Goal: Task Accomplishment & Management: Use online tool/utility

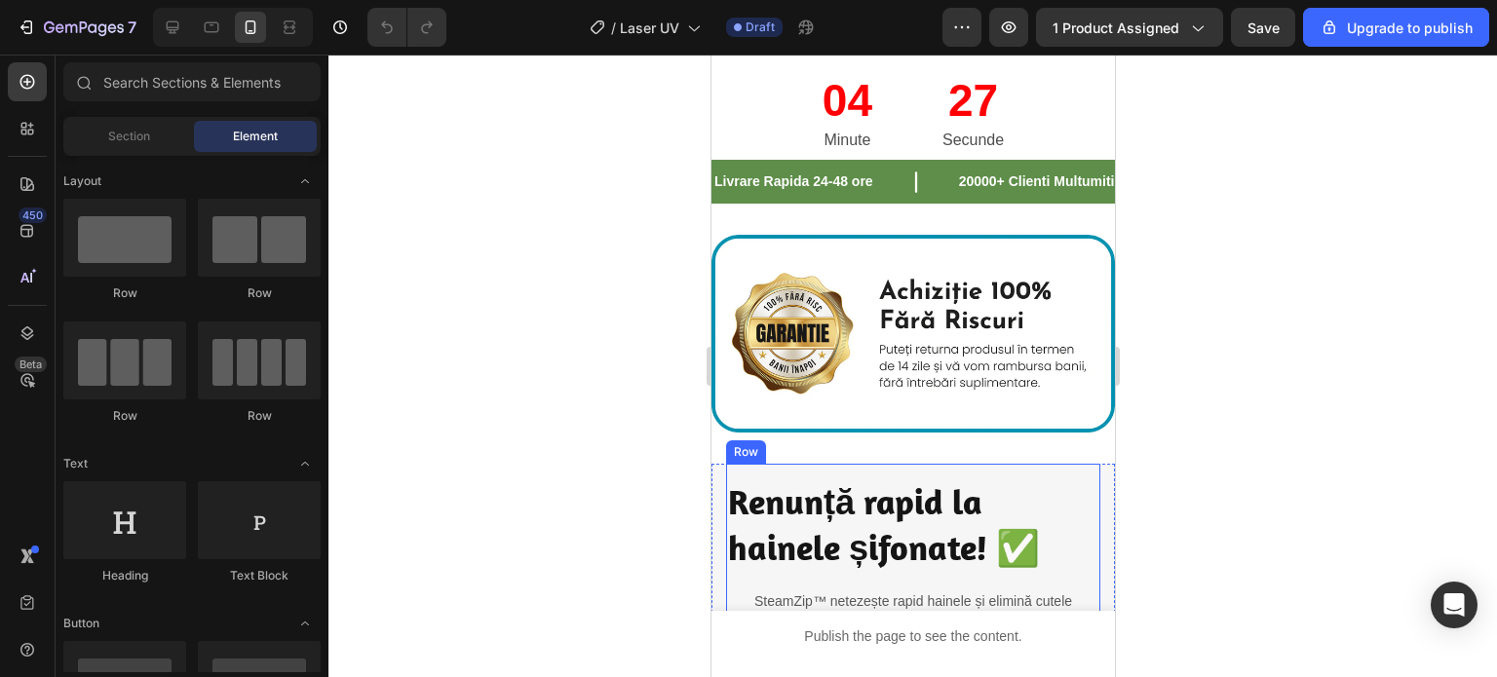
scroll to position [1364, 0]
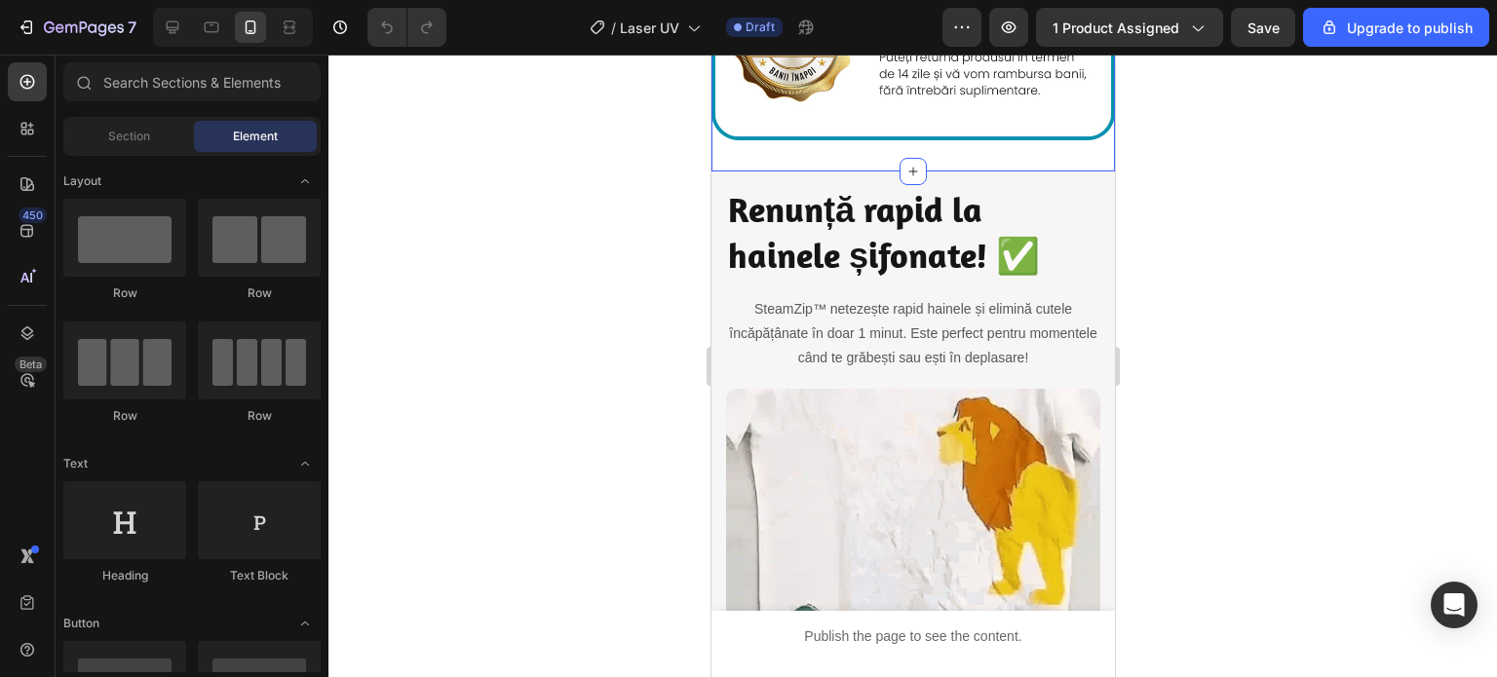
click at [836, 151] on div "Image Section 5" at bounding box center [911, 41] width 403 height 260
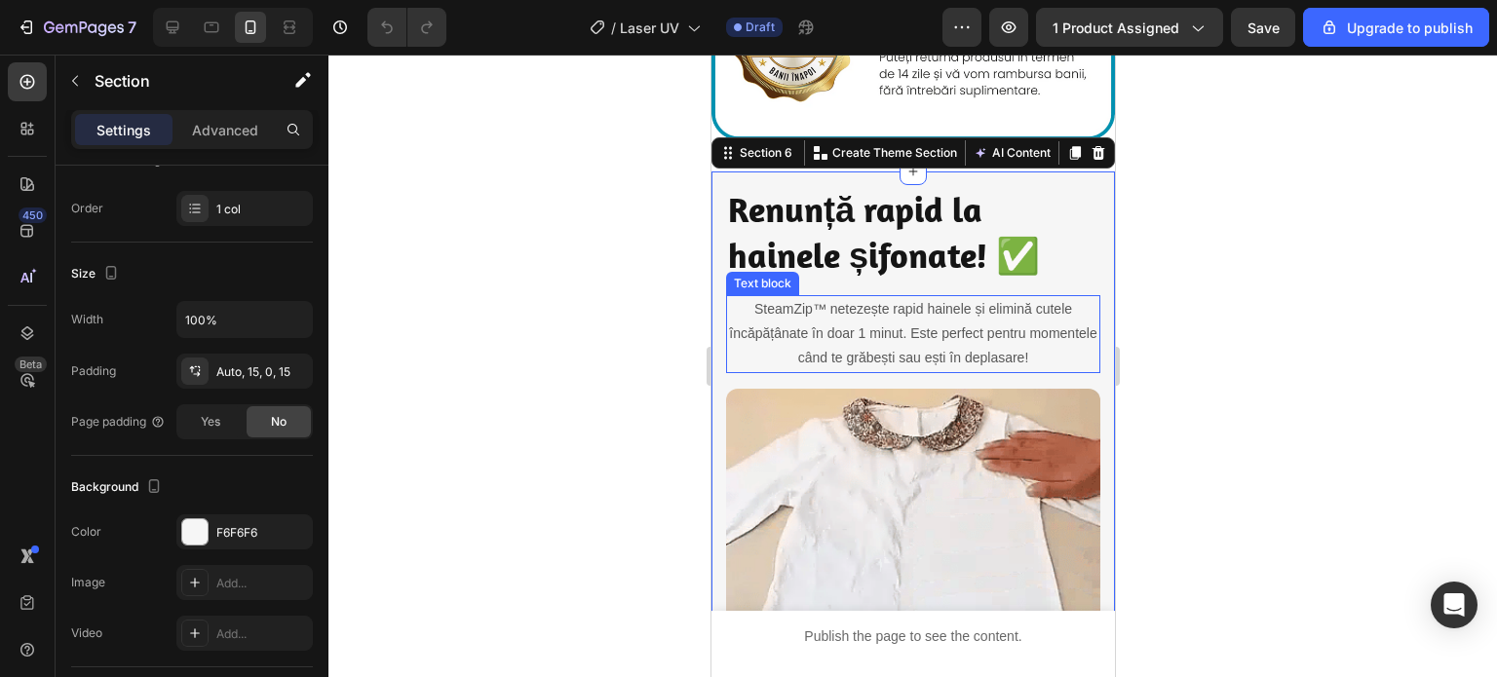
scroll to position [1267, 0]
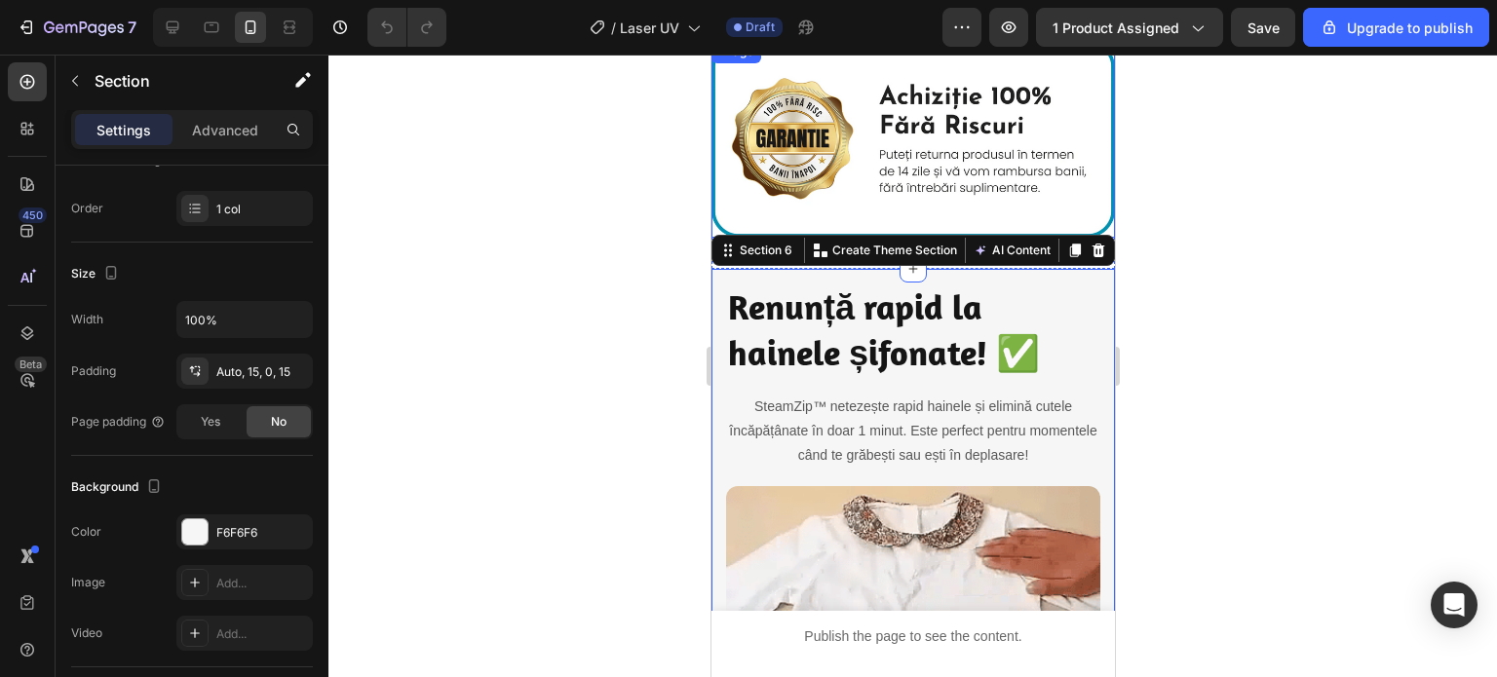
click at [834, 183] on img at bounding box center [911, 139] width 403 height 198
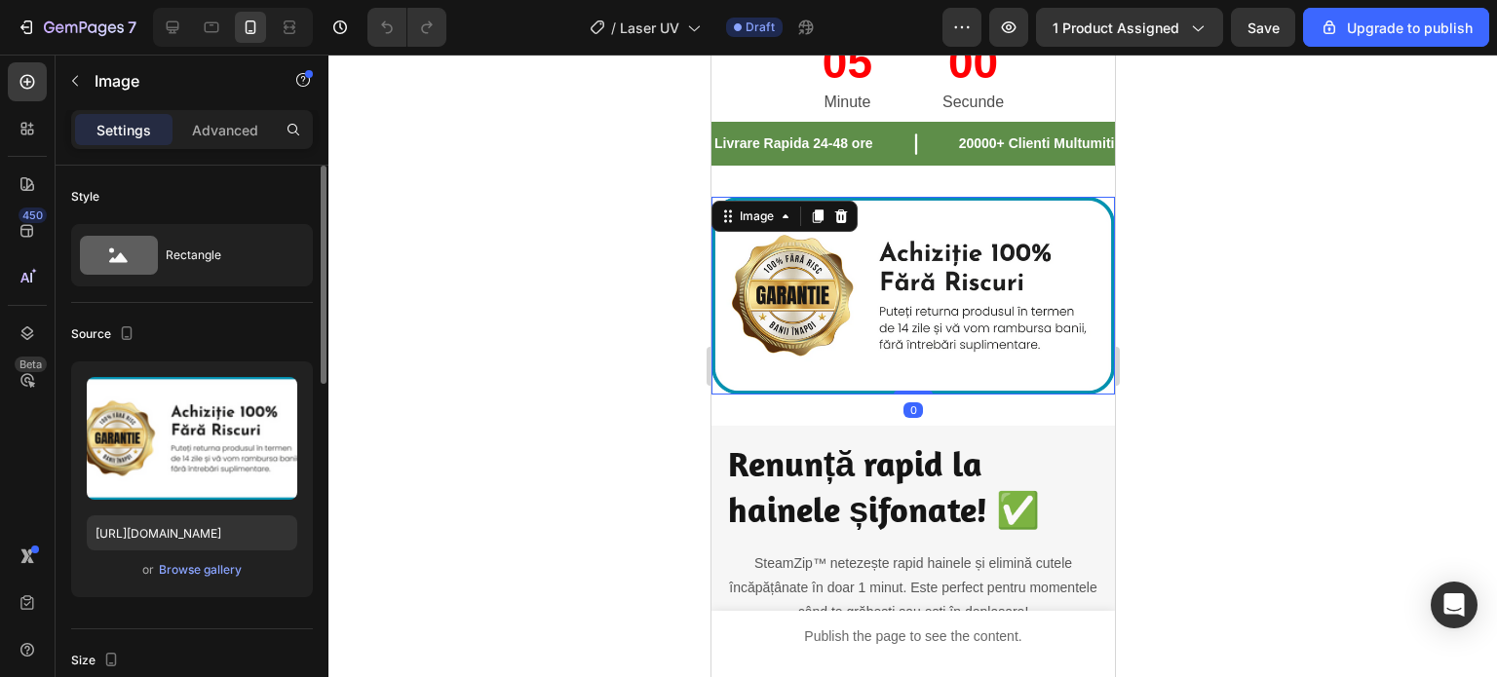
scroll to position [1169, 0]
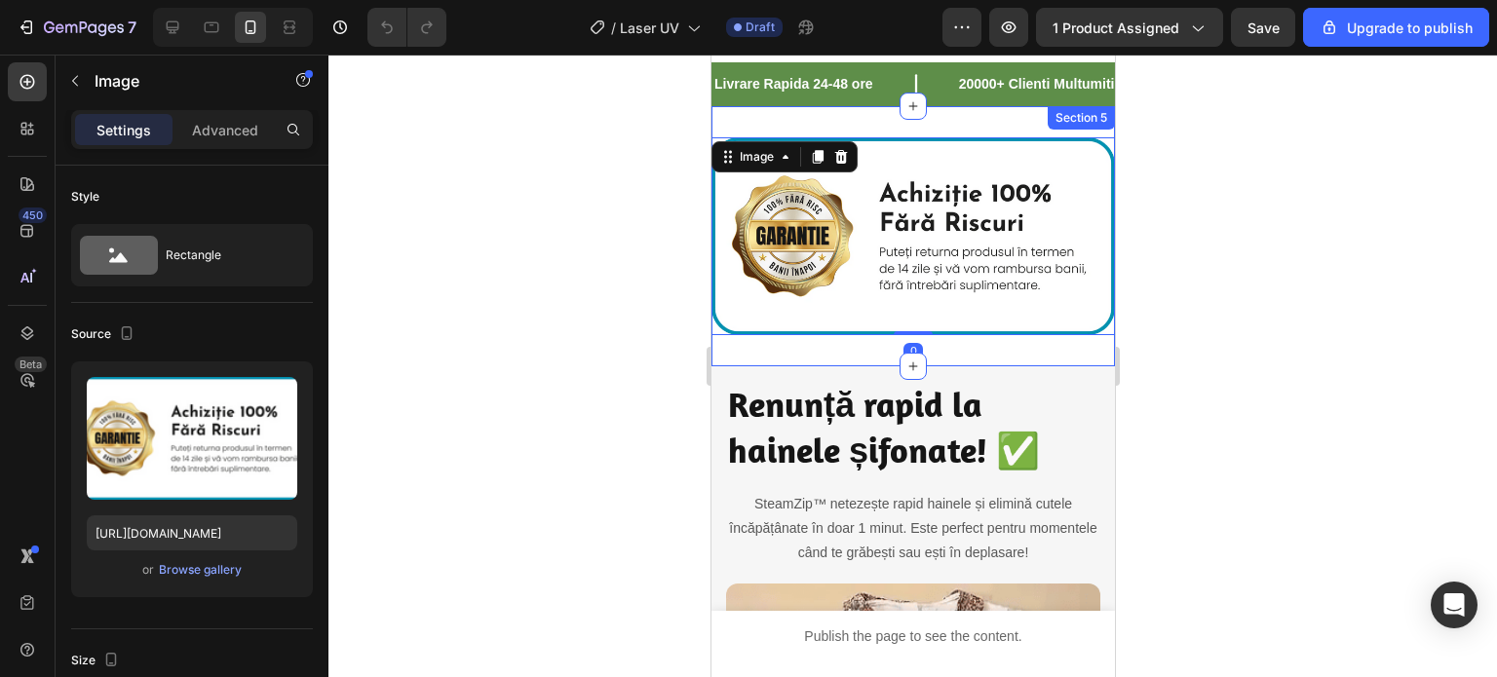
click at [830, 341] on div "Image 0 Section 5" at bounding box center [911, 236] width 403 height 260
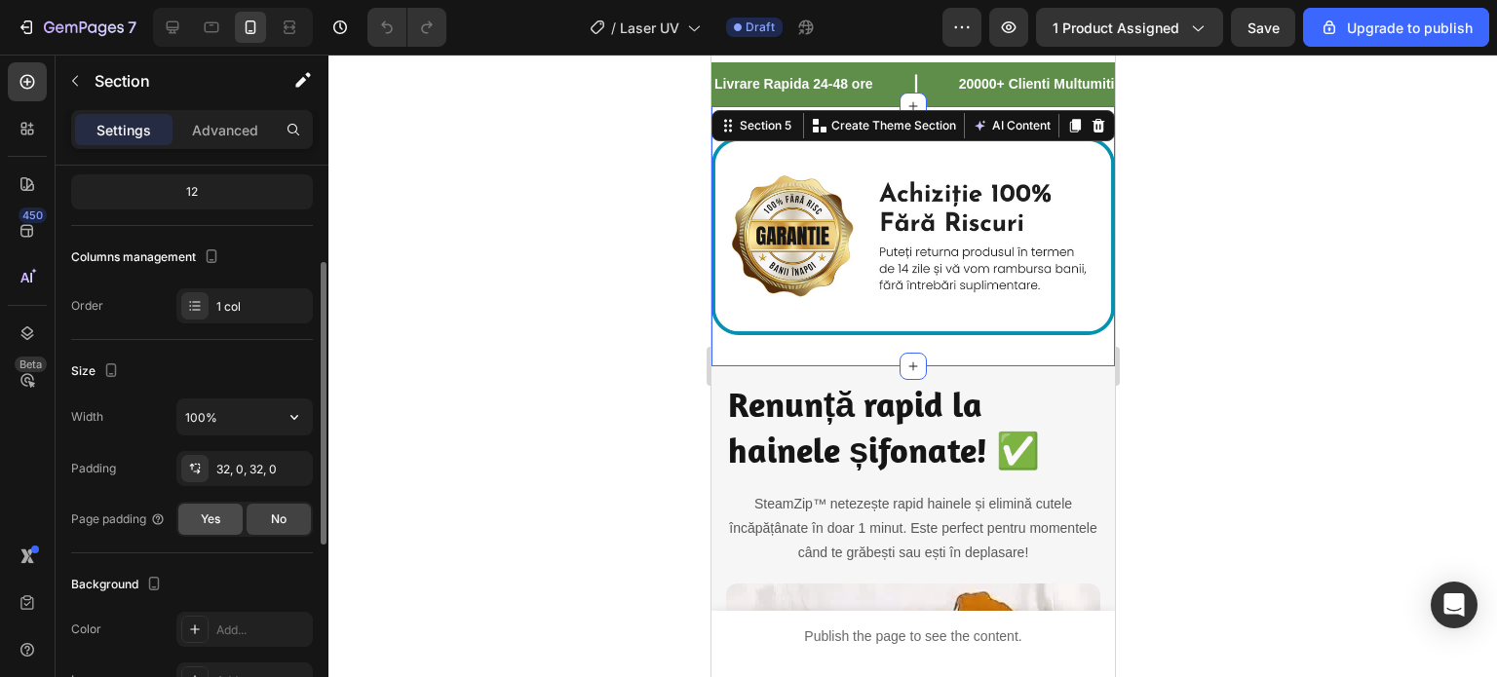
scroll to position [292, 0]
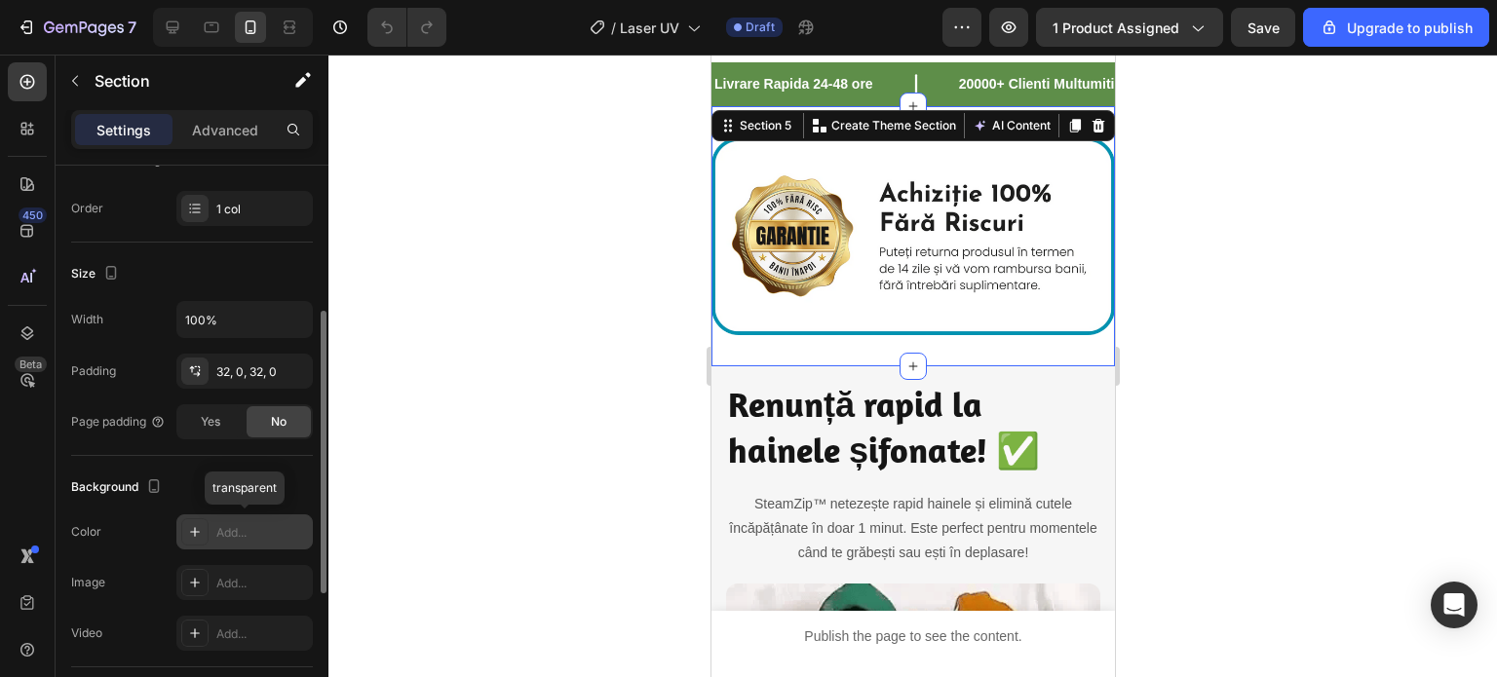
click at [232, 527] on div "Add..." at bounding box center [262, 533] width 92 height 18
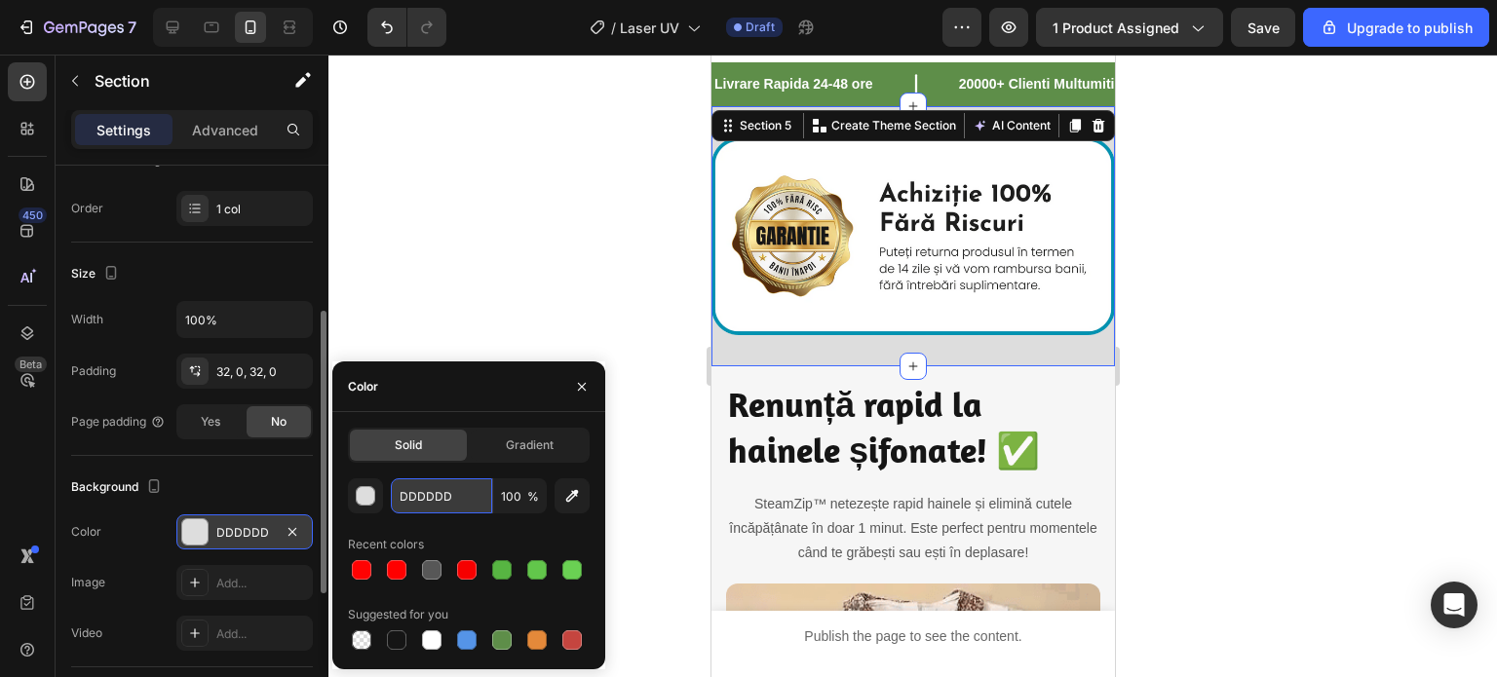
click at [453, 497] on input "DDDDDD" at bounding box center [441, 495] width 101 height 35
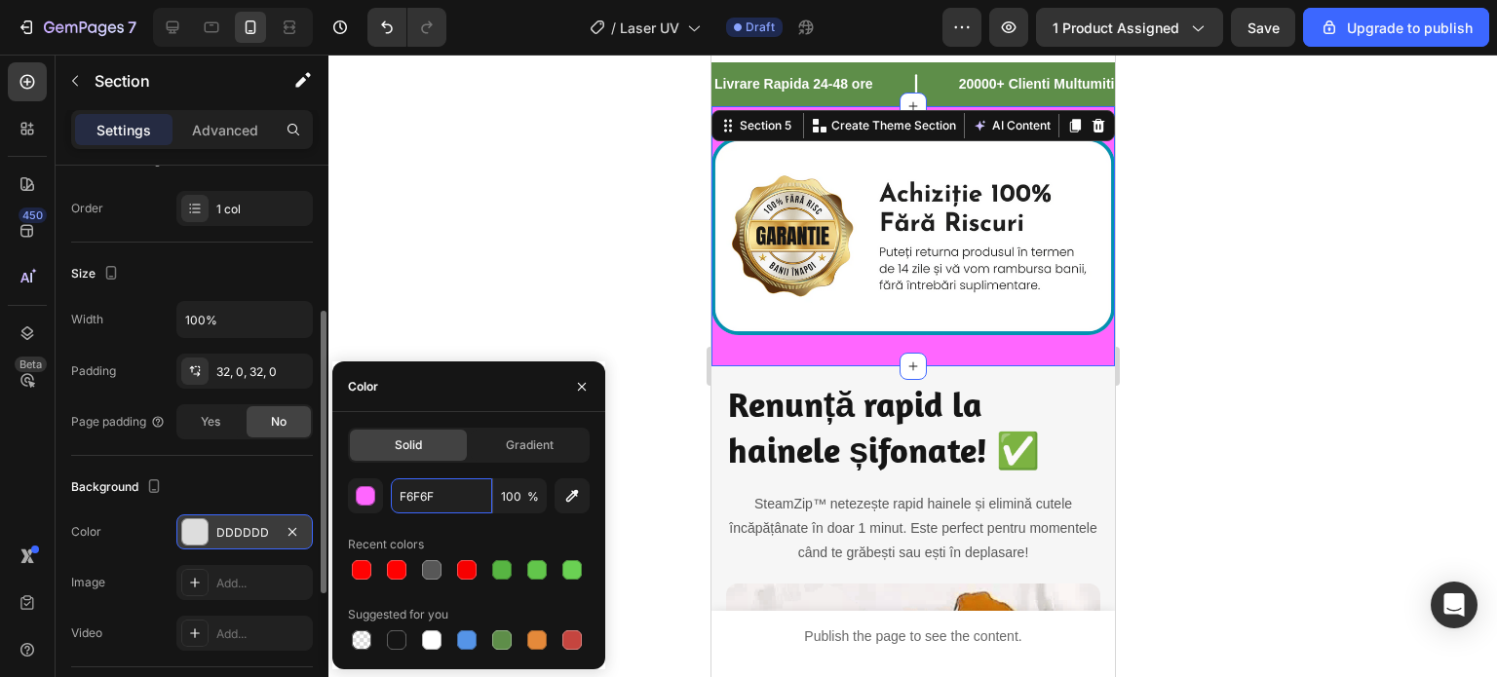
type input "F6F6F6"
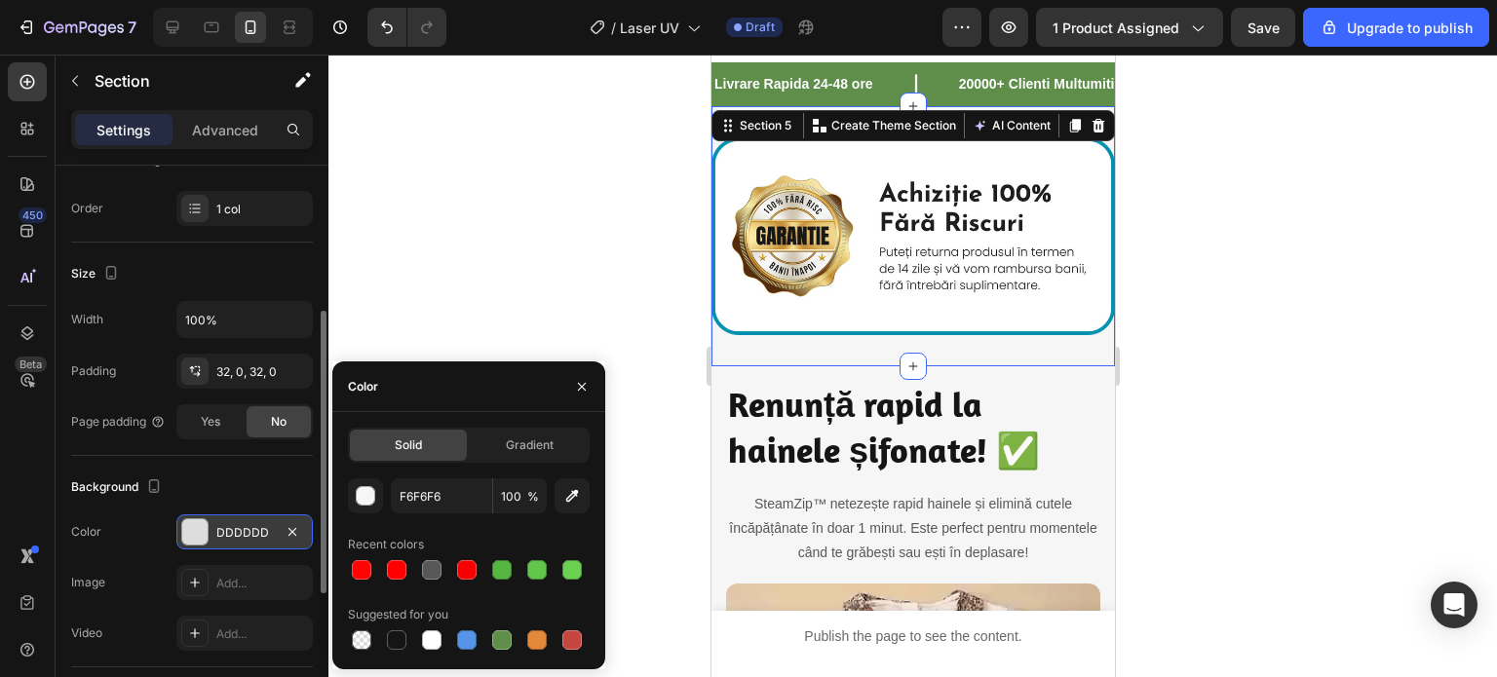
click at [511, 307] on div at bounding box center [912, 366] width 1168 height 623
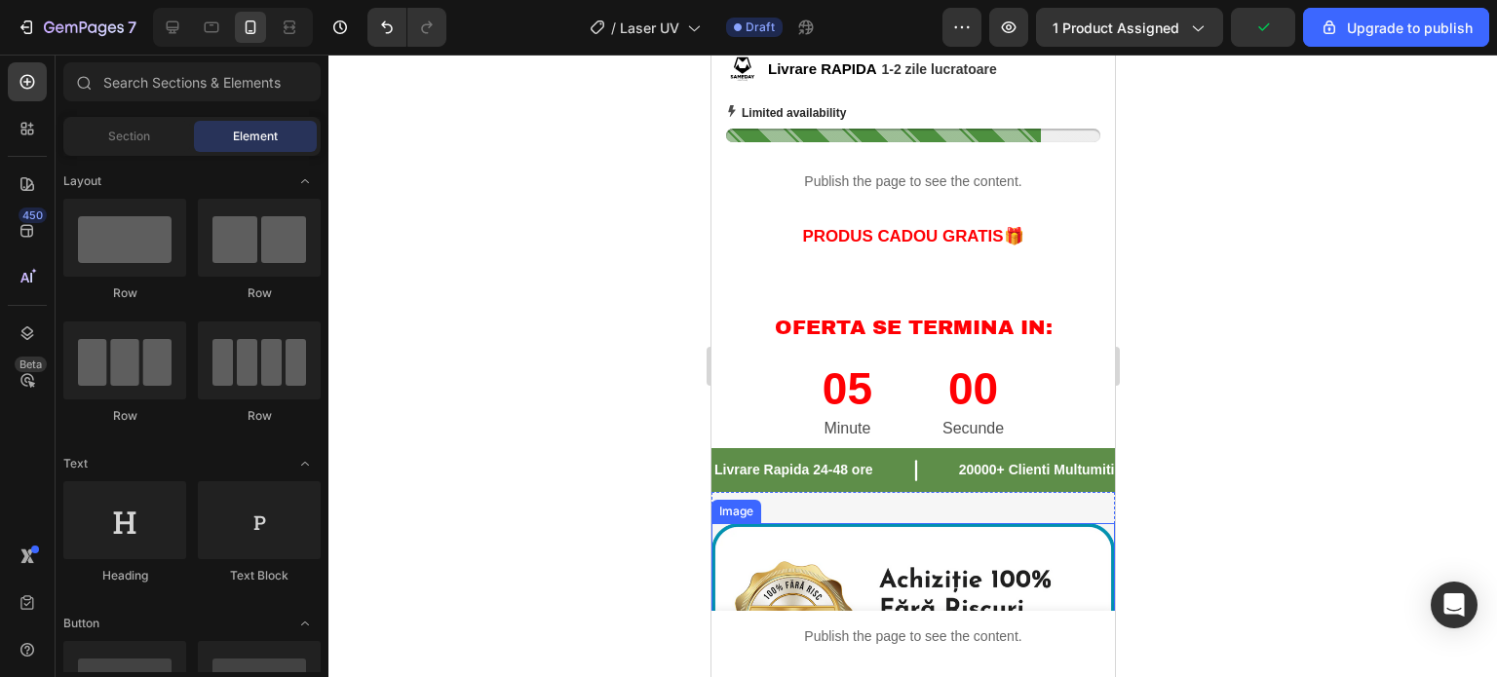
scroll to position [780, 0]
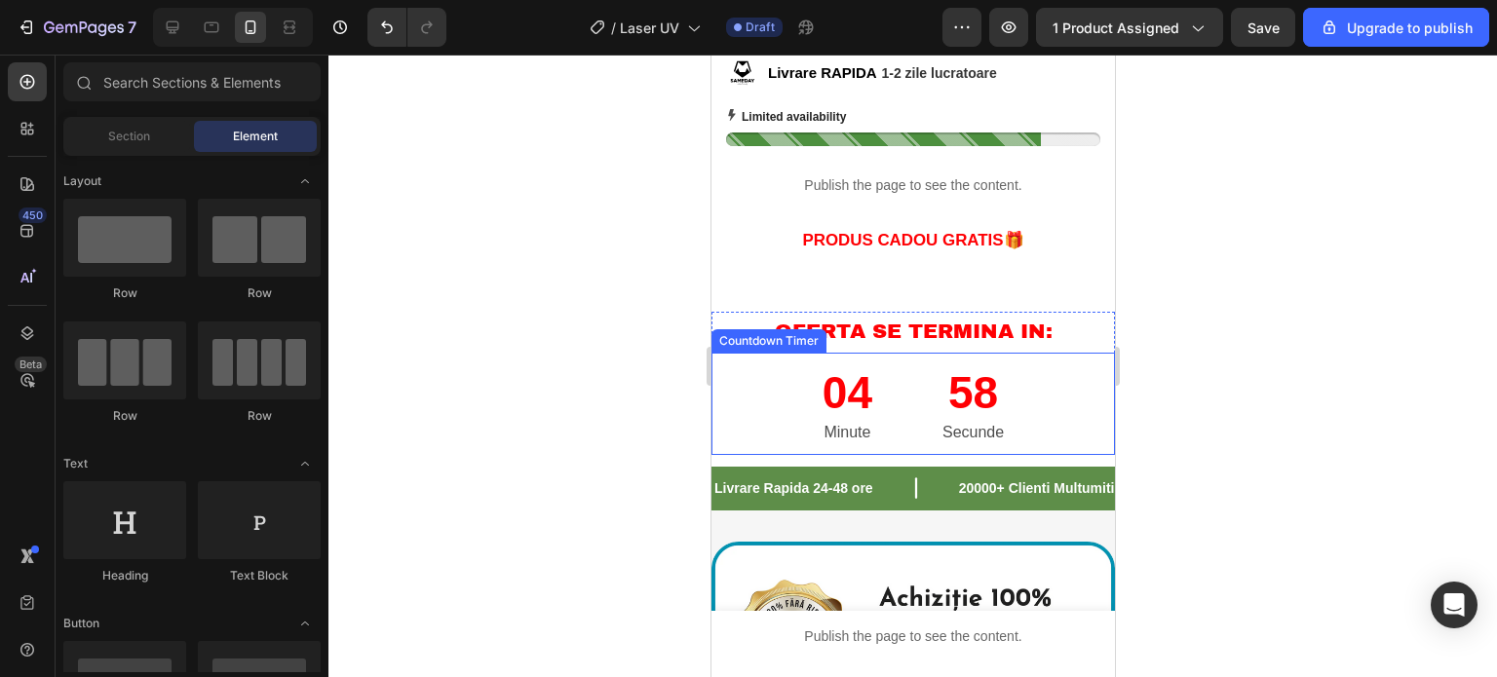
click at [738, 388] on div "04 Minute 58 Secunde" at bounding box center [911, 404] width 403 height 102
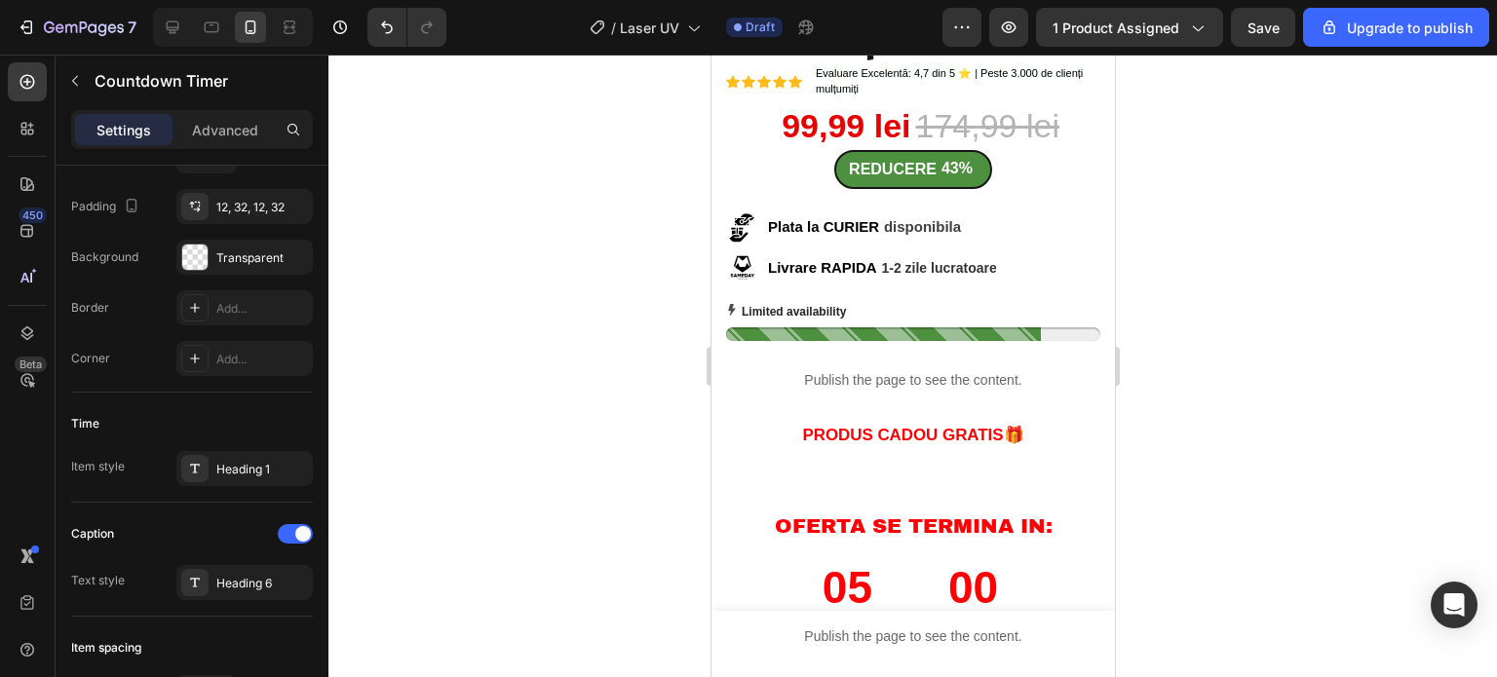
scroll to position [0, 0]
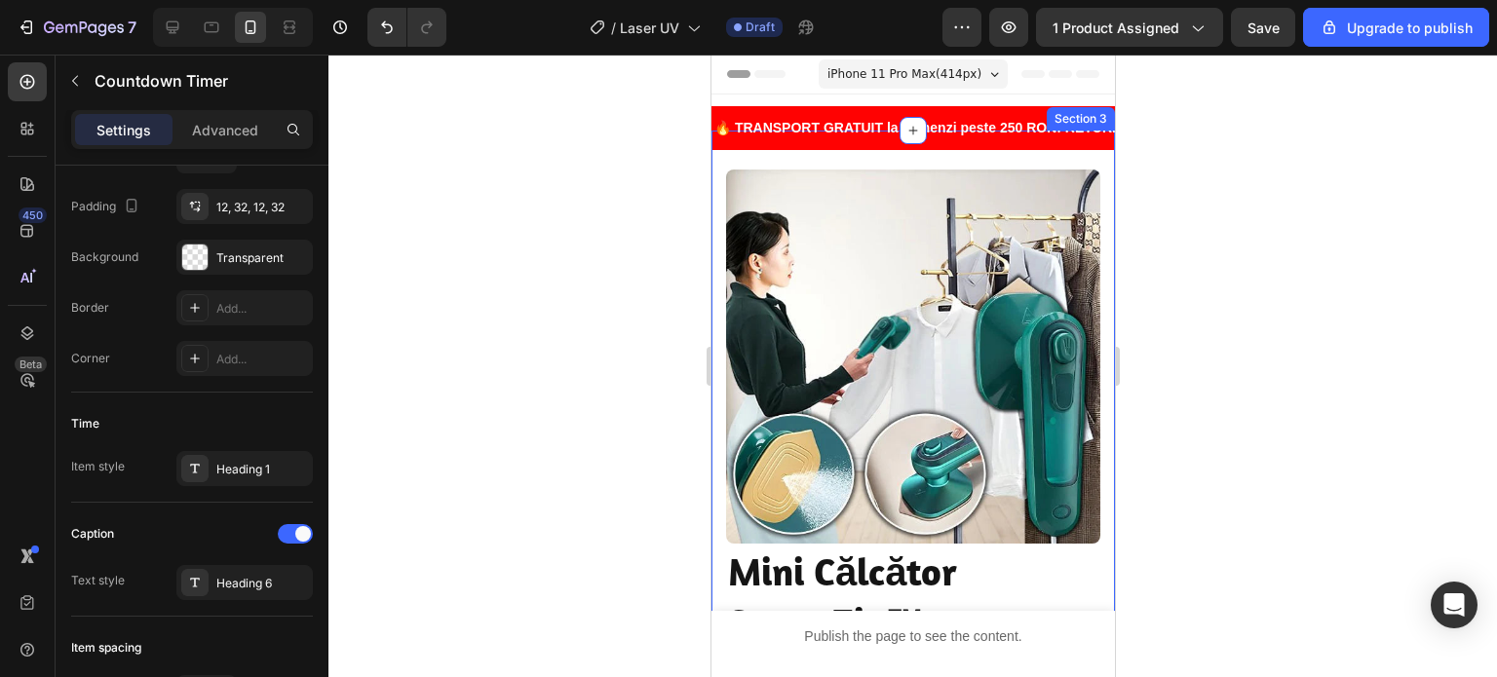
click at [722, 163] on div "Image Image Transport Gratuit Heading Comenzilor de peste 120 de lei Text block…" at bounding box center [911, 683] width 403 height 1104
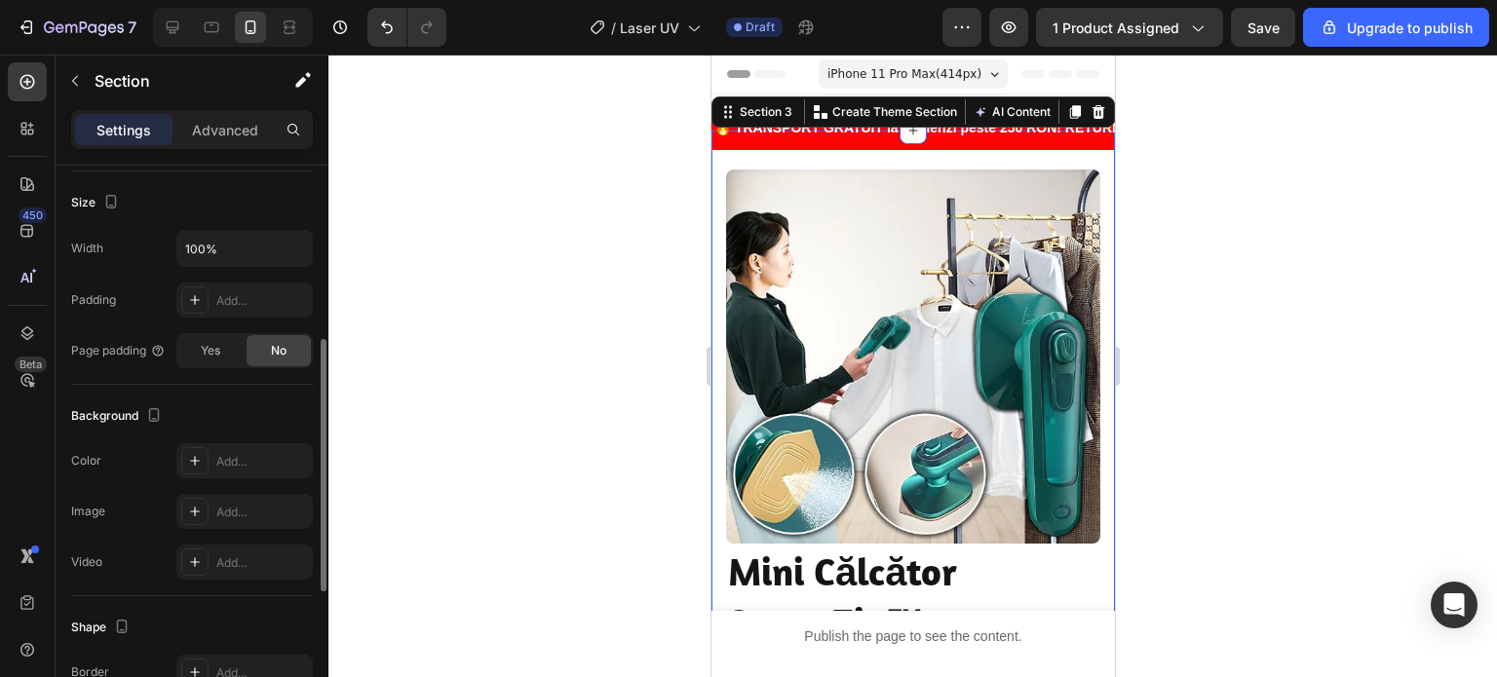
scroll to position [487, 0]
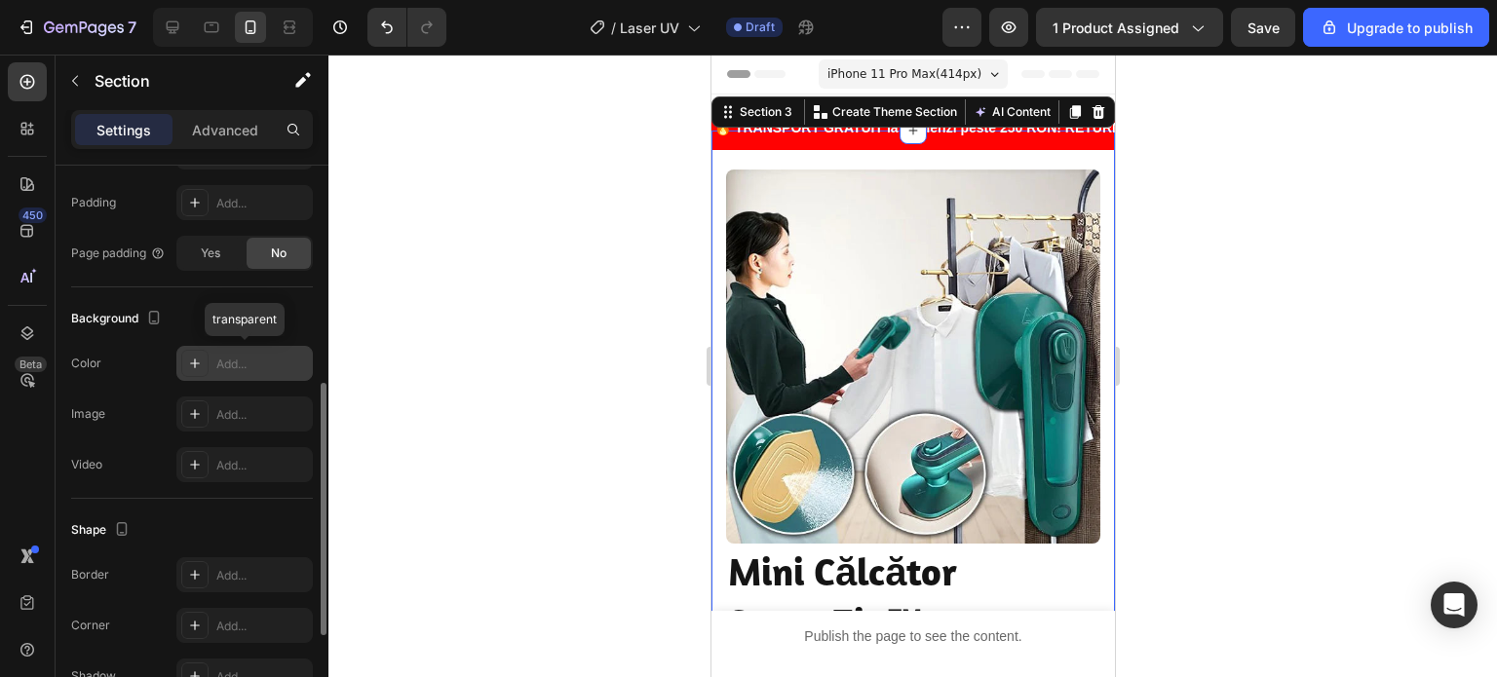
click at [241, 356] on div "Add..." at bounding box center [262, 365] width 92 height 18
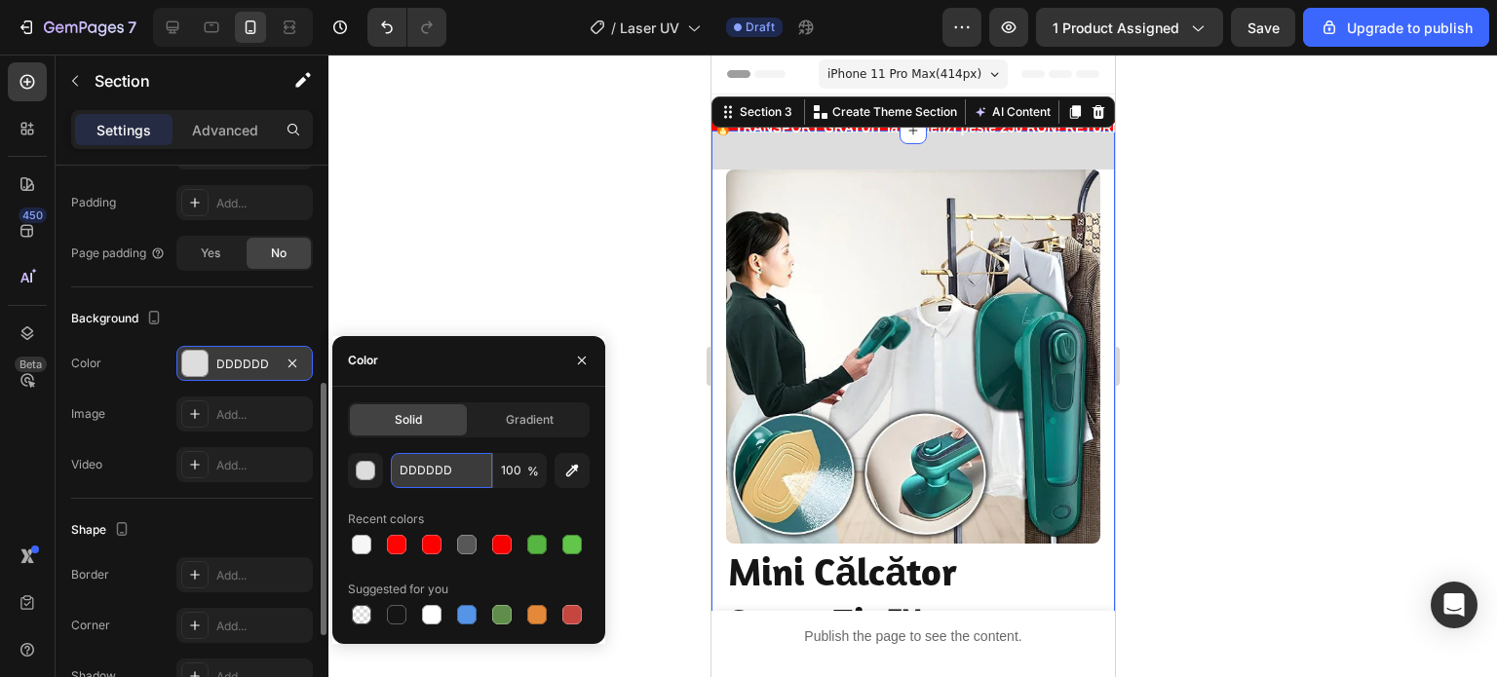
click at [460, 485] on input "DDDDDD" at bounding box center [441, 470] width 101 height 35
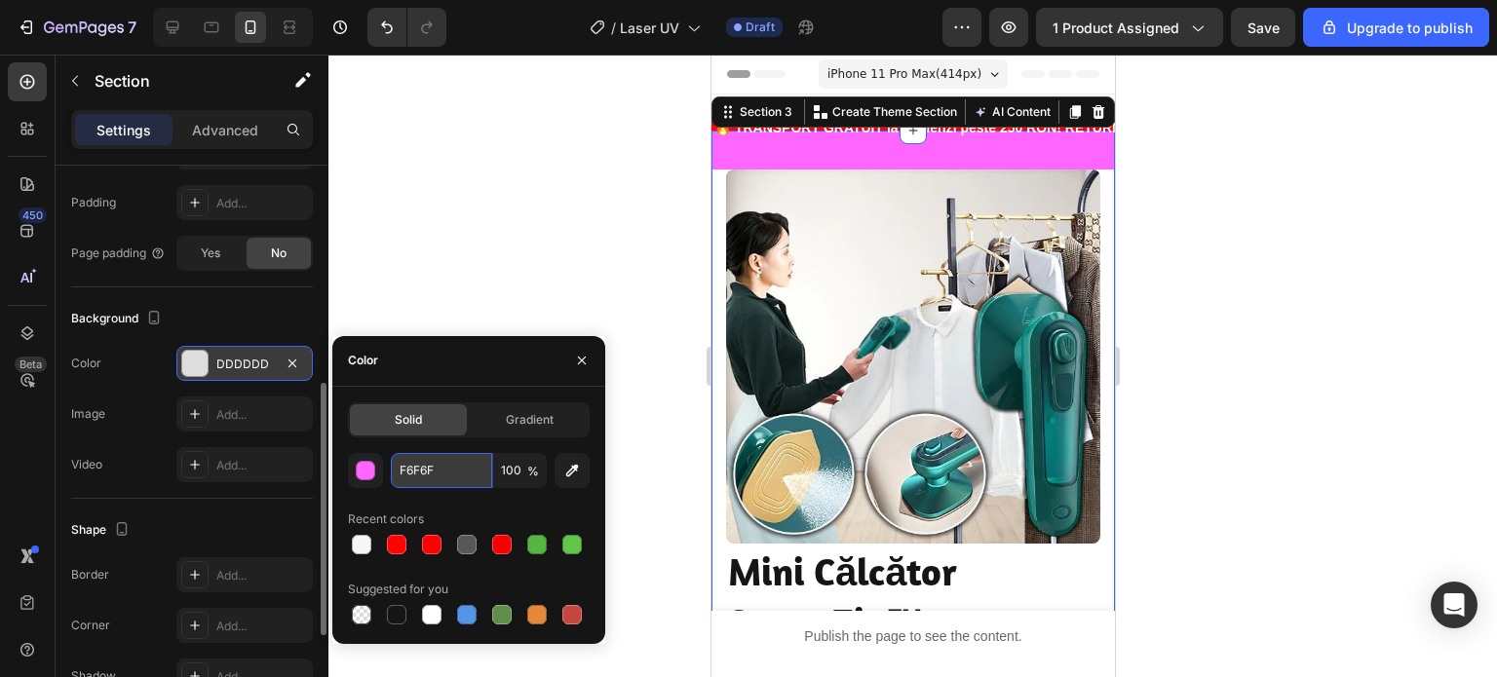
type input "F6F6F6"
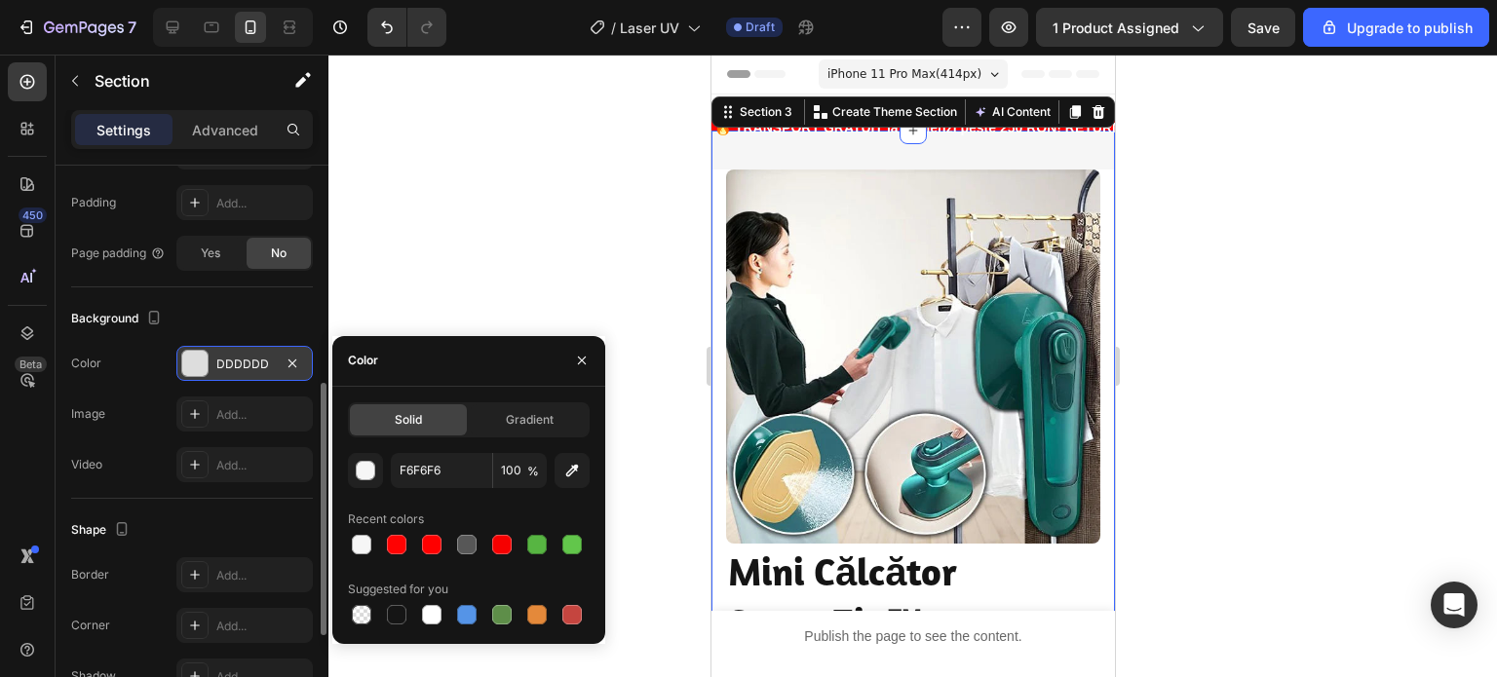
click at [379, 217] on div at bounding box center [912, 366] width 1168 height 623
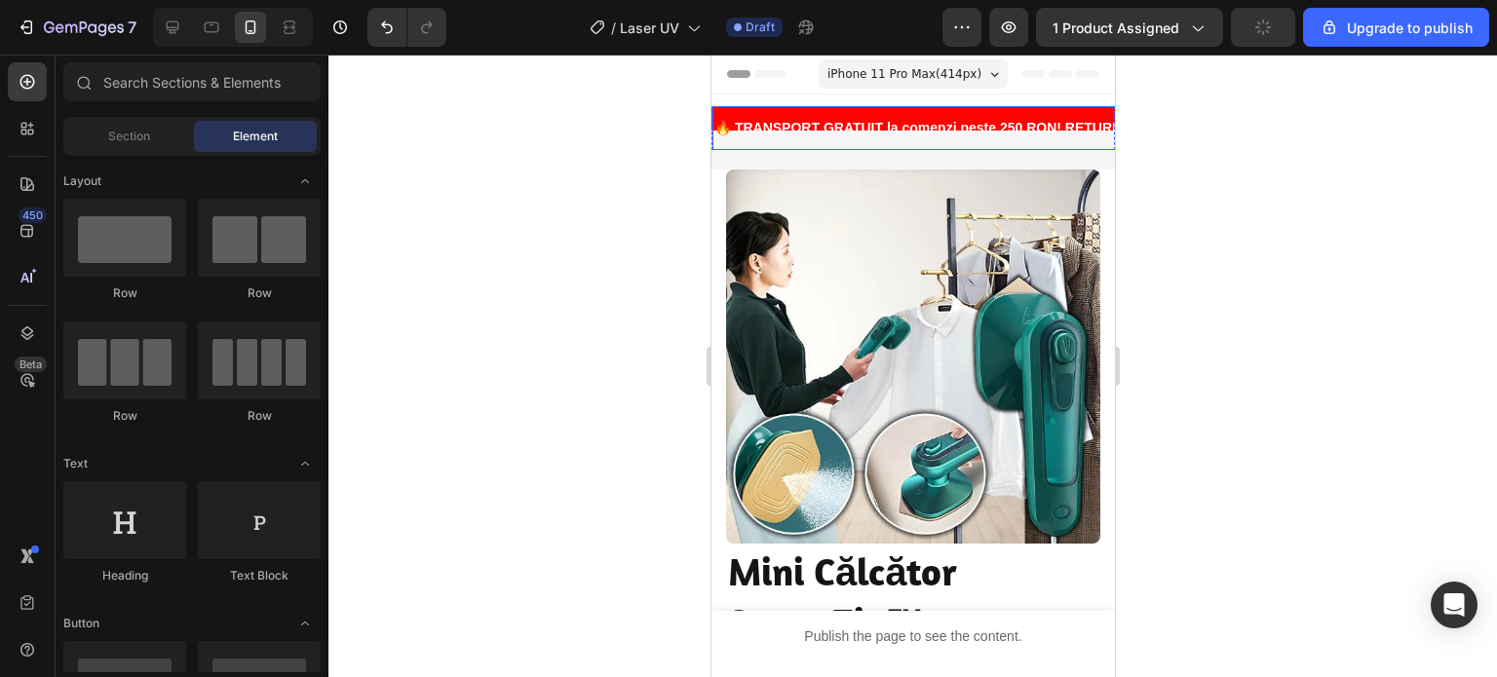
click at [748, 109] on div "🔥 TRANSPORT GRATUIT la comenzi peste 250 RON! RETURNĂRI SIMPLE! PESTE 1000 de C…" at bounding box center [1148, 128] width 874 height 44
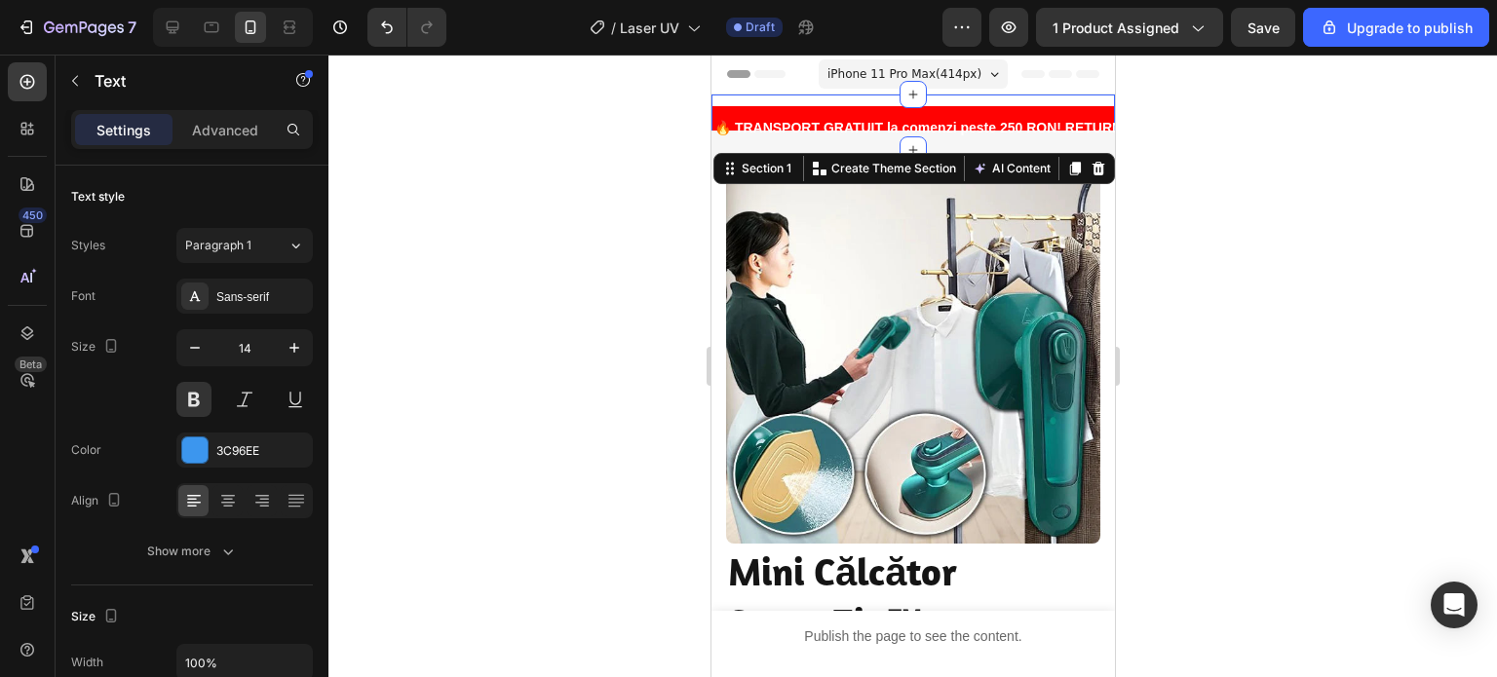
click at [872, 99] on div "🔥 TRANSPORT GRATUIT la comenzi peste 250 RON! RETURNĂRI SIMPLE! PESTE 1000 de C…" at bounding box center [911, 123] width 403 height 56
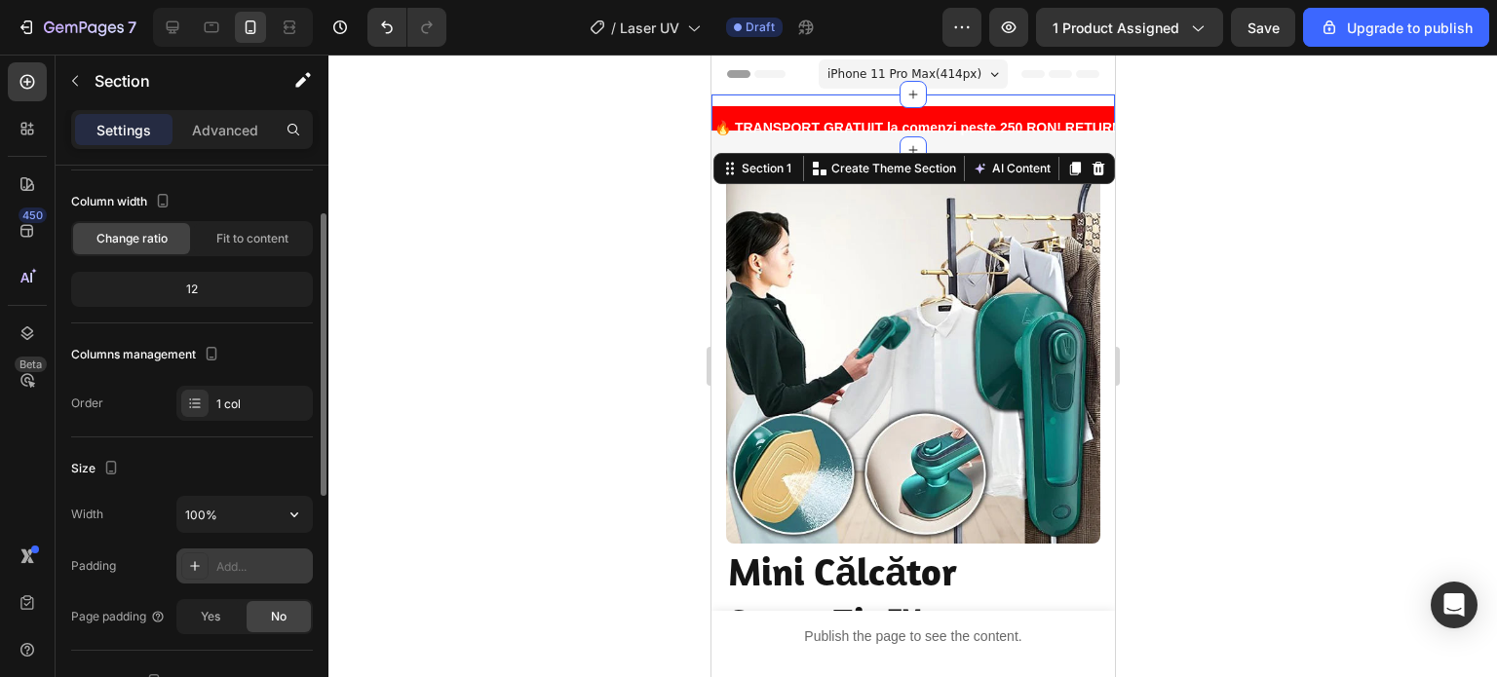
scroll to position [195, 0]
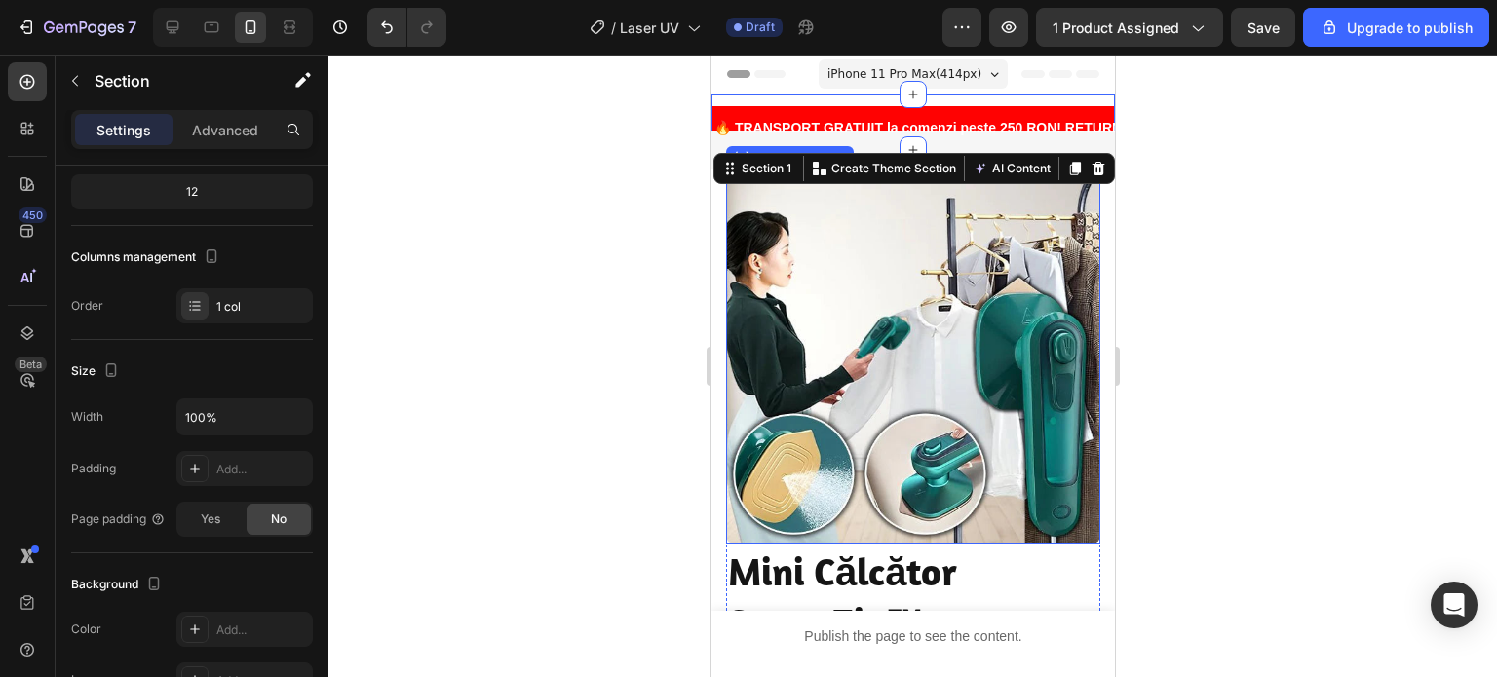
click at [908, 229] on img at bounding box center [912, 357] width 374 height 374
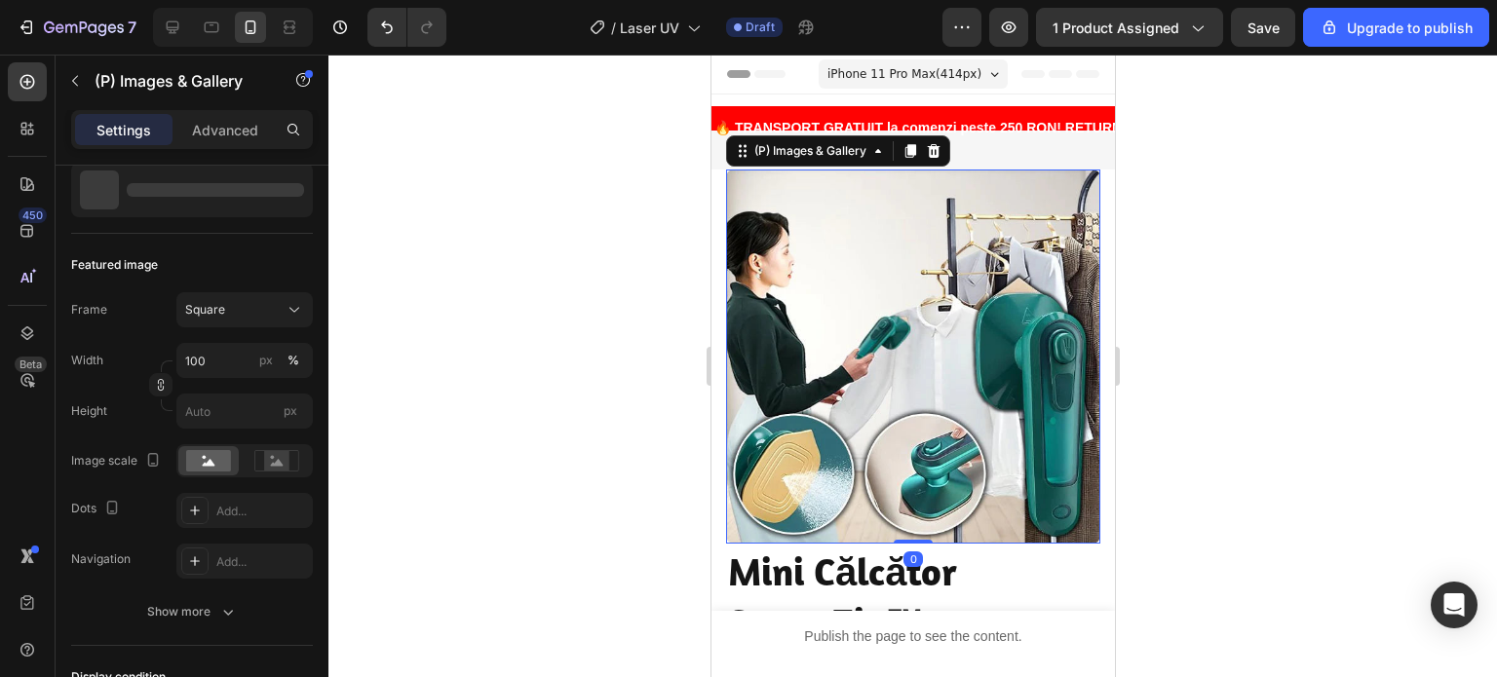
scroll to position [0, 0]
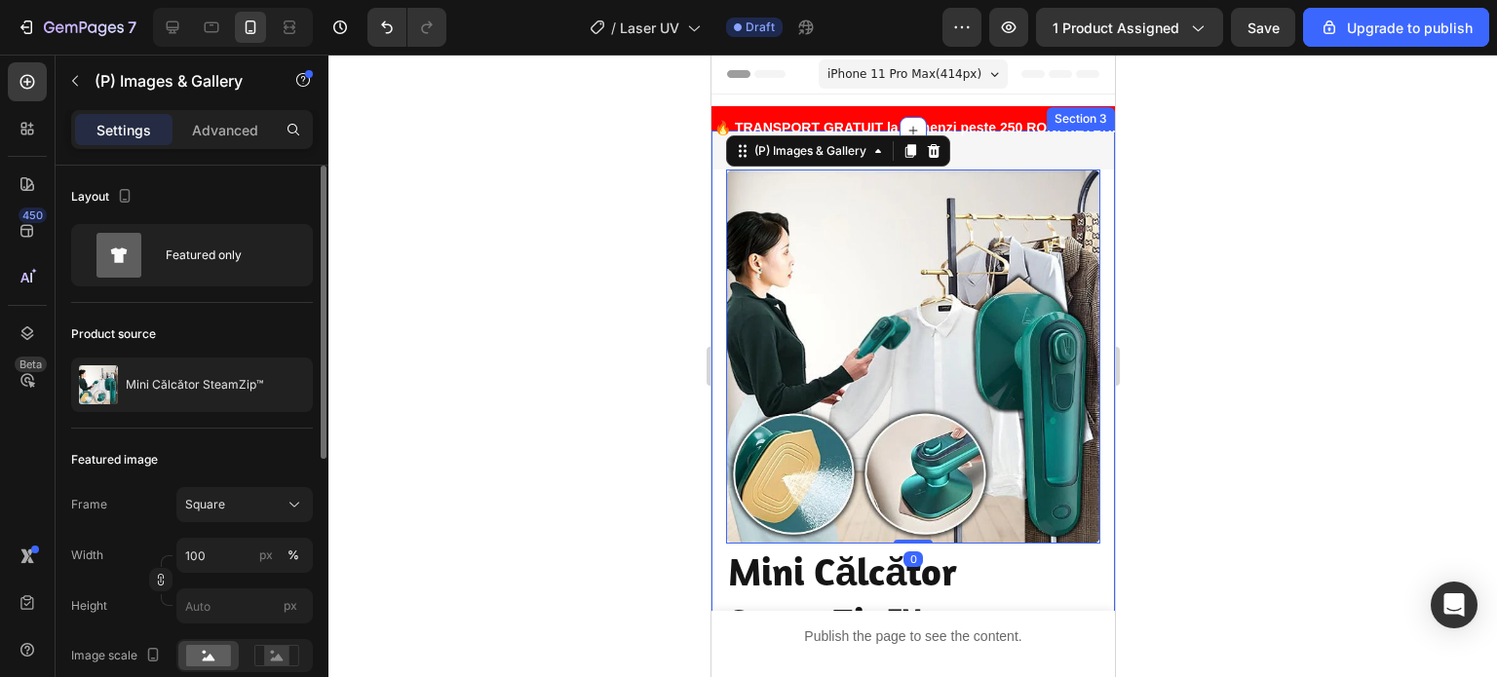
click at [957, 157] on div "Image Image Transport Gratuit Heading Comenzilor de peste 120 de lei Text block…" at bounding box center [911, 683] width 403 height 1104
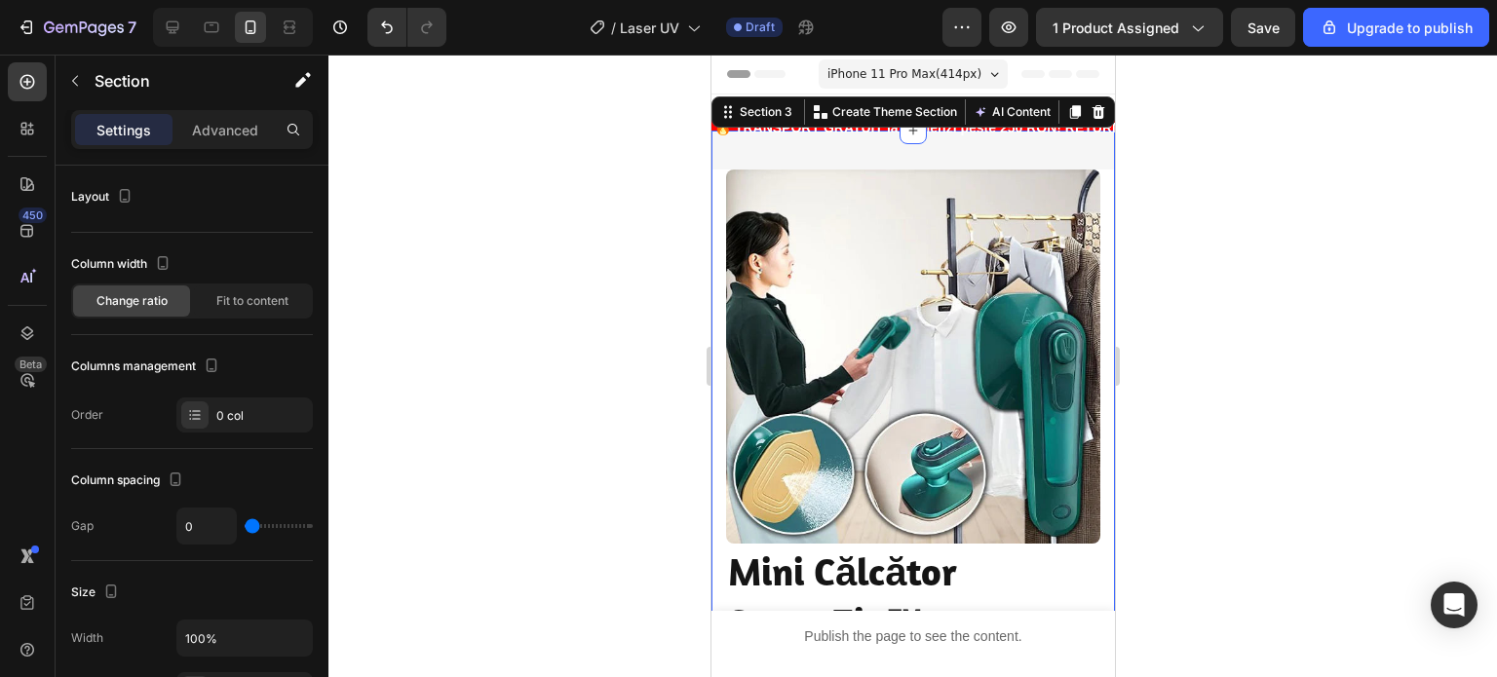
click at [911, 157] on div "Image Image Transport Gratuit Heading Comenzilor de peste 120 de lei Text block…" at bounding box center [911, 683] width 403 height 1104
click at [1023, 132] on strong "🔥 TRANSPORT GRATUIT la comenzi peste 250 RON! RETURNĂRI SIMPLE! PESTE 1000 de C…" at bounding box center [1148, 128] width 870 height 16
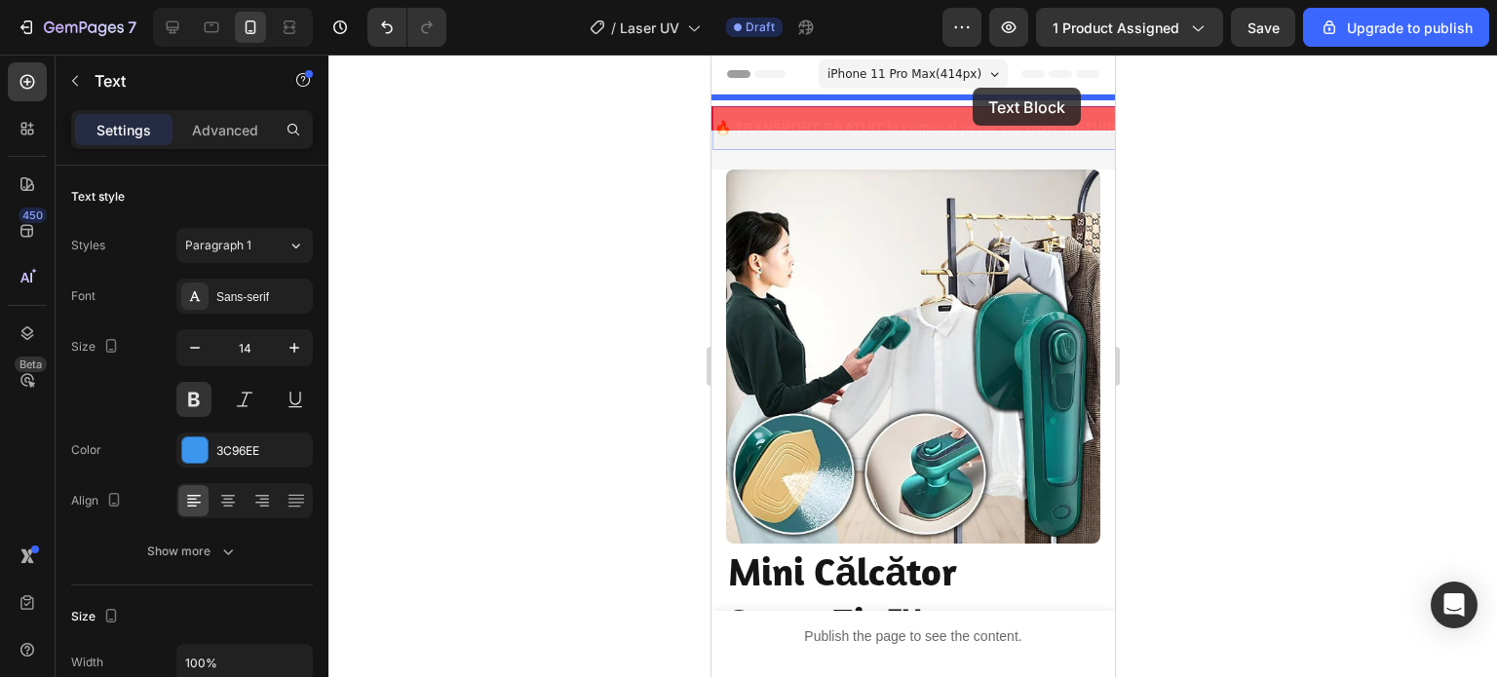
drag, startPoint x: 972, startPoint y: 123, endPoint x: 967, endPoint y: 91, distance: 32.5
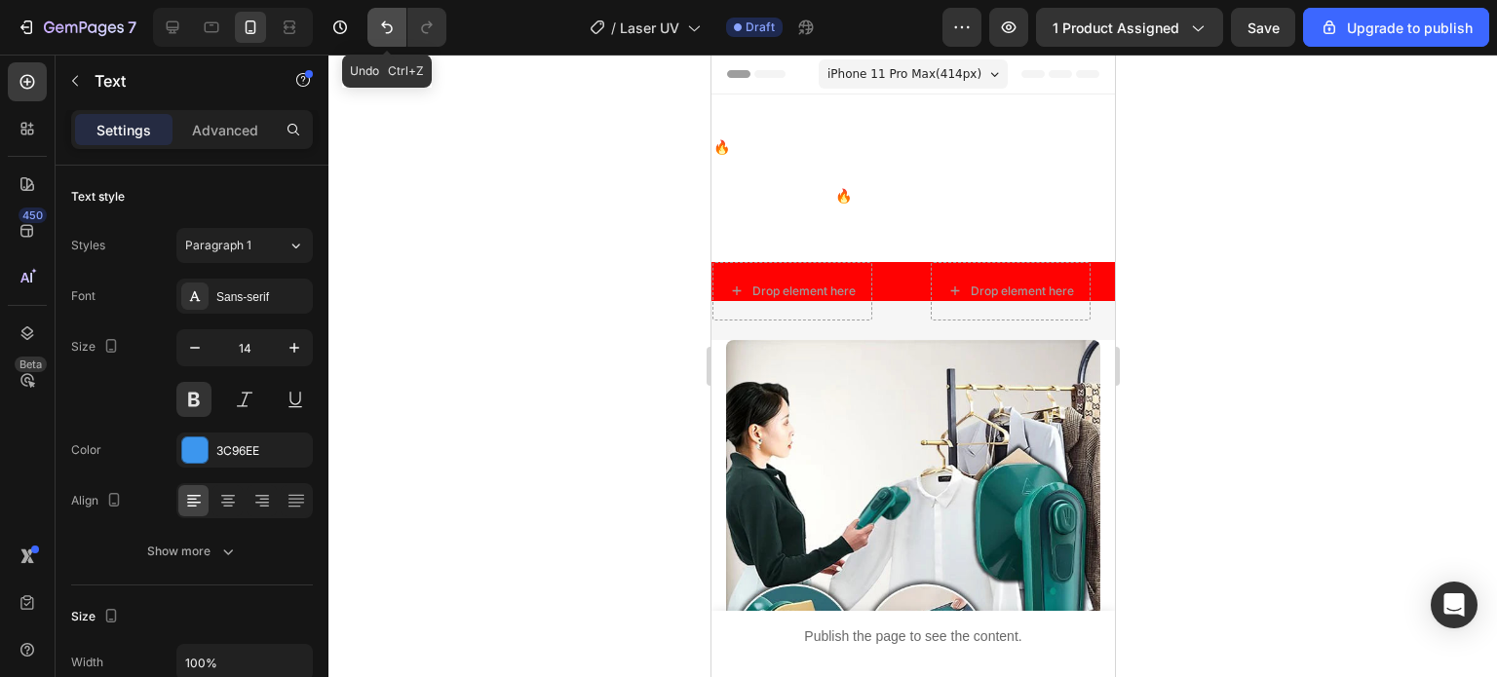
click at [373, 24] on button "Undo/Redo" at bounding box center [386, 27] width 39 height 39
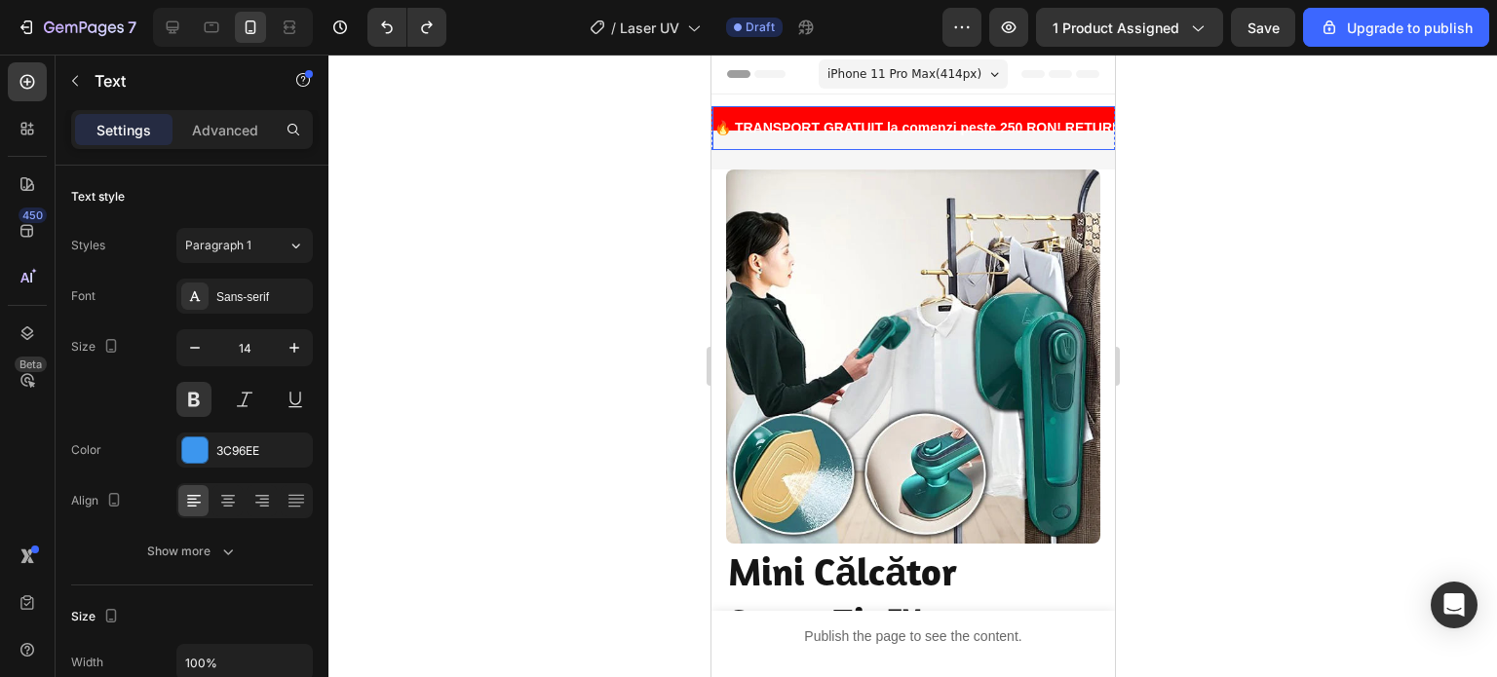
click at [800, 143] on div "🔥 TRANSPORT GRATUIT la comenzi peste 250 RON! RETURNĂRI SIMPLE! PESTE 1000 de C…" at bounding box center [1148, 128] width 874 height 44
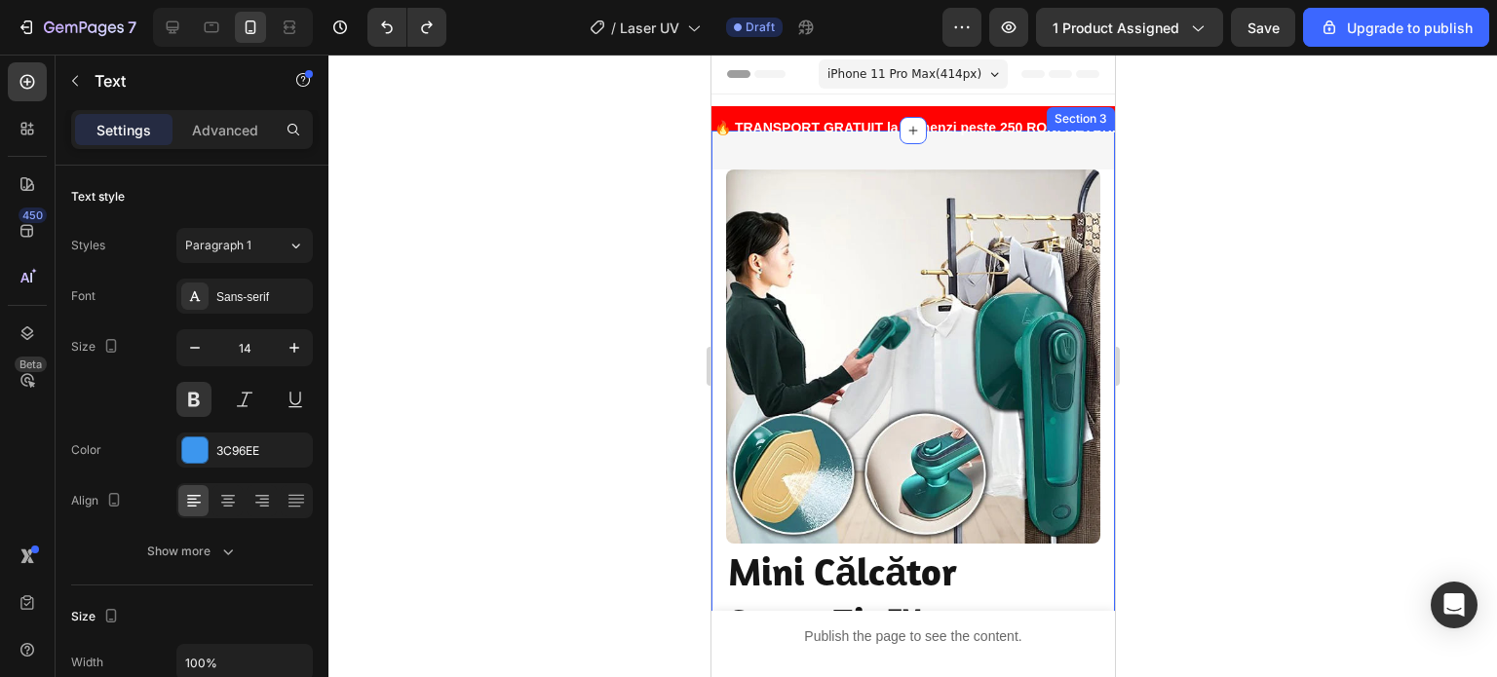
click at [718, 156] on div "Image Image Transport Gratuit Heading Comenzilor de peste 120 de lei Text block…" at bounding box center [911, 683] width 403 height 1104
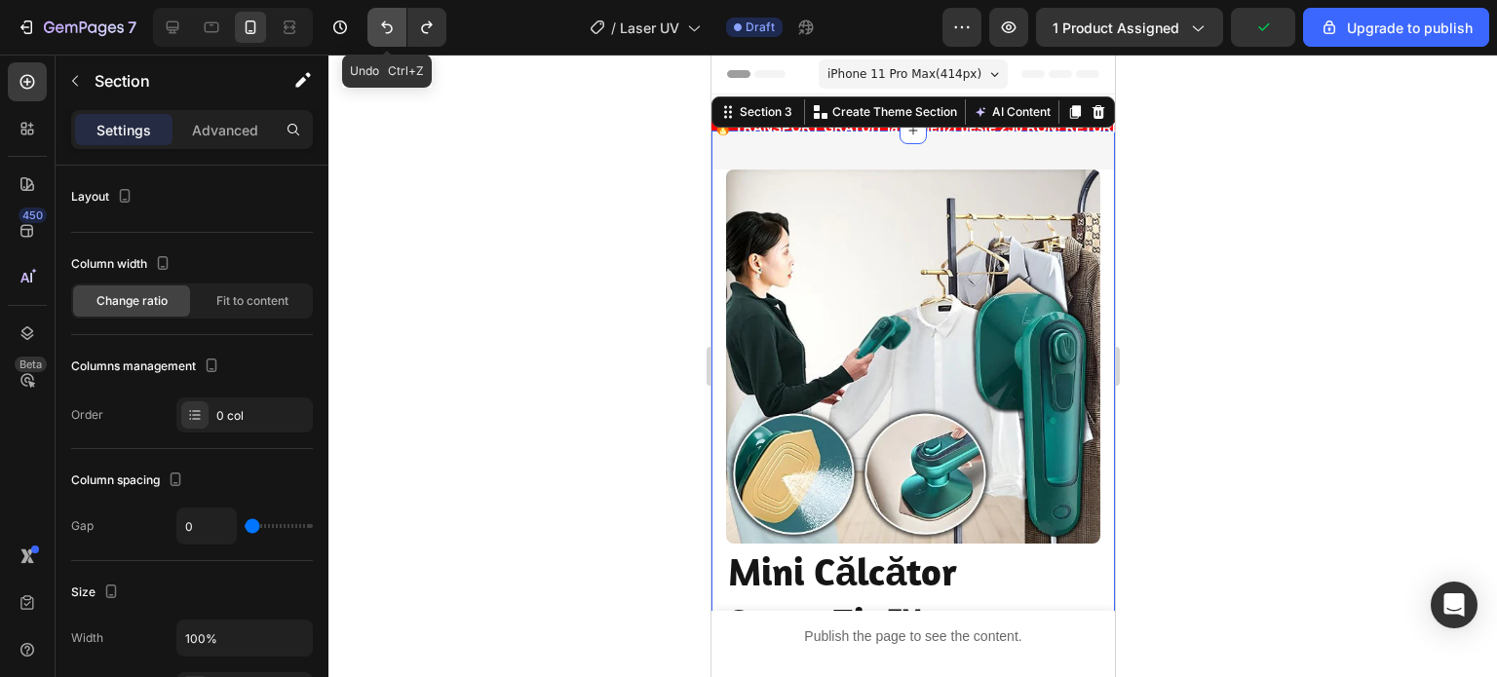
click at [374, 22] on button "Undo/Redo" at bounding box center [386, 27] width 39 height 39
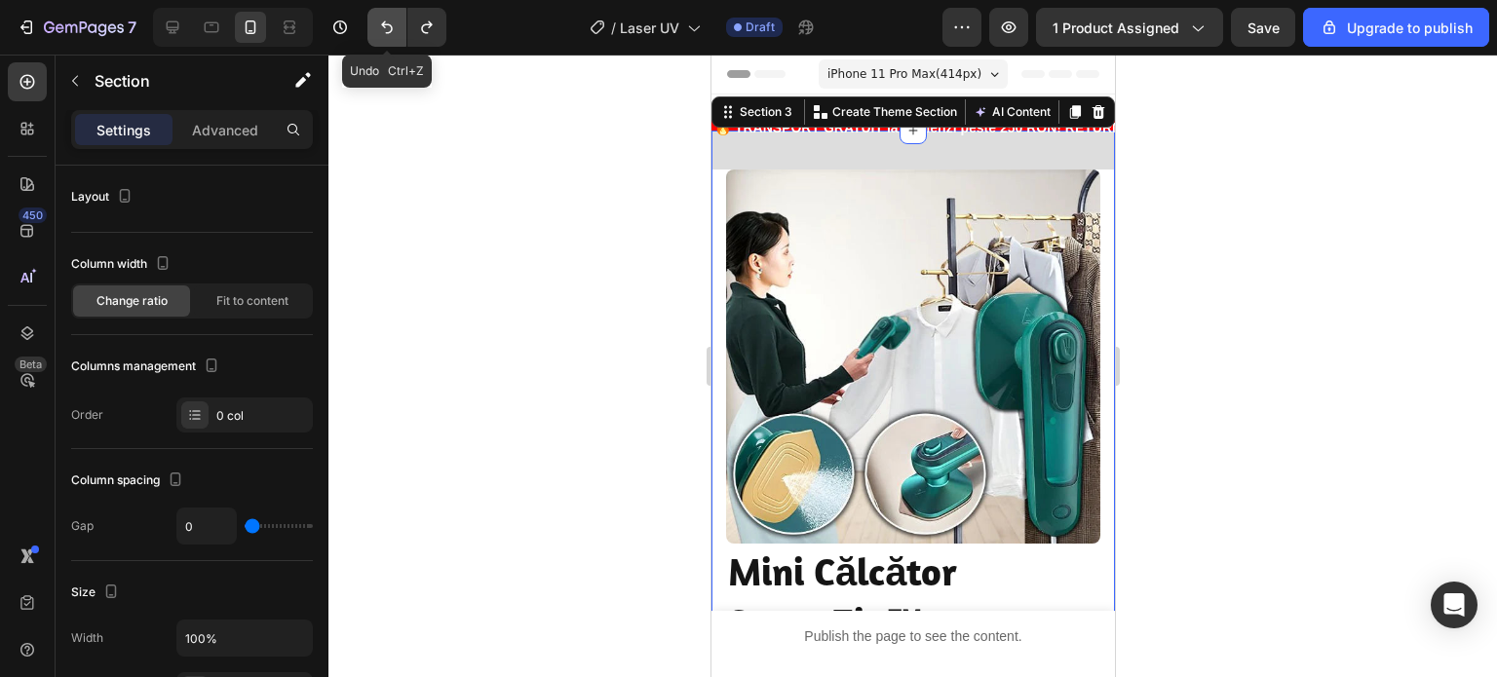
click at [374, 22] on button "Undo/Redo" at bounding box center [386, 27] width 39 height 39
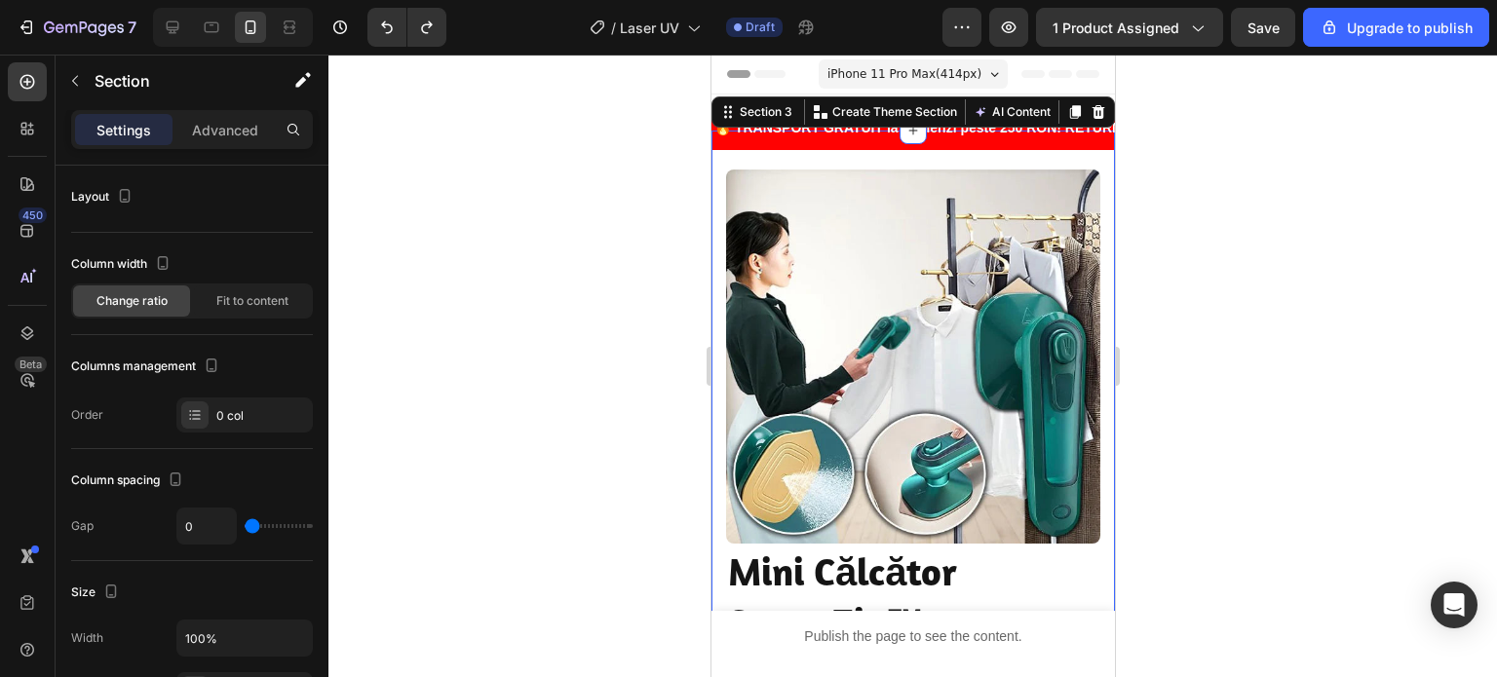
click at [547, 218] on div at bounding box center [912, 366] width 1168 height 623
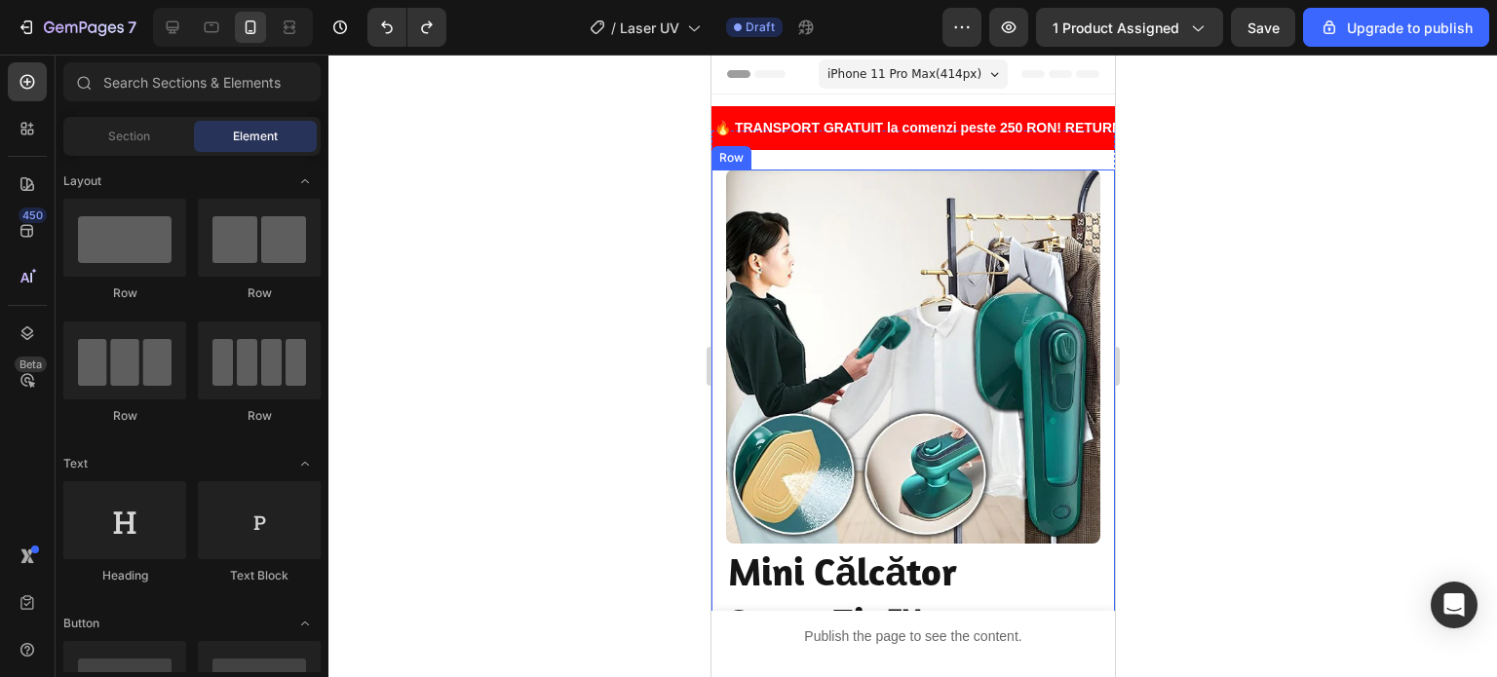
click at [719, 286] on div "Image Image Transport Gratuit Heading Comenzilor de peste 120 de lei Text block…" at bounding box center [911, 631] width 403 height 922
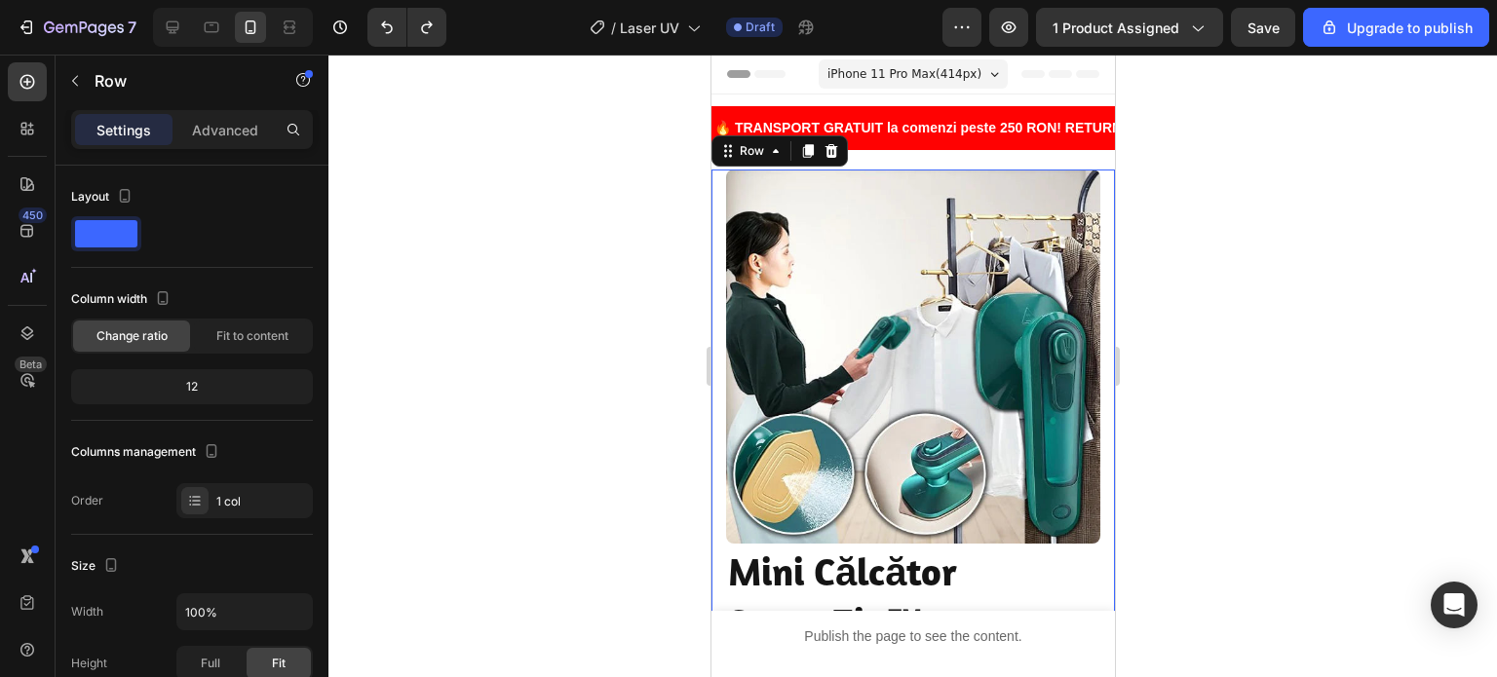
click at [715, 517] on div "Image Image Transport Gratuit Heading Comenzilor de peste 120 de lei Text block…" at bounding box center [911, 631] width 403 height 922
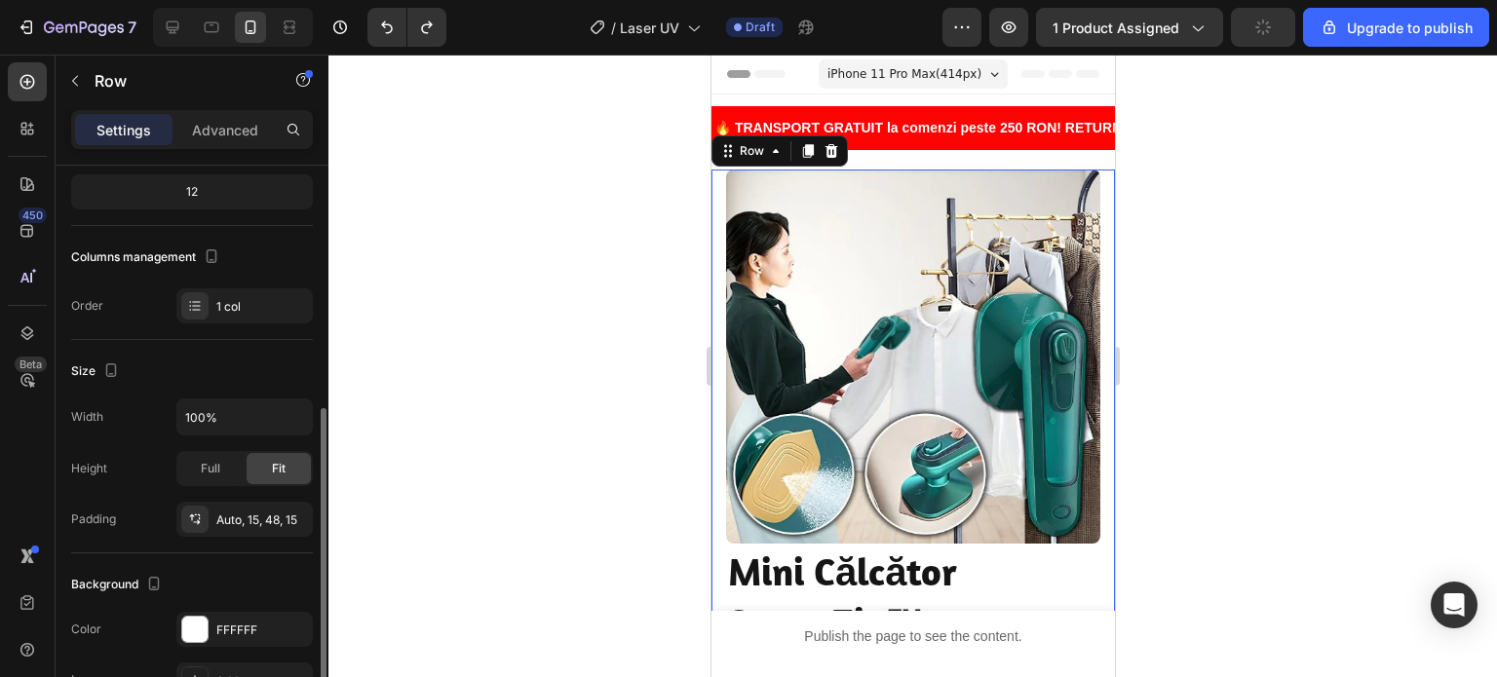
scroll to position [292, 0]
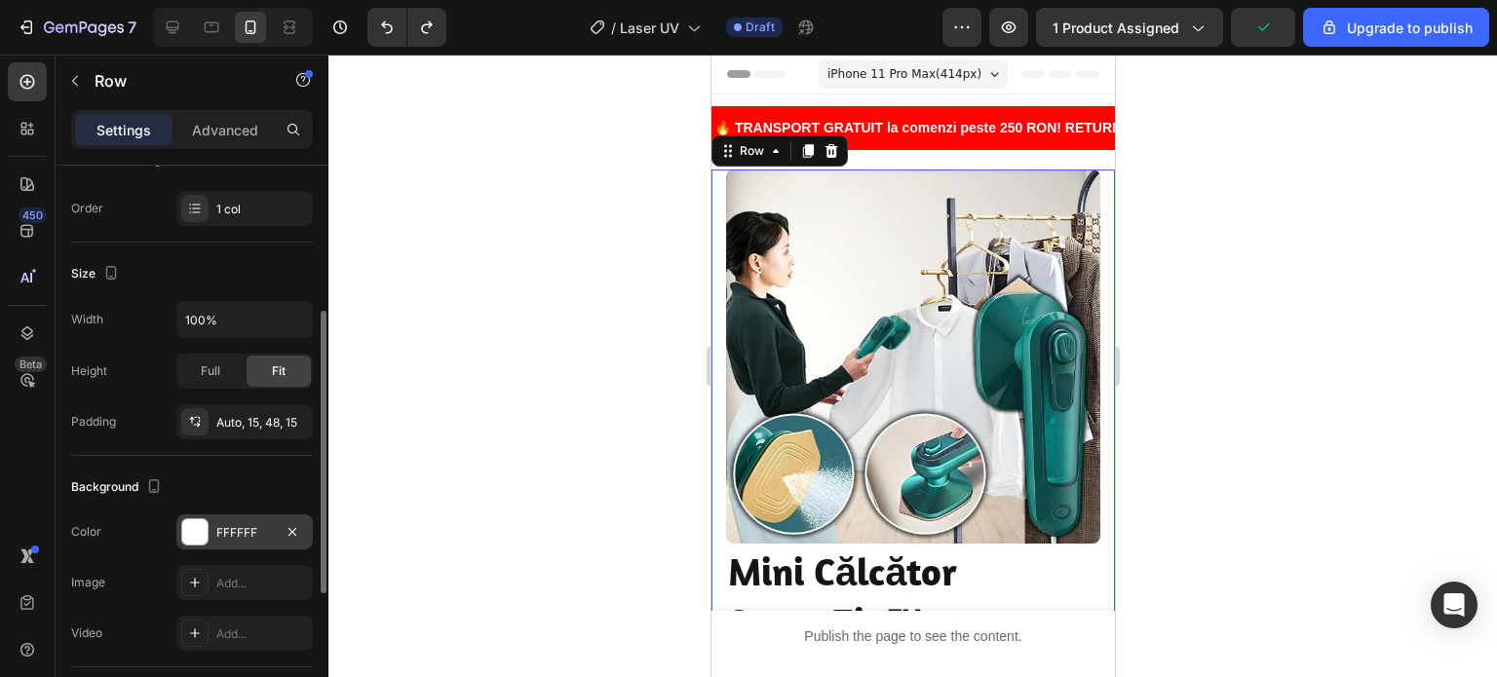
click at [256, 545] on div "FFFFFF" at bounding box center [244, 532] width 136 height 35
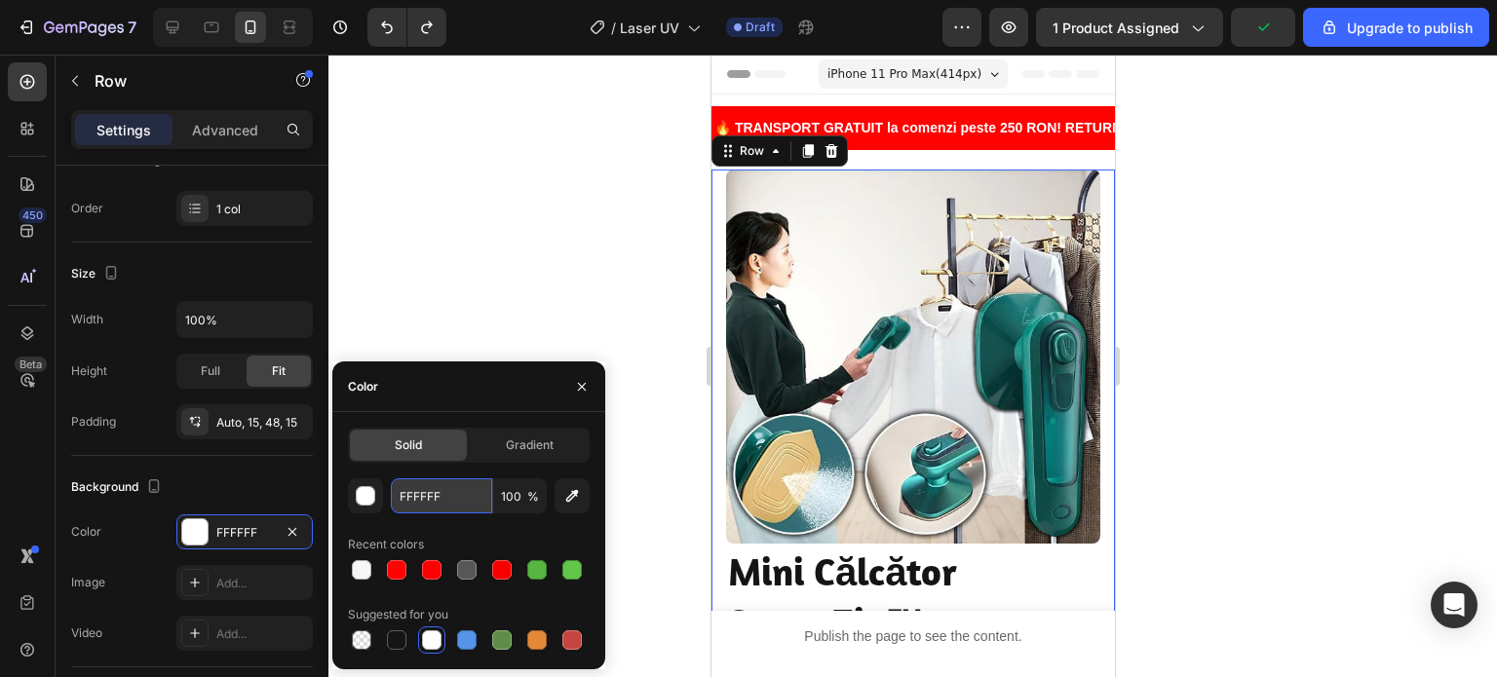
click at [452, 502] on input "FFFFFF" at bounding box center [441, 495] width 101 height 35
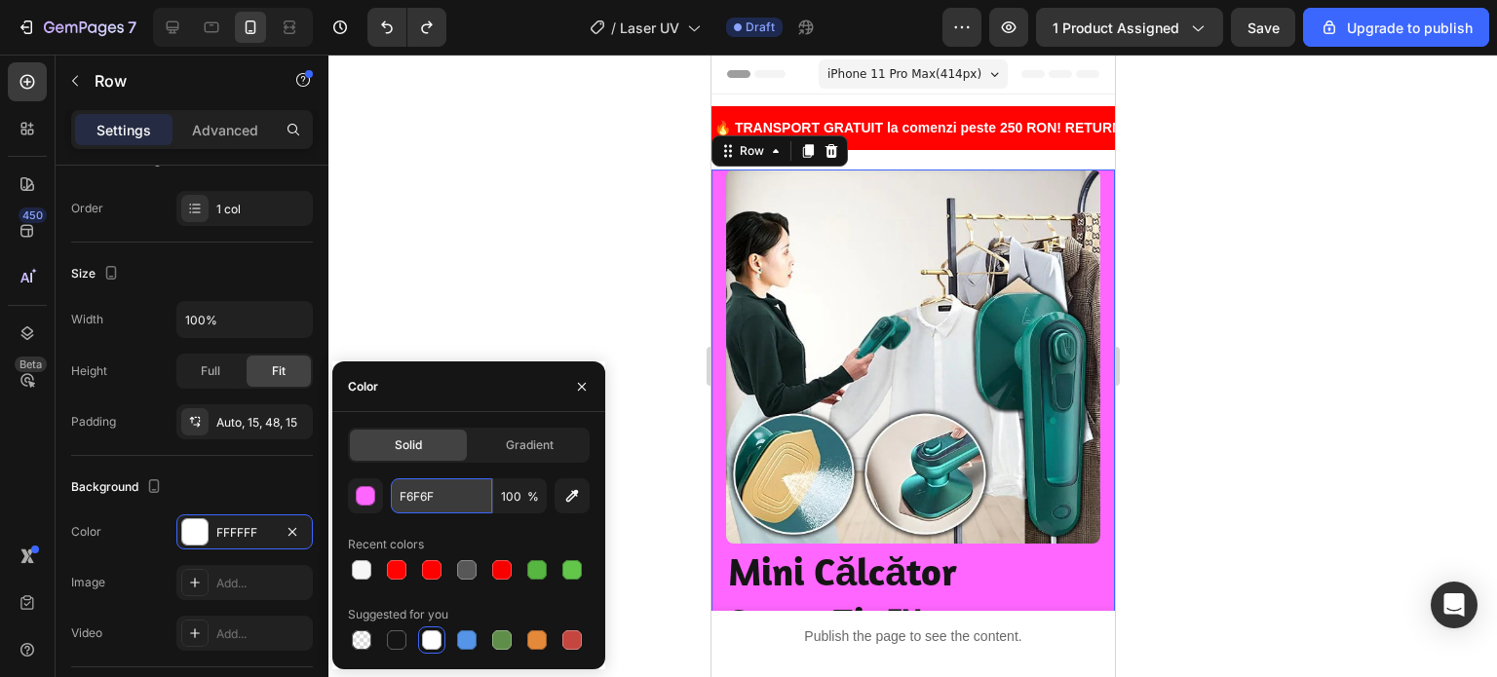
type input "F6F6F6"
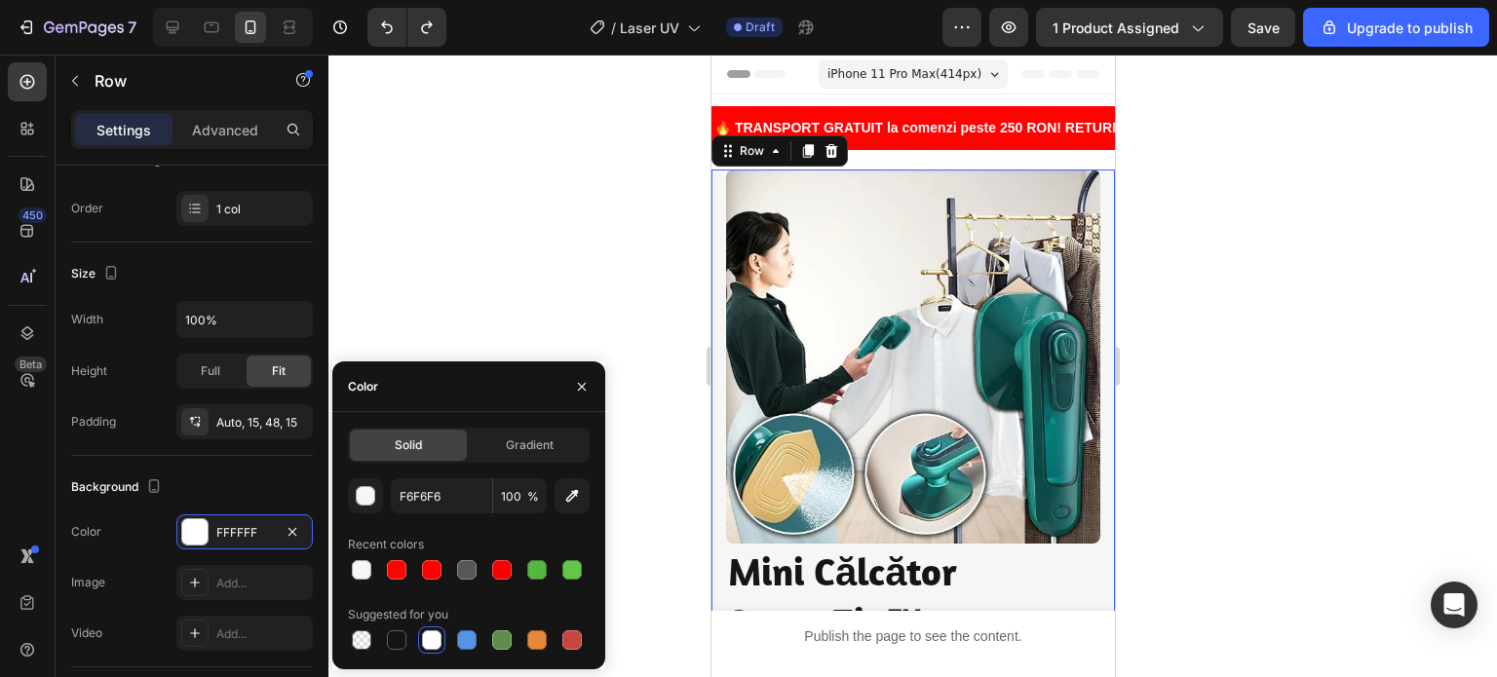
click at [510, 259] on div at bounding box center [912, 366] width 1168 height 623
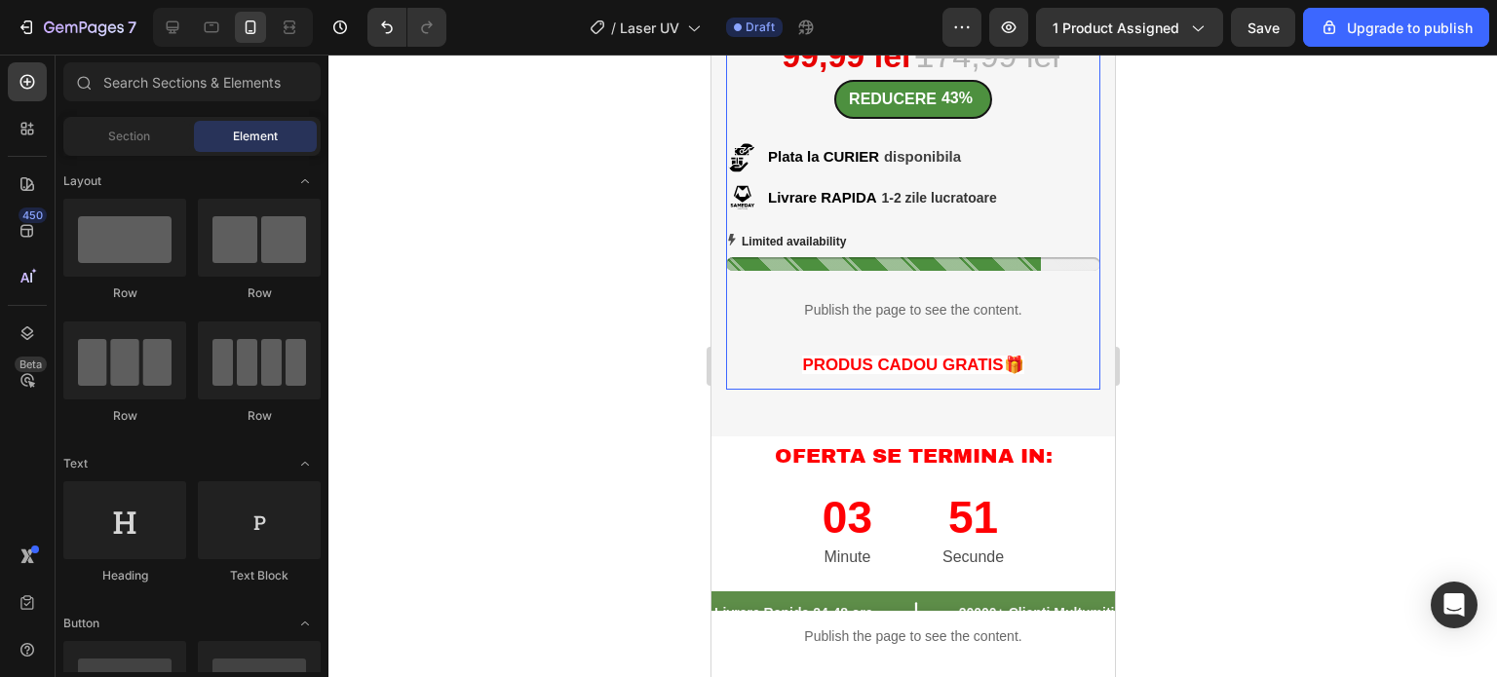
scroll to position [682, 0]
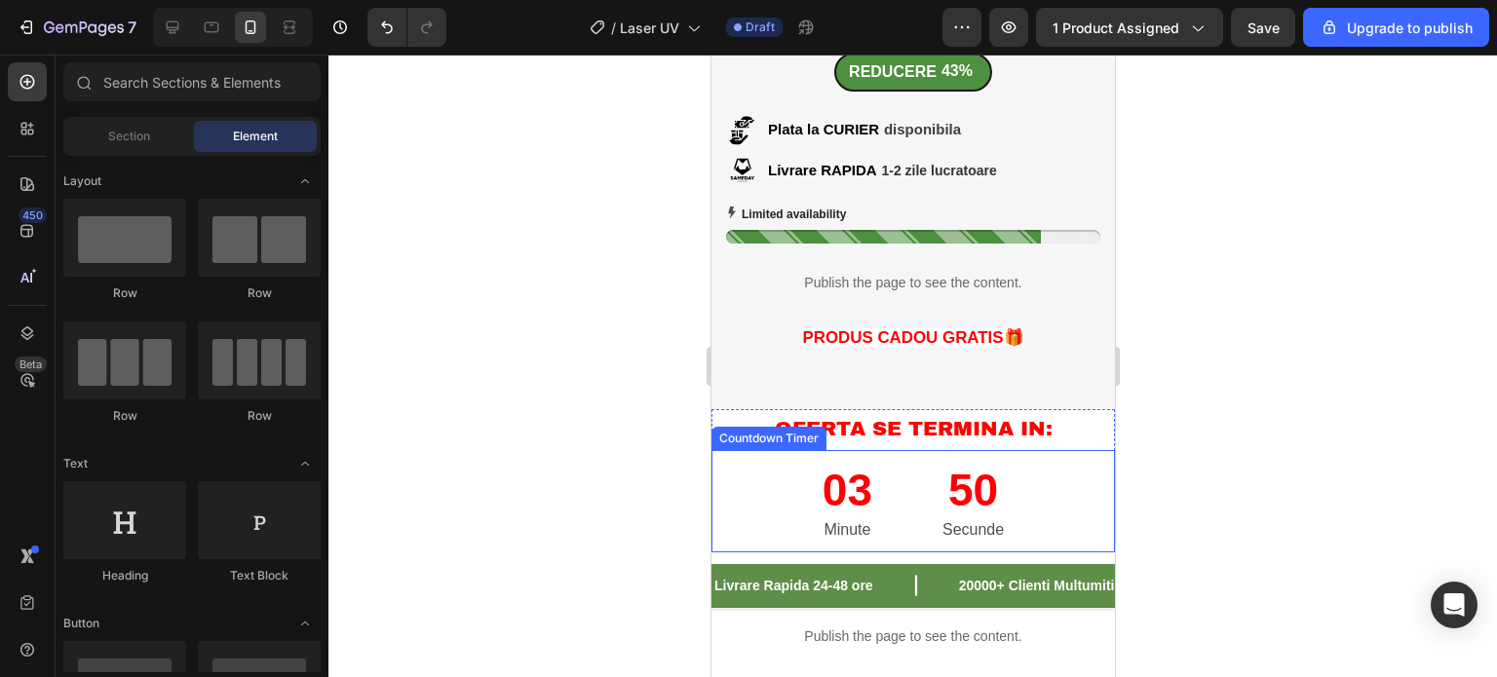
click at [730, 453] on div "03 Minute 50 Secunde" at bounding box center [911, 501] width 403 height 102
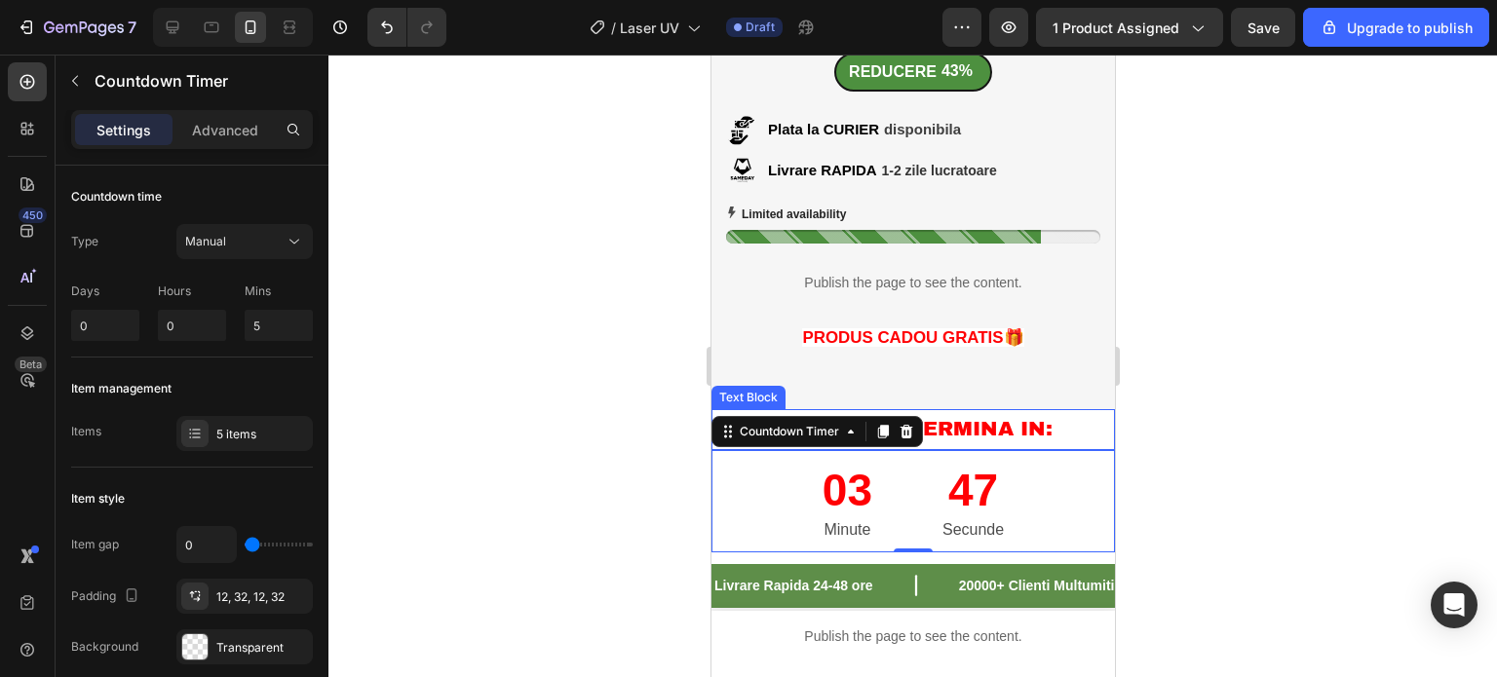
click at [1086, 412] on p "OFERTA SE TERMINA IN:" at bounding box center [912, 429] width 400 height 37
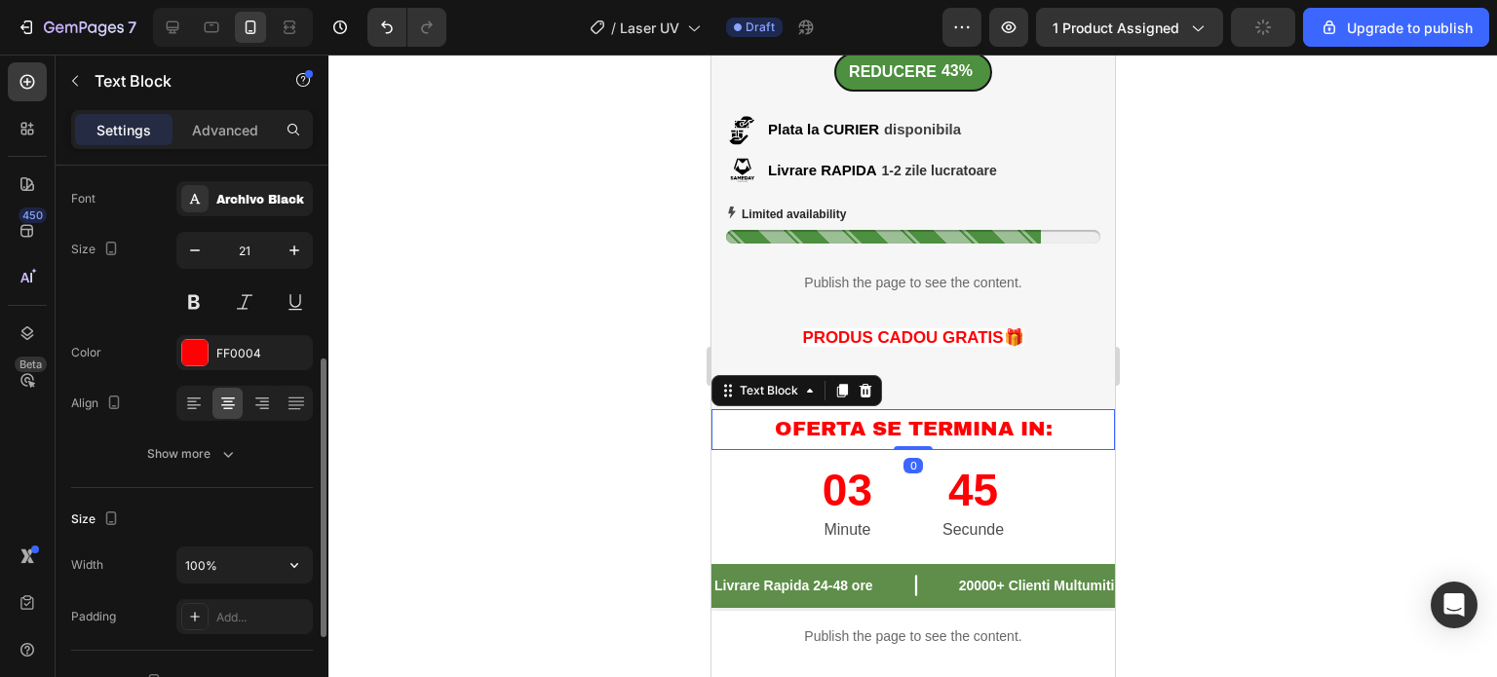
scroll to position [195, 0]
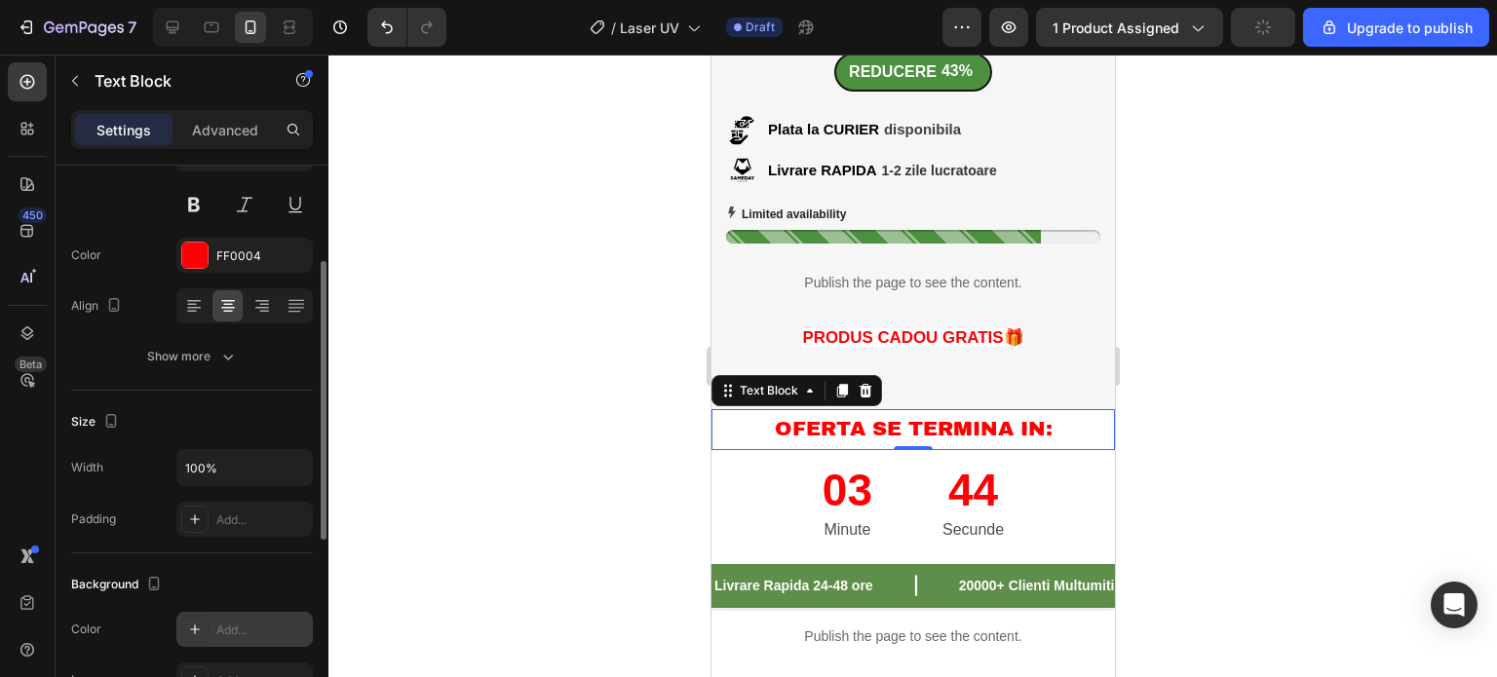
click at [273, 627] on div "Add..." at bounding box center [262, 631] width 92 height 18
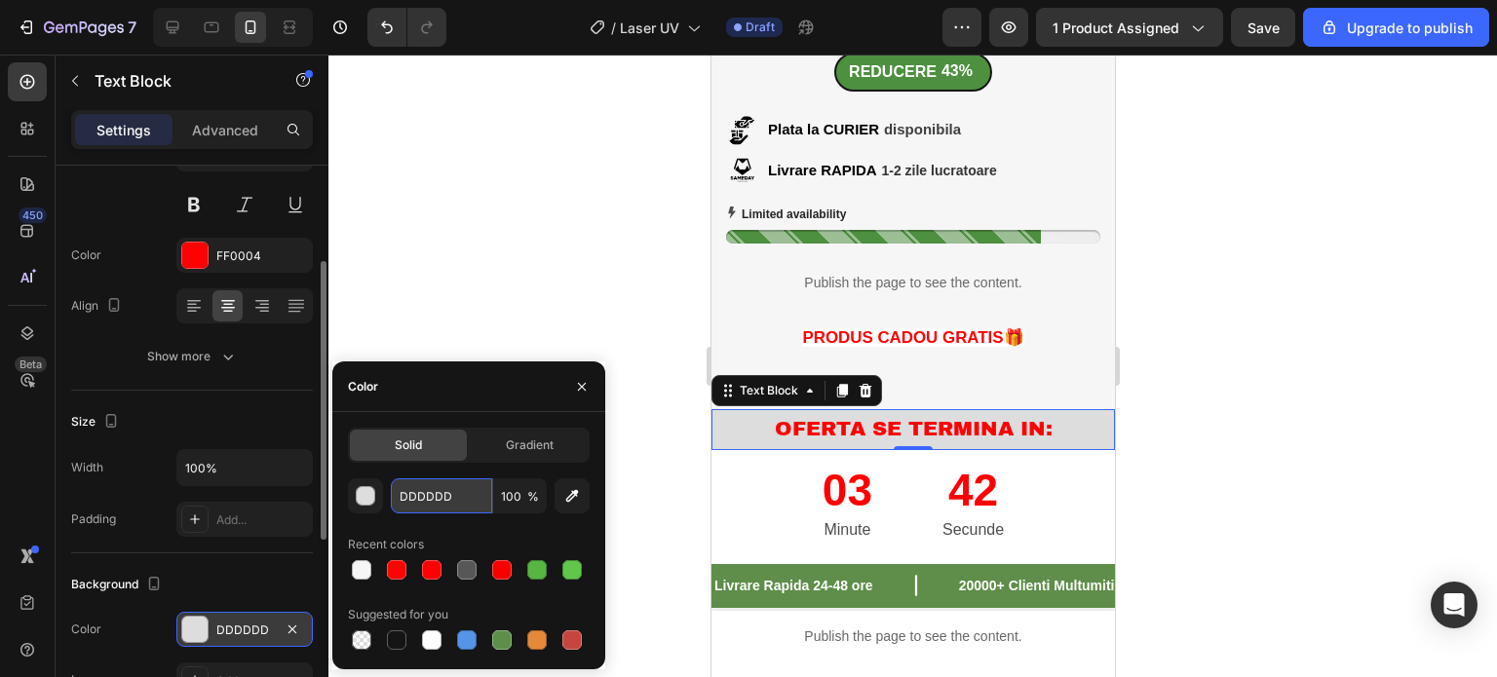
click at [457, 496] on input "DDDDDD" at bounding box center [441, 495] width 101 height 35
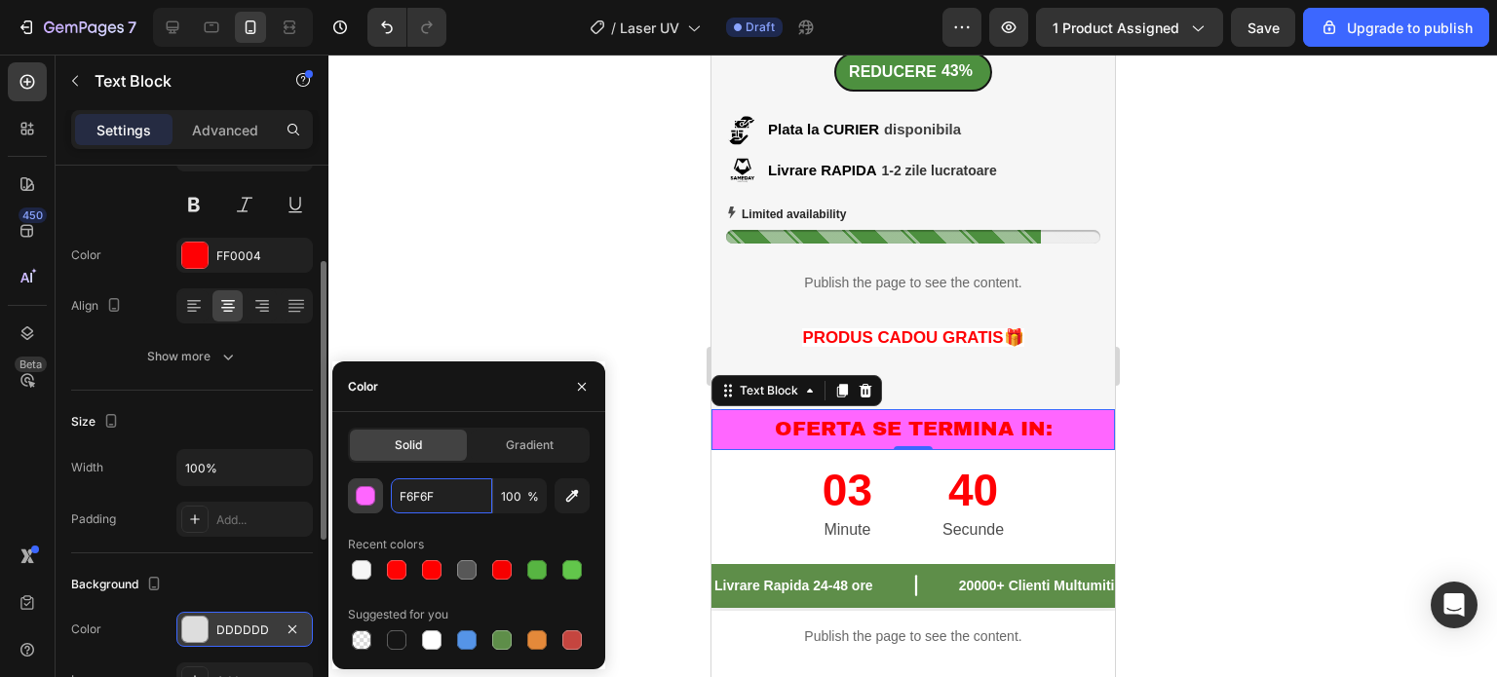
type input "F6F6F6"
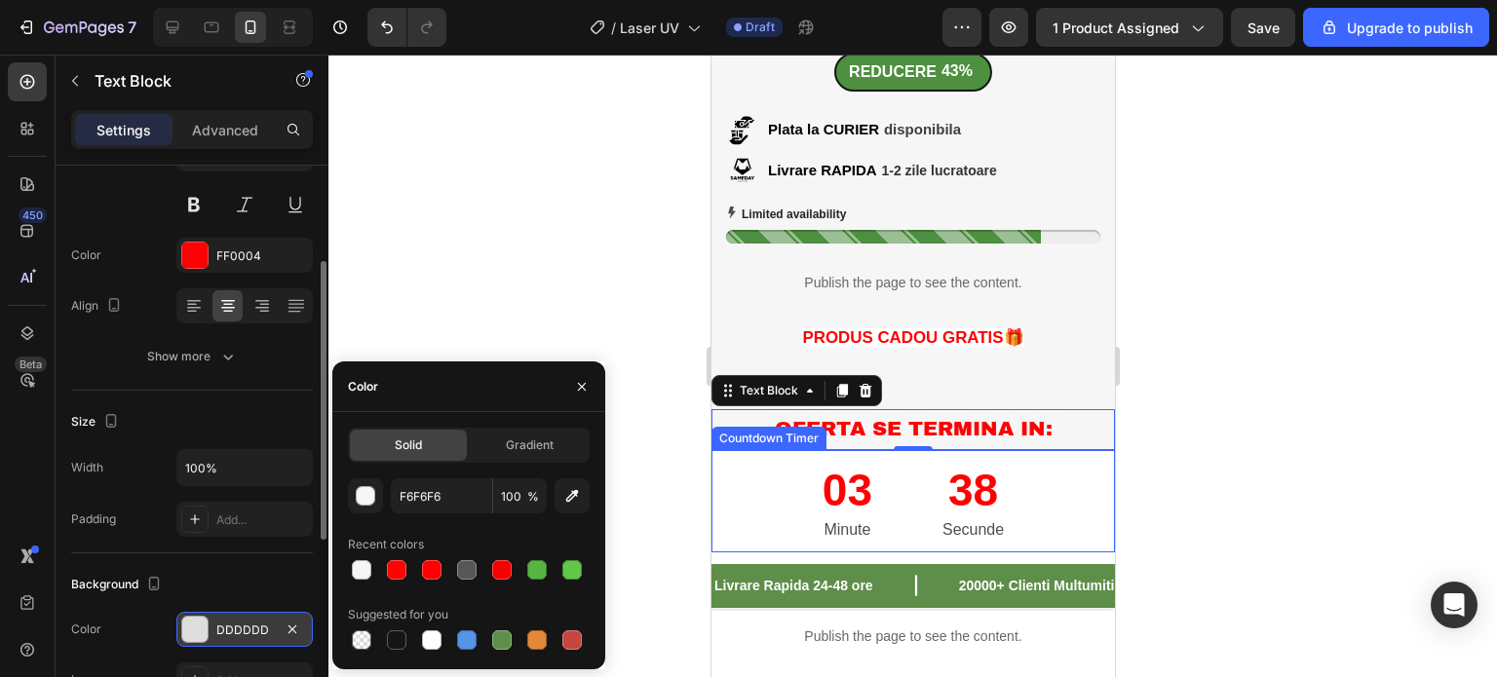
click at [760, 492] on div "03 Minute 38 Secunde" at bounding box center [911, 501] width 403 height 102
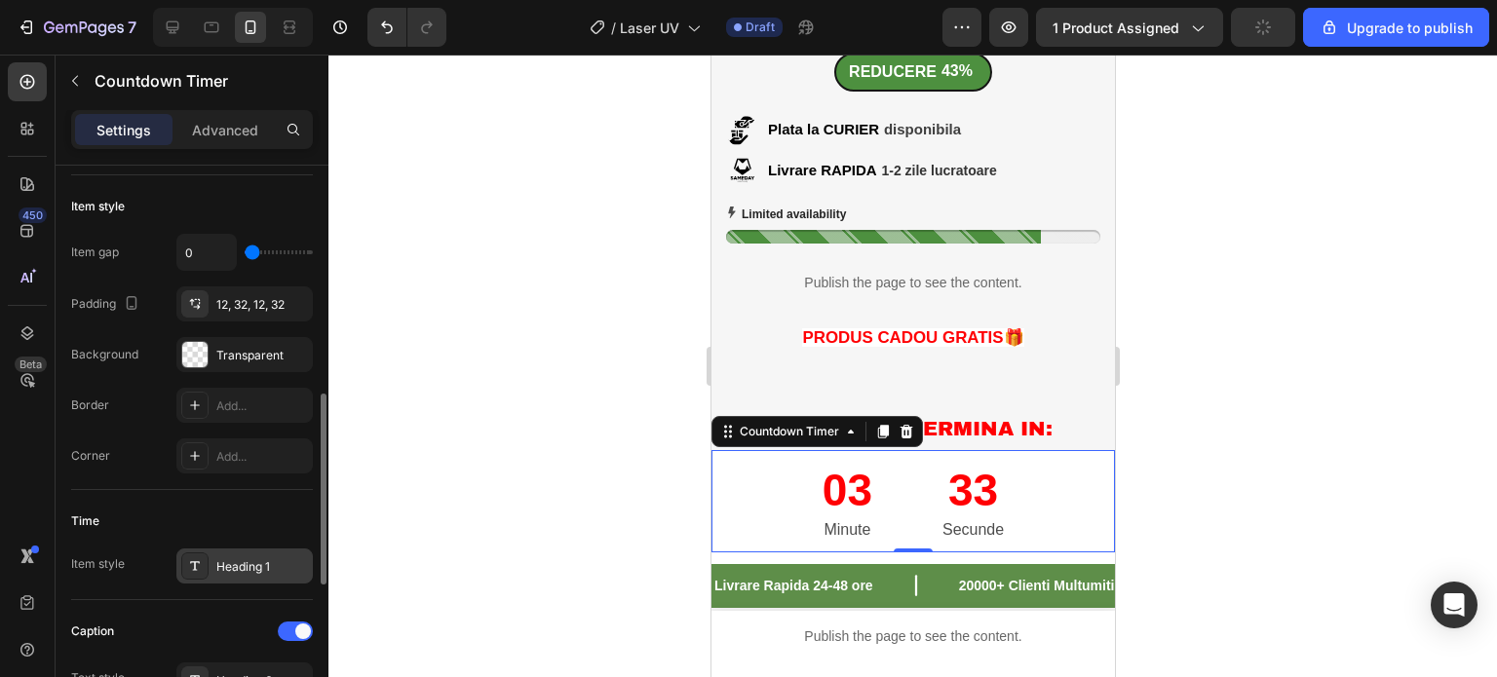
scroll to position [390, 0]
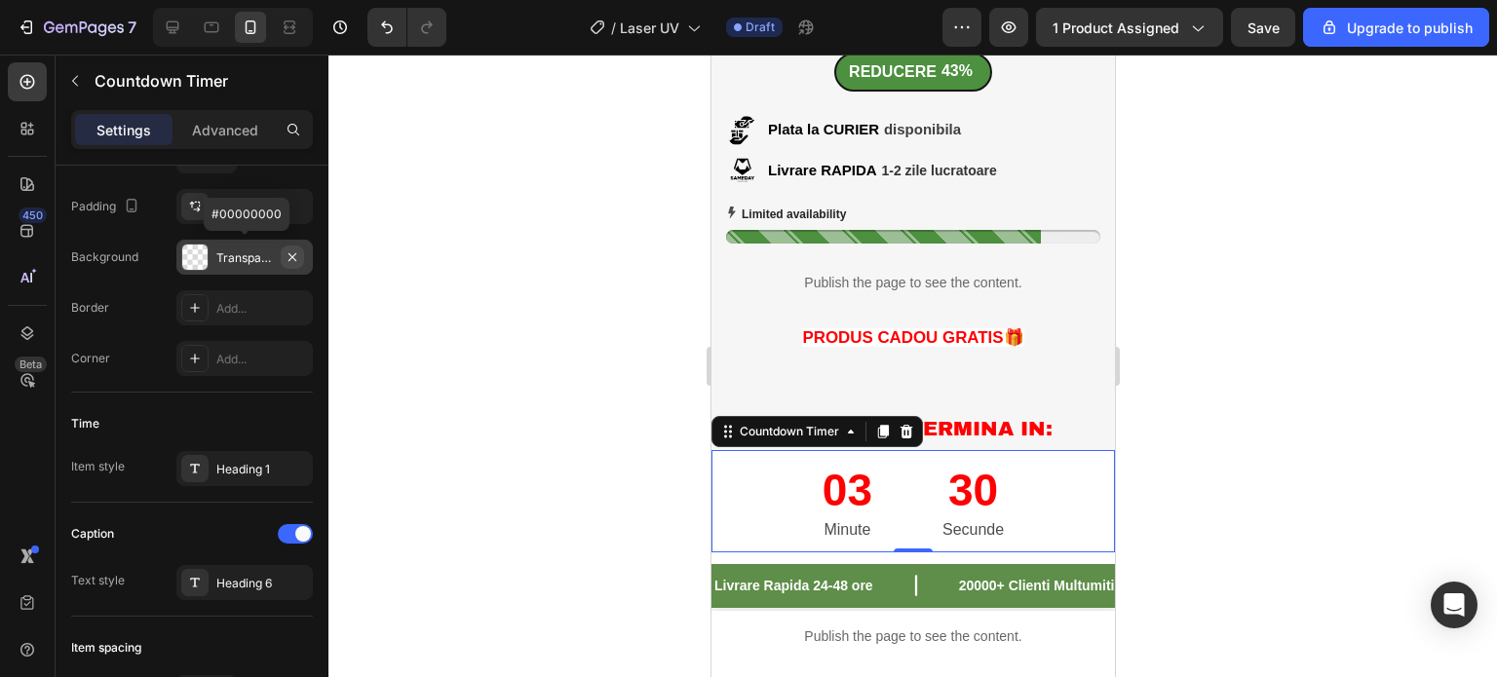
click at [296, 253] on icon "button" at bounding box center [293, 257] width 16 height 16
click at [252, 261] on div "Add..." at bounding box center [262, 258] width 92 height 18
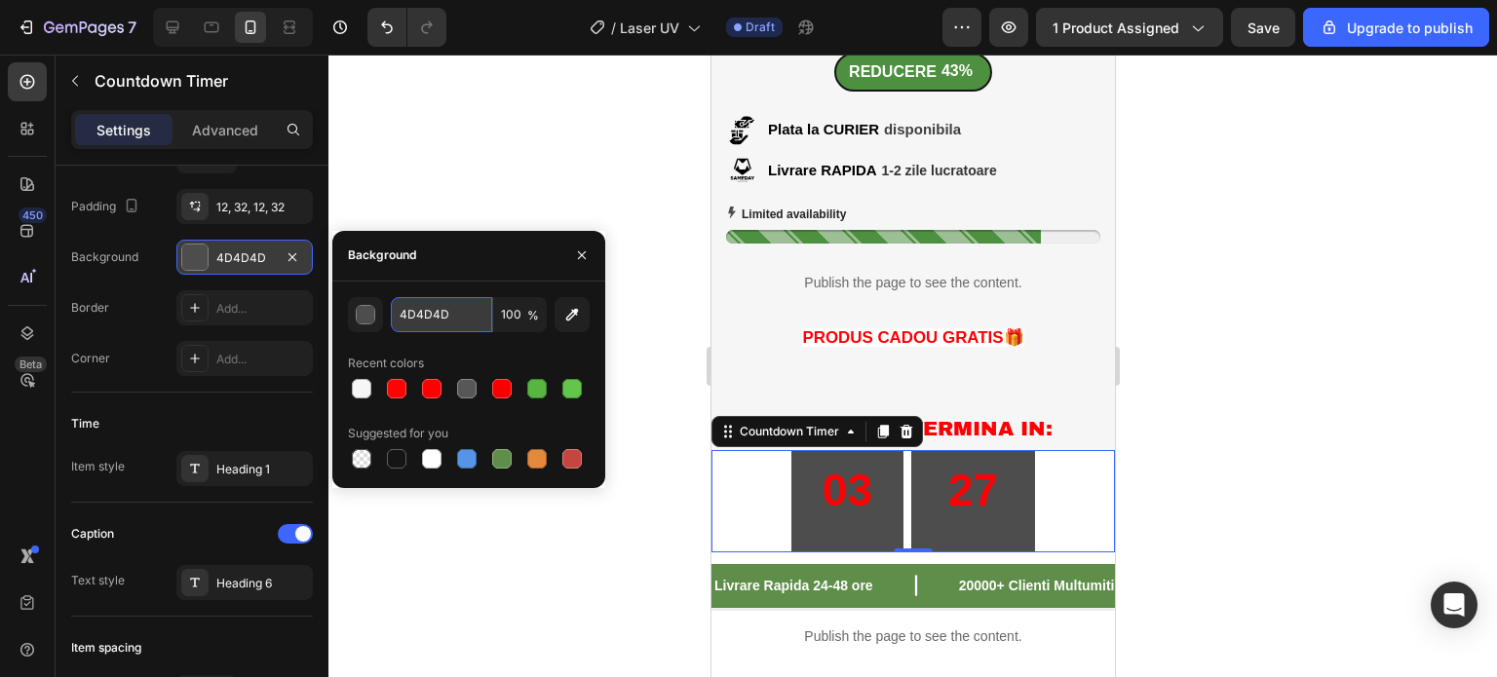
click at [461, 322] on input "4D4D4D" at bounding box center [441, 314] width 101 height 35
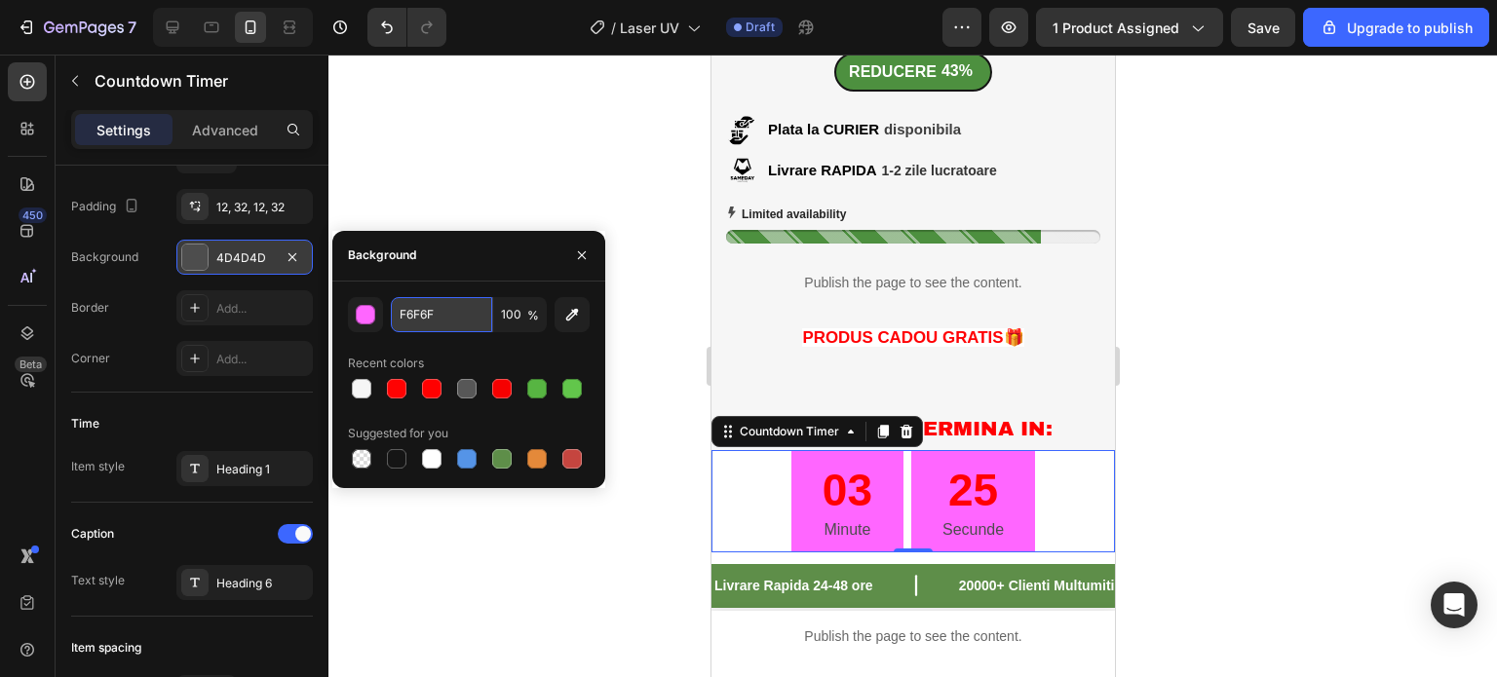
type input "F6F6F6"
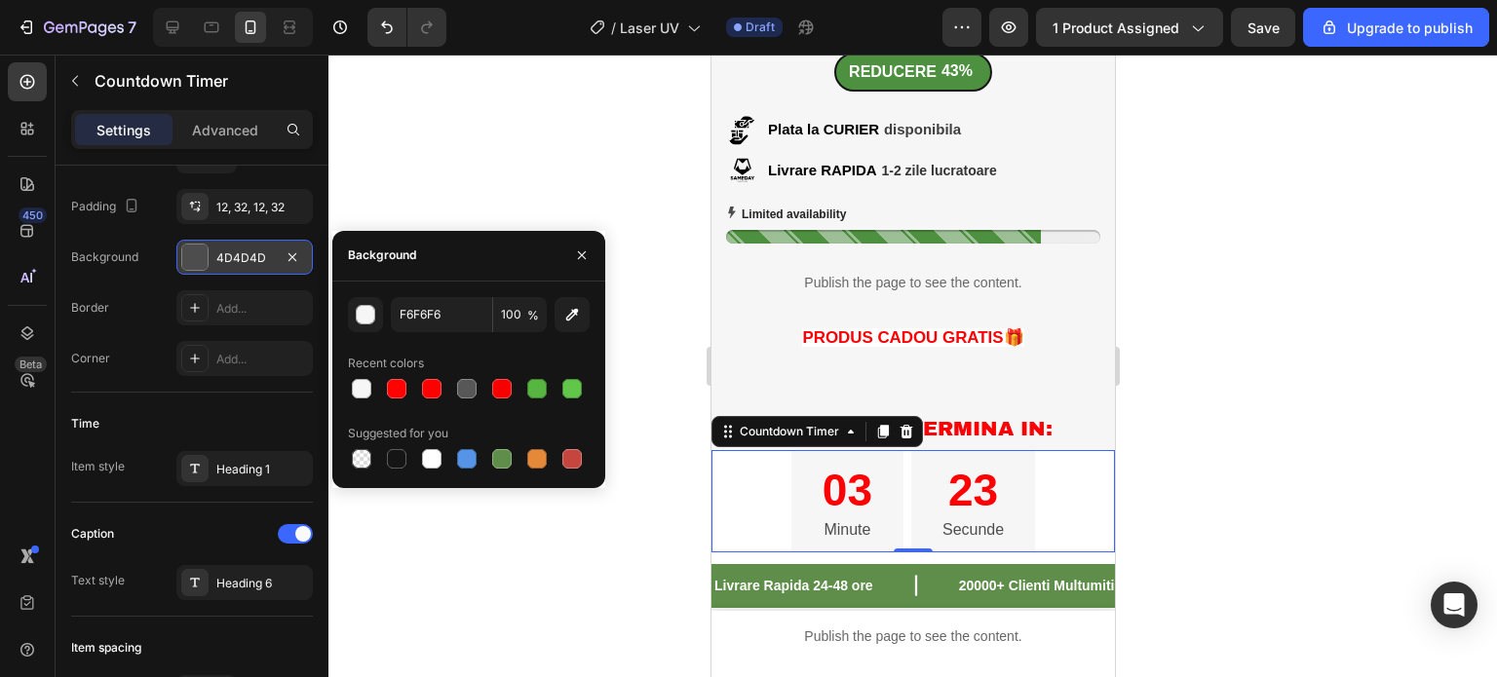
click at [471, 548] on div at bounding box center [912, 366] width 1168 height 623
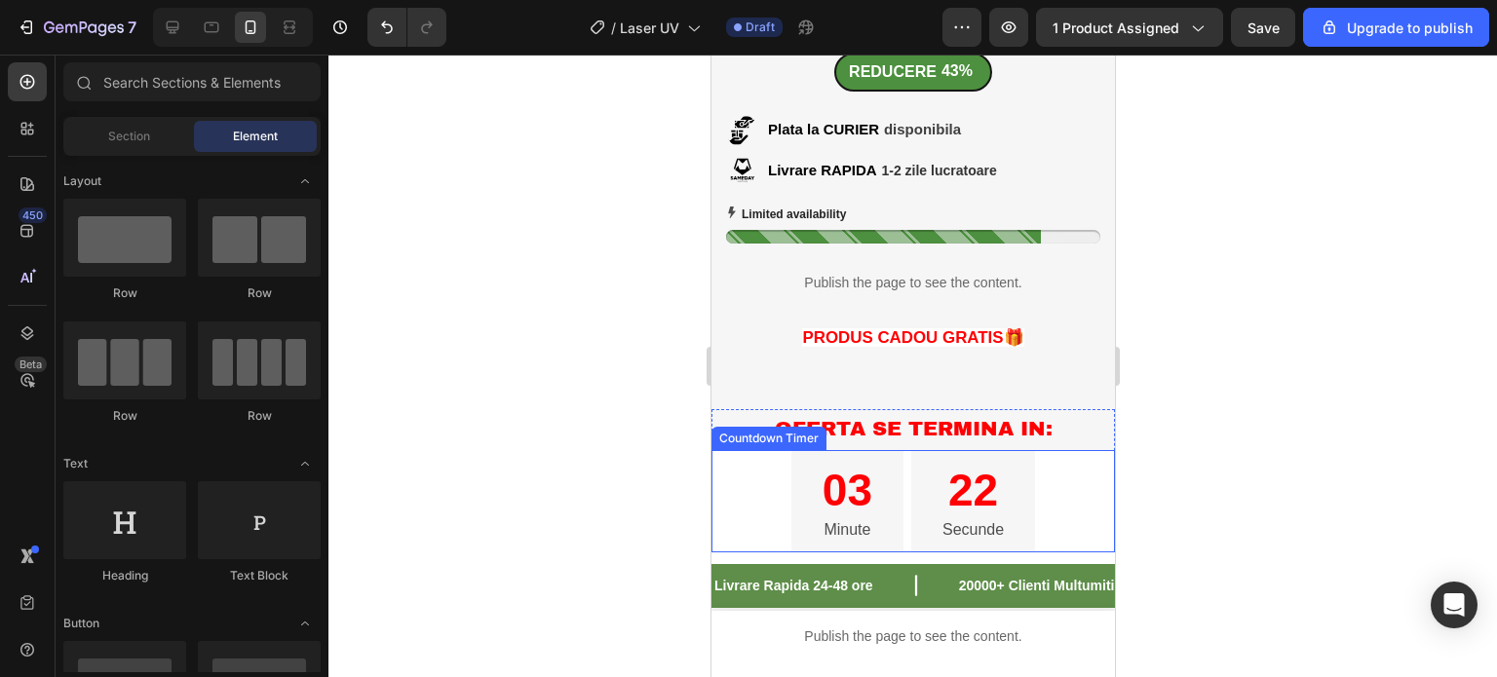
click at [749, 477] on div "03 Minute 22 Secunde" at bounding box center [911, 501] width 403 height 102
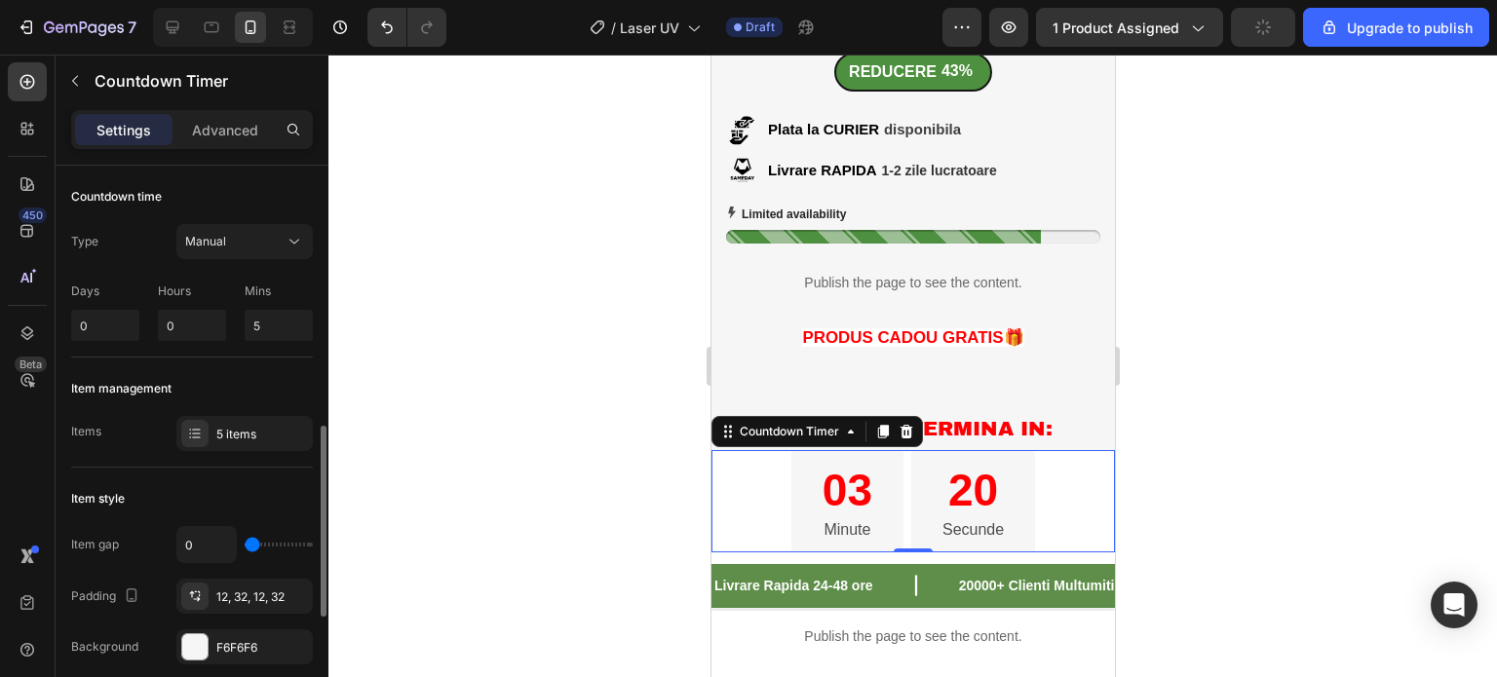
scroll to position [292, 0]
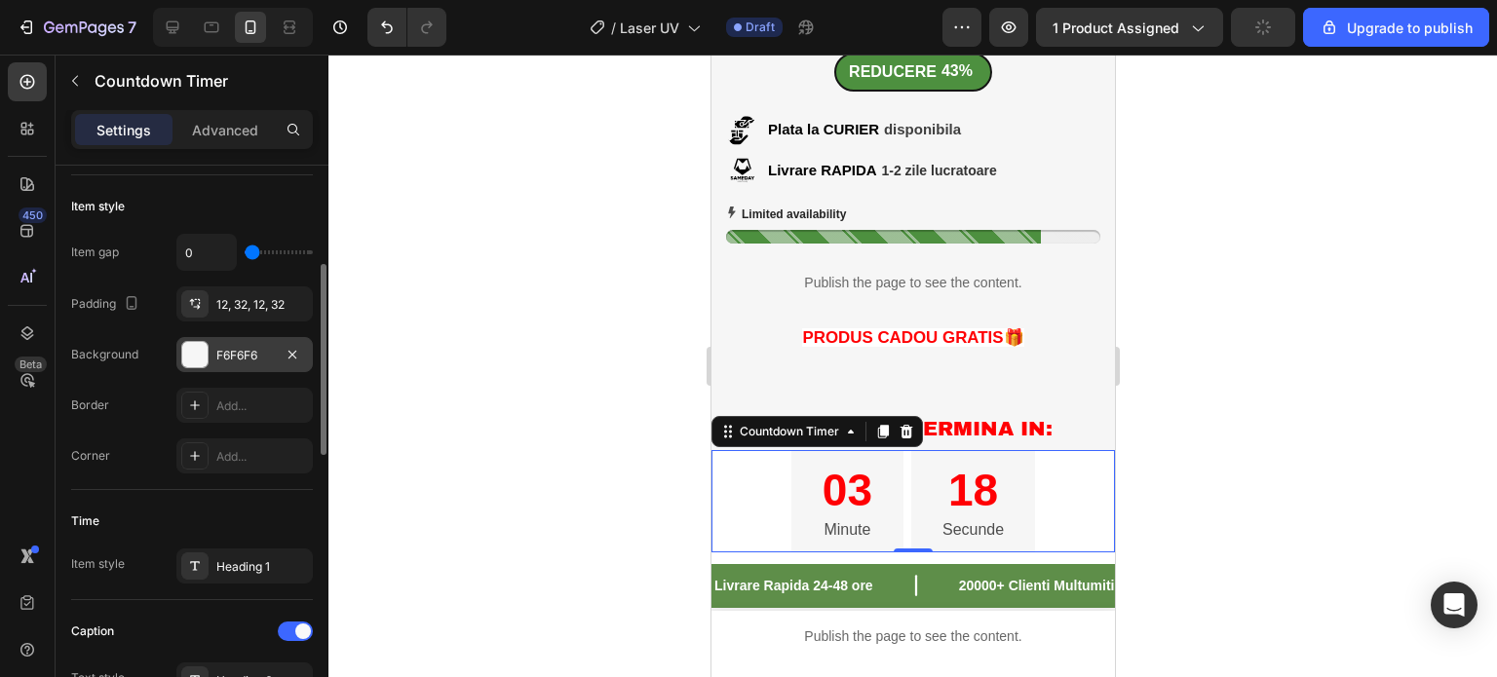
click at [259, 352] on div "F6F6F6" at bounding box center [244, 356] width 57 height 18
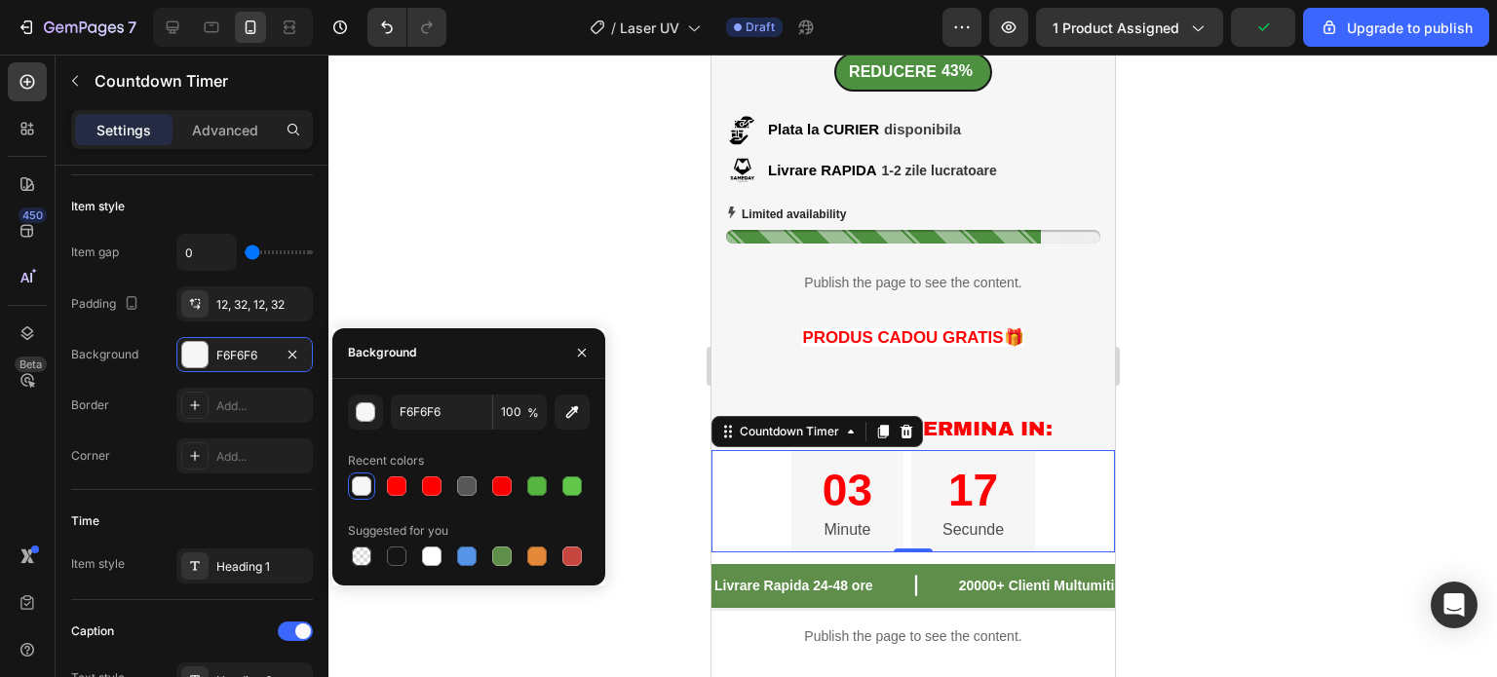
click at [405, 256] on div at bounding box center [912, 366] width 1168 height 623
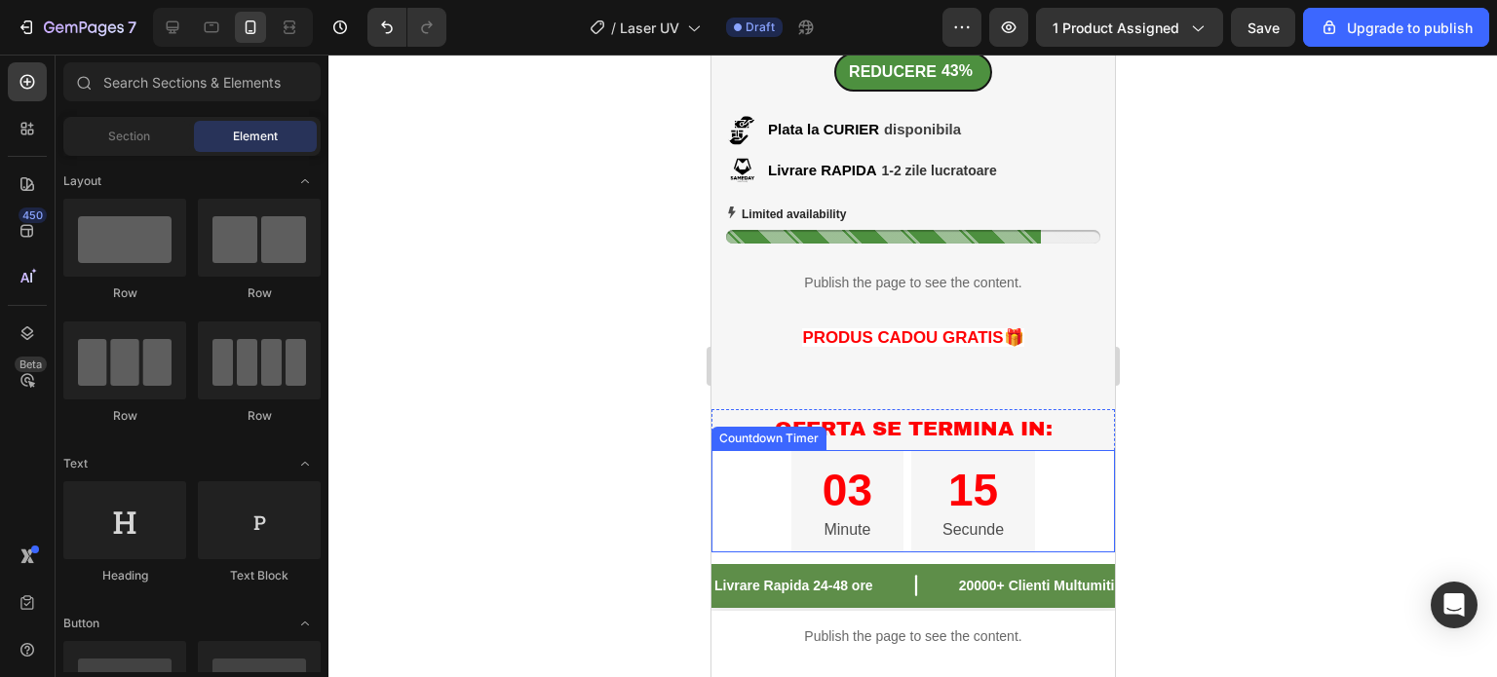
click at [745, 478] on div "03 Minute 15 Secunde" at bounding box center [911, 501] width 403 height 102
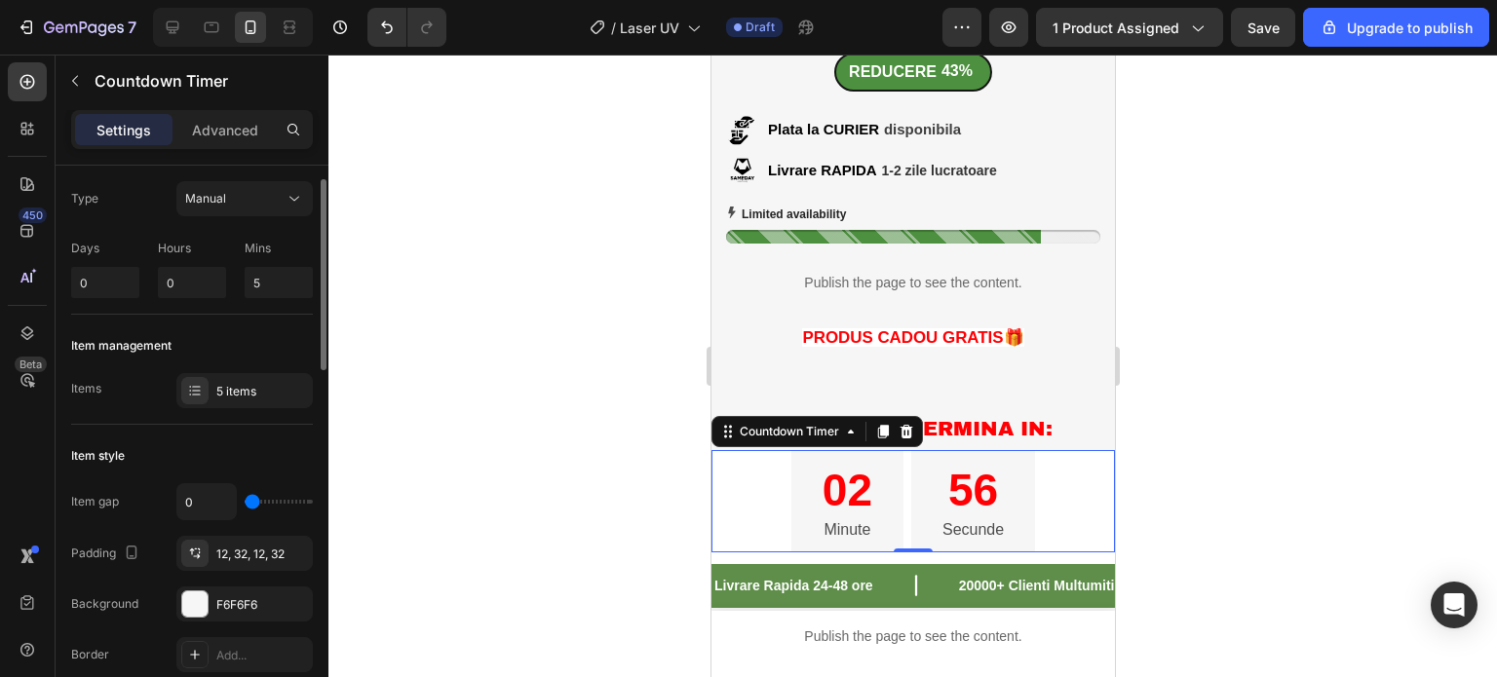
scroll to position [0, 0]
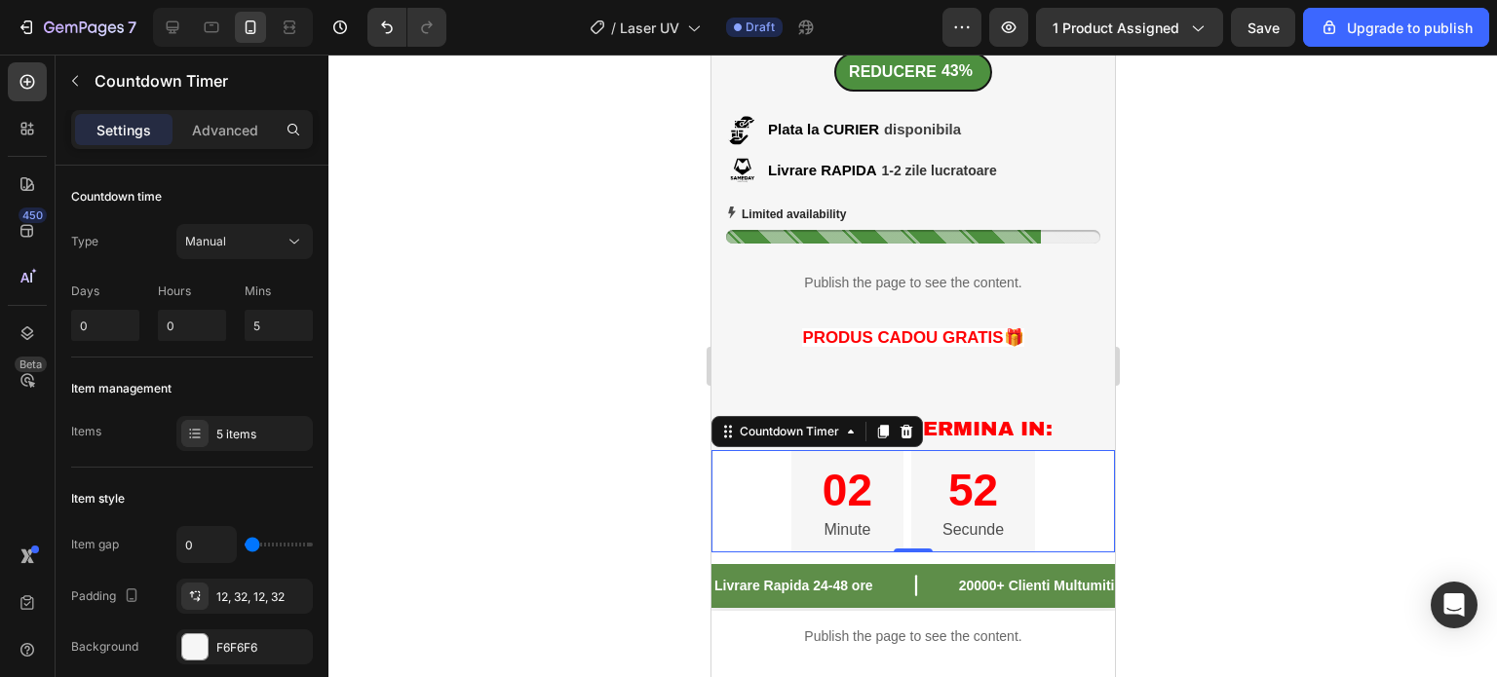
click at [1073, 519] on div "02 Minute 52 Secunde" at bounding box center [911, 501] width 403 height 102
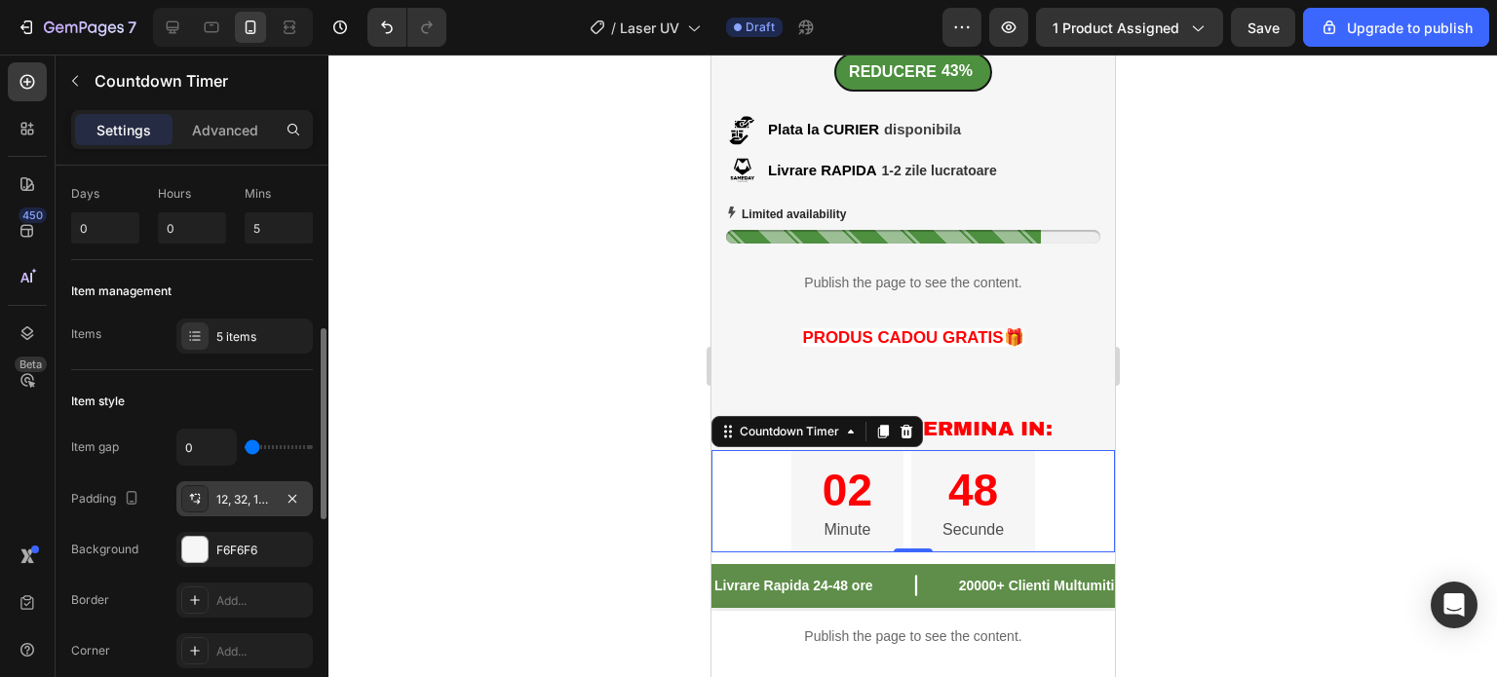
scroll to position [195, 0]
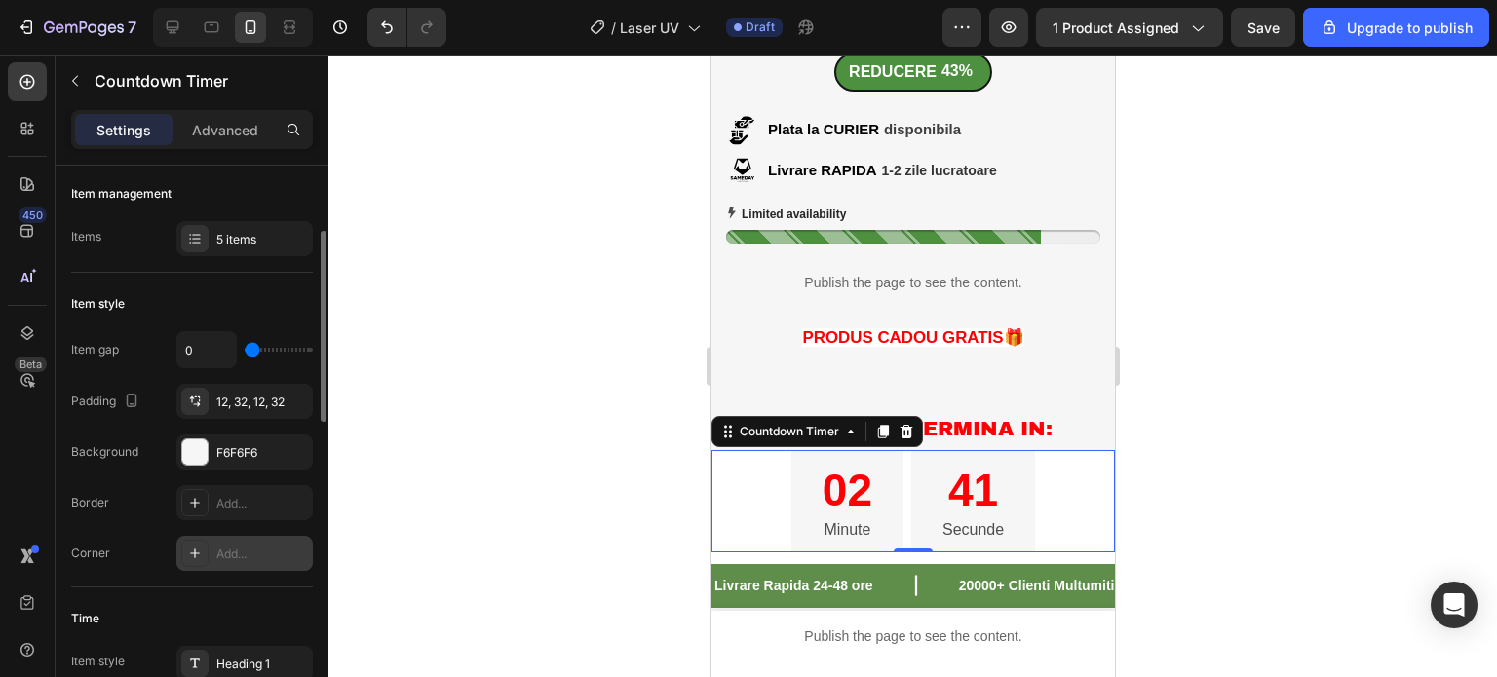
click at [222, 540] on div "Add..." at bounding box center [244, 553] width 136 height 35
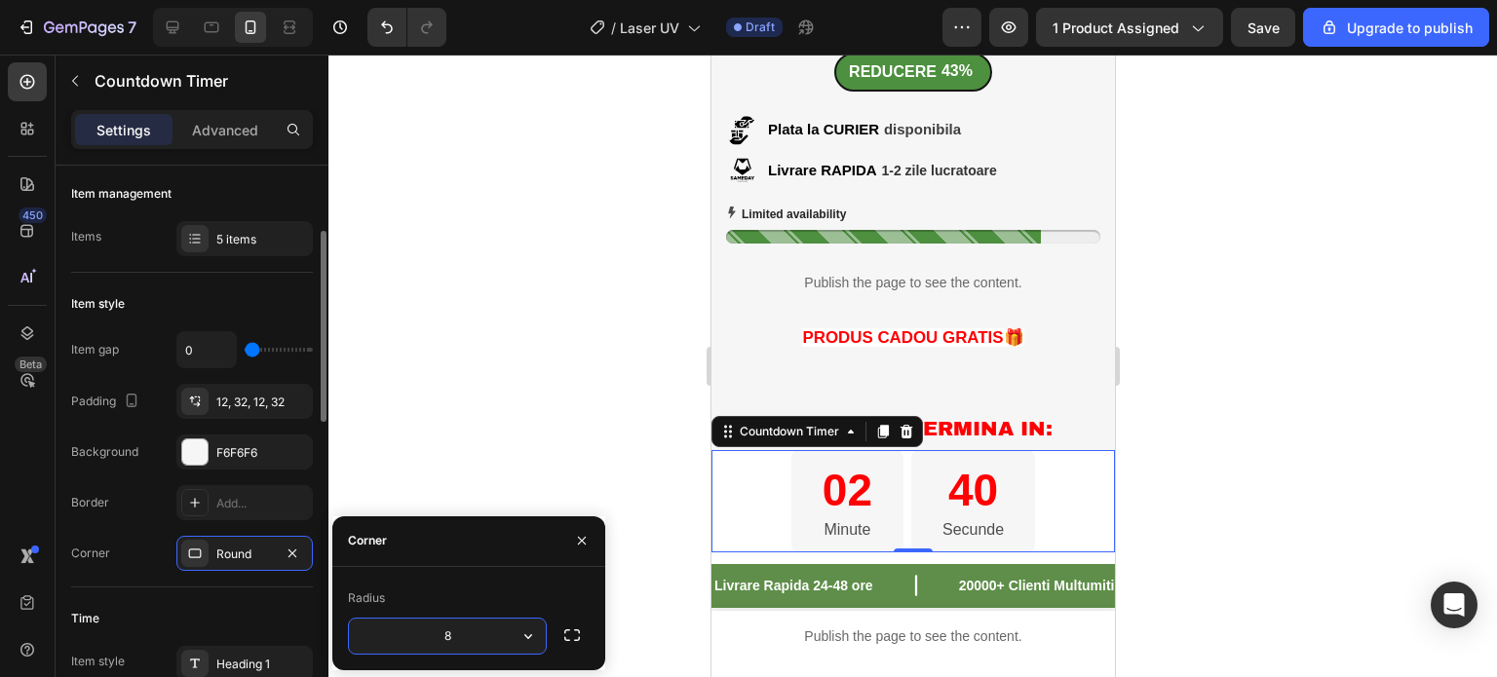
click at [226, 295] on div "Item style" at bounding box center [192, 303] width 242 height 31
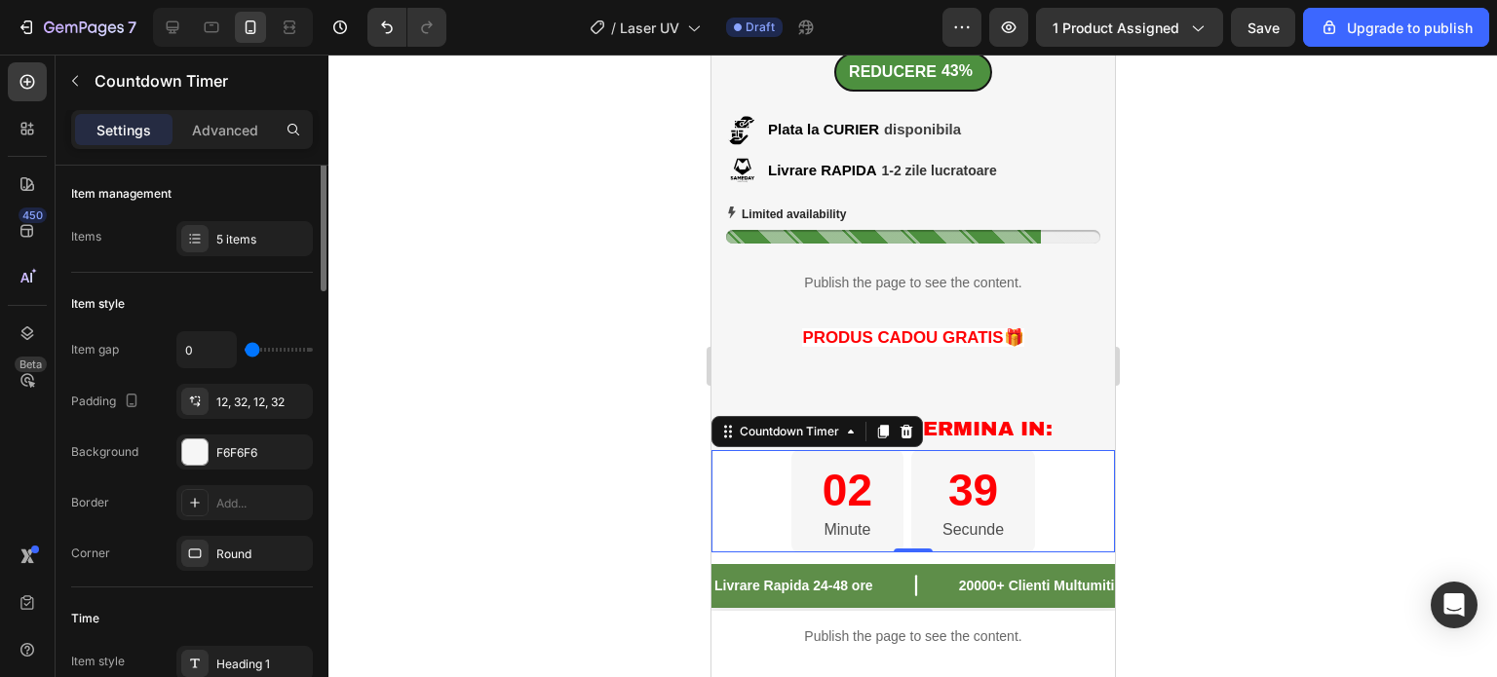
scroll to position [0, 0]
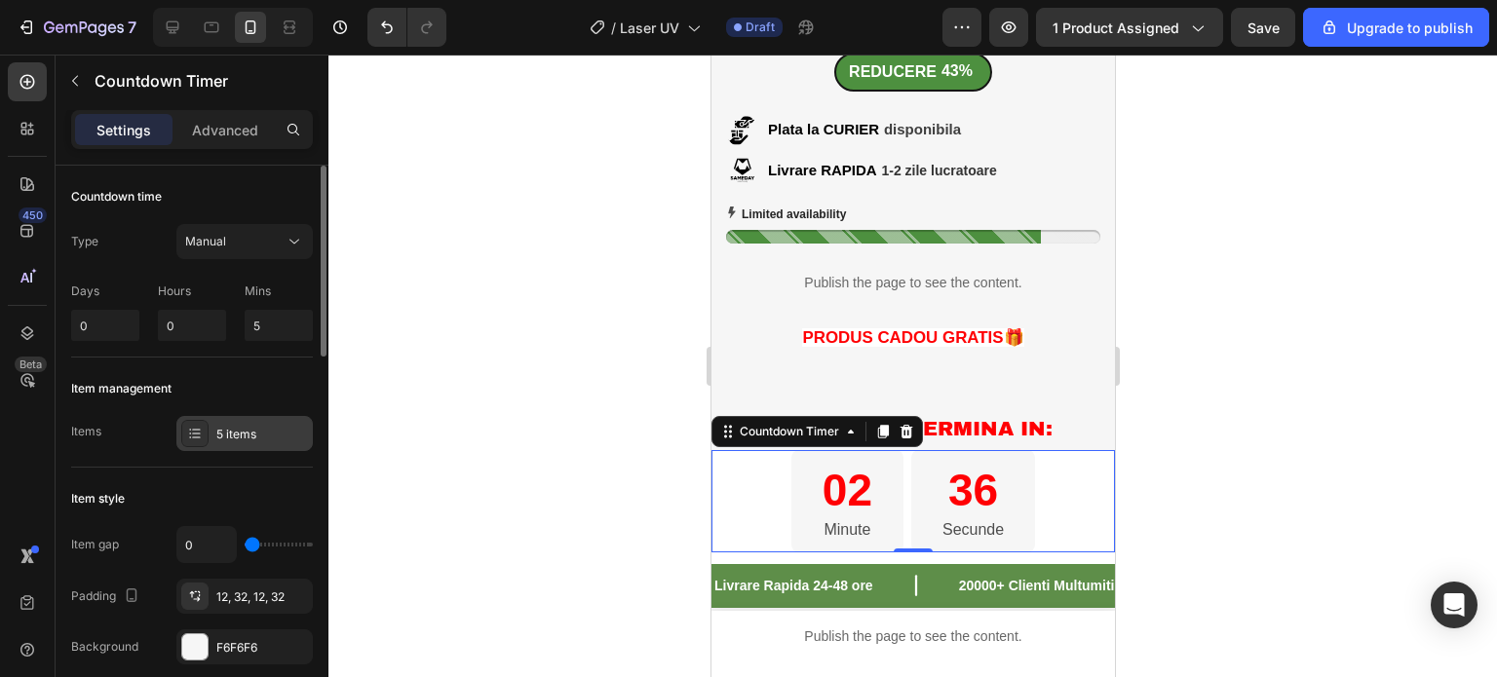
click at [190, 428] on icon at bounding box center [195, 434] width 16 height 16
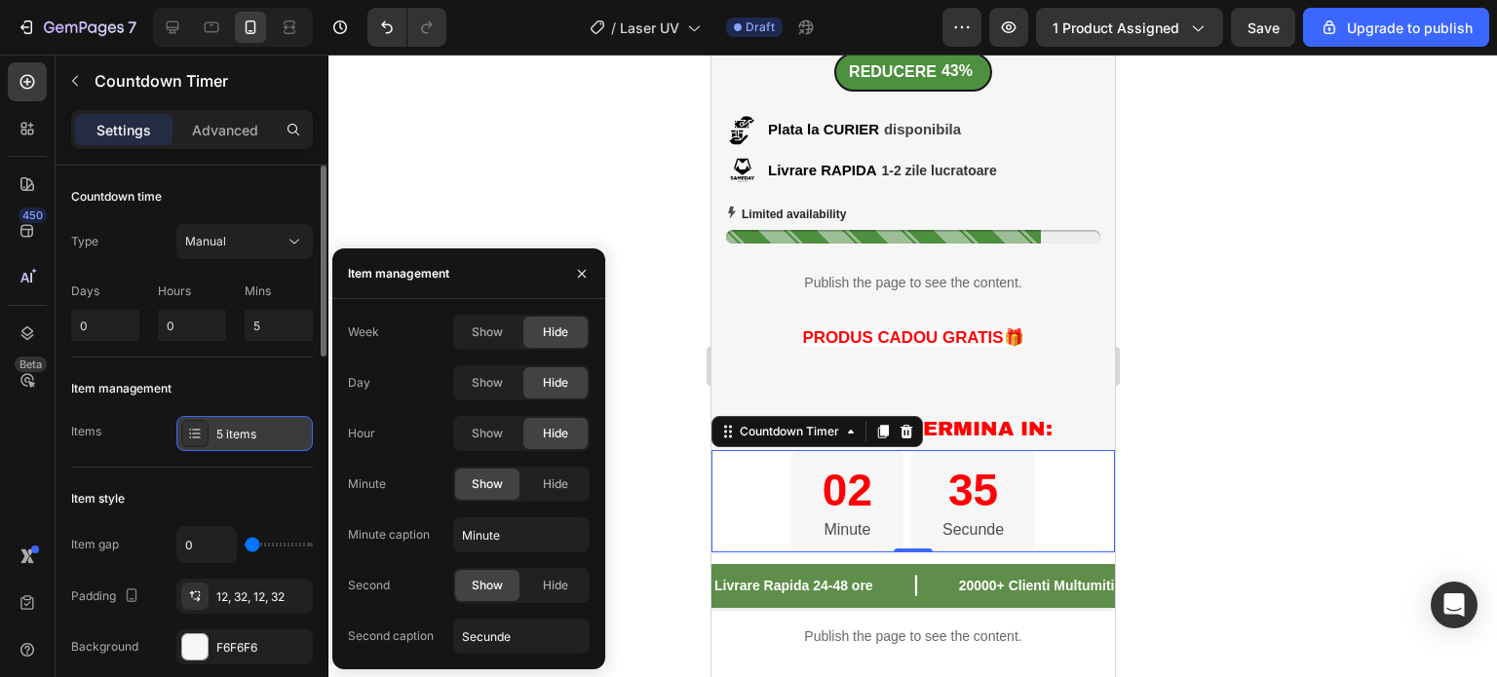
click at [190, 427] on icon at bounding box center [195, 434] width 16 height 16
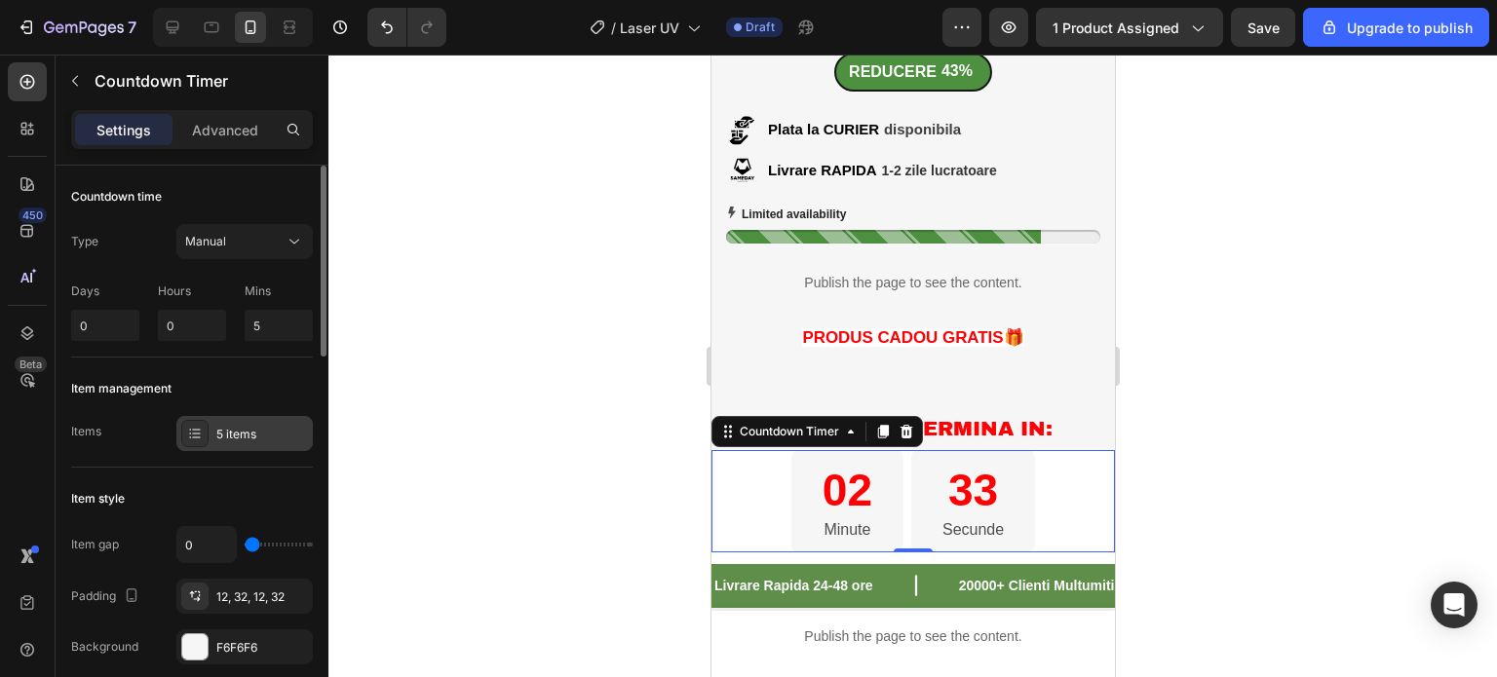
click at [196, 432] on icon at bounding box center [195, 434] width 16 height 16
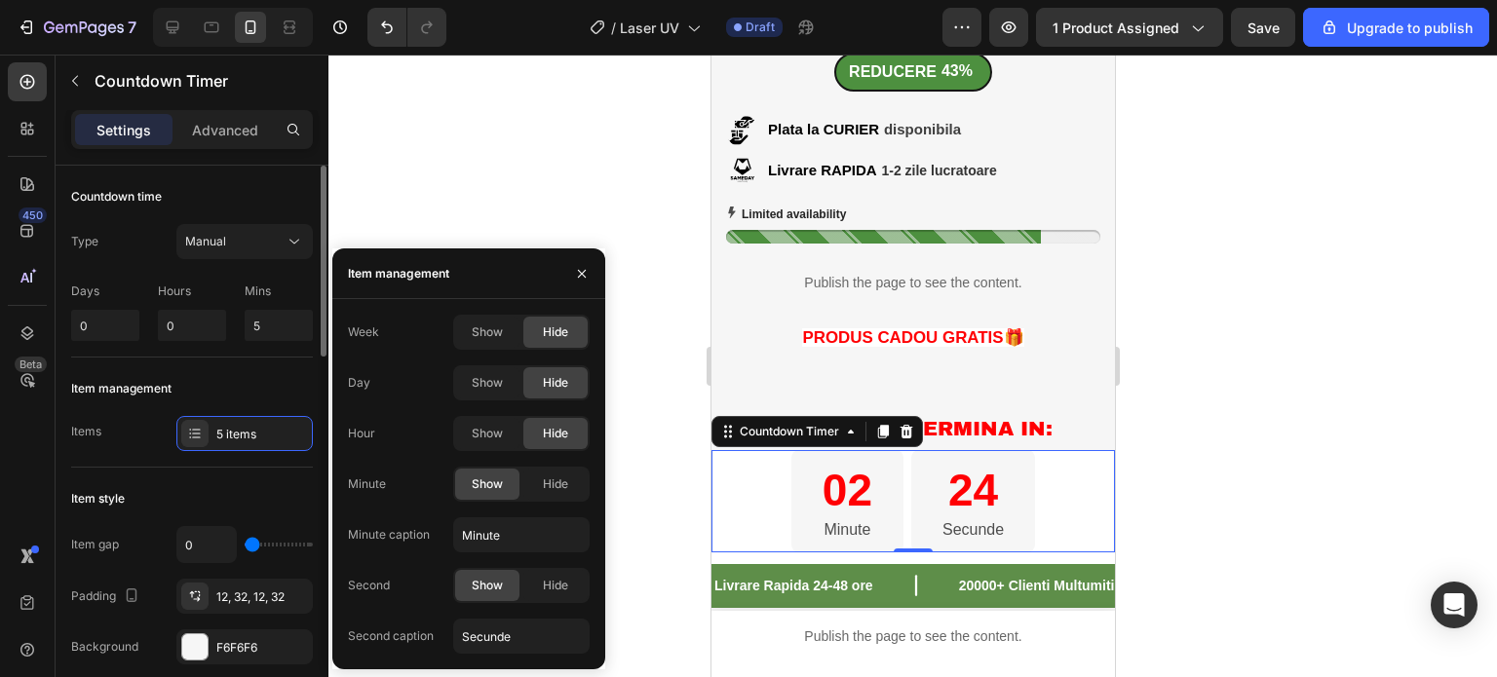
click at [137, 406] on div "Item management Items 5 items" at bounding box center [192, 413] width 242 height 110
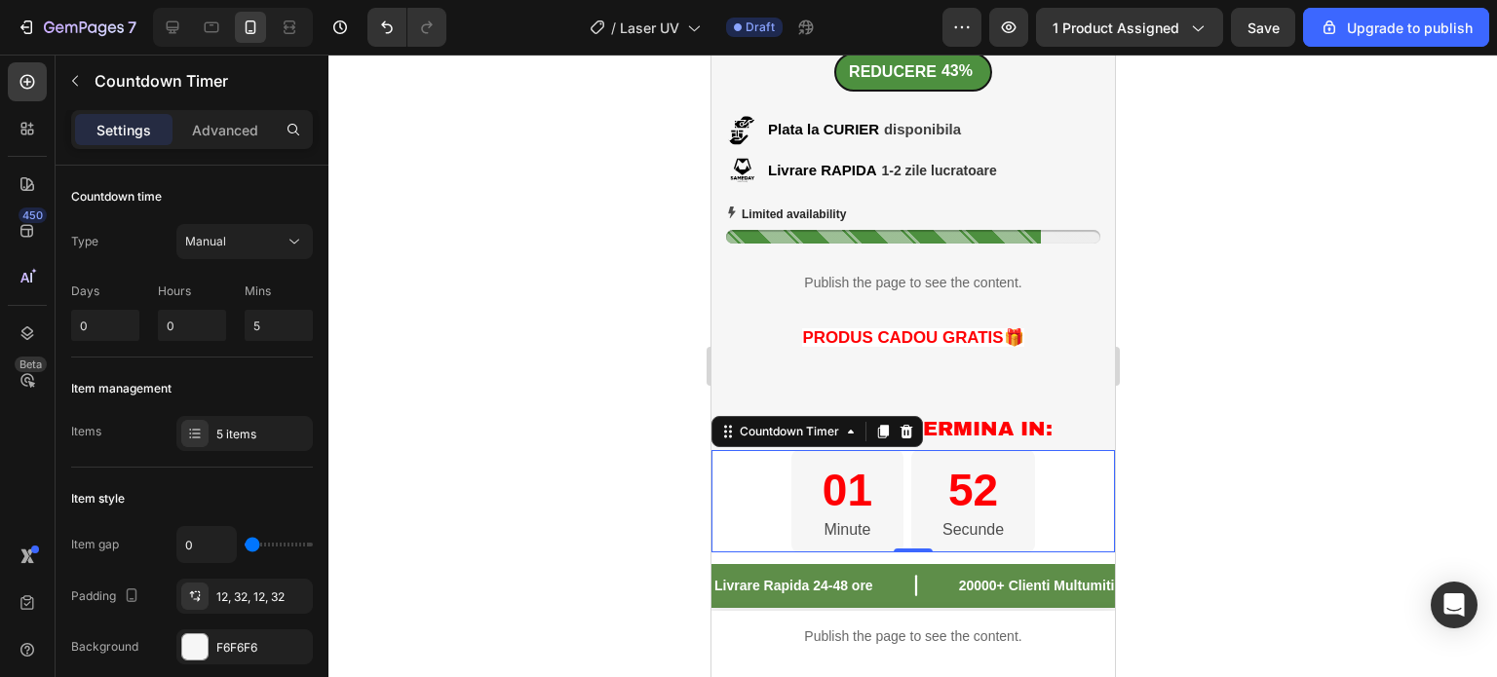
click at [750, 513] on div "01 Minute 52 Secunde" at bounding box center [911, 501] width 403 height 102
click at [1168, 392] on div at bounding box center [912, 366] width 1168 height 623
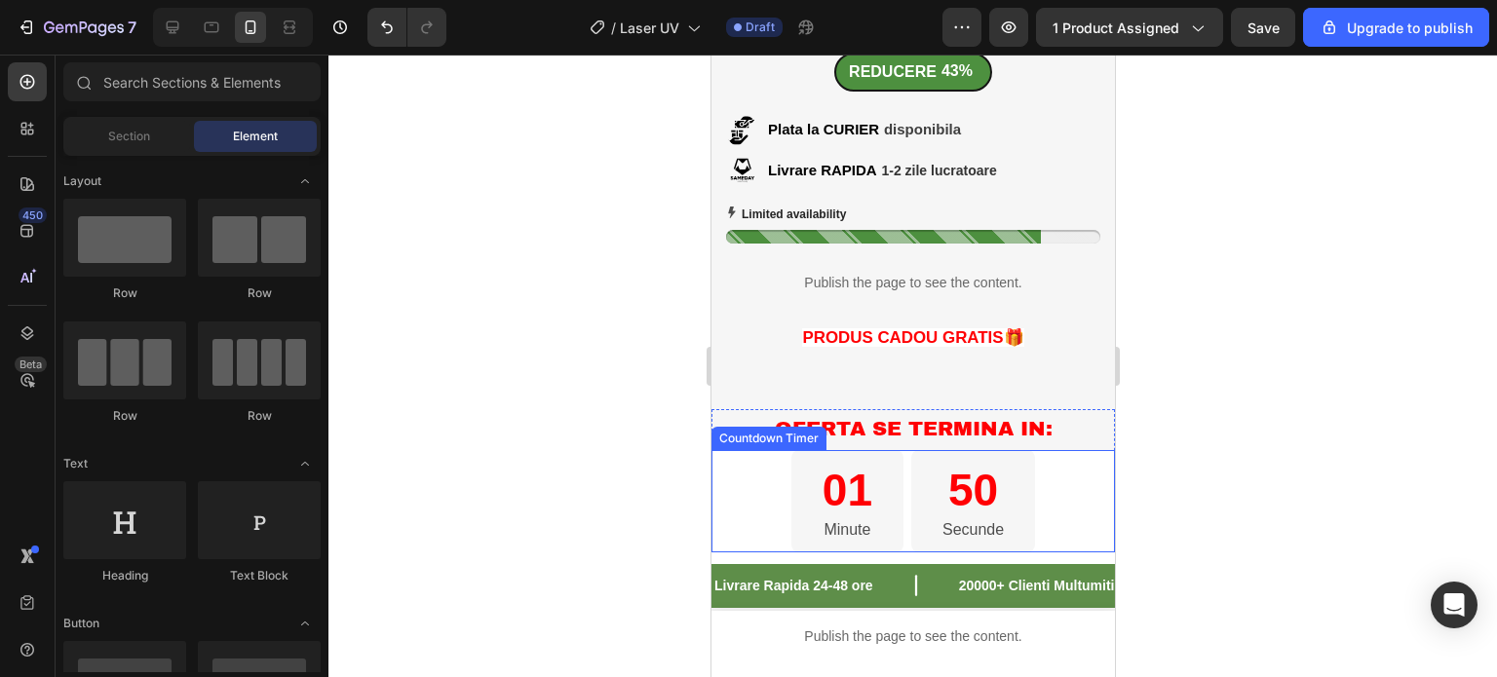
click at [1079, 481] on div "01 Minute 50 Secunde" at bounding box center [911, 501] width 403 height 102
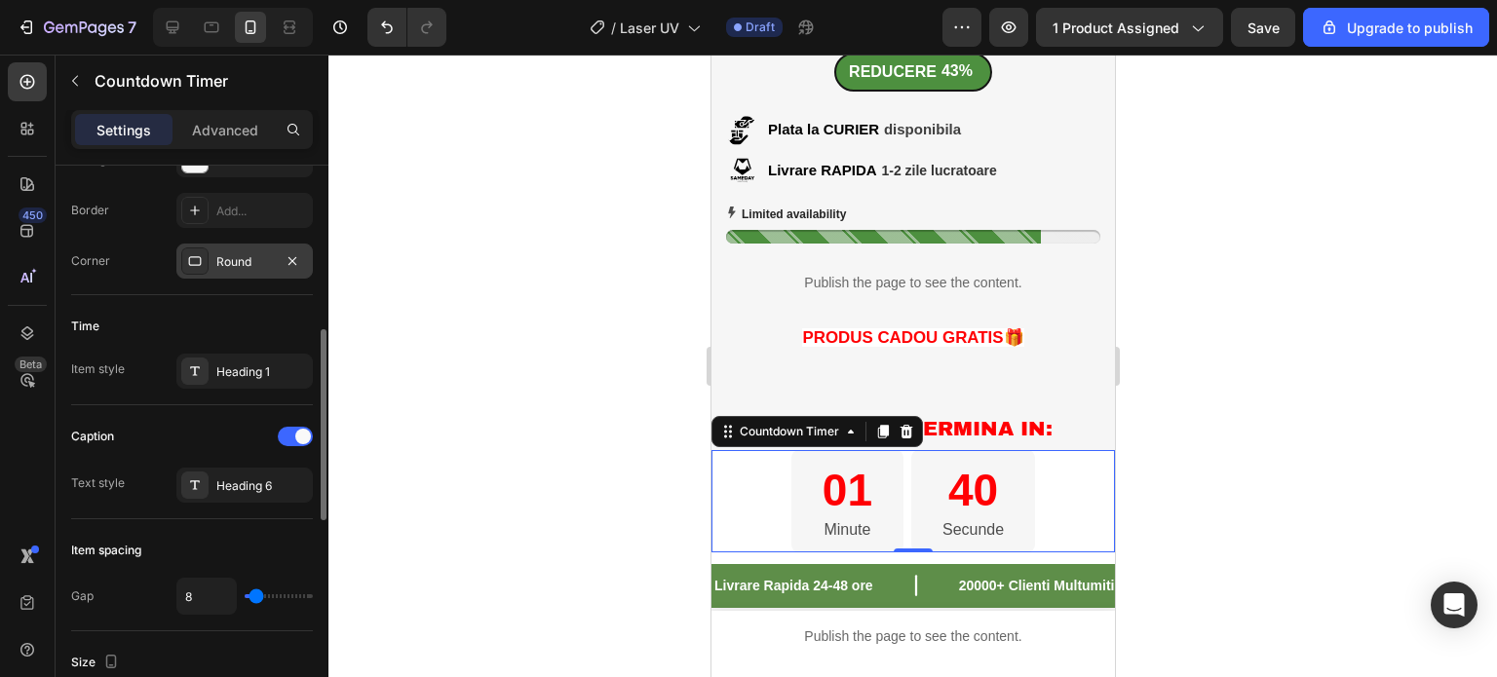
scroll to position [292, 0]
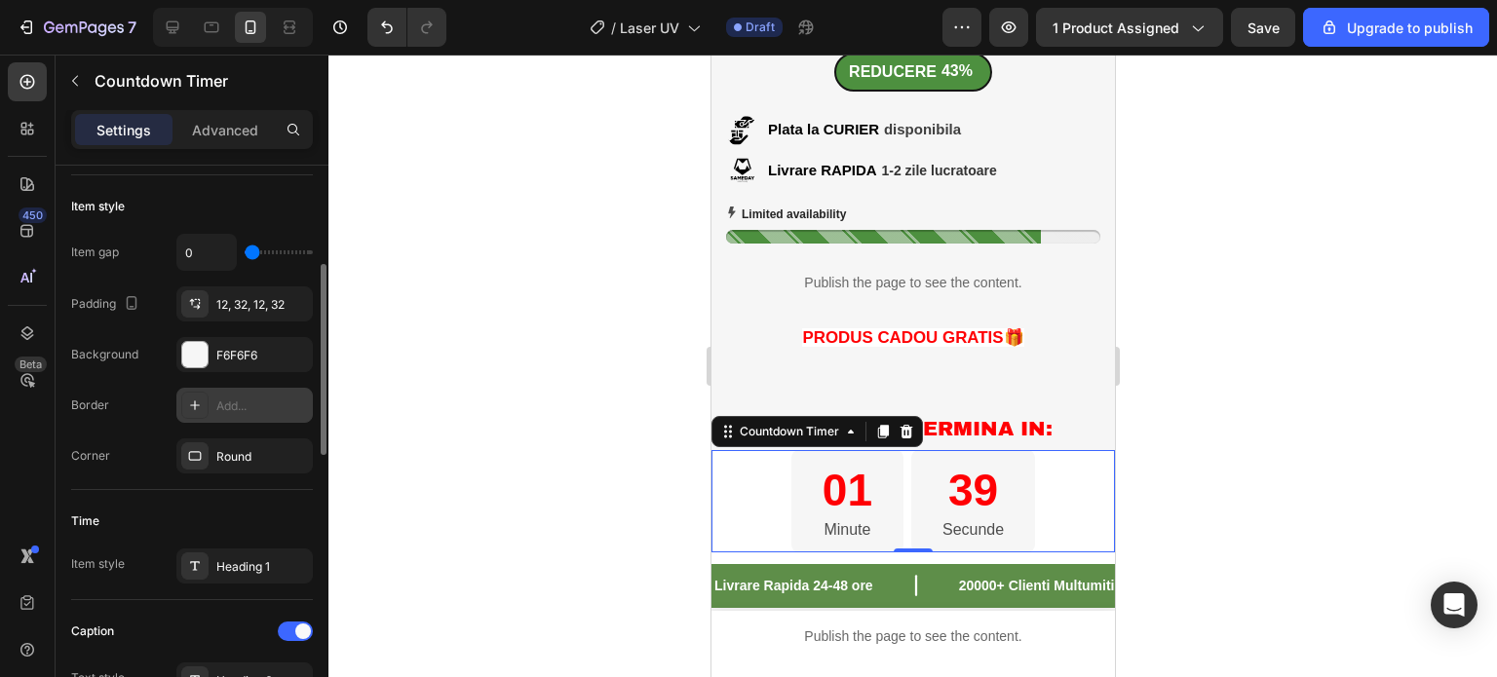
click at [237, 398] on div "Add..." at bounding box center [262, 407] width 92 height 18
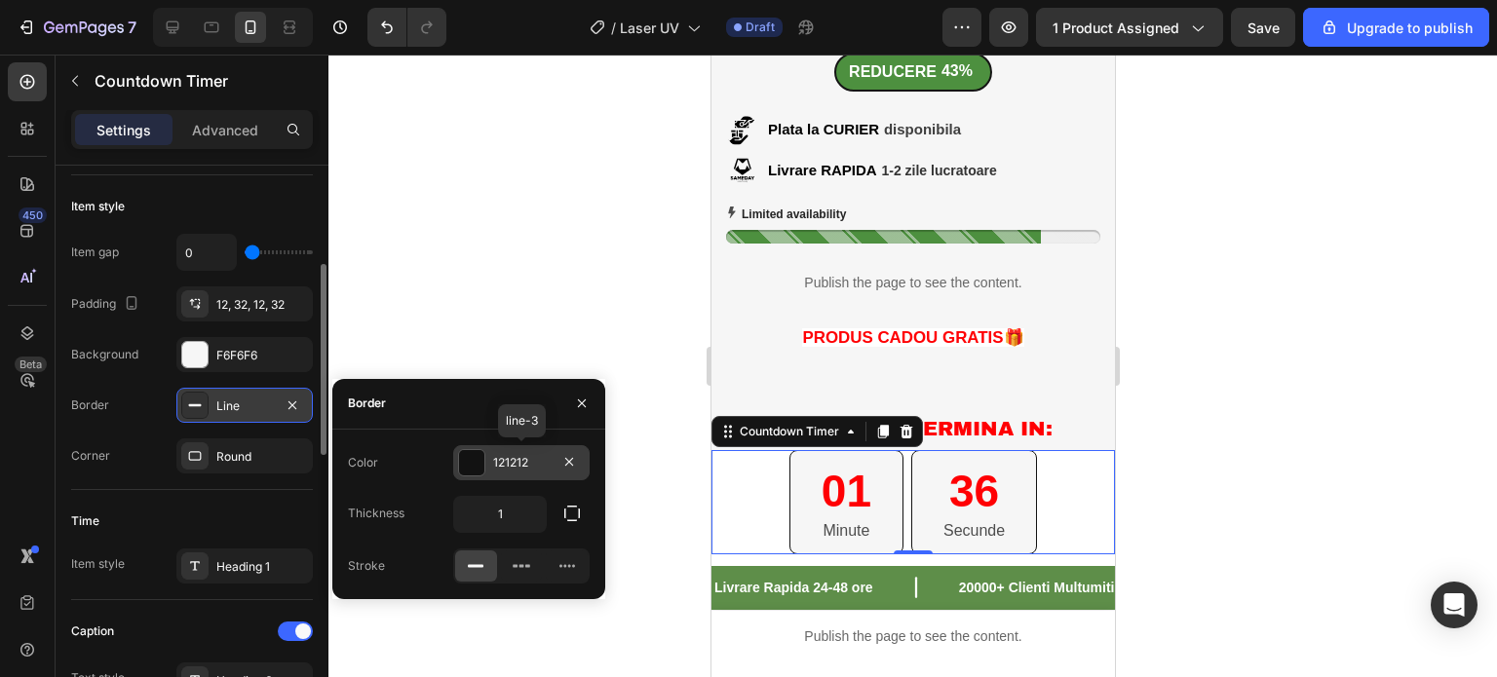
click at [538, 465] on div "121212" at bounding box center [521, 463] width 57 height 18
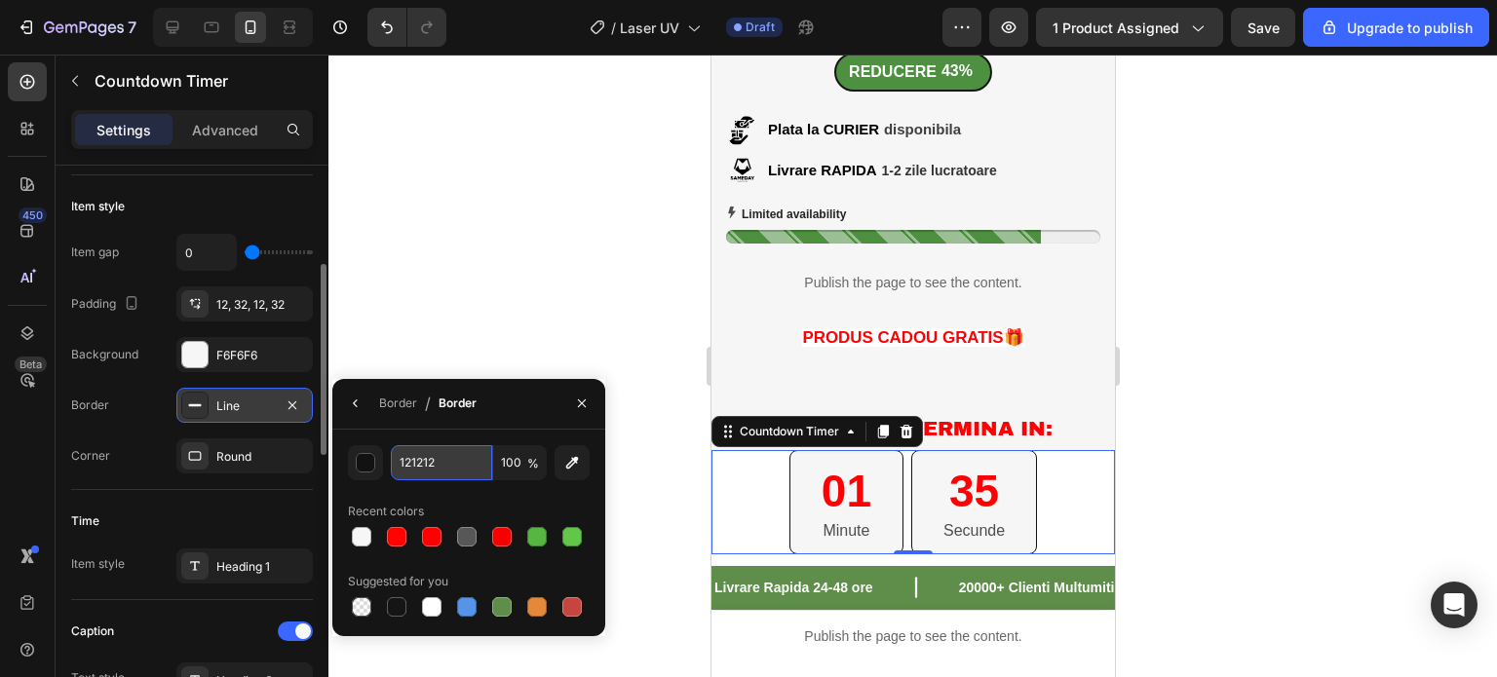
click at [446, 469] on input "121212" at bounding box center [441, 462] width 101 height 35
type input "F6F6F6"
click at [500, 311] on div at bounding box center [912, 366] width 1168 height 623
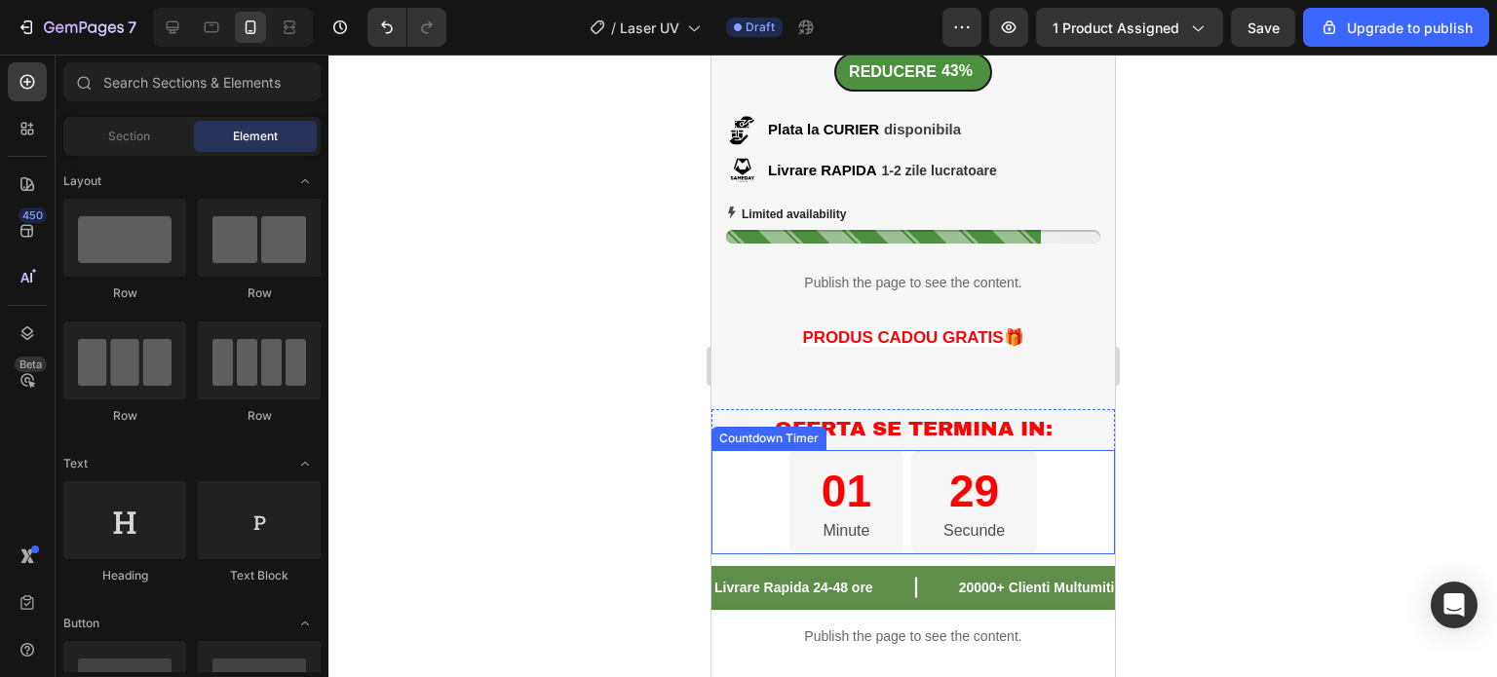
click at [716, 499] on div "01 Minute 29 Secunde" at bounding box center [911, 502] width 403 height 104
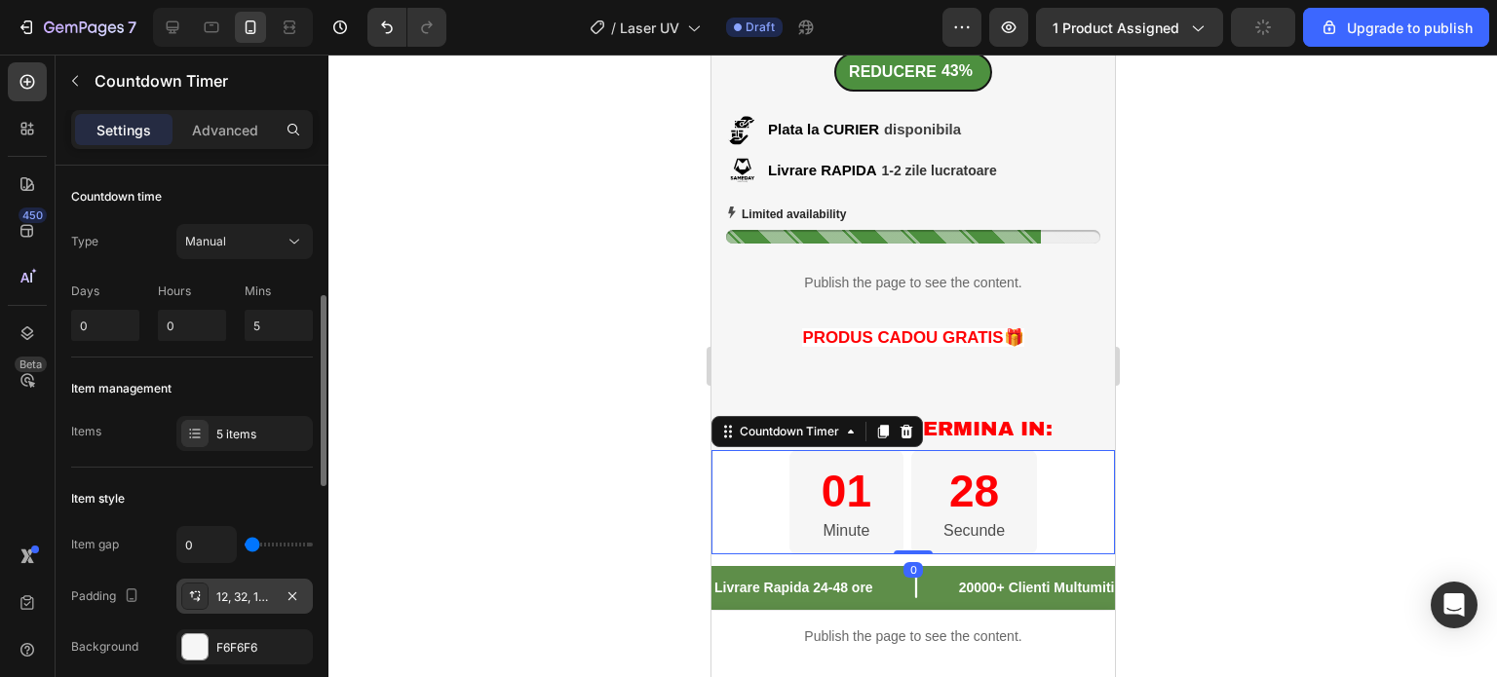
scroll to position [195, 0]
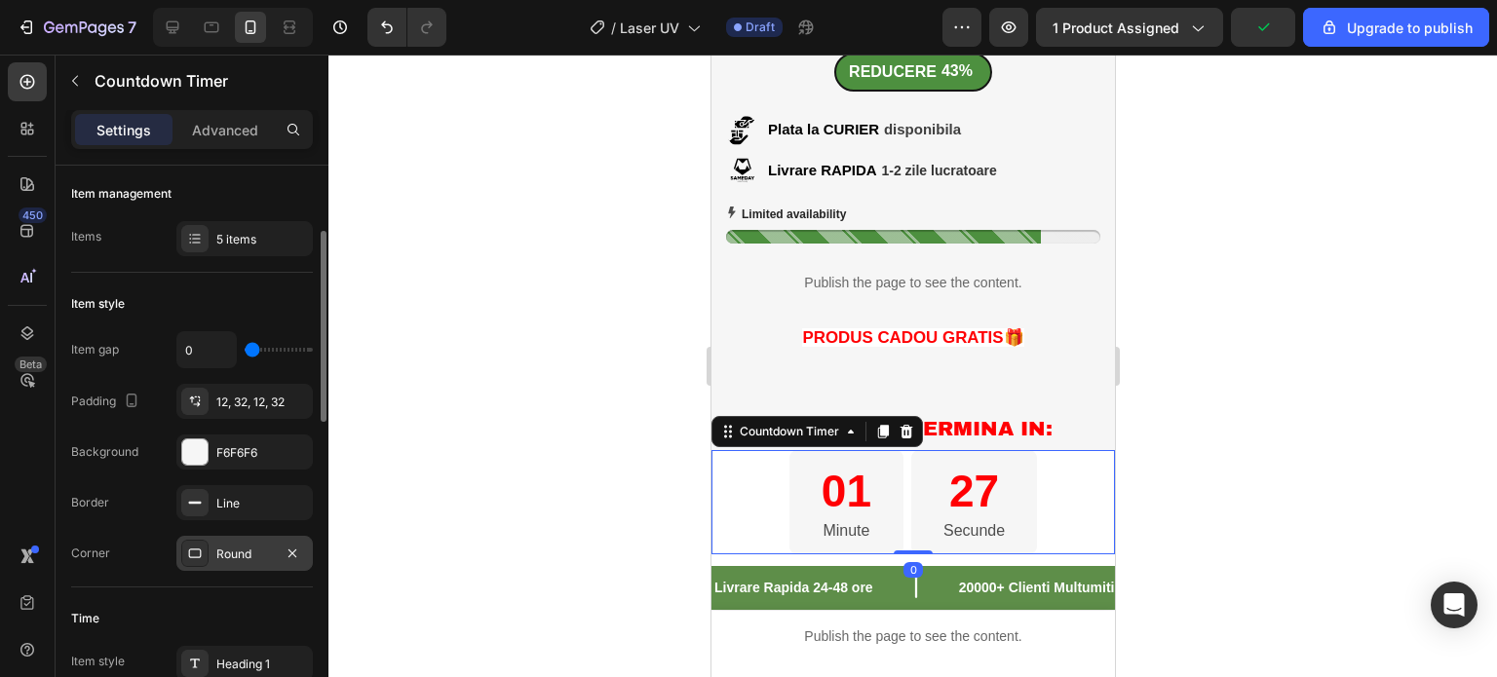
click at [241, 546] on div "Round" at bounding box center [244, 555] width 57 height 18
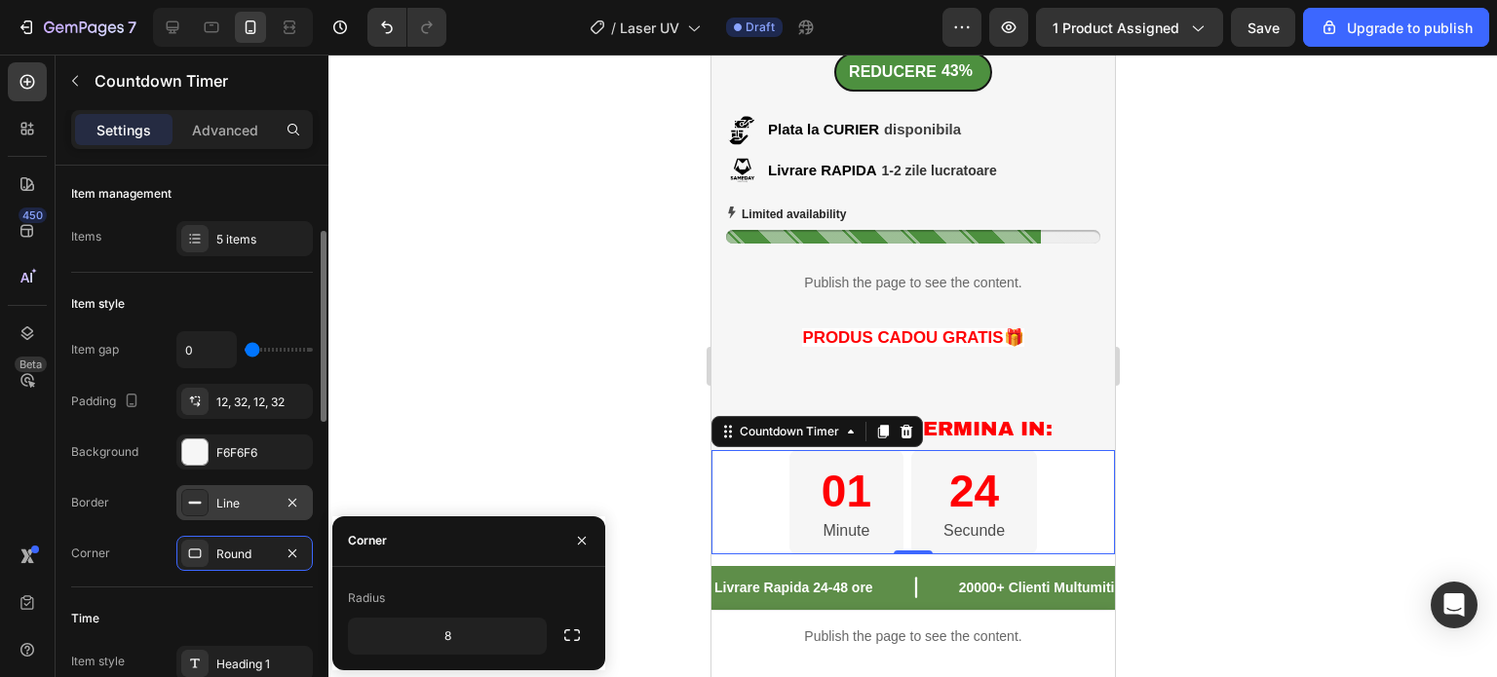
click at [231, 495] on div "Line" at bounding box center [244, 504] width 57 height 18
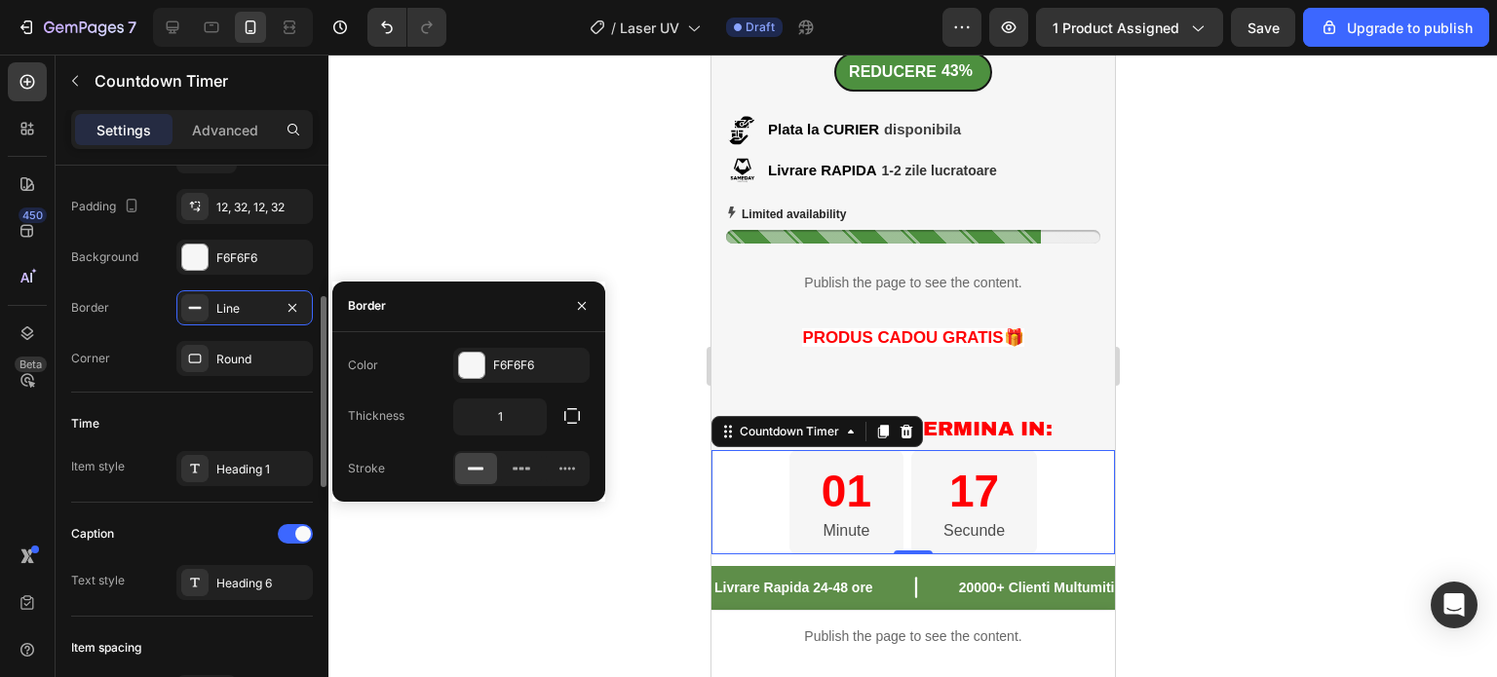
scroll to position [487, 0]
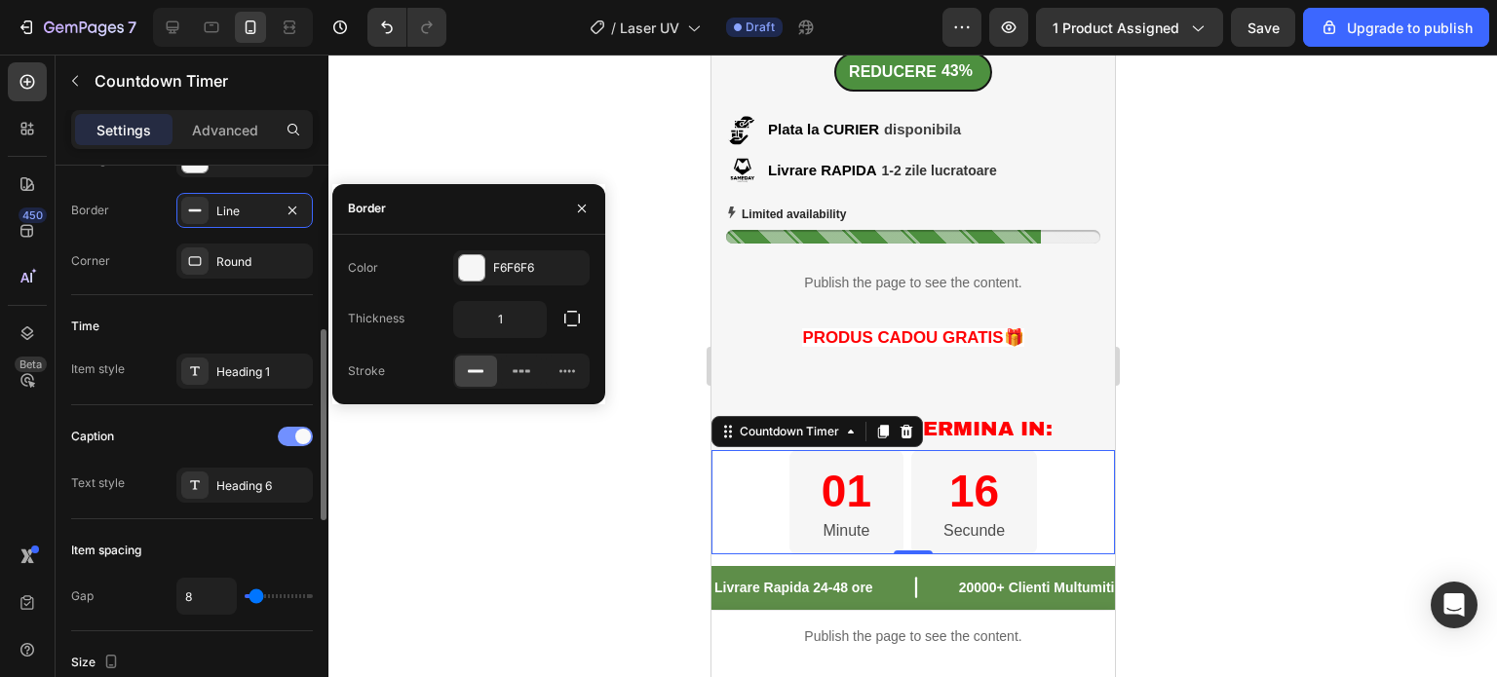
click at [286, 427] on div at bounding box center [295, 436] width 35 height 19
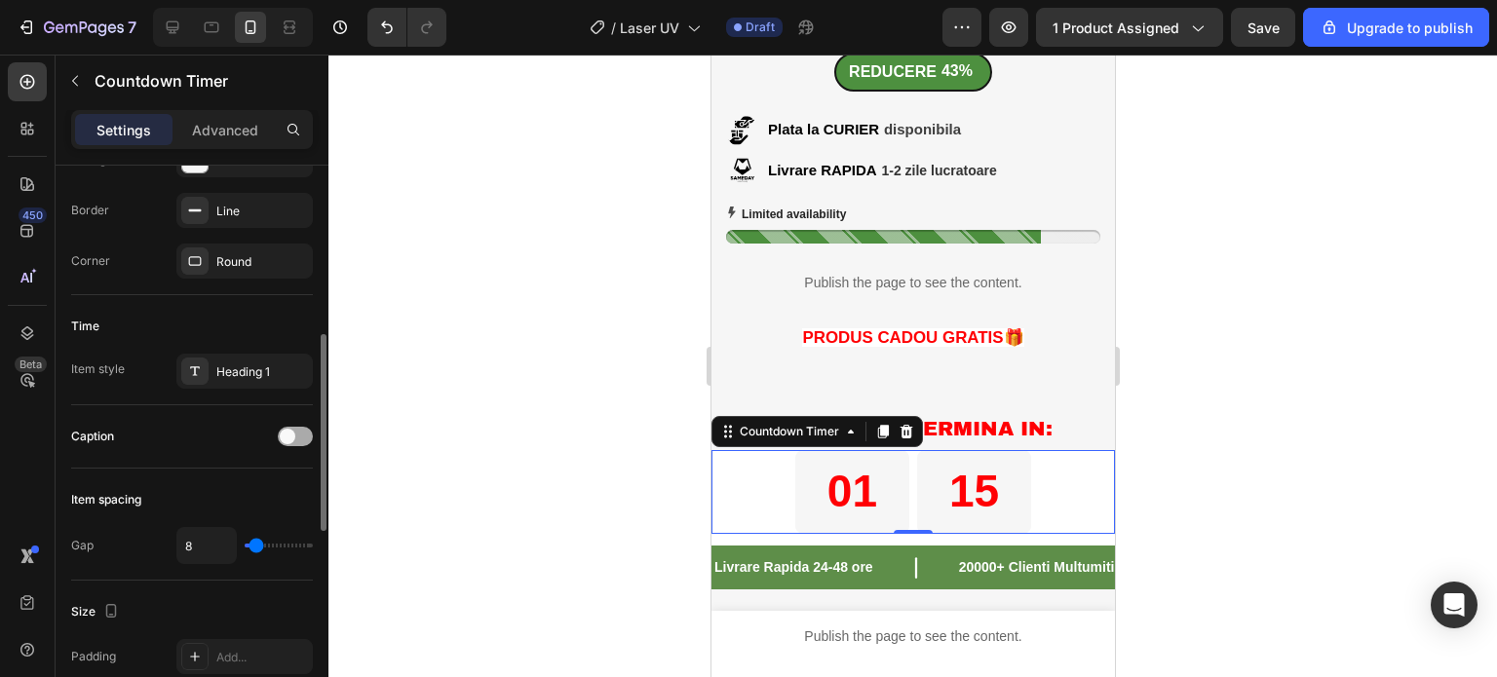
click at [285, 429] on span at bounding box center [288, 437] width 16 height 16
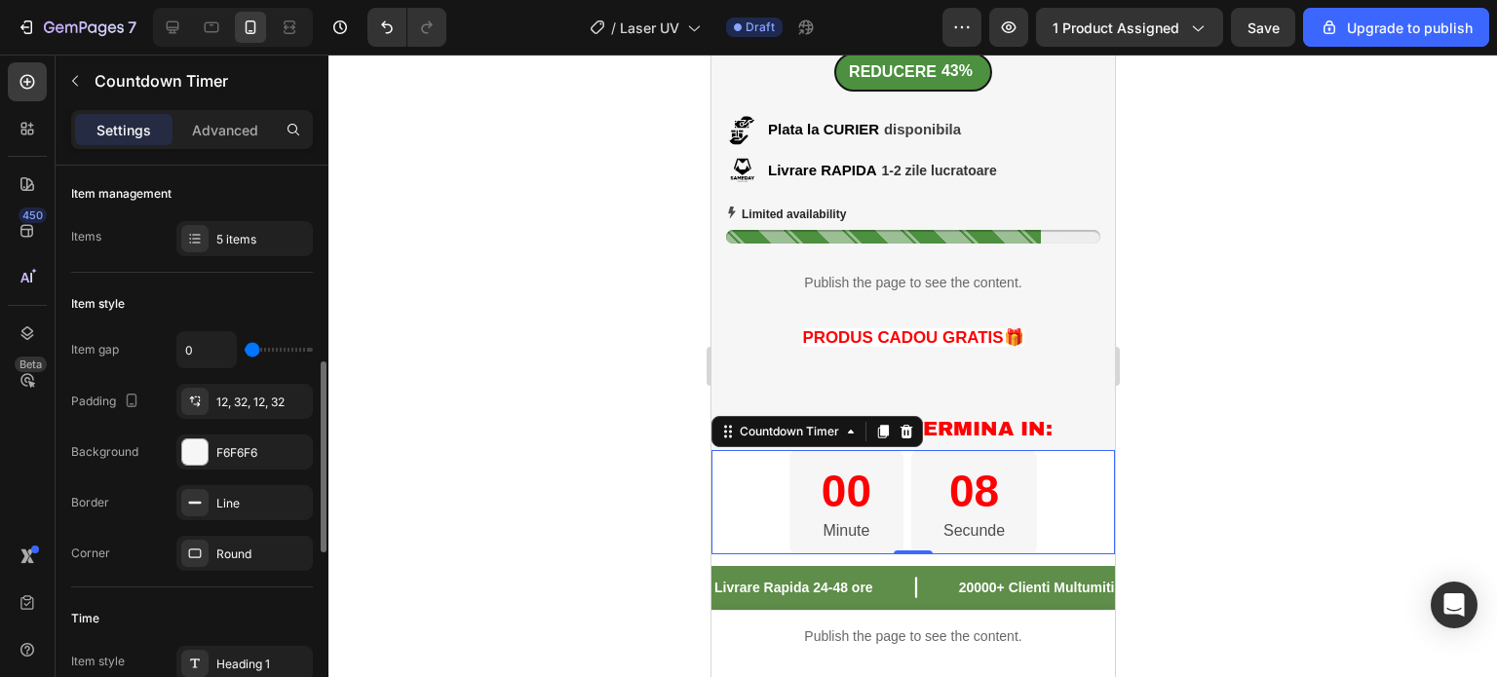
scroll to position [292, 0]
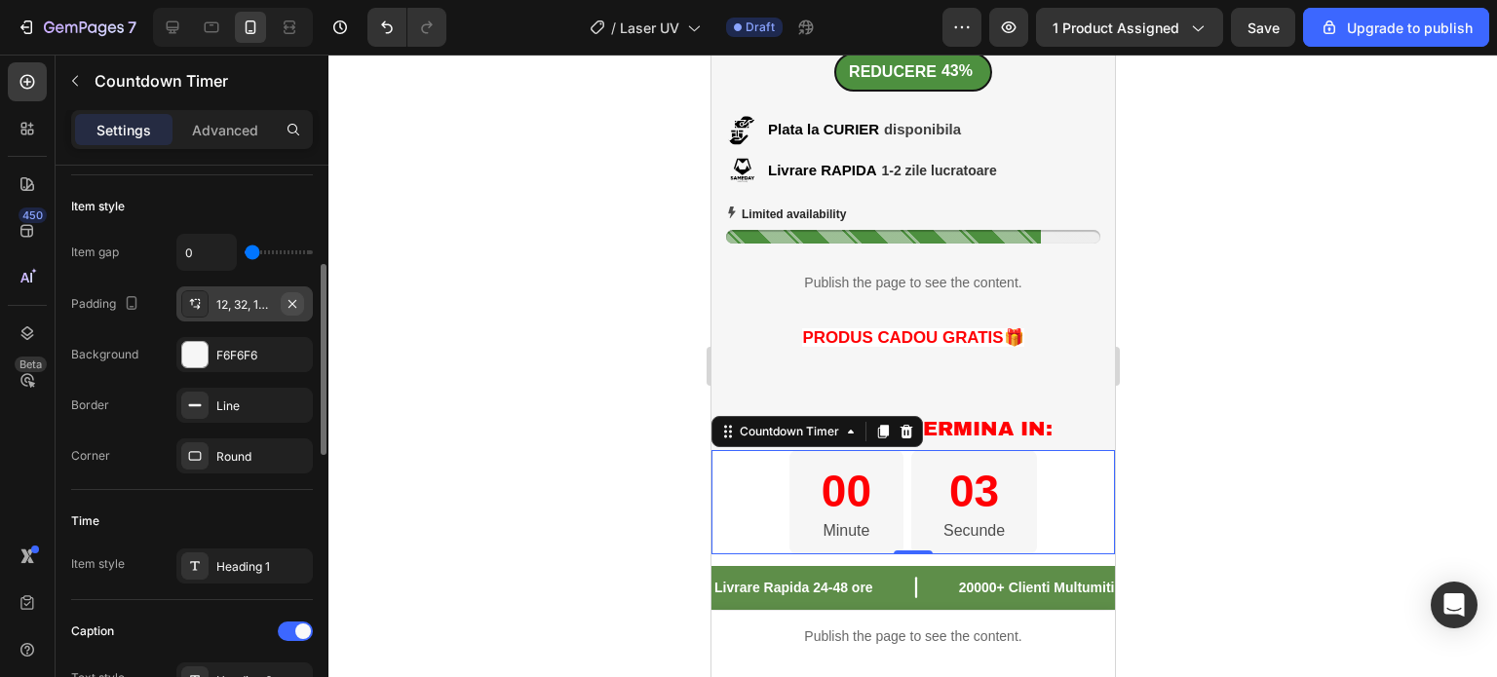
click at [288, 300] on icon "button" at bounding box center [293, 304] width 16 height 16
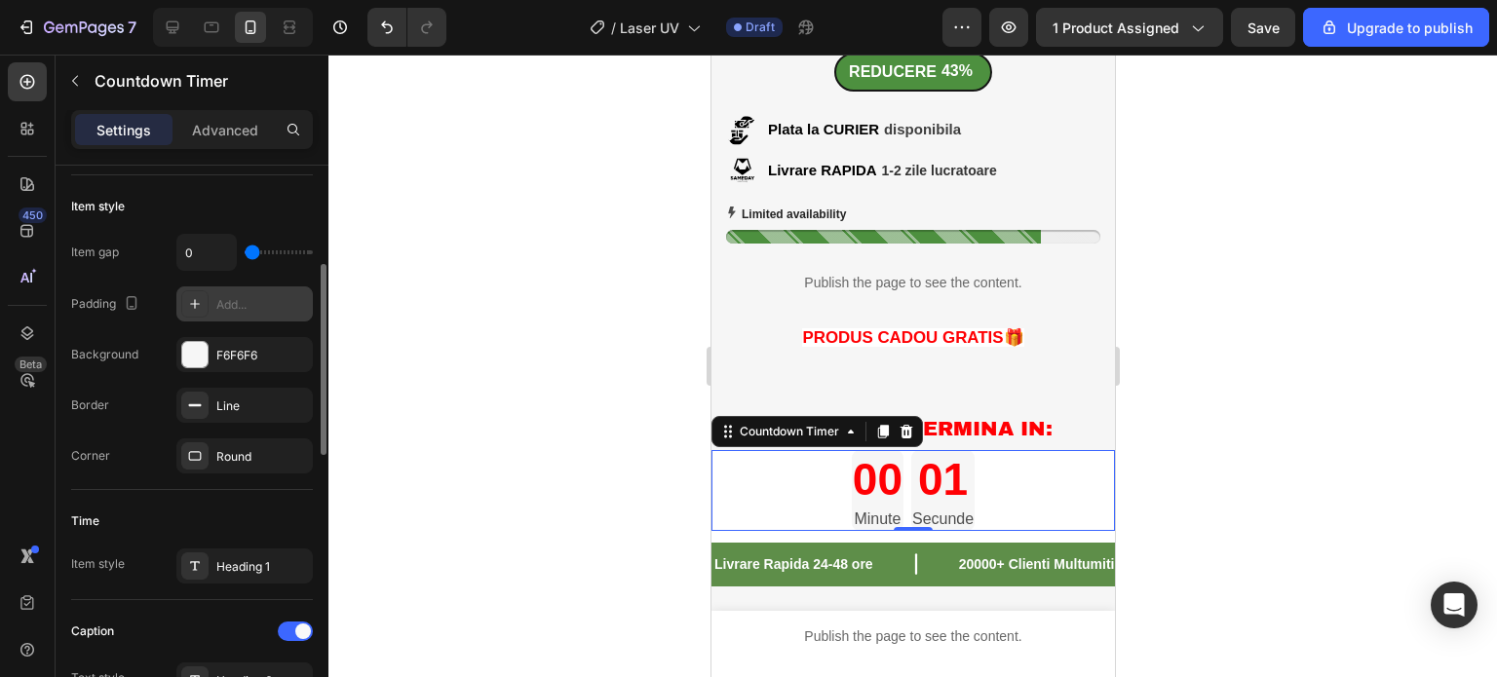
click at [257, 296] on div "Add..." at bounding box center [262, 305] width 92 height 18
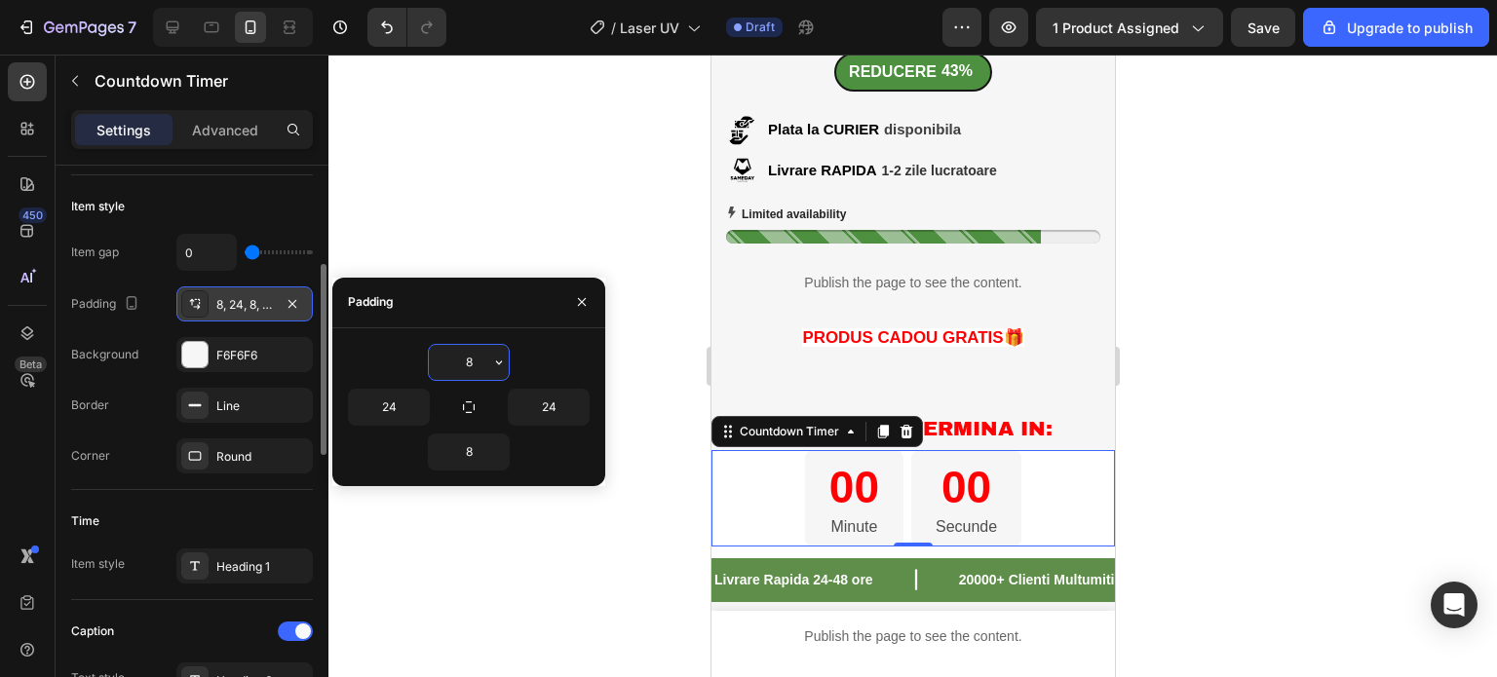
click at [543, 242] on div at bounding box center [912, 366] width 1168 height 623
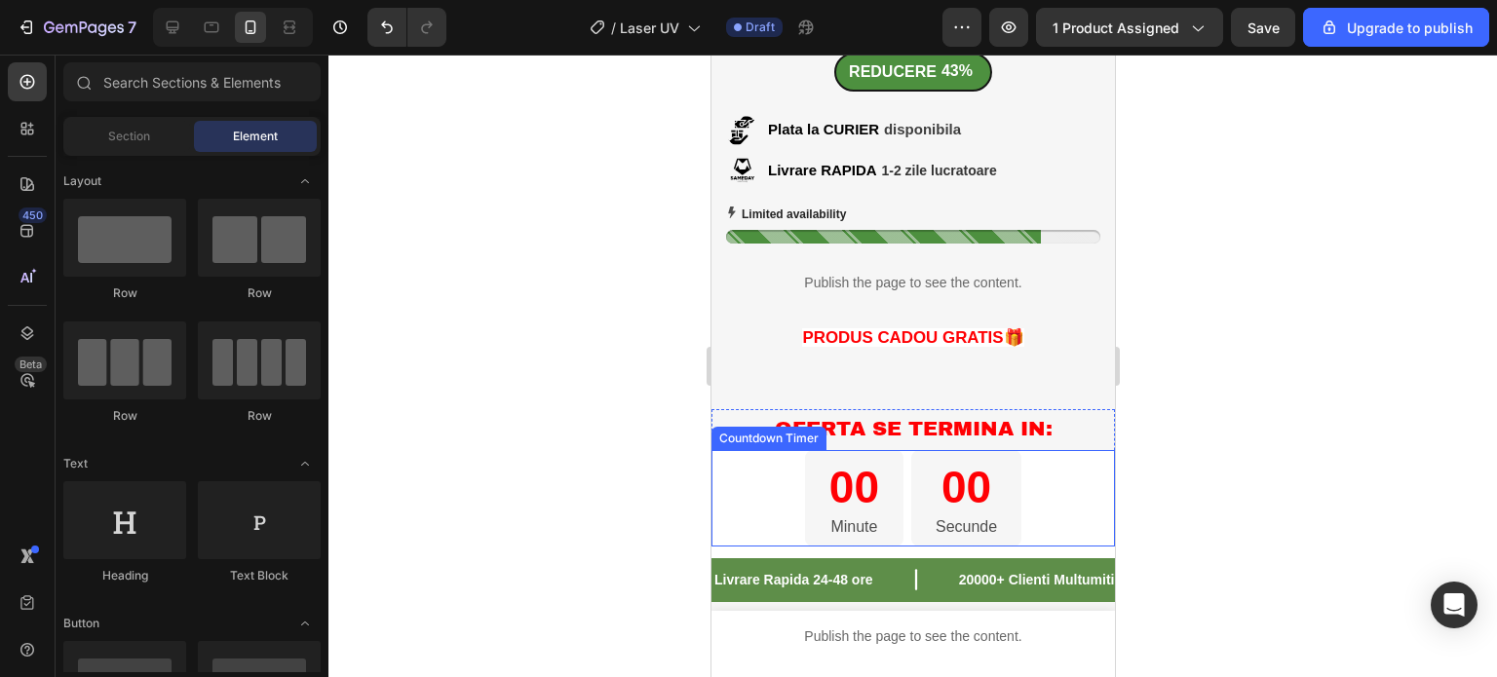
click at [753, 491] on div "00 Minute 00 Secunde" at bounding box center [911, 498] width 403 height 96
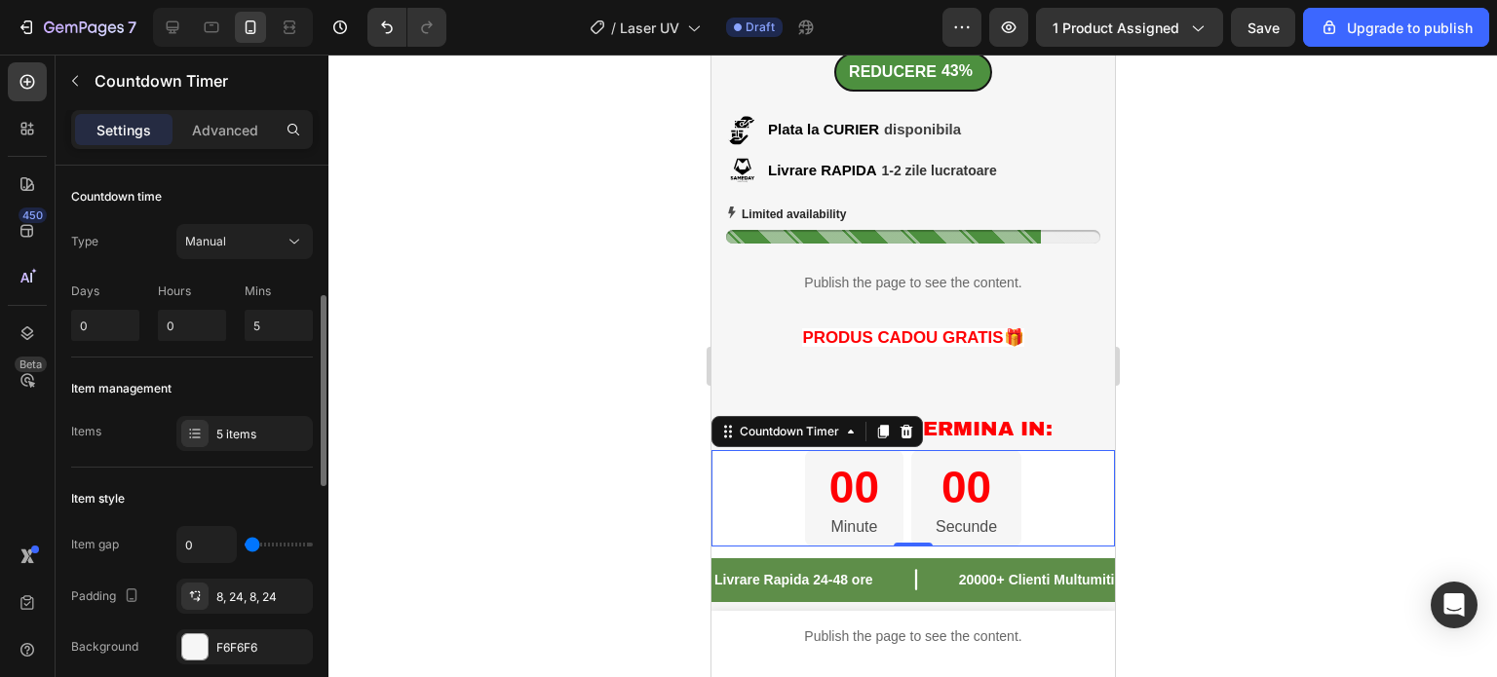
scroll to position [97, 0]
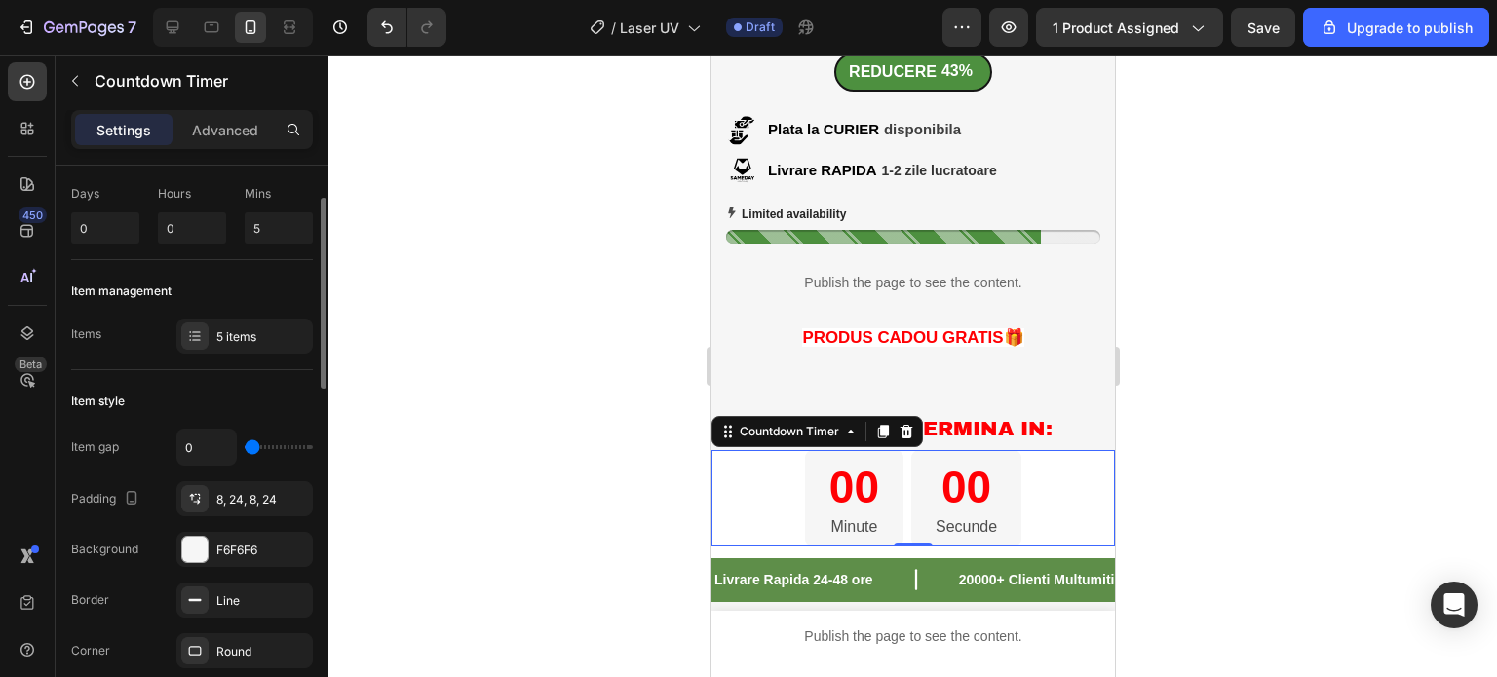
type input "120"
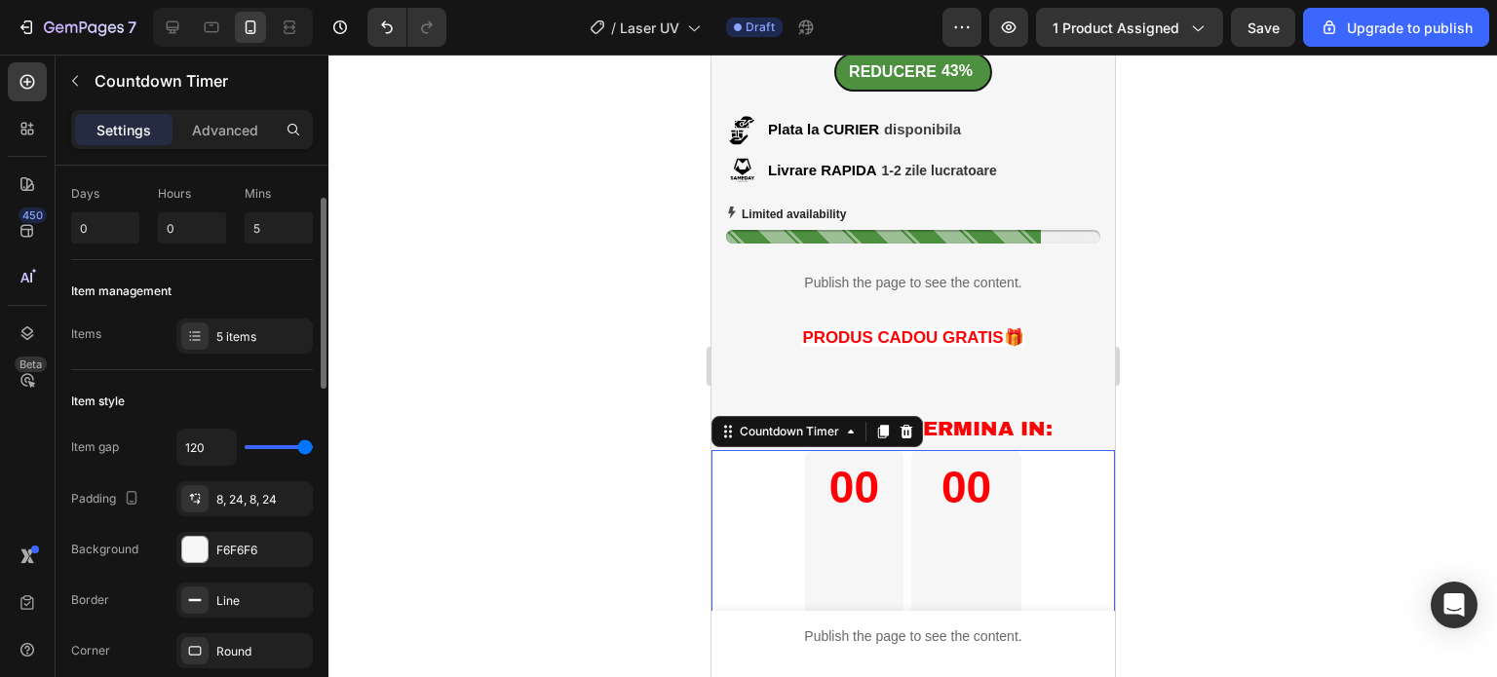
type input "84"
type input "79"
type input "70"
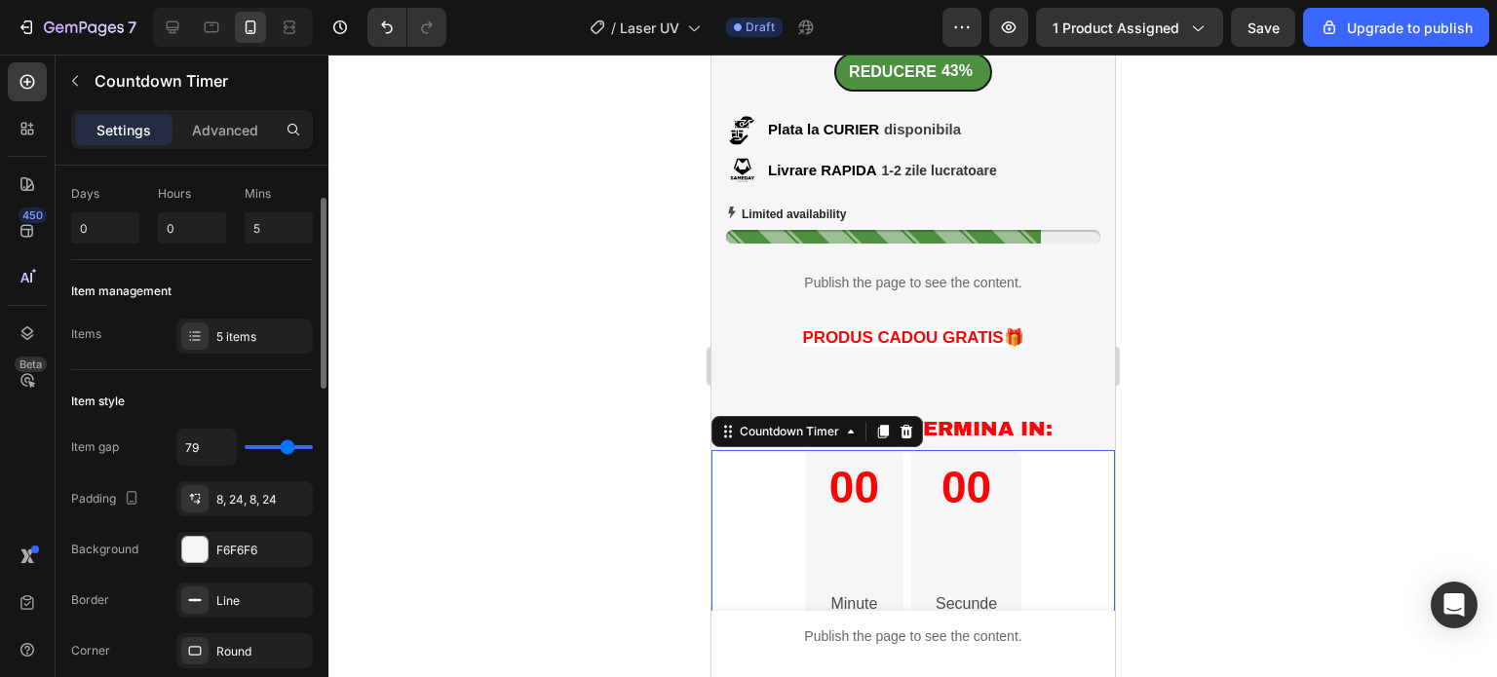
type input "70"
type input "59"
type input "47"
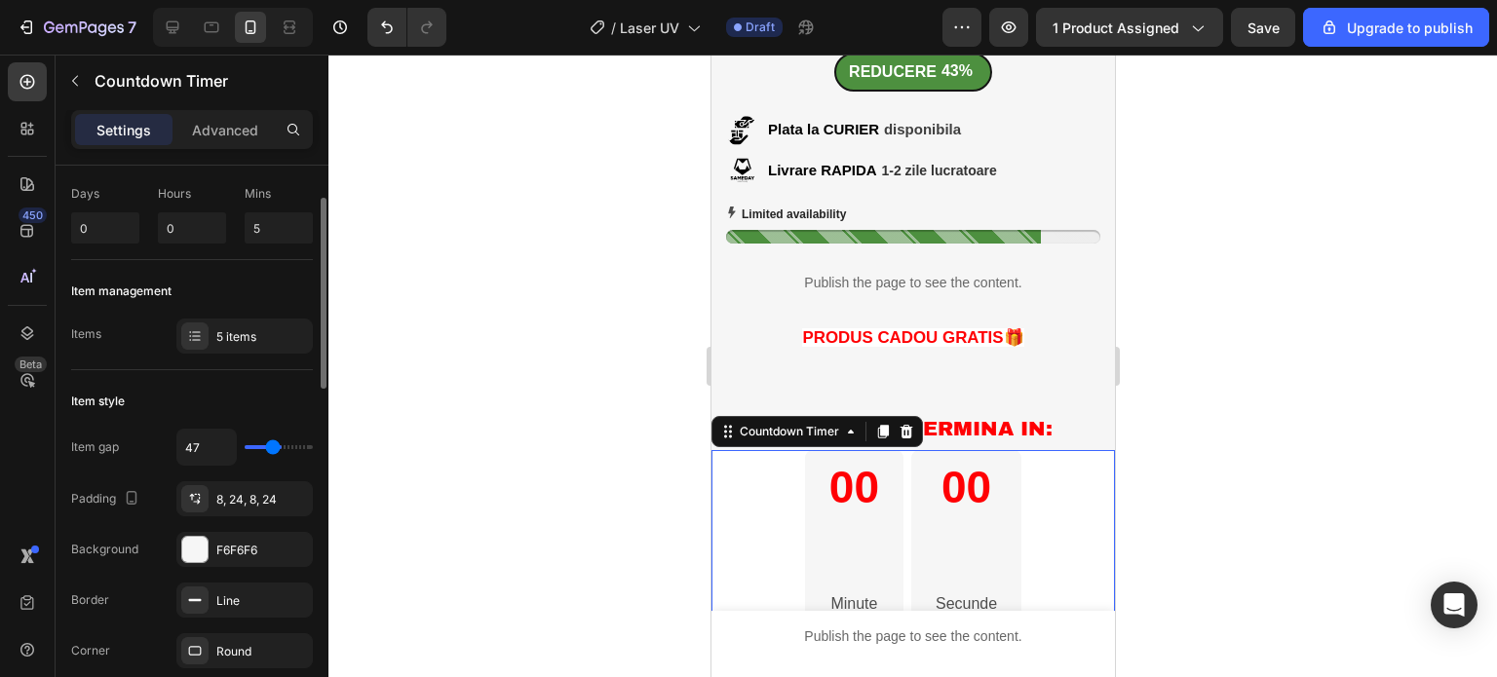
type input "40"
type input "29"
type input "20"
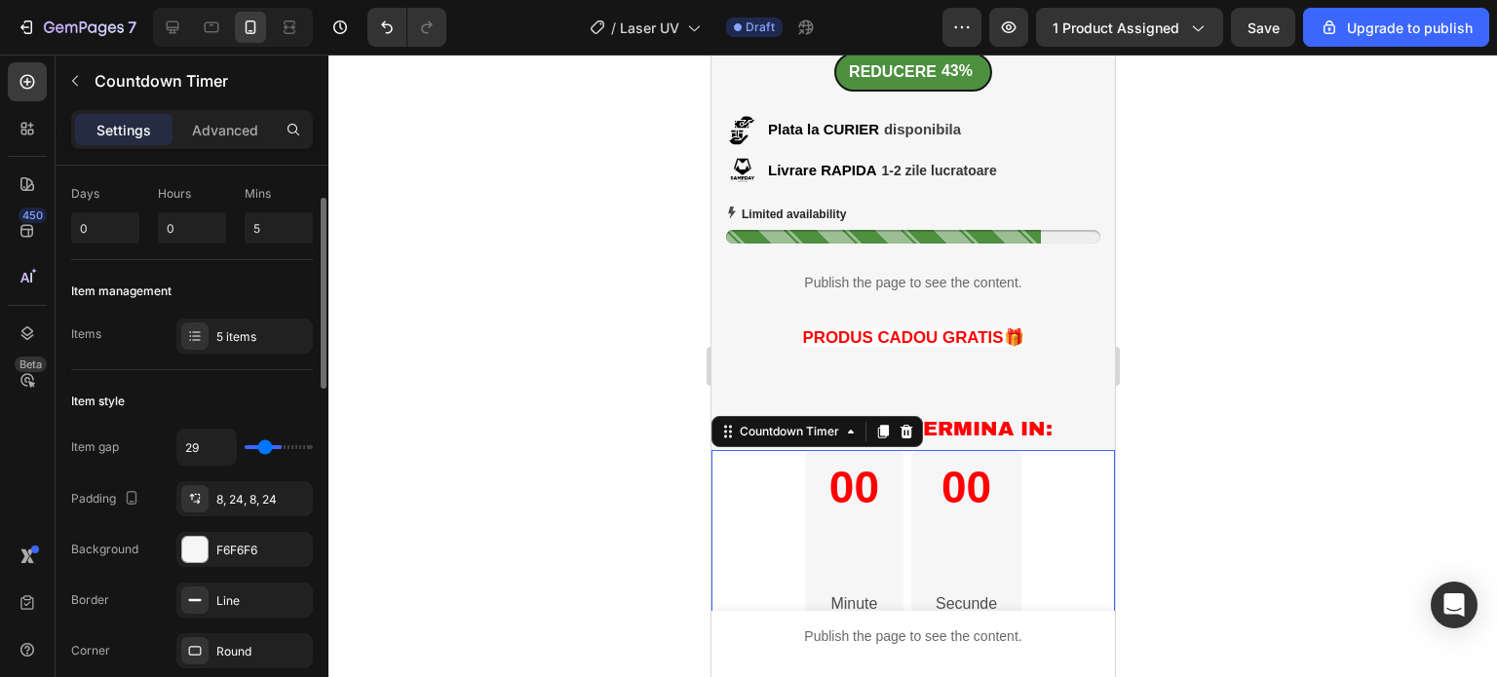
type input "20"
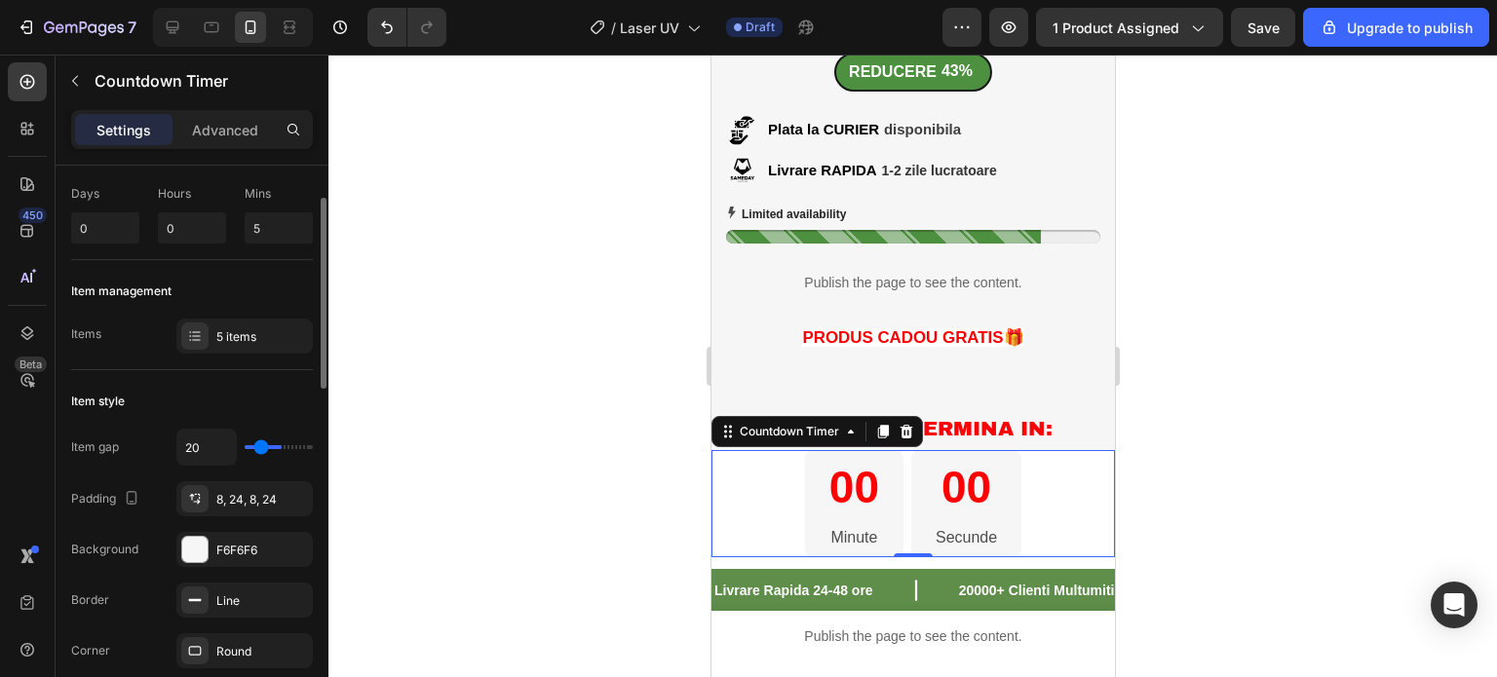
type input "11"
type input "9"
type input "2"
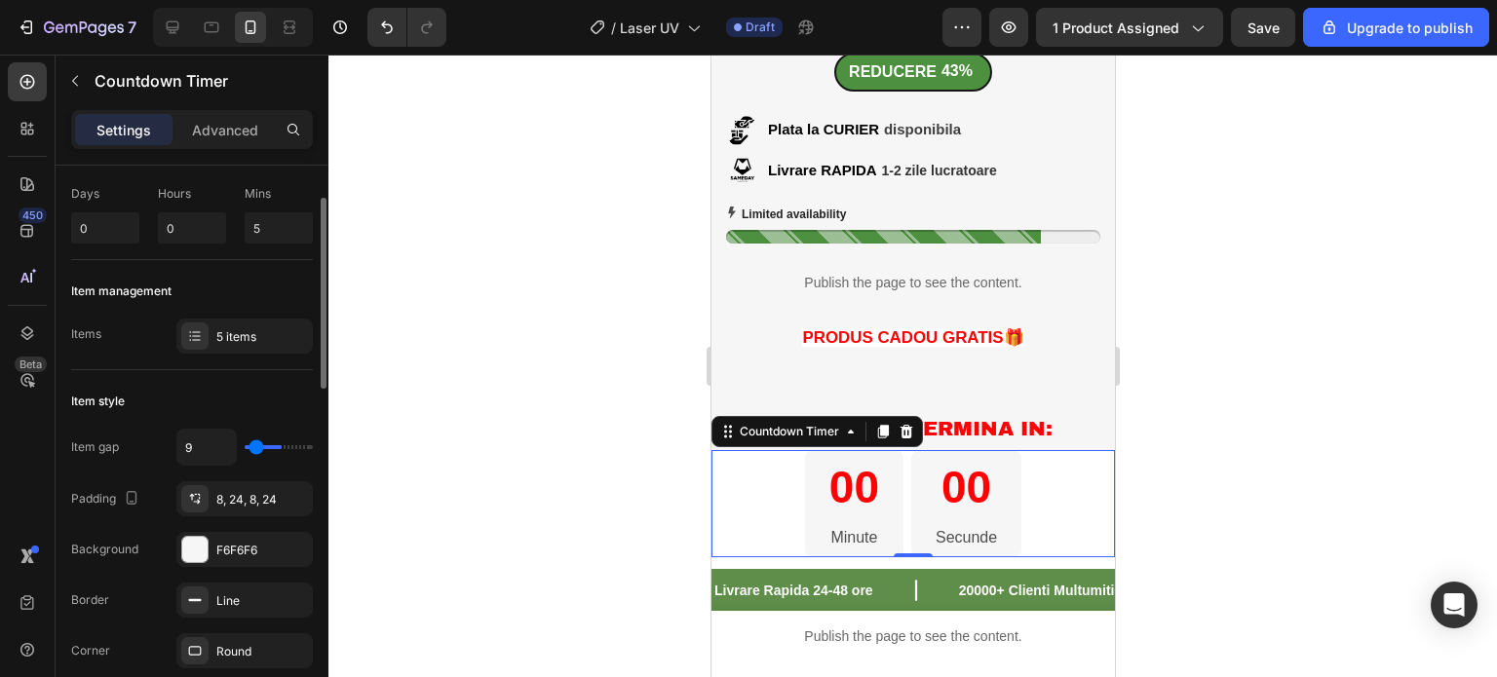
type input "2"
type input "0"
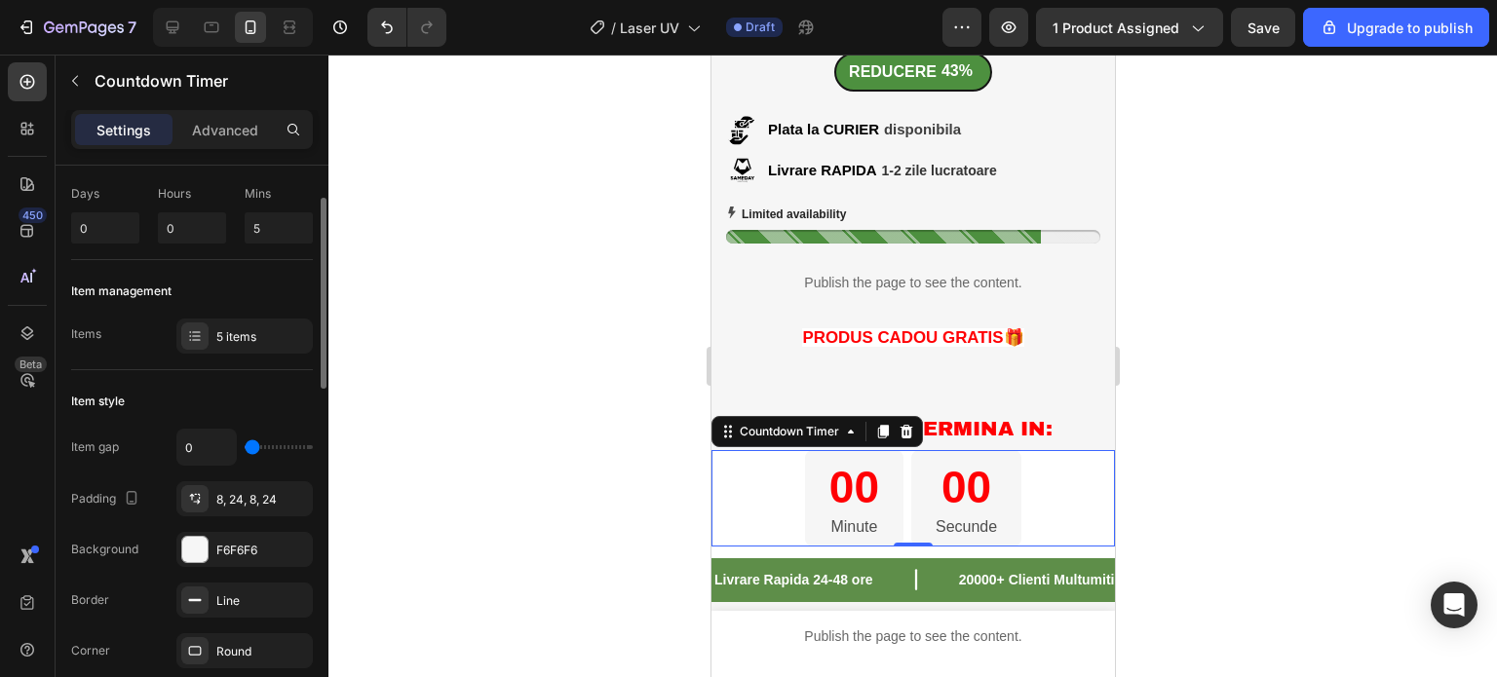
drag, startPoint x: 246, startPoint y: 447, endPoint x: 196, endPoint y: 468, distance: 53.7
click at [245, 449] on input "range" at bounding box center [279, 447] width 68 height 4
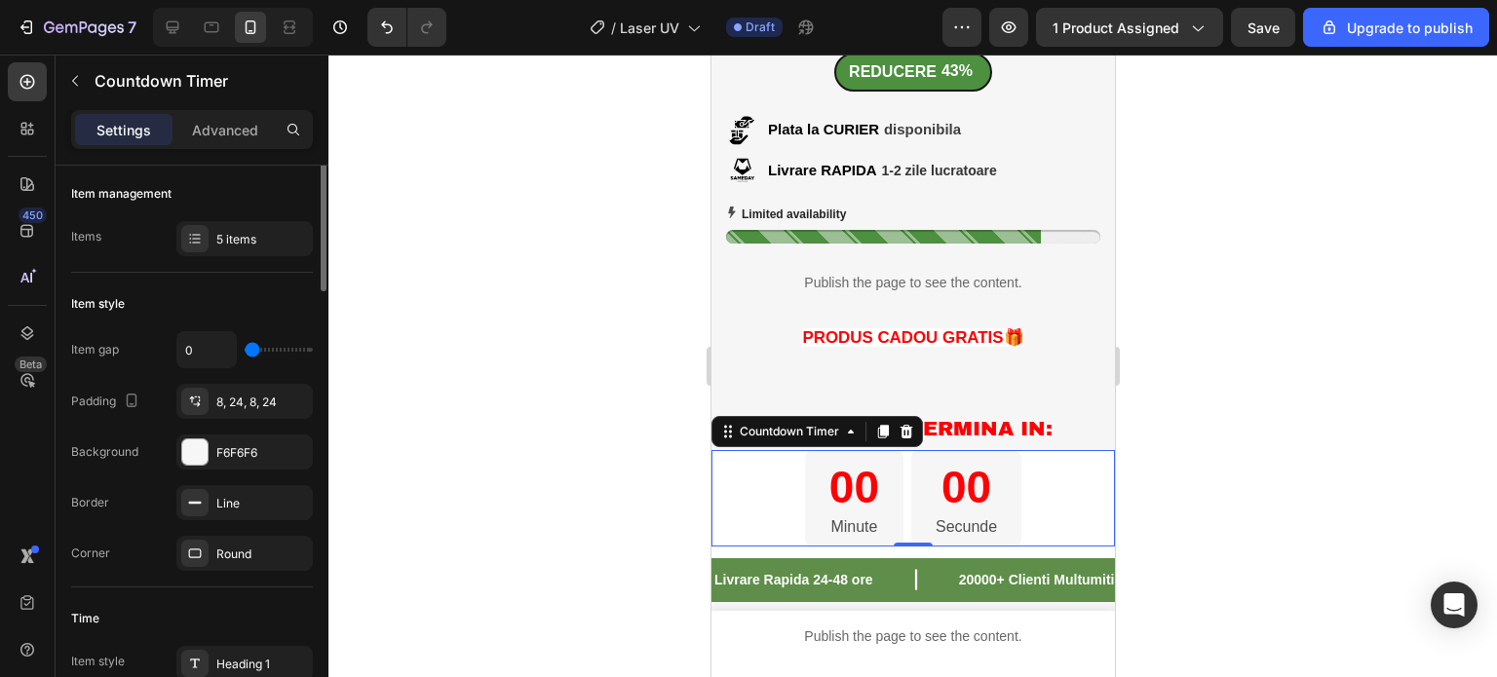
scroll to position [292, 0]
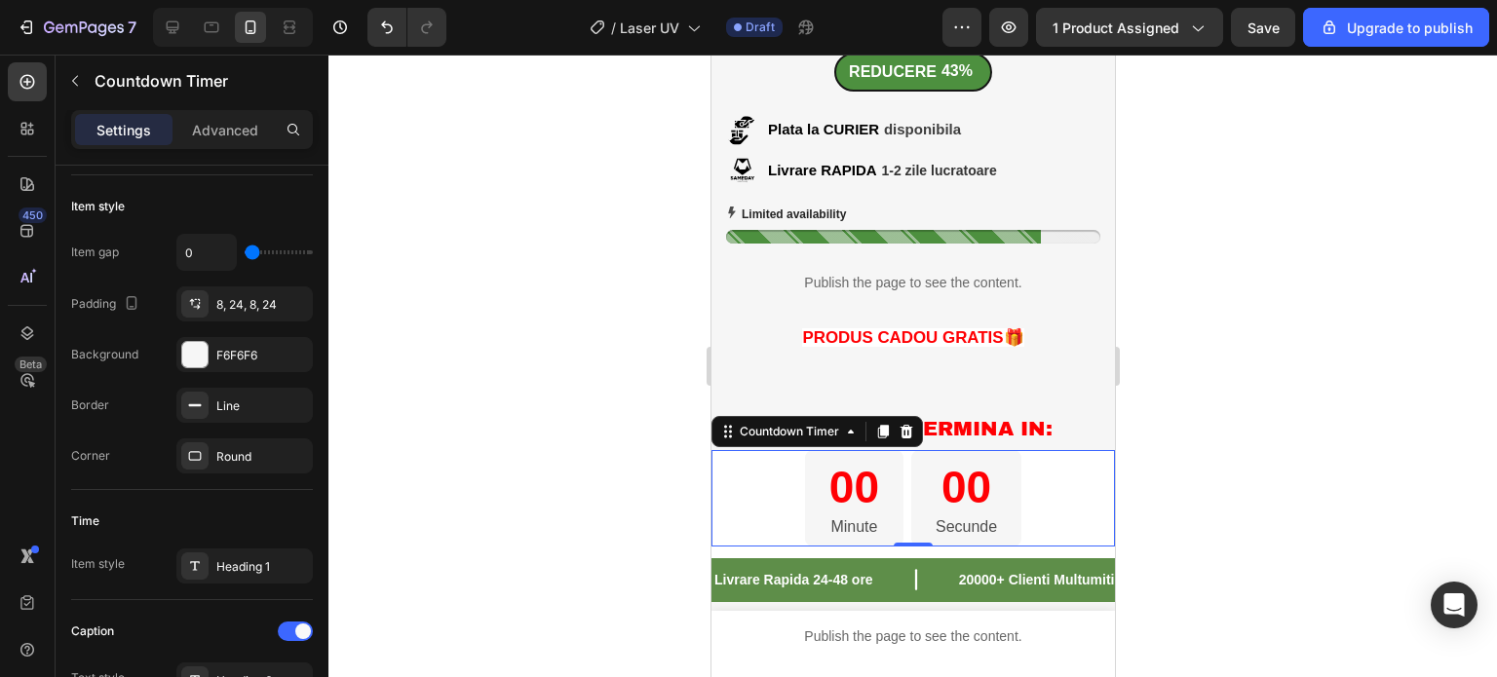
click at [754, 496] on div "00 Minute 00 Secunde" at bounding box center [911, 498] width 403 height 96
click at [754, 495] on div "00 Minute 00 Secunde" at bounding box center [911, 498] width 403 height 96
click at [204, 133] on p "Advanced" at bounding box center [225, 130] width 66 height 20
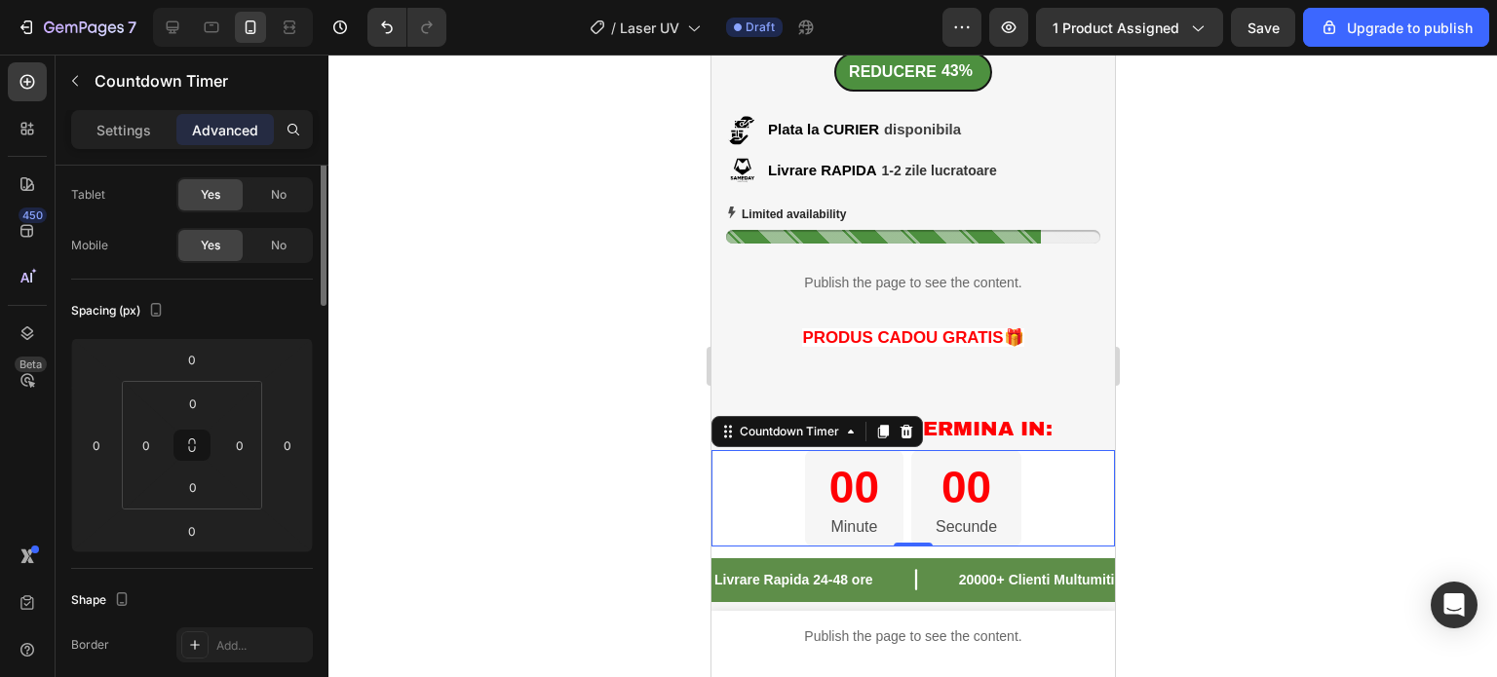
scroll to position [0, 0]
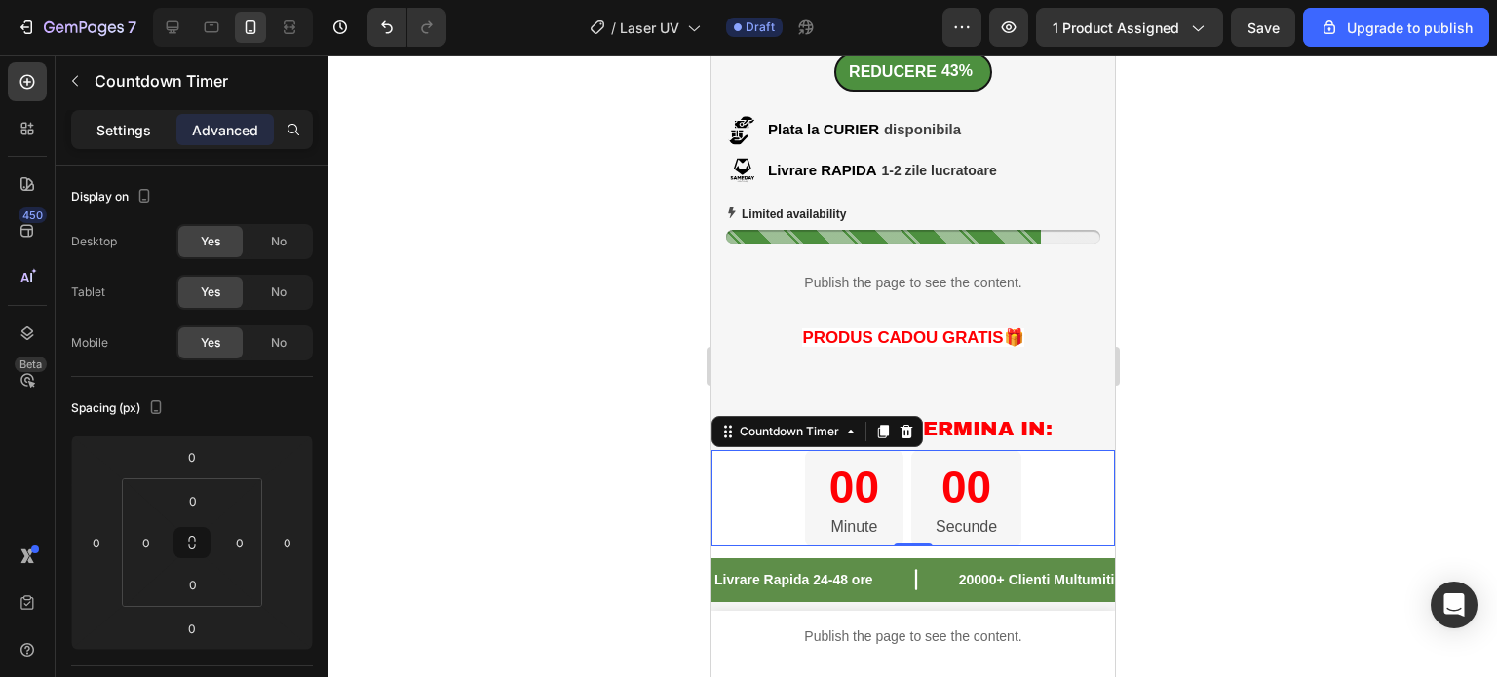
click at [143, 134] on p "Settings" at bounding box center [123, 130] width 55 height 20
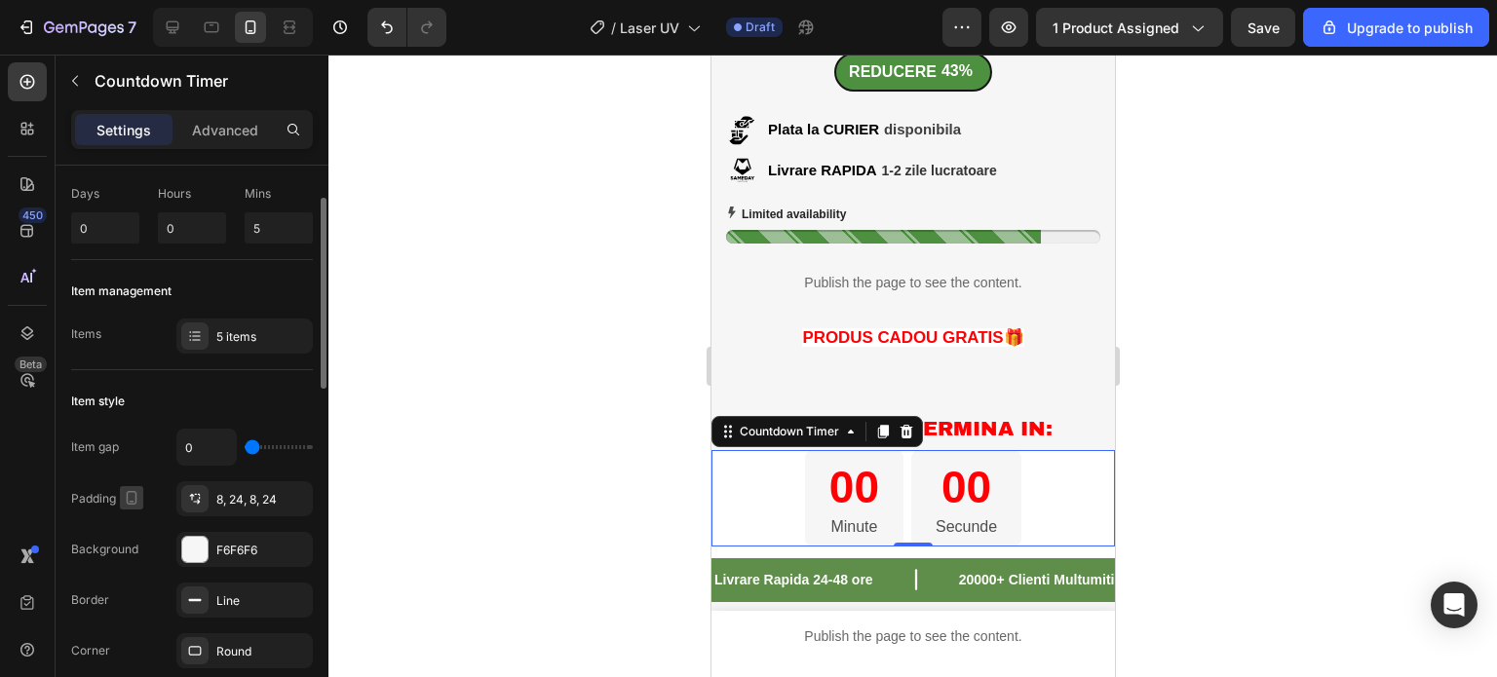
scroll to position [195, 0]
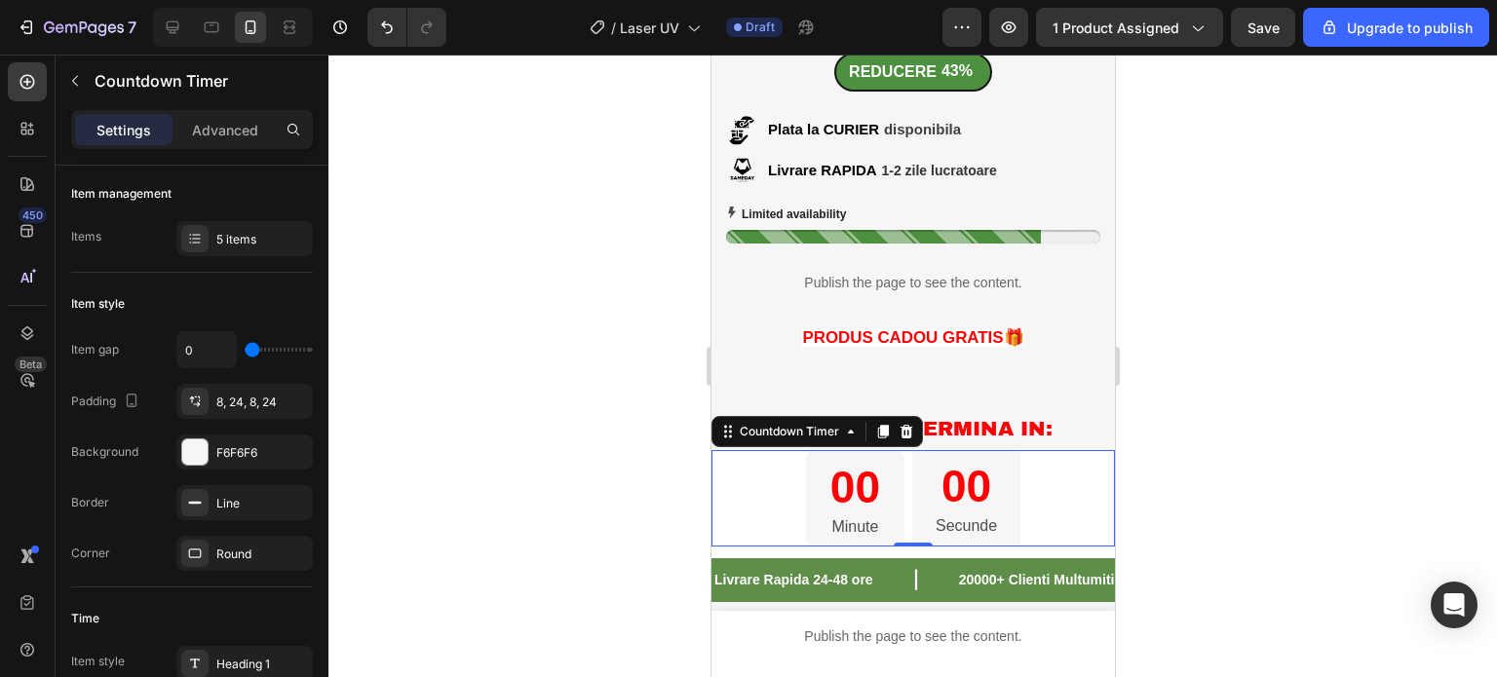
click at [967, 487] on div "00" at bounding box center [964, 487] width 61 height 58
click at [738, 500] on div "00 Minute 00 Secunde" at bounding box center [911, 498] width 403 height 96
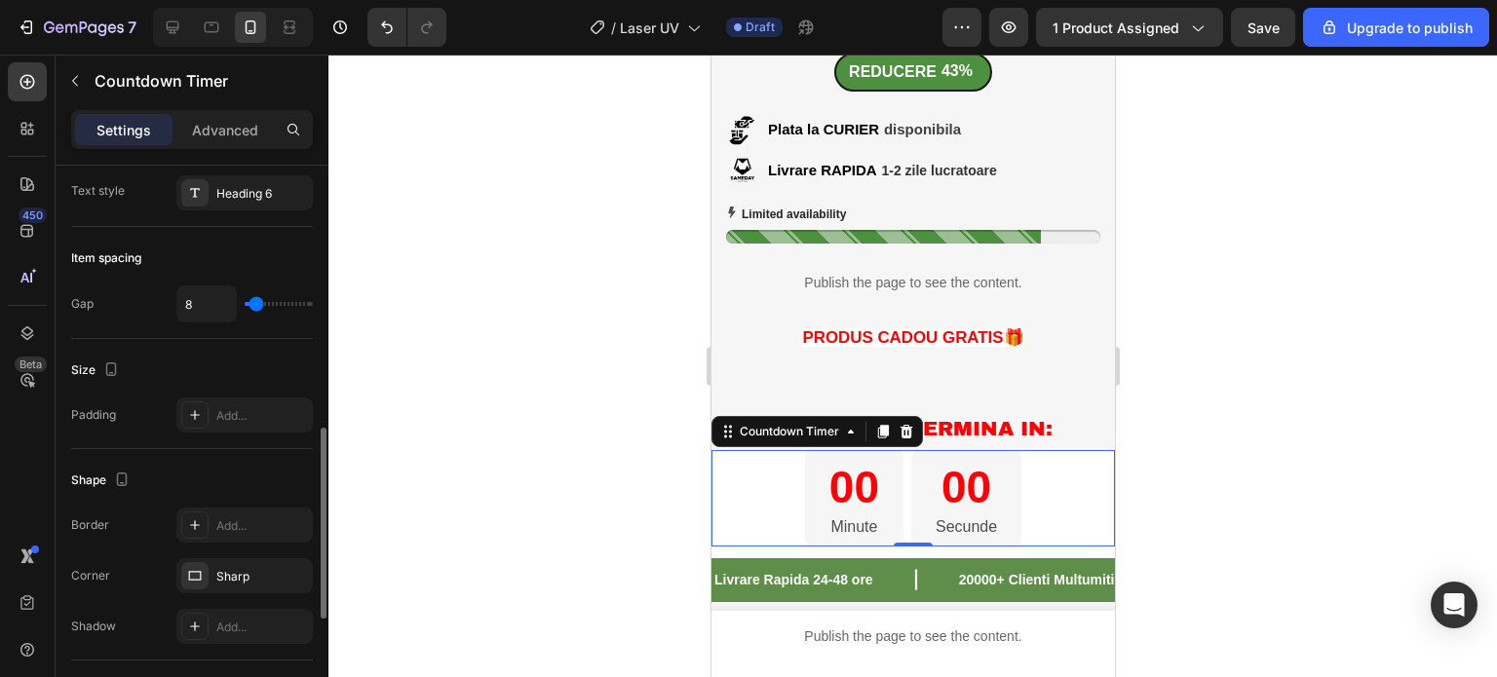
scroll to position [877, 0]
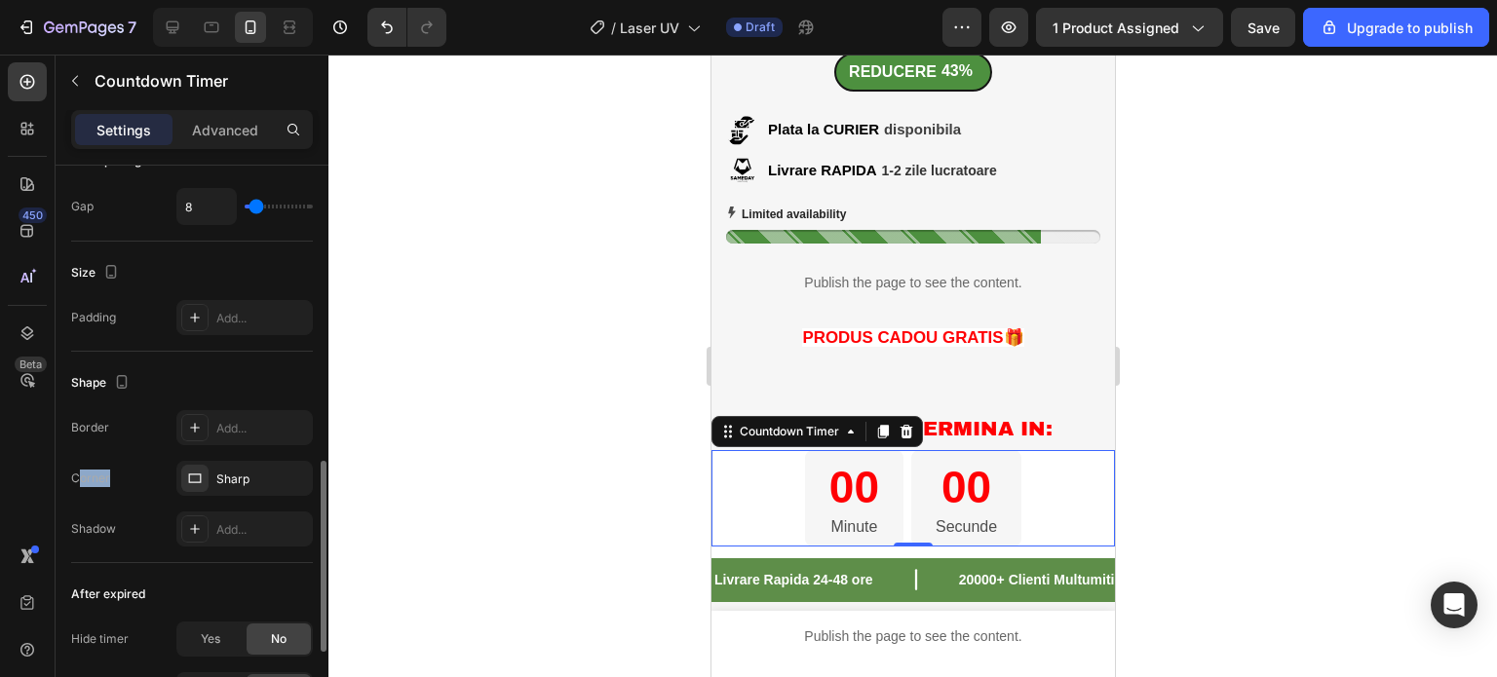
drag, startPoint x: 75, startPoint y: 473, endPoint x: 126, endPoint y: 471, distance: 50.7
click at [126, 471] on div "Corner Sharp" at bounding box center [192, 478] width 242 height 35
drag, startPoint x: 66, startPoint y: 476, endPoint x: 125, endPoint y: 478, distance: 58.5
click at [125, 478] on div "Countdown time Type Manual Days 0 Hours 0 Mins 5 Item management Items 5 items …" at bounding box center [192, 132] width 273 height 1686
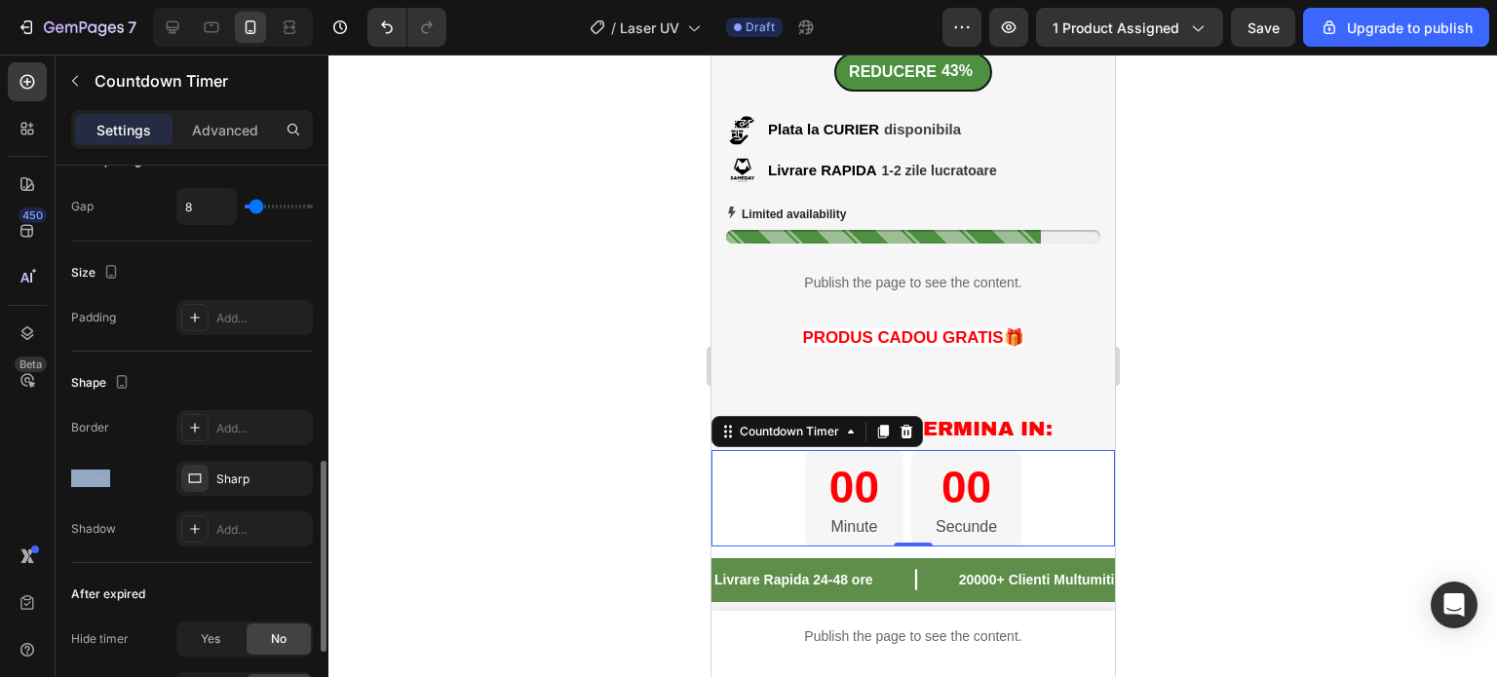
click at [133, 467] on div "Corner Sharp" at bounding box center [192, 478] width 242 height 35
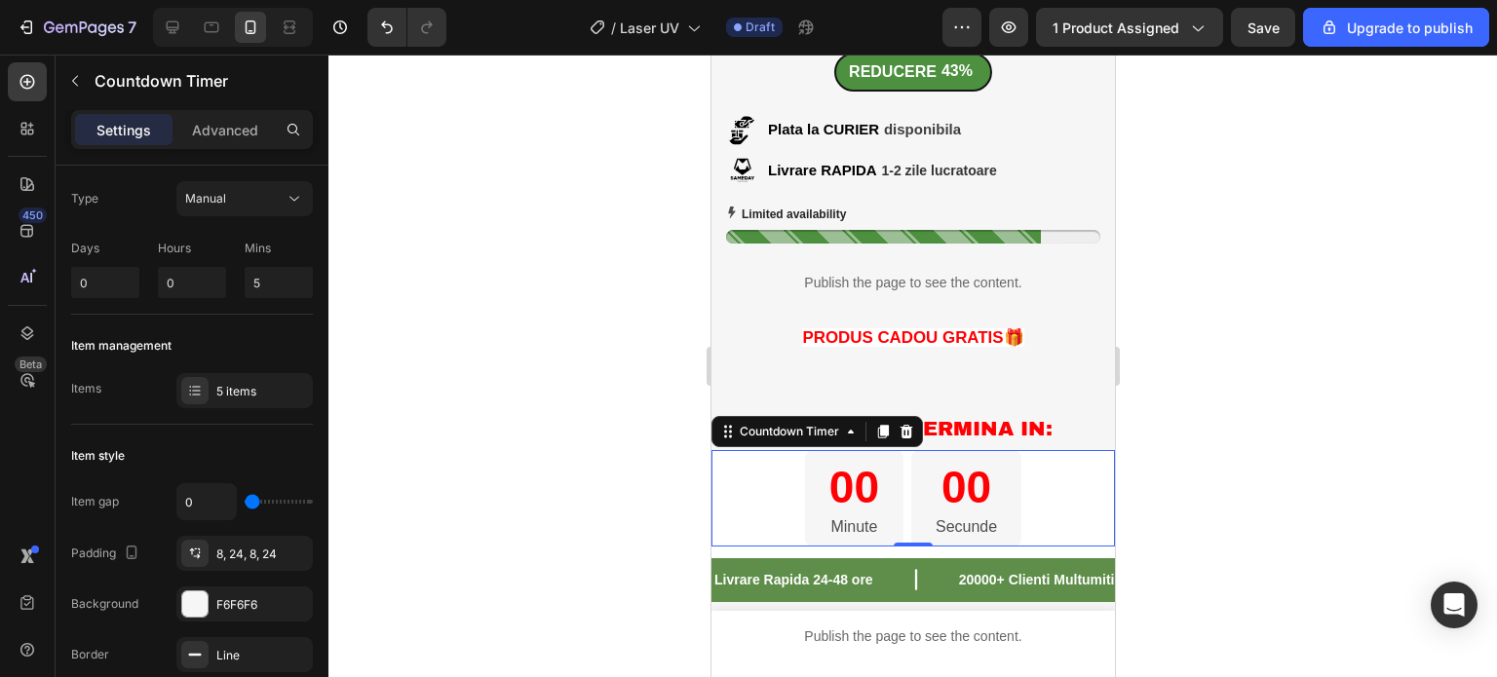
scroll to position [0, 0]
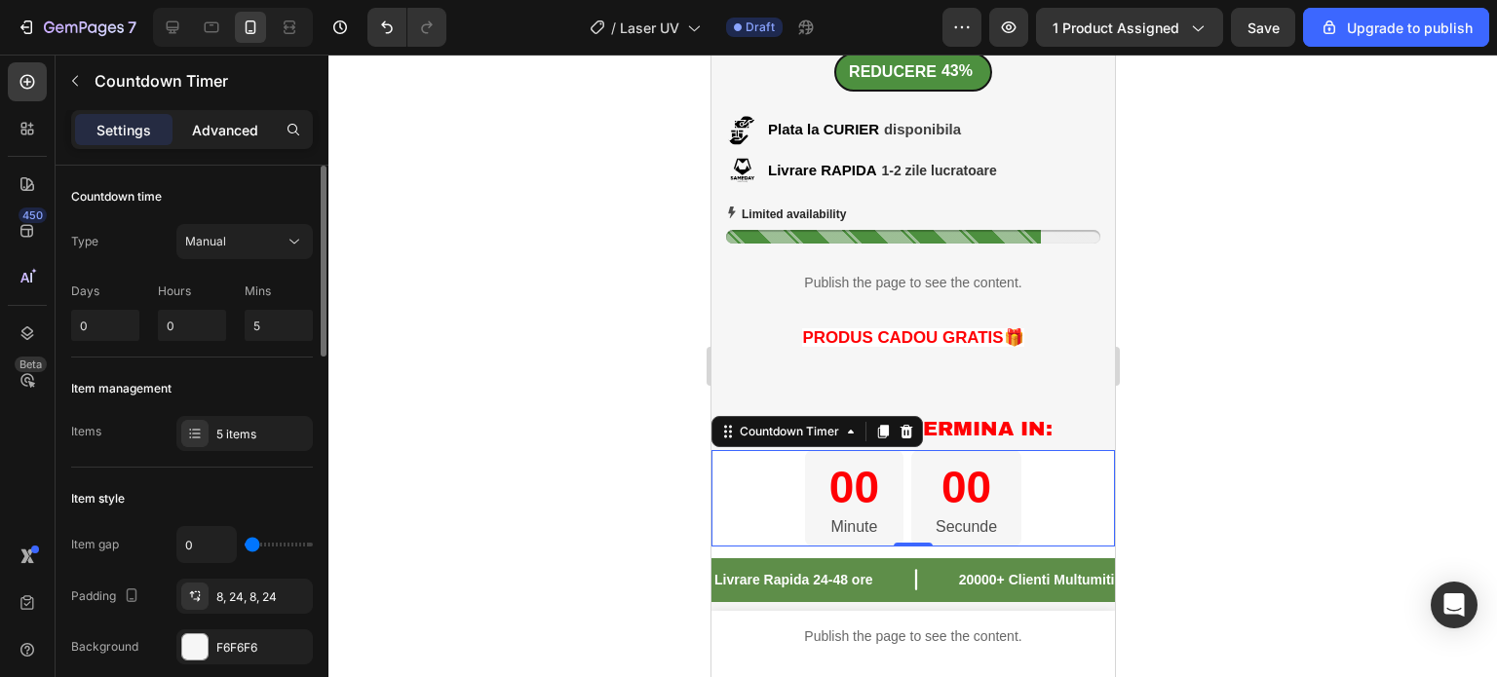
click at [235, 127] on p "Advanced" at bounding box center [225, 130] width 66 height 20
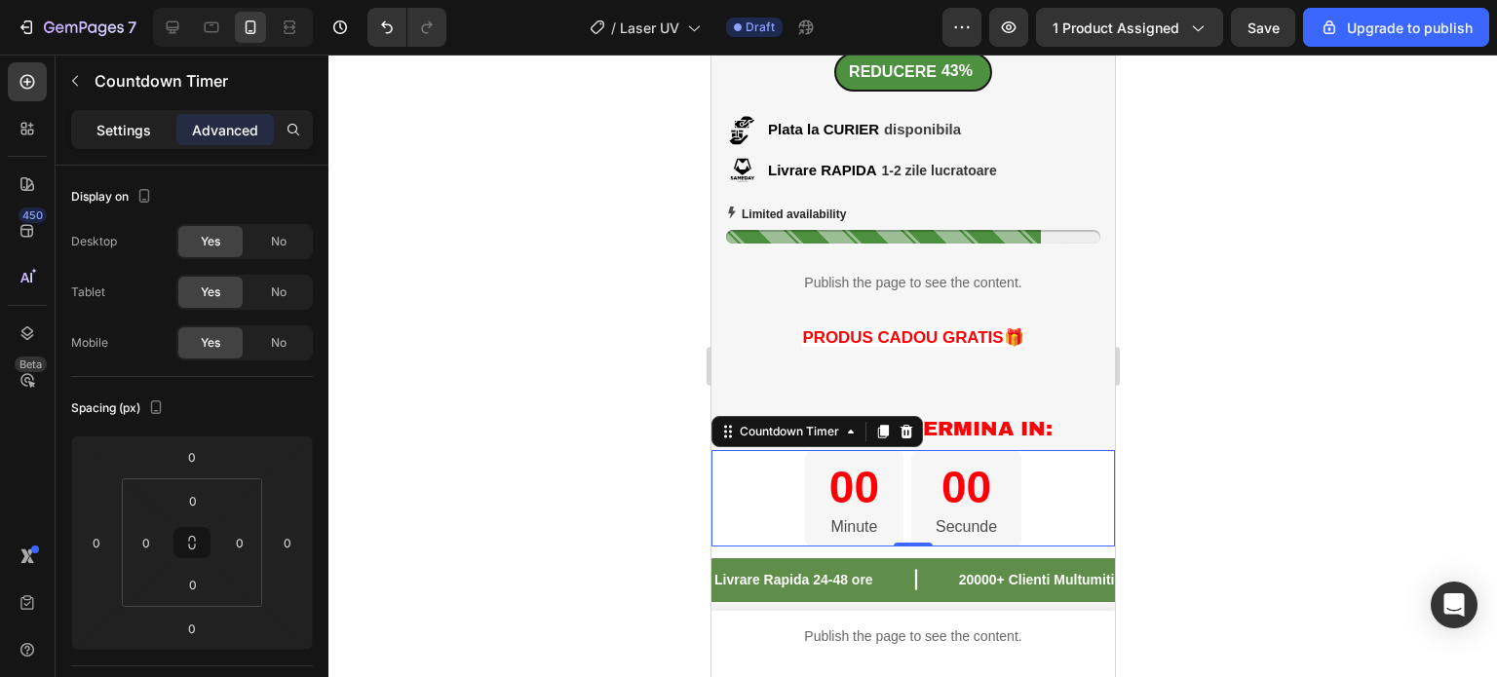
click at [135, 117] on div "Settings" at bounding box center [123, 129] width 97 height 31
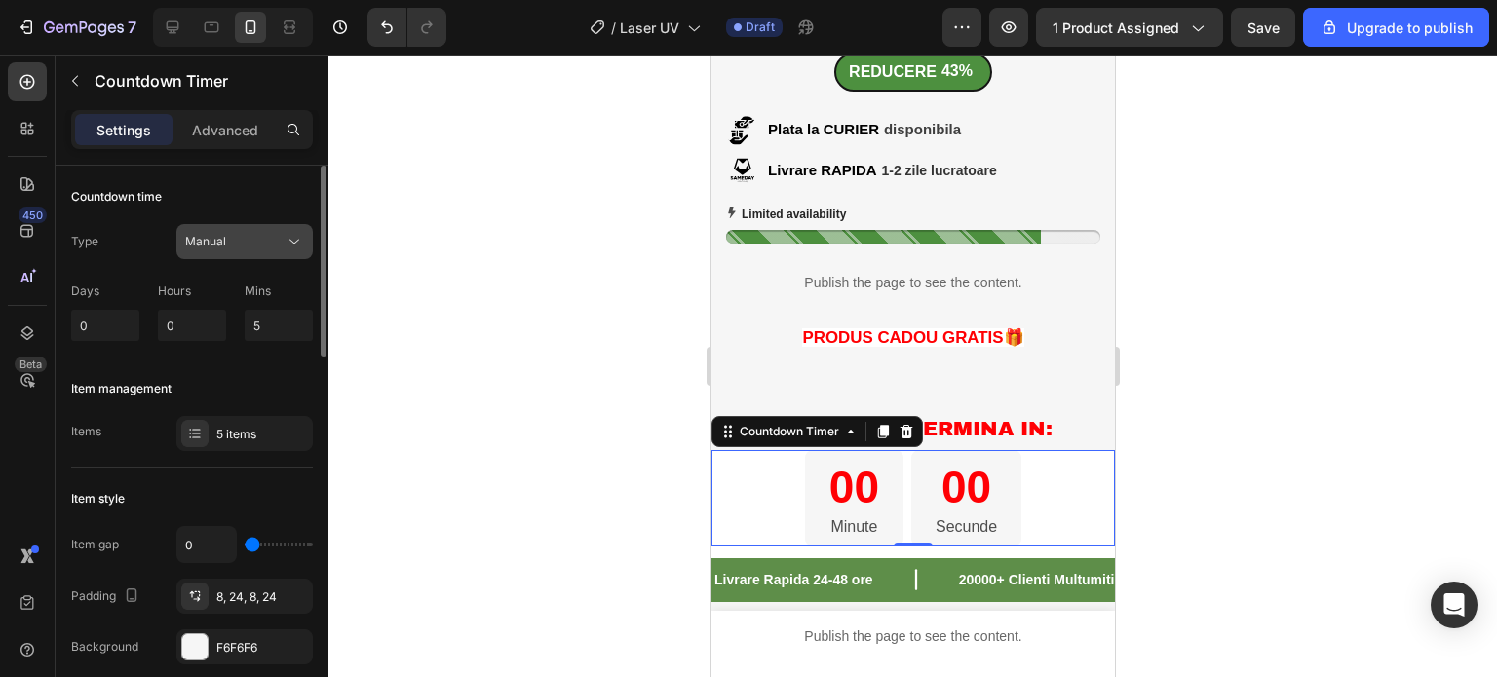
click at [252, 229] on button "Manual" at bounding box center [244, 241] width 136 height 35
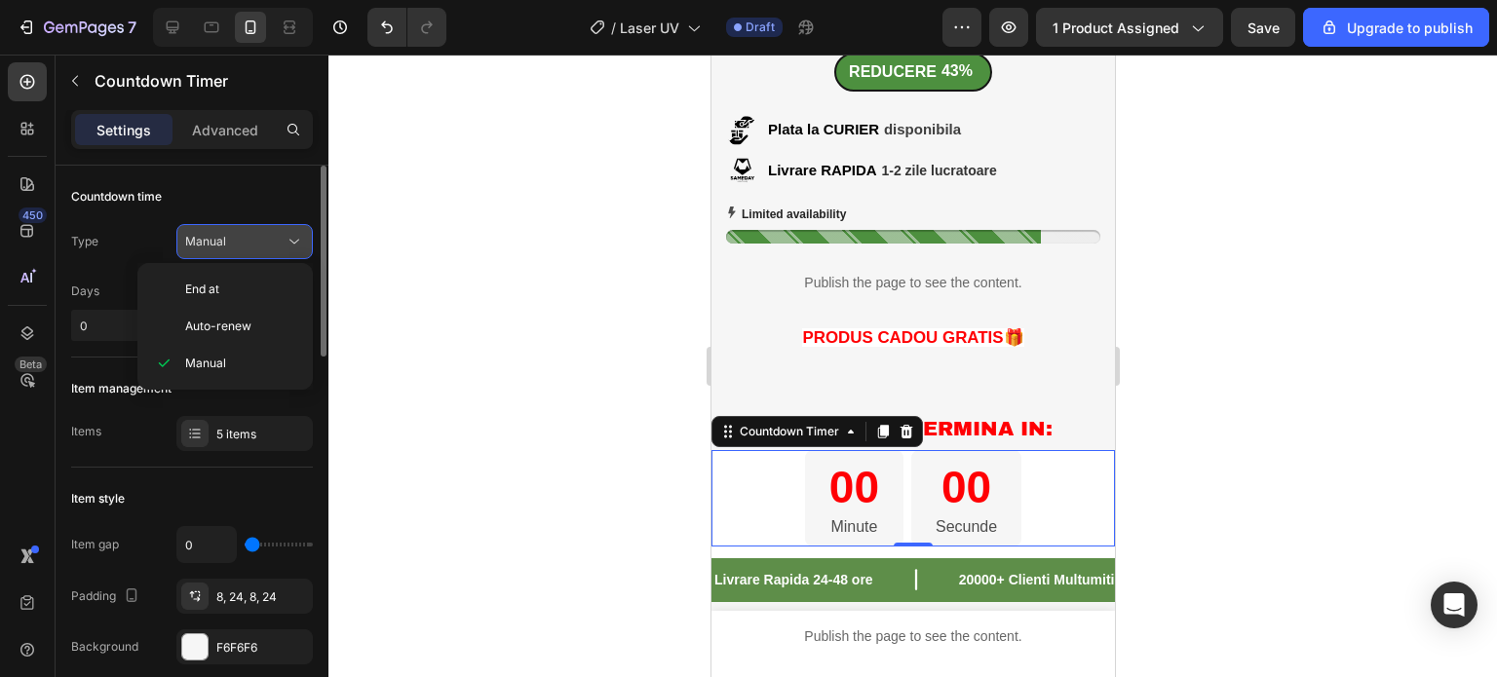
click at [238, 241] on div "Manual" at bounding box center [234, 242] width 99 height 18
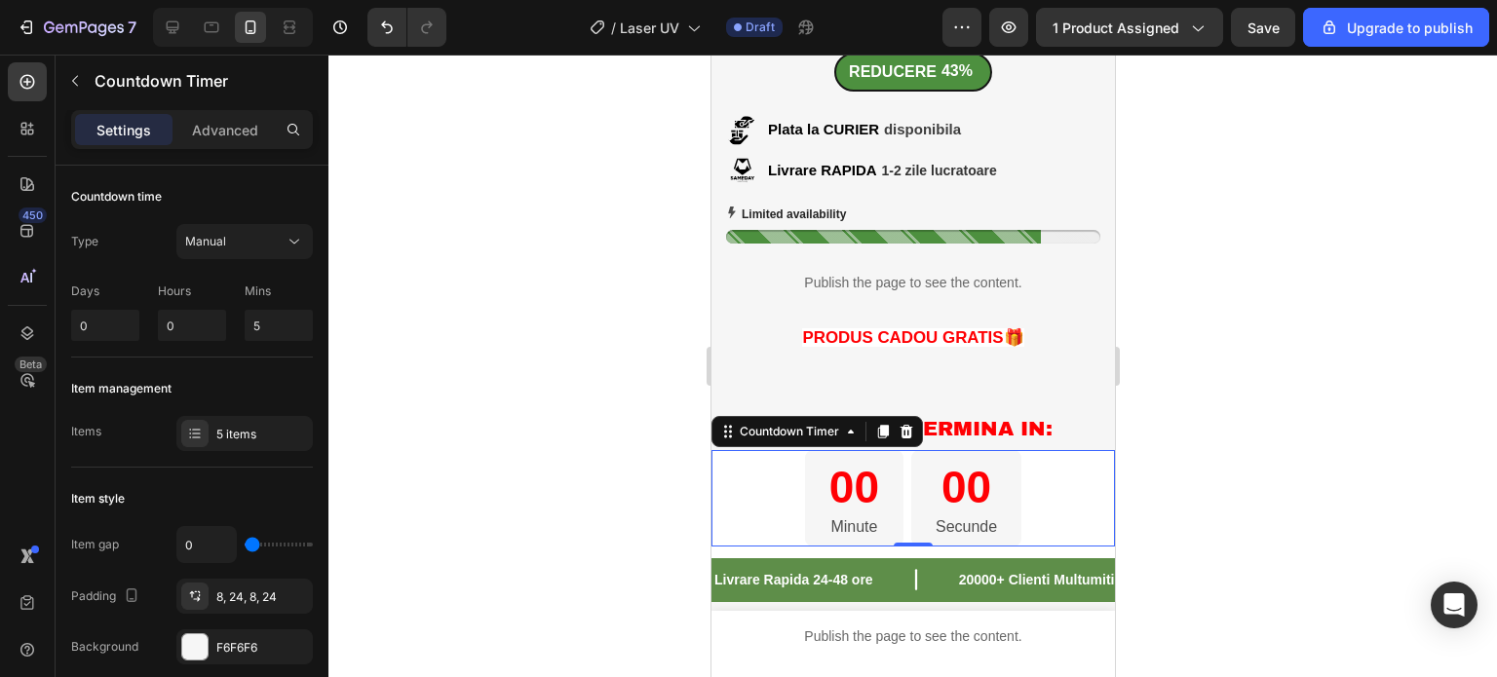
click at [1217, 338] on div at bounding box center [912, 366] width 1168 height 623
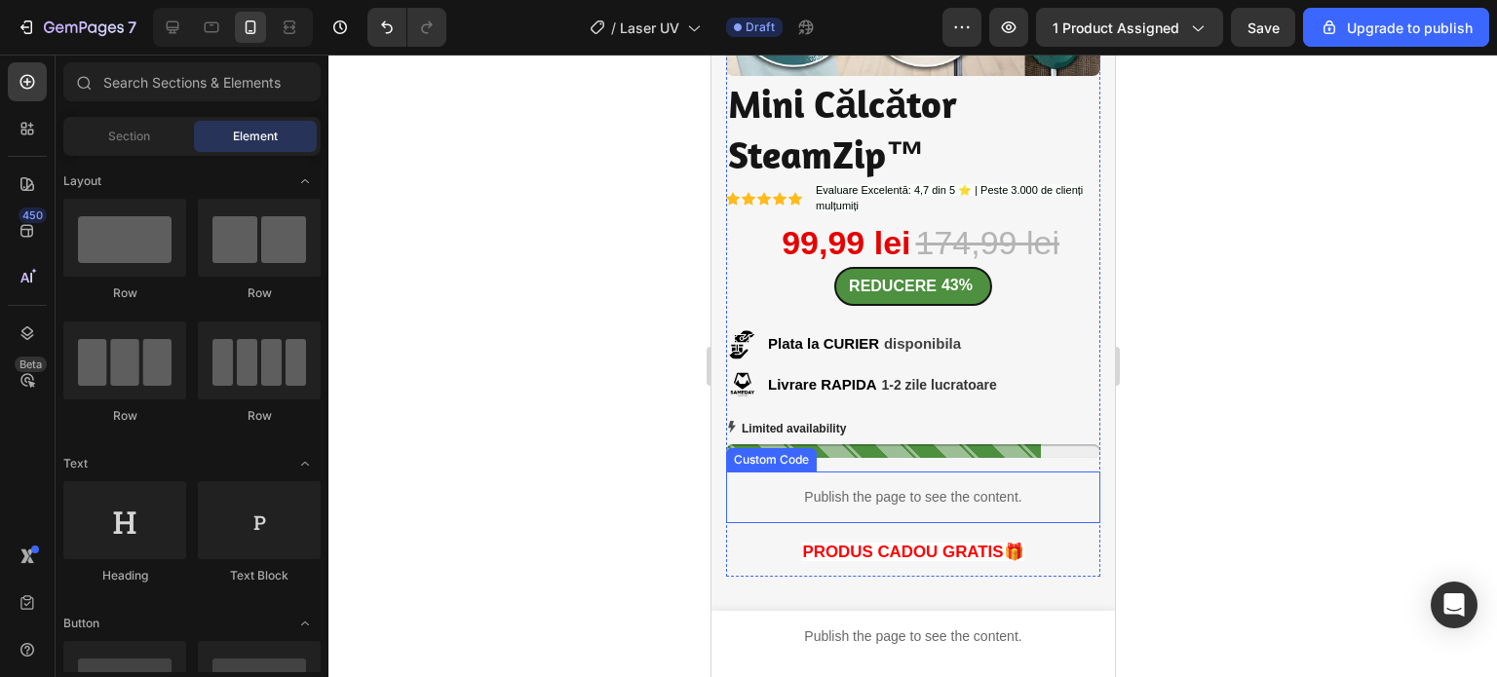
scroll to position [585, 0]
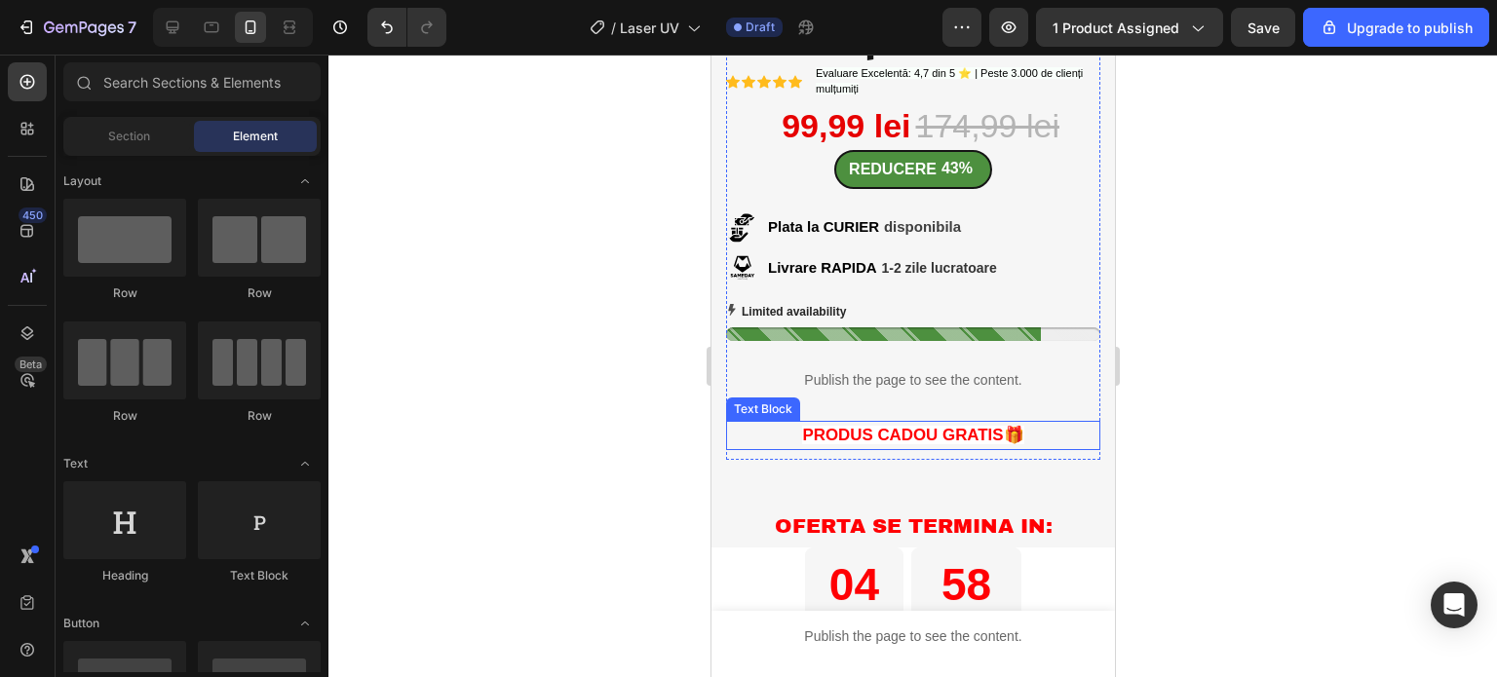
click at [870, 426] on span "PRODUS CADOU GRATIS🎁" at bounding box center [911, 435] width 221 height 19
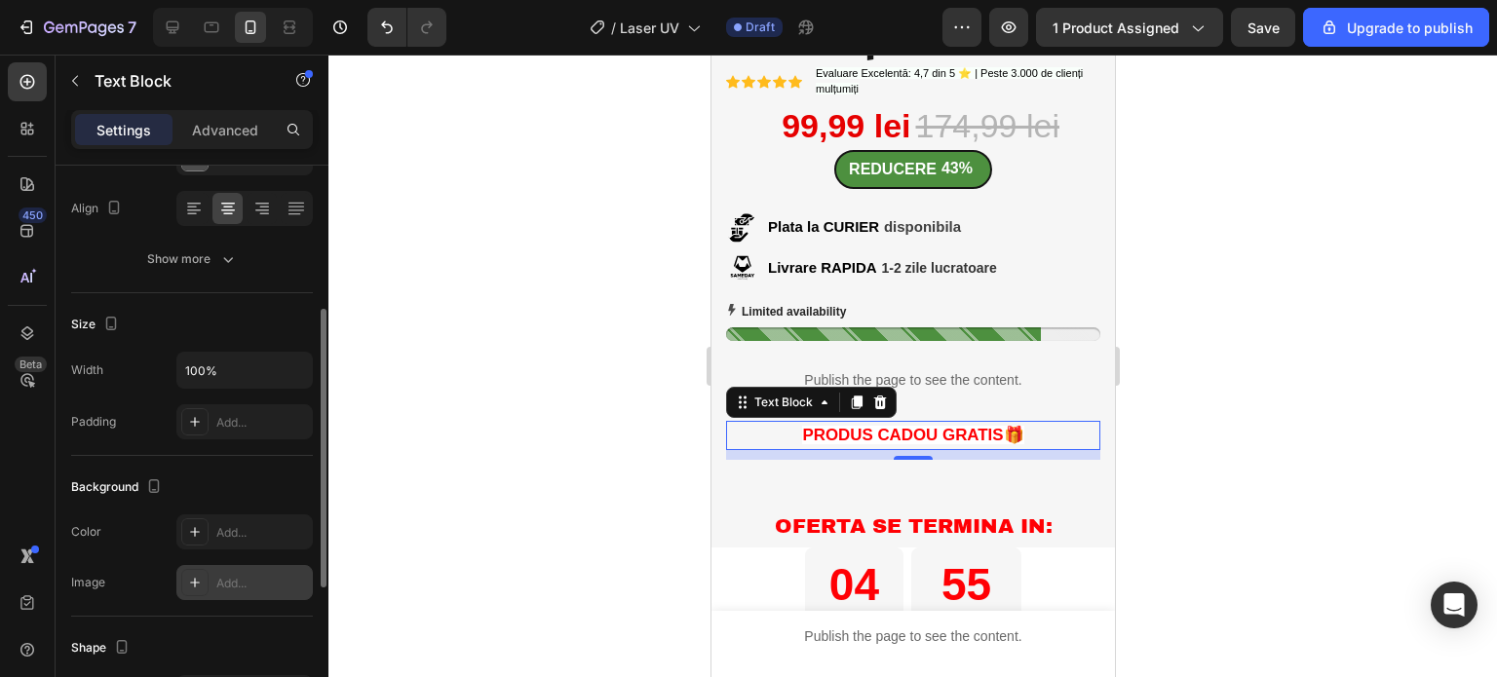
scroll to position [390, 0]
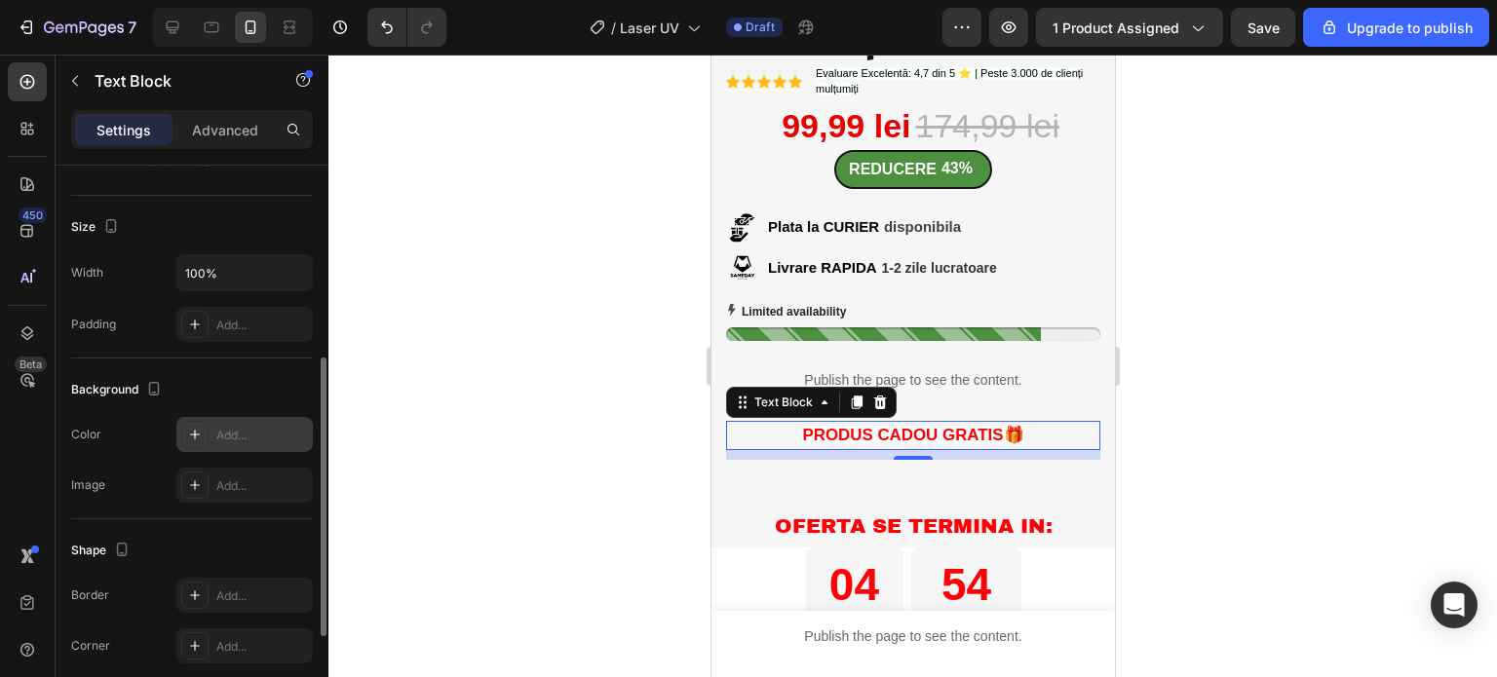
click at [236, 428] on div "Add..." at bounding box center [262, 436] width 92 height 18
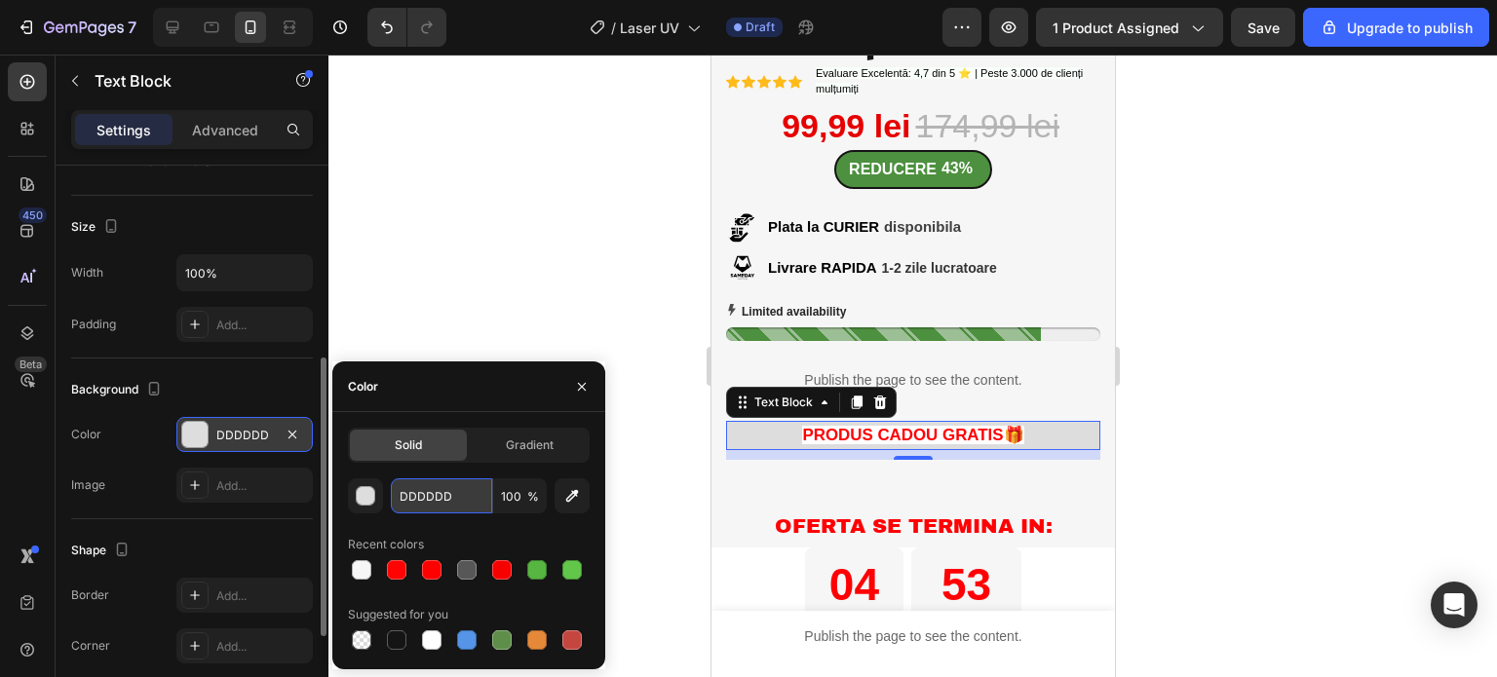
click at [454, 497] on input "DDDDDD" at bounding box center [441, 495] width 101 height 35
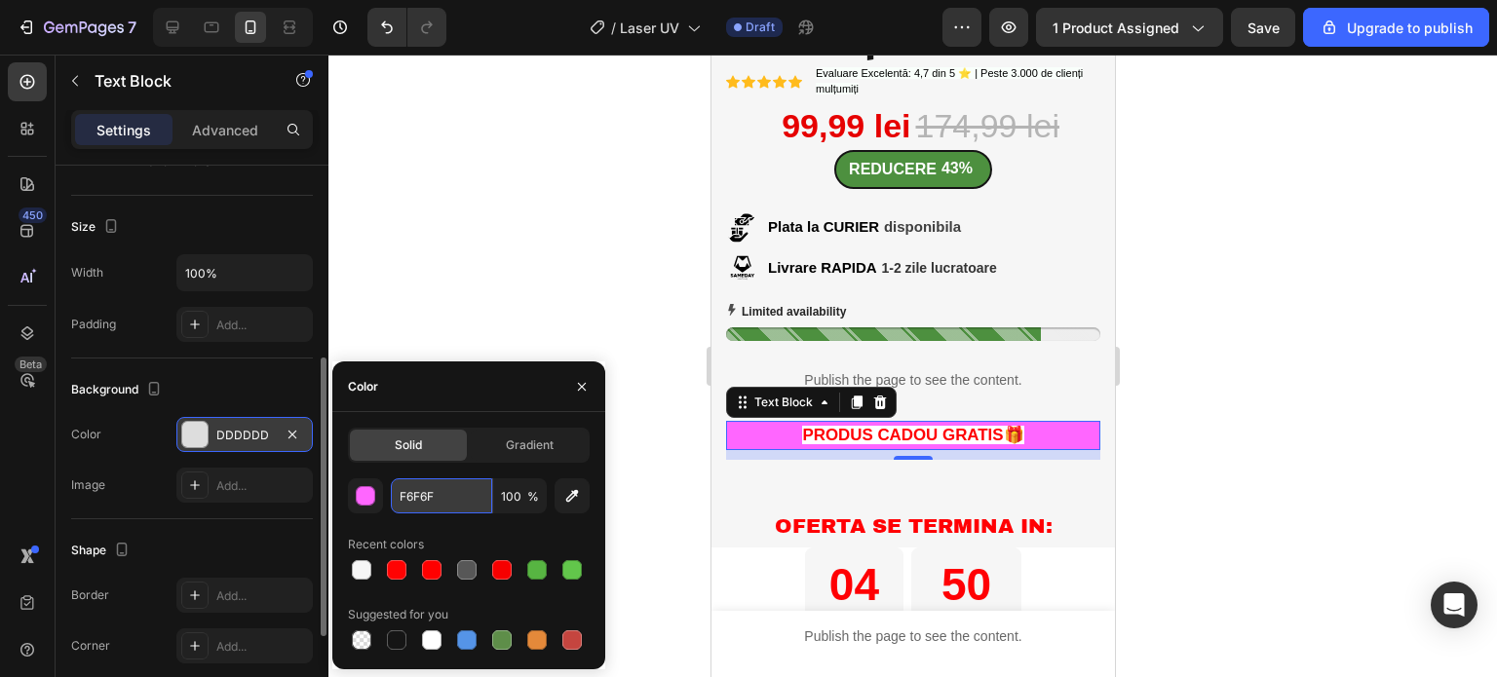
type input "F6F6F6"
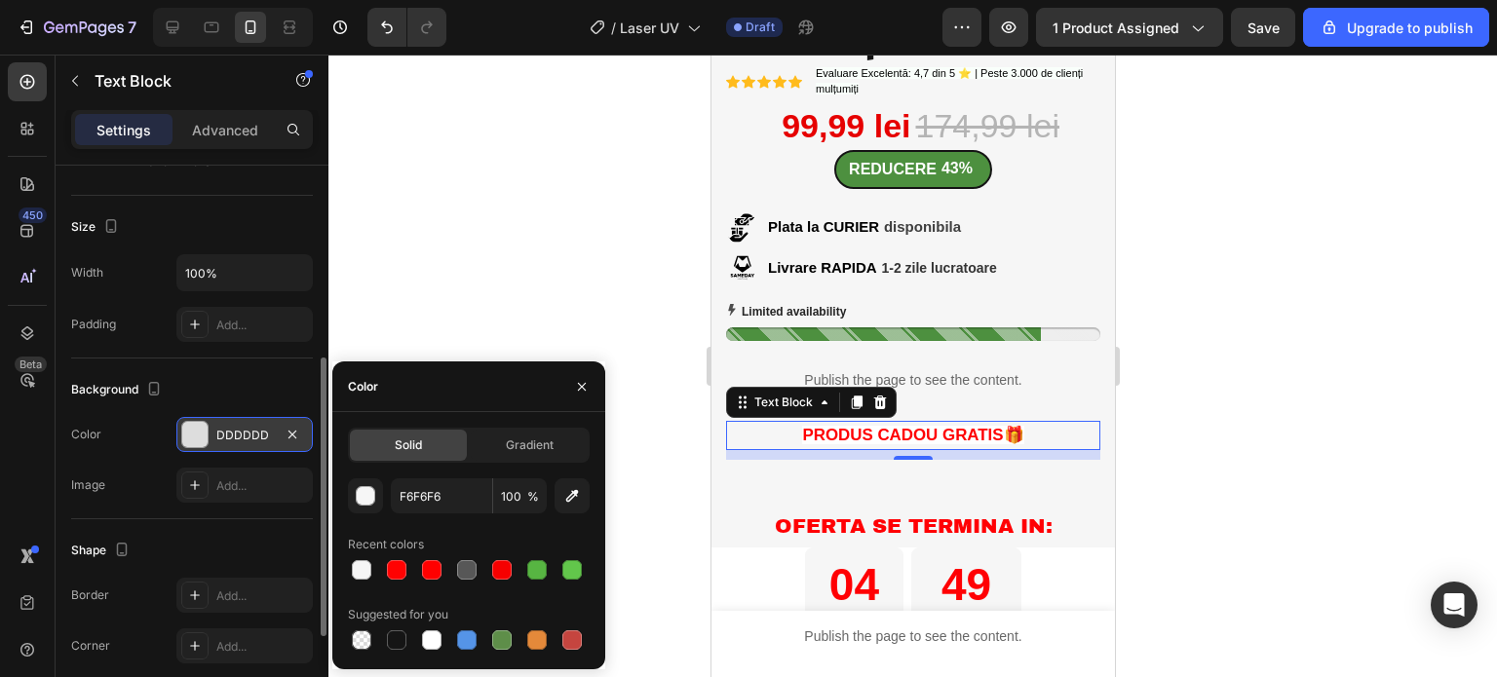
click at [531, 284] on div at bounding box center [912, 366] width 1168 height 623
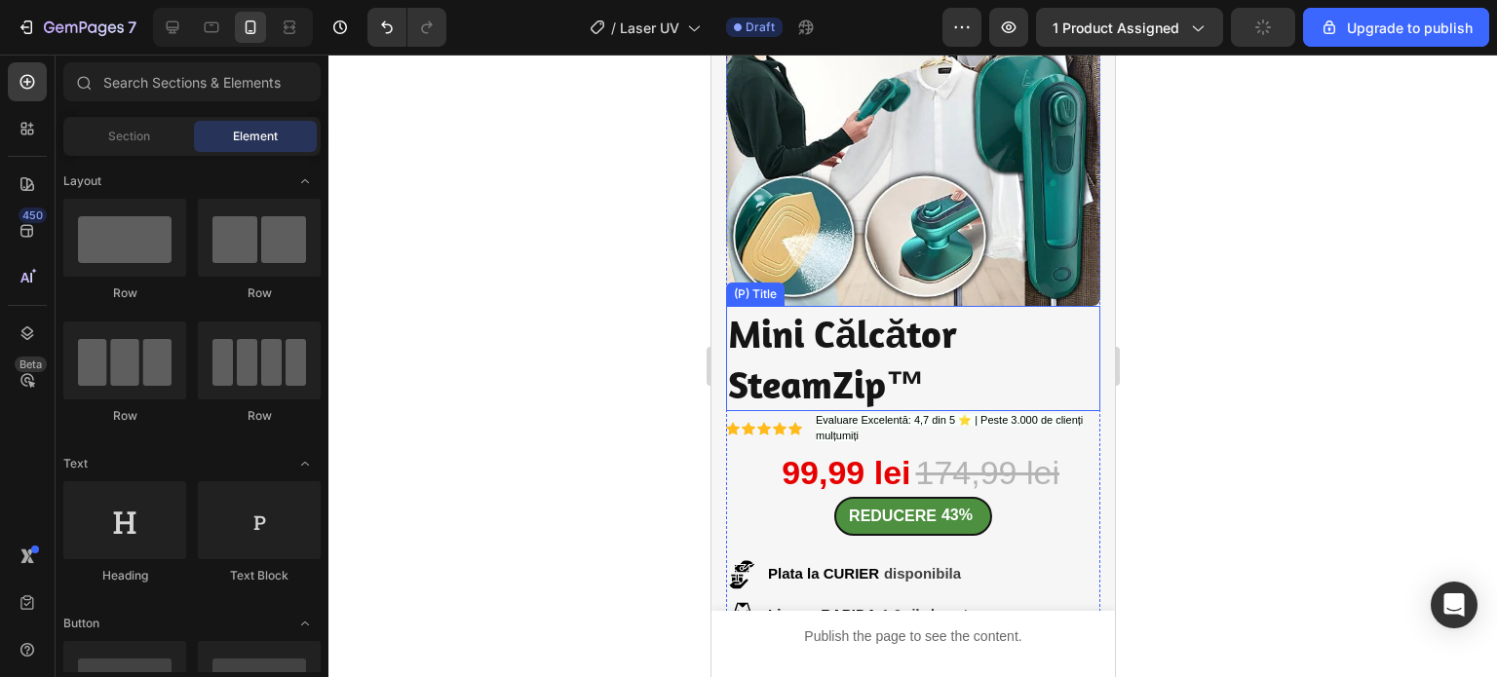
scroll to position [0, 0]
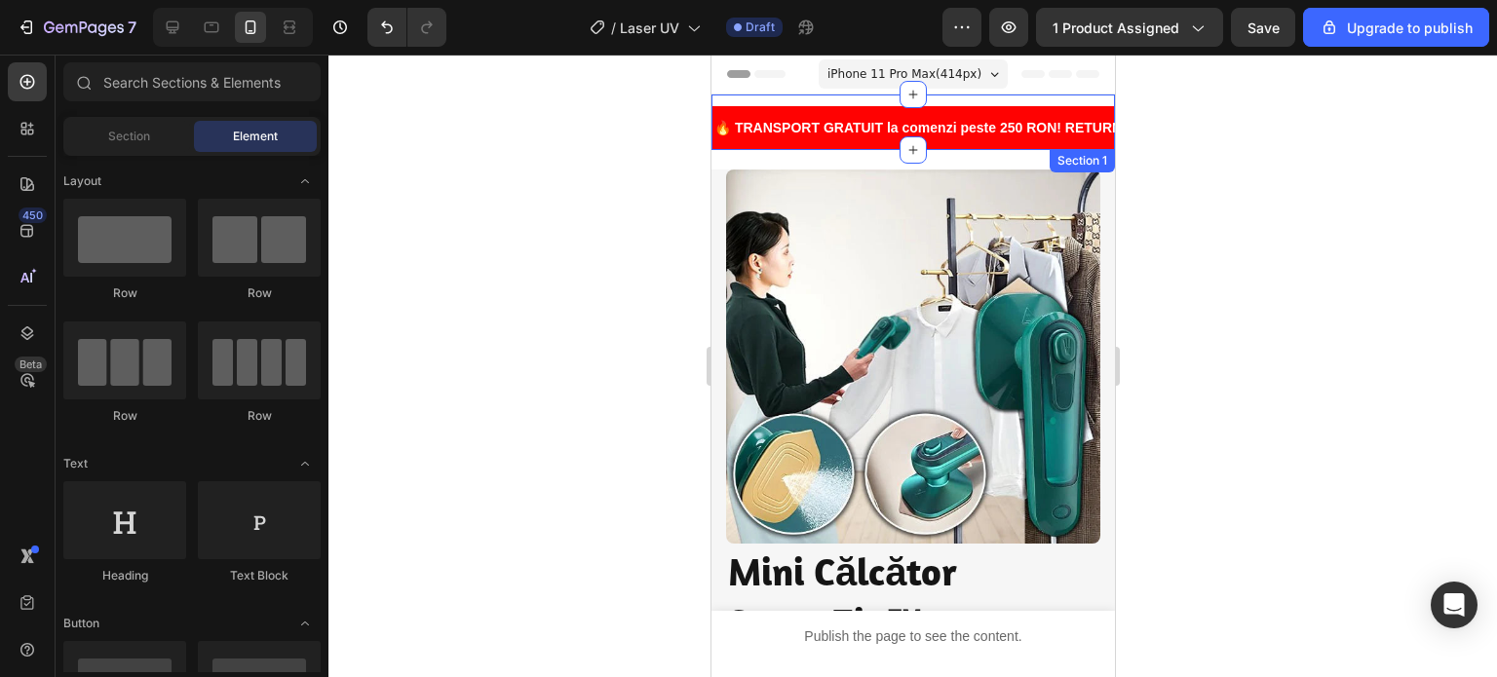
click at [1001, 101] on div "🔥 TRANSPORT GRATUIT la comenzi peste 250 RON! RETURNĂRI SIMPLE! PESTE 1000 de C…" at bounding box center [911, 123] width 403 height 56
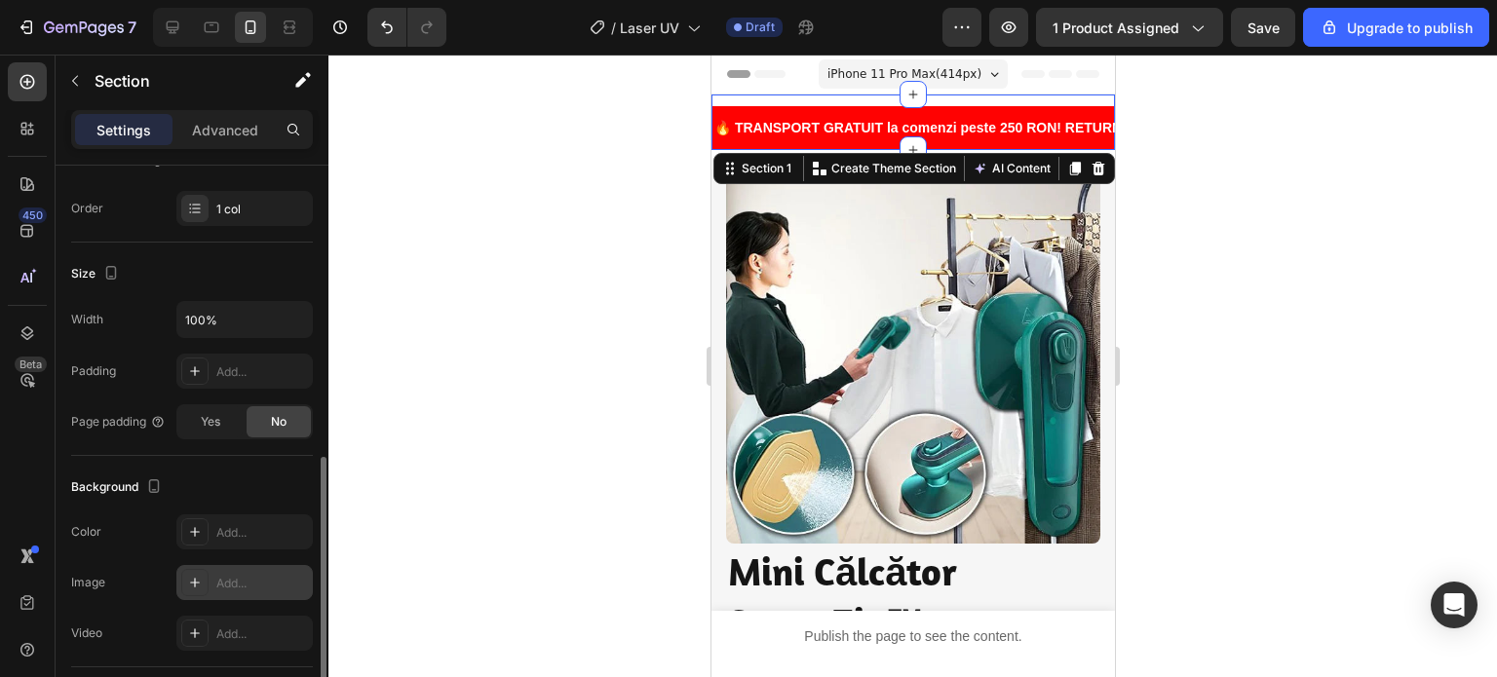
scroll to position [390, 0]
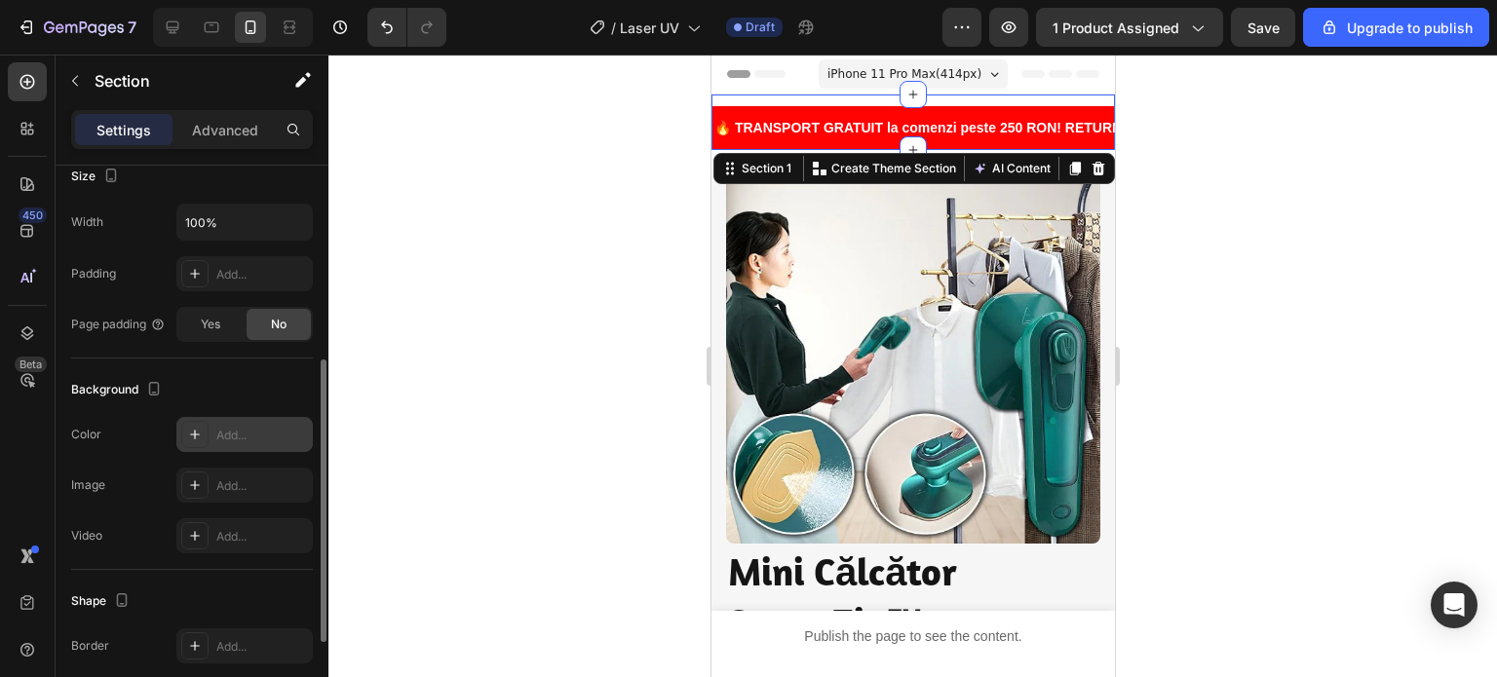
click at [234, 442] on div "Add..." at bounding box center [244, 434] width 136 height 35
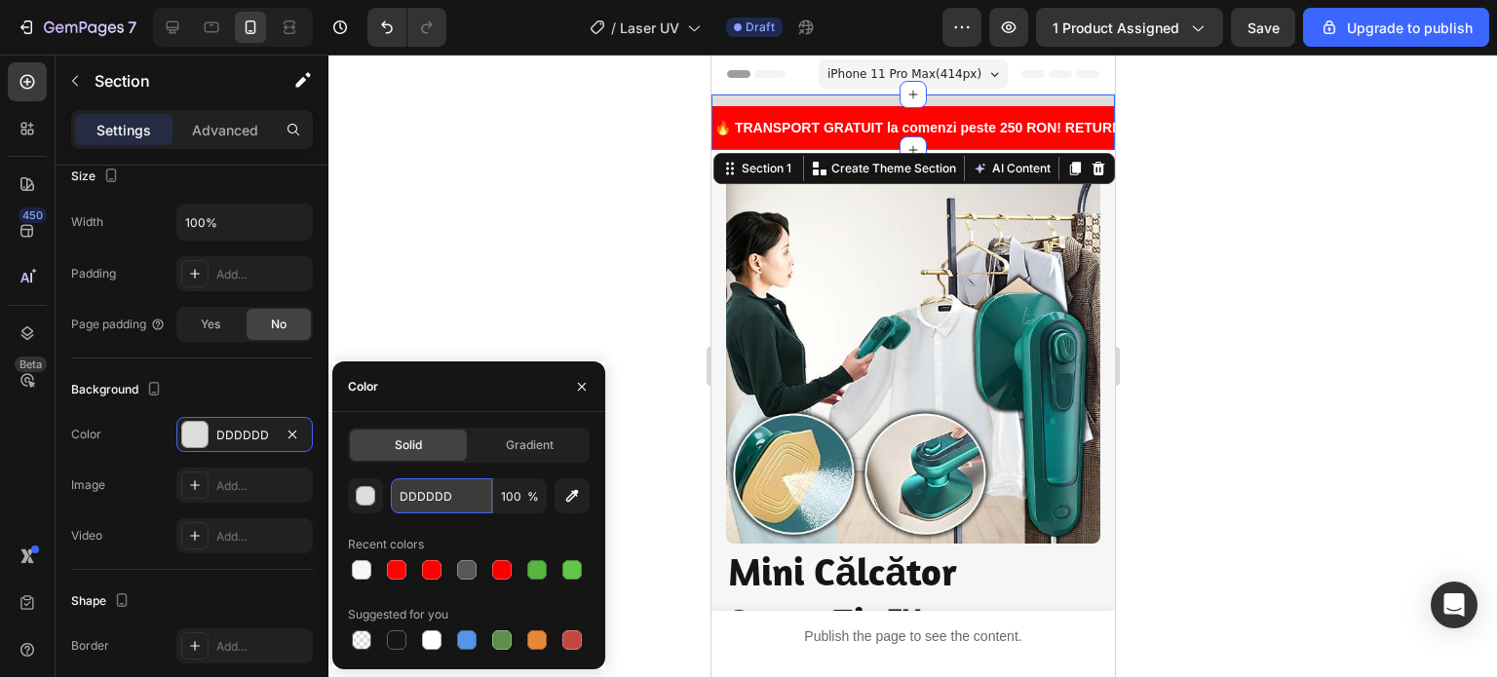
click at [460, 500] on input "DDDDDD" at bounding box center [441, 495] width 101 height 35
type input "F6F6F6"
click at [530, 232] on div at bounding box center [912, 366] width 1168 height 623
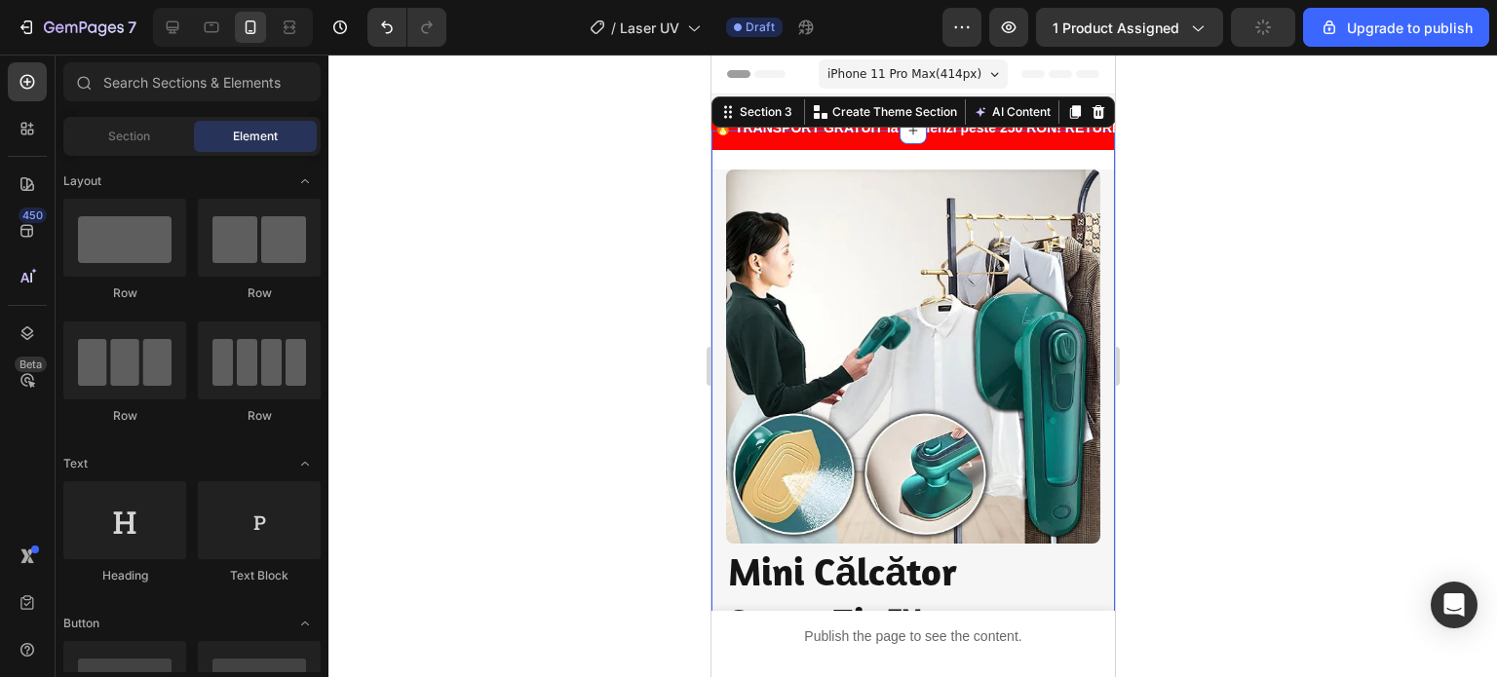
click at [921, 162] on div "Image Image Transport Gratuit Heading Comenzilor de peste 120 de lei Text block…" at bounding box center [911, 680] width 403 height 1098
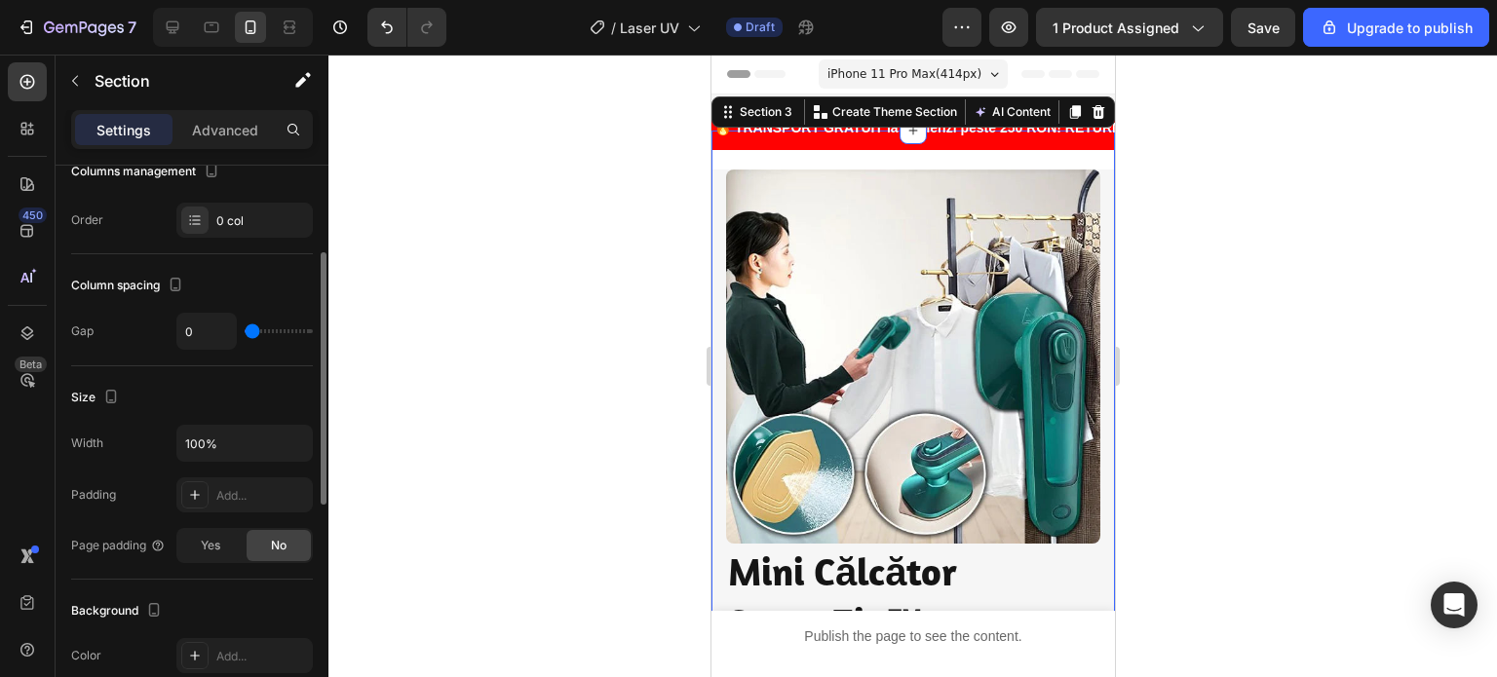
scroll to position [292, 0]
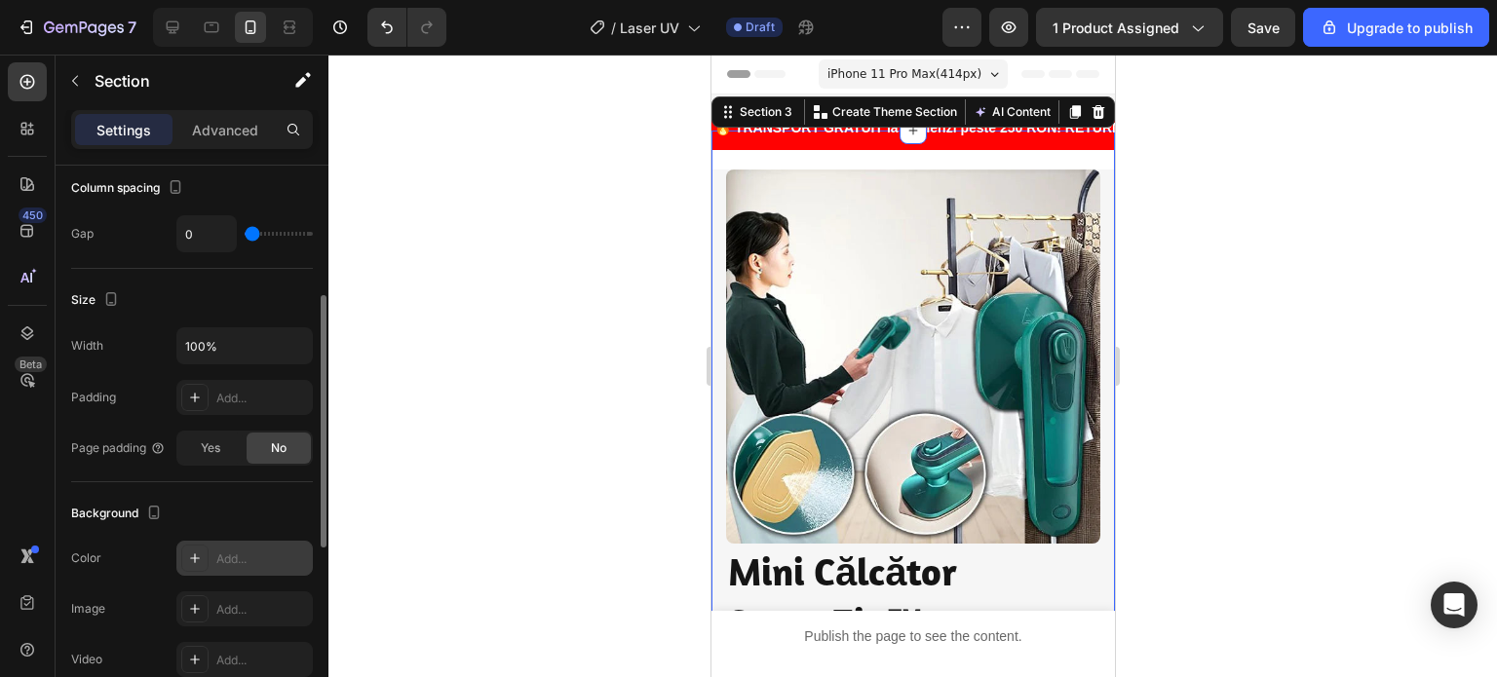
click at [238, 554] on div "Add..." at bounding box center [262, 560] width 92 height 18
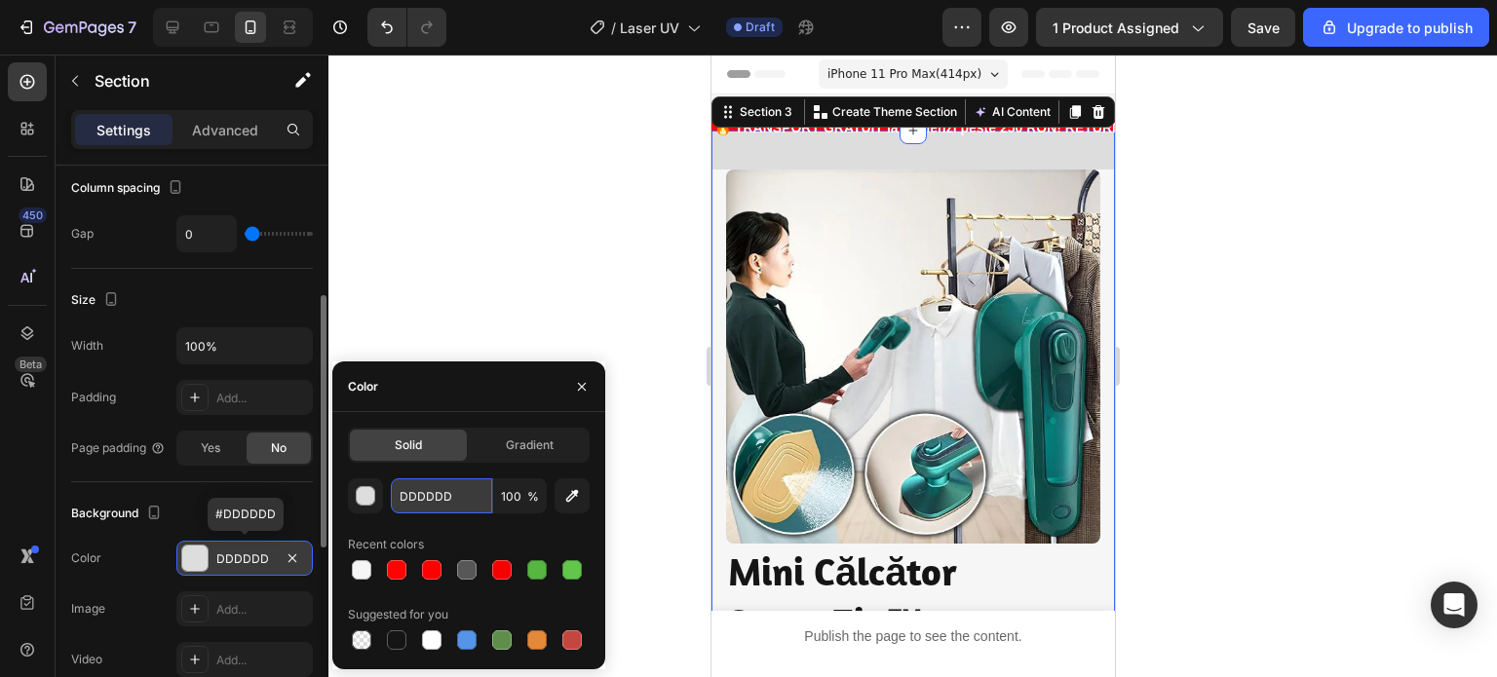
click at [448, 481] on input "DDDDDD" at bounding box center [441, 495] width 101 height 35
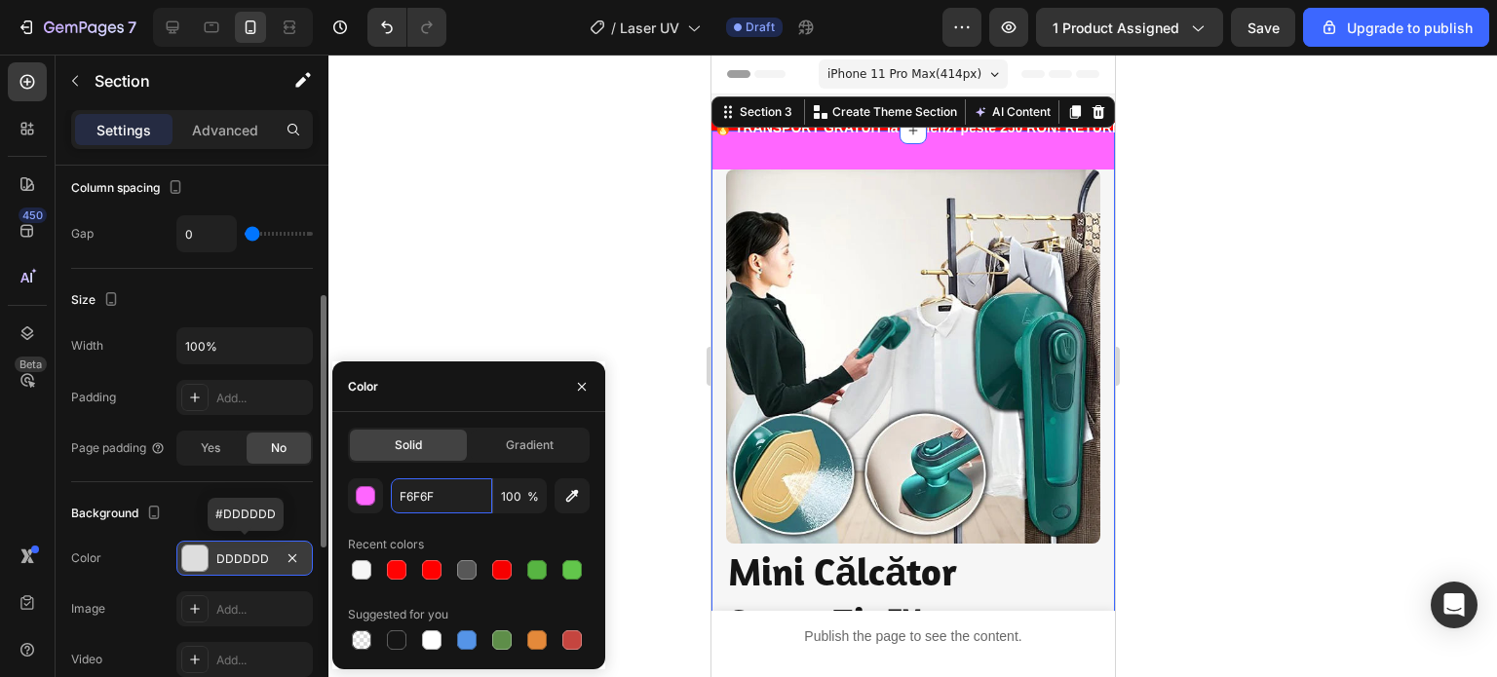
type input "F6F6F6"
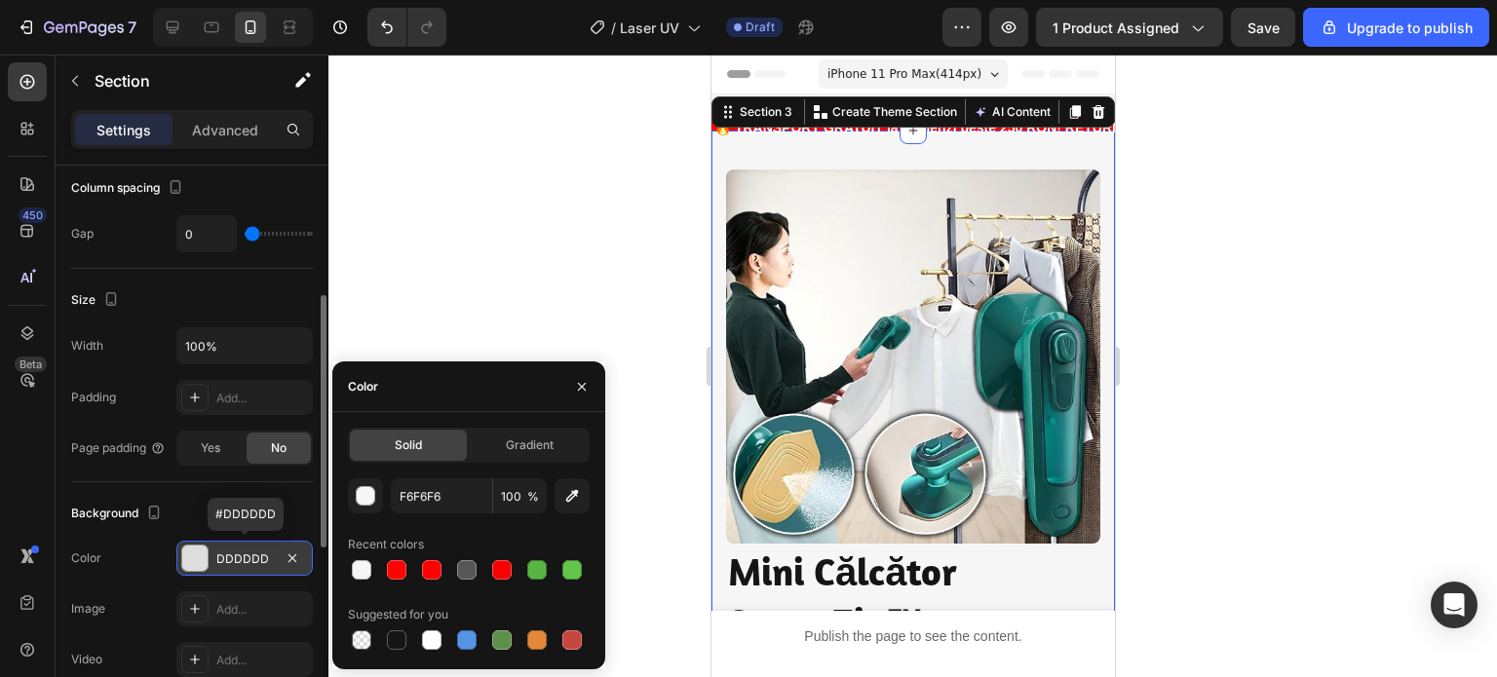
click at [554, 207] on div at bounding box center [912, 366] width 1168 height 623
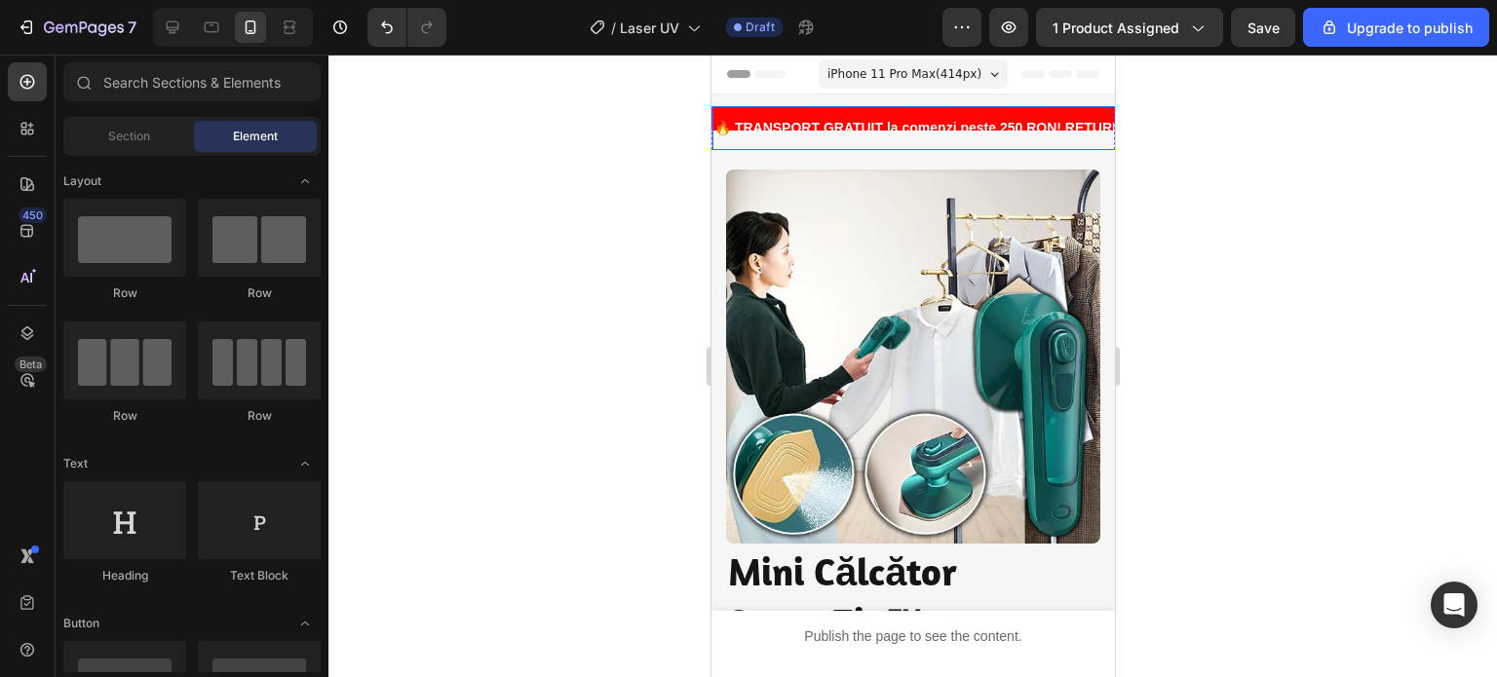
click at [811, 121] on strong "🔥 TRANSPORT GRATUIT la comenzi peste 250 RON! RETURNĂRI SIMPLE! PESTE 1000 de C…" at bounding box center [1148, 128] width 870 height 16
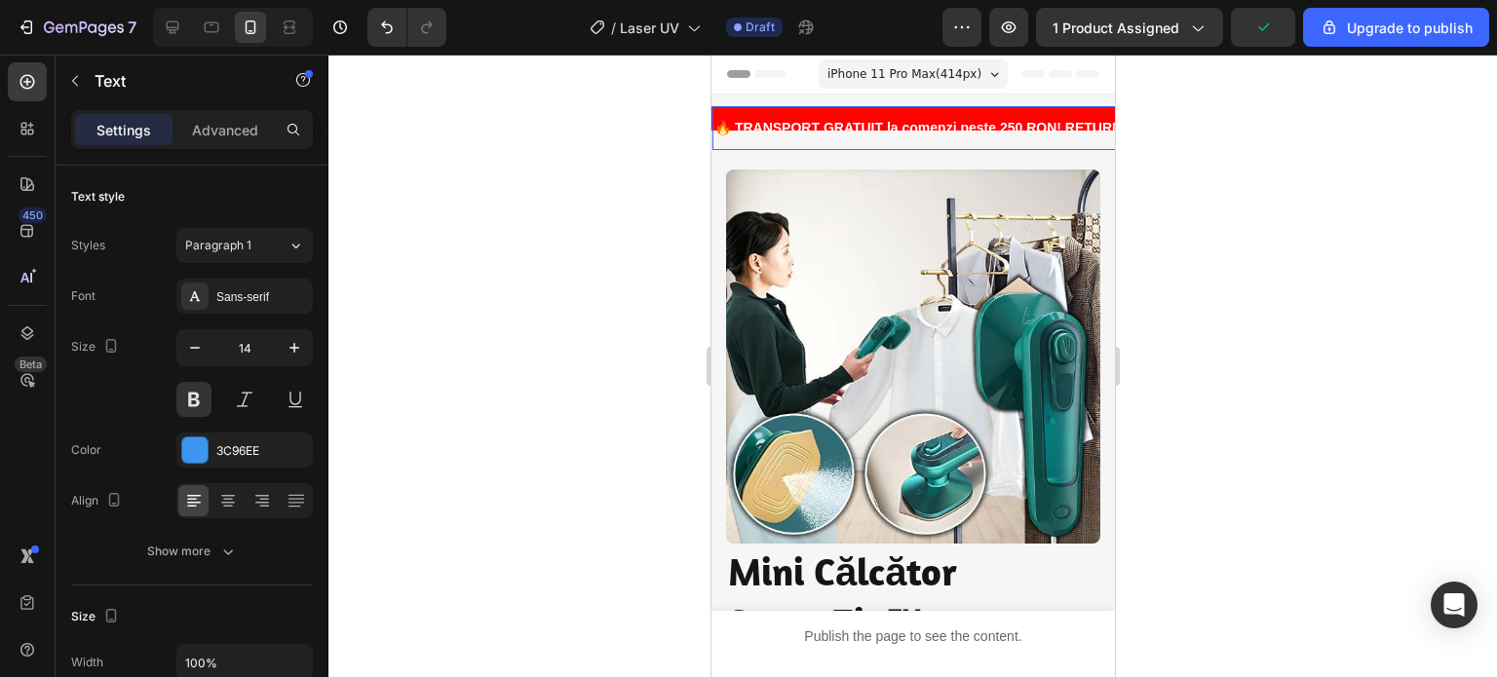
click at [860, 141] on div "🔥 TRANSPORT GRATUIT la comenzi peste 250 RON! RETURNĂRI SIMPLE! PESTE 1000 de C…" at bounding box center [1148, 128] width 874 height 28
click at [951, 101] on div "🔥 TRANSPORT GRATUIT la comenzi peste 250 RON! RETURNĂRI SIMPLE! PESTE 1000 de C…" at bounding box center [911, 123] width 403 height 56
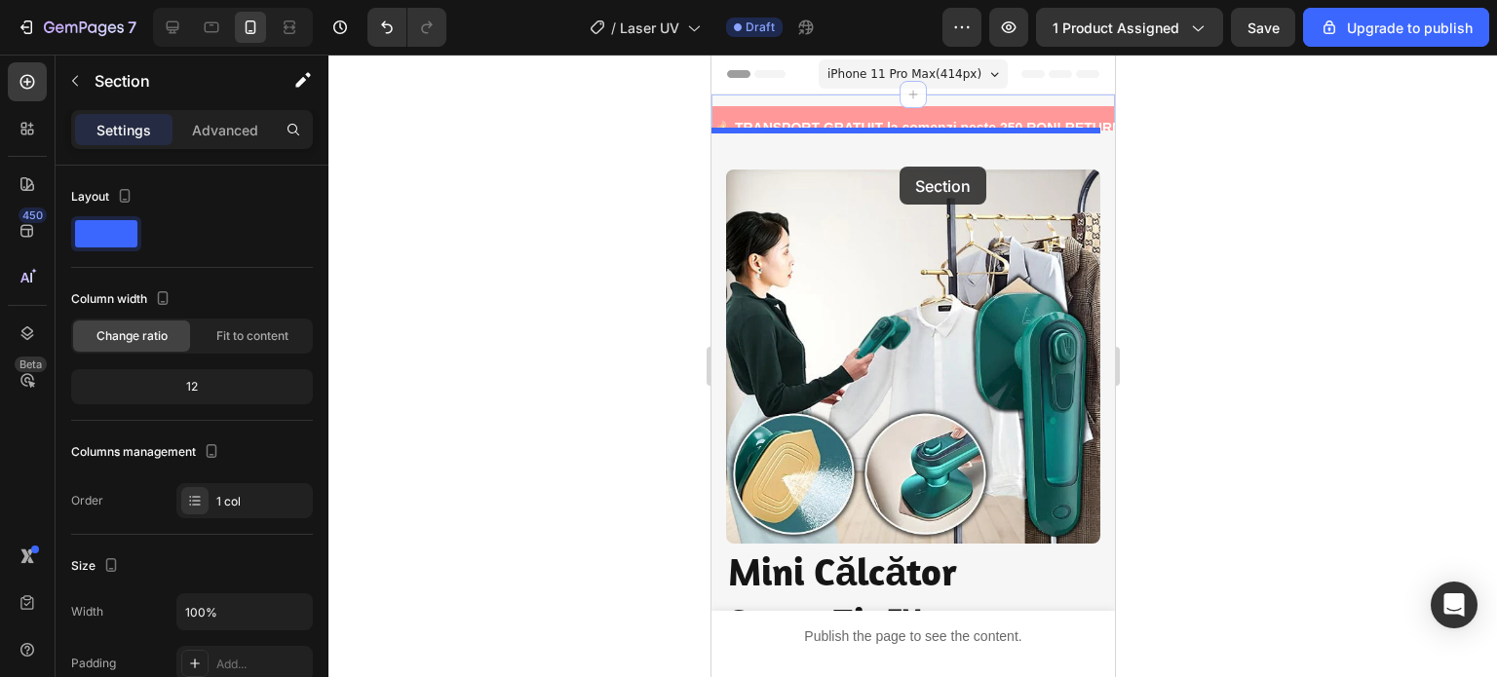
drag, startPoint x: 997, startPoint y: 96, endPoint x: 898, endPoint y: 167, distance: 120.9
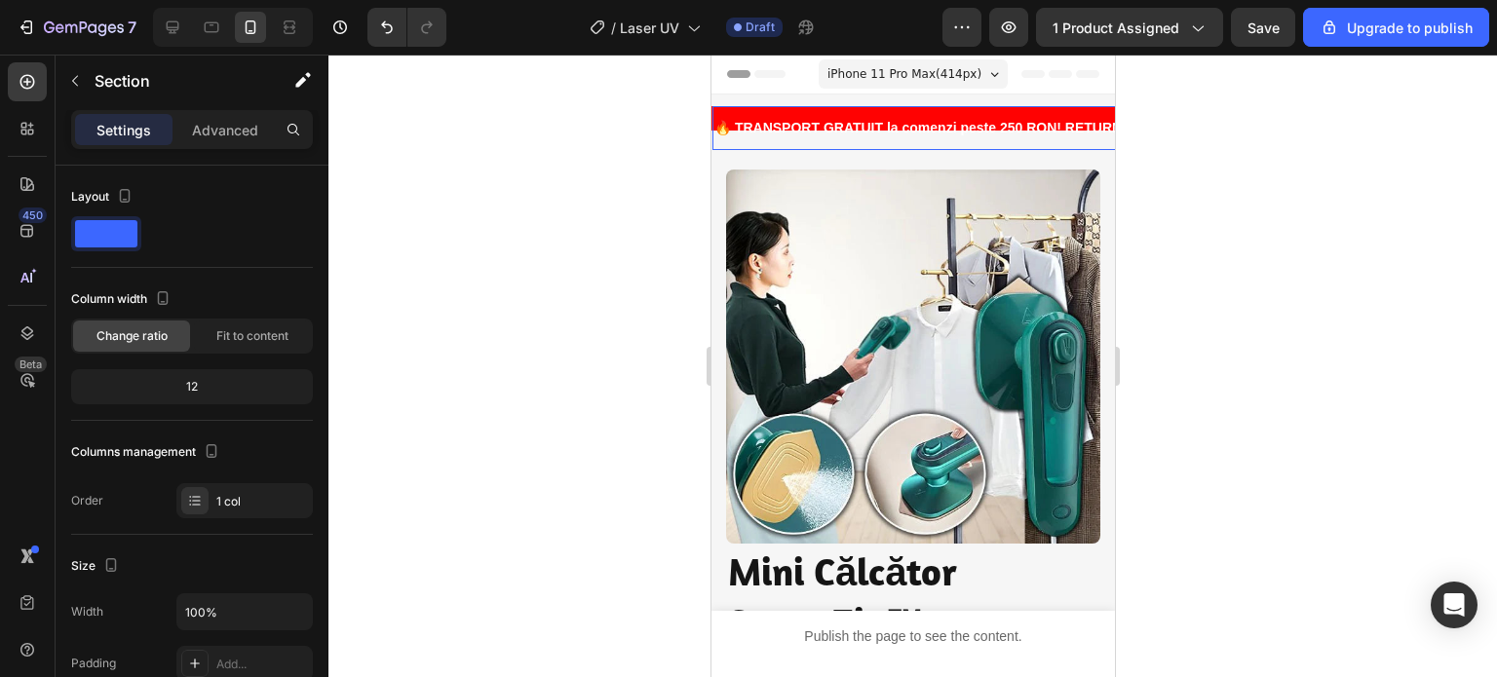
click at [809, 139] on p "🔥 TRANSPORT GRATUIT la comenzi peste 250 RON! RETURNĂRI SIMPLE! PESTE 1000 de C…" at bounding box center [1148, 128] width 870 height 24
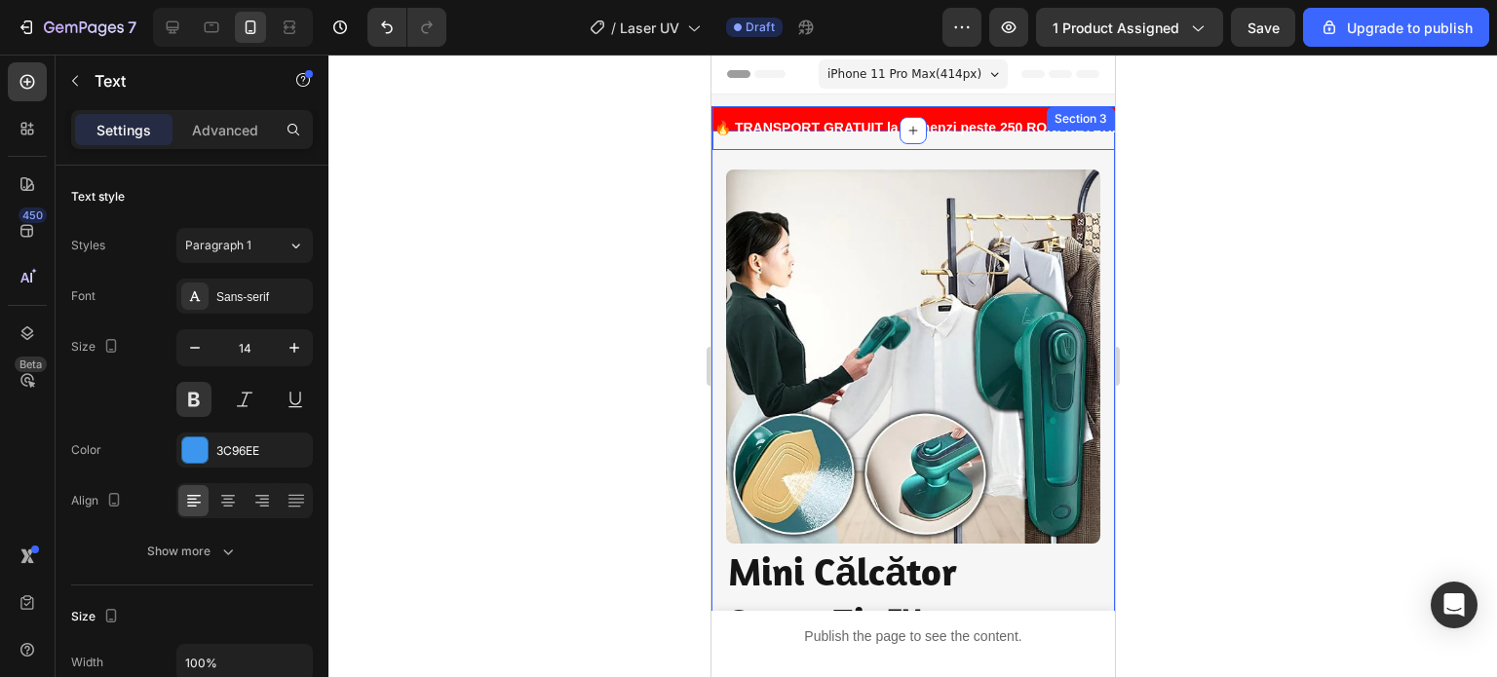
click at [808, 155] on div "Image Image Transport Gratuit Heading Comenzilor de peste 120 de lei Text block…" at bounding box center [911, 680] width 403 height 1098
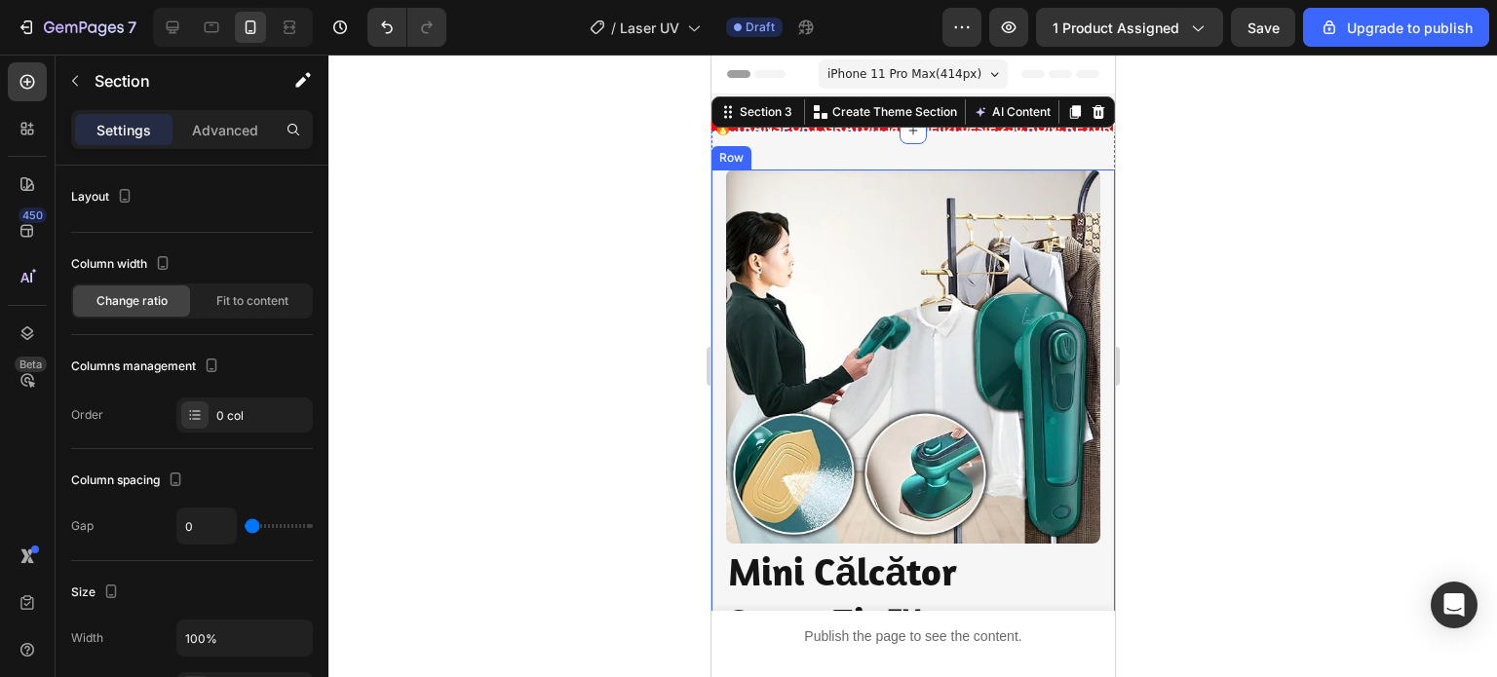
click at [714, 189] on div "Image Image Transport Gratuit Heading Comenzilor de peste 120 de lei Text block…" at bounding box center [911, 631] width 403 height 922
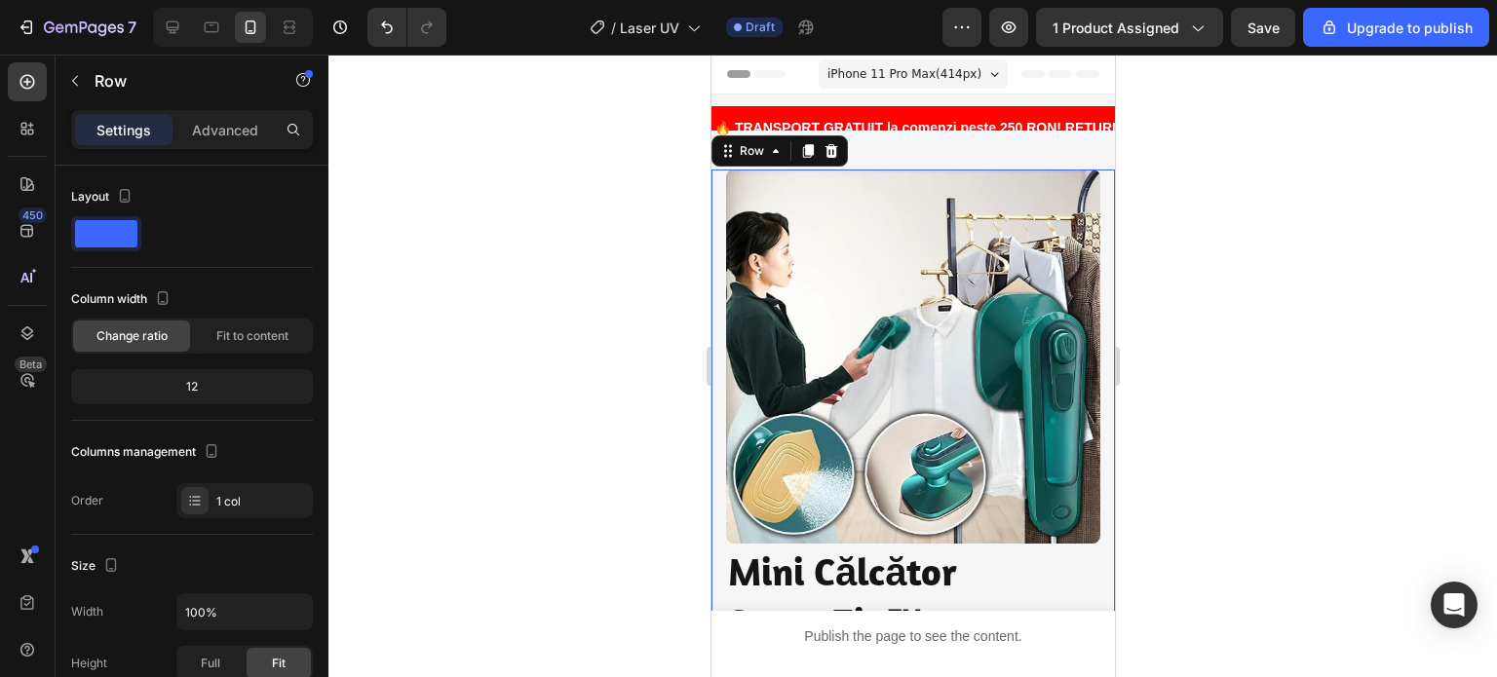
click at [607, 244] on div at bounding box center [912, 366] width 1168 height 623
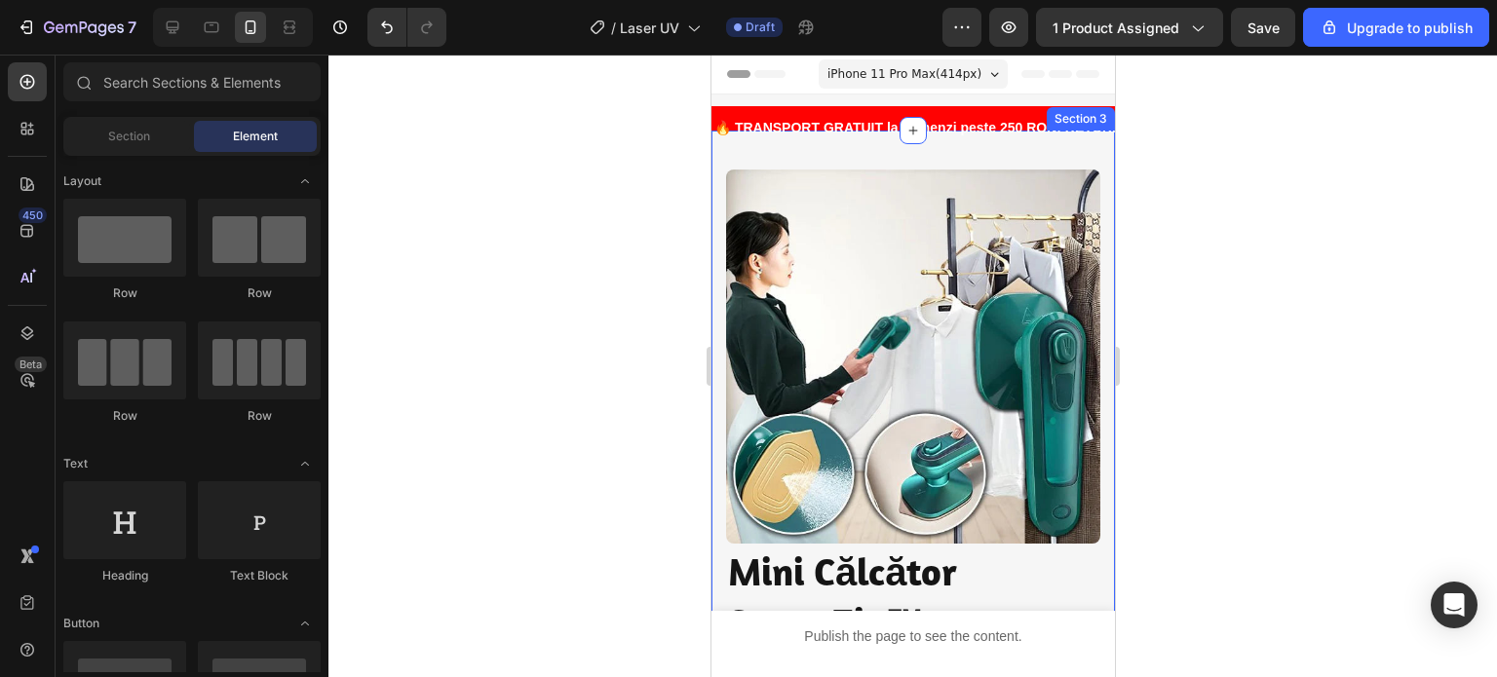
click at [1069, 153] on div "Image Image Transport Gratuit Heading Comenzilor de peste 120 de lei Text block…" at bounding box center [911, 680] width 403 height 1098
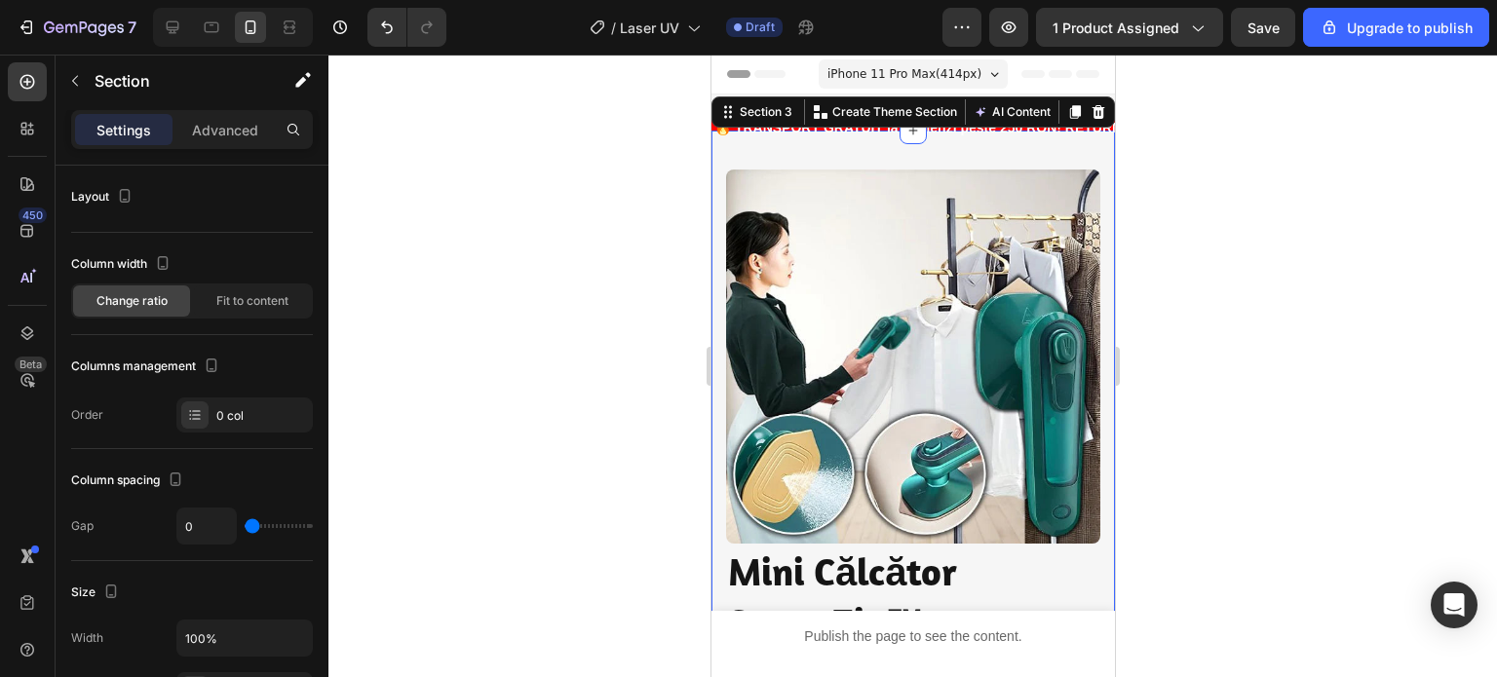
click at [934, 155] on div "Image Image Transport Gratuit Heading Comenzilor de peste 120 de lei Text block…" at bounding box center [911, 680] width 403 height 1098
click at [1126, 187] on div at bounding box center [912, 366] width 1168 height 623
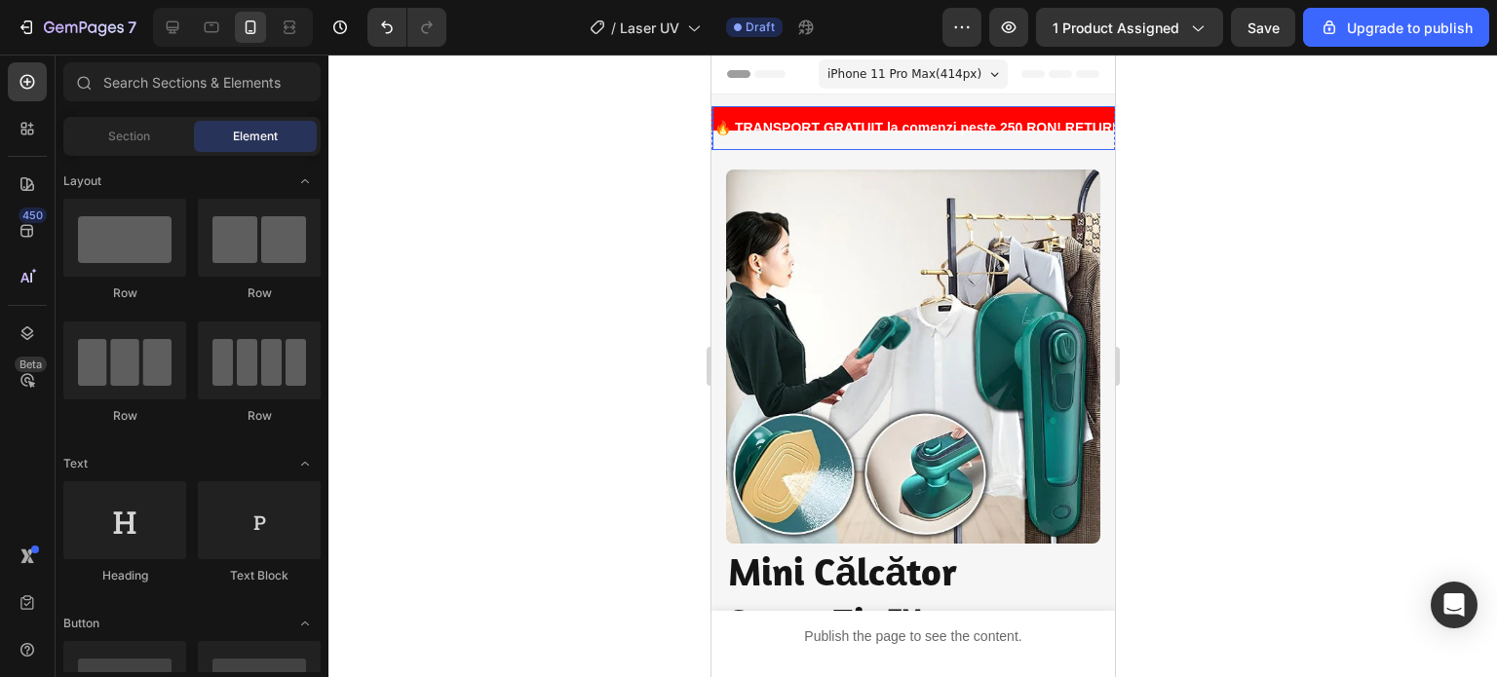
click at [975, 109] on div "🔥 TRANSPORT GRATUIT la comenzi peste 250 RON! RETURNĂRI SIMPLE! PESTE 1000 de C…" at bounding box center [1148, 128] width 874 height 44
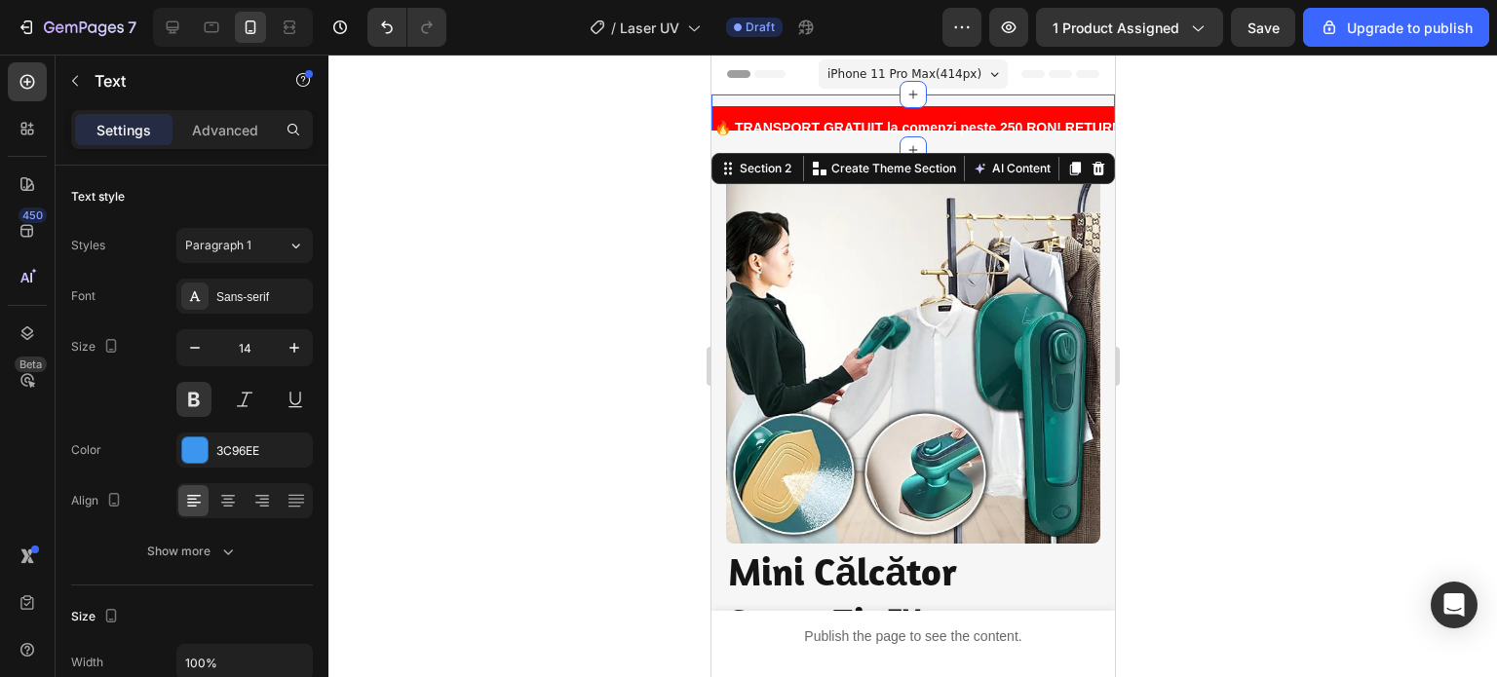
click at [1065, 100] on div "🔥 TRANSPORT GRATUIT la comenzi peste 250 RON! RETURNĂRI SIMPLE! PESTE 1000 de C…" at bounding box center [911, 123] width 403 height 56
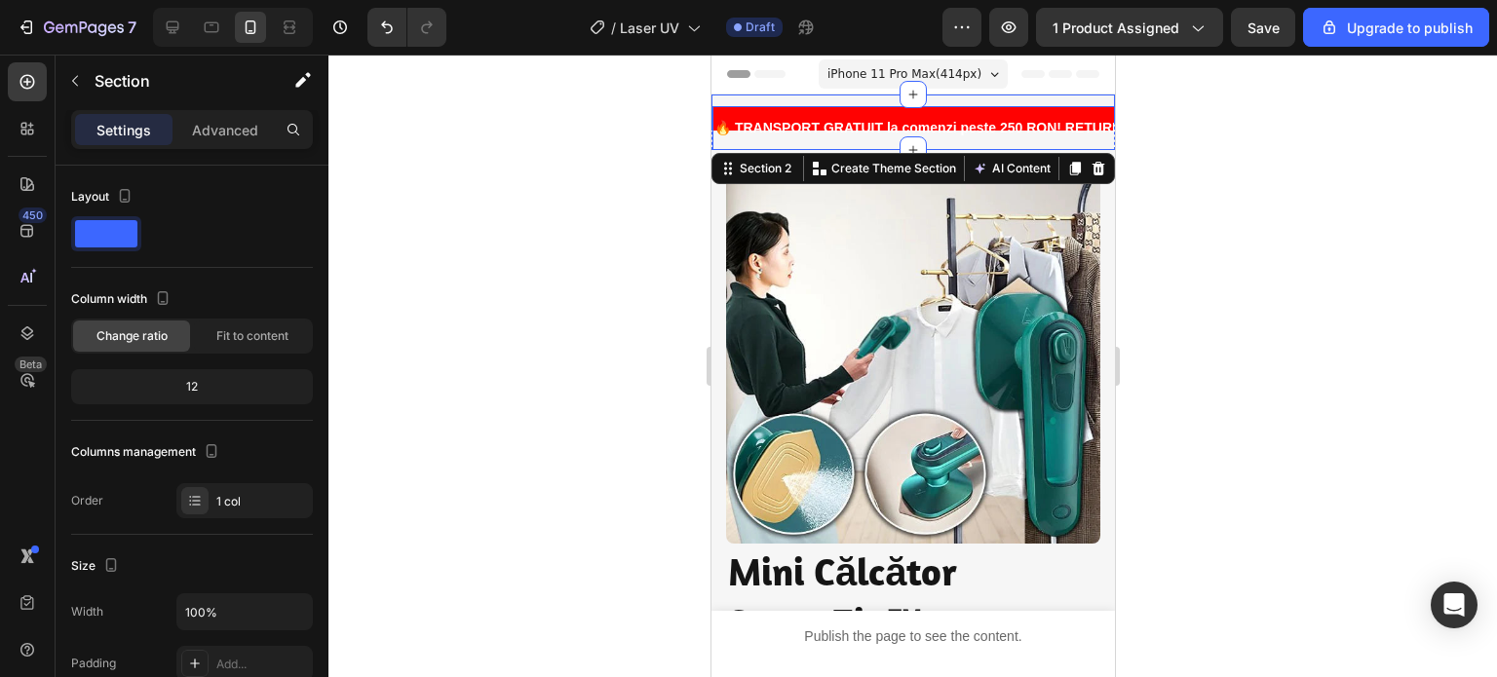
click at [1061, 110] on div "🔥 TRANSPORT GRATUIT la comenzi peste 250 RON! RETURNĂRI SIMPLE! PESTE 1000 de C…" at bounding box center [1148, 128] width 874 height 44
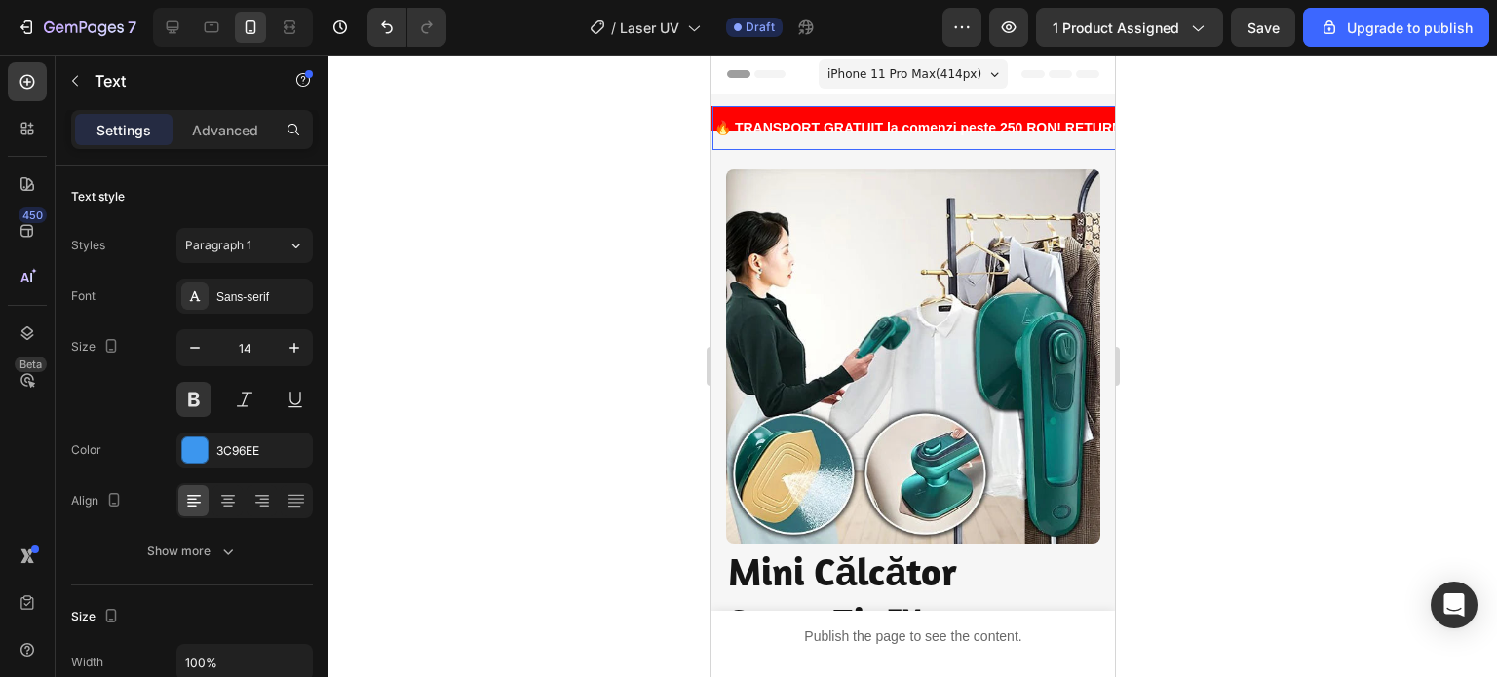
click at [1025, 120] on strong "🔥 TRANSPORT GRATUIT la comenzi peste 250 RON! RETURNĂRI SIMPLE! PESTE 1000 de C…" at bounding box center [1148, 128] width 870 height 16
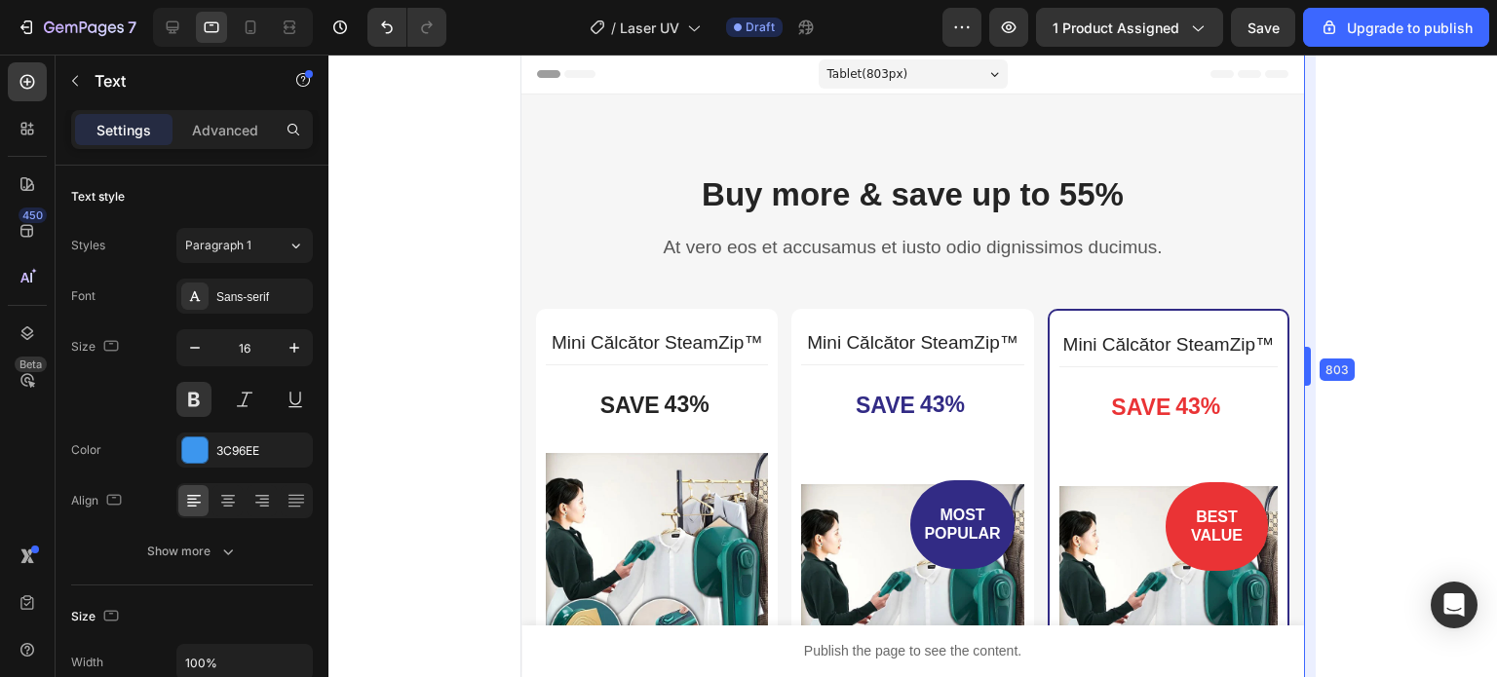
drag, startPoint x: 1117, startPoint y: 239, endPoint x: 1430, endPoint y: 256, distance: 314.3
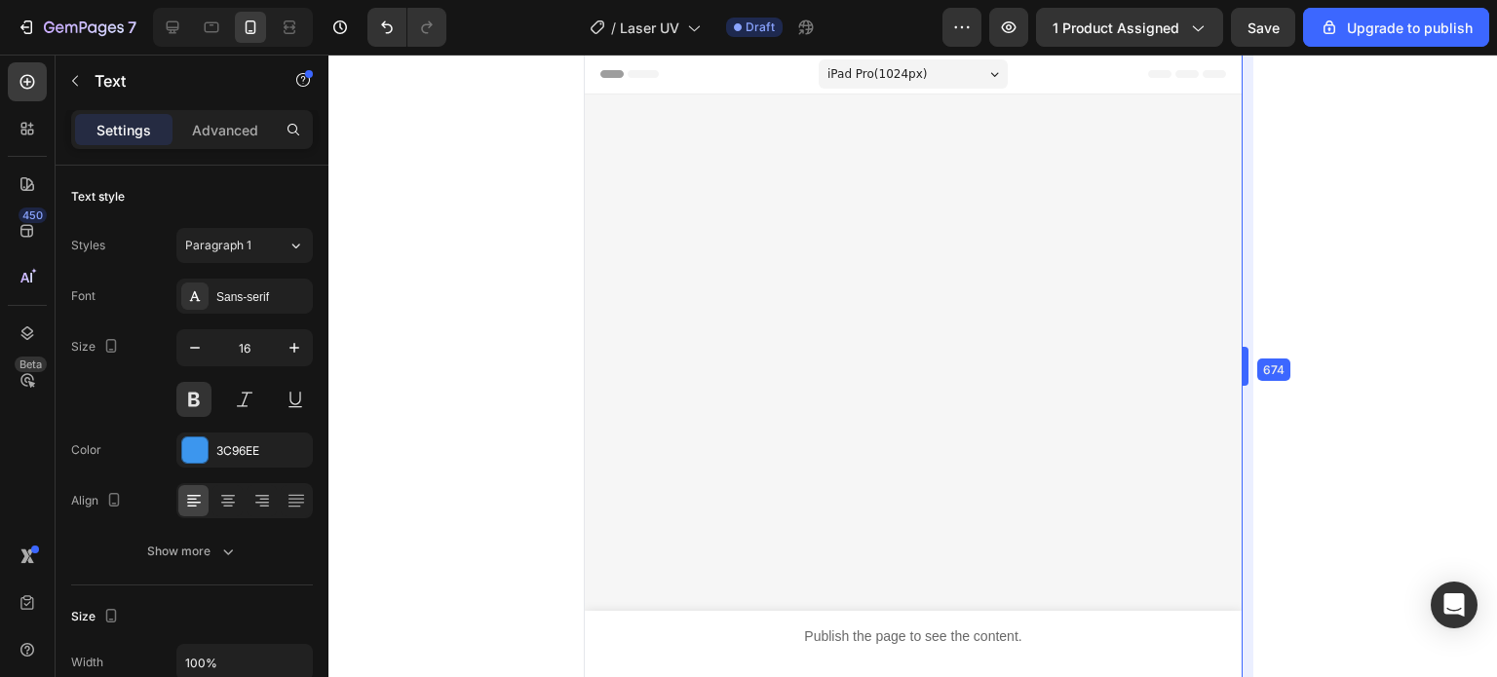
type input "14"
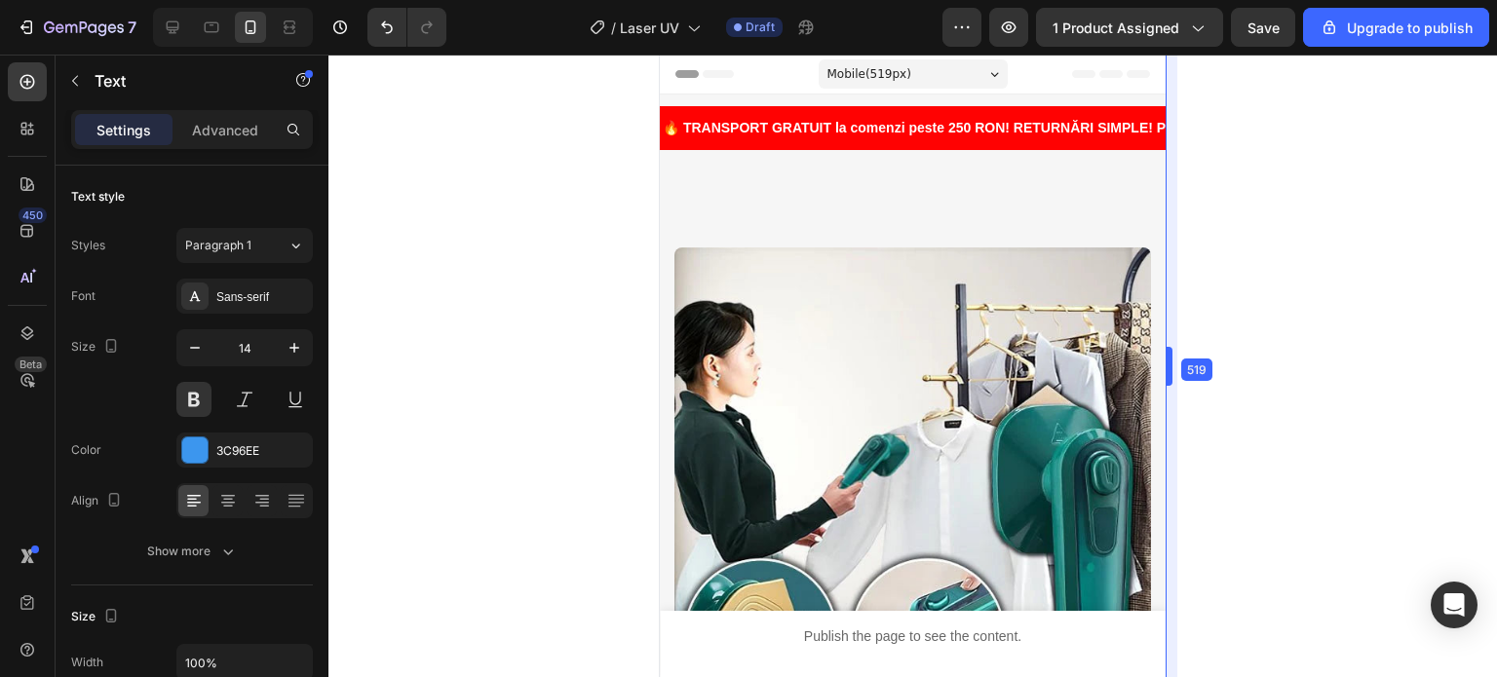
drag, startPoint x: 1416, startPoint y: 342, endPoint x: 461, endPoint y: 300, distance: 955.9
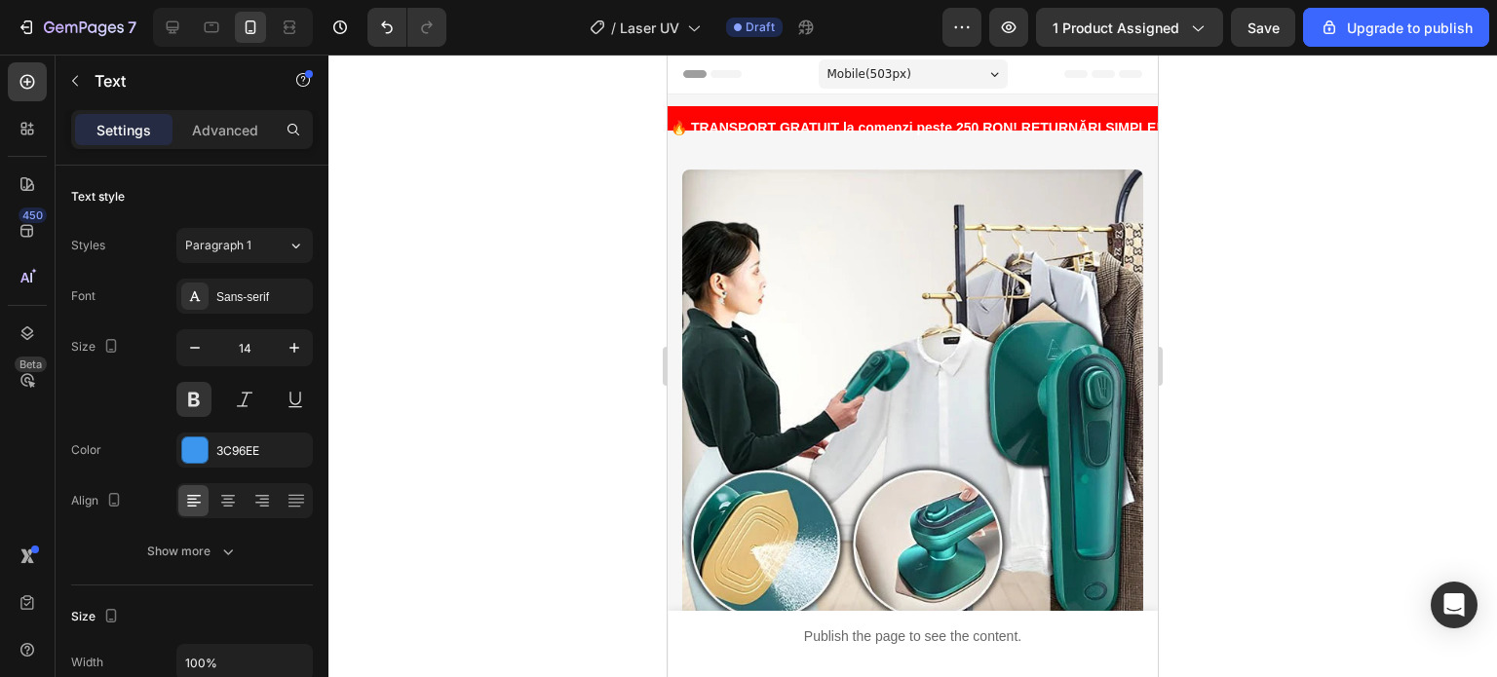
click at [1108, 114] on div "🔥 TRANSPORT GRATUIT la comenzi peste 250 RON! RETURNĂRI SIMPLE! PESTE 1000 de C…" at bounding box center [1105, 128] width 874 height 28
click at [1052, 108] on div "🔥 TRANSPORT GRATUIT la comenzi peste 250 RON! RETURNĂRI SIMPLE! PESTE 1000 de C…" at bounding box center [1105, 128] width 874 height 44
click at [844, 116] on p "🔥 TRANSPORT GRATUIT la comenzi peste 250 RON! RETURNĂRI SIMPLE! PESTE 1000 de C…" at bounding box center [1105, 128] width 870 height 24
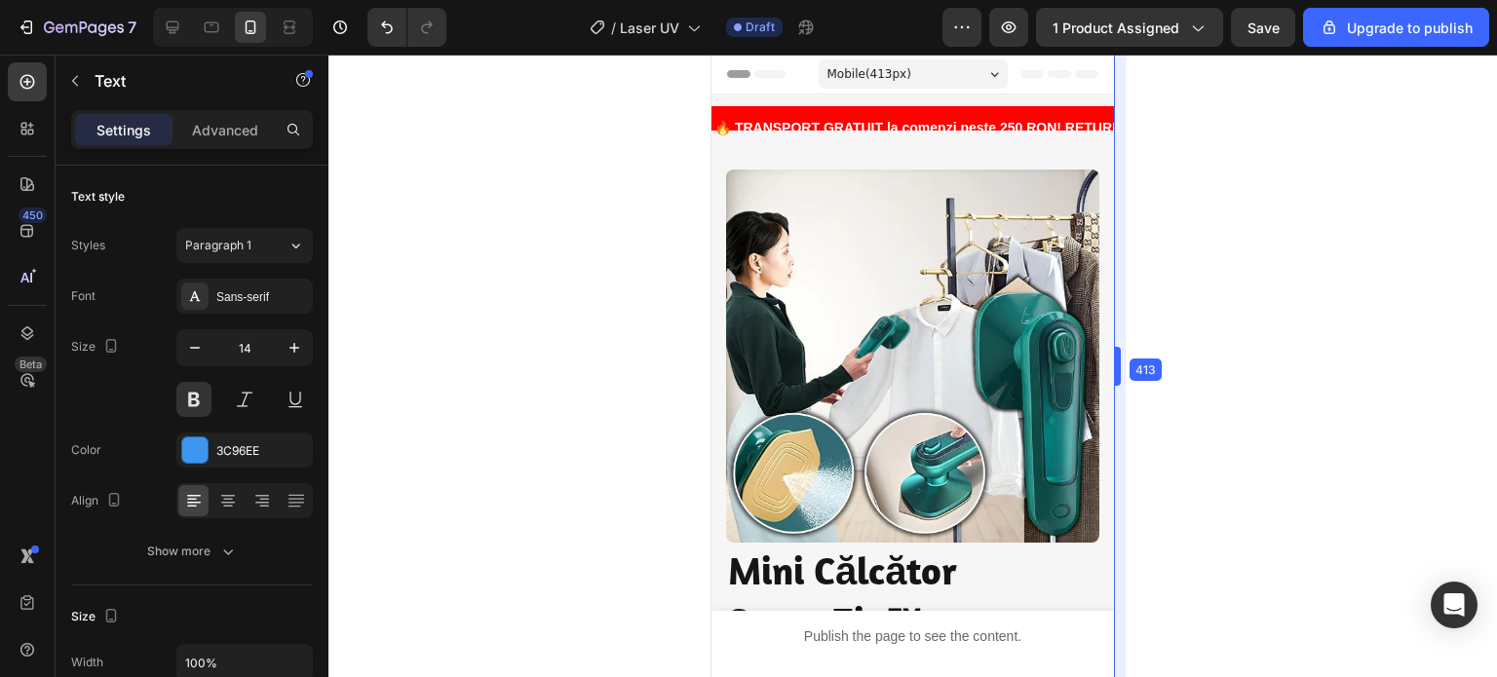
drag, startPoint x: 1165, startPoint y: 354, endPoint x: 366, endPoint y: 365, distance: 799.1
click at [1293, 416] on div at bounding box center [912, 366] width 1168 height 623
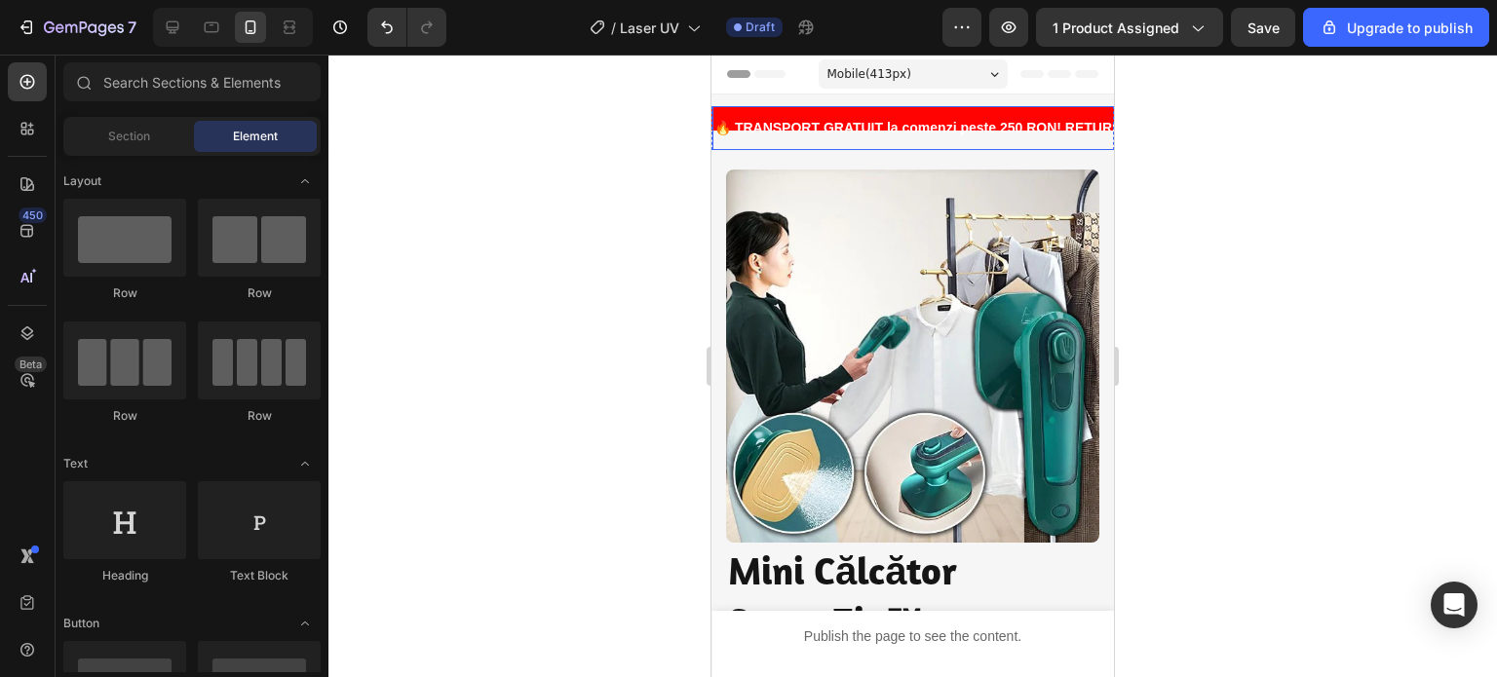
click at [961, 114] on div "🔥 TRANSPORT GRATUIT la comenzi peste 250 RON! RETURNĂRI SIMPLE! PESTE 1000 de C…" at bounding box center [1149, 128] width 874 height 28
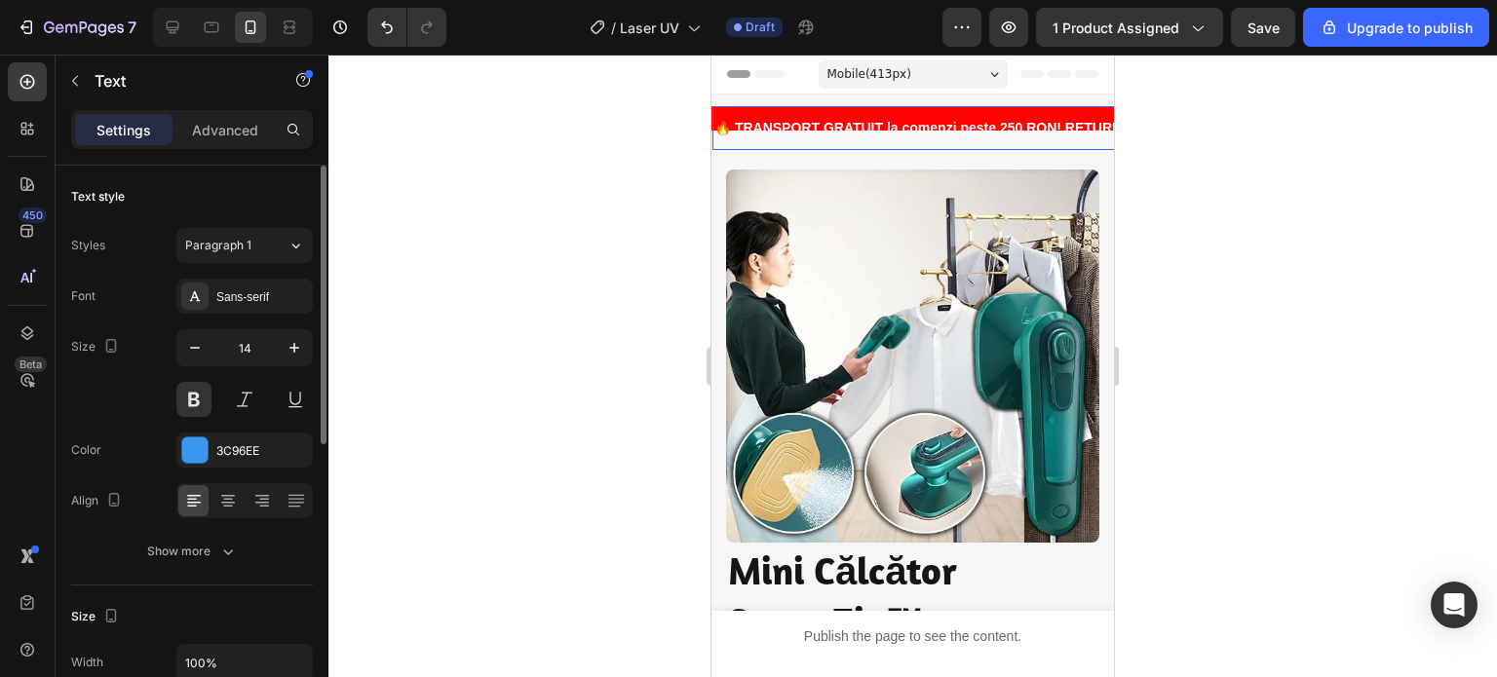
scroll to position [0, 0]
click at [200, 567] on button "Show more" at bounding box center [192, 551] width 242 height 35
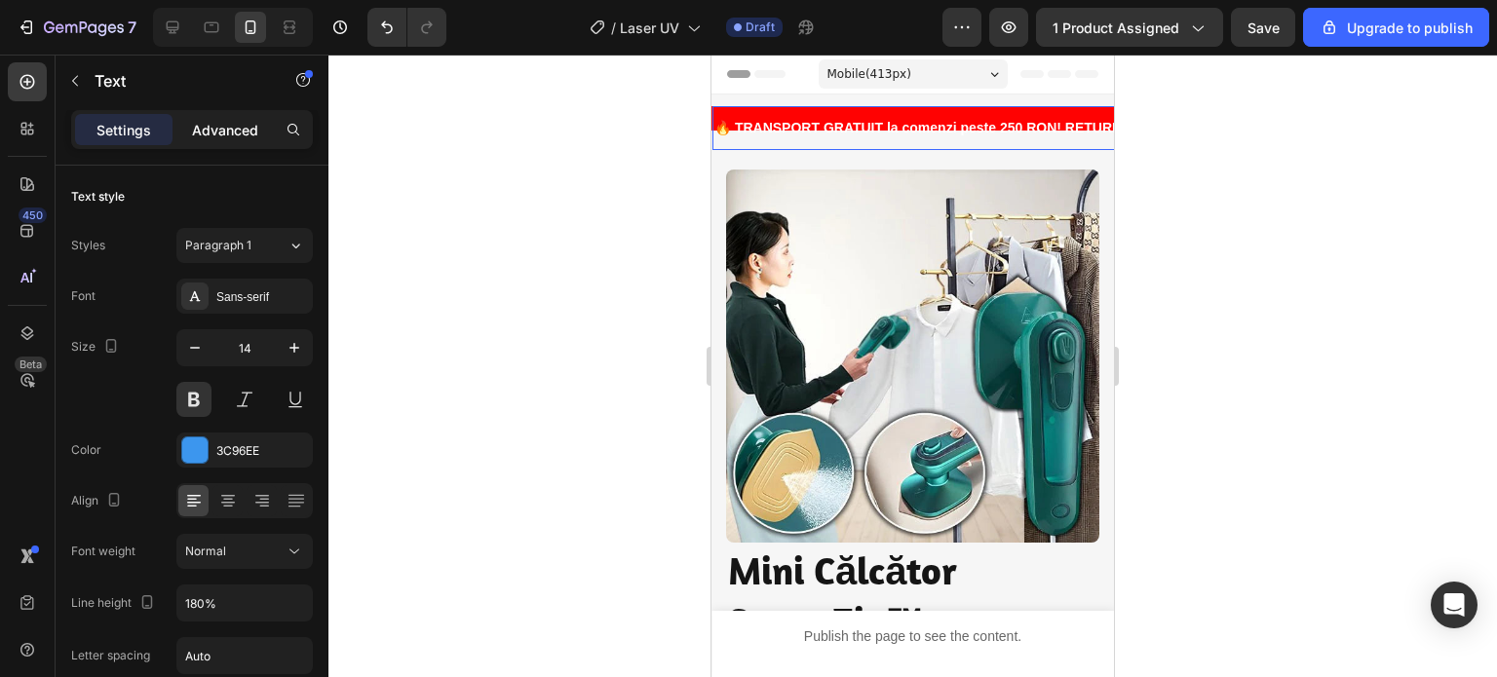
click at [232, 132] on p "Advanced" at bounding box center [225, 130] width 66 height 20
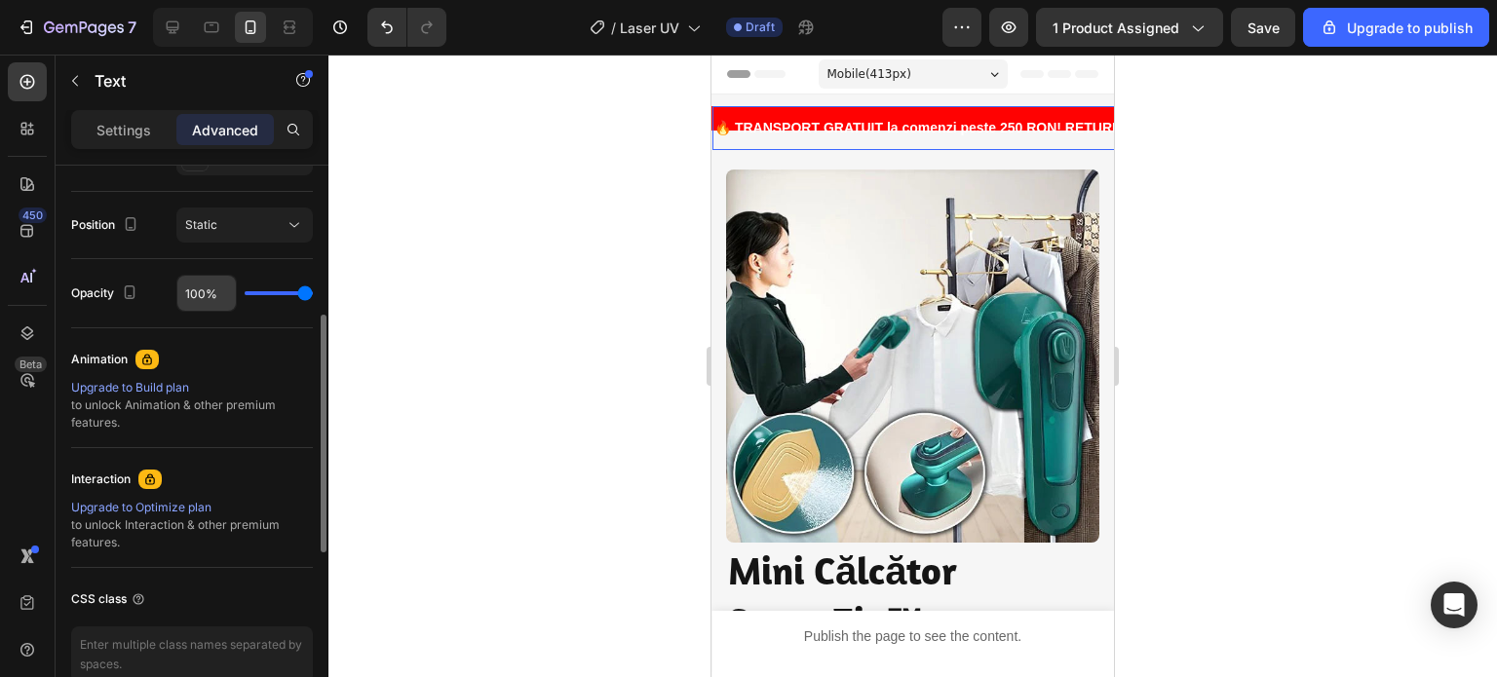
scroll to position [491, 0]
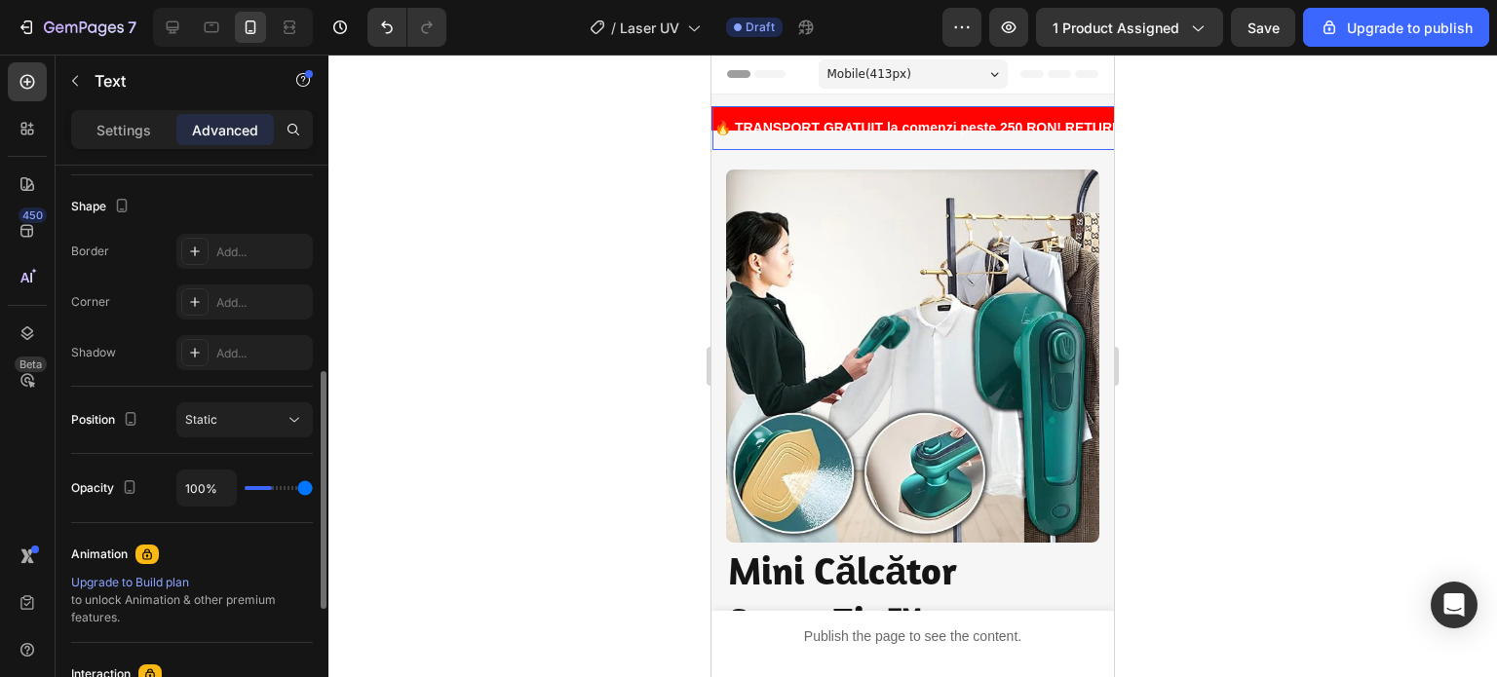
type input "33%"
type input "33"
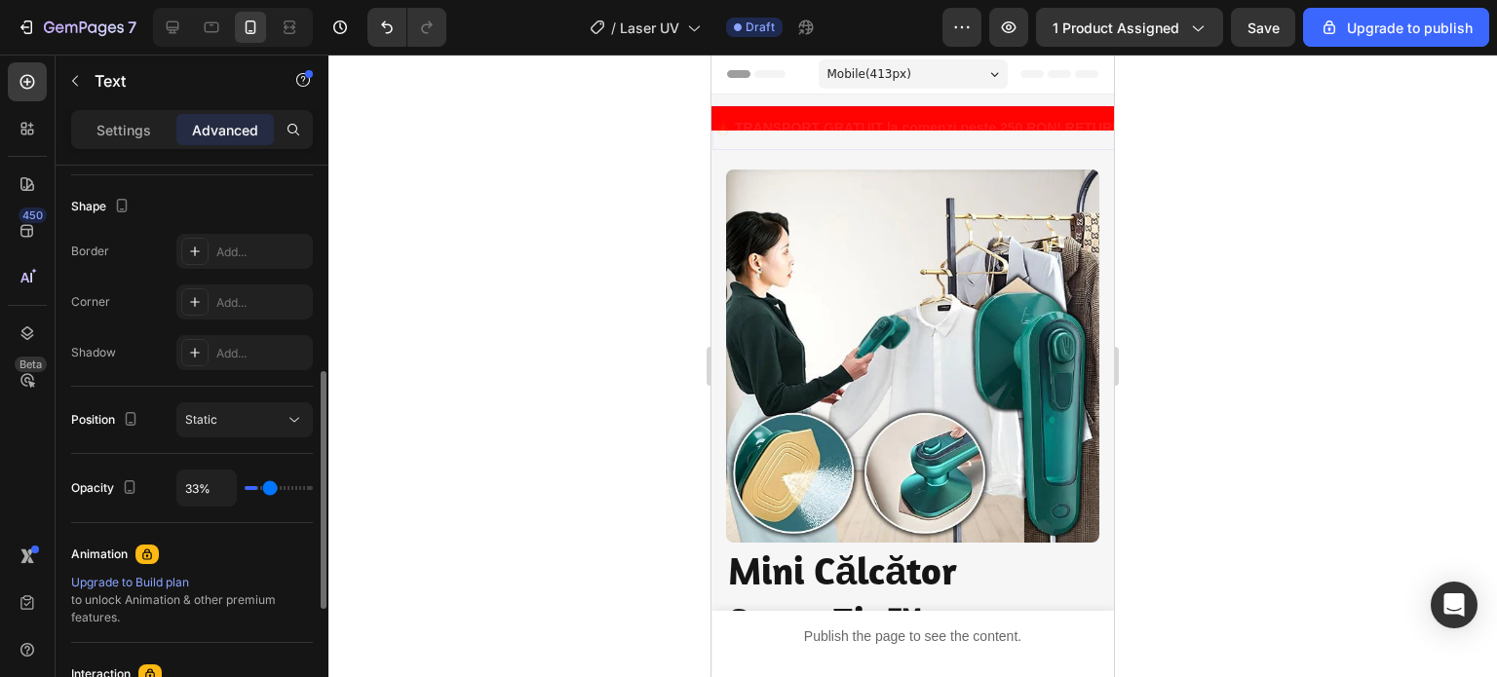
type input "9%"
type input "9"
type input "8%"
type input "8"
type input "42%"
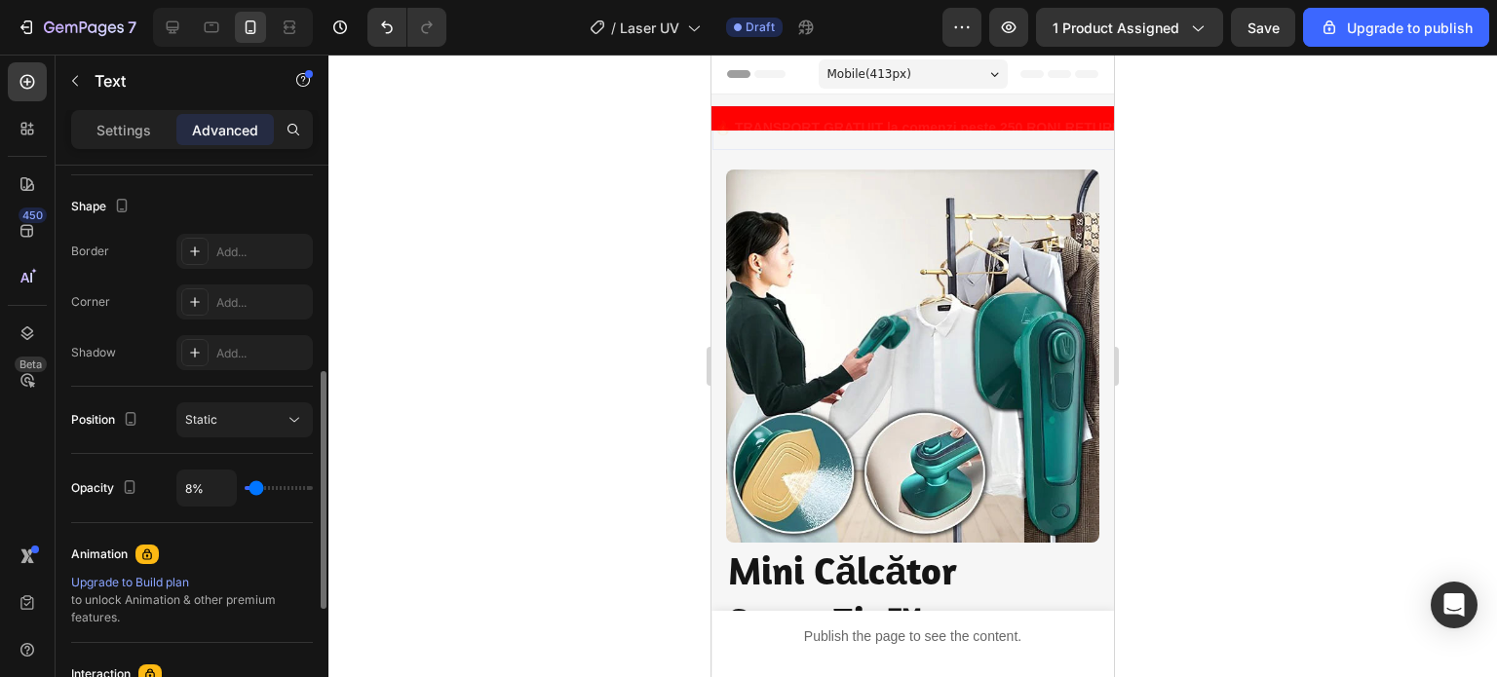
type input "42"
type input "43%"
type input "43"
type input "100%"
type input "100"
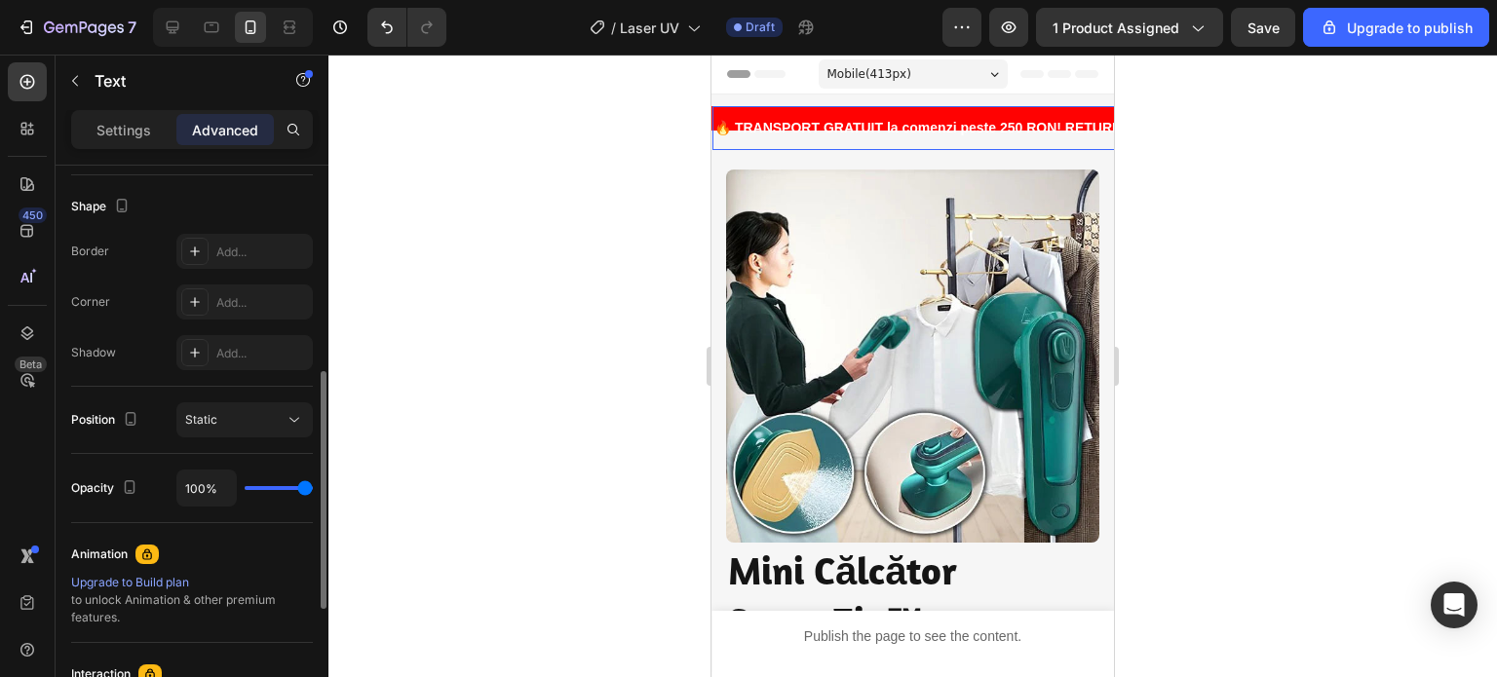
drag, startPoint x: 300, startPoint y: 489, endPoint x: 347, endPoint y: 467, distance: 51.9
click at [313, 486] on input "range" at bounding box center [279, 488] width 68 height 4
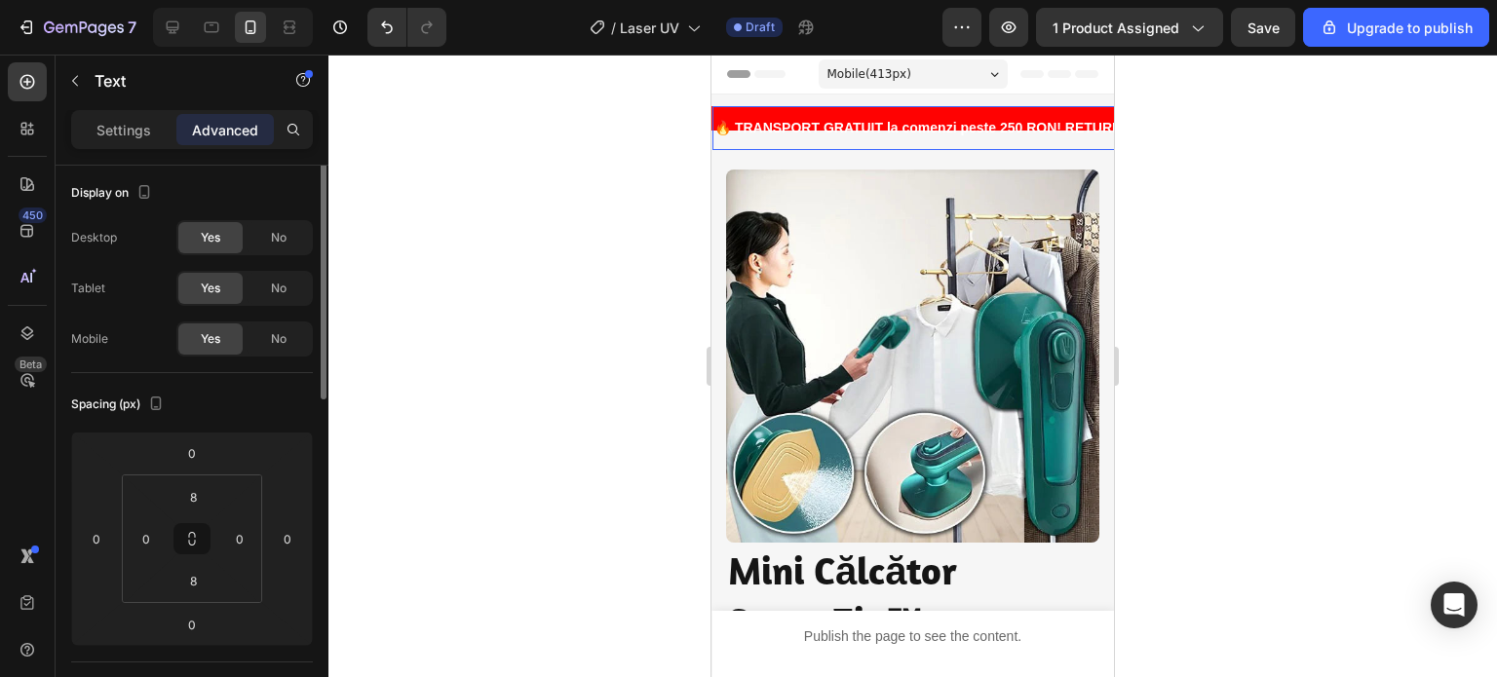
scroll to position [0, 0]
click at [144, 138] on p "Settings" at bounding box center [123, 130] width 55 height 20
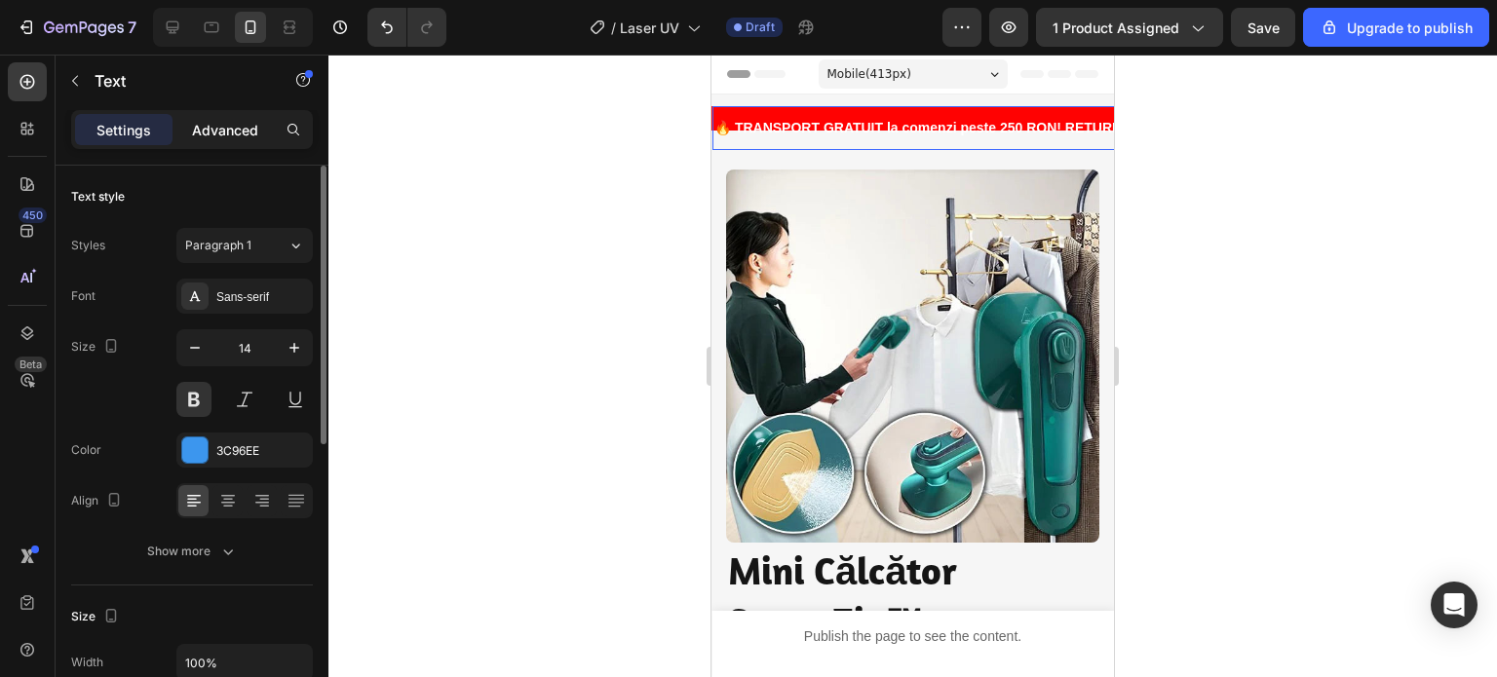
click at [226, 126] on p "Advanced" at bounding box center [225, 130] width 66 height 20
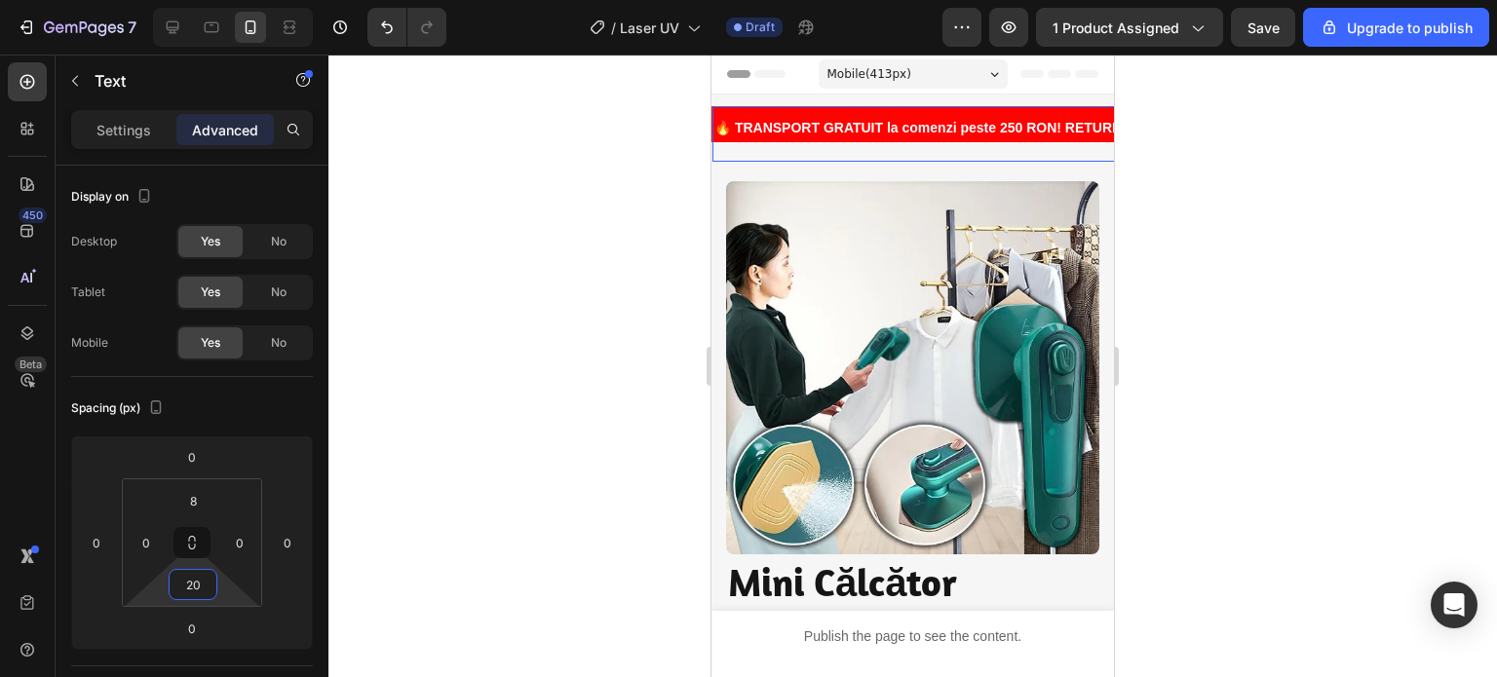
type input "2"
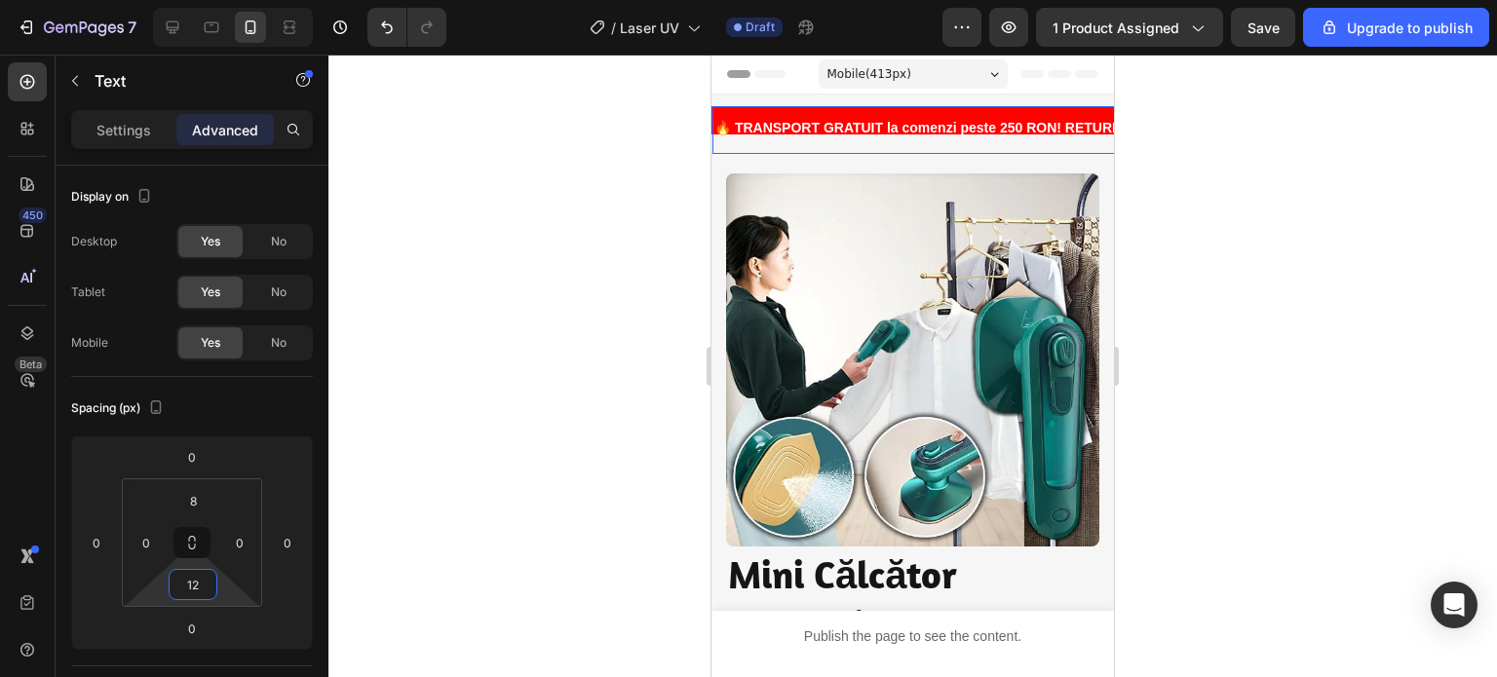
type input "1"
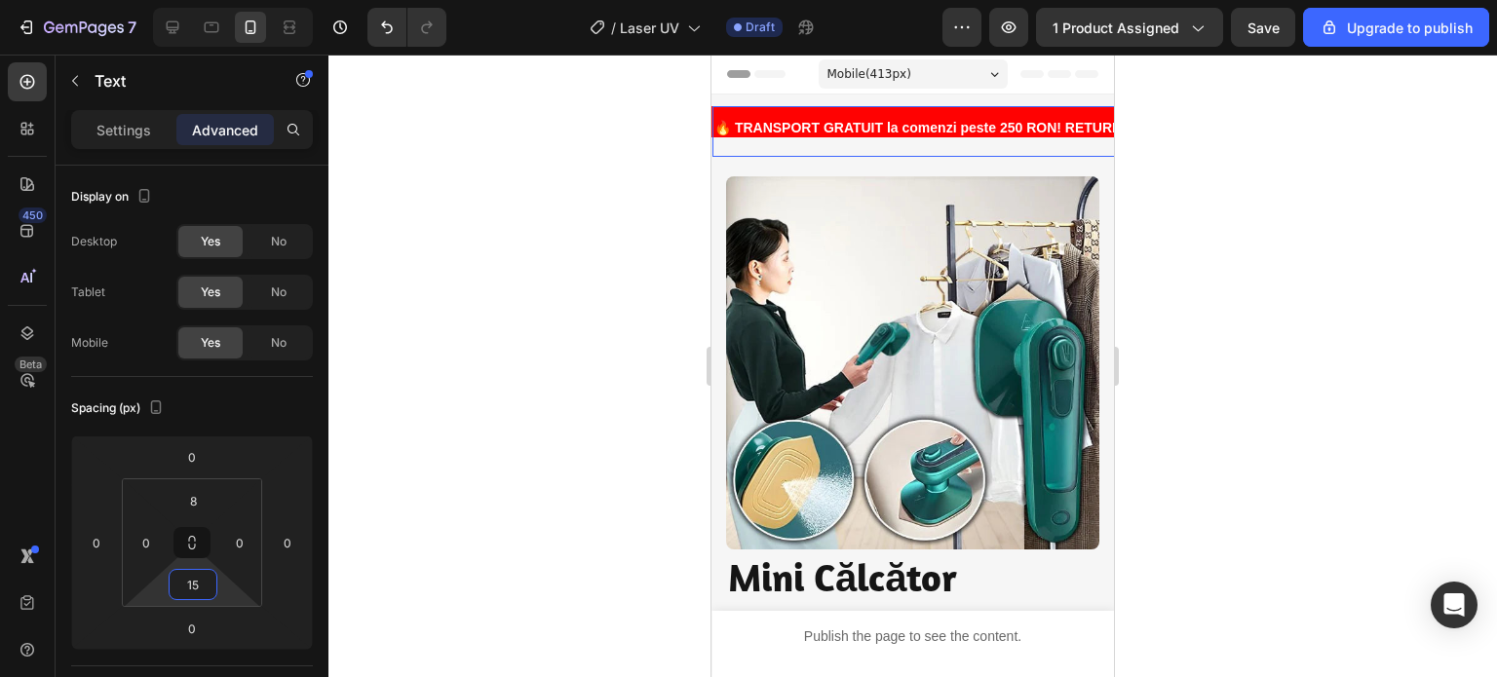
type input "1"
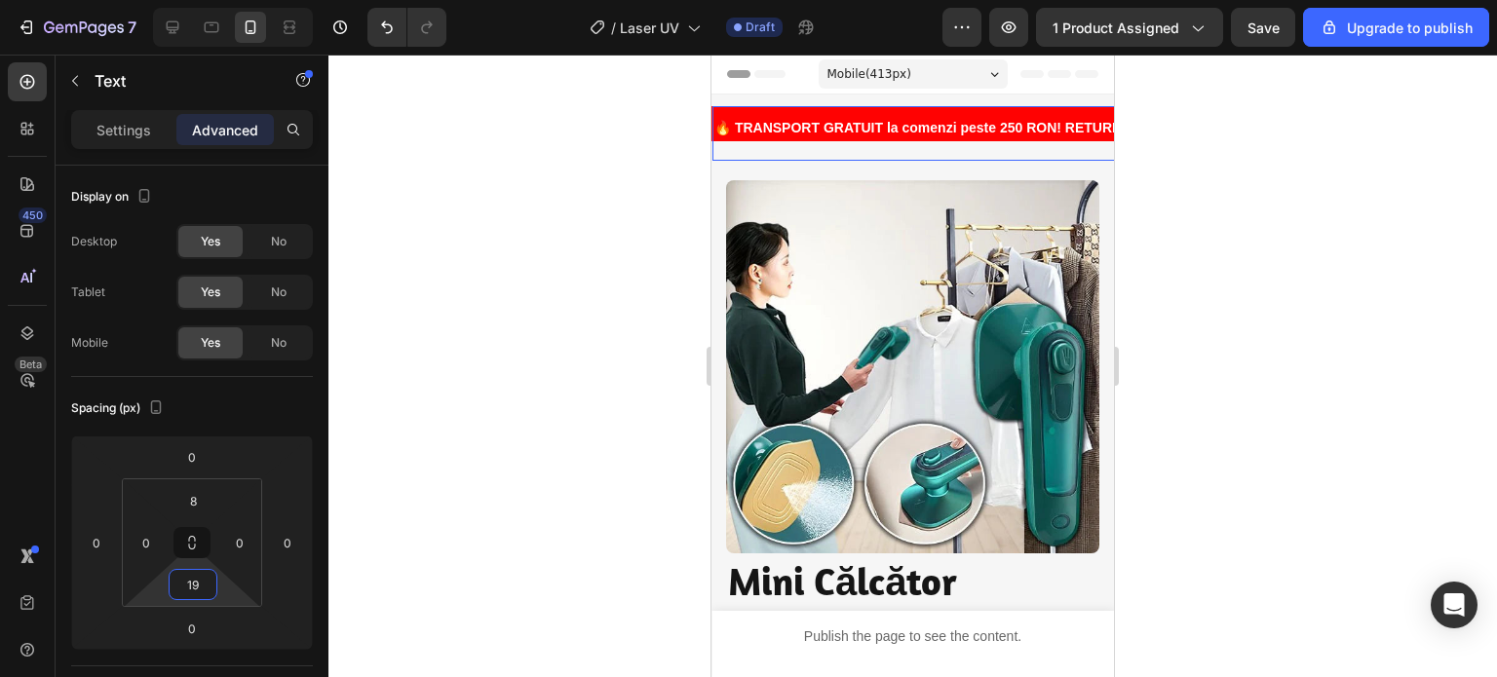
type input "1"
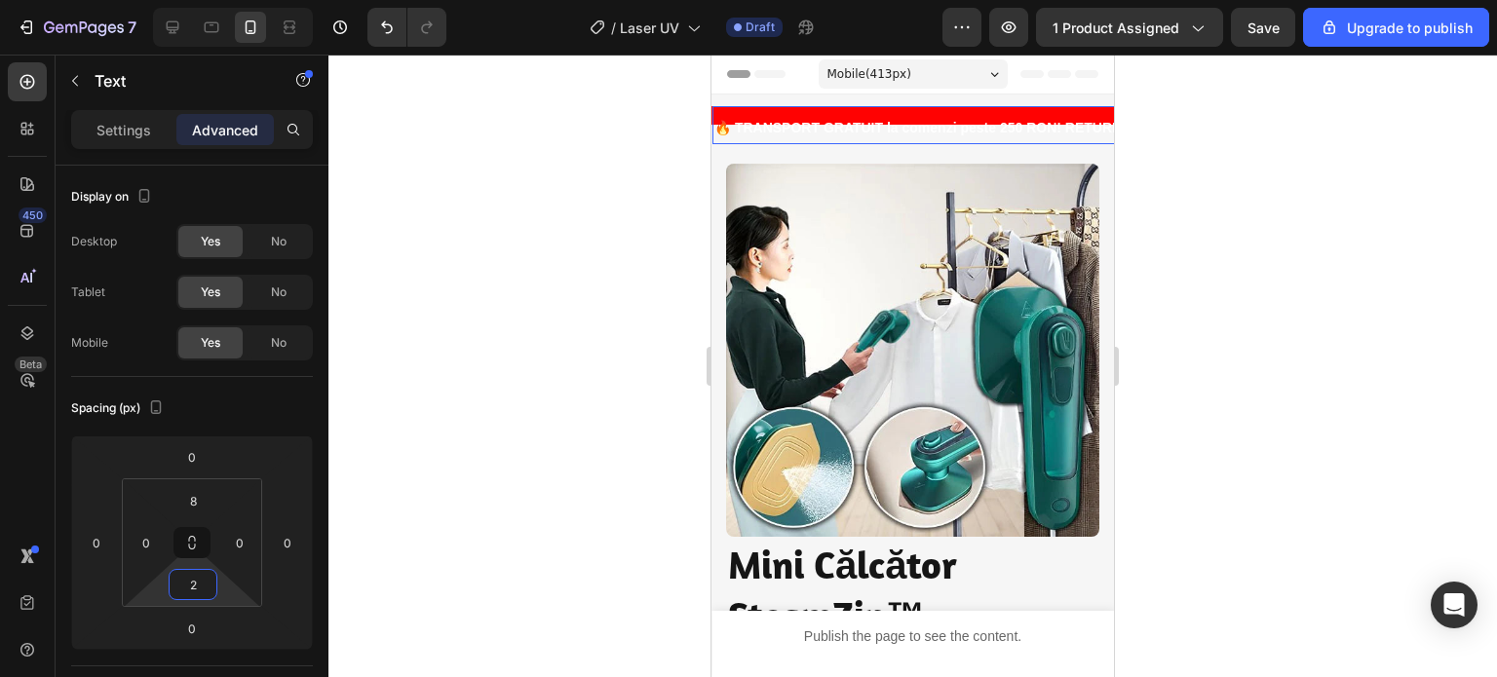
type input "20"
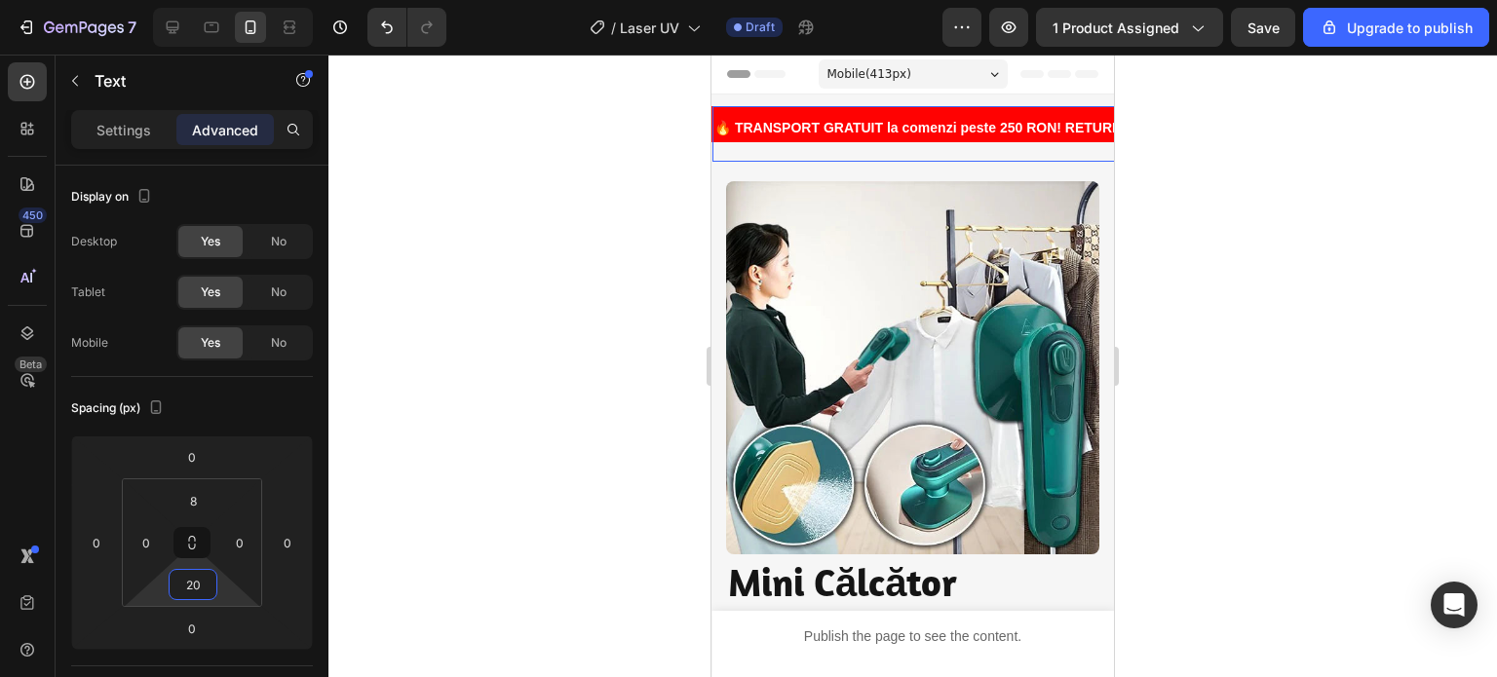
drag, startPoint x: 1204, startPoint y: 364, endPoint x: 1154, endPoint y: 365, distance: 50.7
click at [1204, 367] on div at bounding box center [912, 366] width 1168 height 623
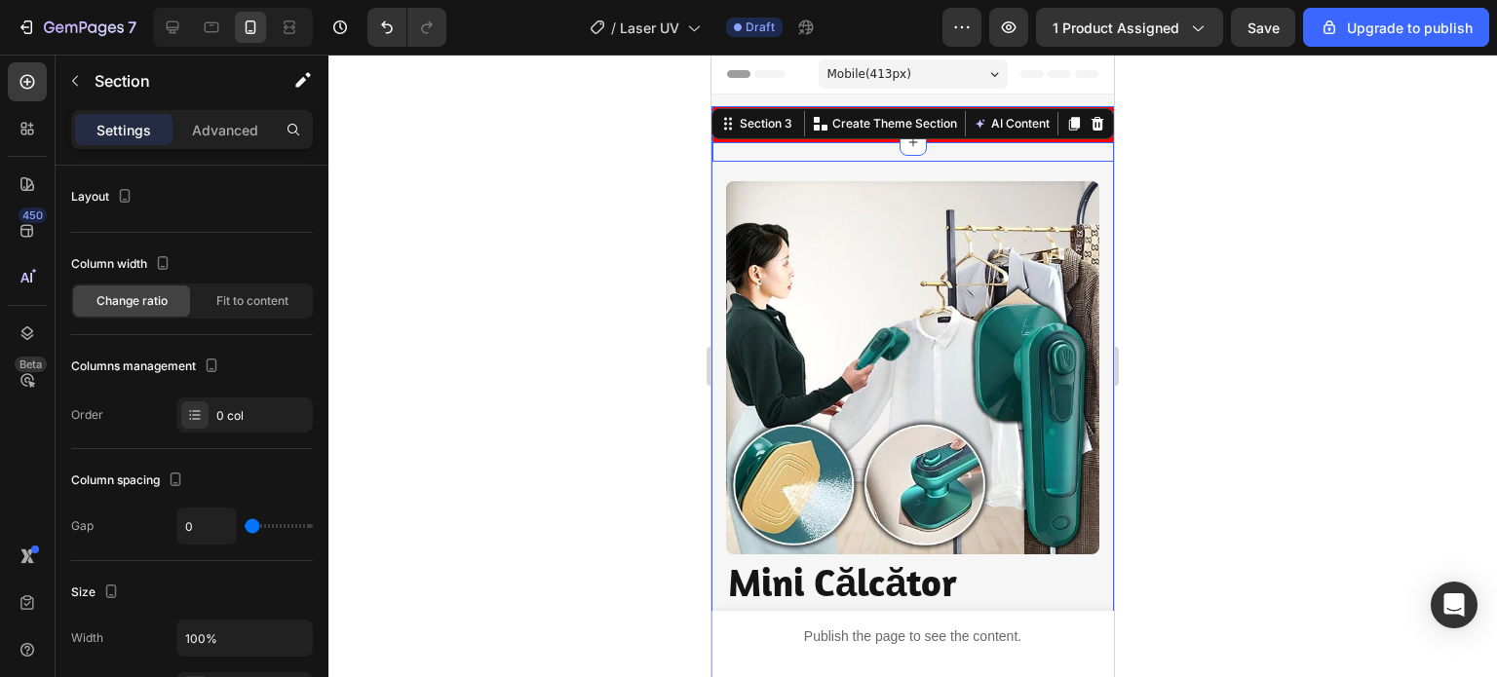
click at [939, 154] on div "🔥 TRANSPORT GRATUIT la comenzi peste 250 RON! RETURNĂRI SIMPLE! PESTE 1000 de C…" at bounding box center [1149, 134] width 874 height 56
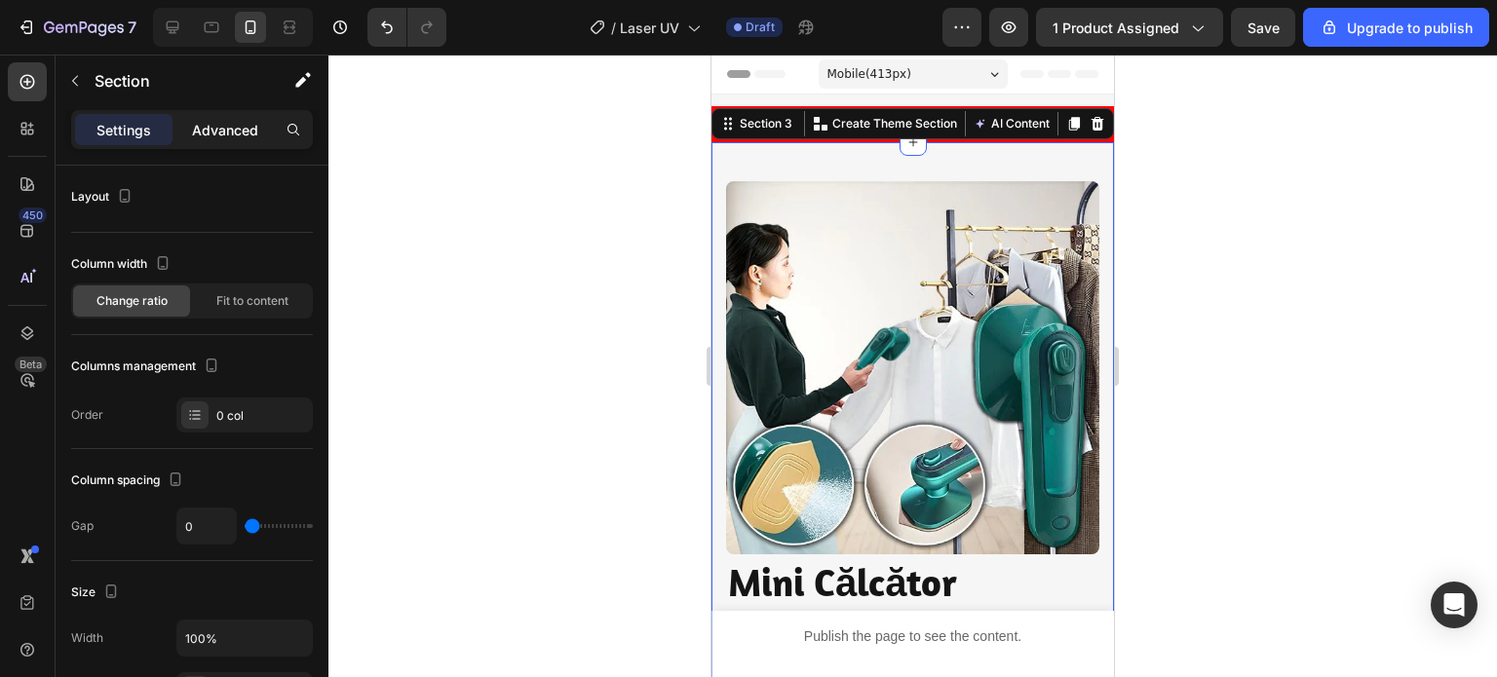
click at [218, 130] on p "Advanced" at bounding box center [225, 130] width 66 height 20
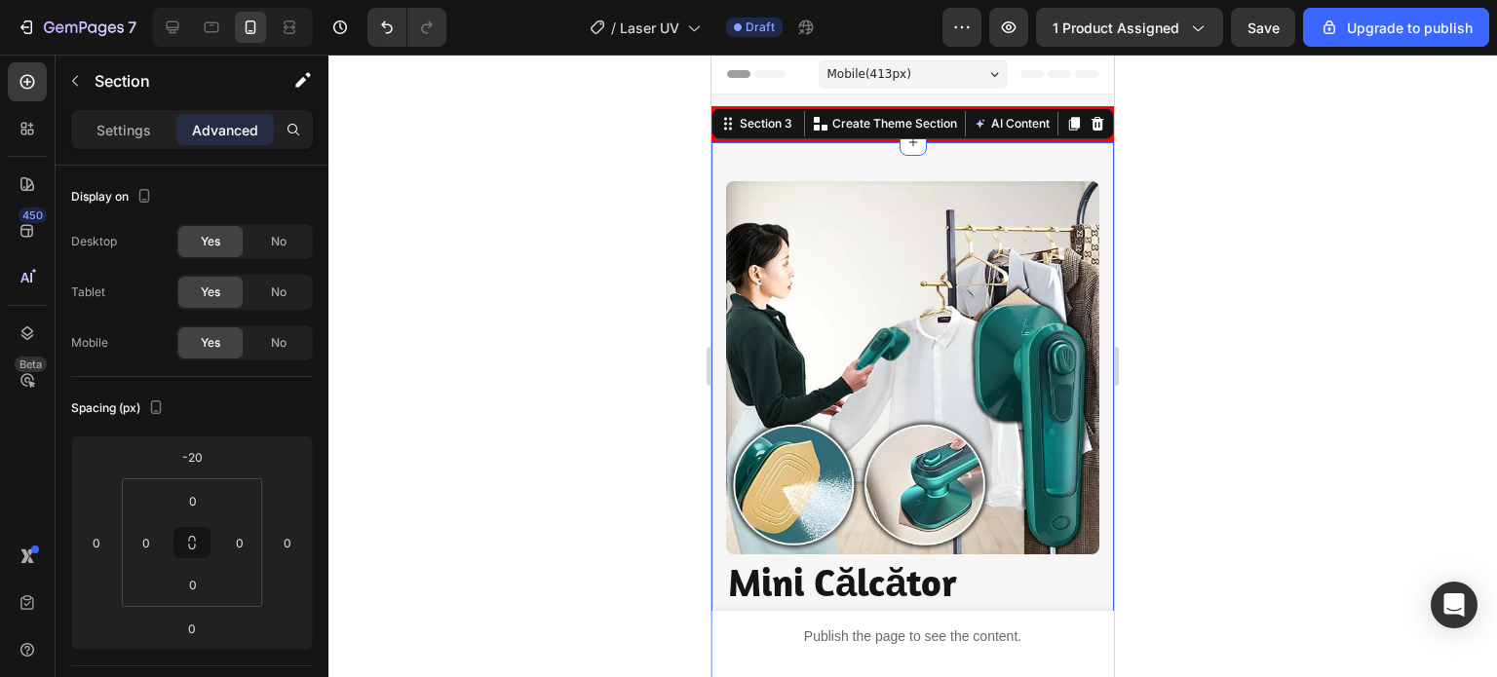
click at [655, 211] on div at bounding box center [912, 366] width 1168 height 623
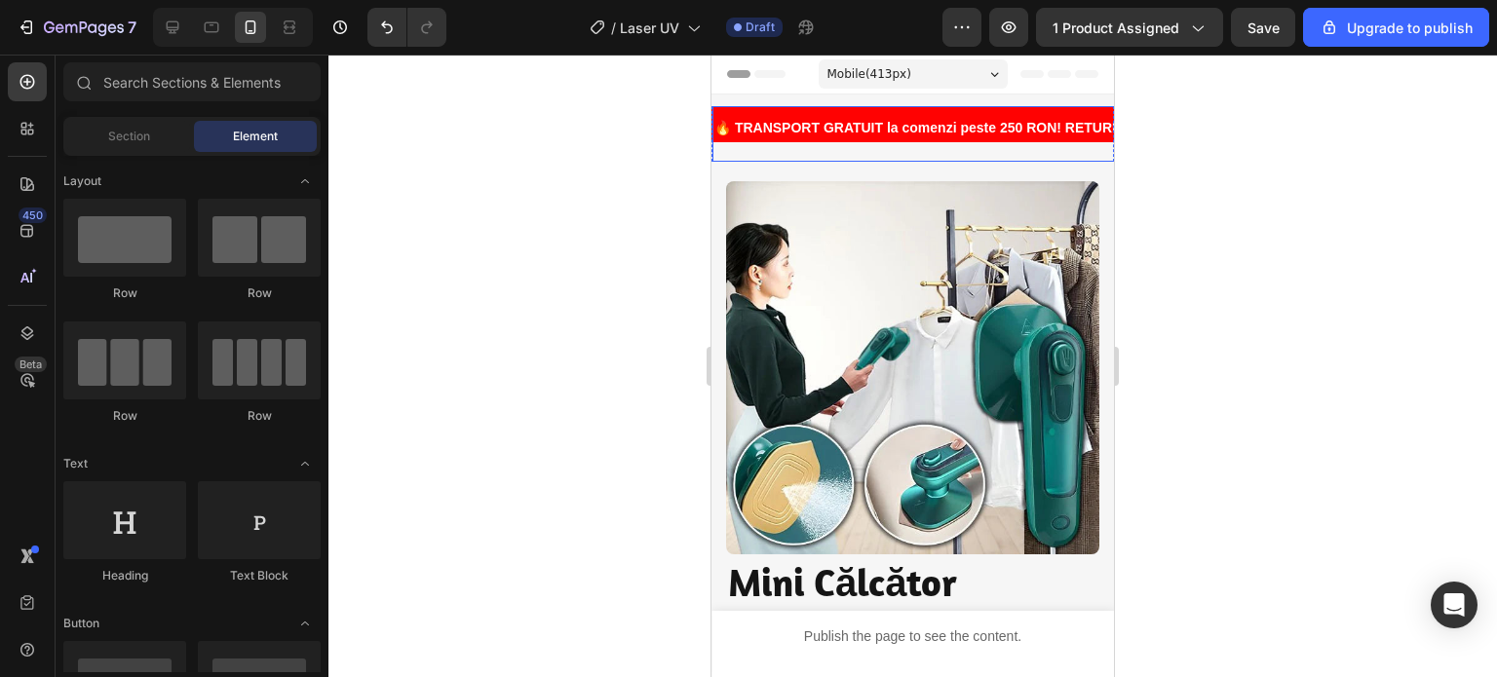
click at [764, 111] on div "🔥 TRANSPORT GRATUIT la comenzi peste 250 RON! RETURNĂRI SIMPLE! PESTE 1000 de C…" at bounding box center [1149, 134] width 874 height 56
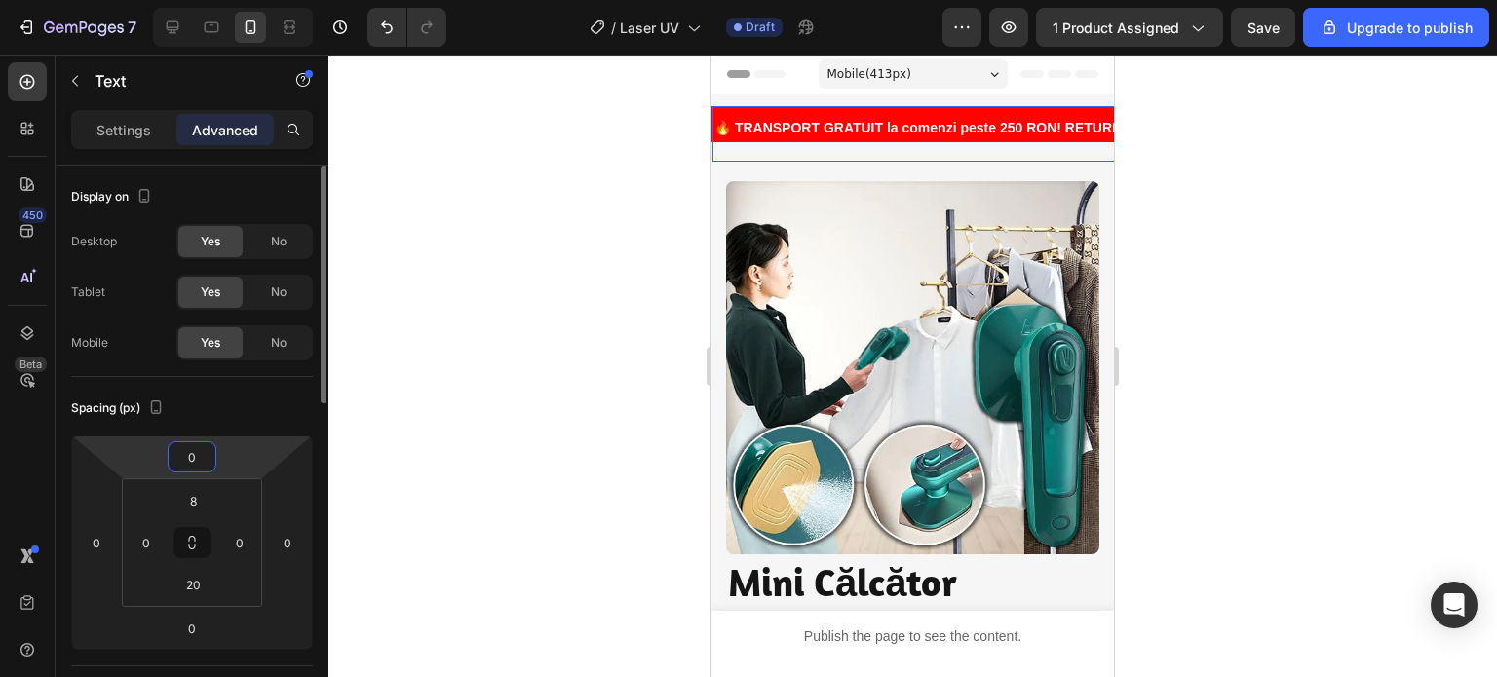
click at [180, 449] on input "0" at bounding box center [191, 456] width 39 height 29
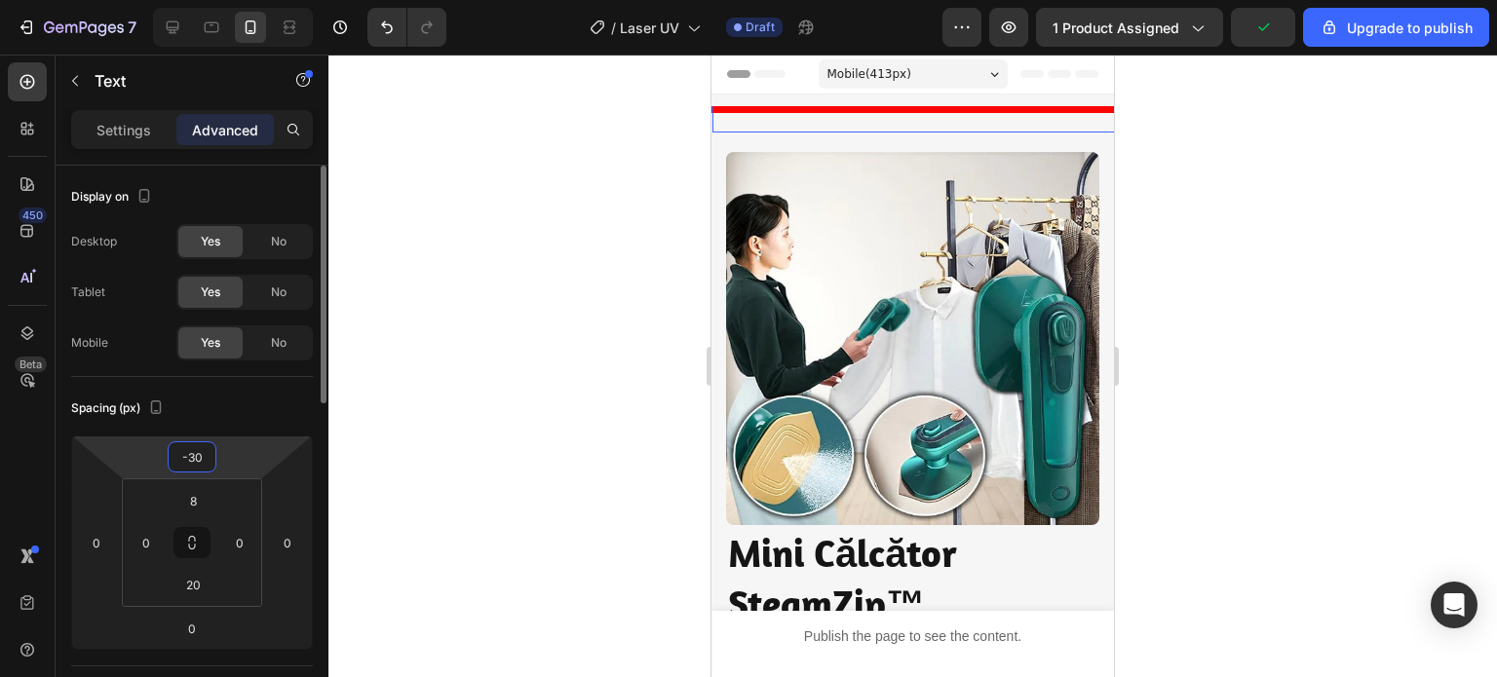
type input "-3"
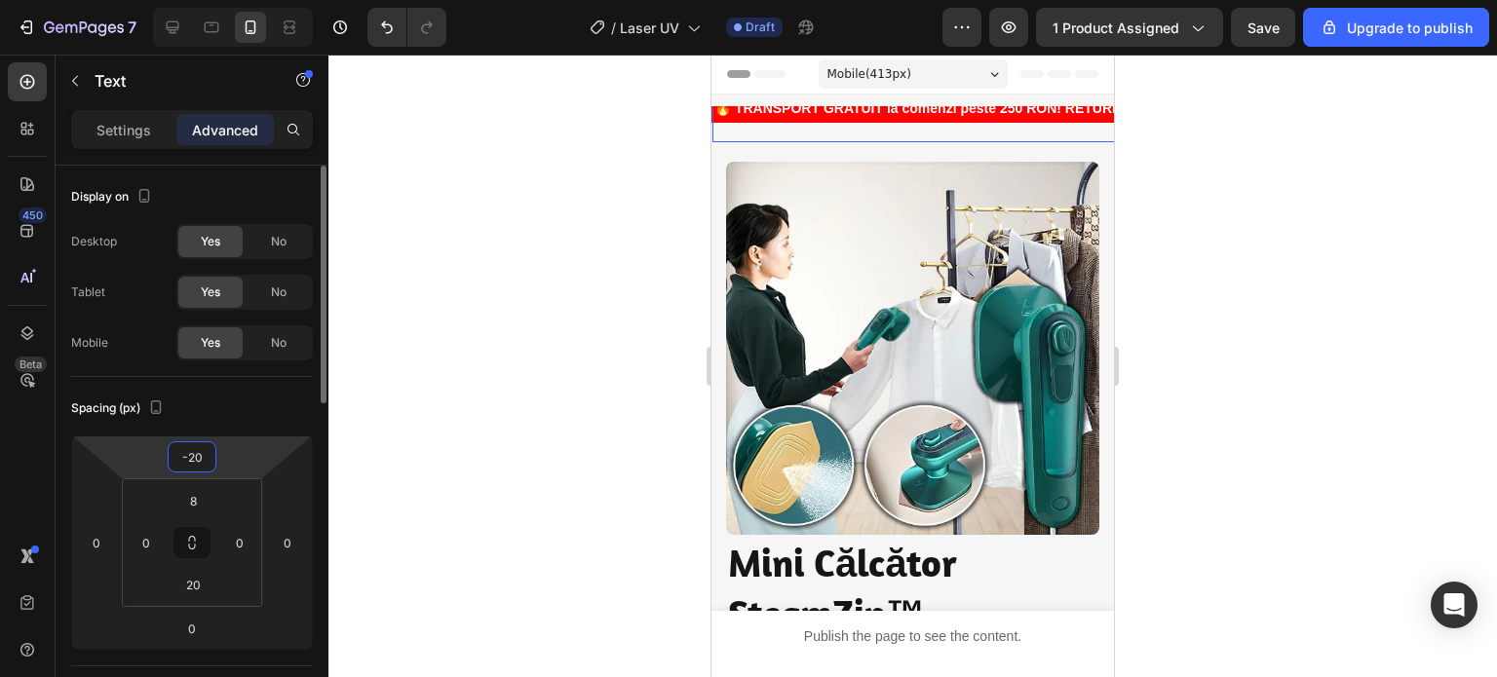
type input "-2"
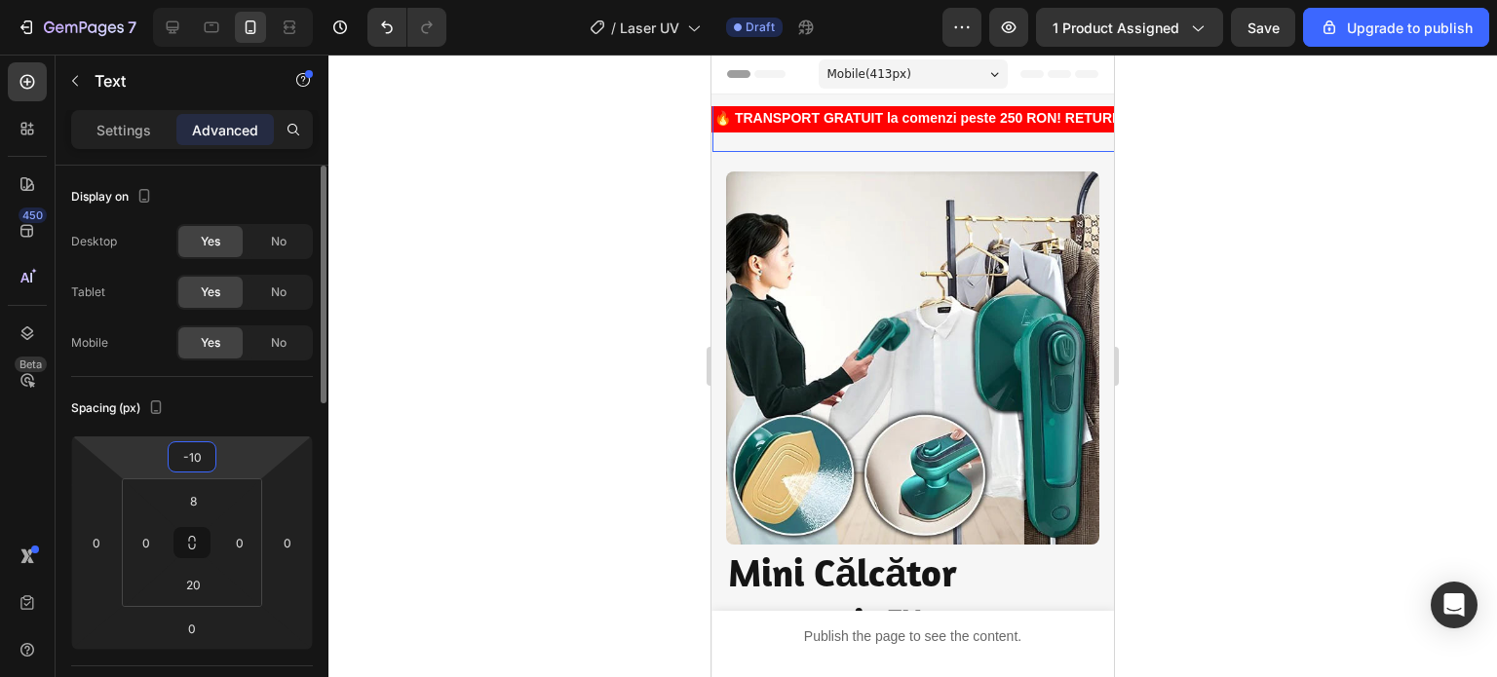
type input "-1"
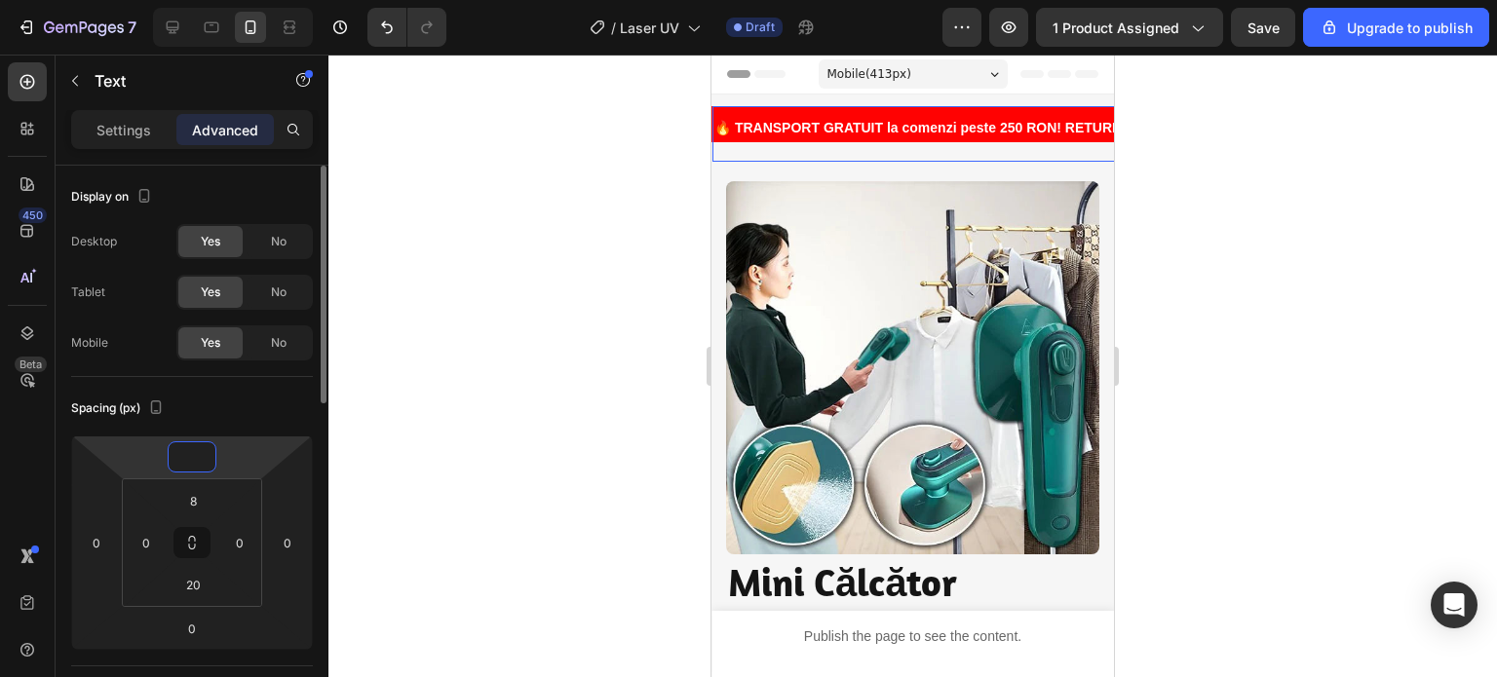
type input "-8"
type input "-9"
type input "-7"
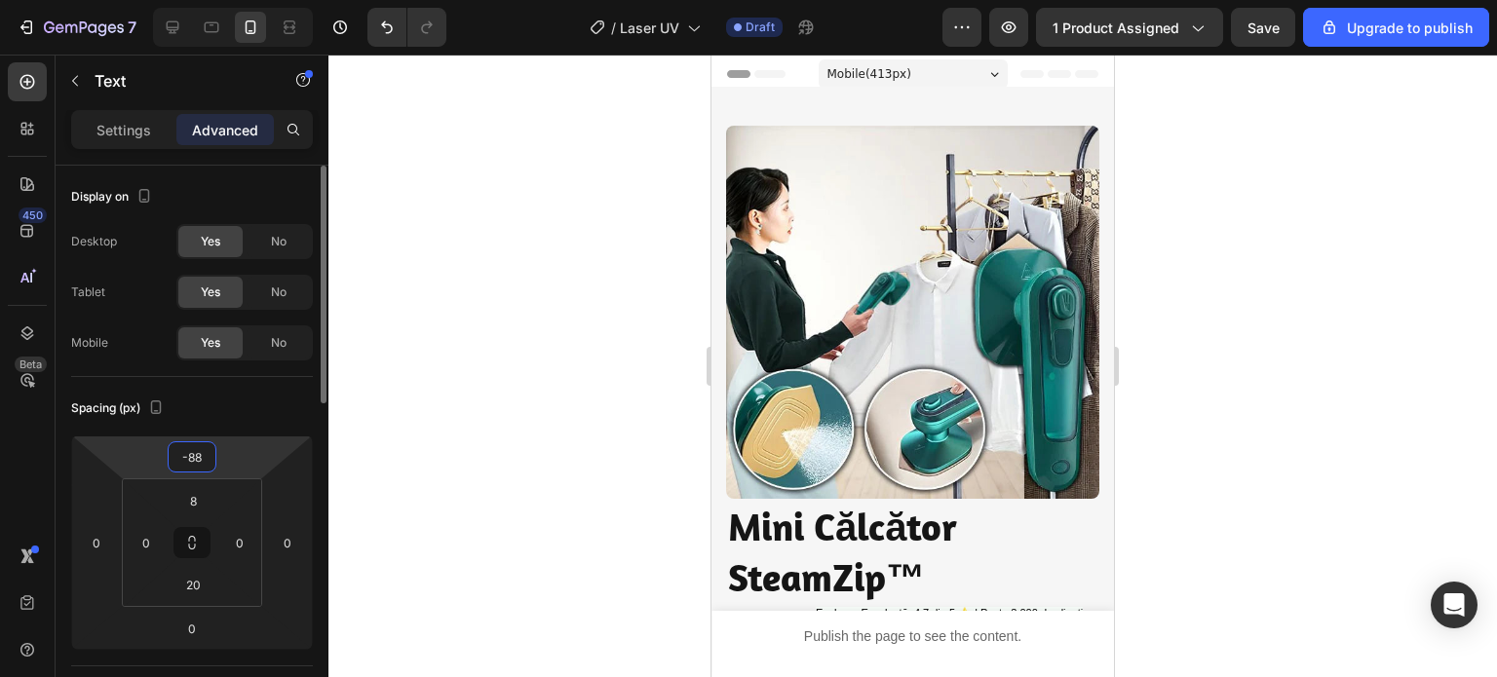
type input "-8"
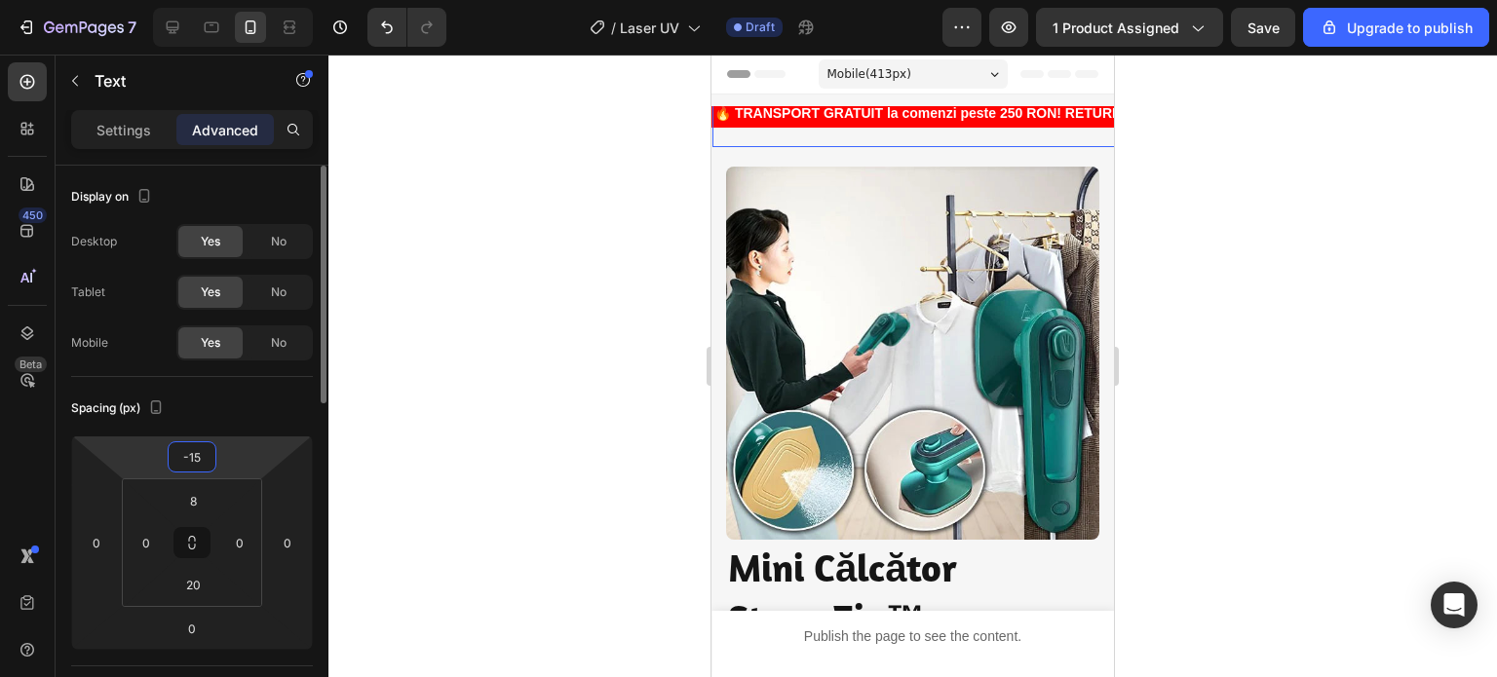
type input "-1"
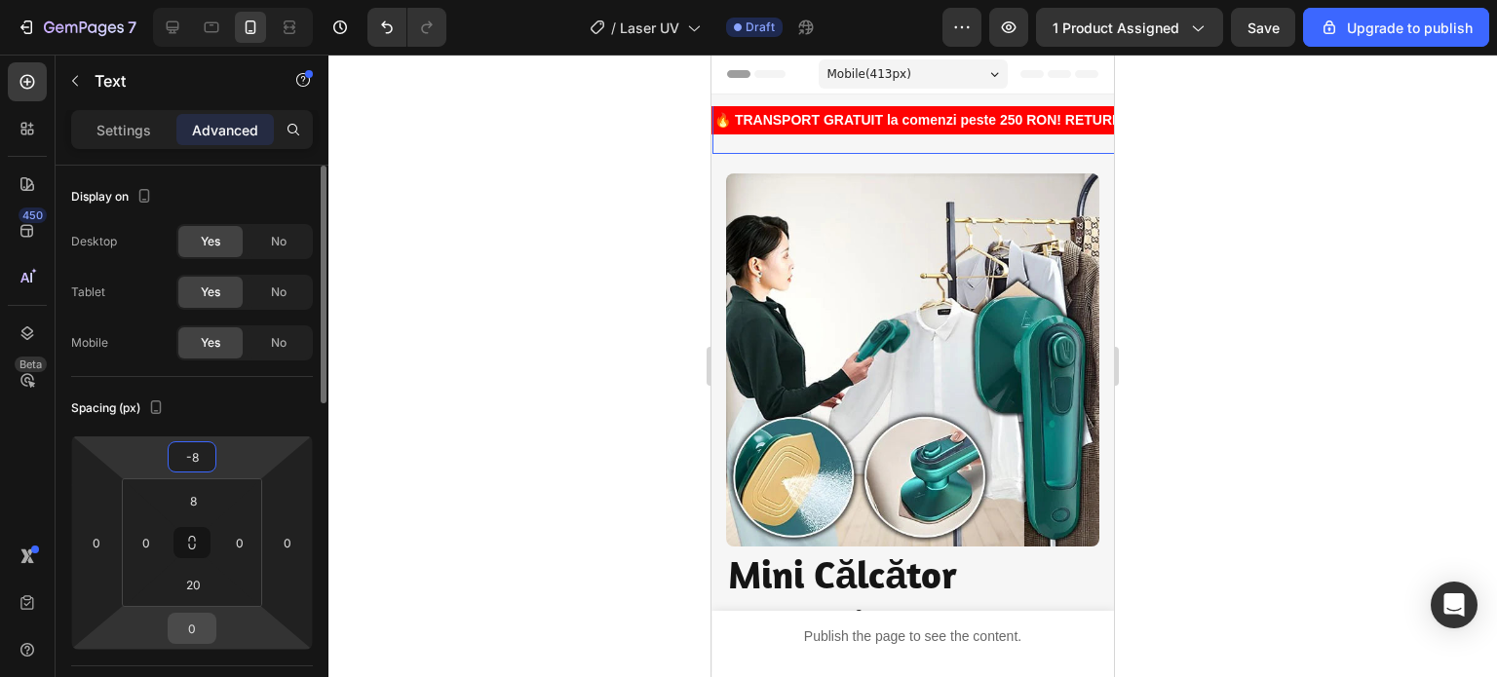
type input "-8"
click at [207, 638] on input "0" at bounding box center [191, 628] width 39 height 29
type input "-8"
type input "0"
click at [456, 479] on div at bounding box center [912, 366] width 1168 height 623
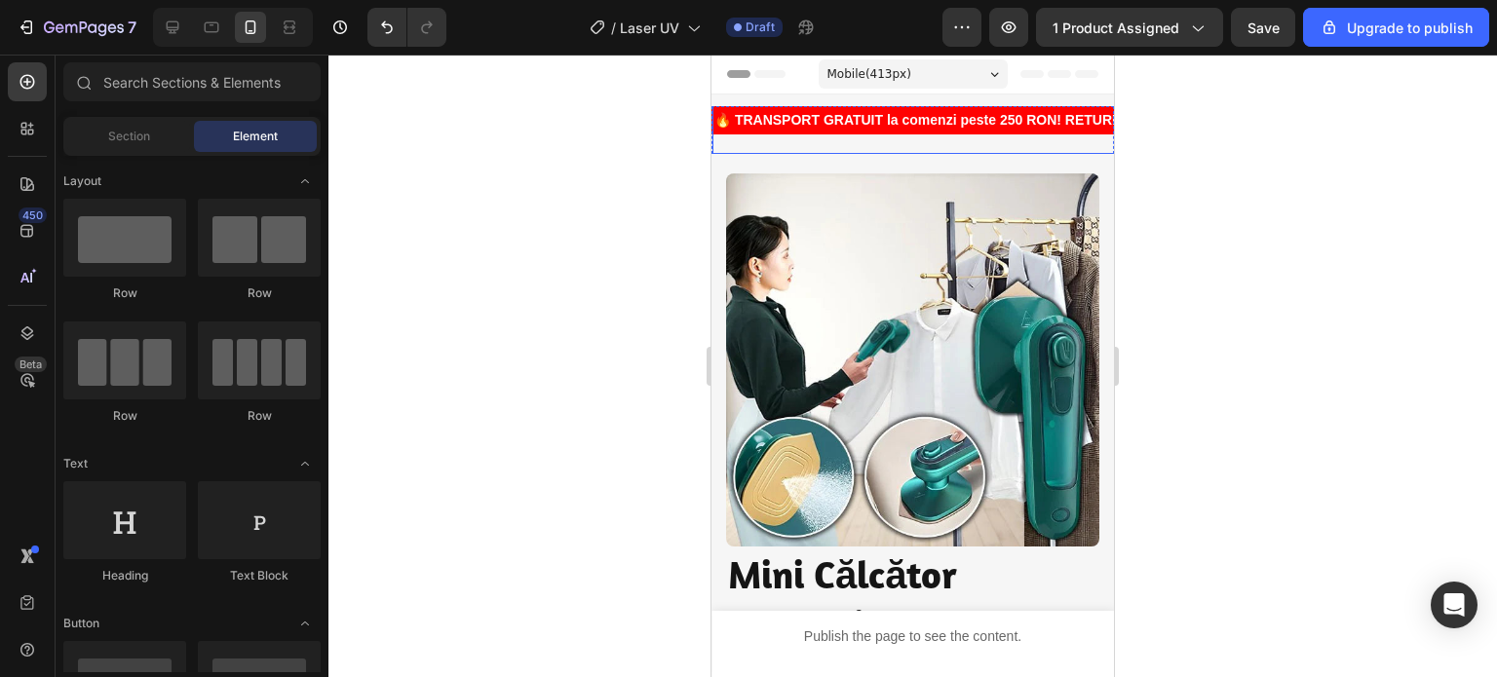
click at [967, 120] on strong "🔥 TRANSPORT GRATUIT la comenzi peste 250 RON! RETURNĂRI SIMPLE! PESTE 1000 de C…" at bounding box center [1149, 120] width 870 height 16
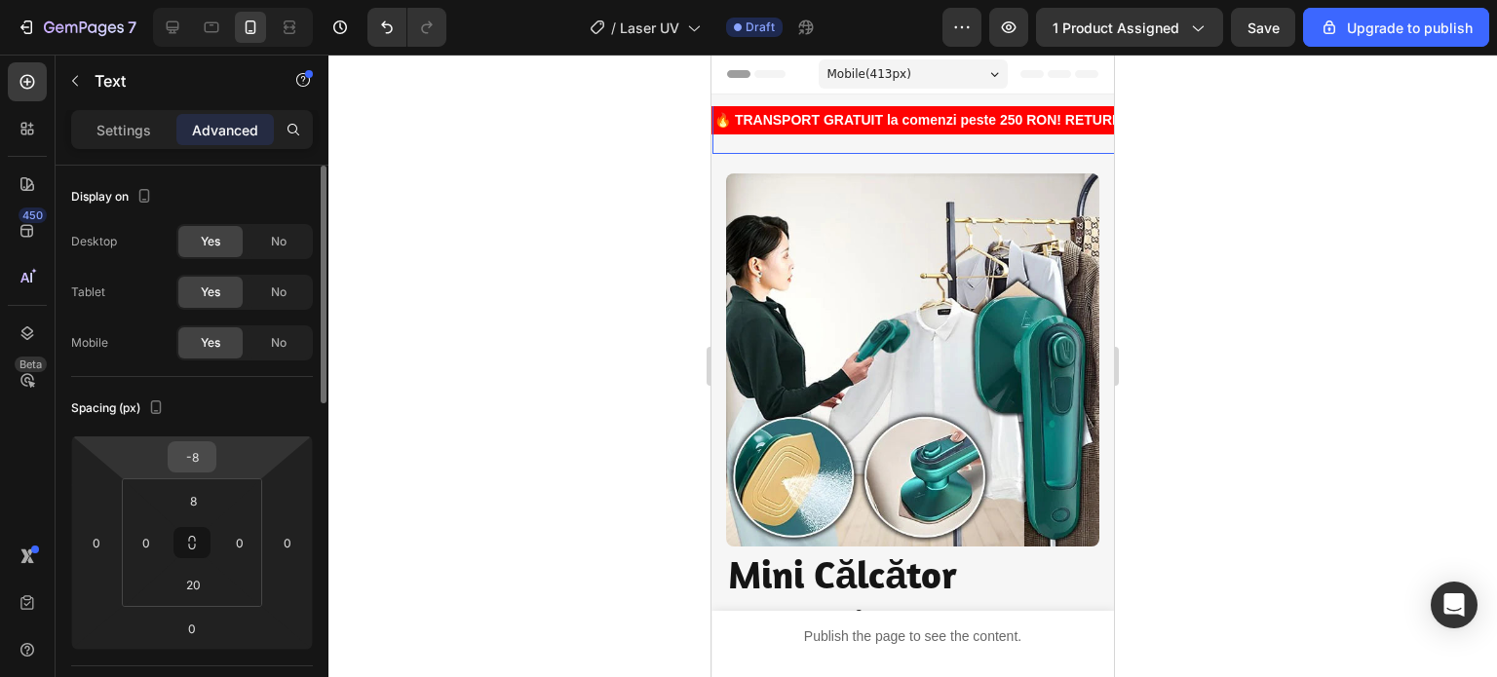
click at [187, 451] on input "-8" at bounding box center [191, 456] width 39 height 29
type input "0"
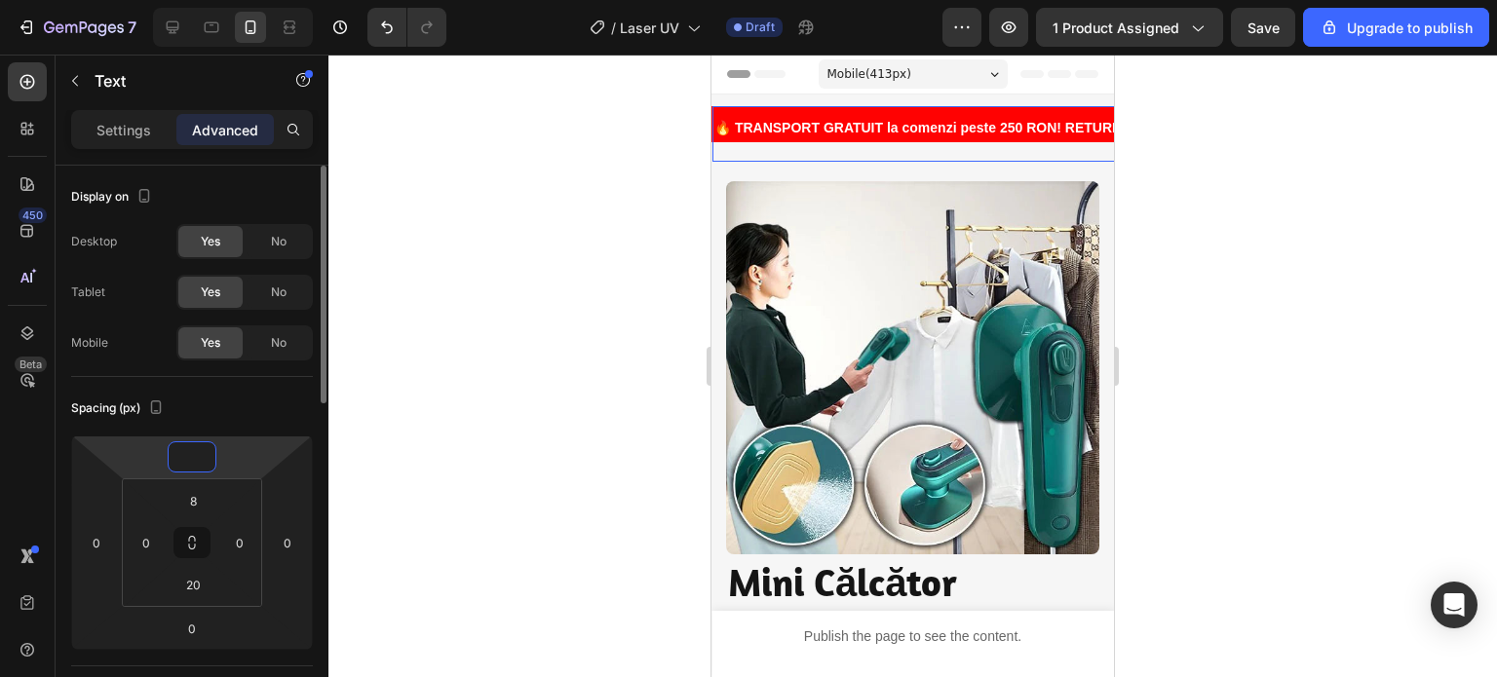
type input "-3"
type input "-5"
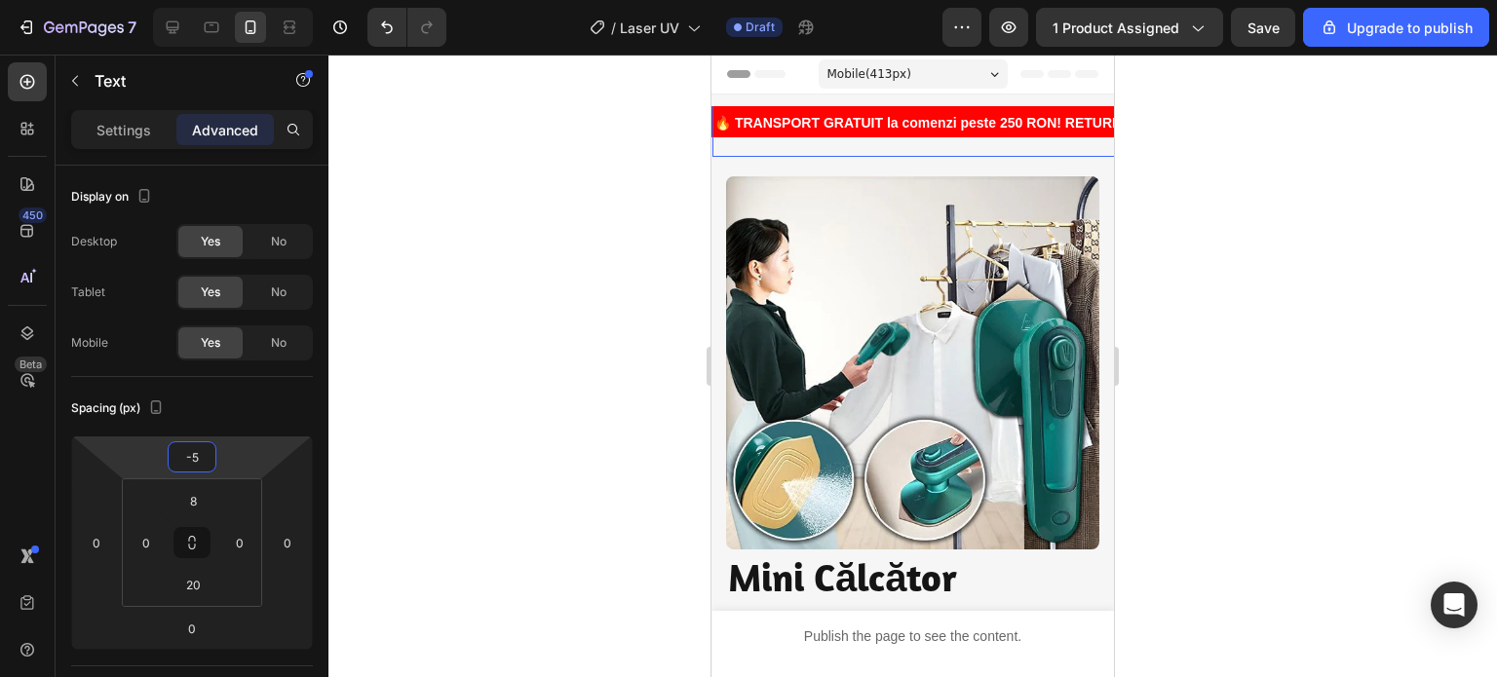
click at [415, 433] on div at bounding box center [912, 366] width 1168 height 623
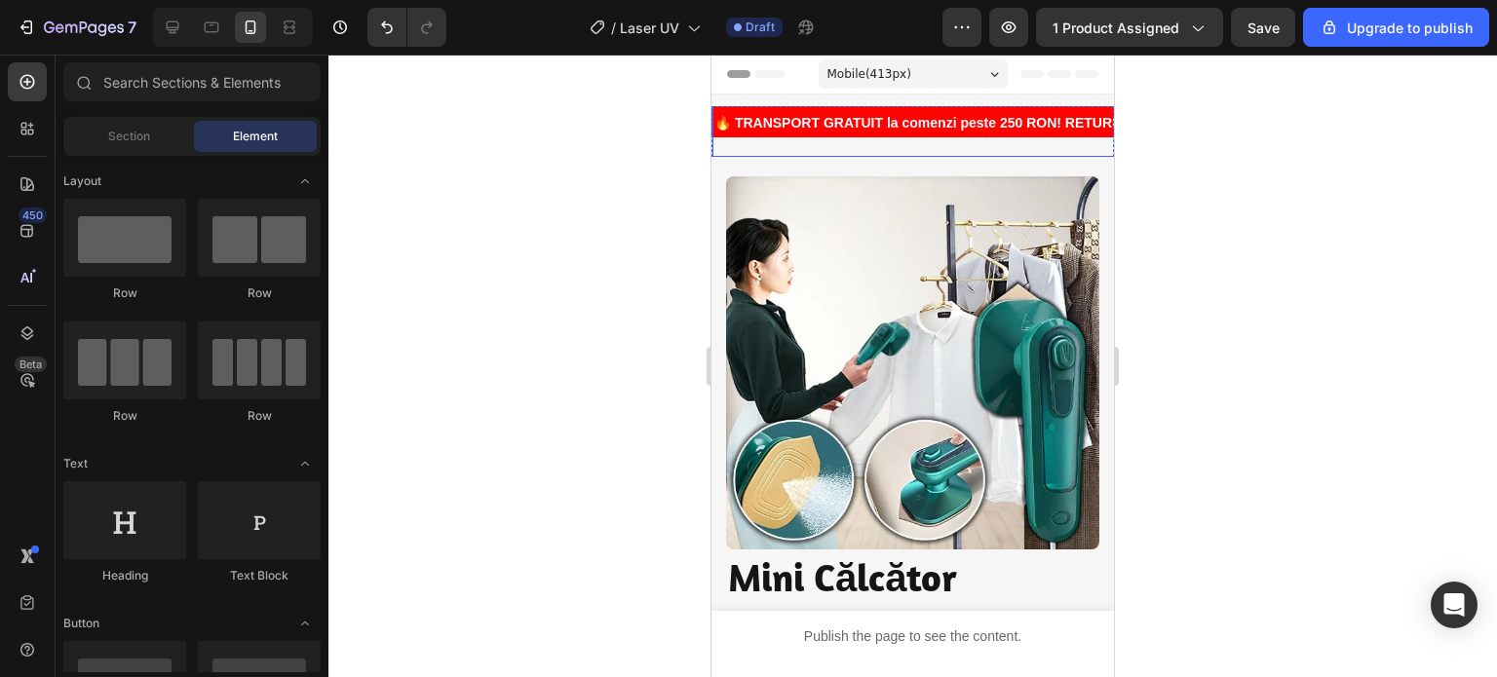
click at [888, 143] on div "🔥 TRANSPORT GRATUIT la comenzi peste 250 RON! RETURNĂRI SIMPLE! PESTE 1000 de C…" at bounding box center [1149, 129] width 874 height 56
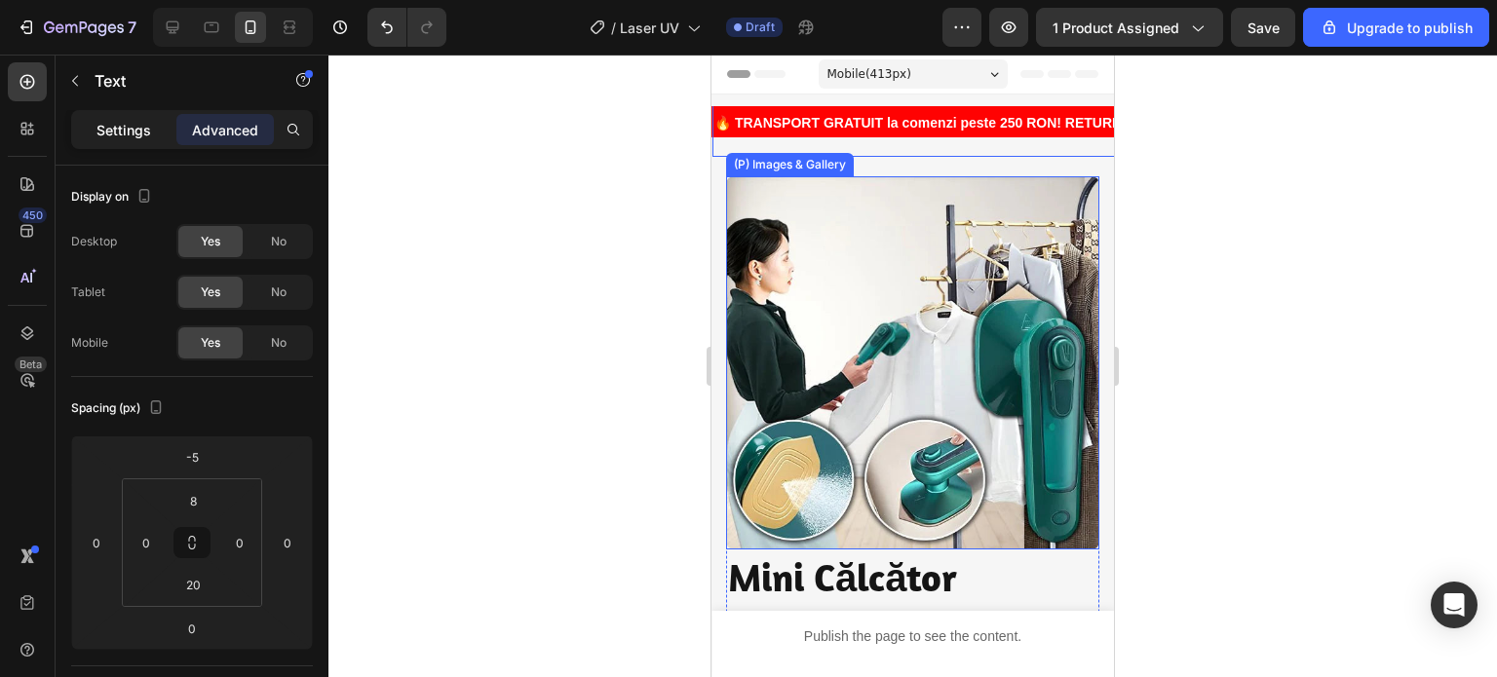
click at [152, 138] on div "Settings" at bounding box center [123, 129] width 97 height 31
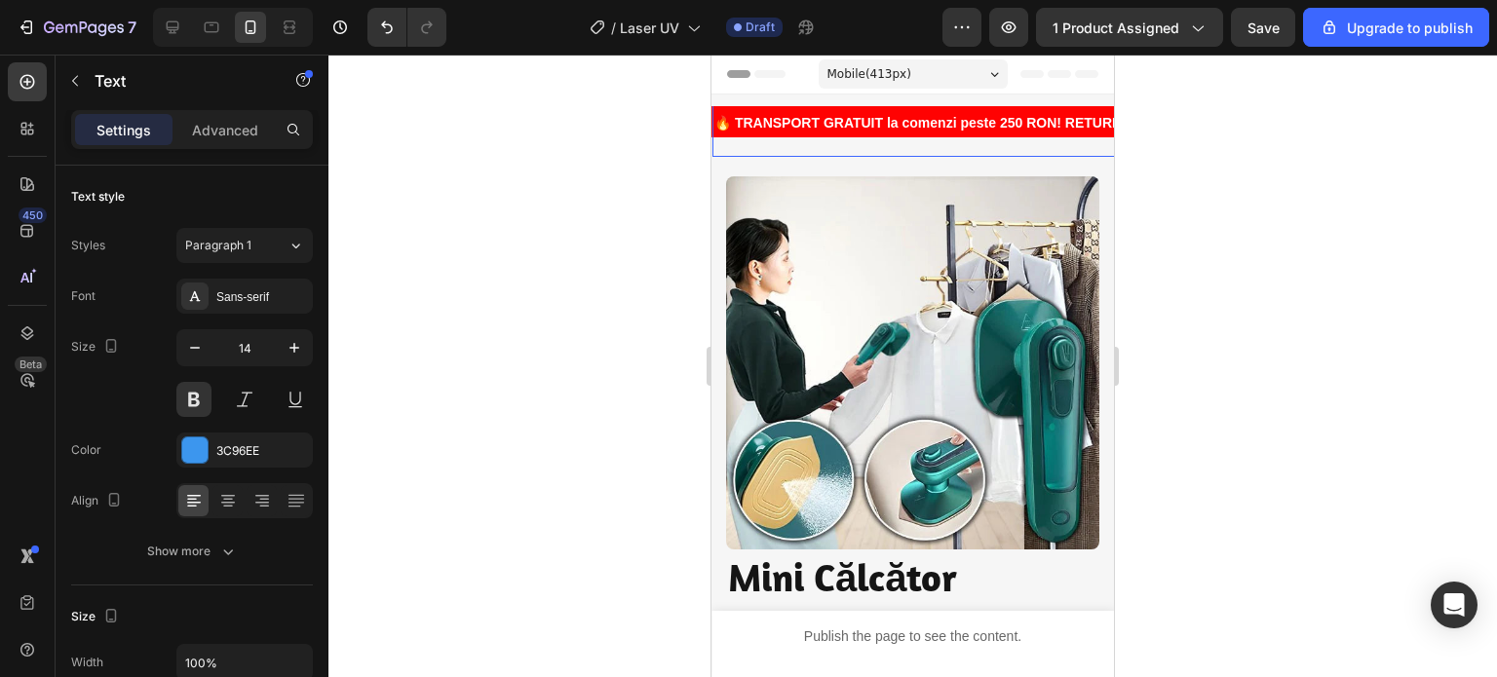
click at [904, 167] on div "Image Image Transport Gratuit Heading Comenzilor de peste 120 de lei Text block…" at bounding box center [912, 685] width 402 height 1097
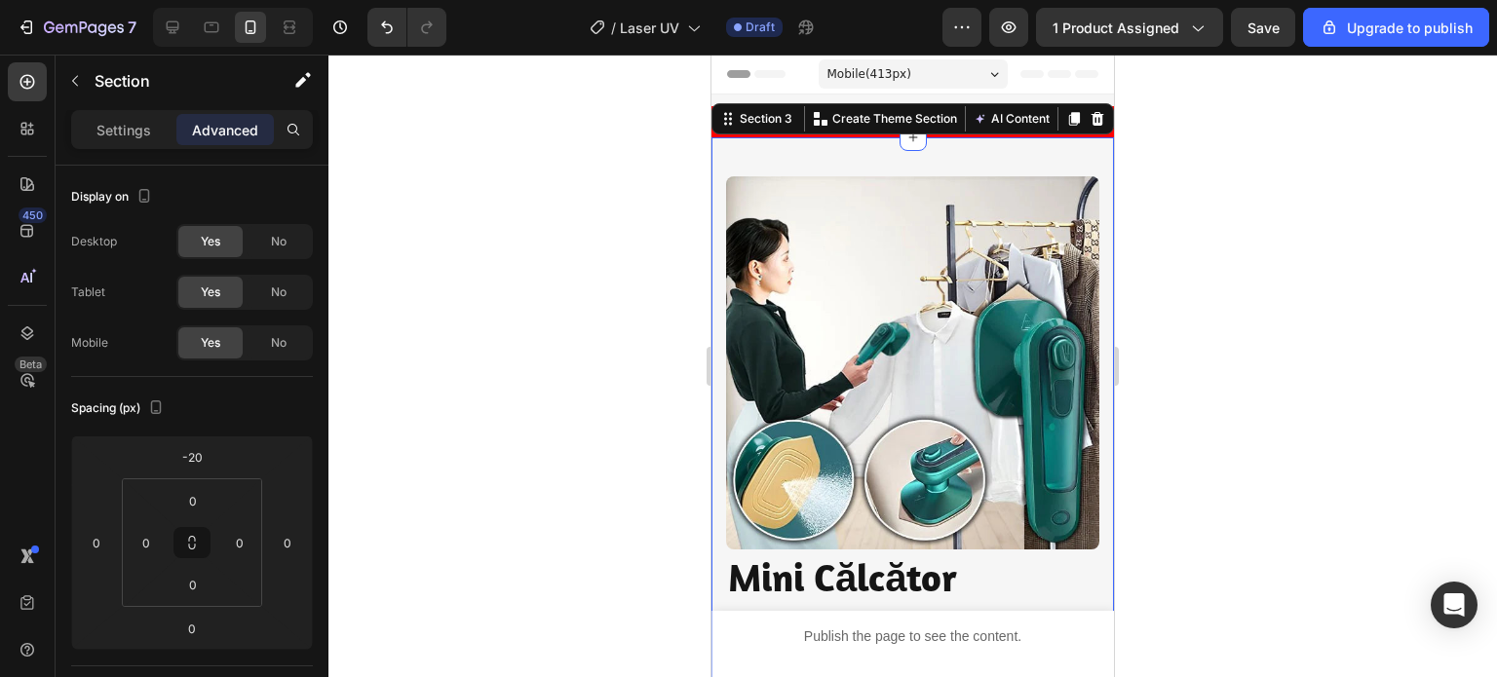
click at [622, 273] on div at bounding box center [912, 366] width 1168 height 623
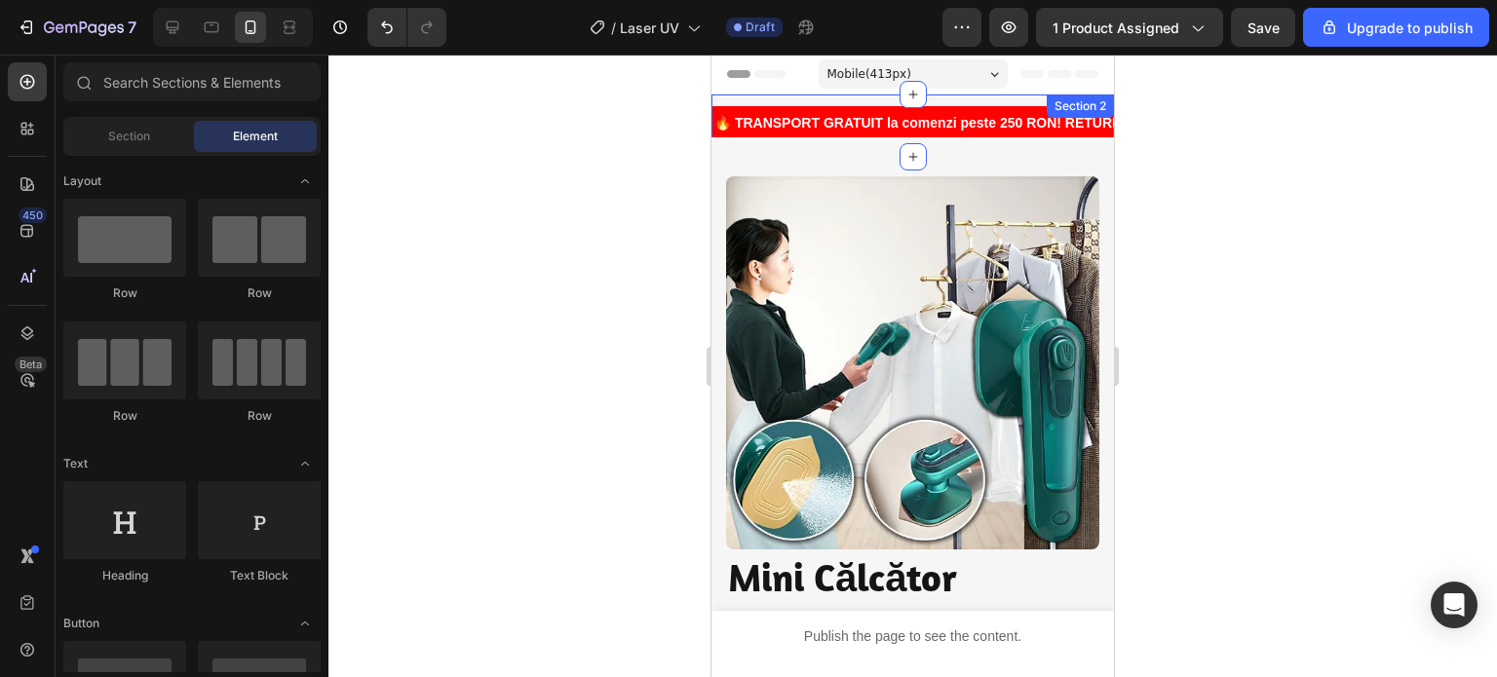
click at [1006, 99] on div "🔥 TRANSPORT GRATUIT la comenzi peste 250 RON! RETURNĂRI SIMPLE! PESTE 1000 de C…" at bounding box center [912, 126] width 402 height 62
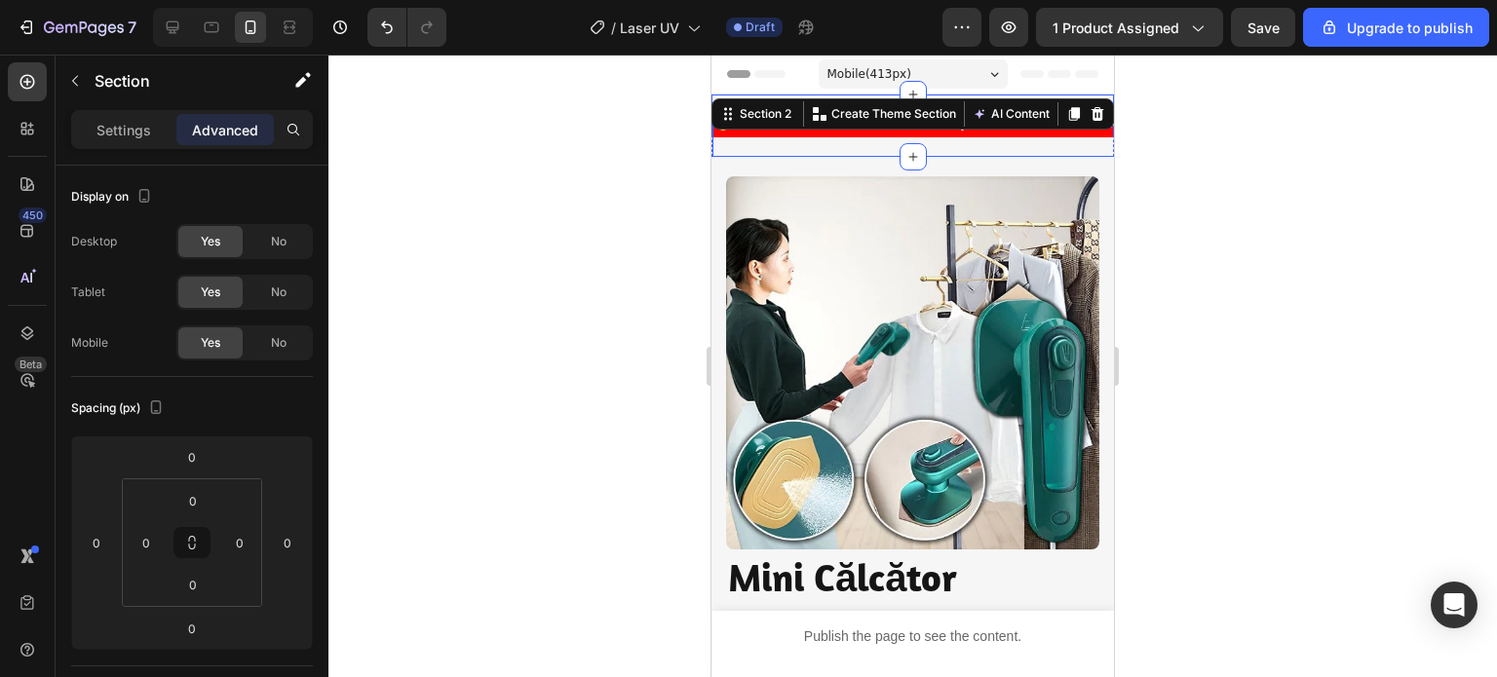
click at [824, 143] on div "🔥 TRANSPORT GRATUIT la comenzi peste 250 RON! RETURNĂRI SIMPLE! PESTE 1000 de C…" at bounding box center [1149, 129] width 874 height 56
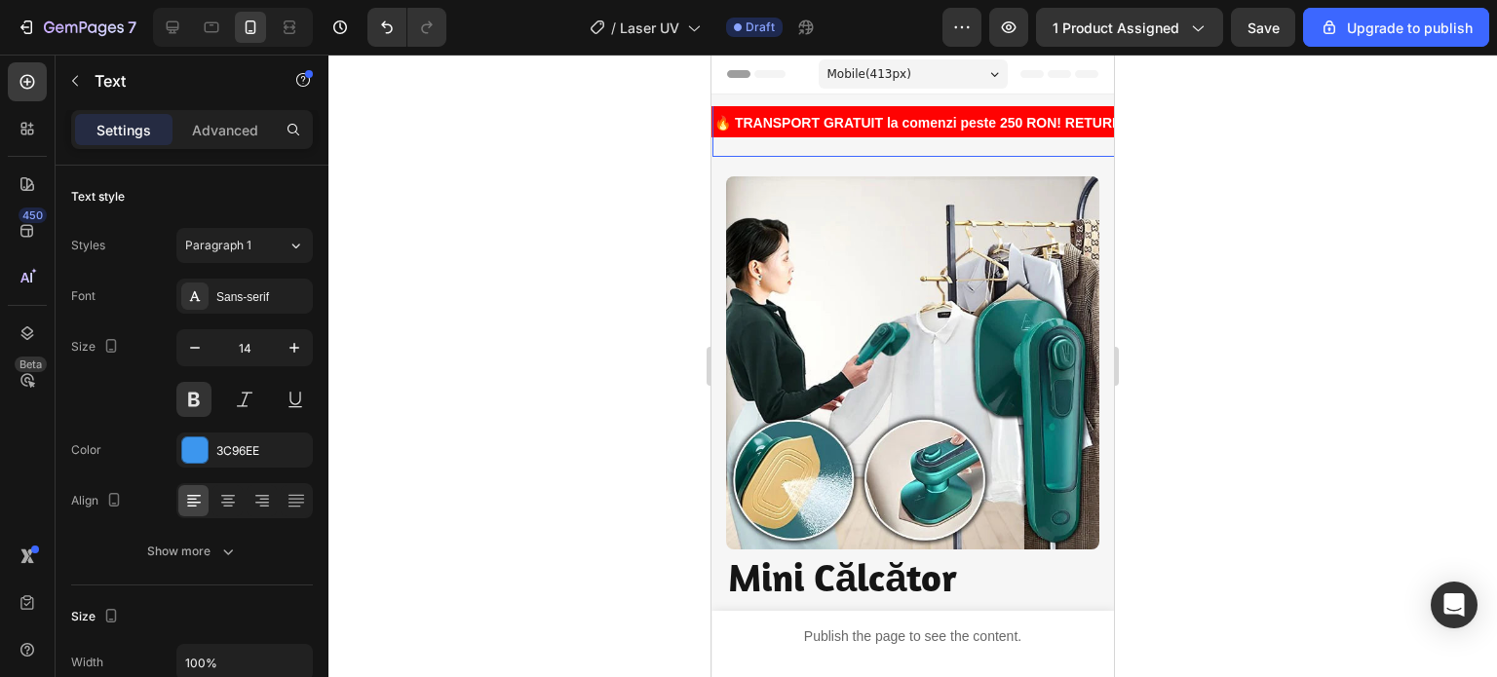
click at [230, 112] on div "Settings Advanced" at bounding box center [192, 129] width 242 height 39
click at [234, 135] on p "Advanced" at bounding box center [225, 130] width 66 height 20
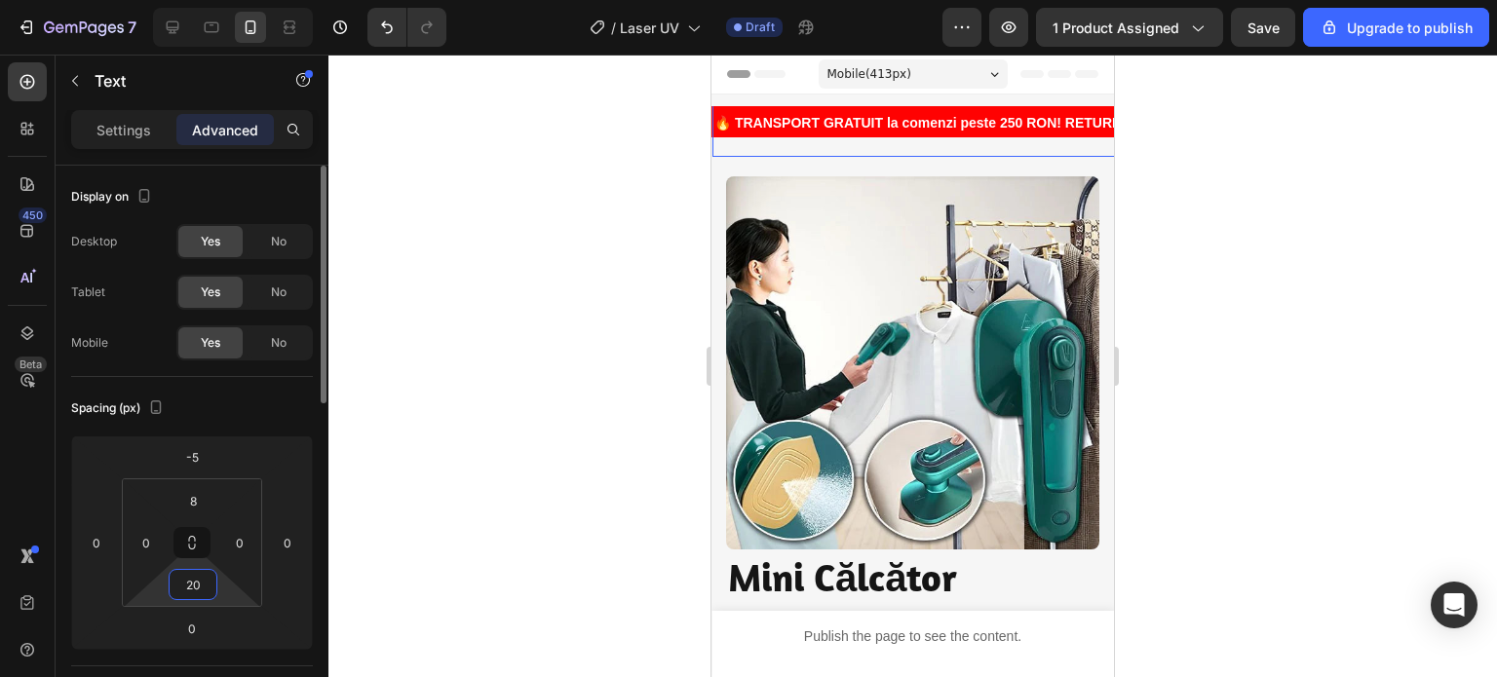
click at [203, 591] on input "20" at bounding box center [192, 584] width 39 height 29
type input "0"
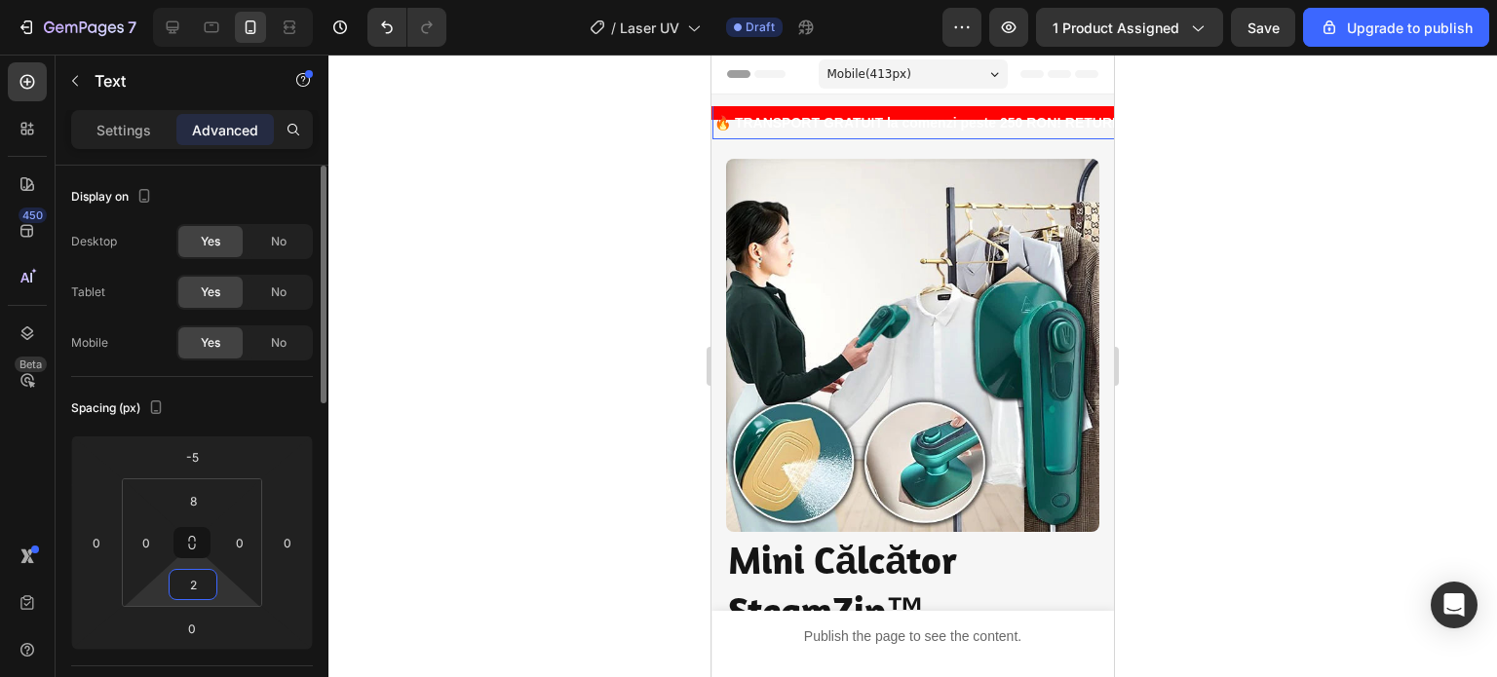
type input "20"
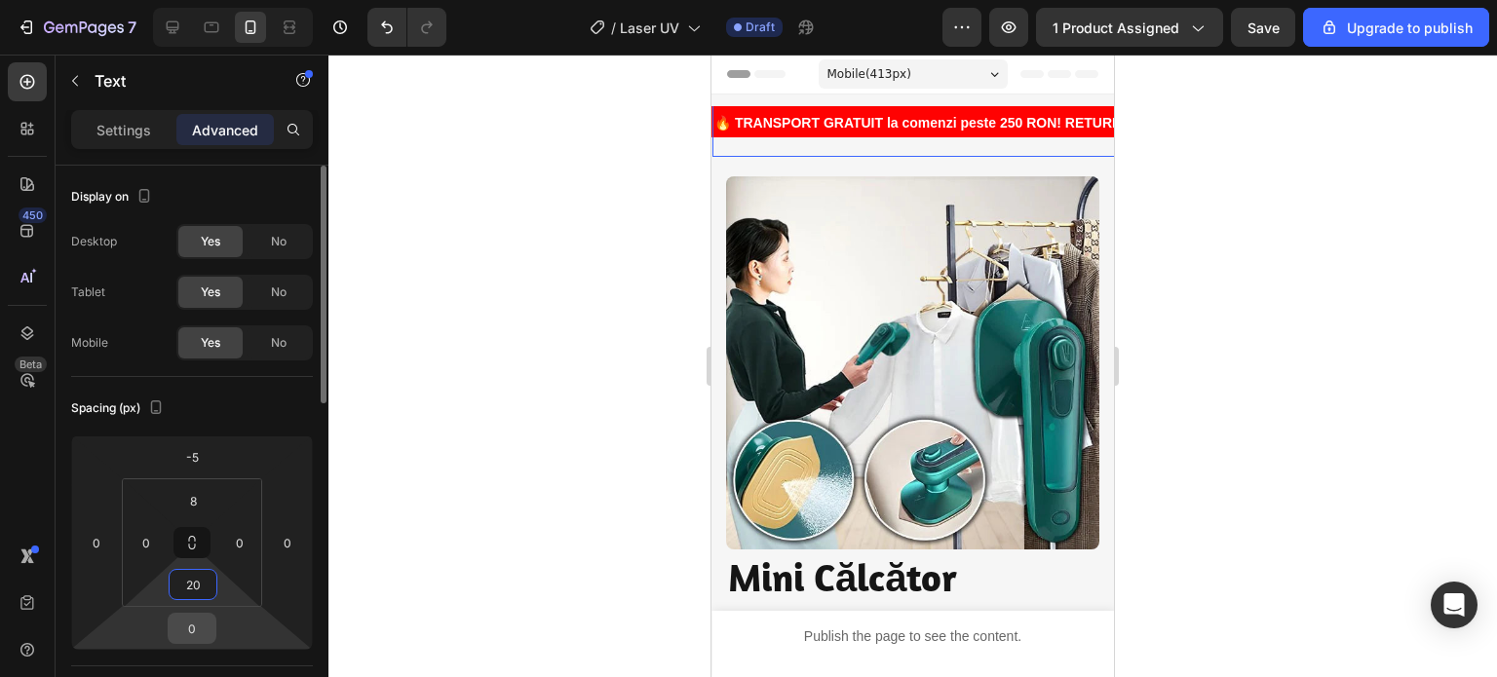
click at [204, 629] on input "0" at bounding box center [191, 628] width 39 height 29
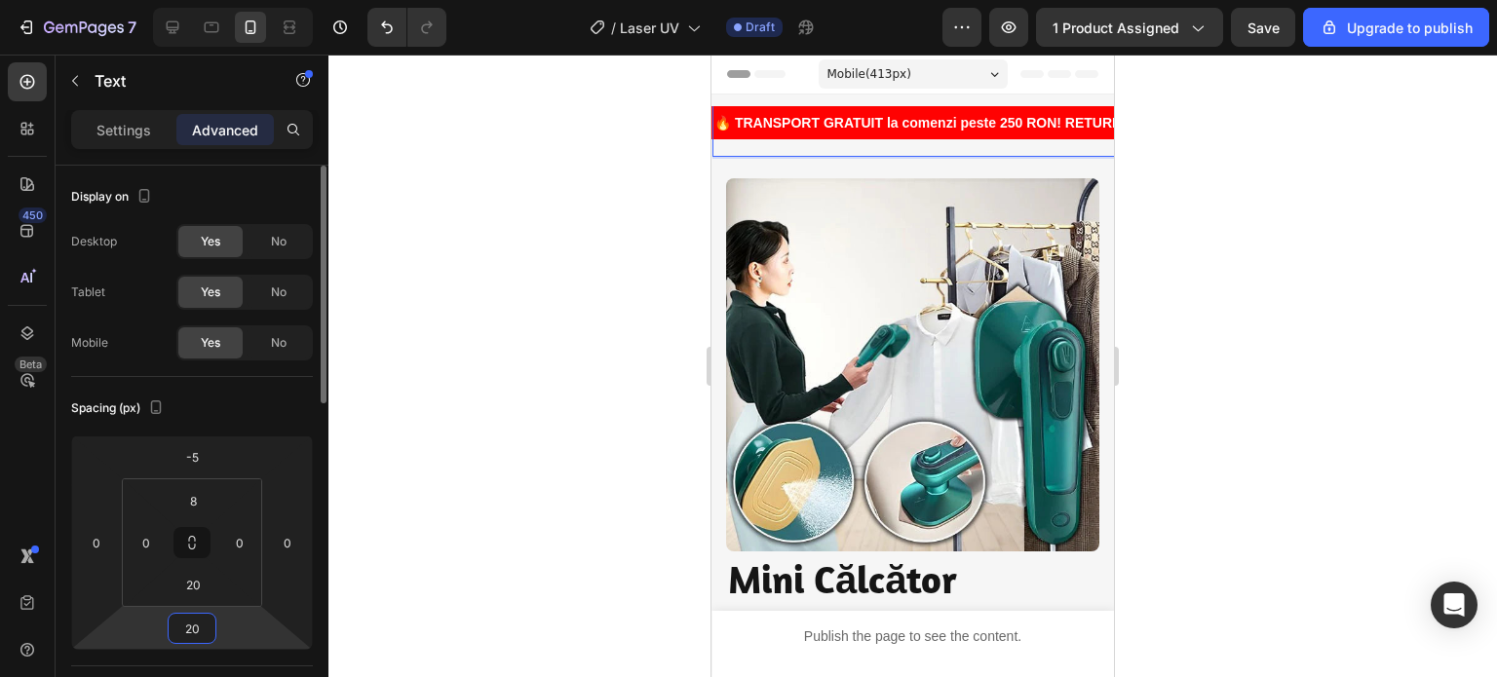
type input "2"
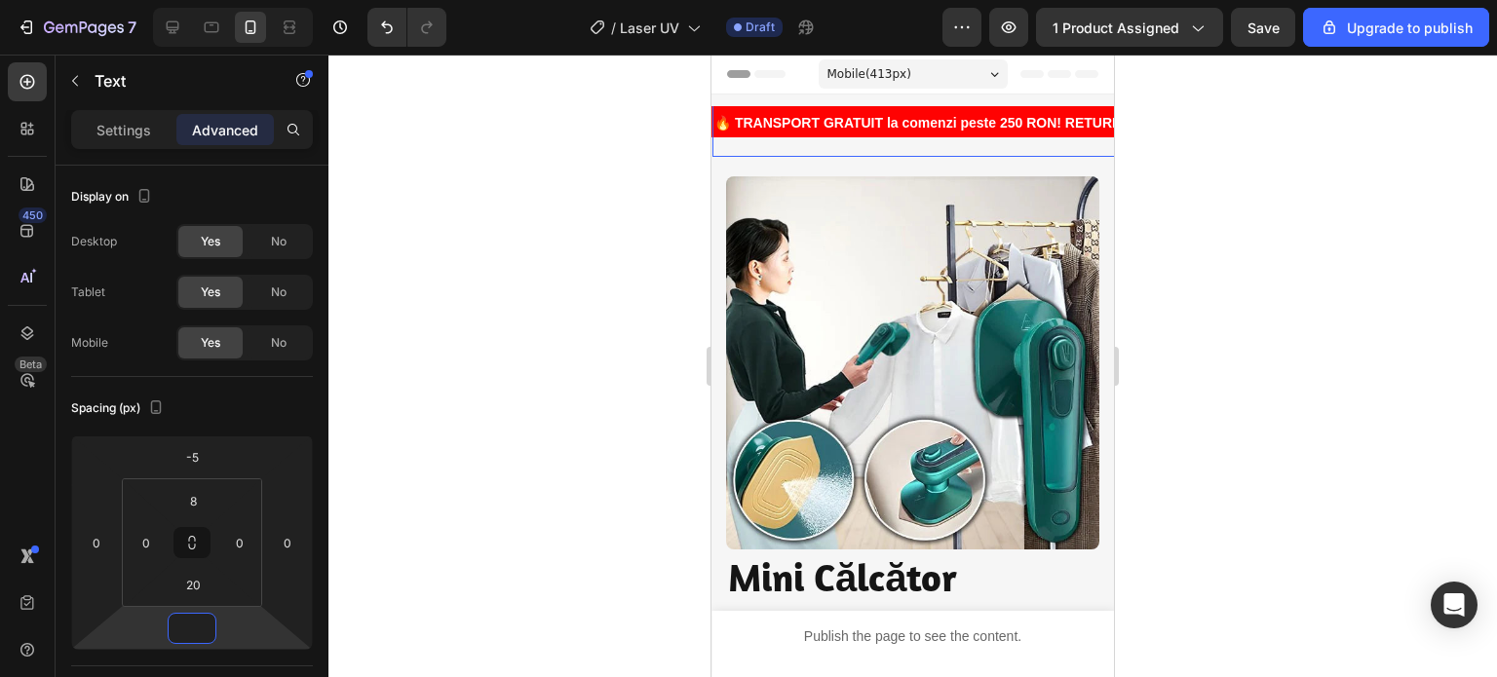
drag, startPoint x: 359, startPoint y: 380, endPoint x: 382, endPoint y: 373, distance: 24.4
click at [359, 380] on div at bounding box center [912, 366] width 1168 height 623
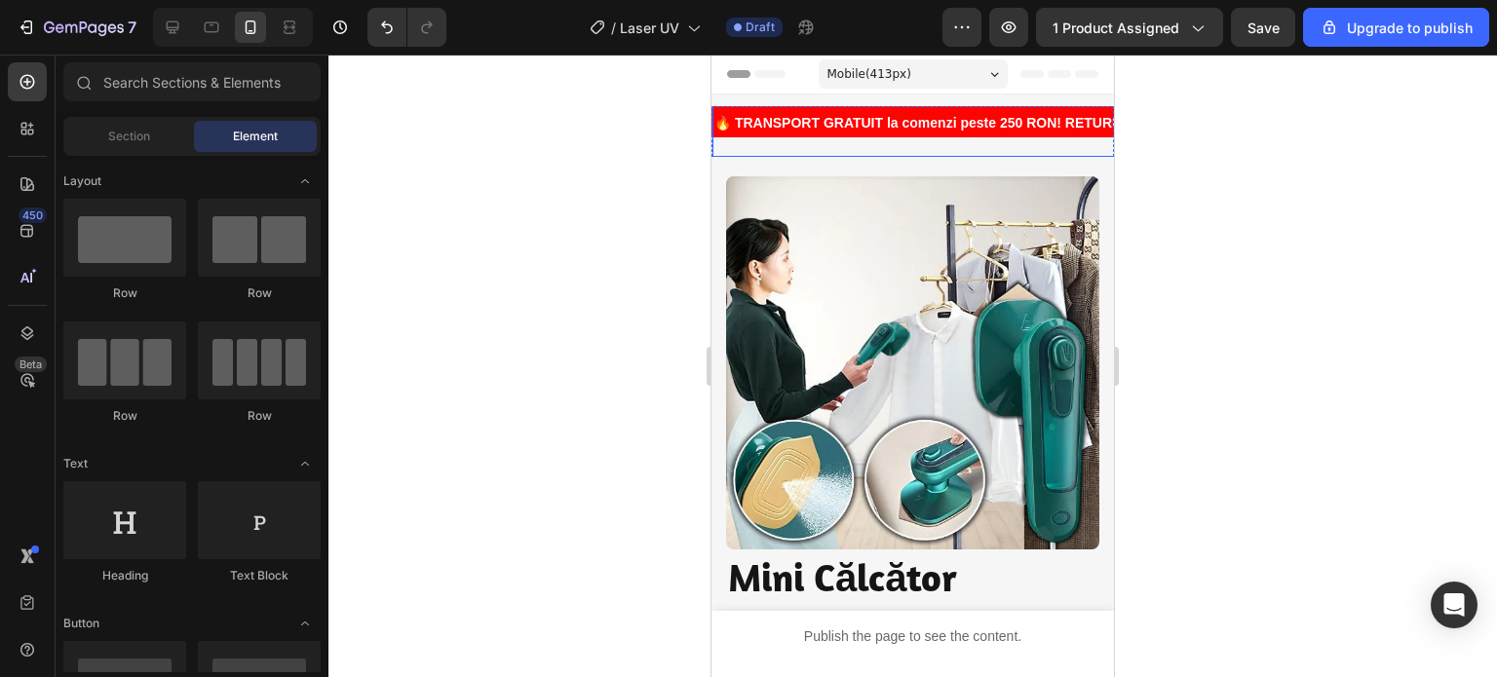
click at [974, 117] on strong "🔥 TRANSPORT GRATUIT la comenzi peste 250 RON! RETURNĂRI SIMPLE! PESTE 1000 de C…" at bounding box center [1149, 123] width 870 height 16
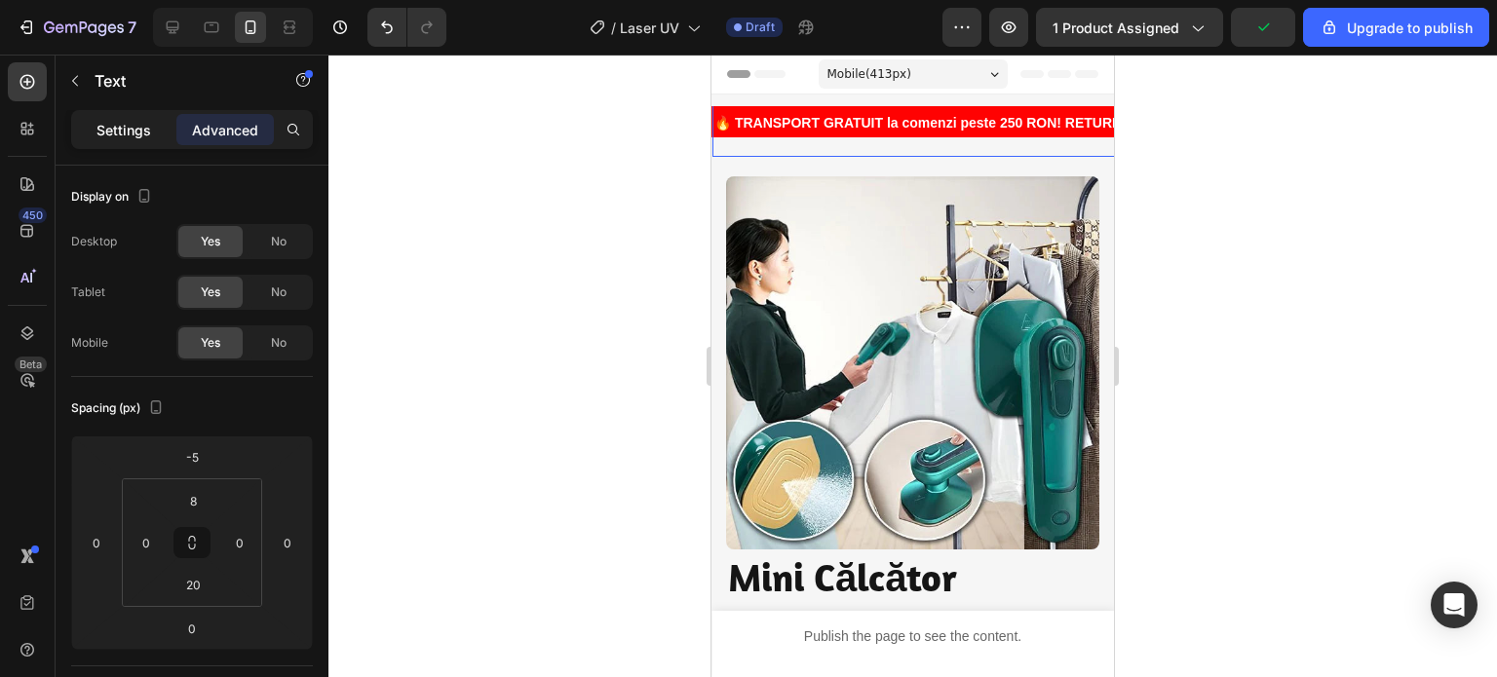
click at [129, 132] on p "Settings" at bounding box center [123, 130] width 55 height 20
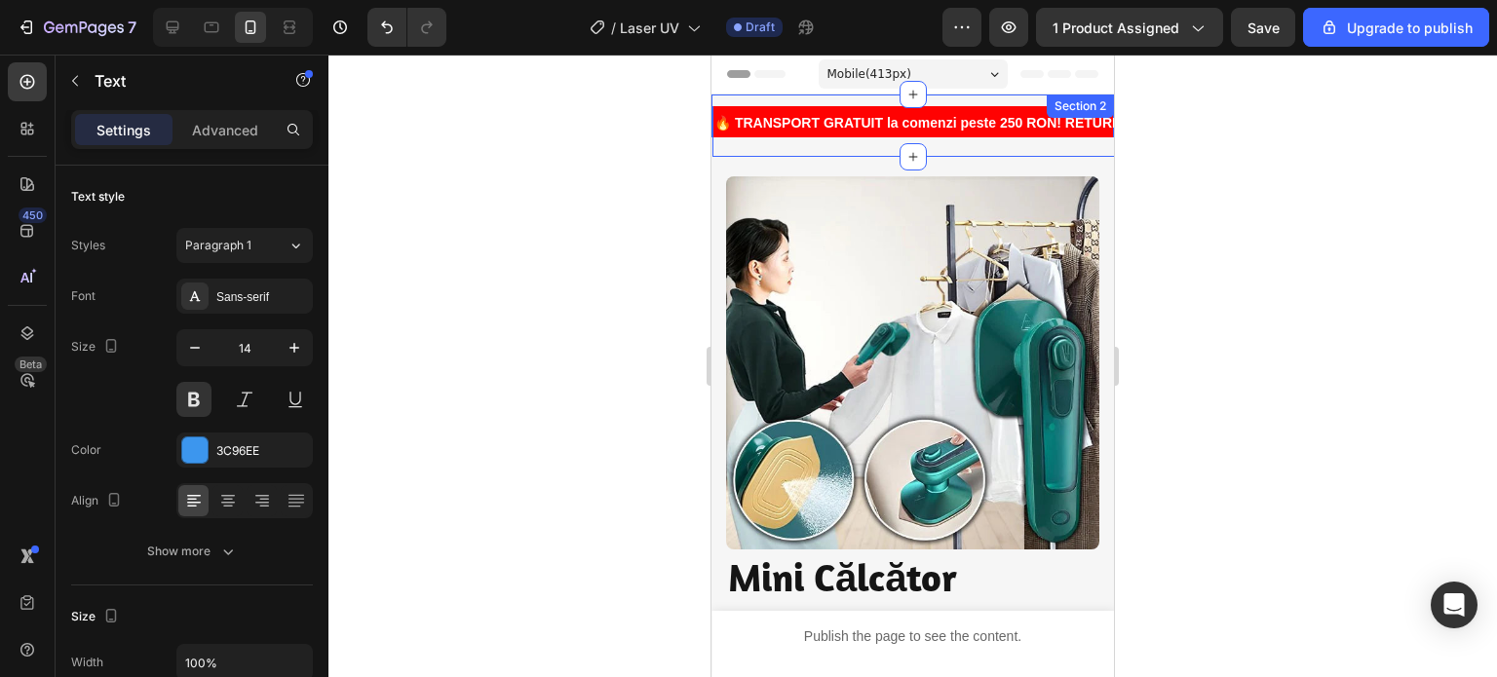
click at [1000, 104] on div "🔥 TRANSPORT GRATUIT la comenzi peste 250 RON! RETURNĂRI SIMPLE! PESTE 1000 de C…" at bounding box center [912, 126] width 402 height 62
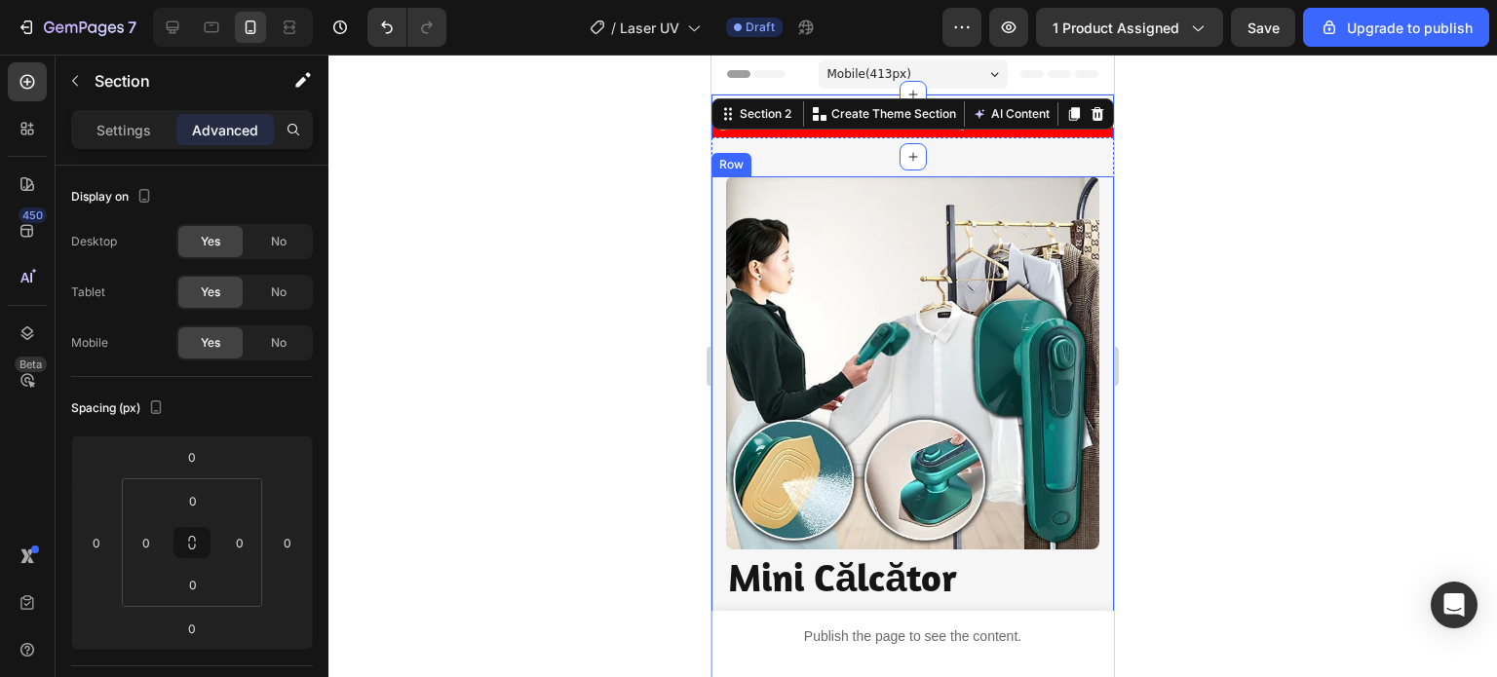
click at [511, 278] on div at bounding box center [912, 366] width 1168 height 623
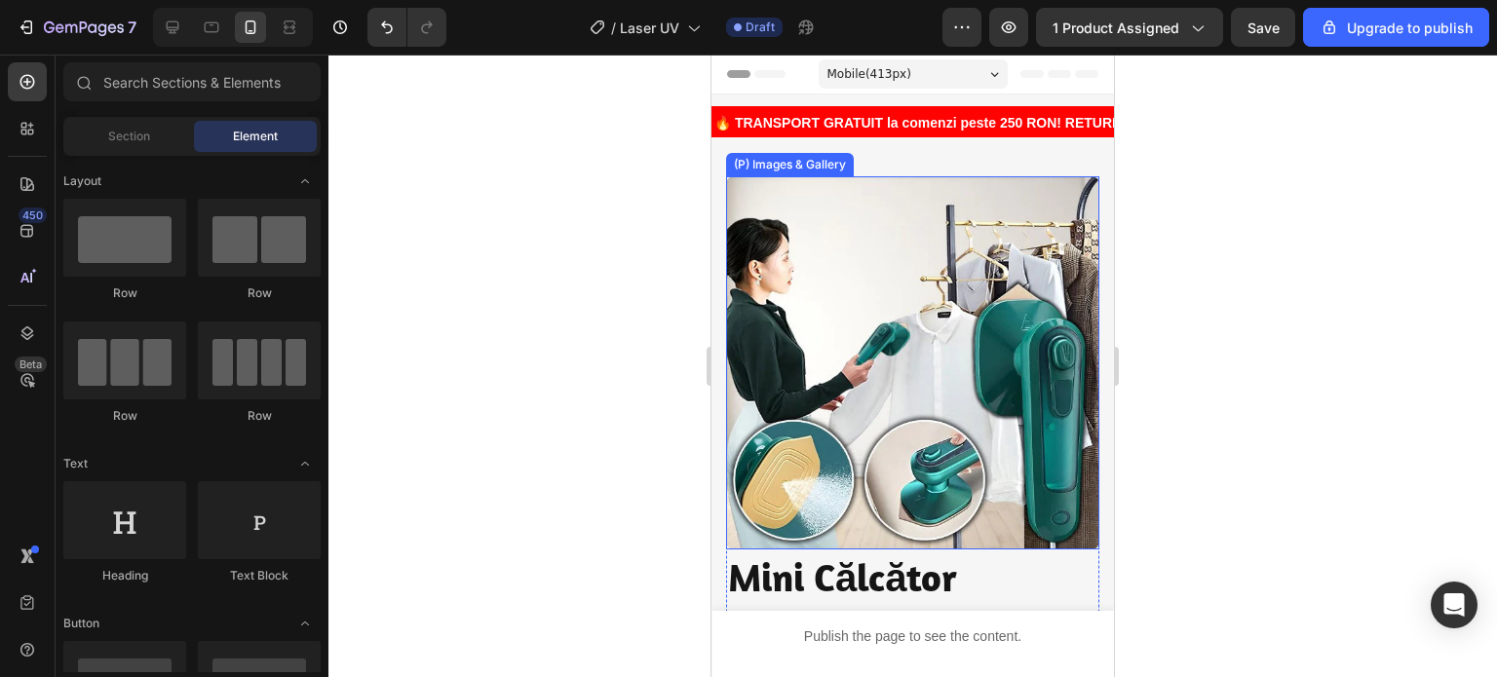
click at [1241, 276] on div at bounding box center [912, 366] width 1168 height 623
click at [996, 120] on strong "🔥 TRANSPORT GRATUIT la comenzi peste 250 RON! RETURNĂRI SIMPLE! PESTE 1000 de C…" at bounding box center [1149, 123] width 870 height 16
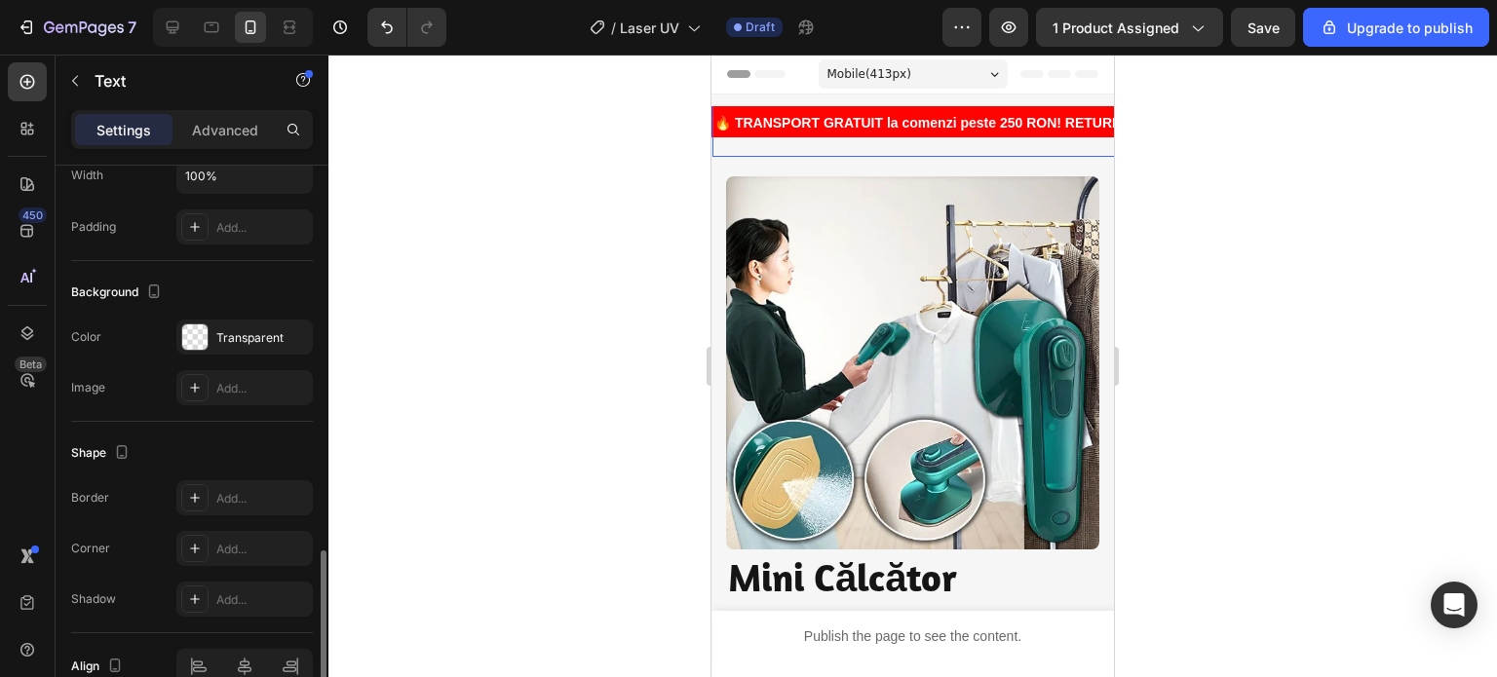
scroll to position [585, 0]
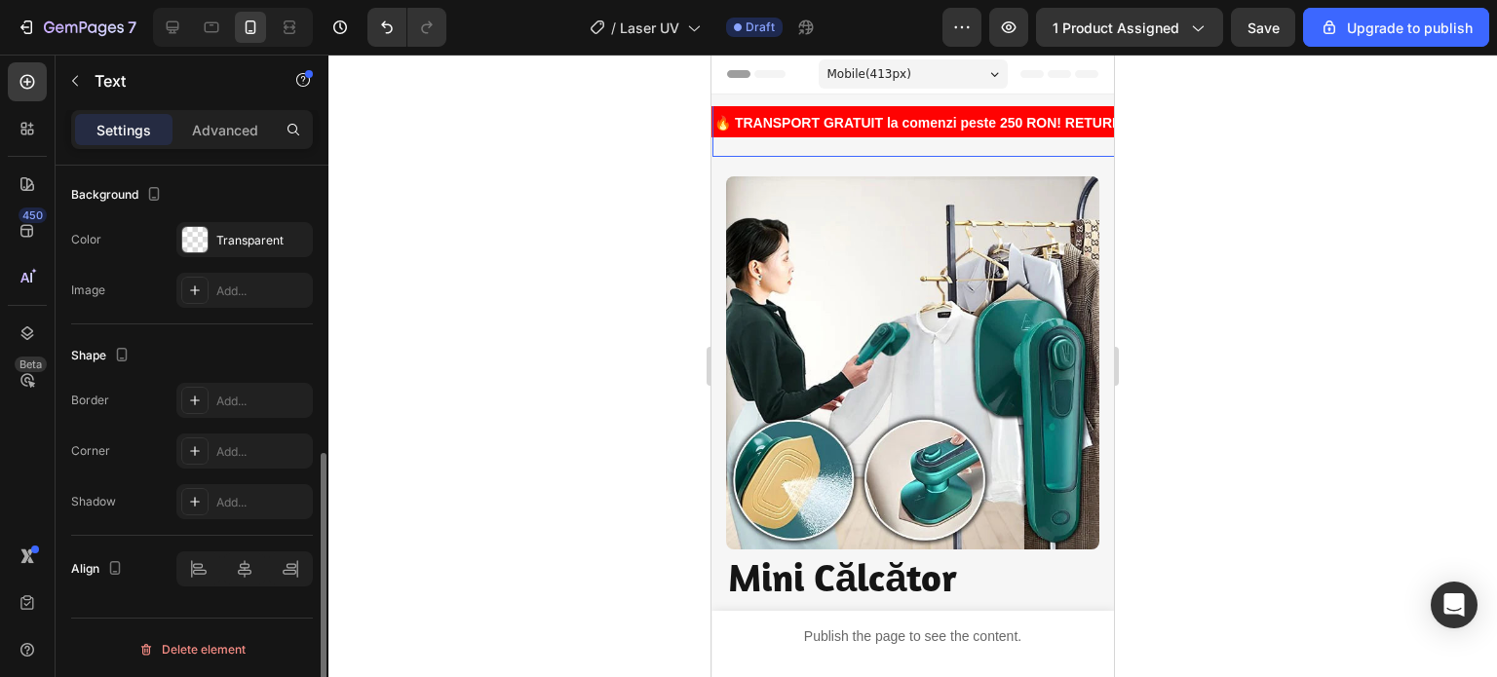
click at [639, 402] on div at bounding box center [912, 366] width 1168 height 623
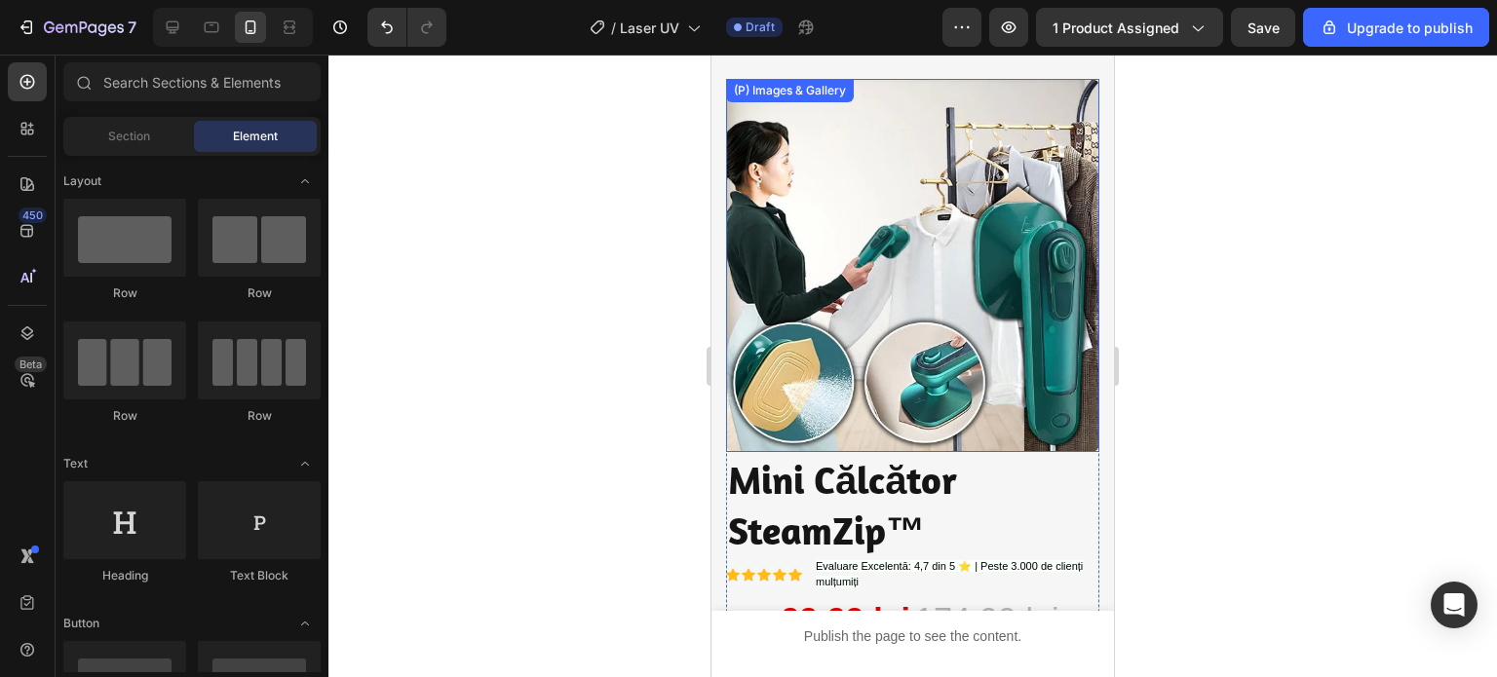
scroll to position [0, 0]
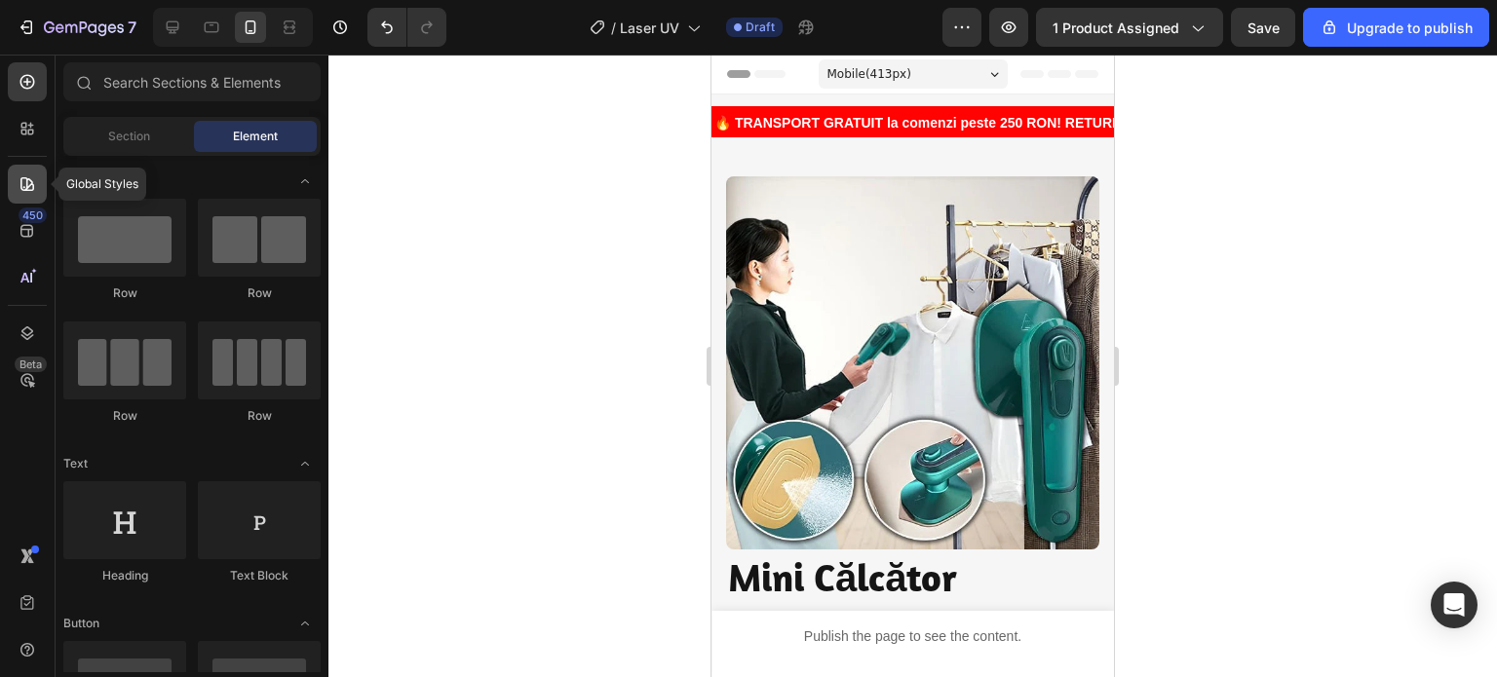
click at [34, 190] on icon at bounding box center [27, 183] width 19 height 19
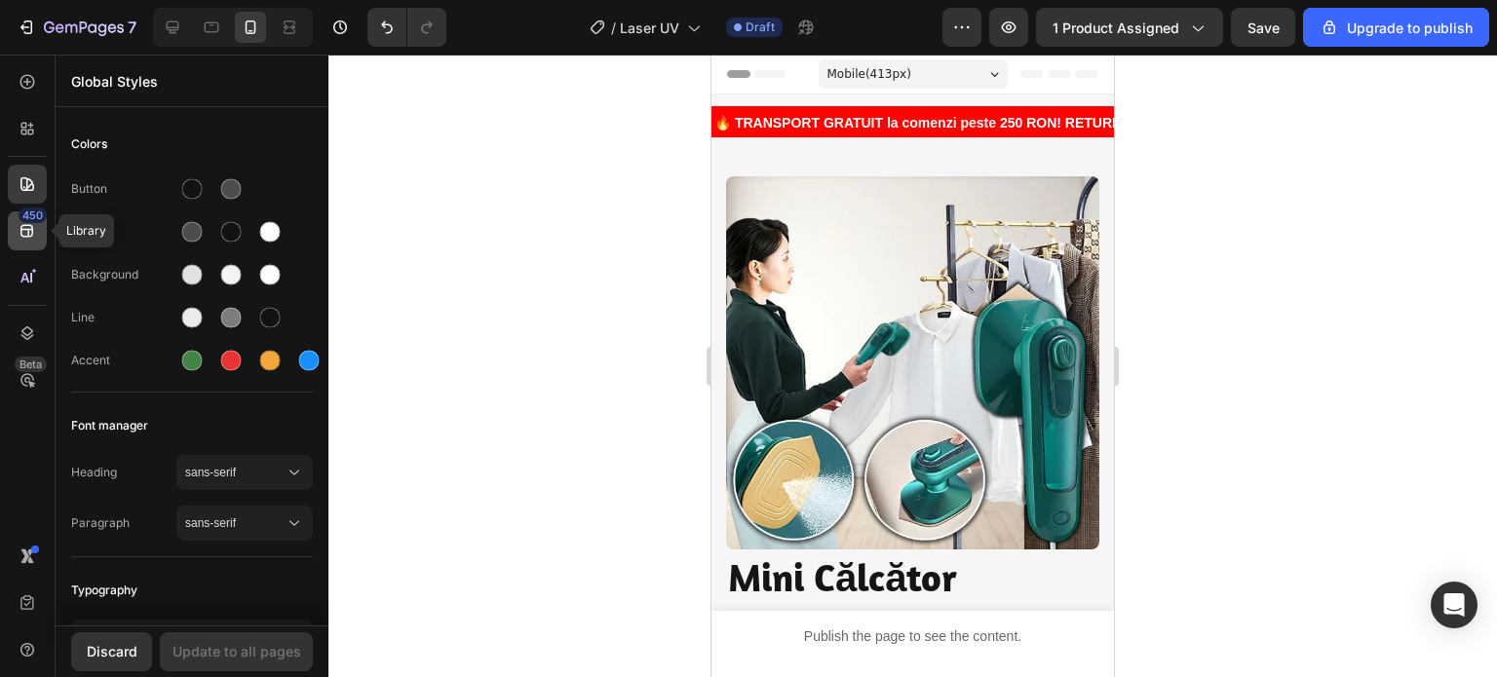
click at [30, 238] on icon at bounding box center [27, 230] width 19 height 19
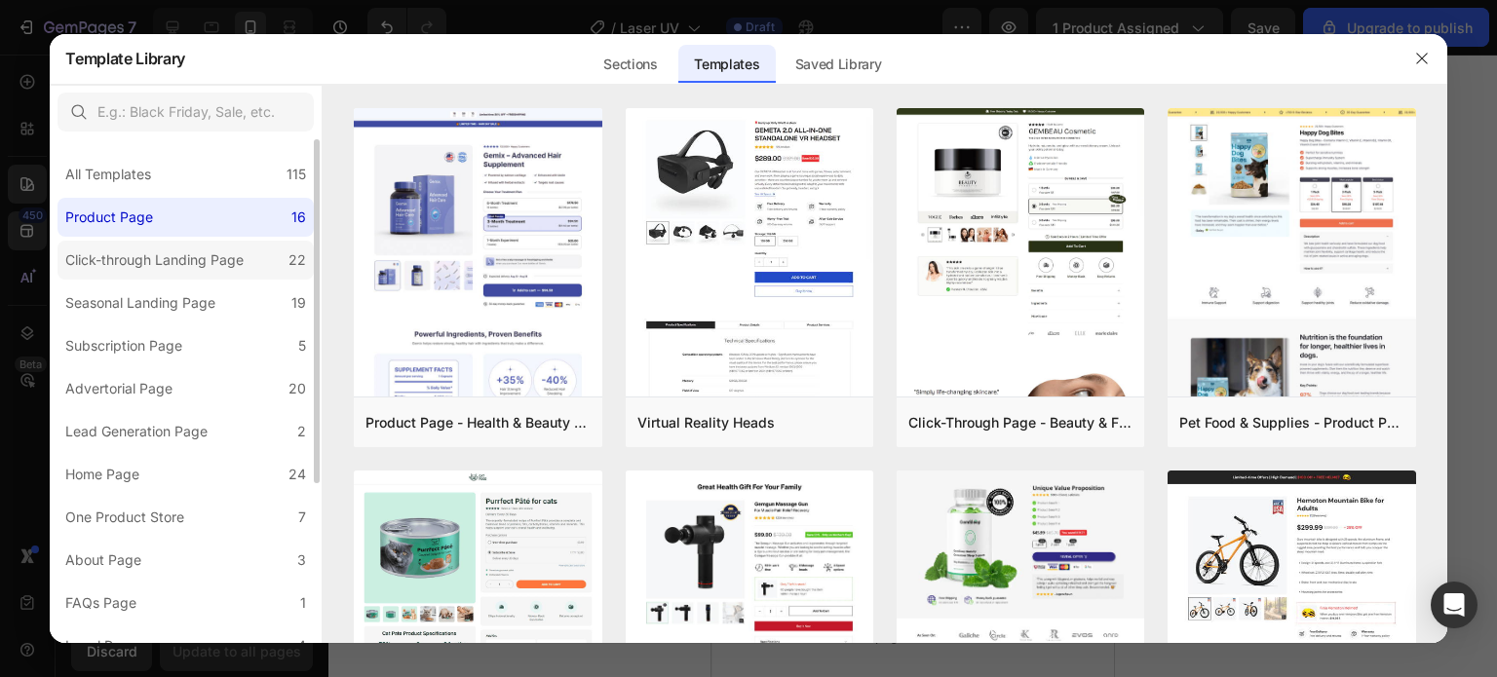
click at [149, 265] on div "Click-through Landing Page" at bounding box center [154, 259] width 178 height 23
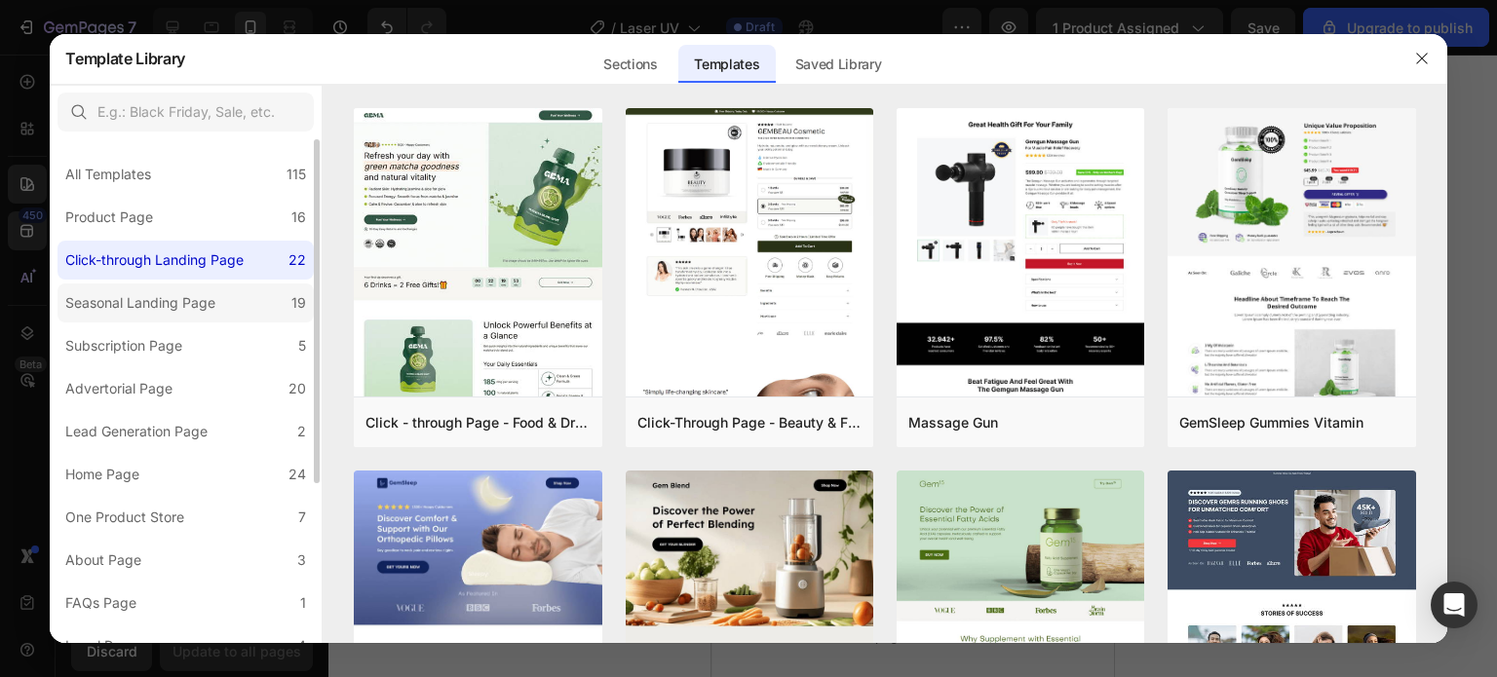
click at [136, 299] on div "Seasonal Landing Page" at bounding box center [140, 302] width 150 height 23
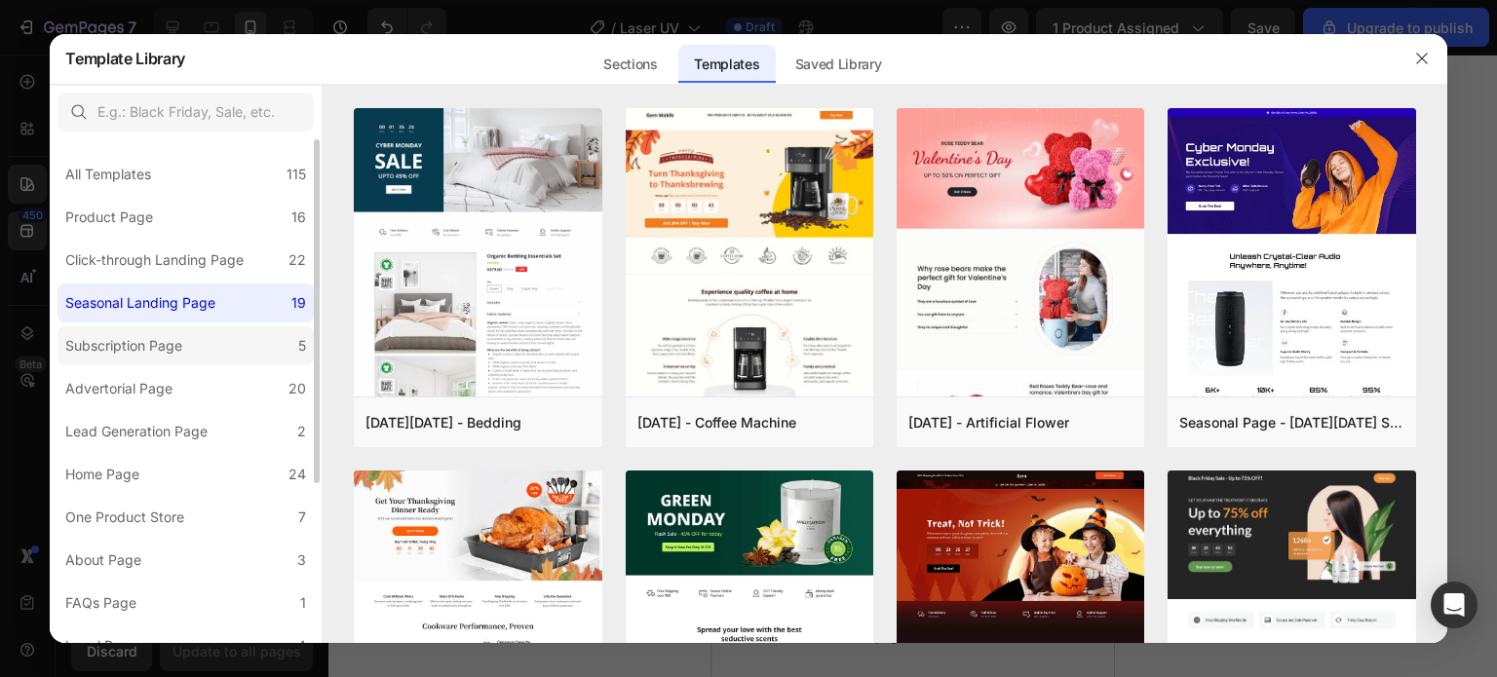
click at [141, 344] on div "Subscription Page" at bounding box center [123, 345] width 117 height 23
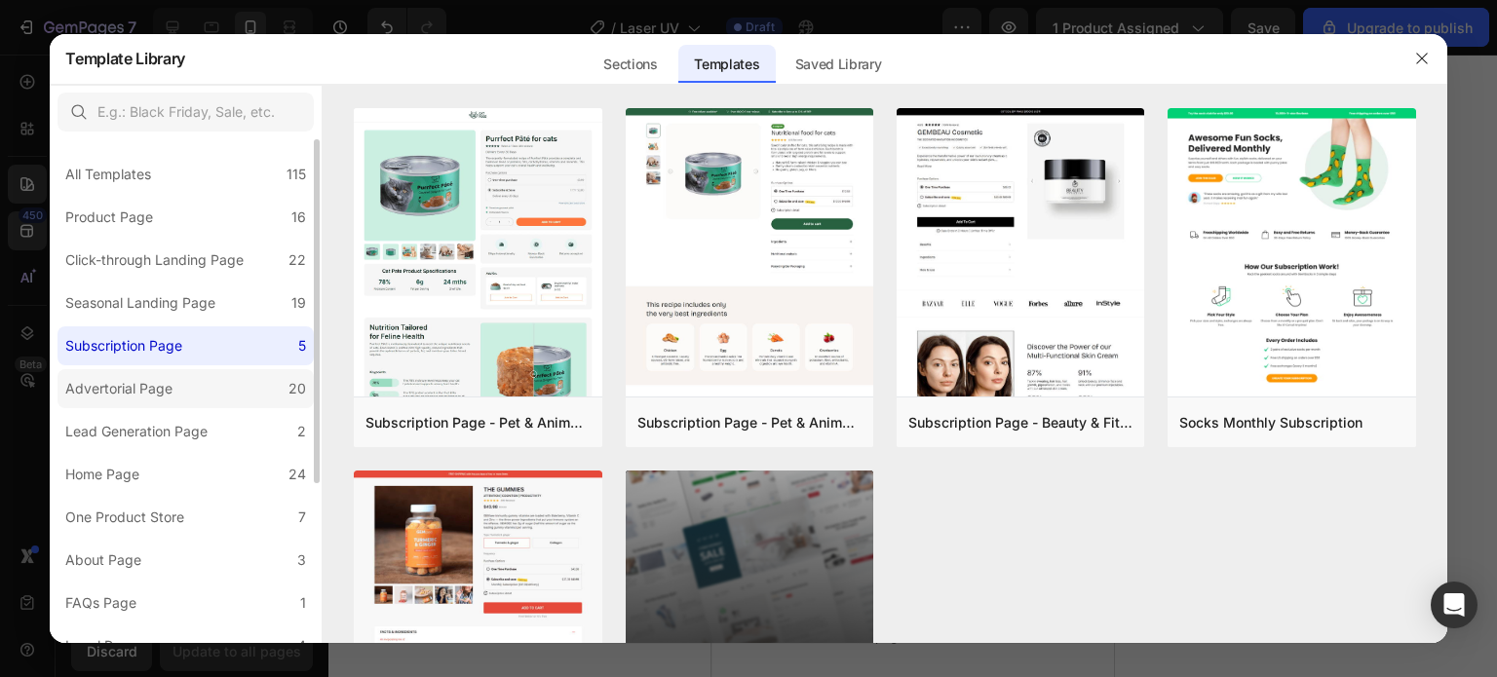
click at [152, 379] on div "Advertorial Page" at bounding box center [118, 388] width 107 height 23
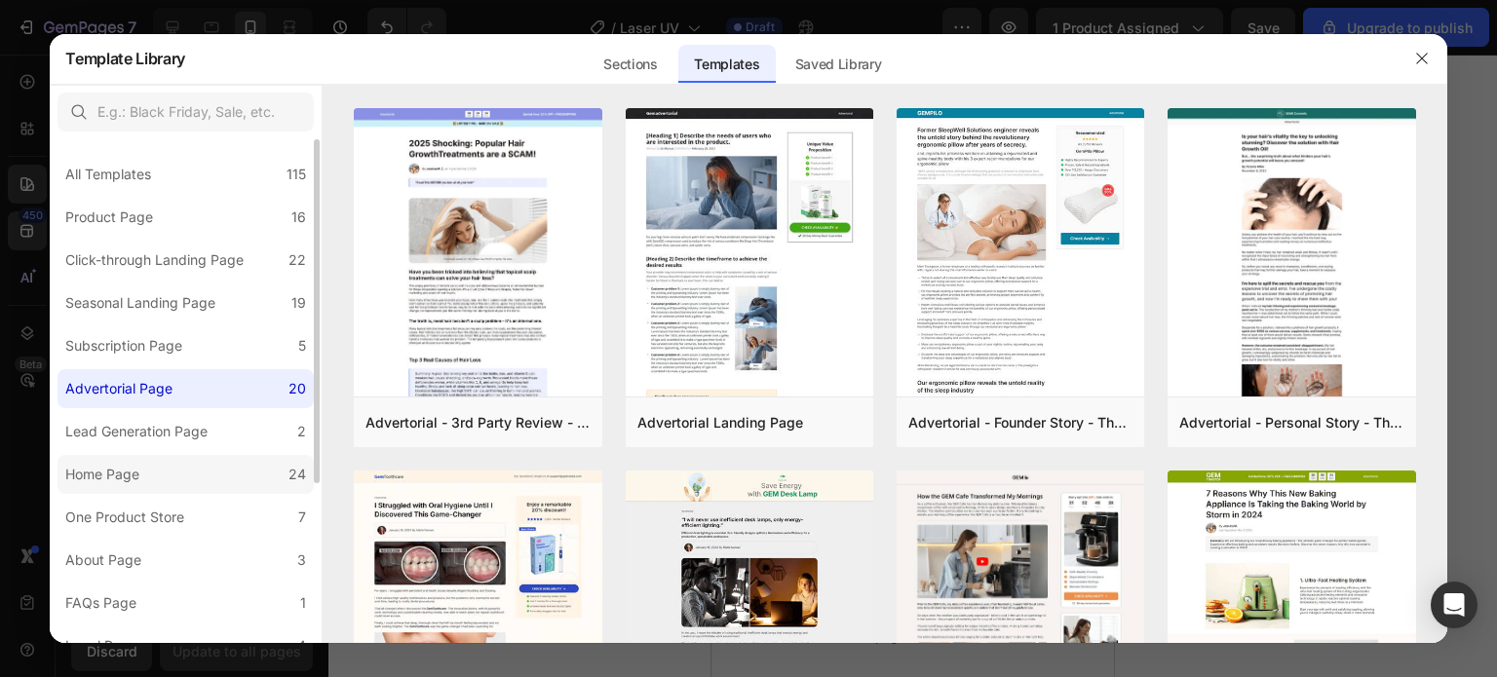
click at [182, 464] on label "Home Page 24" at bounding box center [185, 474] width 256 height 39
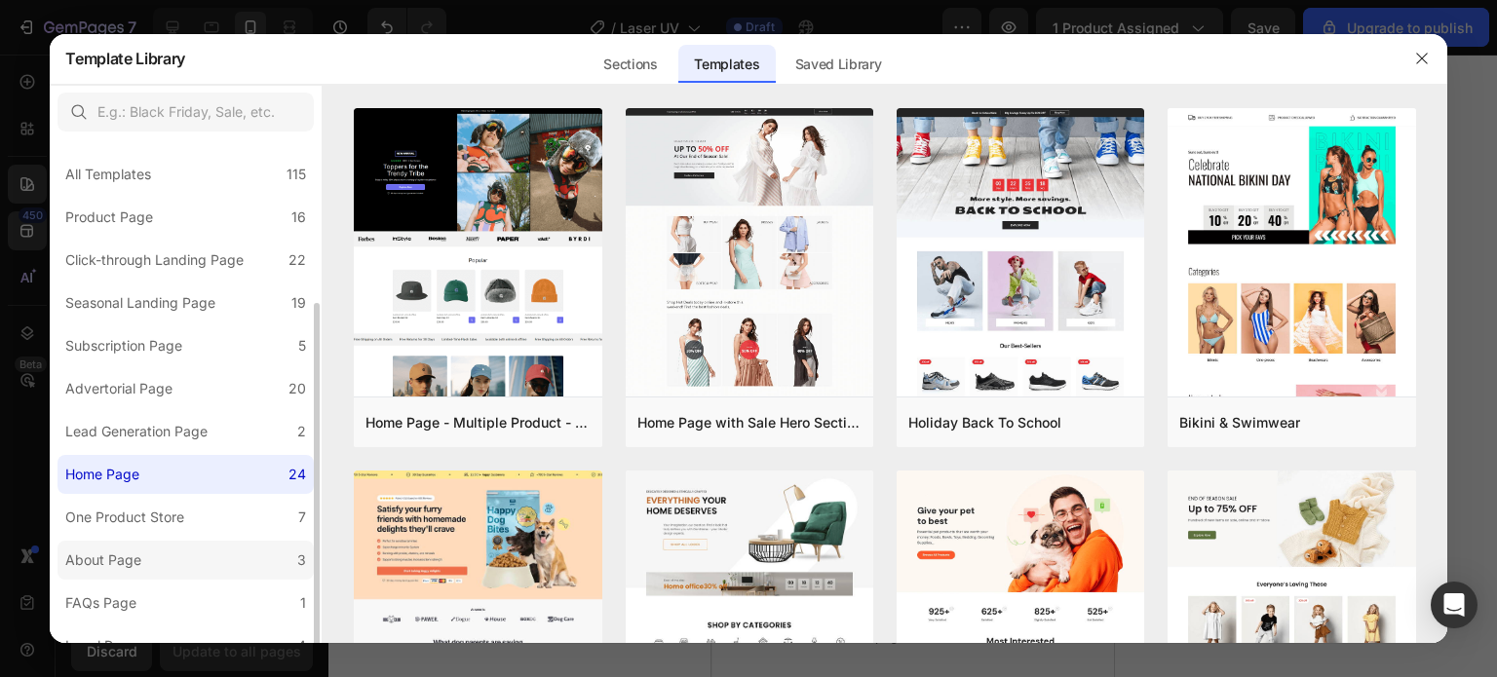
scroll to position [97, 0]
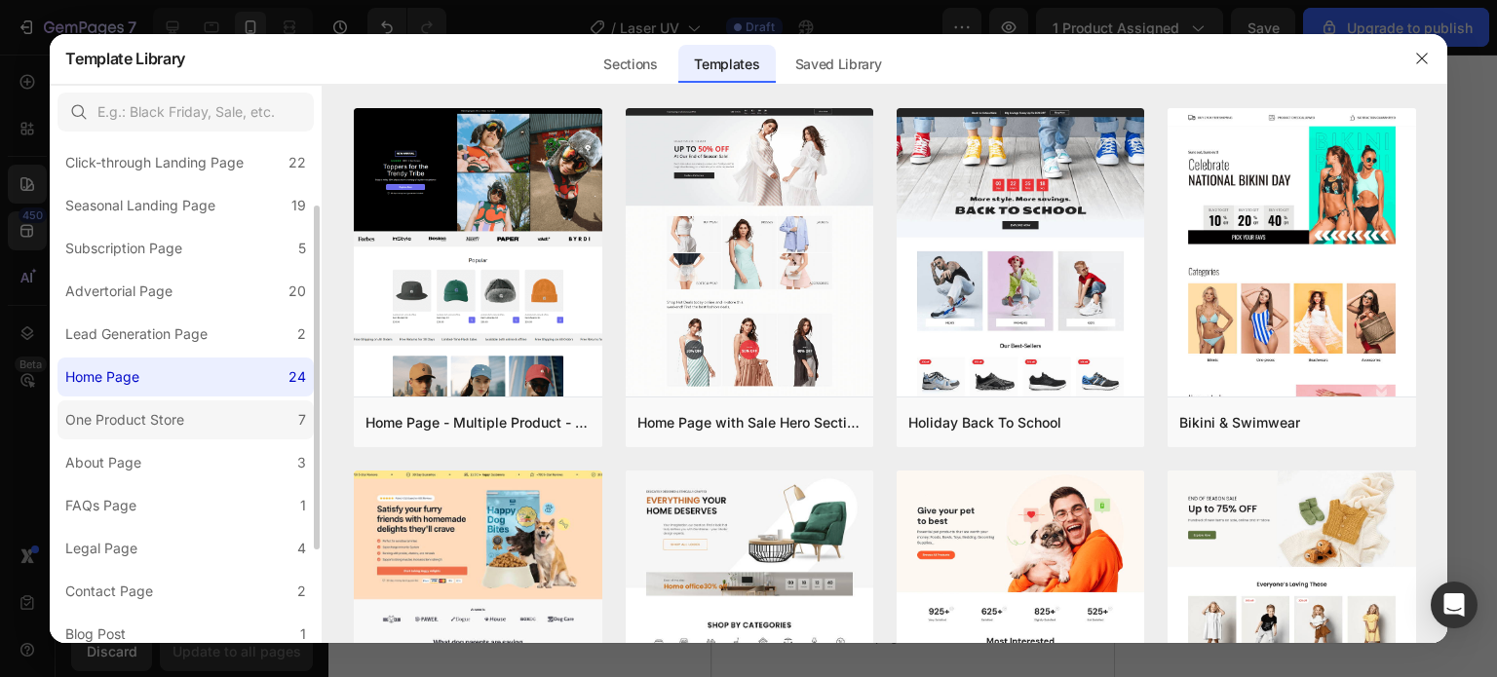
click at [182, 417] on div "One Product Store" at bounding box center [124, 419] width 119 height 23
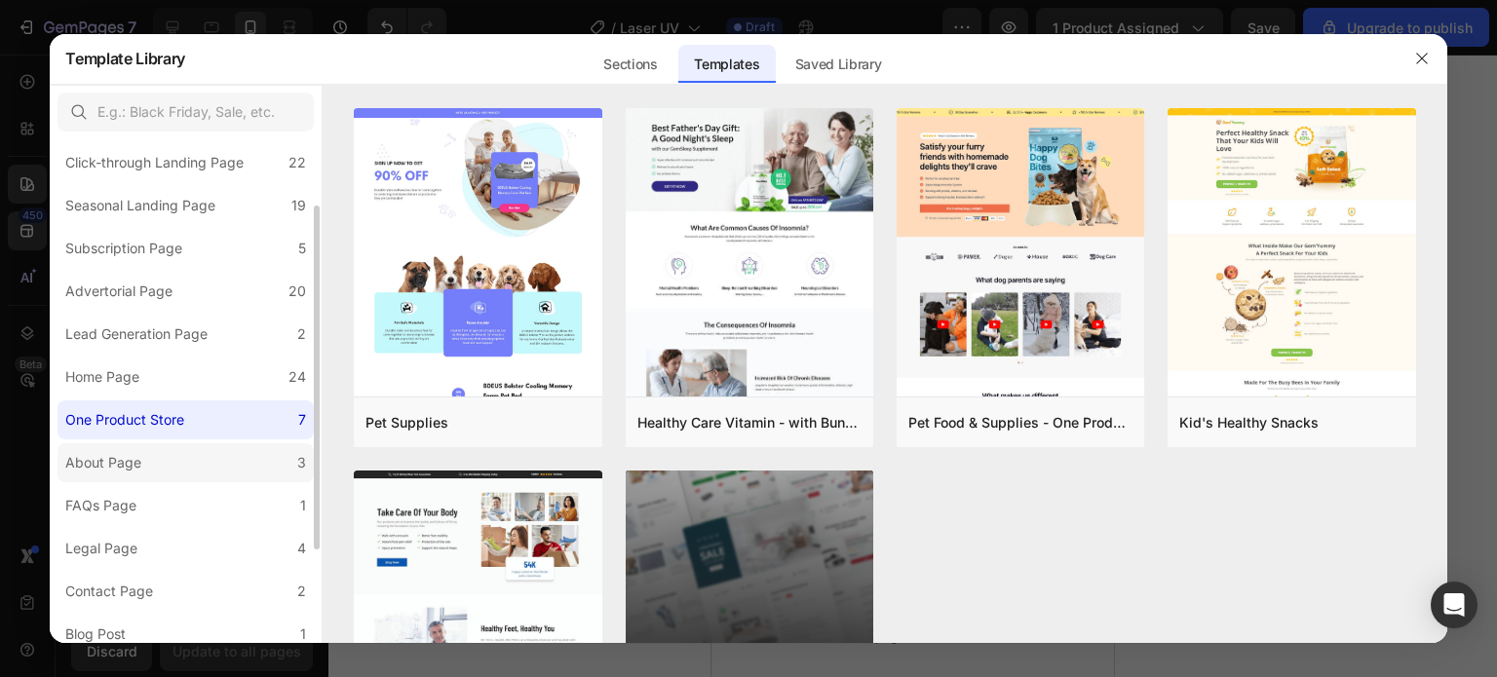
click at [146, 451] on div "About Page" at bounding box center [107, 462] width 84 height 23
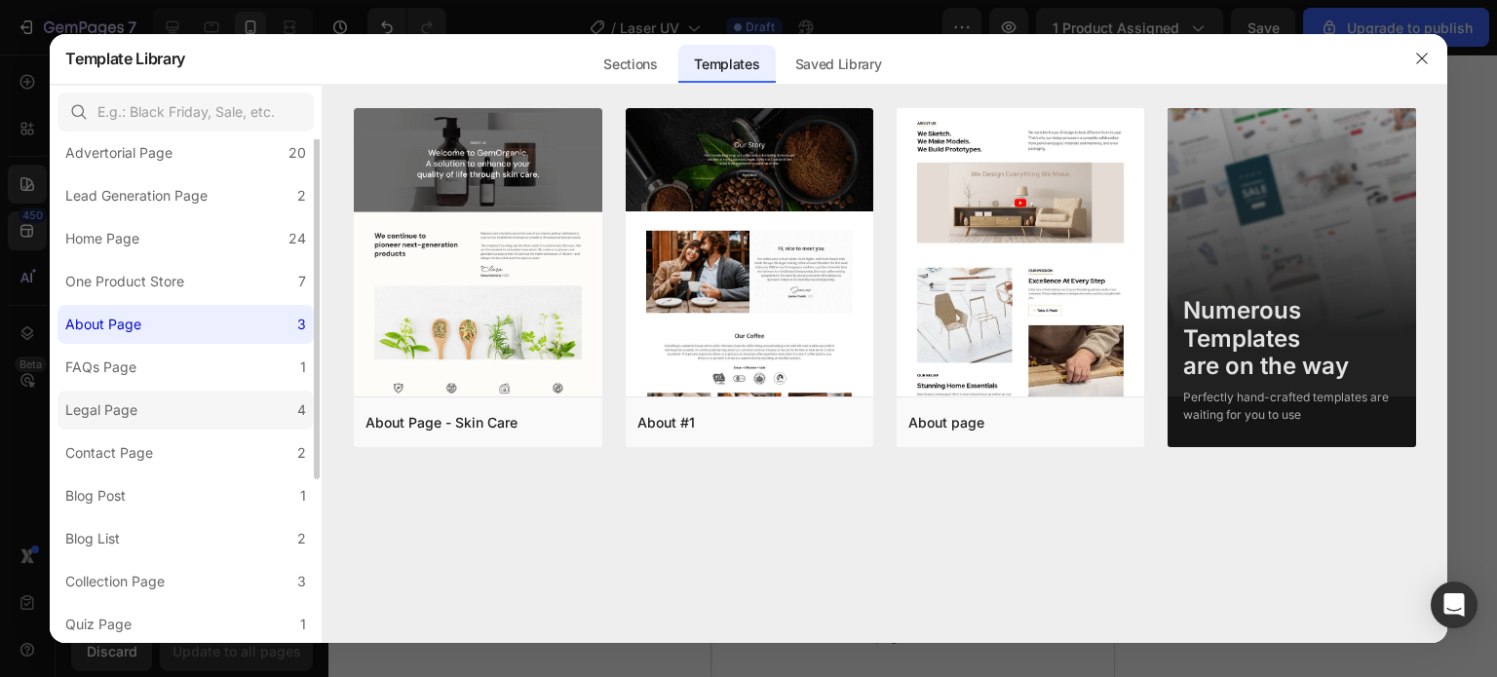
scroll to position [0, 0]
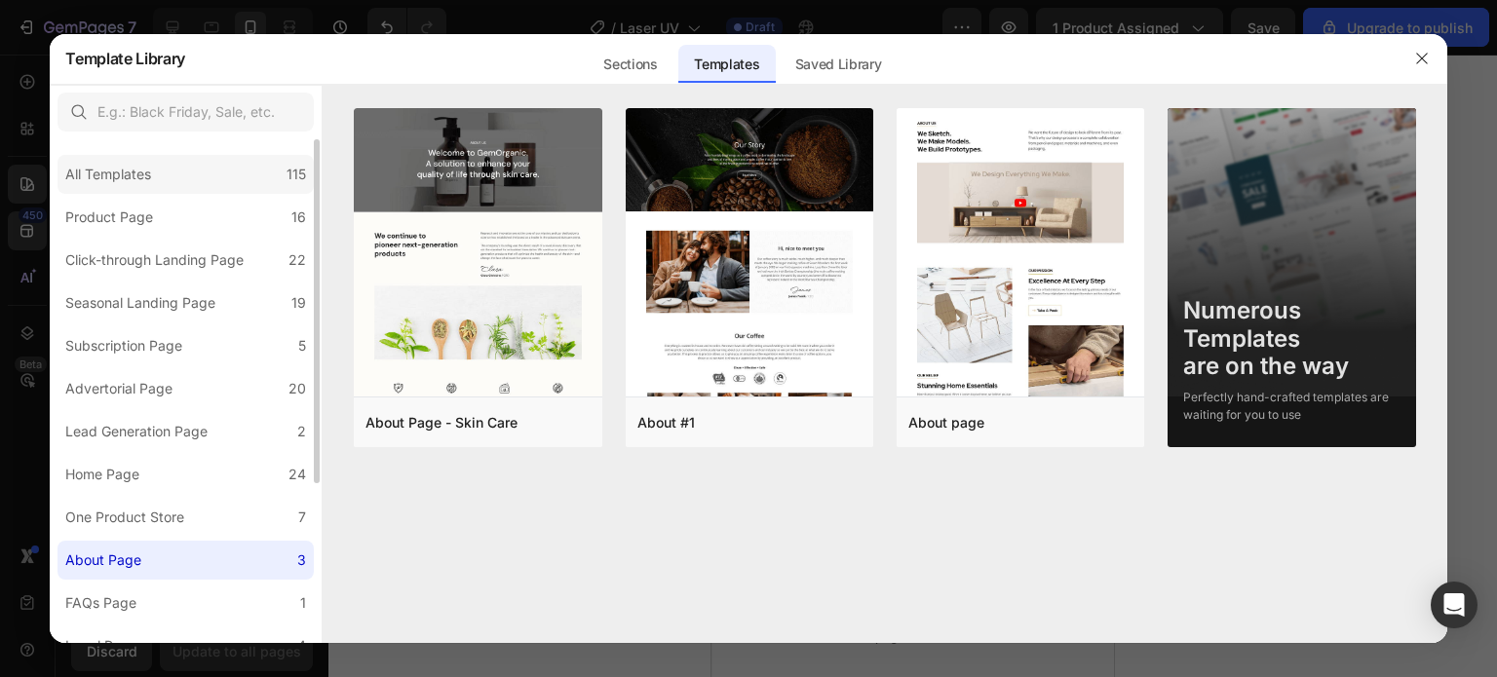
click at [195, 189] on div "All Templates 115" at bounding box center [185, 174] width 256 height 39
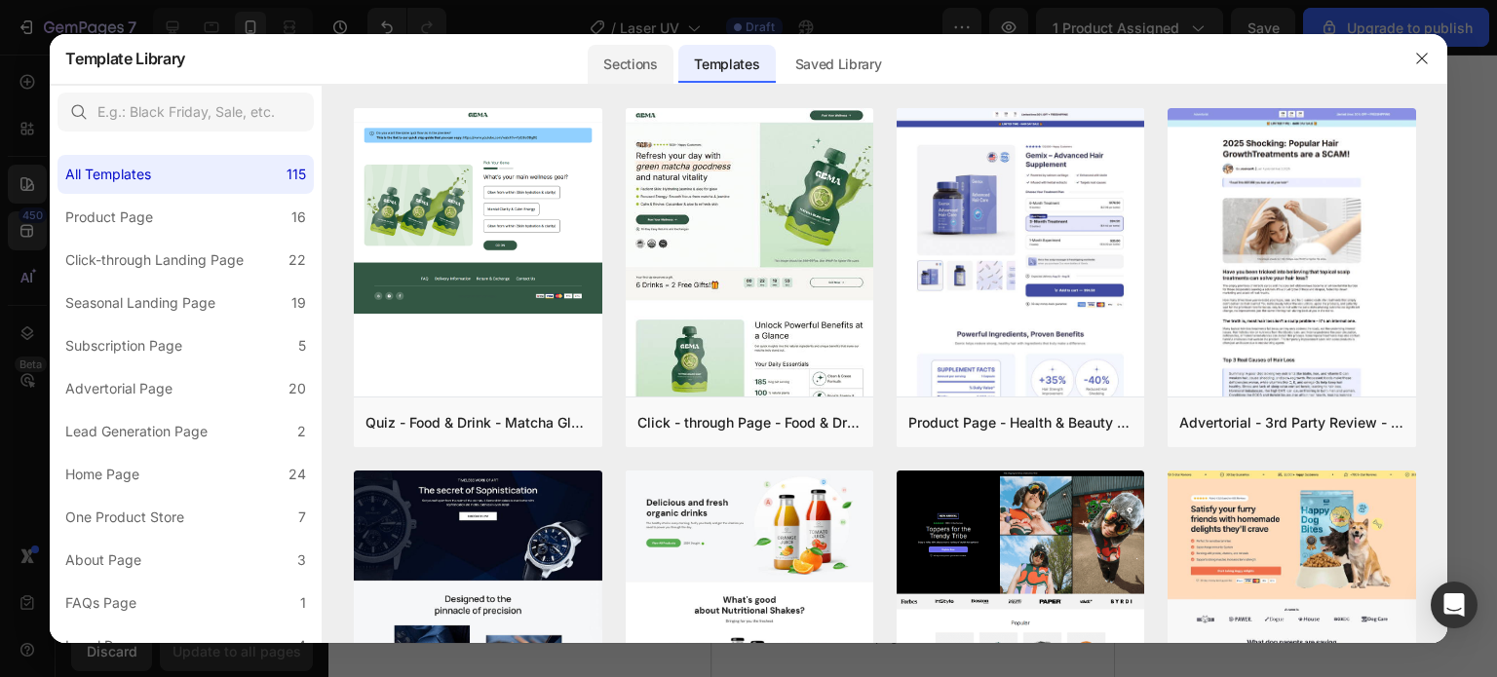
click at [659, 62] on div "Sections" at bounding box center [630, 64] width 85 height 39
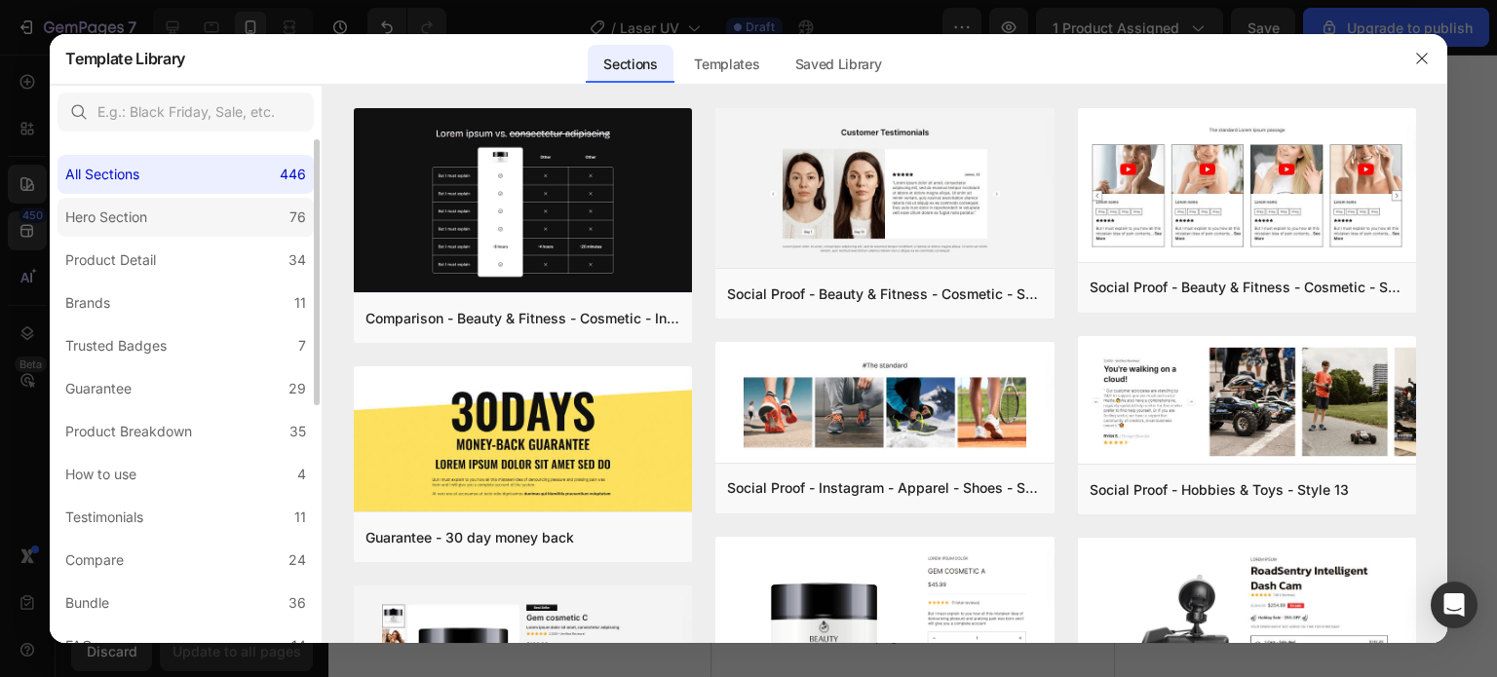
click at [218, 209] on label "Hero Section 76" at bounding box center [185, 217] width 256 height 39
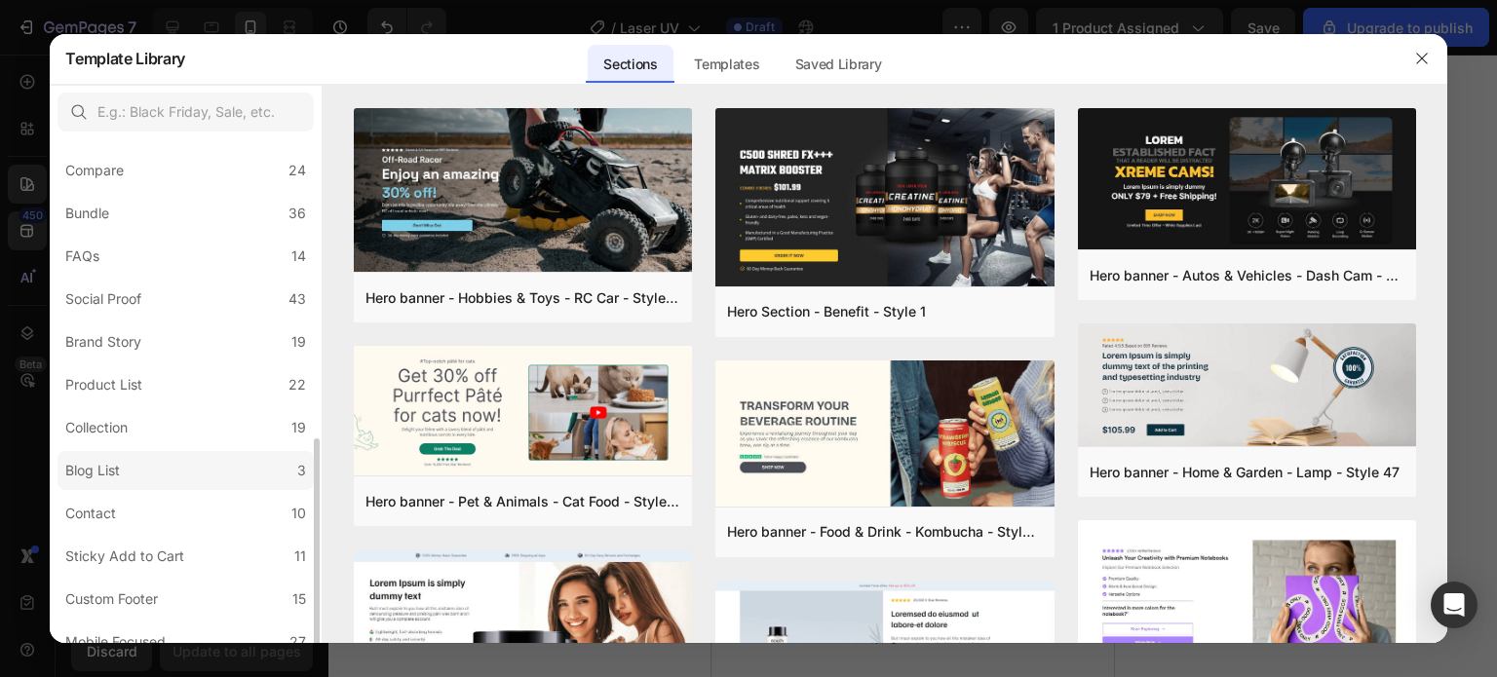
scroll to position [450, 0]
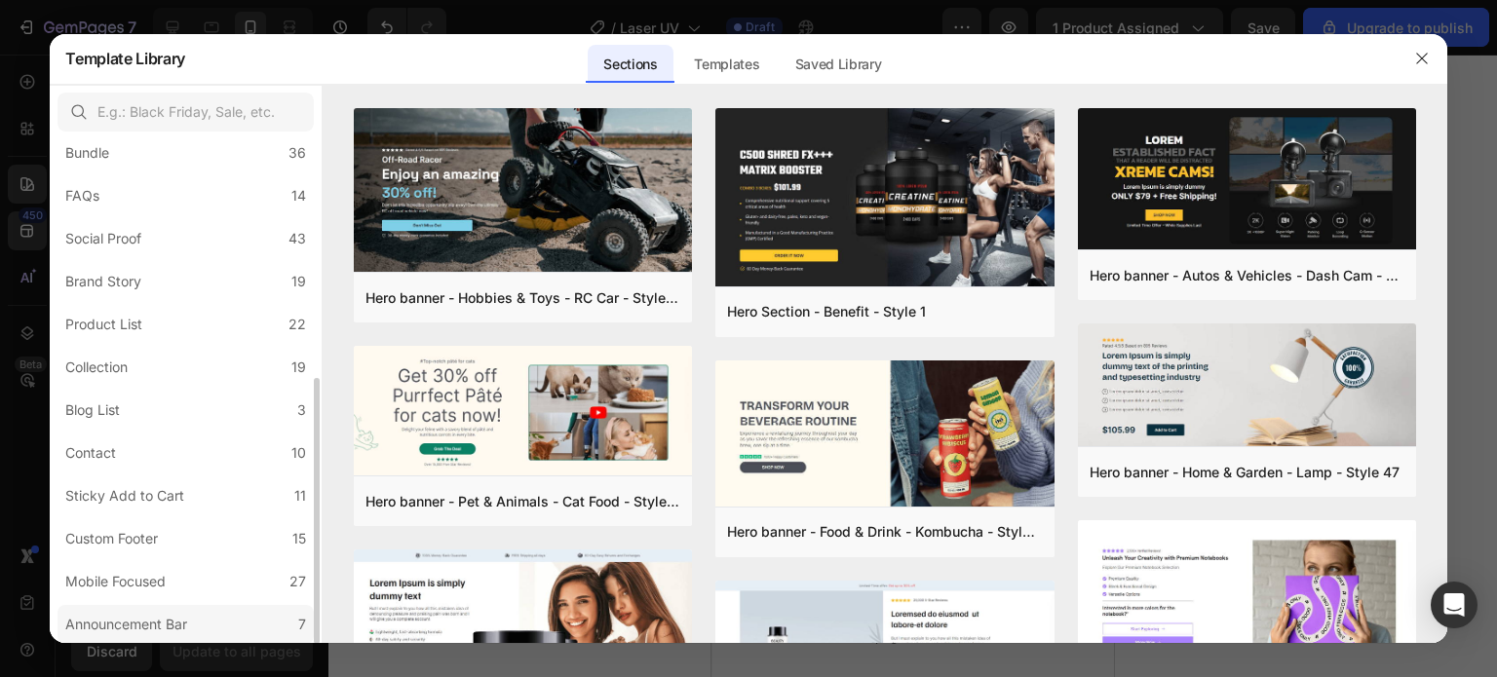
click at [181, 615] on div "Announcement Bar" at bounding box center [126, 624] width 122 height 23
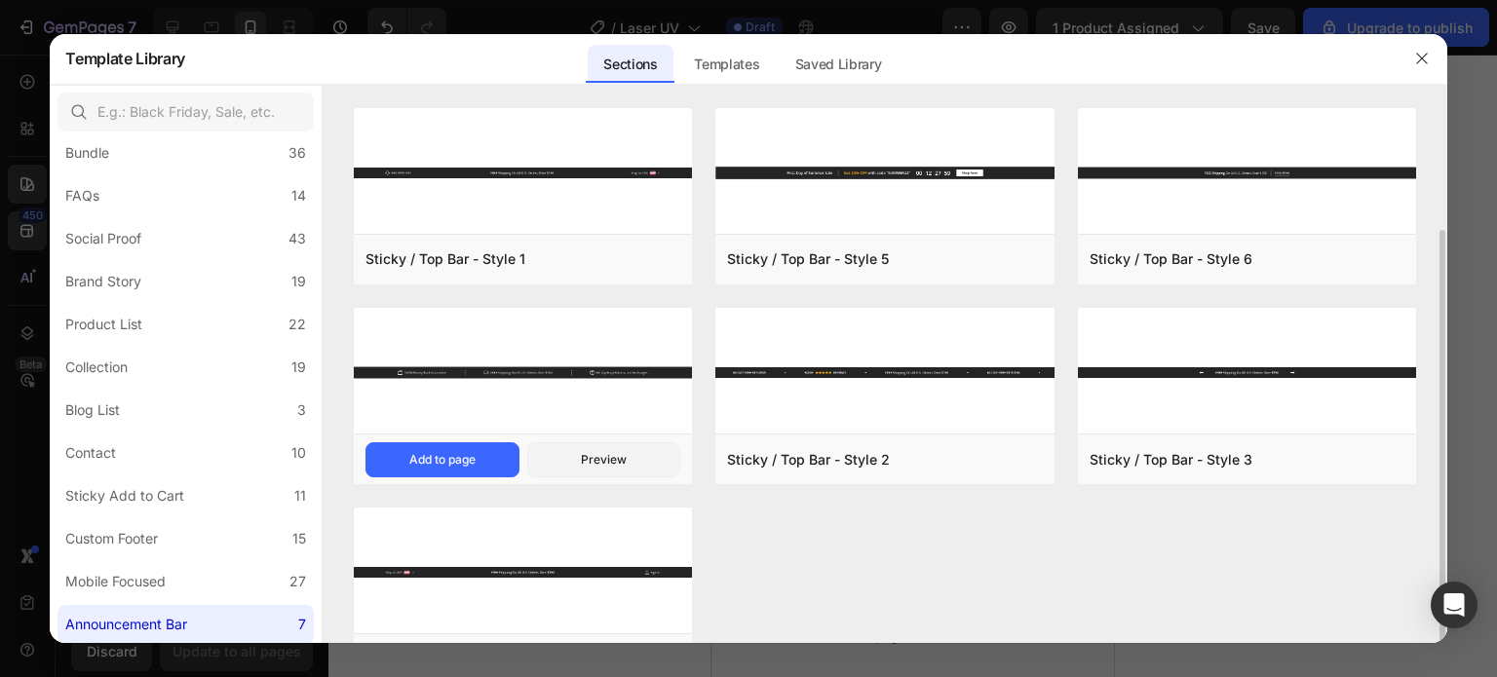
scroll to position [64, 0]
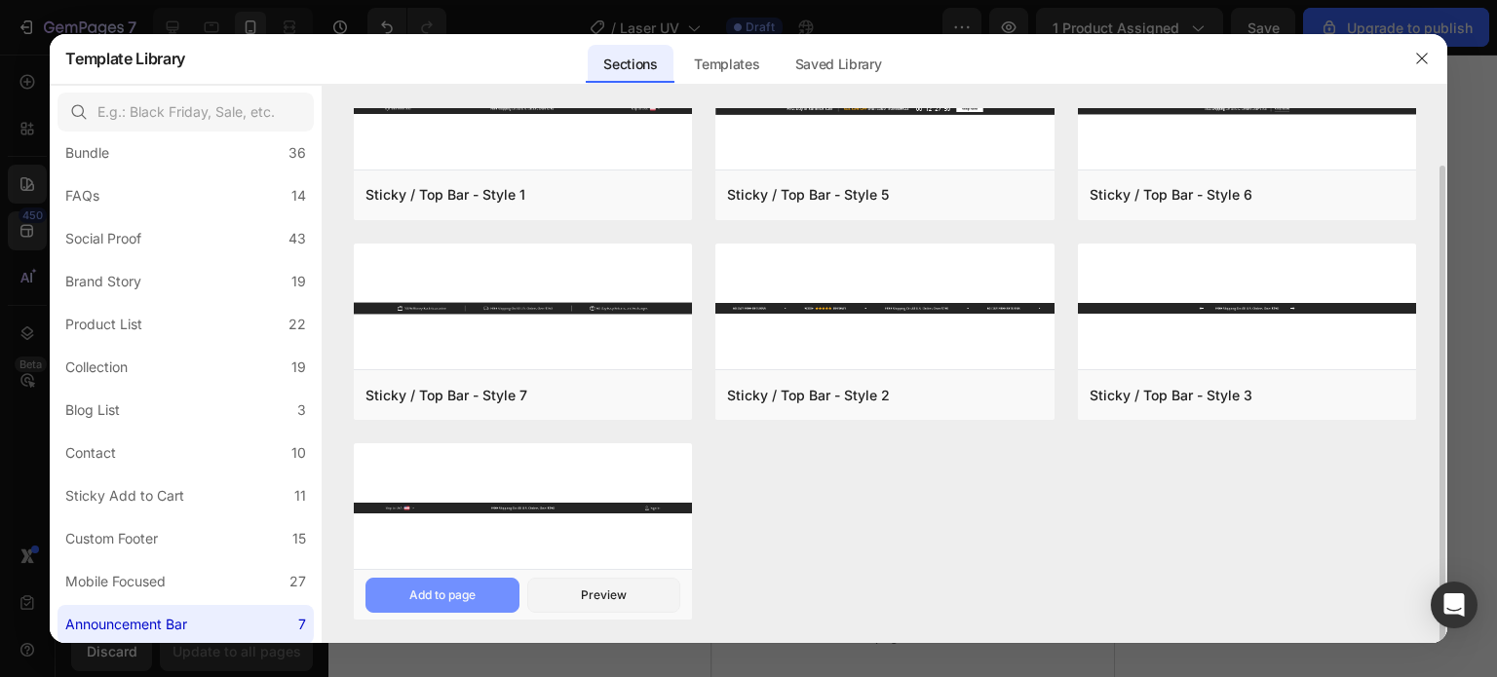
click at [452, 591] on div "Add to page" at bounding box center [442, 596] width 66 height 18
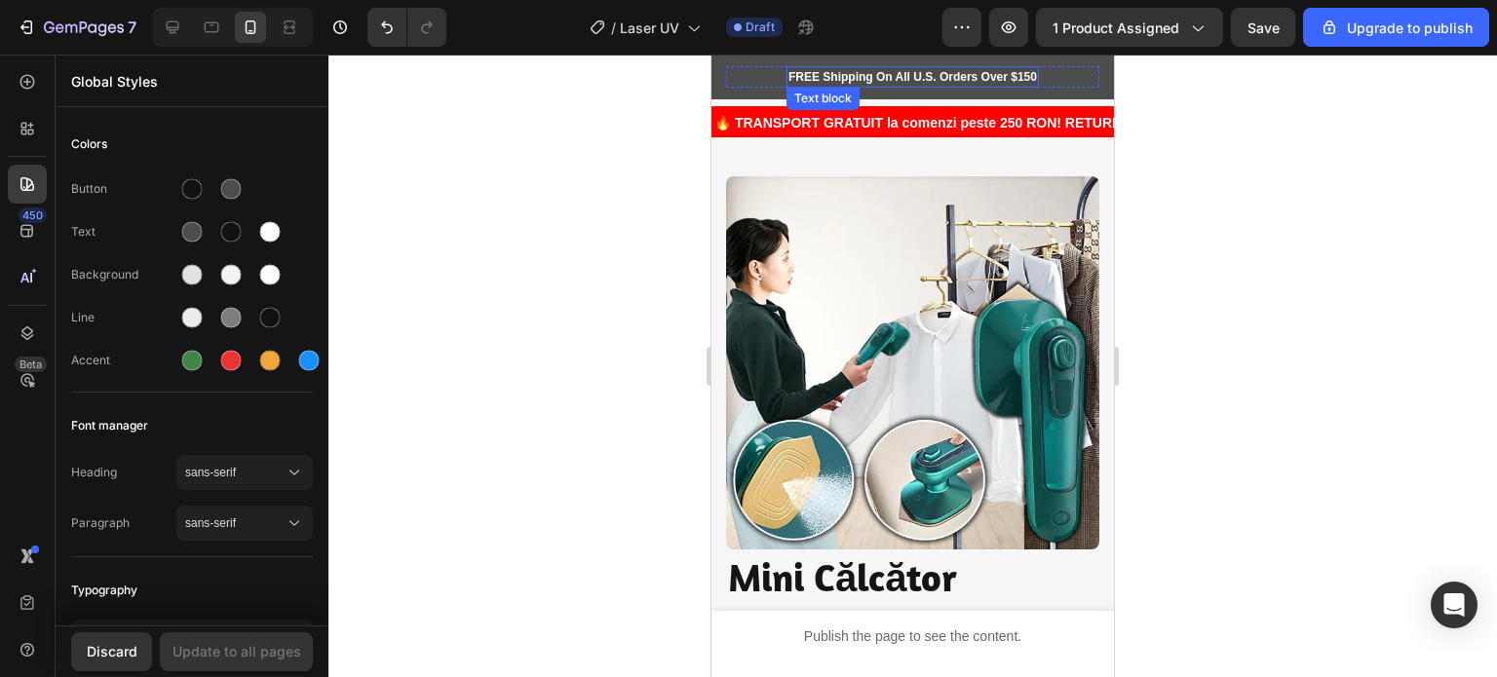
click at [979, 73] on p "FREE Shipping On All U.S. Orders Over $150" at bounding box center [912, 77] width 248 height 18
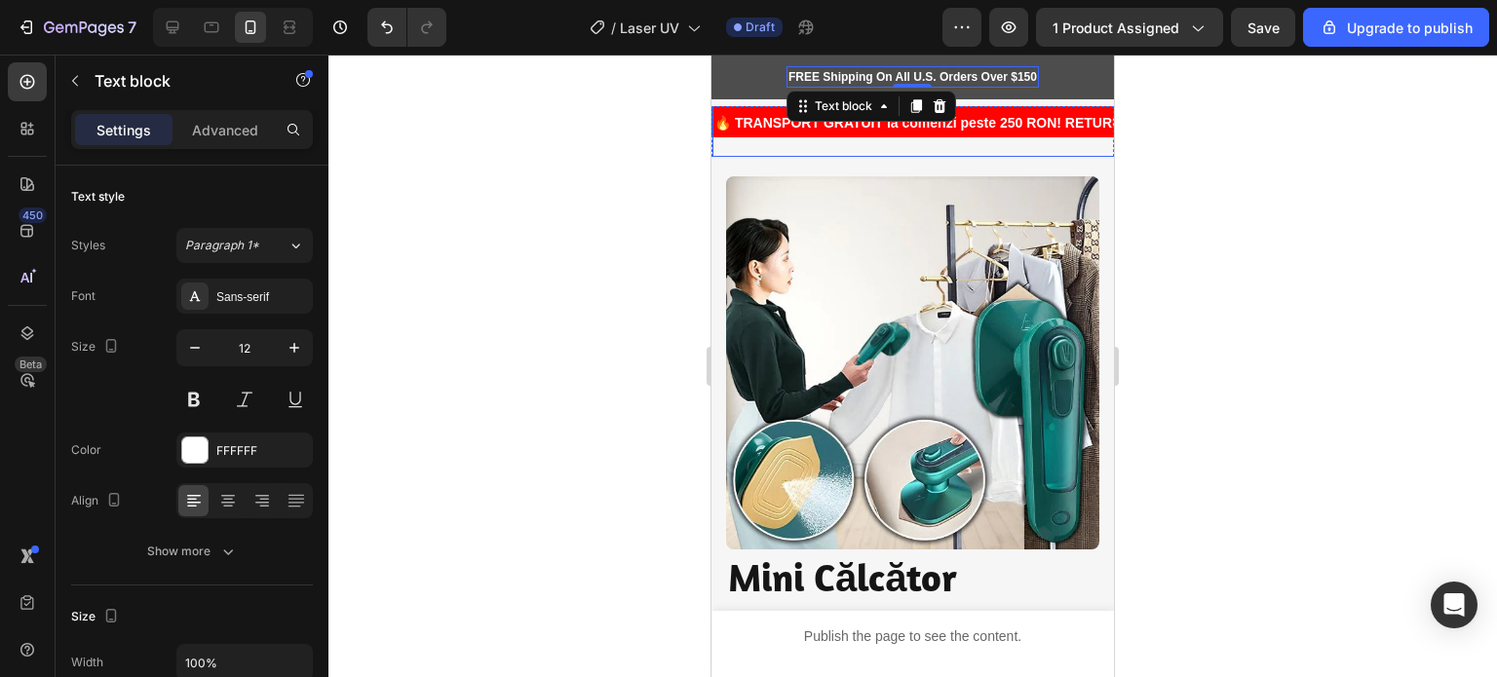
click at [988, 126] on strong "🔥 TRANSPORT GRATUIT la comenzi peste 250 RON! RETURNĂRI SIMPLE! PESTE 1000 de C…" at bounding box center [1149, 123] width 870 height 16
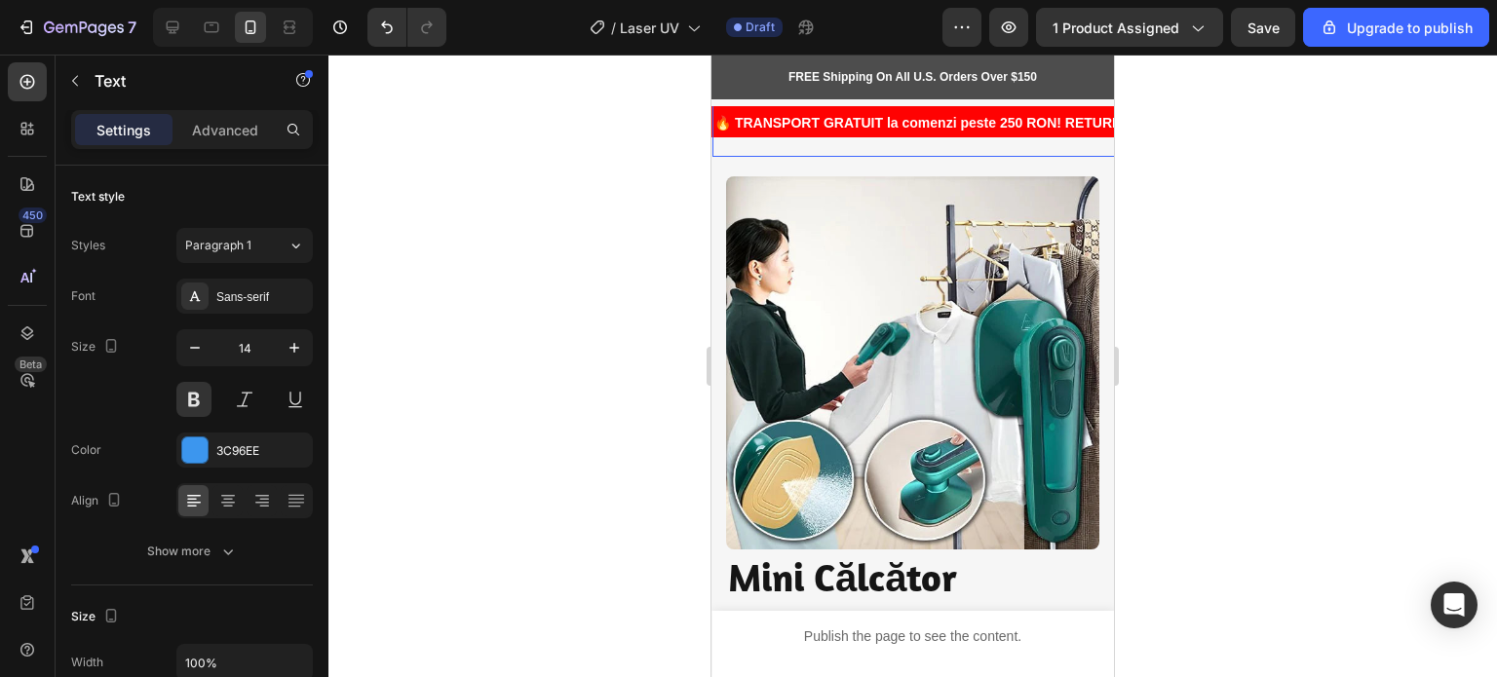
scroll to position [585, 0]
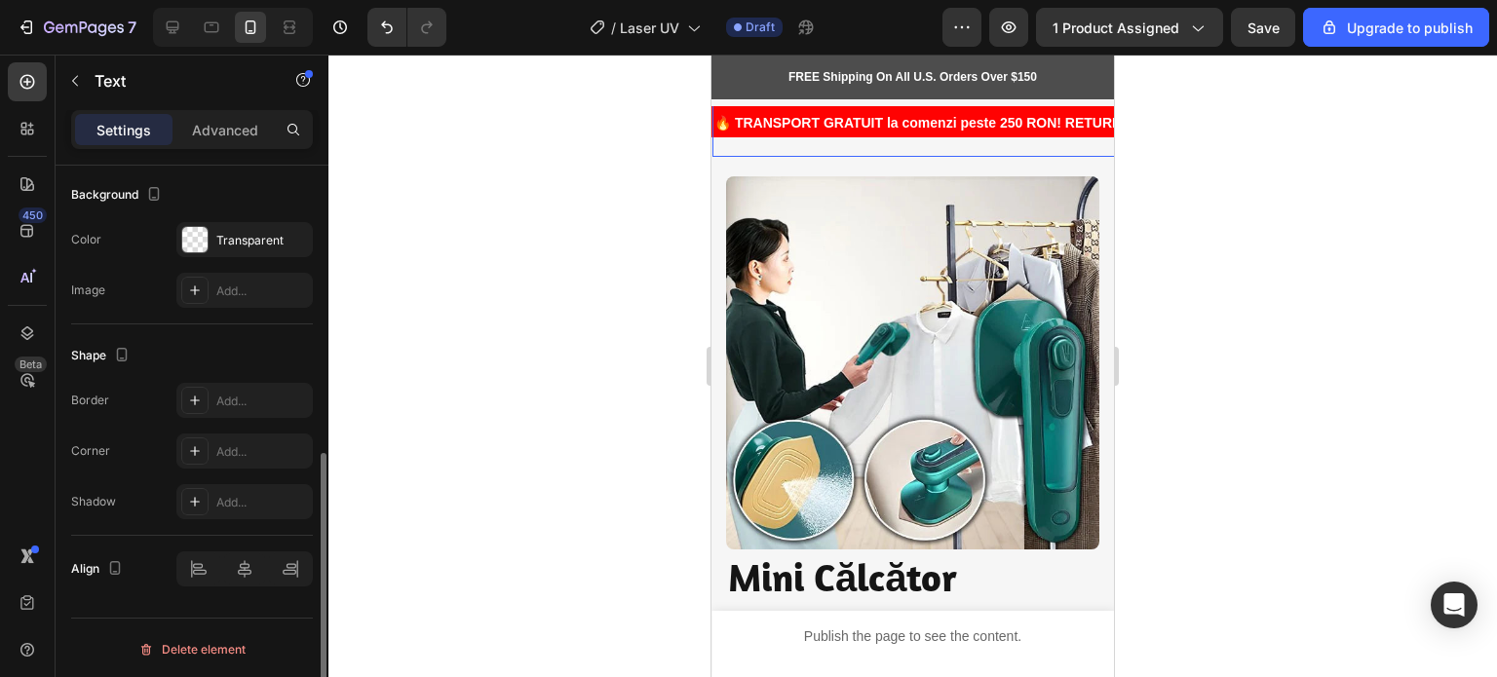
click at [988, 121] on strong "🔥 TRANSPORT GRATUIT la comenzi peste 250 RON! RETURNĂRI SIMPLE! PESTE 1000 de C…" at bounding box center [1149, 123] width 870 height 16
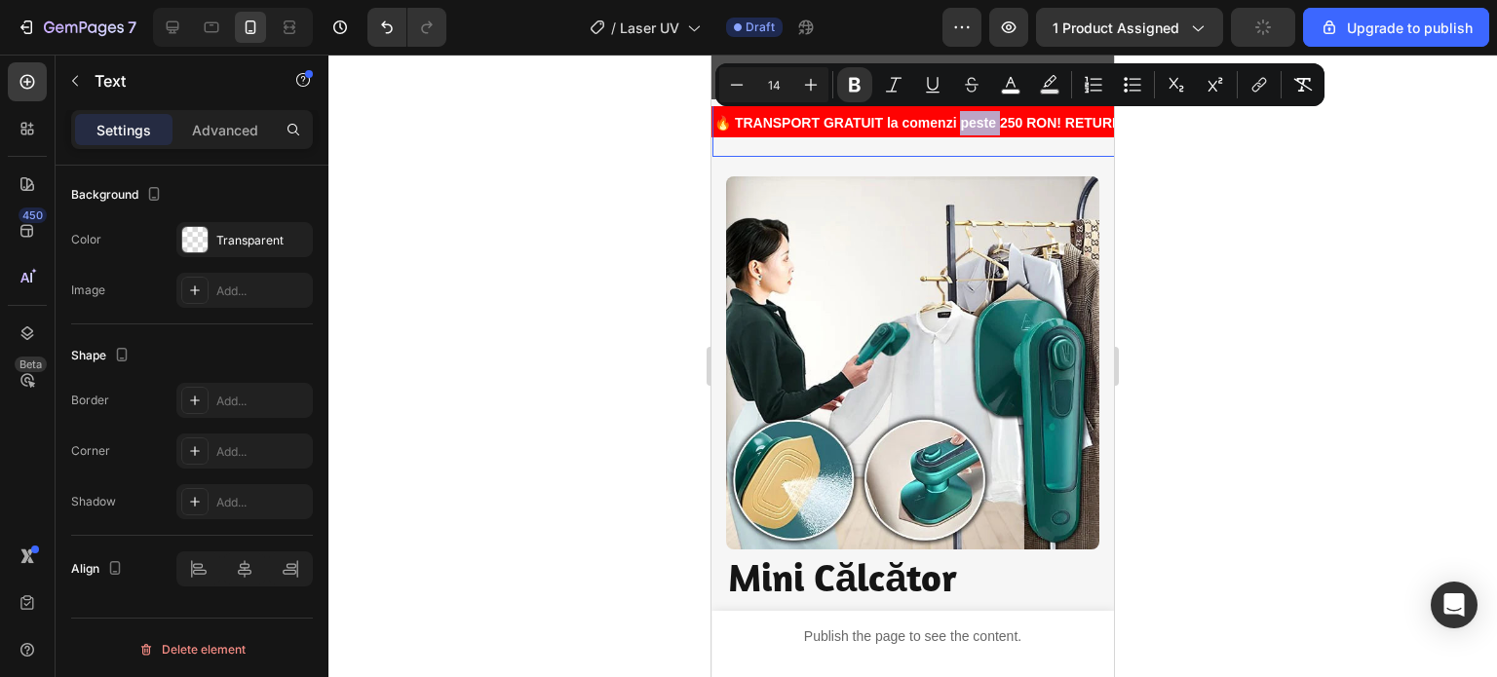
copy strong "🔥 TRANSPORT GRATUIT la comenzi peste 250 RON! RETURNĂRI SIMPLE! PESTE 1000 de C…"
click at [665, 141] on div at bounding box center [912, 366] width 1168 height 623
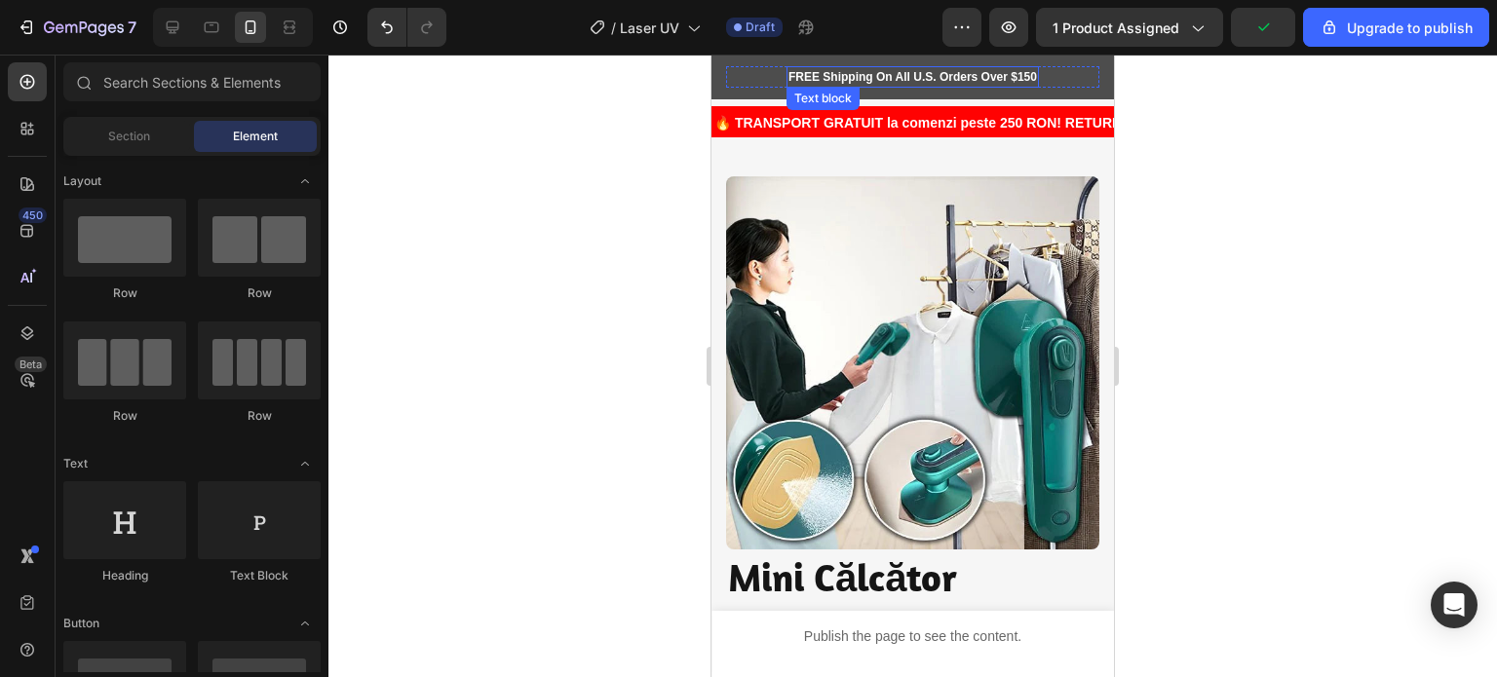
click at [834, 78] on p "FREE Shipping On All U.S. Orders Over $150" at bounding box center [912, 77] width 248 height 18
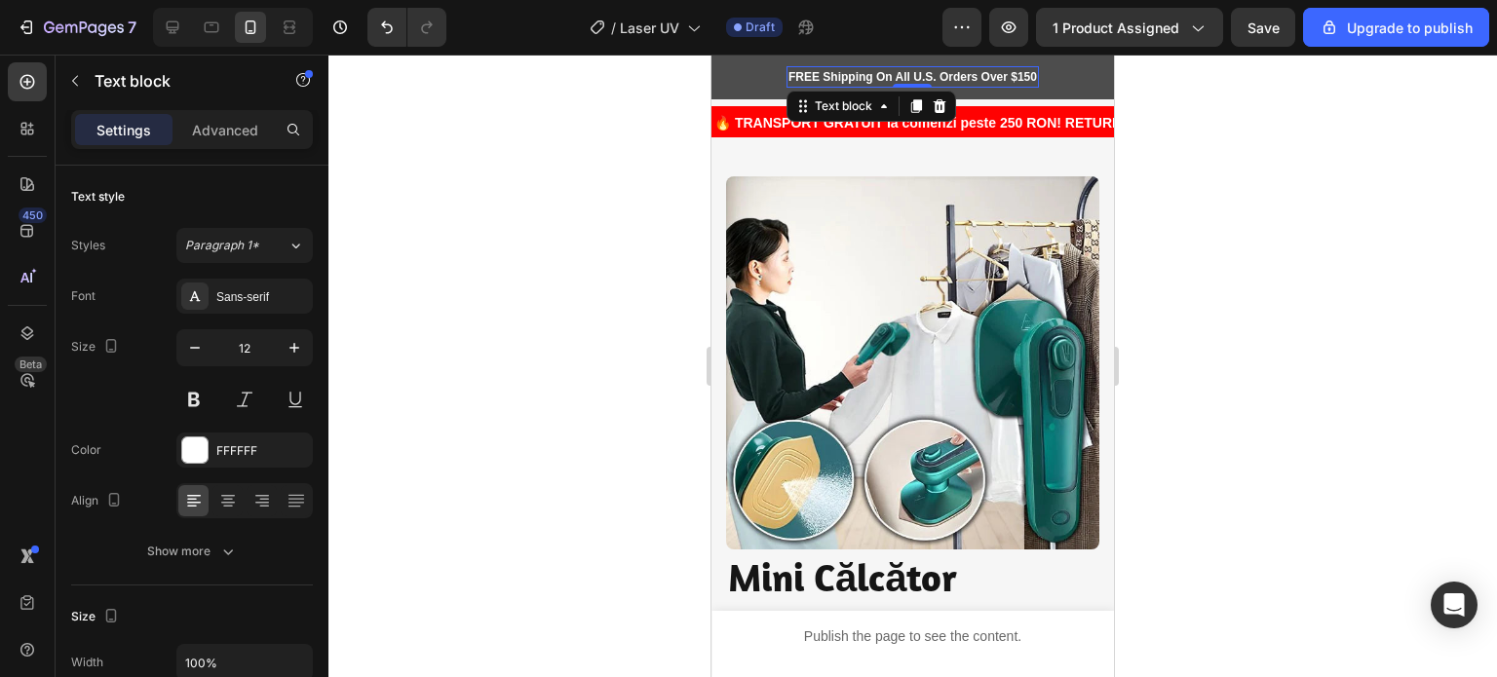
click at [834, 78] on p "FREE Shipping On All U.S. Orders Over $150" at bounding box center [912, 77] width 248 height 18
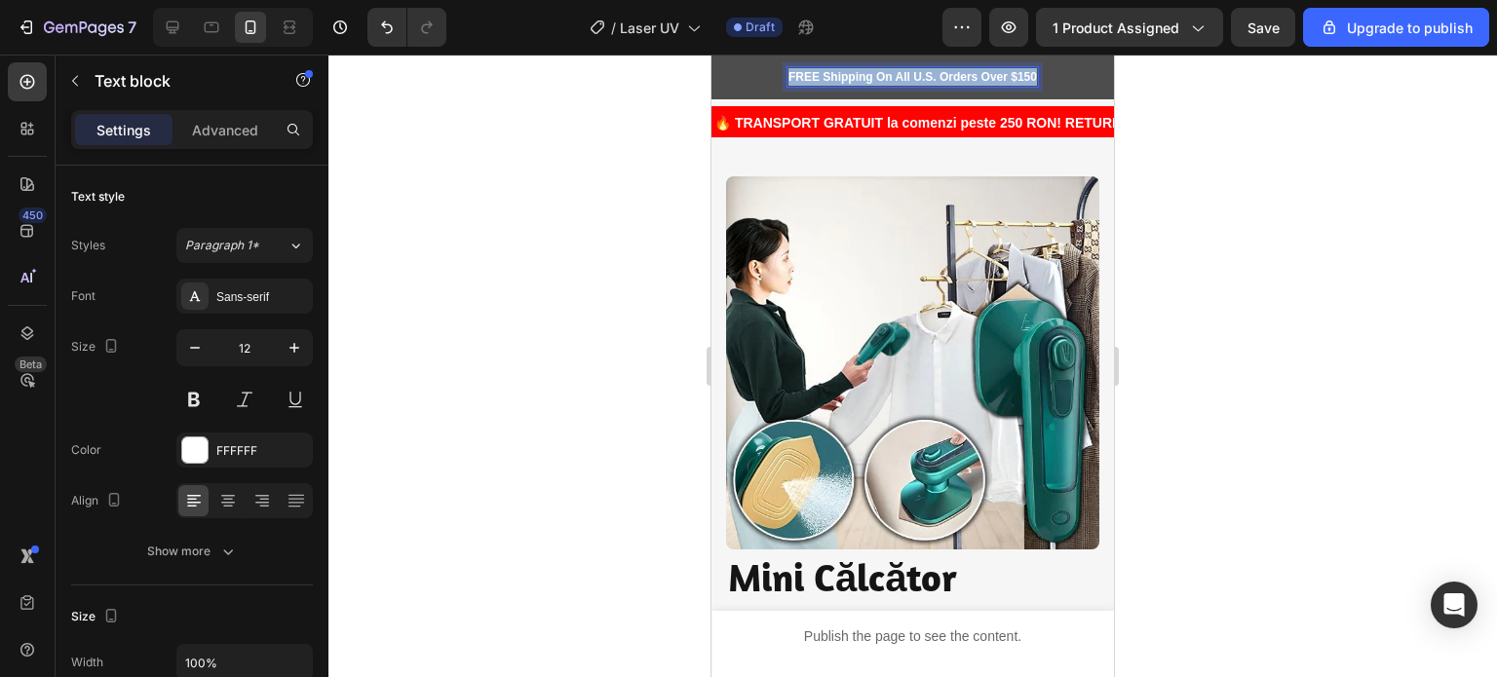
click at [834, 78] on p "FREE Shipping On All U.S. Orders Over $150" at bounding box center [912, 77] width 248 height 18
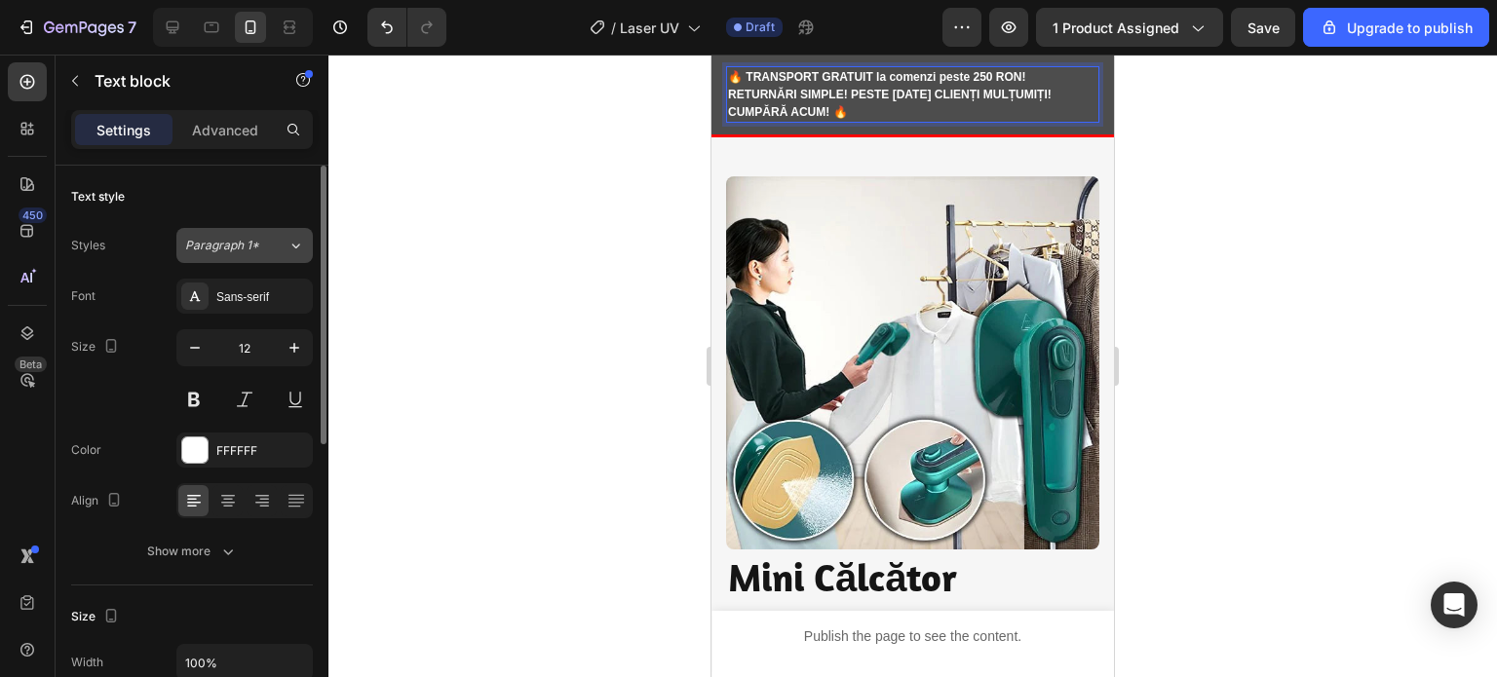
click at [295, 250] on icon at bounding box center [295, 245] width 17 height 19
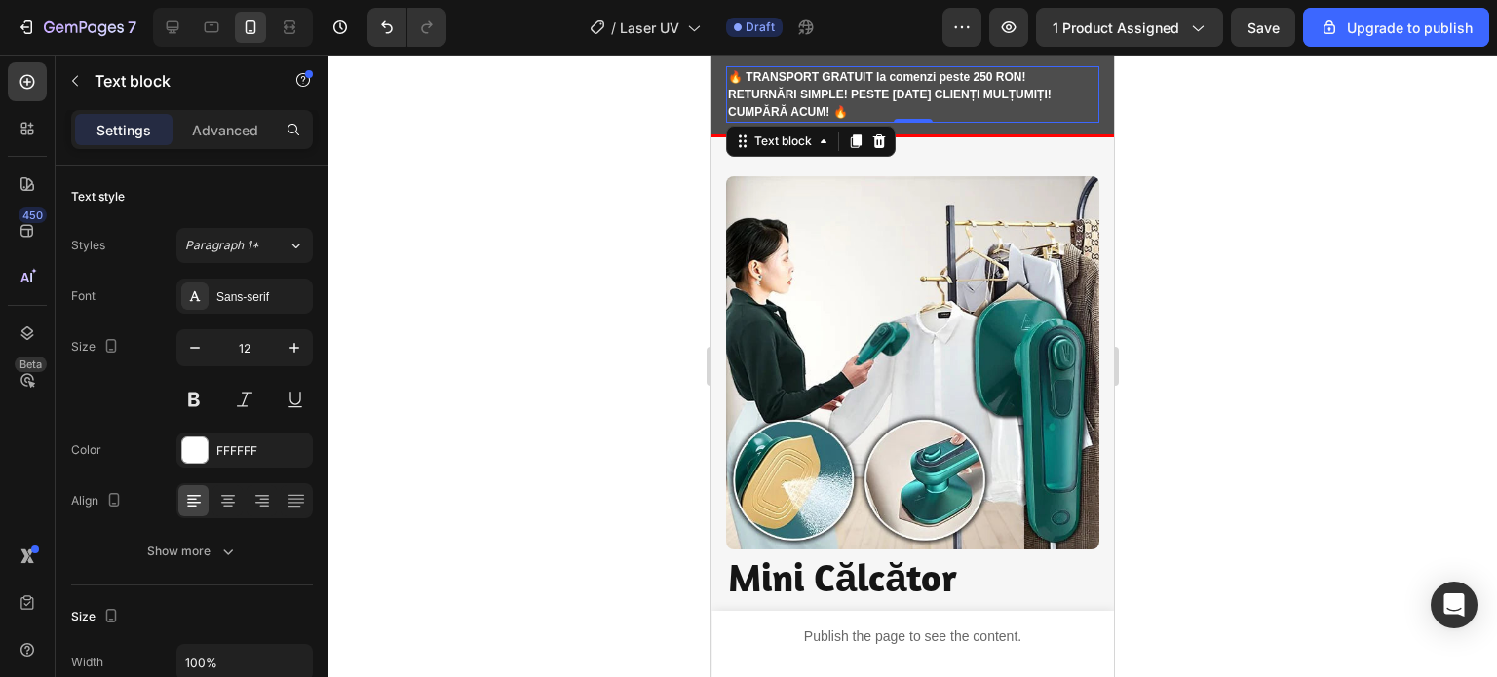
click at [378, 225] on div at bounding box center [912, 366] width 1168 height 623
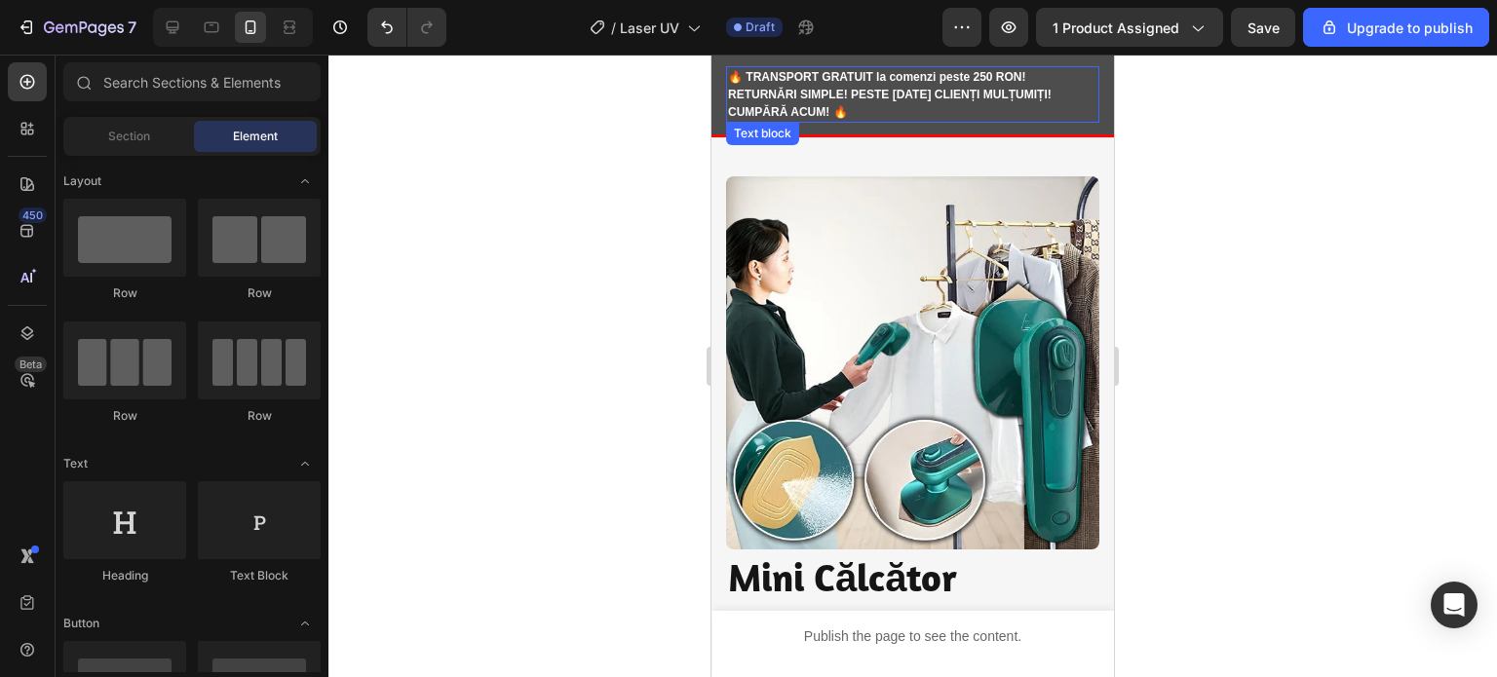
click at [775, 102] on p "🔥 TRANSPORT GRATUIT la comenzi peste 250 RON! RETURNĂRI SIMPLE! PESTE 1000 de C…" at bounding box center [912, 94] width 369 height 53
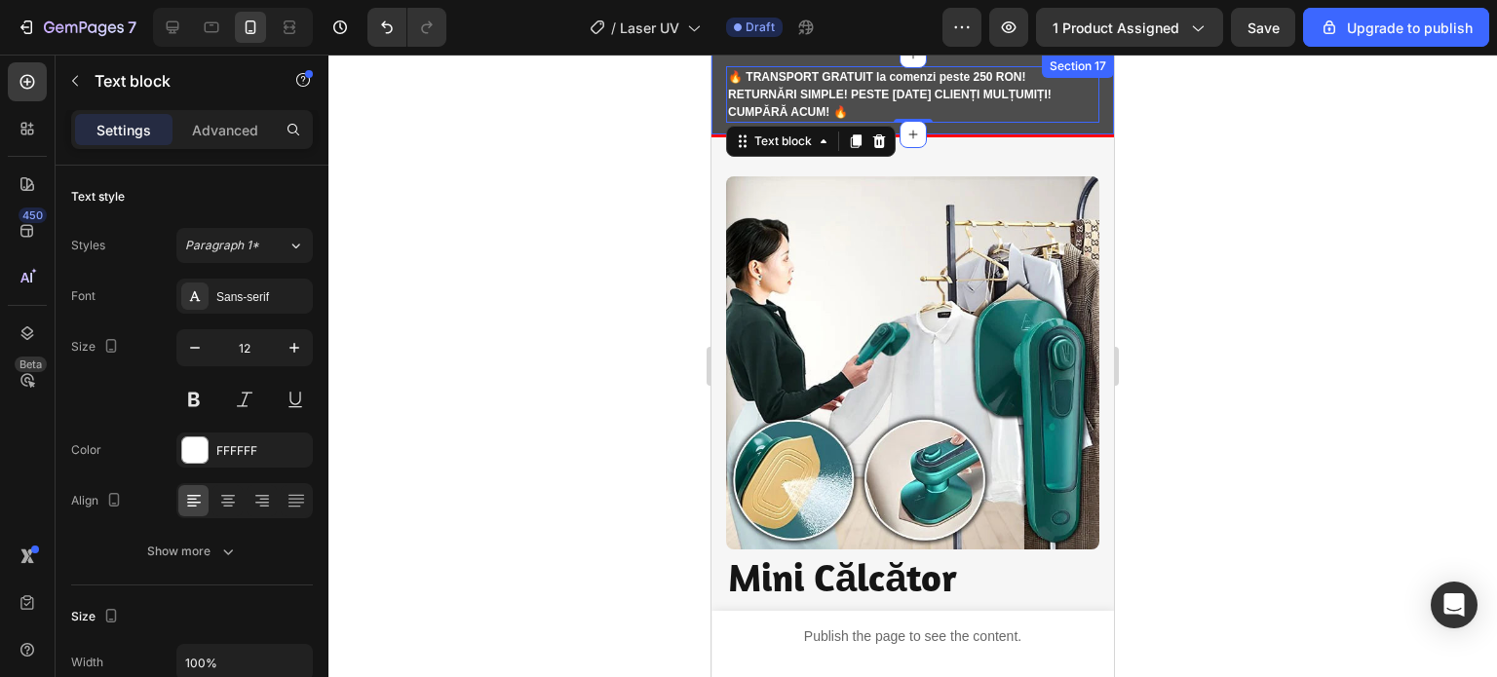
click at [713, 89] on div "Ship to USA Text block Image Row 🔥 TRANSPORT GRATUIT la comenzi peste 250 RON! …" at bounding box center [912, 95] width 402 height 80
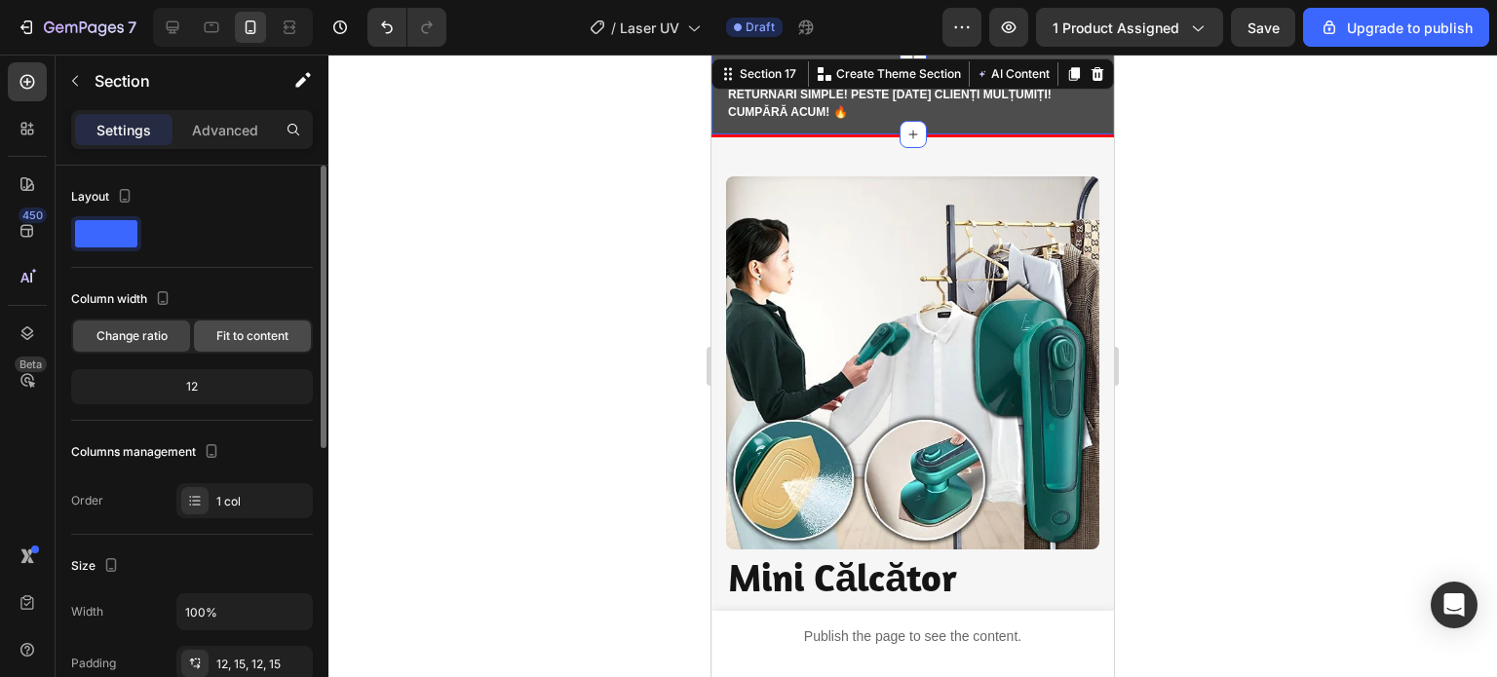
click at [218, 327] on span "Fit to content" at bounding box center [252, 336] width 72 height 18
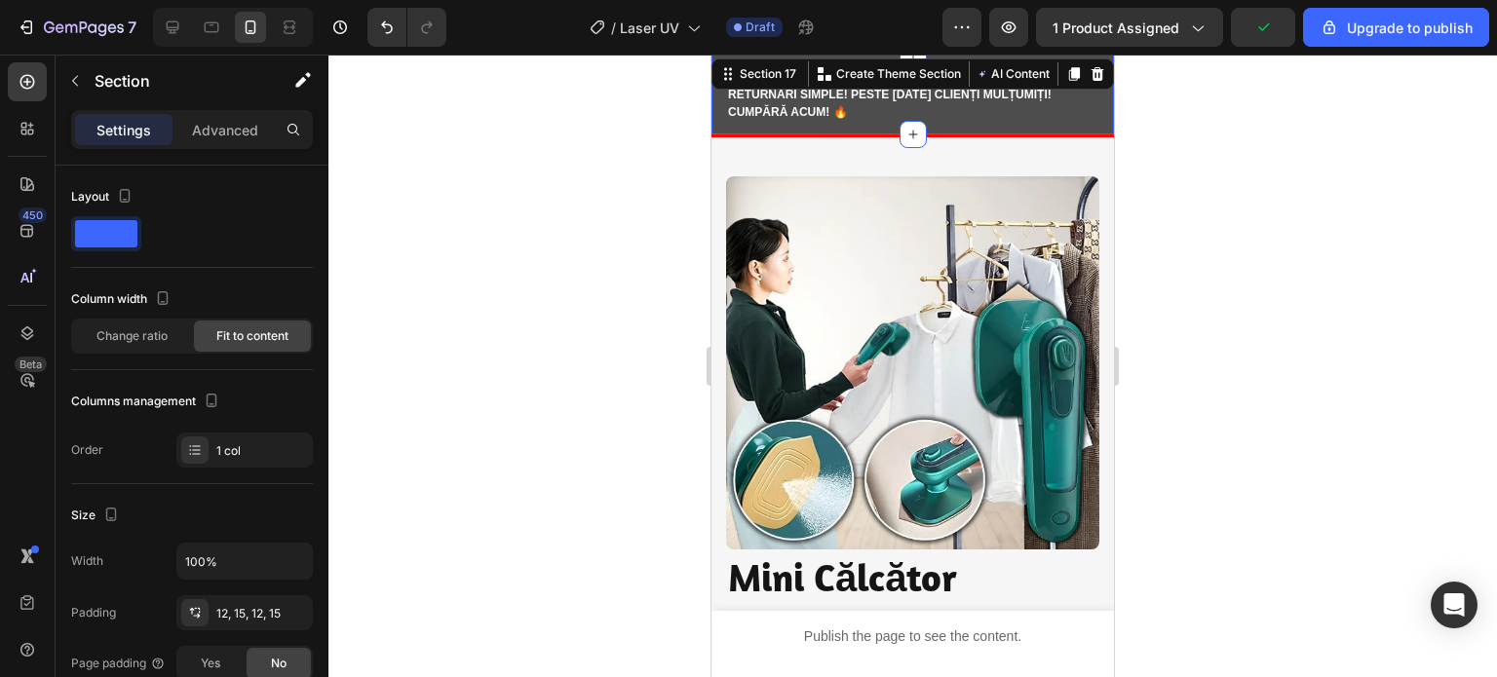
click at [600, 246] on div at bounding box center [912, 366] width 1168 height 623
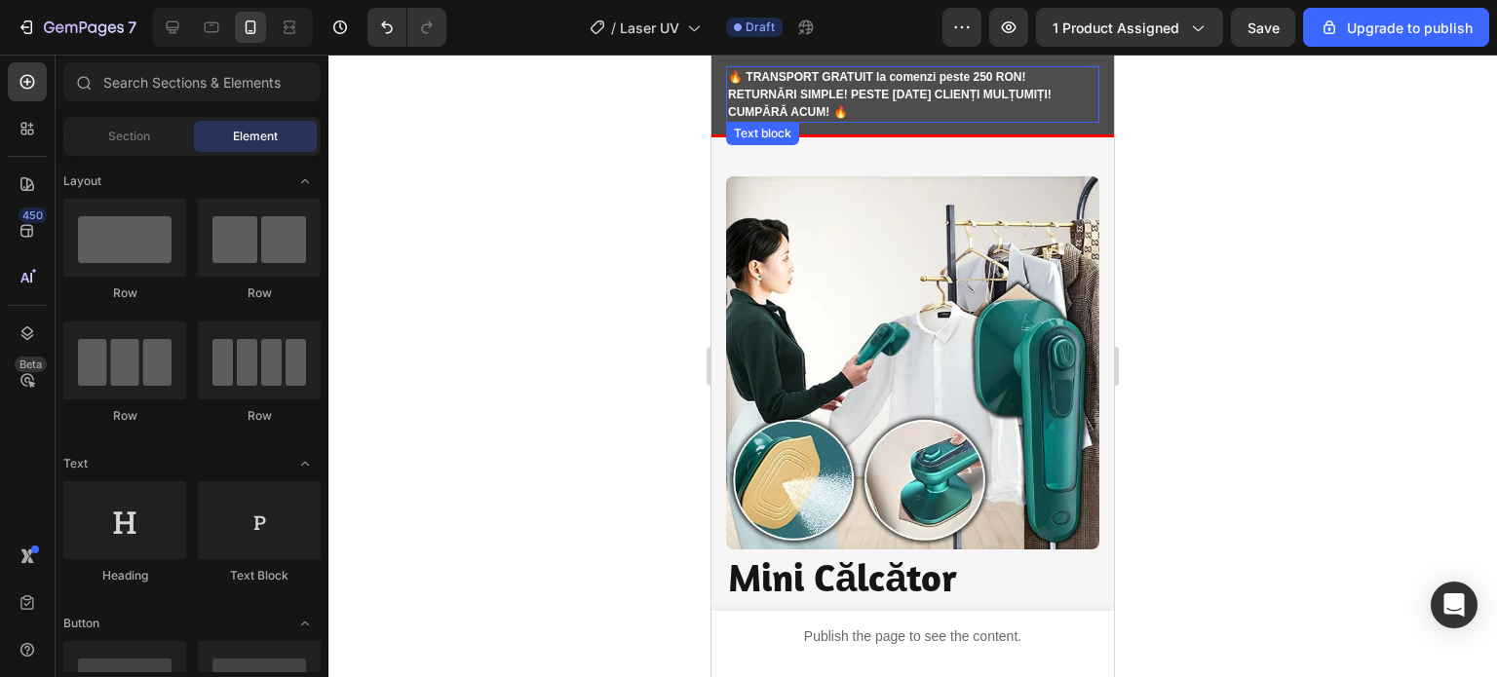
click at [910, 86] on p "🔥 TRANSPORT GRATUIT la comenzi peste 250 RON! RETURNĂRI SIMPLE! PESTE 1000 de C…" at bounding box center [912, 94] width 369 height 53
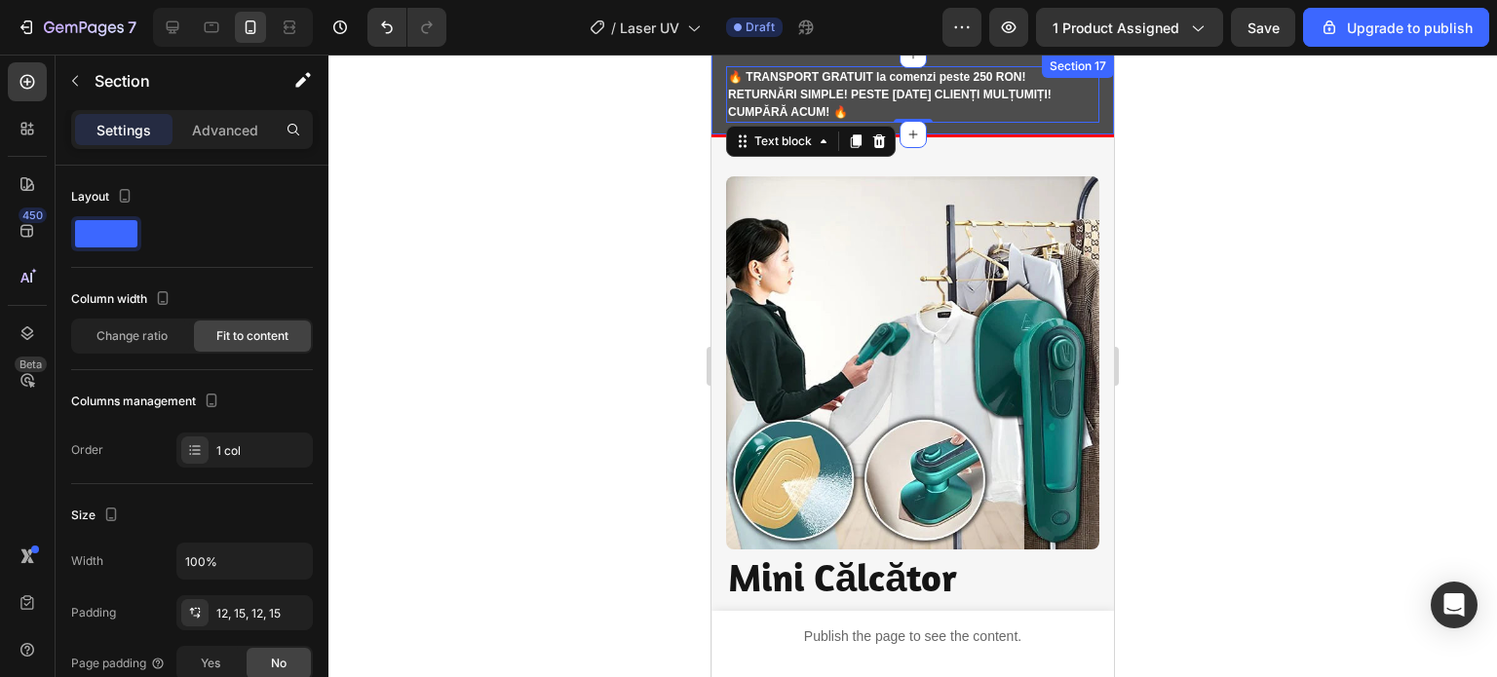
click at [721, 83] on div "Ship to USA Text block Image Row 🔥 TRANSPORT GRATUIT la comenzi peste 250 RON! …" at bounding box center [912, 95] width 402 height 80
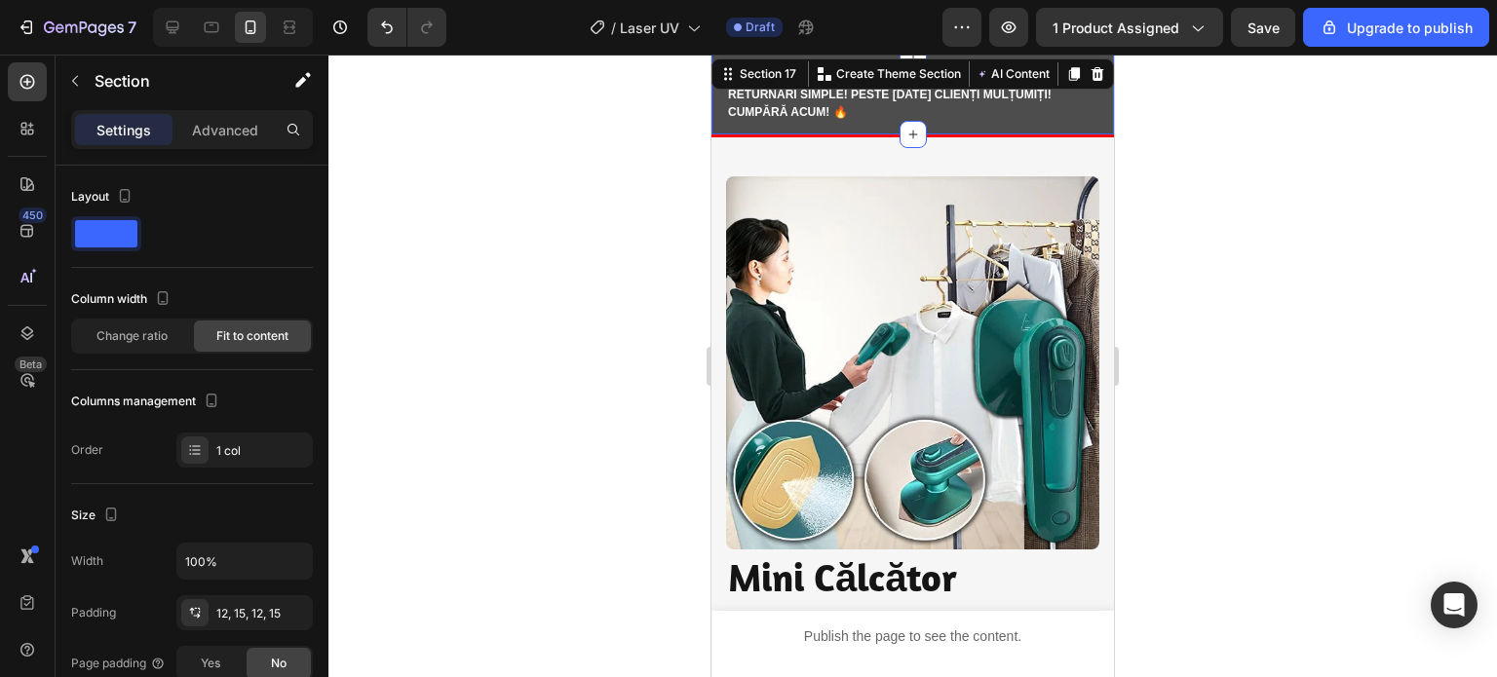
click at [723, 101] on div "Ship to USA Text block Image Row 🔥 TRANSPORT GRATUIT la comenzi peste 250 RON! …" at bounding box center [912, 95] width 402 height 80
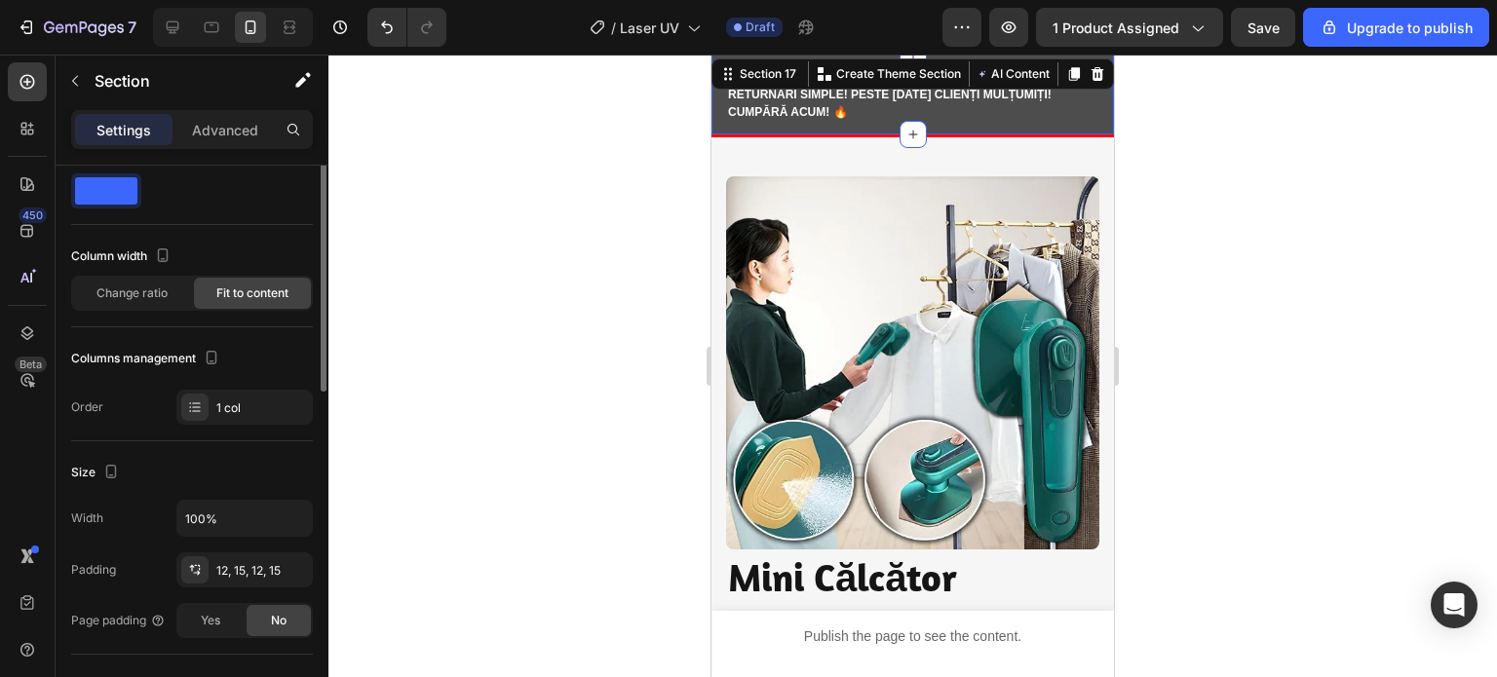
scroll to position [0, 0]
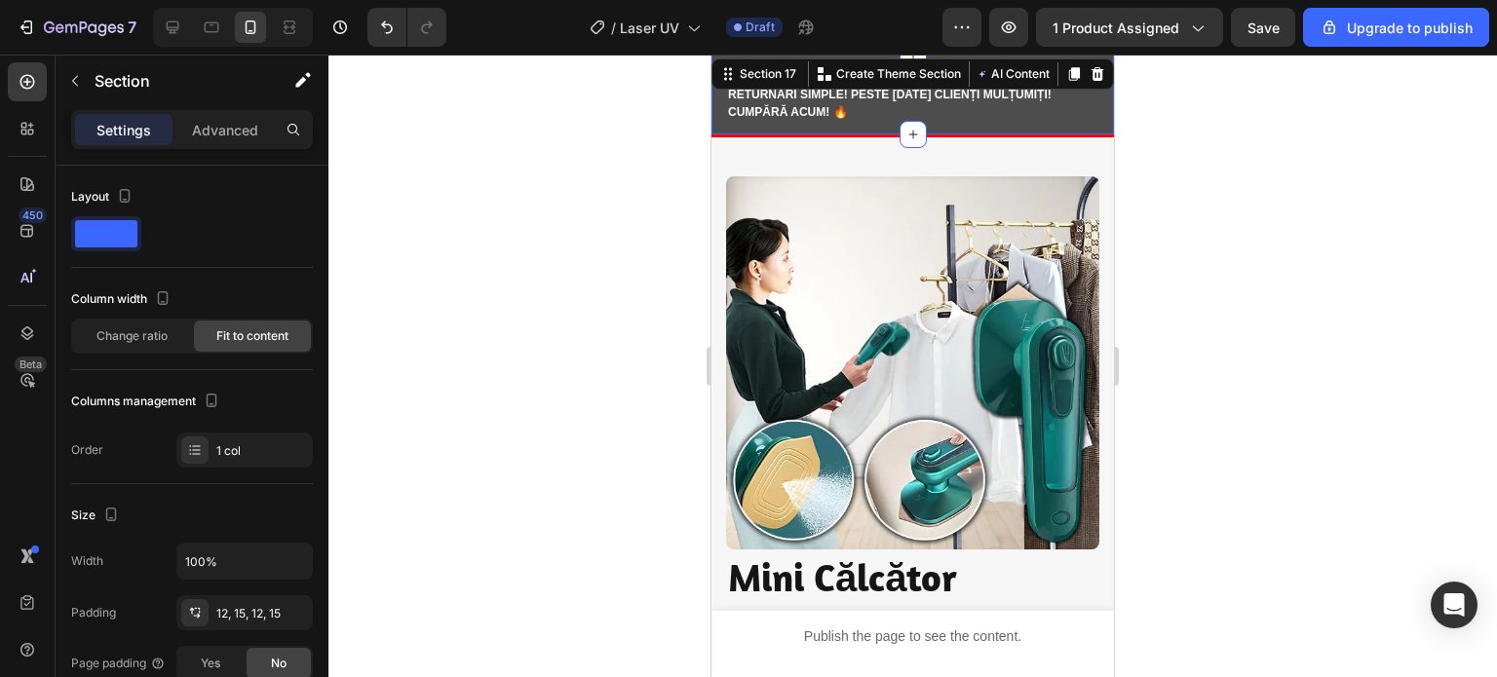
click at [583, 222] on div at bounding box center [912, 366] width 1168 height 623
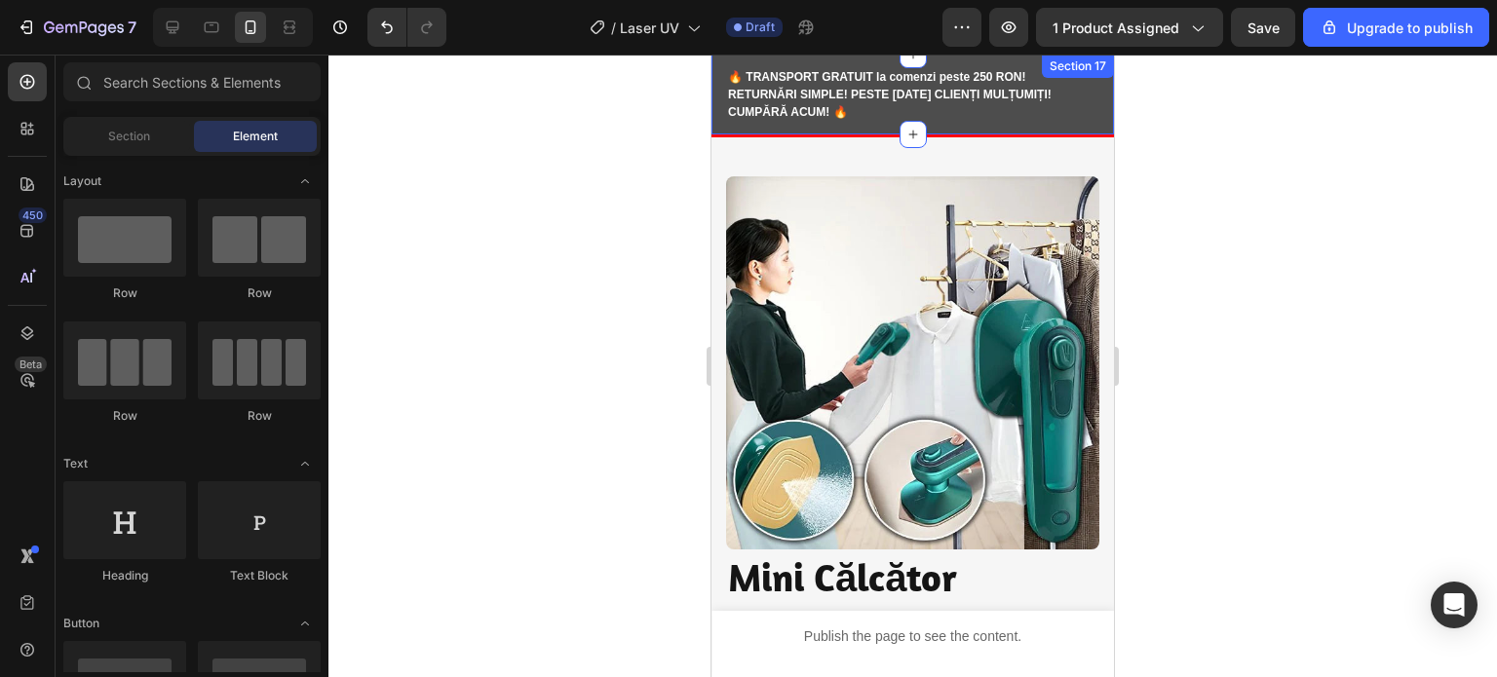
click at [723, 116] on div "Ship to USA Text block Image Row 🔥 TRANSPORT GRATUIT la comenzi peste 250 RON! …" at bounding box center [912, 95] width 402 height 80
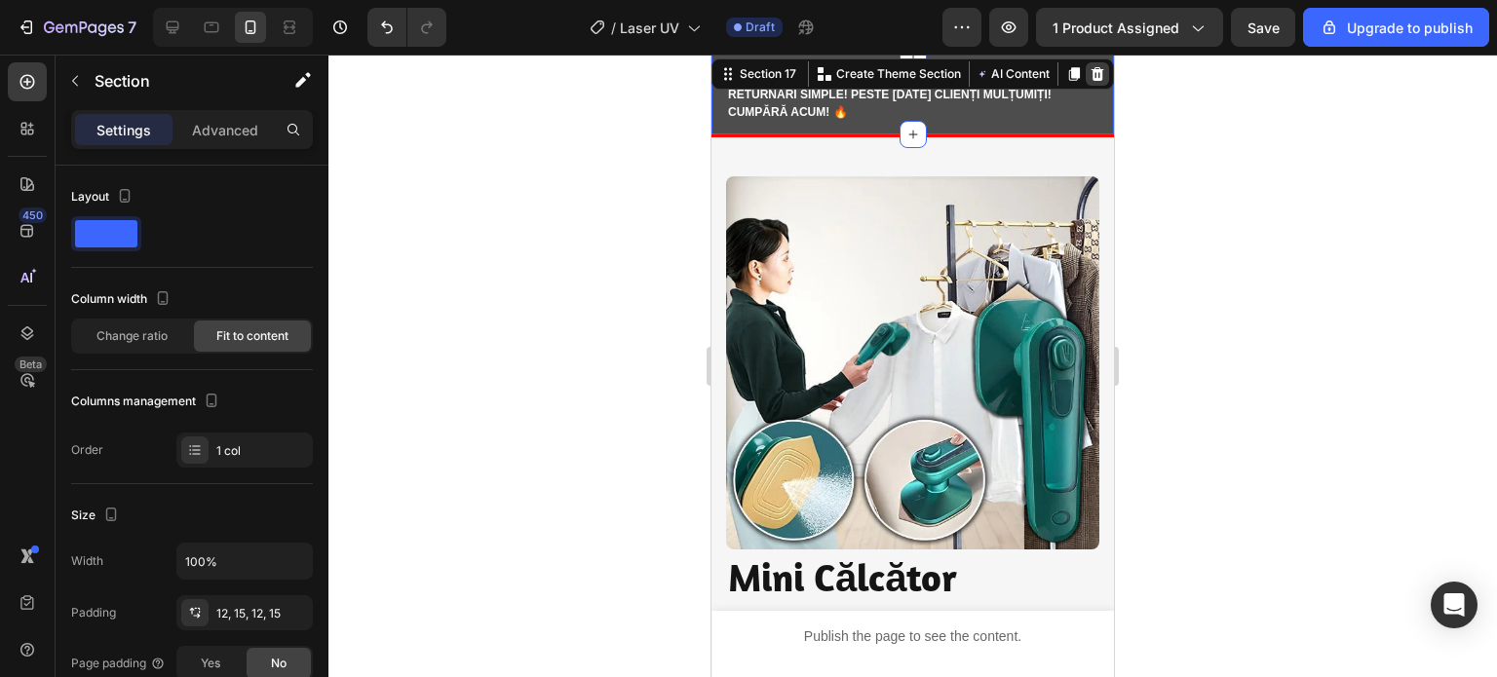
click at [1091, 67] on icon at bounding box center [1097, 74] width 13 height 14
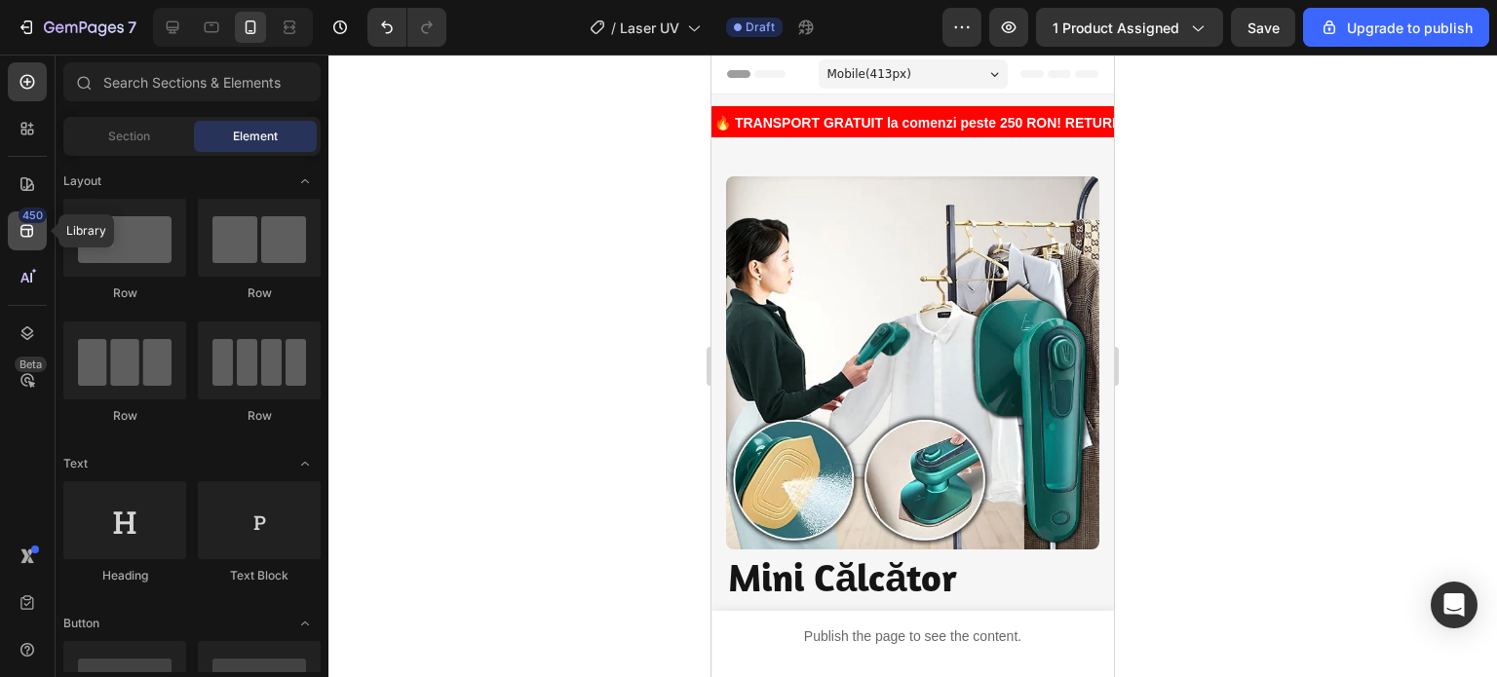
click at [21, 212] on div "450" at bounding box center [33, 216] width 28 height 16
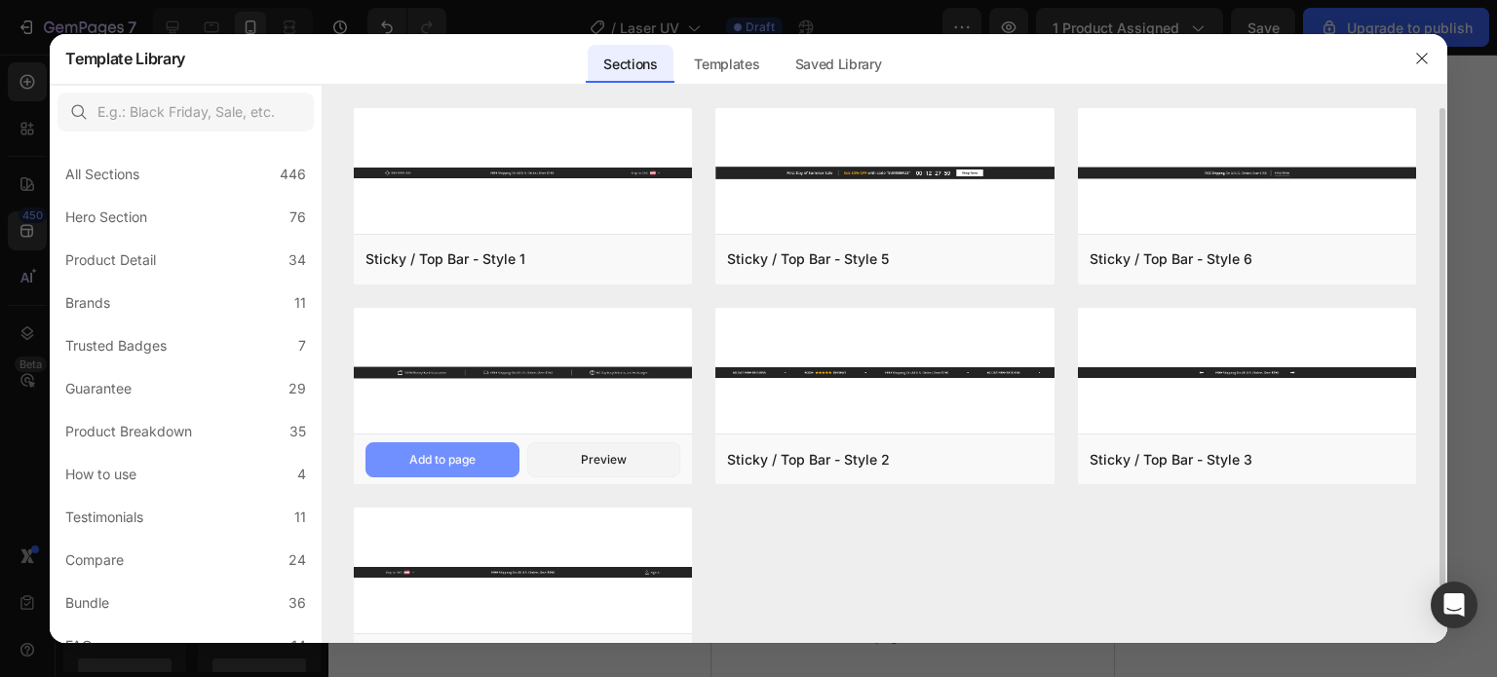
click at [429, 453] on div "Add to page" at bounding box center [442, 460] width 66 height 18
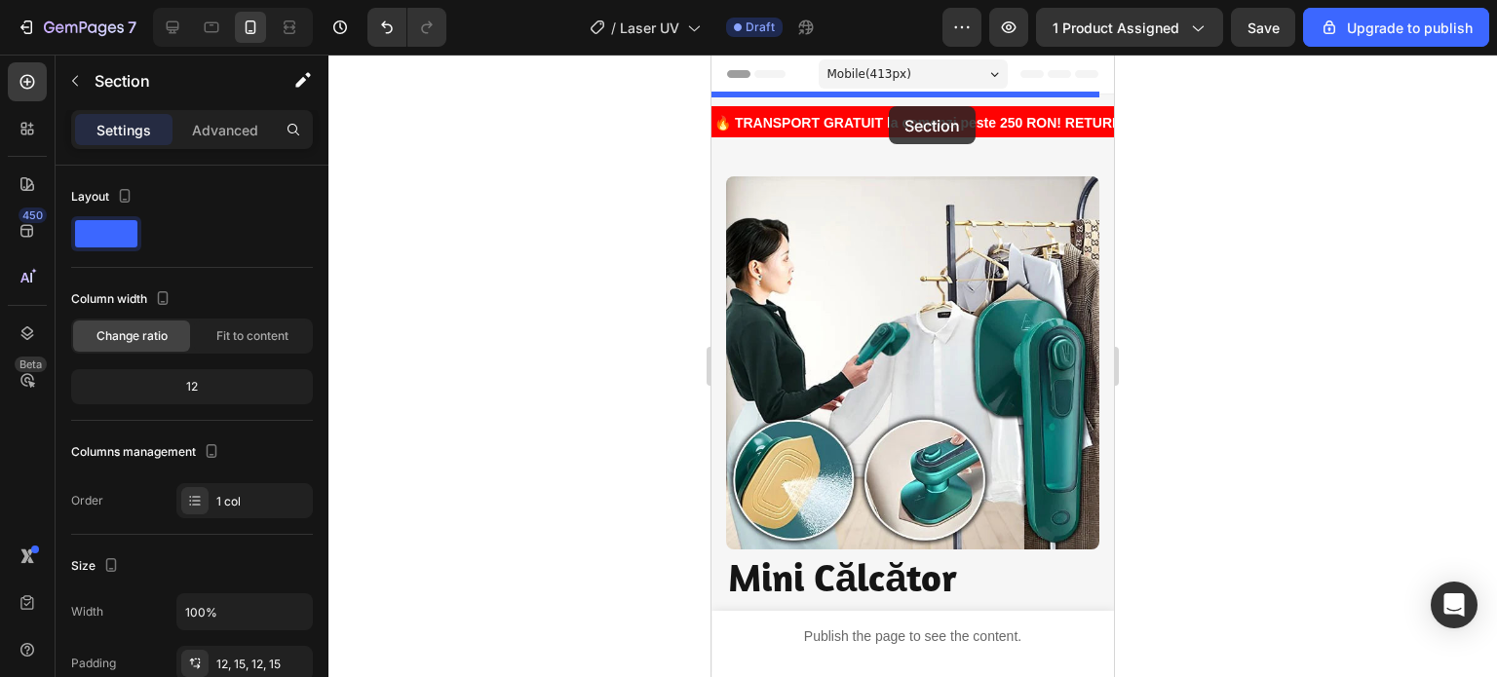
drag, startPoint x: 838, startPoint y: 517, endPoint x: 889, endPoint y: 106, distance: 414.3
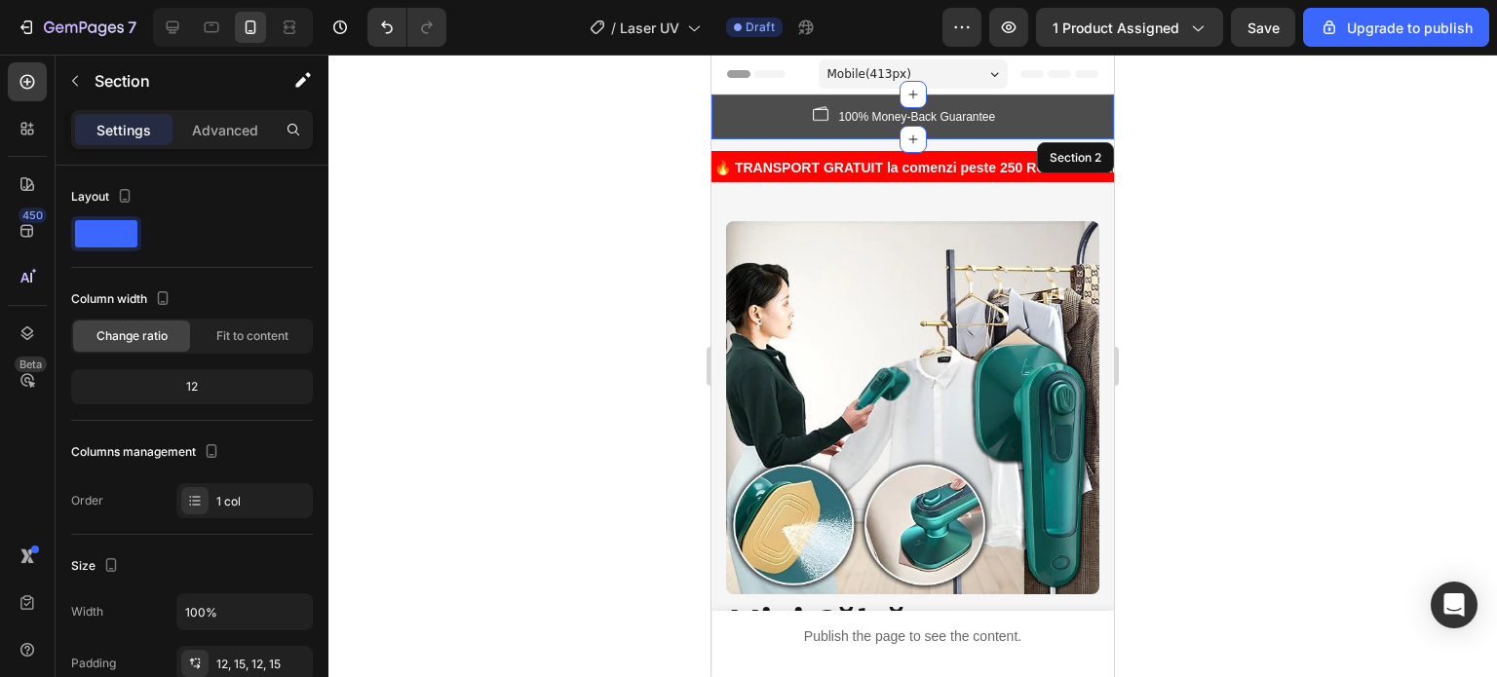
click at [723, 124] on div "Image 100% Money-Back Guarantee Text block Row Image FREE Shipping On All U.S. …" at bounding box center [912, 117] width 402 height 45
click at [716, 122] on div "Image 100% Money-Back Guarantee Text block Row Image FREE Shipping On All U.S. …" at bounding box center [912, 117] width 402 height 45
click at [720, 120] on div "Image 100% Money-Back Guarantee Text block Row Image FREE Shipping On All U.S. …" at bounding box center [912, 117] width 402 height 45
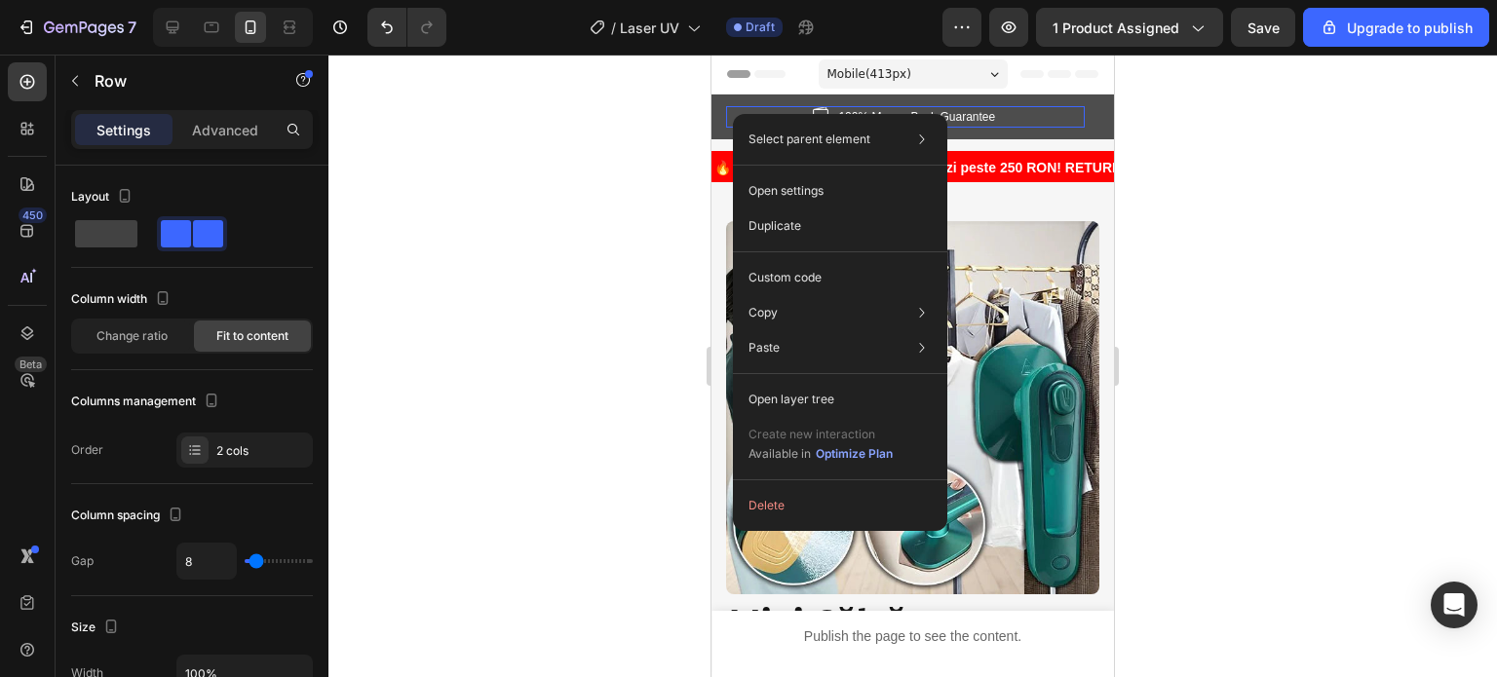
click at [443, 215] on div at bounding box center [912, 366] width 1168 height 623
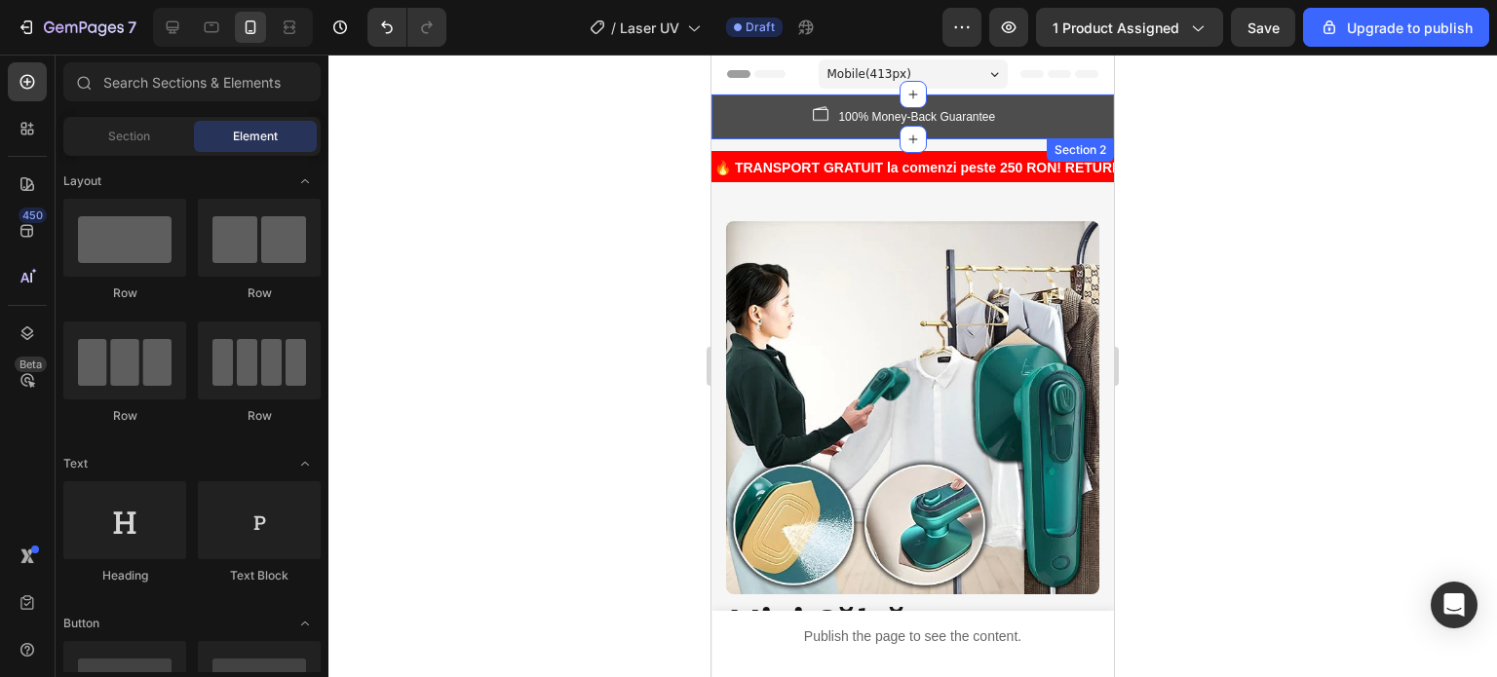
click at [723, 113] on div "Image 100% Money-Back Guarantee Text block Row Image FREE Shipping On All U.S. …" at bounding box center [912, 117] width 402 height 45
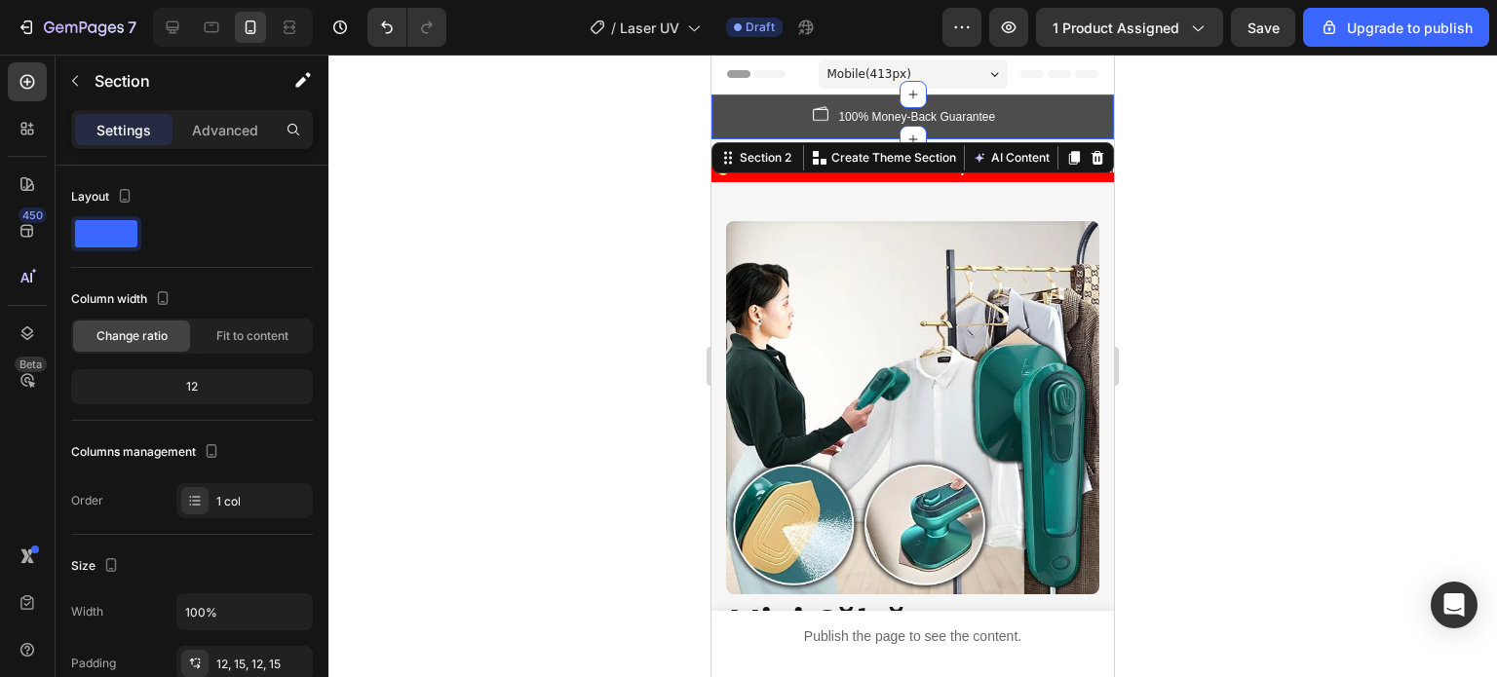
click at [1091, 158] on icon at bounding box center [1097, 158] width 13 height 14
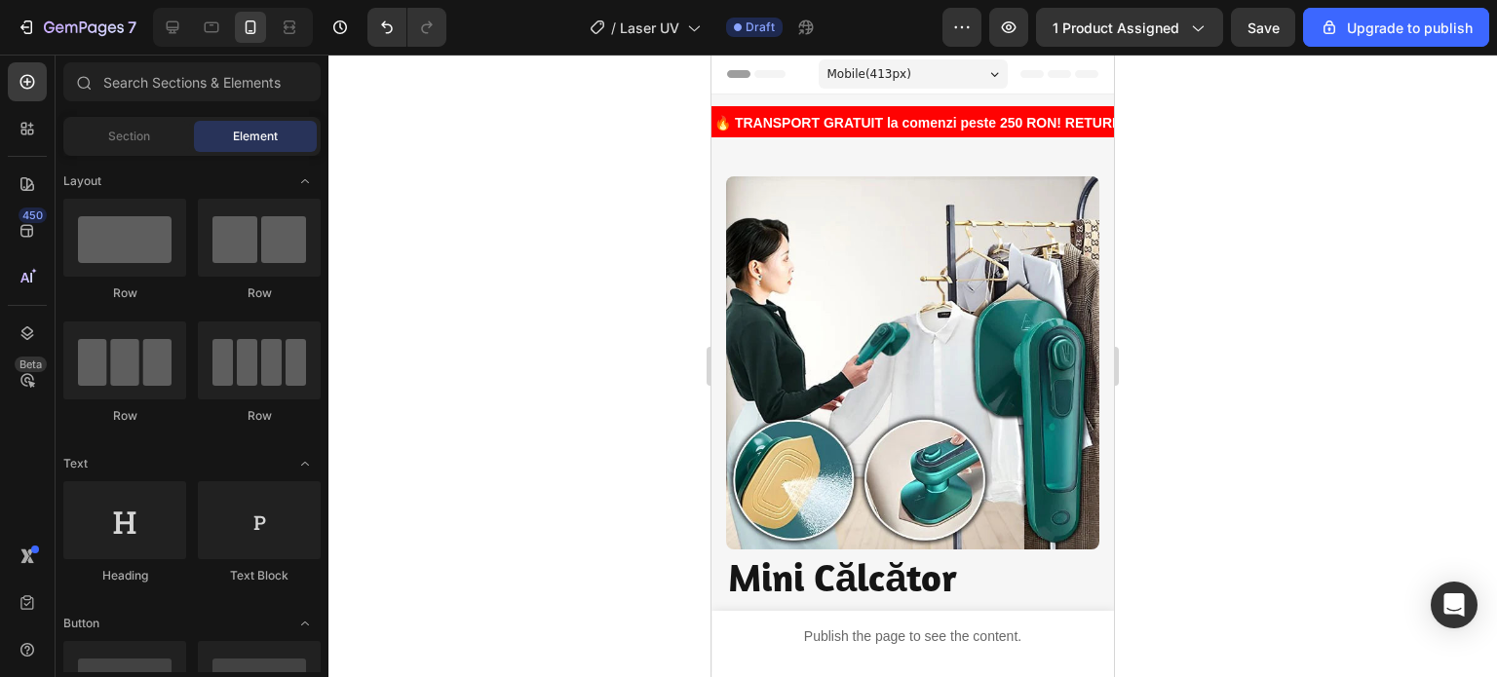
click at [1276, 228] on div at bounding box center [912, 366] width 1168 height 623
click at [981, 120] on strong "🔥 TRANSPORT GRATUIT la comenzi peste 250 RON! RETURNĂRI SIMPLE! PESTE 1000 de C…" at bounding box center [1149, 123] width 870 height 16
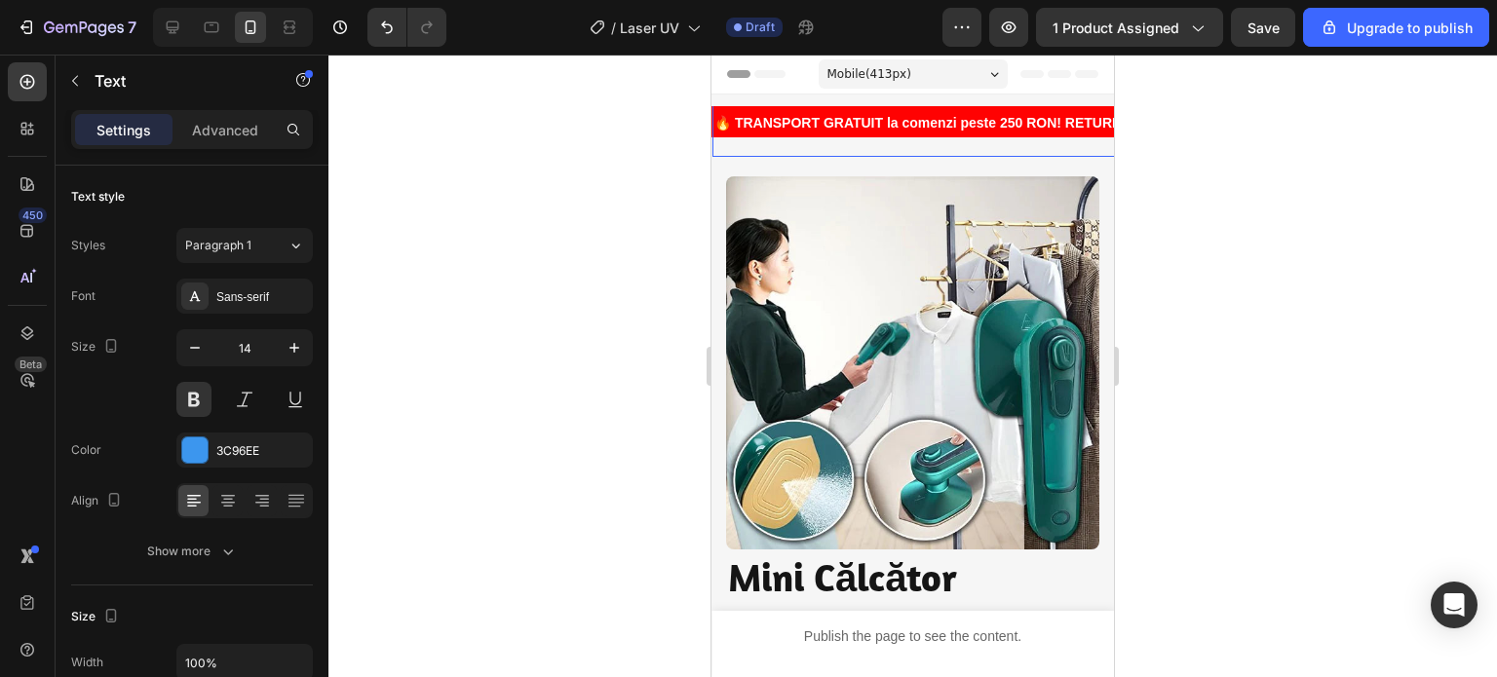
click at [1016, 123] on strong "🔥 TRANSPORT GRATUIT la comenzi peste 250 RON! RETURNĂRI SIMPLE! PESTE 1000 de C…" at bounding box center [1149, 123] width 870 height 16
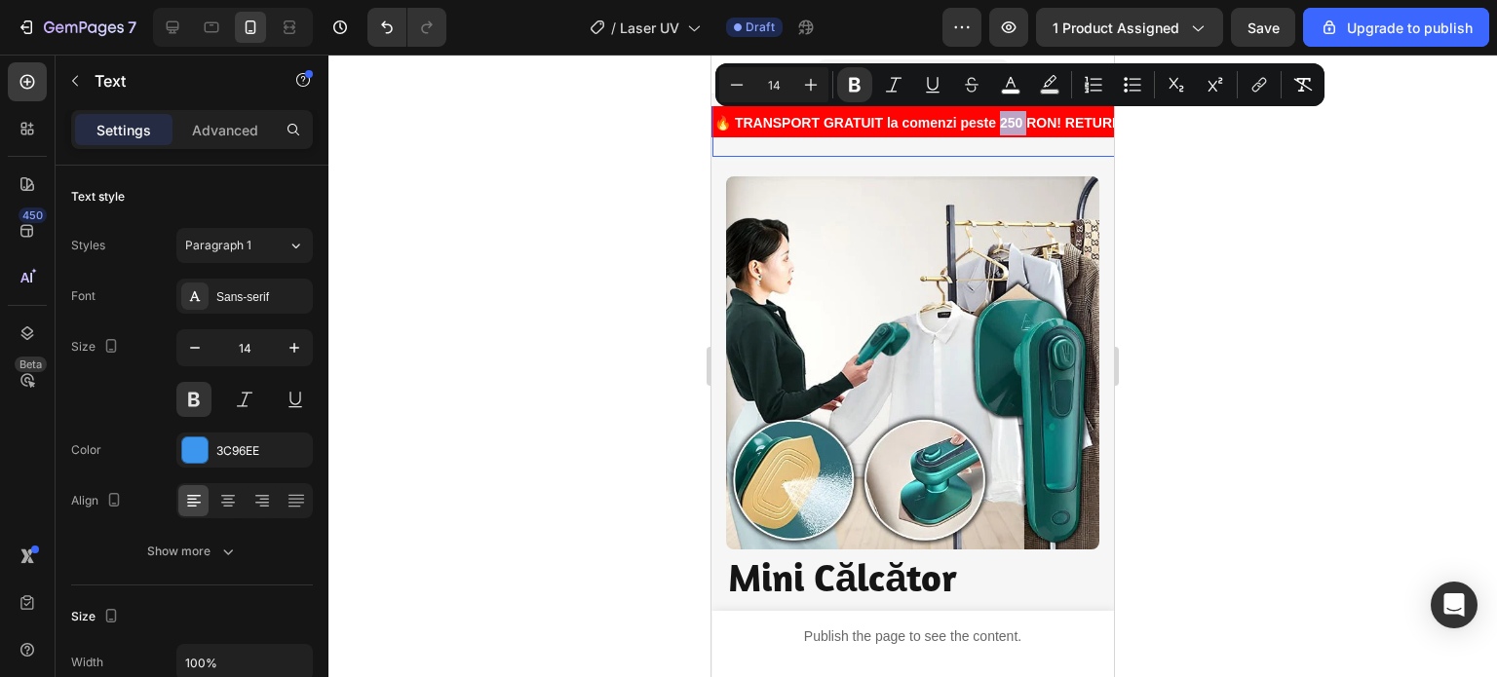
click at [1016, 123] on strong "🔥 TRANSPORT GRATUIT la comenzi peste 250 RON! RETURNĂRI SIMPLE! PESTE 1000 de C…" at bounding box center [1149, 123] width 870 height 16
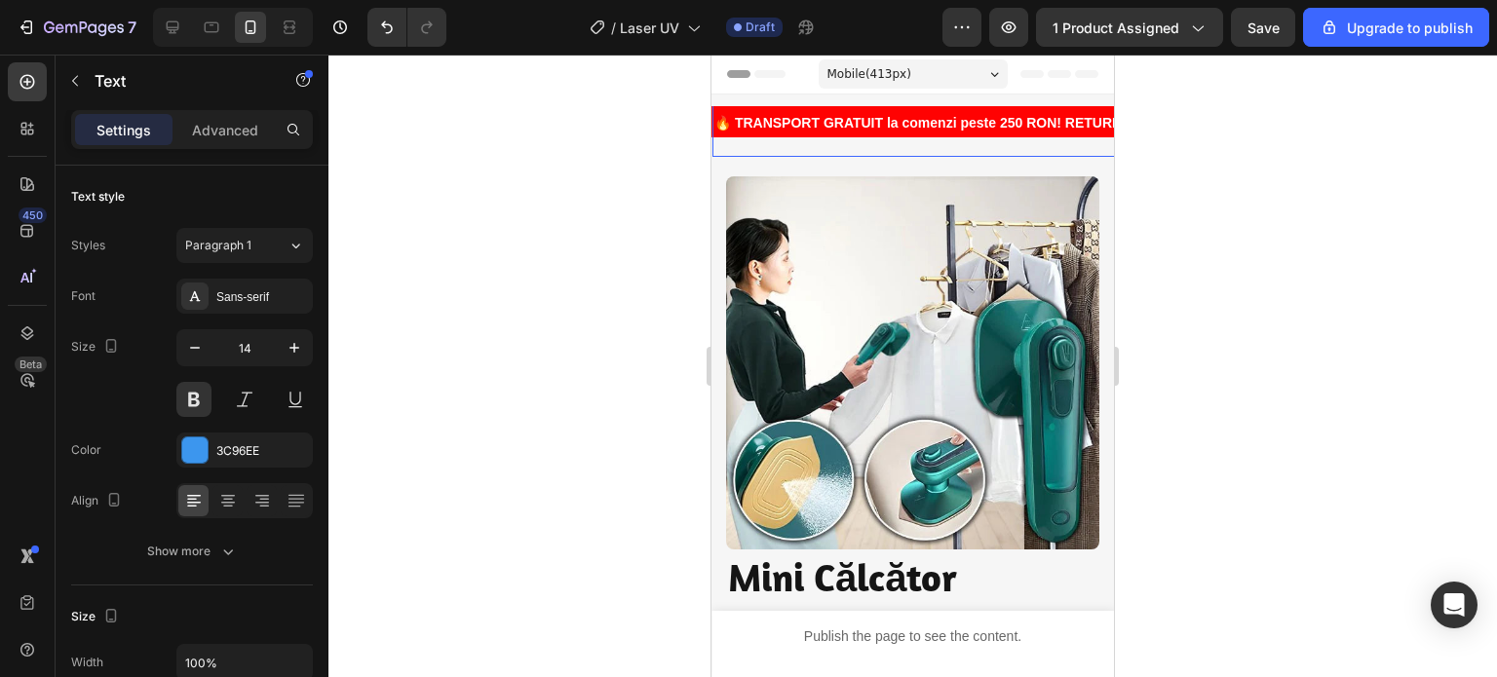
click at [1016, 123] on strong "🔥 TRANSPORT GRATUIT la comenzi peste 250 RON! RETURNĂRI SIMPLE! PESTE 1000 de C…" at bounding box center [1149, 123] width 870 height 16
click at [1247, 181] on div at bounding box center [912, 366] width 1168 height 623
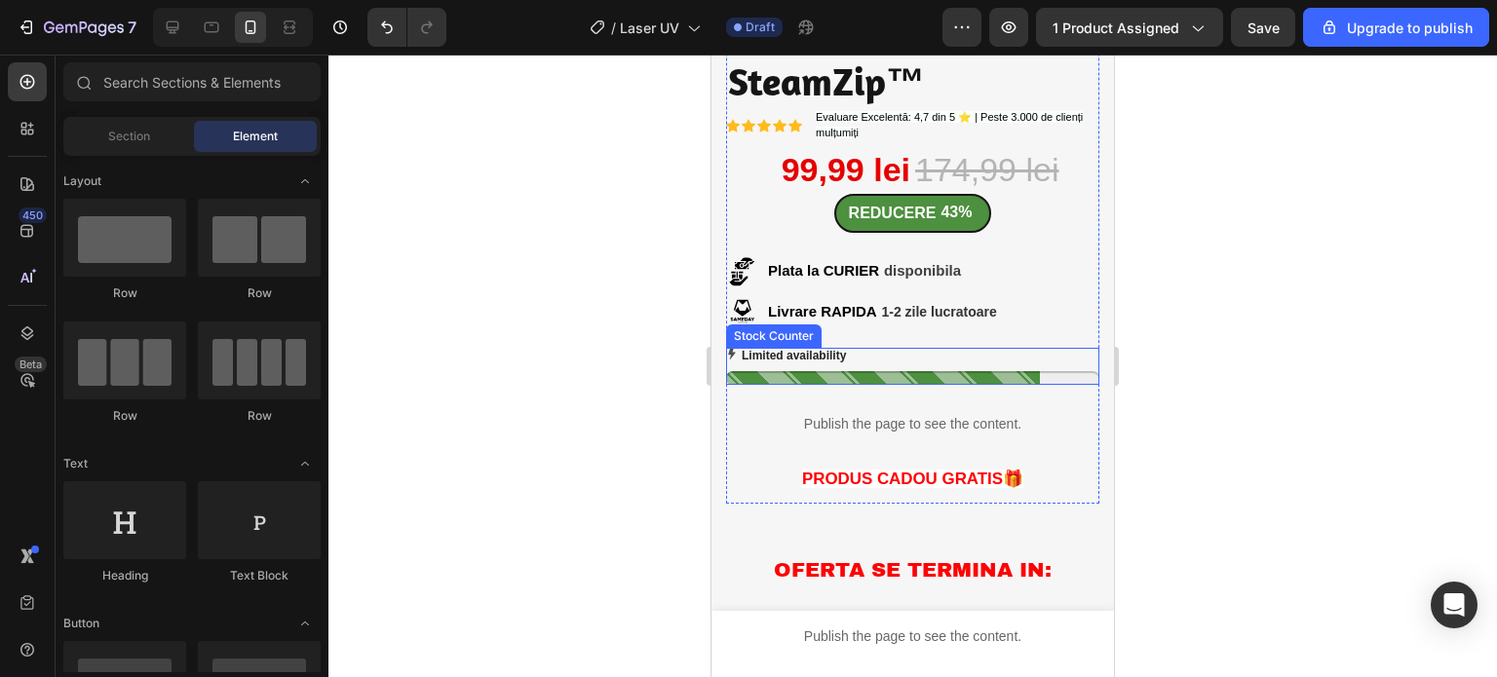
scroll to position [585, 0]
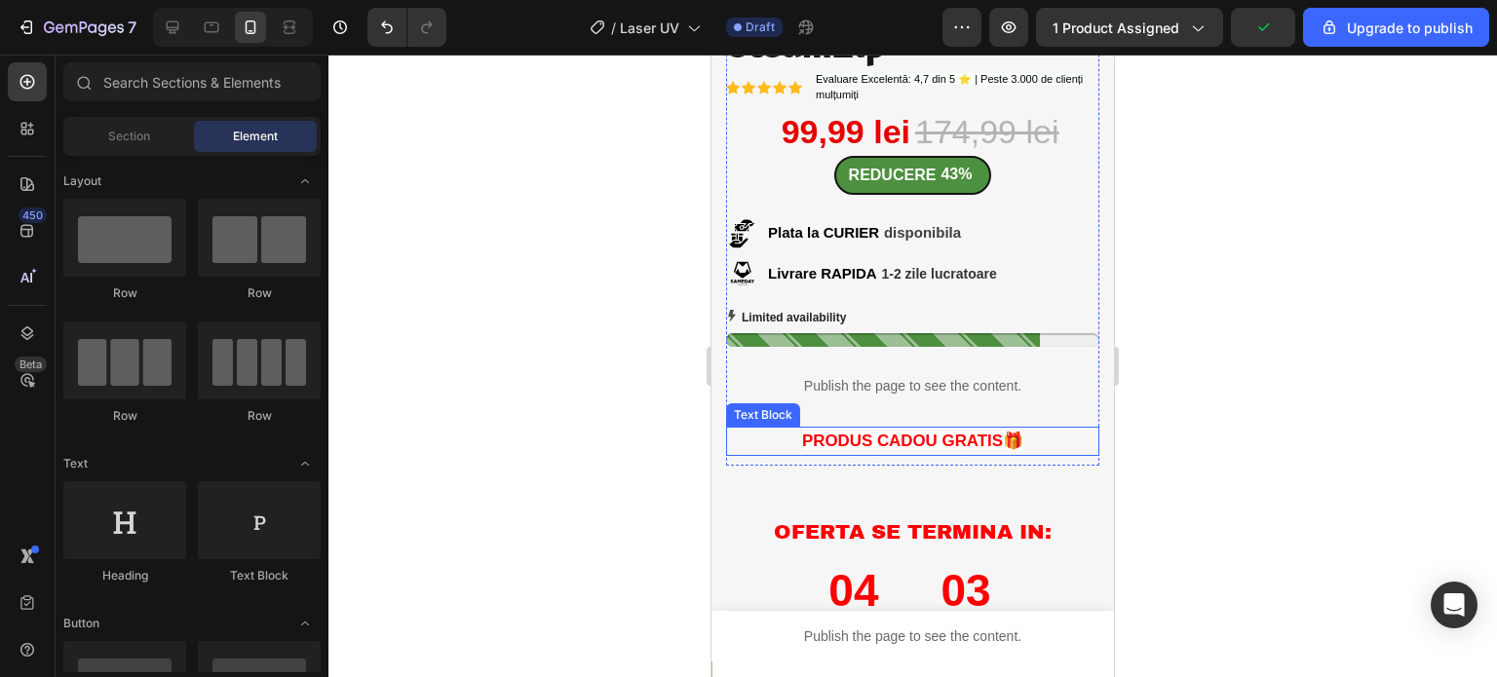
click at [904, 432] on span "PRODUS CADOU GRATIS🎁" at bounding box center [912, 441] width 221 height 19
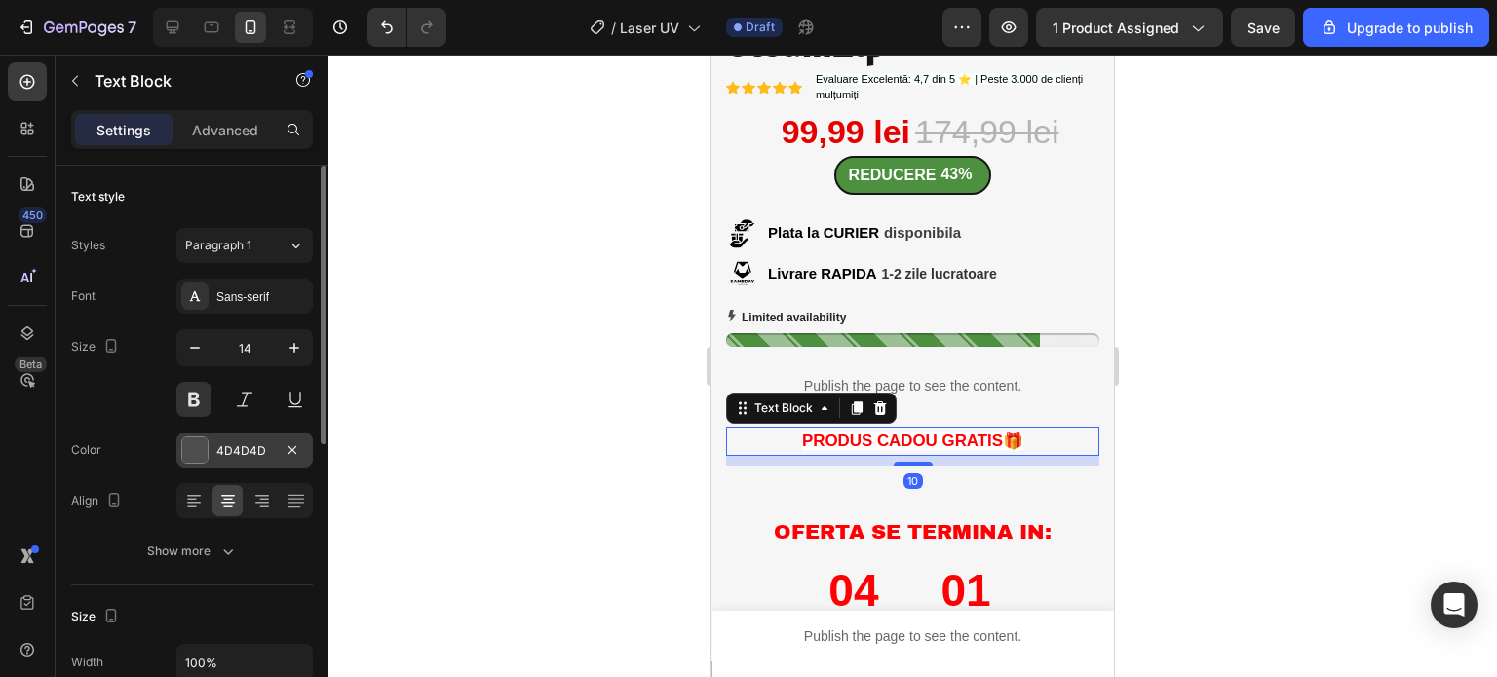
click at [273, 444] on div "4D4D4D" at bounding box center [244, 451] width 57 height 18
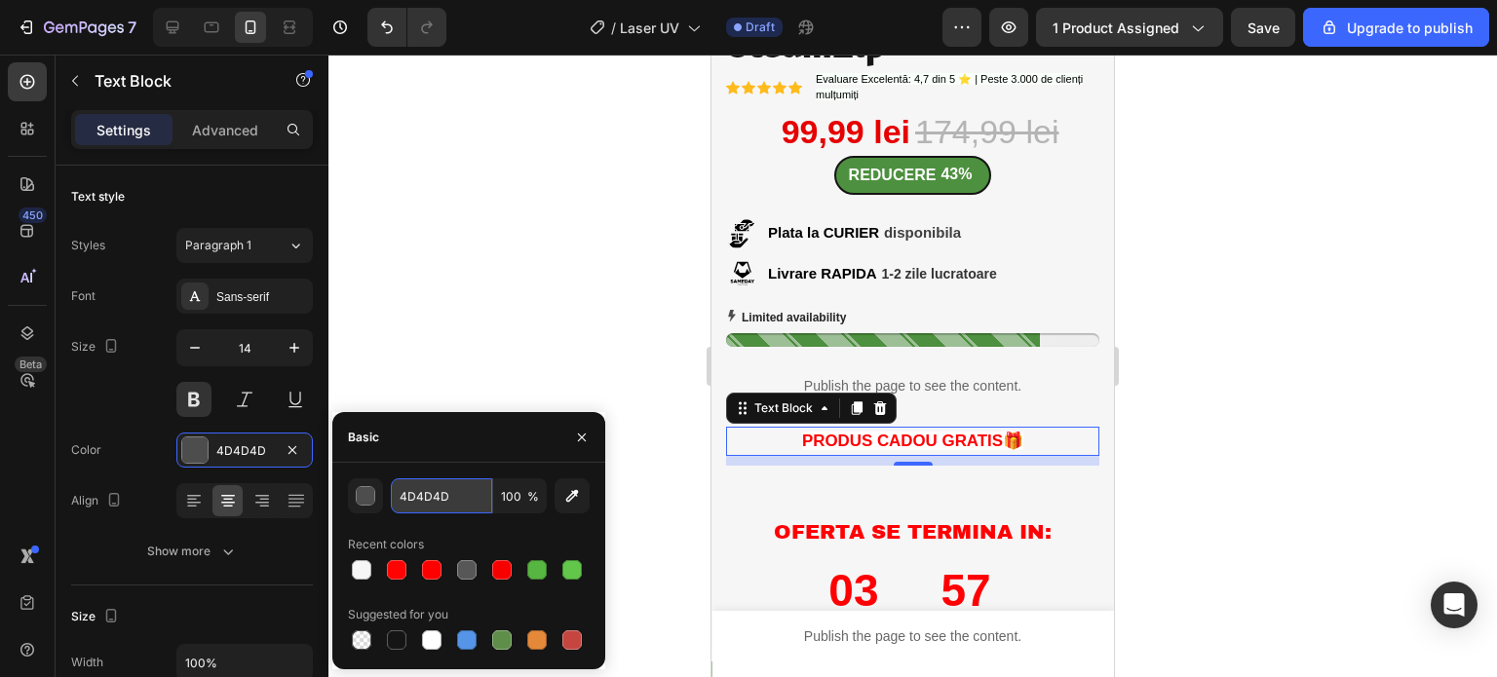
click at [454, 495] on input "4D4D4D" at bounding box center [441, 495] width 101 height 35
type input "F6F6F6"
click at [518, 335] on div at bounding box center [912, 366] width 1168 height 623
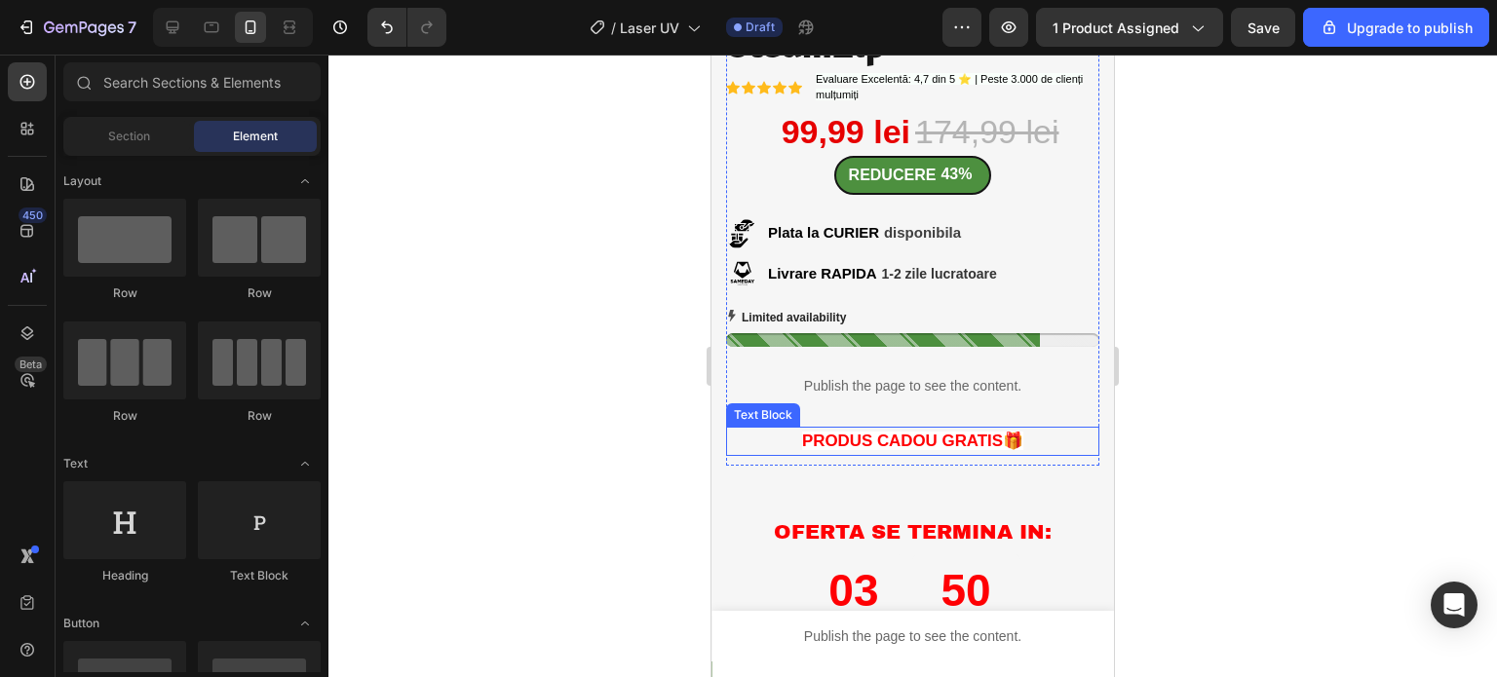
click at [958, 432] on span "PRODUS CADOU GRATIS🎁" at bounding box center [912, 441] width 221 height 19
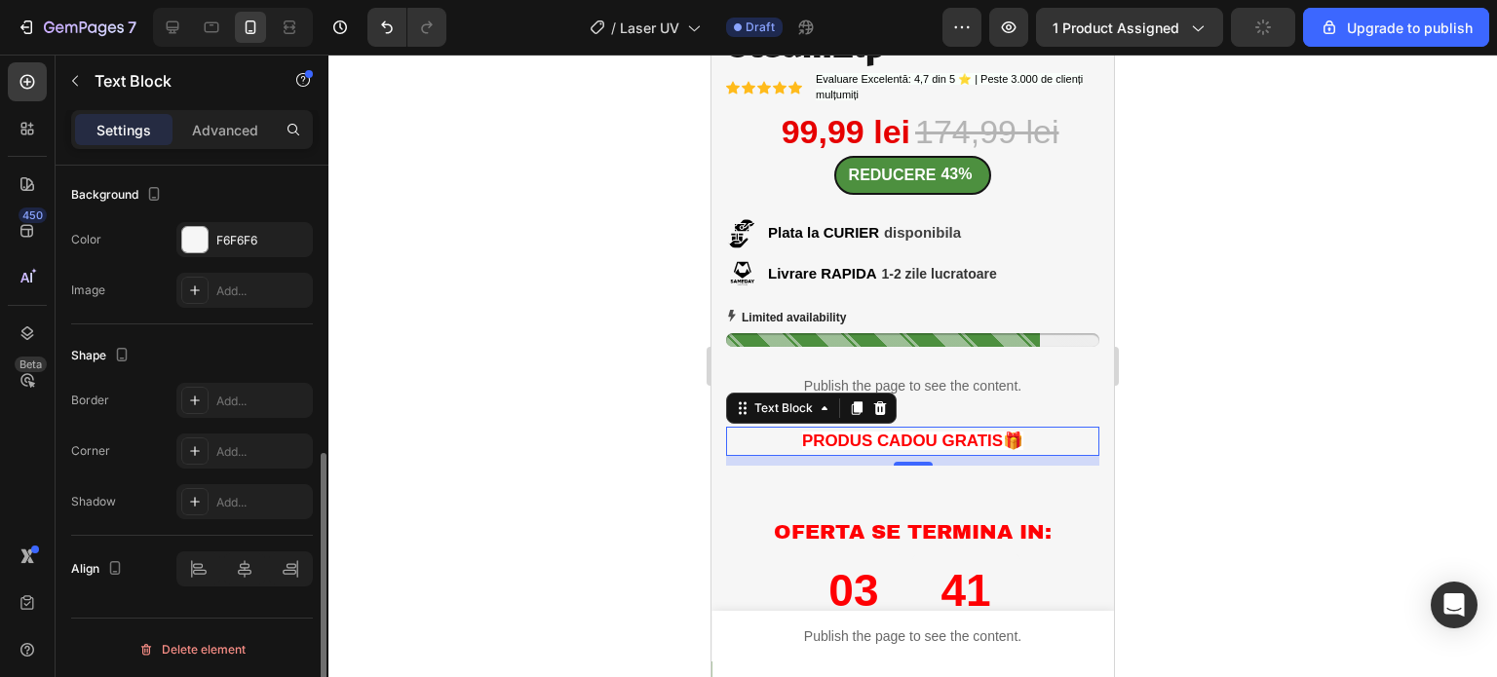
click at [524, 509] on div at bounding box center [912, 366] width 1168 height 623
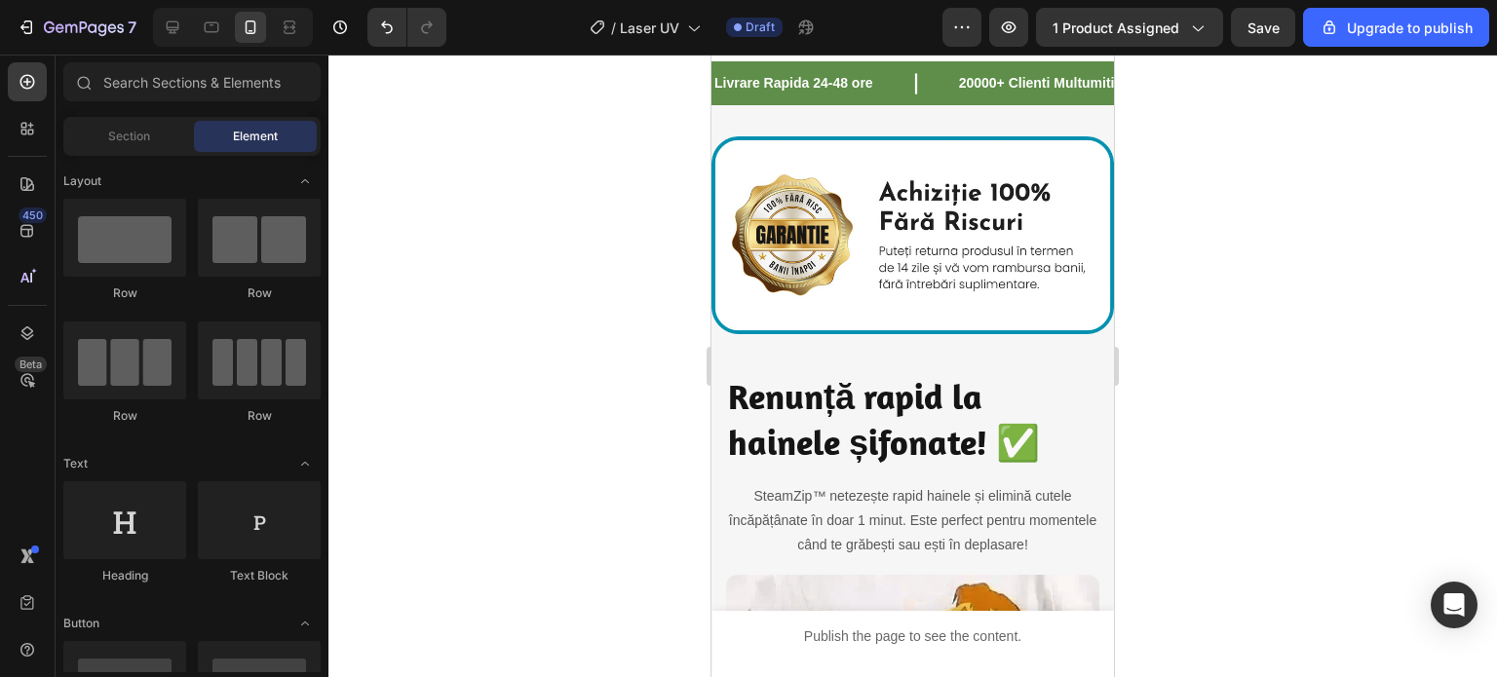
scroll to position [1072, 0]
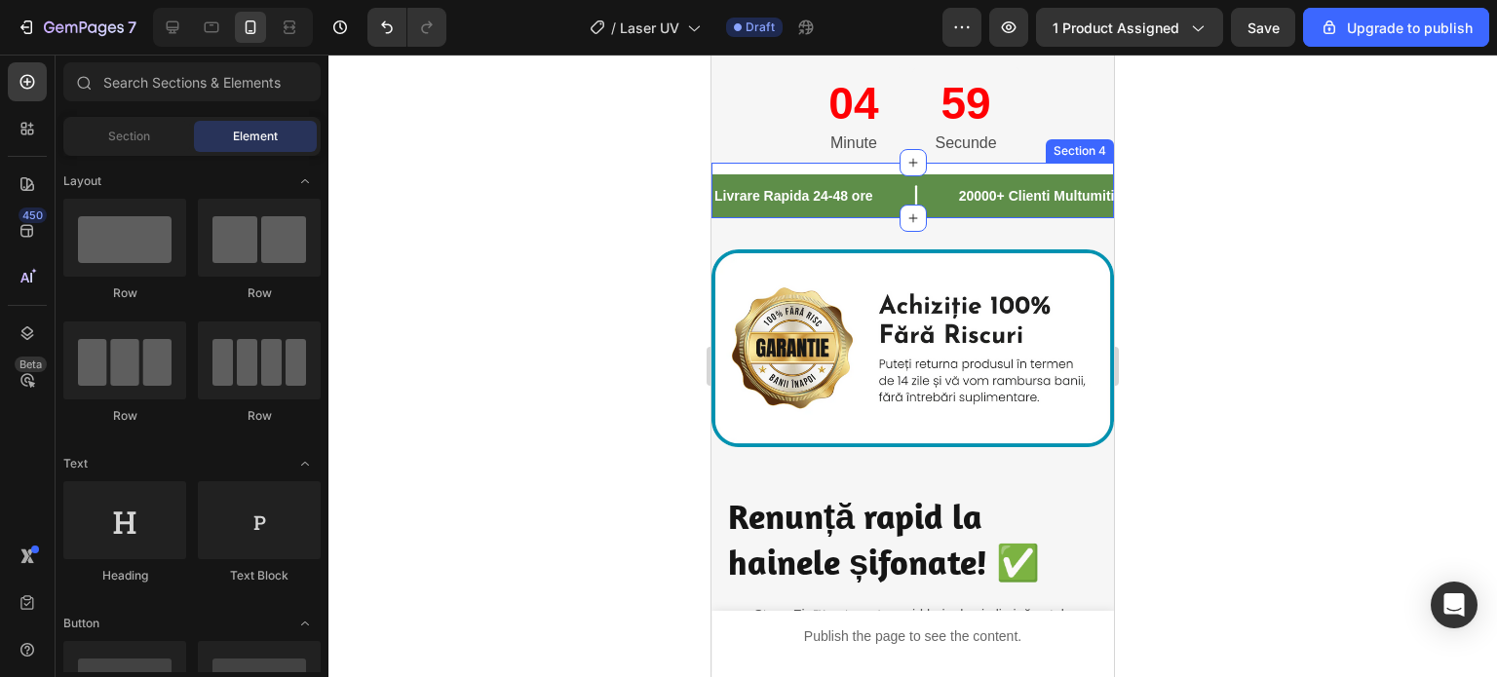
click at [885, 163] on div "Livrare Rapida 24-48 ore Text 20000+ Clienti Multumiti Text Oferta Limitata! Te…" at bounding box center [912, 191] width 402 height 56
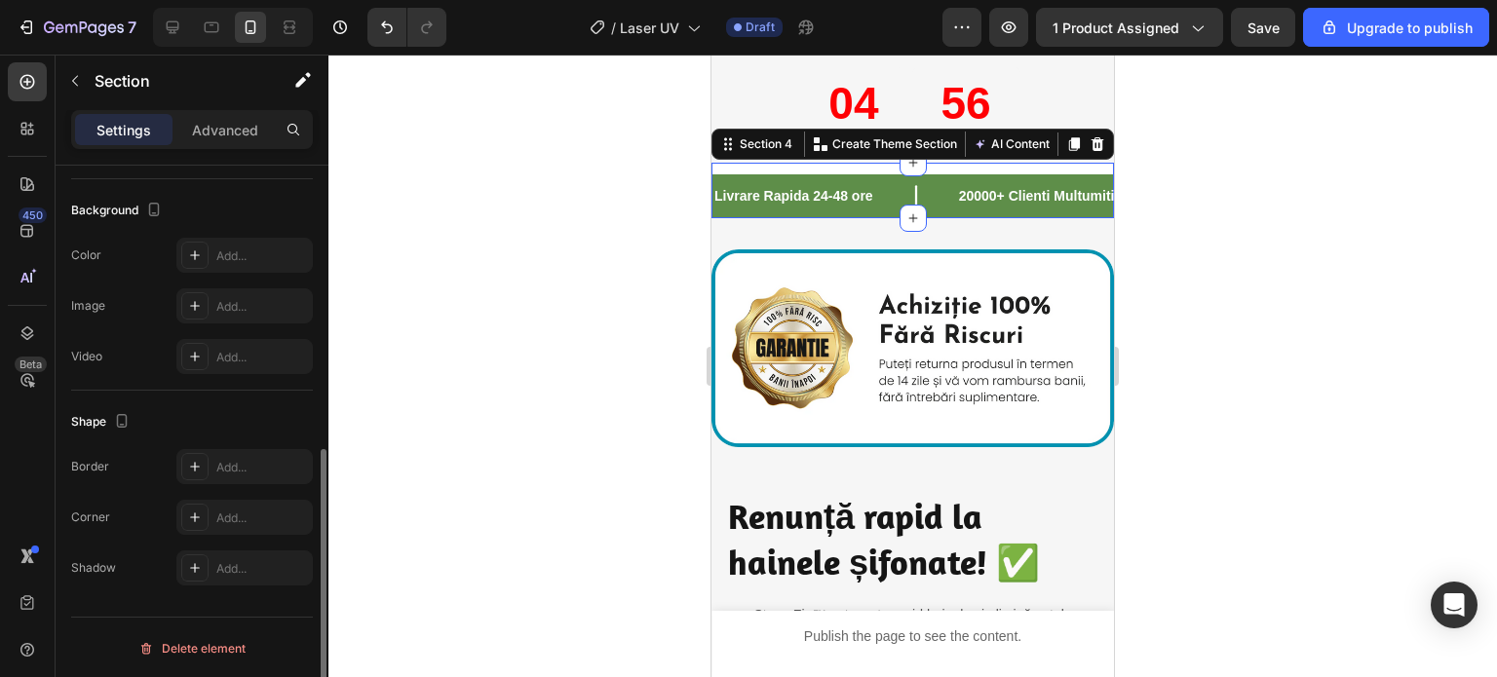
scroll to position [374, 0]
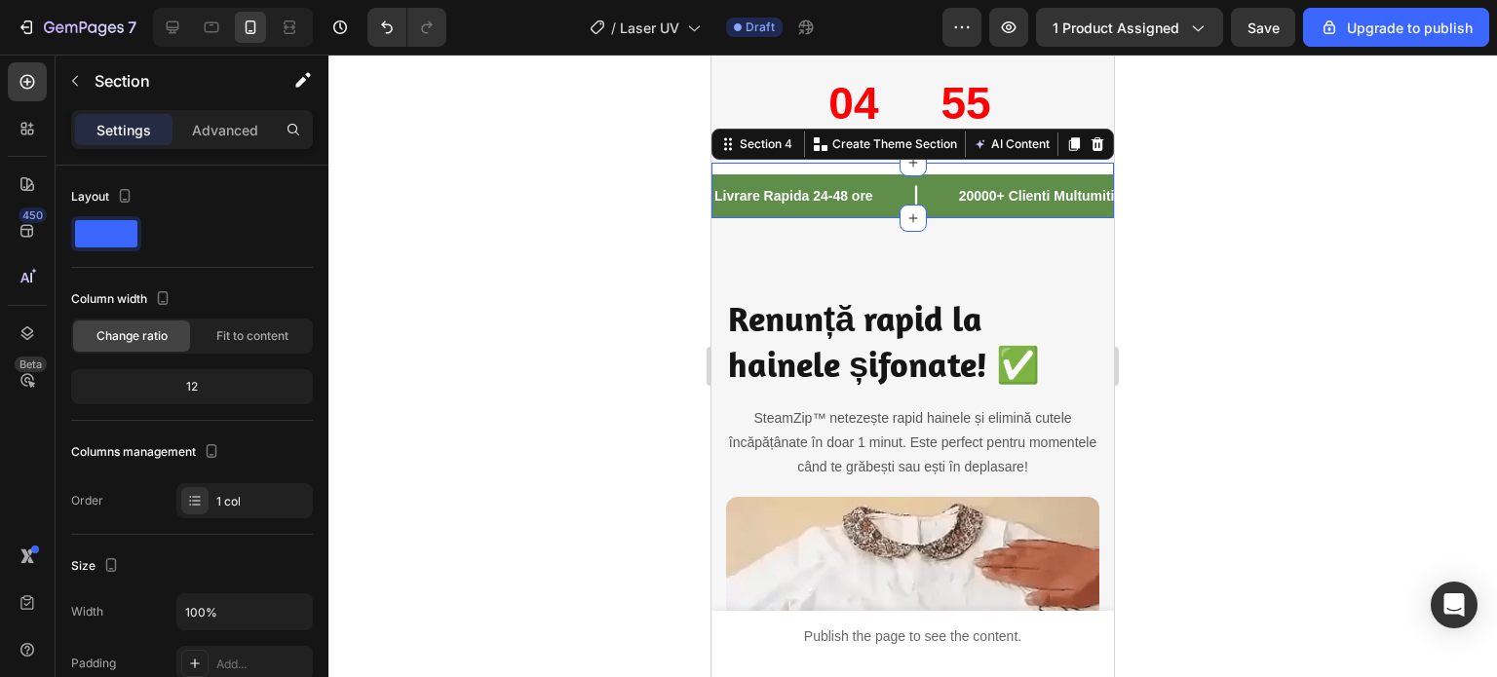
scroll to position [472, 0]
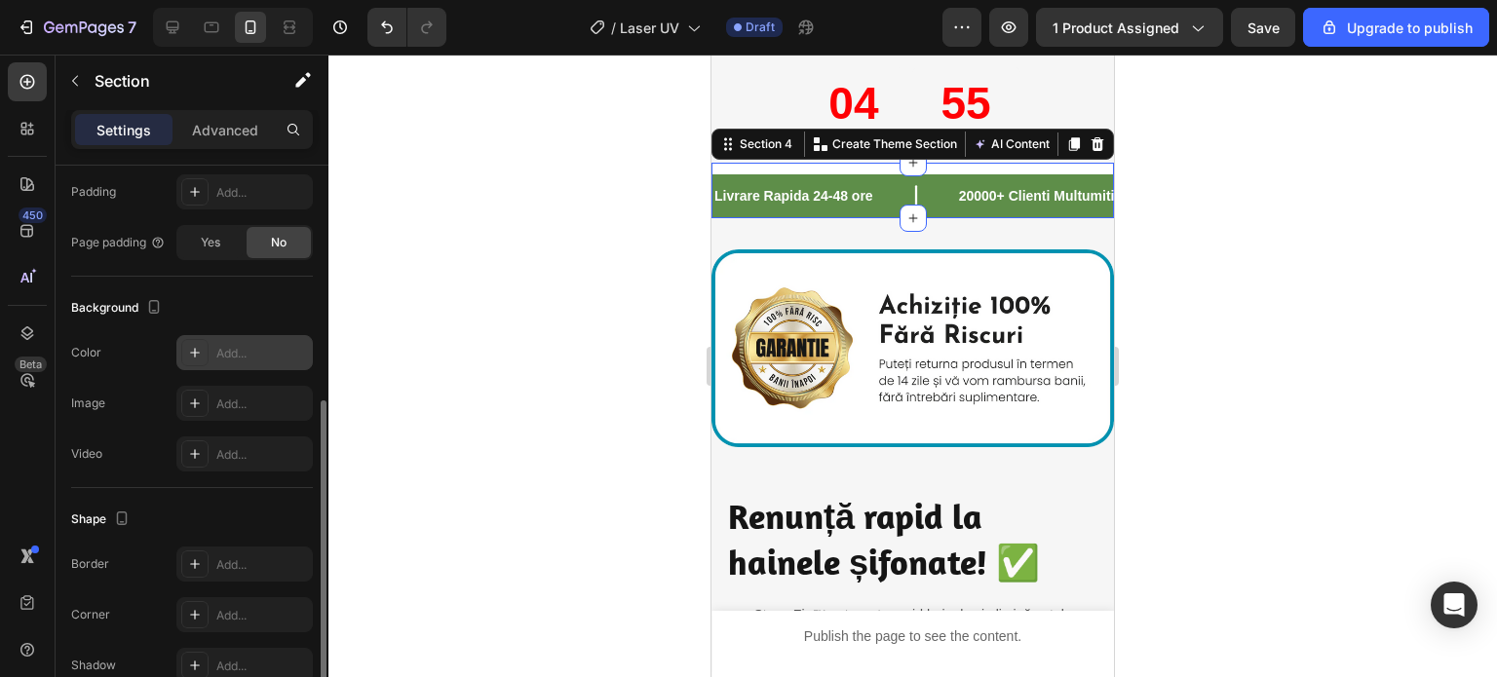
click at [249, 350] on div "Add..." at bounding box center [262, 354] width 92 height 18
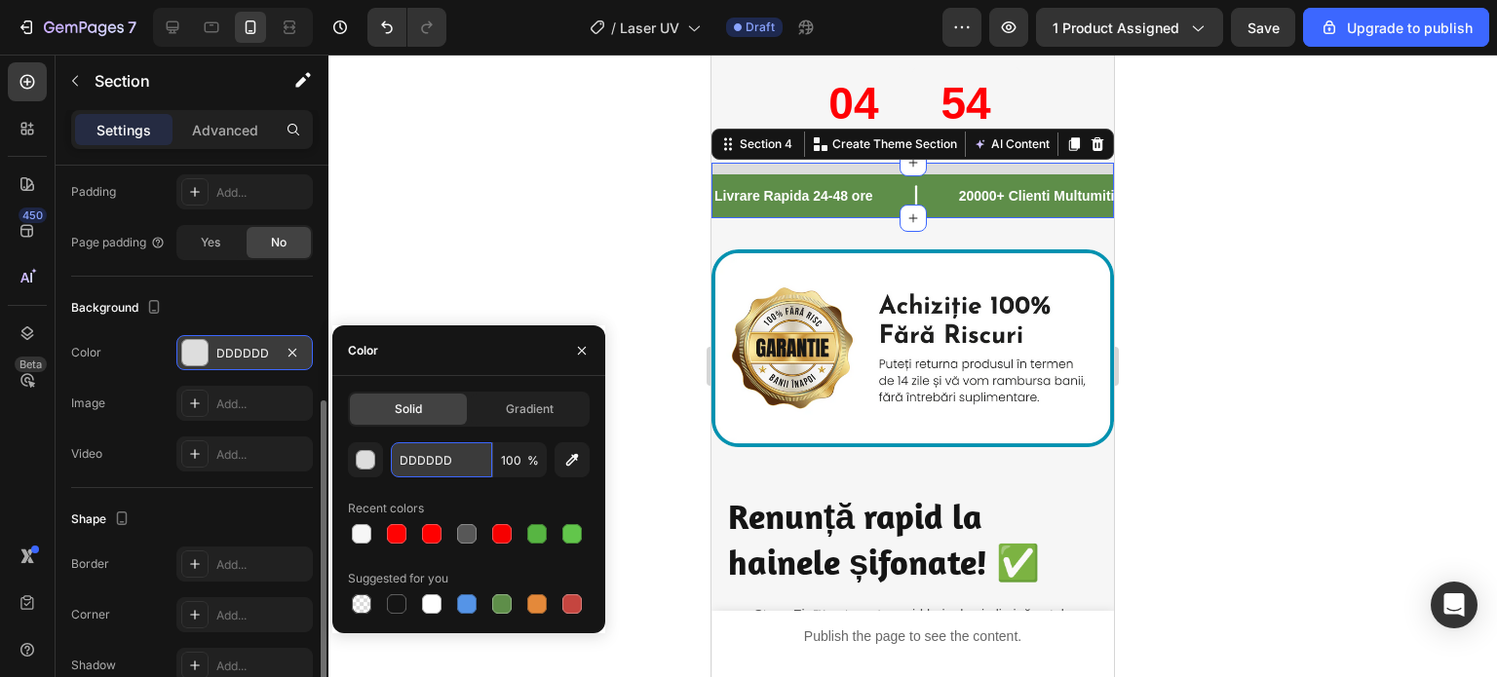
click at [476, 449] on input "DDDDDD" at bounding box center [441, 459] width 101 height 35
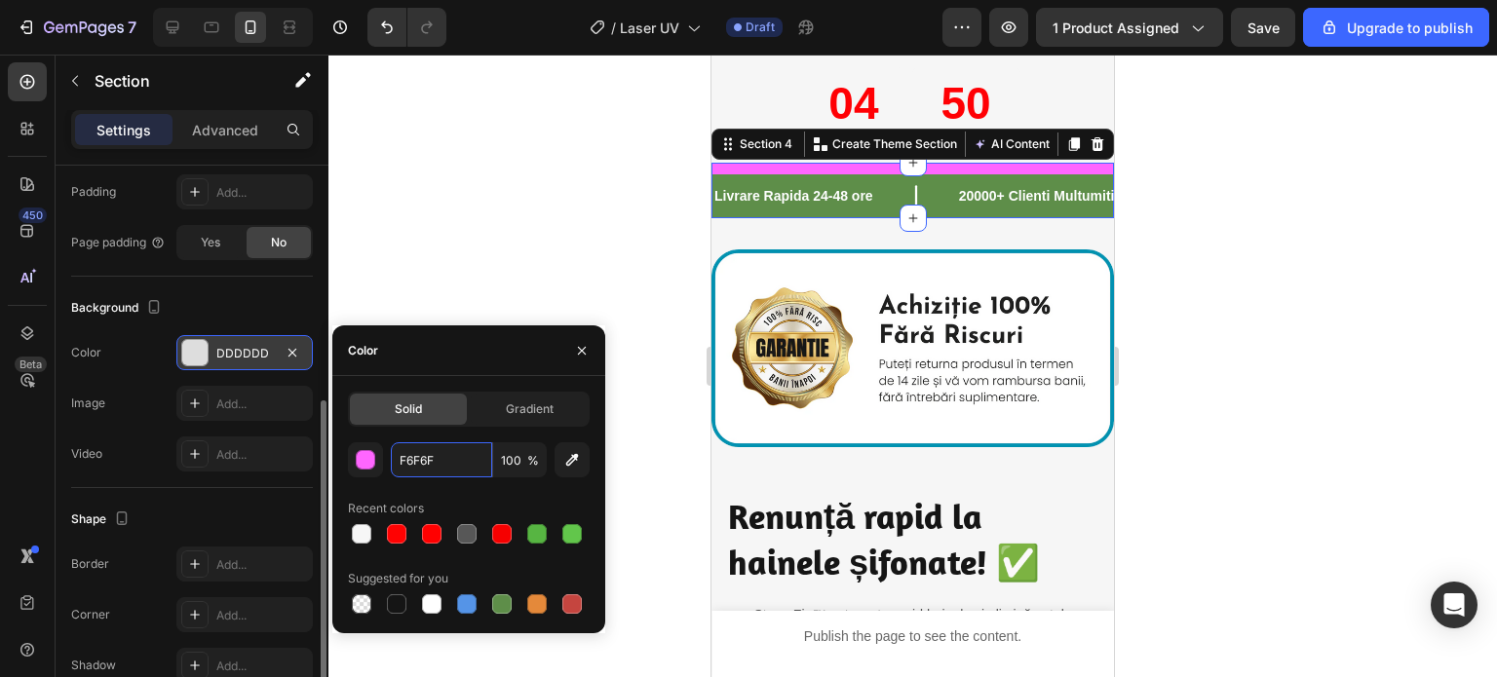
type input "F6F6F6"
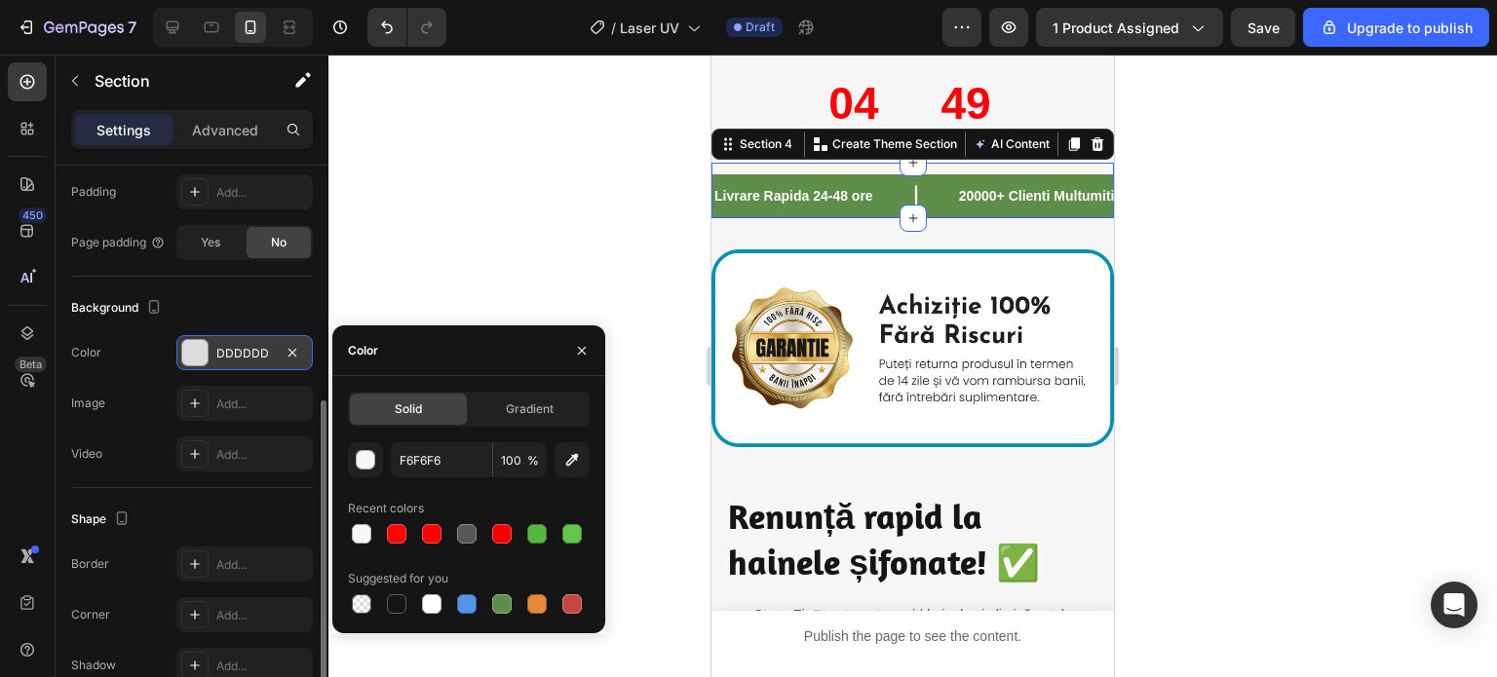
click at [586, 203] on div at bounding box center [912, 366] width 1168 height 623
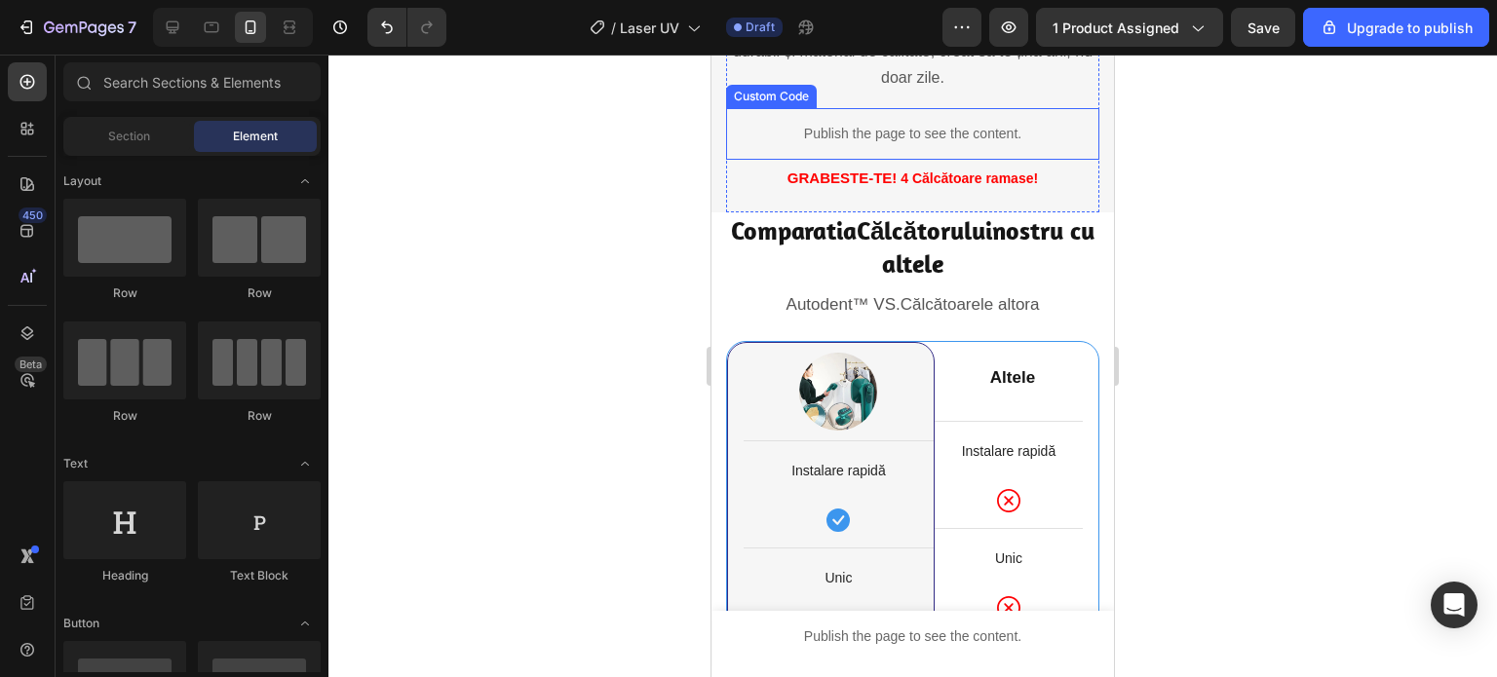
scroll to position [3313, 0]
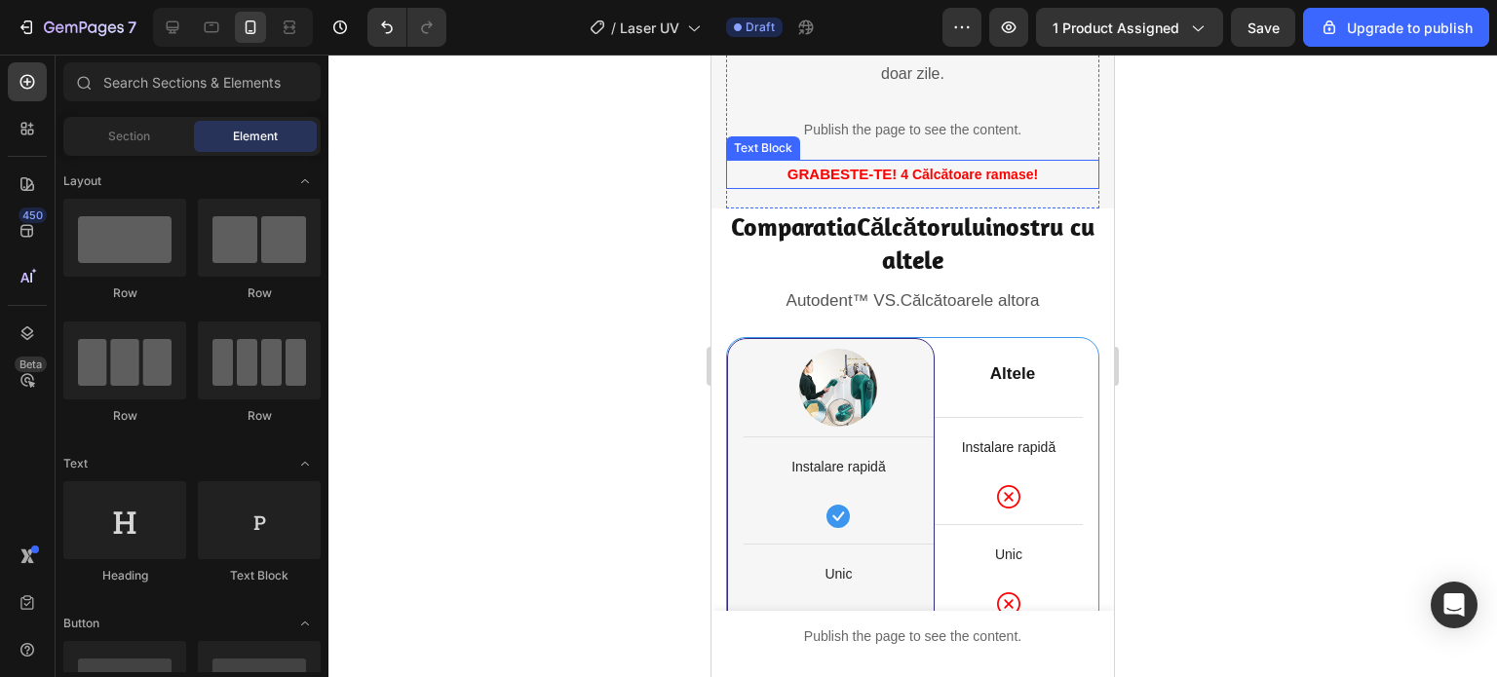
click at [910, 167] on strong "4 Călcătoare ramase!" at bounding box center [968, 175] width 137 height 16
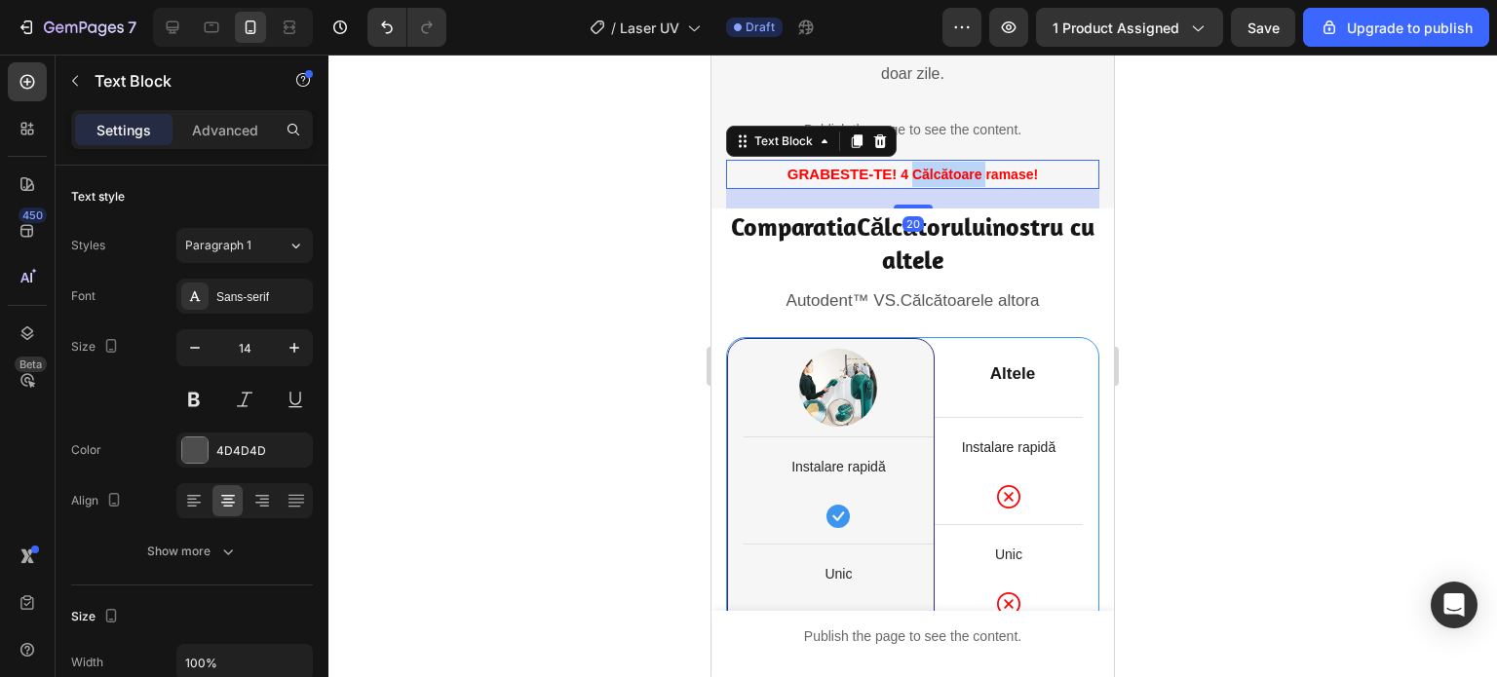
click at [910, 167] on strong "4 Călcătoare ramase!" at bounding box center [968, 175] width 137 height 16
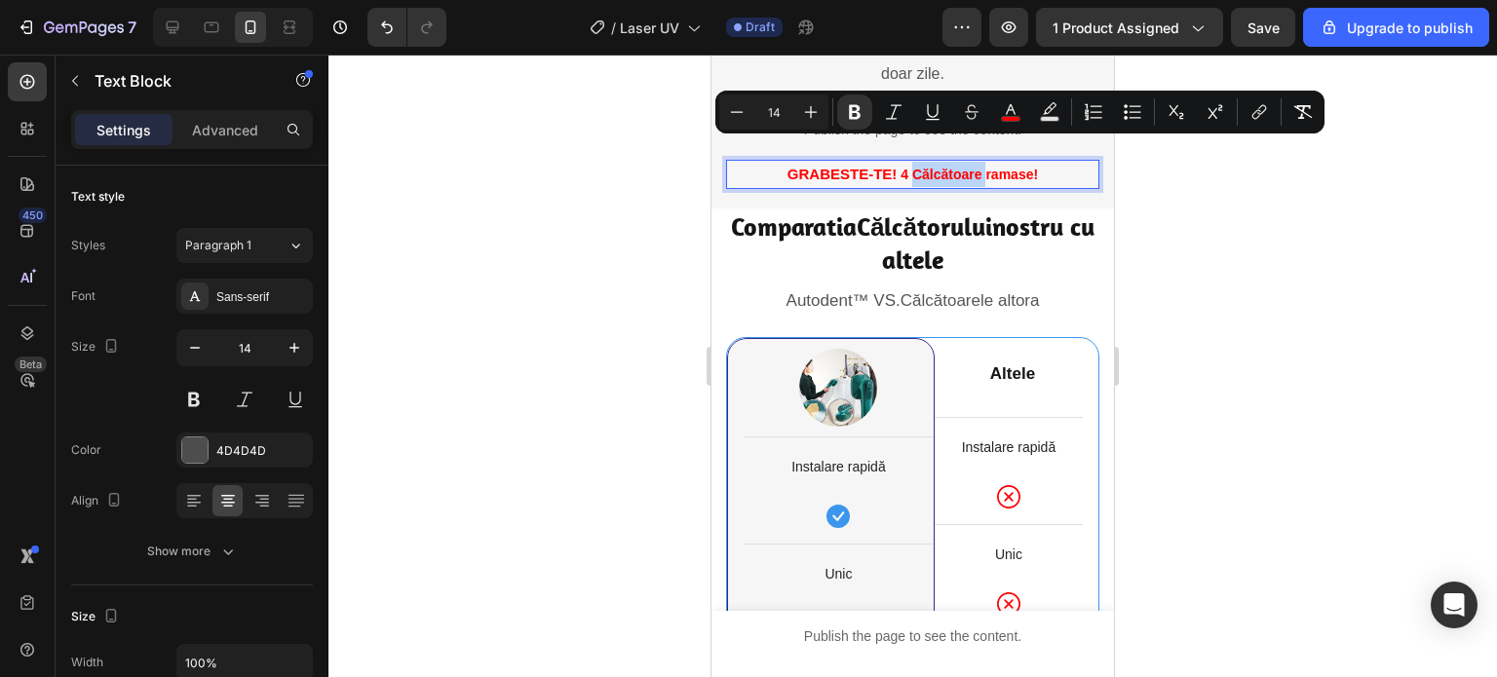
click at [910, 167] on strong "4 Călcătoare ramase!" at bounding box center [968, 175] width 137 height 16
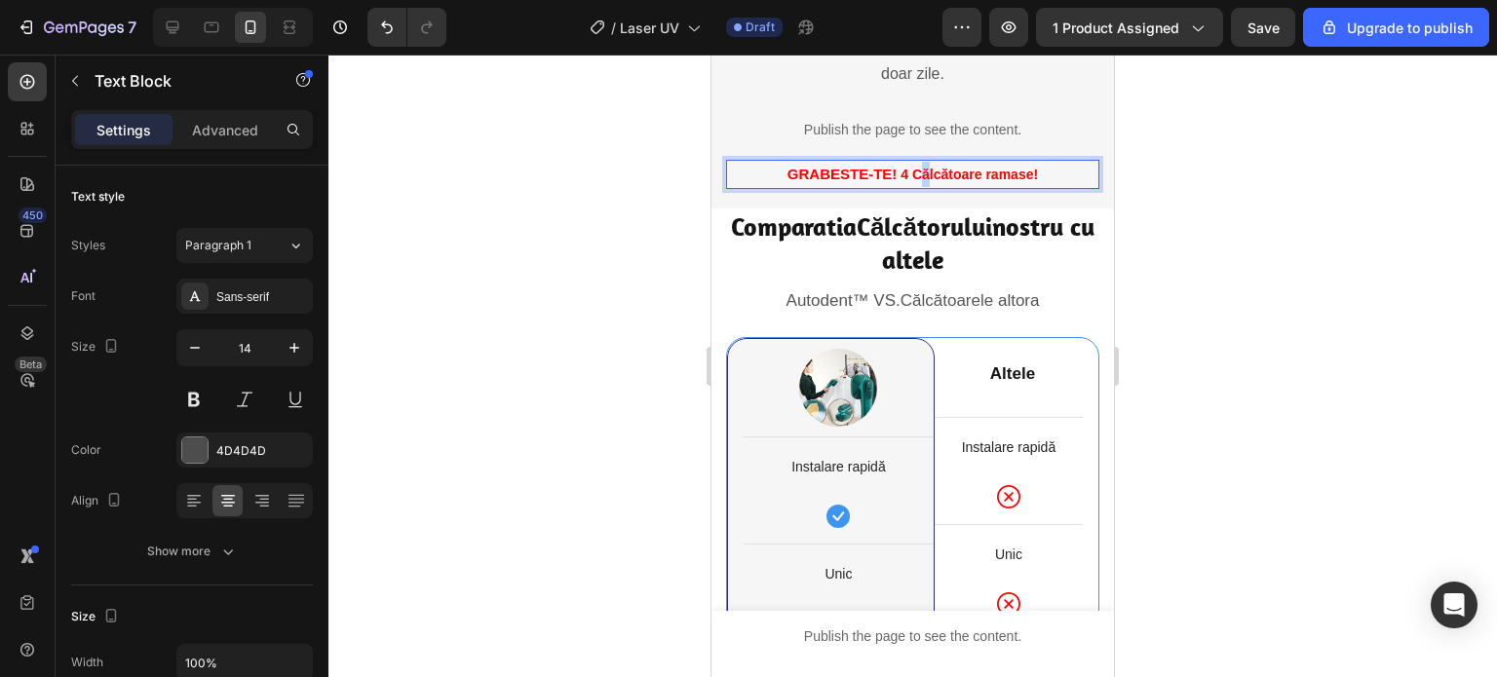
click at [918, 167] on strong "4 Călcătoare ramase!" at bounding box center [968, 175] width 137 height 16
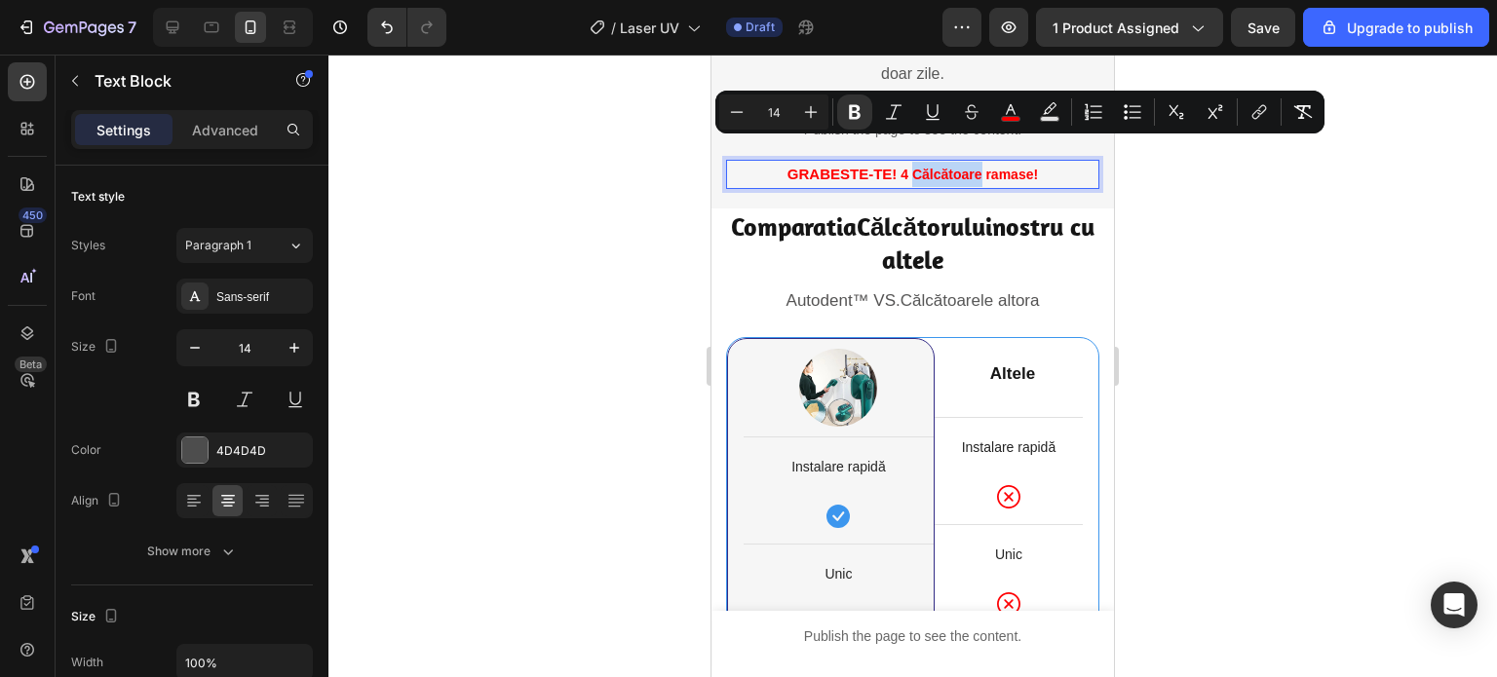
drag, startPoint x: 907, startPoint y: 148, endPoint x: 973, endPoint y: 151, distance: 66.3
click at [973, 167] on strong "4 Călcătoare ramase!" at bounding box center [968, 175] width 137 height 16
copy strong "Călcătoare"
click at [865, 339] on div "Image" at bounding box center [838, 387] width 190 height 97
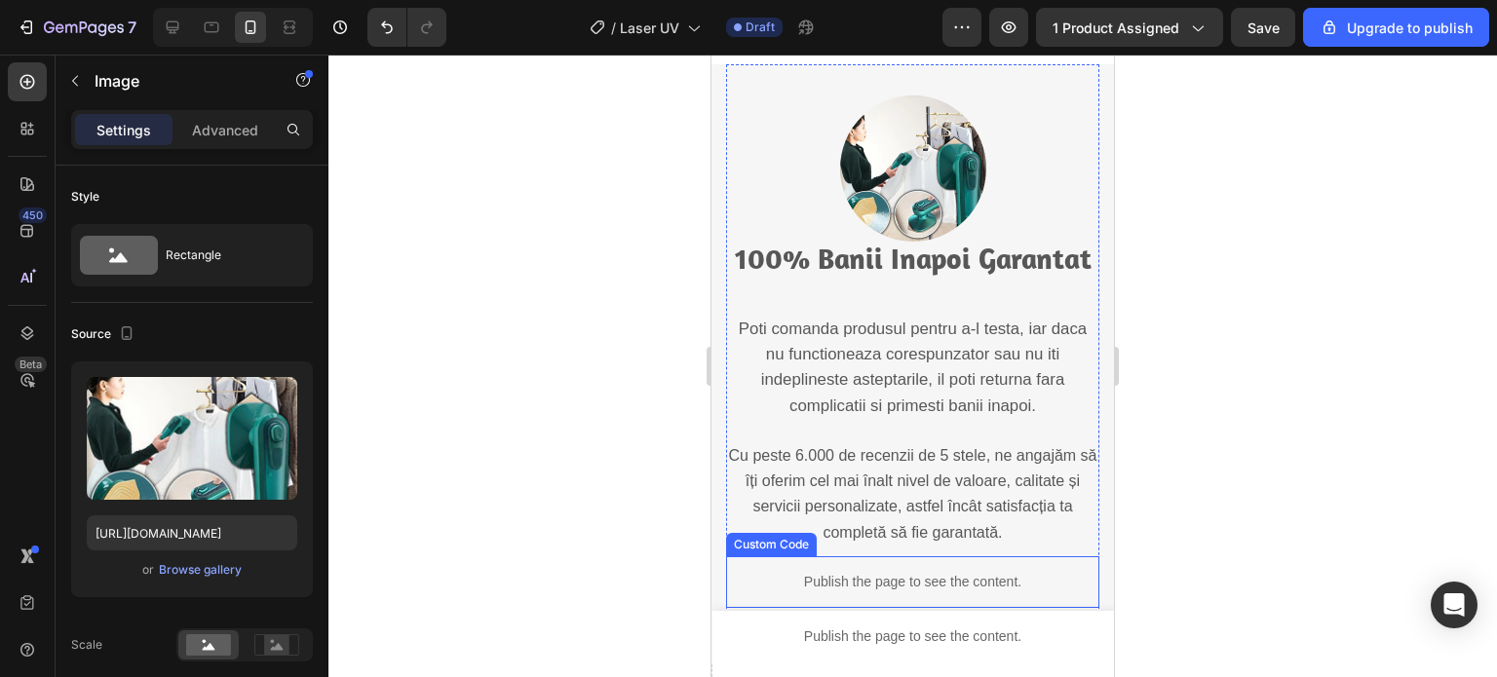
scroll to position [4970, 0]
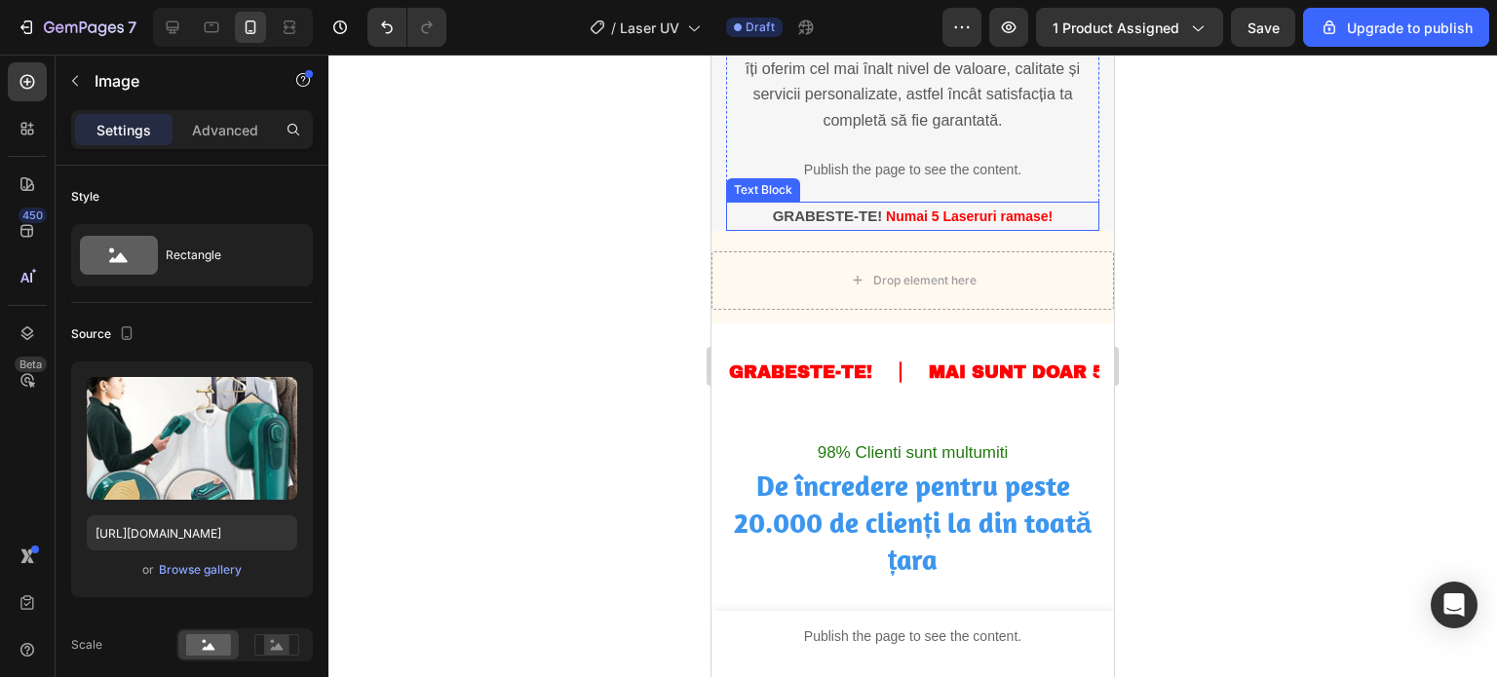
click at [935, 224] on strong "Numai 5 Laseruri ramase!" at bounding box center [969, 217] width 167 height 16
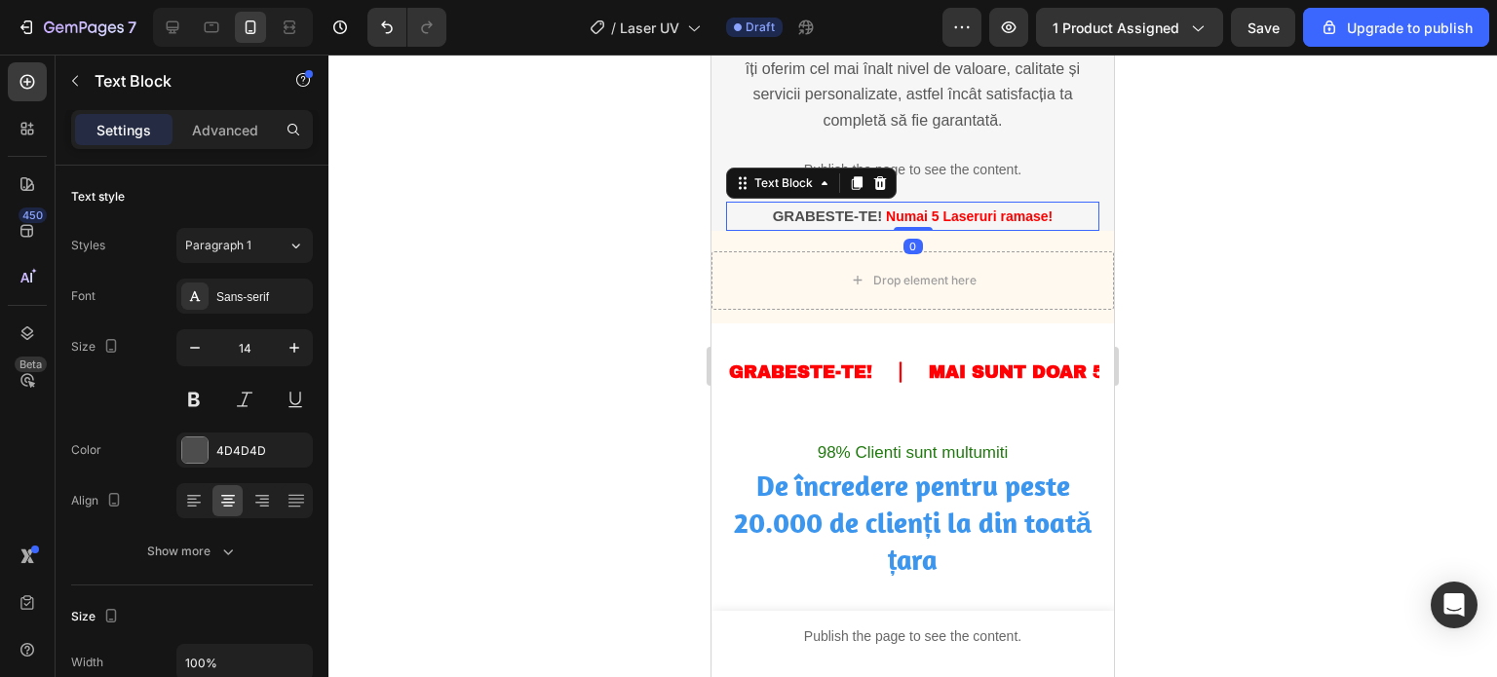
click at [935, 224] on strong "Numai 5 Laseruri ramase!" at bounding box center [969, 217] width 167 height 16
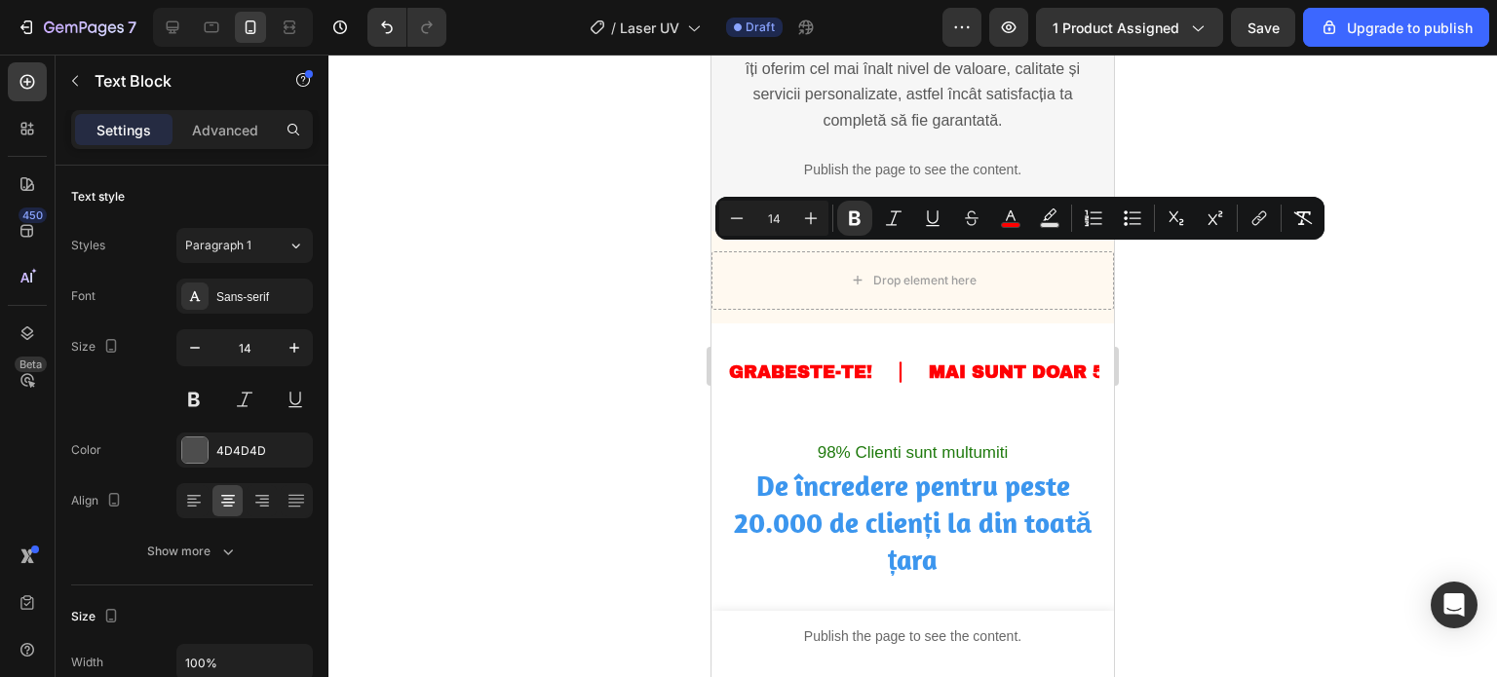
copy strong "Laseruri"
click at [935, 224] on strong "Numai 5 Laseruri ramase!" at bounding box center [969, 217] width 167 height 16
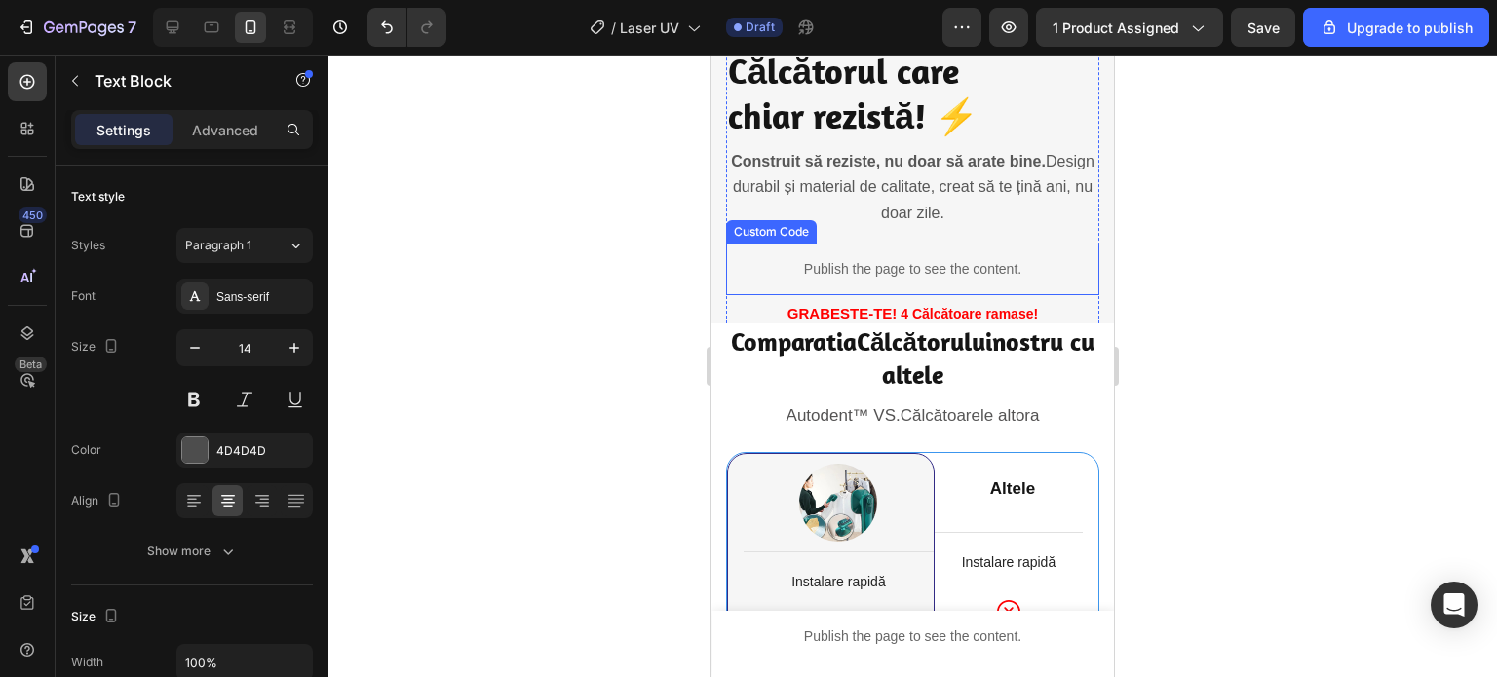
scroll to position [3216, 0]
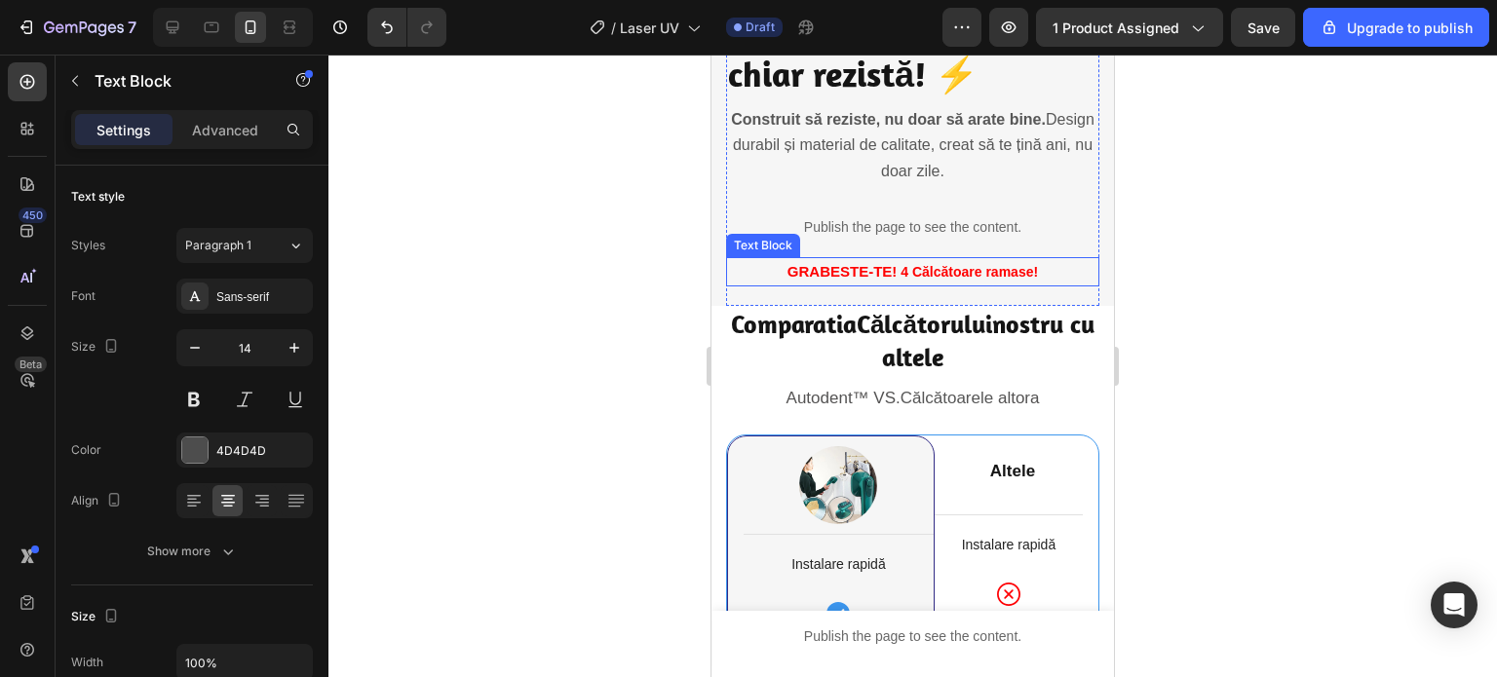
click at [904, 264] on strong "4 Călcătoare ramase!" at bounding box center [968, 272] width 137 height 16
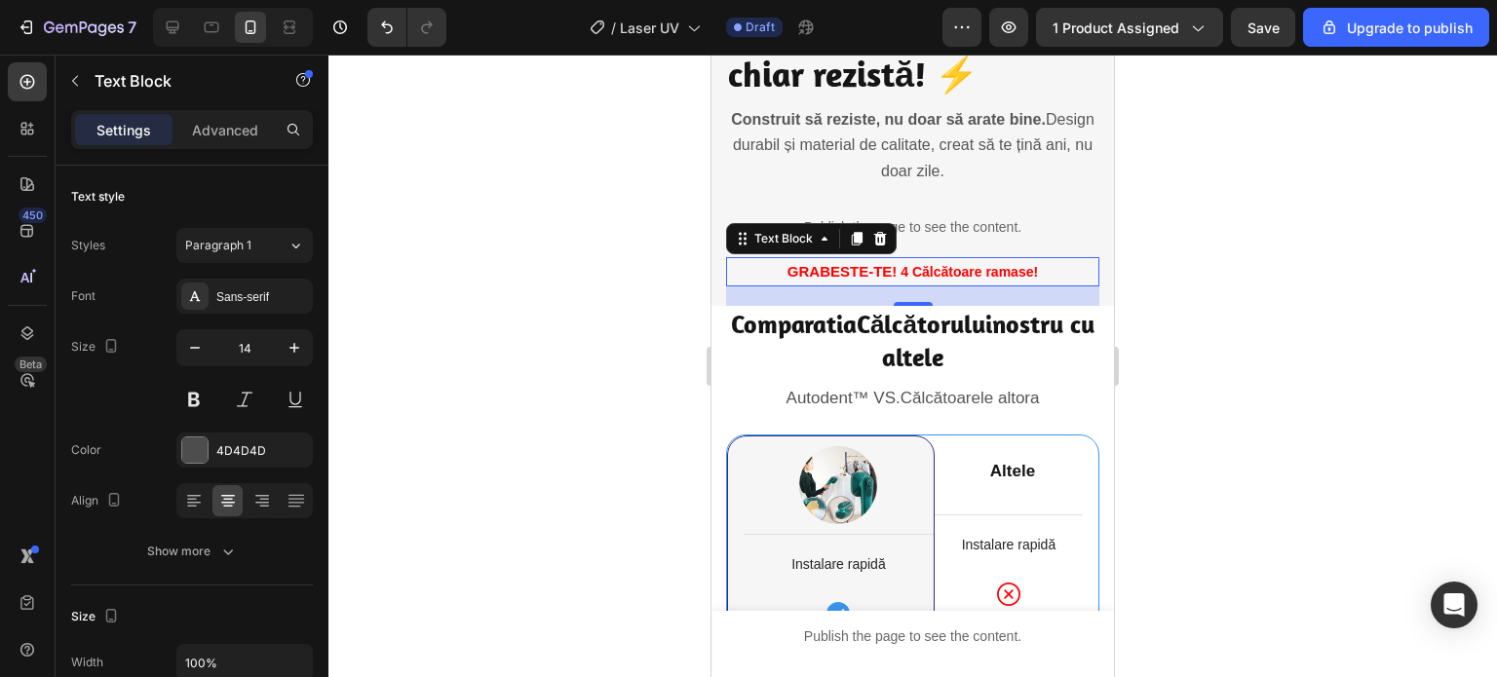
scroll to position [472, 0]
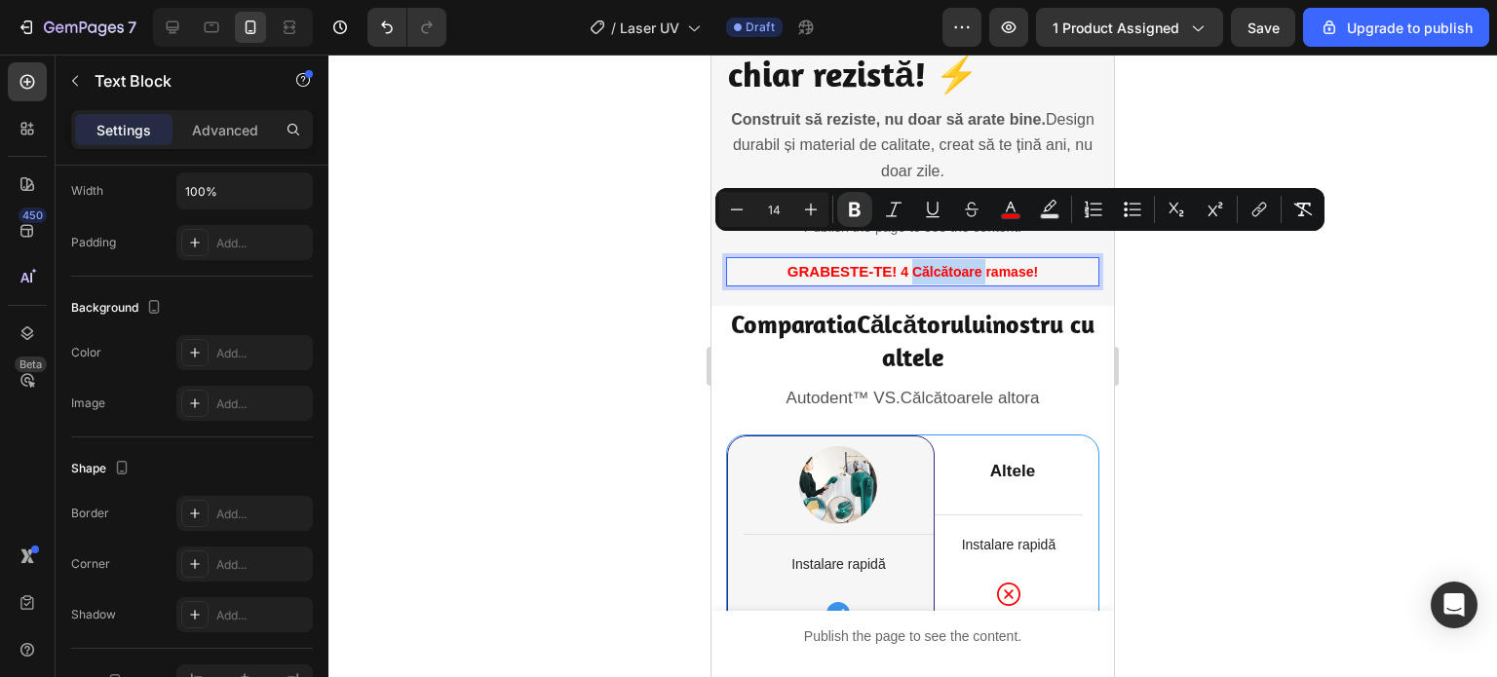
click at [905, 264] on strong "4 Călcătoare ramase!" at bounding box center [968, 272] width 137 height 16
drag, startPoint x: 905, startPoint y: 248, endPoint x: 920, endPoint y: 245, distance: 15.1
click at [920, 264] on strong "4 Călcătoare ramase!" at bounding box center [968, 272] width 137 height 16
copy strong "Călcătoare"
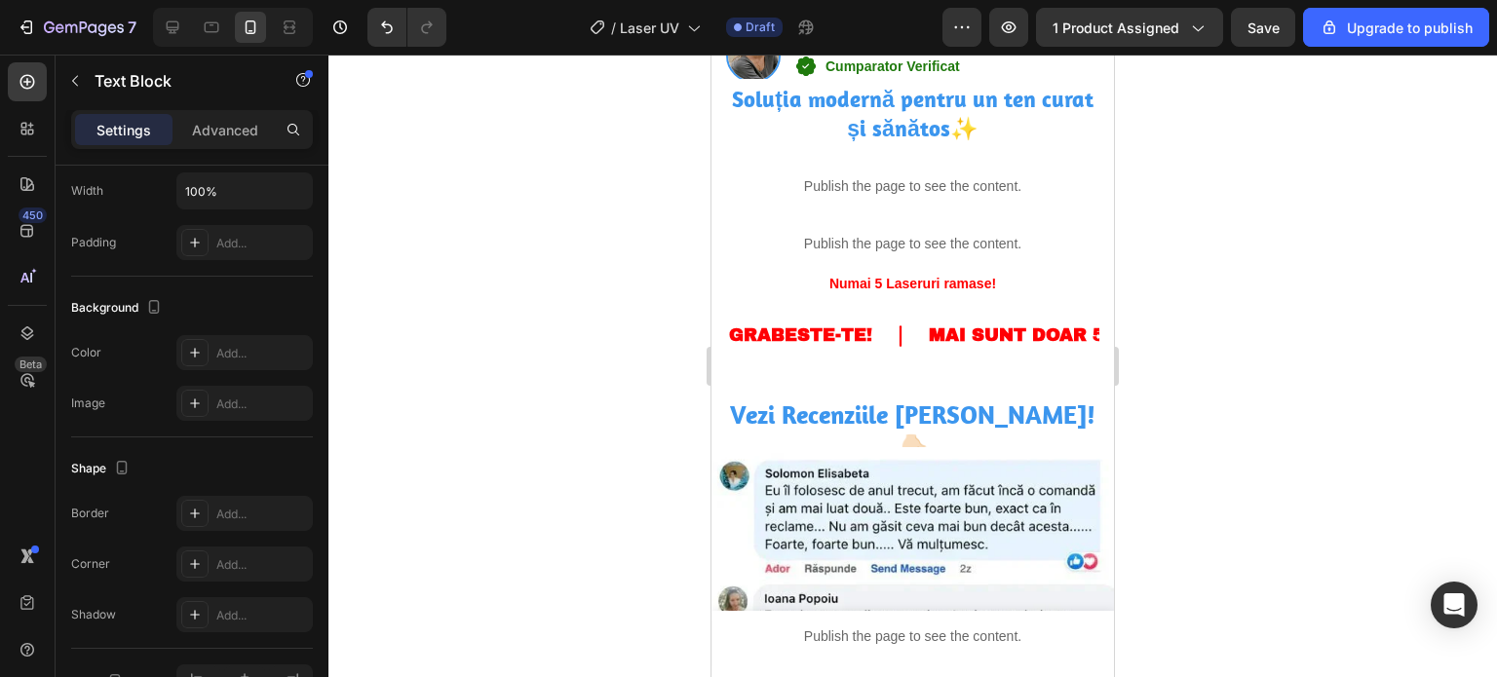
scroll to position [5619, 0]
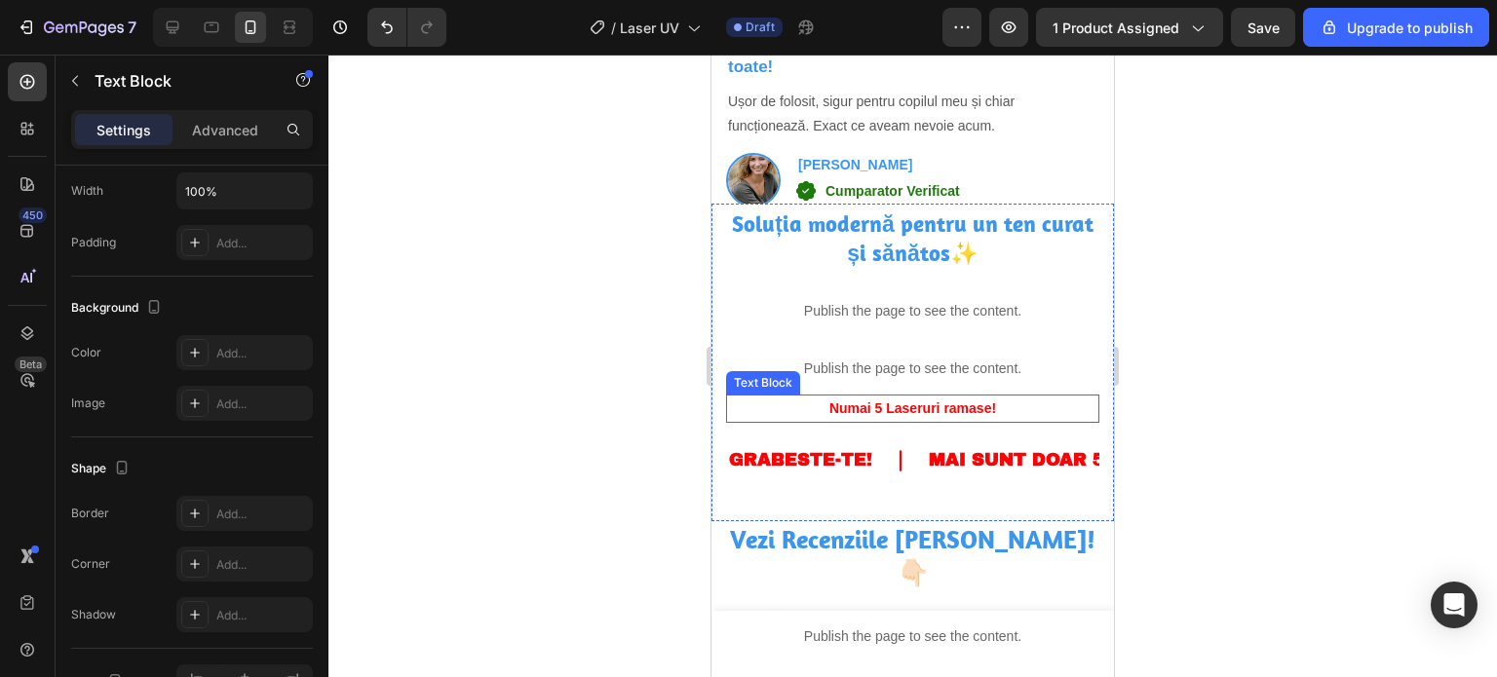
click at [903, 404] on strong "Numai 5 Laseruri ramase!" at bounding box center [912, 408] width 167 height 16
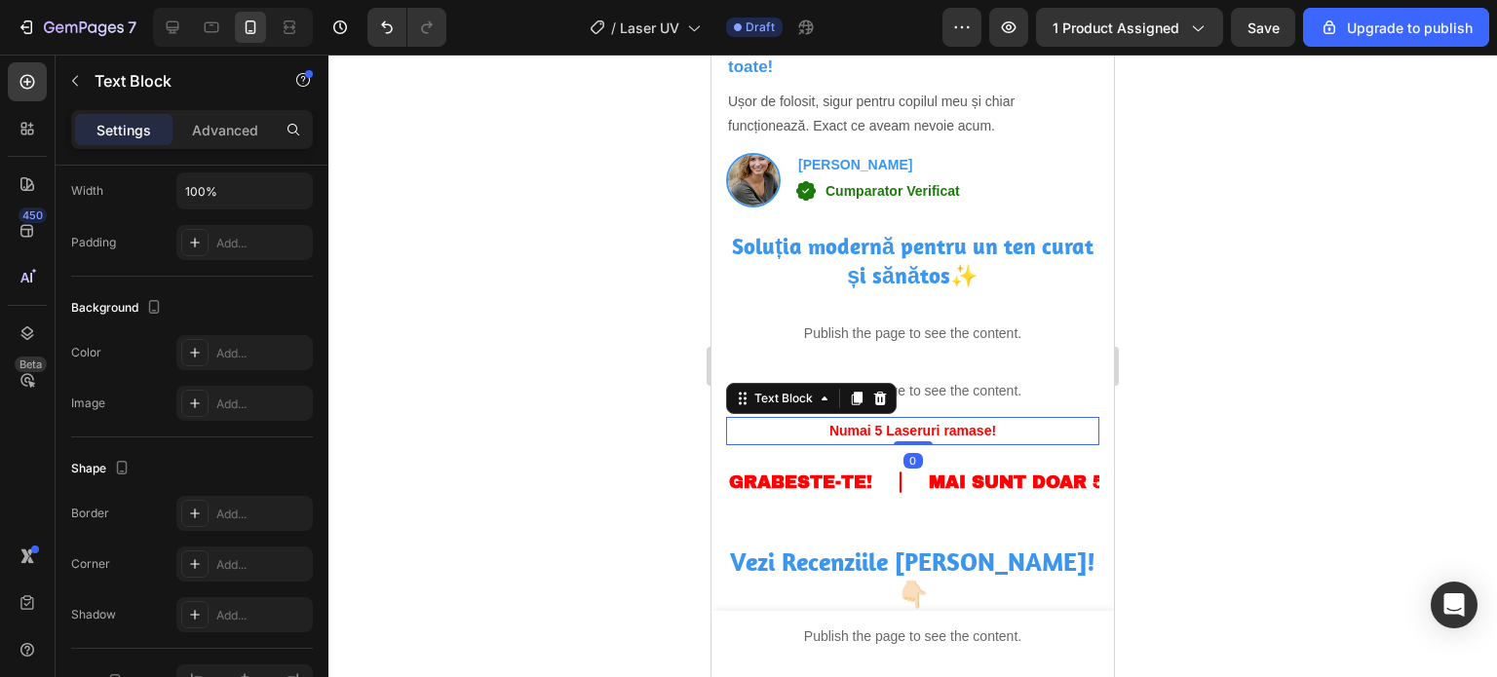
click at [878, 423] on strong "Numai 5 Laseruri ramase!" at bounding box center [912, 431] width 167 height 16
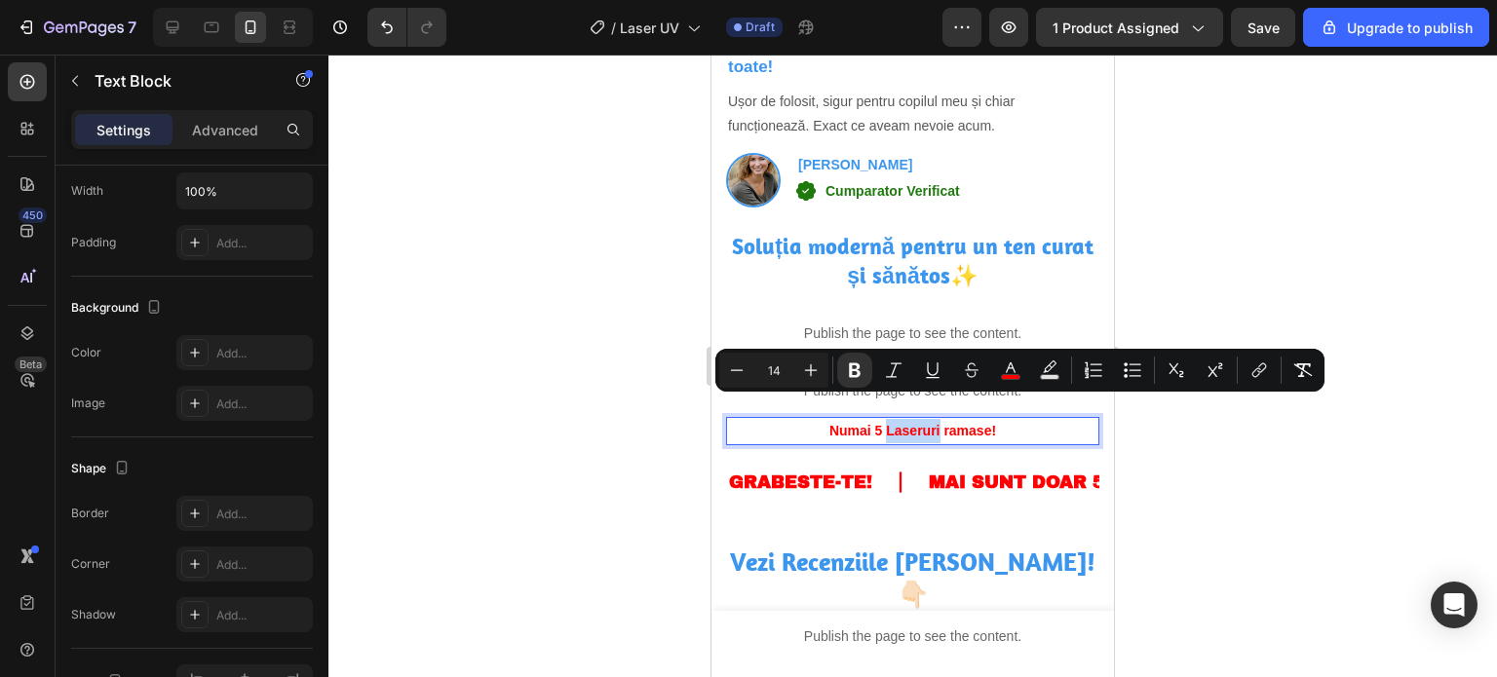
drag, startPoint x: 878, startPoint y: 408, endPoint x: 932, endPoint y: 408, distance: 53.6
click at [932, 423] on strong "Numai 5 Laseruri ramase!" at bounding box center [912, 431] width 167 height 16
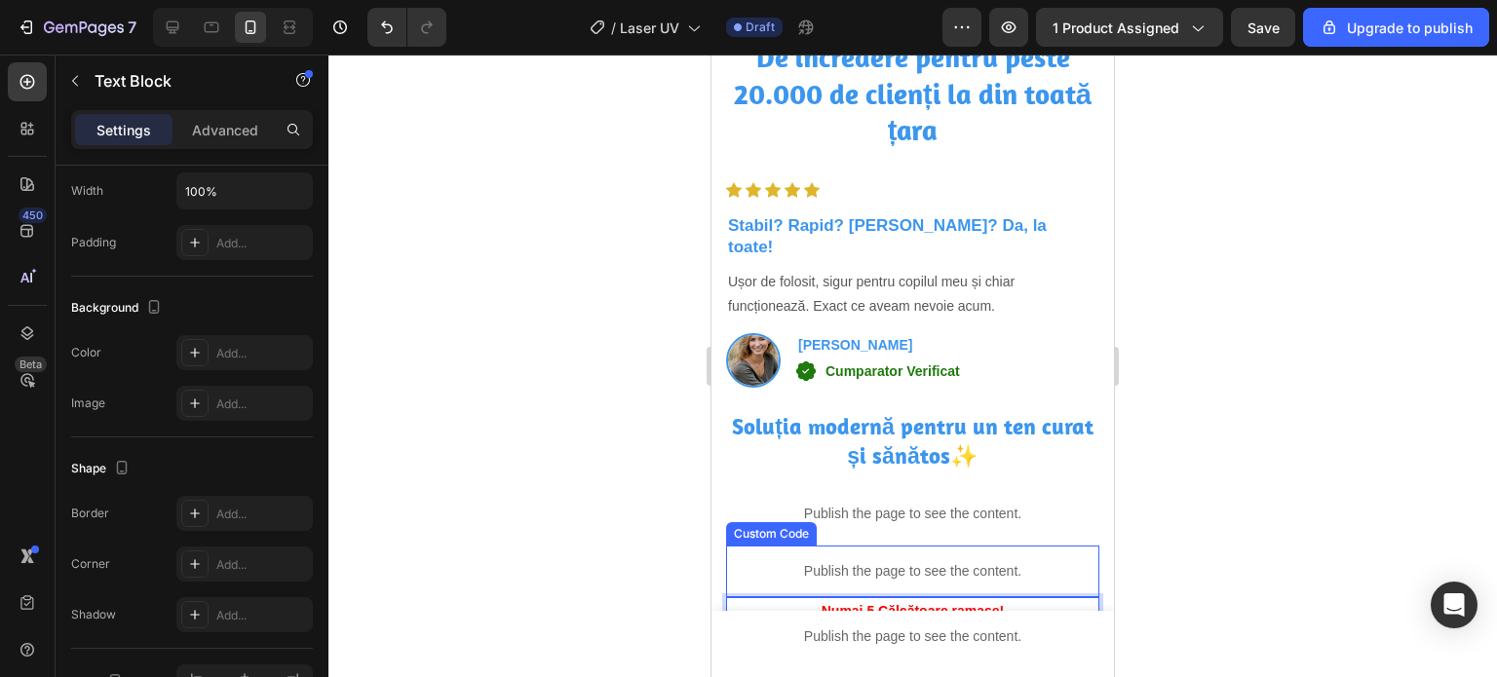
scroll to position [5521, 0]
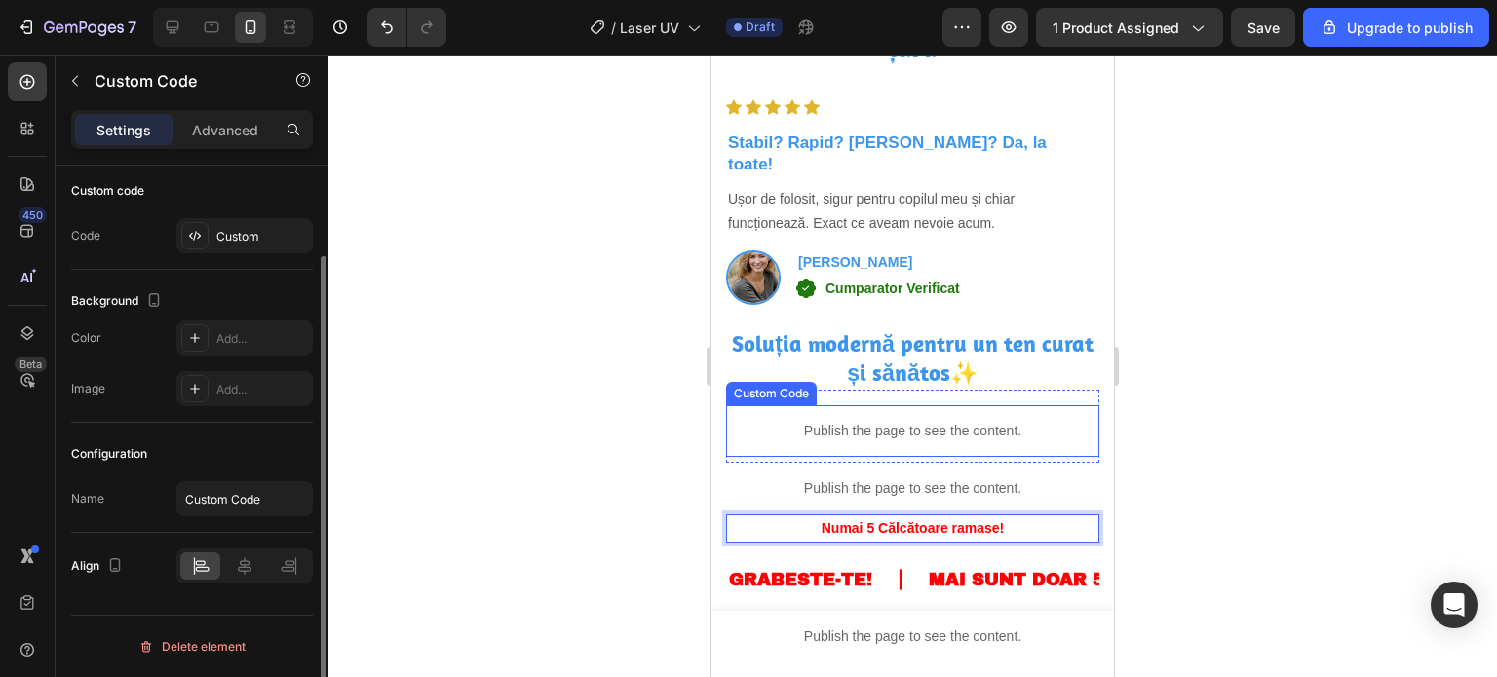
click at [906, 421] on p "Publish the page to see the content." at bounding box center [912, 431] width 373 height 20
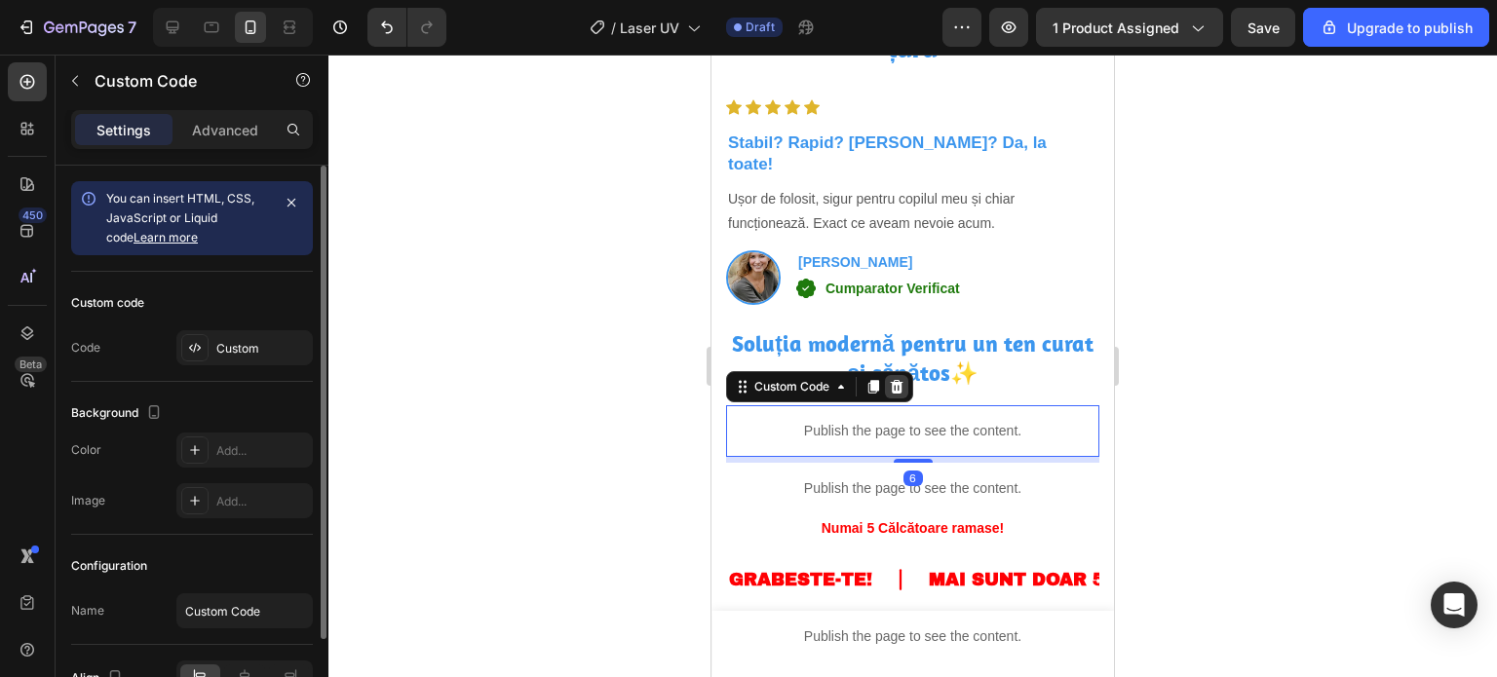
click at [897, 380] on icon at bounding box center [897, 387] width 13 height 14
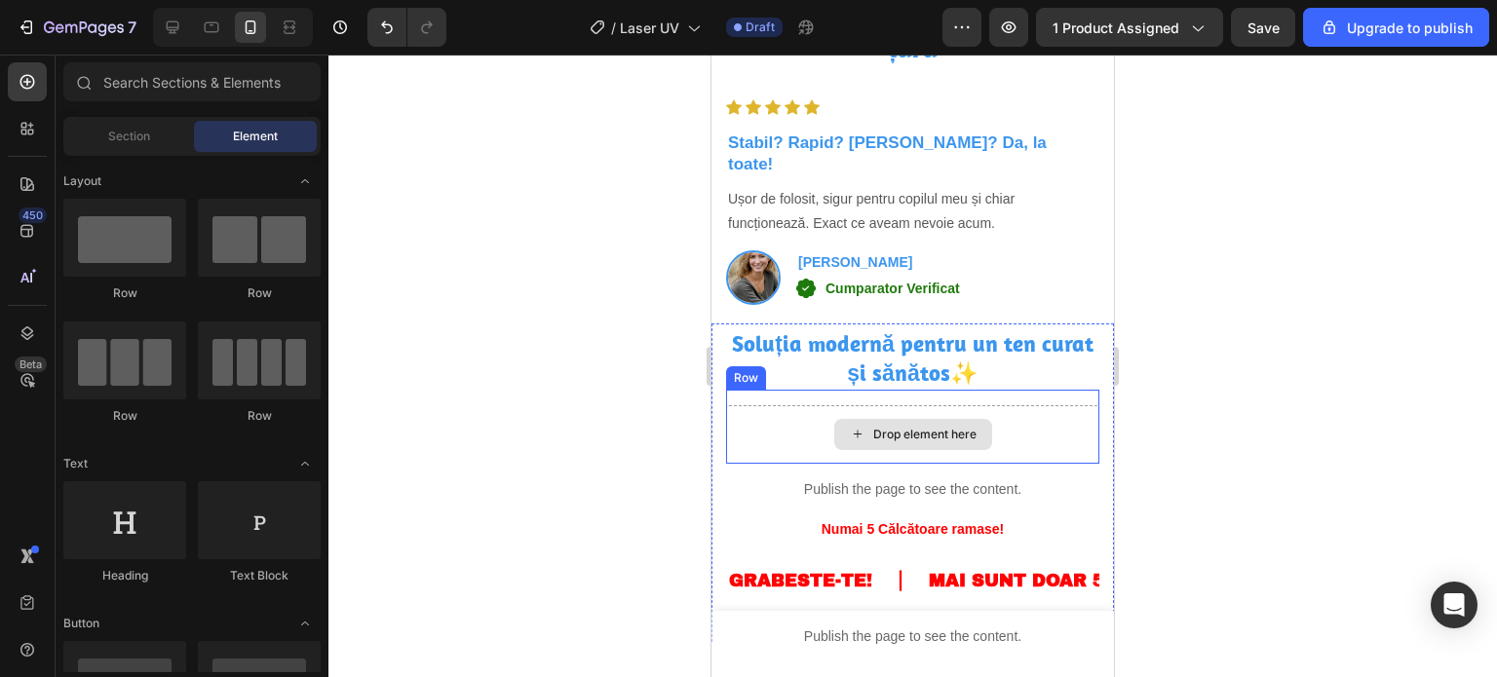
click at [1010, 413] on div "Drop element here" at bounding box center [912, 434] width 373 height 58
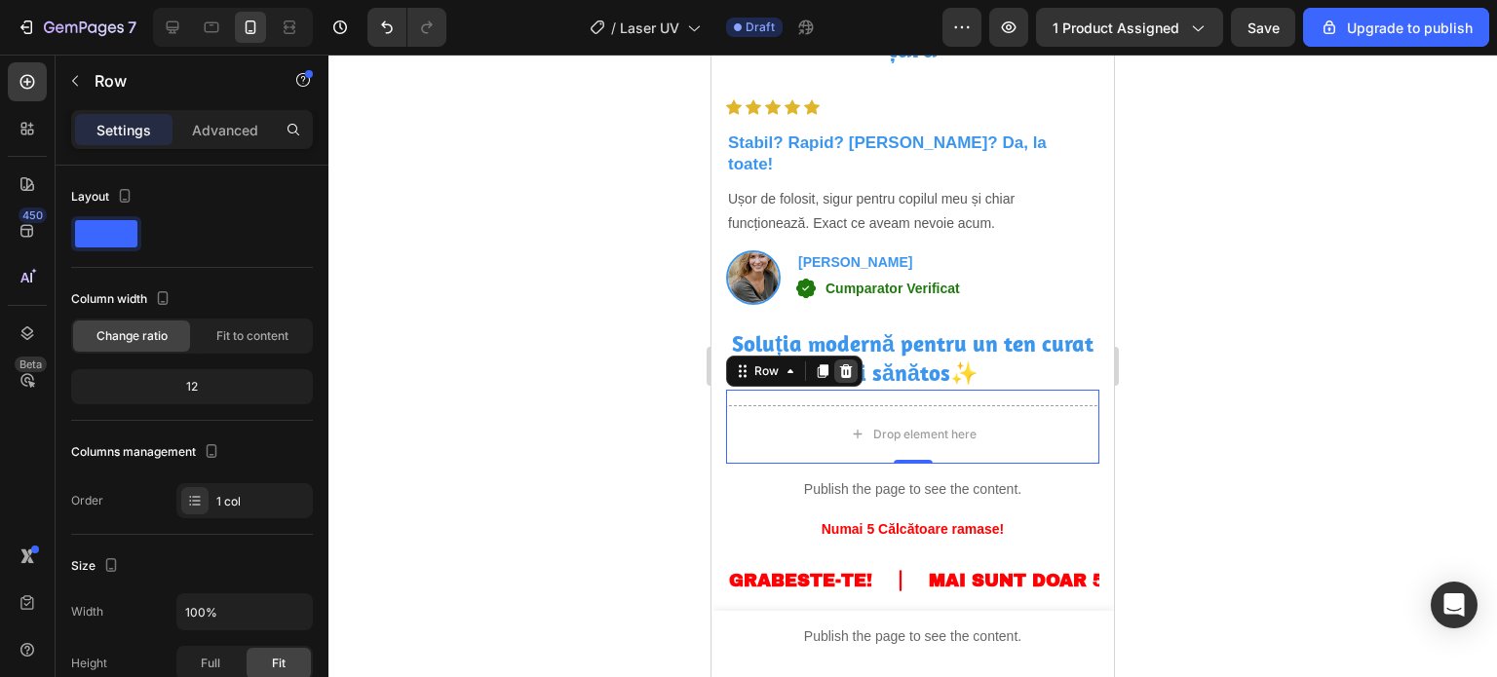
click at [846, 364] on icon at bounding box center [846, 371] width 13 height 14
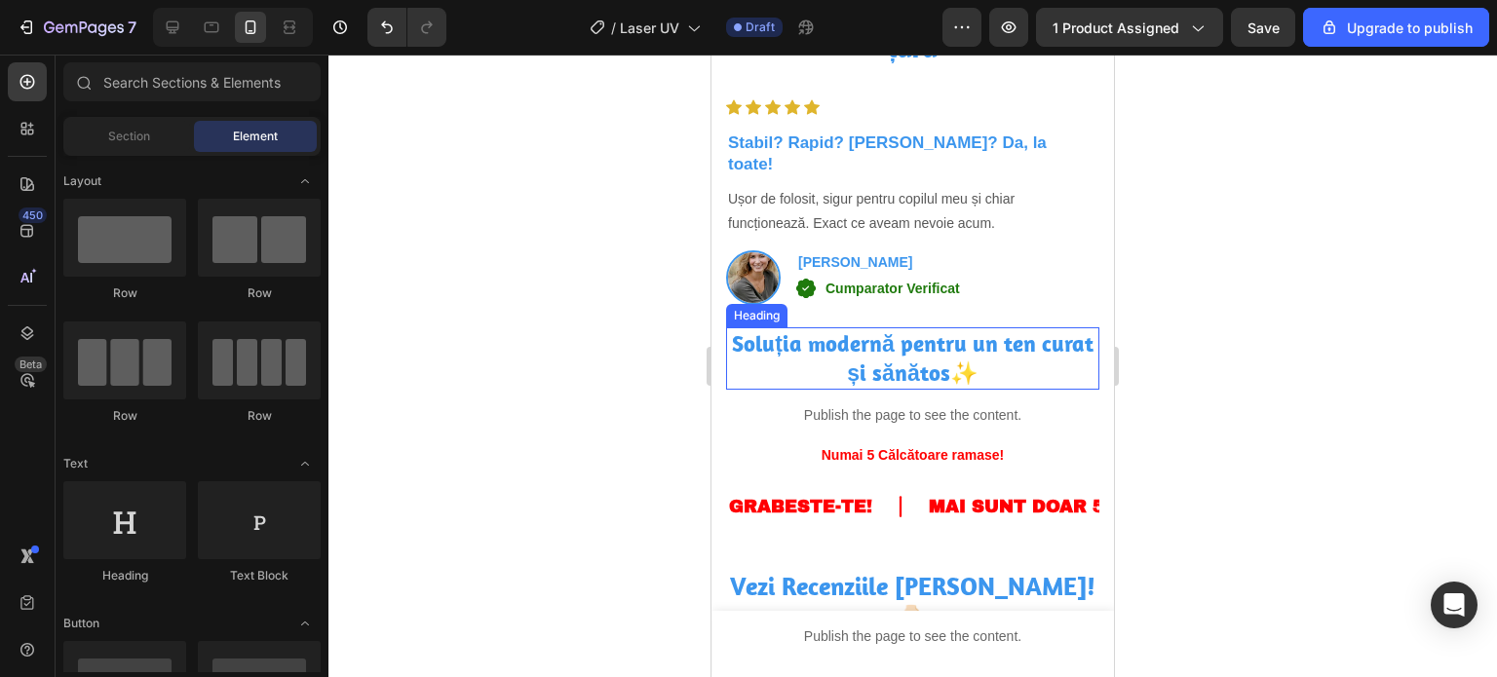
click at [986, 342] on strong "Soluția modernă pentru un ten curat și sănătos✨" at bounding box center [912, 357] width 361 height 57
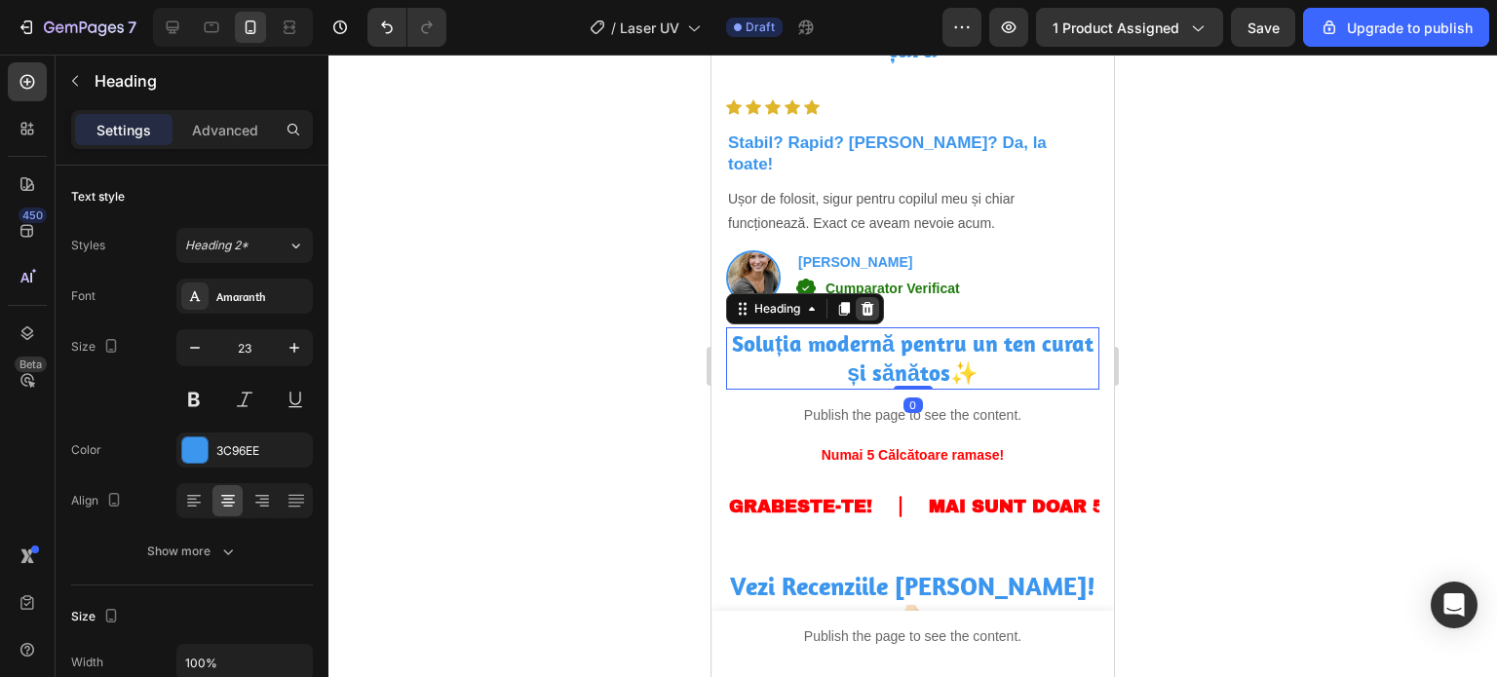
click at [869, 302] on icon at bounding box center [867, 309] width 13 height 14
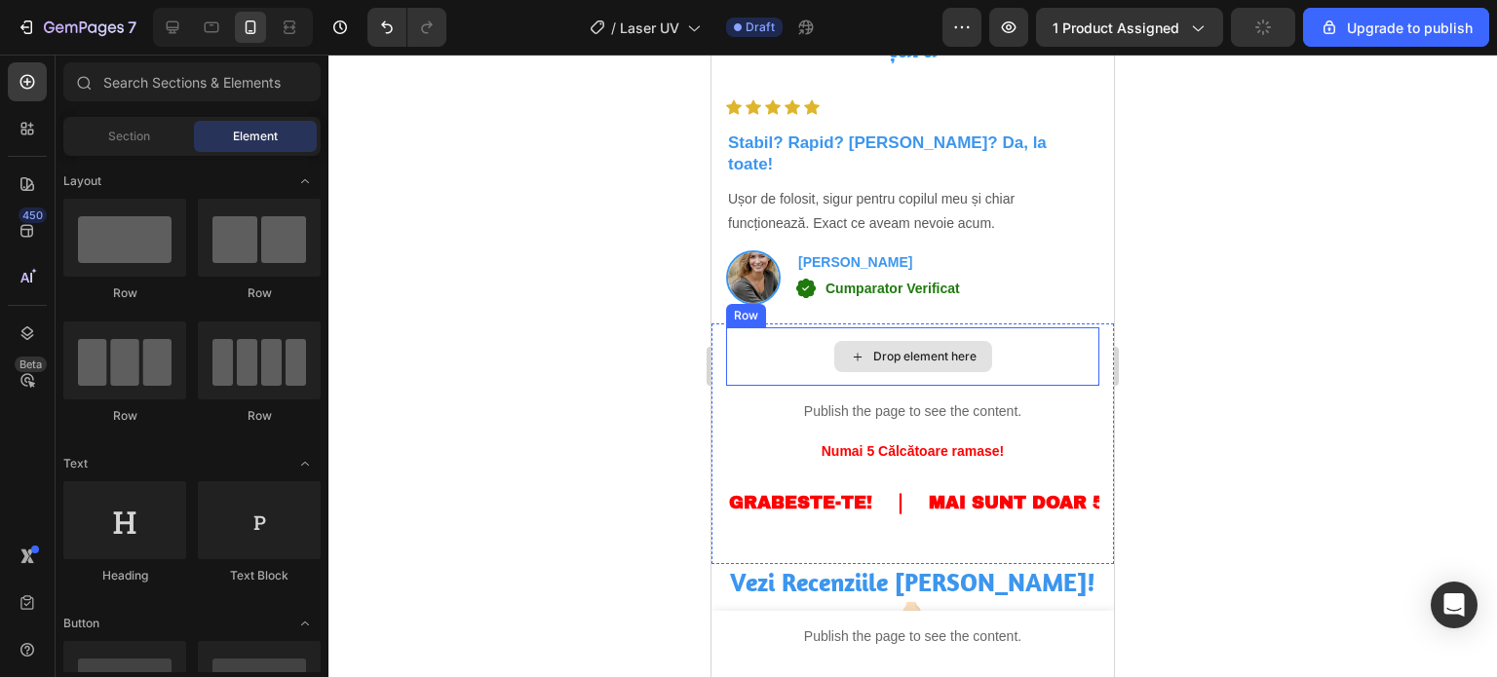
click at [1034, 335] on div "Drop element here" at bounding box center [912, 356] width 373 height 58
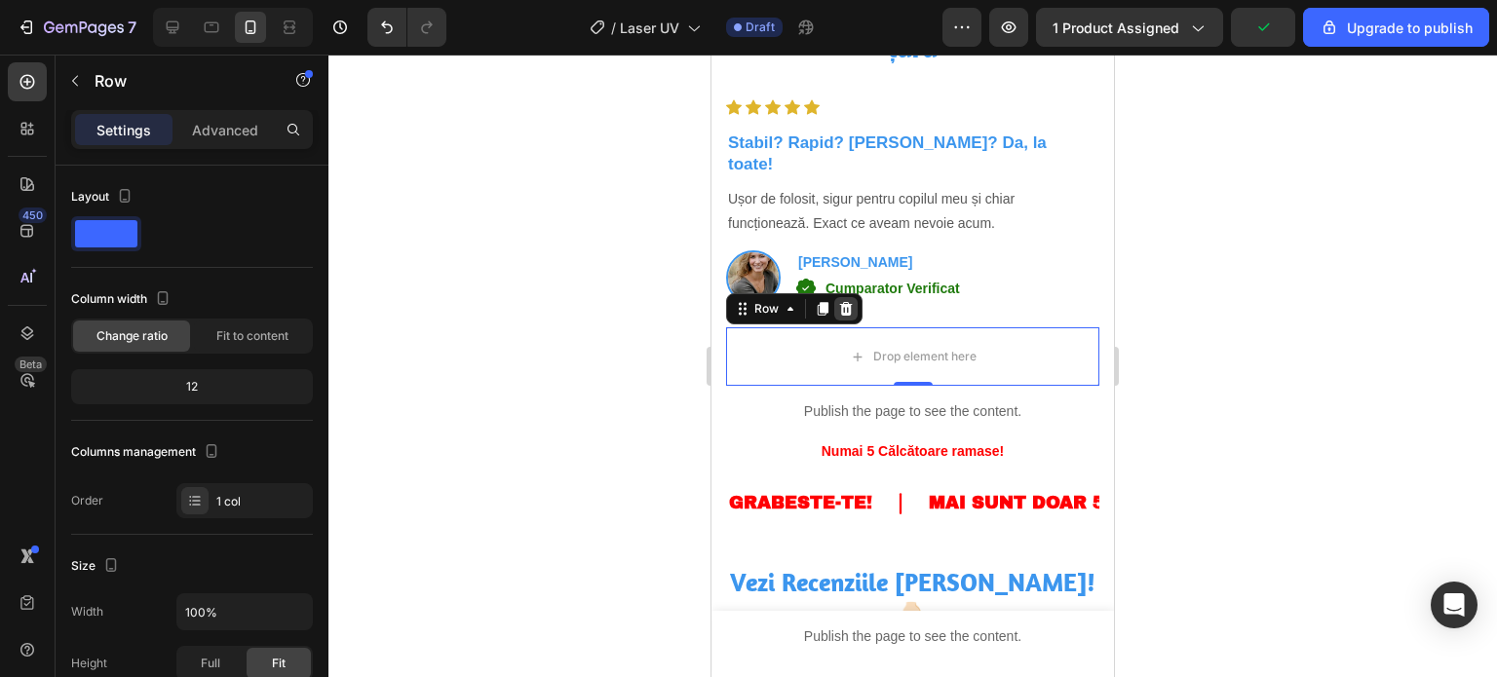
click at [846, 301] on icon at bounding box center [846, 309] width 16 height 16
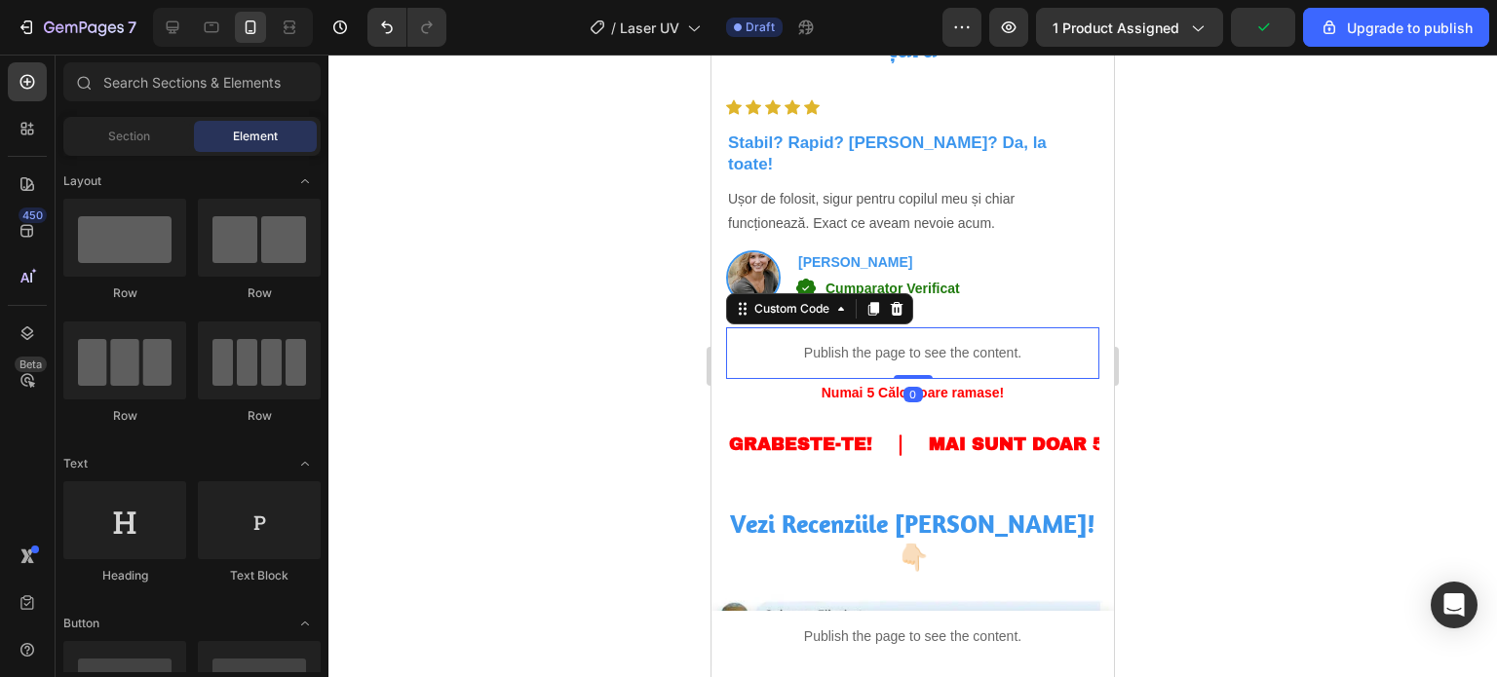
click at [981, 343] on p "Publish the page to see the content." at bounding box center [912, 353] width 373 height 20
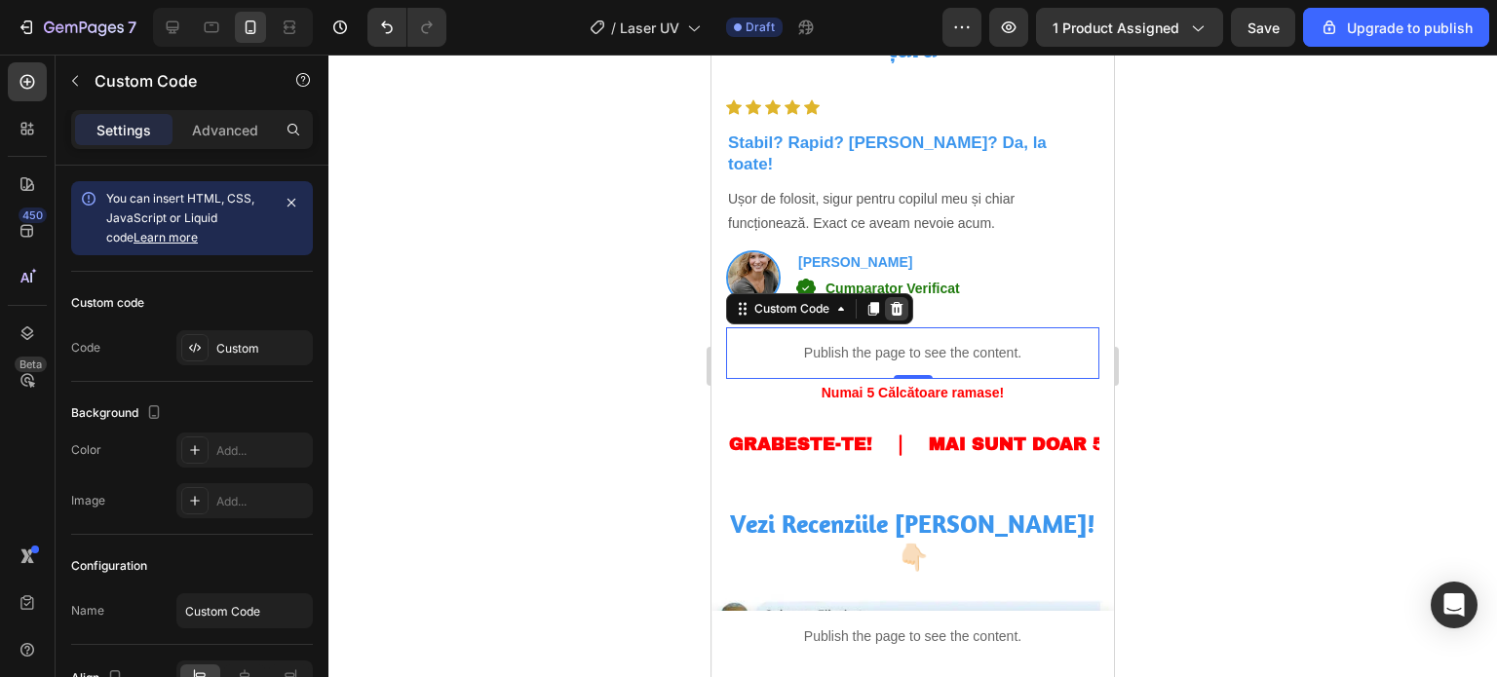
click at [894, 302] on icon at bounding box center [897, 309] width 13 height 14
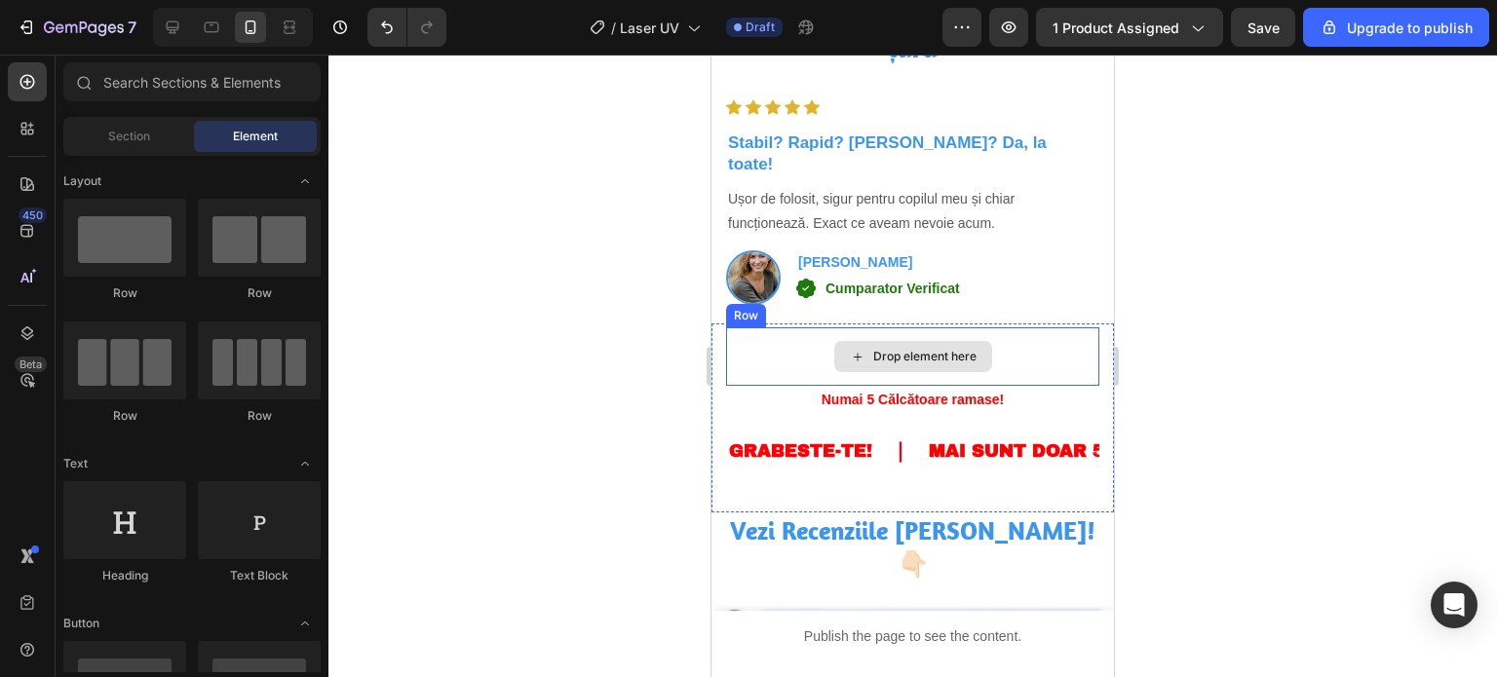
click at [1009, 345] on div "Drop element here" at bounding box center [912, 356] width 373 height 58
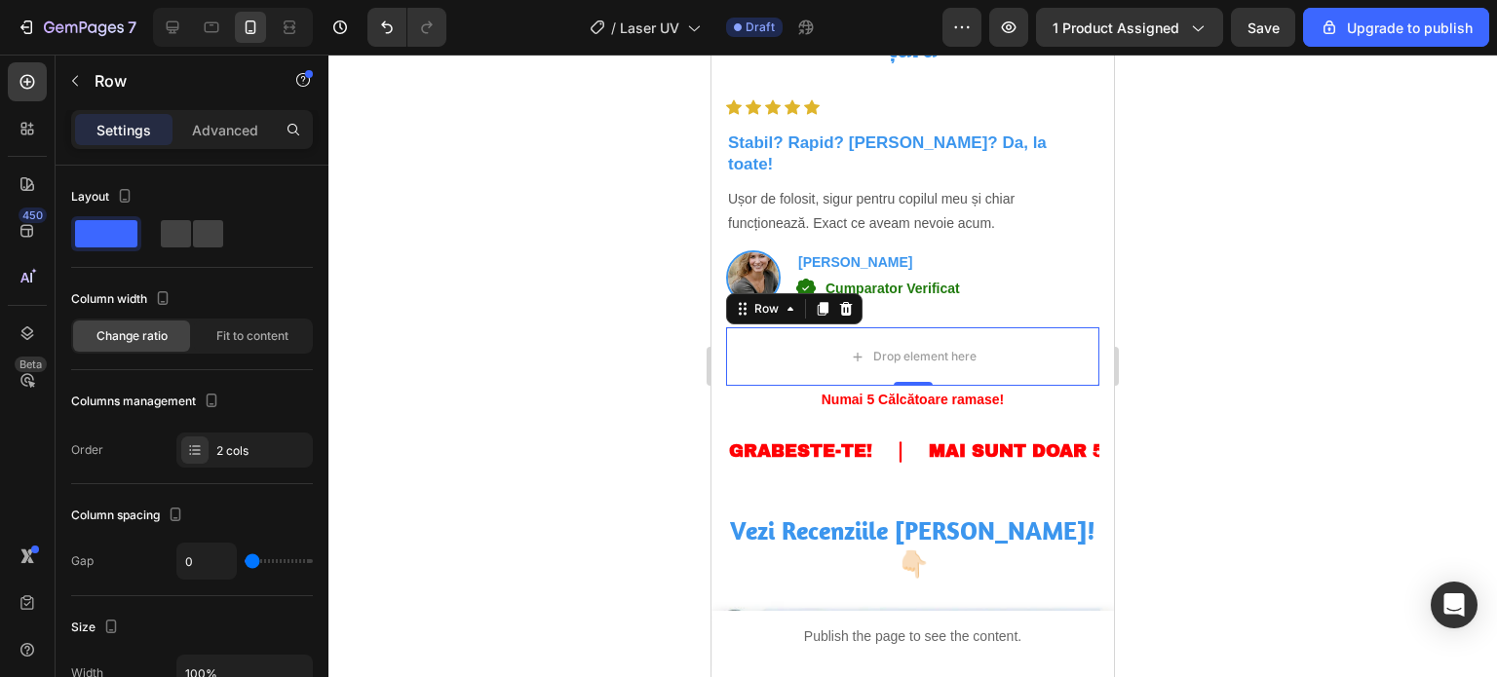
click at [840, 299] on div "Row" at bounding box center [794, 308] width 136 height 31
click at [849, 302] on icon at bounding box center [846, 309] width 13 height 14
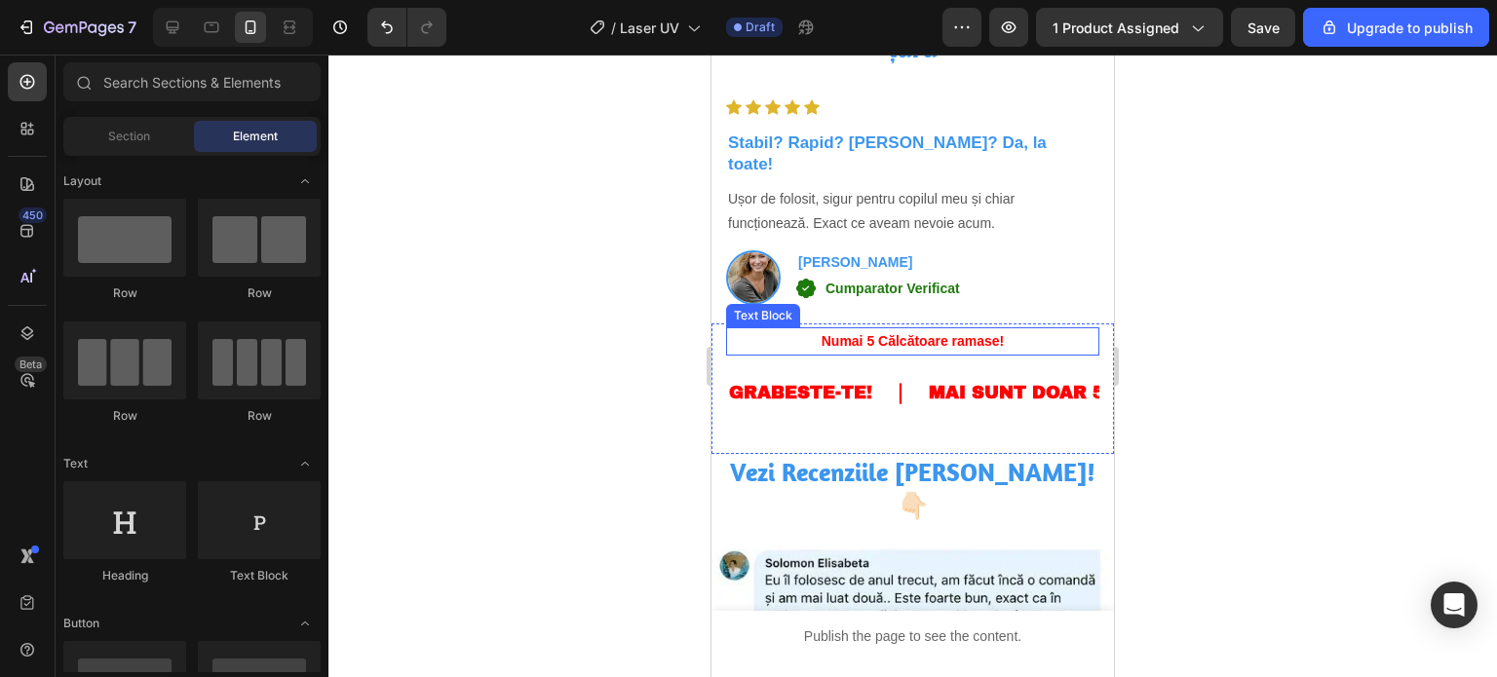
click at [1017, 329] on p "Numai 5 Călcătoare ramase!" at bounding box center [912, 341] width 369 height 24
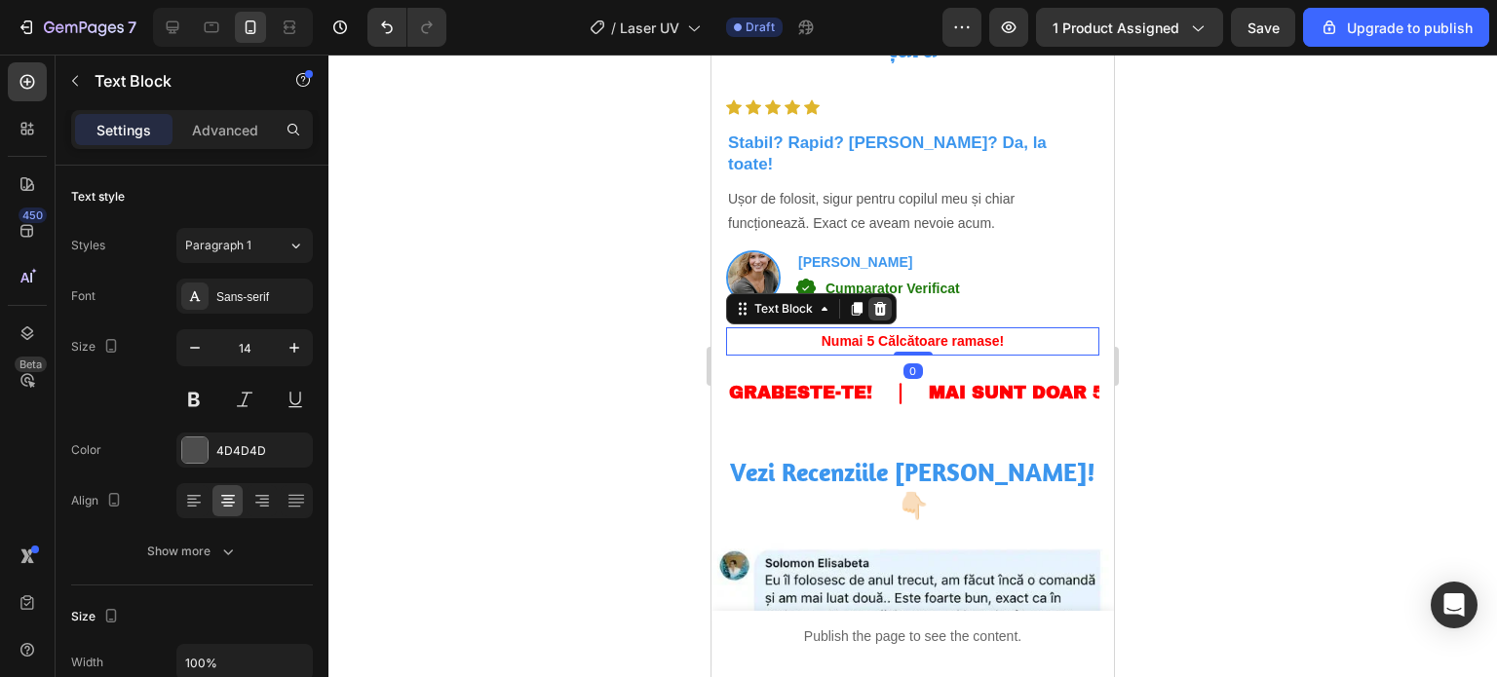
click at [877, 302] on icon at bounding box center [880, 309] width 13 height 14
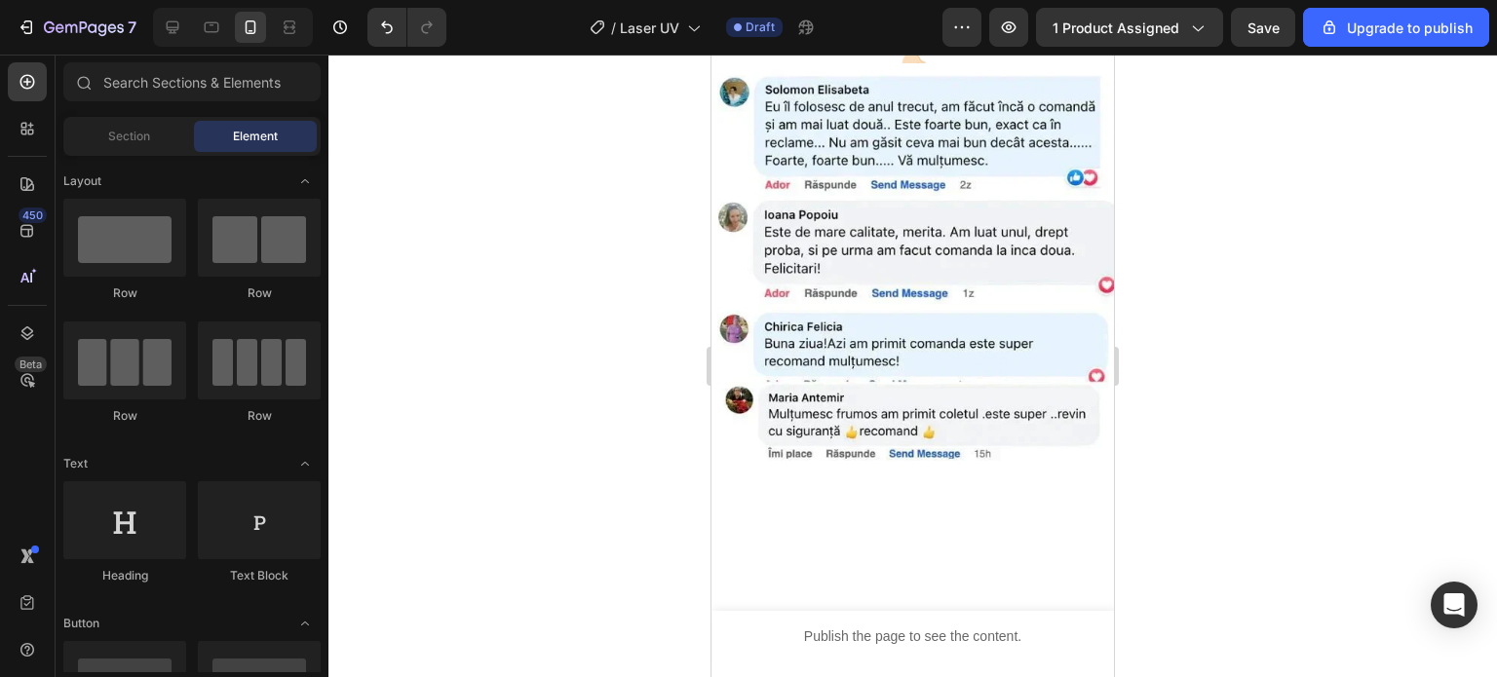
scroll to position [5424, 0]
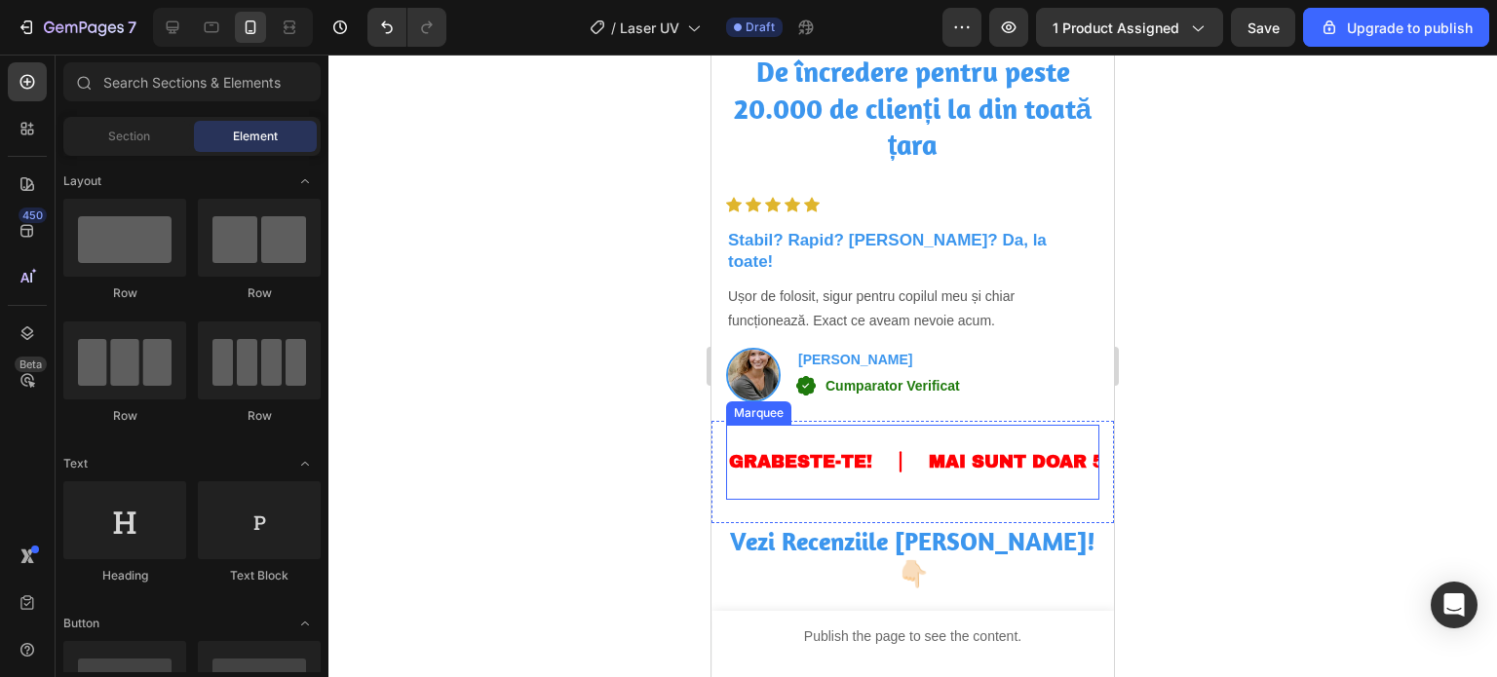
click at [908, 459] on div "GRABESTE-TE! Text" at bounding box center [827, 462] width 200 height 51
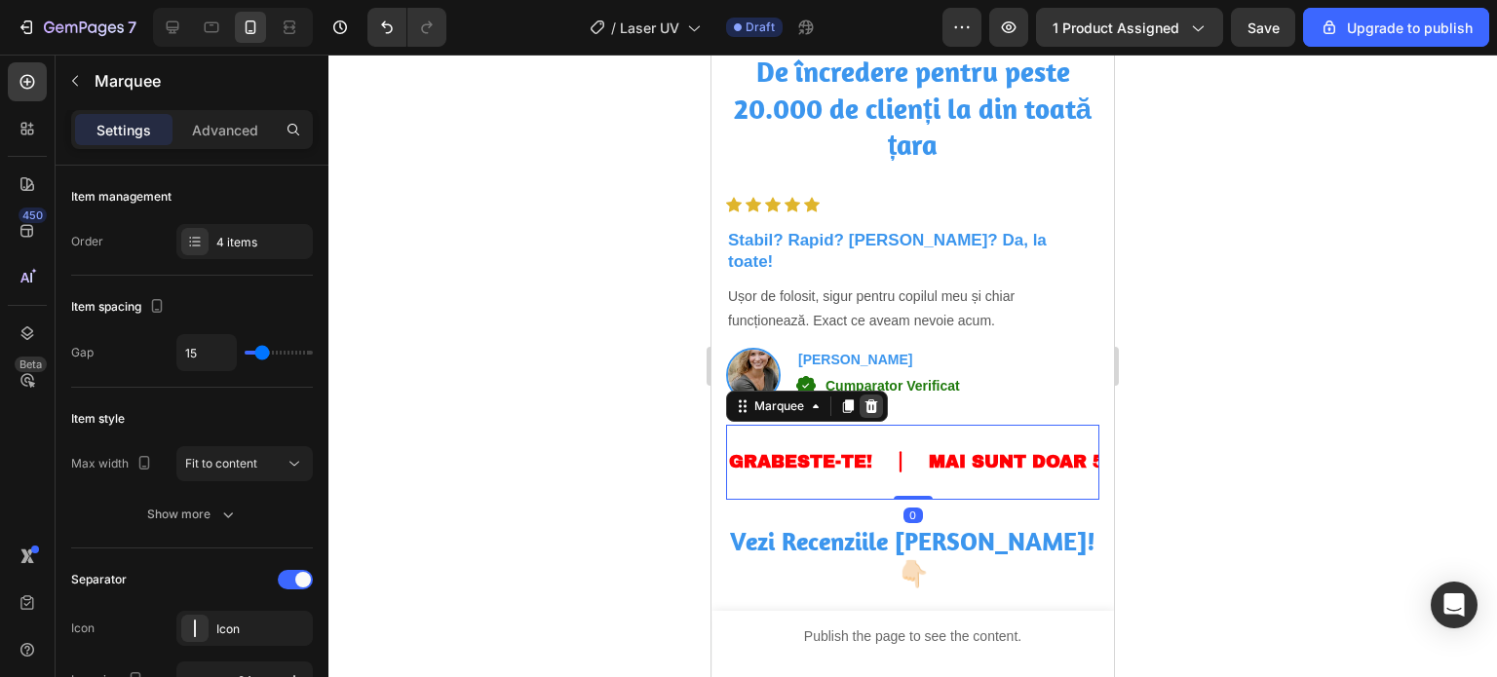
click at [869, 395] on div at bounding box center [870, 406] width 23 height 23
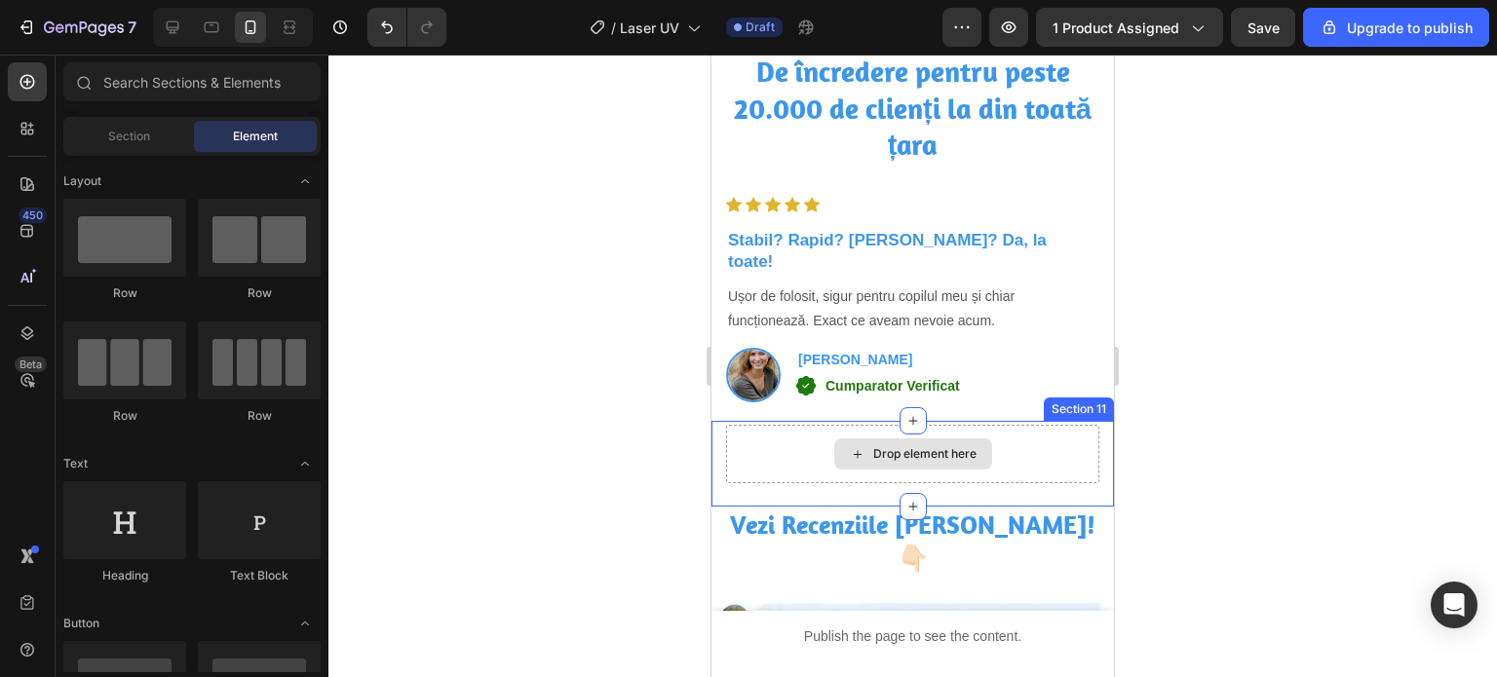
click at [995, 436] on div "Drop element here" at bounding box center [912, 454] width 373 height 58
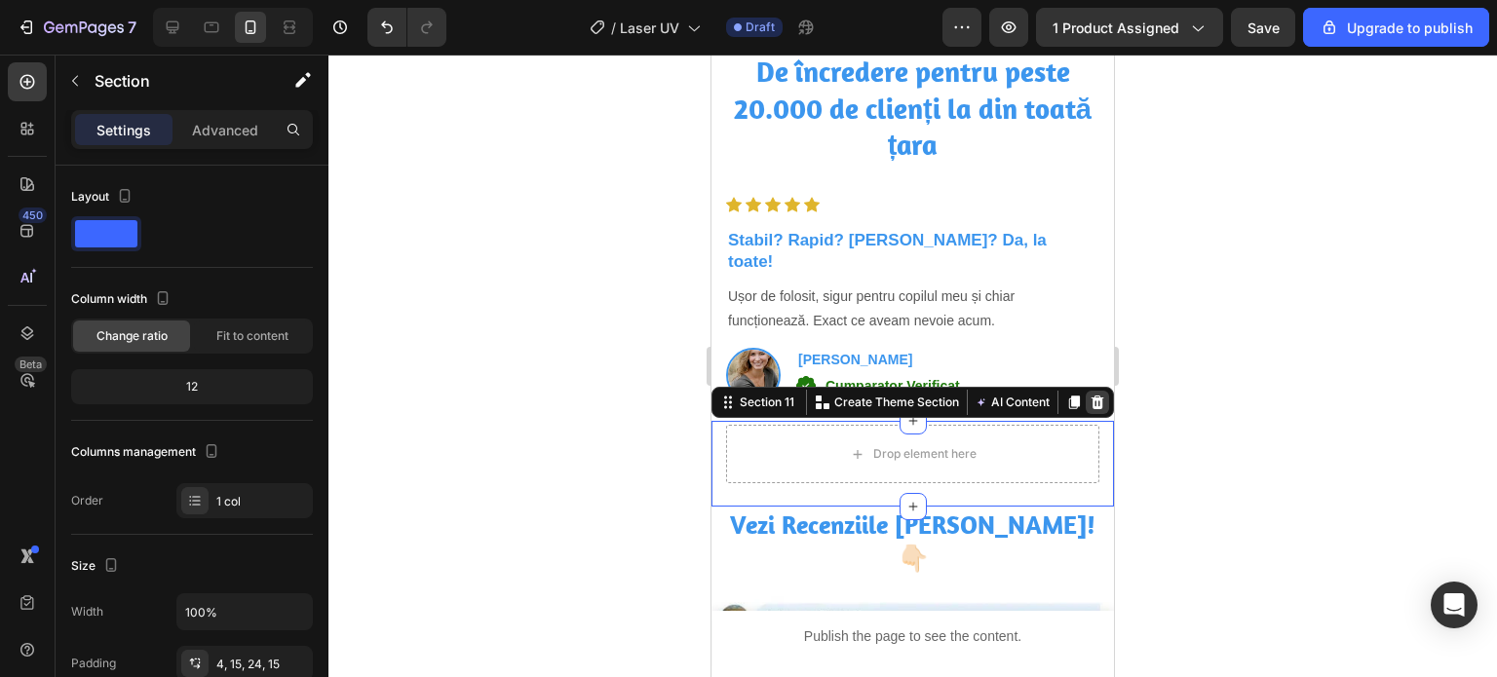
click at [1089, 395] on icon at bounding box center [1097, 403] width 16 height 16
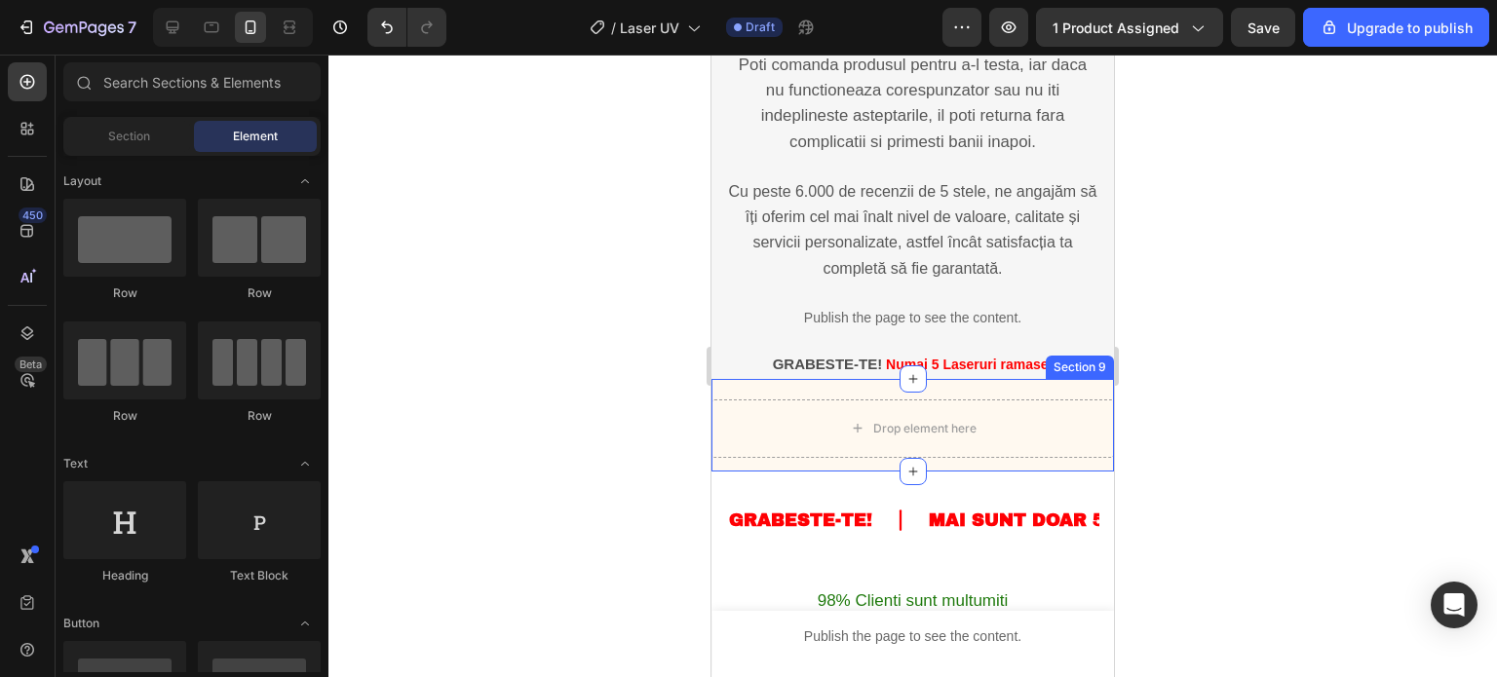
scroll to position [4839, 0]
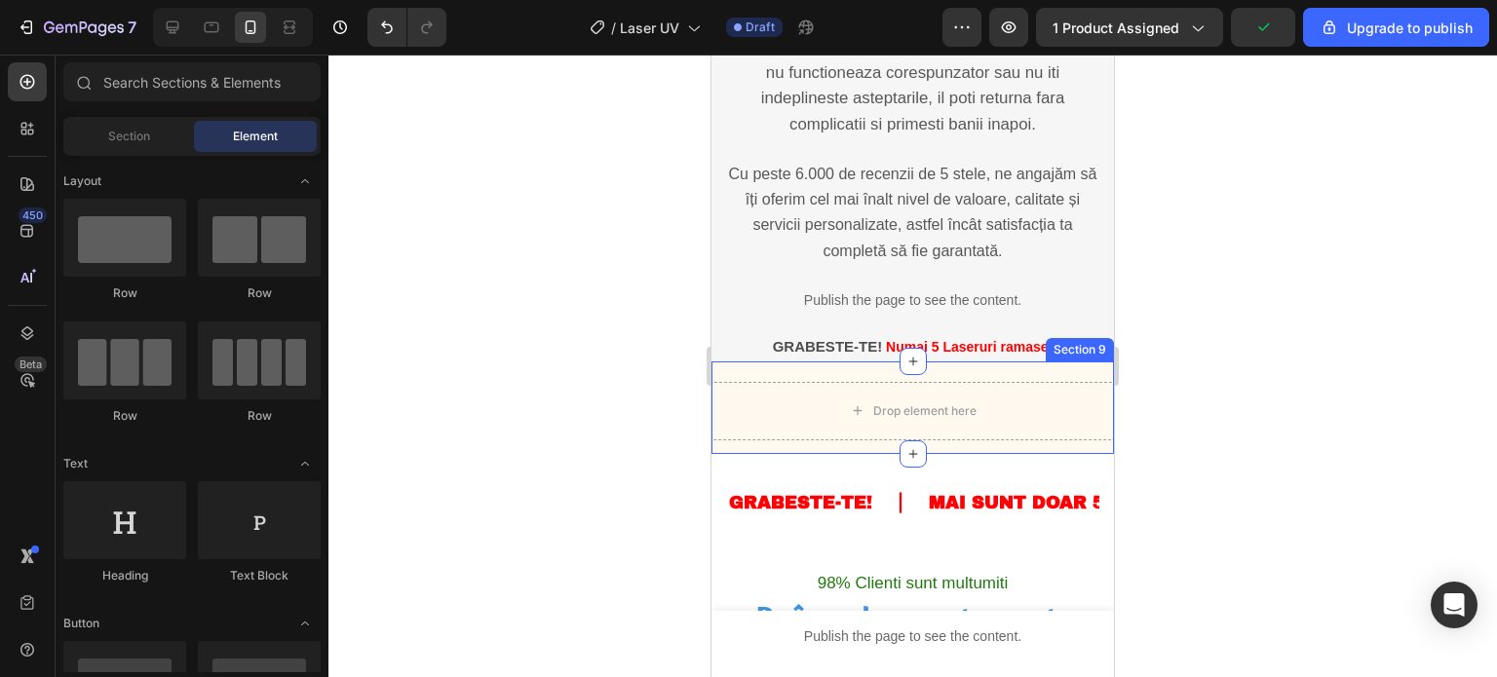
click at [981, 412] on div "Drop element here Section 9" at bounding box center [912, 408] width 402 height 93
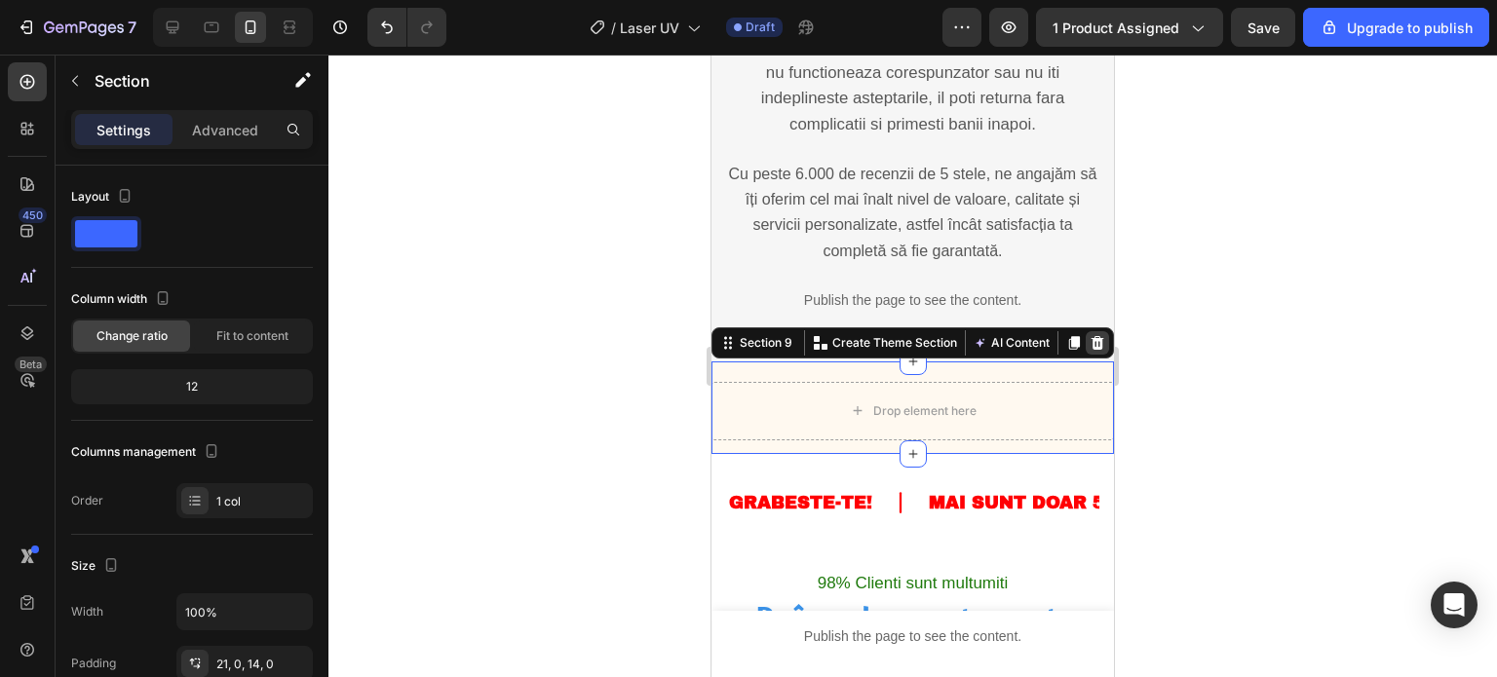
click at [1091, 350] on icon at bounding box center [1097, 343] width 13 height 14
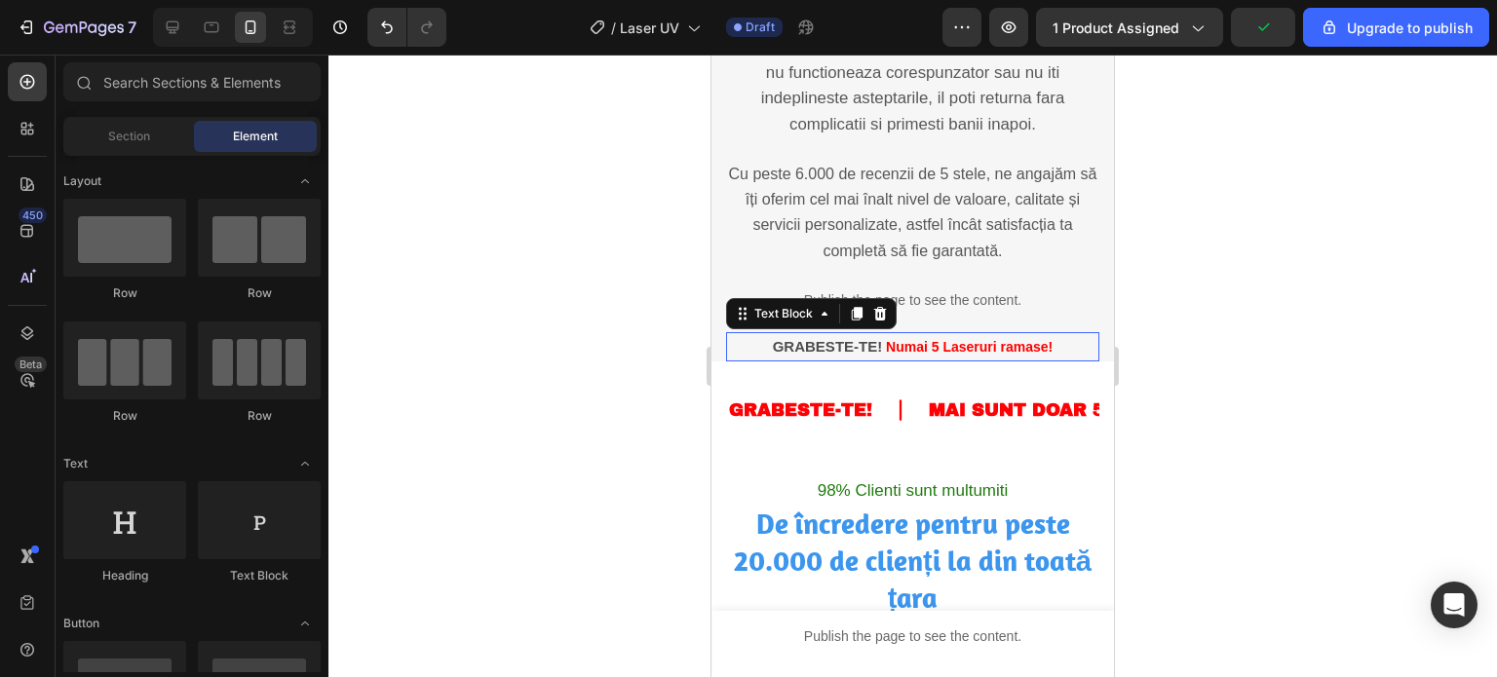
click at [937, 355] on strong "Numai 5 Laseruri ramase!" at bounding box center [969, 347] width 167 height 16
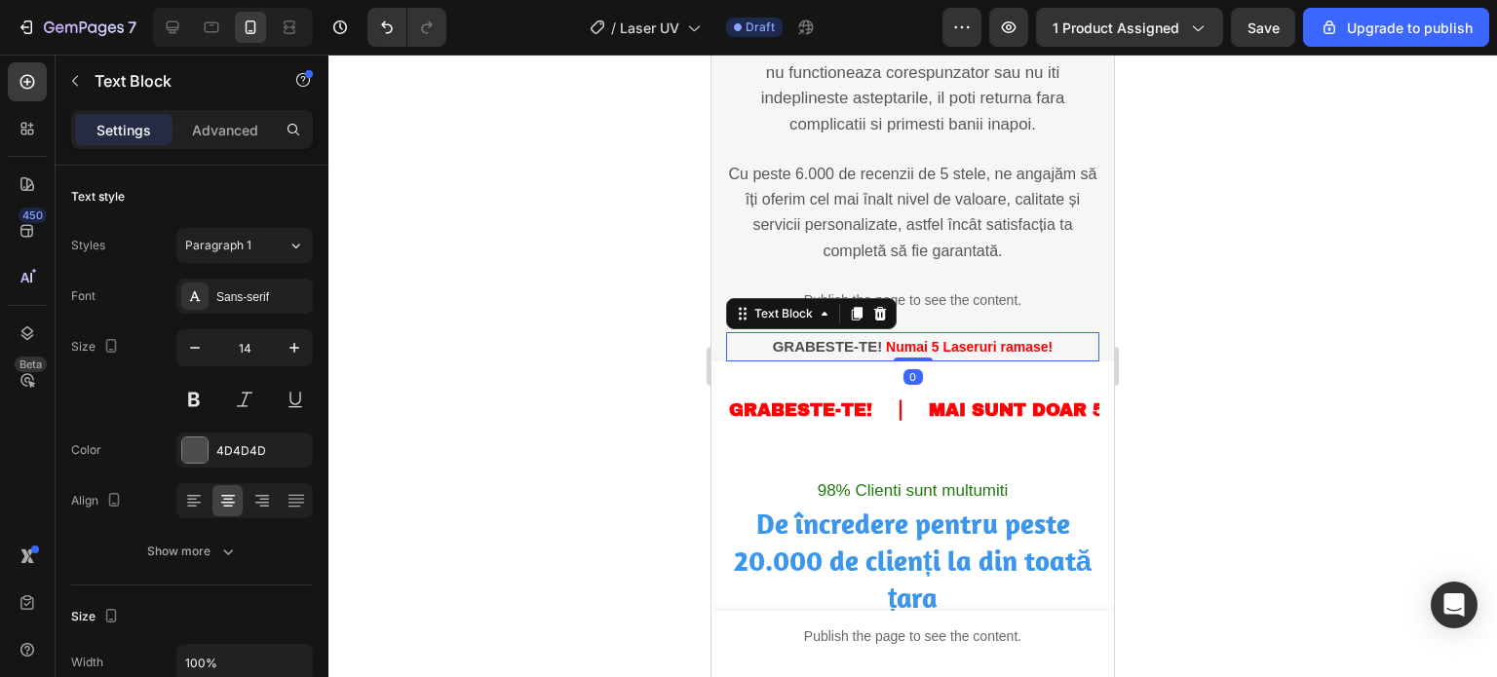
click at [937, 355] on strong "Numai 5 Laseruri ramase!" at bounding box center [969, 347] width 167 height 16
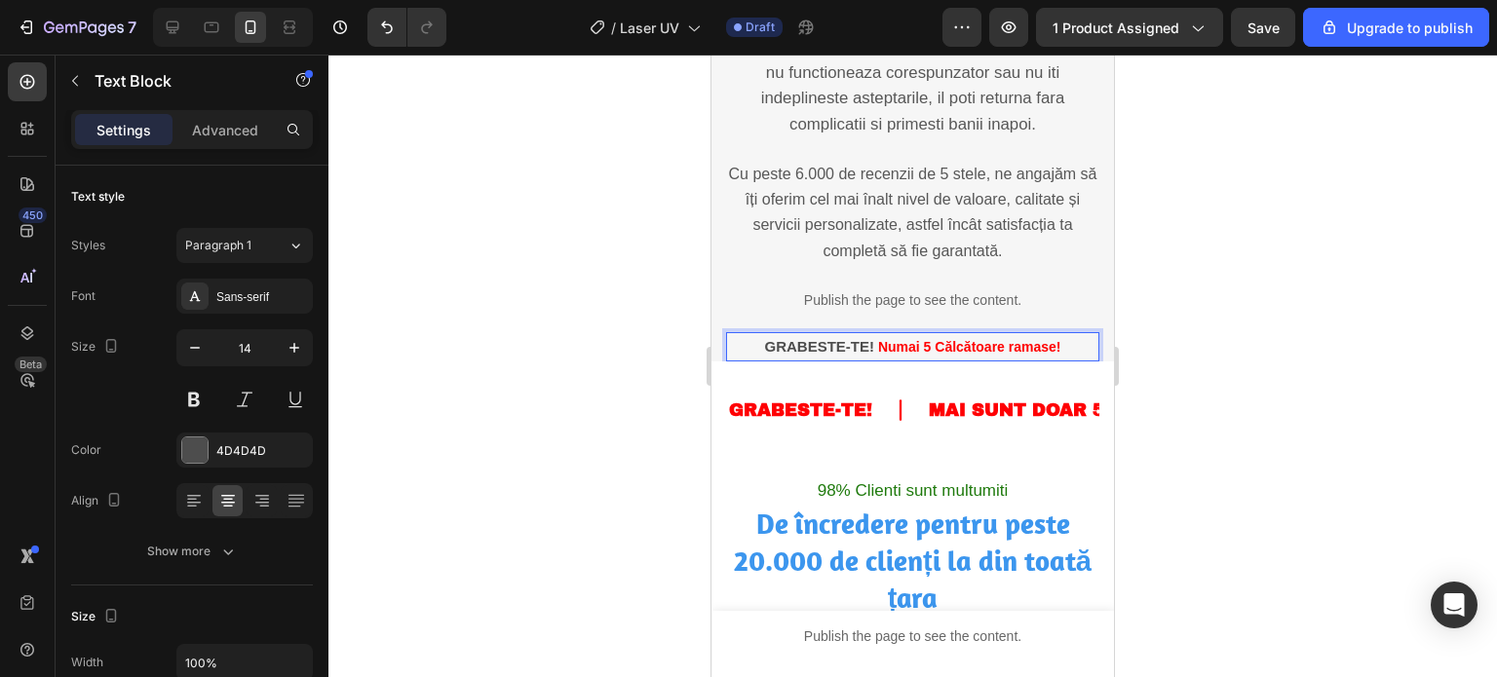
click at [1175, 287] on div at bounding box center [912, 366] width 1168 height 623
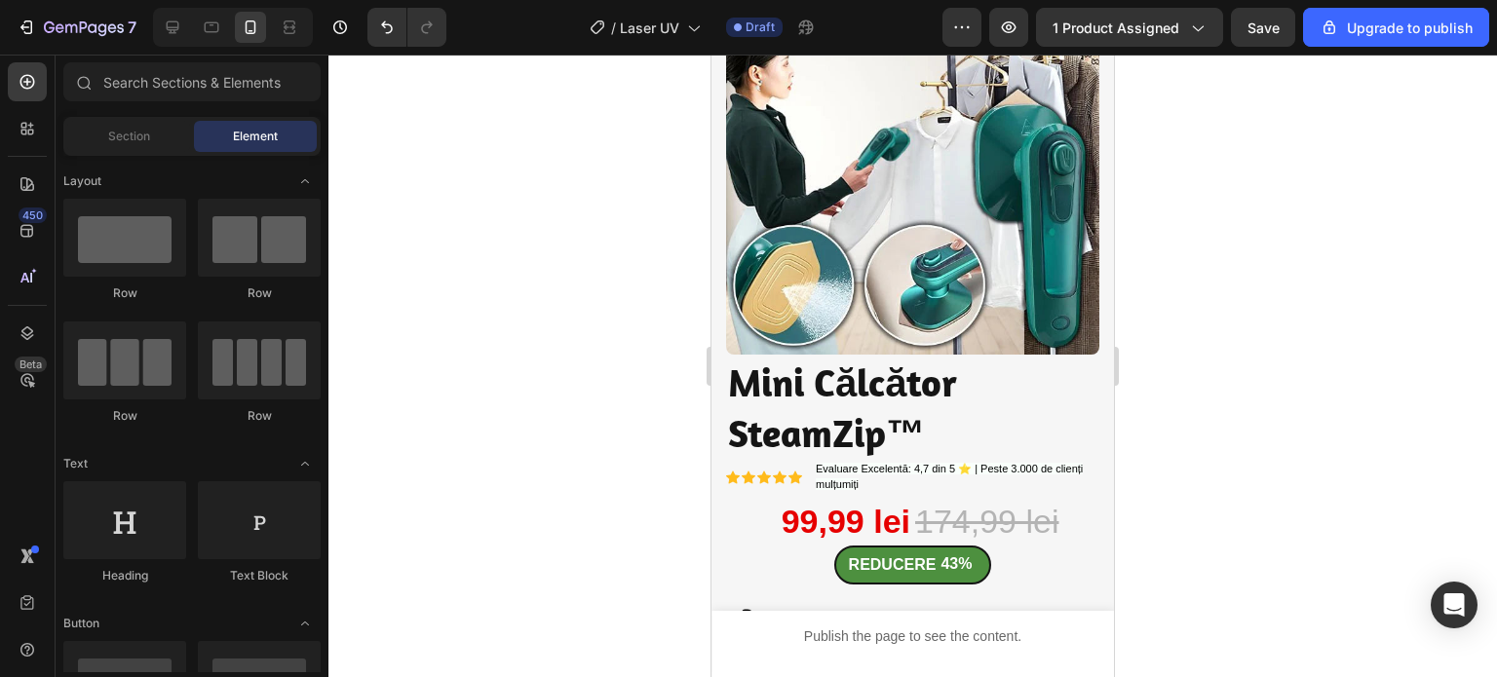
scroll to position [0, 0]
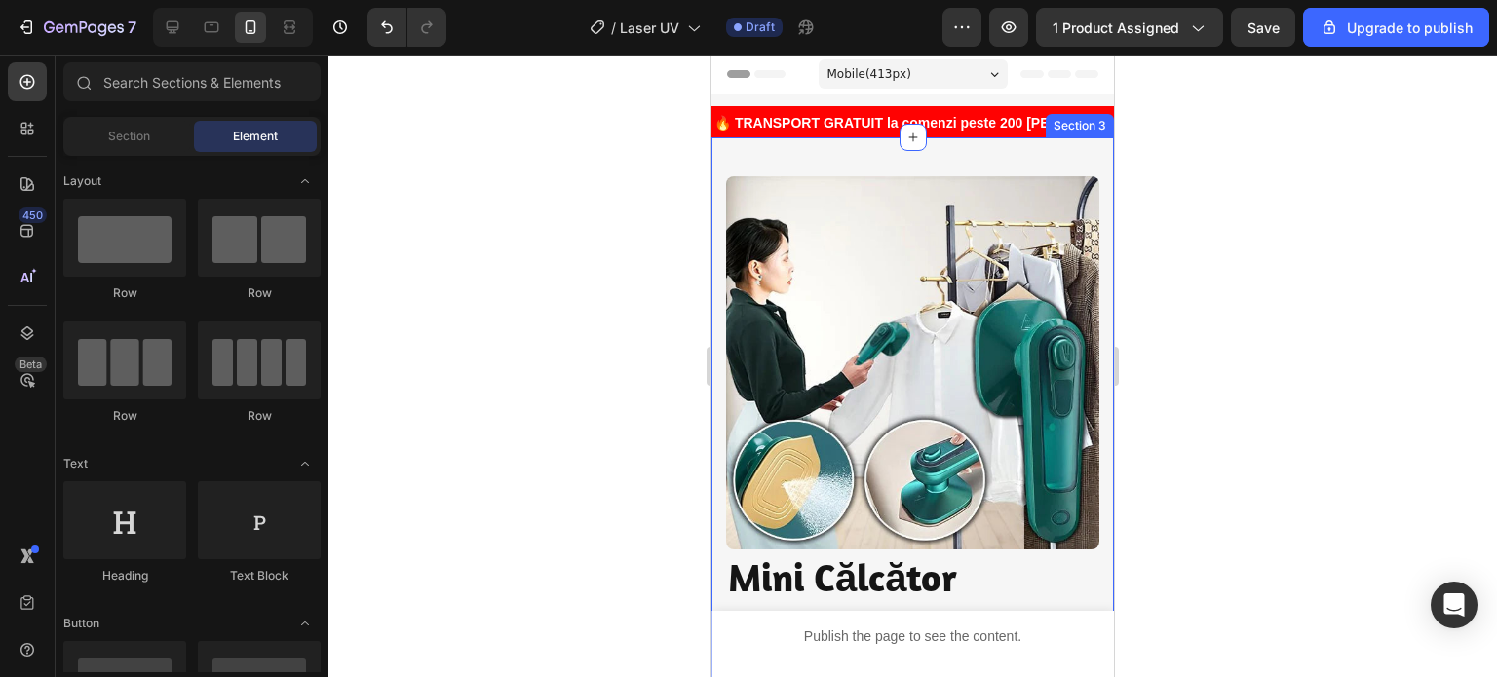
click at [974, 167] on div "Image Image Transport Gratuit Heading Comenzilor de peste 120 de lei Text block…" at bounding box center [912, 685] width 402 height 1097
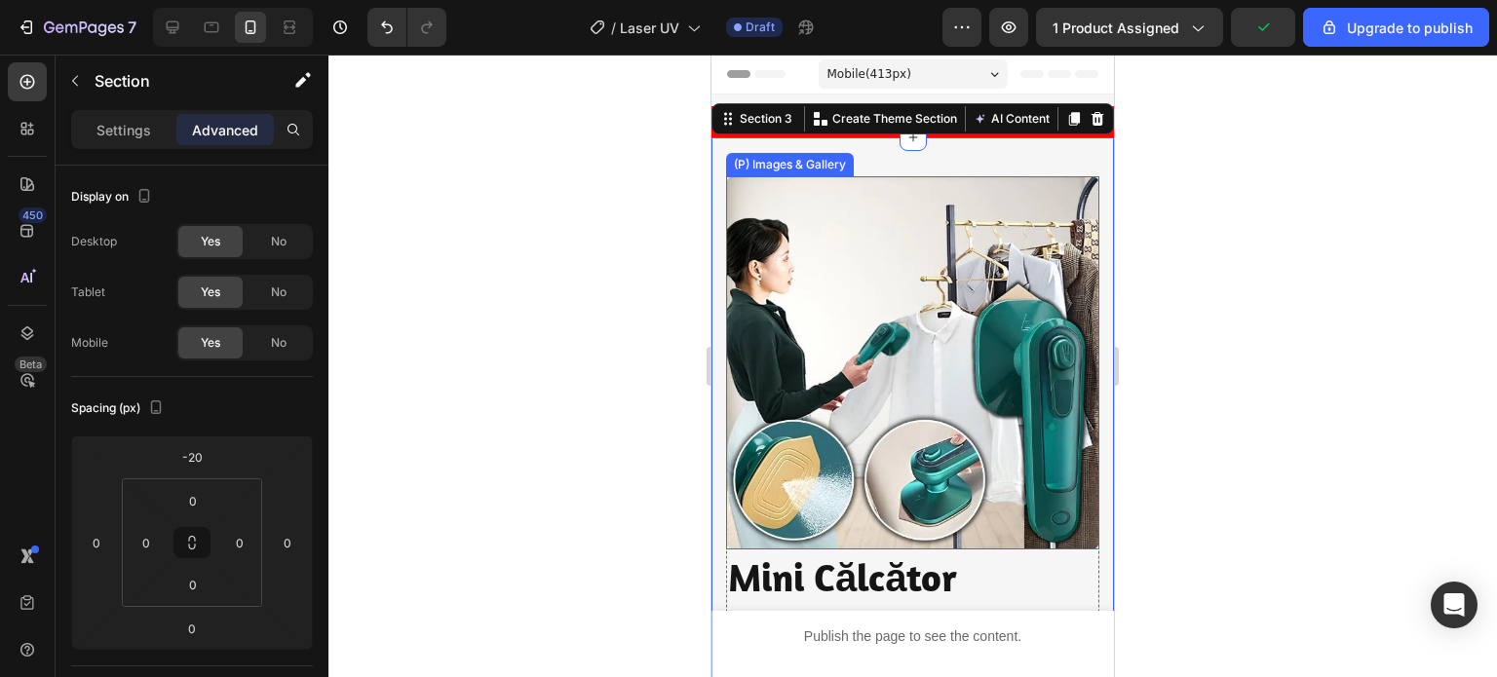
click at [819, 212] on img at bounding box center [912, 362] width 373 height 373
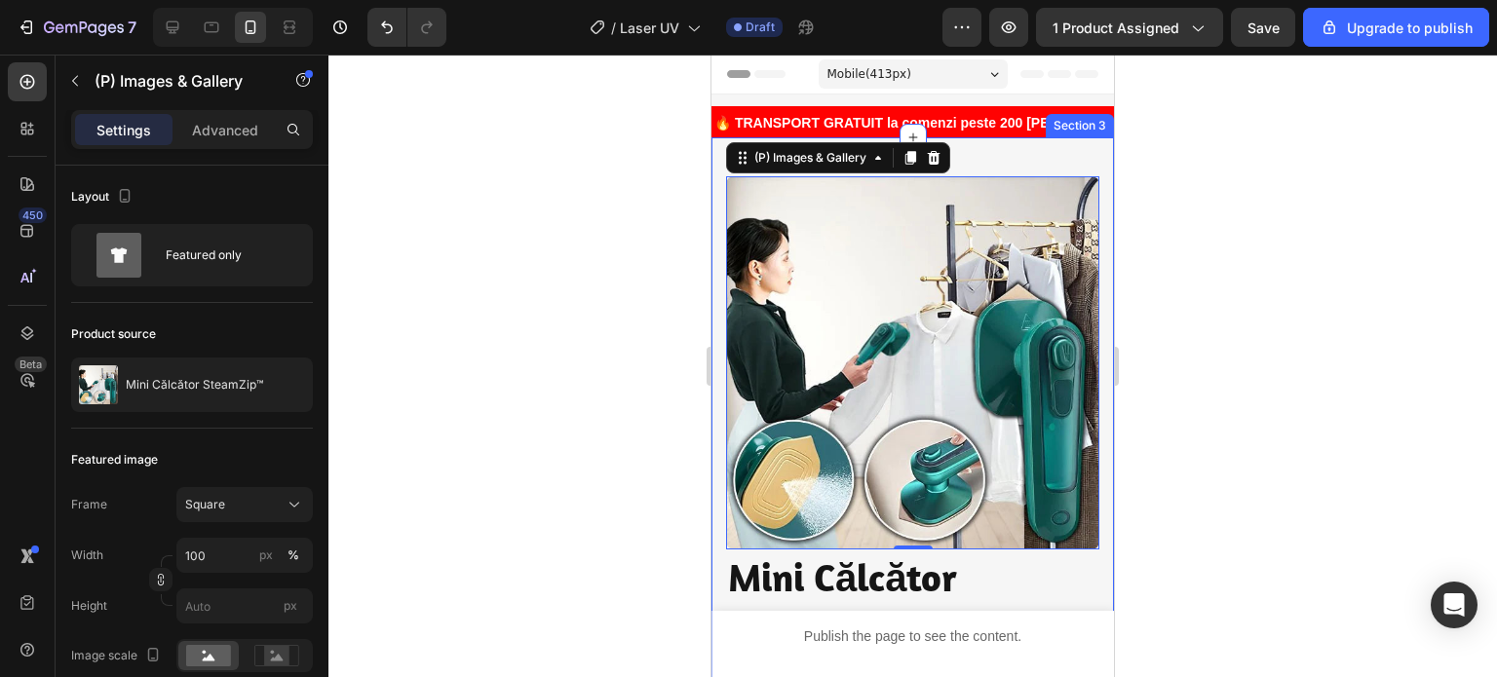
click at [993, 164] on div "Image Image Transport Gratuit Heading Comenzilor de peste 120 de lei Text block…" at bounding box center [912, 685] width 402 height 1097
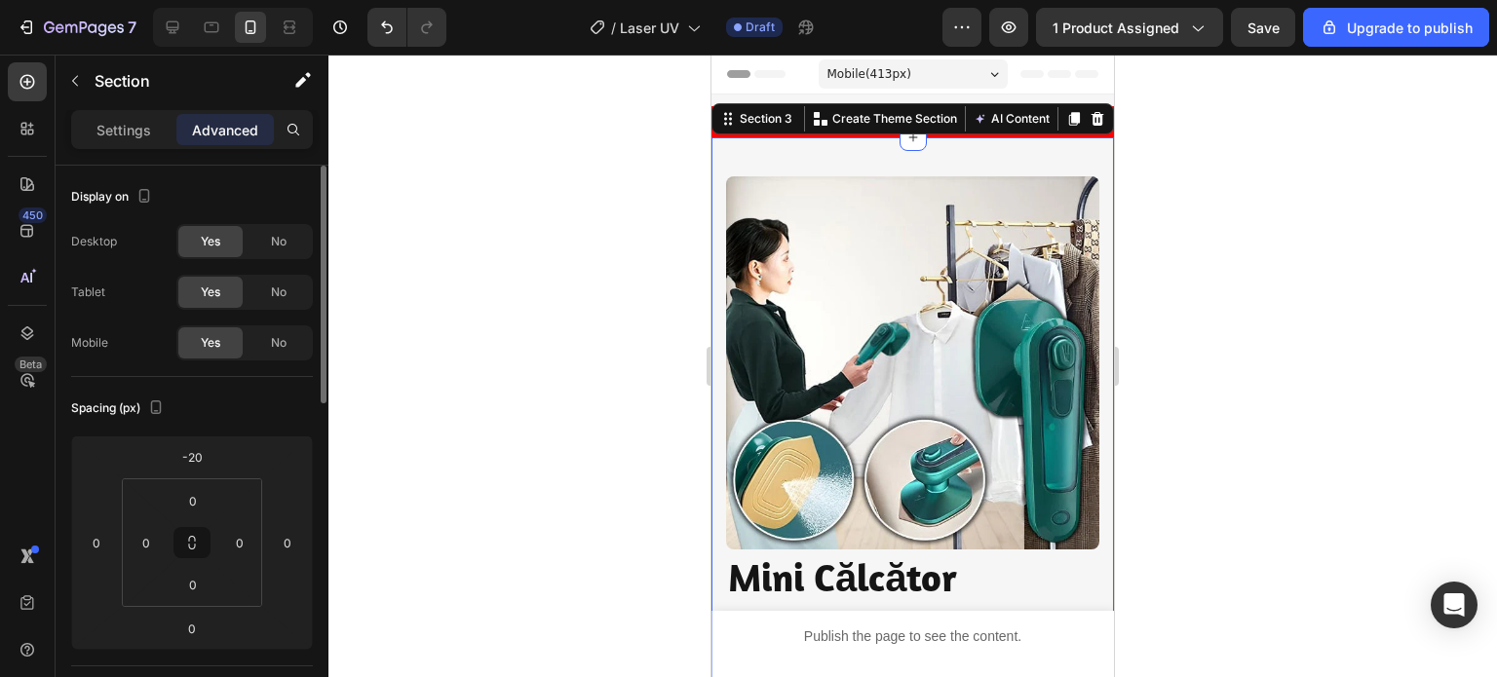
click at [140, 150] on div "Settings Advanced" at bounding box center [192, 138] width 273 height 56
click at [136, 131] on p "Settings" at bounding box center [123, 130] width 55 height 20
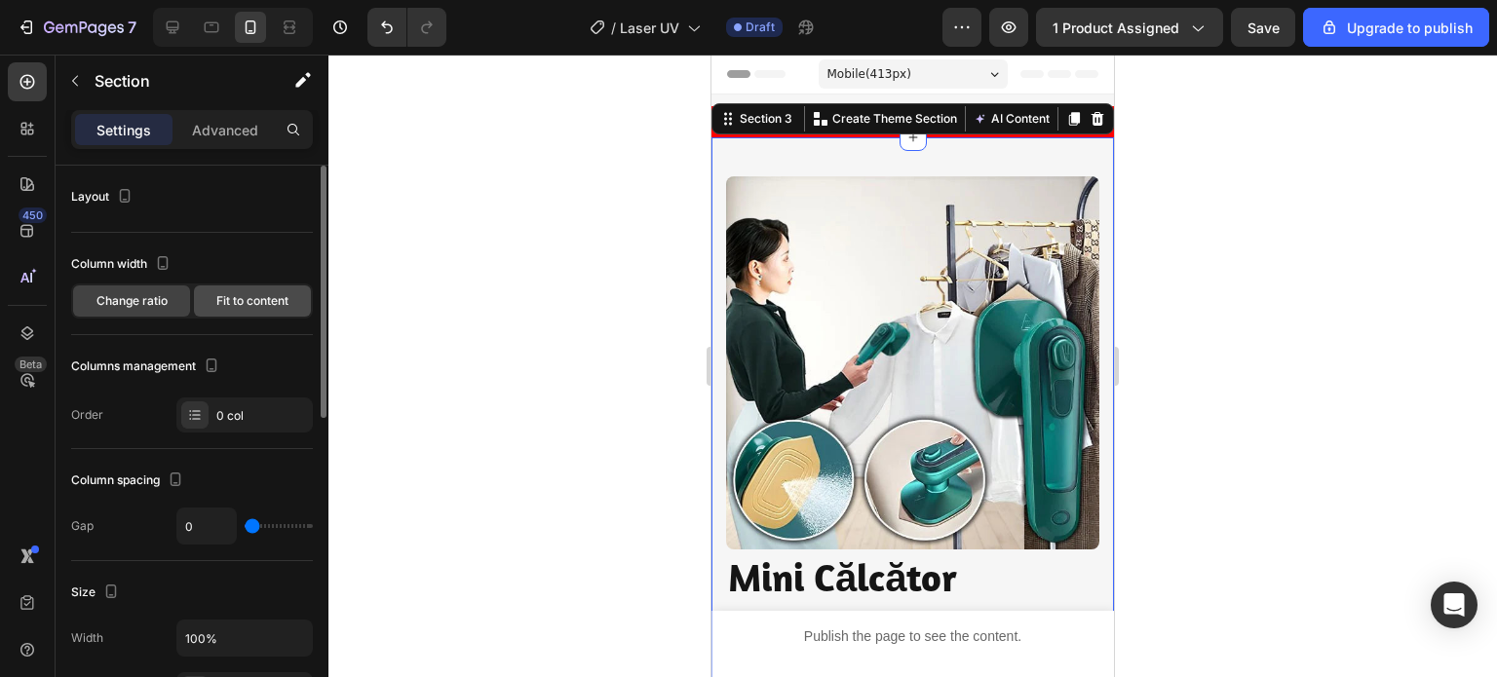
click at [212, 303] on div "Fit to content" at bounding box center [252, 301] width 117 height 31
click at [136, 295] on span "Change ratio" at bounding box center [131, 301] width 71 height 18
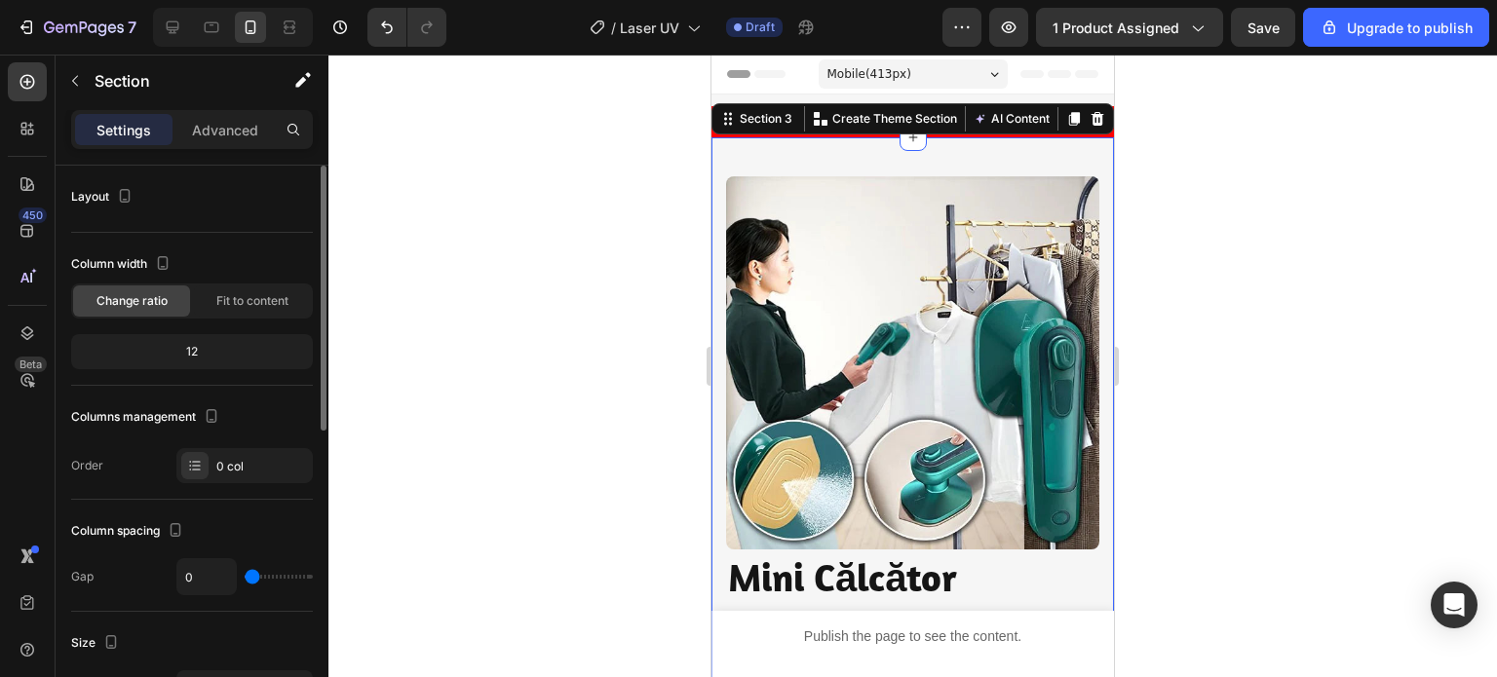
click at [221, 354] on div "12" at bounding box center [192, 351] width 234 height 27
click at [195, 348] on div "12" at bounding box center [192, 351] width 234 height 27
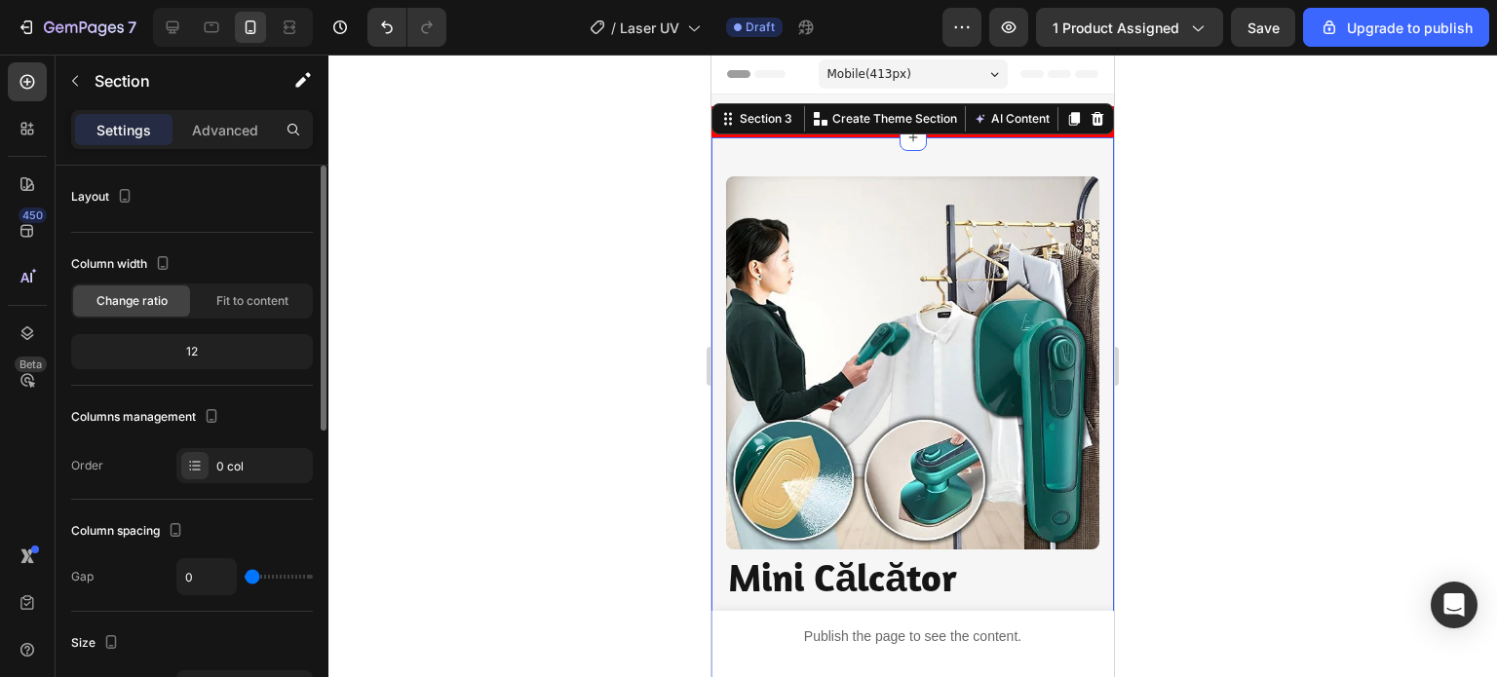
drag, startPoint x: 164, startPoint y: 344, endPoint x: 207, endPoint y: 337, distance: 43.4
click at [207, 338] on div "12" at bounding box center [192, 351] width 234 height 27
click at [247, 406] on div "Columns management" at bounding box center [192, 416] width 242 height 31
click at [592, 358] on div at bounding box center [912, 366] width 1168 height 623
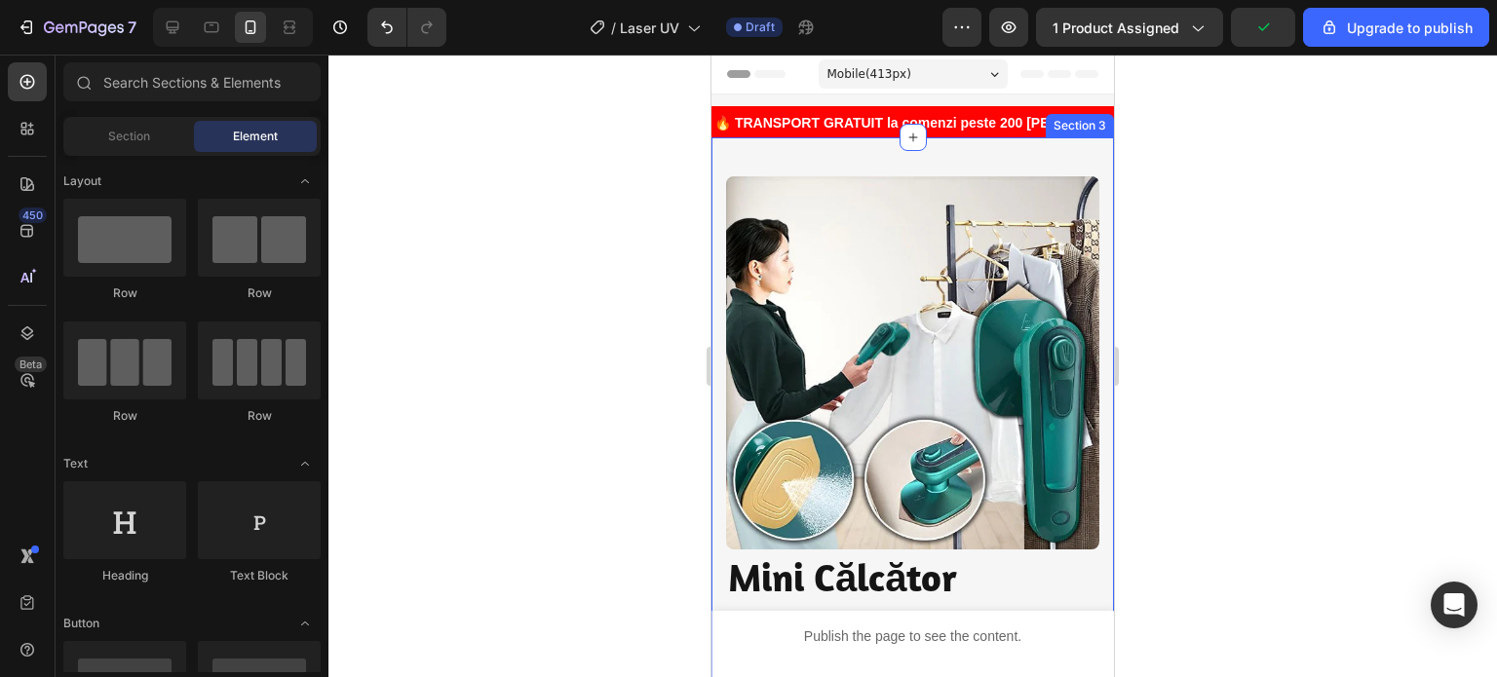
click at [969, 164] on div "Image Image Transport Gratuit Heading Comenzilor de peste 120 de lei Text block…" at bounding box center [912, 685] width 402 height 1097
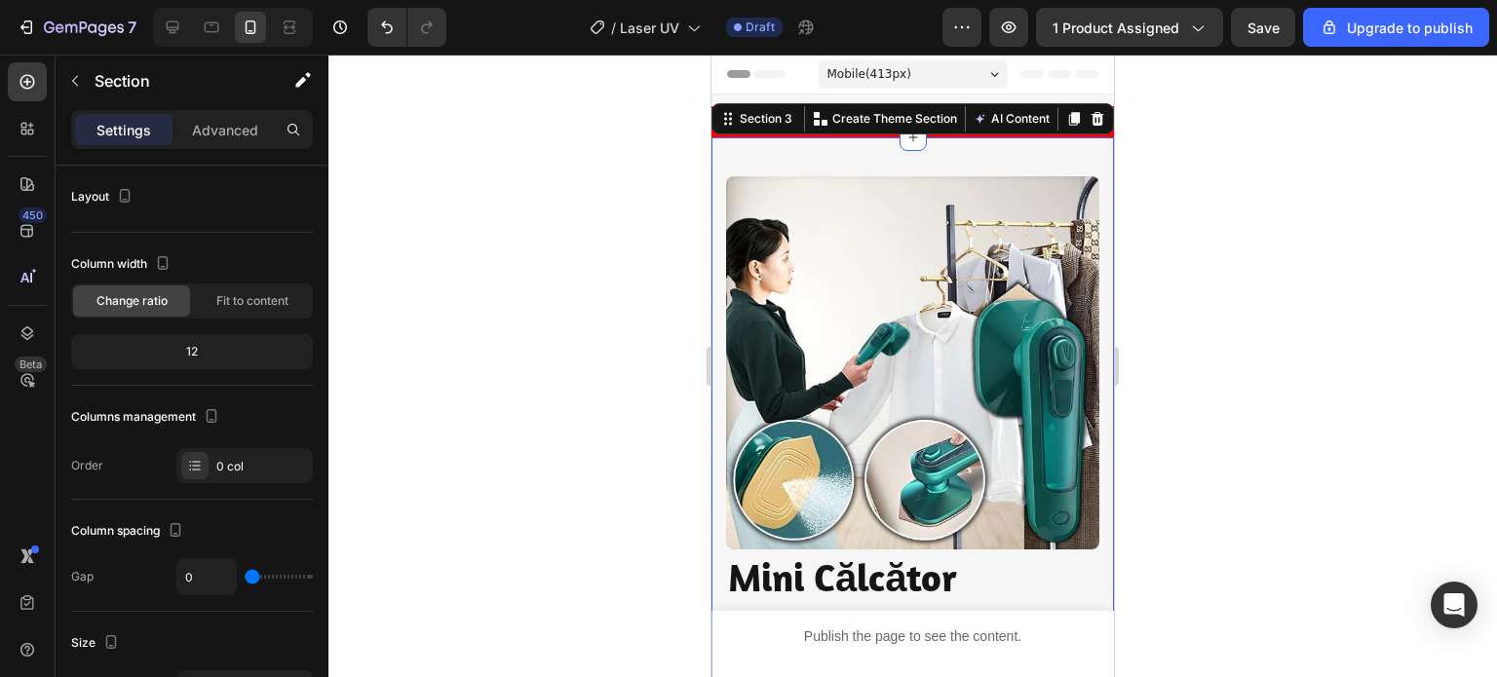
click at [588, 245] on div at bounding box center [912, 366] width 1168 height 623
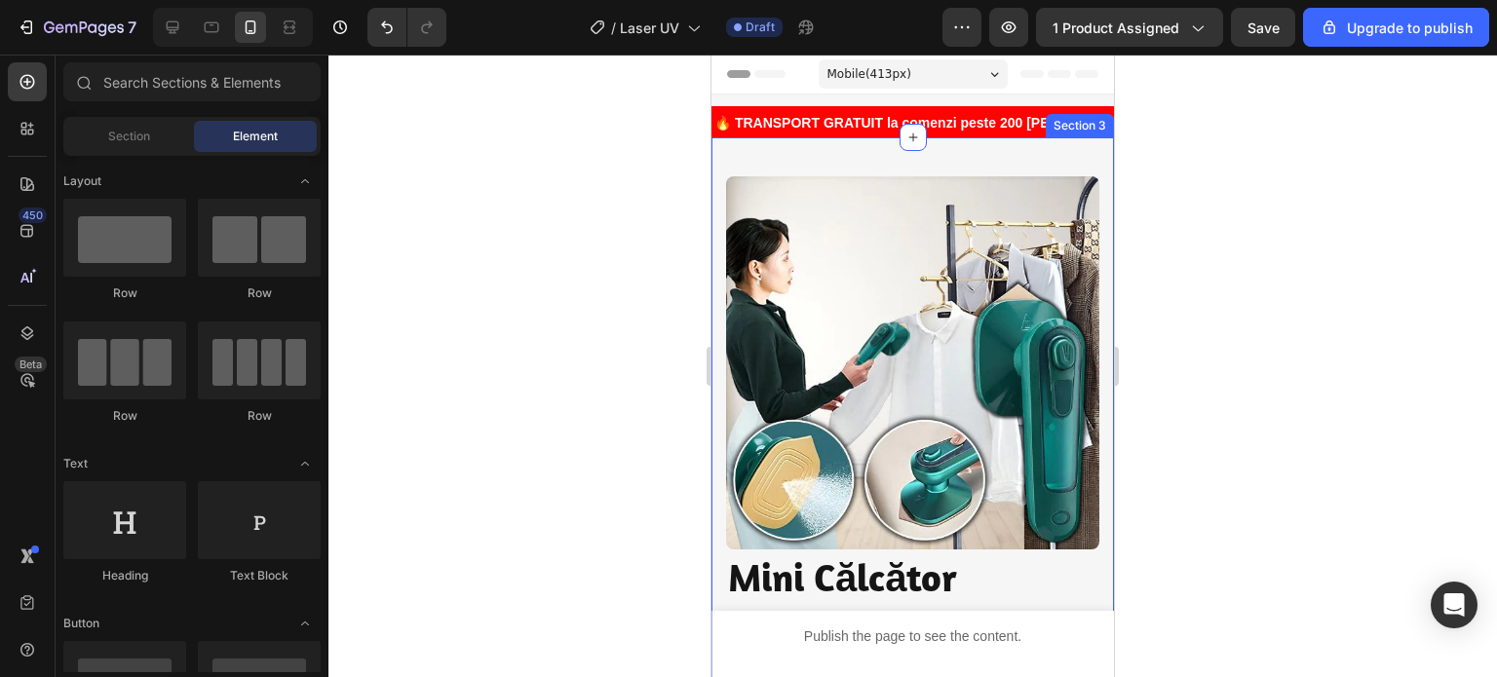
click at [829, 162] on div "Image Image Transport Gratuit Heading Comenzilor de peste 120 de lei Text block…" at bounding box center [912, 685] width 402 height 1097
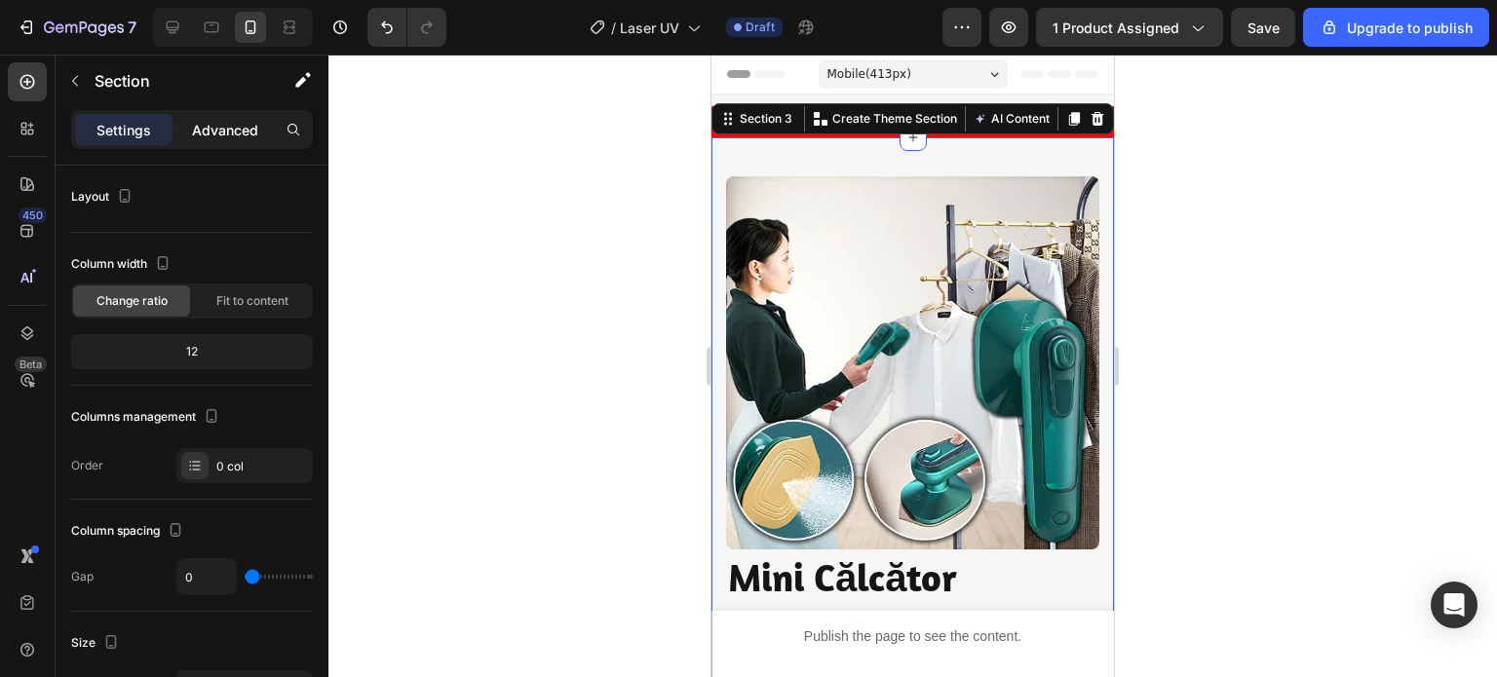
click at [210, 132] on p "Advanced" at bounding box center [225, 130] width 66 height 20
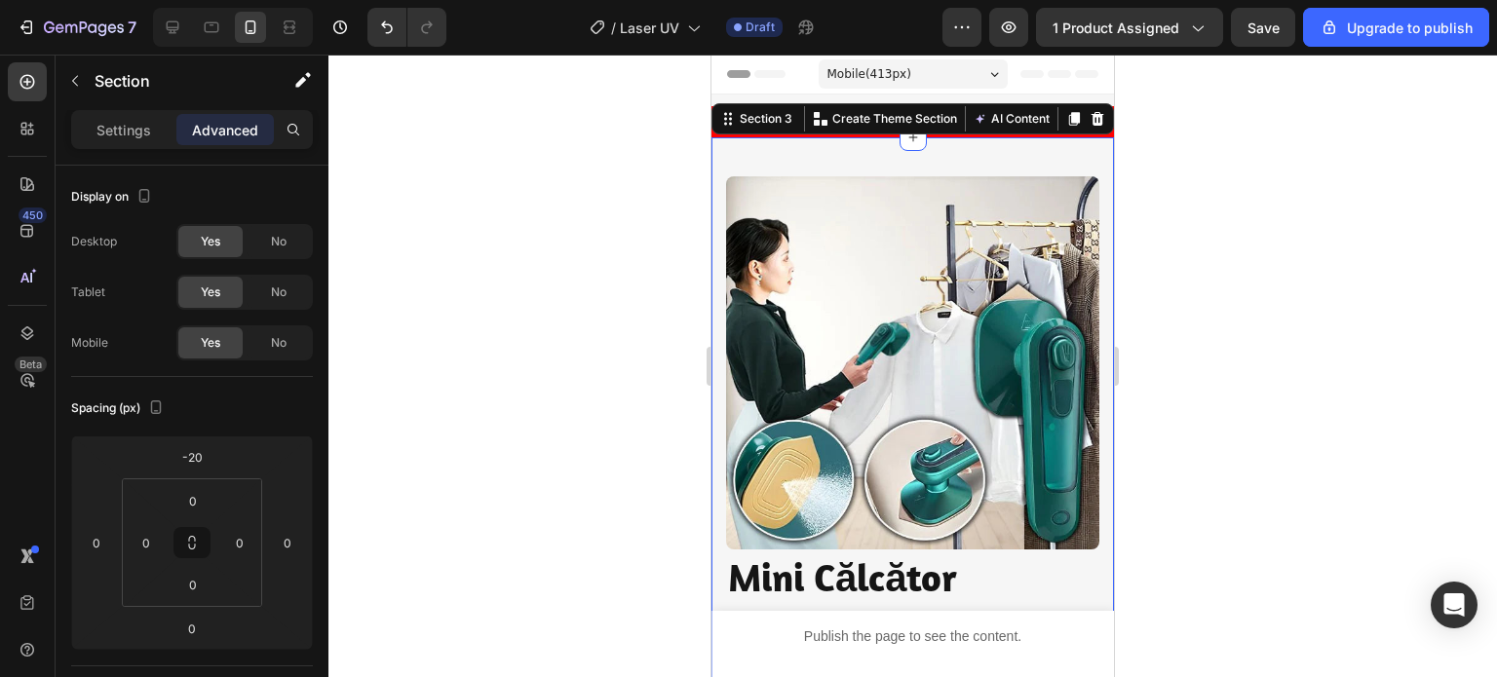
click at [523, 260] on div at bounding box center [912, 366] width 1168 height 623
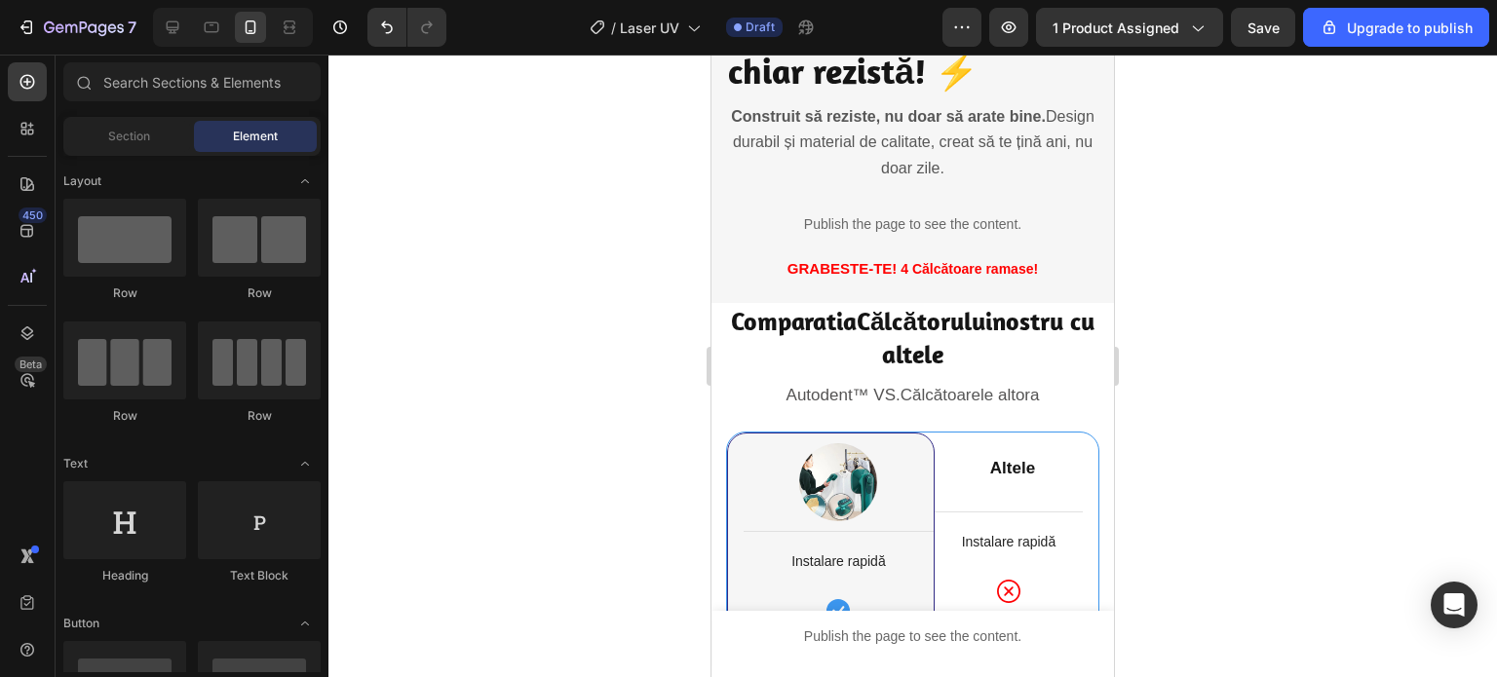
scroll to position [3216, 0]
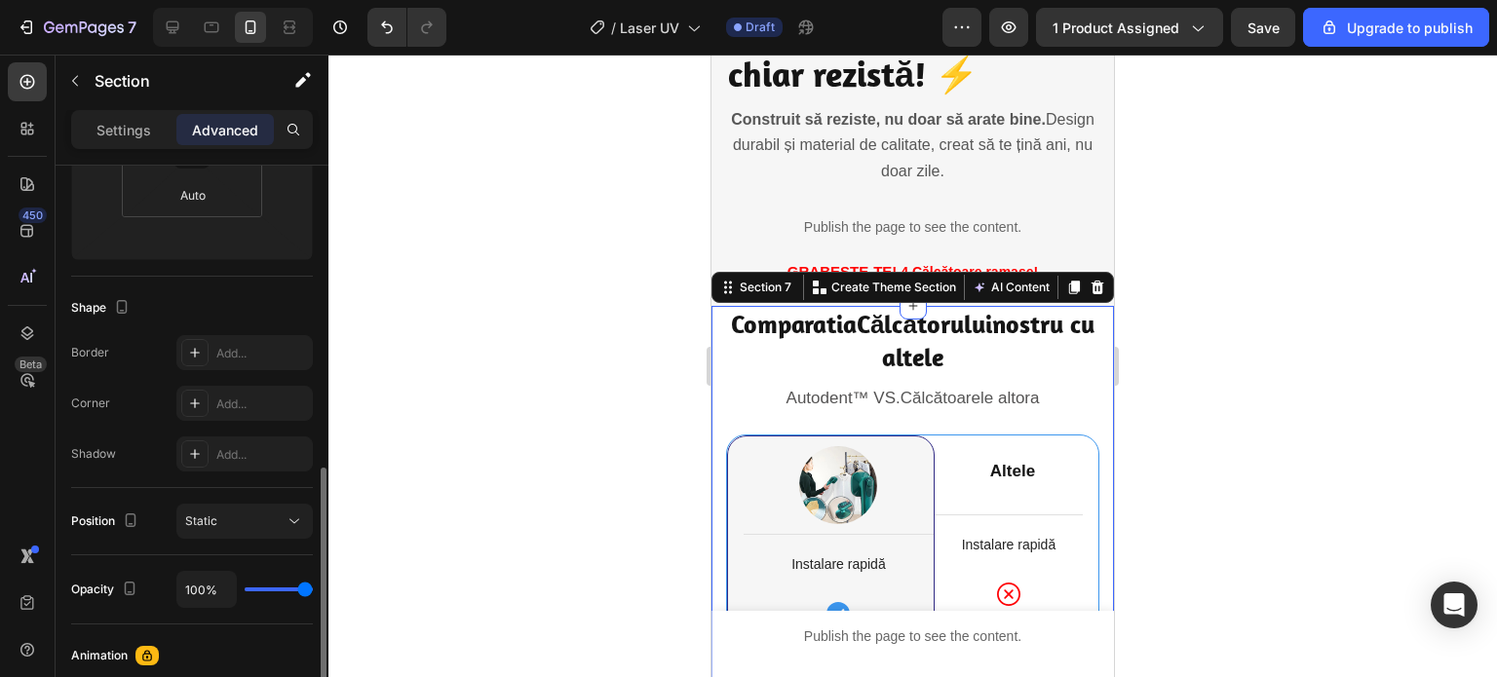
scroll to position [487, 0]
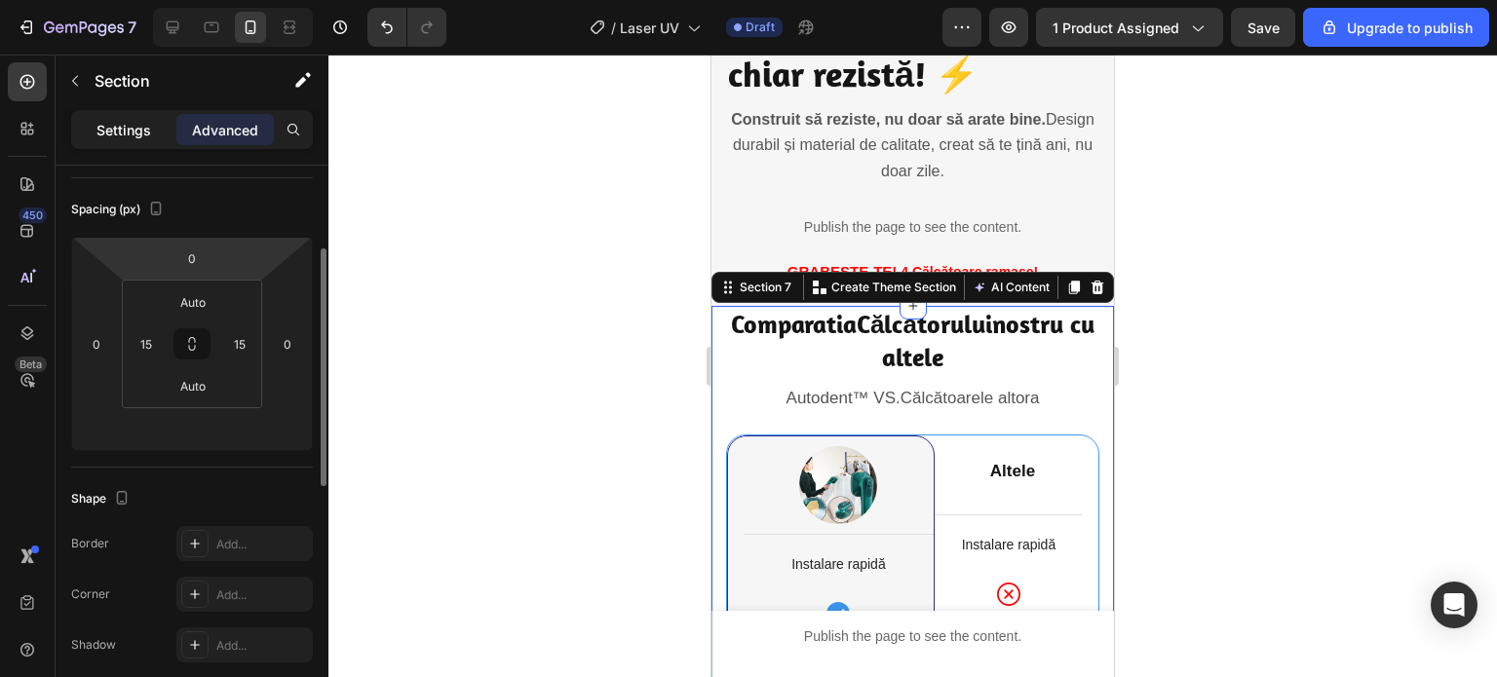
click at [150, 139] on p "Settings" at bounding box center [123, 130] width 55 height 20
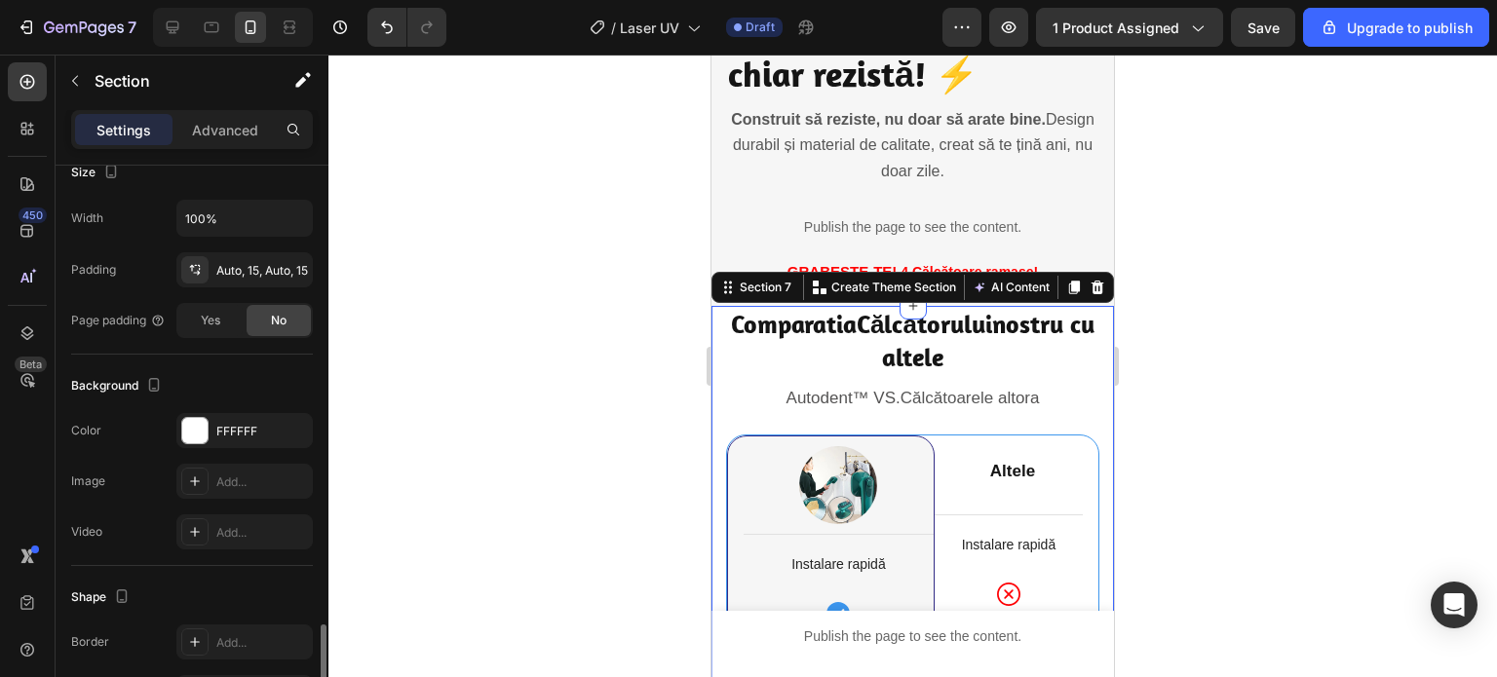
scroll to position [569, 0]
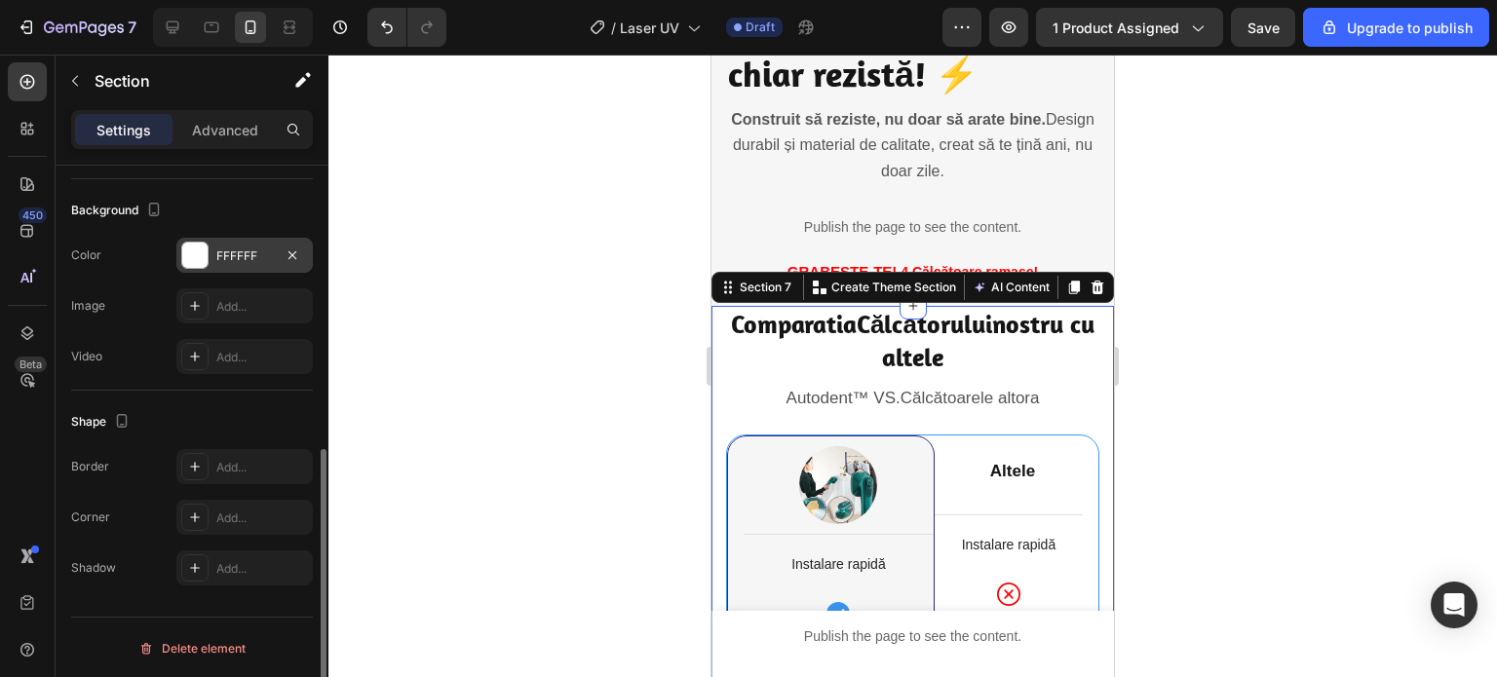
click at [254, 255] on div "FFFFFF" at bounding box center [244, 257] width 57 height 18
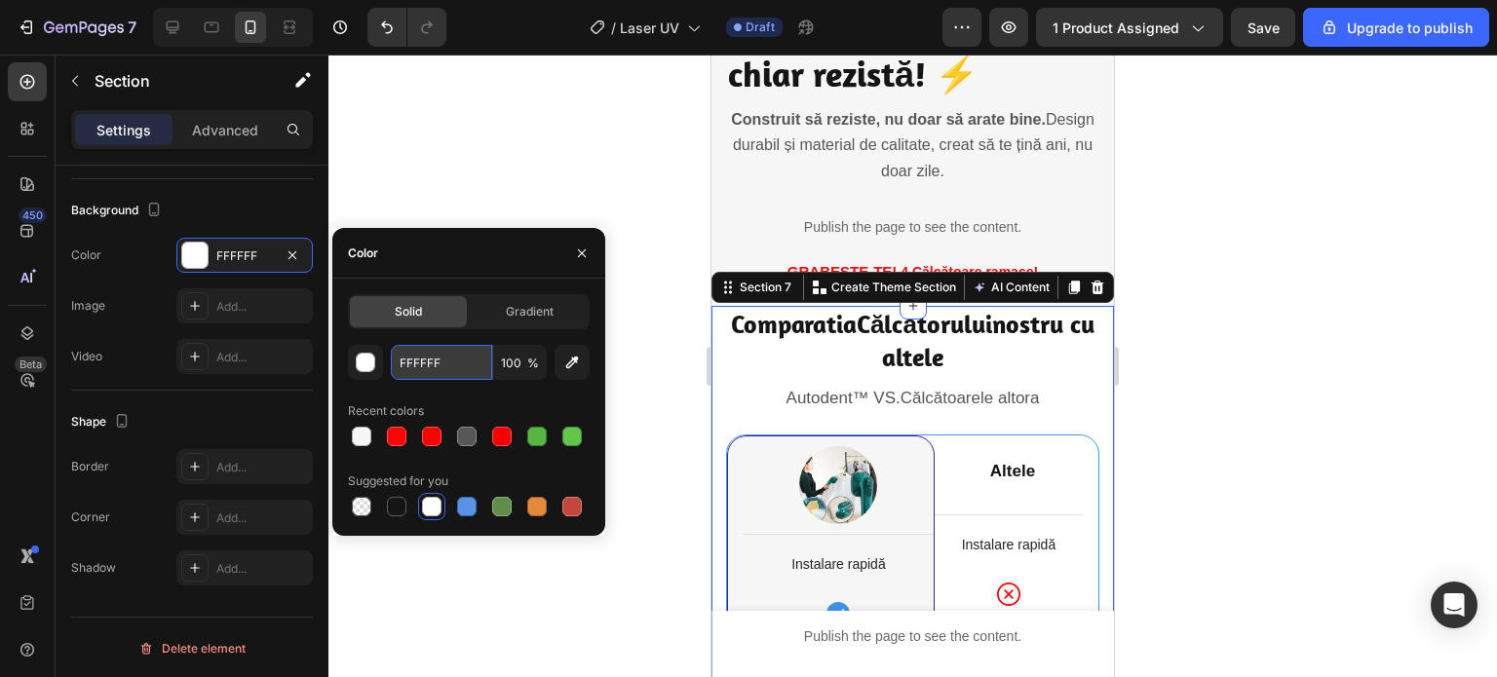
click at [441, 358] on input "FFFFFF" at bounding box center [441, 362] width 101 height 35
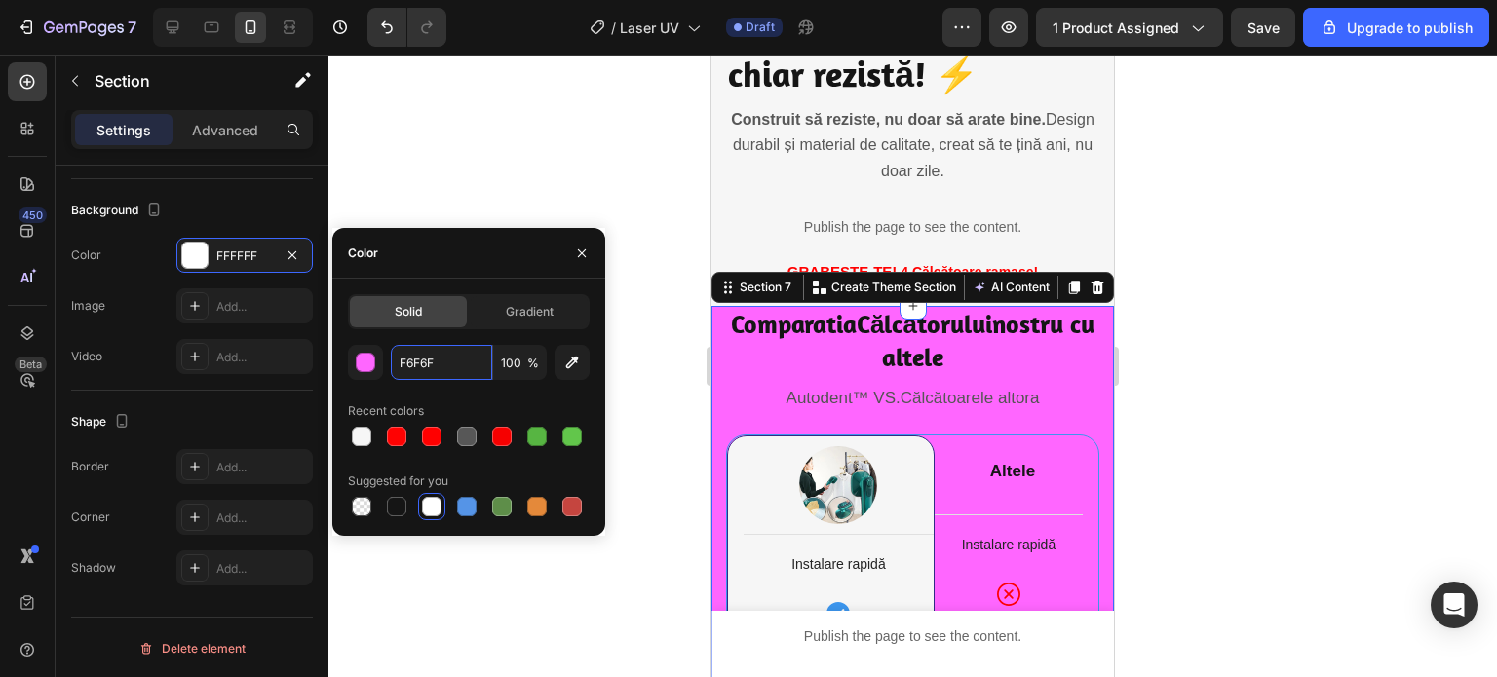
type input "F6F6F6"
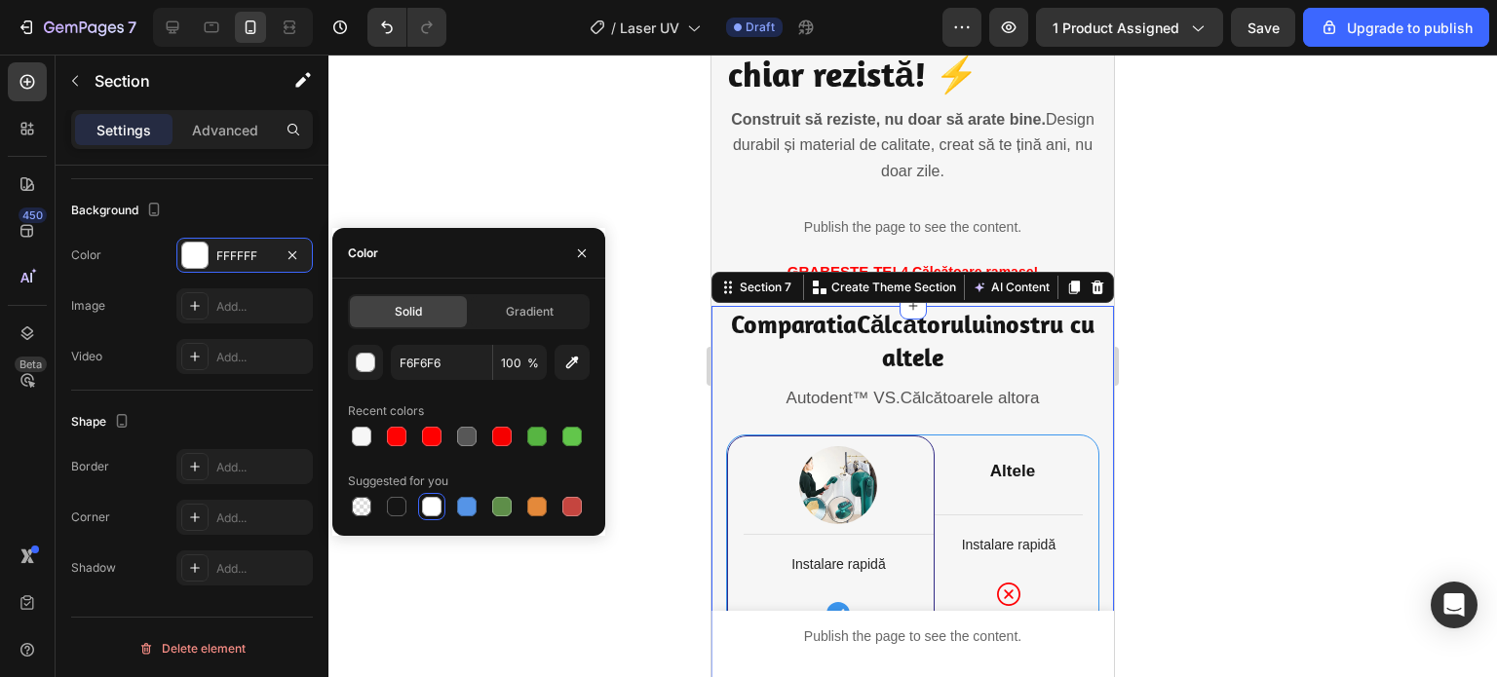
click at [463, 172] on div at bounding box center [912, 366] width 1168 height 623
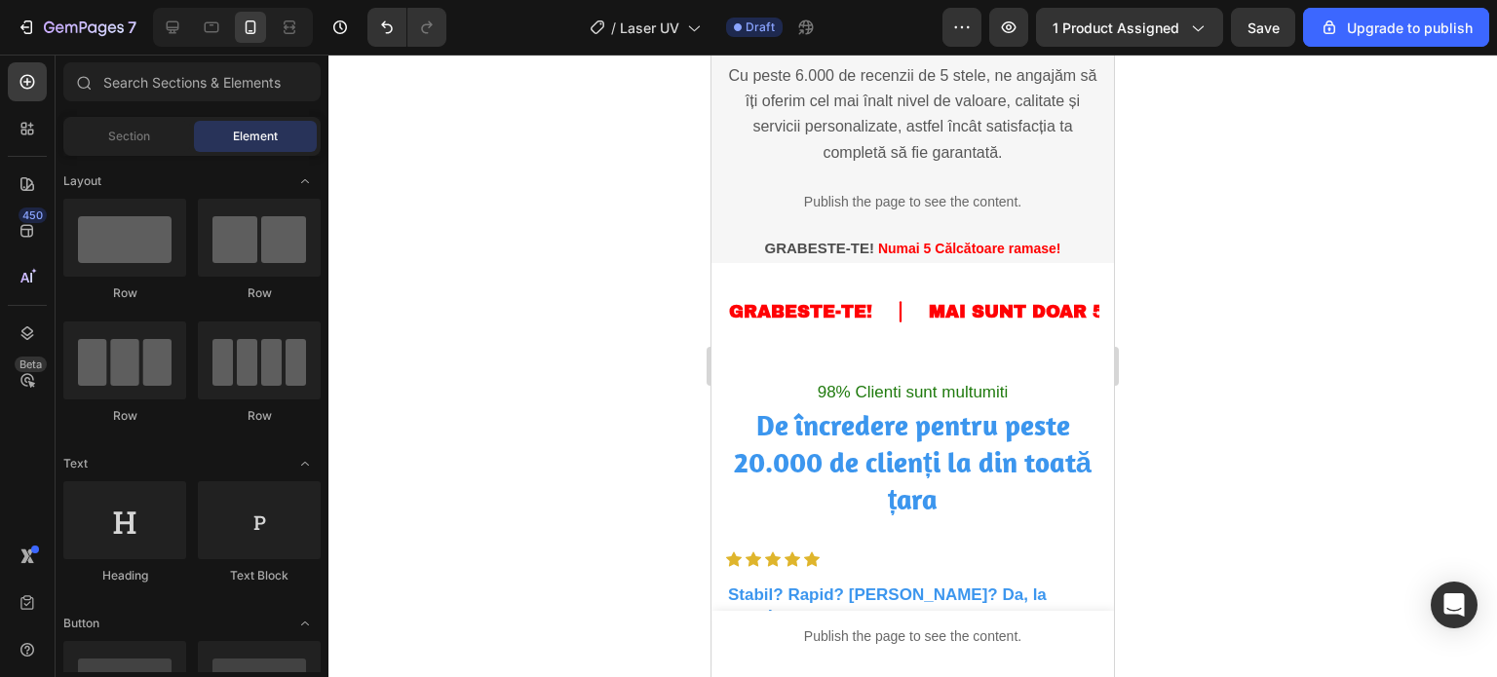
scroll to position [4970, 0]
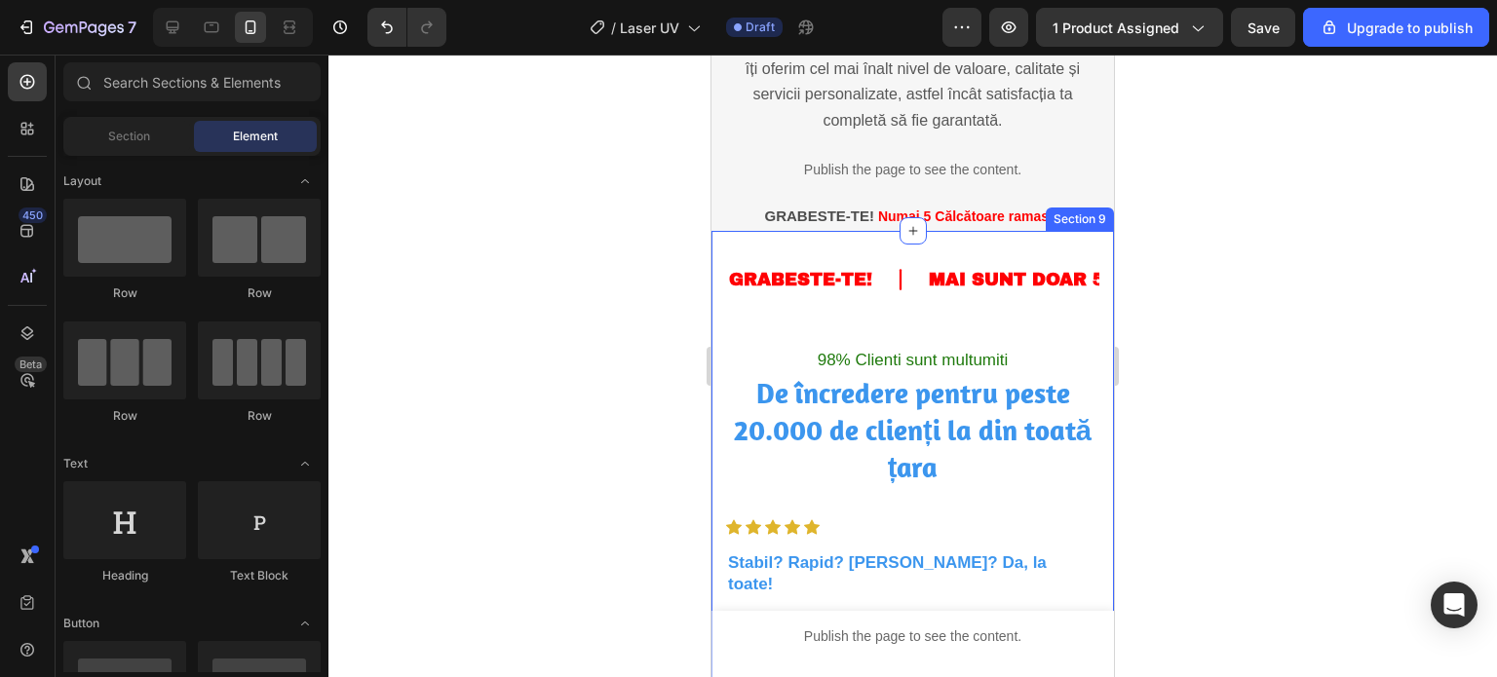
click at [719, 291] on div "GRABESTE-TE! Text MAI SUNT DOAR 5 BUCATI IN STOC! Text OFERTA NU VA MAI TINE MU…" at bounding box center [912, 487] width 402 height 513
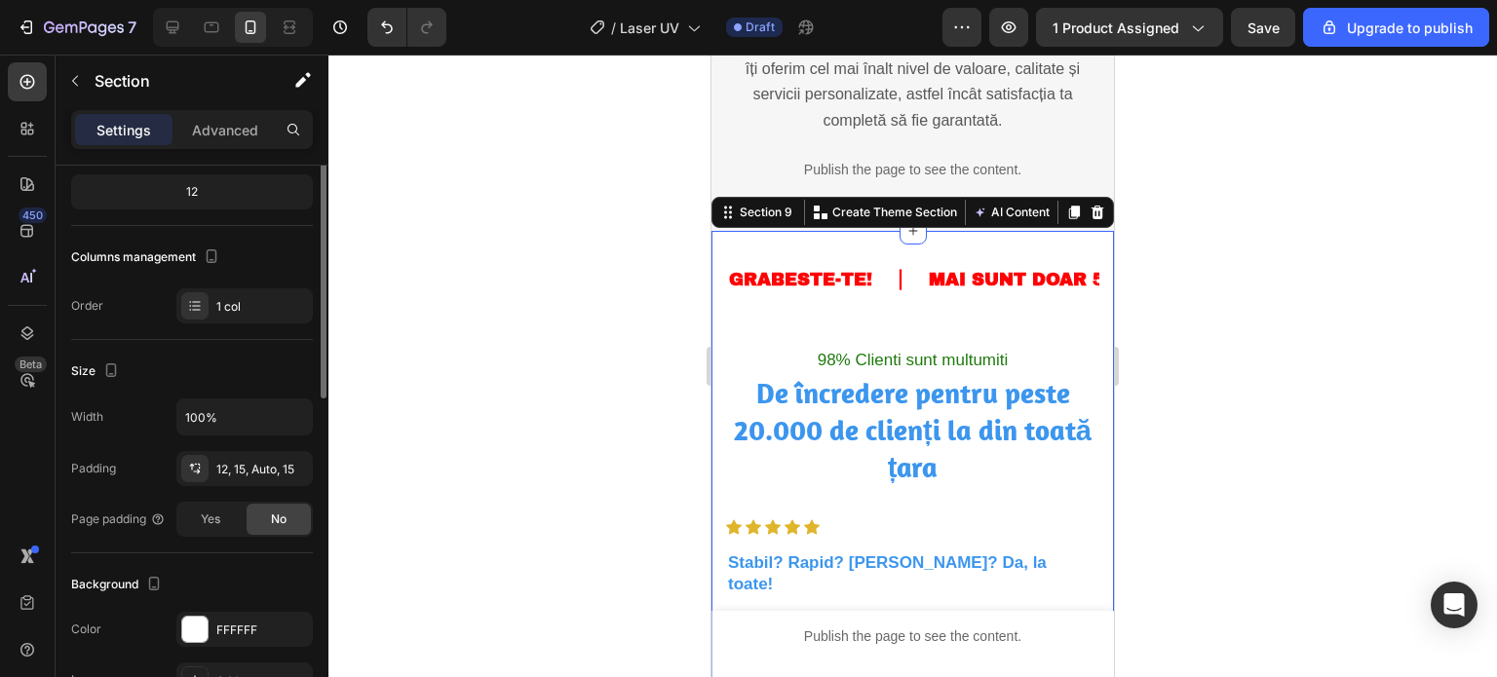
scroll to position [292, 0]
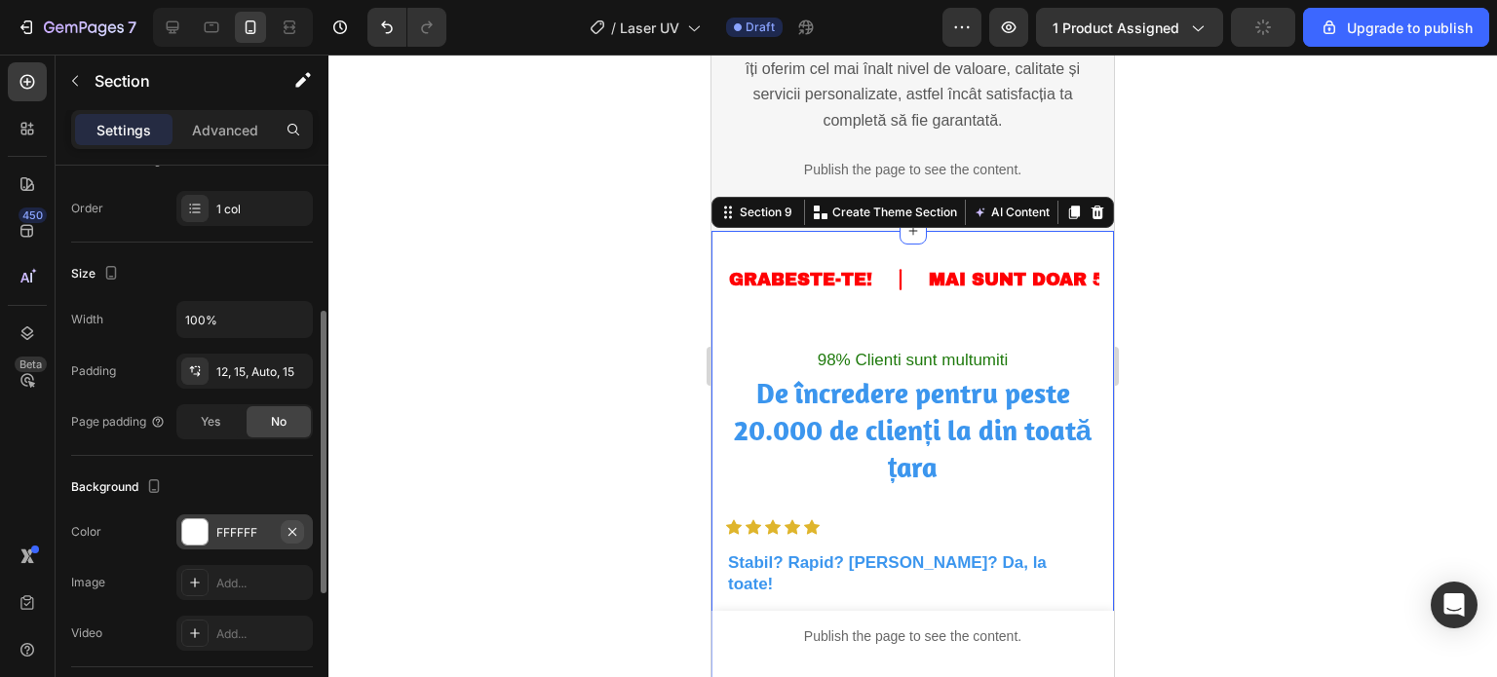
click at [285, 525] on icon "button" at bounding box center [293, 532] width 16 height 16
click at [259, 529] on div "Add..." at bounding box center [262, 533] width 92 height 18
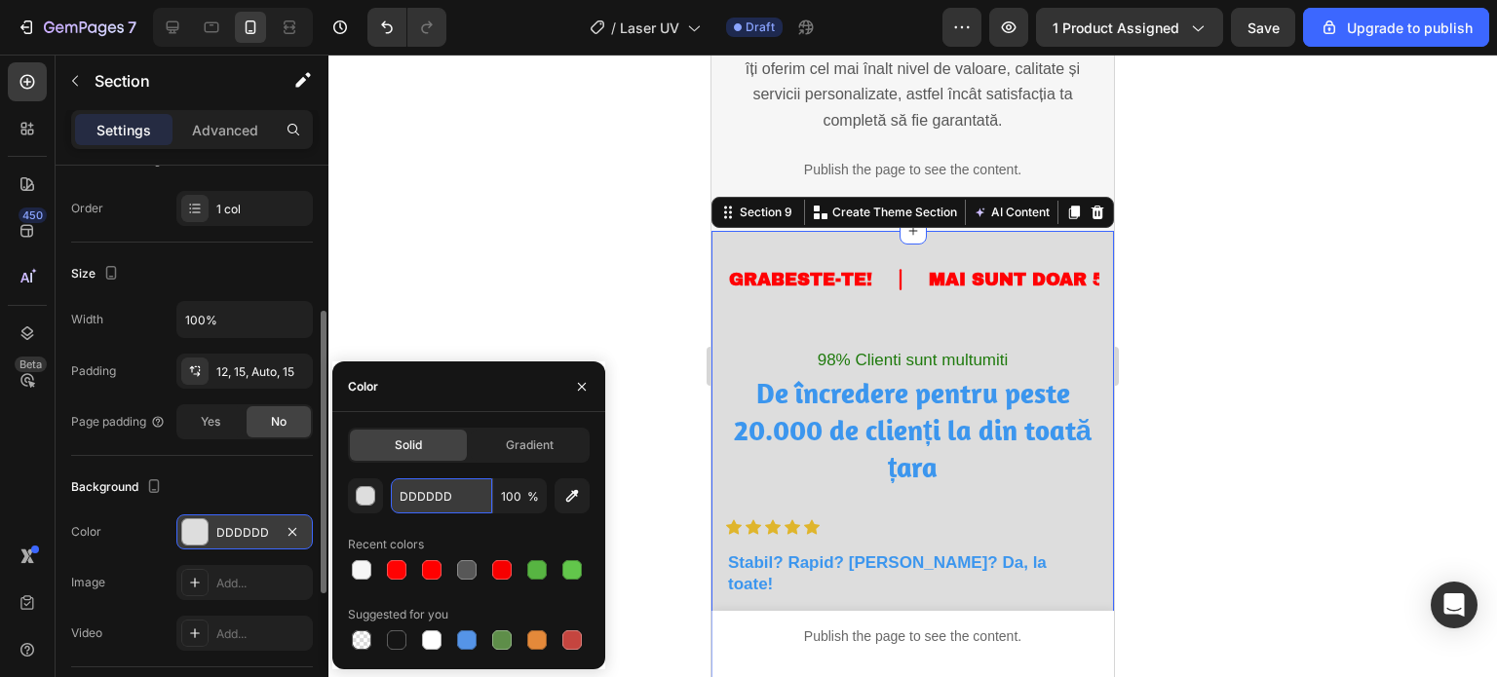
click at [458, 482] on input "DDDDDD" at bounding box center [441, 495] width 101 height 35
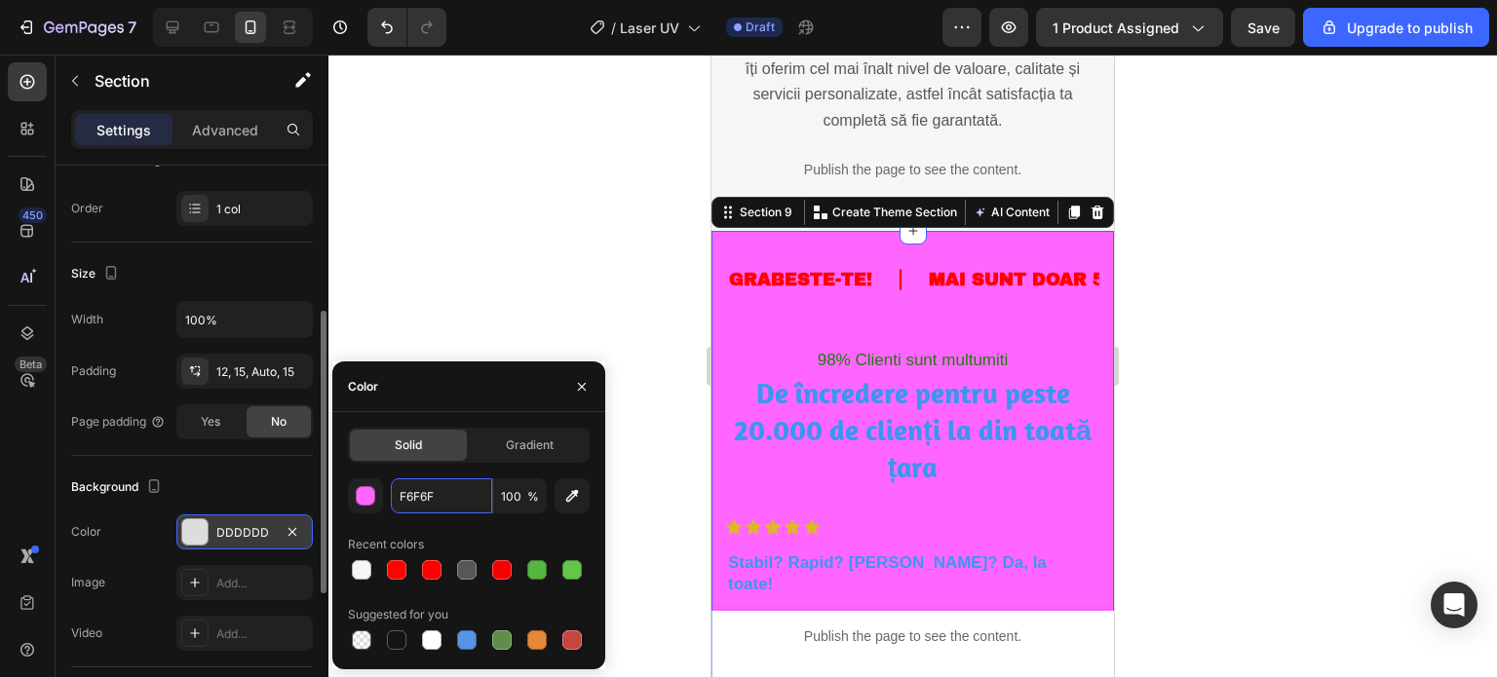
type input "F6F6F6"
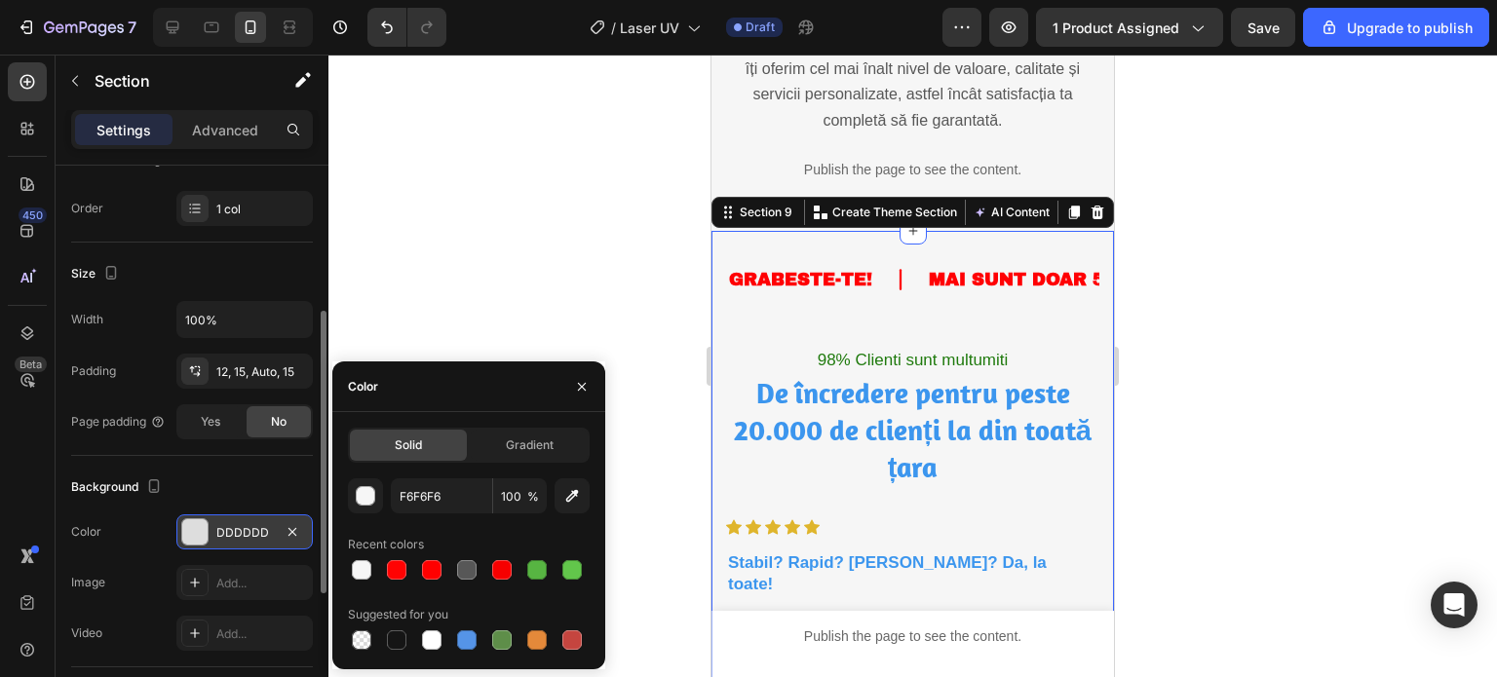
click at [492, 285] on div at bounding box center [912, 366] width 1168 height 623
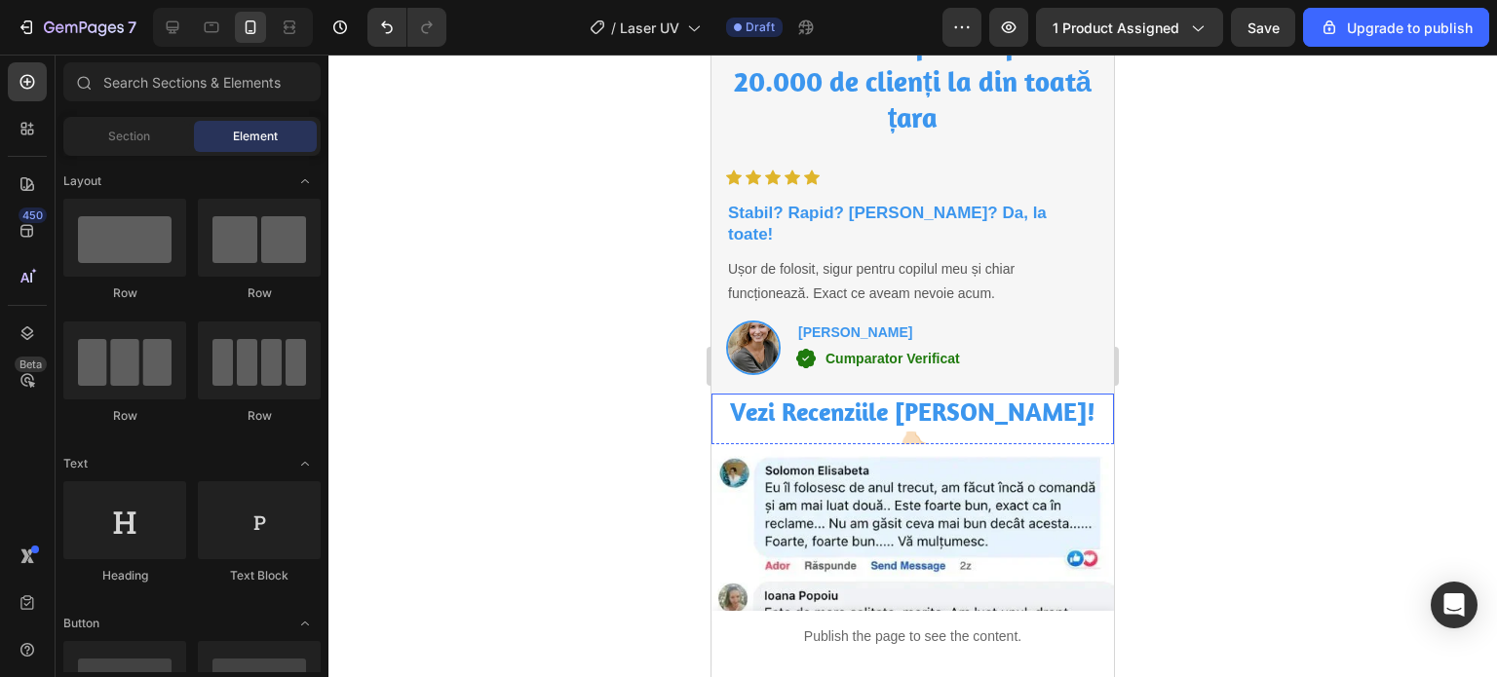
scroll to position [5359, 0]
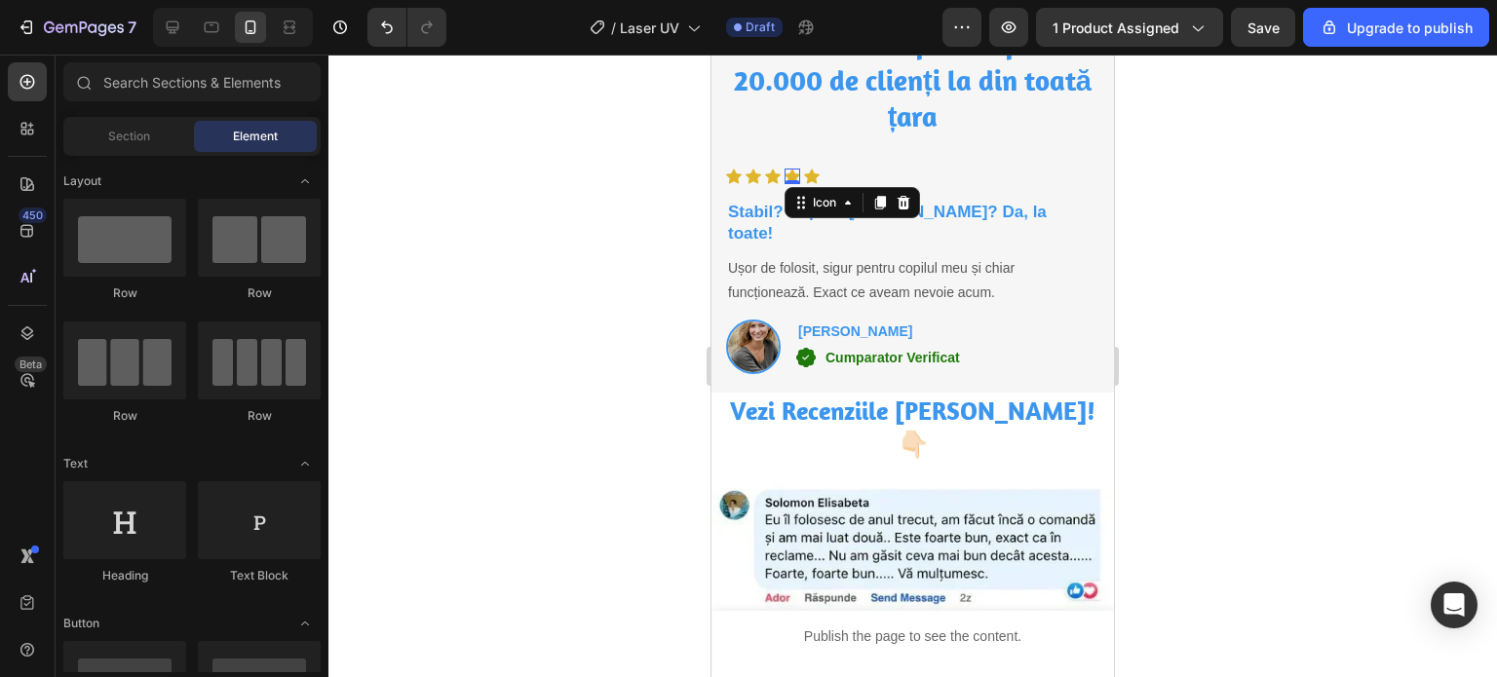
click at [795, 174] on icon at bounding box center [792, 176] width 16 height 15
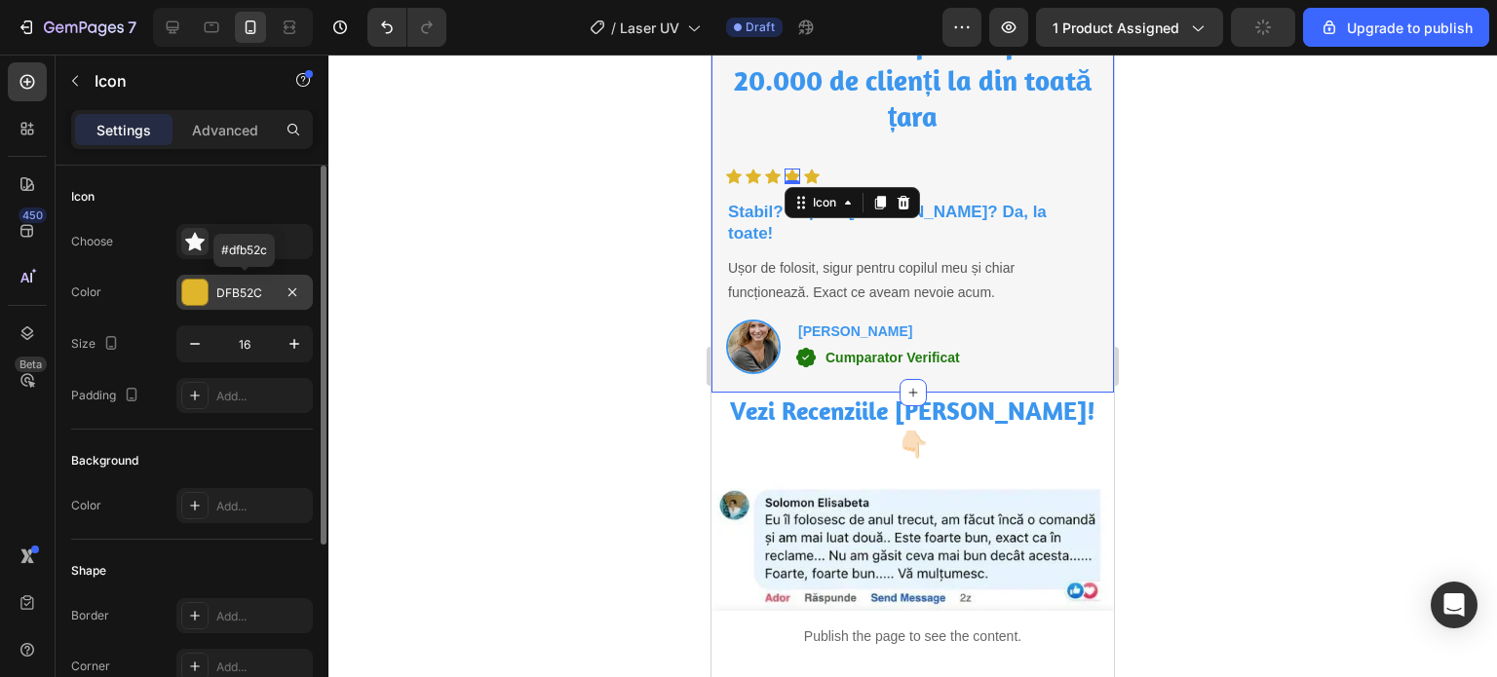
click at [258, 298] on div "DFB52C" at bounding box center [244, 294] width 57 height 18
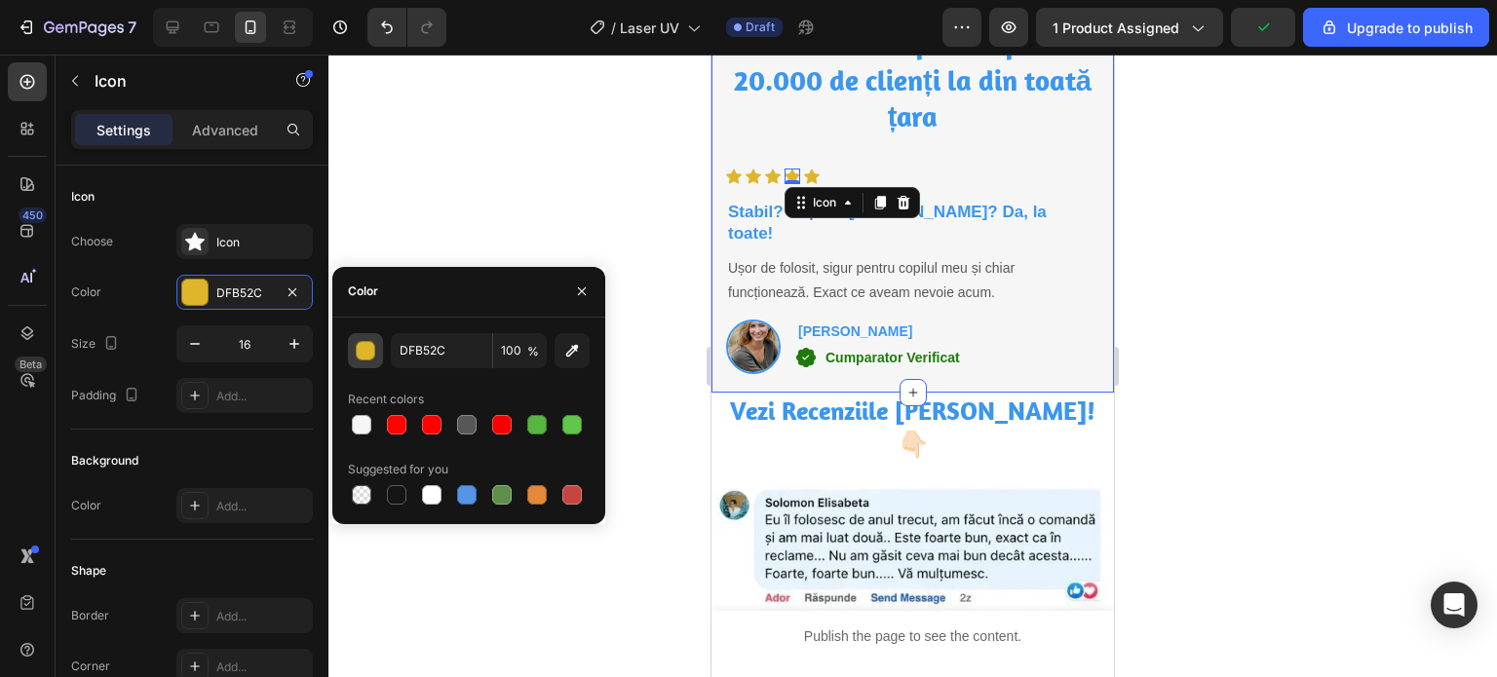
click at [363, 351] on div "button" at bounding box center [366, 351] width 19 height 19
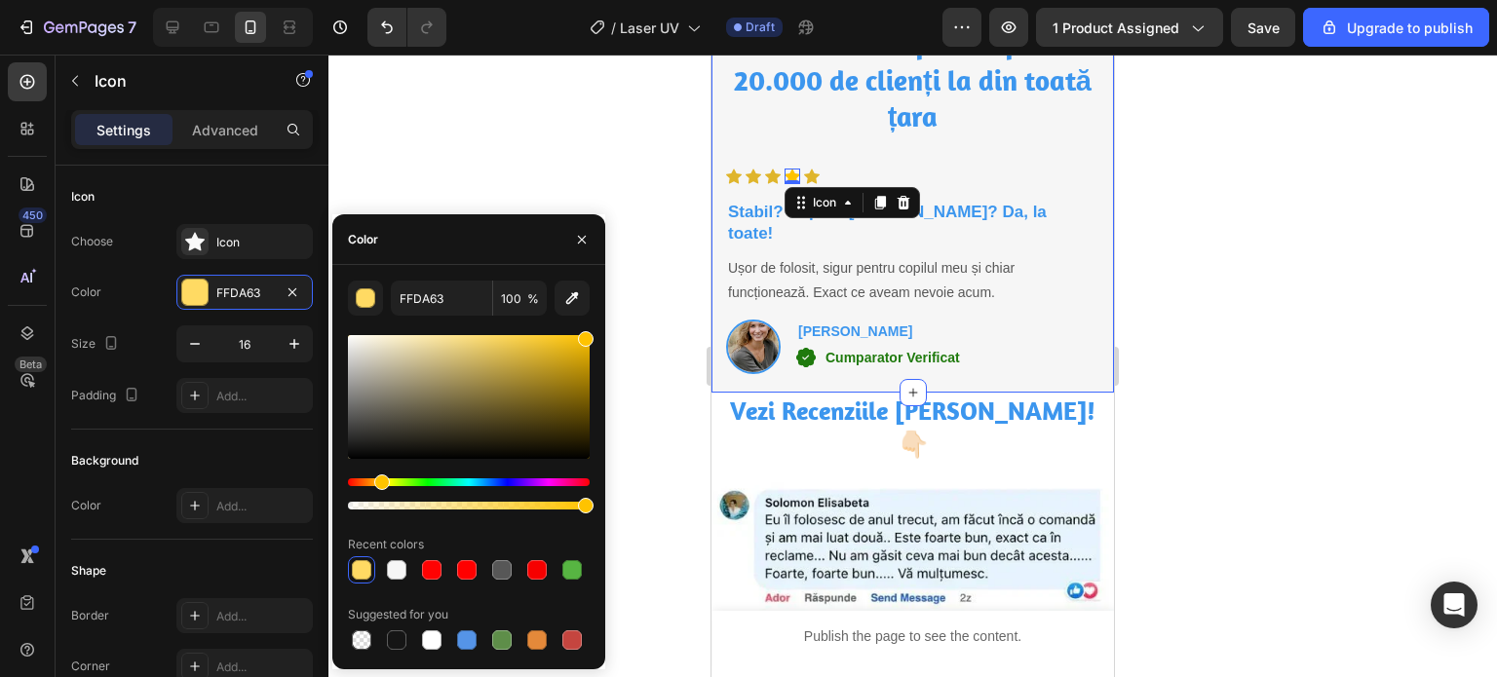
type input "FFC300"
drag, startPoint x: 549, startPoint y: 354, endPoint x: 635, endPoint y: 266, distance: 123.3
click at [635, 0] on div "7 / Laser UV Draft Preview 1 product assigned Save Upgrade to publish 450 Beta …" at bounding box center [748, 0] width 1497 height 0
click at [641, 191] on div at bounding box center [912, 366] width 1168 height 623
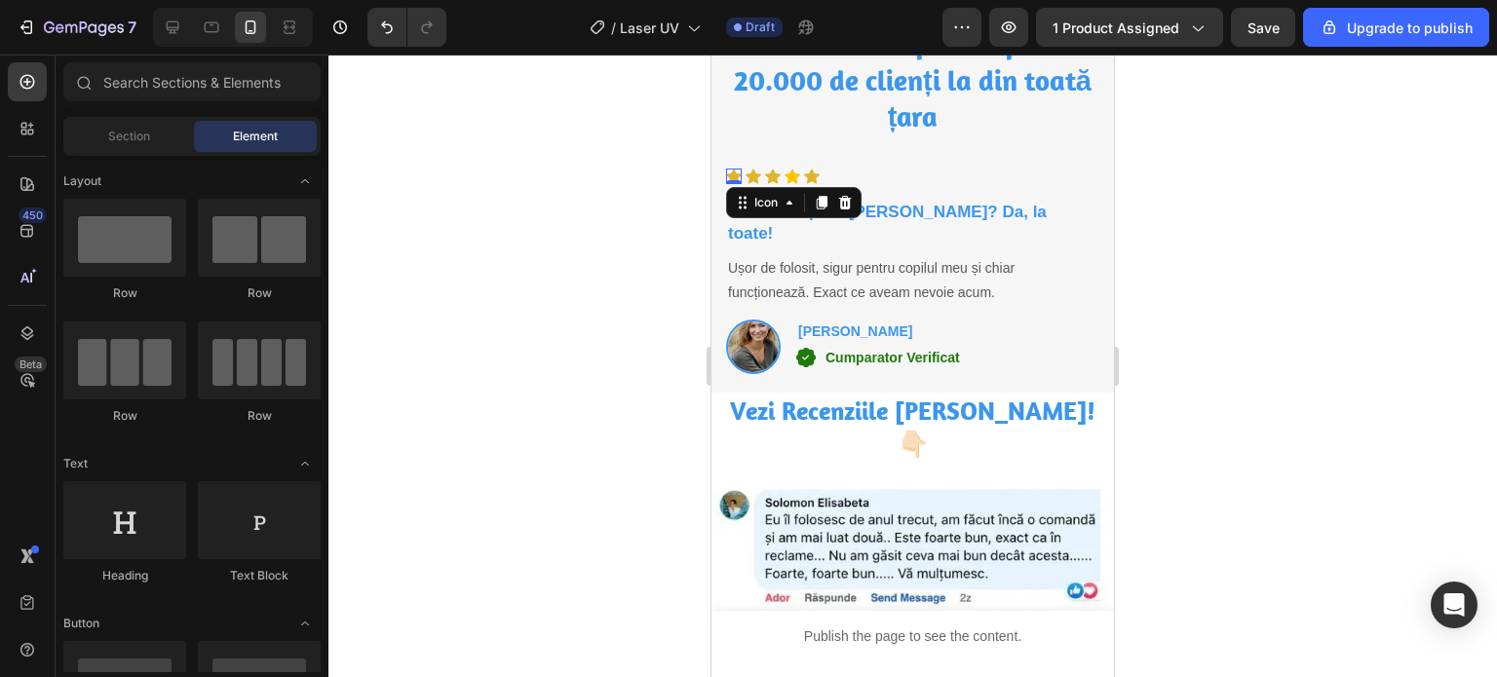
click at [729, 176] on div "Icon 0" at bounding box center [734, 177] width 16 height 16
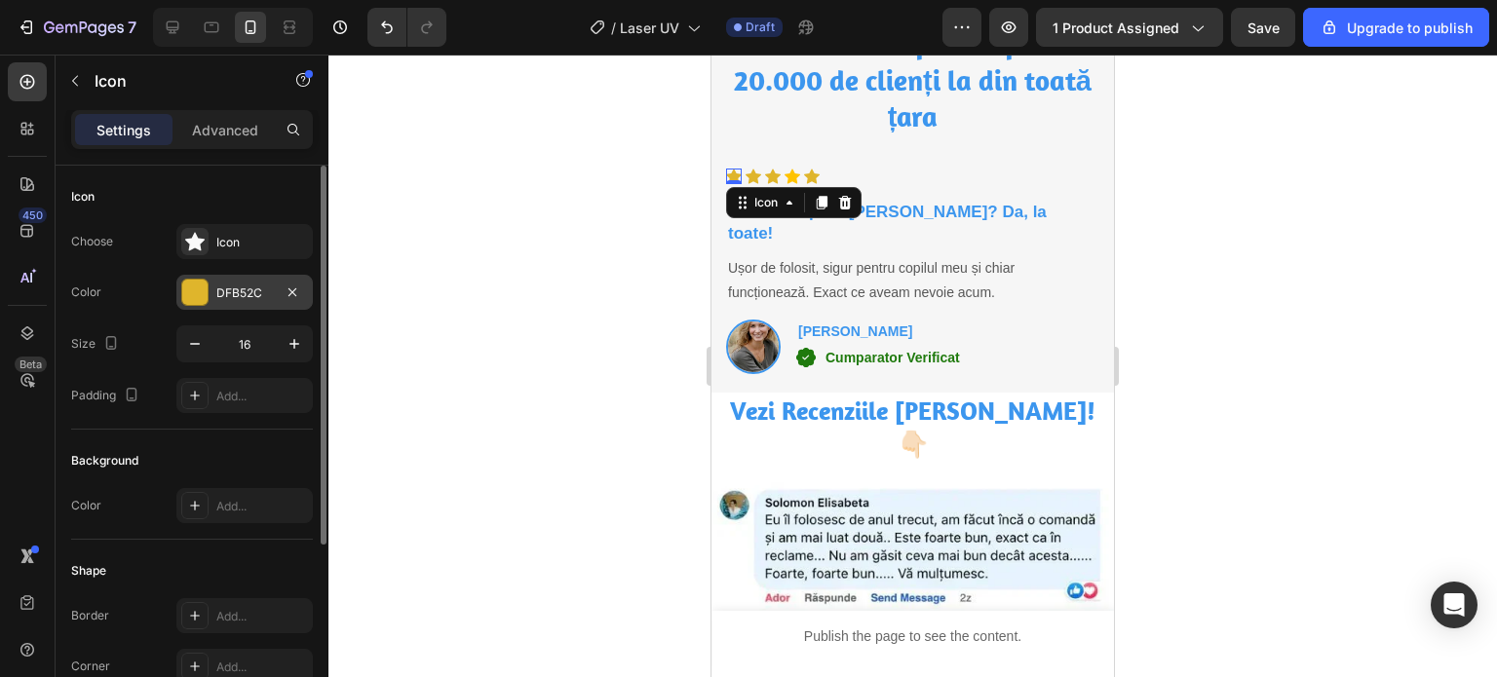
click at [257, 292] on div "DFB52C" at bounding box center [244, 294] width 57 height 18
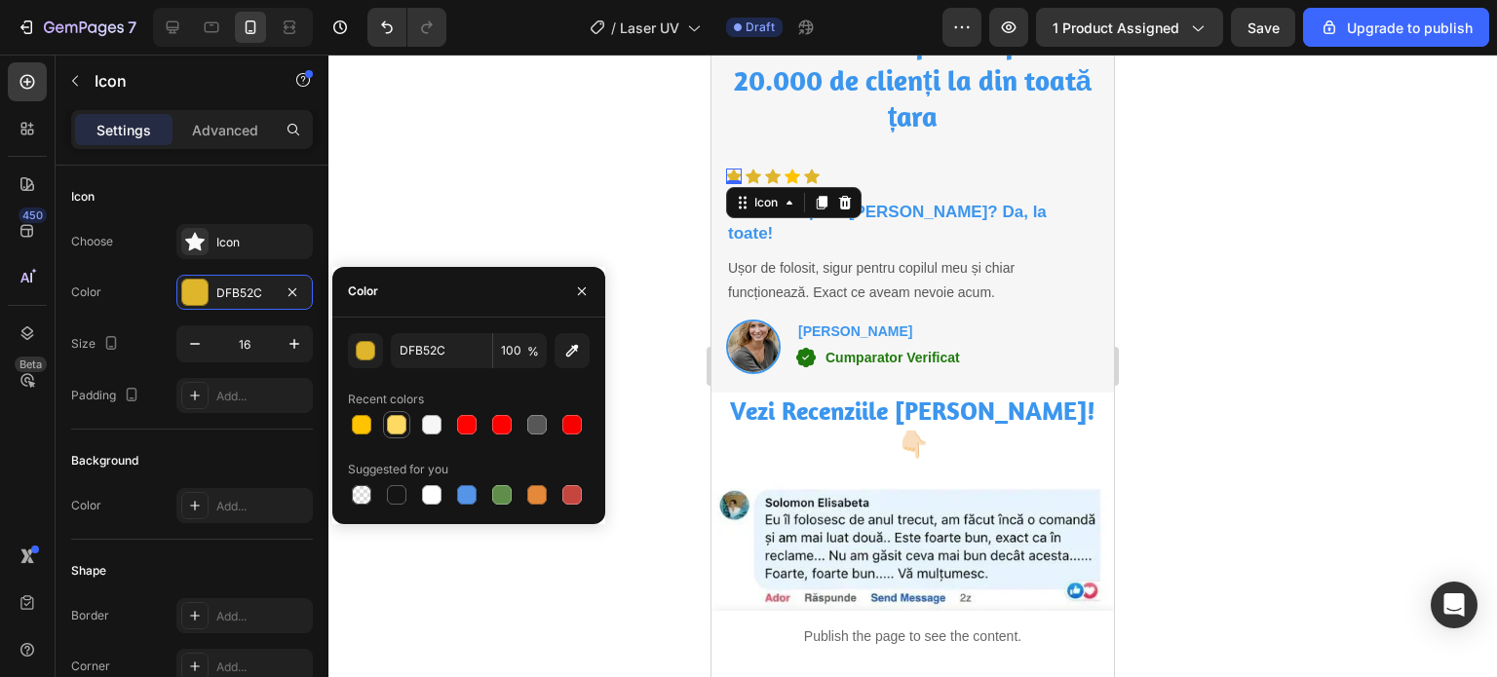
click at [387, 426] on div at bounding box center [396, 424] width 19 height 19
type input "FFDA63"
click at [530, 250] on div at bounding box center [912, 366] width 1168 height 623
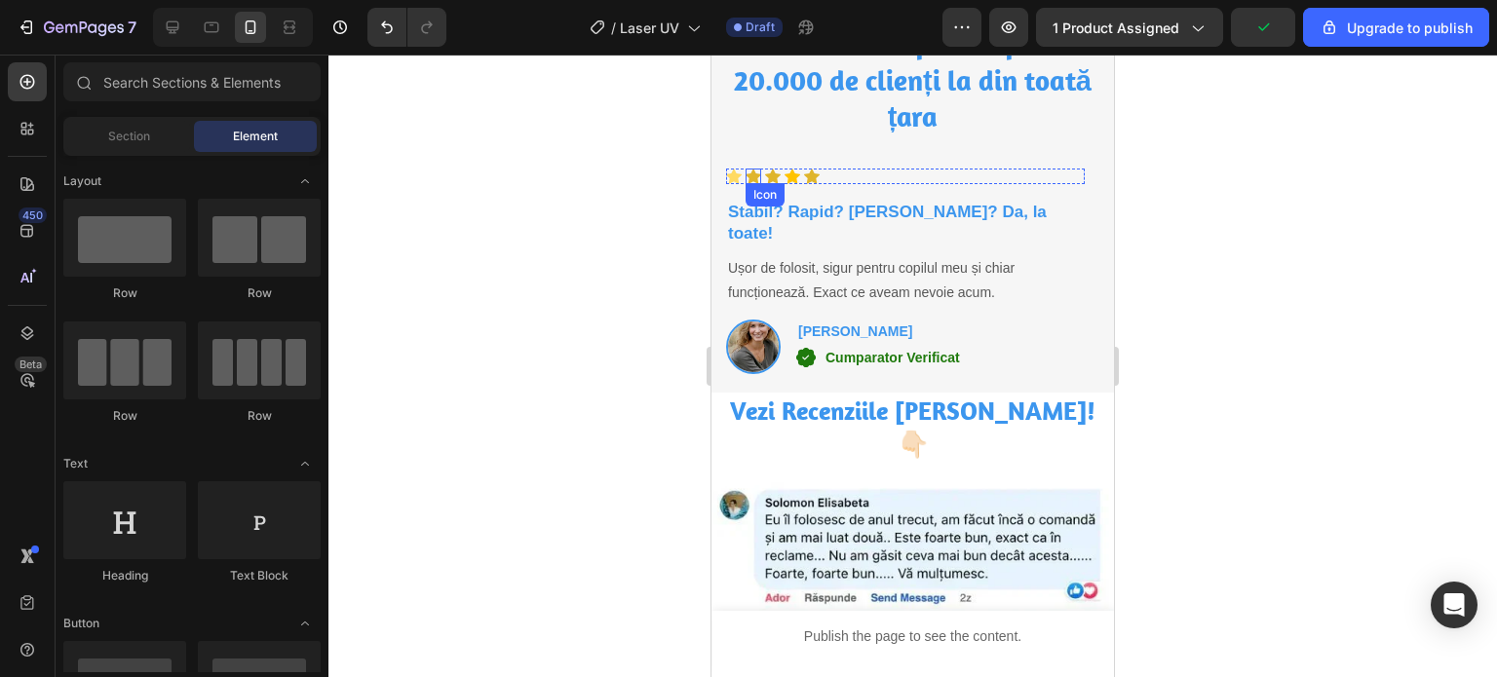
click at [756, 169] on icon at bounding box center [753, 177] width 16 height 16
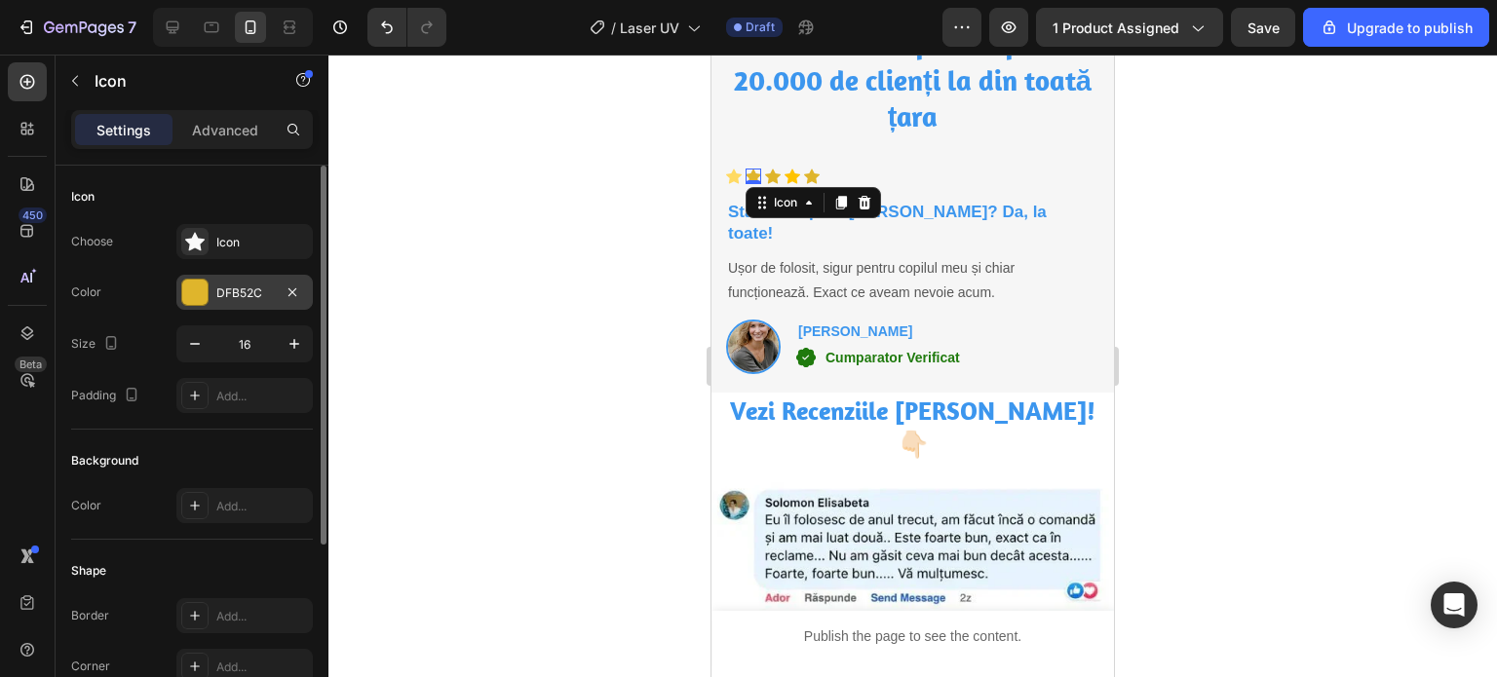
click at [210, 293] on div "DFB52C" at bounding box center [244, 292] width 136 height 35
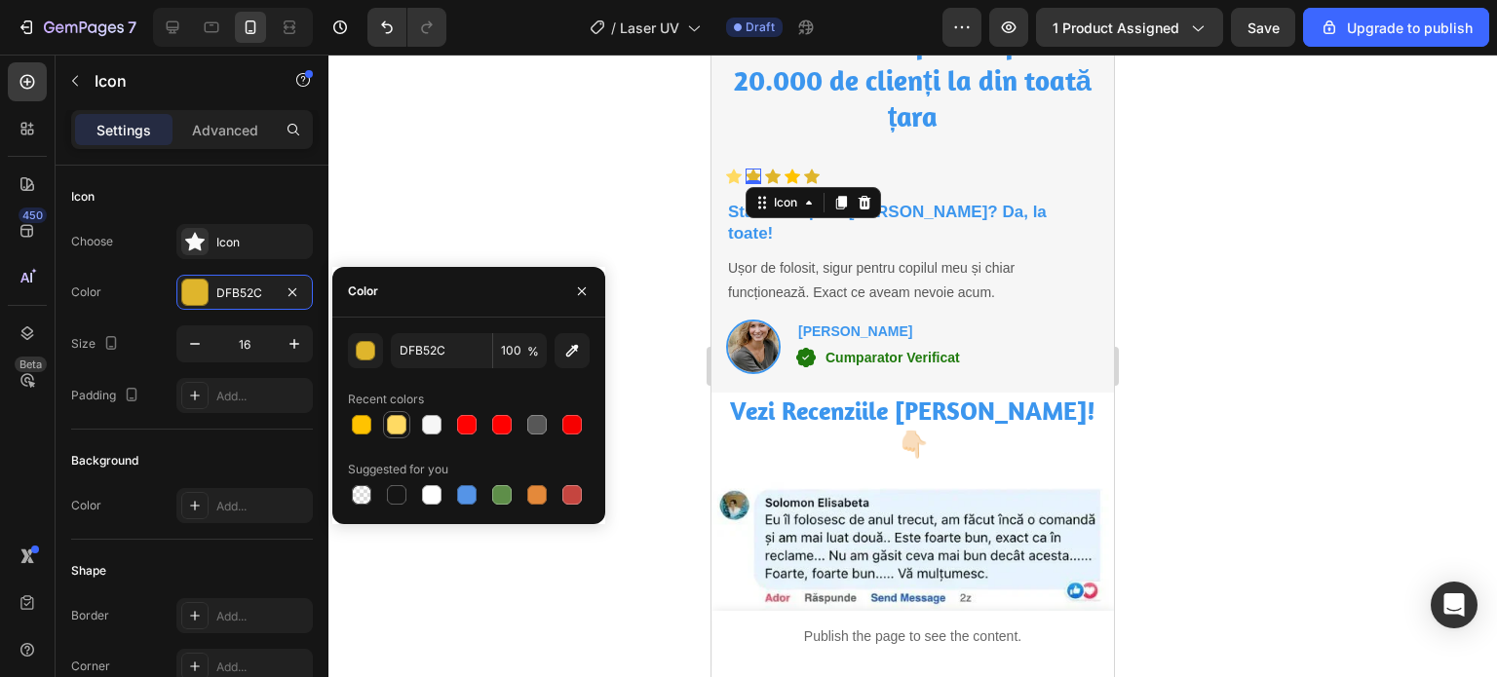
click at [394, 422] on div at bounding box center [396, 424] width 19 height 19
type input "FFDA63"
click at [531, 218] on div at bounding box center [912, 366] width 1168 height 623
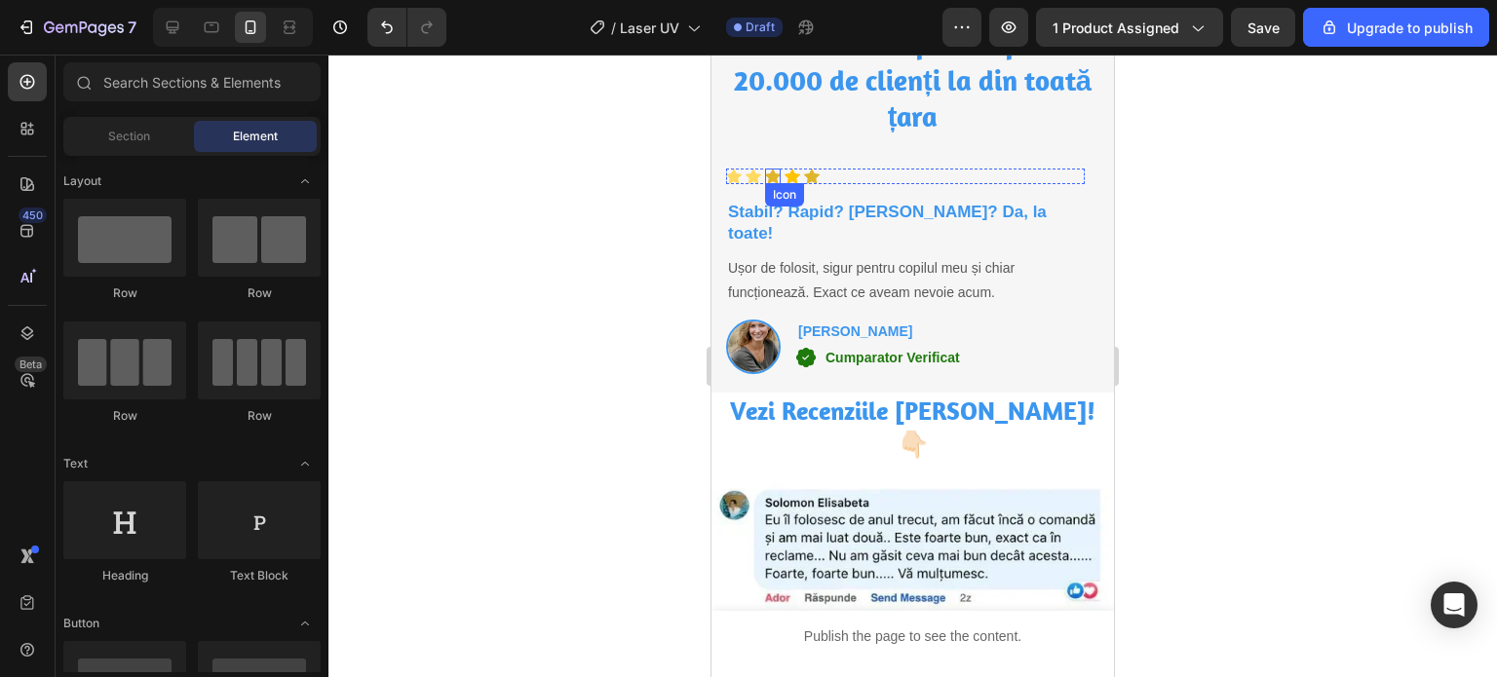
click at [779, 179] on icon at bounding box center [773, 177] width 16 height 16
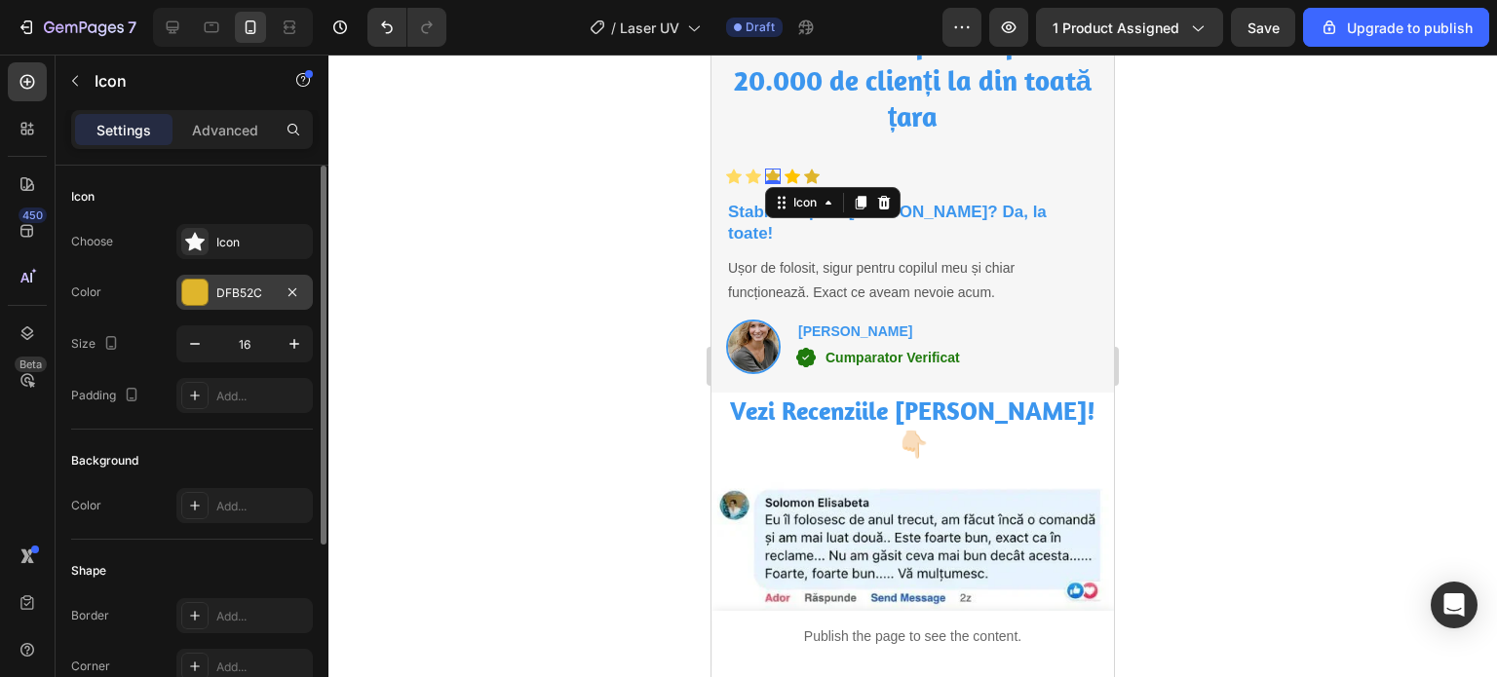
click at [237, 287] on div "DFB52C" at bounding box center [244, 294] width 57 height 18
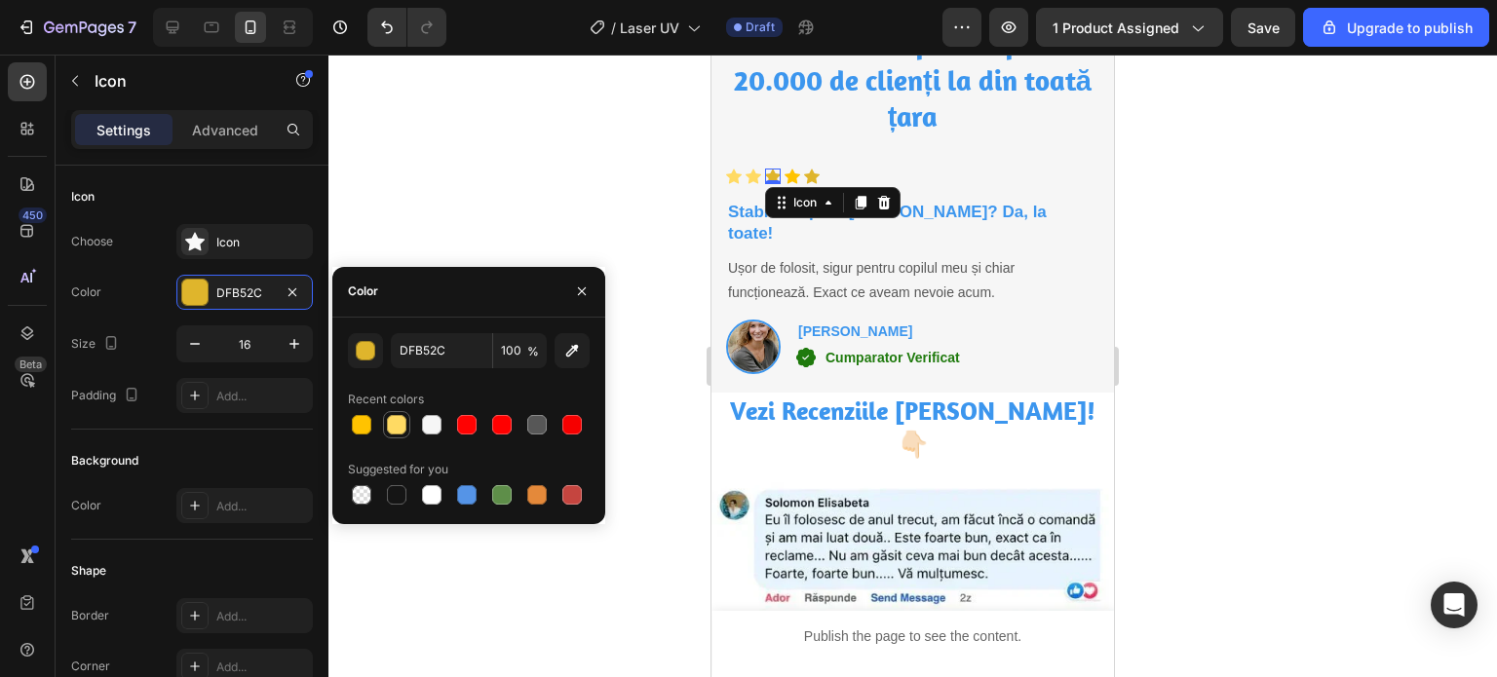
click at [400, 424] on div at bounding box center [396, 424] width 19 height 19
type input "FFDA63"
click at [611, 181] on div at bounding box center [912, 366] width 1168 height 623
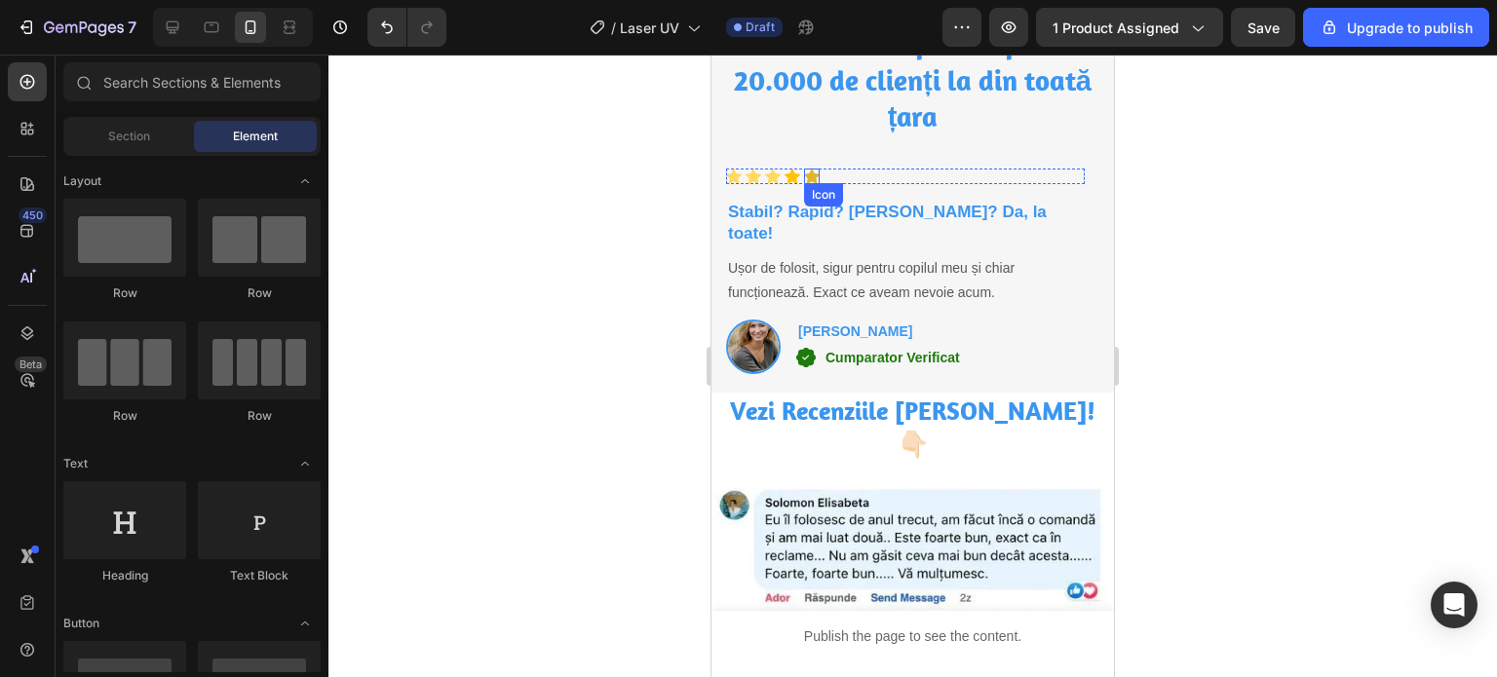
click at [810, 174] on icon at bounding box center [812, 176] width 16 height 15
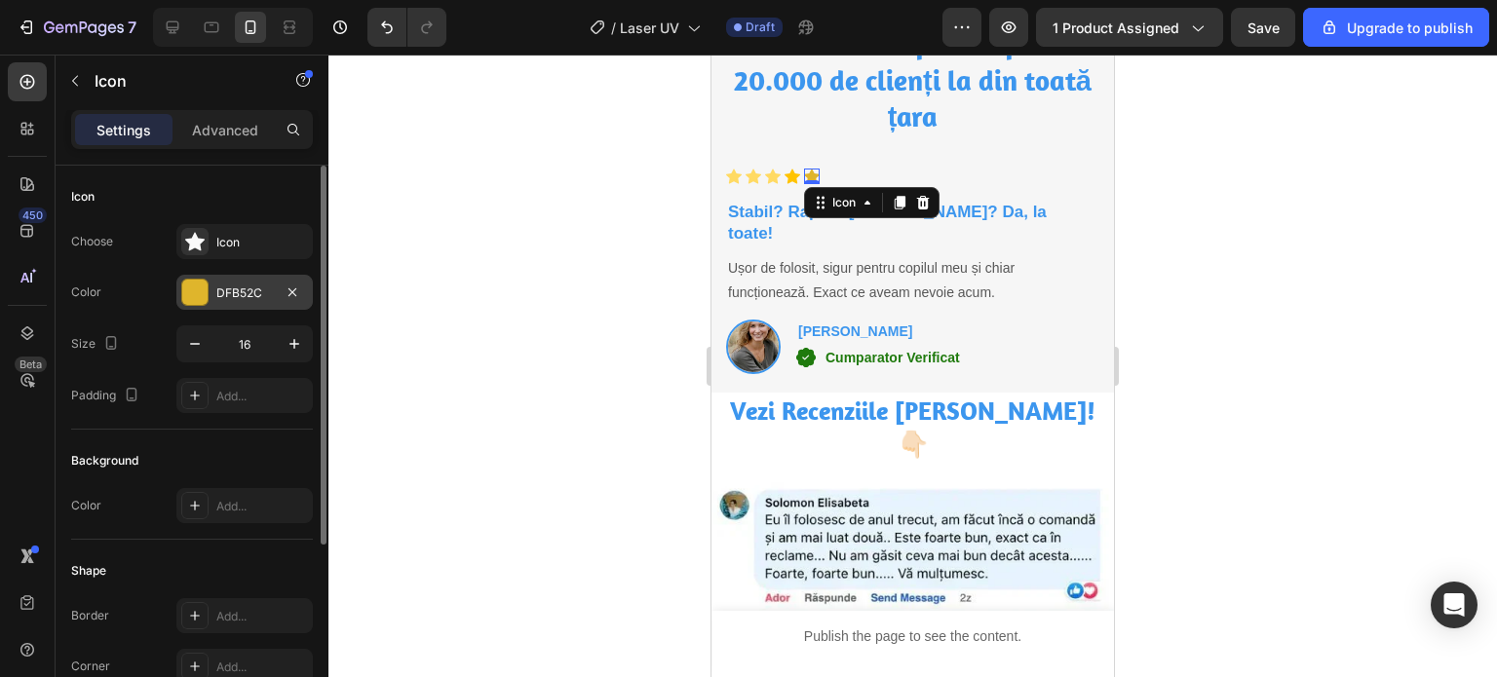
click at [236, 291] on div "DFB52C" at bounding box center [244, 294] width 57 height 18
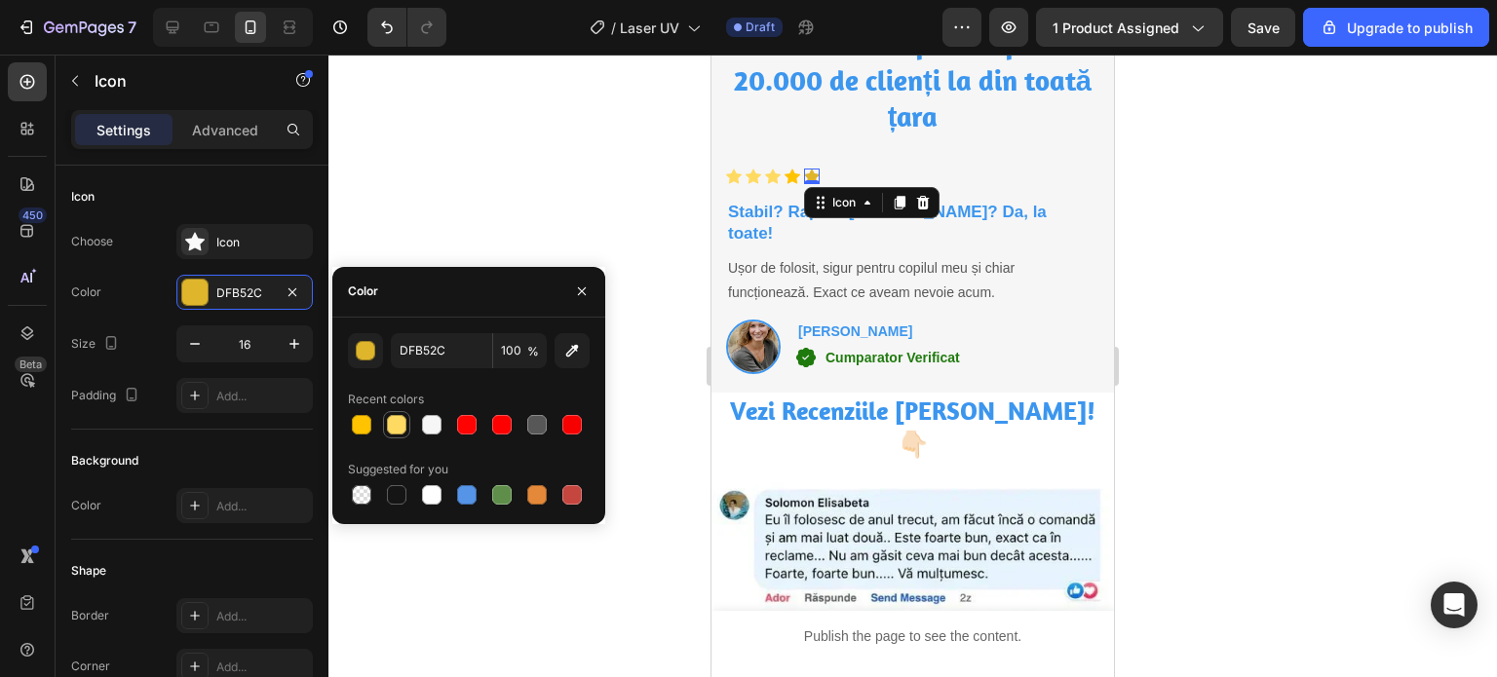
click at [400, 426] on div at bounding box center [396, 424] width 19 height 19
type input "FFDA63"
click at [531, 210] on div at bounding box center [912, 366] width 1168 height 623
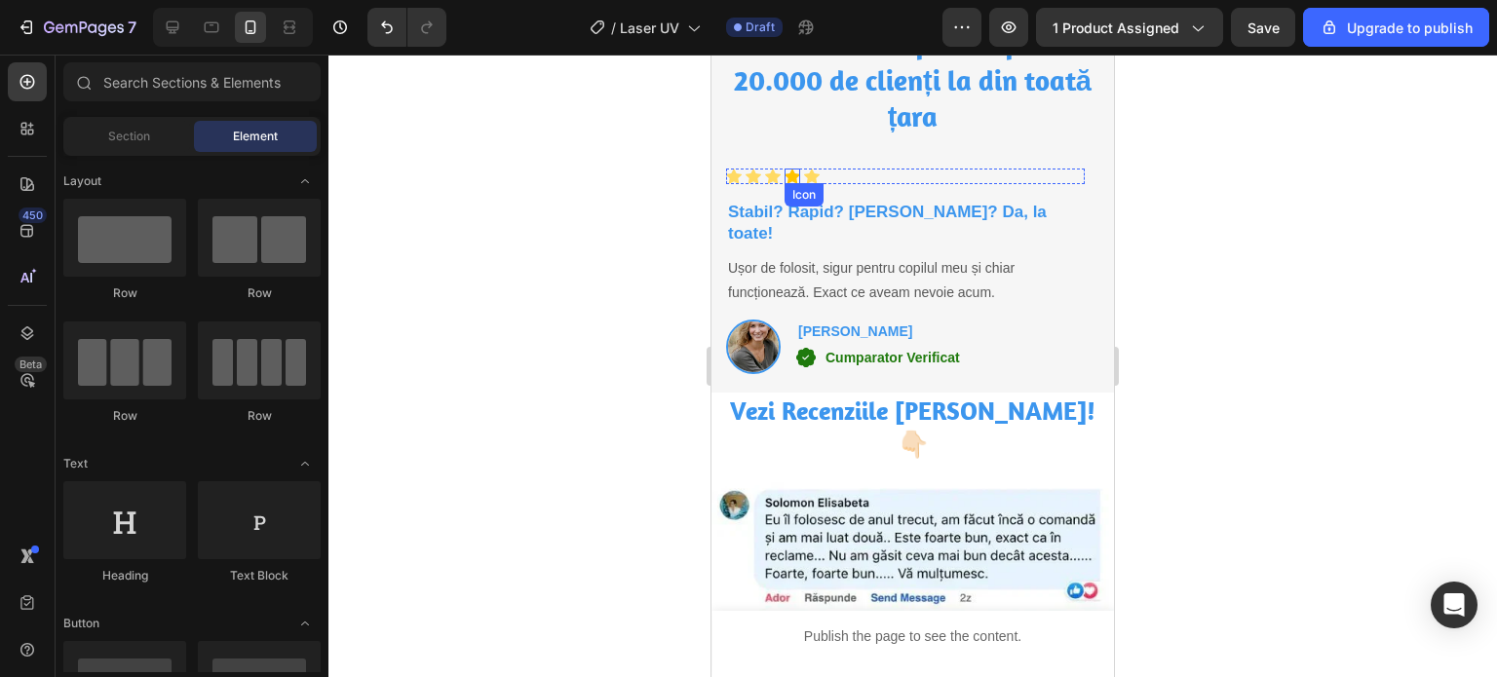
click at [796, 174] on icon at bounding box center [792, 176] width 16 height 15
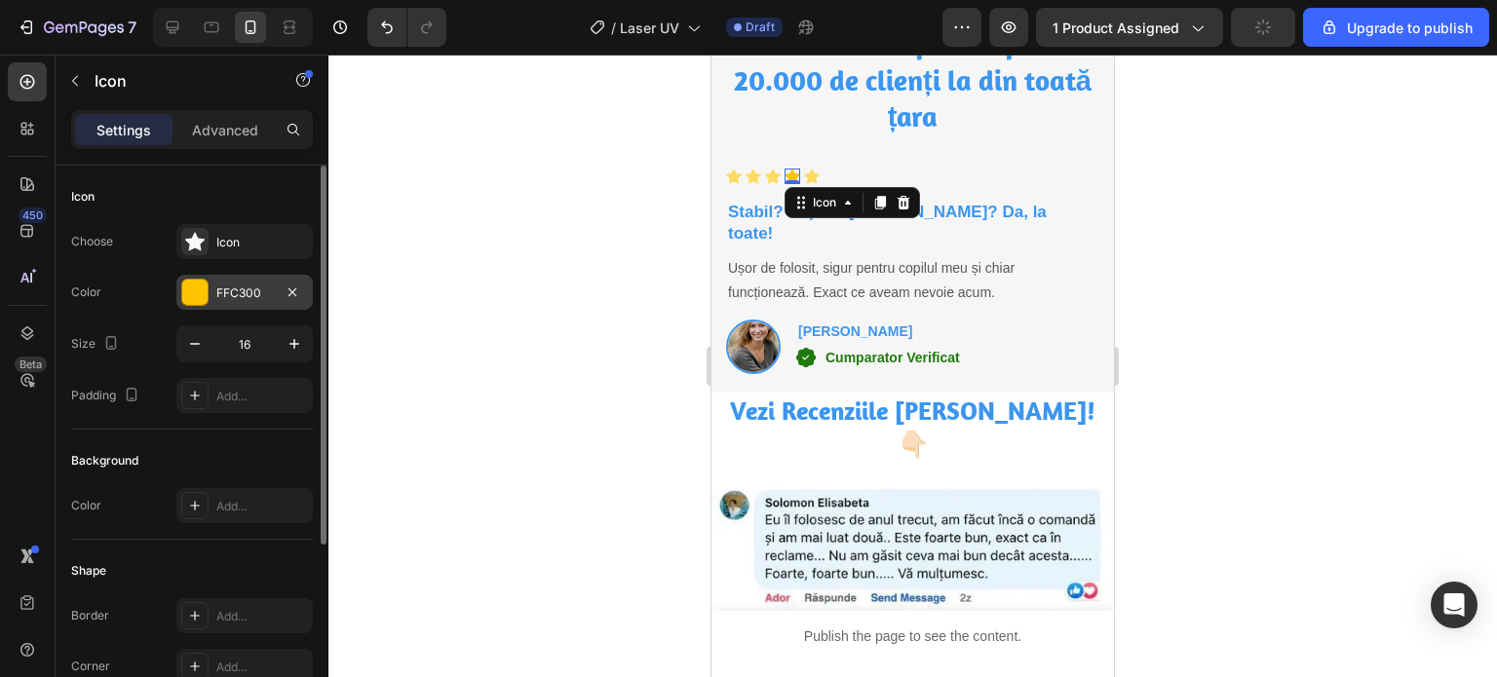
click at [216, 298] on div "FFC300" at bounding box center [244, 294] width 57 height 18
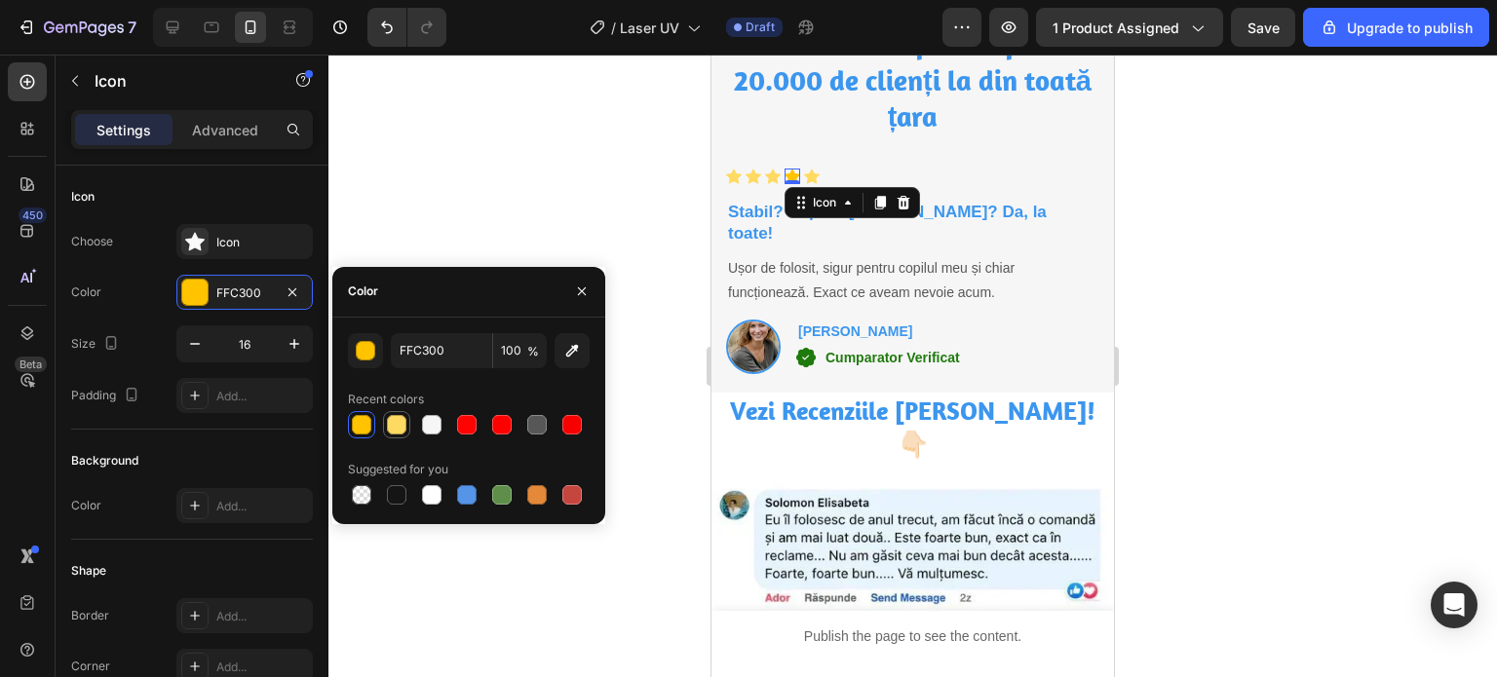
click at [390, 423] on div at bounding box center [396, 424] width 19 height 19
click at [352, 420] on div at bounding box center [361, 424] width 19 height 19
type input "FFC300"
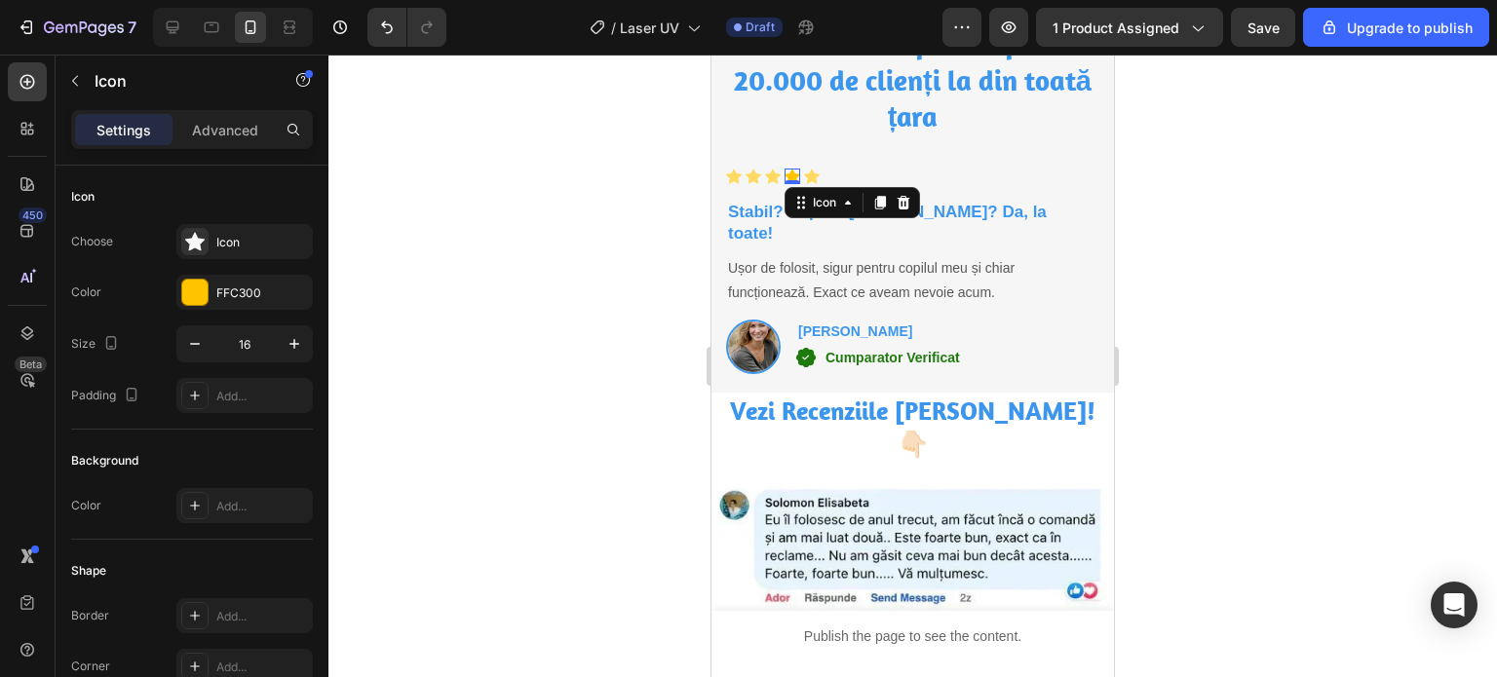
drag, startPoint x: 476, startPoint y: 233, endPoint x: 592, endPoint y: 210, distance: 118.3
click at [476, 234] on div at bounding box center [912, 366] width 1168 height 623
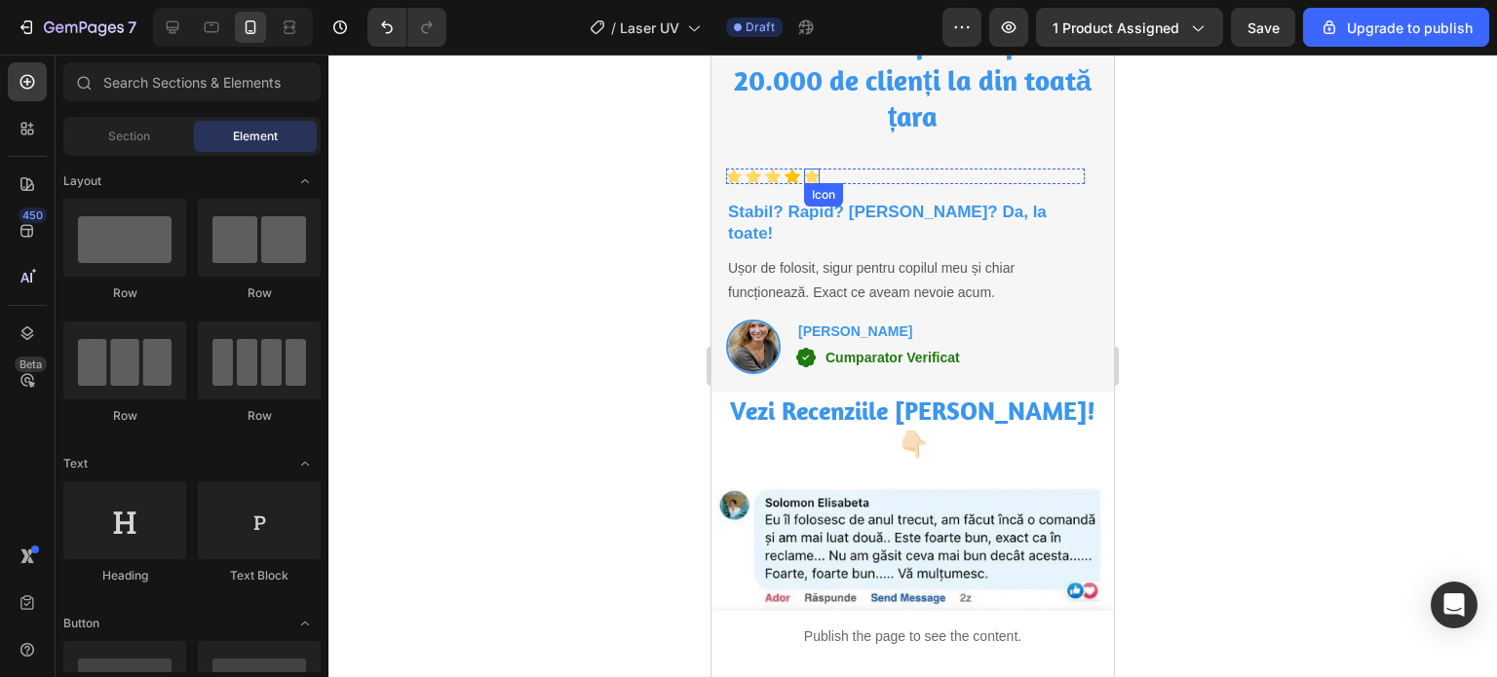
click at [816, 174] on icon at bounding box center [812, 176] width 16 height 15
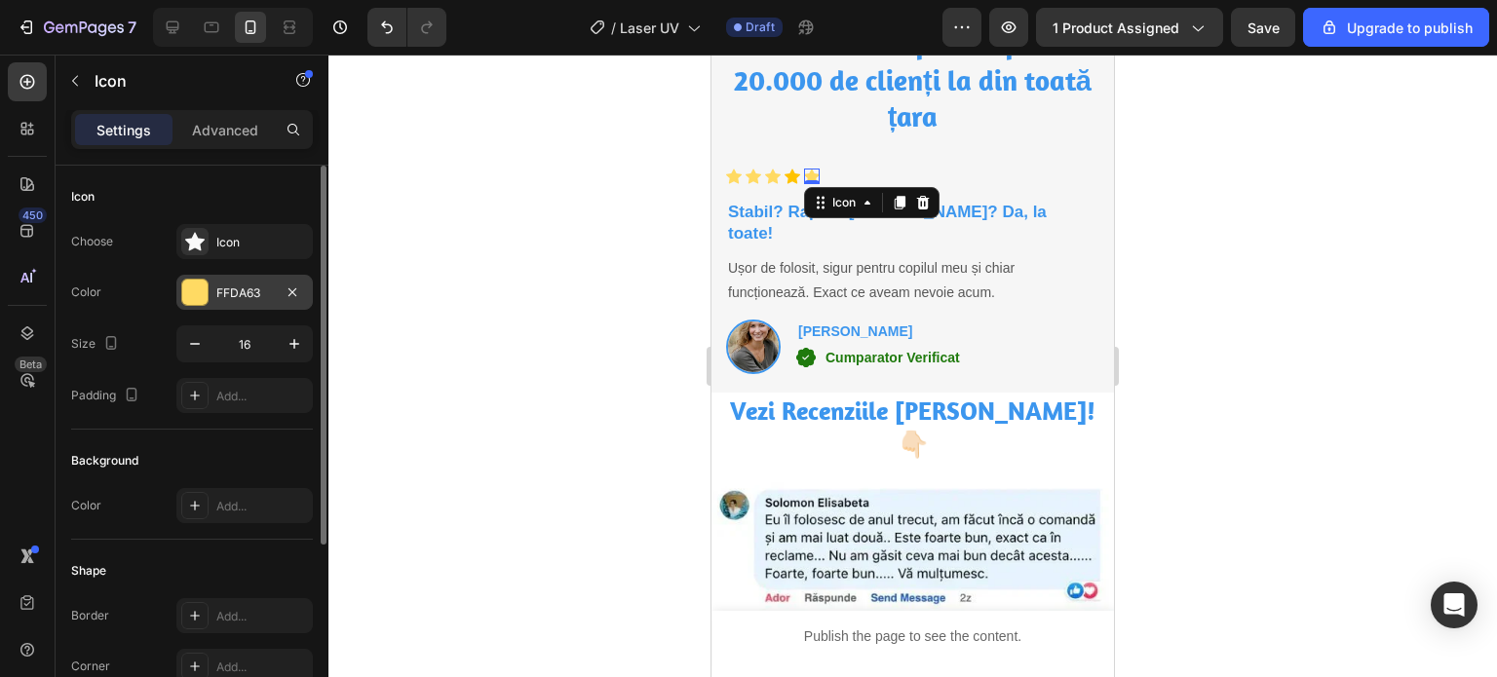
click at [238, 286] on div "FFDA63" at bounding box center [244, 294] width 57 height 18
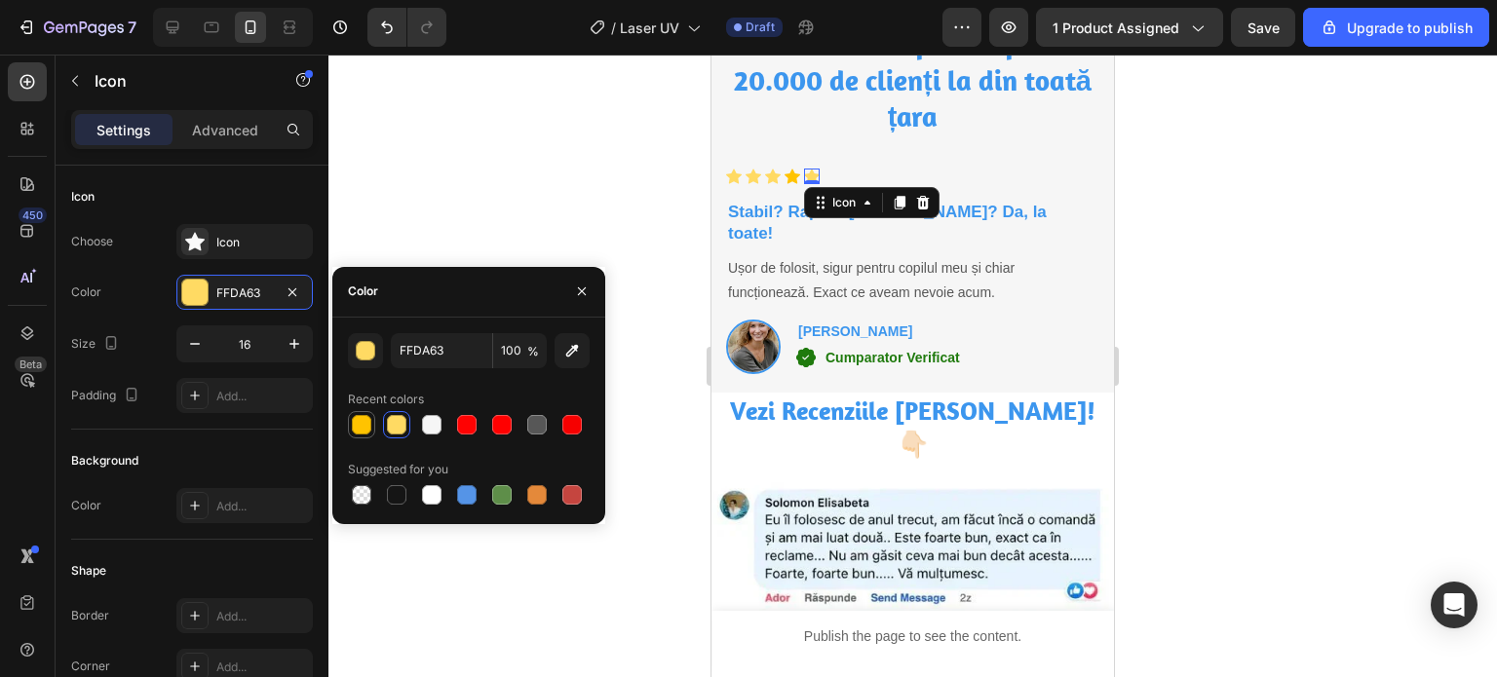
click at [354, 418] on div at bounding box center [361, 424] width 19 height 19
type input "FFC300"
click at [483, 195] on div at bounding box center [912, 366] width 1168 height 623
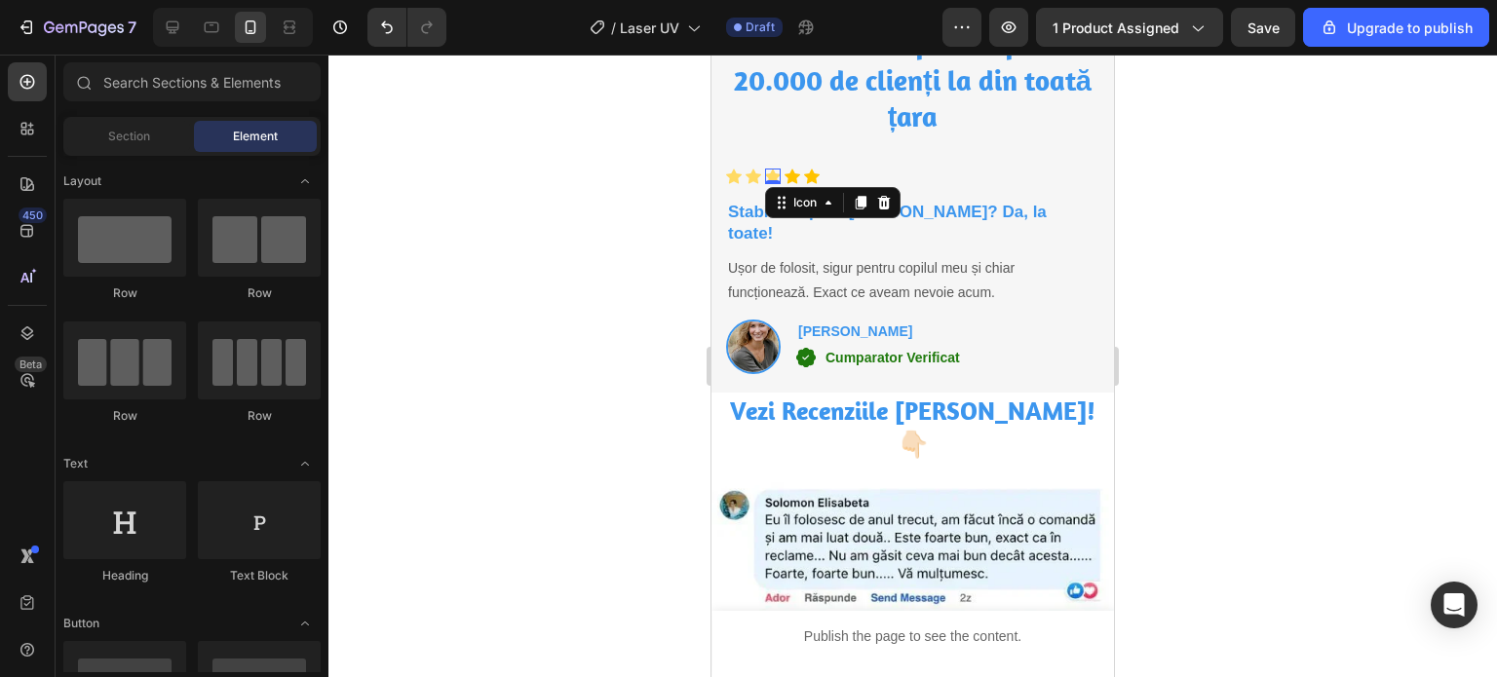
click at [770, 178] on div "Icon 0" at bounding box center [773, 177] width 16 height 16
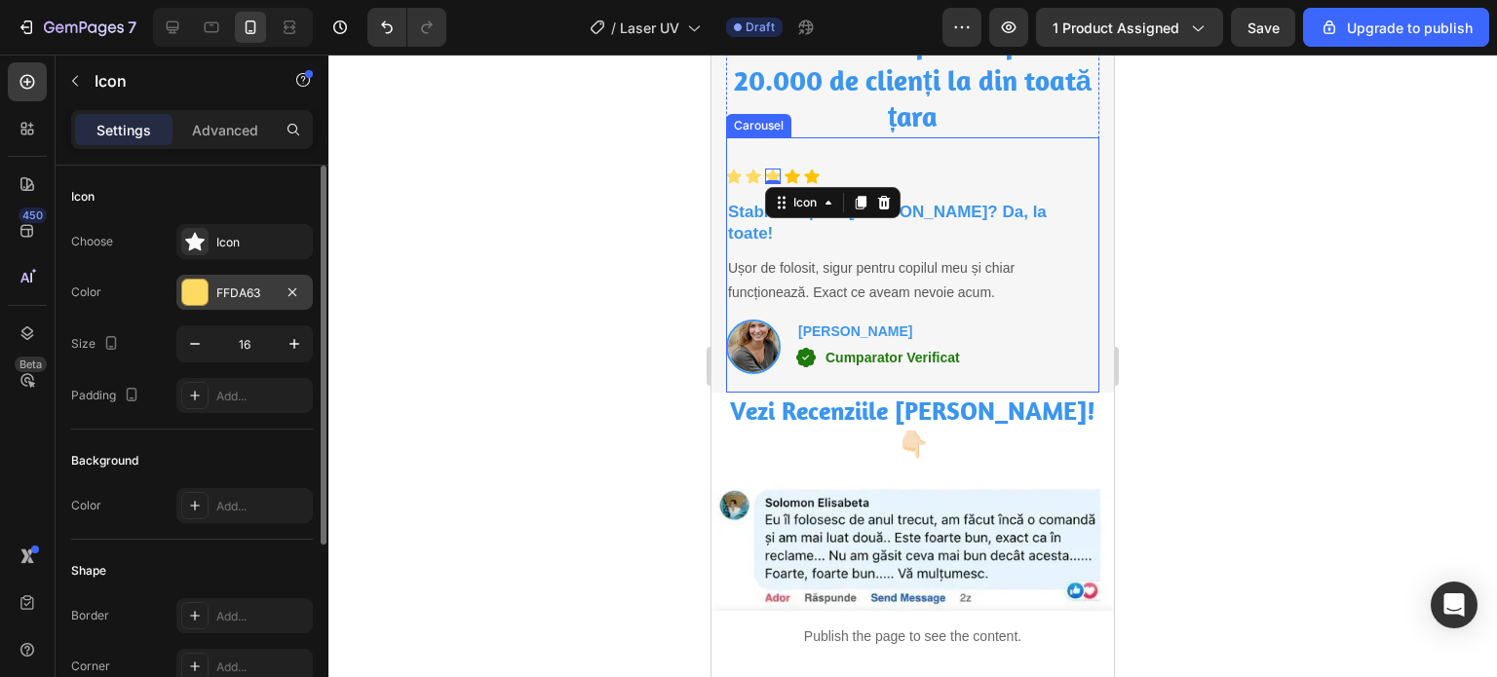
click at [225, 291] on div "FFDA63" at bounding box center [244, 294] width 57 height 18
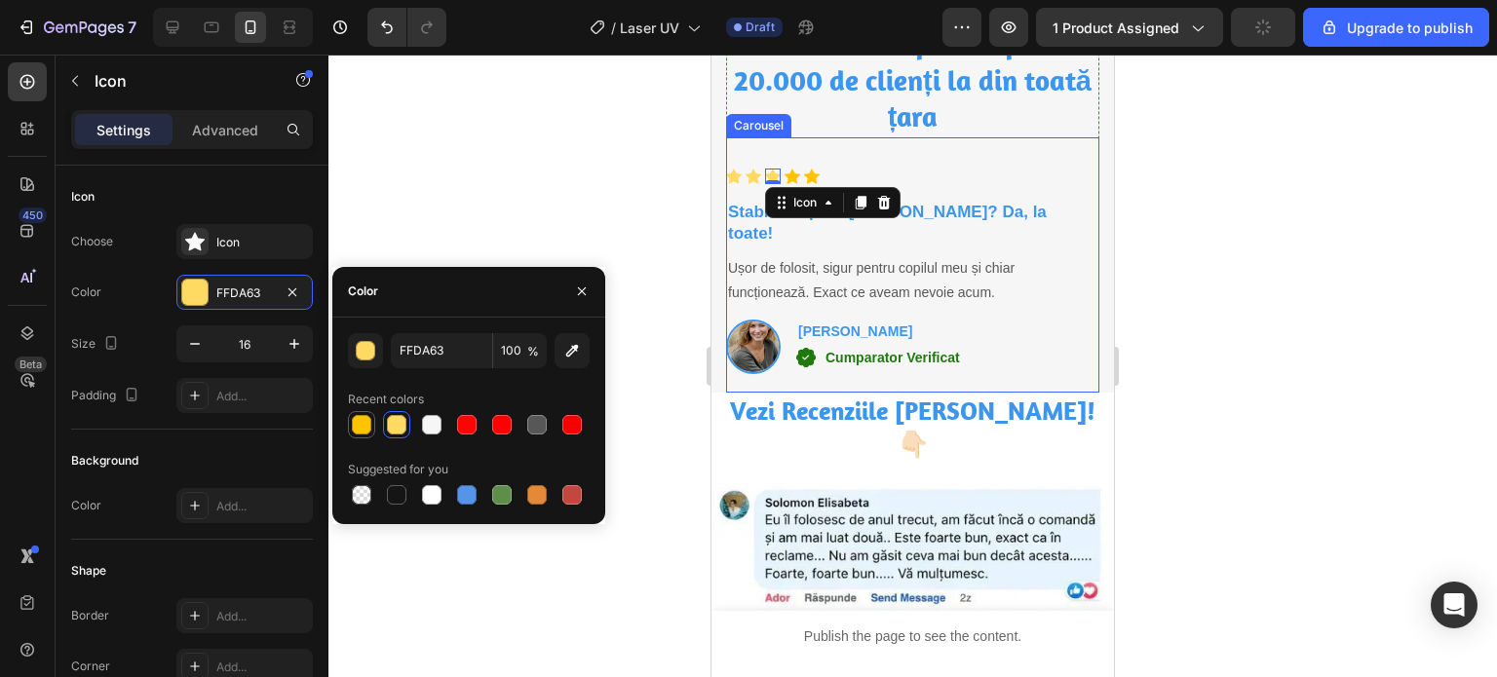
click at [355, 432] on div at bounding box center [361, 424] width 19 height 19
type input "FFC300"
click at [558, 194] on div at bounding box center [912, 366] width 1168 height 623
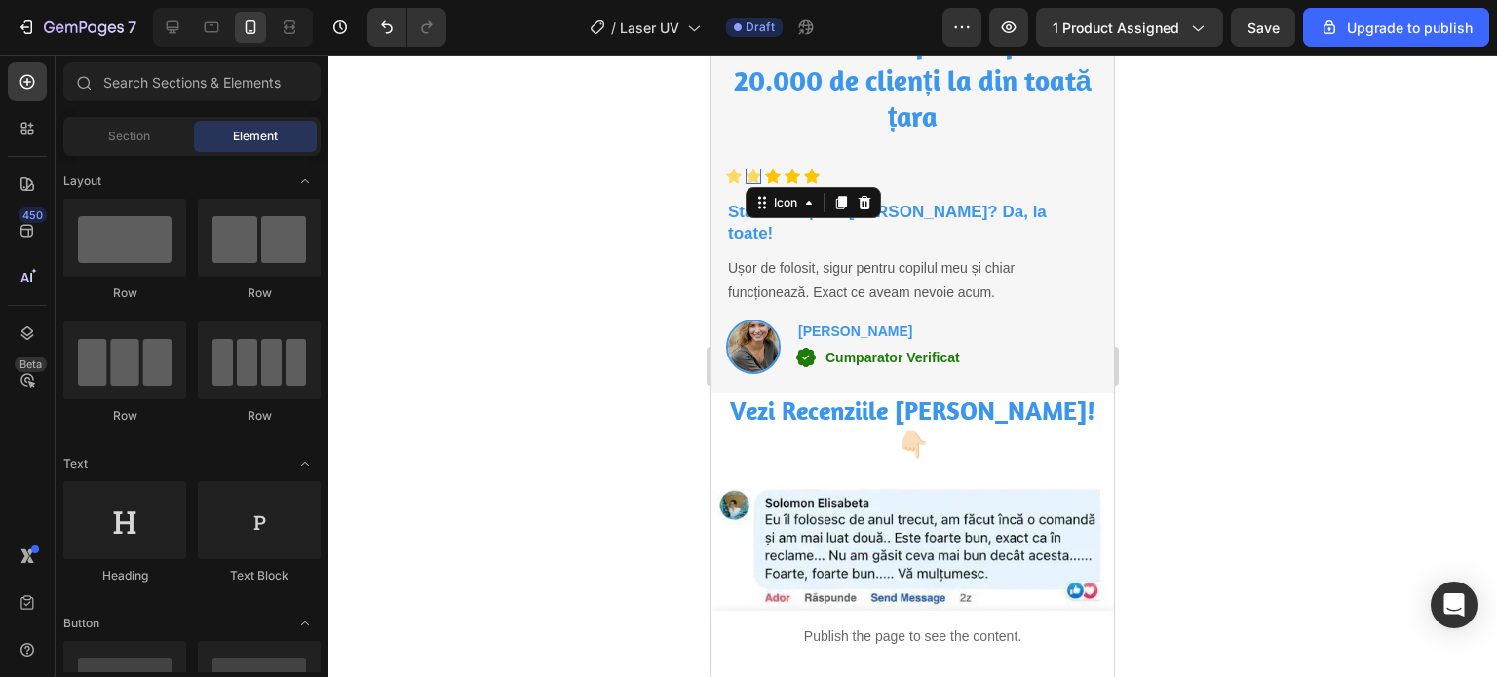
click at [756, 174] on icon at bounding box center [753, 176] width 16 height 15
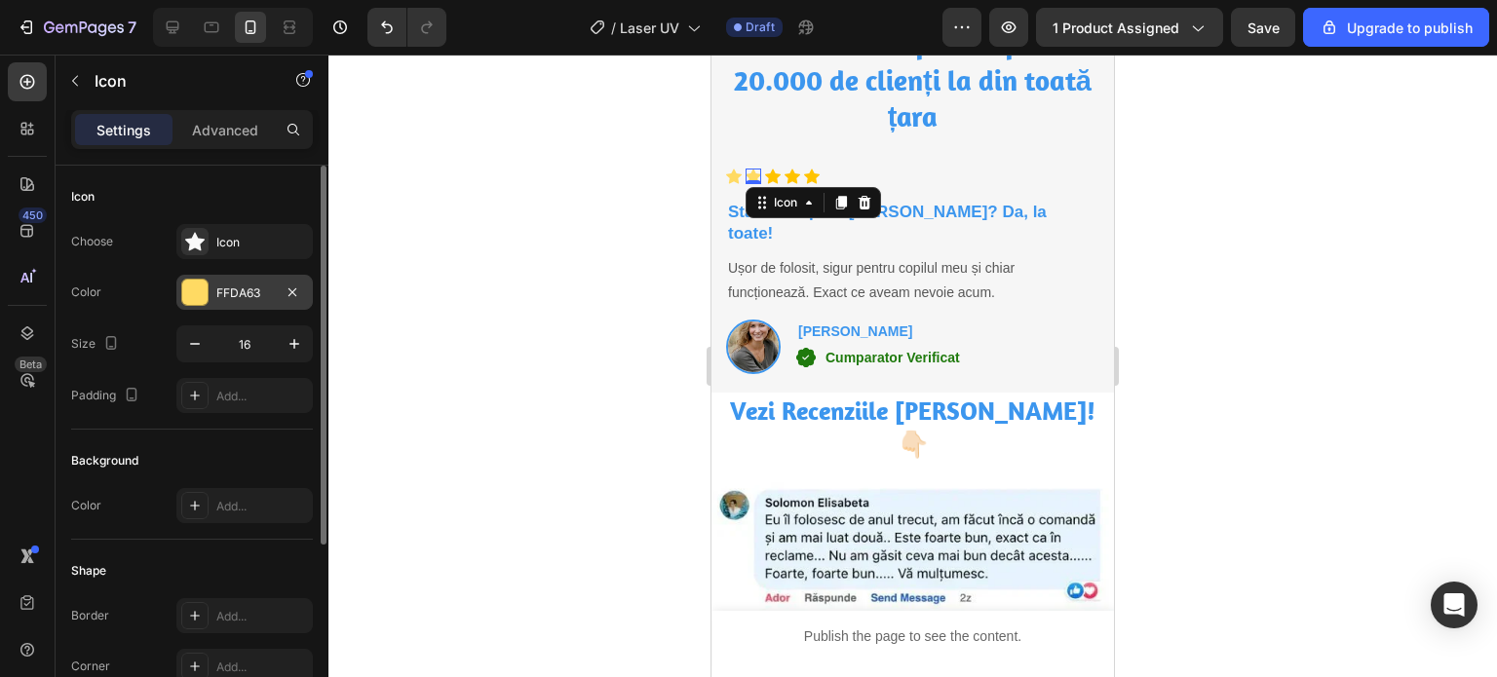
drag, startPoint x: 193, startPoint y: 293, endPoint x: 199, endPoint y: 308, distance: 15.7
click at [194, 294] on div at bounding box center [194, 292] width 25 height 25
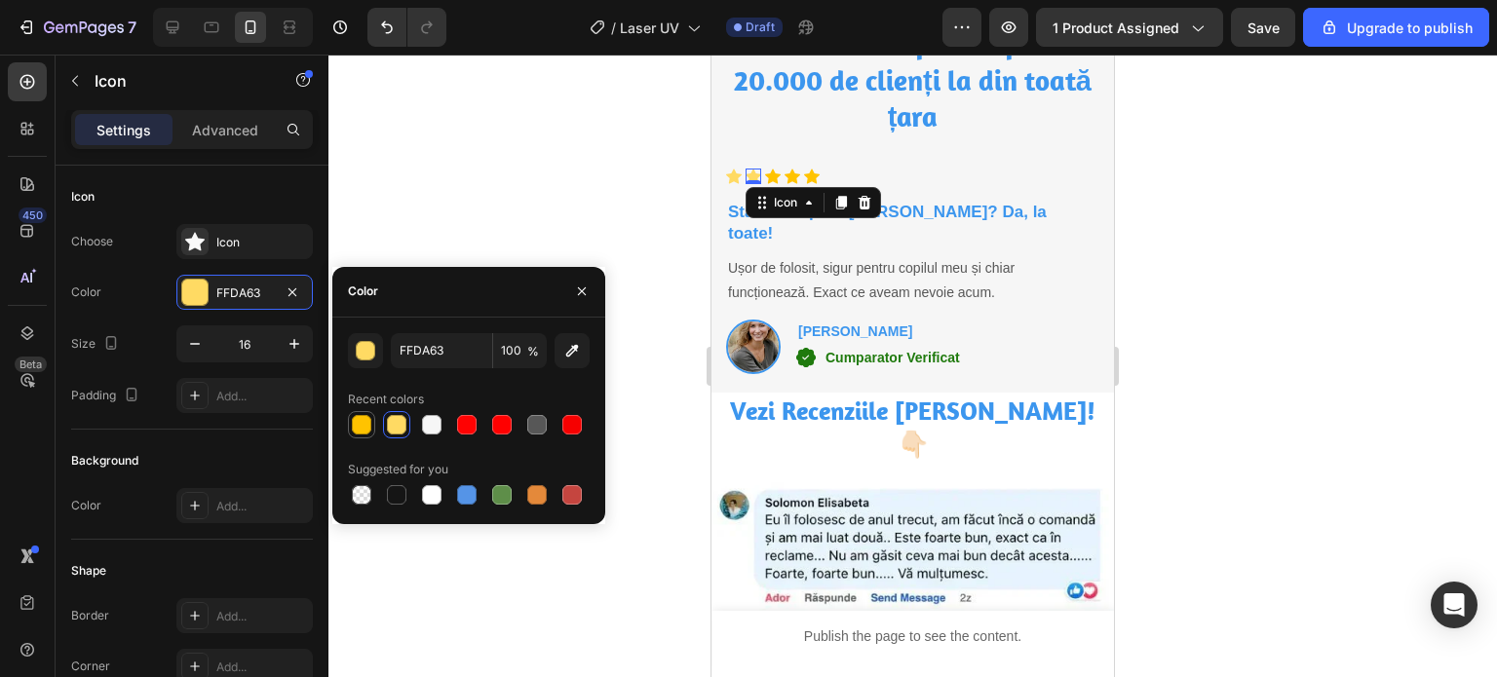
click at [357, 421] on div at bounding box center [361, 424] width 19 height 19
type input "FFC300"
click at [551, 176] on div at bounding box center [912, 366] width 1168 height 623
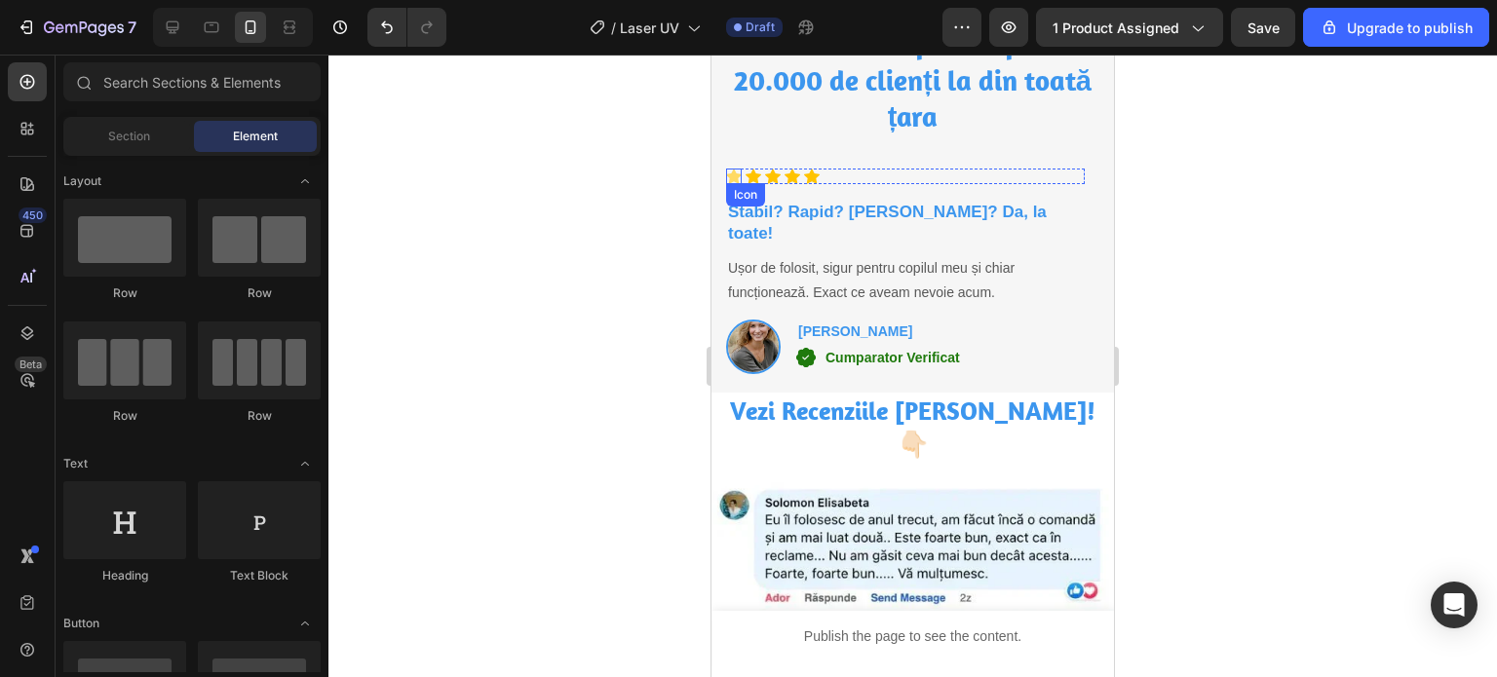
click at [734, 180] on icon at bounding box center [734, 176] width 16 height 15
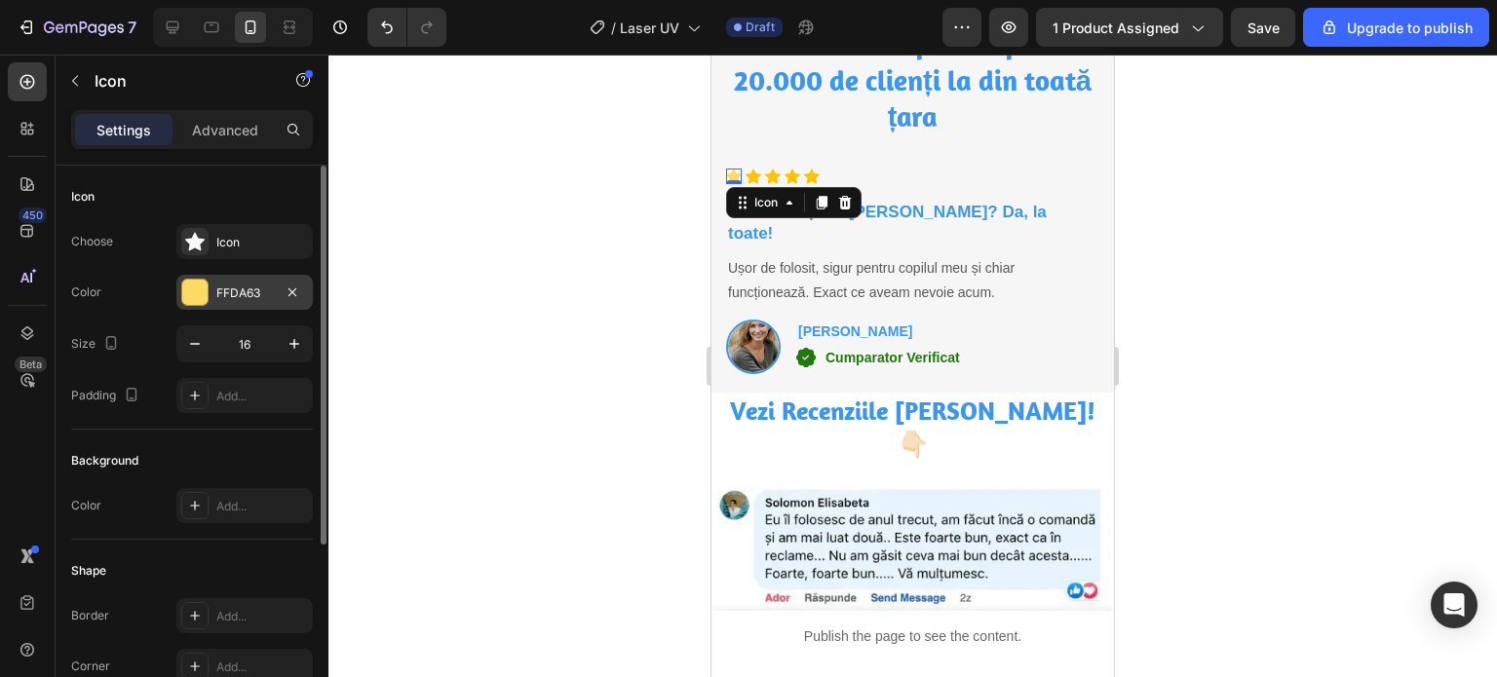
click at [216, 301] on div "FFDA63" at bounding box center [244, 292] width 136 height 35
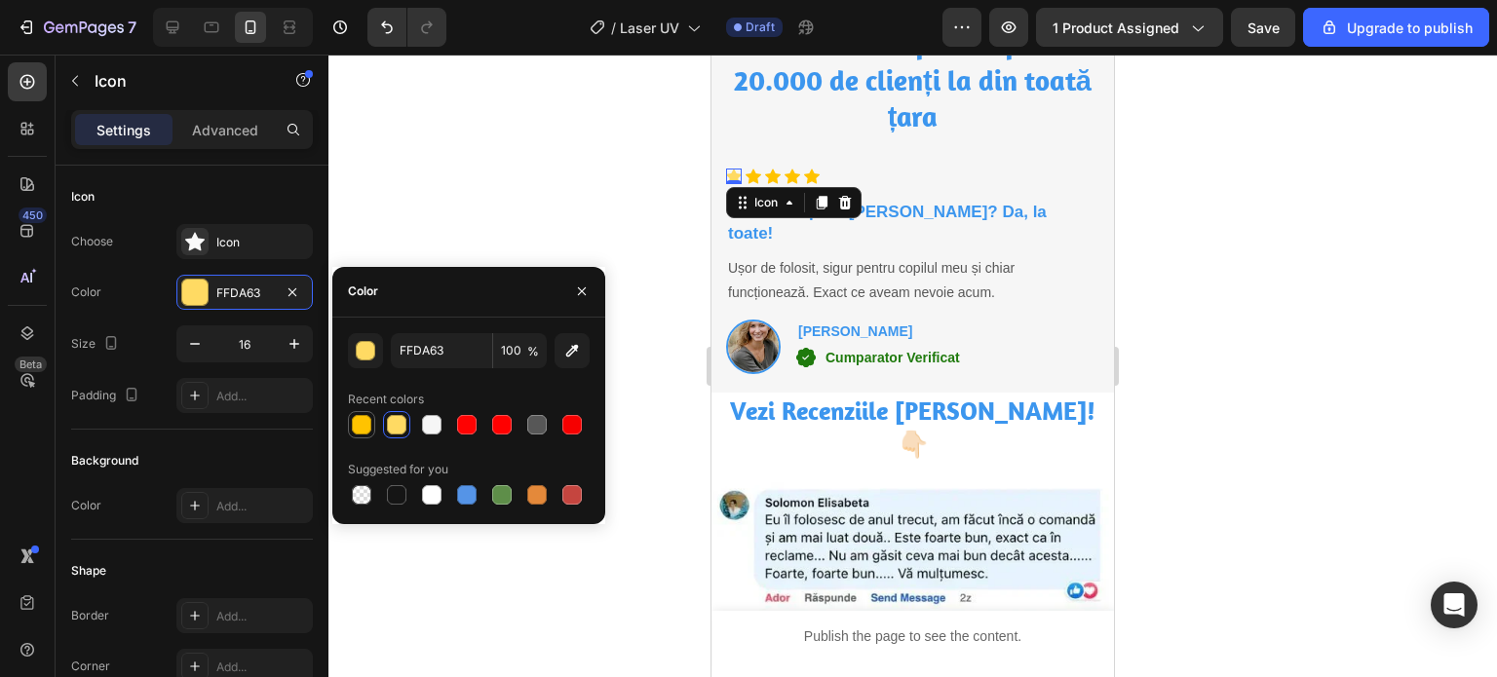
click at [352, 420] on div at bounding box center [361, 424] width 19 height 19
type input "FFC300"
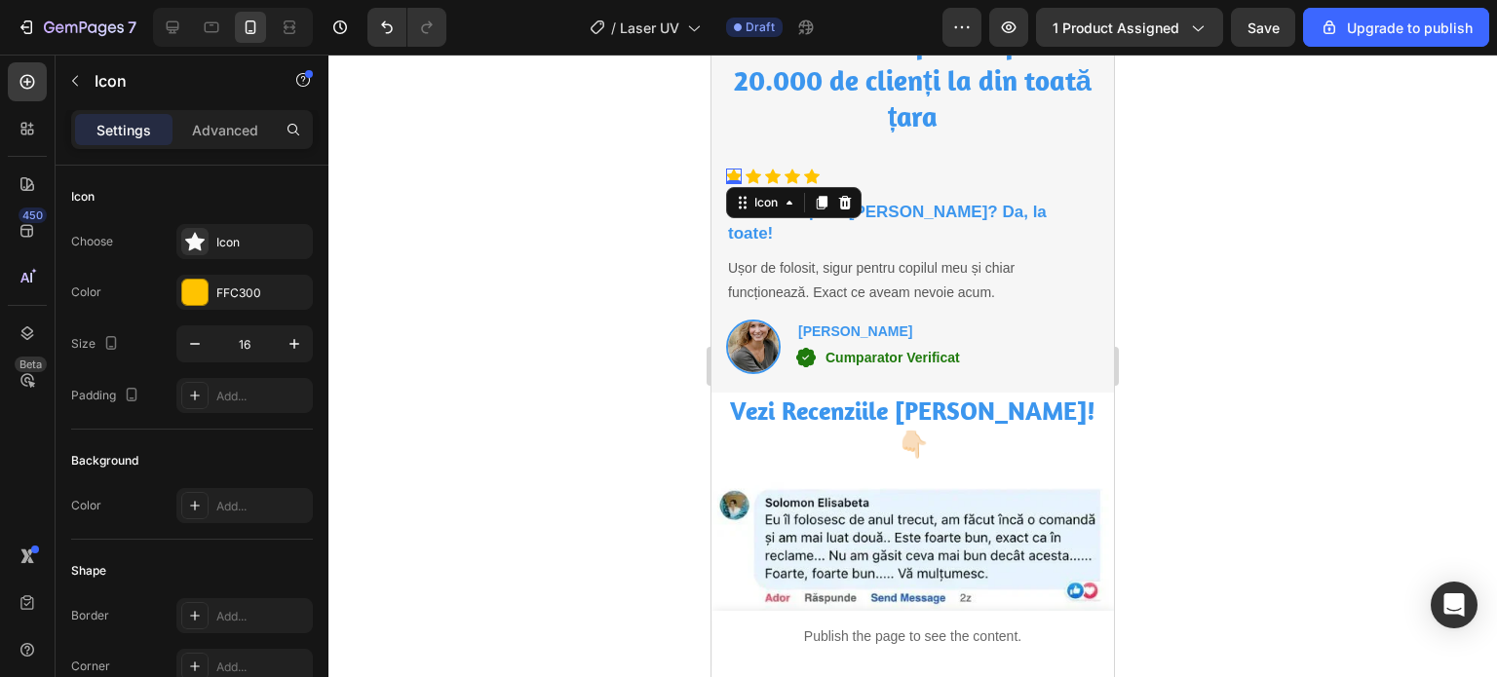
click at [418, 225] on div at bounding box center [912, 366] width 1168 height 623
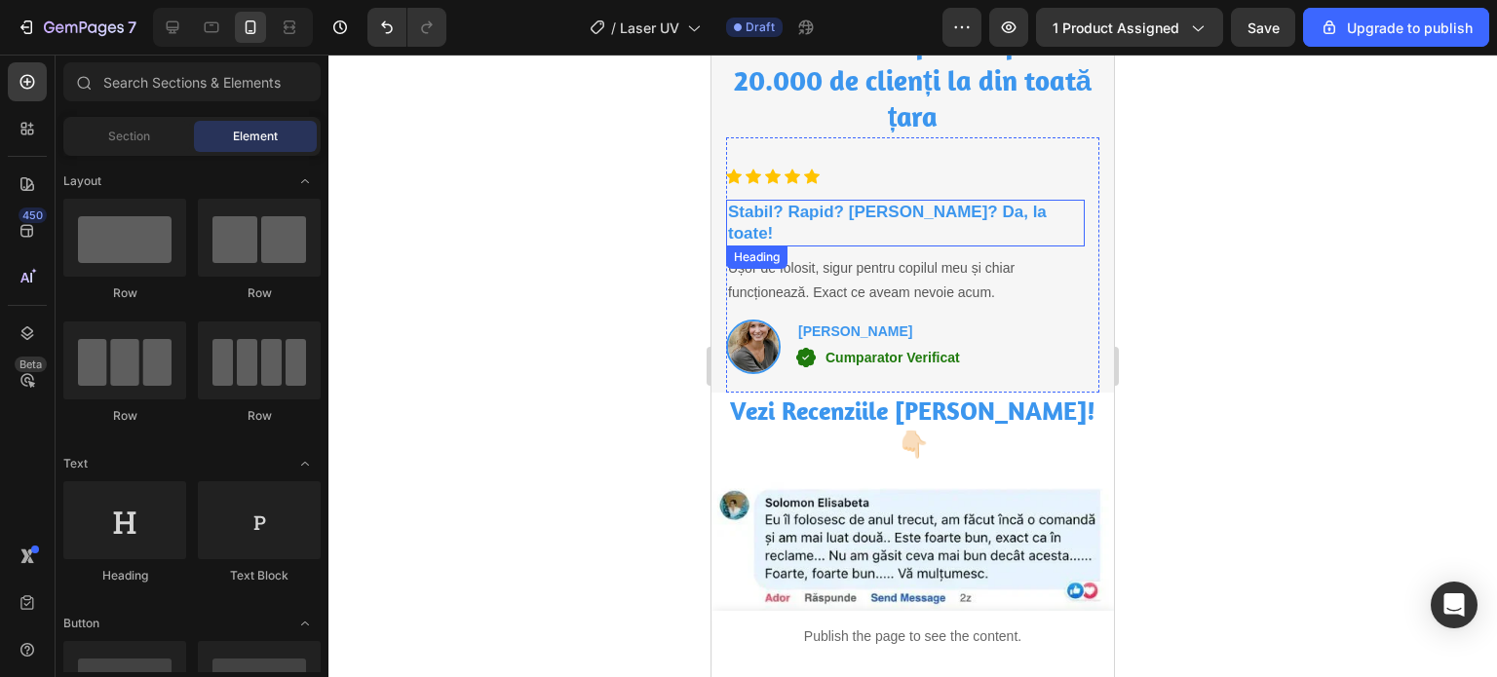
click at [865, 206] on h3 "Stabil? Rapid? Merită? Da, la toate!" at bounding box center [905, 223] width 359 height 47
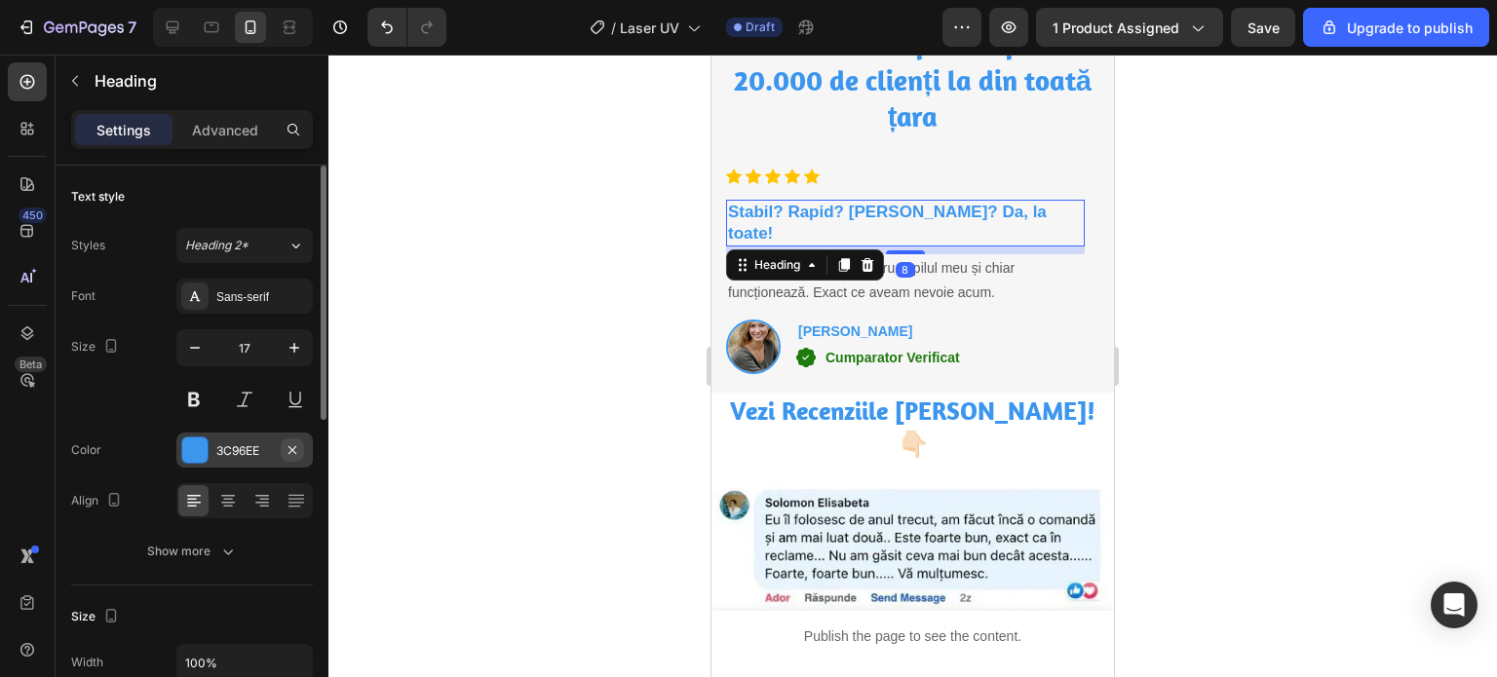
click at [296, 448] on icon "button" at bounding box center [293, 450] width 16 height 16
drag, startPoint x: 208, startPoint y: 453, endPoint x: 265, endPoint y: 459, distance: 57.8
click at [210, 453] on div "Add..." at bounding box center [244, 450] width 136 height 35
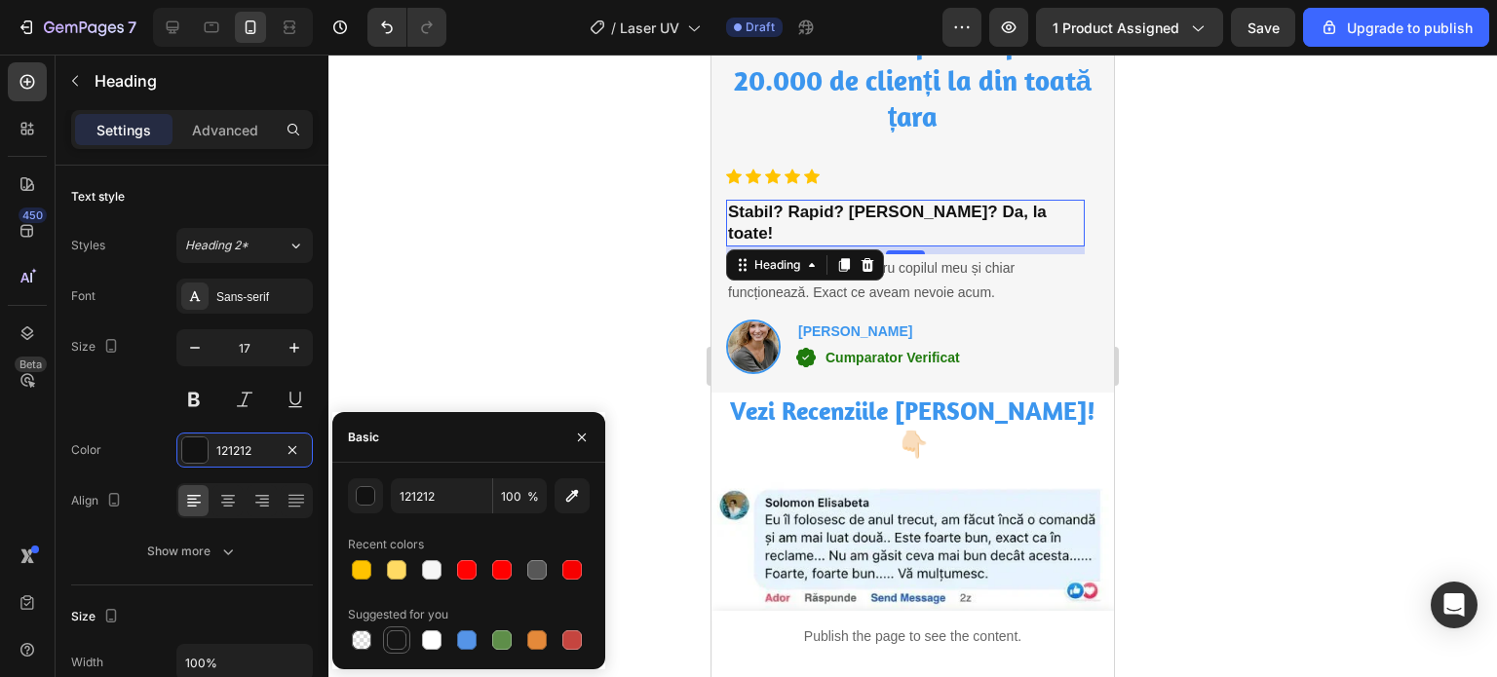
click at [394, 630] on div at bounding box center [396, 639] width 19 height 19
type input "151515"
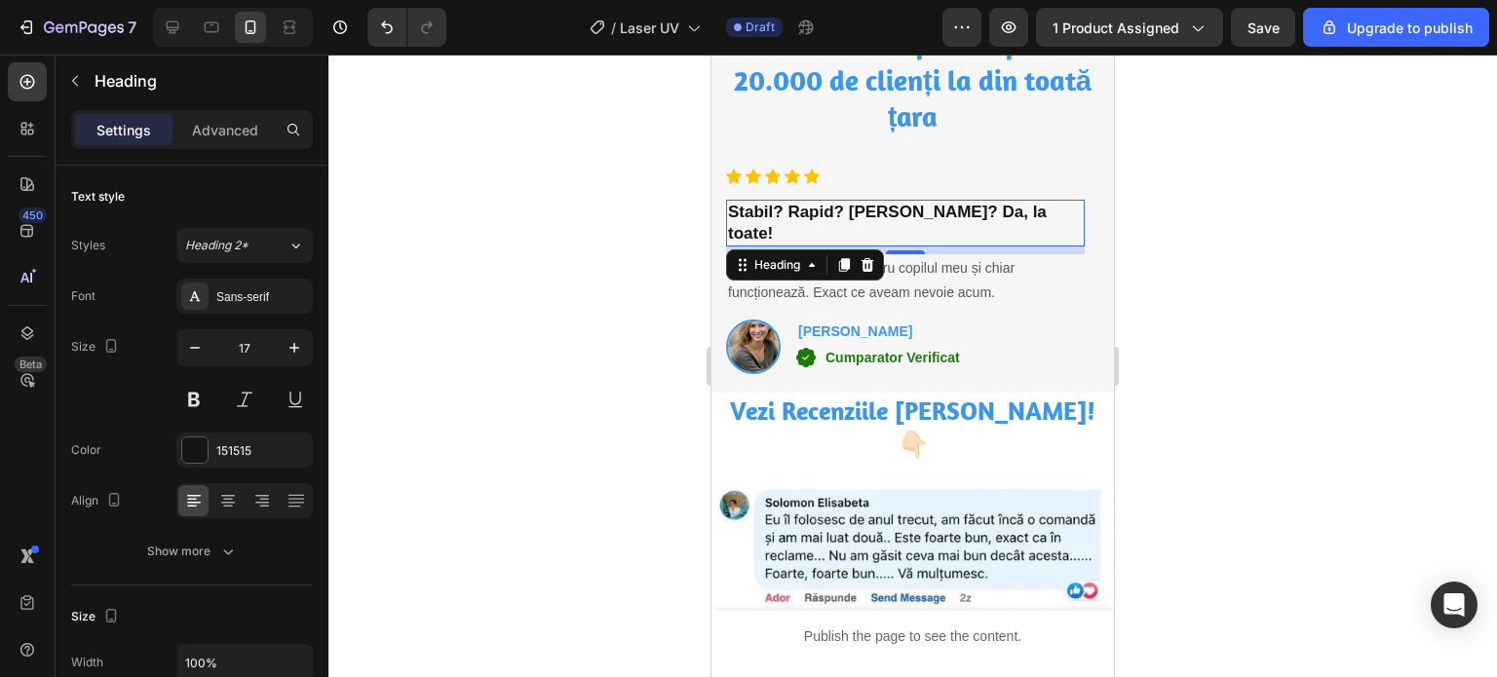
click at [506, 237] on div at bounding box center [912, 366] width 1168 height 623
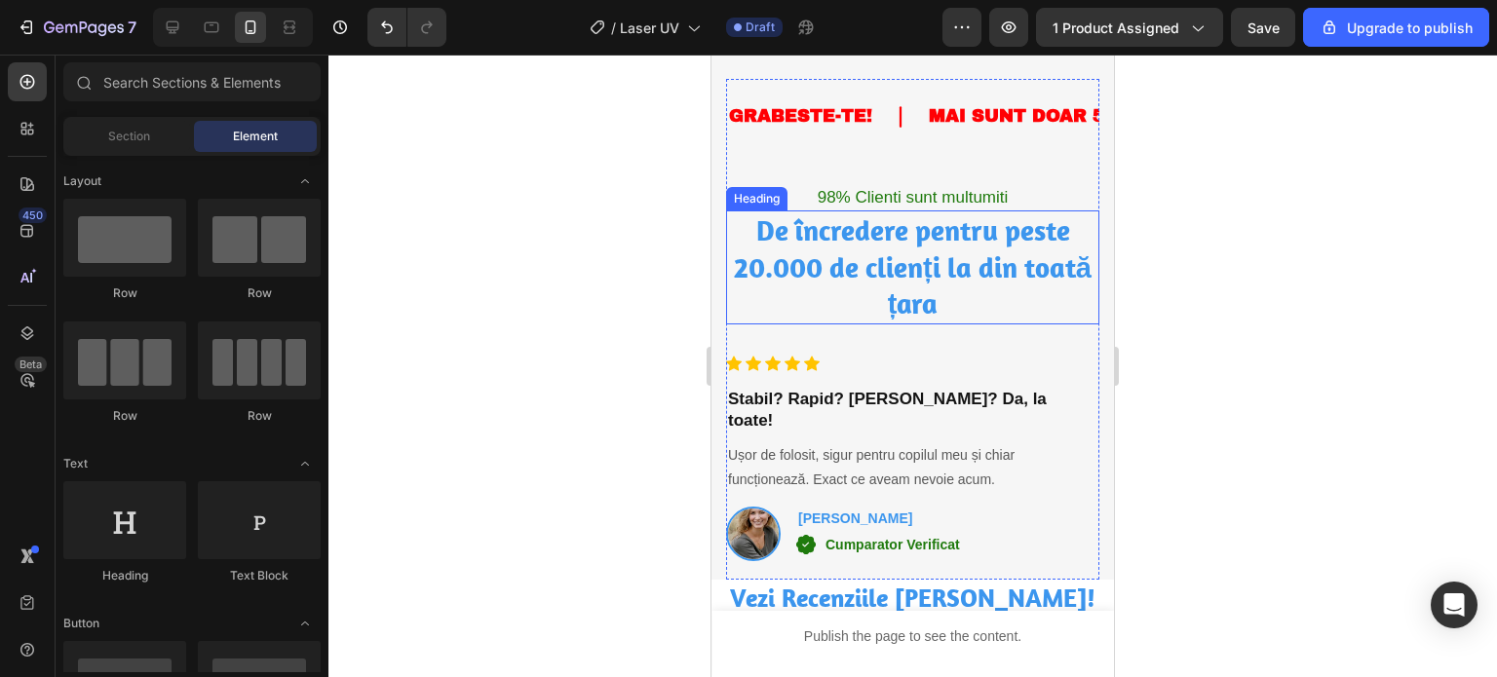
scroll to position [5165, 0]
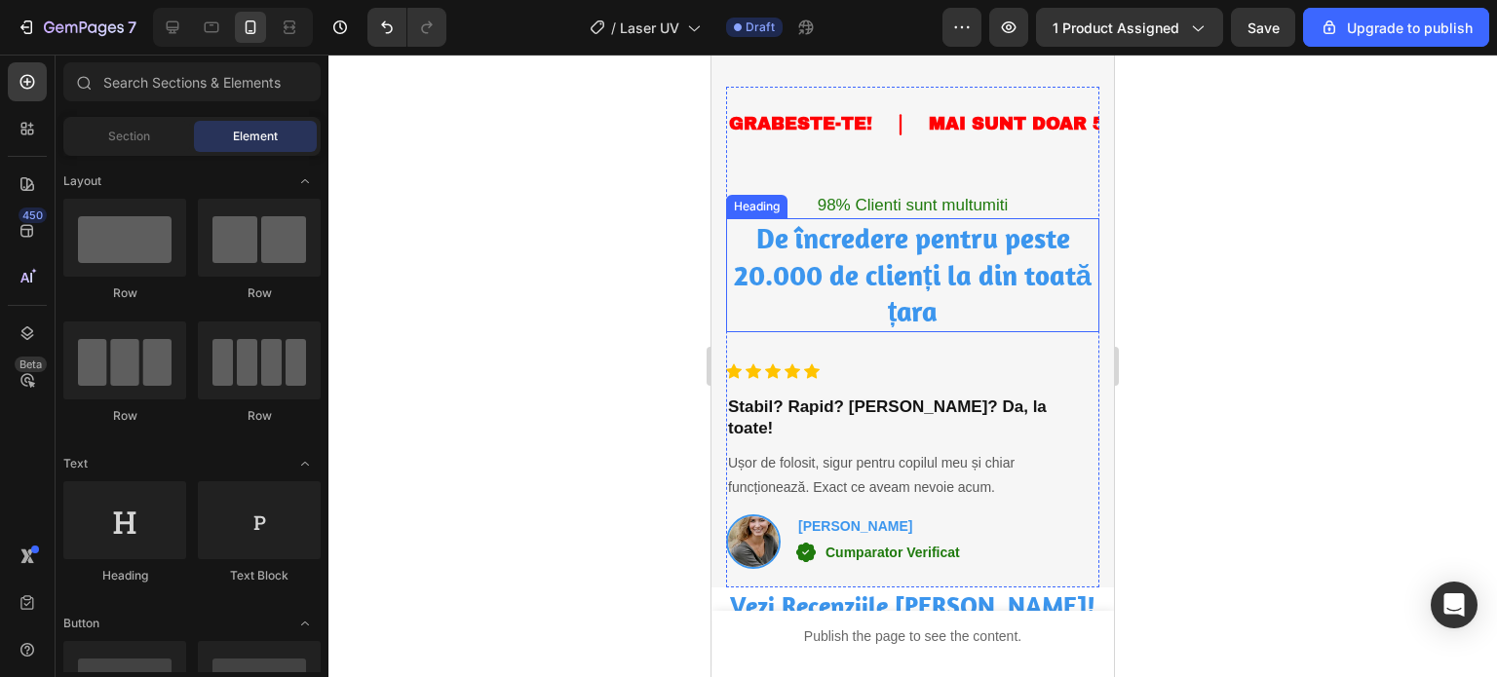
click at [916, 299] on h2 "De încredere pentru peste 20.000 de clienți la din toată țara" at bounding box center [912, 275] width 373 height 114
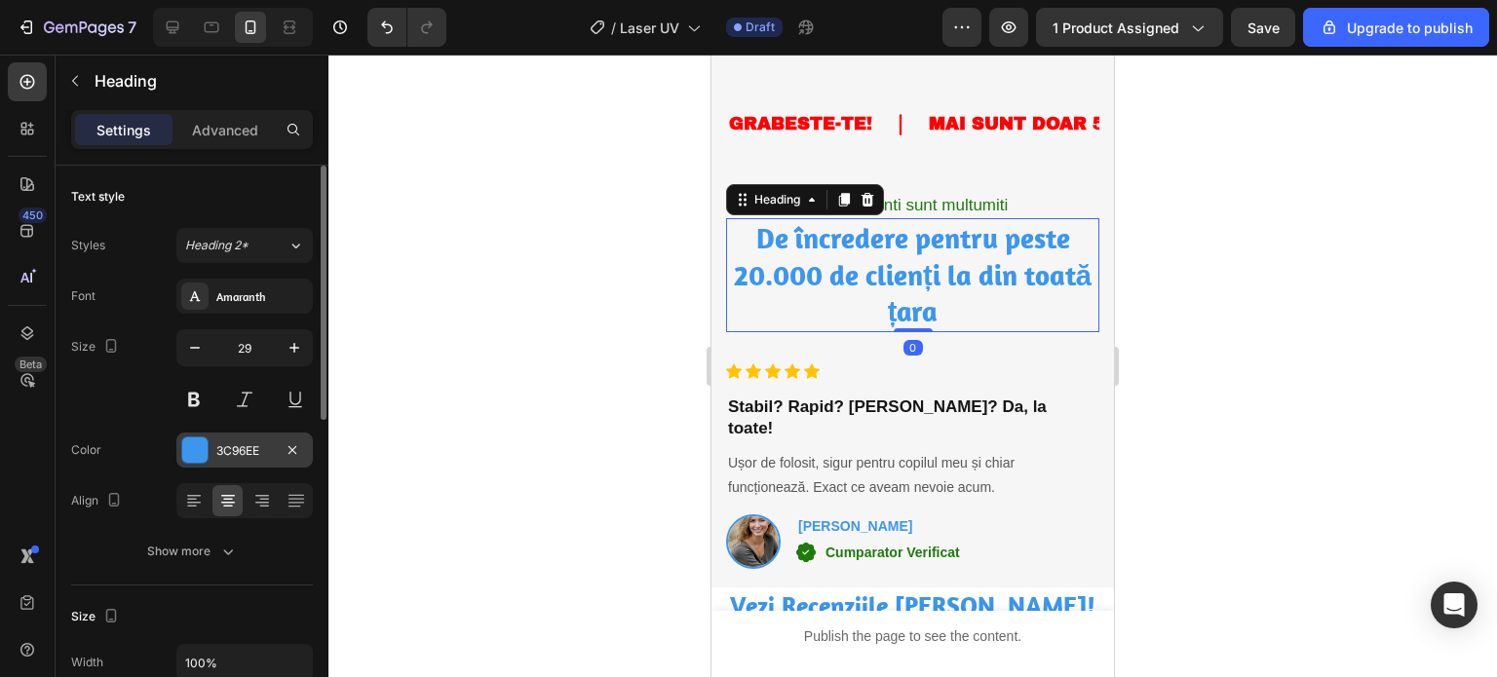
click at [241, 454] on div "3C96EE" at bounding box center [244, 451] width 57 height 18
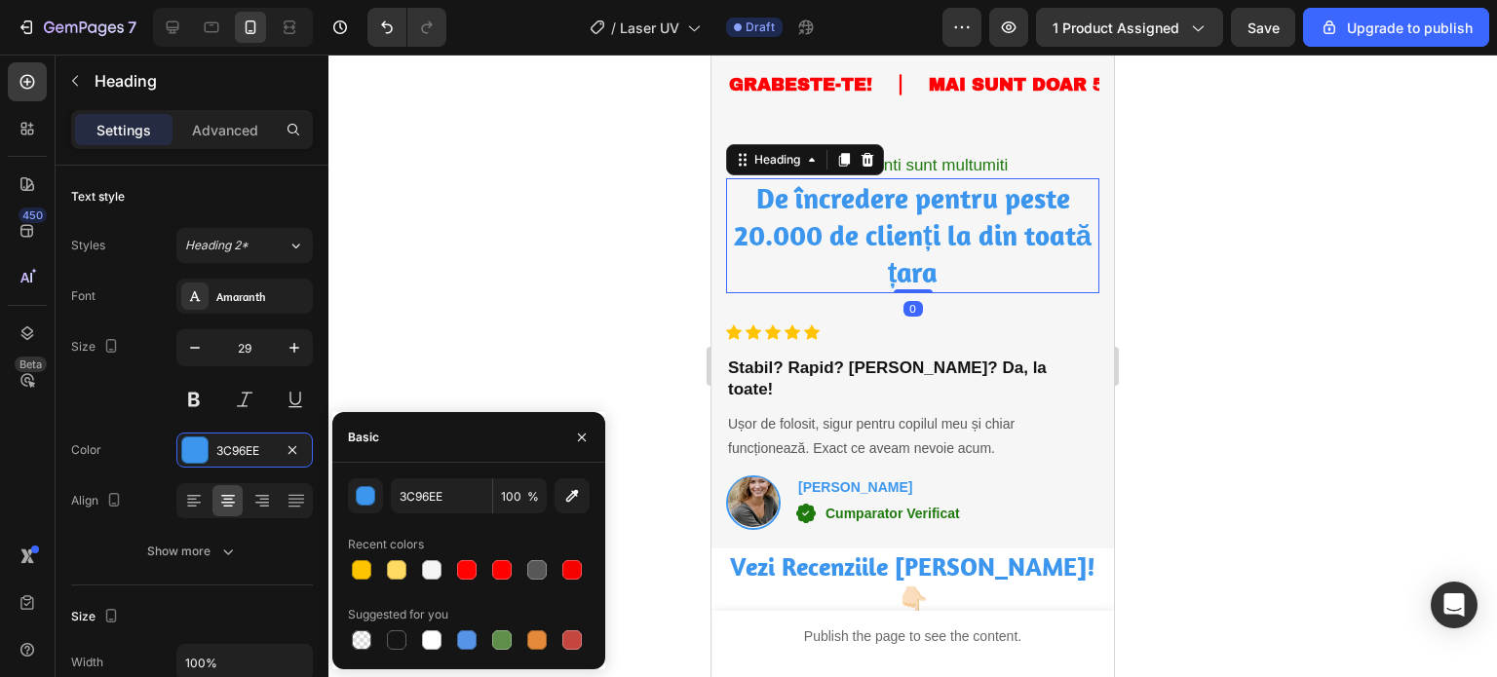
drag, startPoint x: 395, startPoint y: 634, endPoint x: 377, endPoint y: 559, distance: 77.1
click at [396, 634] on div at bounding box center [396, 639] width 19 height 19
type input "151515"
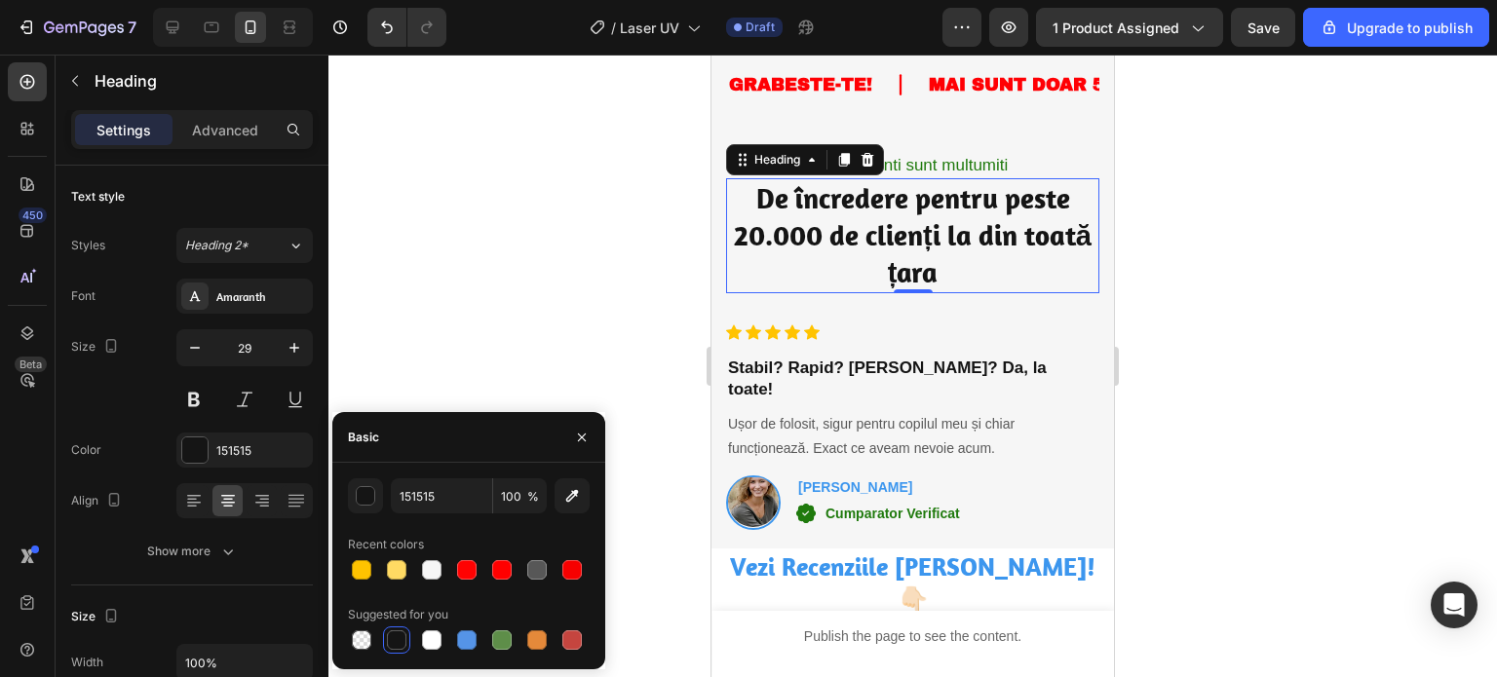
click at [433, 290] on div at bounding box center [912, 366] width 1168 height 623
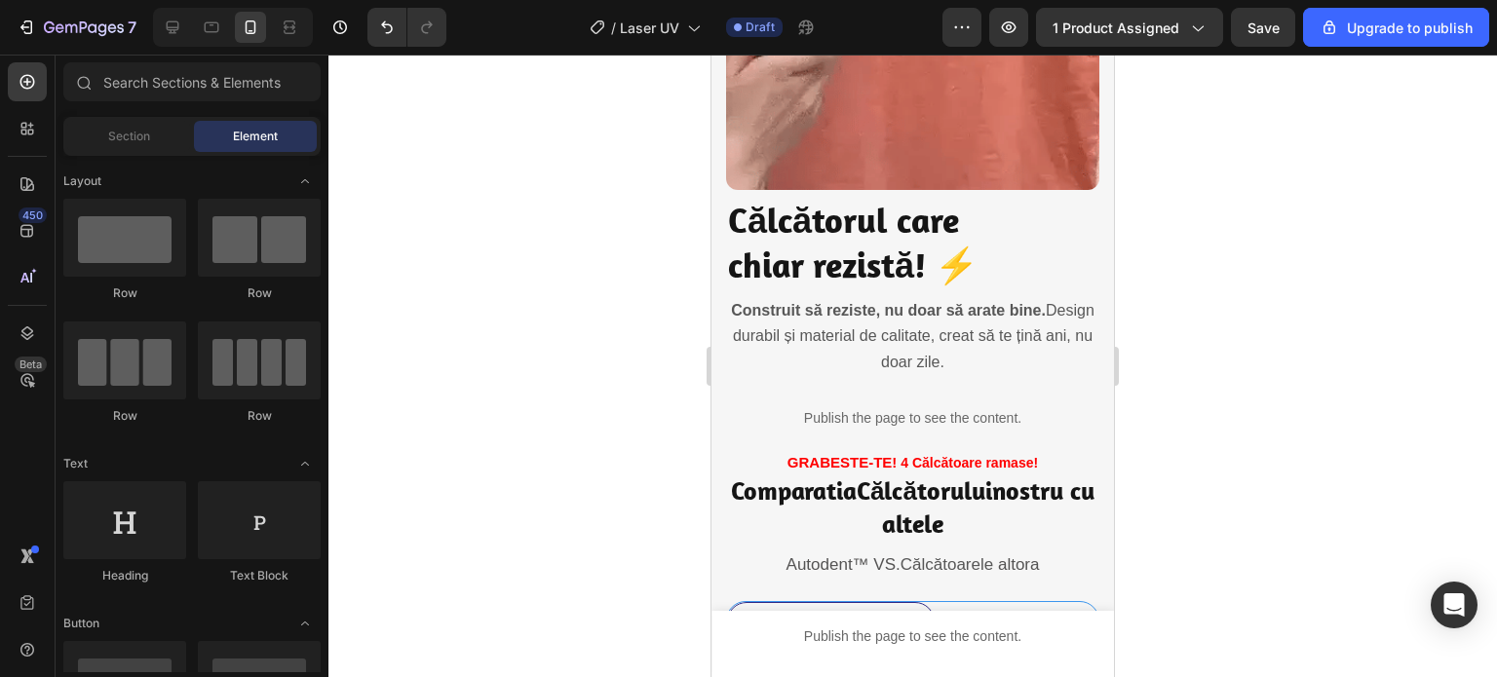
scroll to position [3021, 0]
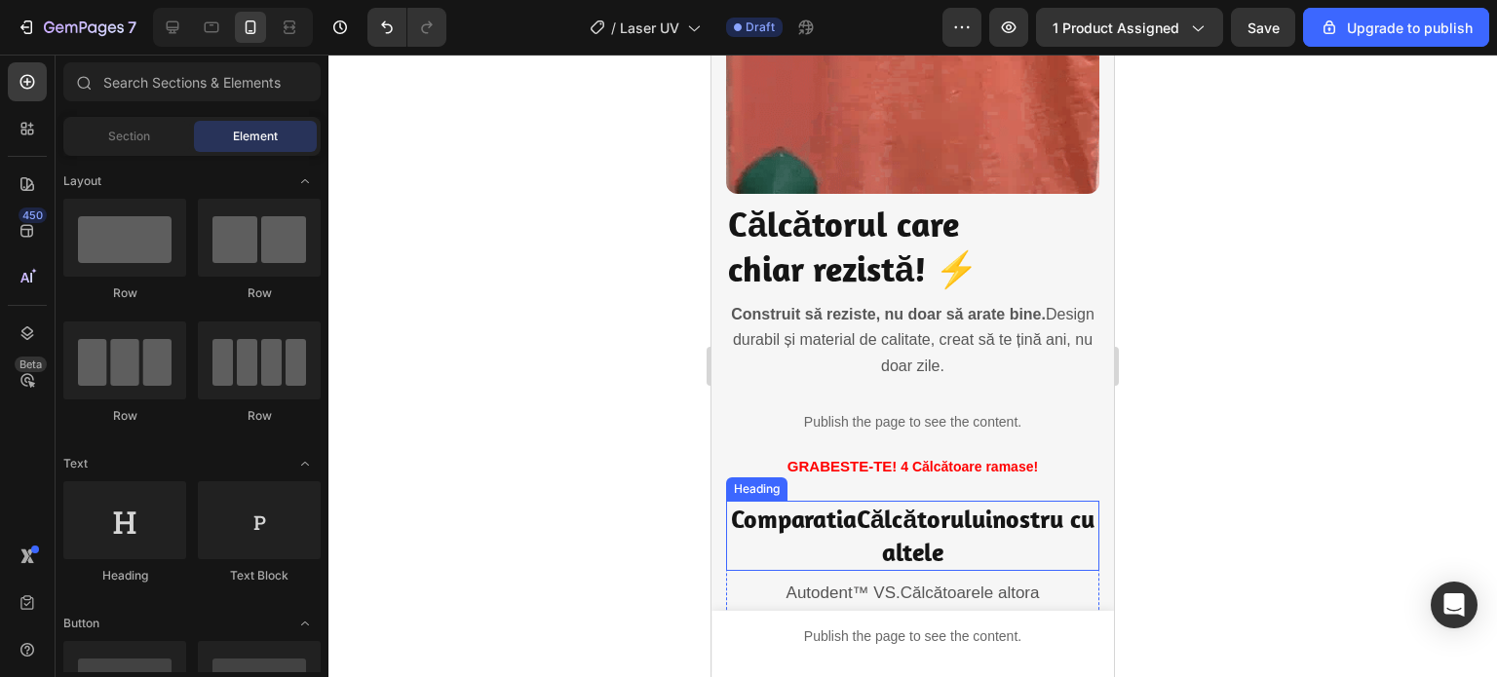
click at [878, 503] on strong "Călcătorului" at bounding box center [924, 519] width 135 height 32
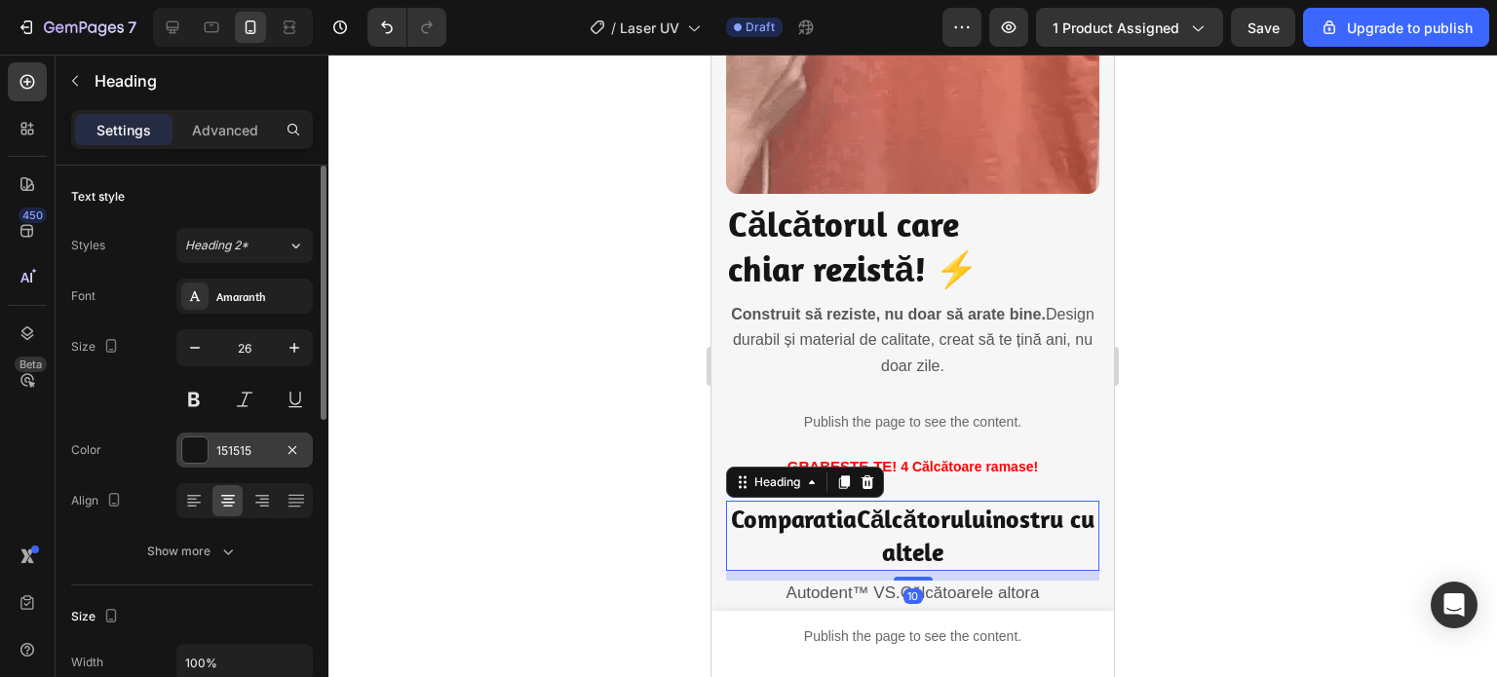
click at [265, 442] on div "151515" at bounding box center [244, 451] width 57 height 18
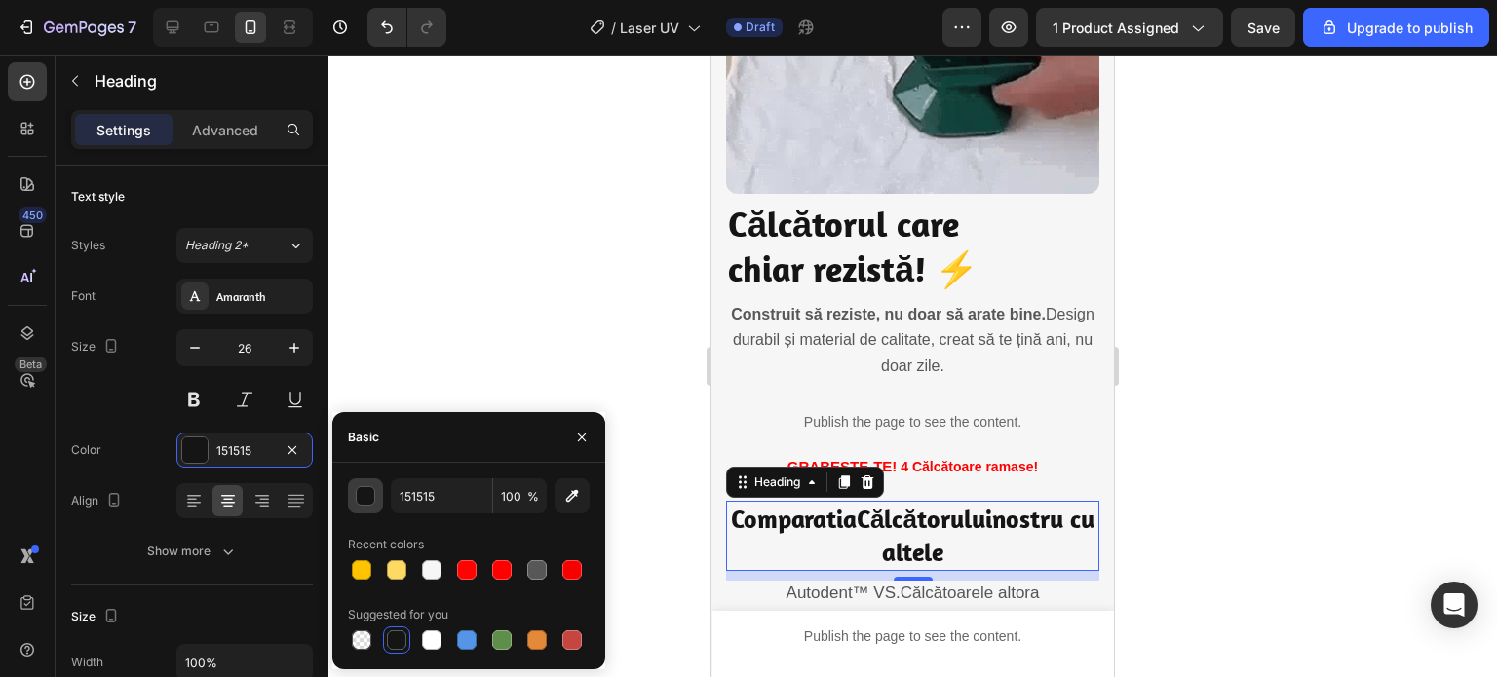
click at [380, 502] on button "button" at bounding box center [365, 495] width 35 height 35
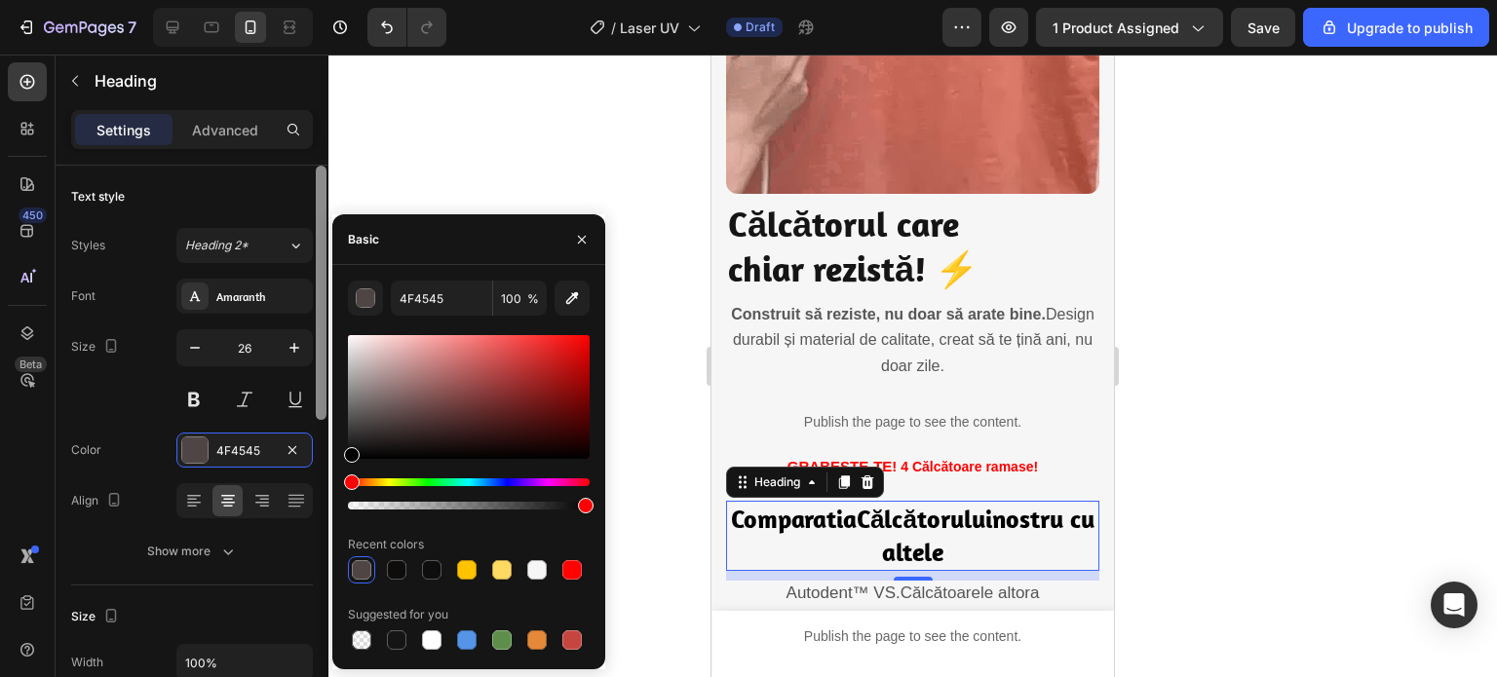
drag, startPoint x: 347, startPoint y: 449, endPoint x: 326, endPoint y: 495, distance: 50.2
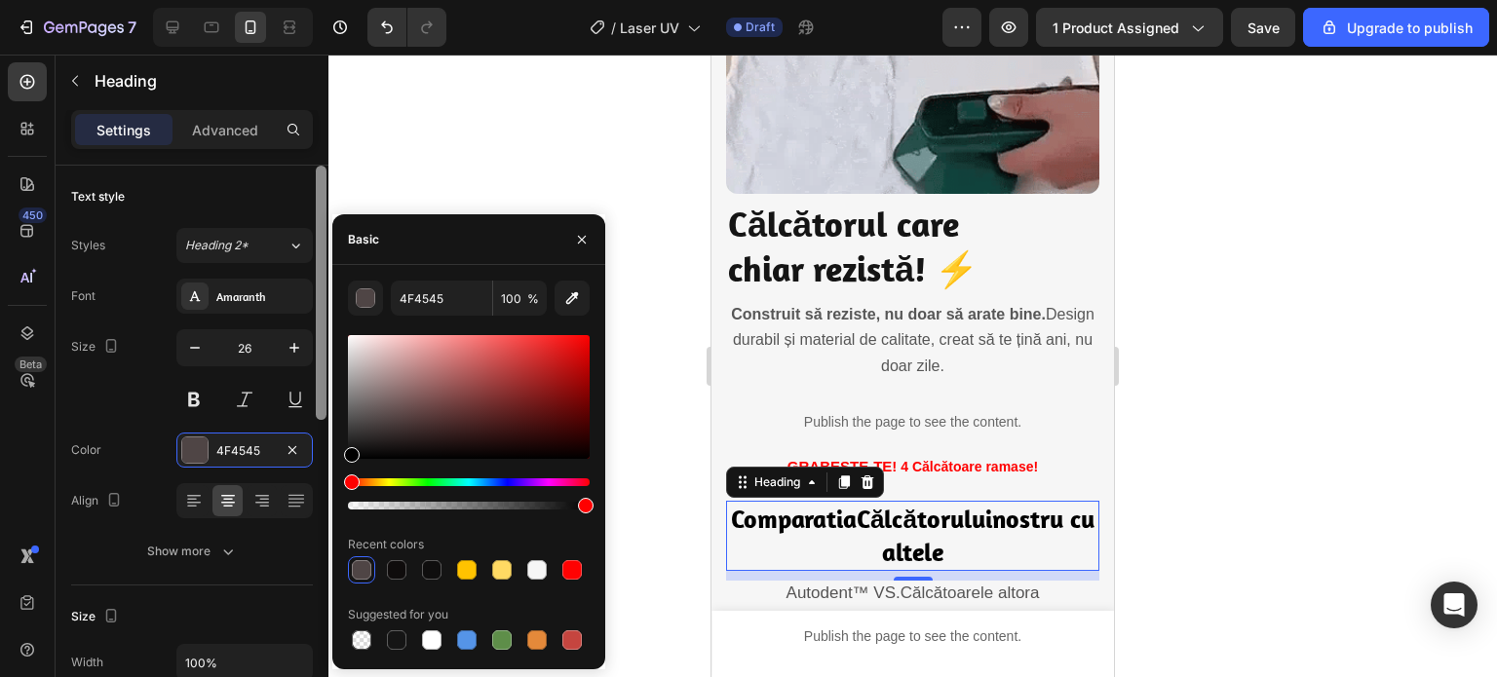
click at [326, 495] on div "450 Beta Sections(7) Elements(84) Section Element Hero Section Product Detail B…" at bounding box center [164, 366] width 328 height 623
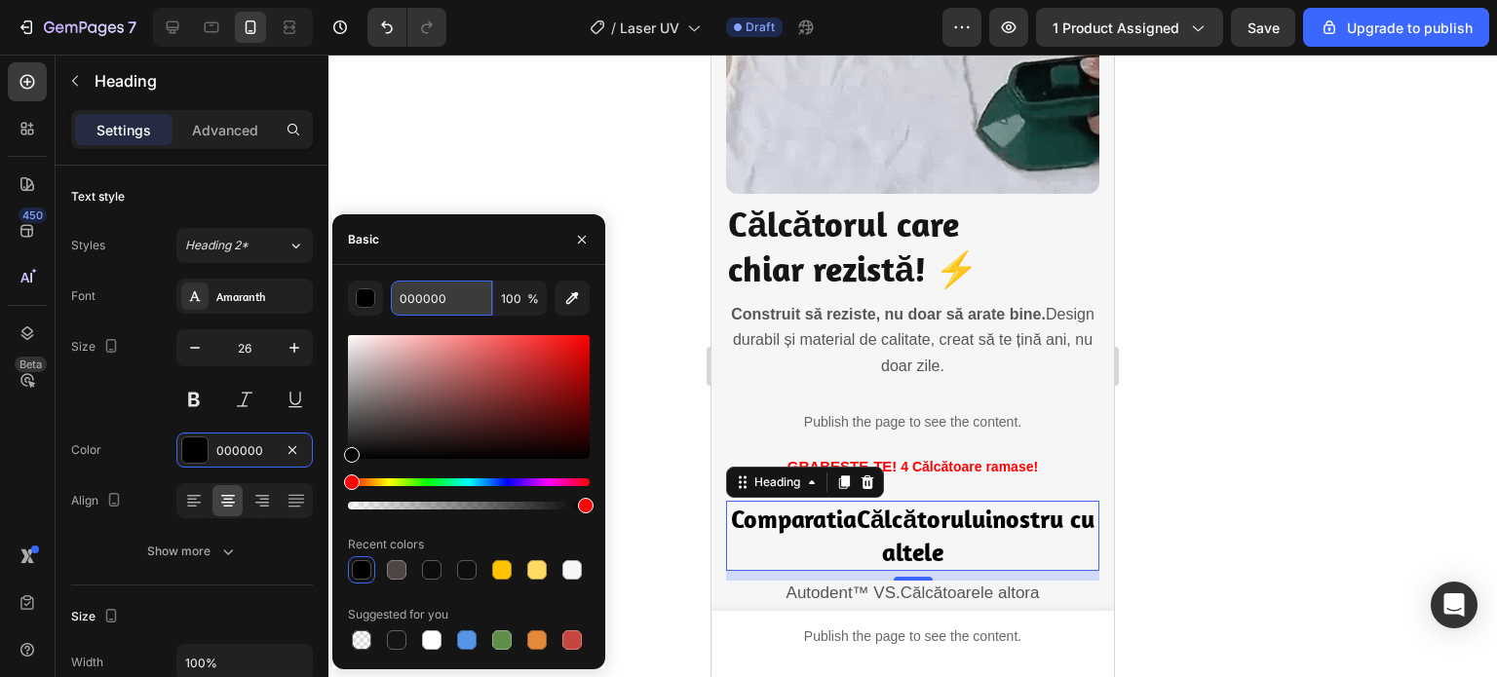
click at [452, 300] on input "000000" at bounding box center [441, 298] width 101 height 35
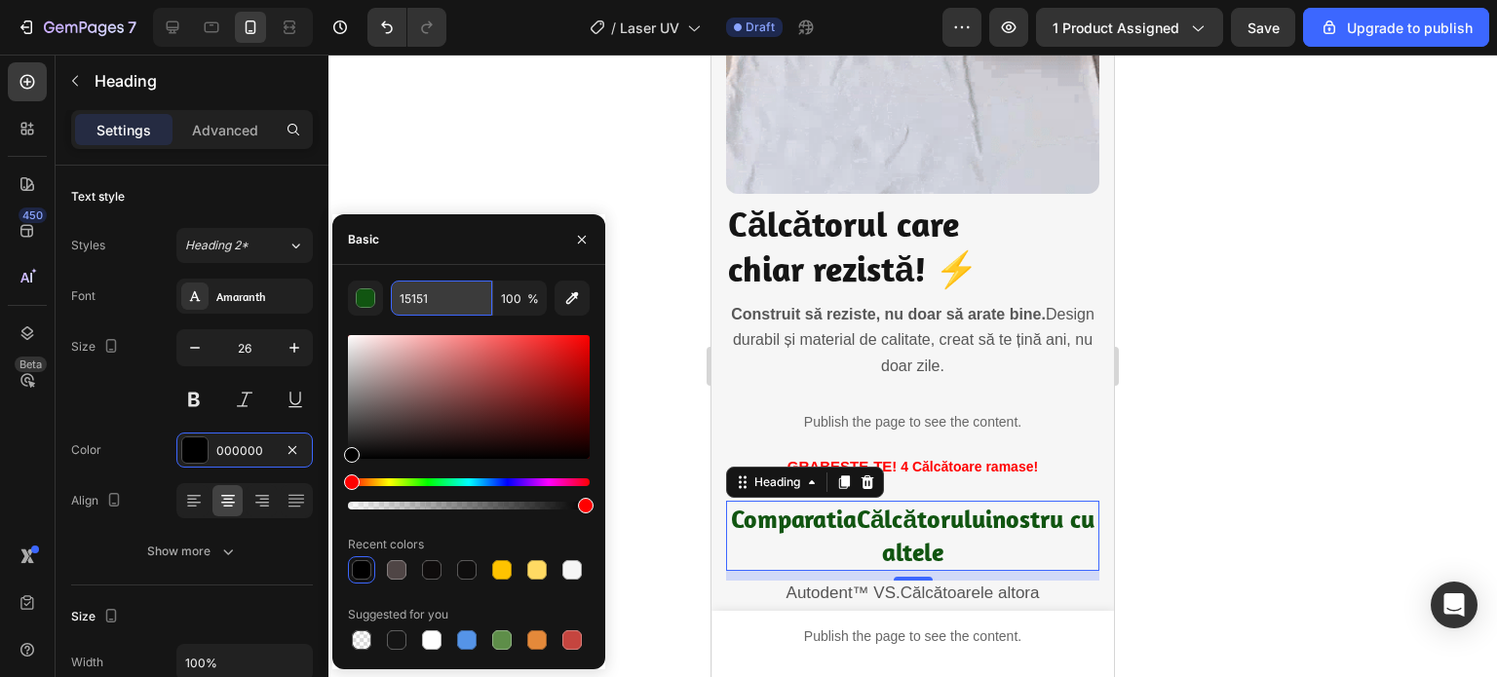
type input "151515"
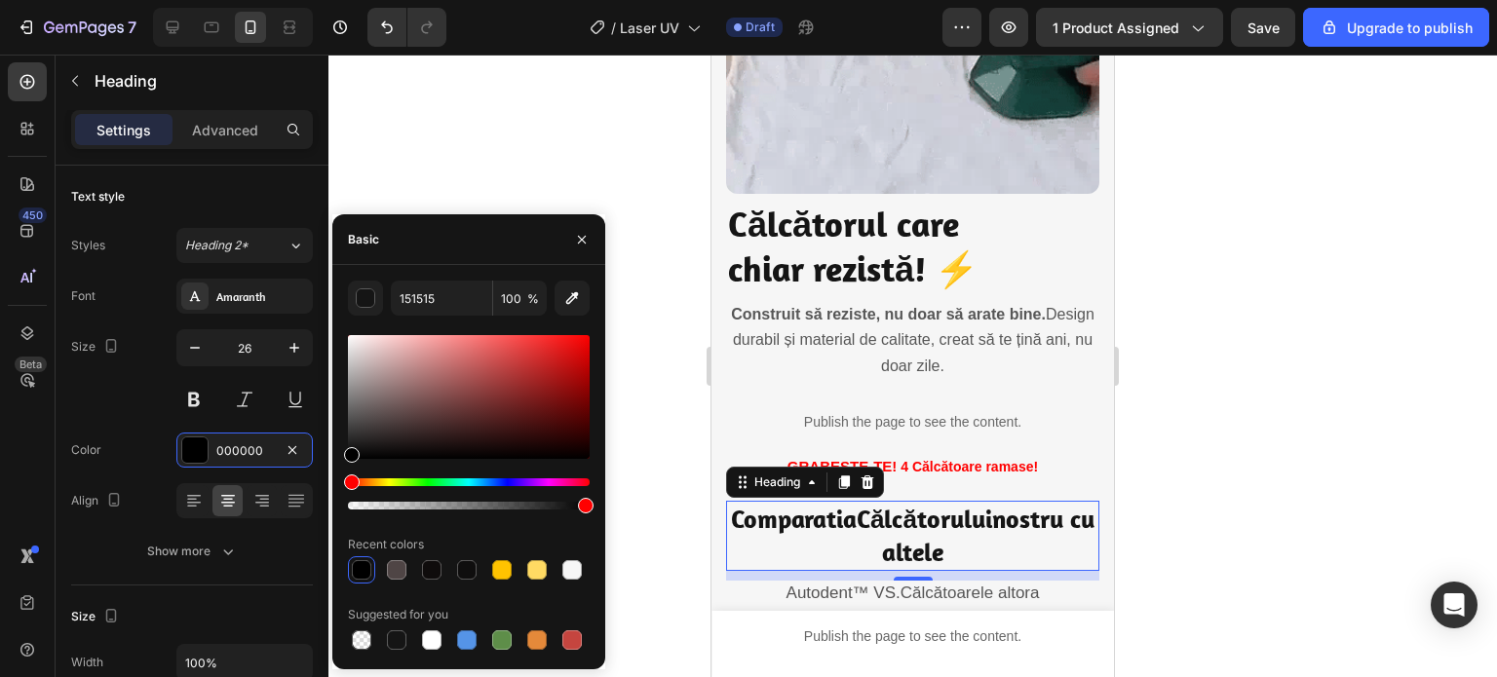
click at [501, 136] on div at bounding box center [912, 366] width 1168 height 623
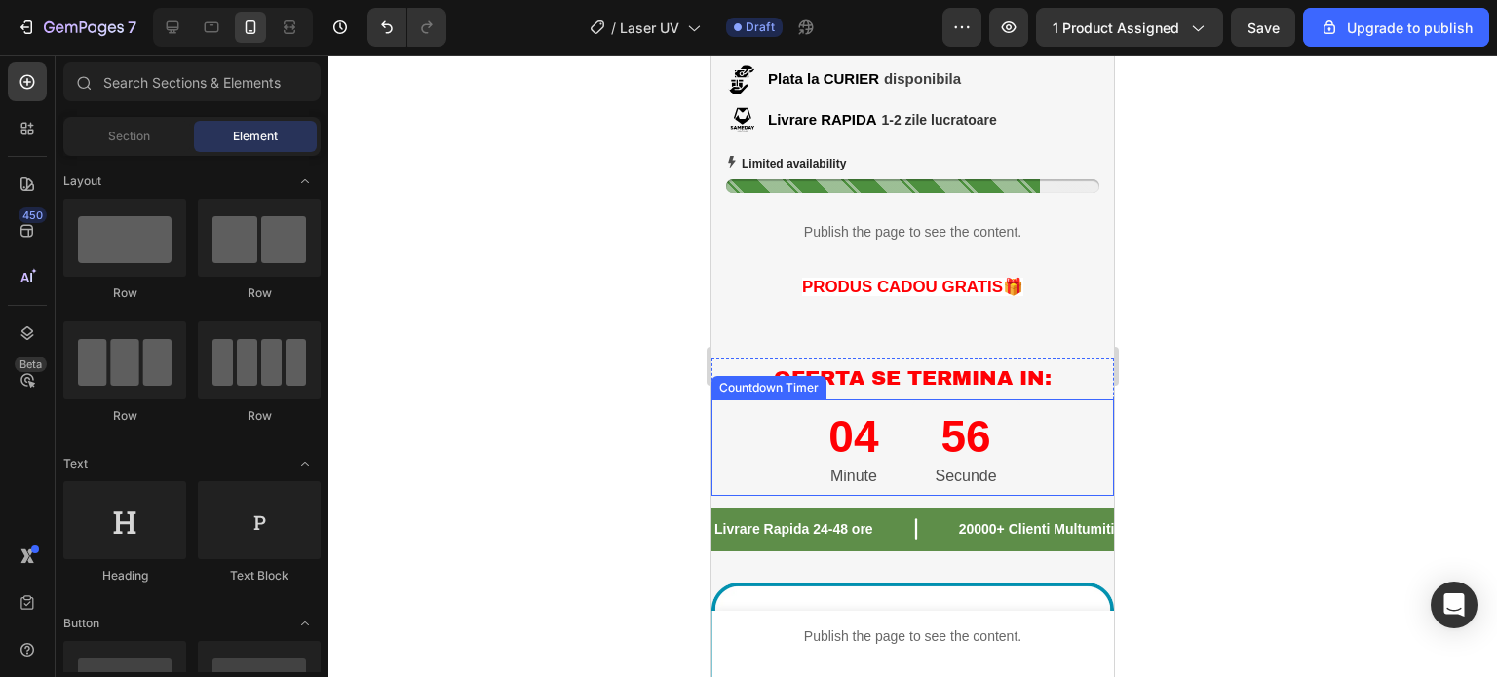
scroll to position [780, 0]
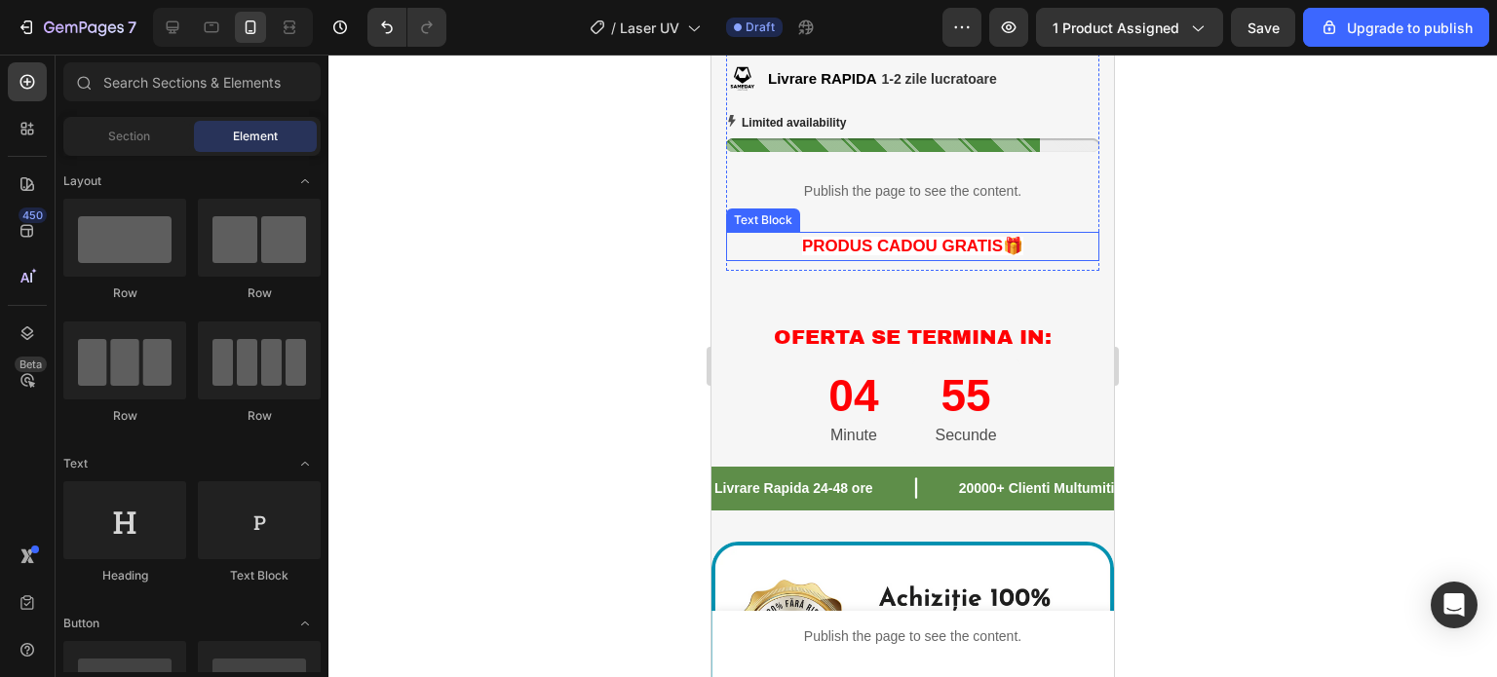
click at [980, 237] on span "PRODUS CADOU GRATIS🎁" at bounding box center [912, 246] width 221 height 19
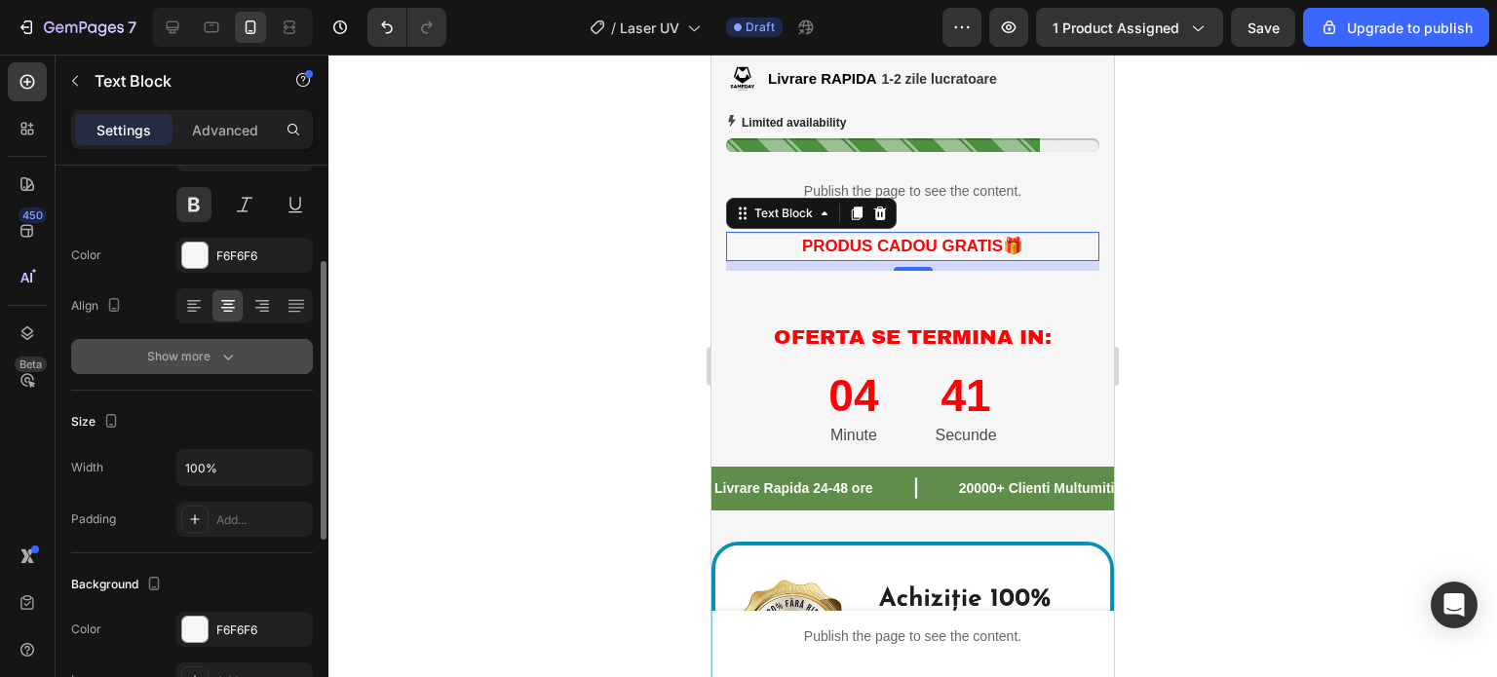
scroll to position [292, 0]
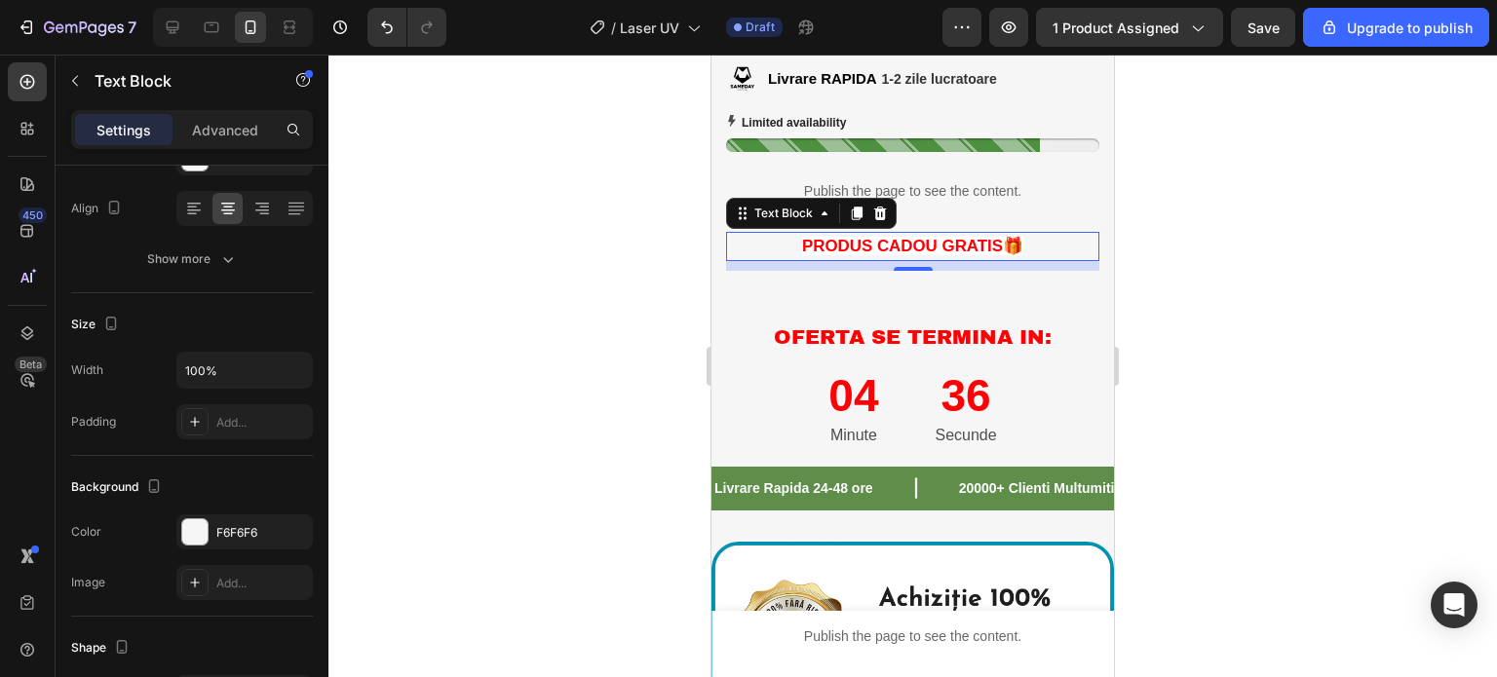
click at [469, 324] on div at bounding box center [912, 366] width 1168 height 623
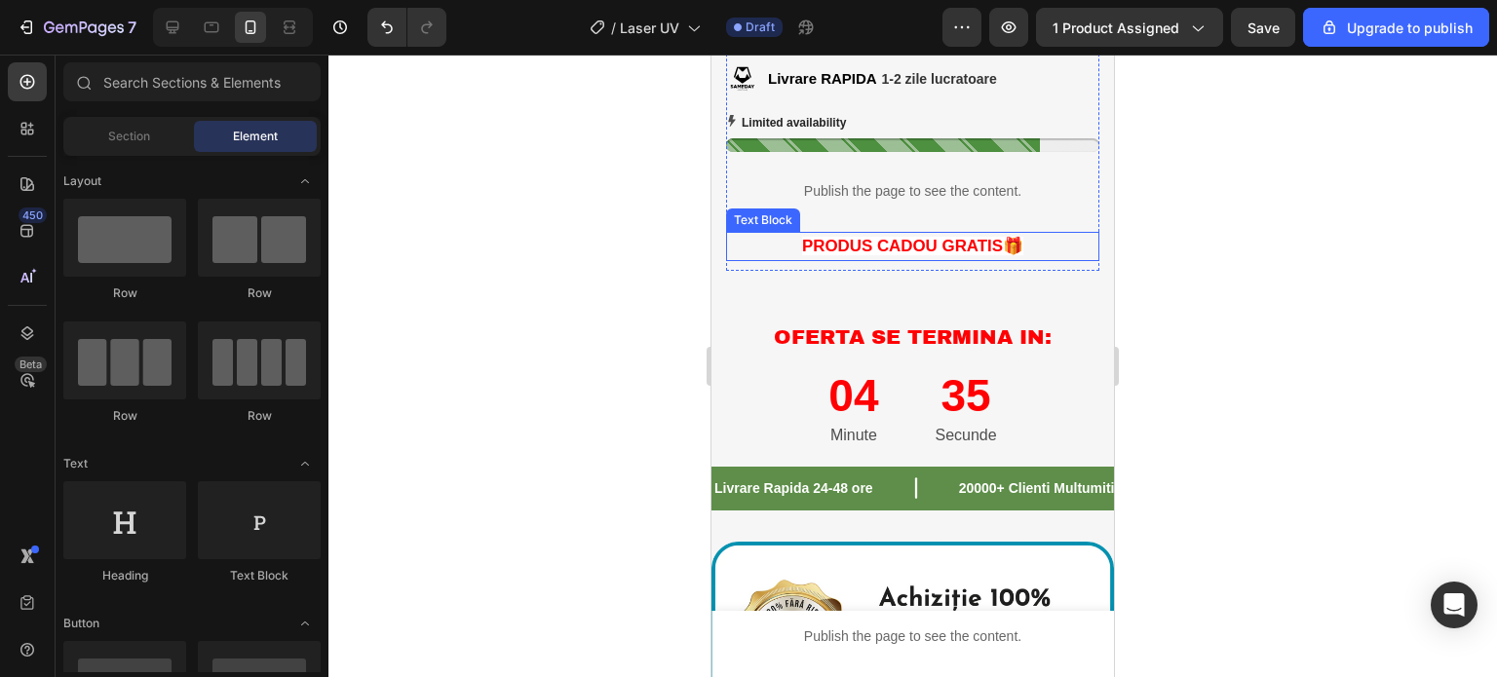
click at [902, 237] on span "PRODUS CADOU GRATIS🎁" at bounding box center [912, 246] width 221 height 19
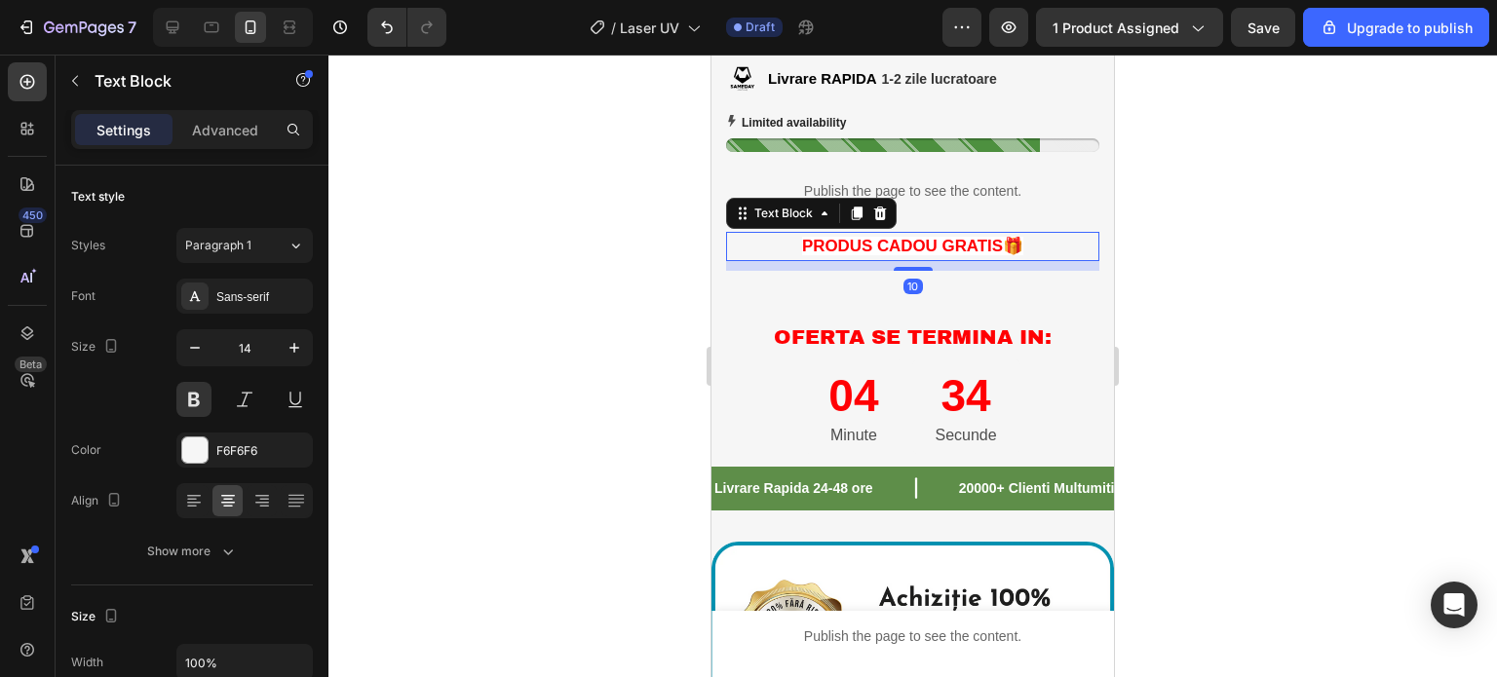
click at [902, 237] on span "PRODUS CADOU GRATIS🎁" at bounding box center [912, 246] width 221 height 19
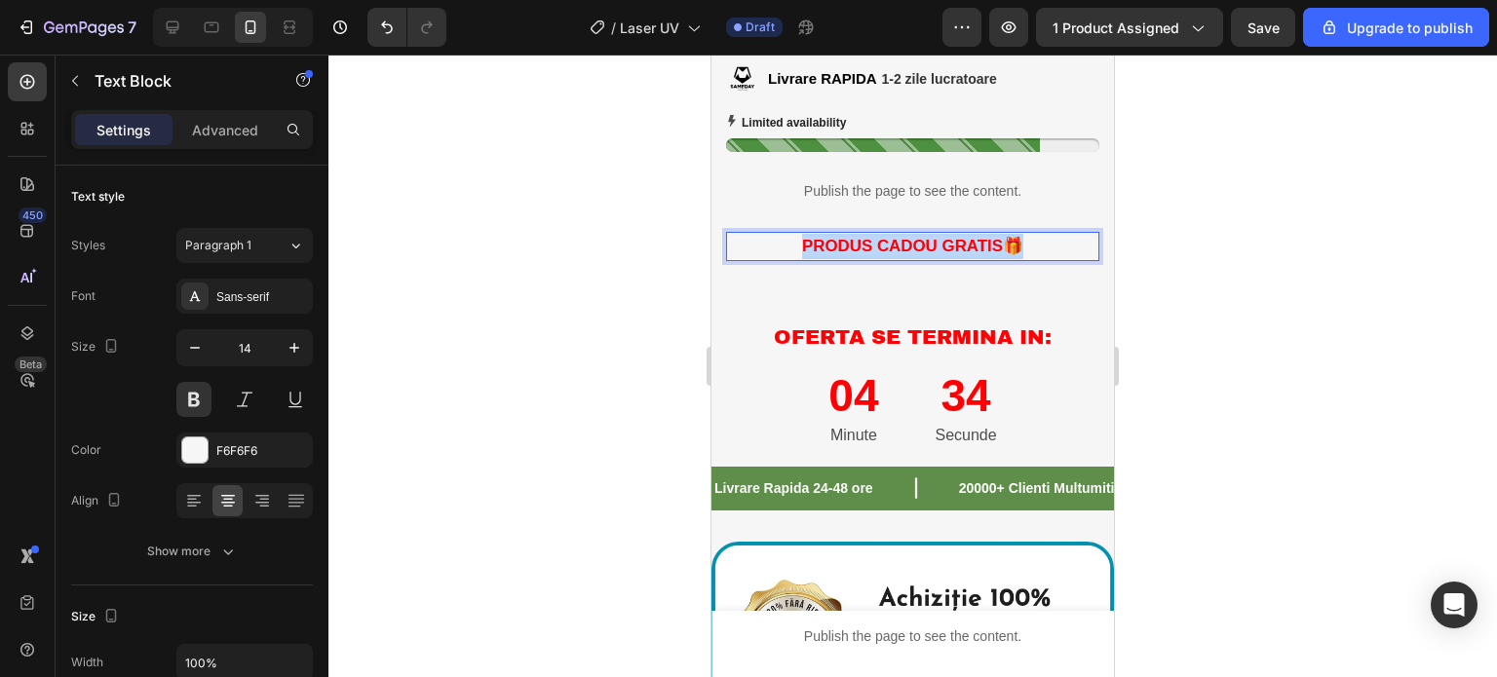
click at [902, 237] on span "PRODUS CADOU GRATIS🎁" at bounding box center [912, 246] width 221 height 19
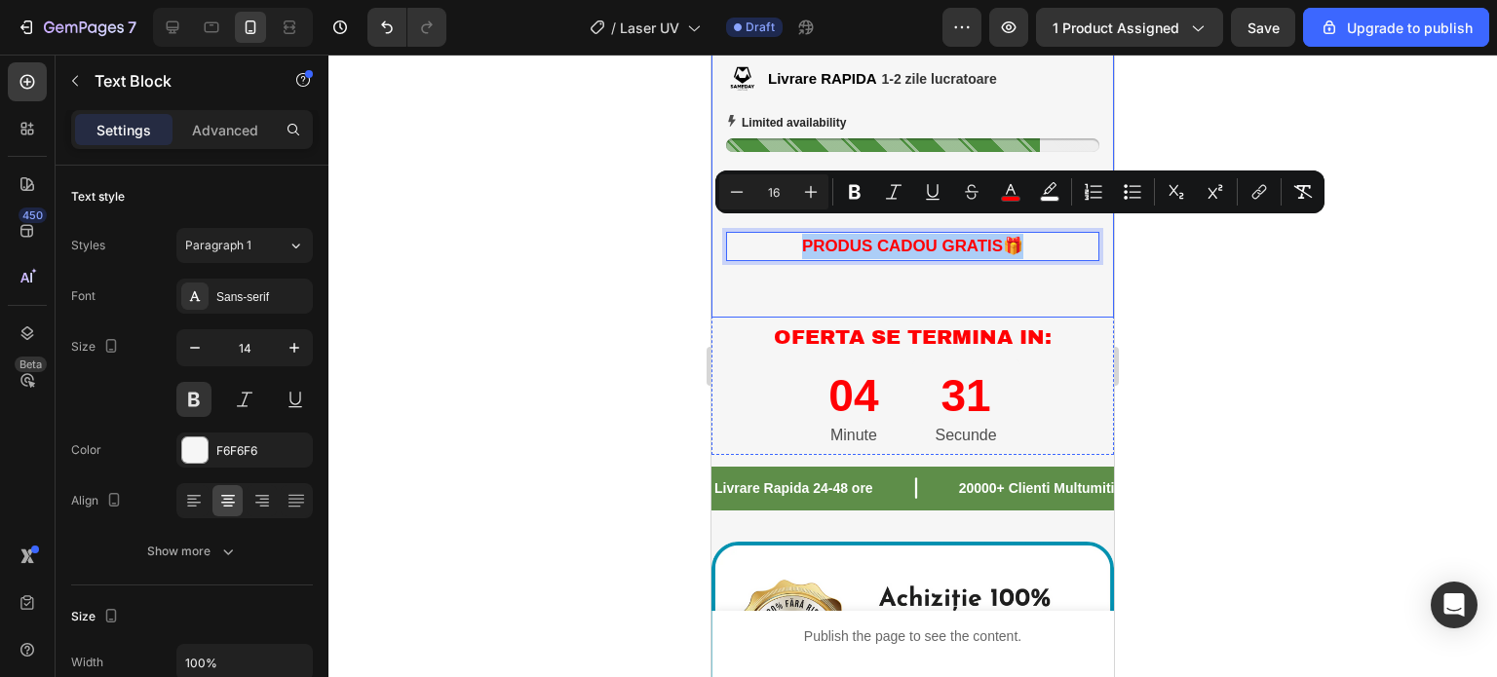
click at [562, 268] on div at bounding box center [912, 366] width 1168 height 623
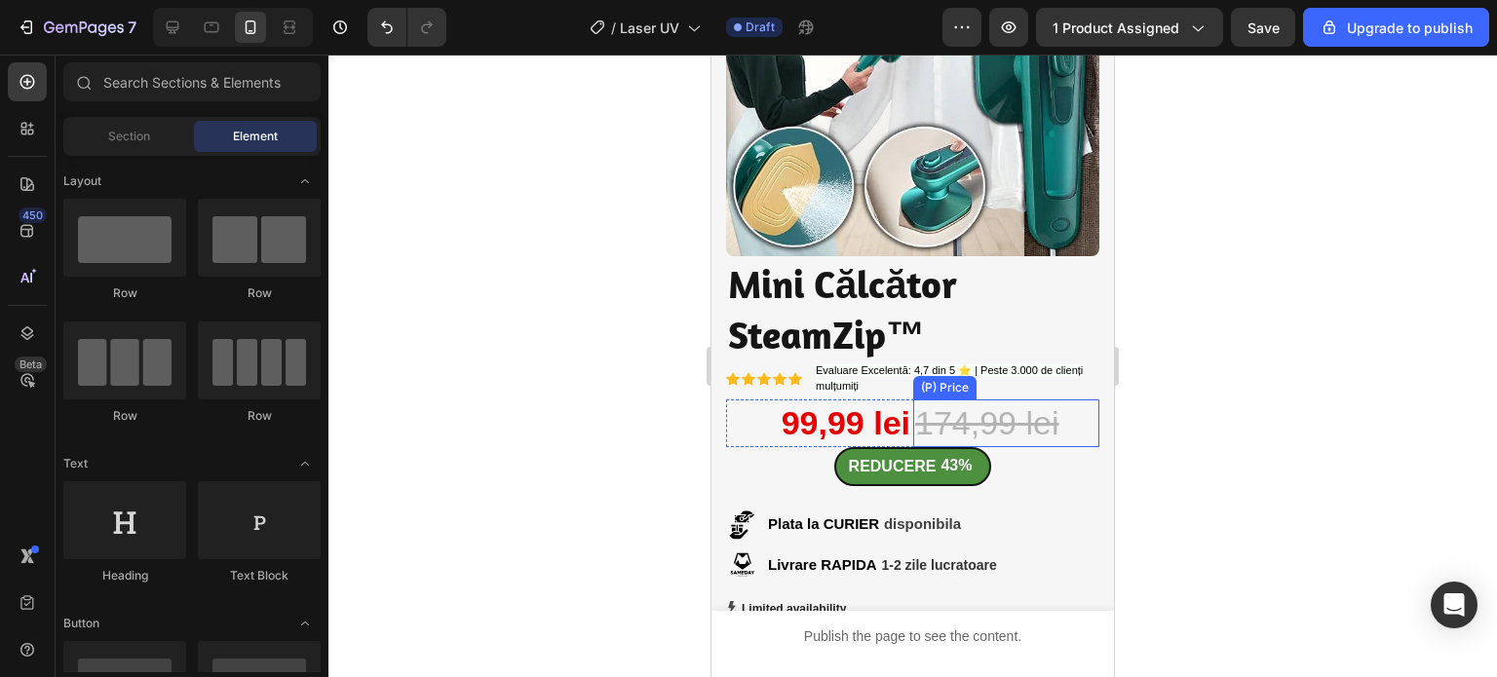
scroll to position [195, 0]
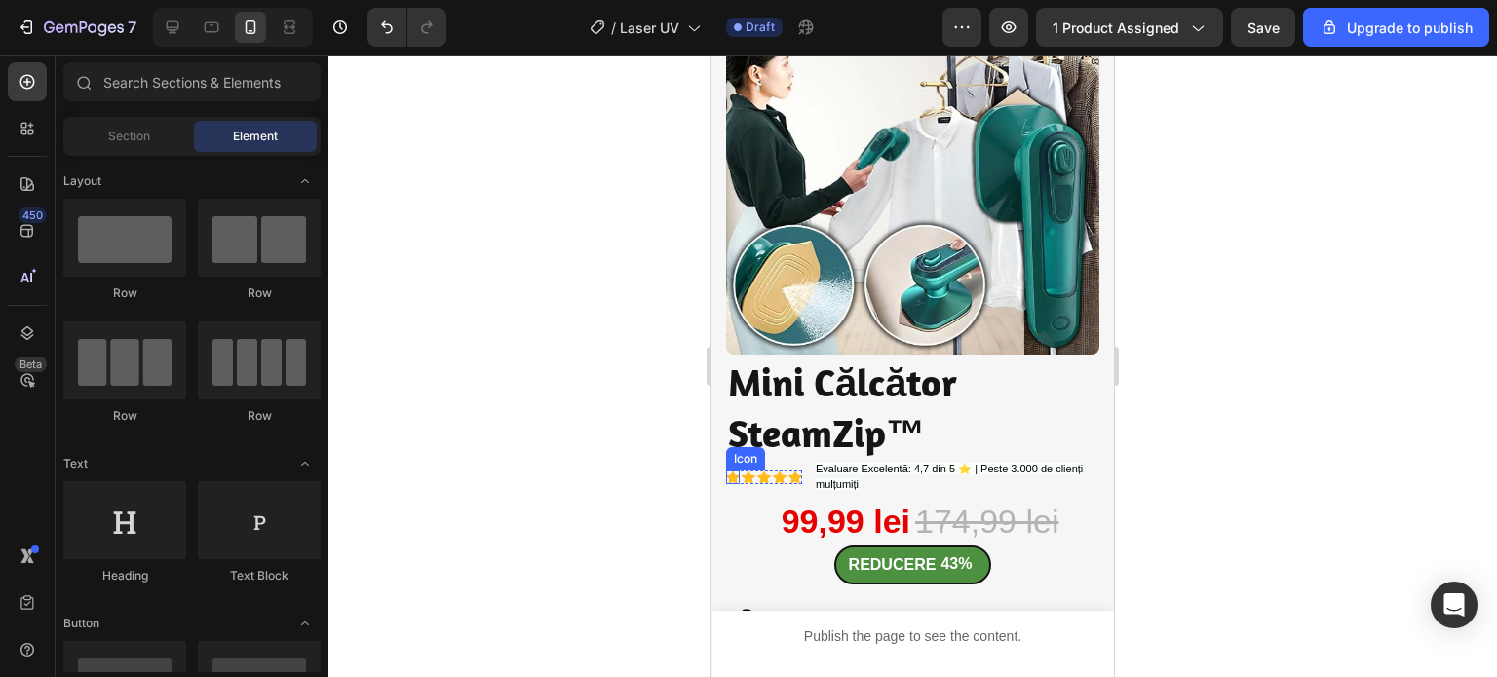
click at [729, 471] on icon at bounding box center [733, 477] width 14 height 13
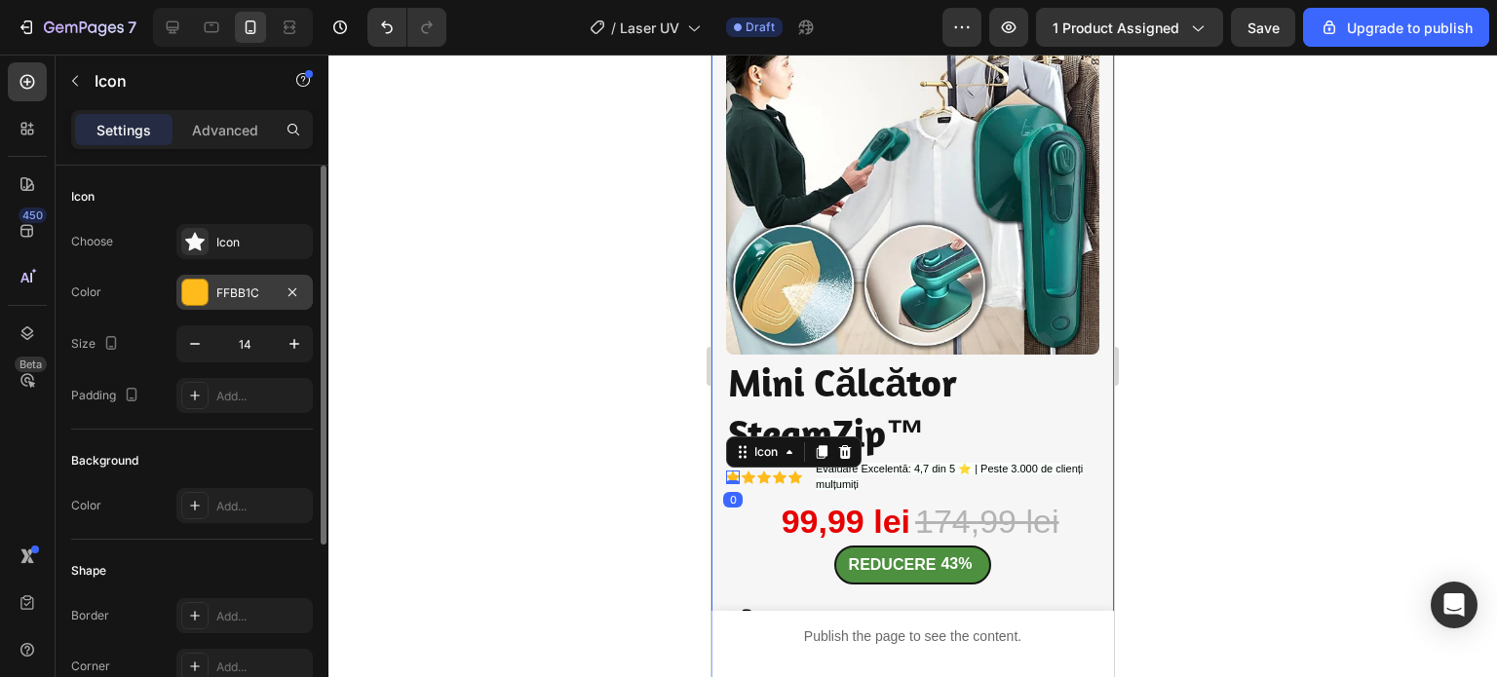
click at [225, 280] on div "FFBB1C" at bounding box center [244, 292] width 136 height 35
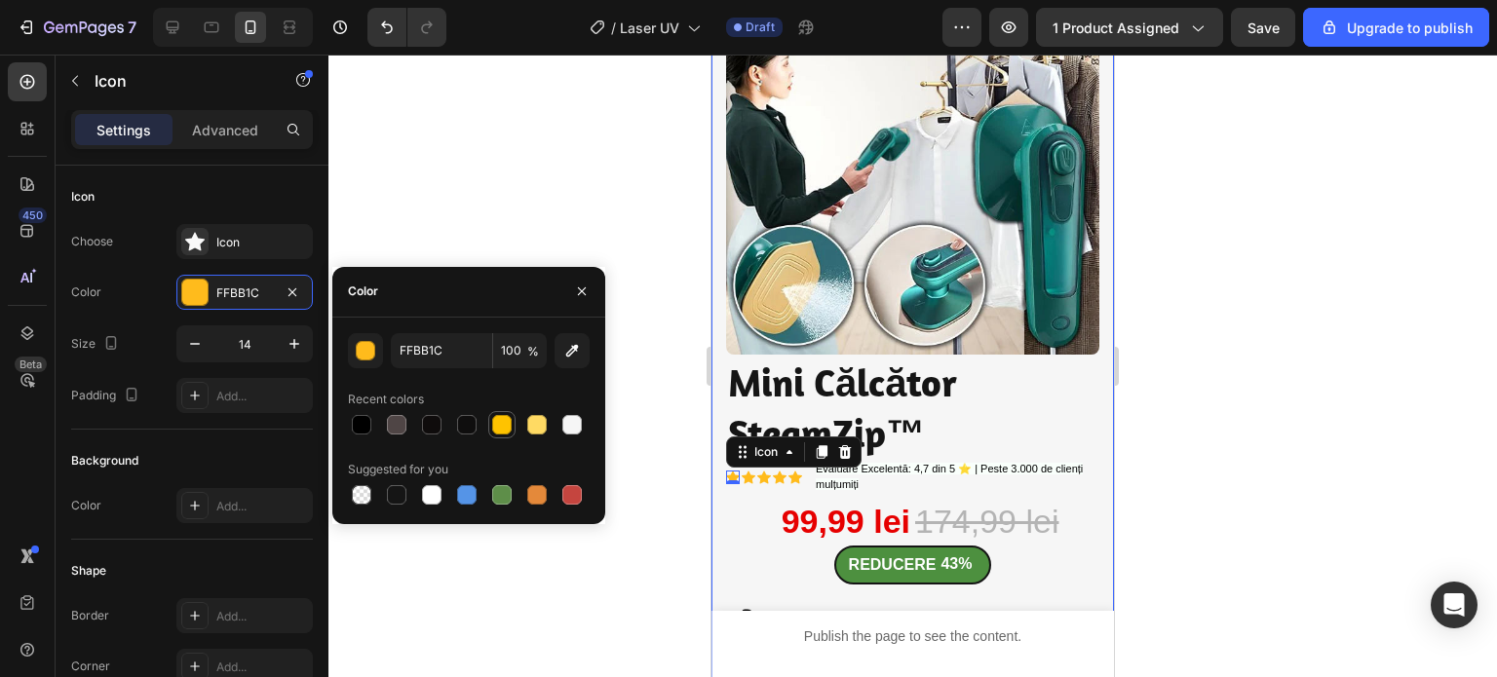
click at [502, 431] on div at bounding box center [501, 424] width 19 height 19
type input "FFC300"
click at [514, 197] on div at bounding box center [912, 366] width 1168 height 623
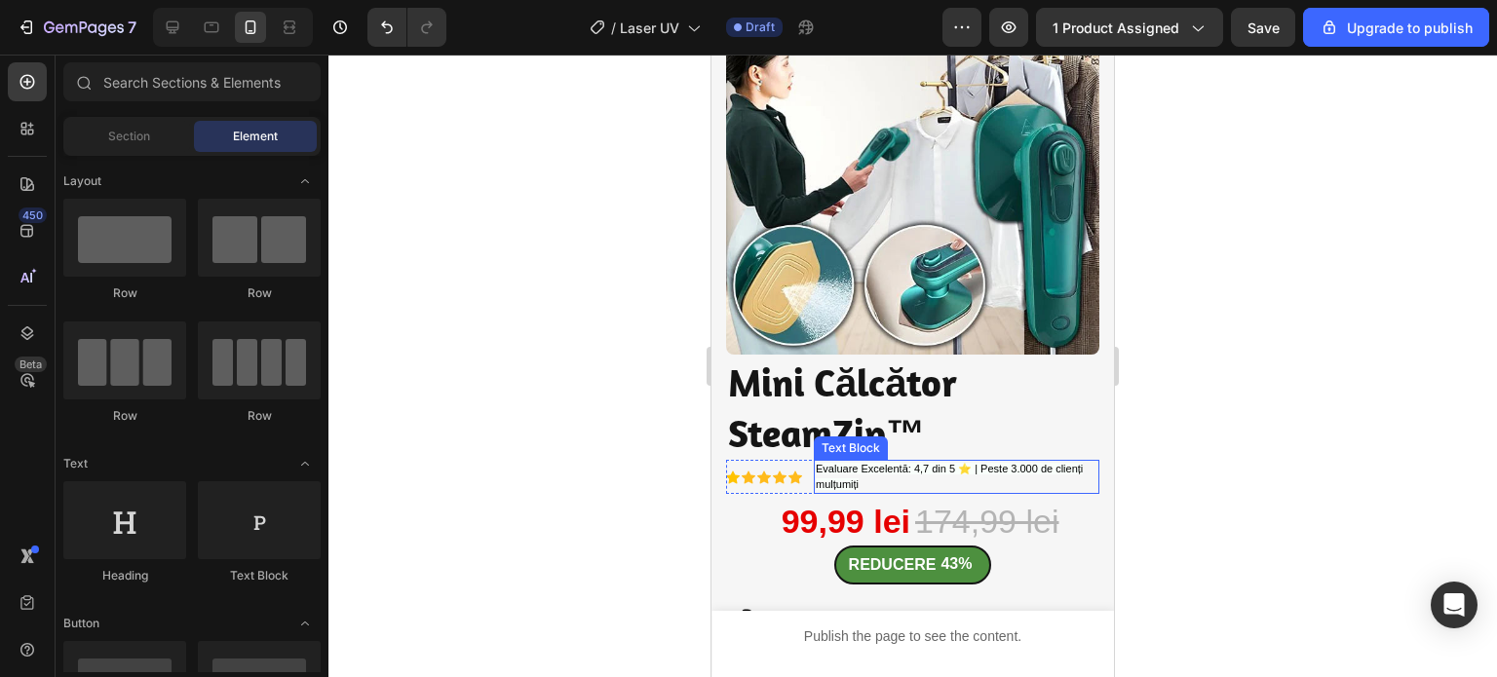
click at [968, 463] on span "Evaluare Excelentă: 4,7 din 5 ⭐ | Peste 3.000 de clienți mulțumiți" at bounding box center [949, 476] width 267 height 27
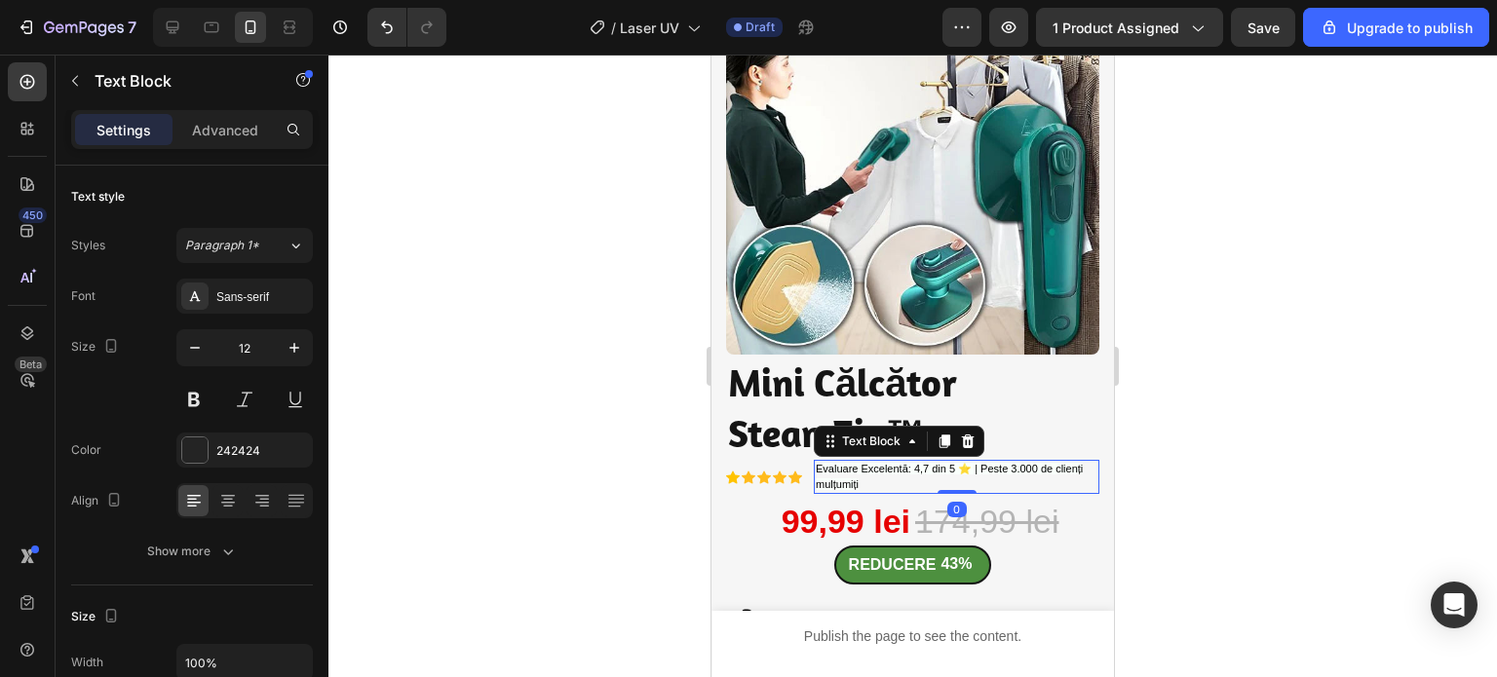
click at [968, 463] on span "Evaluare Excelentă: 4,7 din 5 ⭐ | Peste 3.000 de clienți mulțumiți" at bounding box center [949, 476] width 267 height 27
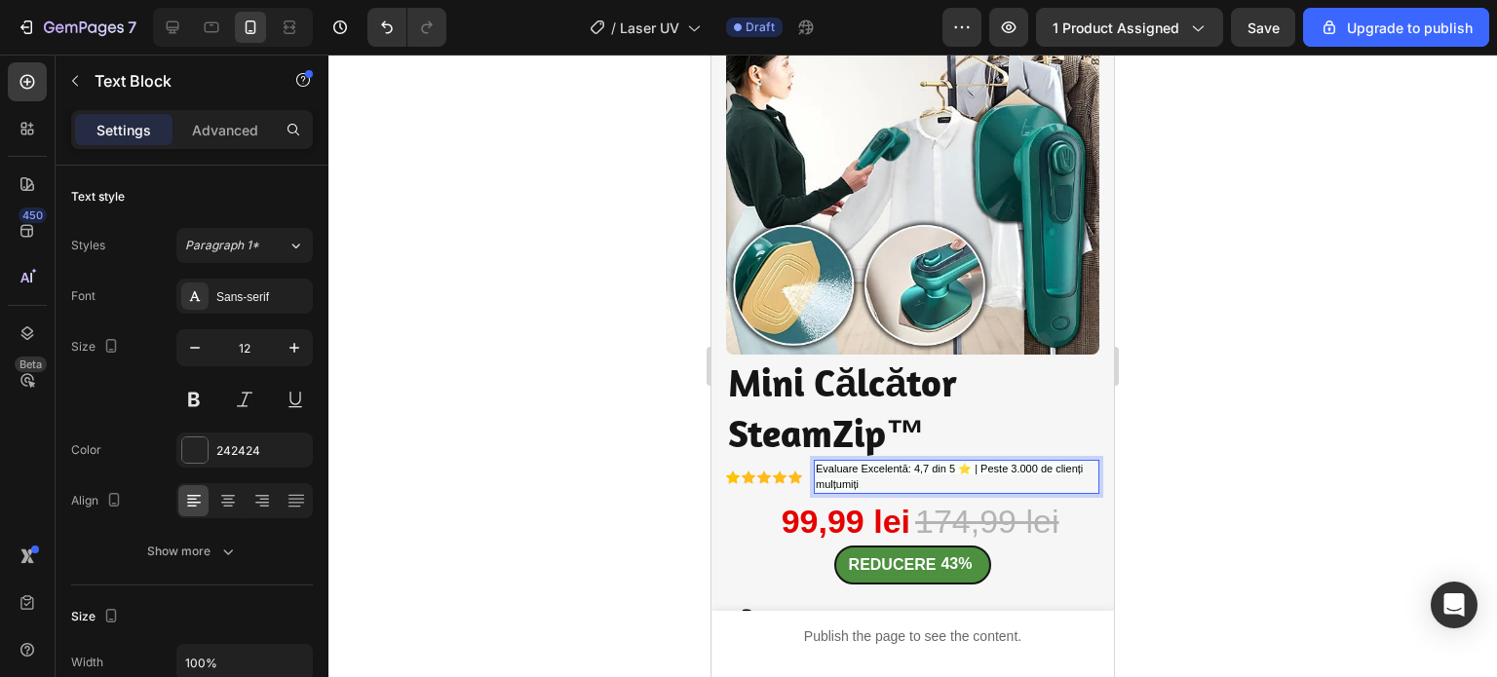
click at [619, 463] on div at bounding box center [912, 366] width 1168 height 623
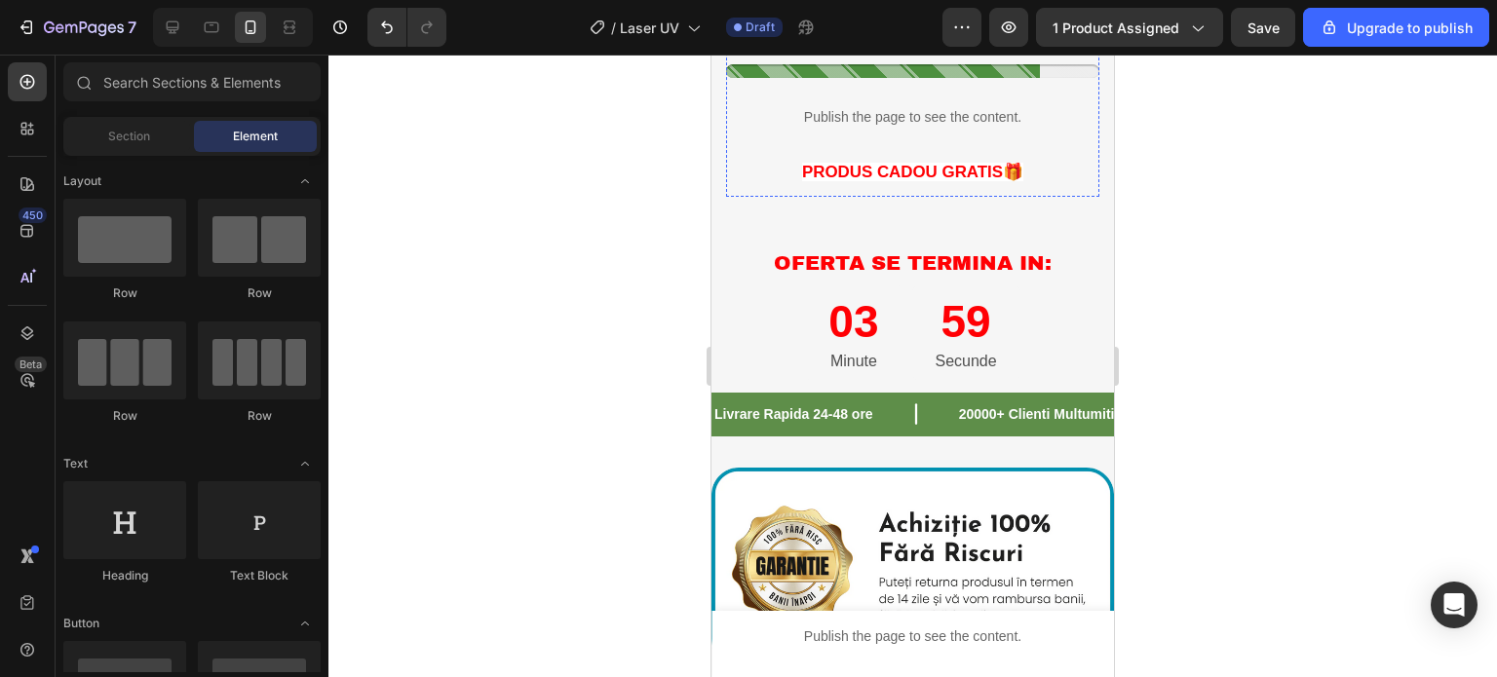
scroll to position [877, 0]
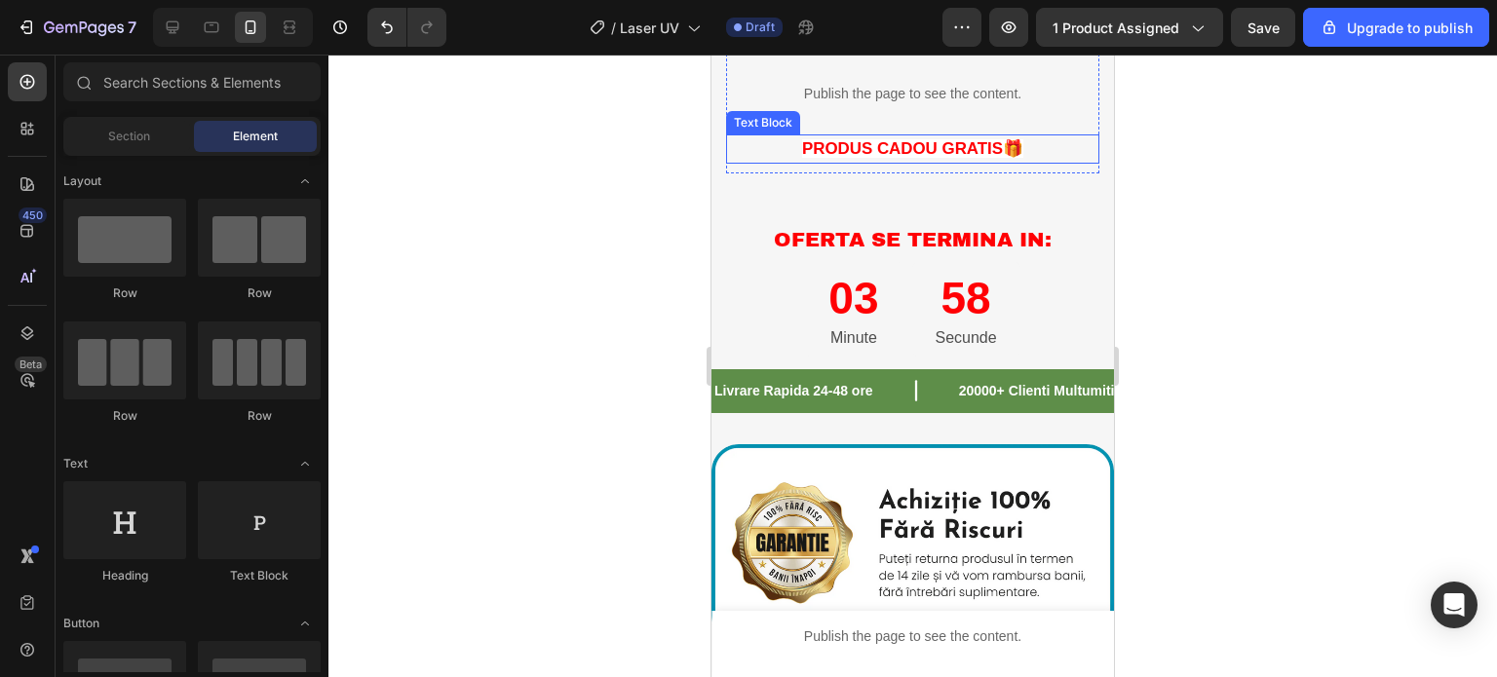
click at [876, 139] on span "PRODUS CADOU GRATIS🎁" at bounding box center [912, 148] width 221 height 19
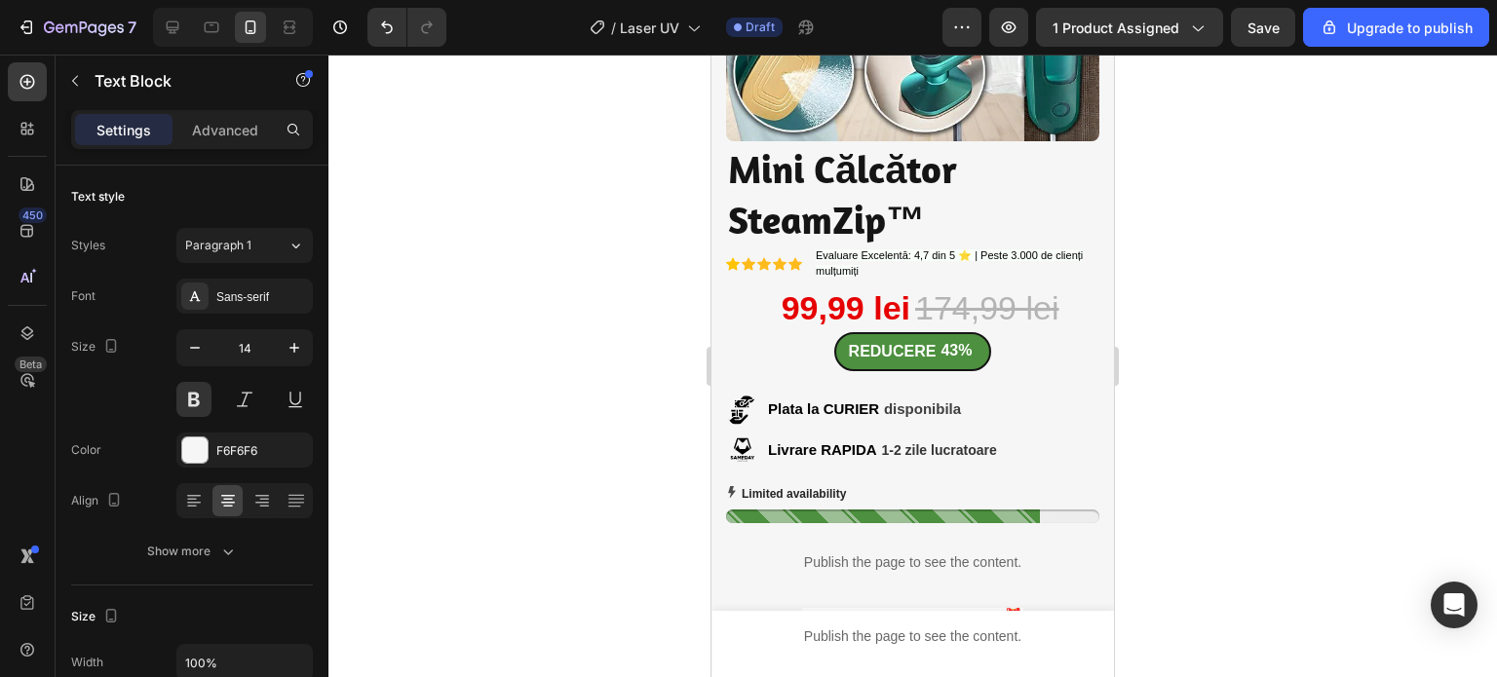
scroll to position [585, 0]
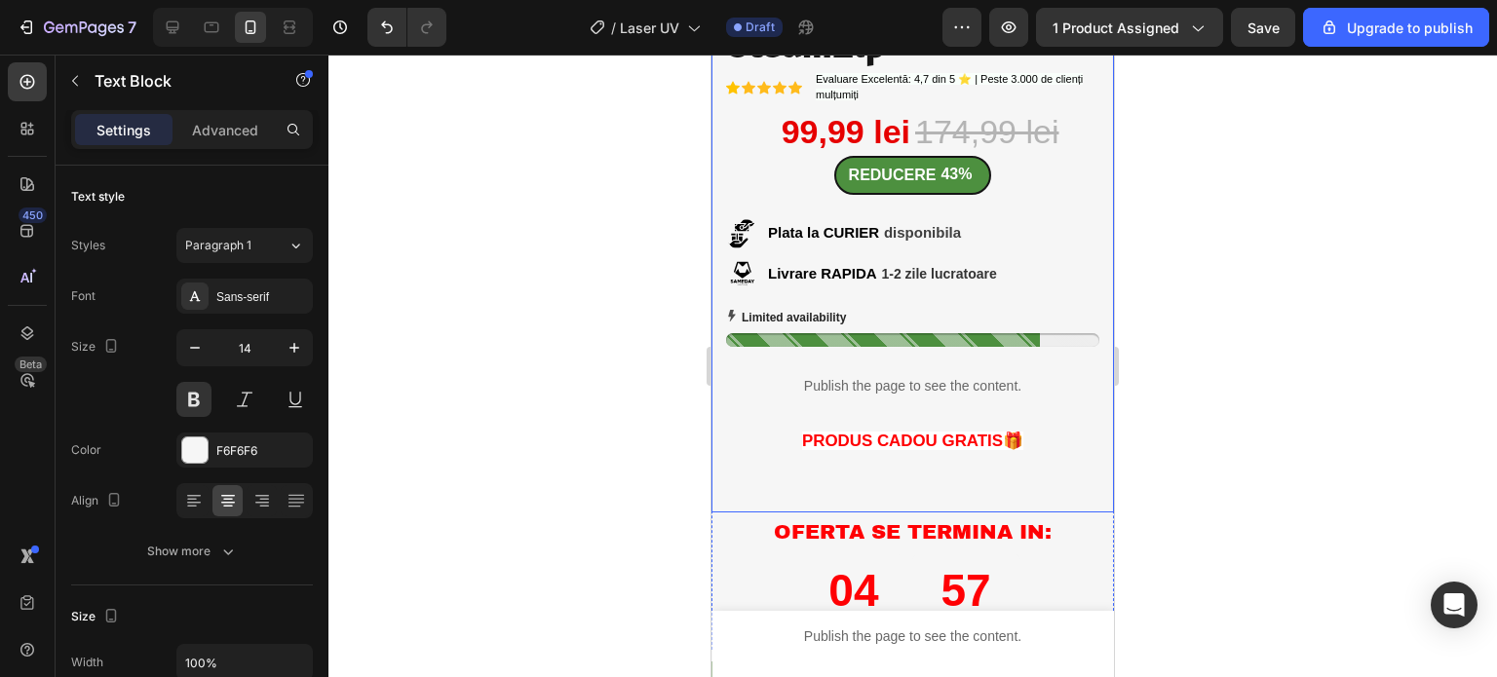
click at [851, 470] on div "Image Image Transport Gratuit Heading Comenzilor de peste 120 de lei Text block…" at bounding box center [912, 52] width 402 height 921
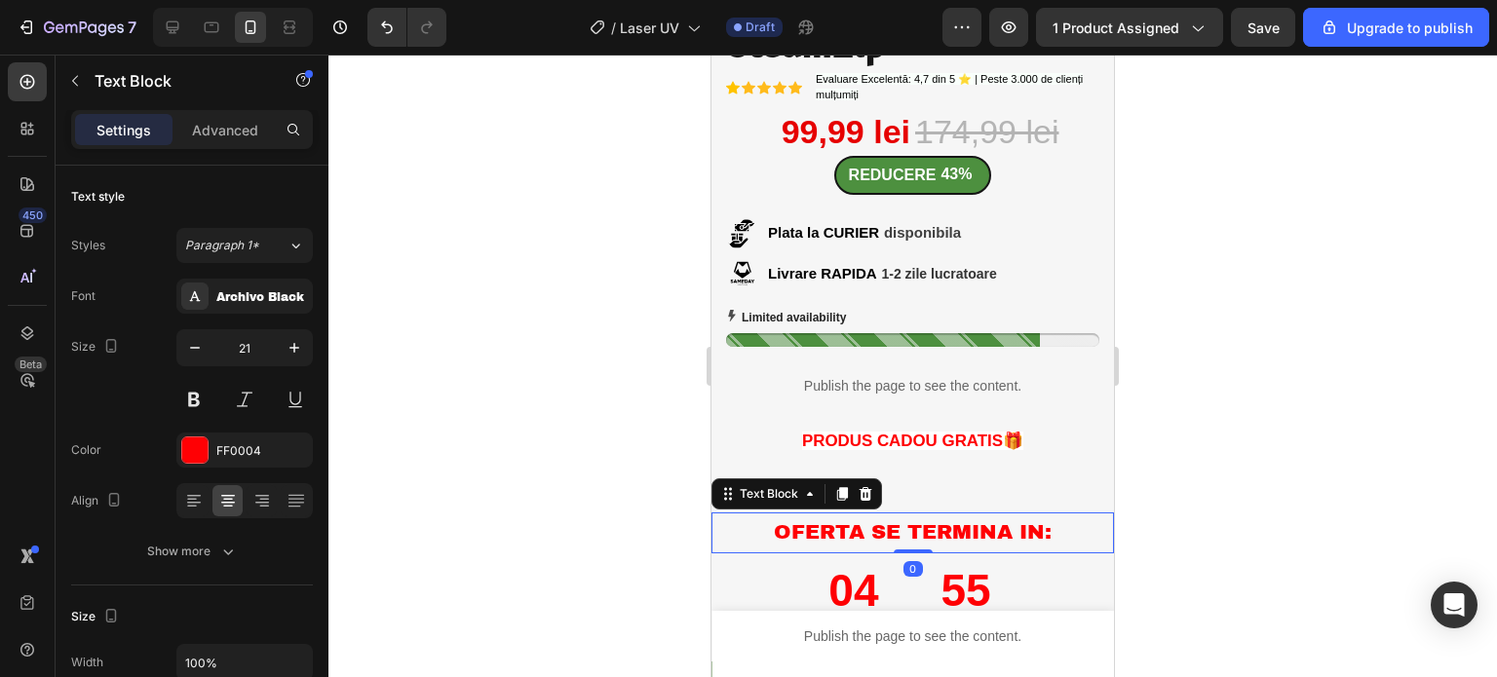
click at [911, 494] on div "Image Image Transport Gratuit Heading Comenzilor de peste 120 de lei Text block…" at bounding box center [912, 101] width 402 height 1097
click at [910, 478] on div "Image Image Transport Gratuit Heading Comenzilor de peste 120 de lei Text block…" at bounding box center [912, 52] width 402 height 921
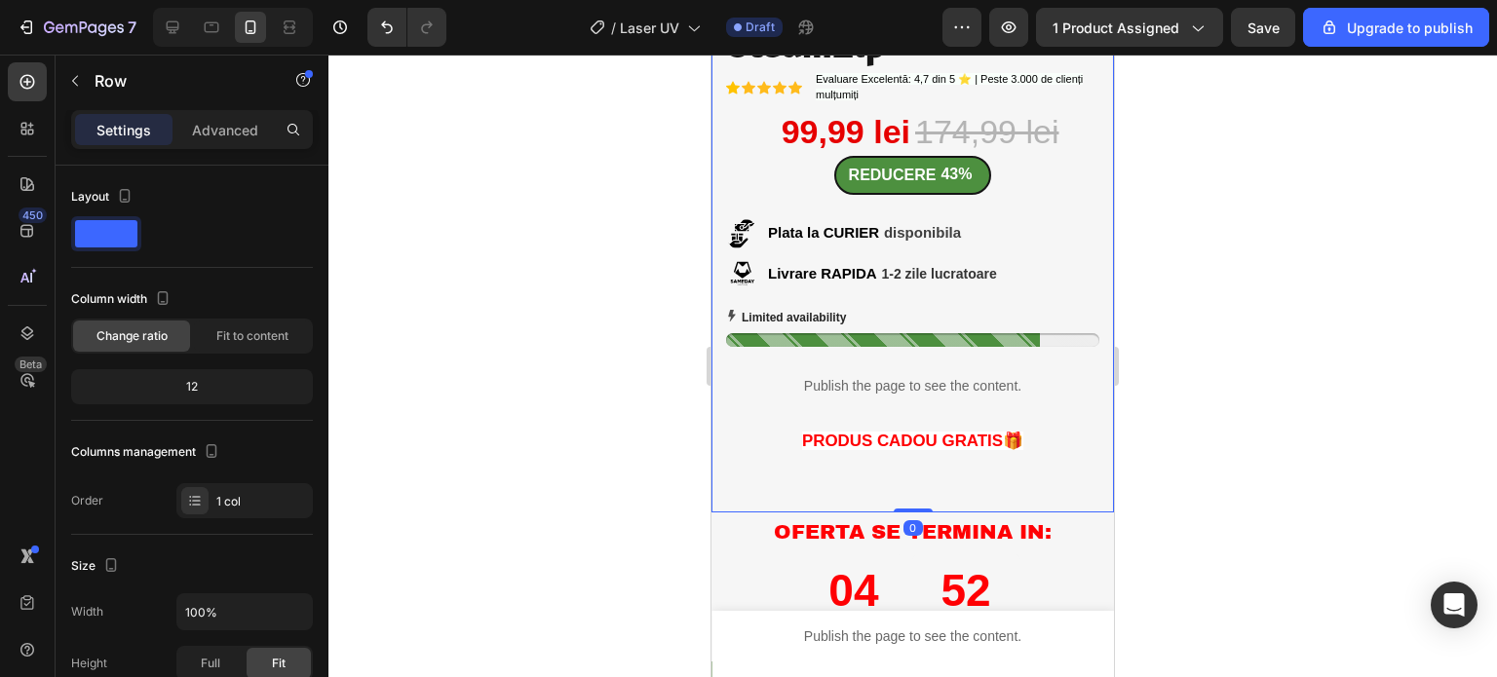
drag, startPoint x: 908, startPoint y: 495, endPoint x: 908, endPoint y: 420, distance: 75.0
click at [904, 458] on div "Image Image Transport Gratuit Heading Comenzilor de peste 120 de lei Text block…" at bounding box center [912, 52] width 402 height 921
click at [908, 432] on span "PRODUS CADOU GRATIS🎁" at bounding box center [912, 441] width 221 height 19
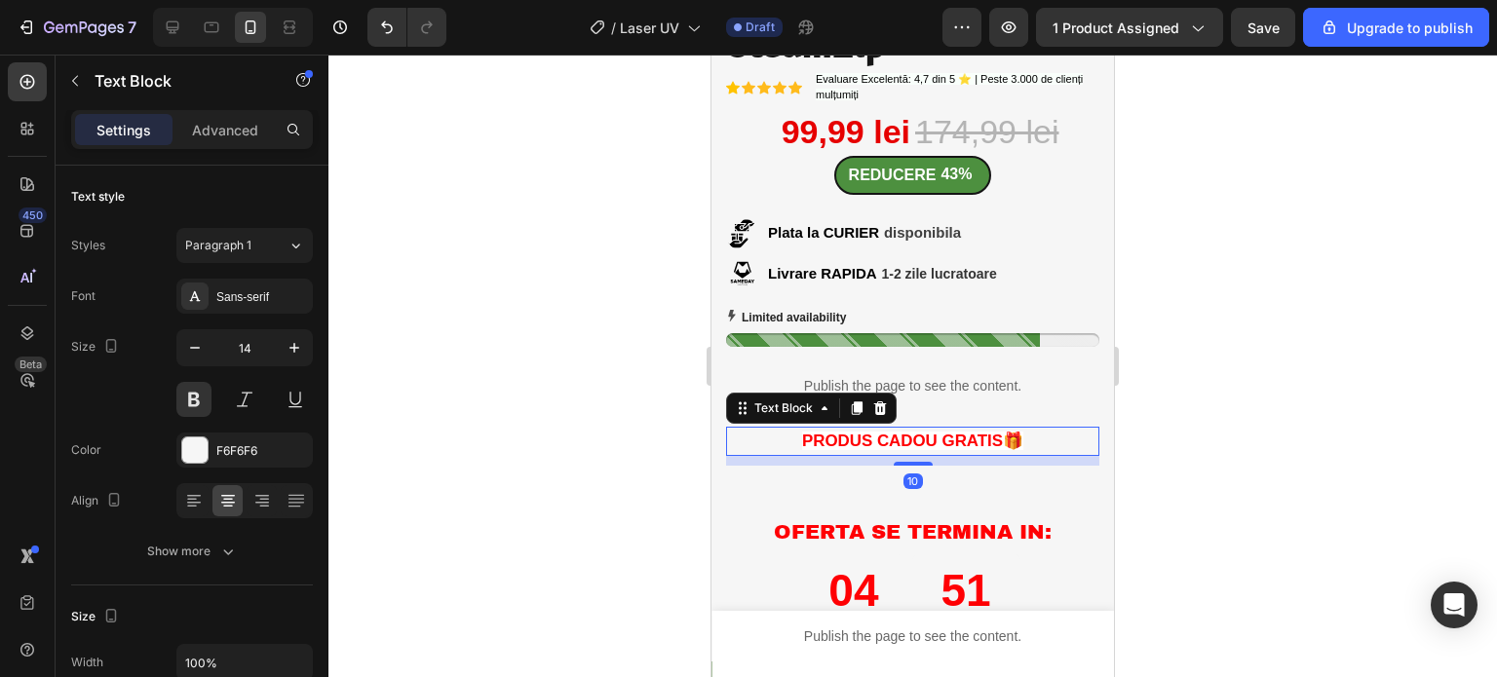
click at [908, 432] on span "PRODUS CADOU GRATIS🎁" at bounding box center [912, 441] width 221 height 19
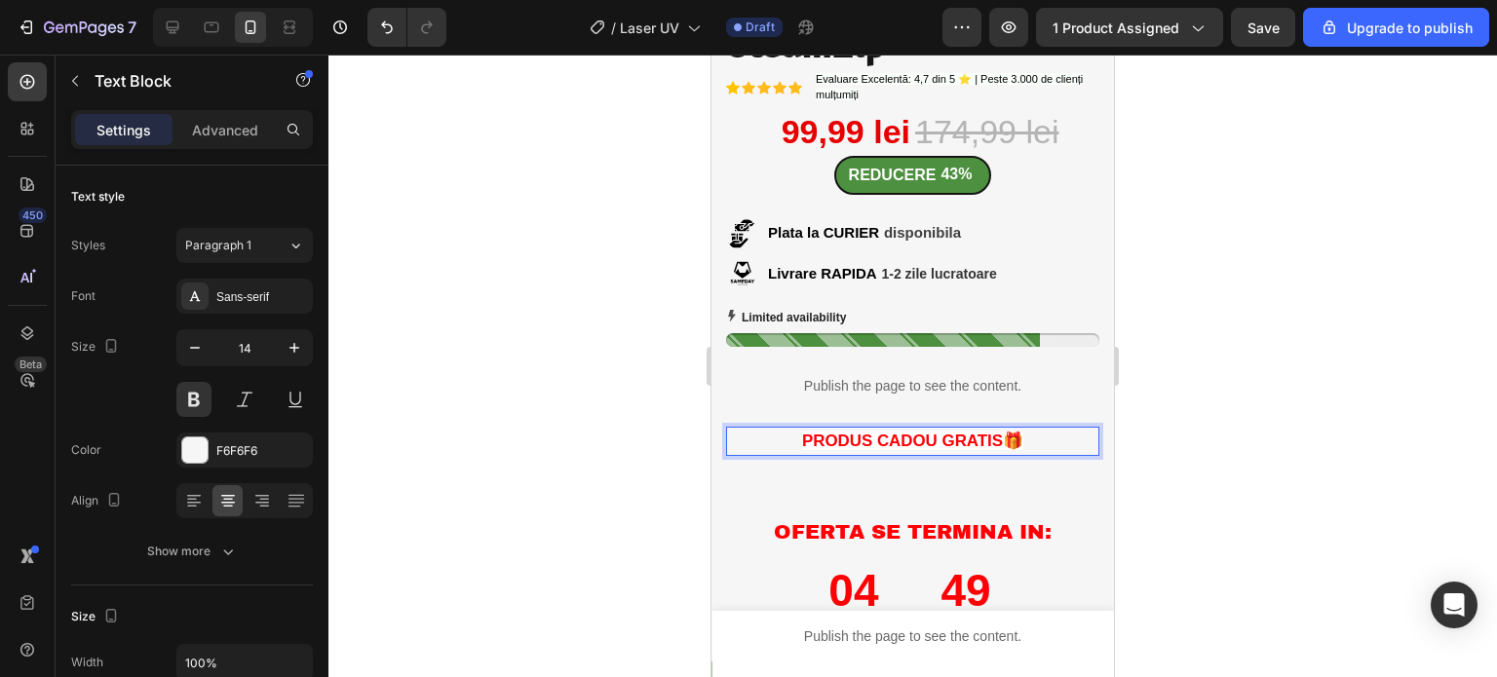
click at [802, 432] on span "PRODUS CADOU GRATIS🎁" at bounding box center [912, 441] width 221 height 19
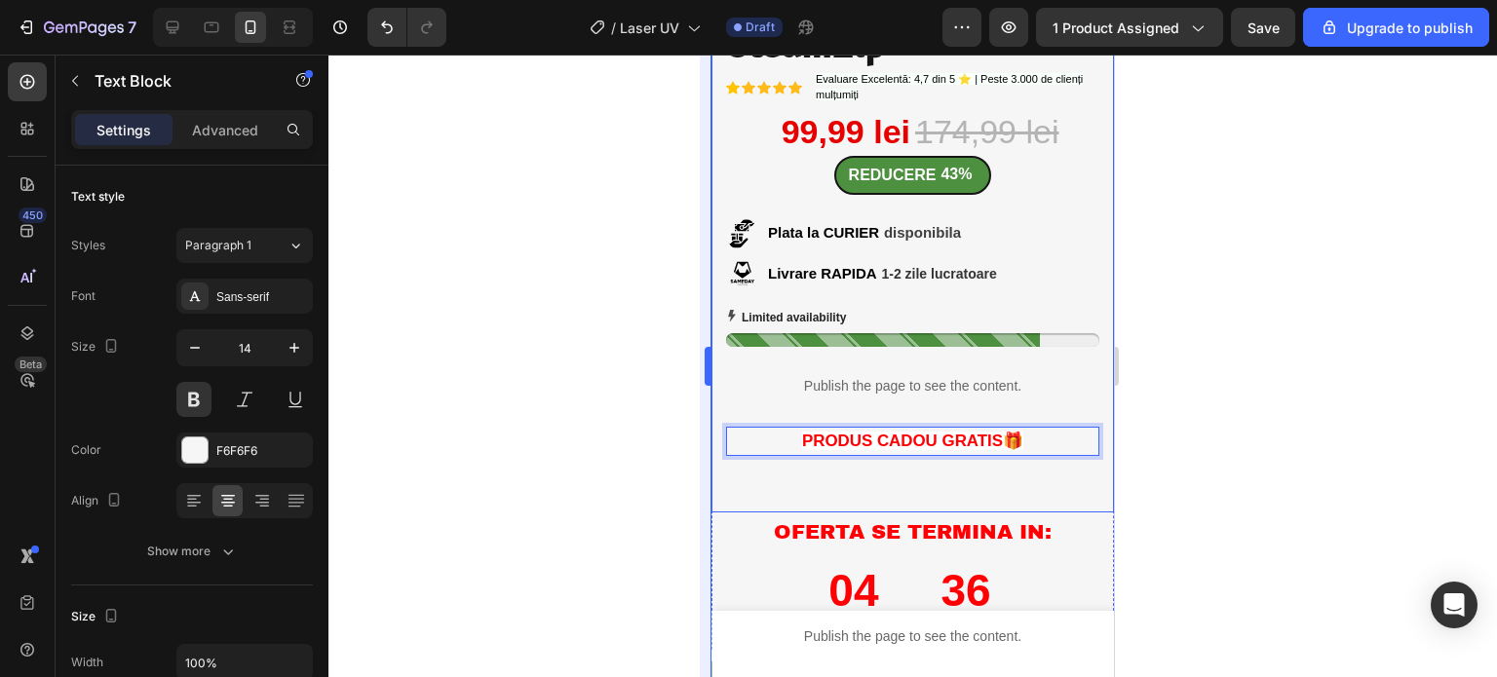
drag, startPoint x: 628, startPoint y: 438, endPoint x: 699, endPoint y: 410, distance: 76.2
click at [628, 438] on div at bounding box center [912, 366] width 1168 height 623
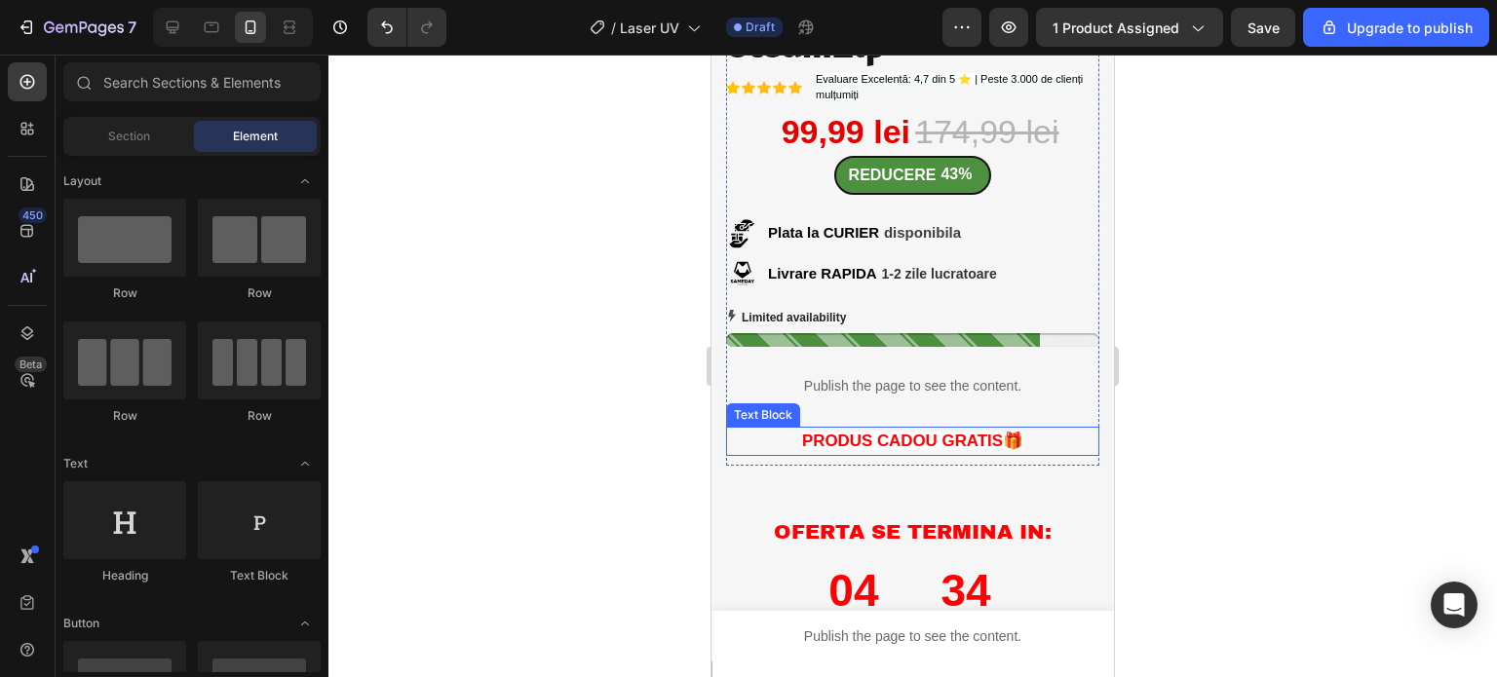
click at [846, 432] on span "PRODUS CADOU GRATIS🎁" at bounding box center [912, 441] width 221 height 19
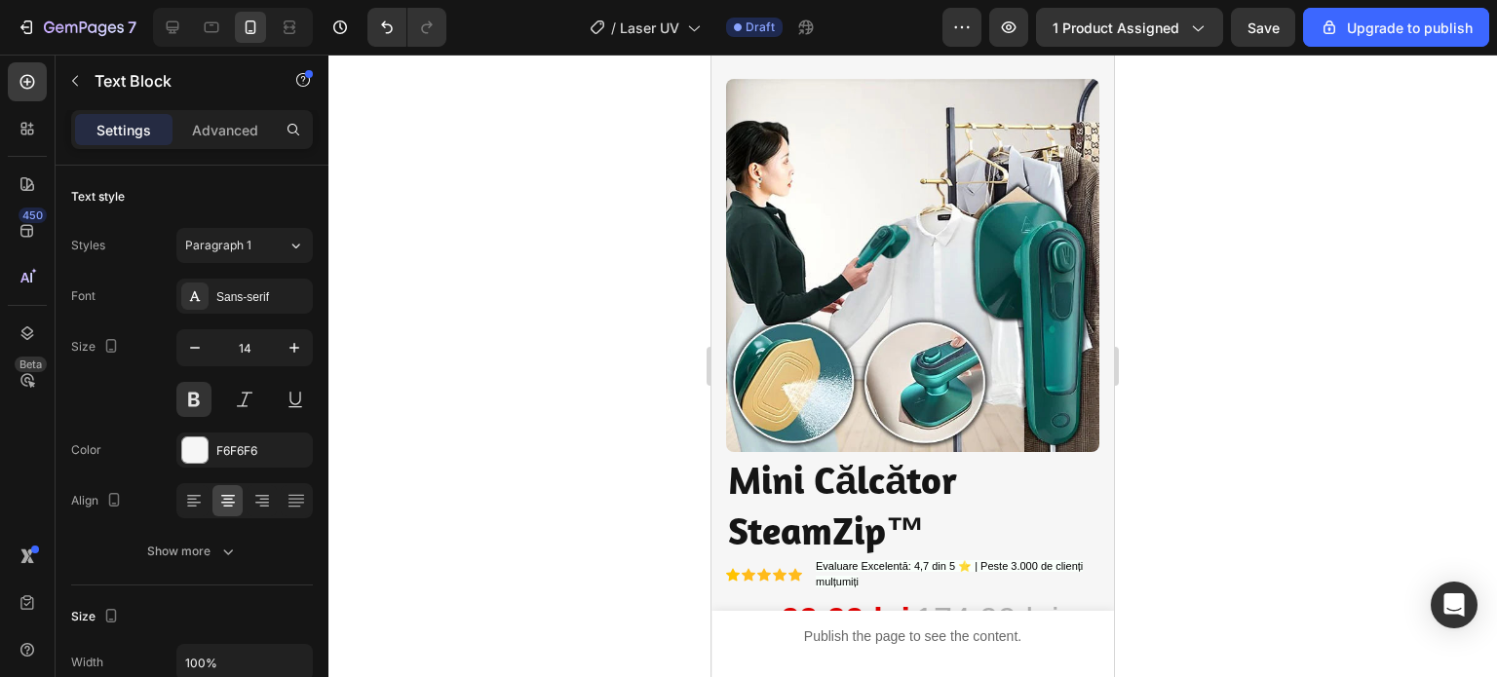
scroll to position [0, 0]
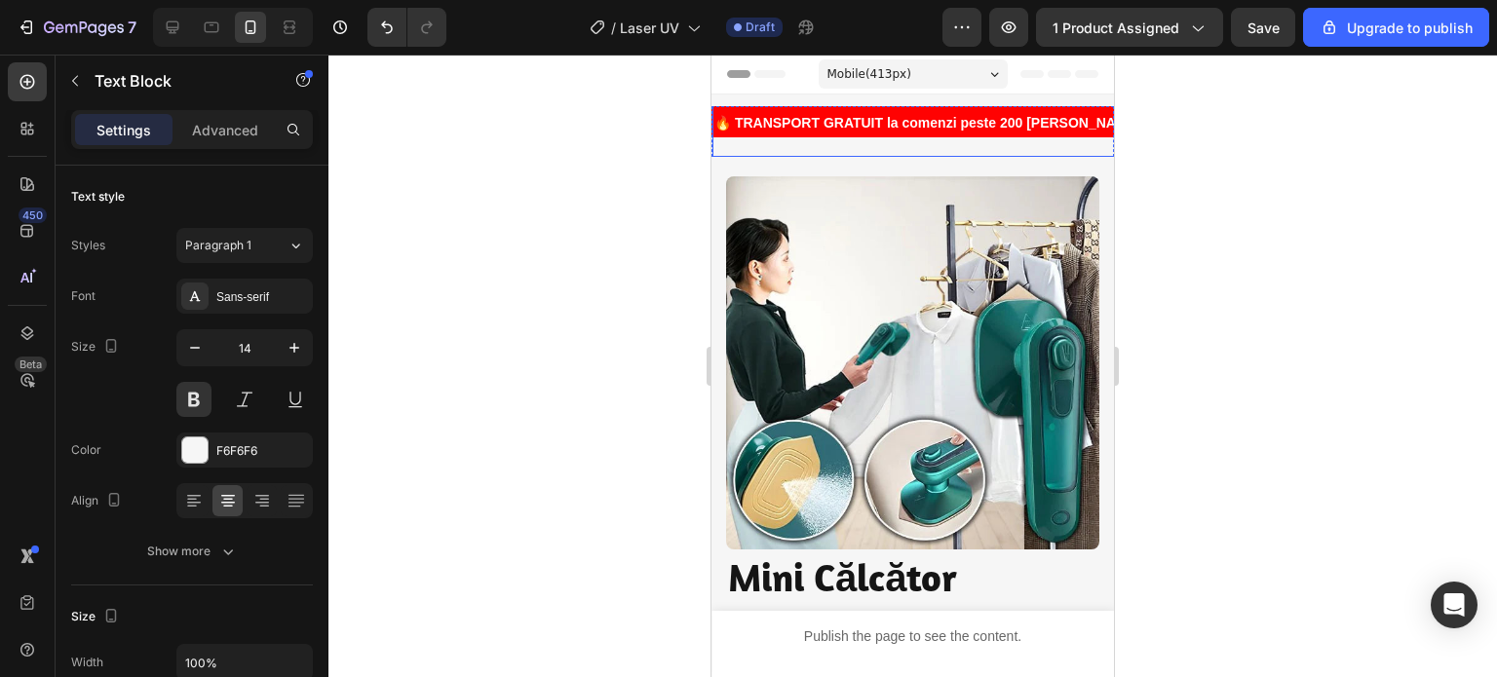
click at [854, 118] on strong "🔥 TRANSPORT GRATUIT la comenzi peste 200 [PERSON_NAME]! RETURNĂRI SIMPLE! PESTE…" at bounding box center [1194, 123] width 960 height 16
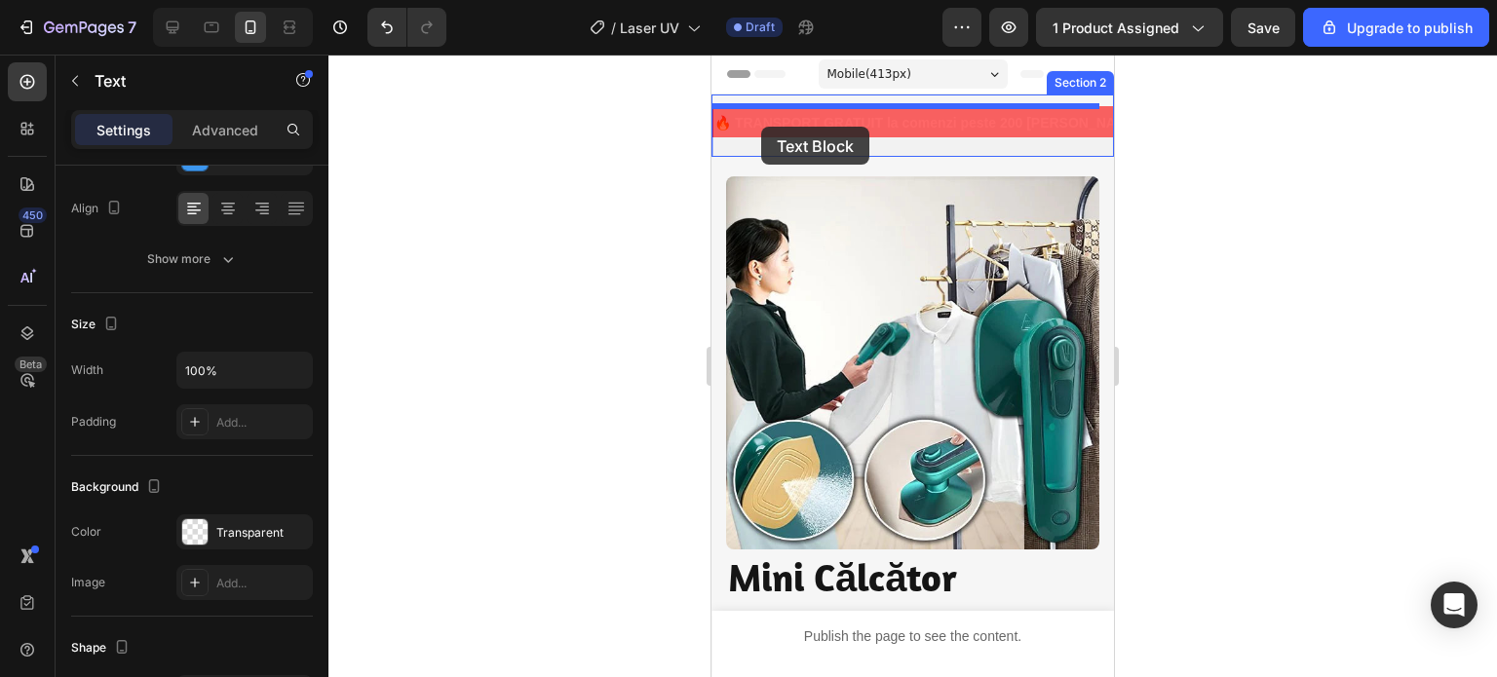
drag, startPoint x: 719, startPoint y: 148, endPoint x: 761, endPoint y: 127, distance: 47.1
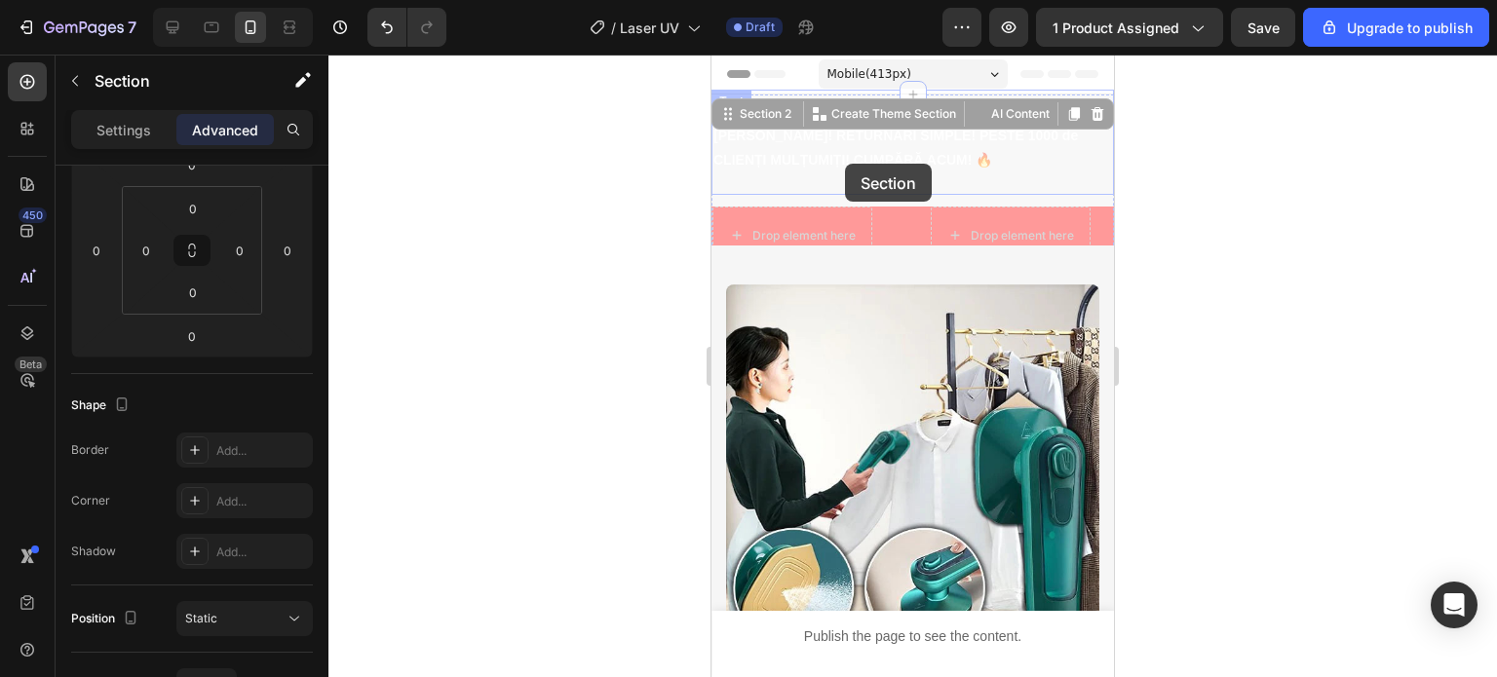
scroll to position [0, 0]
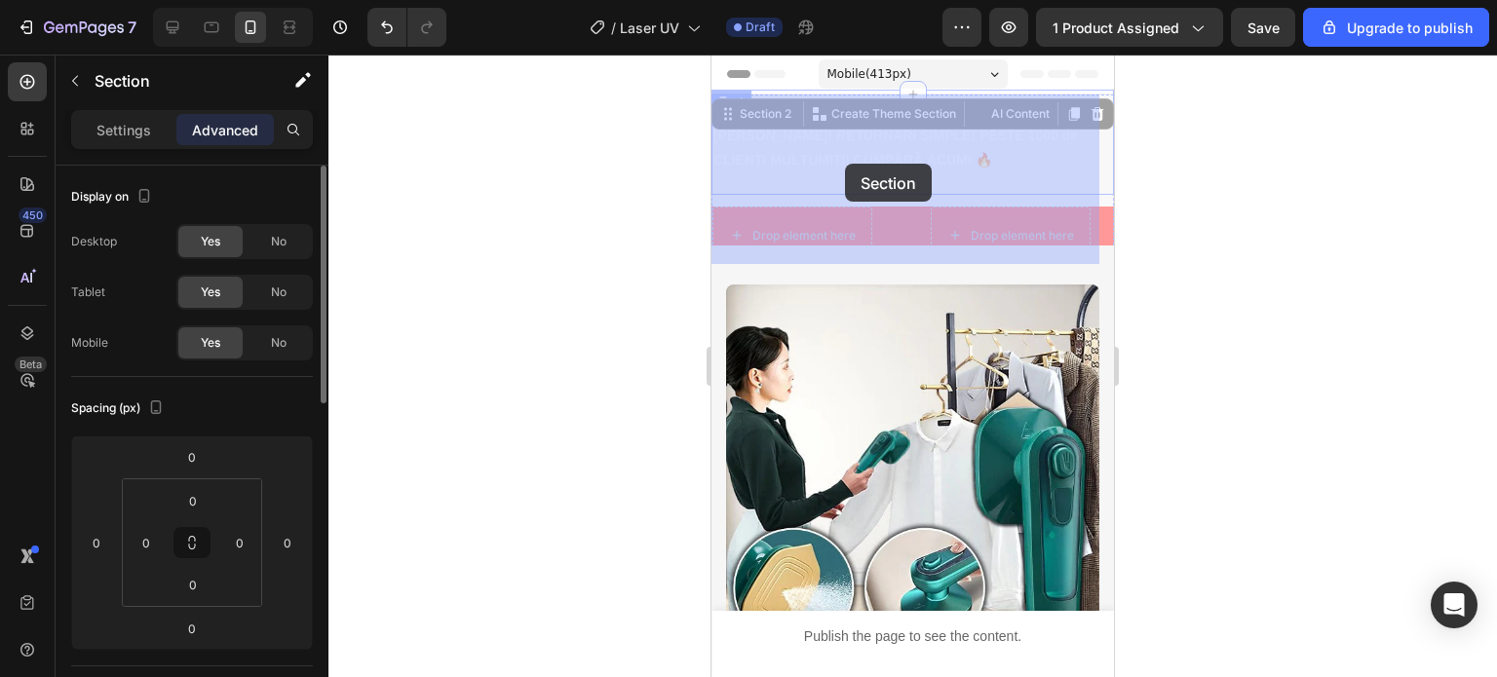
drag, startPoint x: 838, startPoint y: 202, endPoint x: 835, endPoint y: 192, distance: 10.2
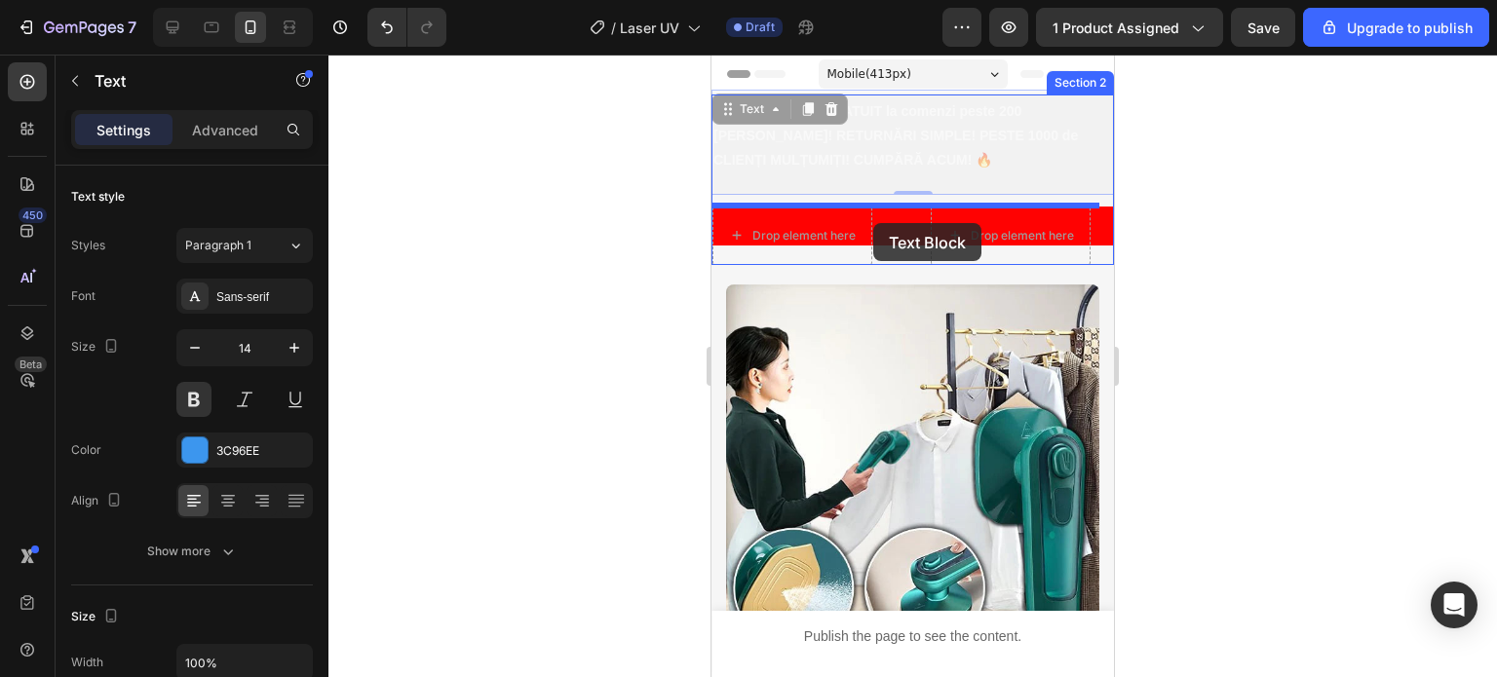
drag, startPoint x: 894, startPoint y: 165, endPoint x: 869, endPoint y: 223, distance: 63.3
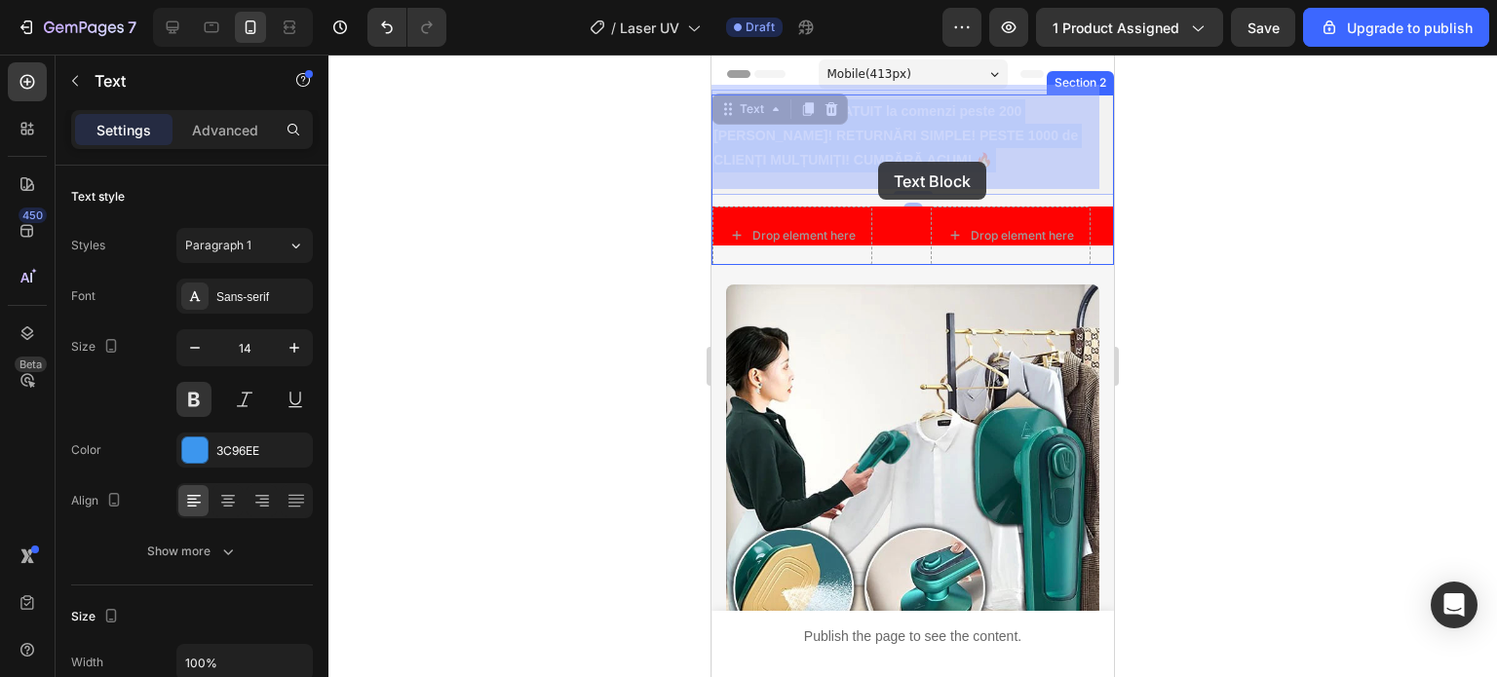
drag, startPoint x: 898, startPoint y: 134, endPoint x: 880, endPoint y: 220, distance: 87.7
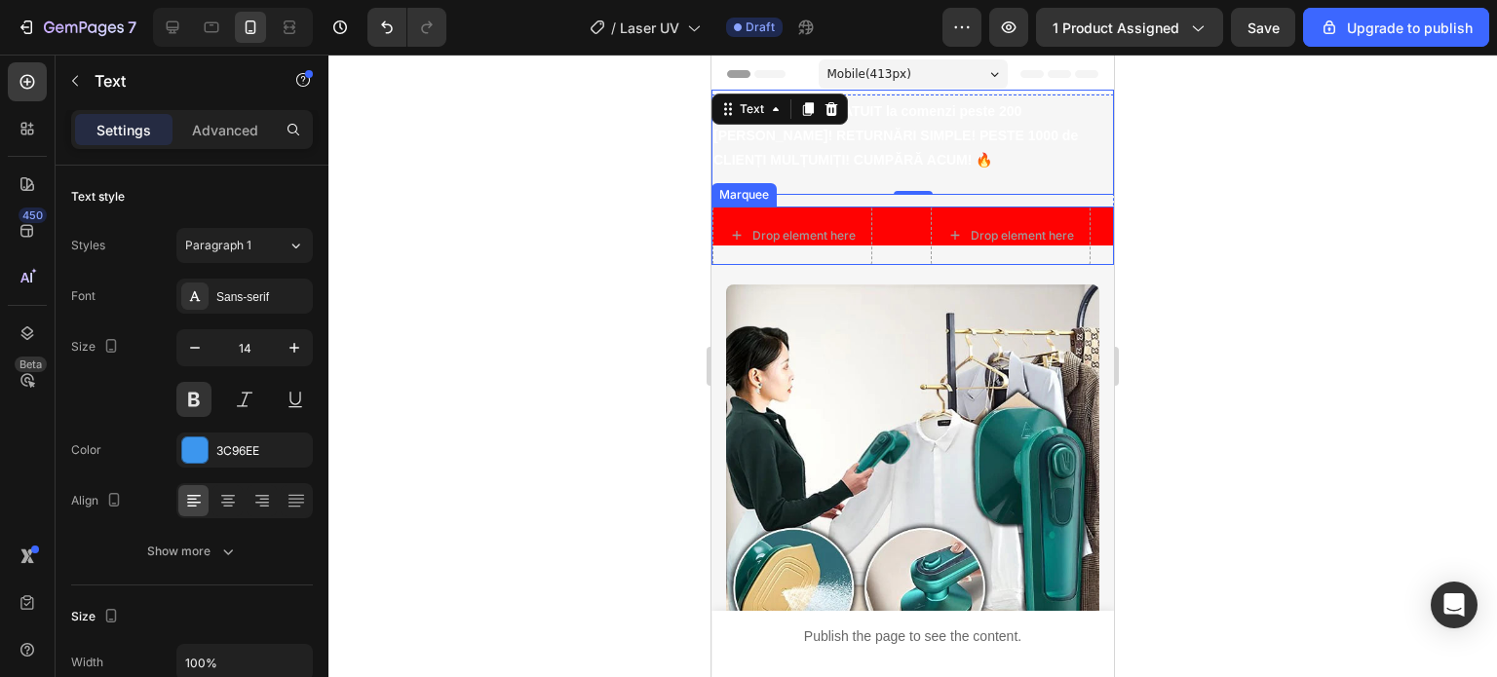
click at [896, 227] on div "Drop element here" at bounding box center [821, 236] width 218 height 58
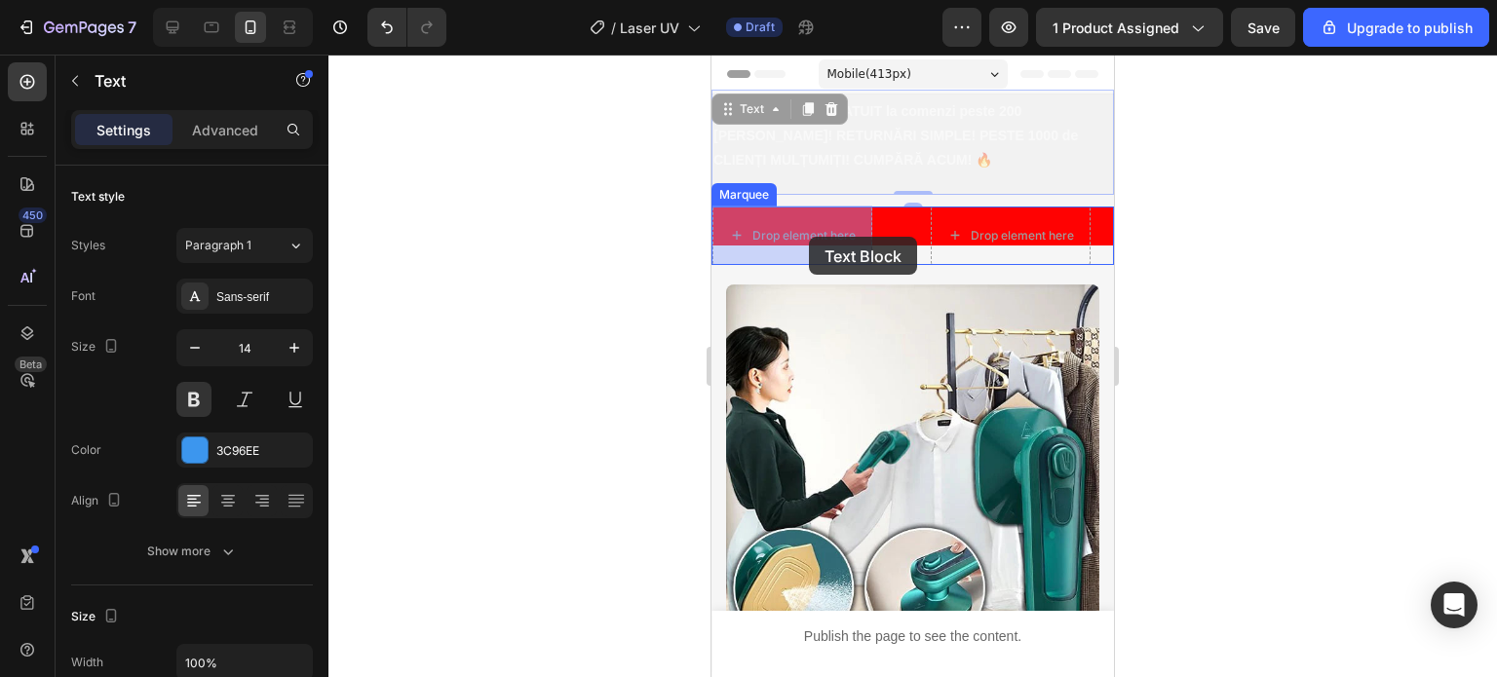
drag, startPoint x: 807, startPoint y: 131, endPoint x: 809, endPoint y: 237, distance: 106.2
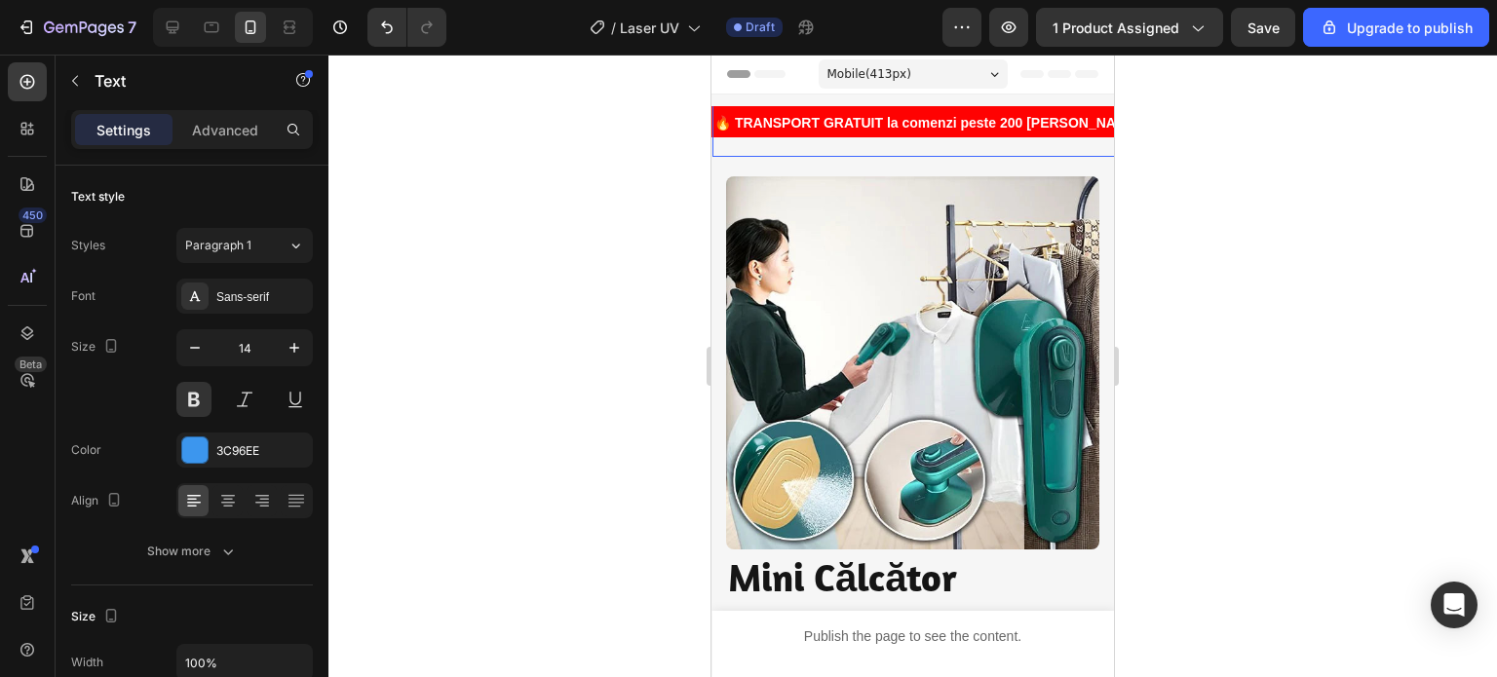
click at [854, 116] on strong "🔥 TRANSPORT GRATUIT la comenzi peste 200 [PERSON_NAME]! RETURNĂRI SIMPLE! PESTE…" at bounding box center [1194, 123] width 960 height 16
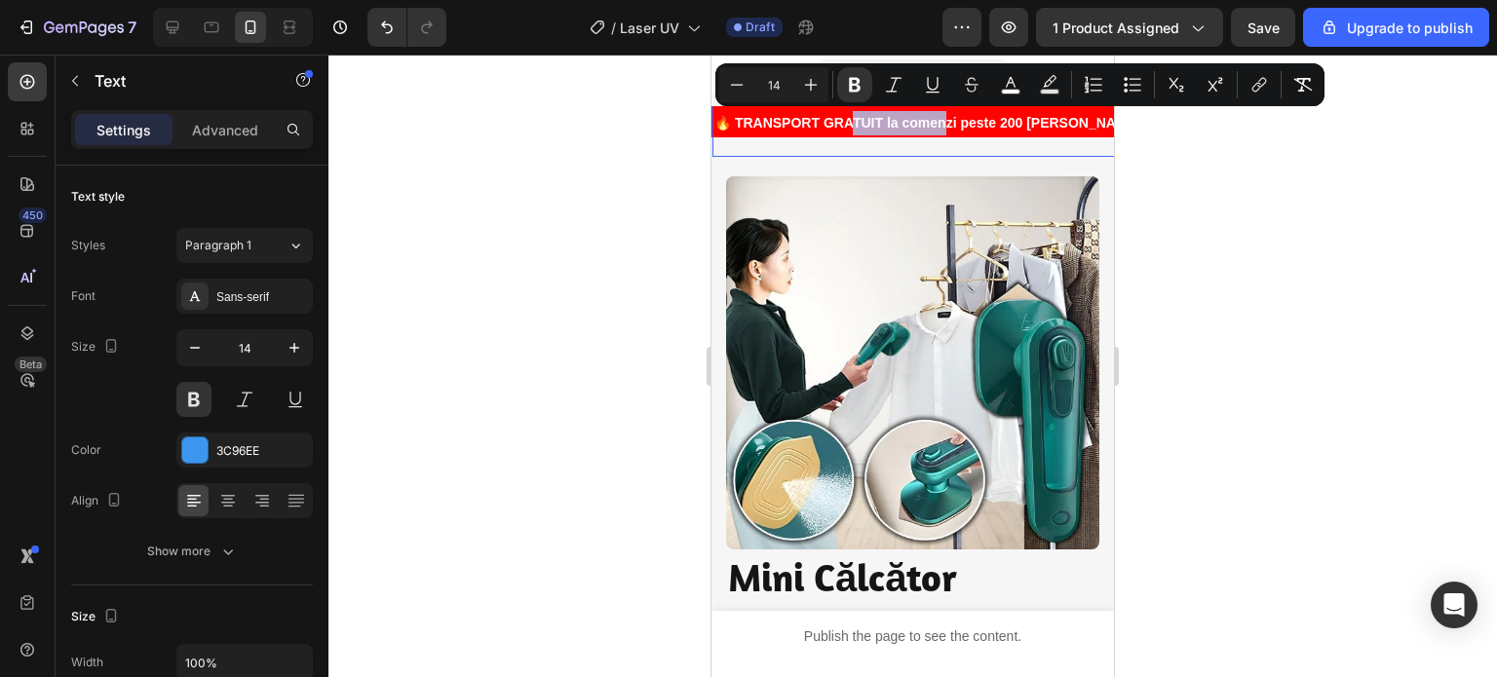
drag, startPoint x: 854, startPoint y: 116, endPoint x: 1540, endPoint y: 157, distance: 687.2
drag, startPoint x: 608, startPoint y: 152, endPoint x: 18, endPoint y: 73, distance: 595.8
click at [608, 153] on div at bounding box center [912, 366] width 1168 height 623
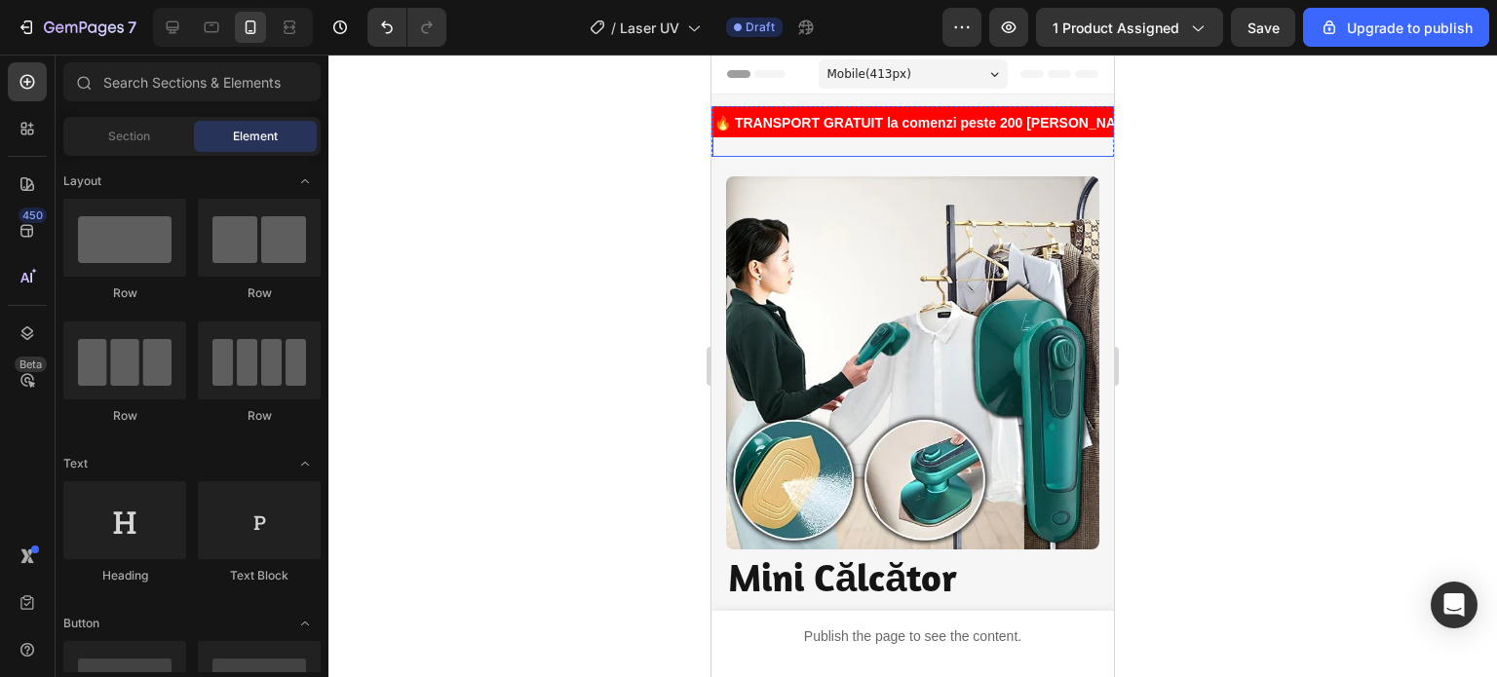
click at [802, 120] on strong "🔥 TRANSPORT GRATUIT la comenzi peste 200 [PERSON_NAME]! RETURNĂRI SIMPLE! PESTE…" at bounding box center [1194, 123] width 960 height 16
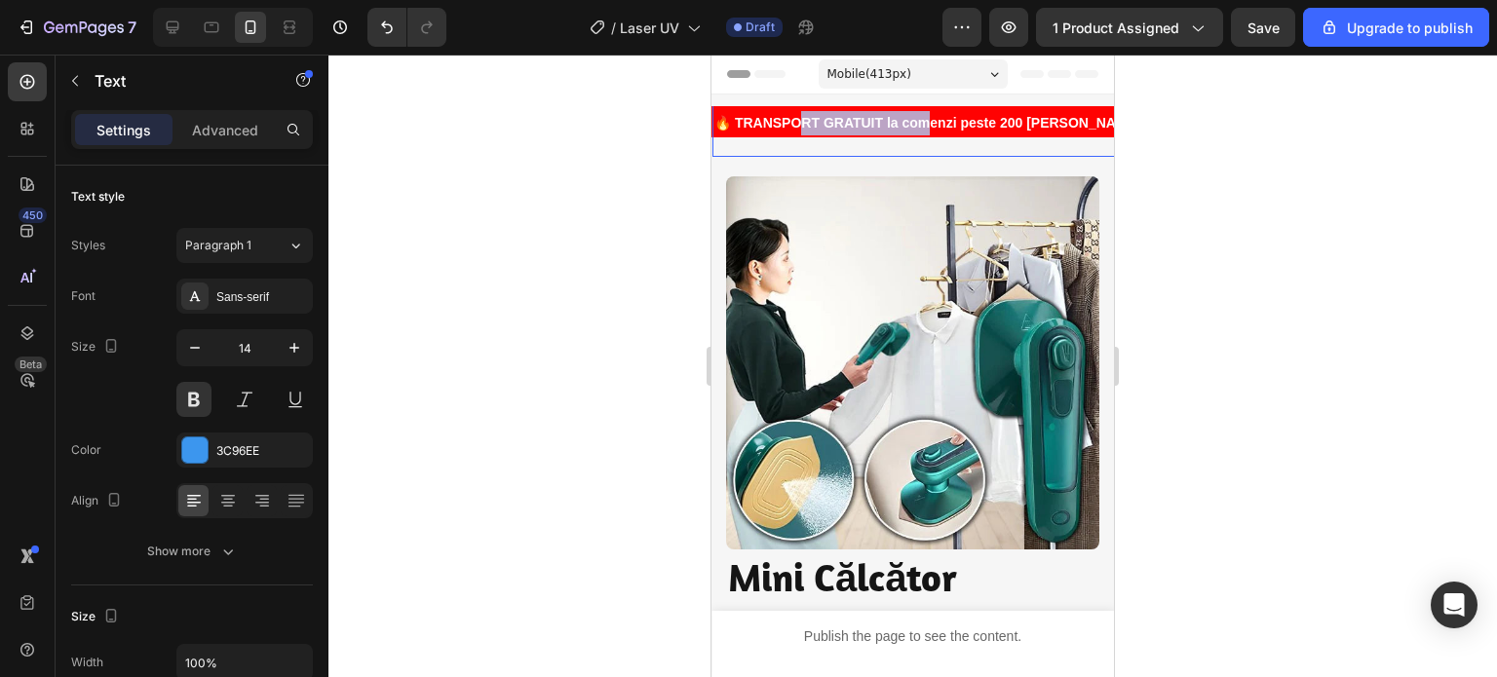
drag, startPoint x: 798, startPoint y: 124, endPoint x: 747, endPoint y: 104, distance: 54.3
drag, startPoint x: 498, startPoint y: 174, endPoint x: 581, endPoint y: 155, distance: 85.1
click at [498, 175] on div at bounding box center [912, 366] width 1168 height 623
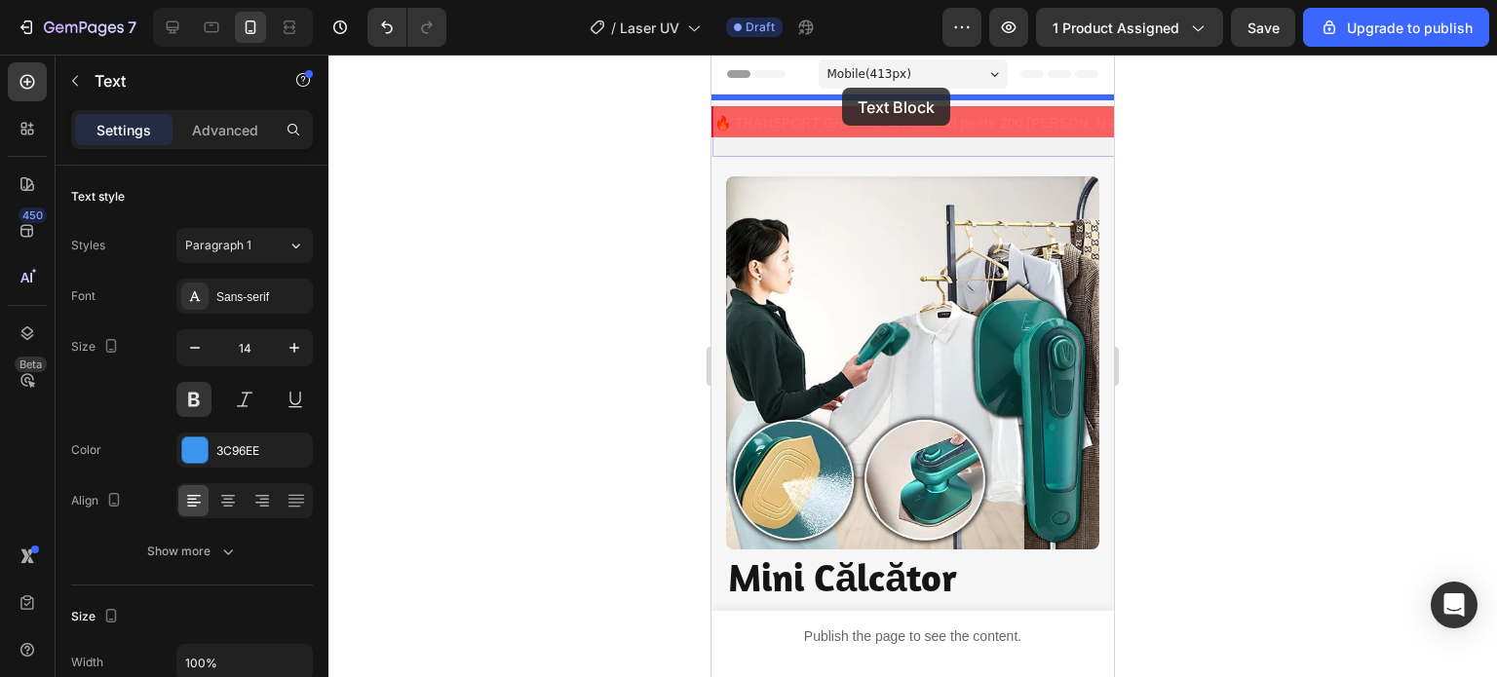
drag, startPoint x: 780, startPoint y: 118, endPoint x: 842, endPoint y: 88, distance: 69.3
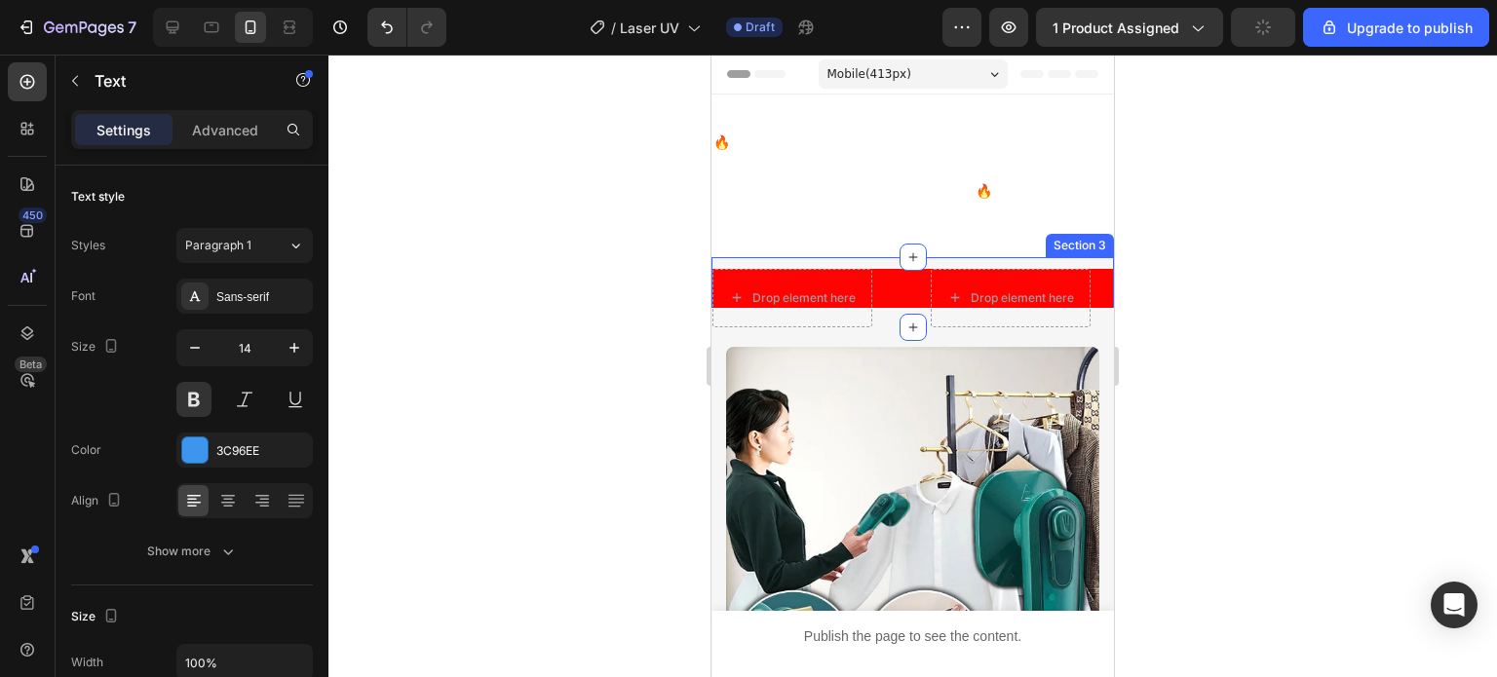
click at [901, 295] on div "Drop element here" at bounding box center [821, 298] width 218 height 58
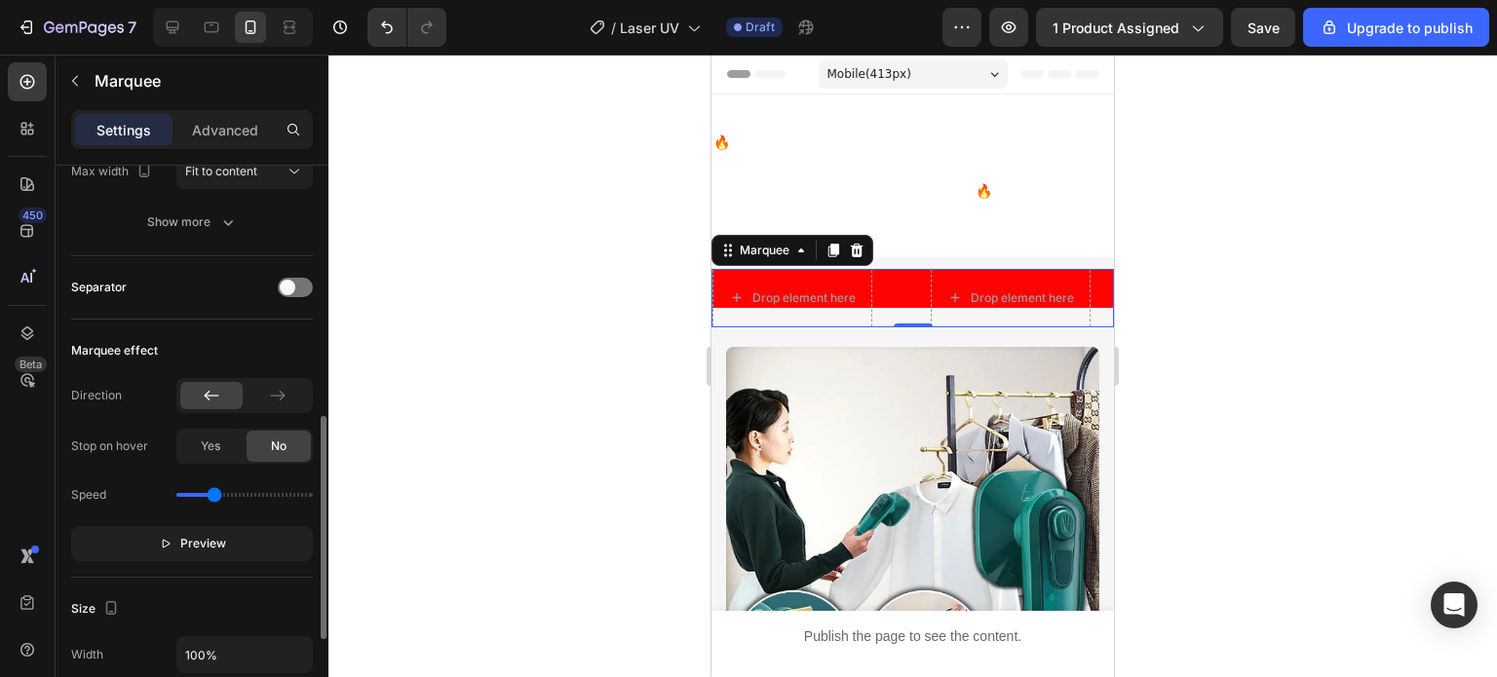
scroll to position [390, 0]
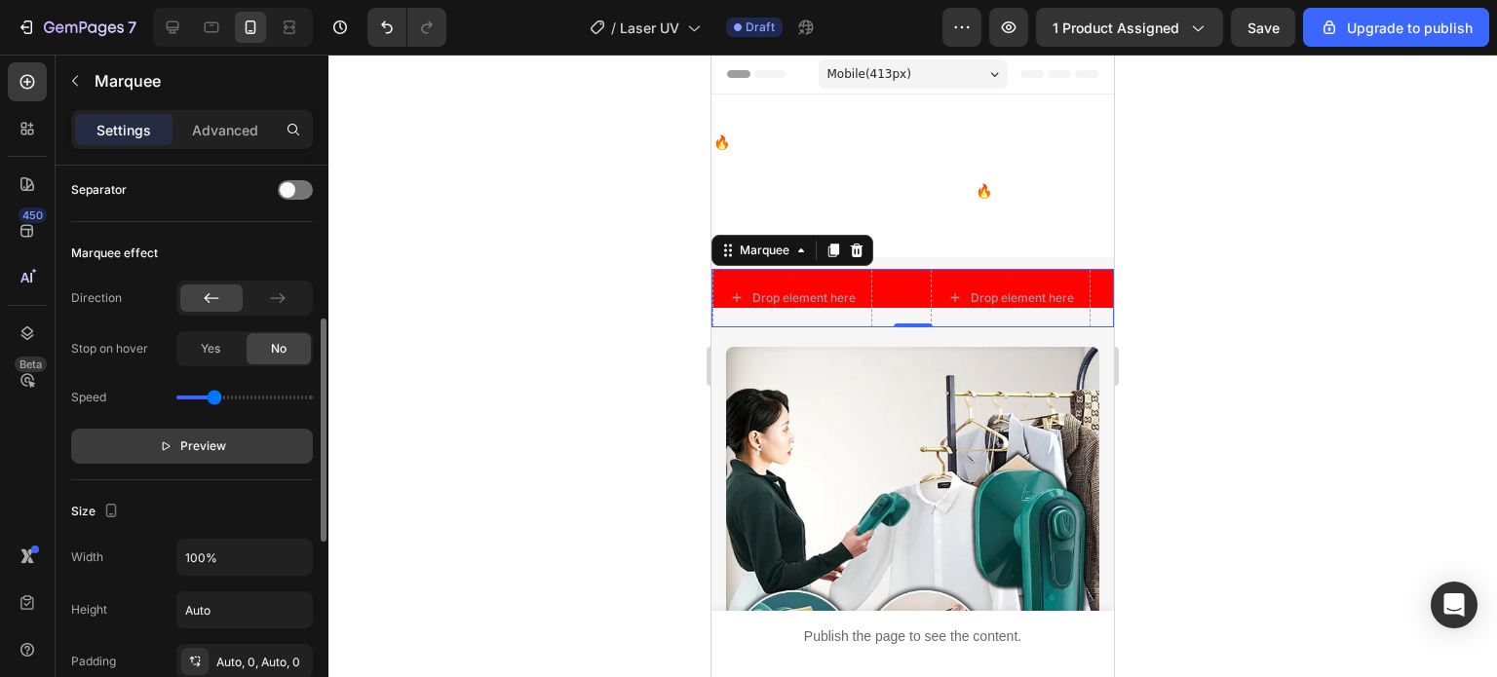
click at [195, 449] on span "Preview" at bounding box center [203, 446] width 46 height 19
click at [195, 448] on span "Pause" at bounding box center [203, 446] width 34 height 19
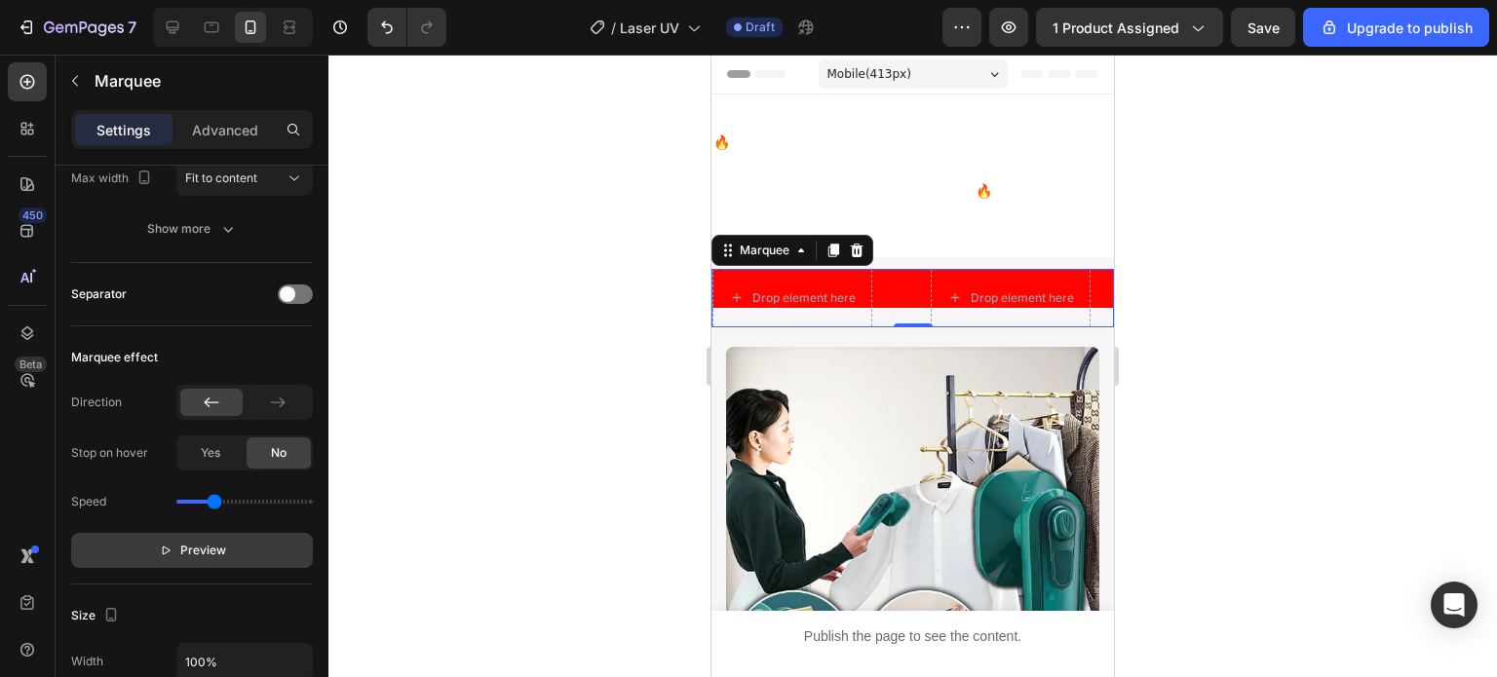
scroll to position [0, 0]
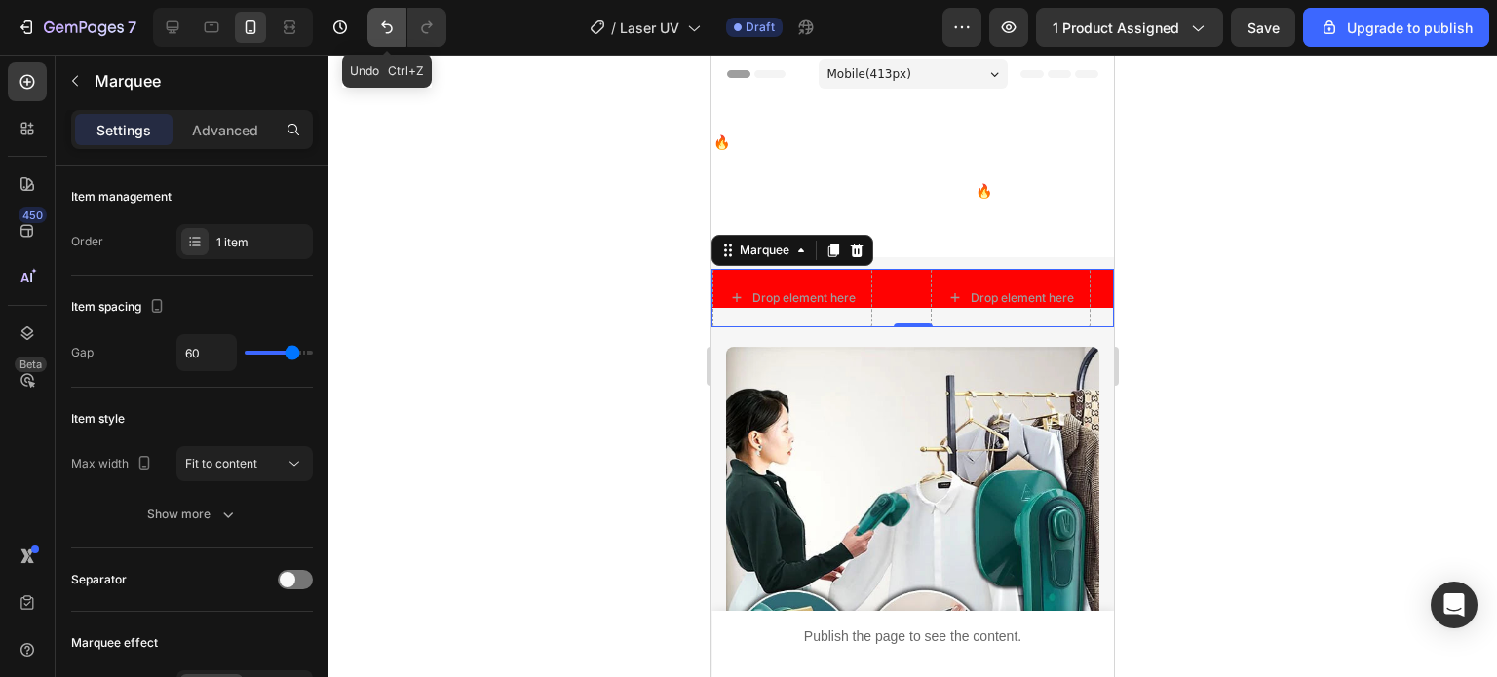
click at [375, 34] on button "Undo/Redo" at bounding box center [386, 27] width 39 height 39
click at [374, 34] on button "Undo/Redo" at bounding box center [386, 27] width 39 height 39
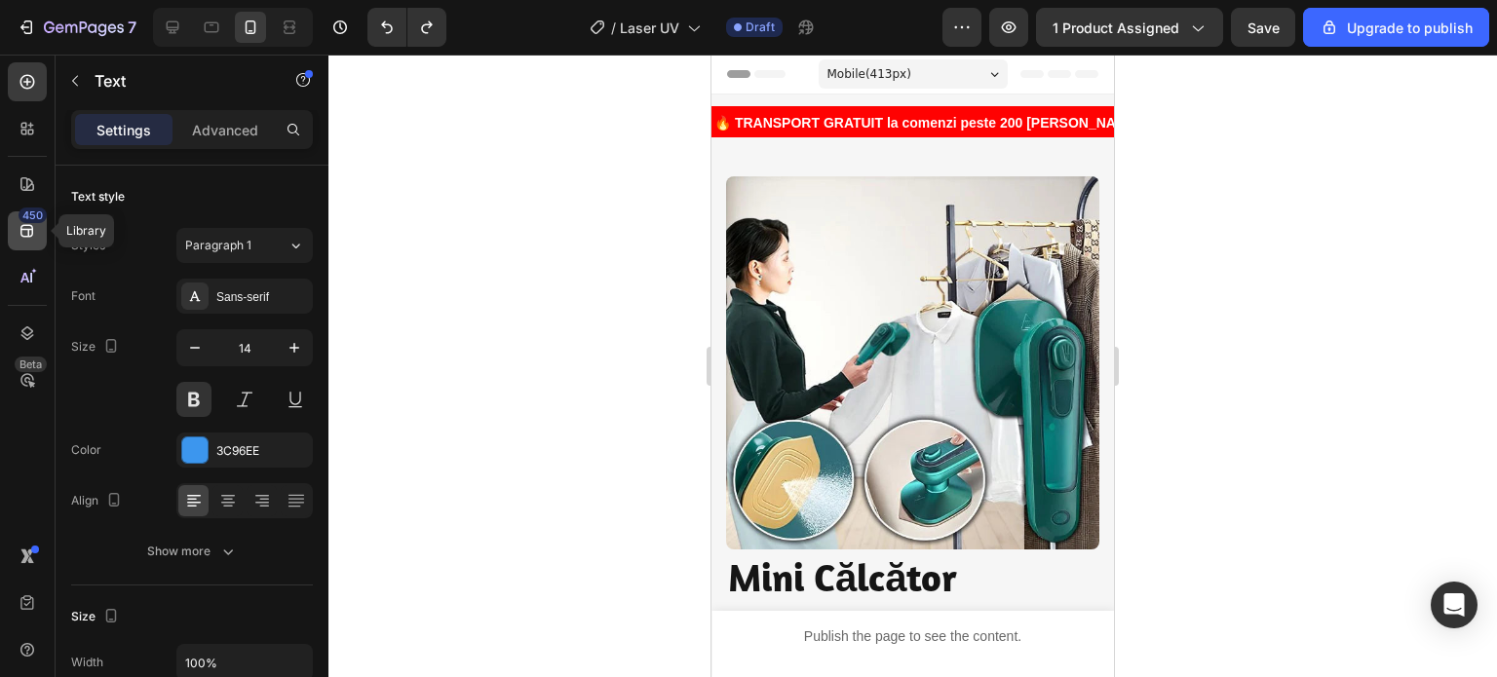
click at [20, 233] on icon at bounding box center [26, 231] width 13 height 13
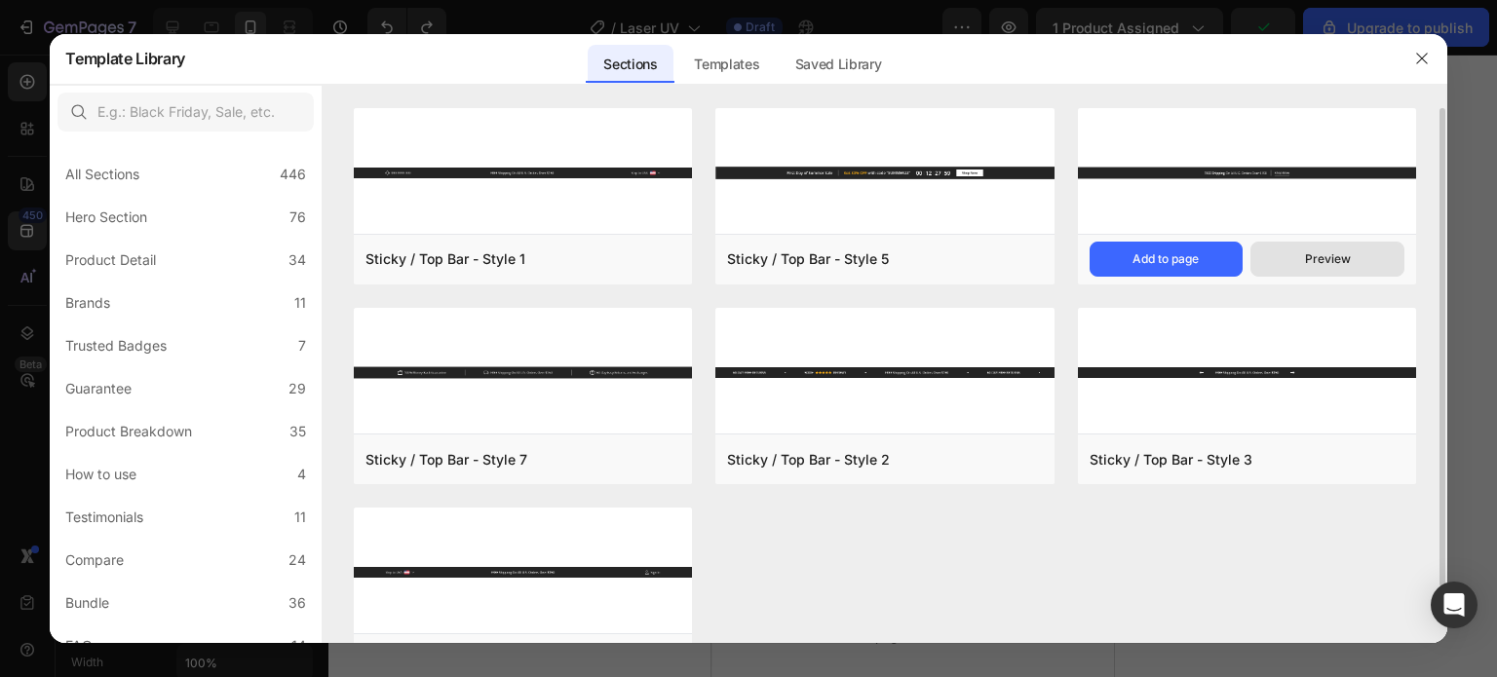
click at [1300, 271] on button "Preview" at bounding box center [1327, 259] width 154 height 35
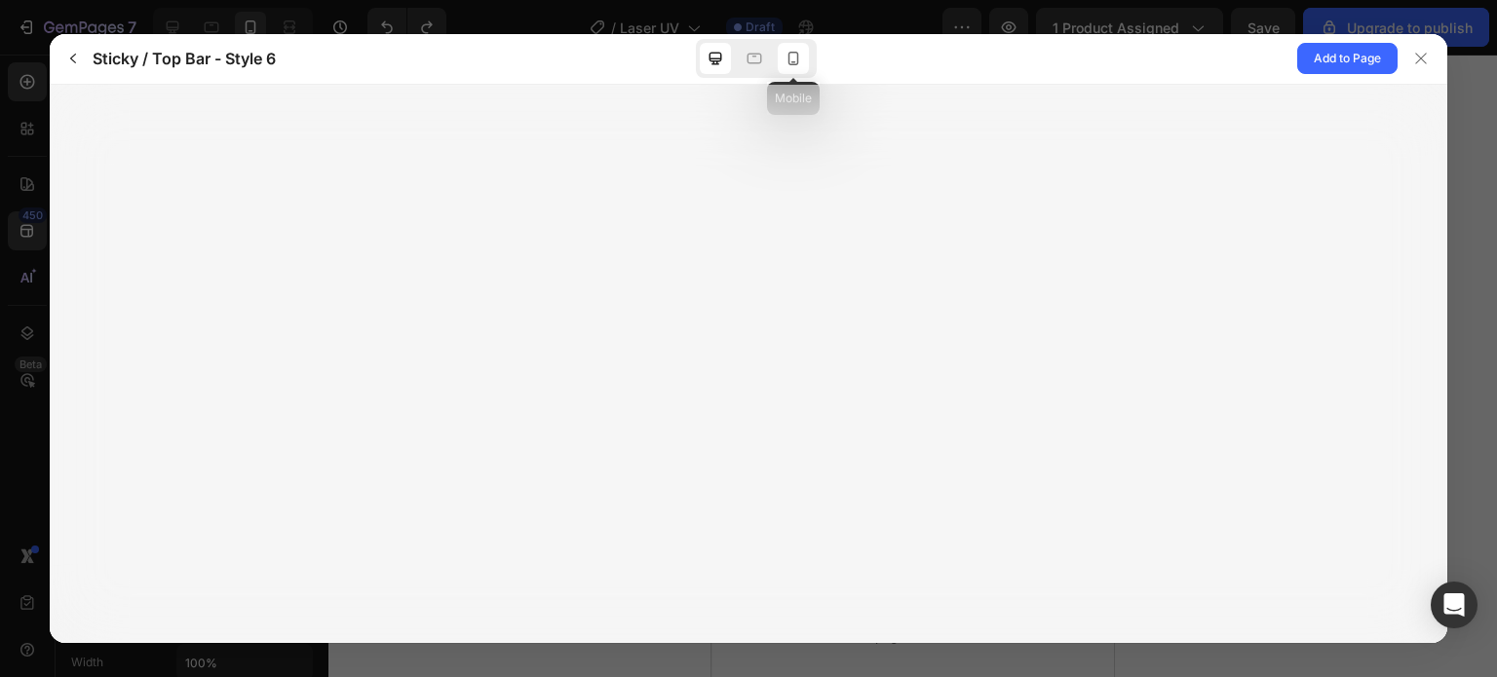
click at [799, 53] on icon at bounding box center [792, 58] width 19 height 19
click at [1415, 71] on div at bounding box center [1420, 58] width 31 height 31
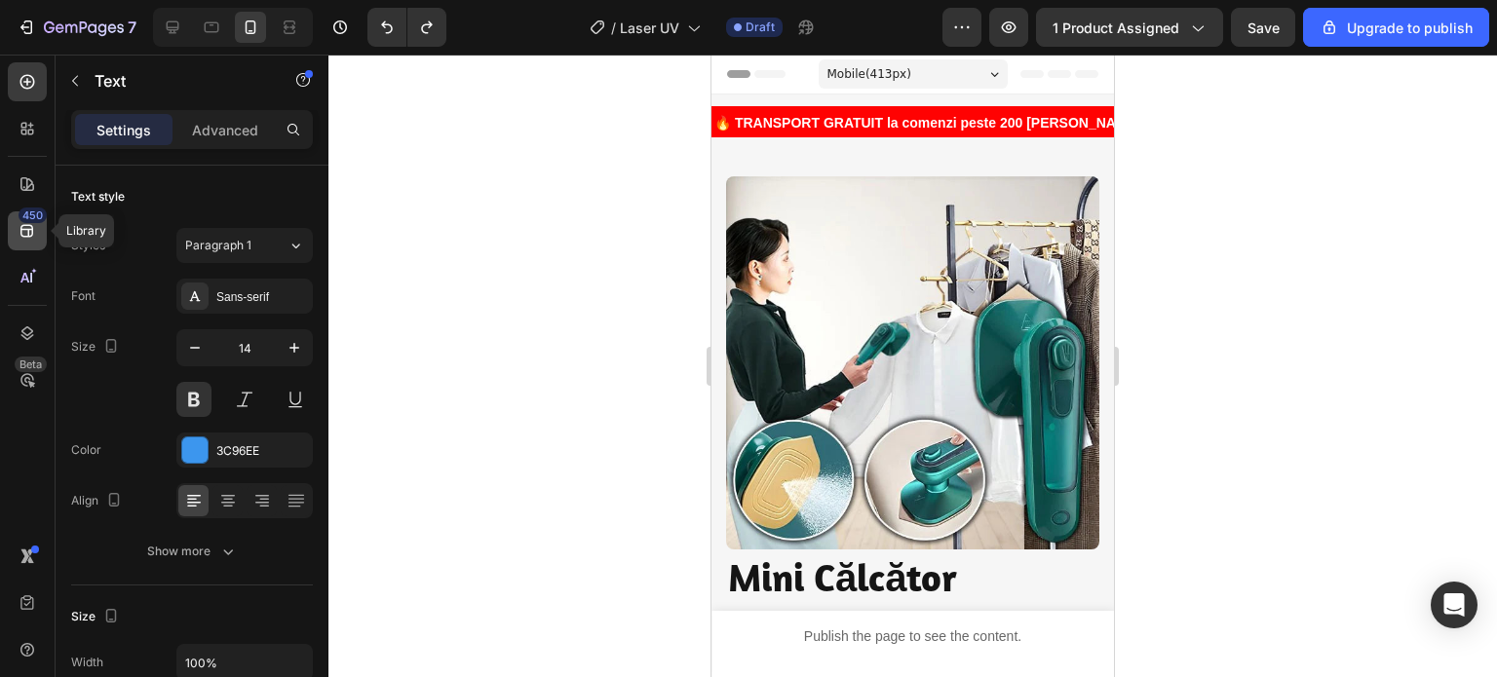
click at [16, 217] on div "450" at bounding box center [27, 230] width 39 height 39
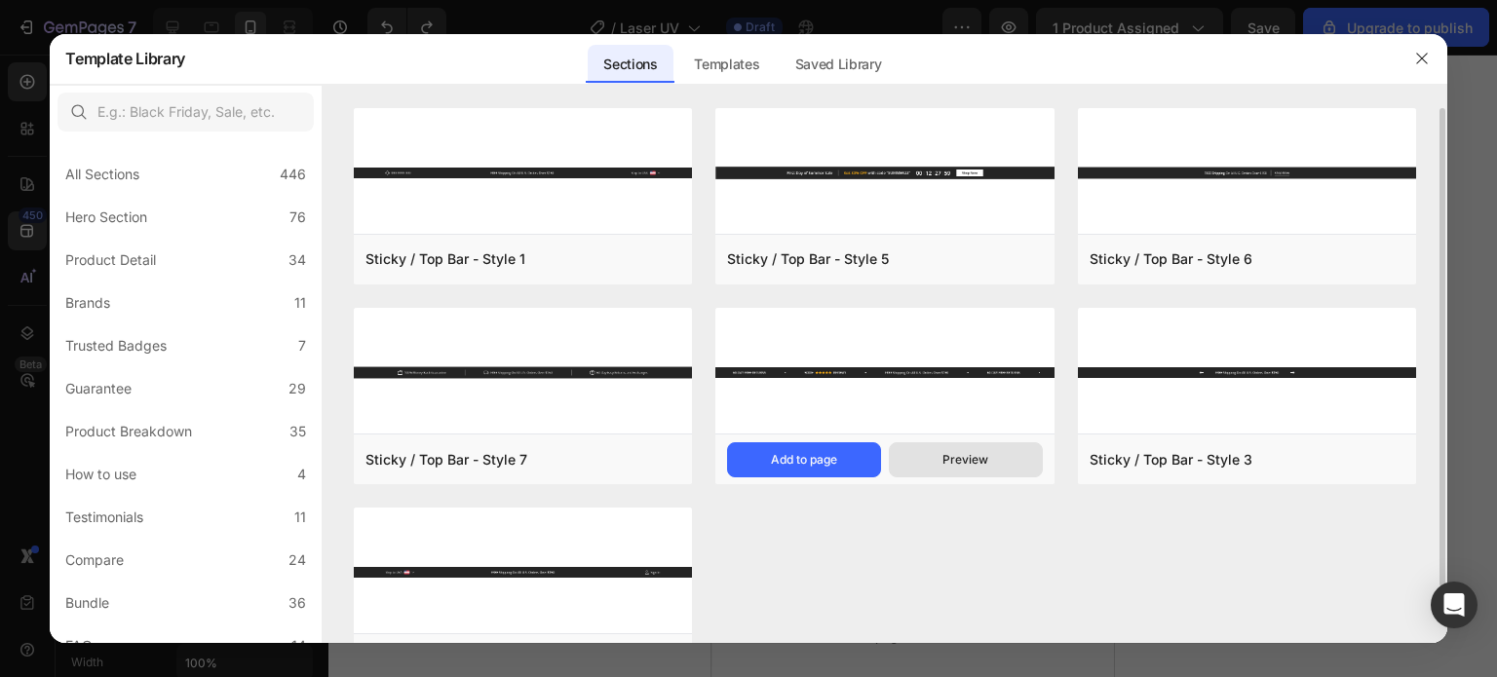
click at [1000, 462] on button "Preview" at bounding box center [966, 459] width 154 height 35
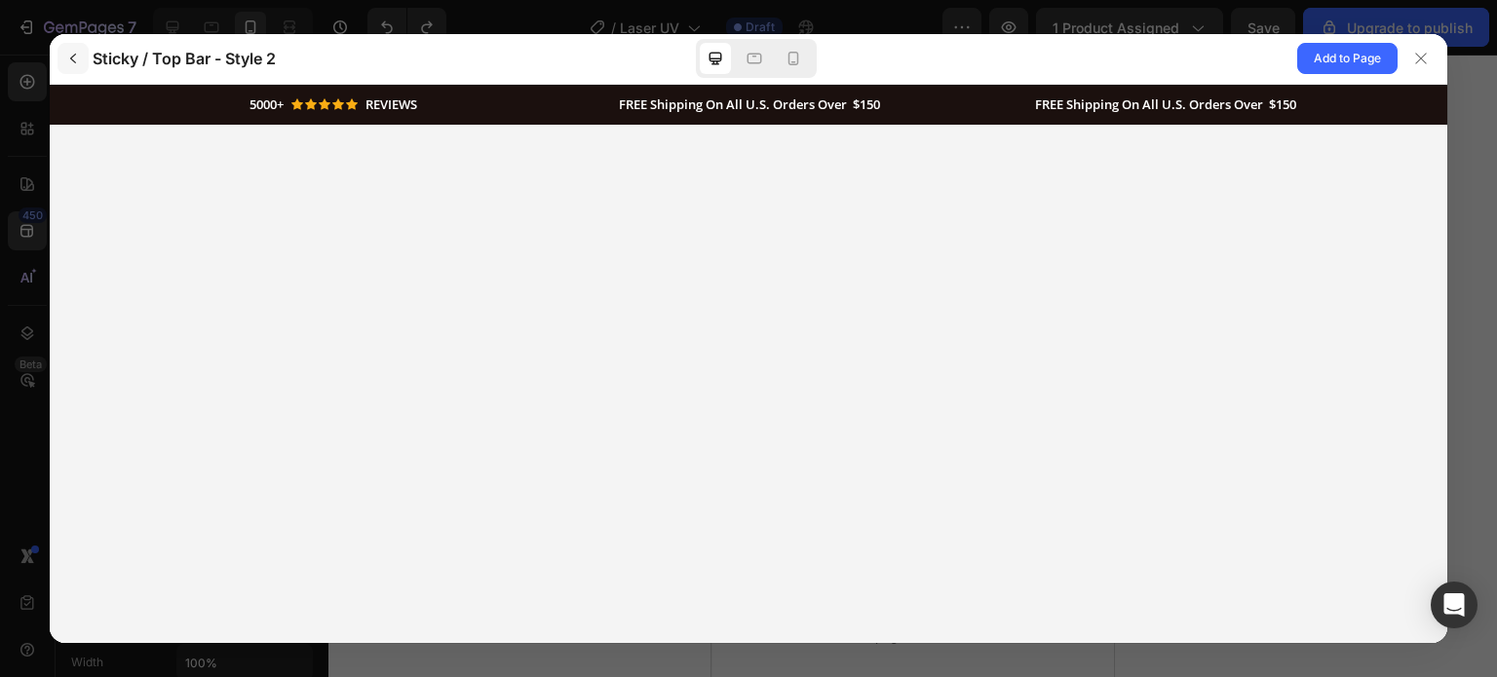
click at [70, 57] on icon "button" at bounding box center [73, 59] width 16 height 16
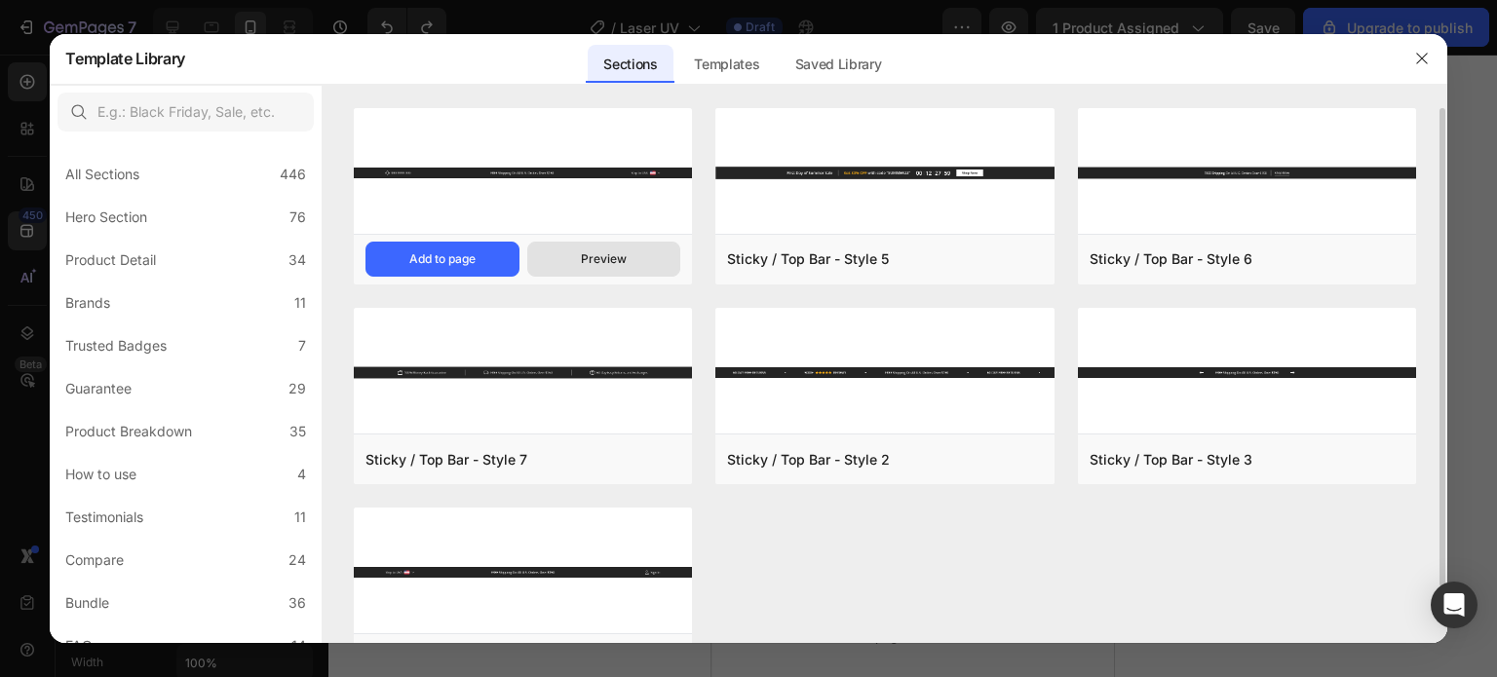
click at [638, 264] on button "Preview" at bounding box center [604, 259] width 154 height 35
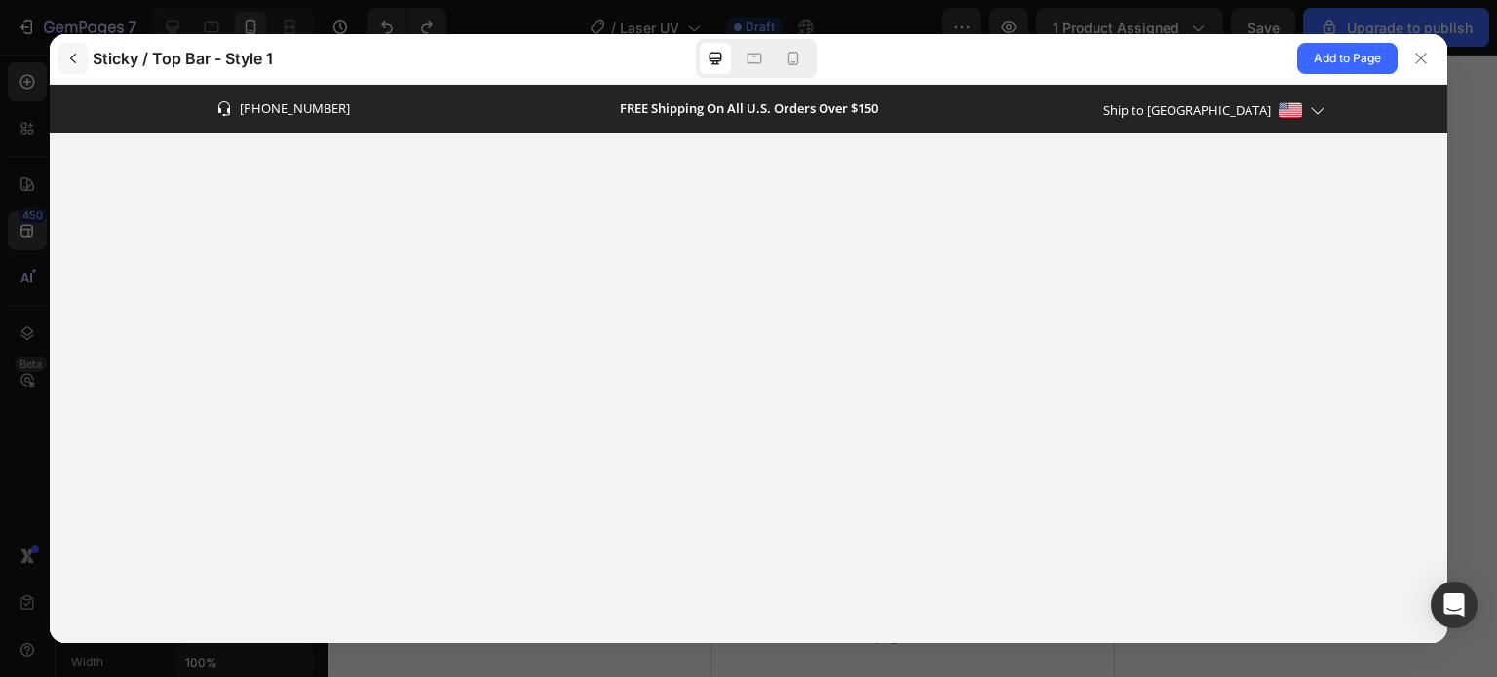
click at [77, 54] on icon "button" at bounding box center [73, 59] width 16 height 16
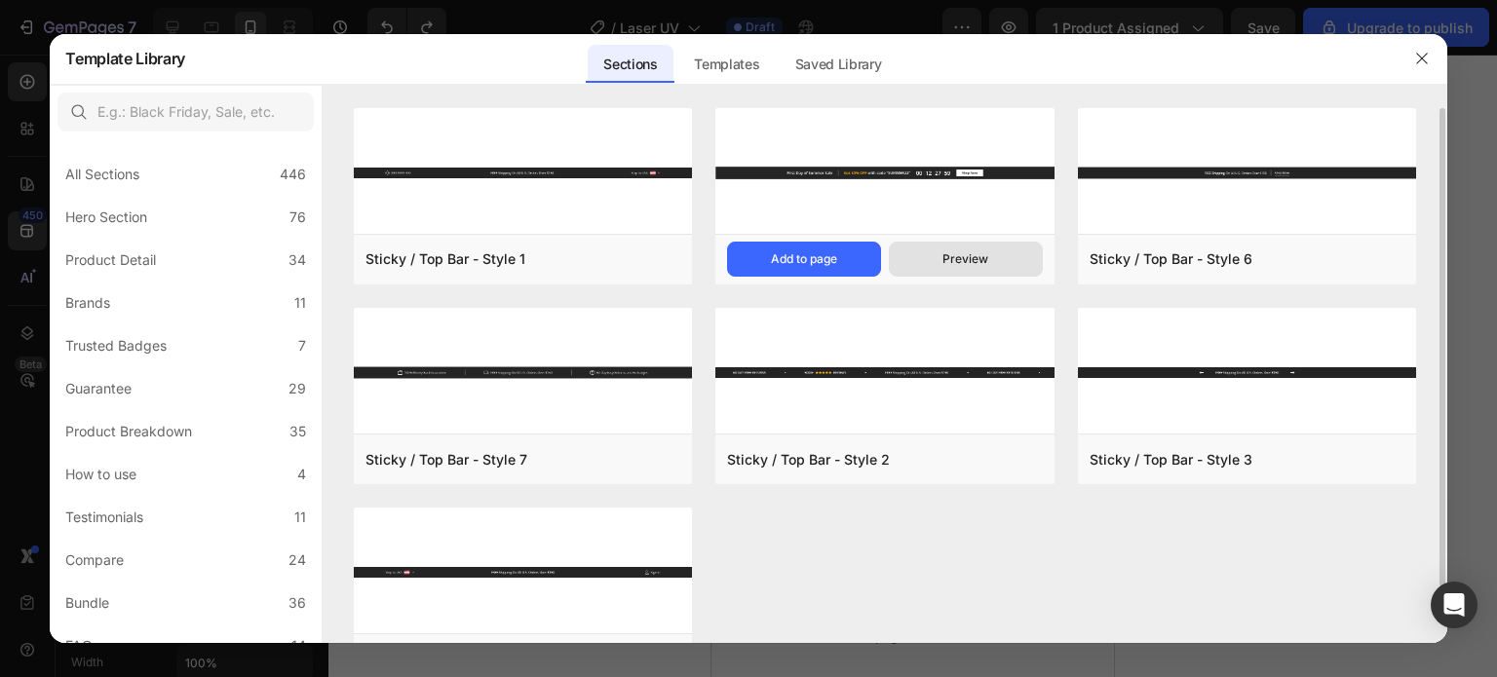
click at [943, 252] on div "Preview" at bounding box center [965, 259] width 46 height 18
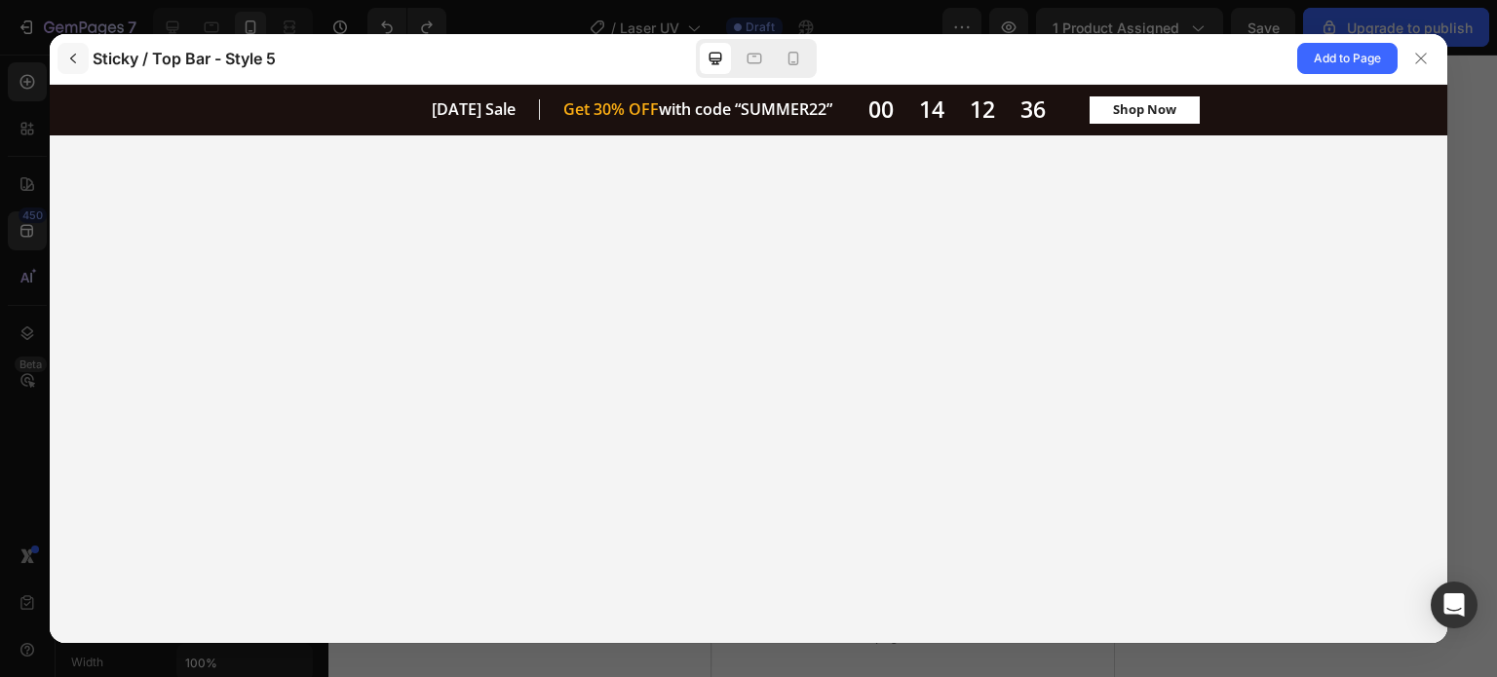
click at [60, 48] on button "button" at bounding box center [72, 58] width 31 height 31
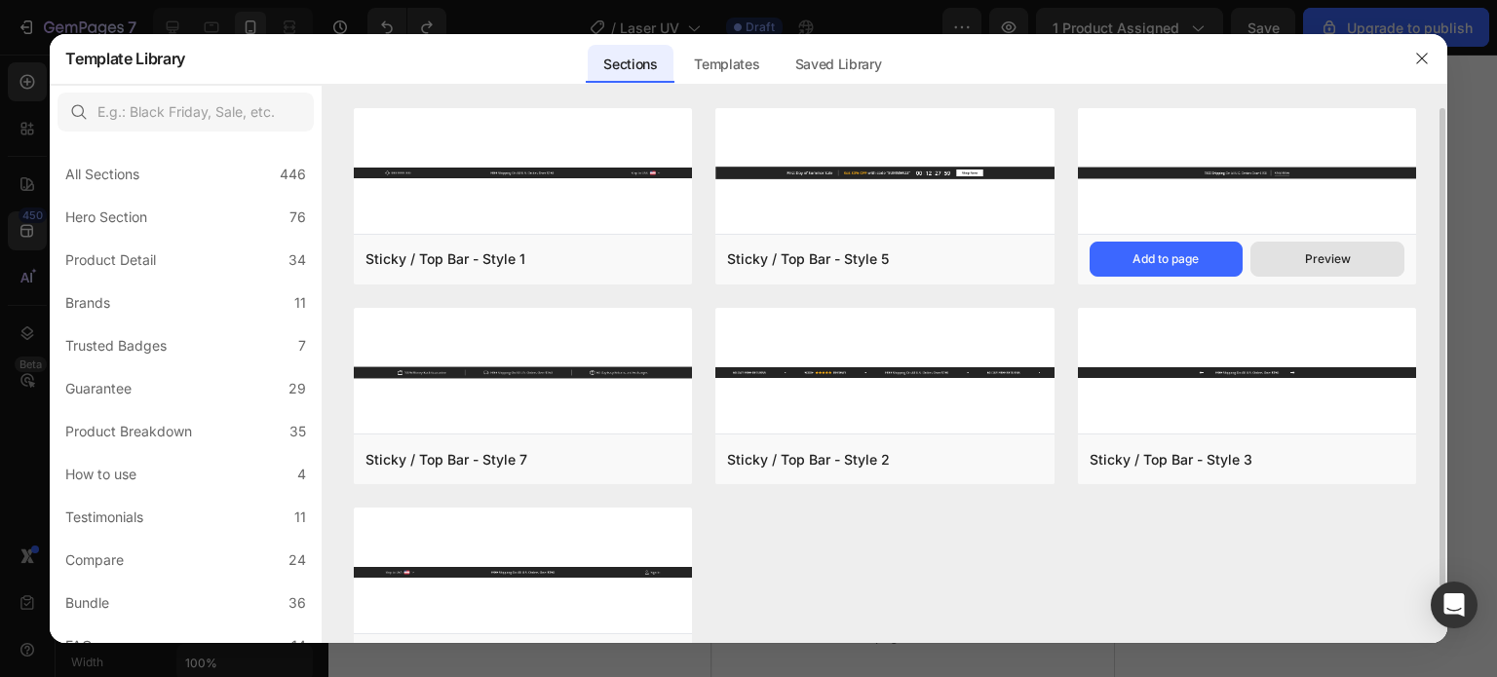
click at [1295, 252] on button "Preview" at bounding box center [1327, 259] width 154 height 35
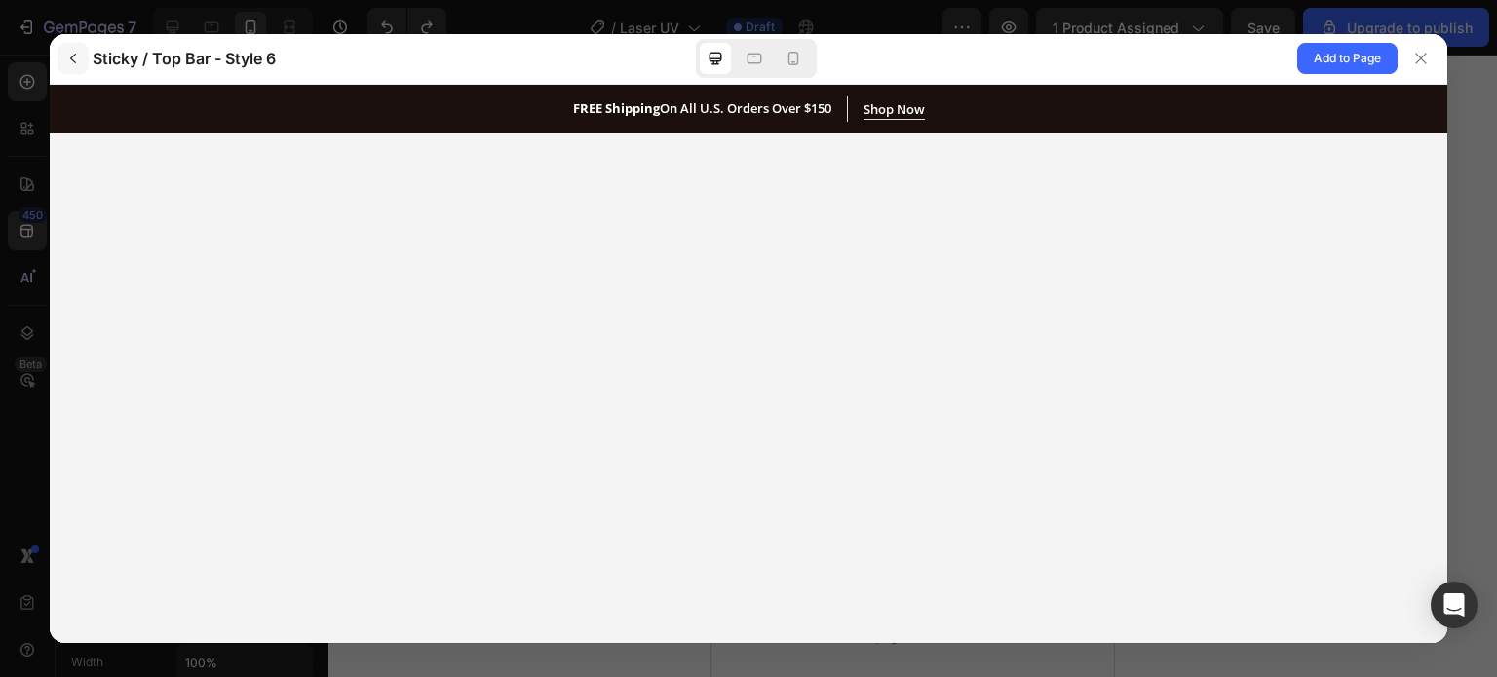
click at [63, 61] on button "button" at bounding box center [72, 58] width 31 height 31
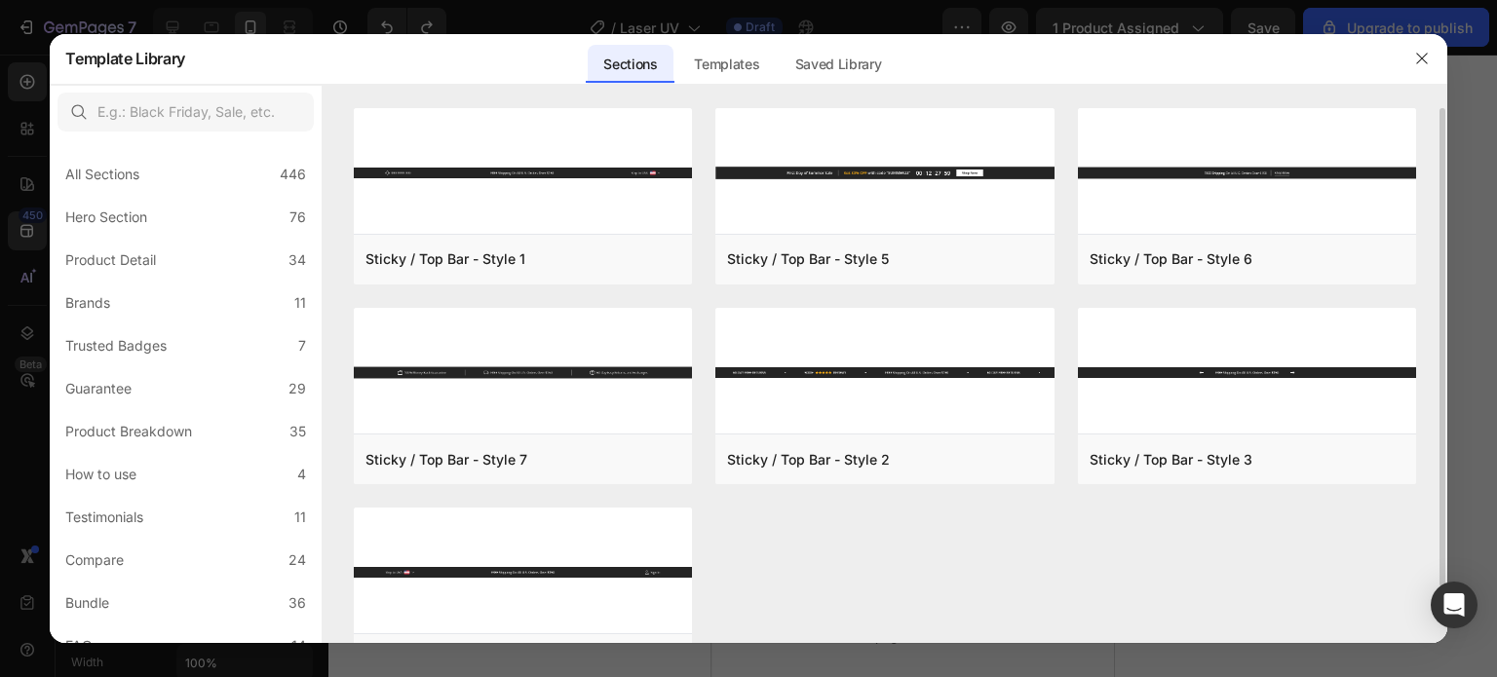
scroll to position [64, 0]
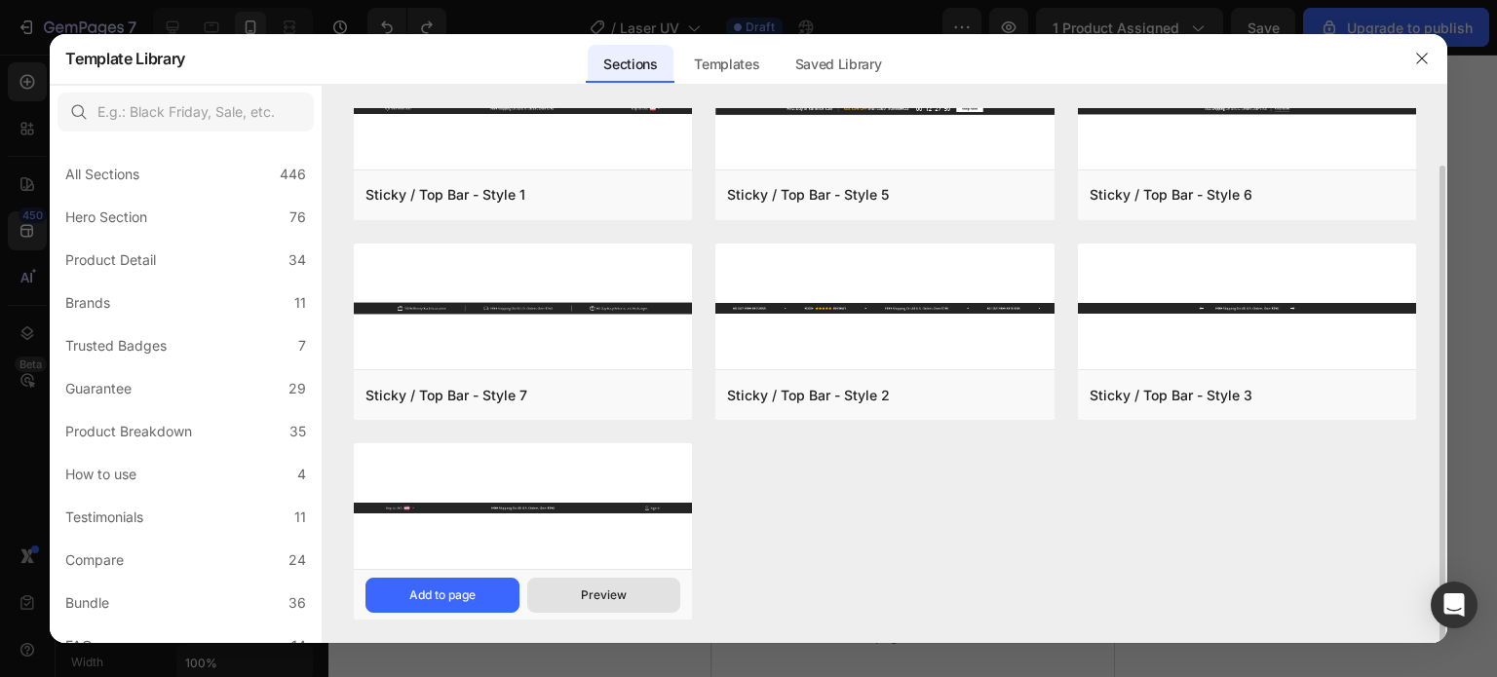
click at [611, 609] on button "Preview" at bounding box center [604, 595] width 154 height 35
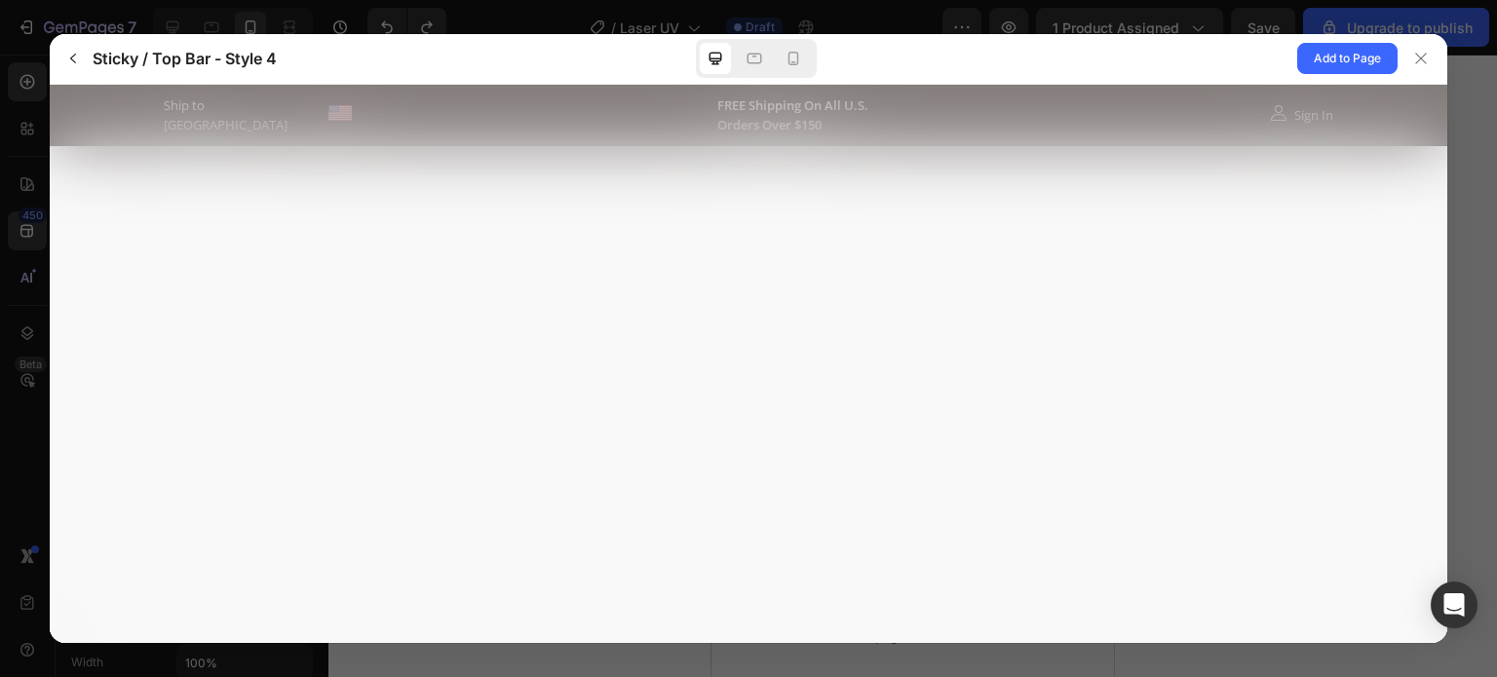
scroll to position [0, 0]
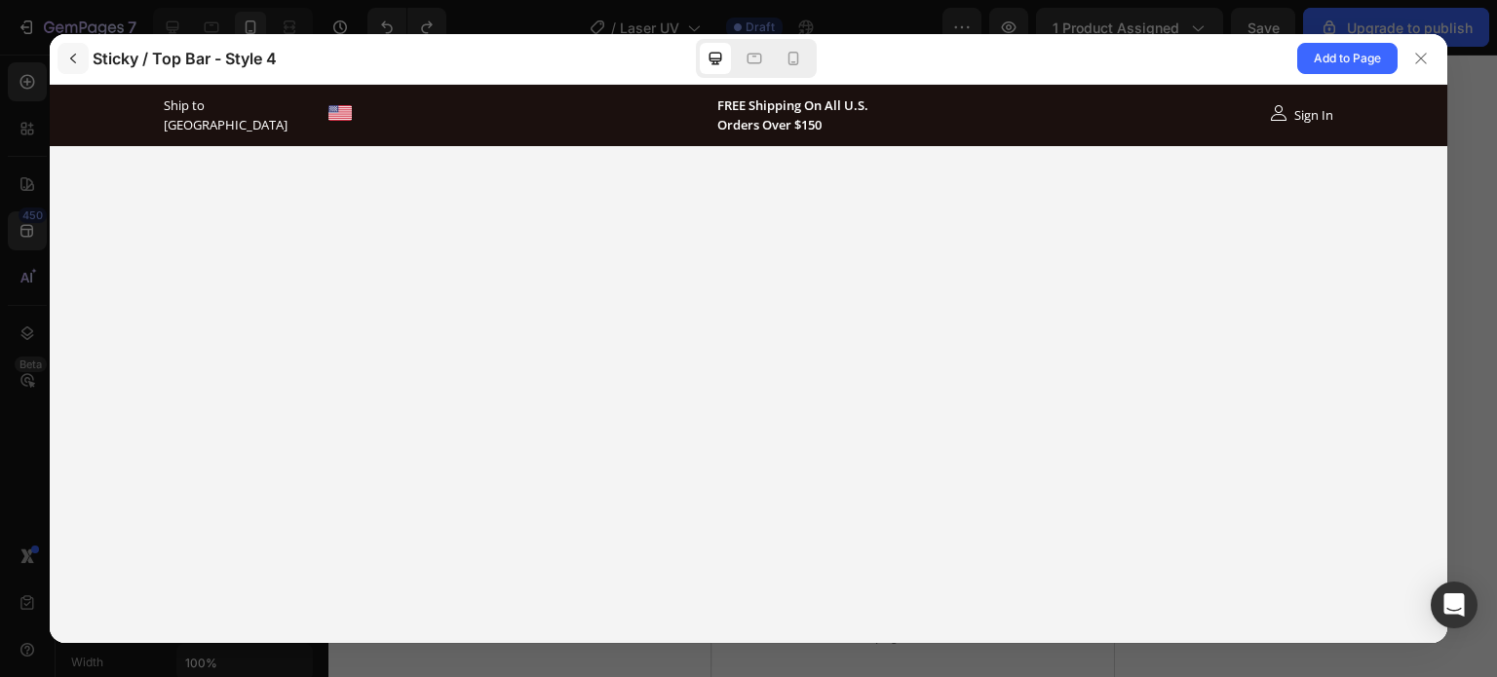
click at [78, 60] on icon "button" at bounding box center [73, 59] width 16 height 16
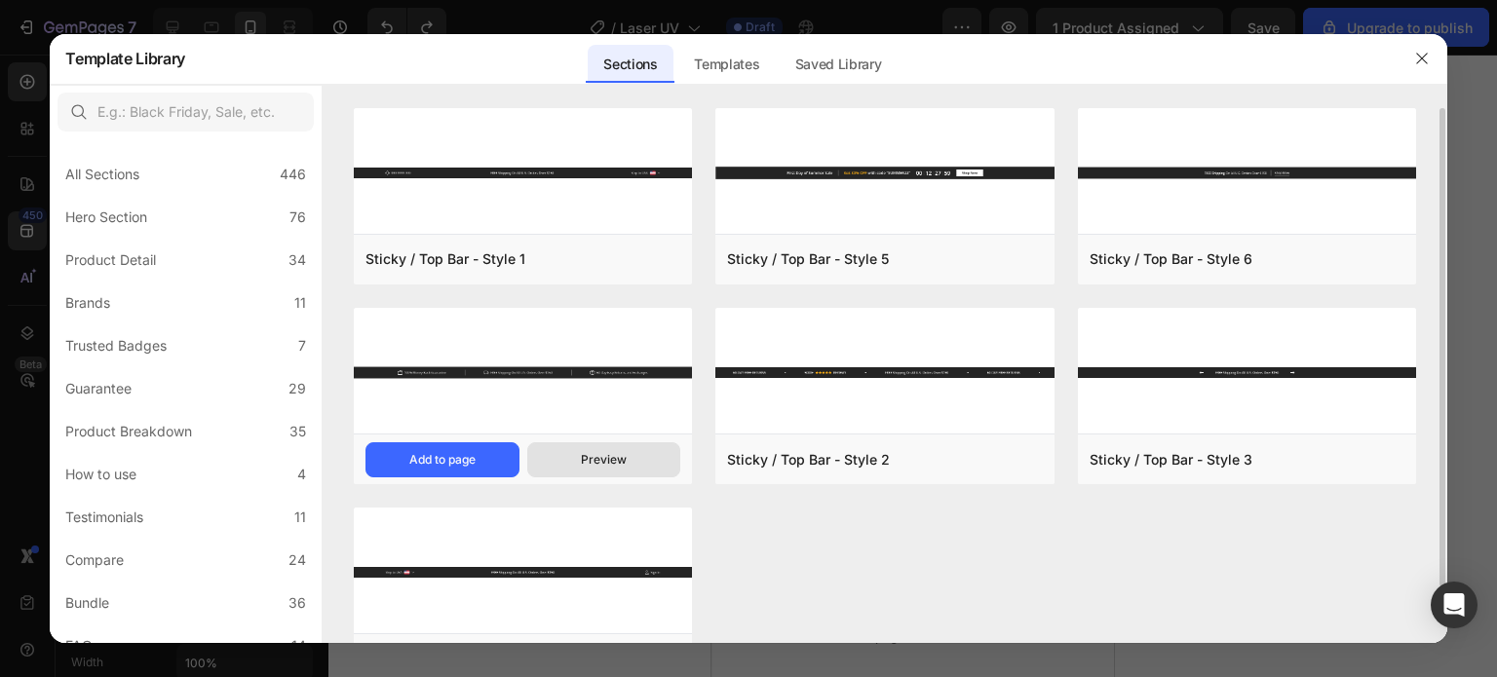
click at [642, 449] on button "Preview" at bounding box center [604, 459] width 154 height 35
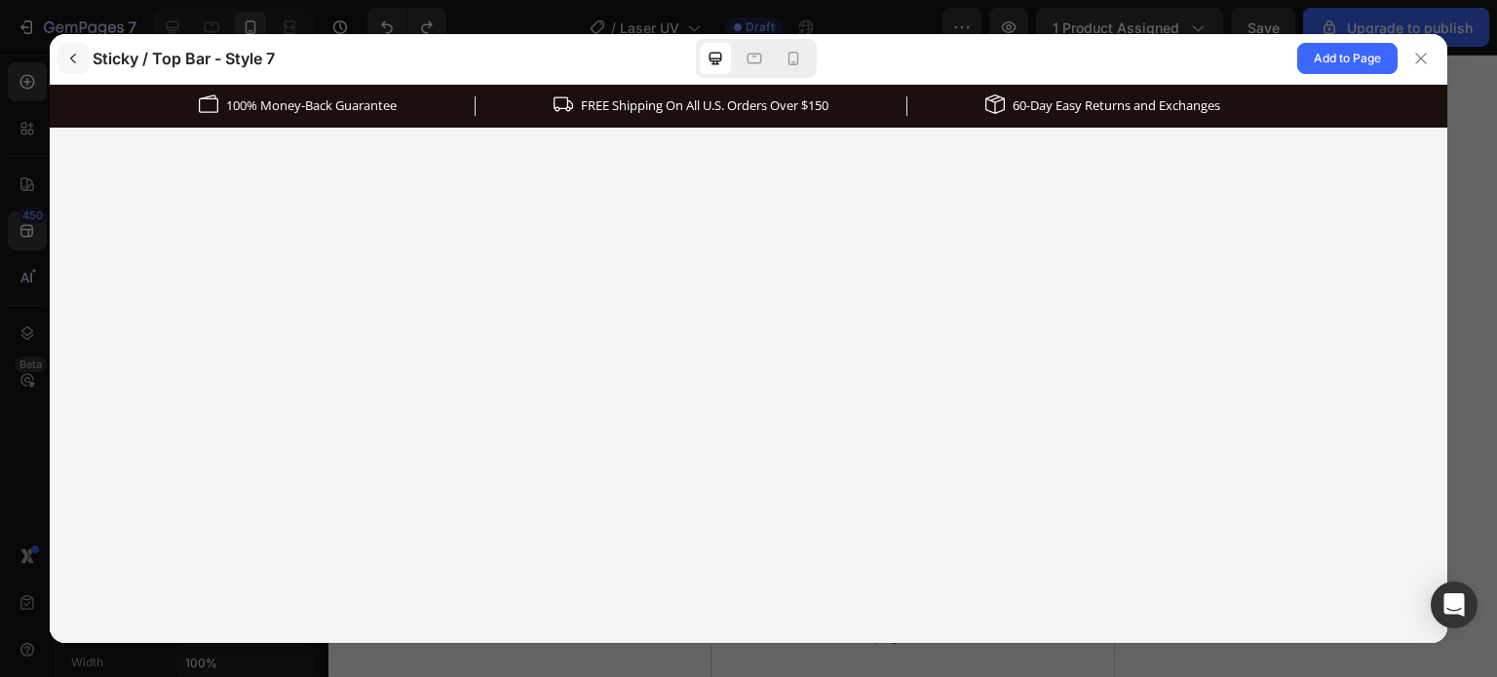
click at [80, 50] on button "button" at bounding box center [72, 58] width 31 height 31
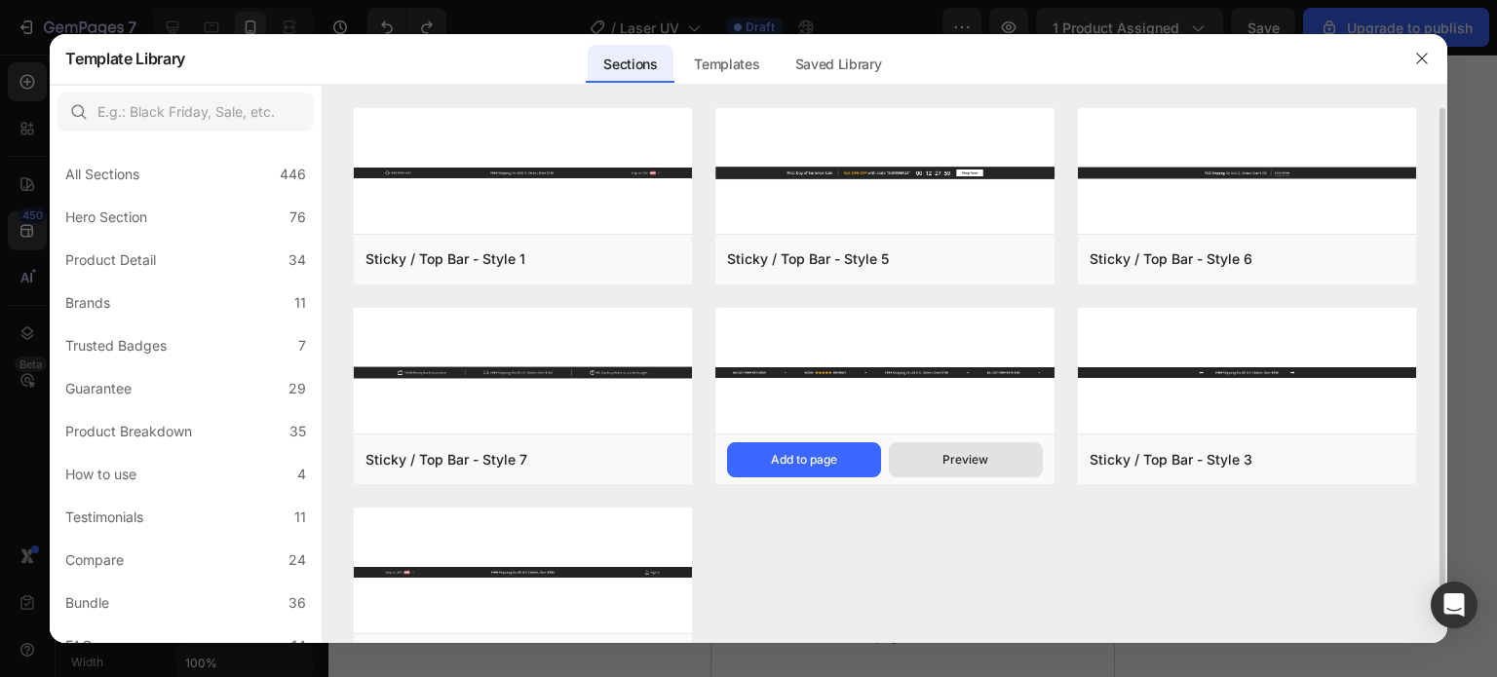
click at [937, 460] on button "Preview" at bounding box center [966, 459] width 154 height 35
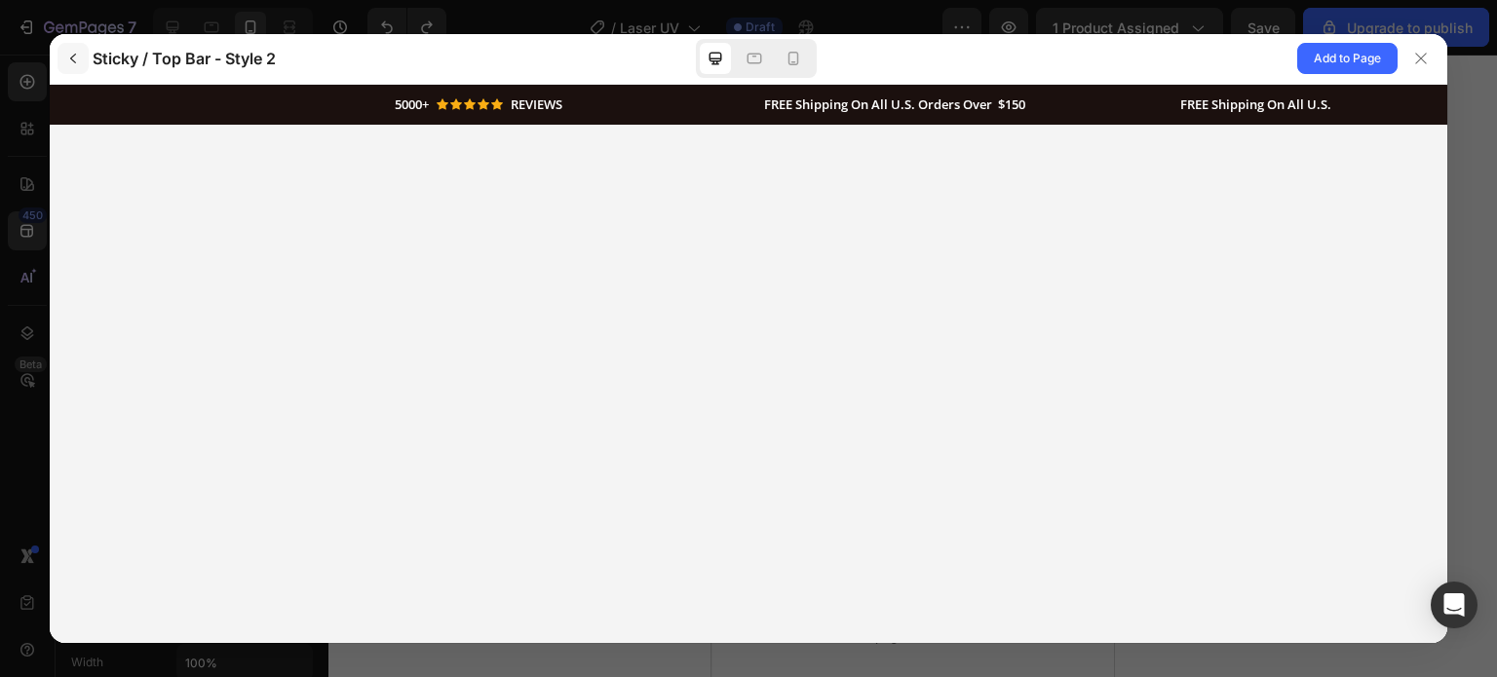
click at [73, 43] on button "button" at bounding box center [72, 58] width 31 height 31
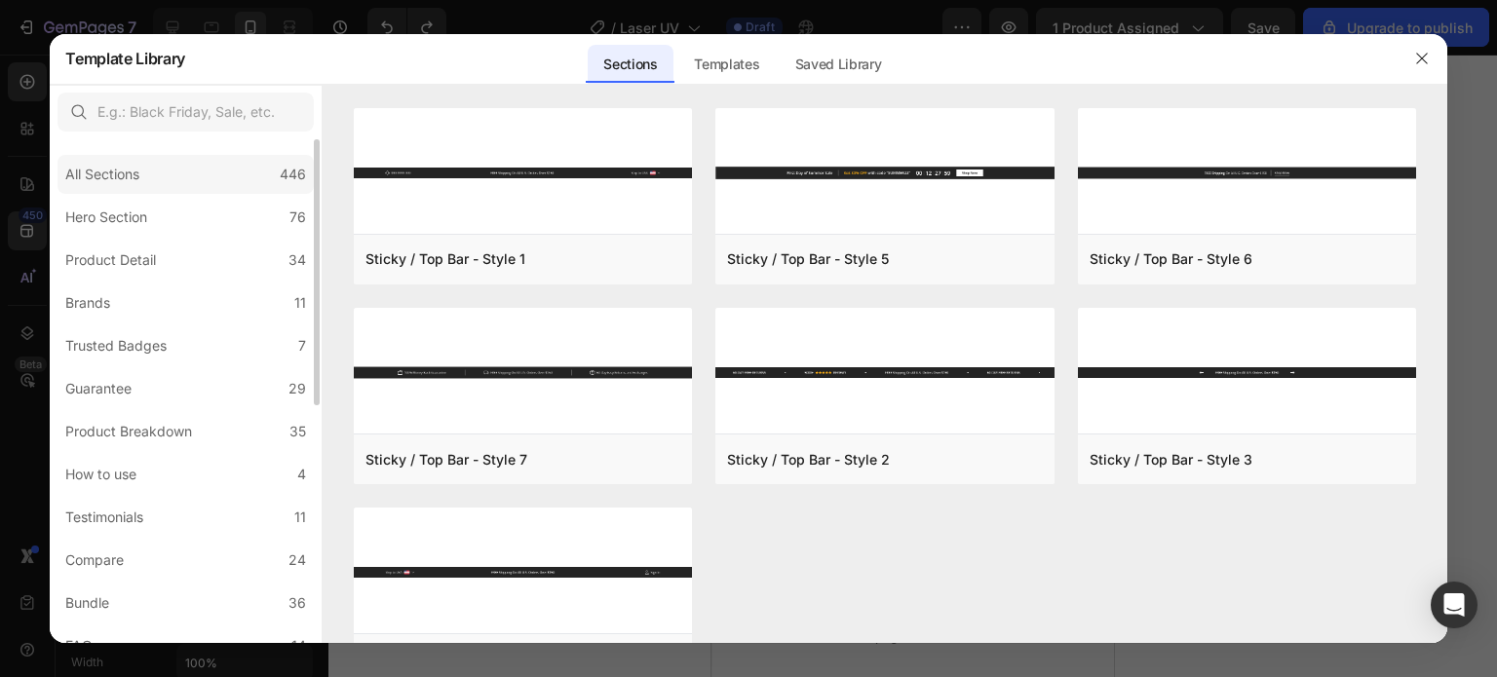
click at [177, 176] on div "All Sections 446" at bounding box center [185, 174] width 256 height 39
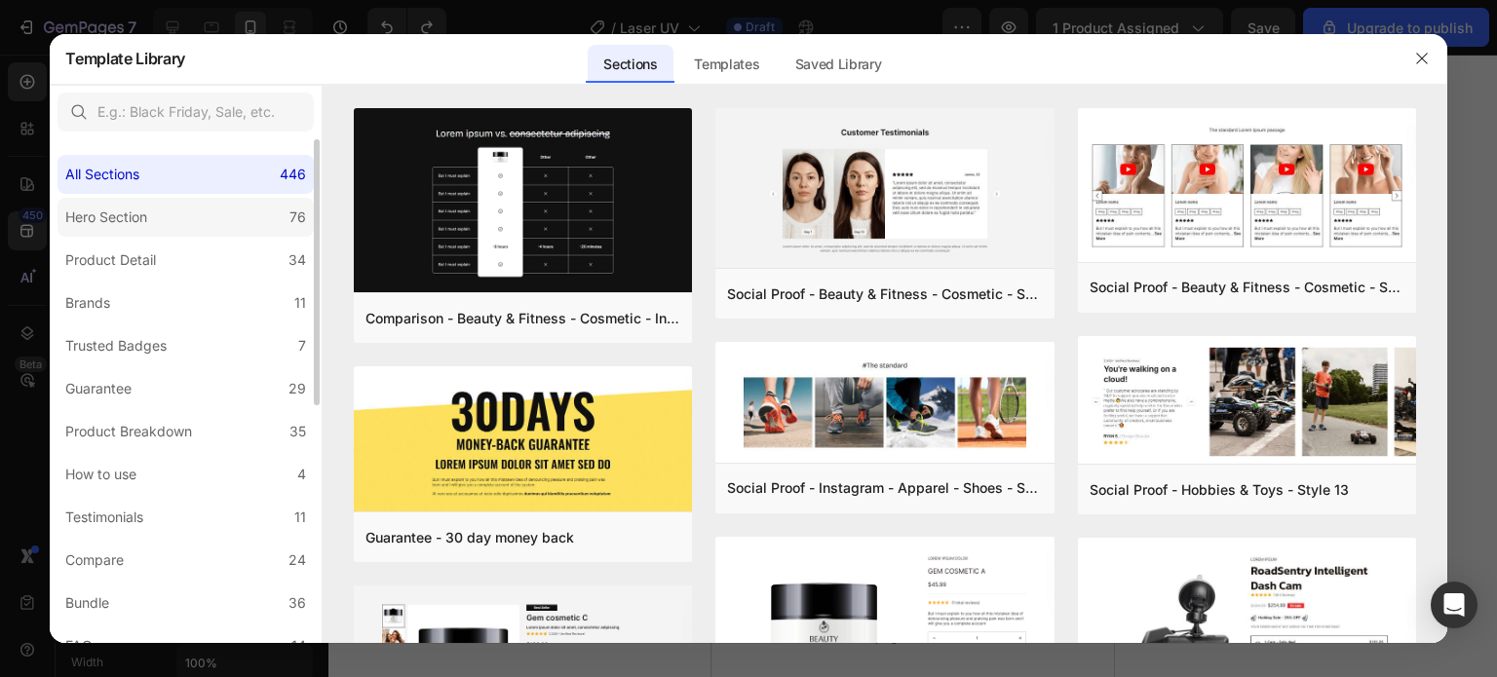
click at [211, 210] on label "Hero Section 76" at bounding box center [185, 217] width 256 height 39
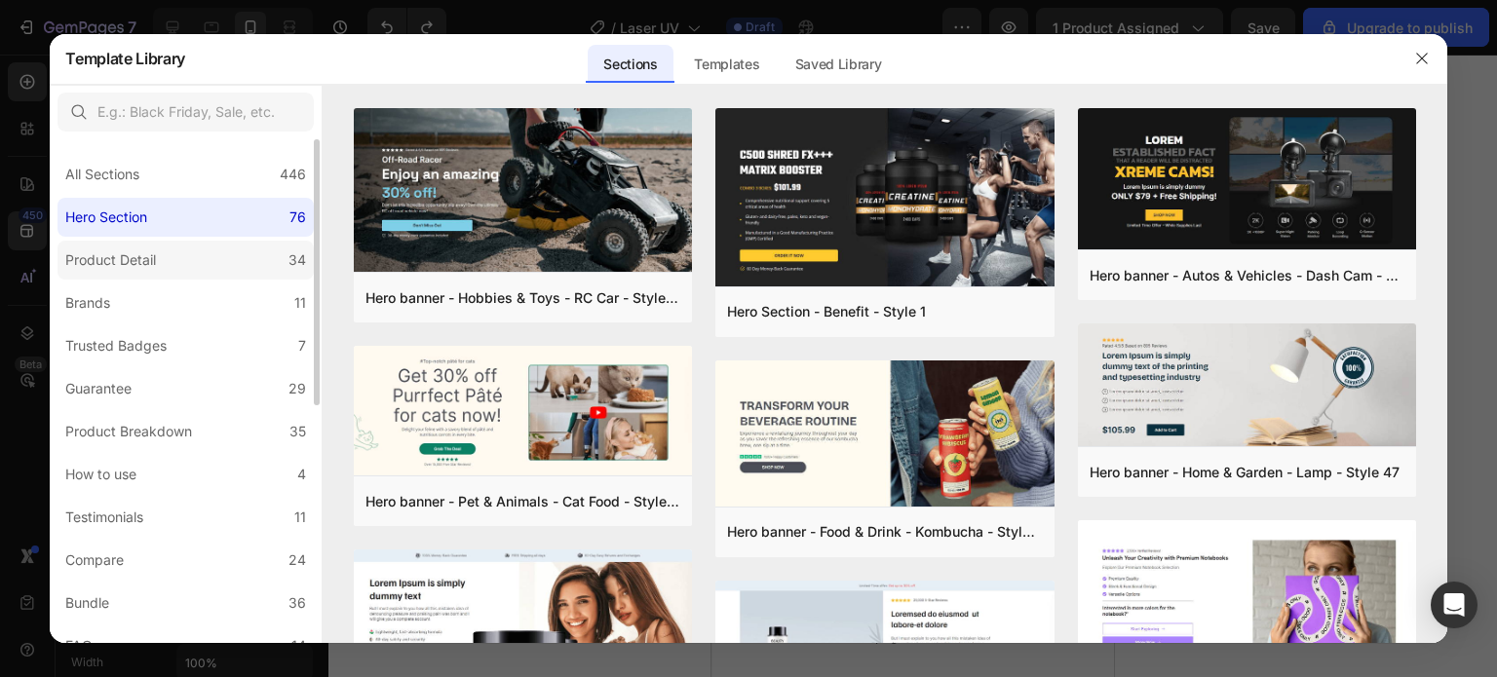
click at [188, 262] on label "Product Detail 34" at bounding box center [185, 260] width 256 height 39
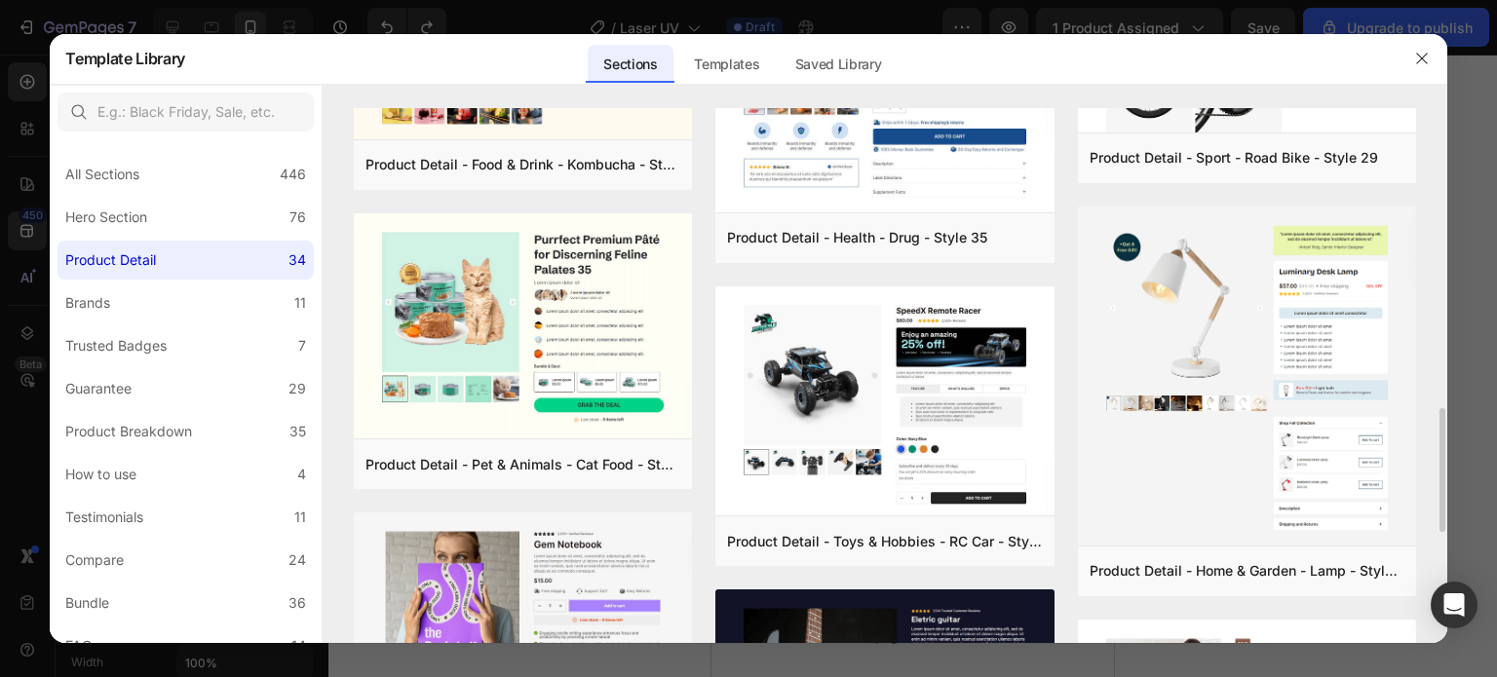
scroll to position [877, 0]
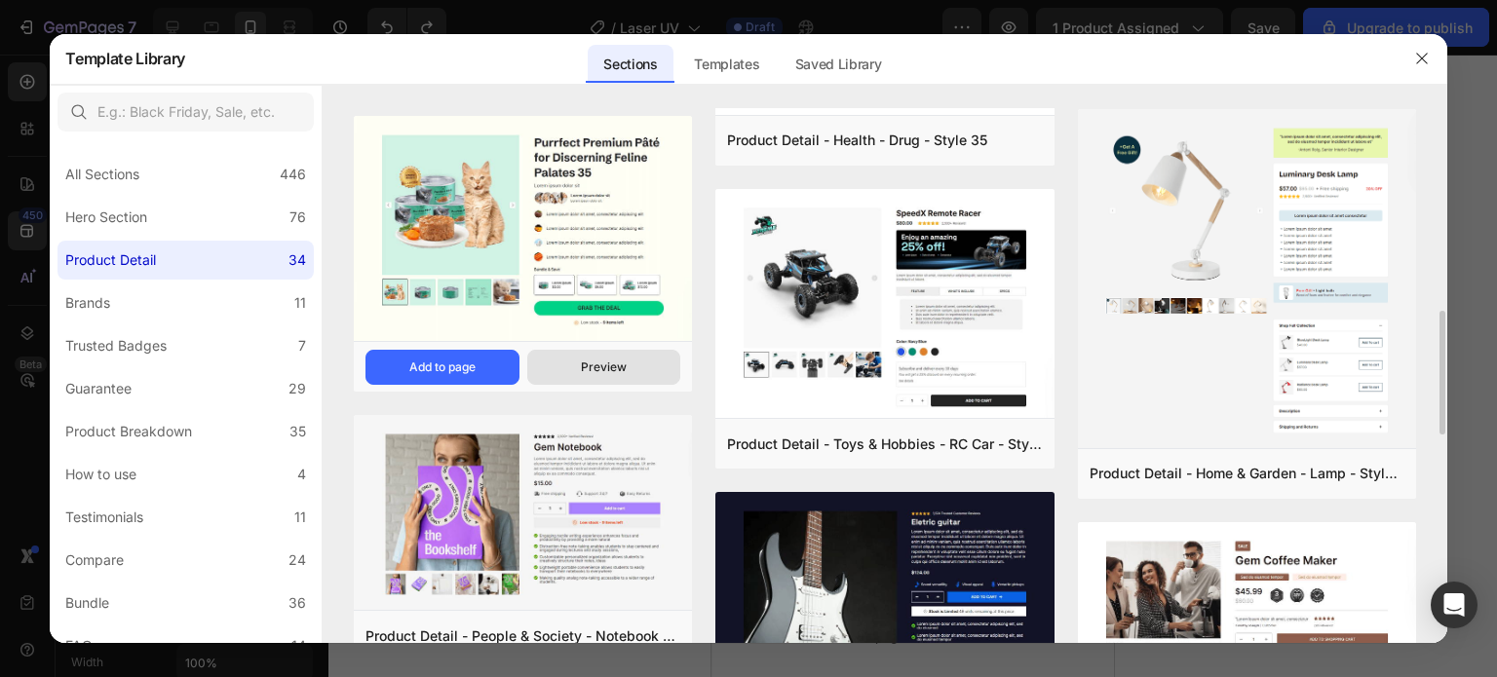
click at [614, 362] on div "Preview" at bounding box center [604, 368] width 46 height 18
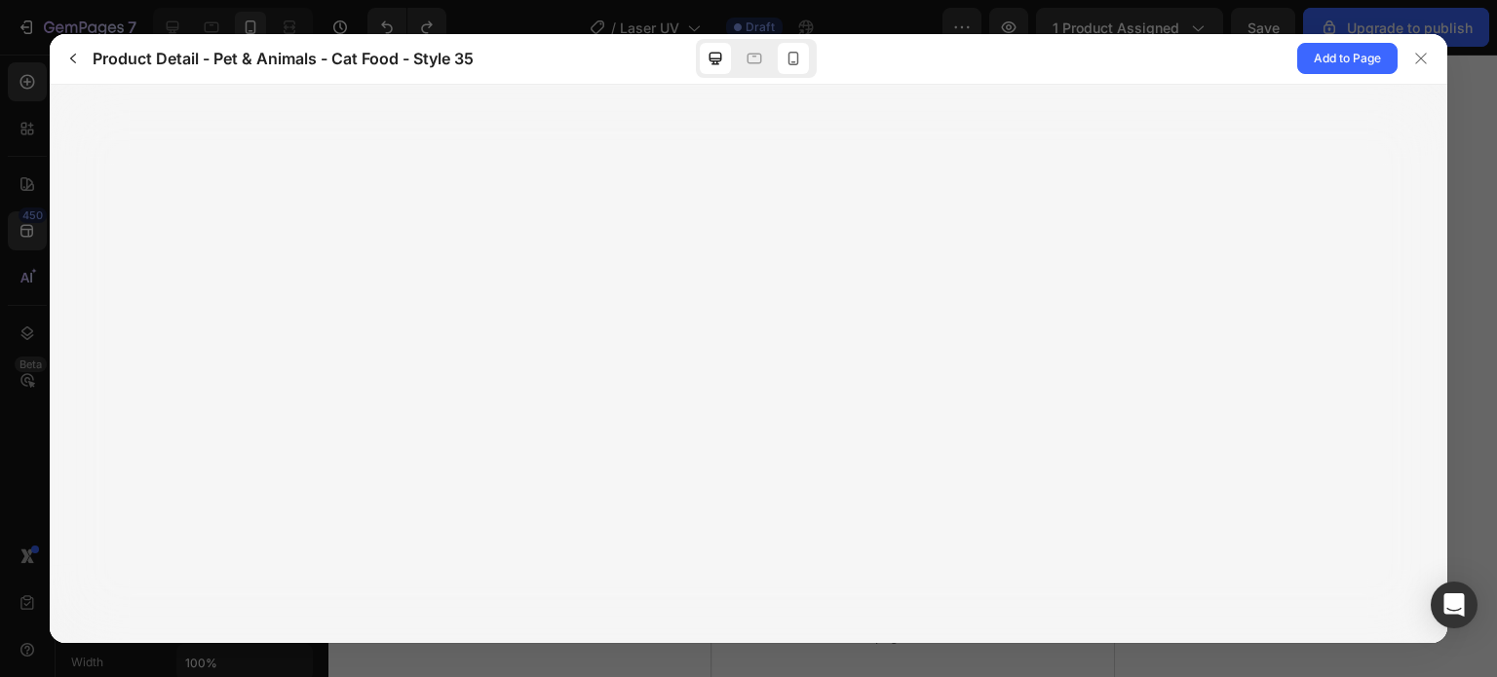
click at [793, 57] on icon at bounding box center [792, 58] width 19 height 19
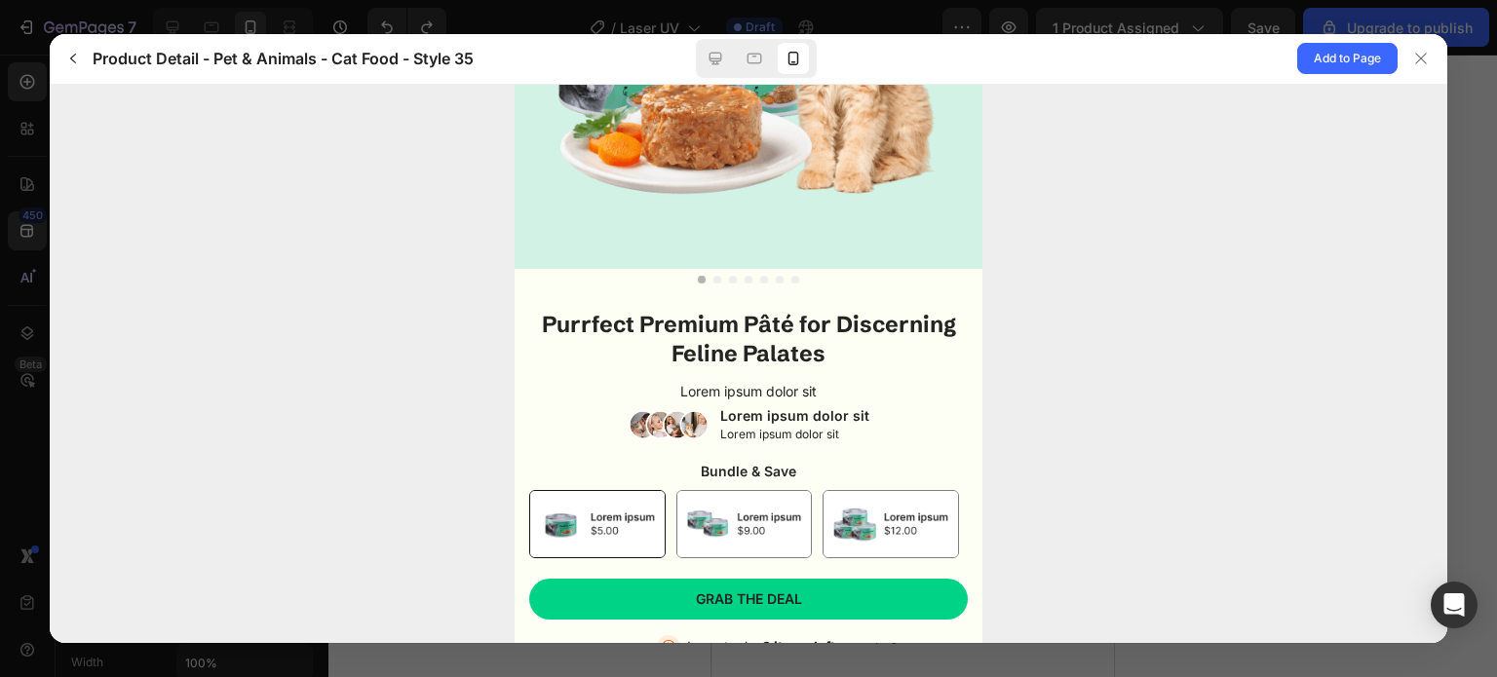
scroll to position [339, 0]
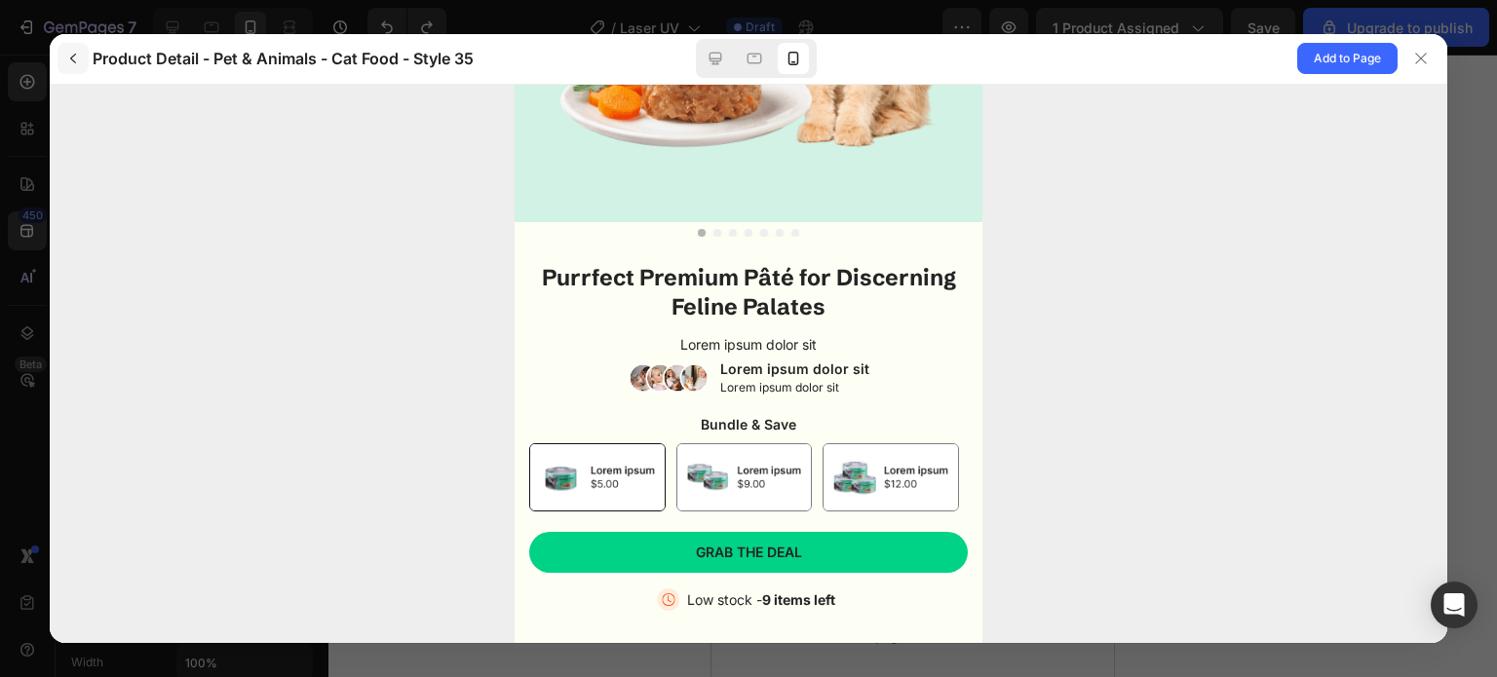
click at [67, 53] on icon "button" at bounding box center [73, 59] width 16 height 16
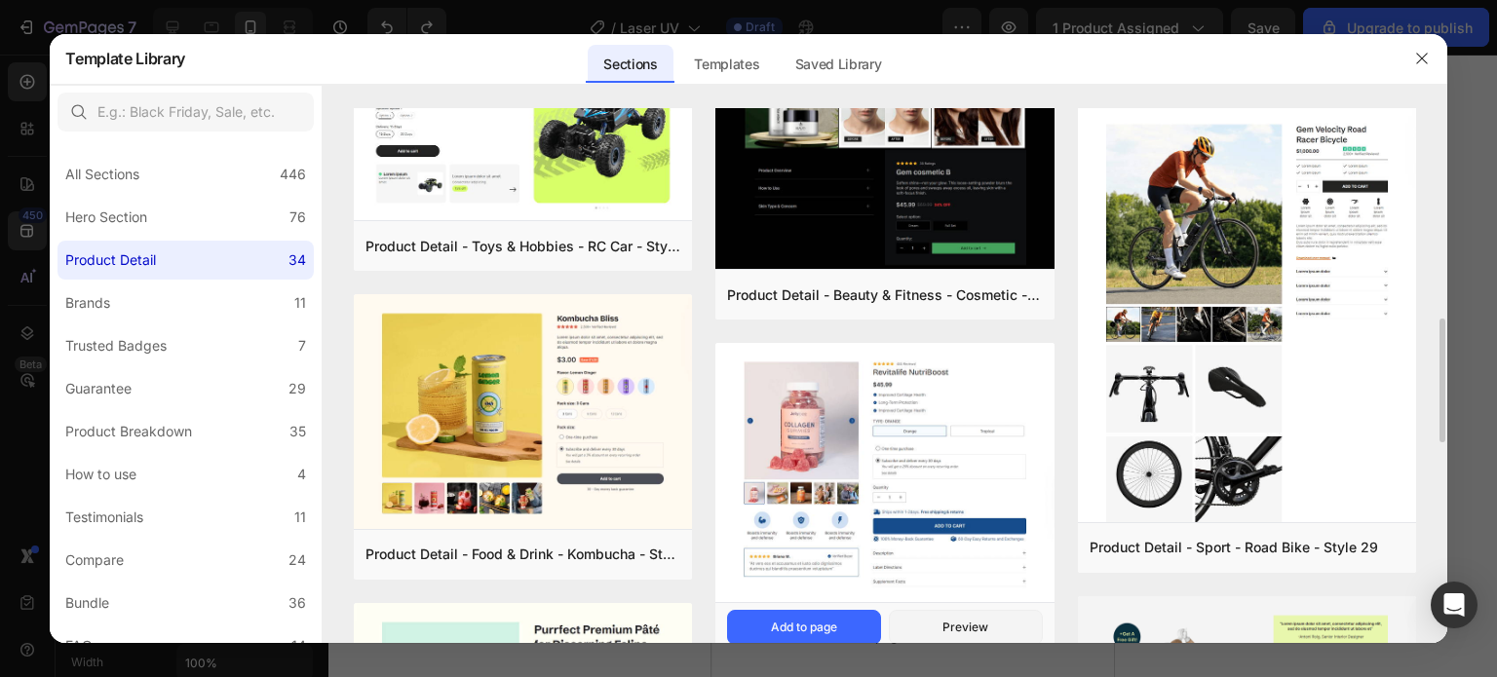
scroll to position [487, 0]
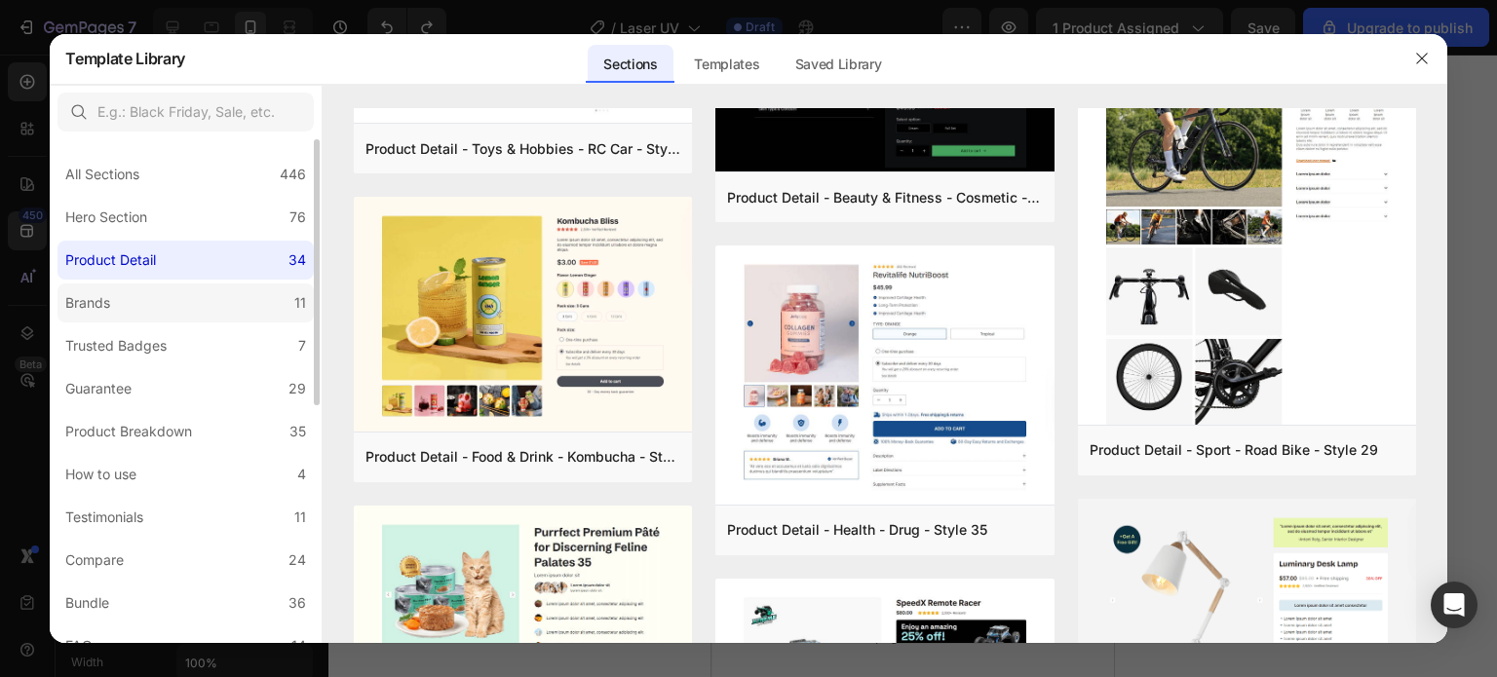
click at [207, 284] on label "Brands 11" at bounding box center [185, 303] width 256 height 39
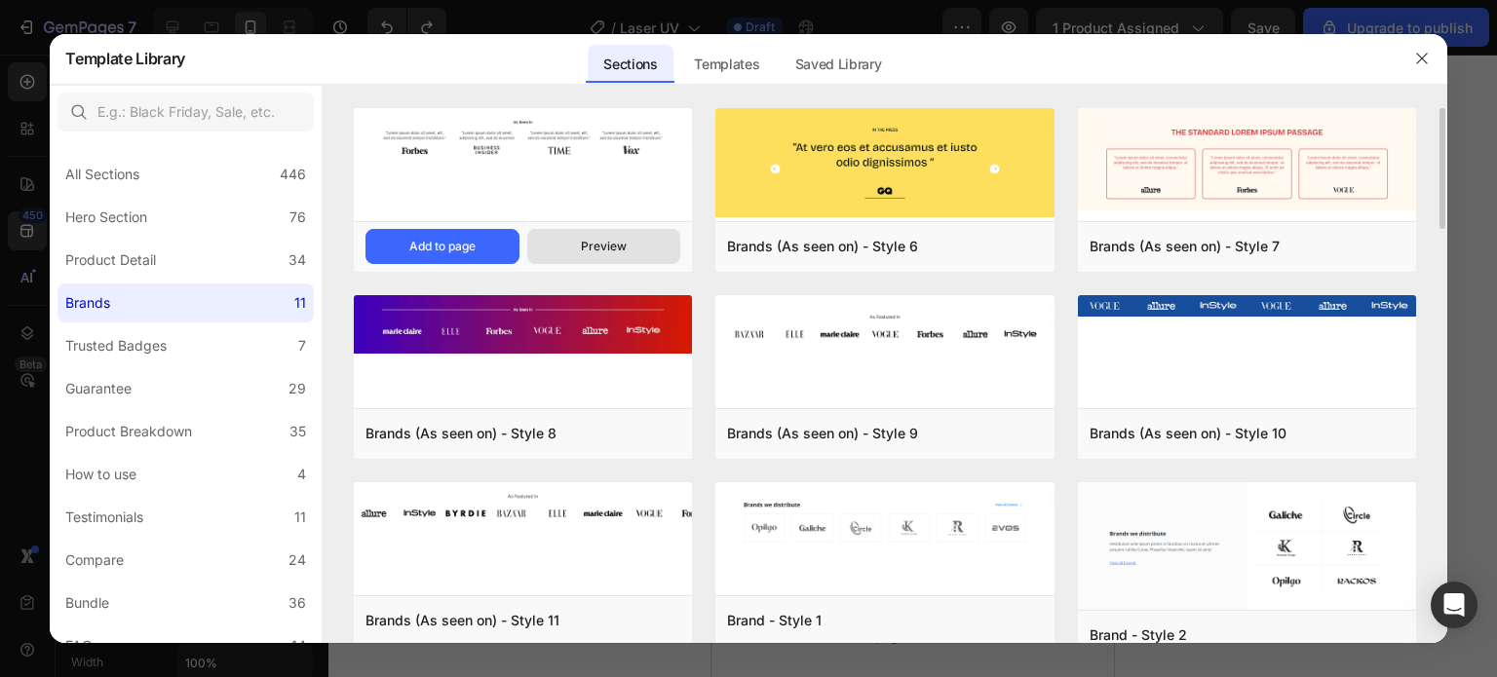
click at [565, 238] on button "Preview" at bounding box center [604, 246] width 154 height 35
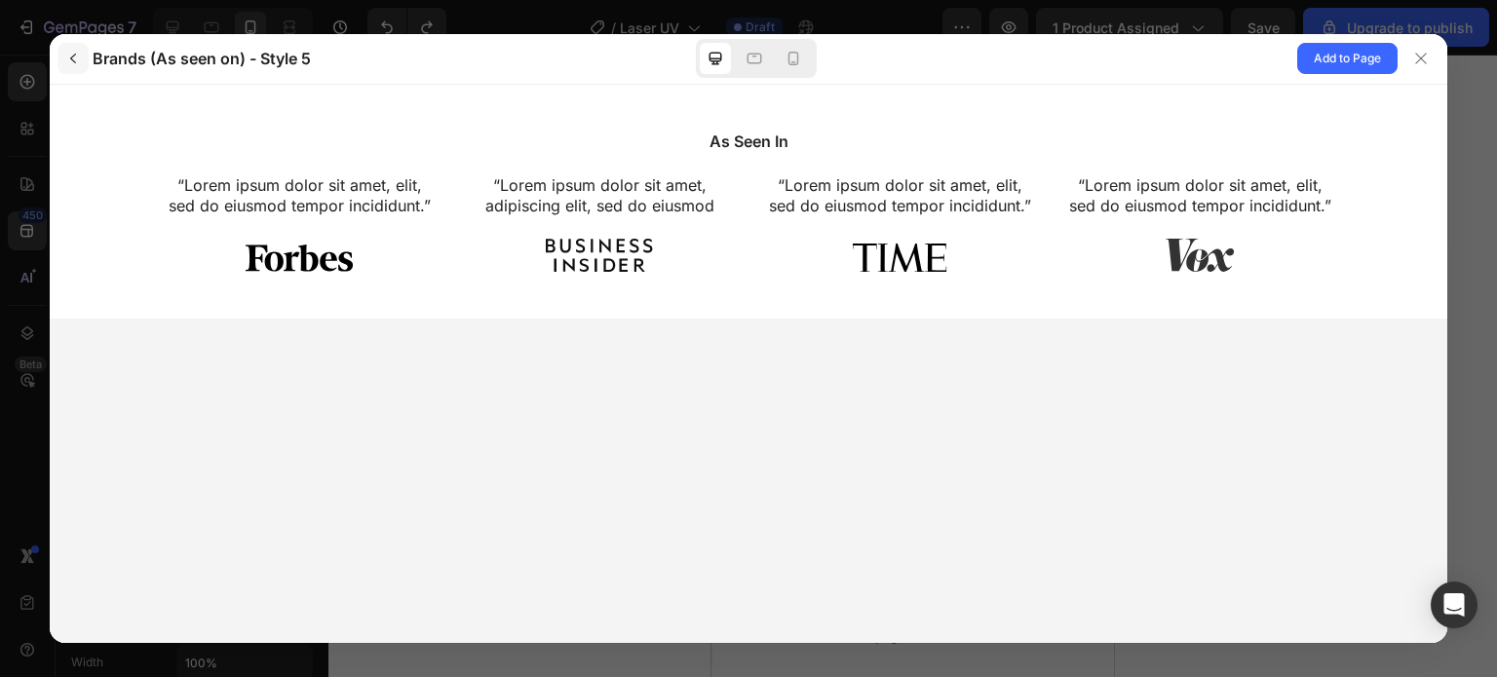
click at [72, 54] on icon "button" at bounding box center [73, 59] width 16 height 16
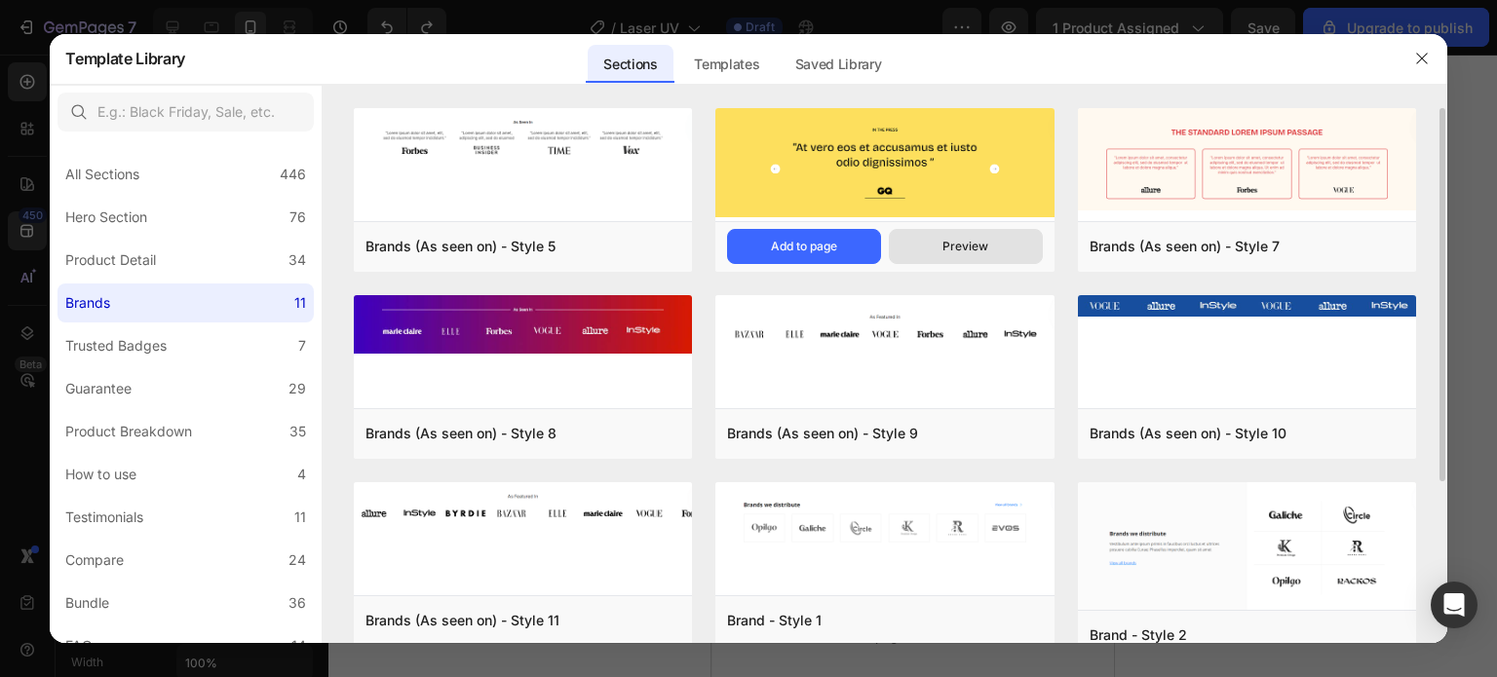
click at [989, 234] on button "Preview" at bounding box center [966, 246] width 154 height 35
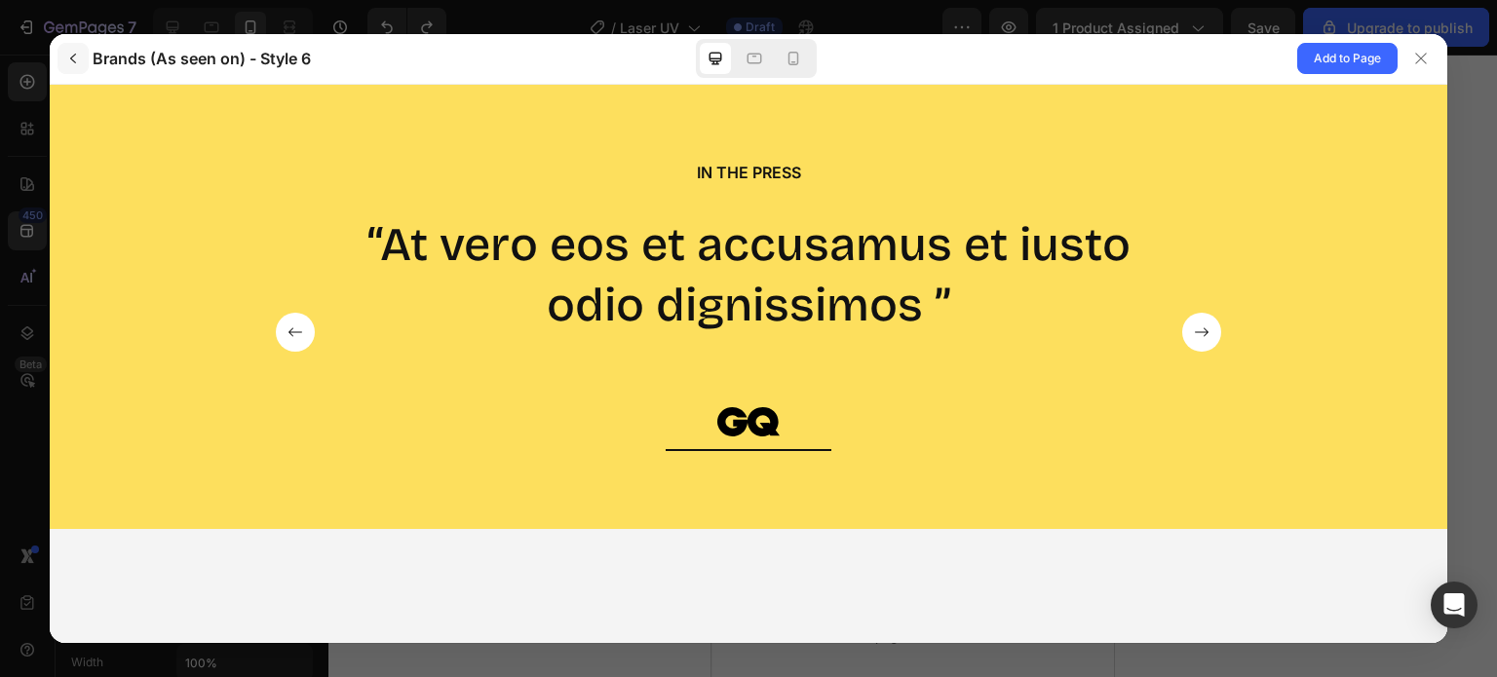
click at [68, 59] on icon "button" at bounding box center [73, 59] width 16 height 16
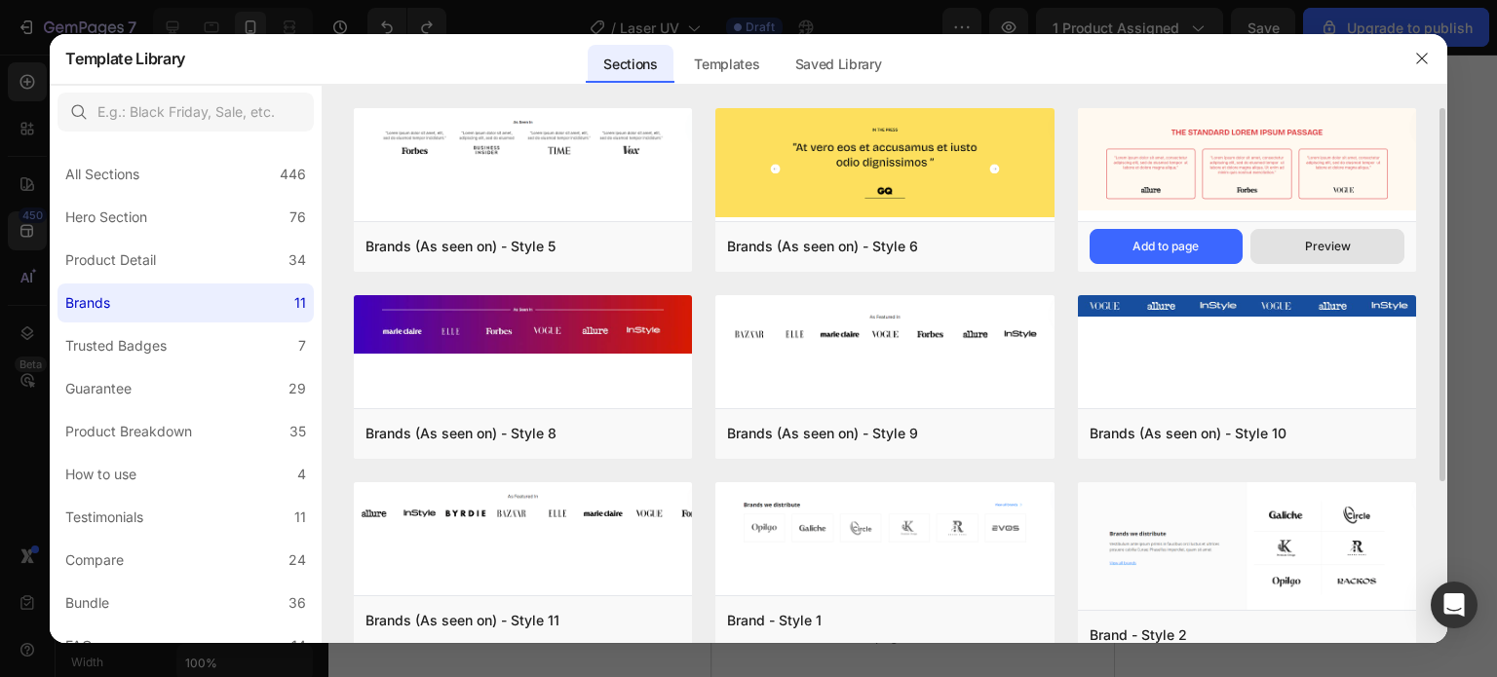
click at [1372, 244] on button "Preview" at bounding box center [1327, 246] width 154 height 35
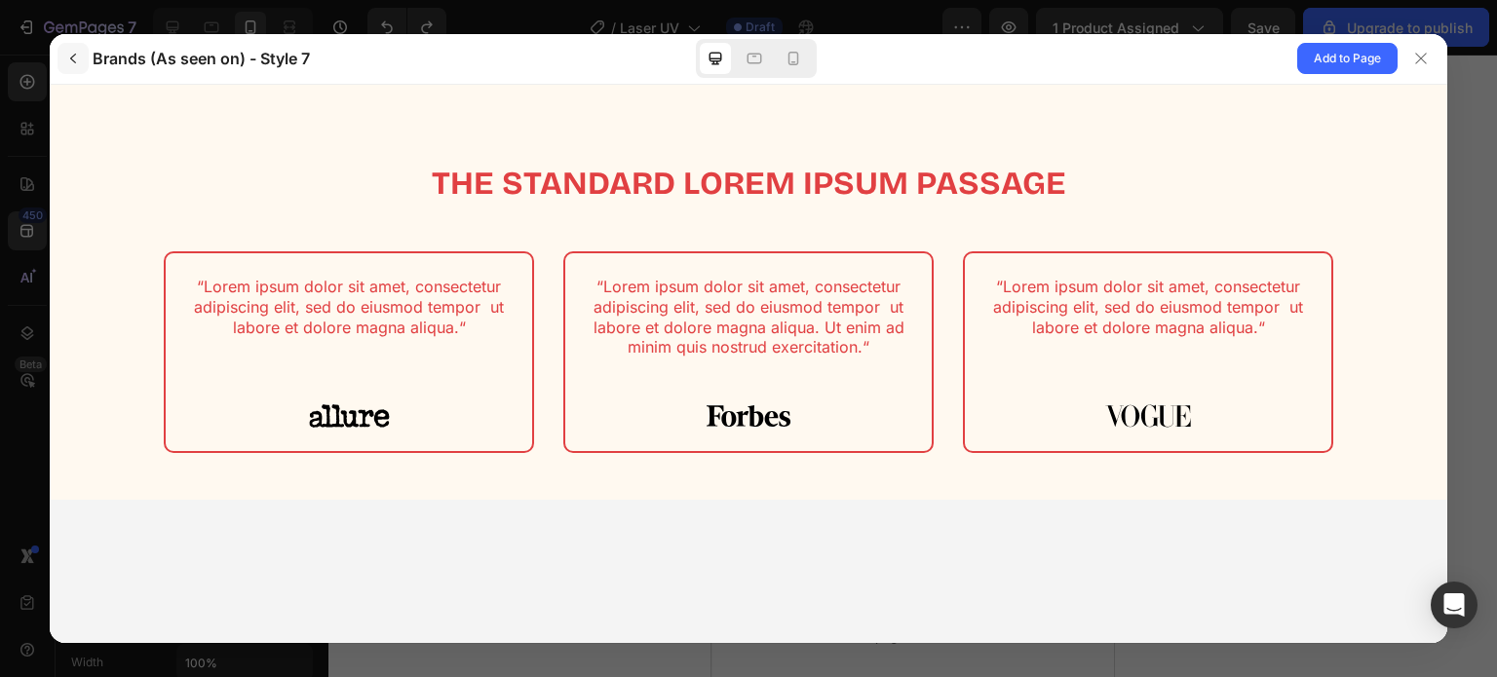
click at [78, 66] on button "button" at bounding box center [72, 58] width 31 height 31
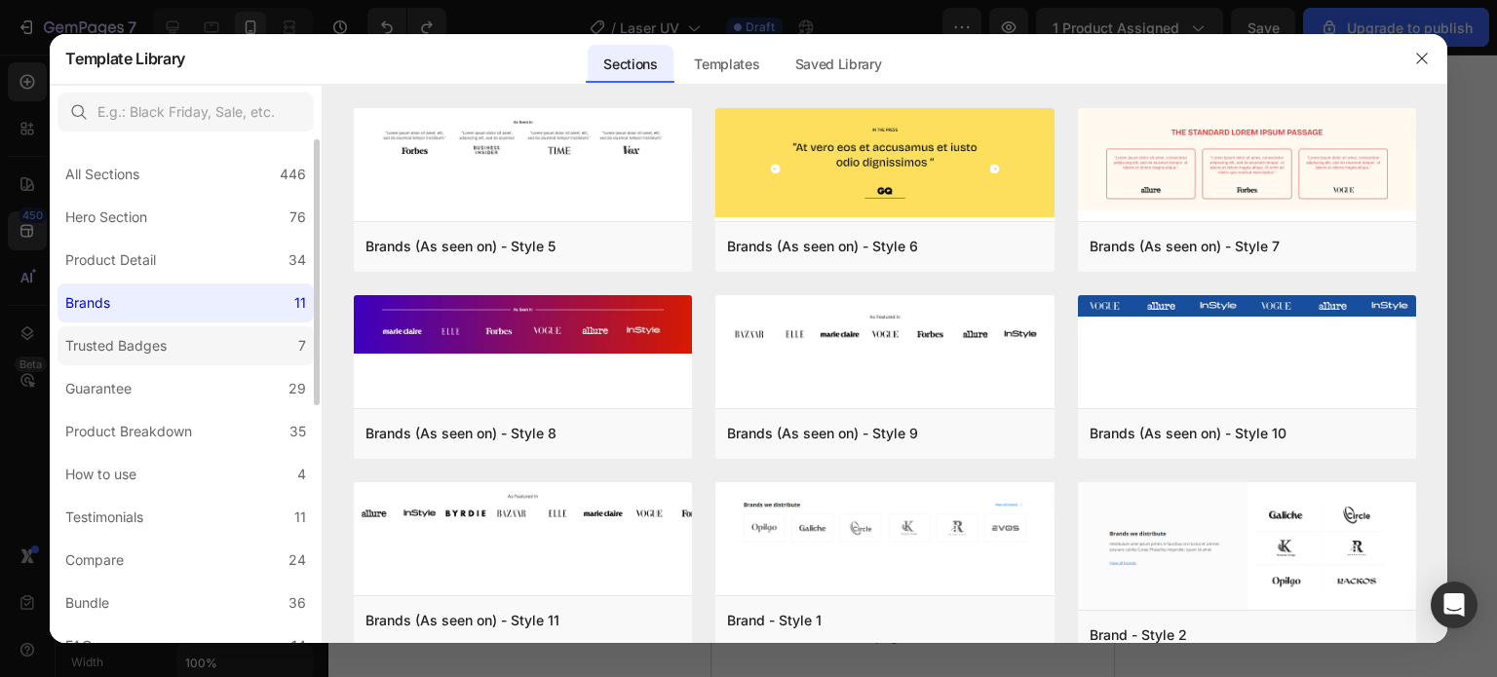
click at [190, 351] on label "Trusted Badges 7" at bounding box center [185, 345] width 256 height 39
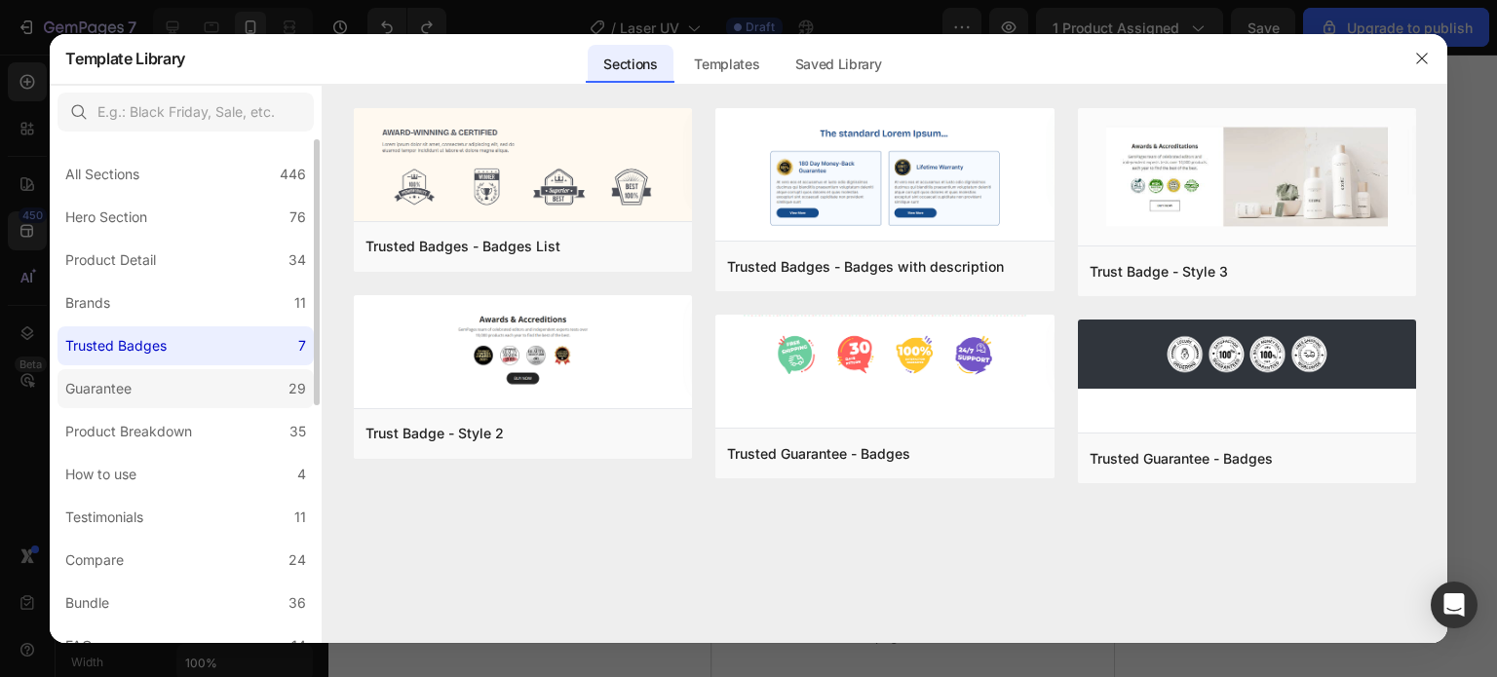
click at [168, 390] on label "Guarantee 29" at bounding box center [185, 388] width 256 height 39
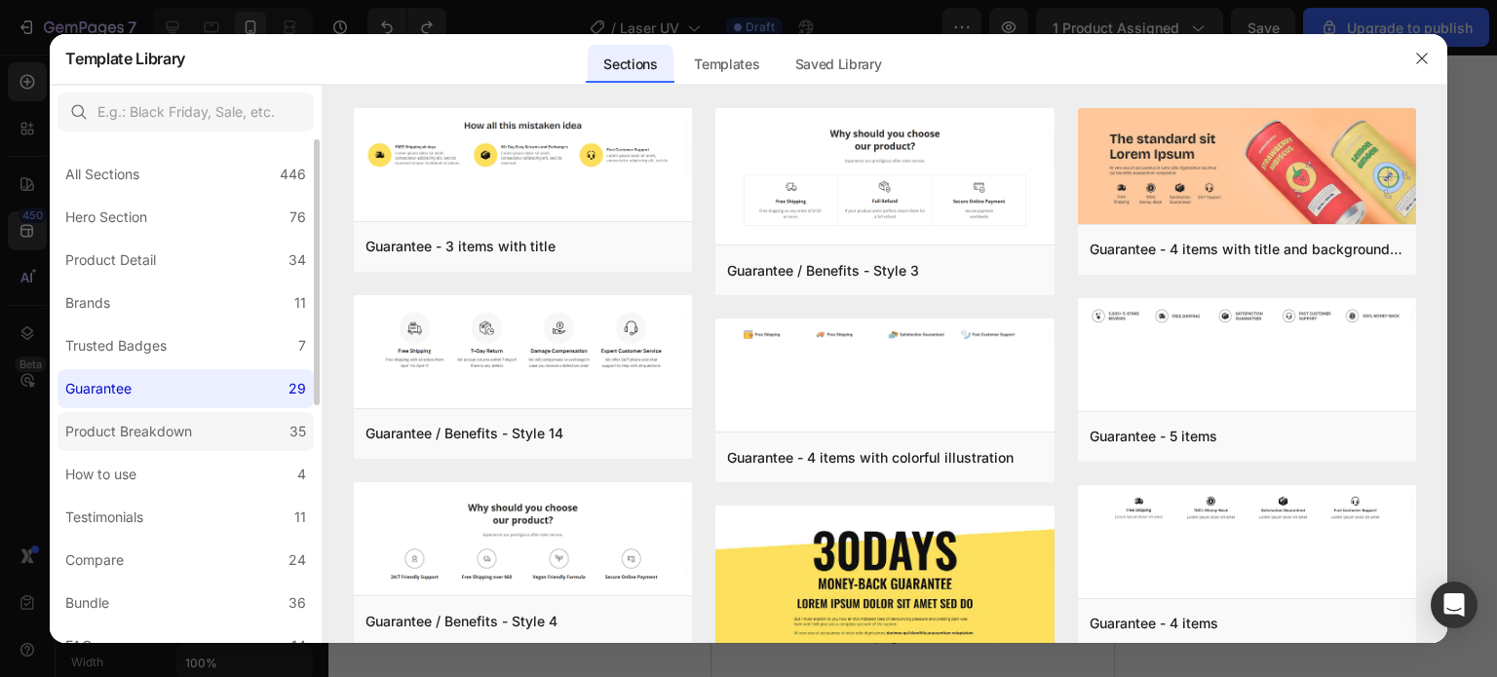
click at [178, 421] on div "Product Breakdown" at bounding box center [128, 431] width 127 height 23
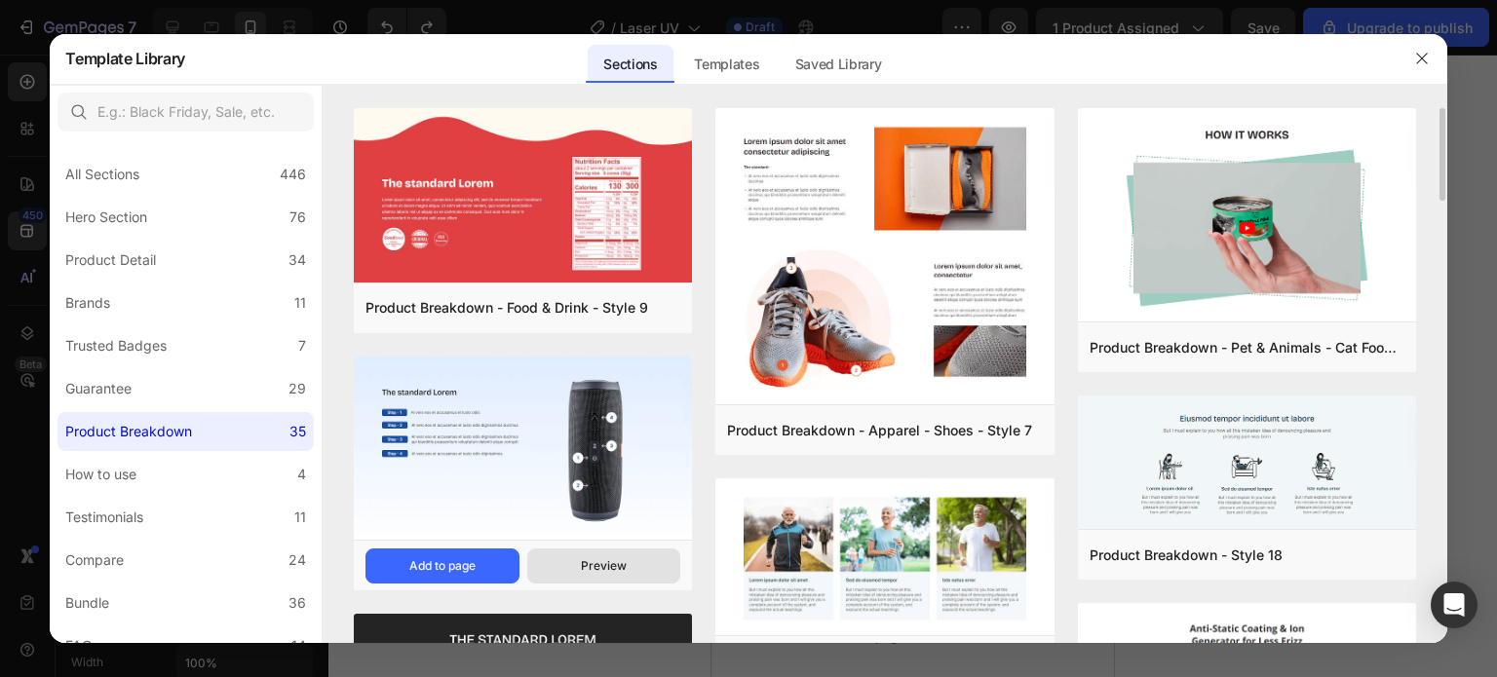
click at [601, 568] on div "Preview" at bounding box center [604, 566] width 46 height 18
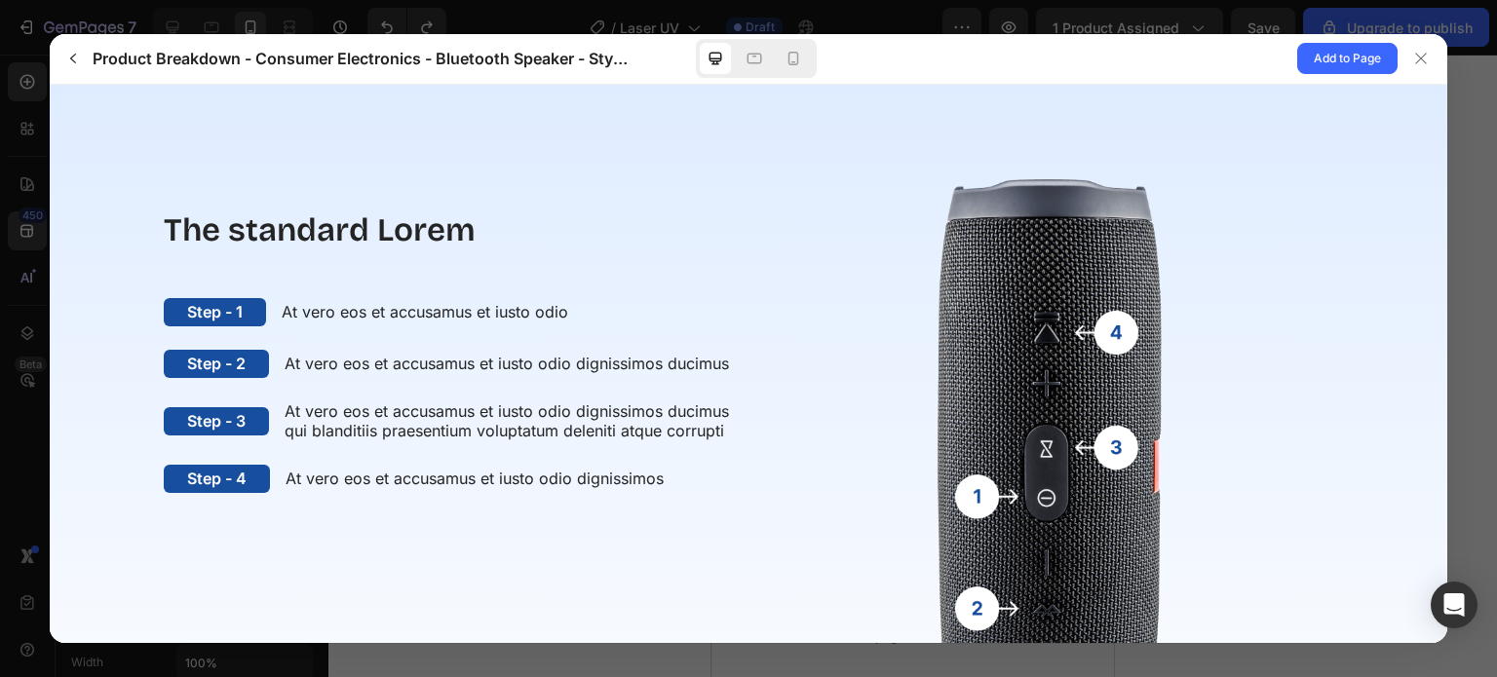
click at [979, 499] on img at bounding box center [1048, 464] width 570 height 604
click at [977, 489] on img at bounding box center [1048, 464] width 570 height 604
click at [973, 595] on img at bounding box center [1048, 464] width 570 height 604
click at [77, 58] on icon "button" at bounding box center [73, 59] width 16 height 16
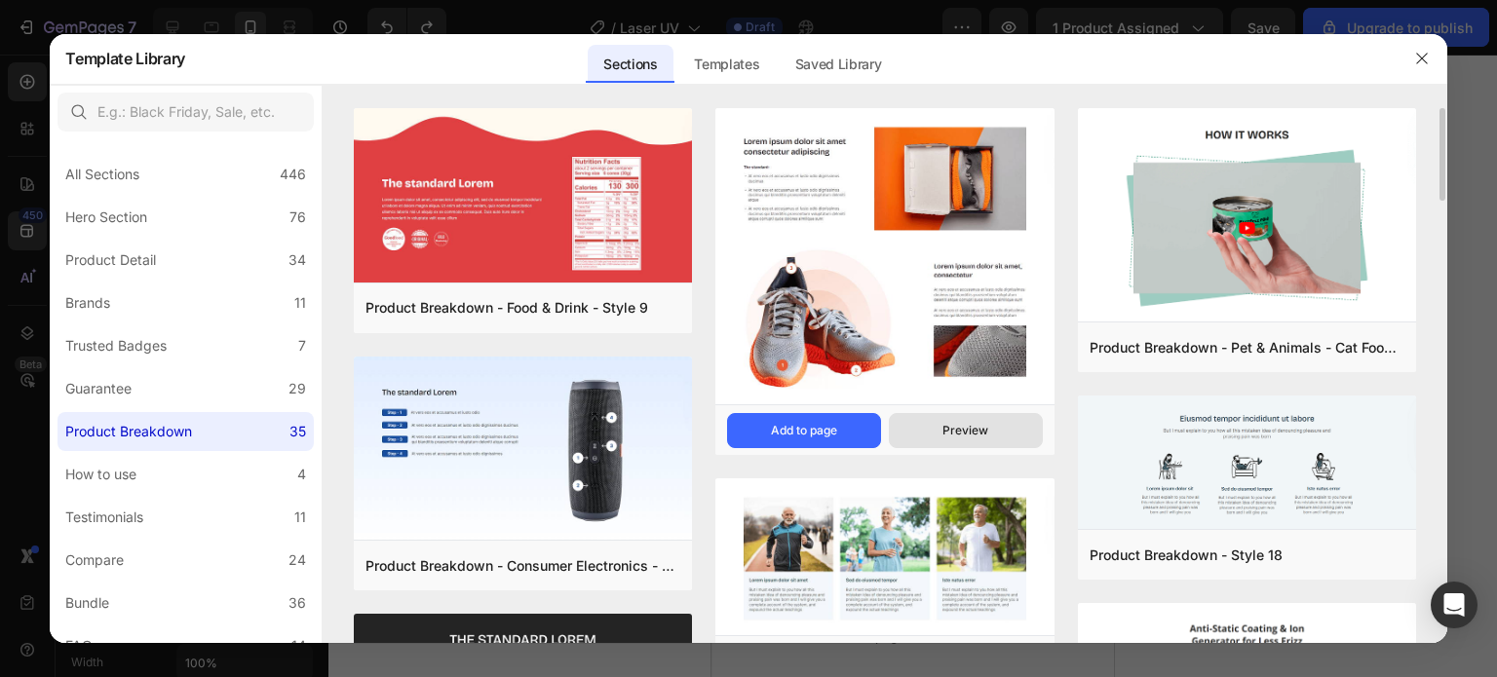
click at [934, 430] on button "Preview" at bounding box center [966, 430] width 154 height 35
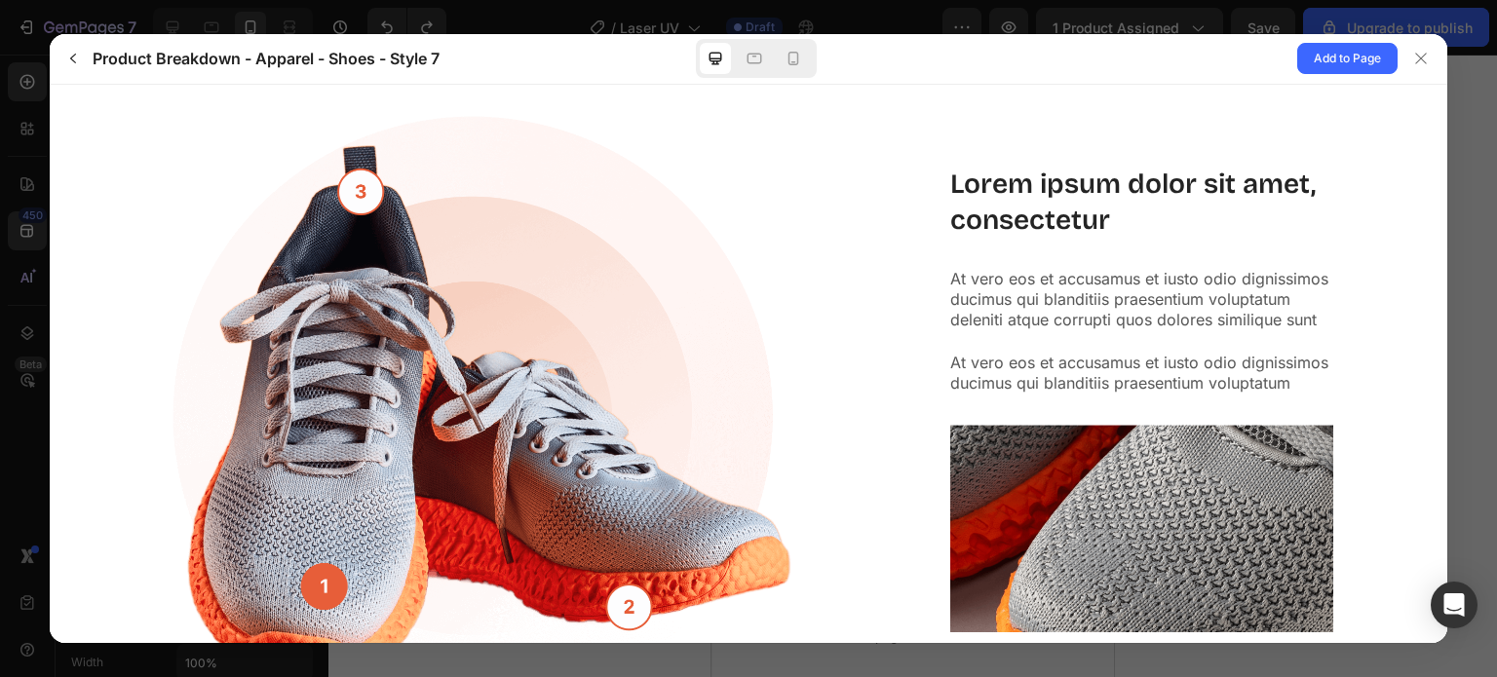
scroll to position [585, 0]
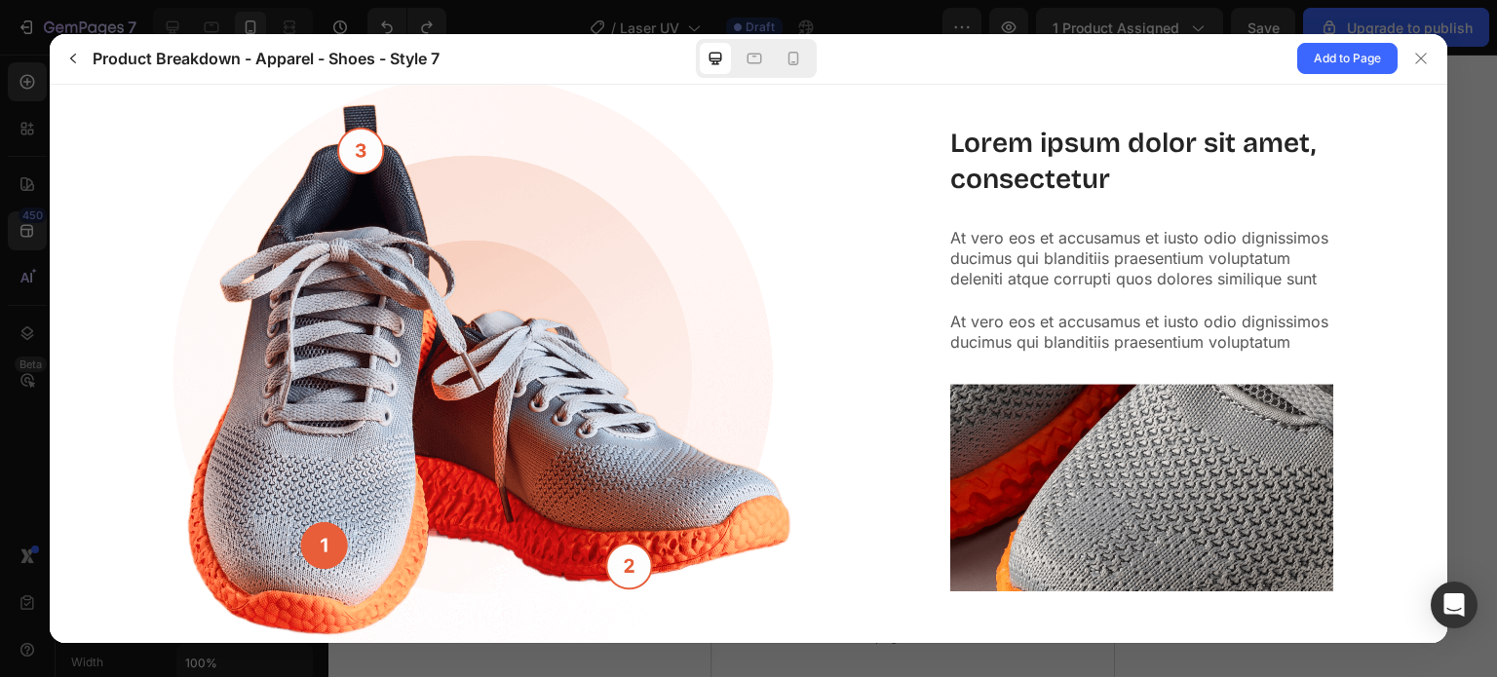
click at [369, 150] on img at bounding box center [478, 357] width 629 height 567
click at [609, 555] on img at bounding box center [478, 357] width 629 height 567
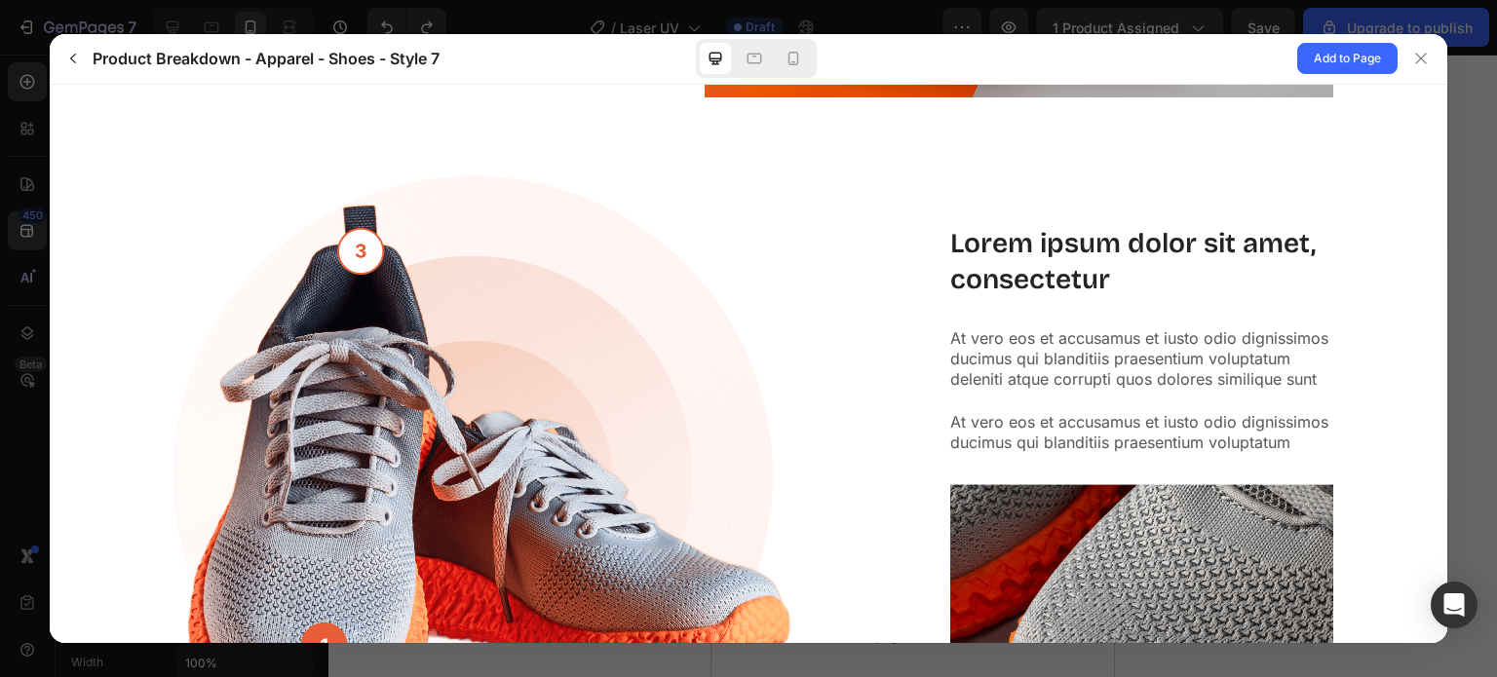
scroll to position [487, 0]
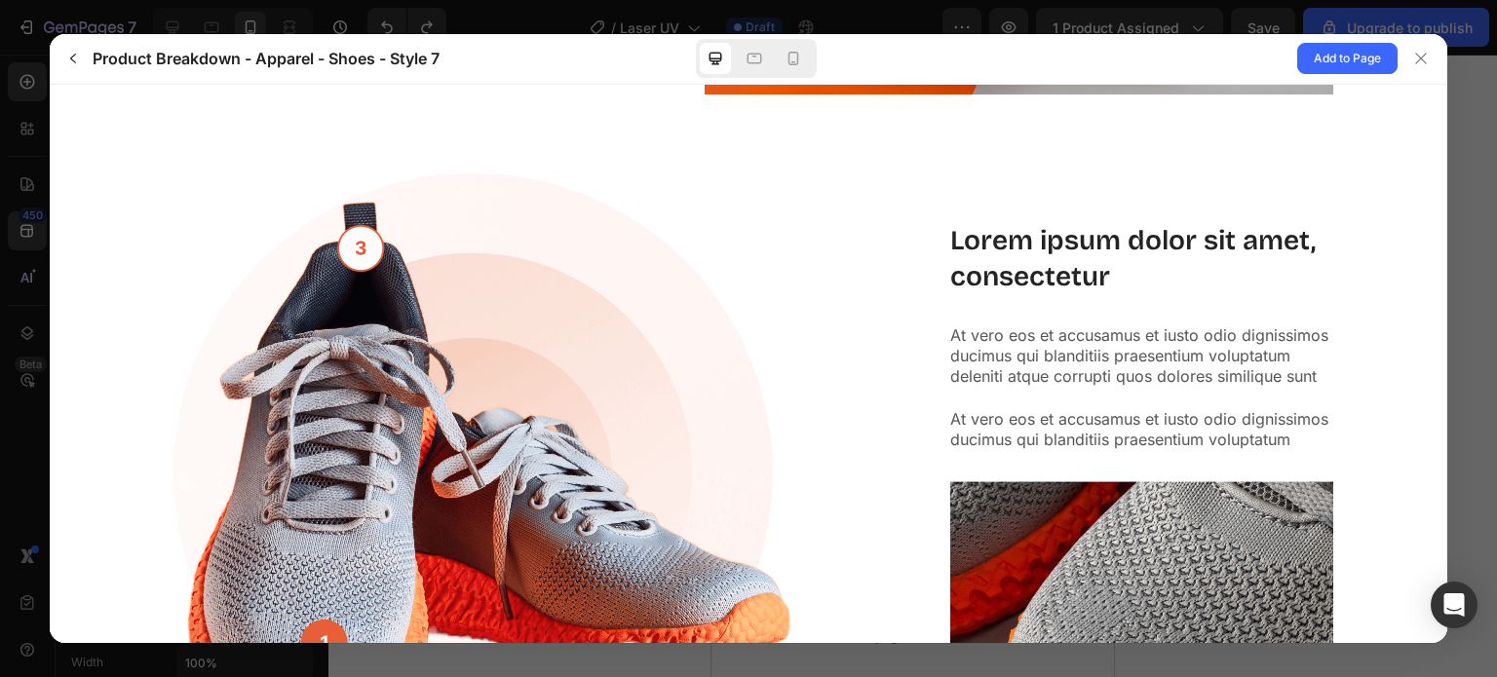
click at [363, 246] on img at bounding box center [478, 455] width 629 height 567
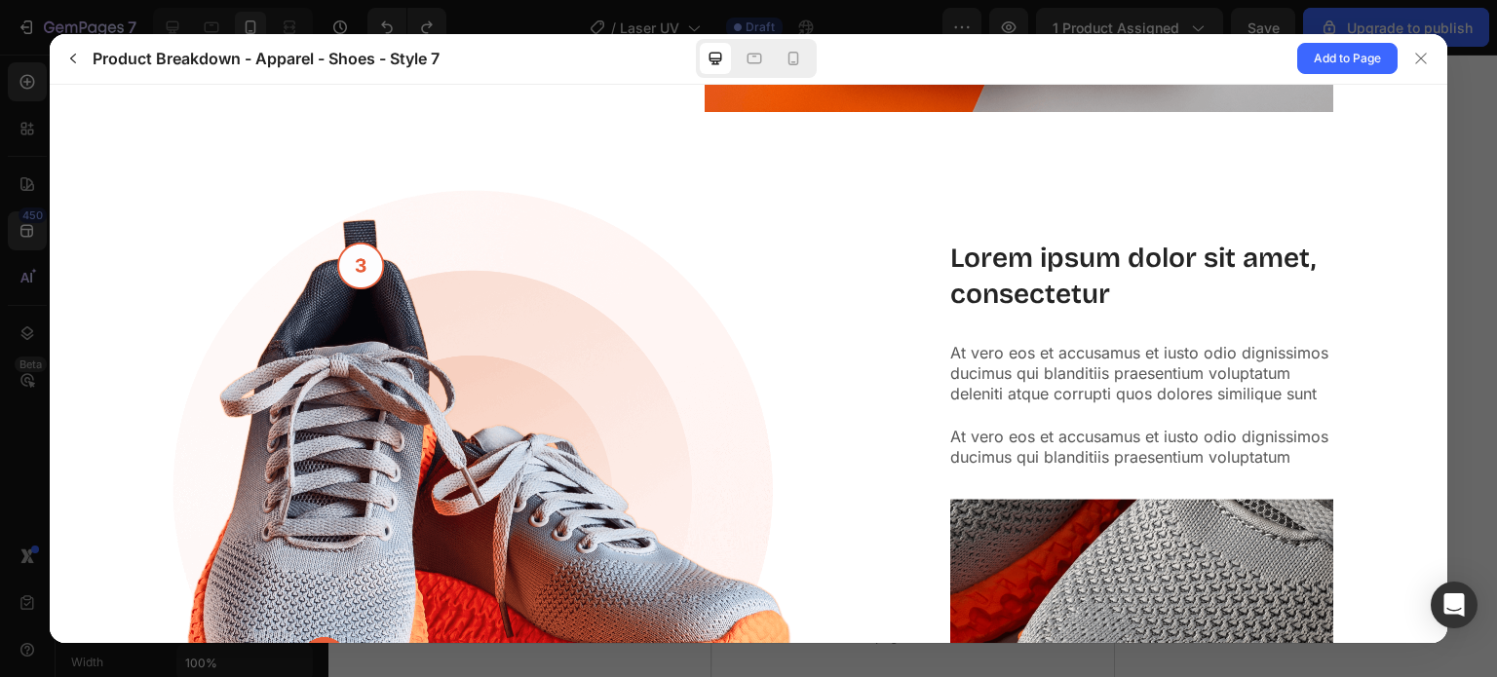
scroll to position [585, 0]
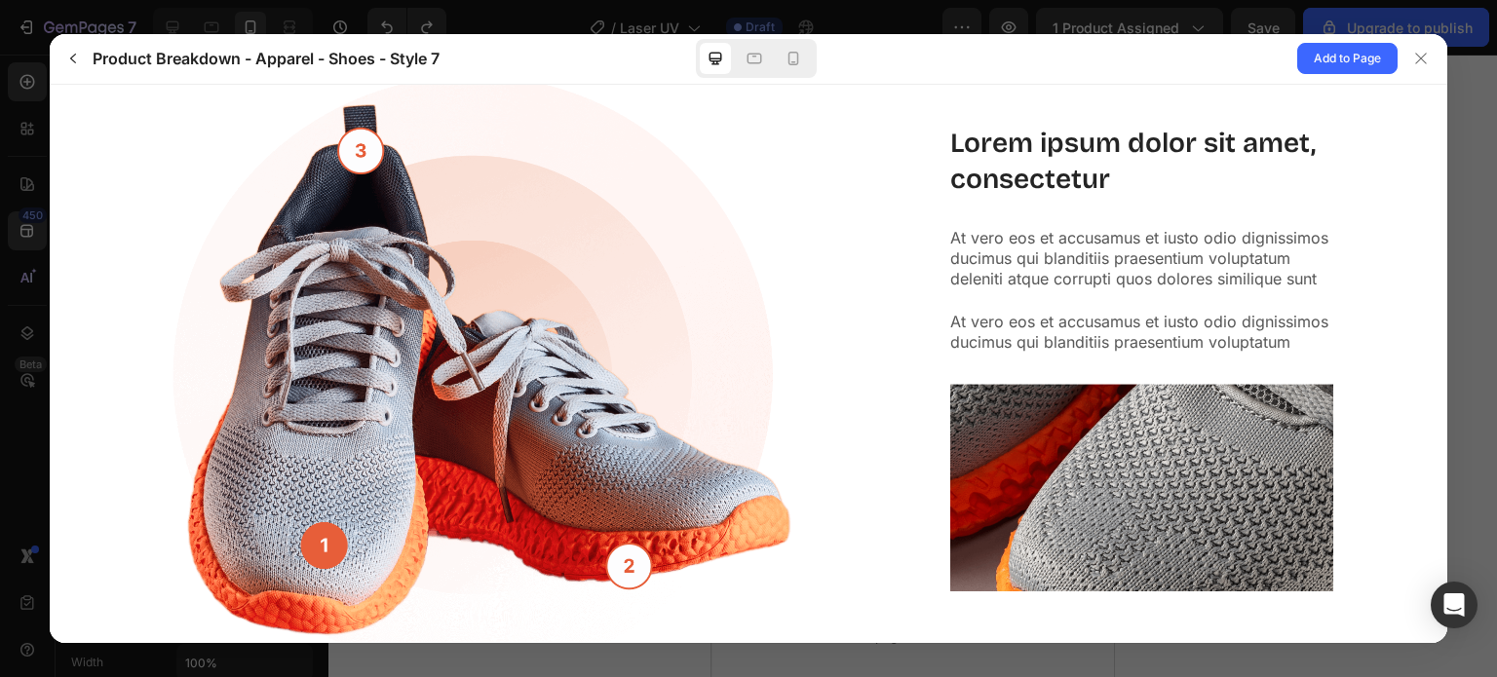
click at [606, 552] on img at bounding box center [478, 357] width 629 height 567
drag, startPoint x: 616, startPoint y: 560, endPoint x: 607, endPoint y: 552, distance: 12.4
click at [607, 552] on img at bounding box center [478, 357] width 629 height 567
click at [607, 548] on img at bounding box center [478, 357] width 629 height 567
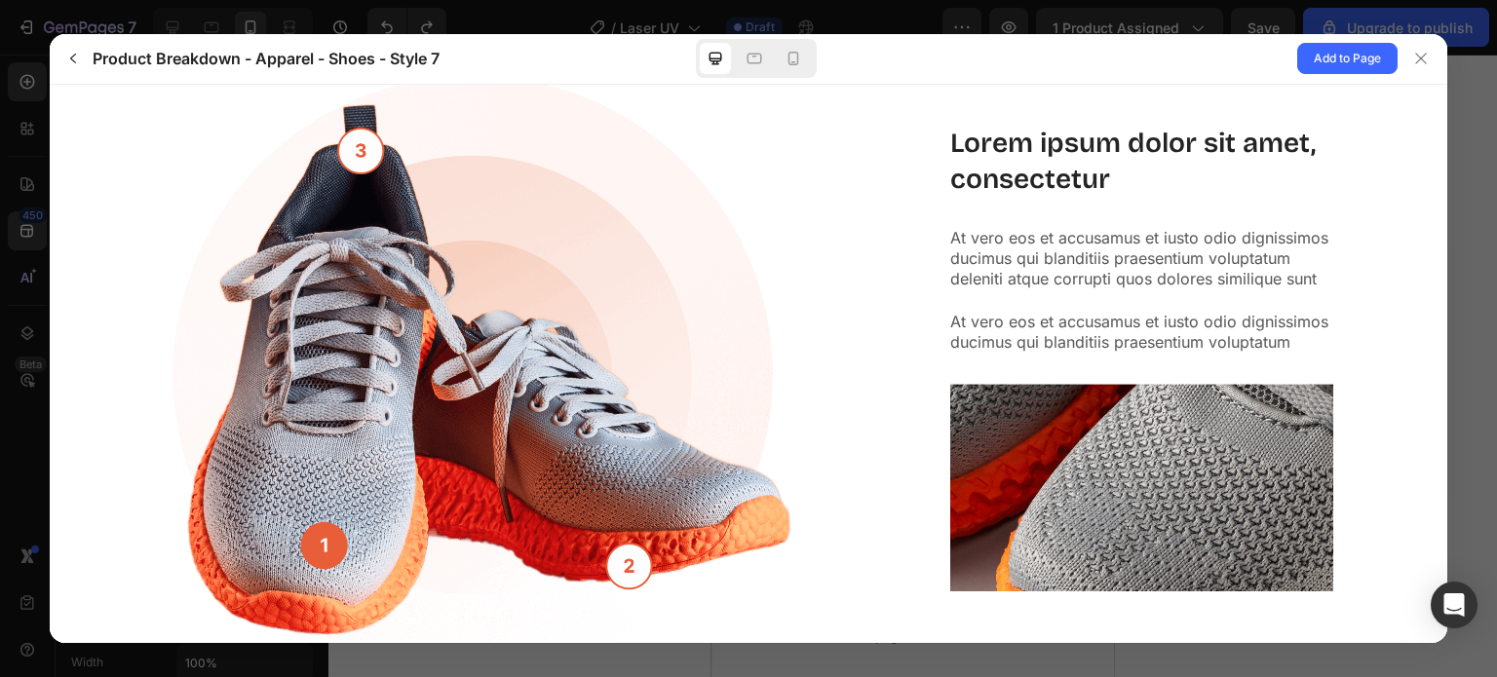
click at [607, 548] on img at bounding box center [478, 357] width 629 height 567
click at [358, 159] on img at bounding box center [478, 357] width 629 height 567
click at [350, 168] on img at bounding box center [478, 357] width 629 height 567
click at [781, 50] on div at bounding box center [793, 58] width 31 height 31
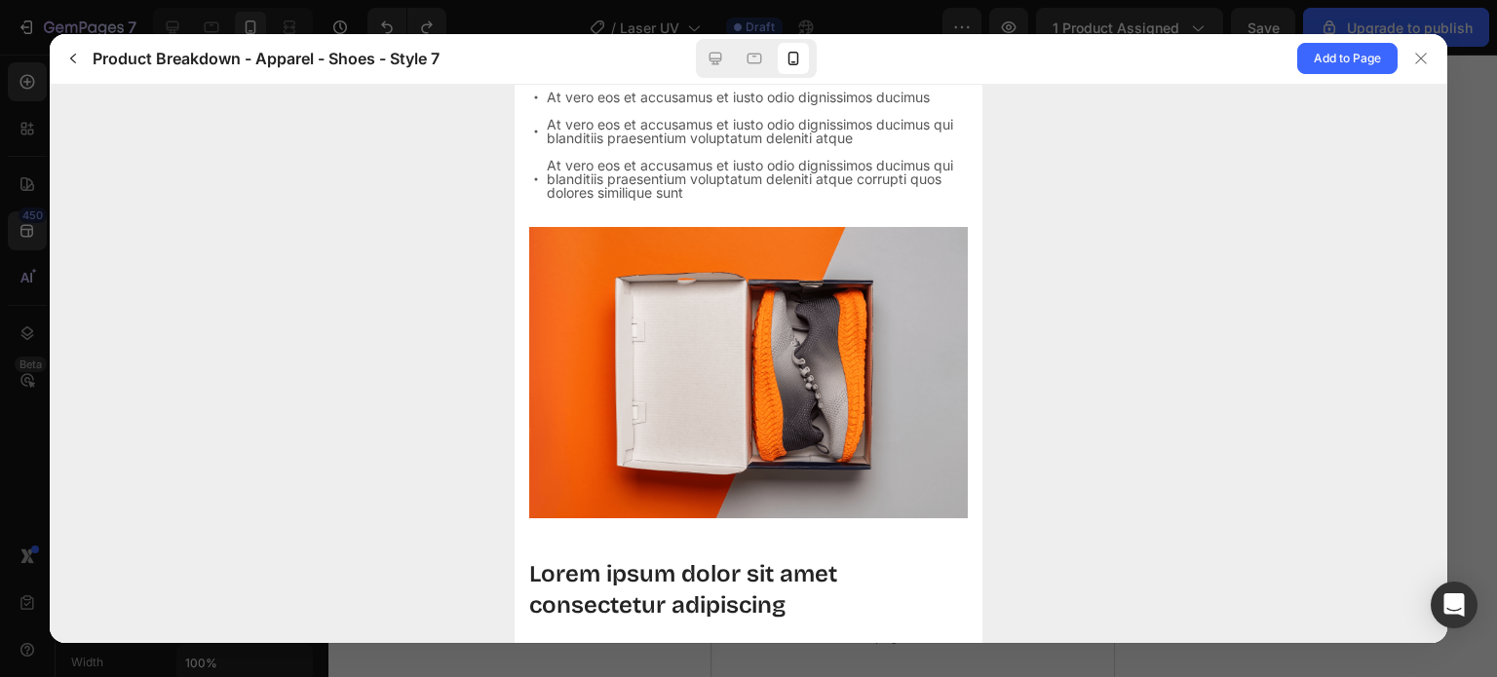
scroll to position [97, 0]
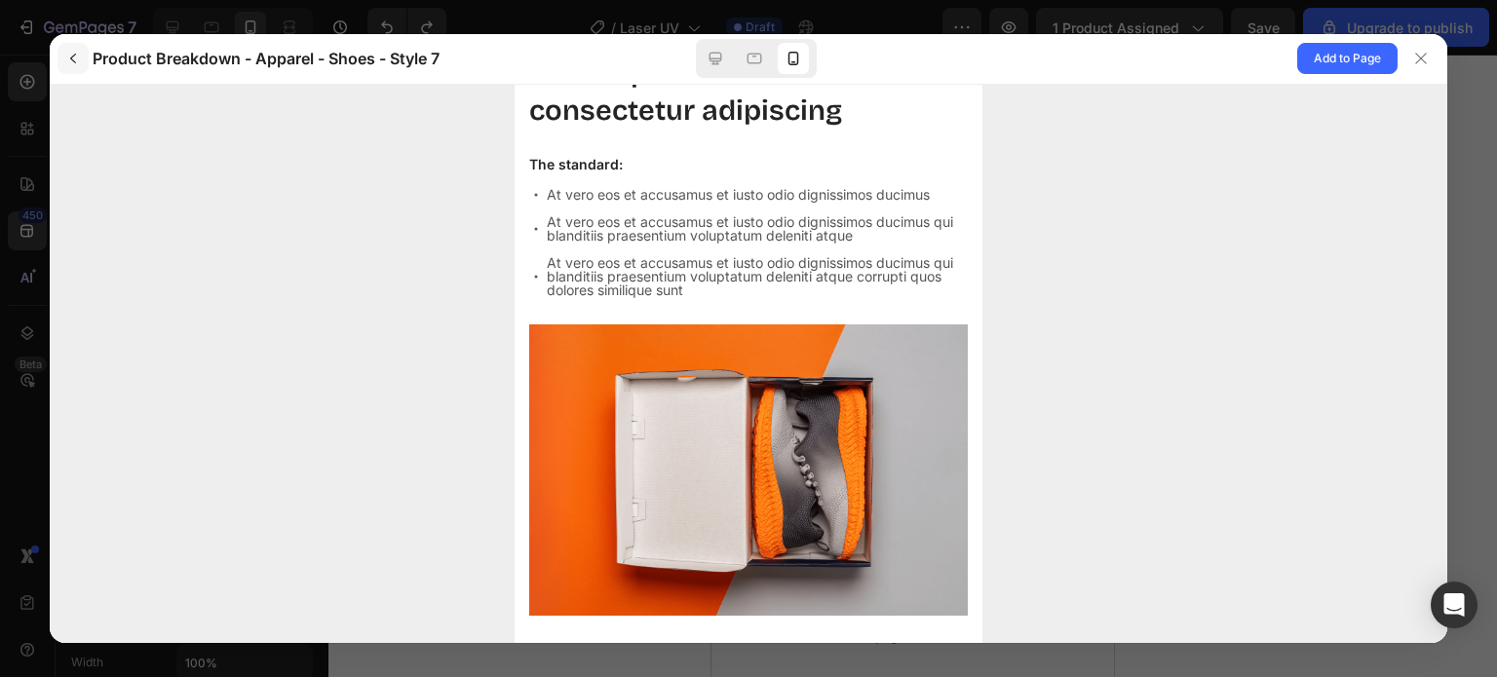
click at [67, 56] on icon "button" at bounding box center [73, 59] width 16 height 16
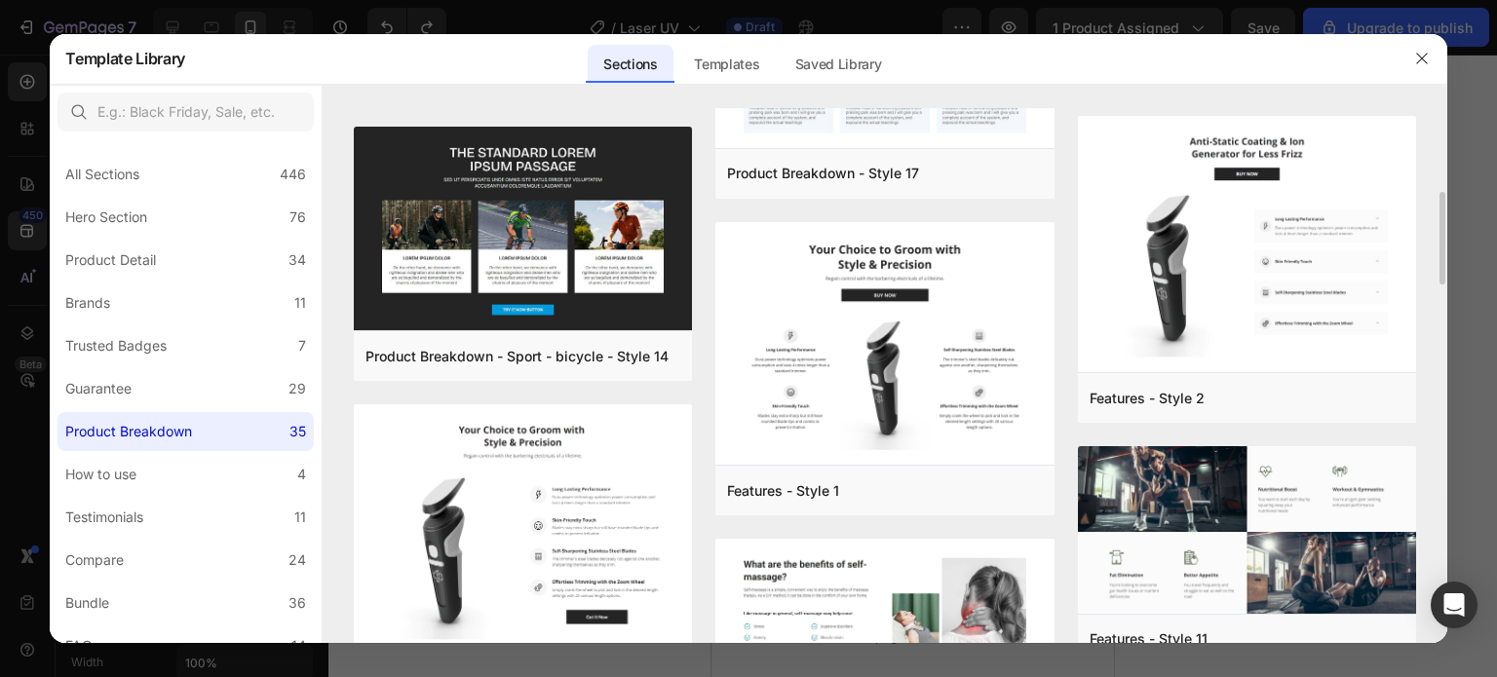
scroll to position [682, 0]
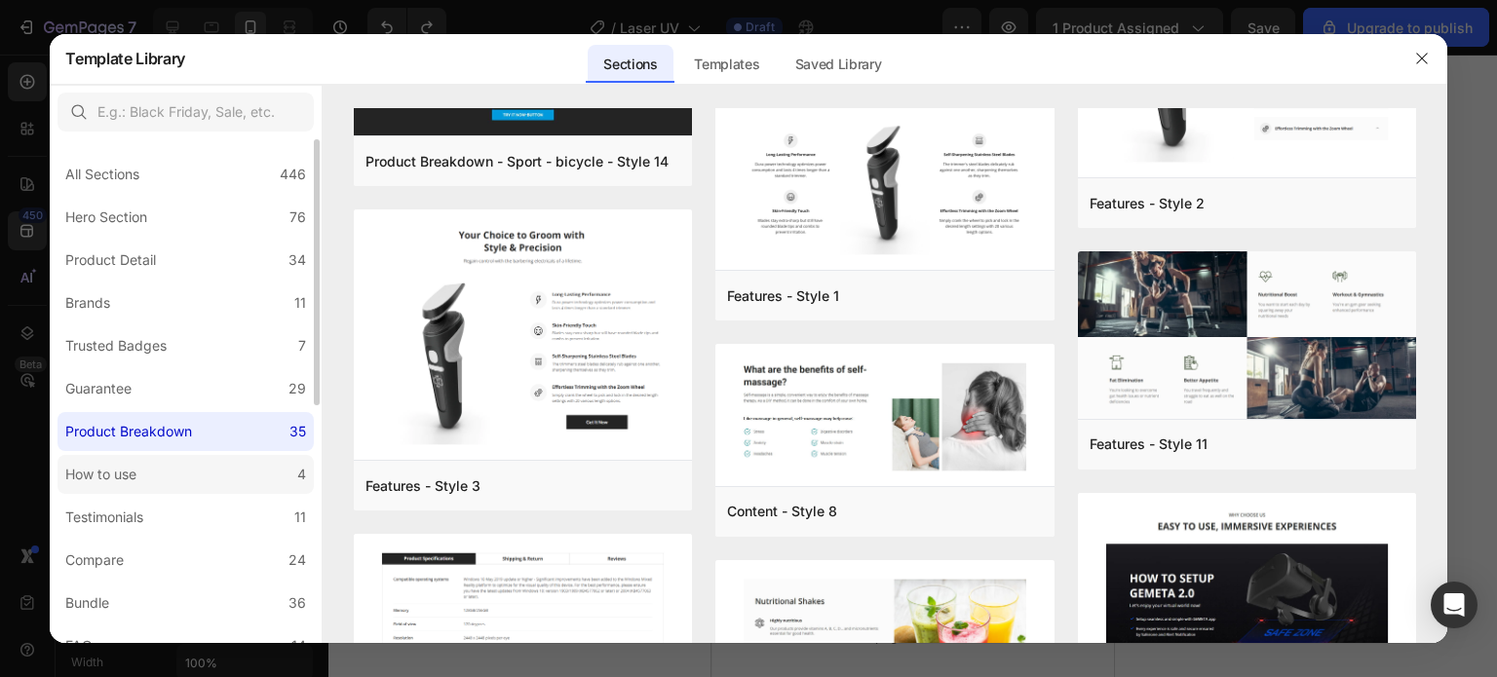
click at [123, 486] on label "How to use 4" at bounding box center [185, 474] width 256 height 39
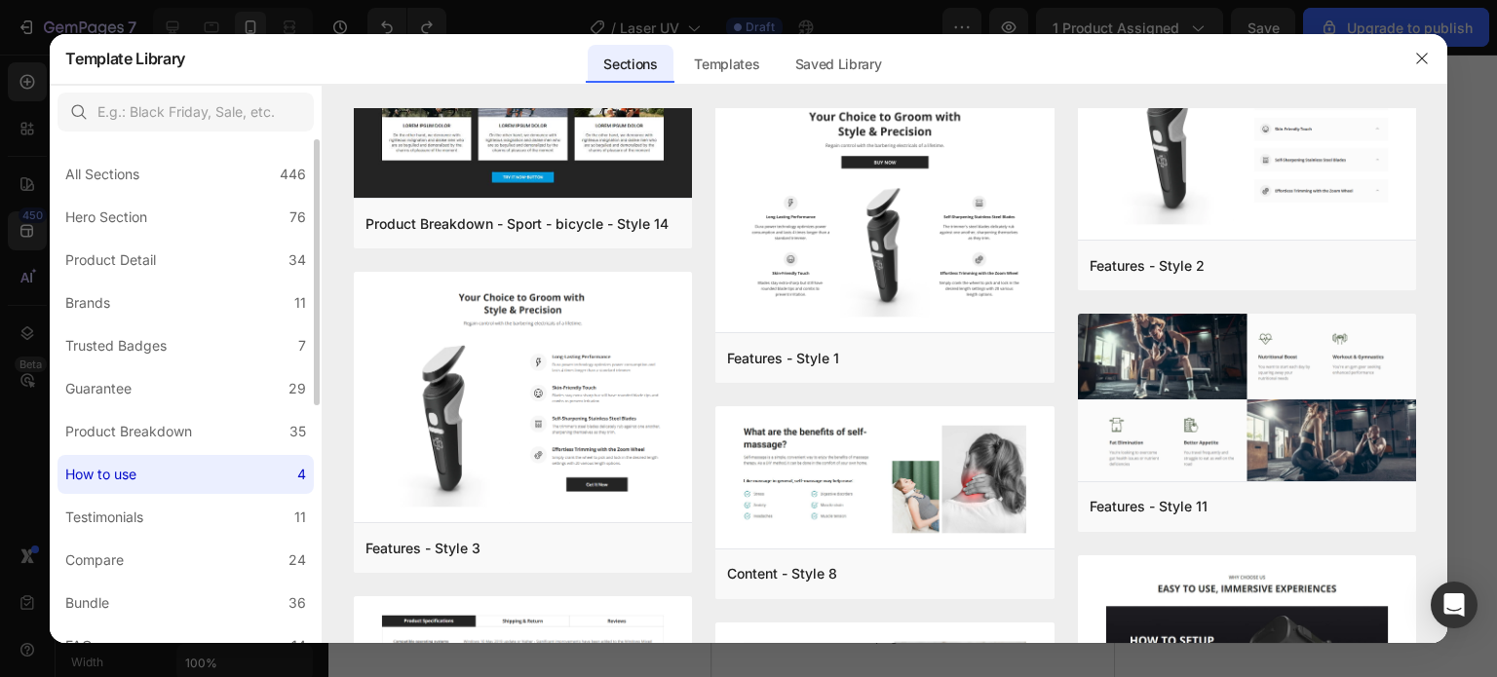
scroll to position [0, 0]
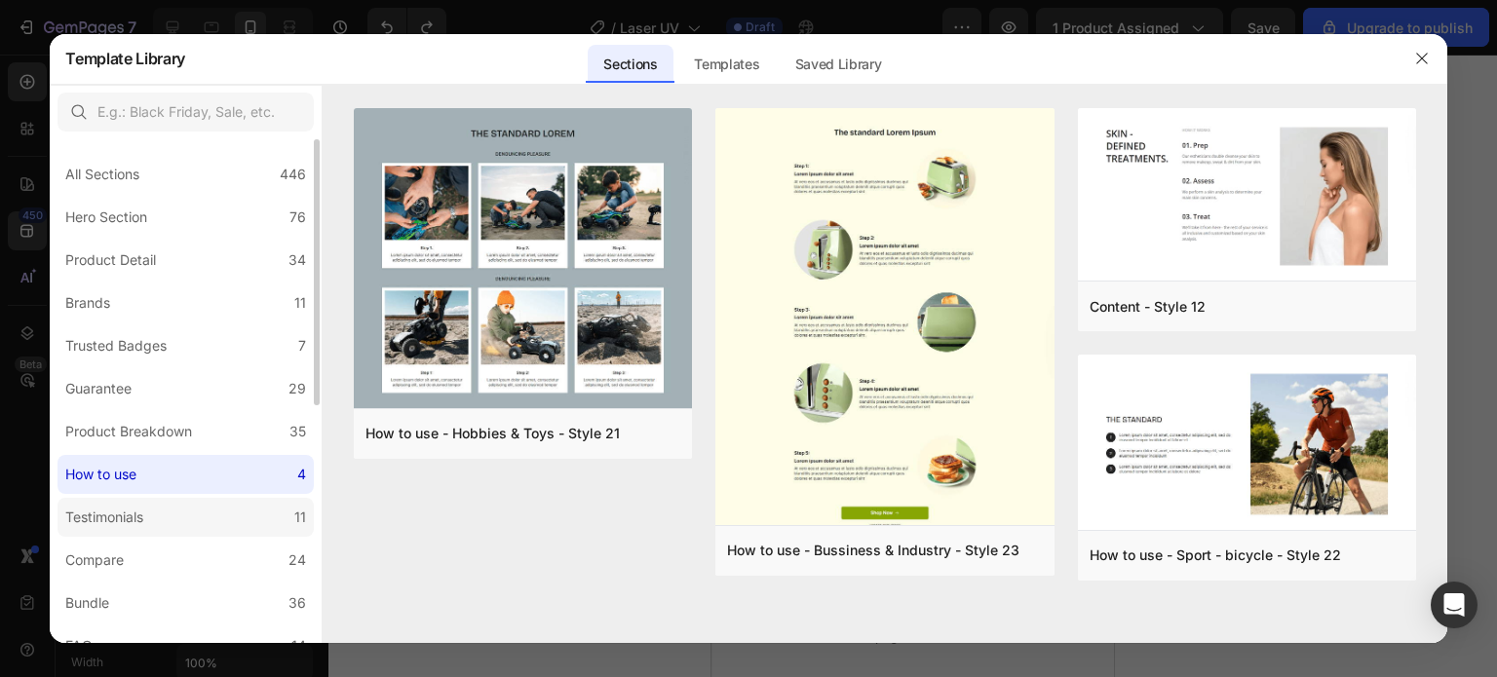
click at [112, 511] on div "Testimonials" at bounding box center [104, 517] width 78 height 23
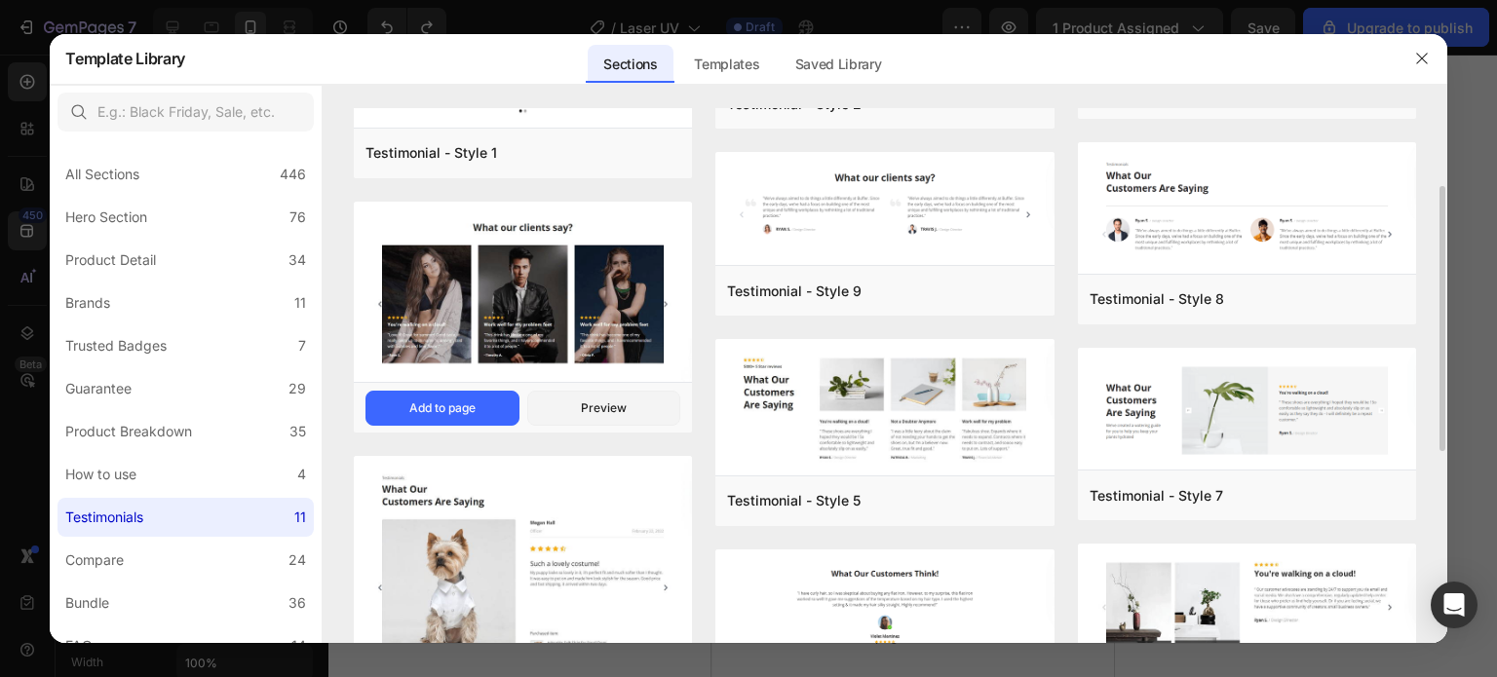
scroll to position [61, 0]
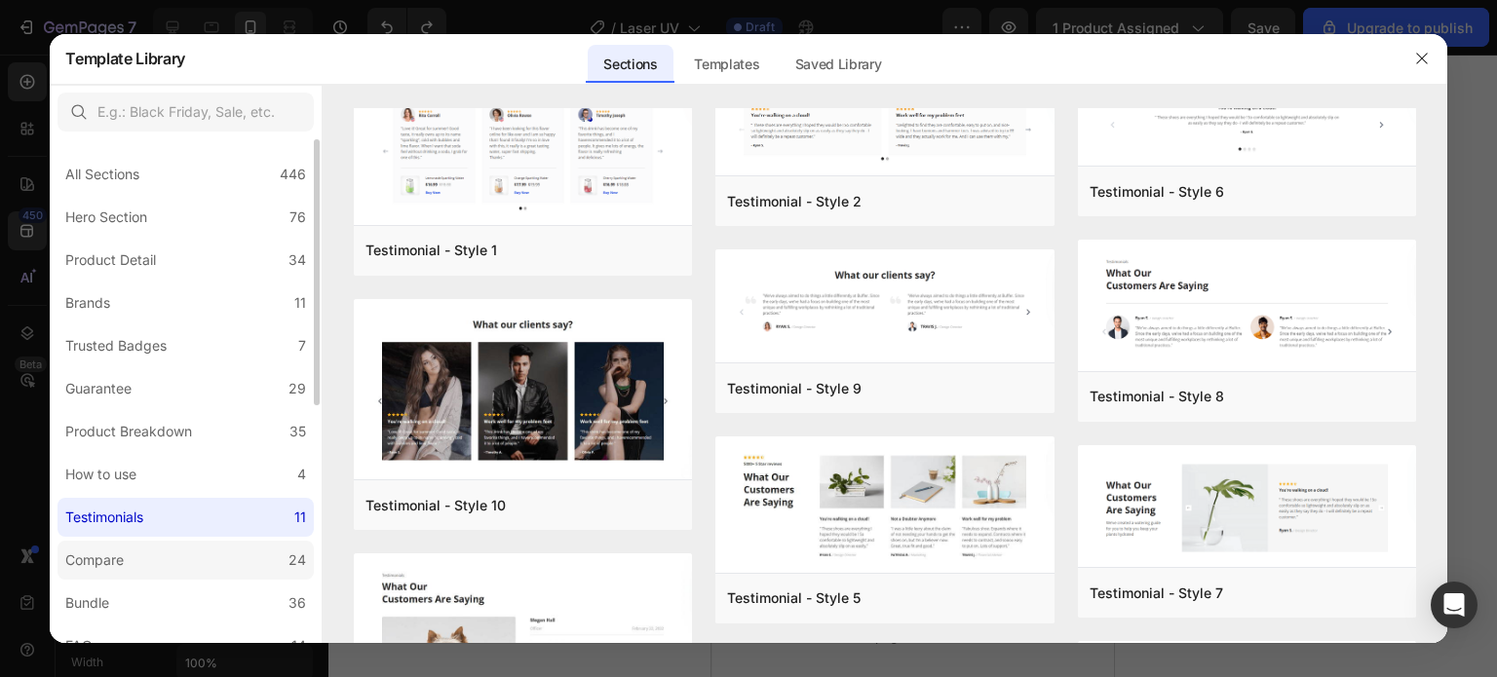
click at [193, 563] on label "Compare 24" at bounding box center [185, 560] width 256 height 39
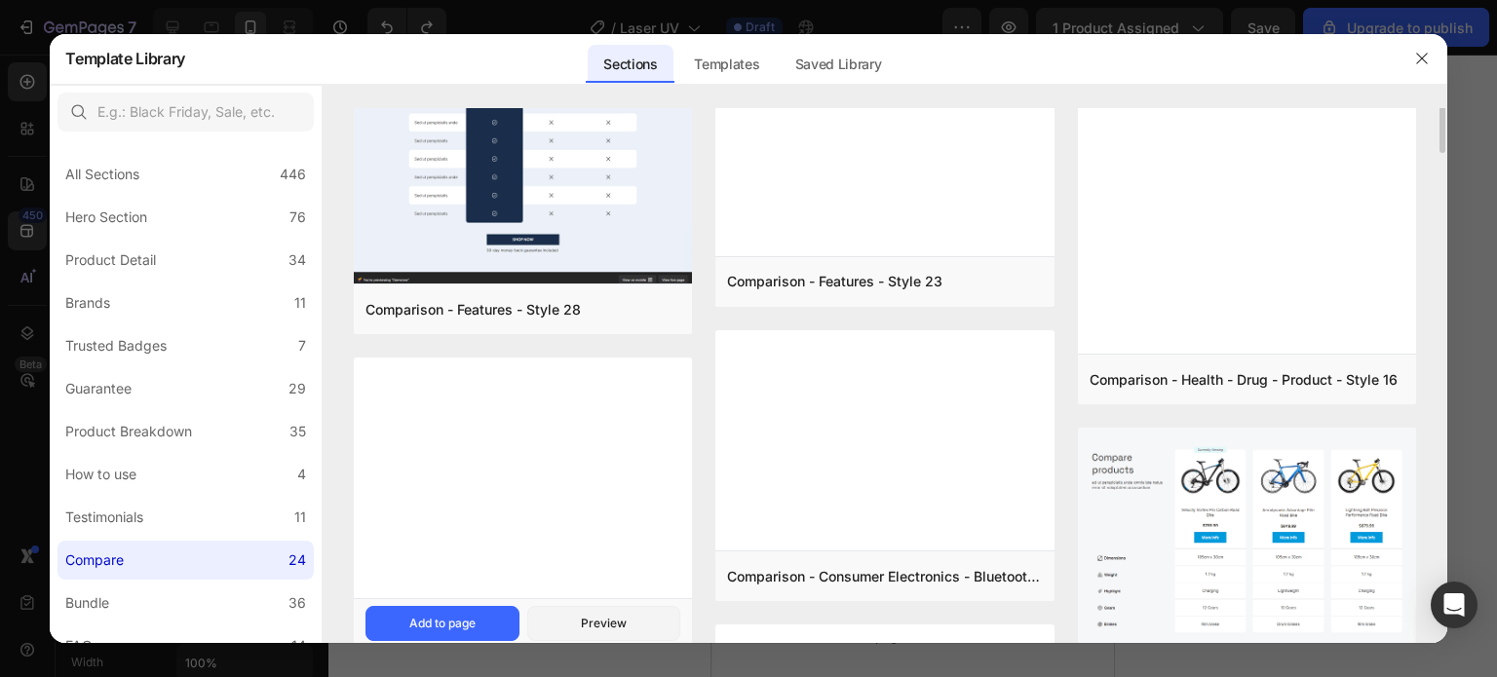
scroll to position [0, 0]
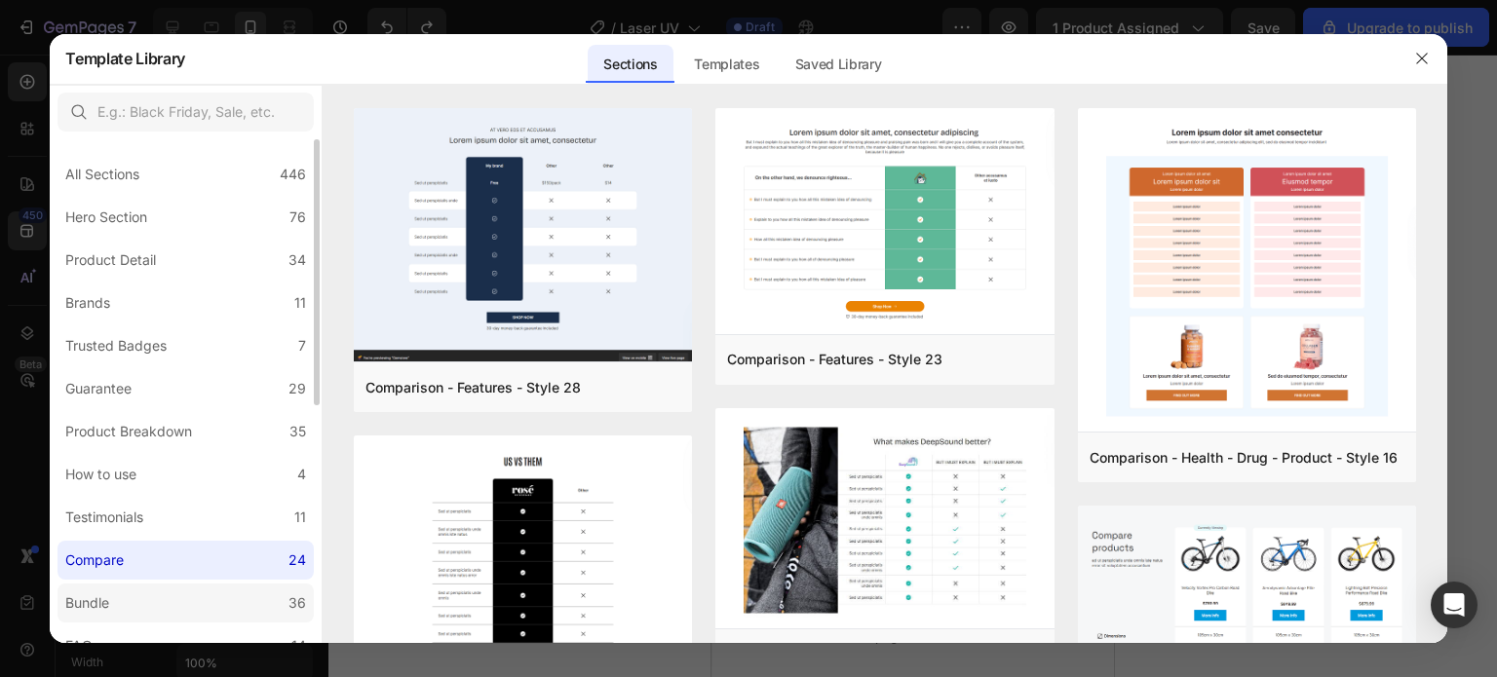
click at [152, 619] on label "Bundle 36" at bounding box center [185, 603] width 256 height 39
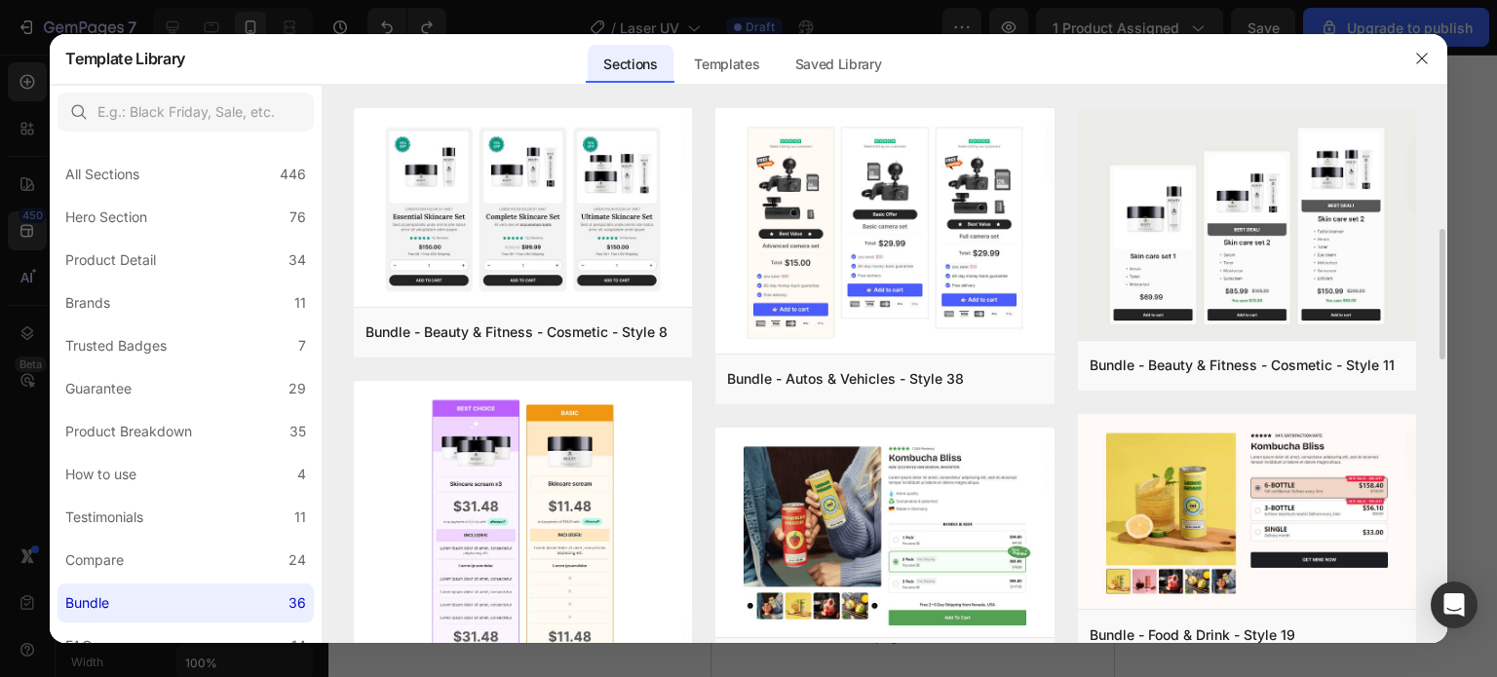
scroll to position [195, 0]
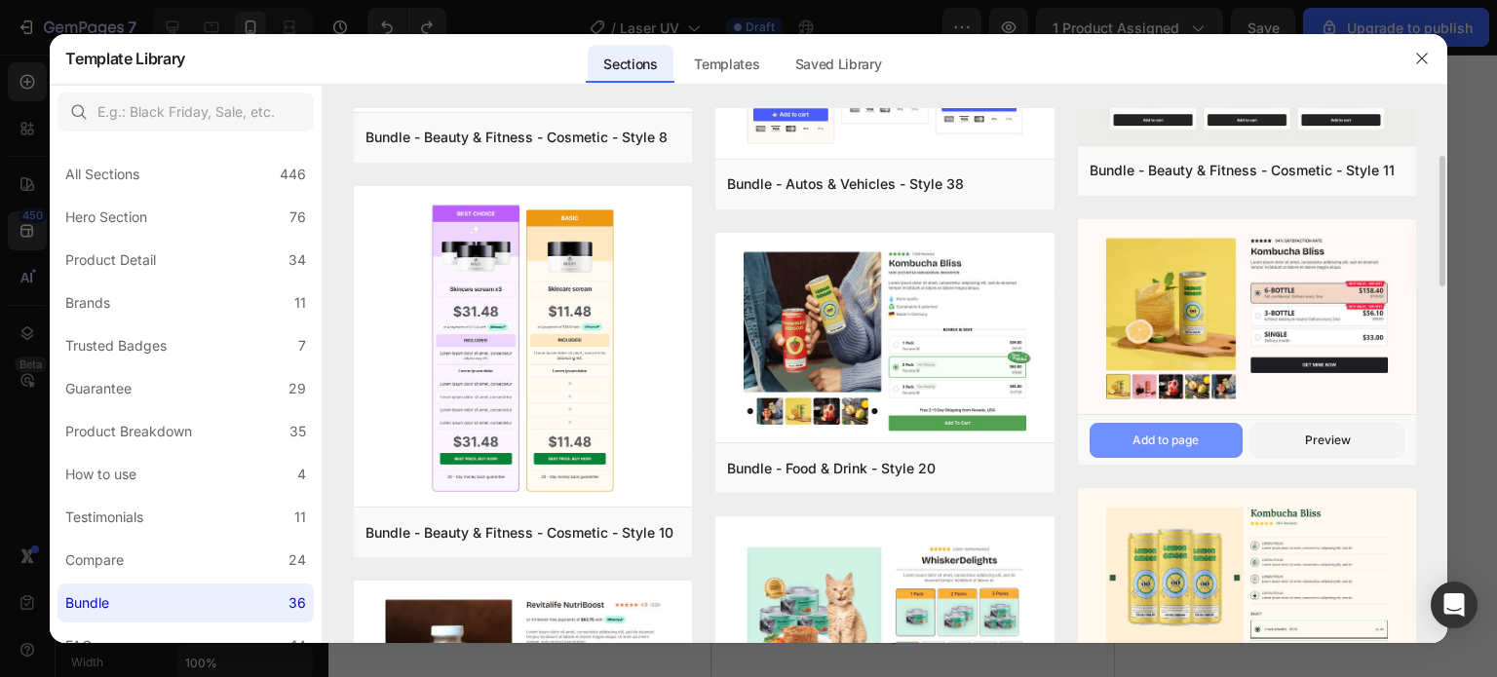
drag, startPoint x: 1181, startPoint y: 438, endPoint x: 1167, endPoint y: 455, distance: 22.2
click at [1177, 438] on div "Add to page" at bounding box center [1165, 441] width 66 height 18
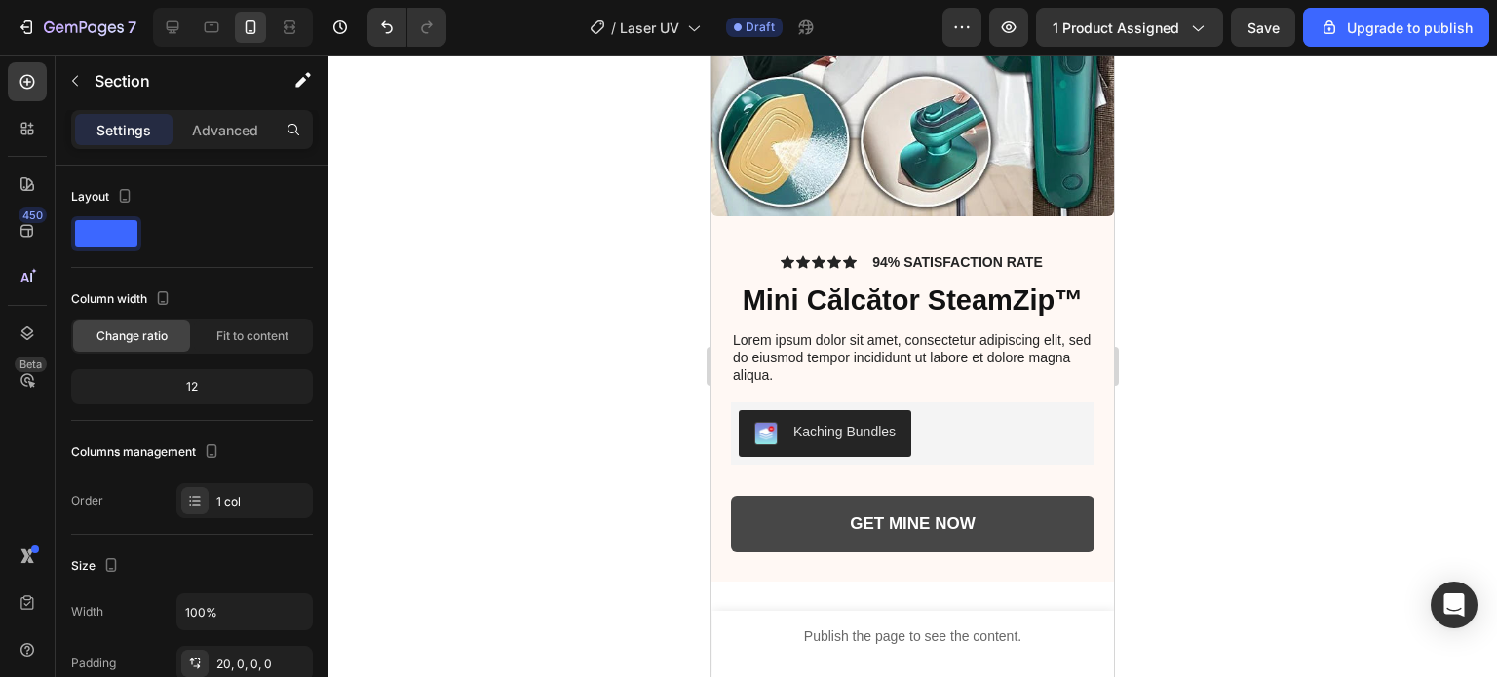
scroll to position [6663, 0]
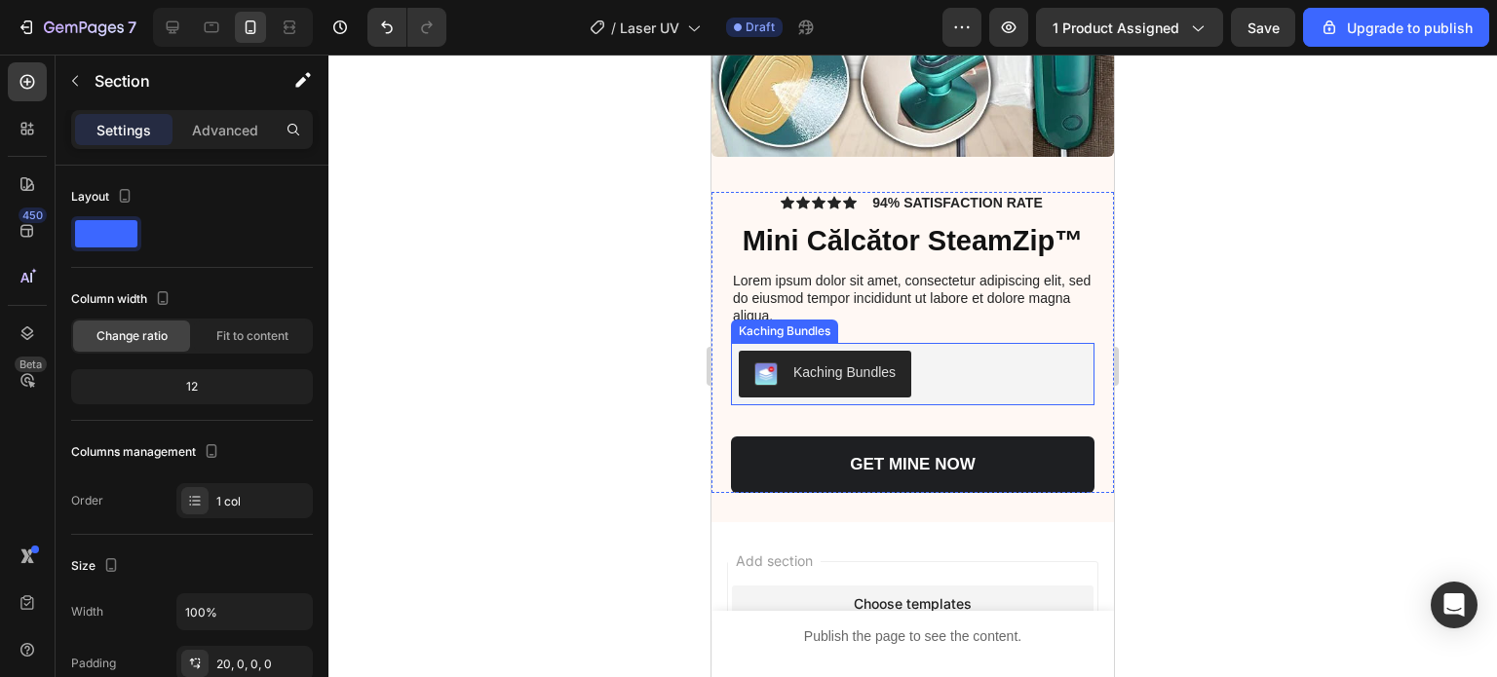
click at [865, 362] on div "Kaching Bundles" at bounding box center [844, 372] width 102 height 20
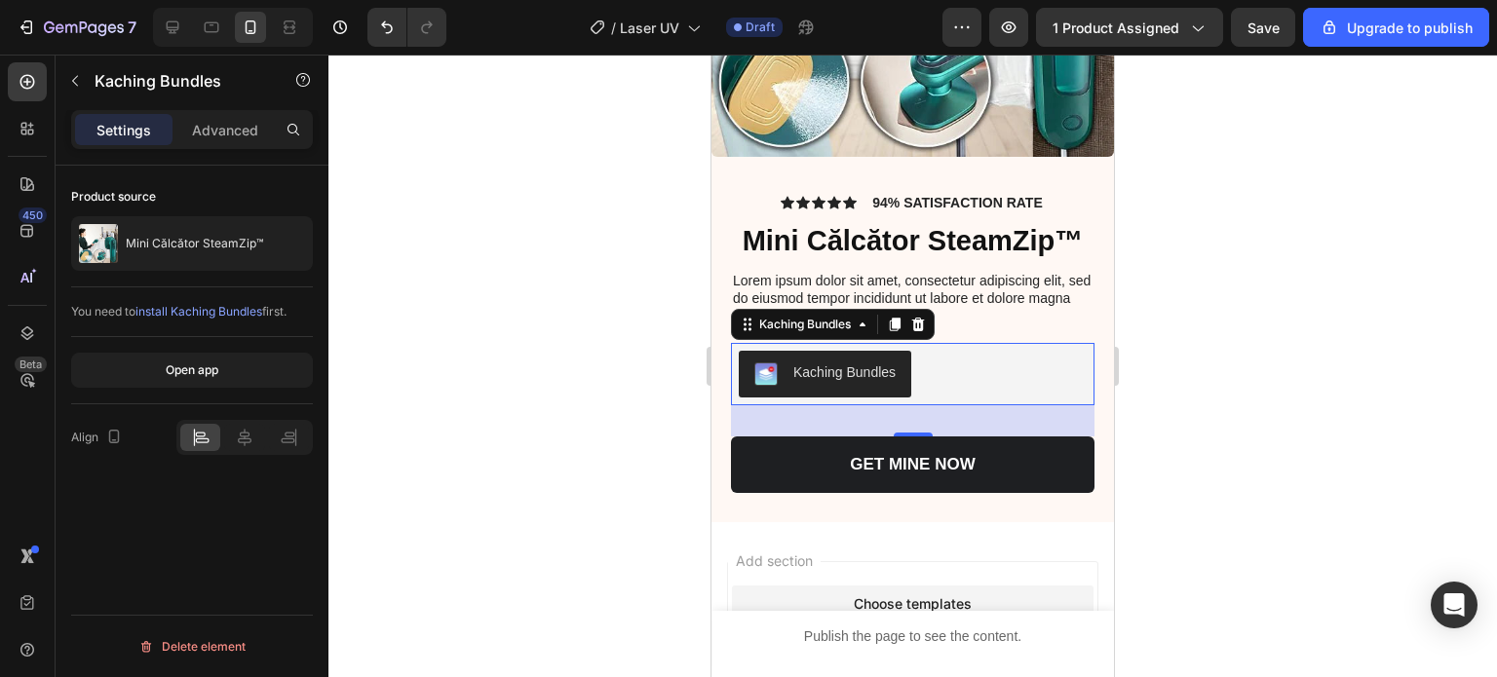
click at [212, 317] on span "install Kaching Bundles" at bounding box center [198, 311] width 127 height 15
click at [90, 93] on div at bounding box center [74, 80] width 31 height 31
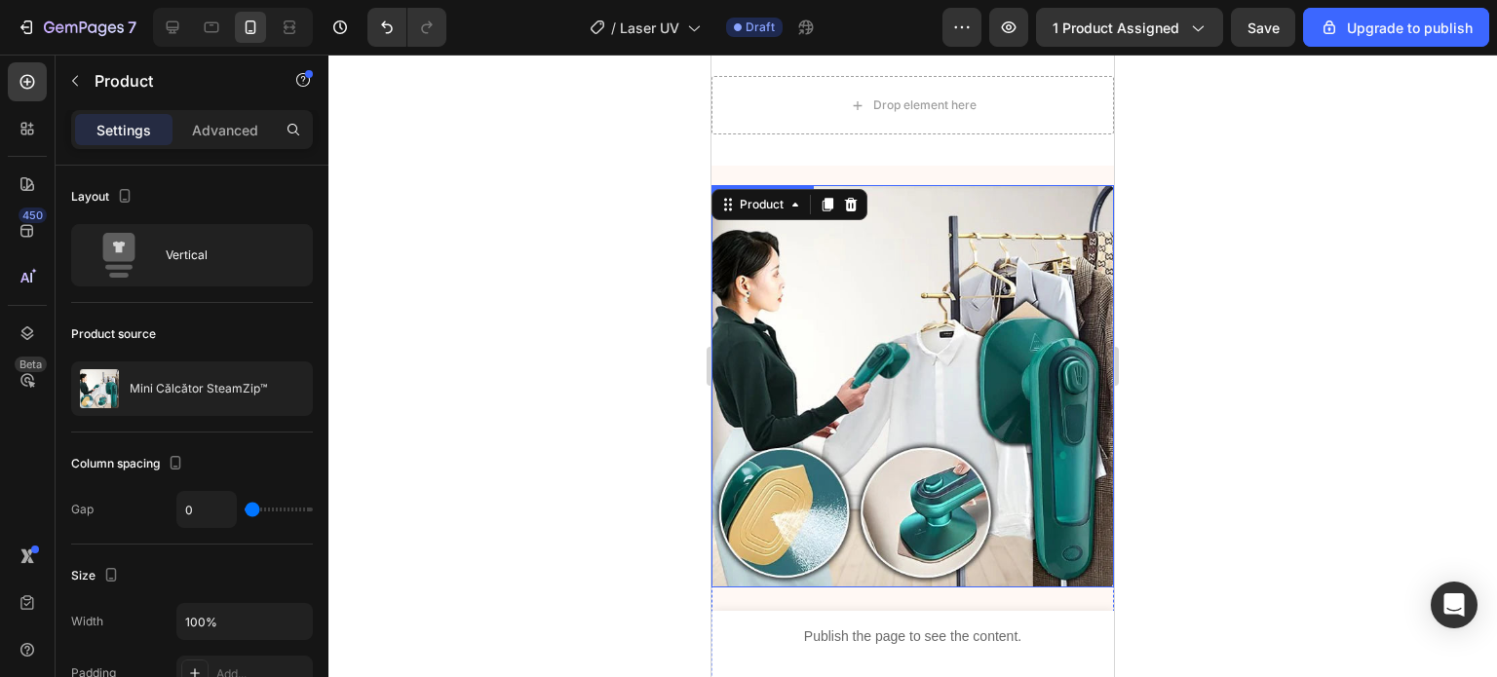
scroll to position [6176, 0]
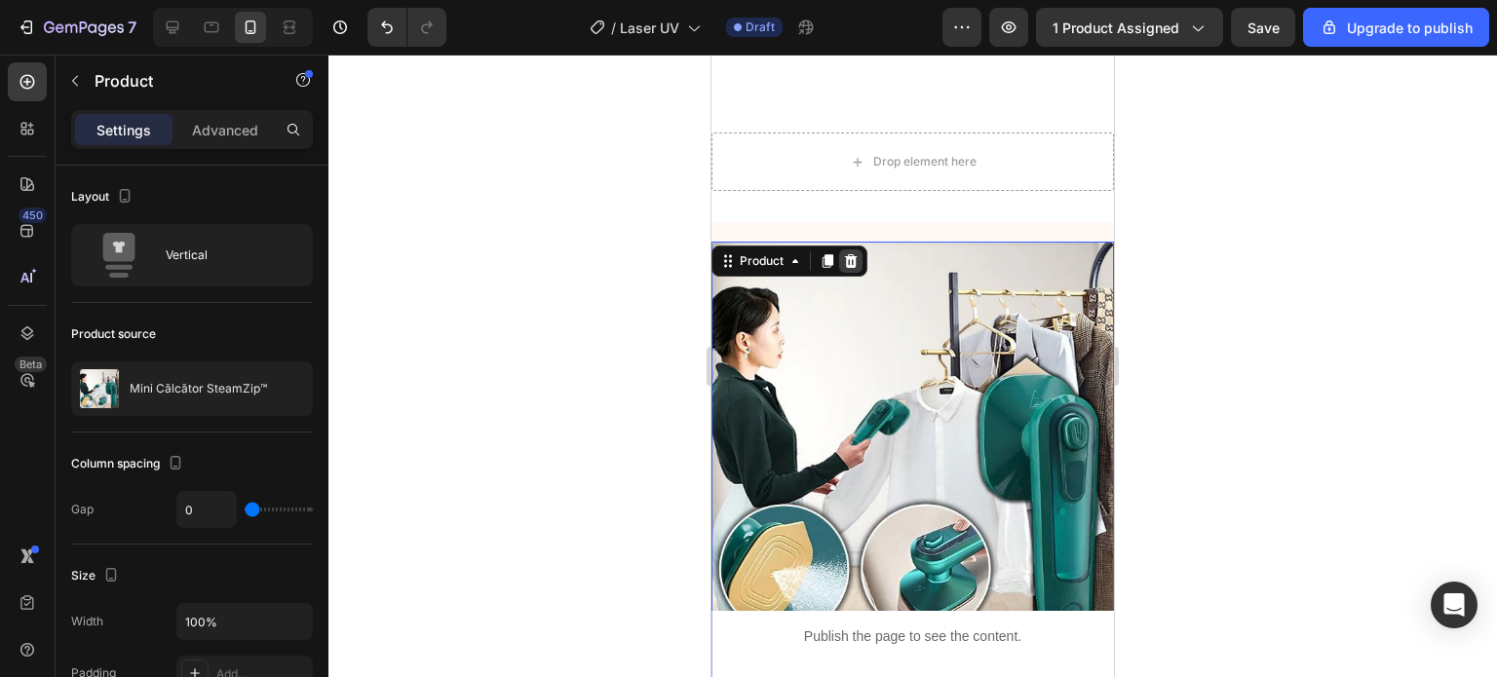
click at [853, 253] on icon at bounding box center [851, 261] width 16 height 16
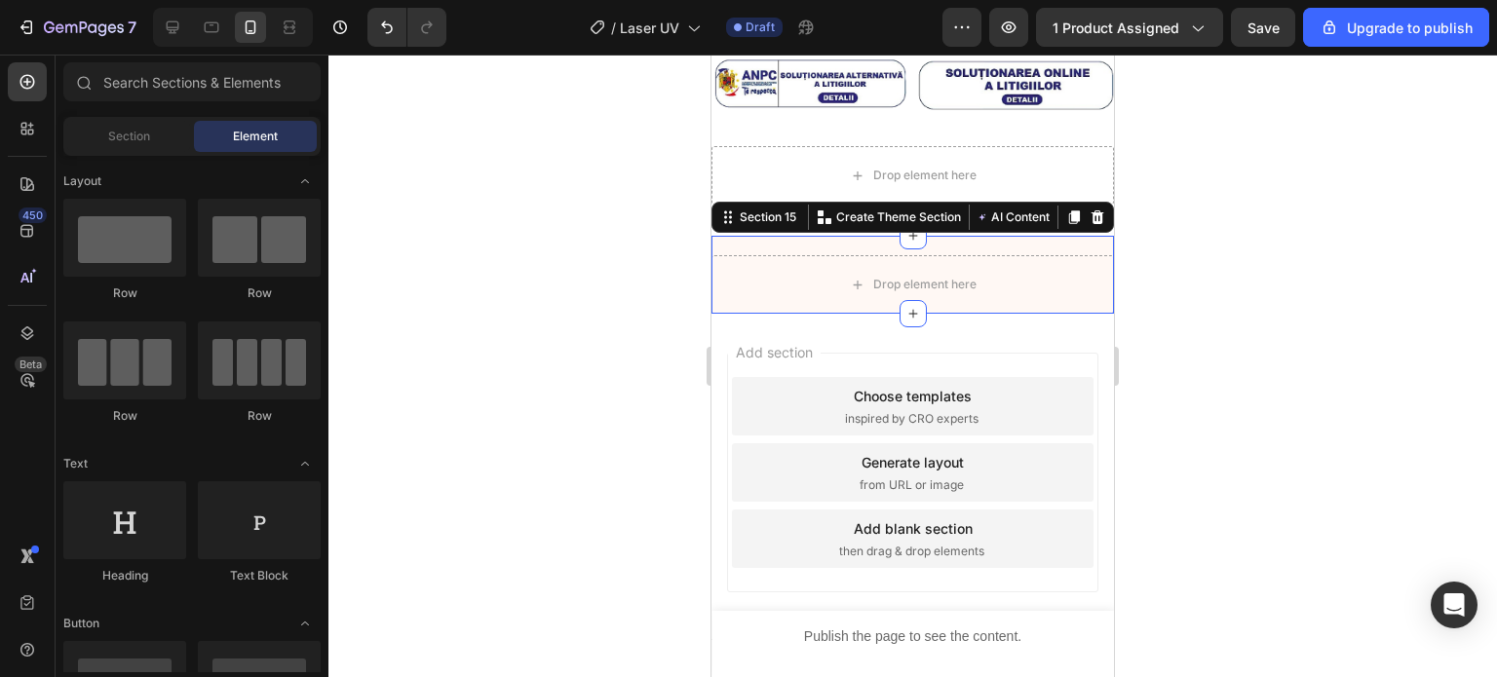
click at [1039, 237] on div "Drop element here Section 15 You can create reusable sections Create Theme Sect…" at bounding box center [912, 275] width 402 height 78
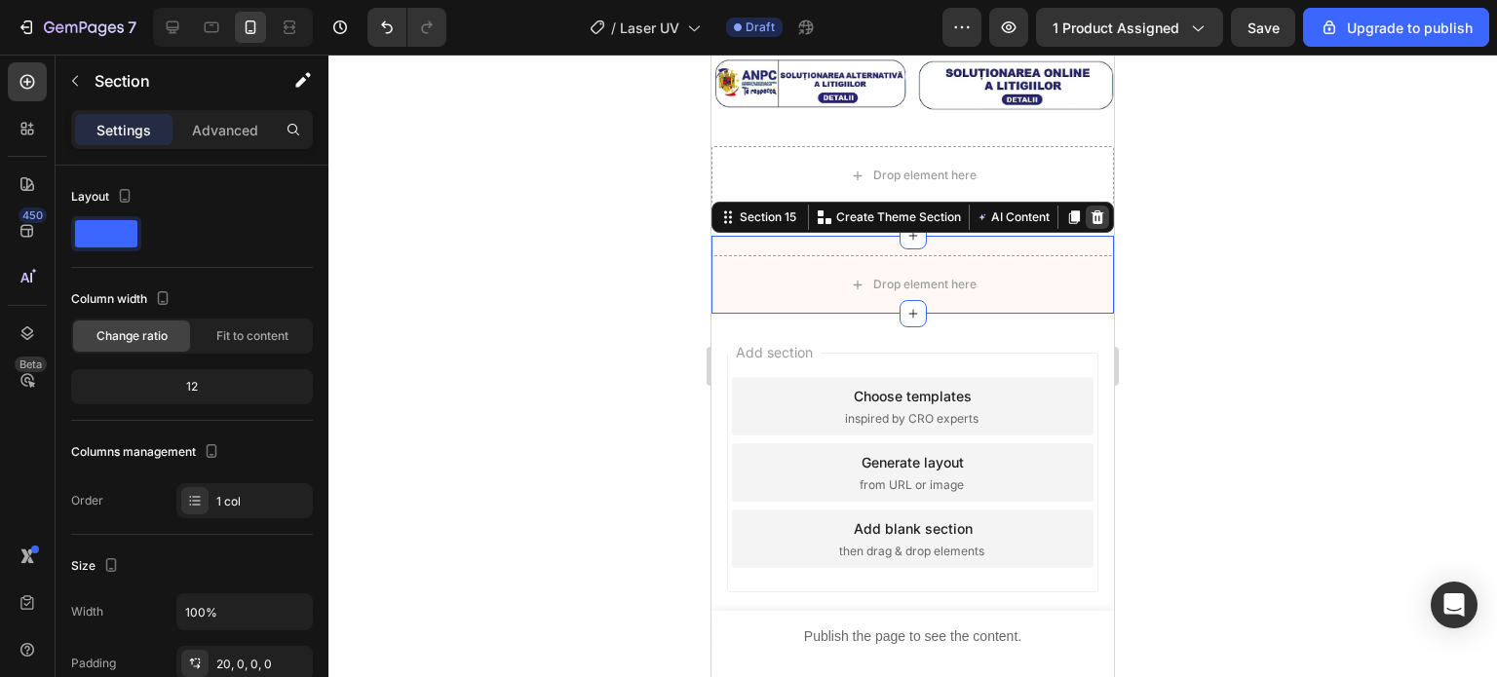
click at [1089, 210] on icon at bounding box center [1097, 218] width 16 height 16
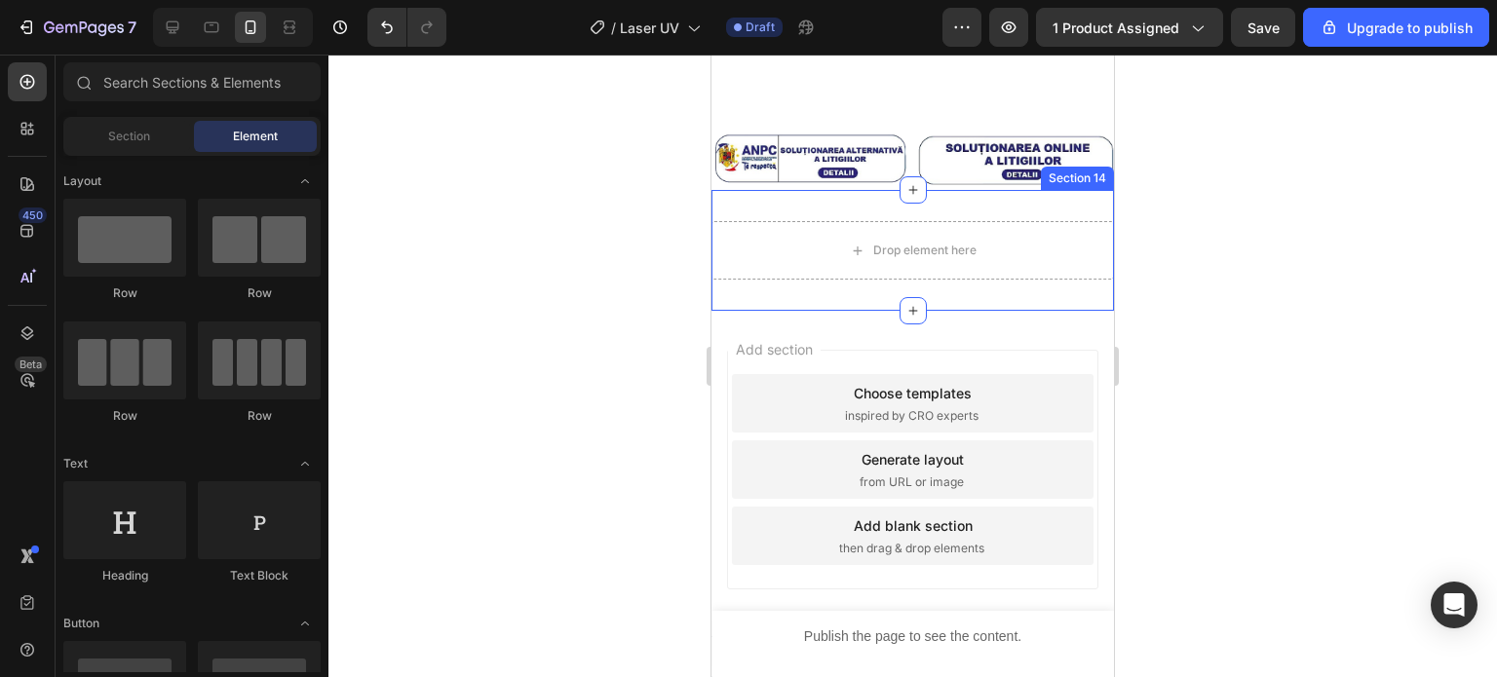
scroll to position [6086, 0]
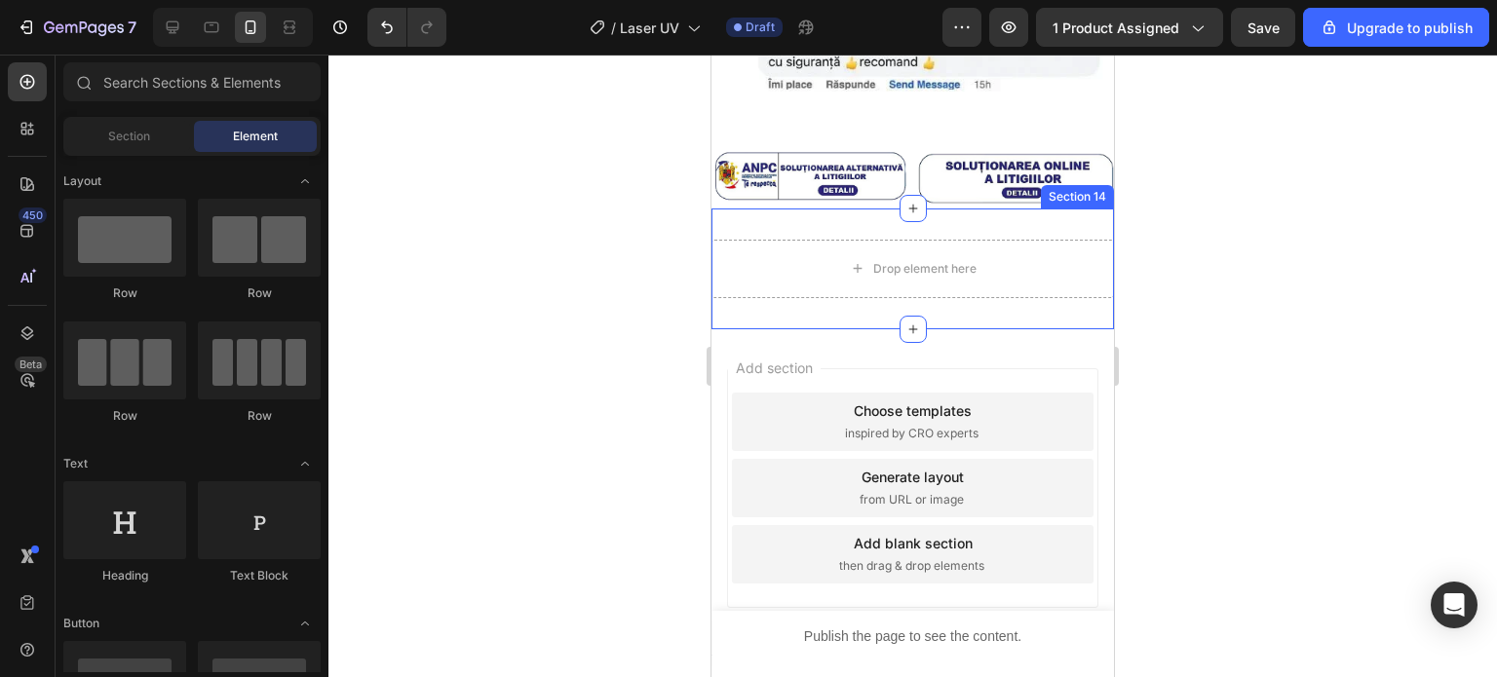
click at [1048, 210] on div "Drop element here Section 14" at bounding box center [912, 269] width 402 height 121
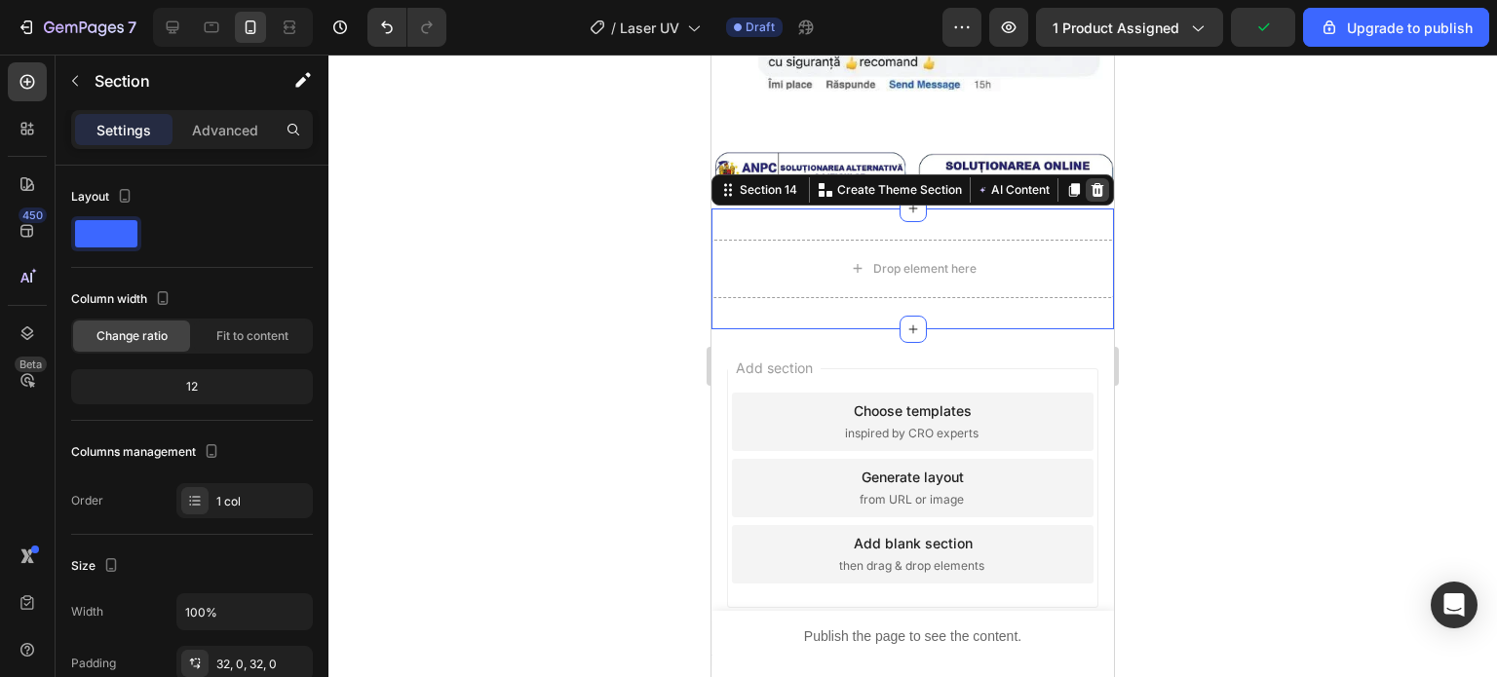
click at [1090, 178] on div at bounding box center [1097, 189] width 23 height 23
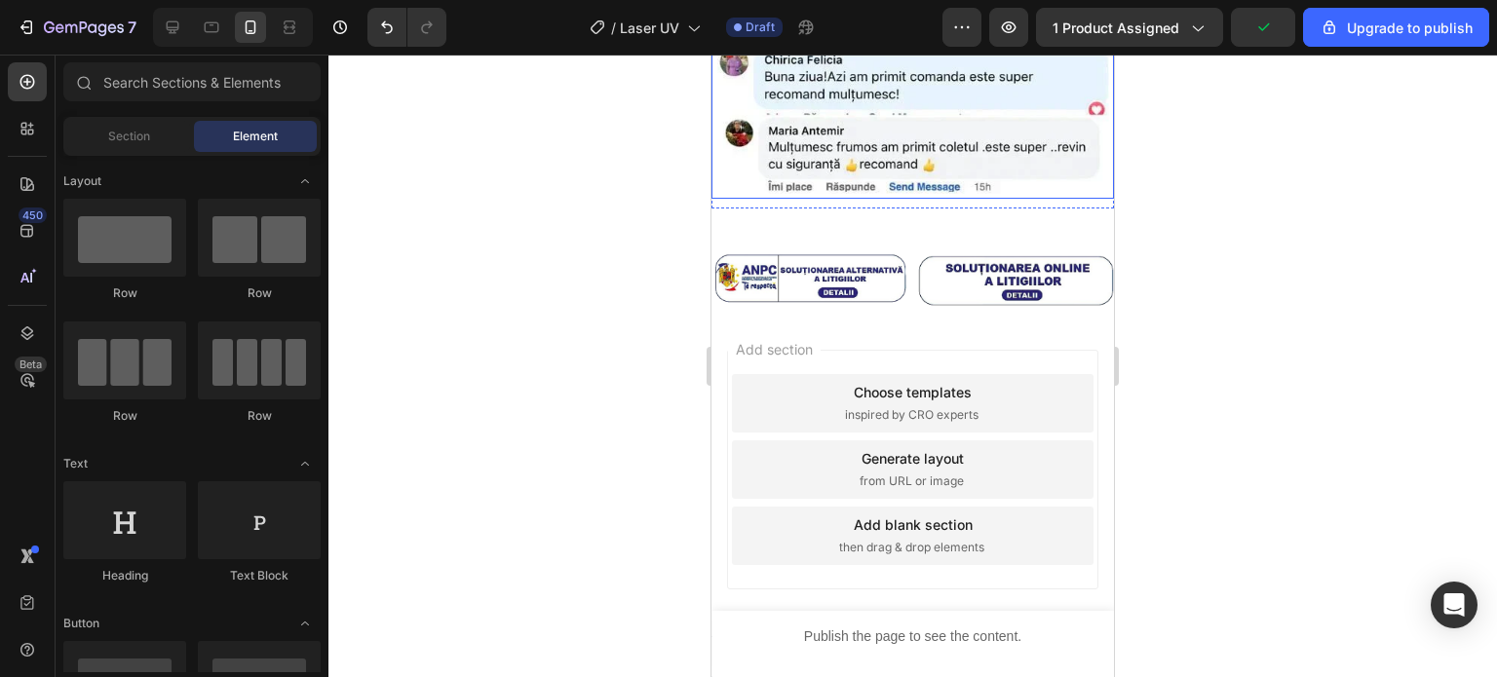
scroll to position [5965, 0]
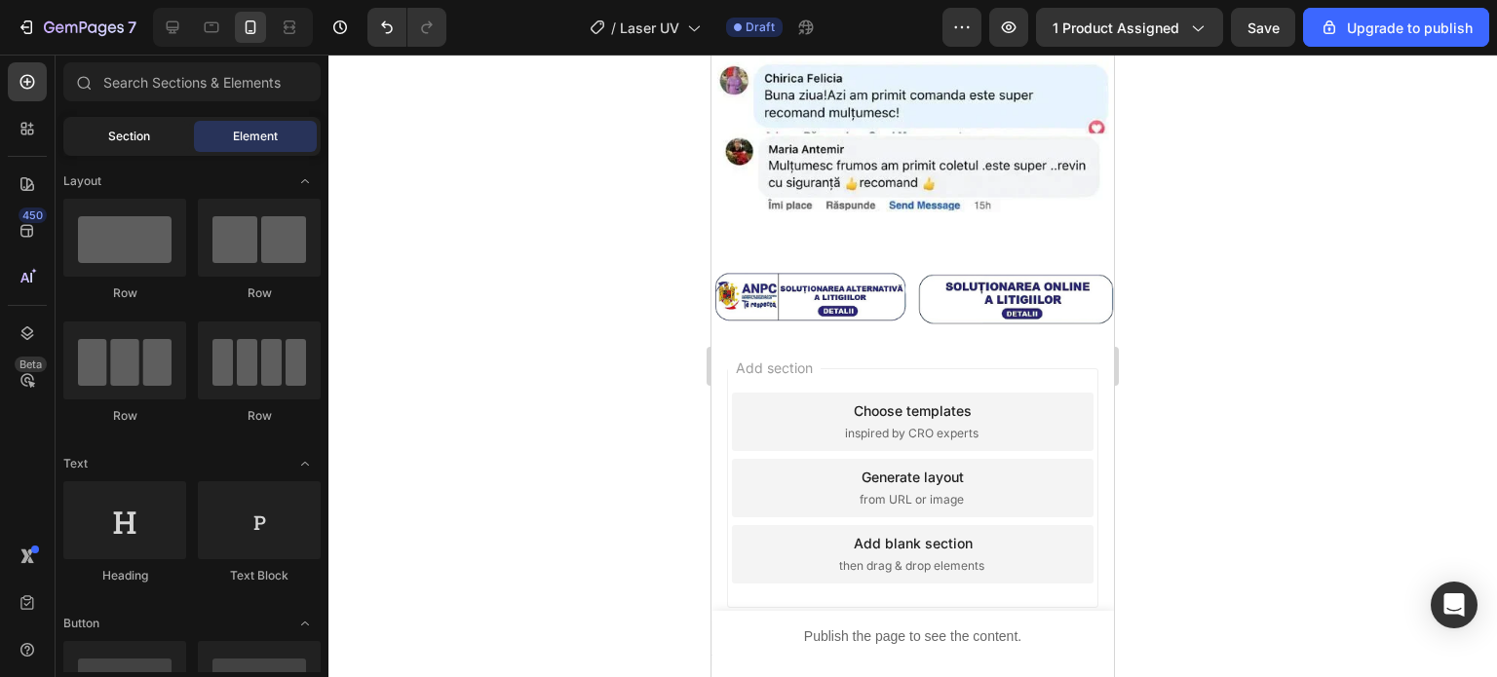
click at [121, 138] on span "Section" at bounding box center [129, 137] width 42 height 18
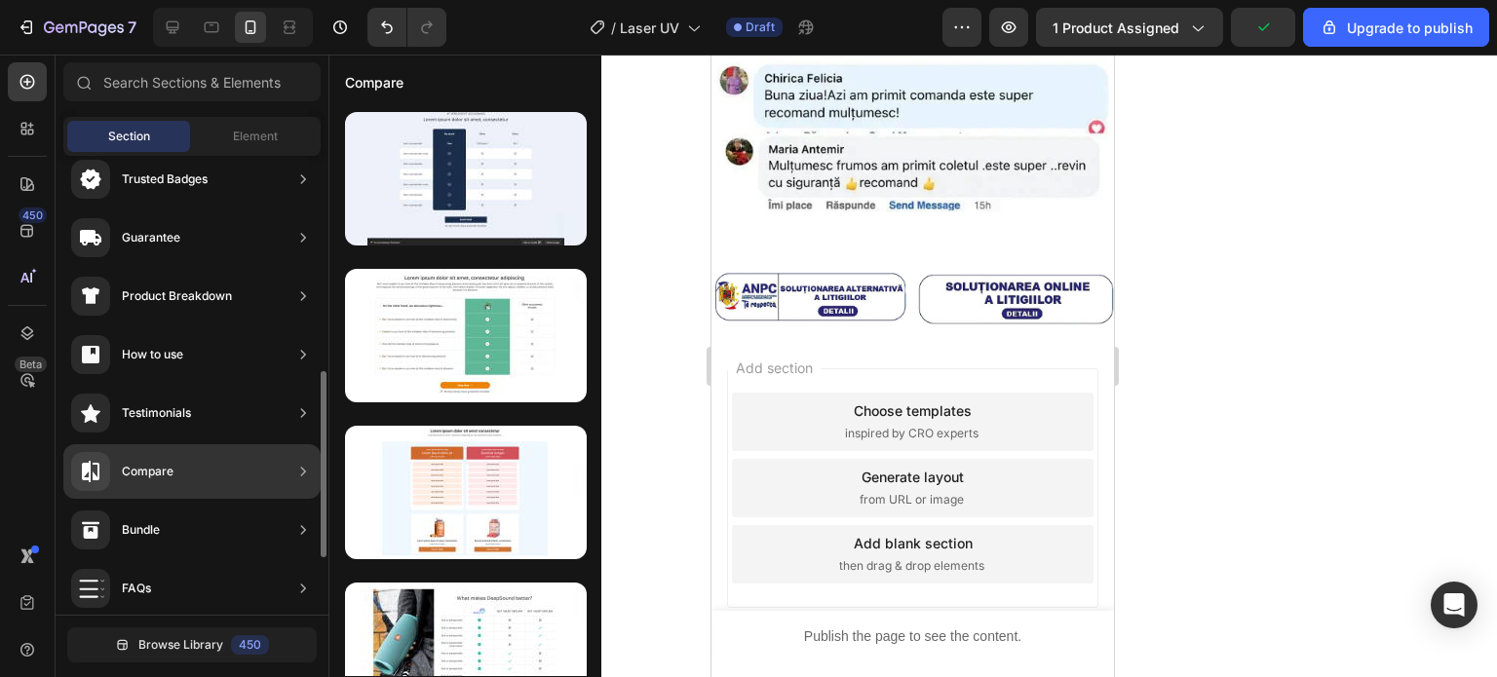
scroll to position [292, 0]
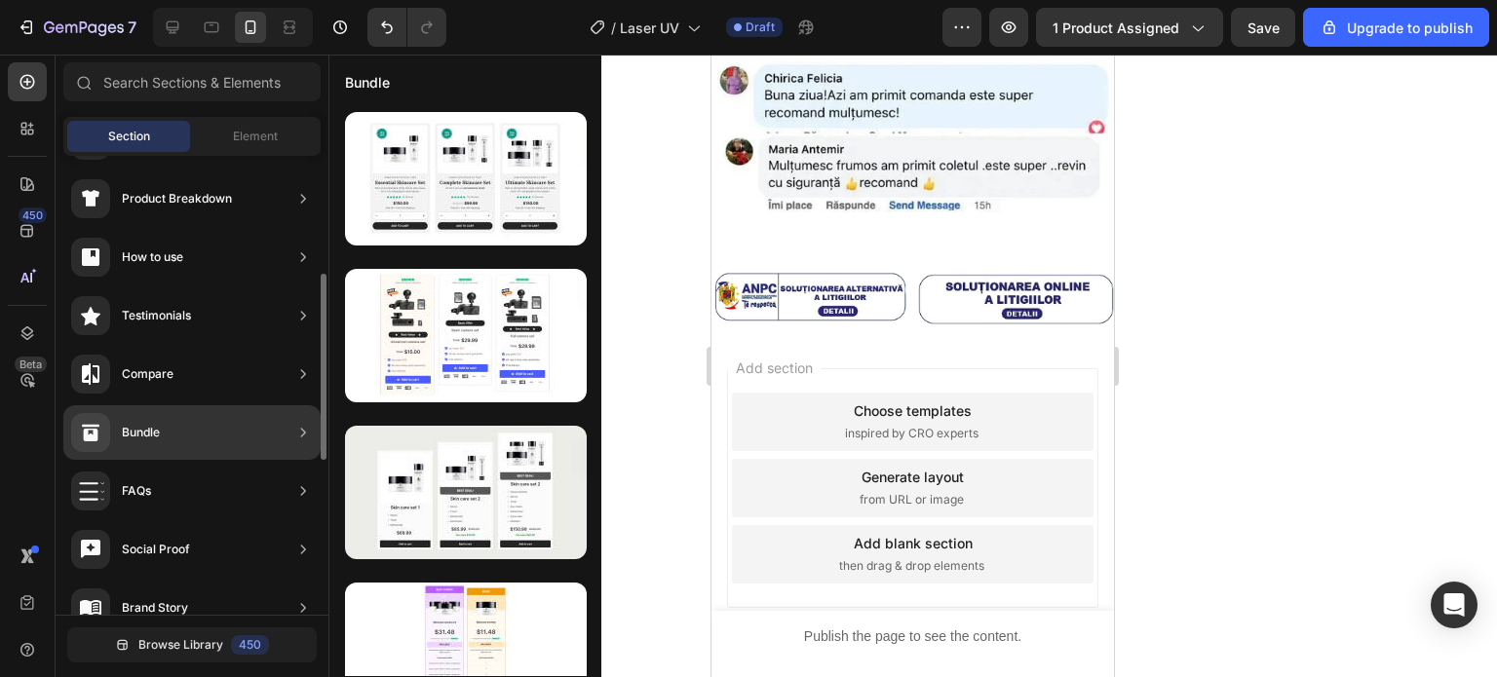
click at [245, 420] on div "Bundle" at bounding box center [191, 432] width 257 height 55
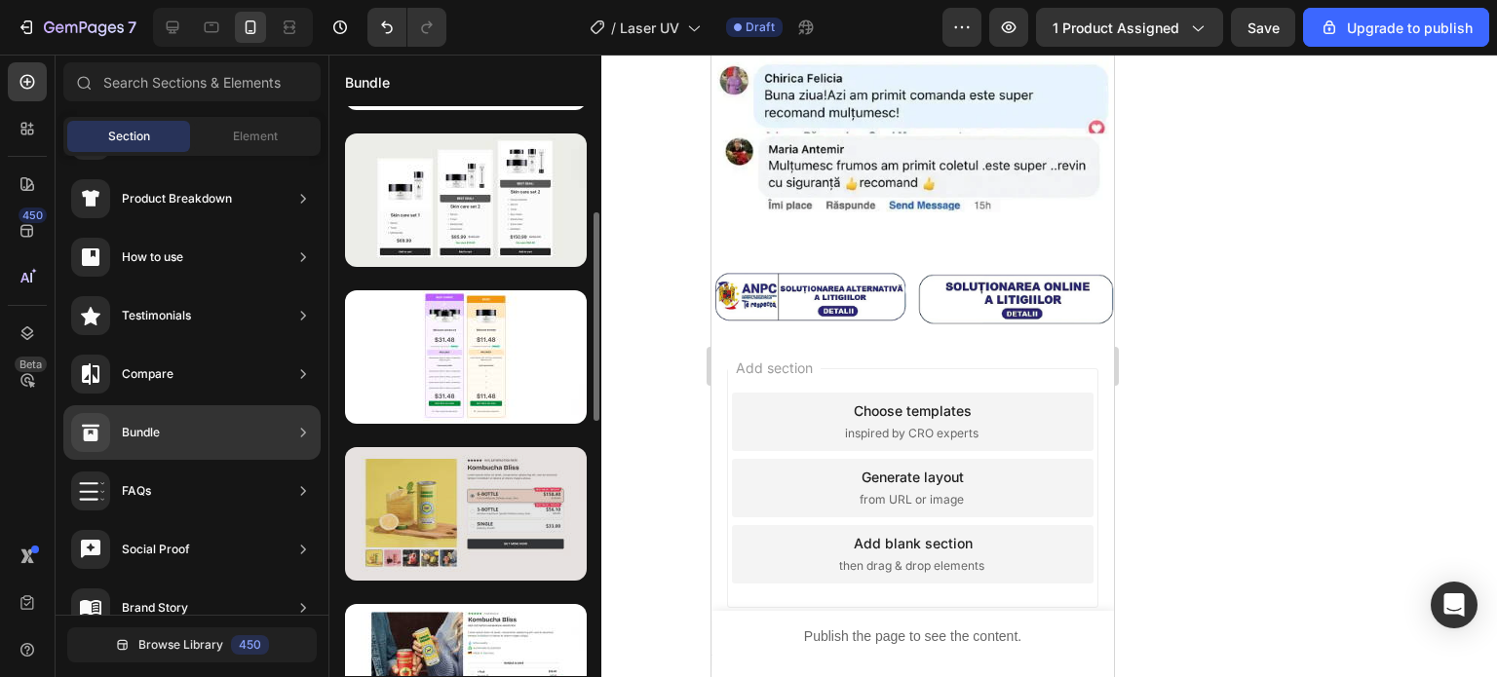
scroll to position [390, 0]
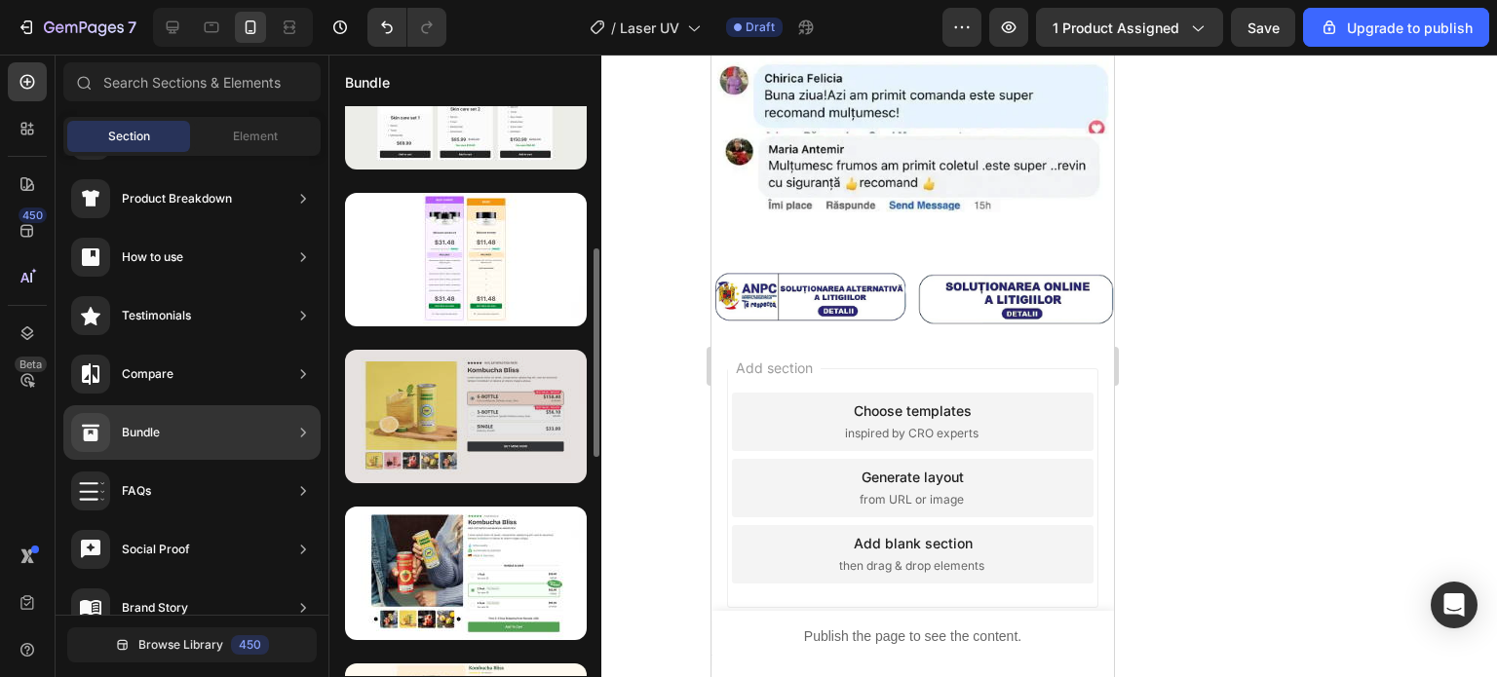
click at [458, 411] on div at bounding box center [466, 416] width 242 height 133
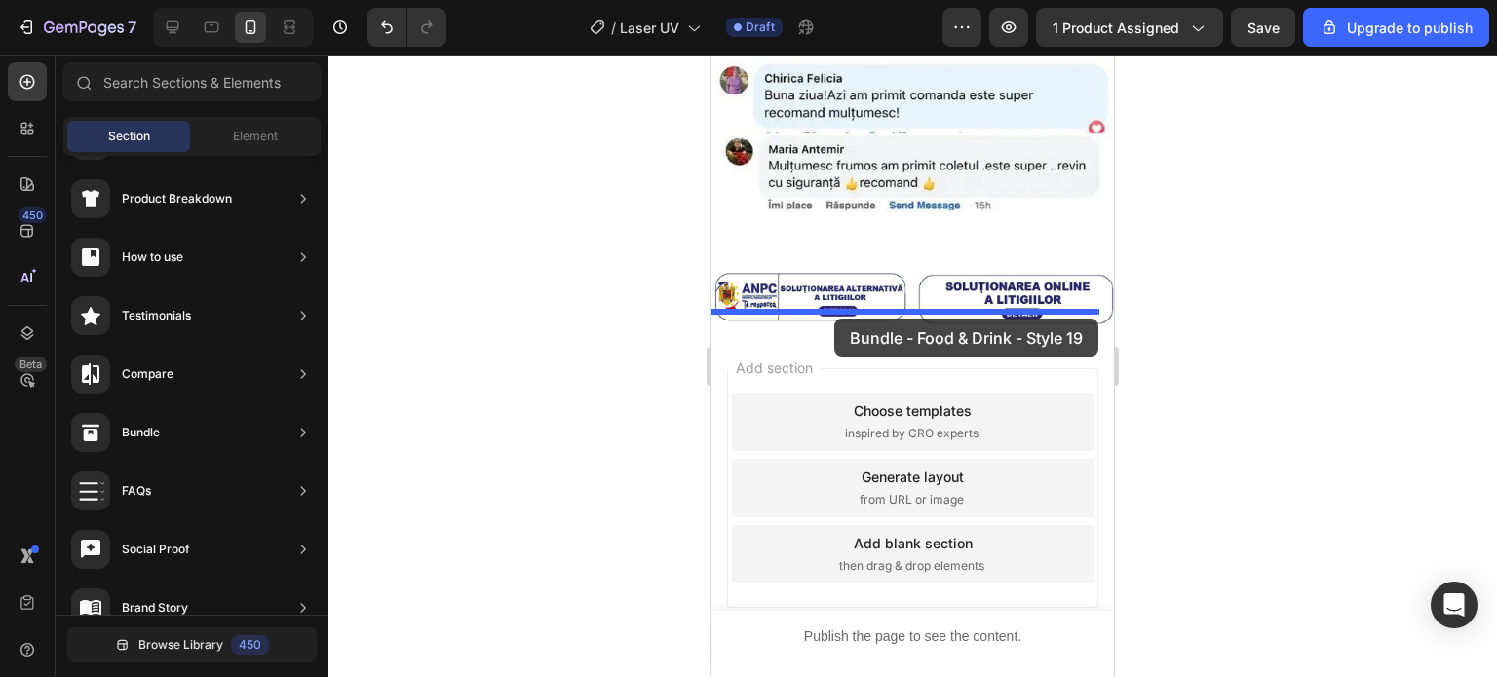
drag, startPoint x: 1182, startPoint y: 459, endPoint x: 1831, endPoint y: 458, distance: 649.0
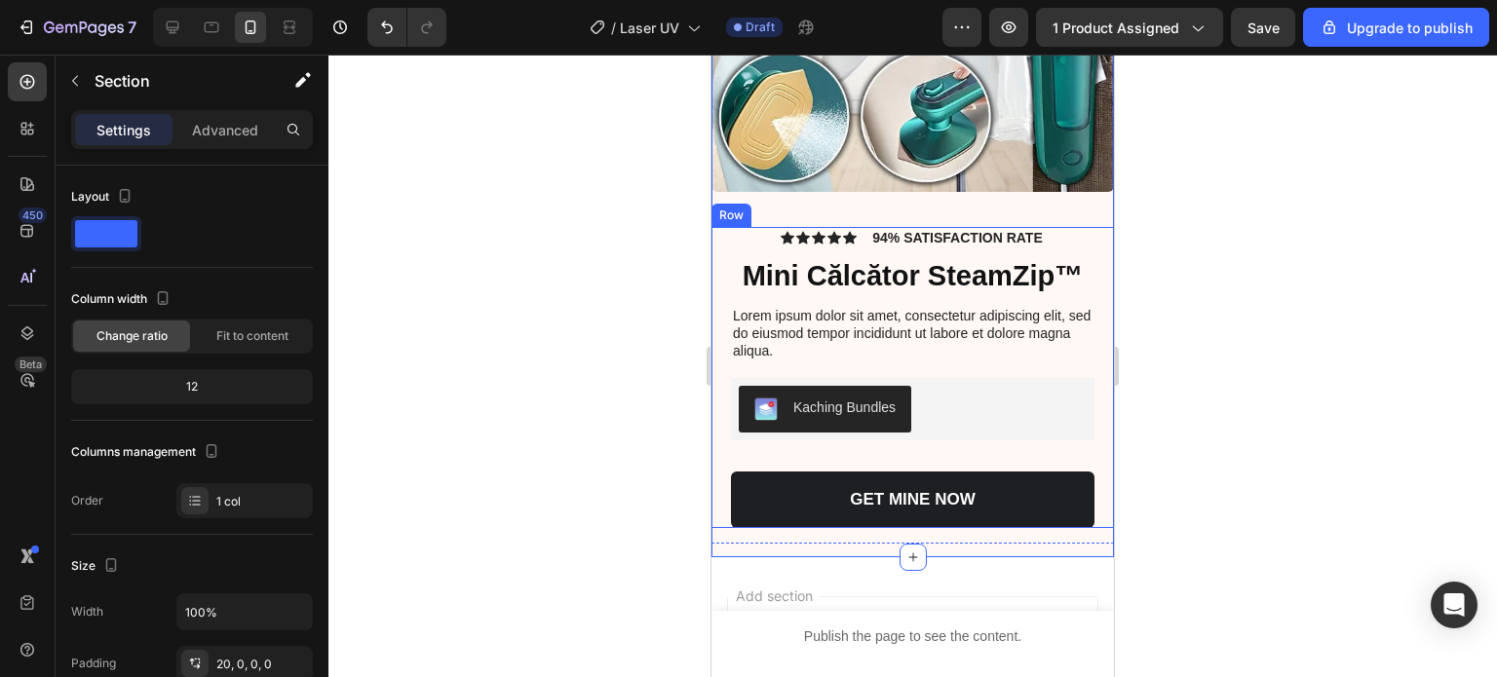
scroll to position [6554, 0]
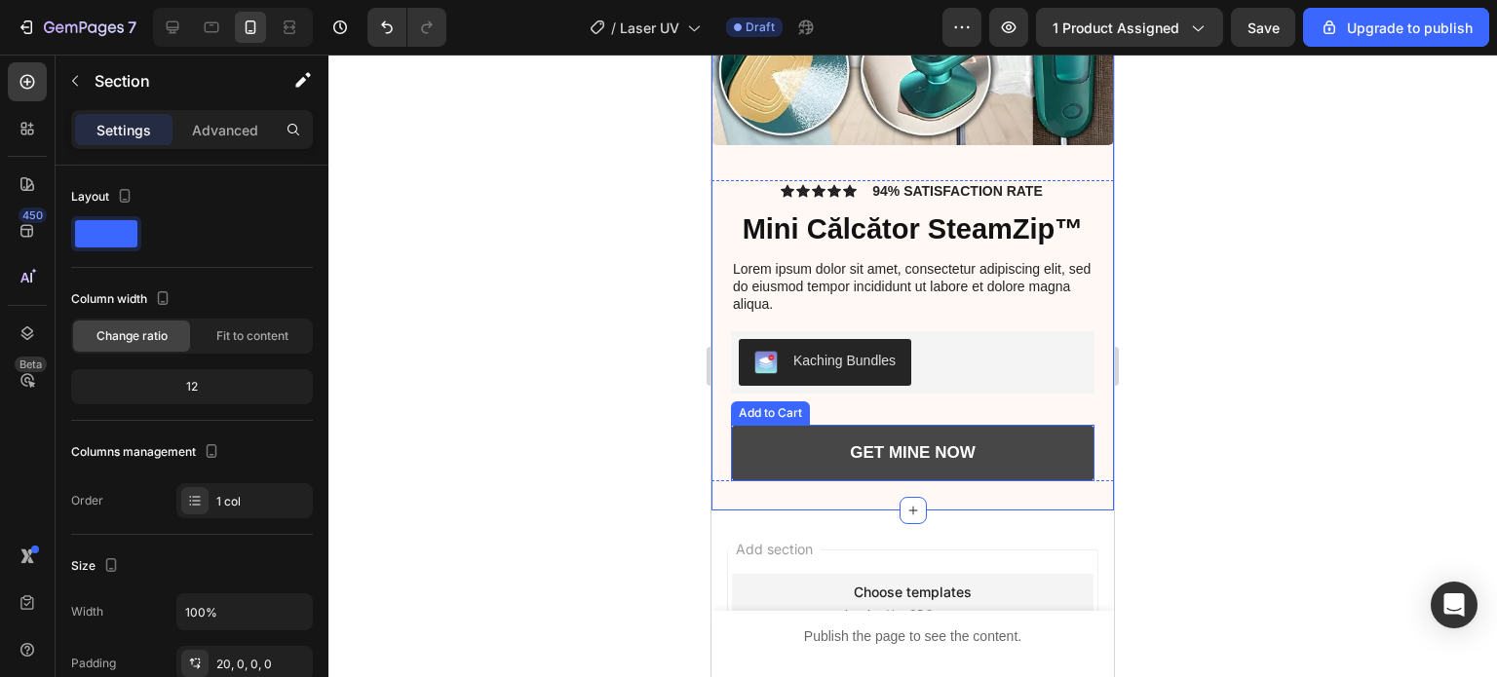
click at [883, 425] on button "GET MINE NOW" at bounding box center [912, 453] width 363 height 57
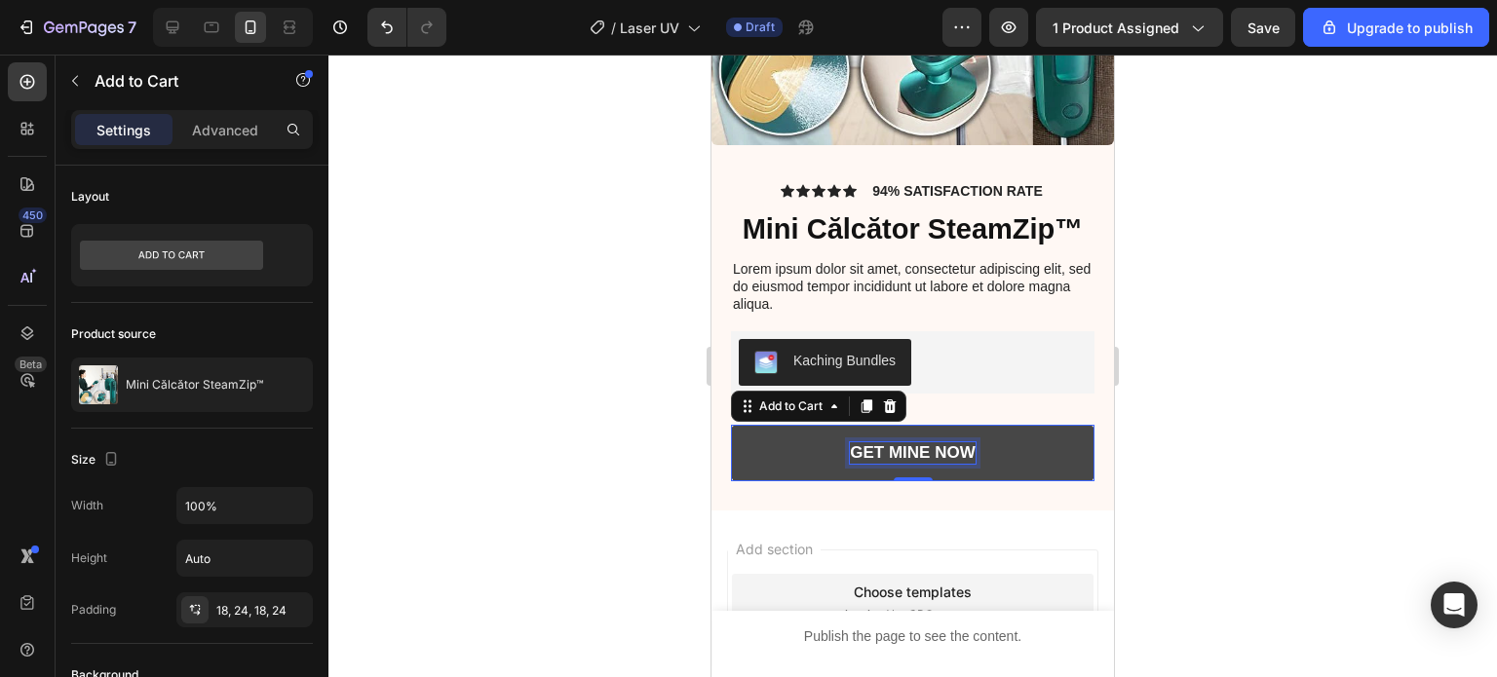
click at [880, 442] on div "GET MINE NOW" at bounding box center [912, 452] width 125 height 21
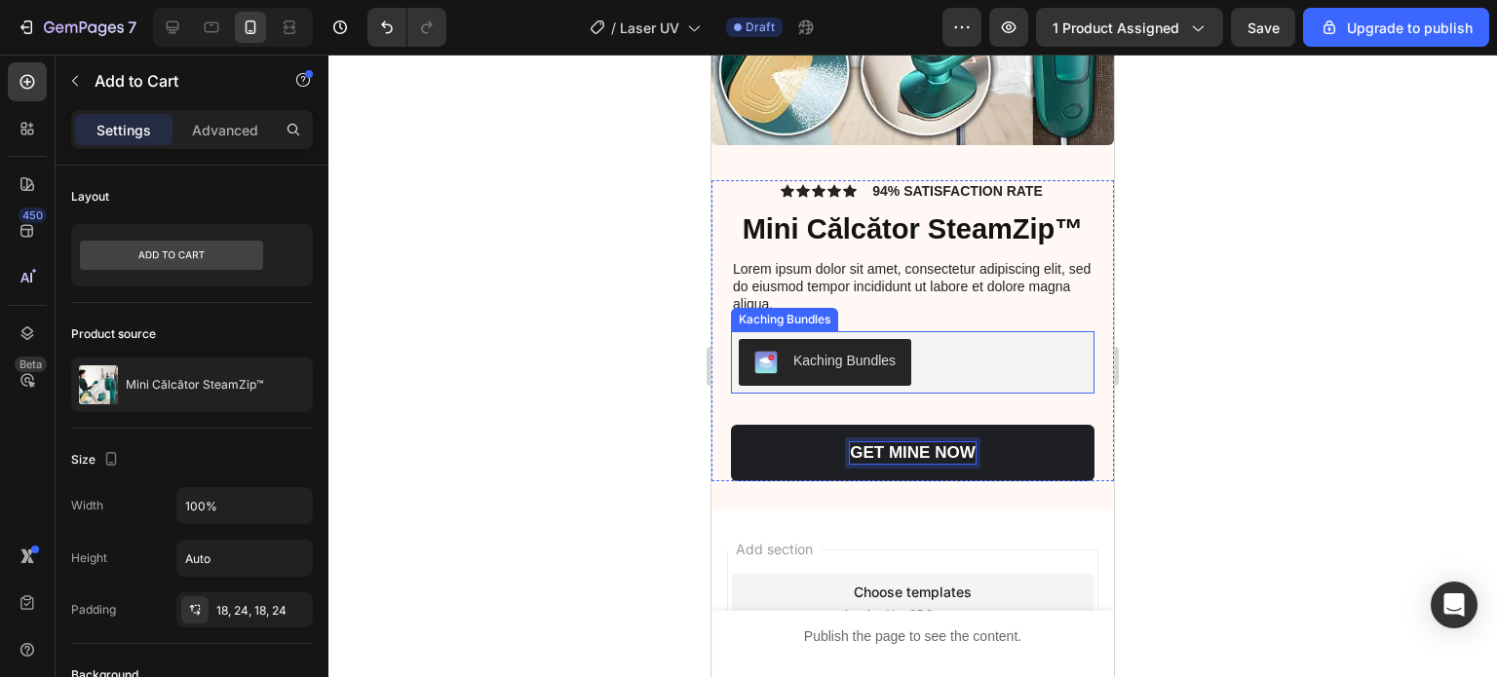
click at [868, 351] on div "Kaching Bundles" at bounding box center [844, 361] width 102 height 20
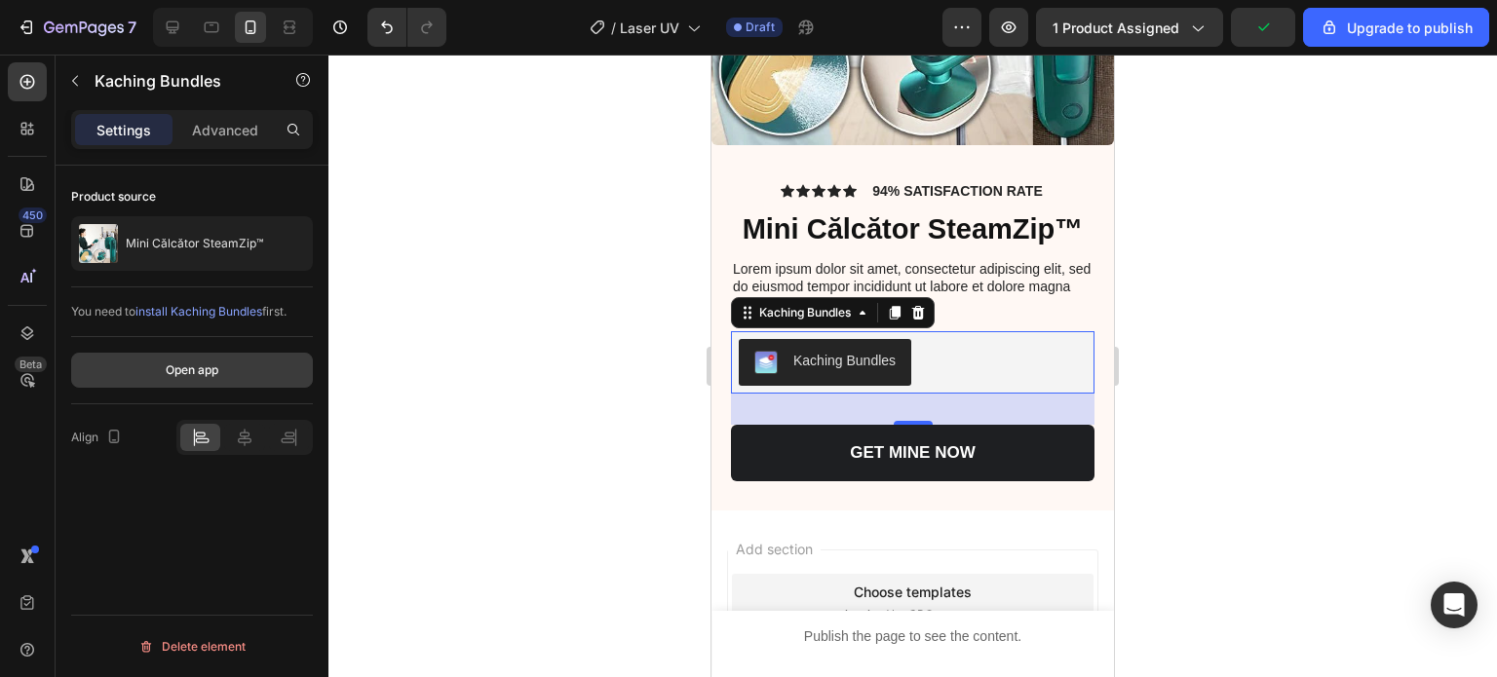
click at [181, 367] on div "Open app" at bounding box center [192, 371] width 53 height 18
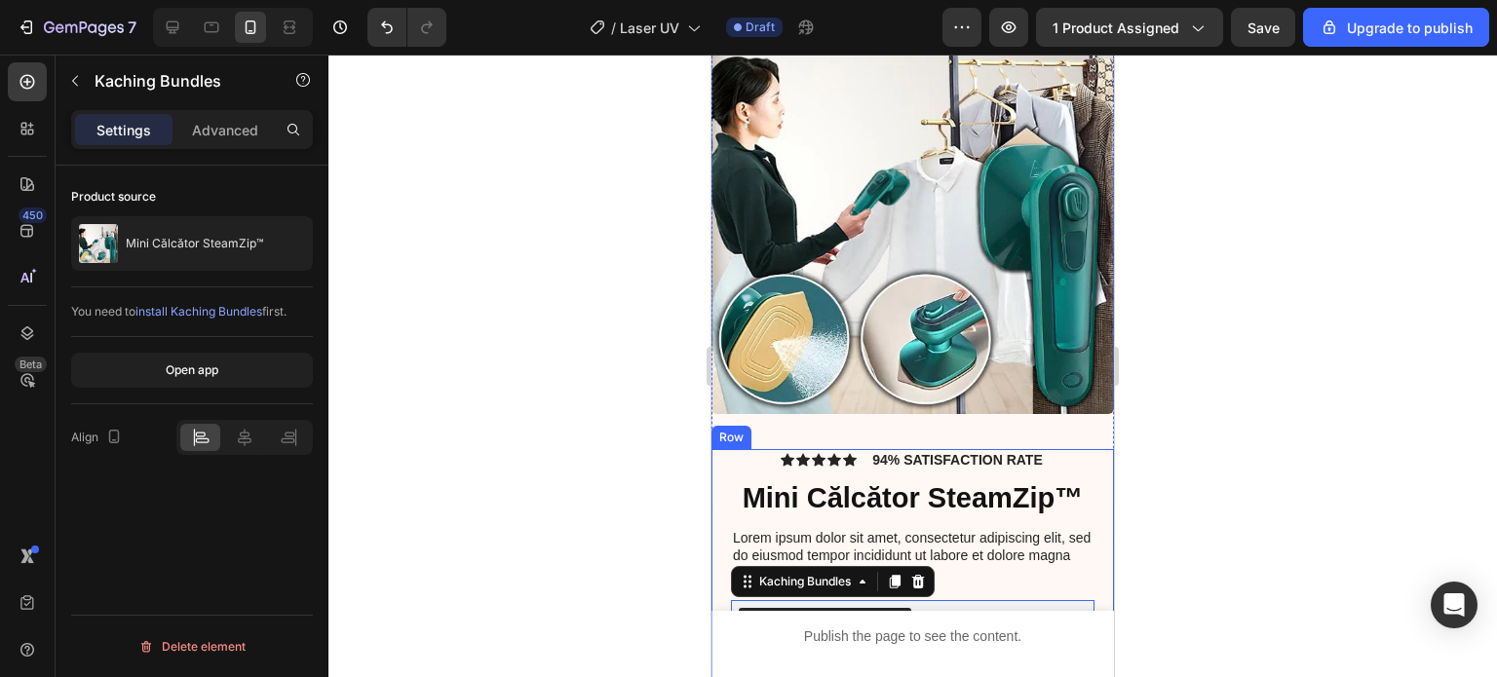
scroll to position [6164, 0]
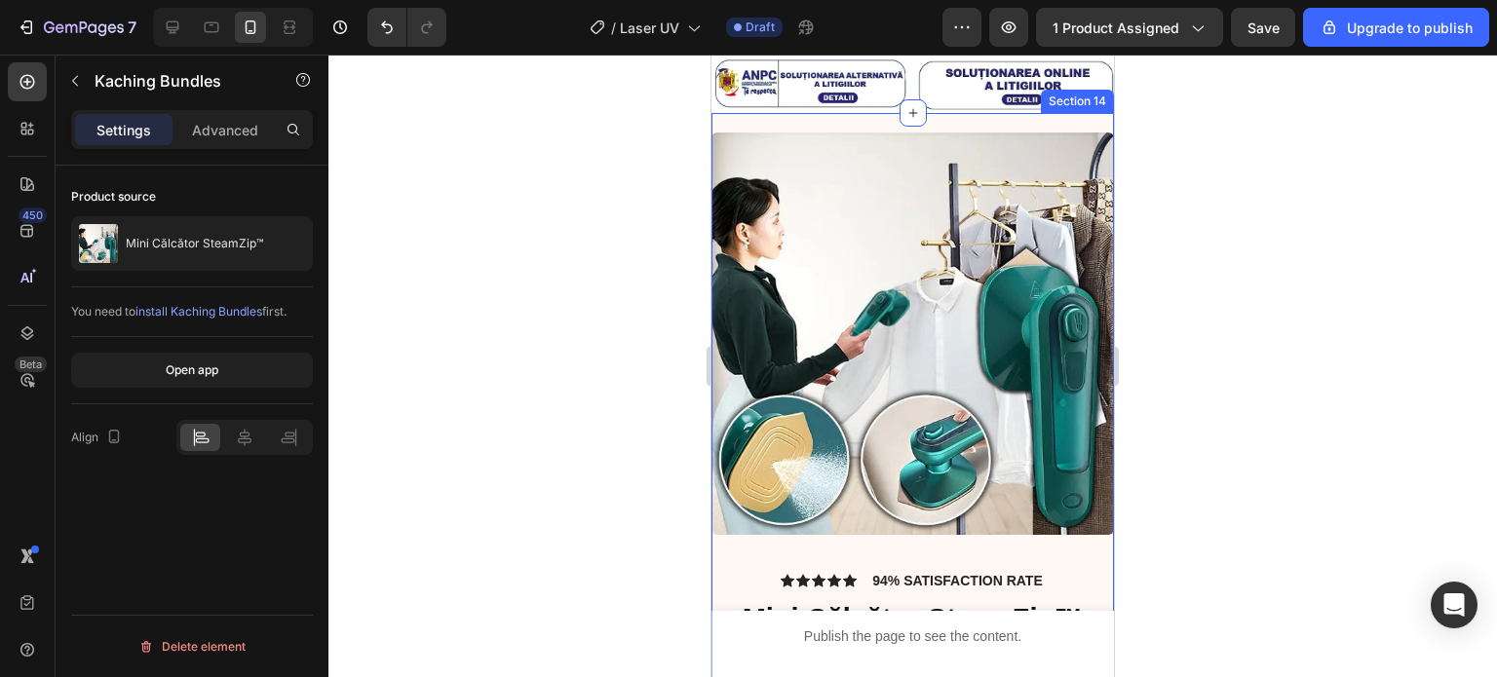
click at [1064, 117] on div "Product Images Icon Icon Icon Icon Icon Icon List 94% SATISFACTION RATE Text Bl…" at bounding box center [912, 506] width 402 height 787
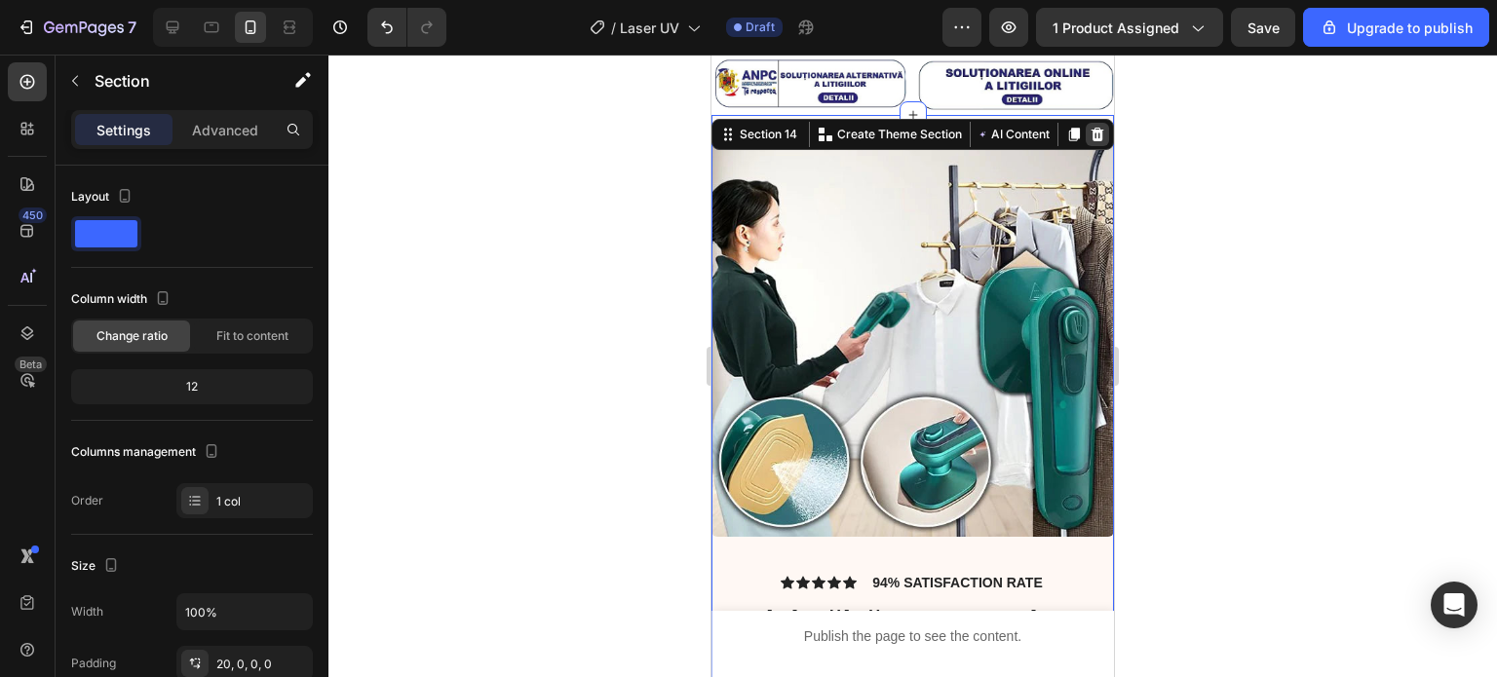
click at [1089, 127] on icon at bounding box center [1097, 135] width 16 height 16
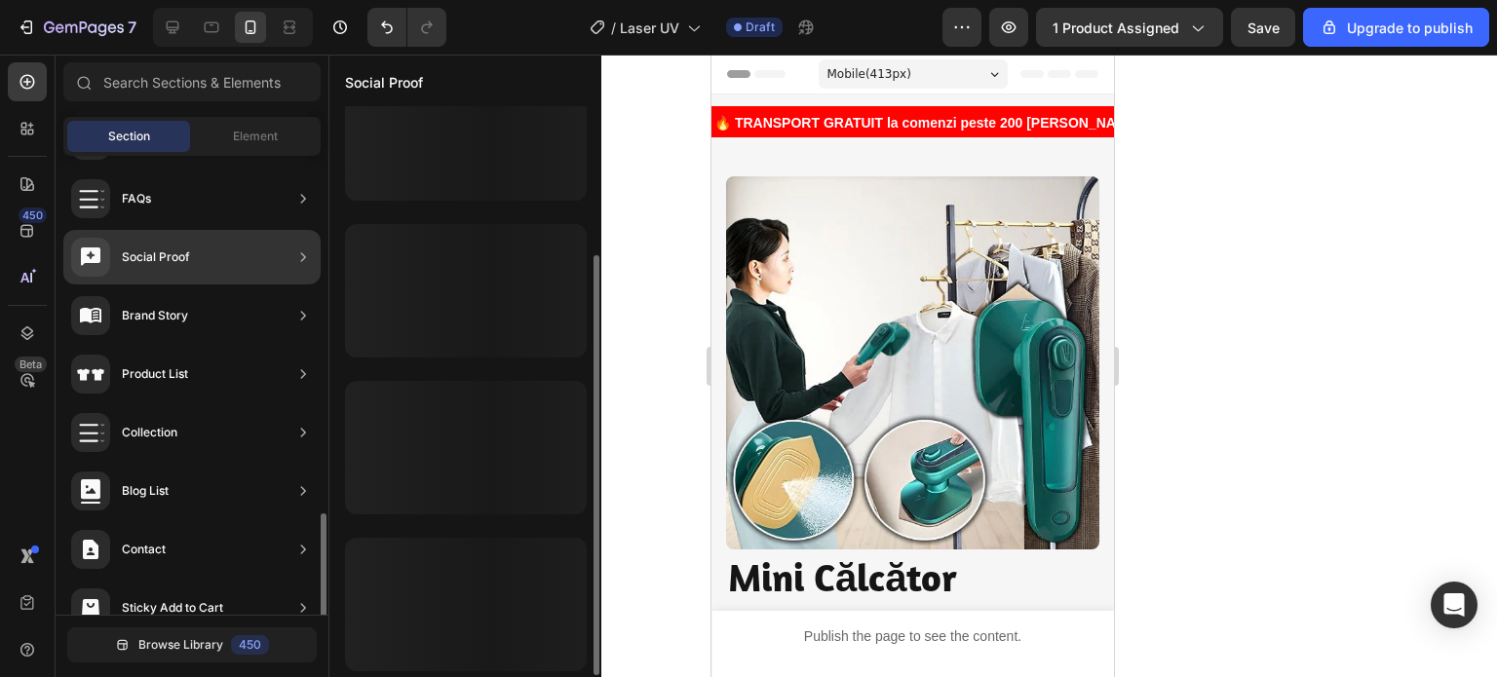
scroll to position [670, 0]
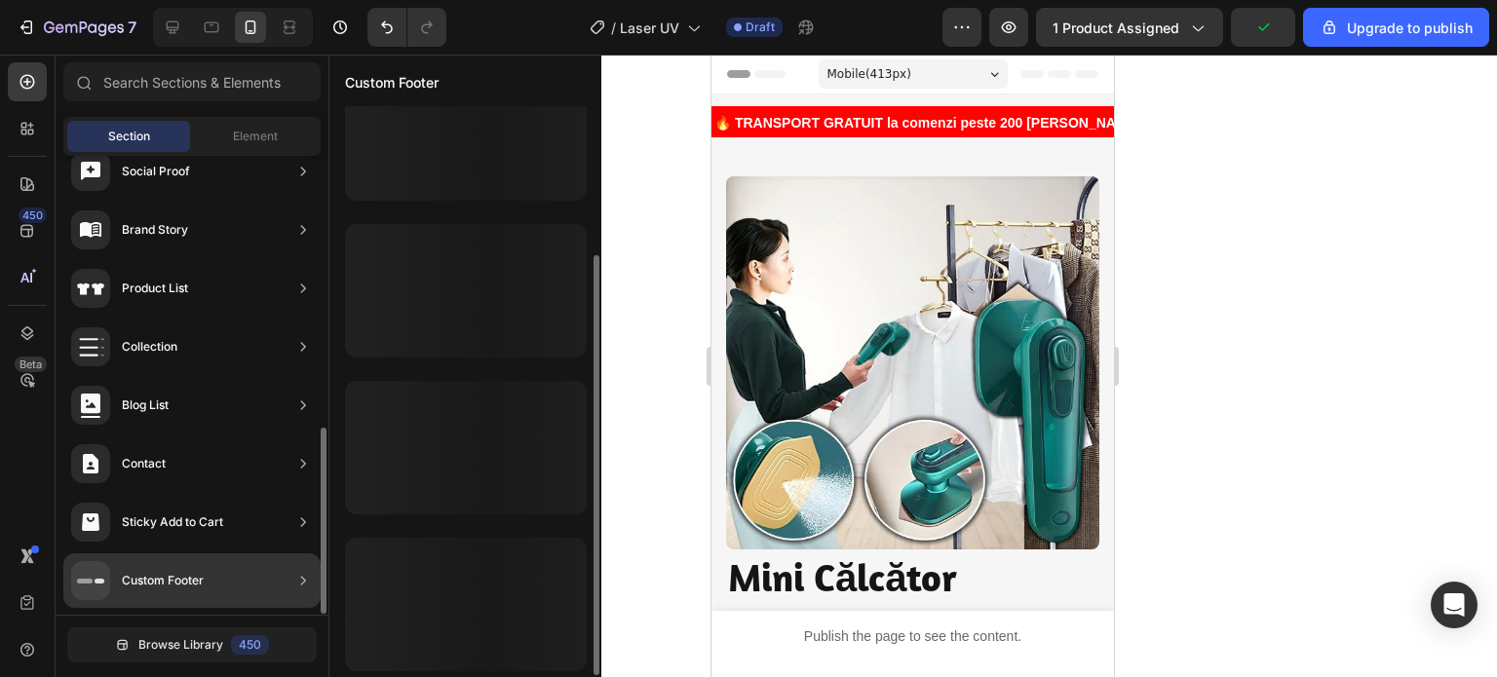
click at [175, 579] on div "Custom Footer" at bounding box center [163, 580] width 82 height 19
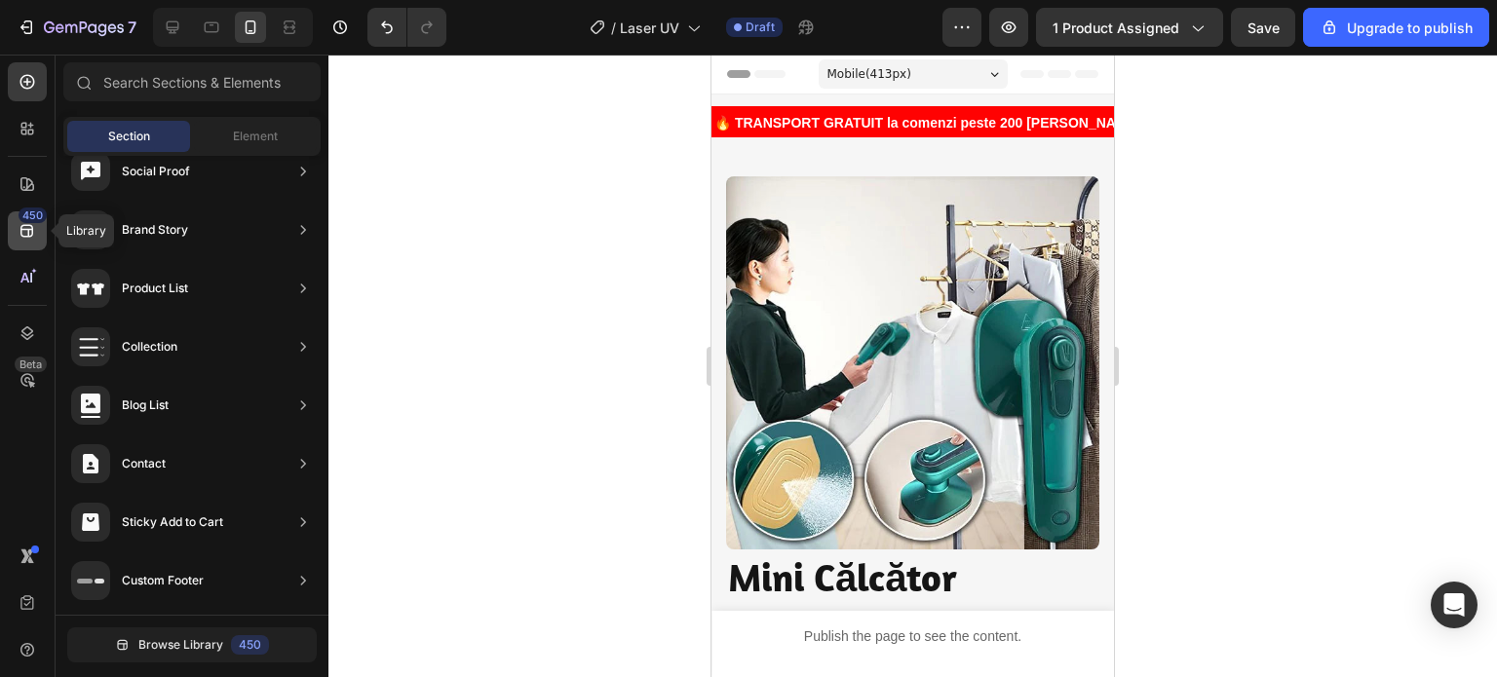
click at [22, 225] on icon at bounding box center [26, 231] width 13 height 13
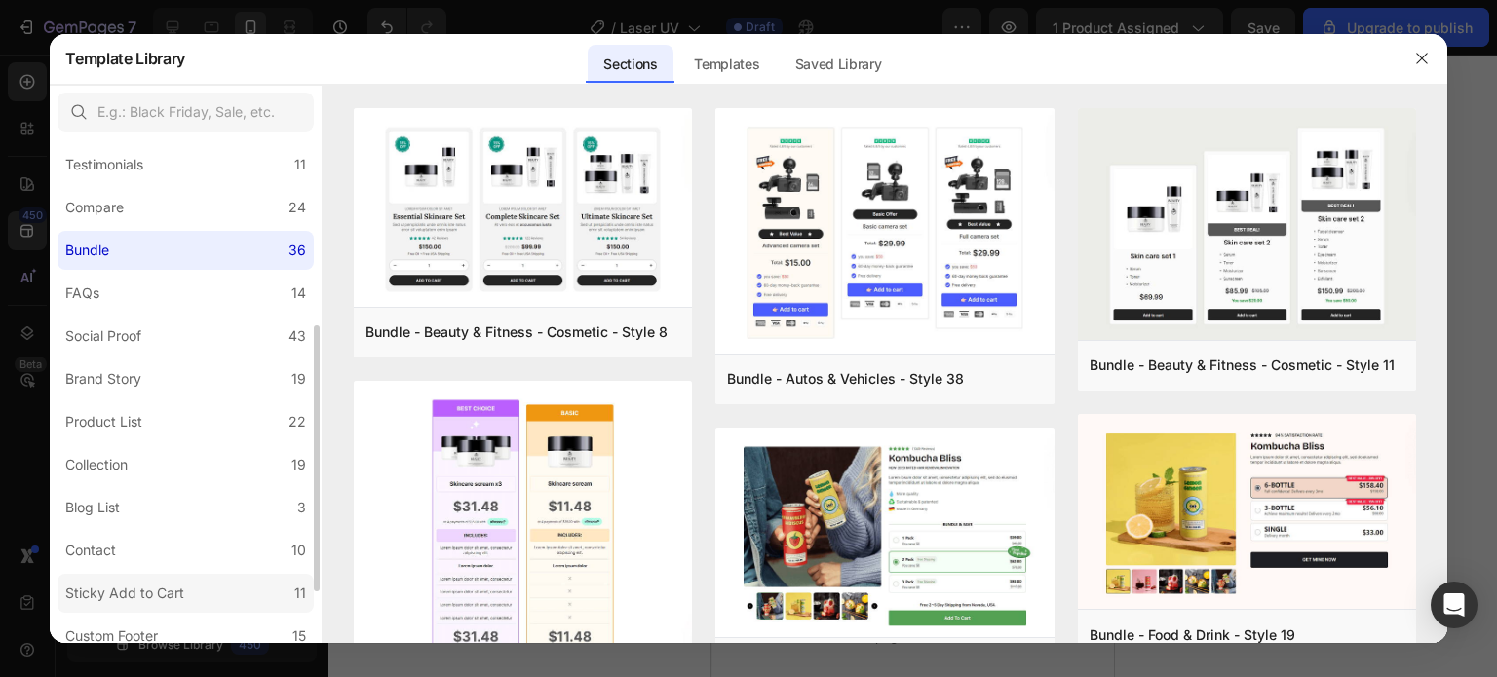
scroll to position [450, 0]
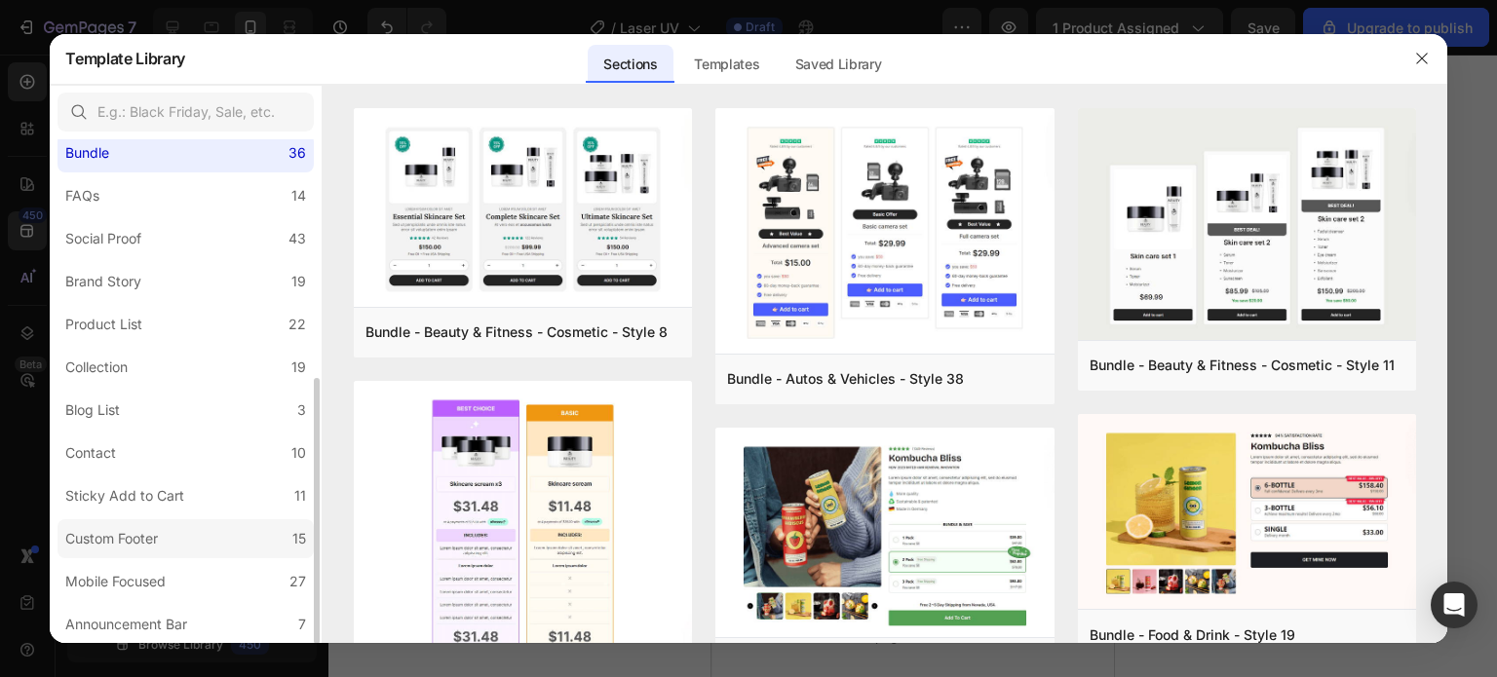
click at [164, 535] on div "Custom Footer" at bounding box center [115, 538] width 100 height 23
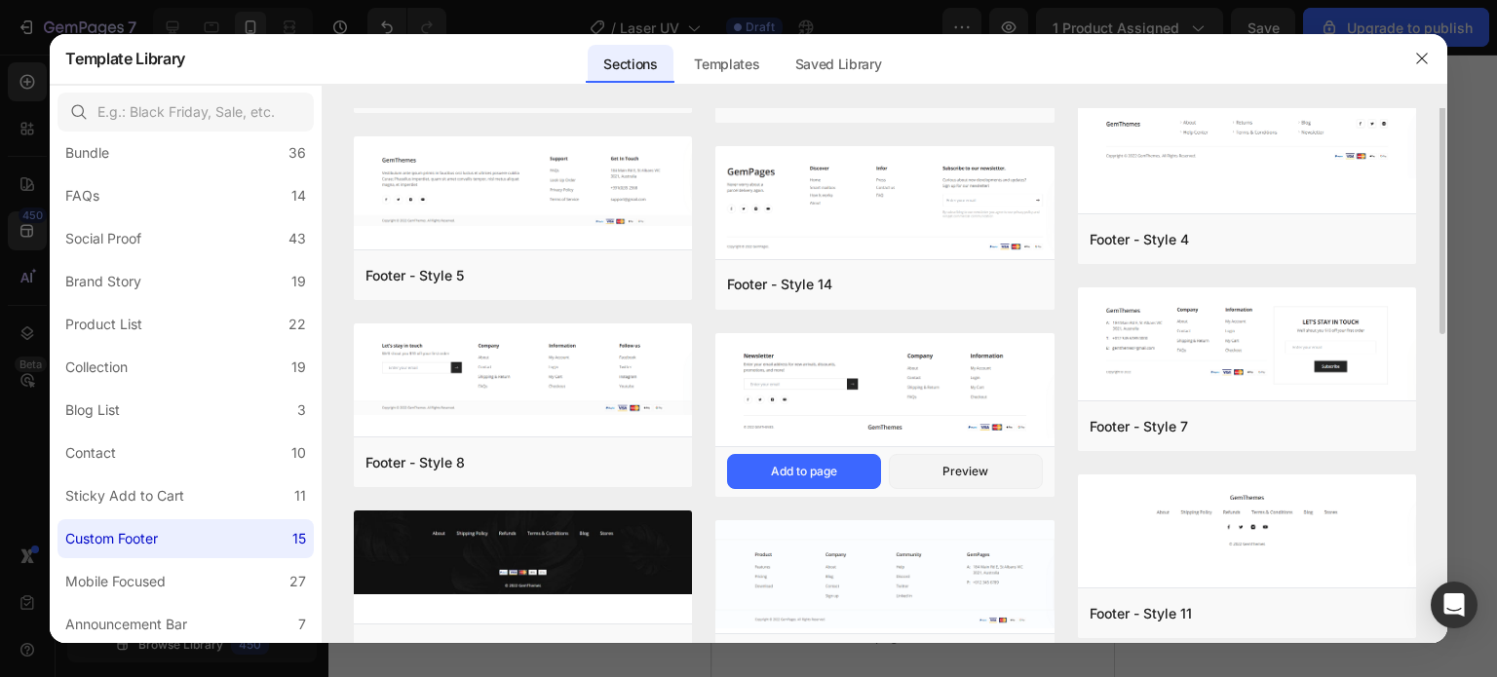
scroll to position [97, 0]
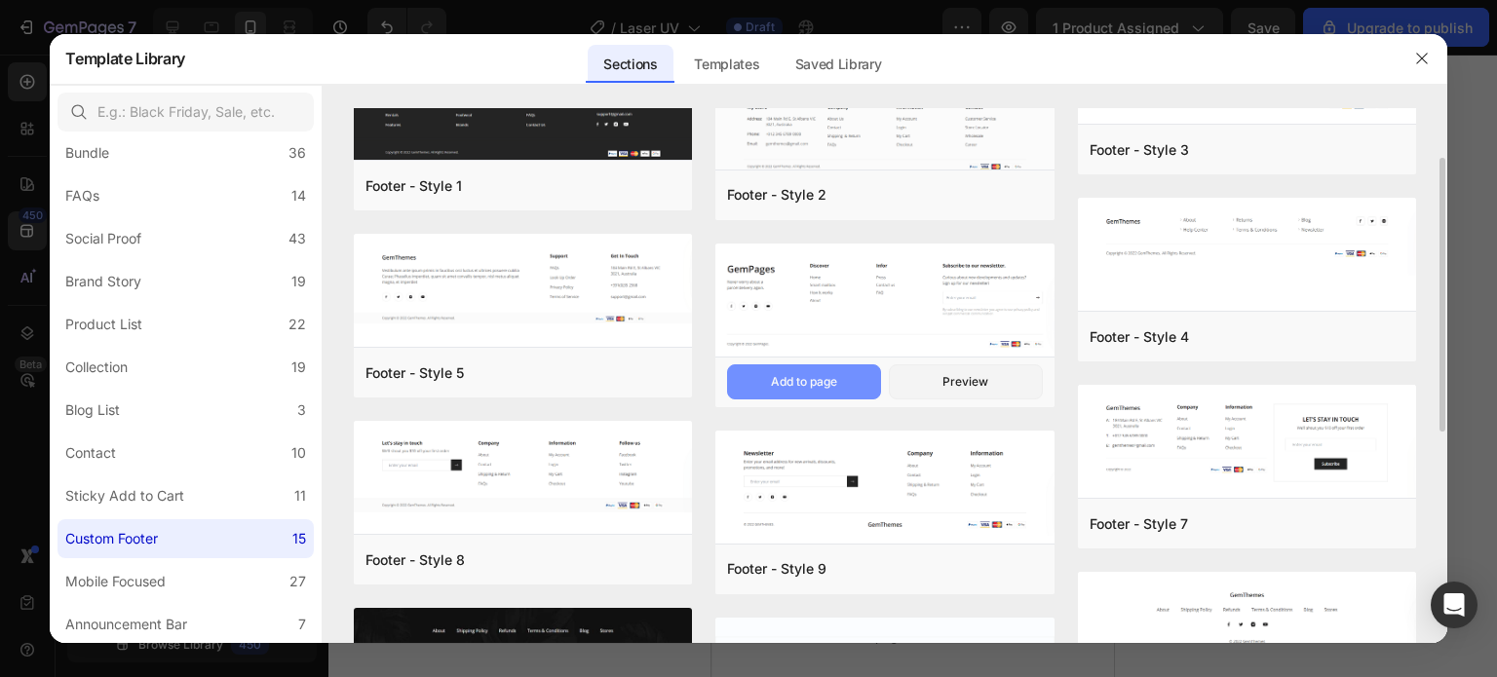
click at [834, 383] on div "Add to page" at bounding box center [804, 382] width 66 height 18
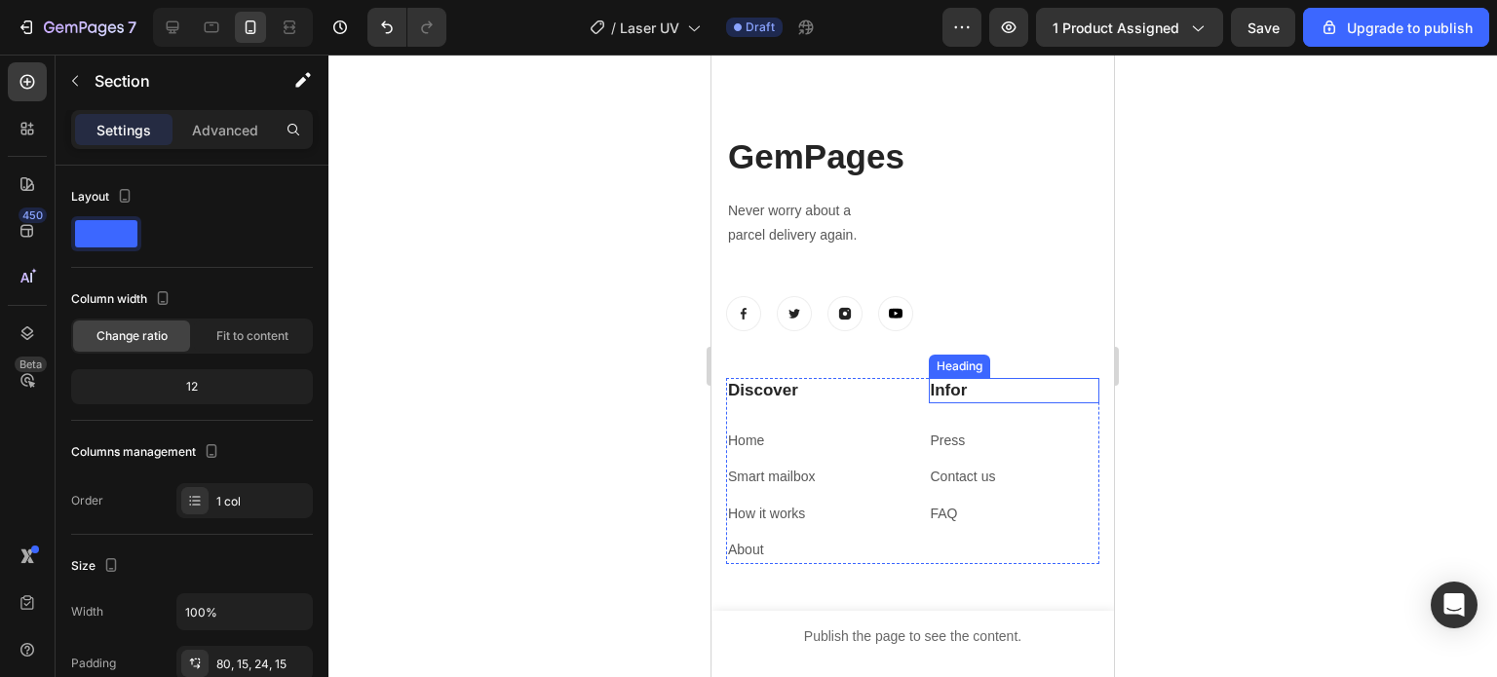
scroll to position [6125, 0]
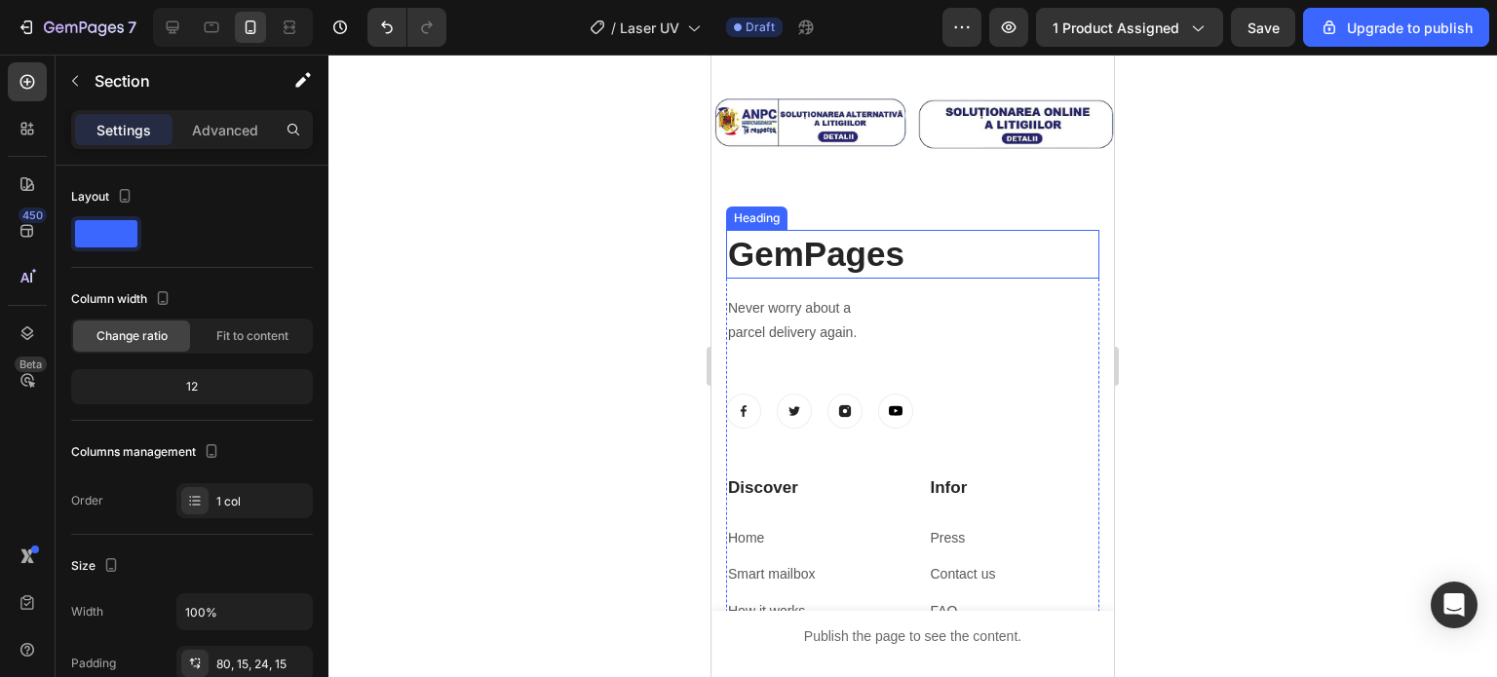
click at [851, 254] on p "GemPages" at bounding box center [912, 254] width 369 height 45
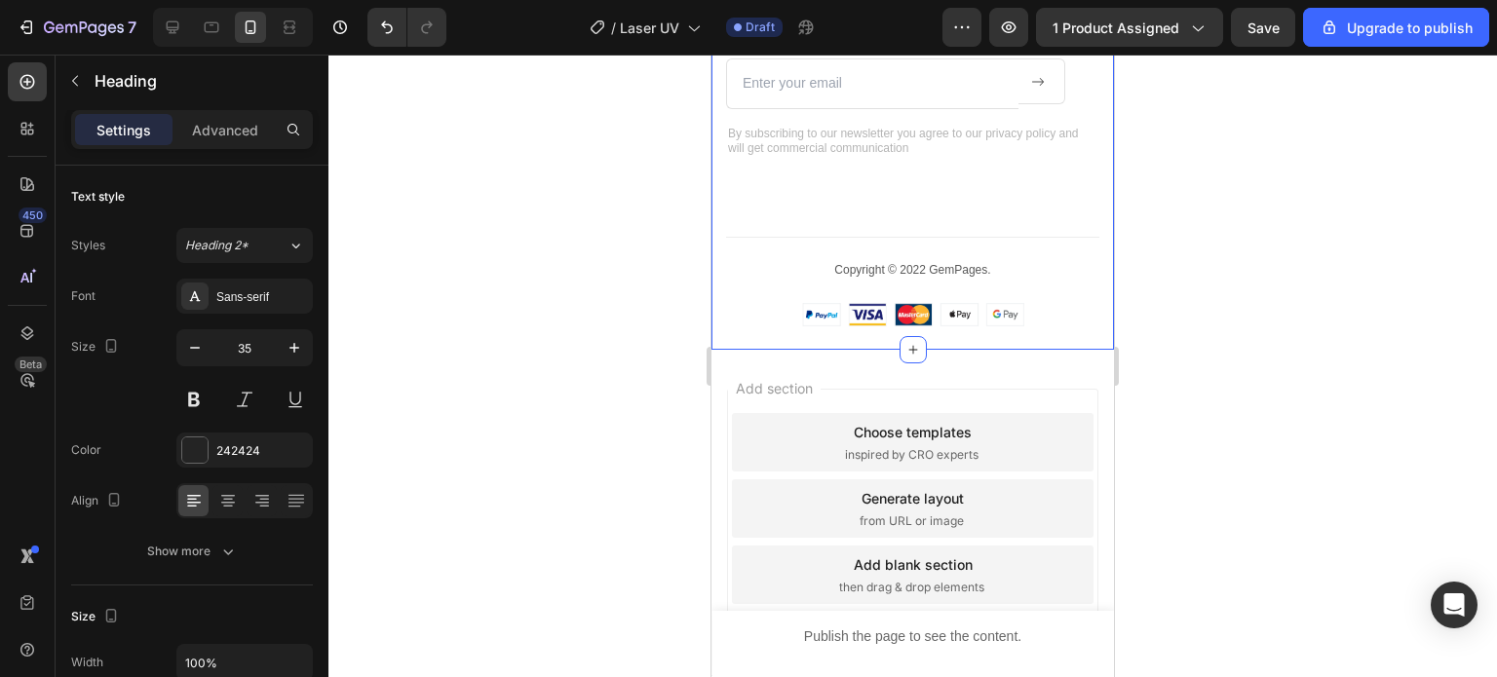
scroll to position [6905, 0]
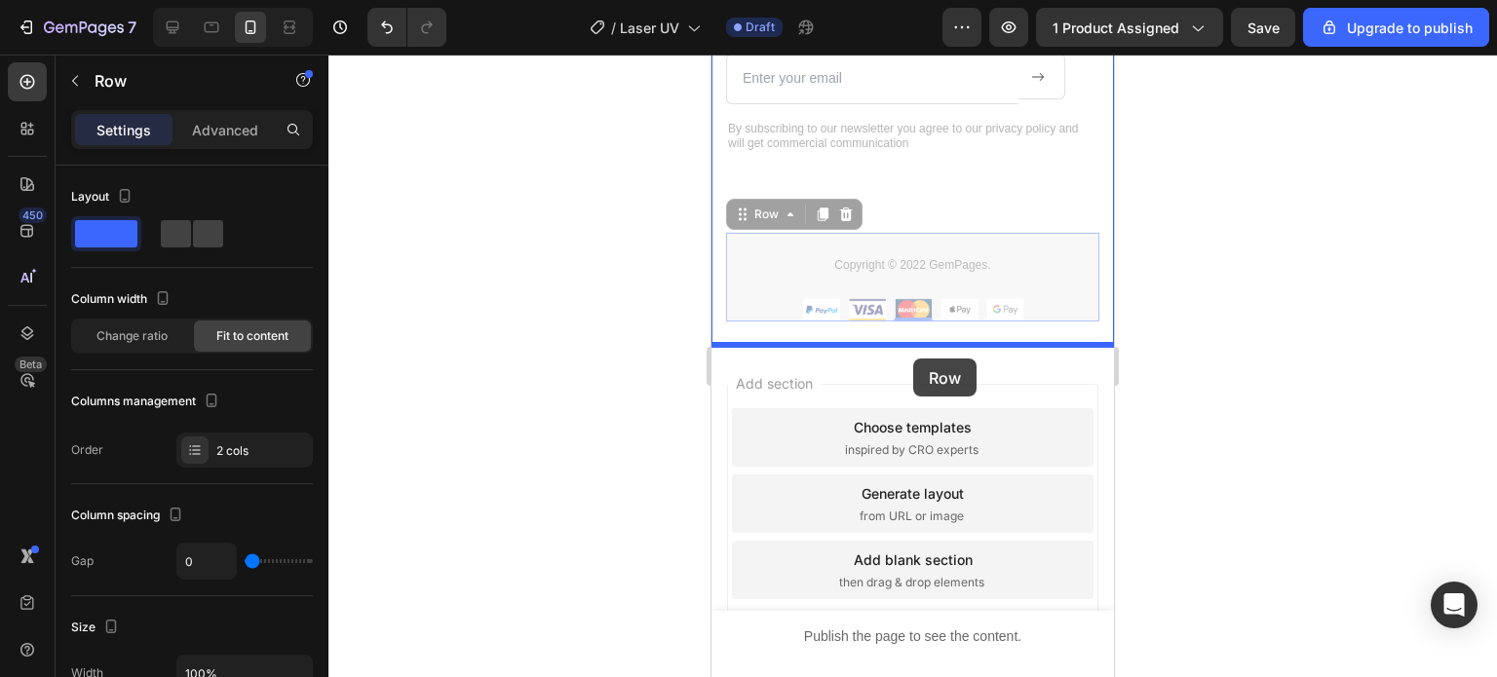
drag, startPoint x: 961, startPoint y: 244, endPoint x: 913, endPoint y: 359, distance: 124.5
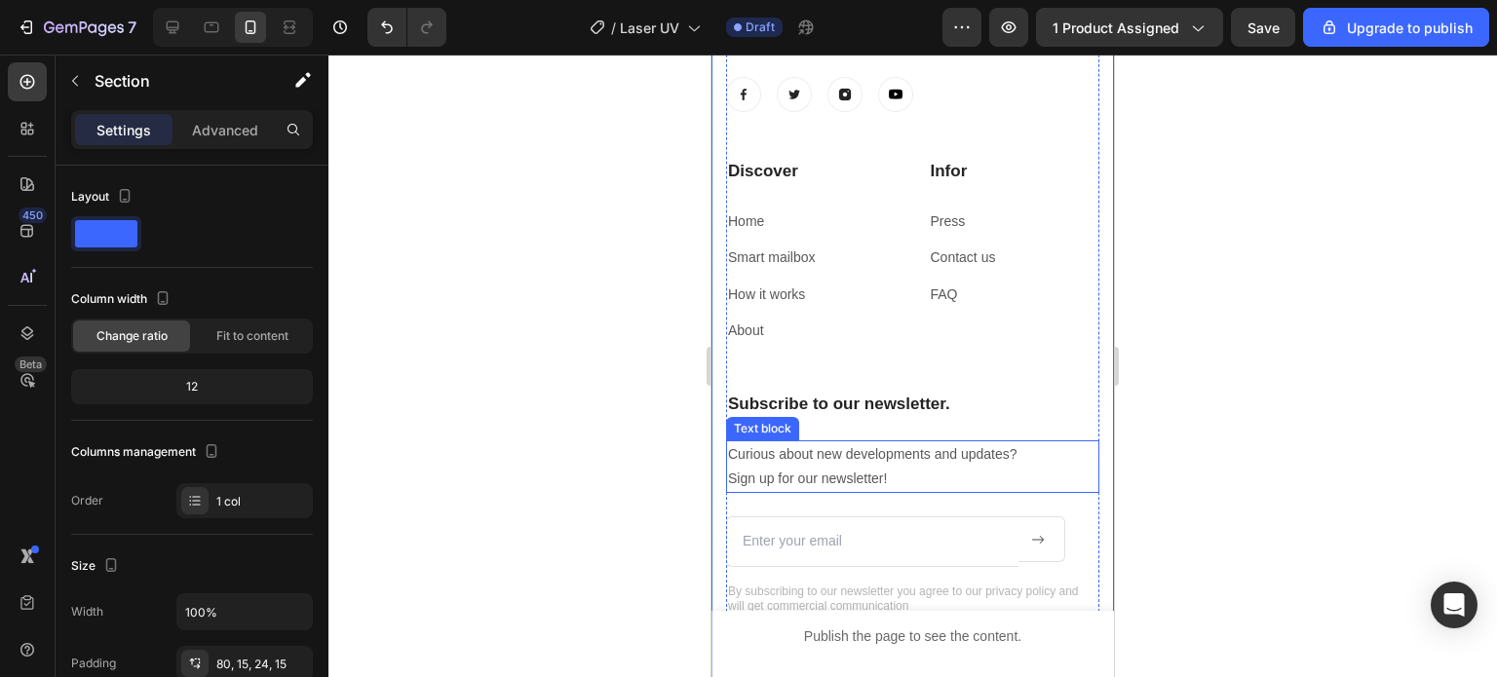
scroll to position [6223, 0]
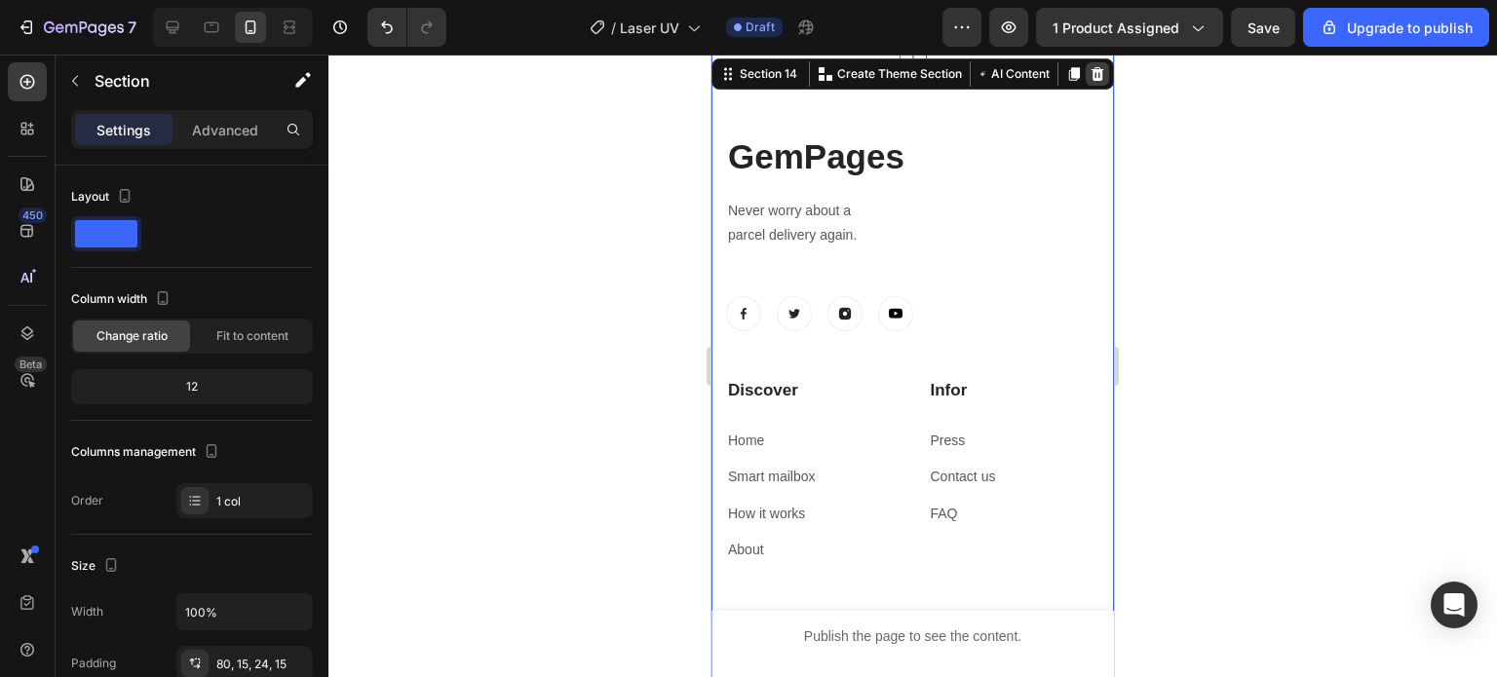
click at [1089, 80] on icon at bounding box center [1097, 74] width 16 height 16
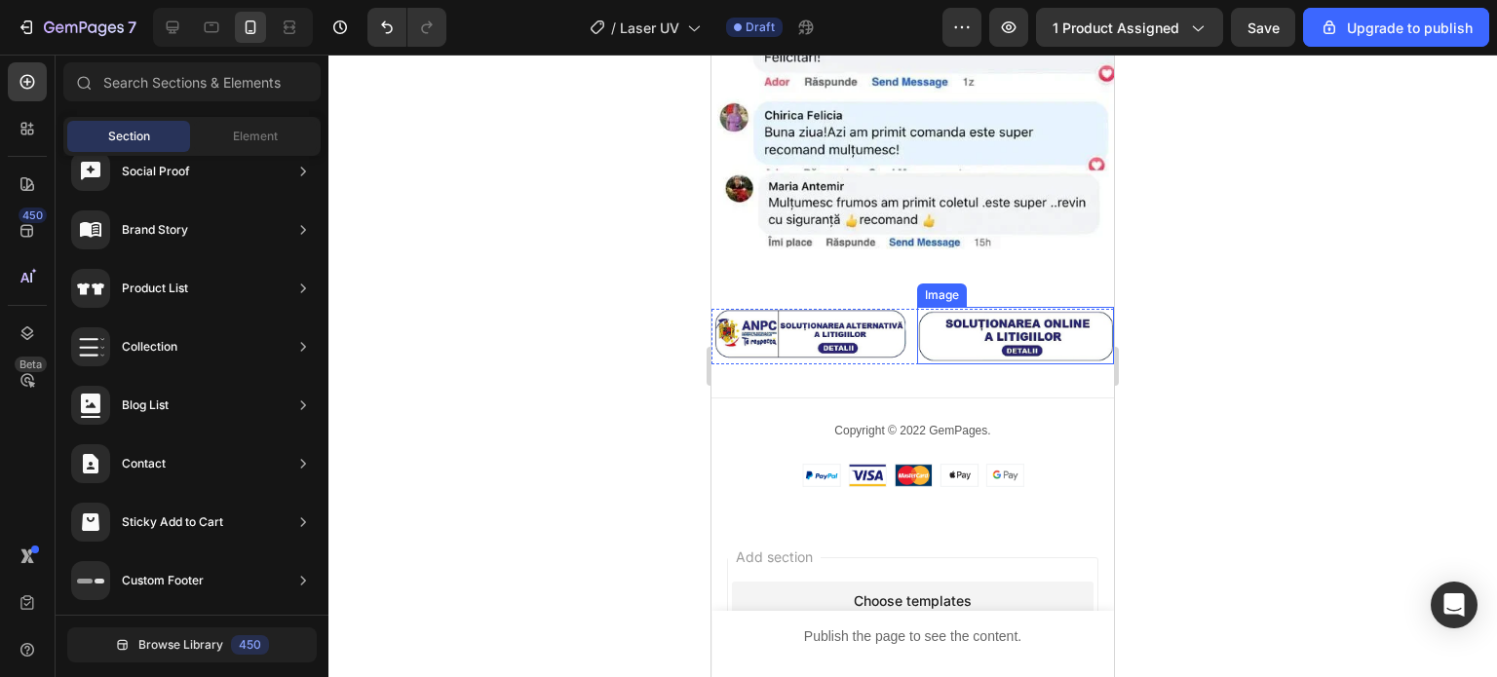
scroll to position [5923, 0]
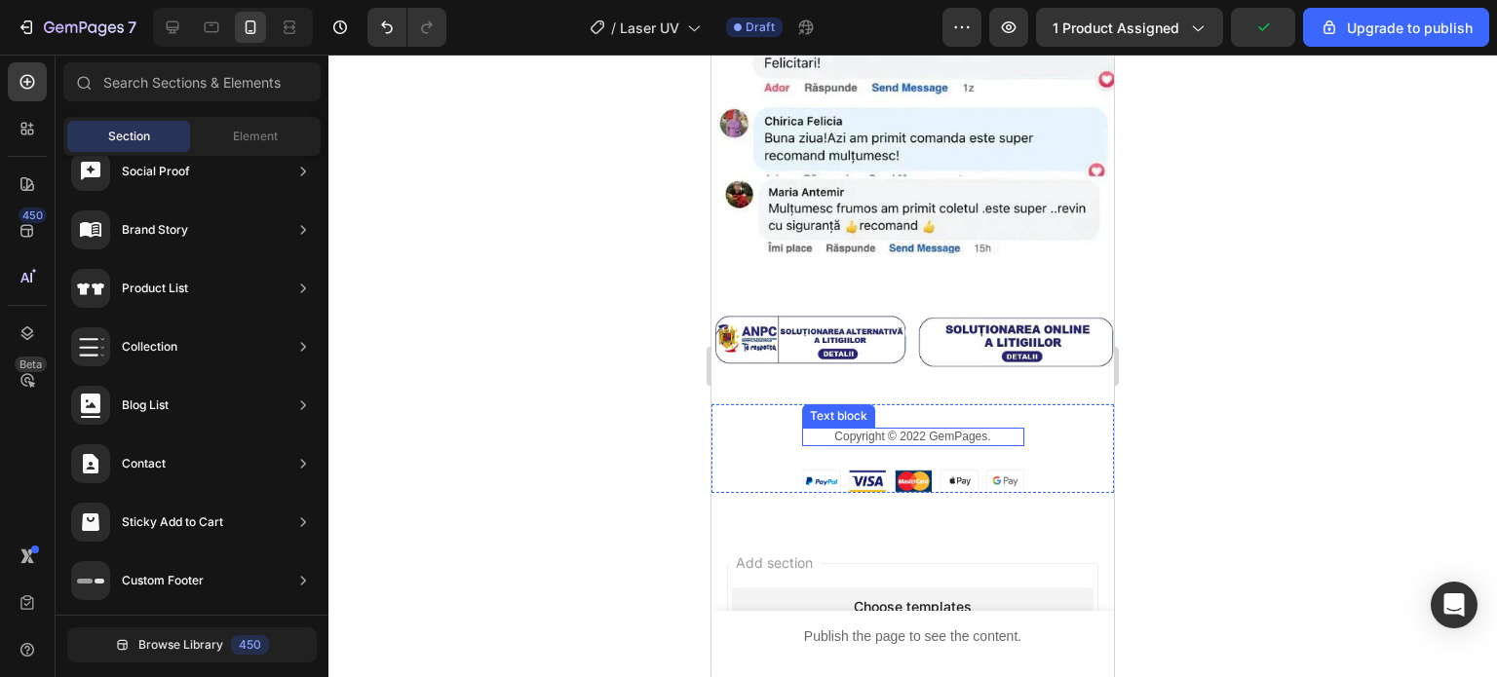
click at [962, 430] on p "Copyright © 2022 GemPages." at bounding box center [913, 438] width 218 height 16
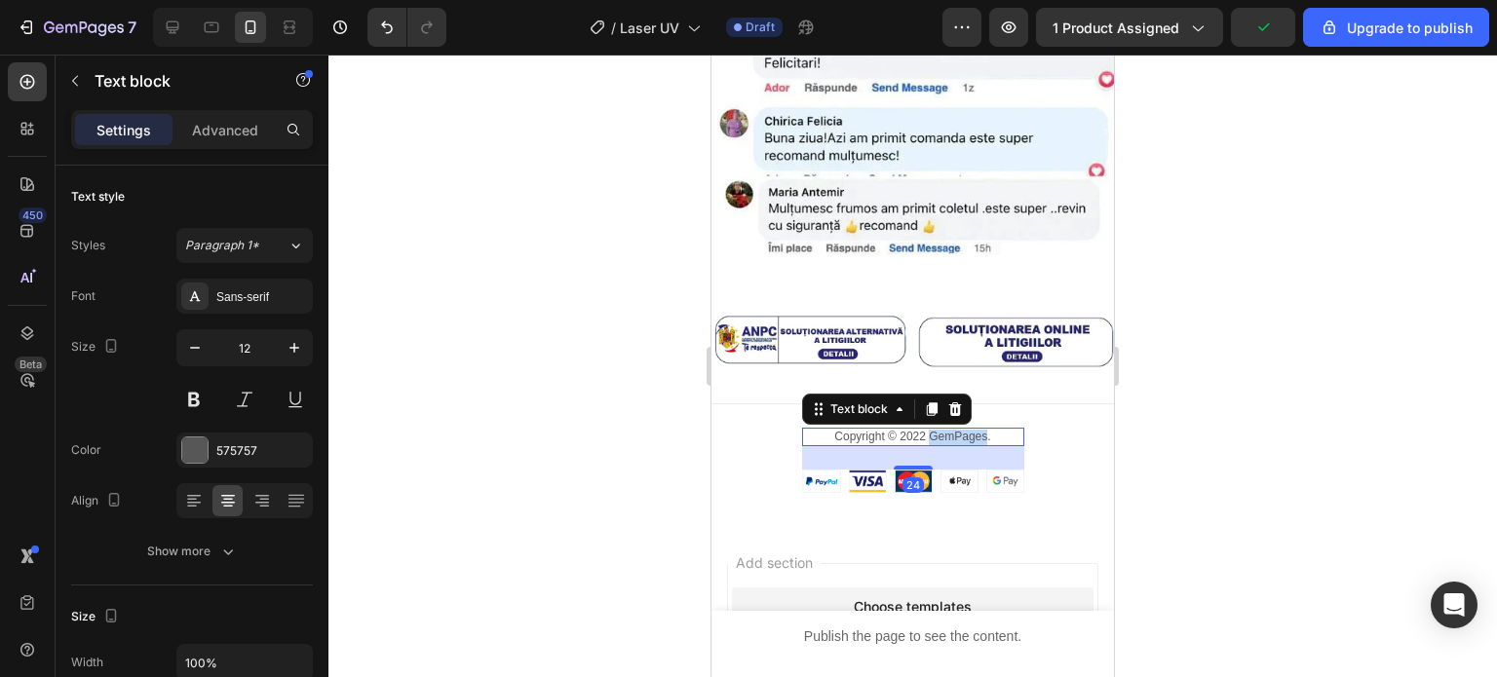
click at [962, 430] on p "Copyright © 2022 GemPages." at bounding box center [913, 438] width 218 height 16
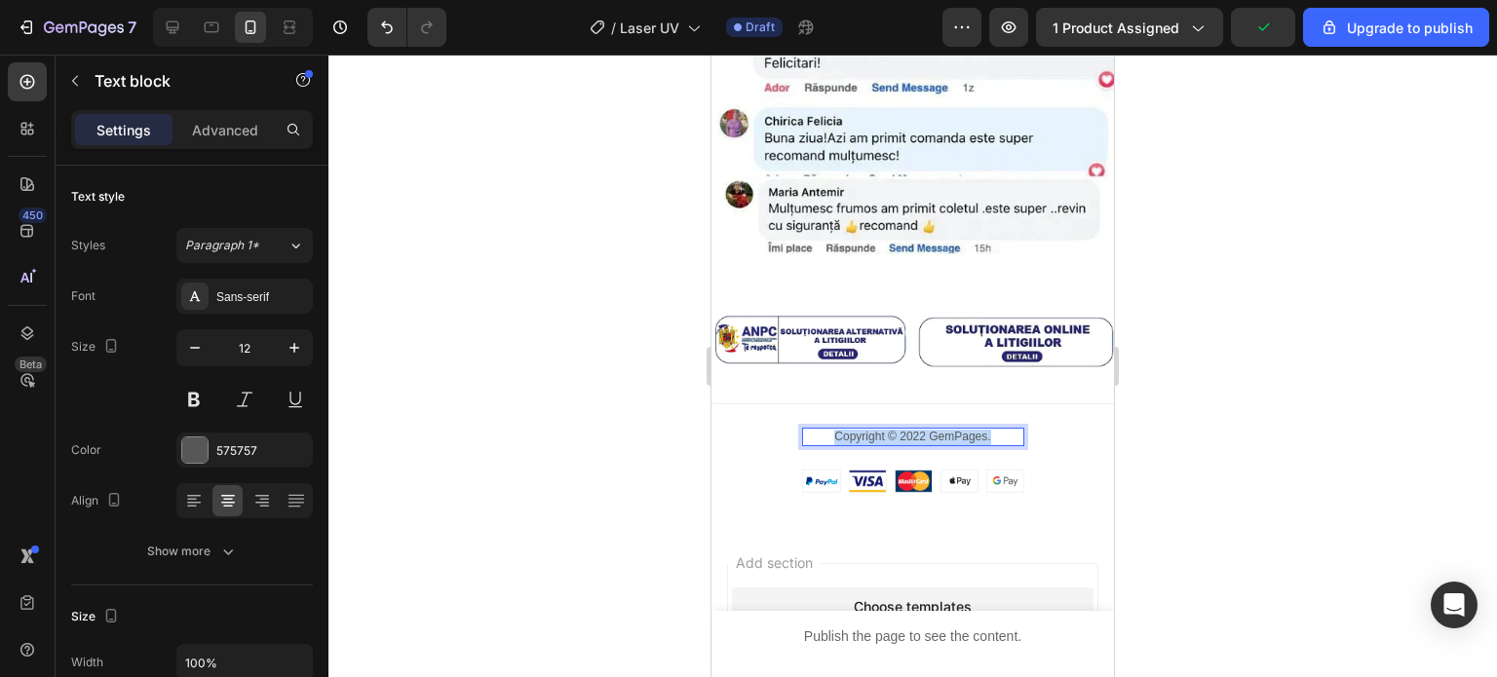
click at [962, 430] on p "Copyright © 2022 GemPages." at bounding box center [913, 438] width 218 height 16
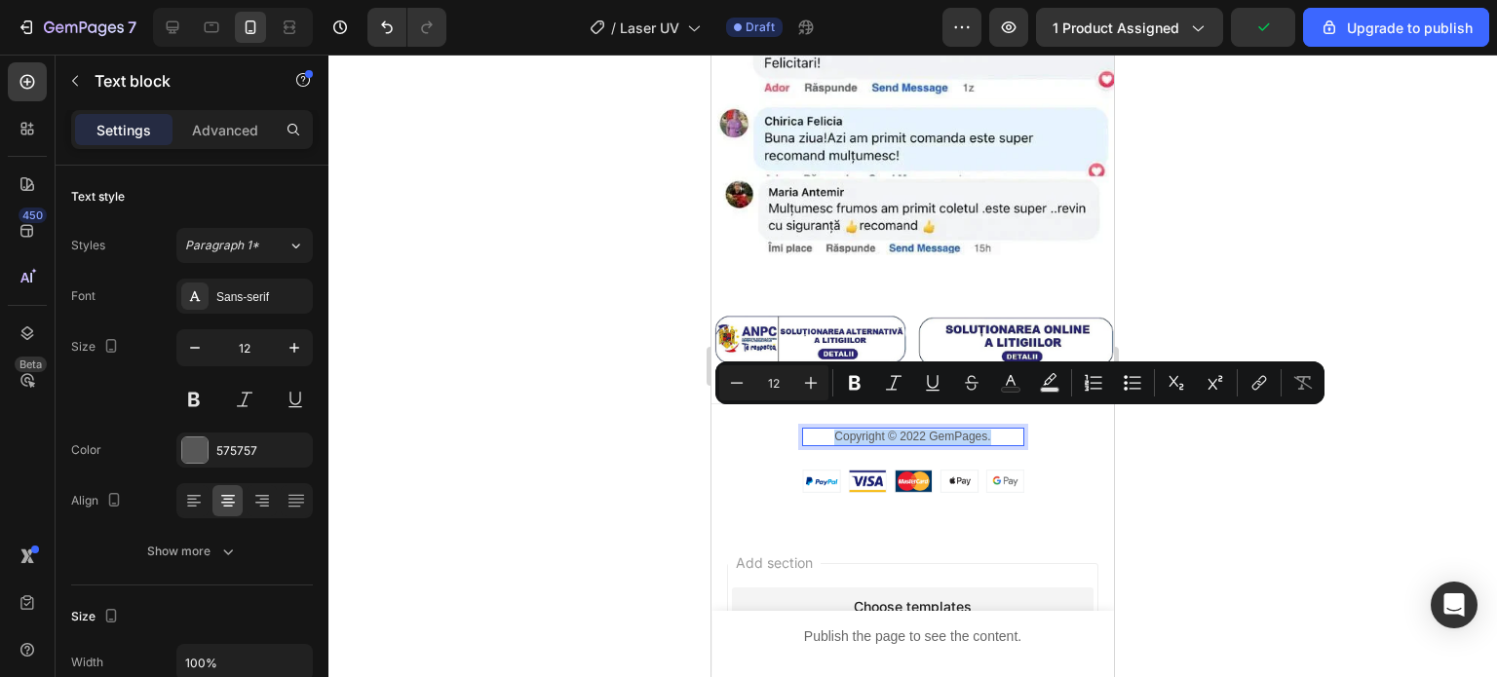
click at [962, 430] on p "Copyright © 2022 GemPages." at bounding box center [913, 438] width 218 height 16
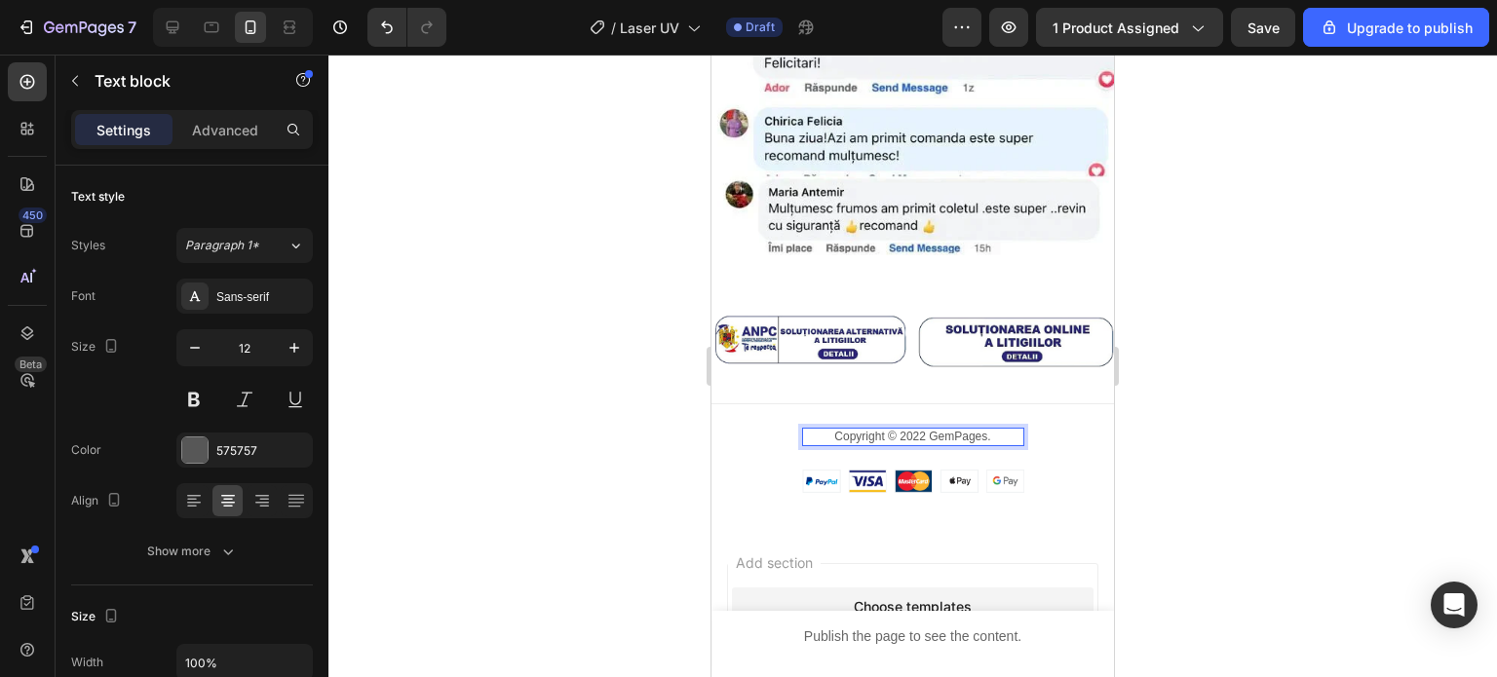
click at [977, 430] on p "Copyright © 2022 GemPages." at bounding box center [913, 438] width 218 height 16
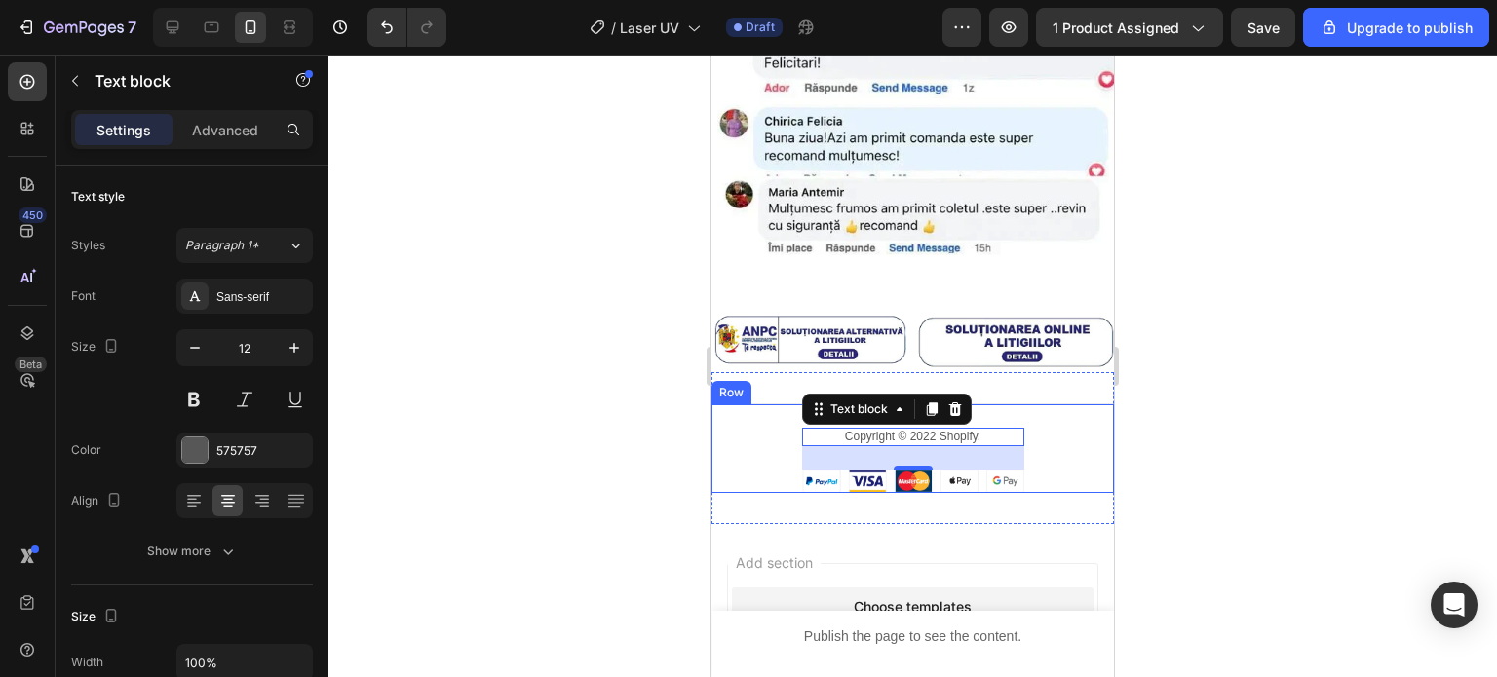
click at [1300, 362] on div at bounding box center [912, 366] width 1168 height 623
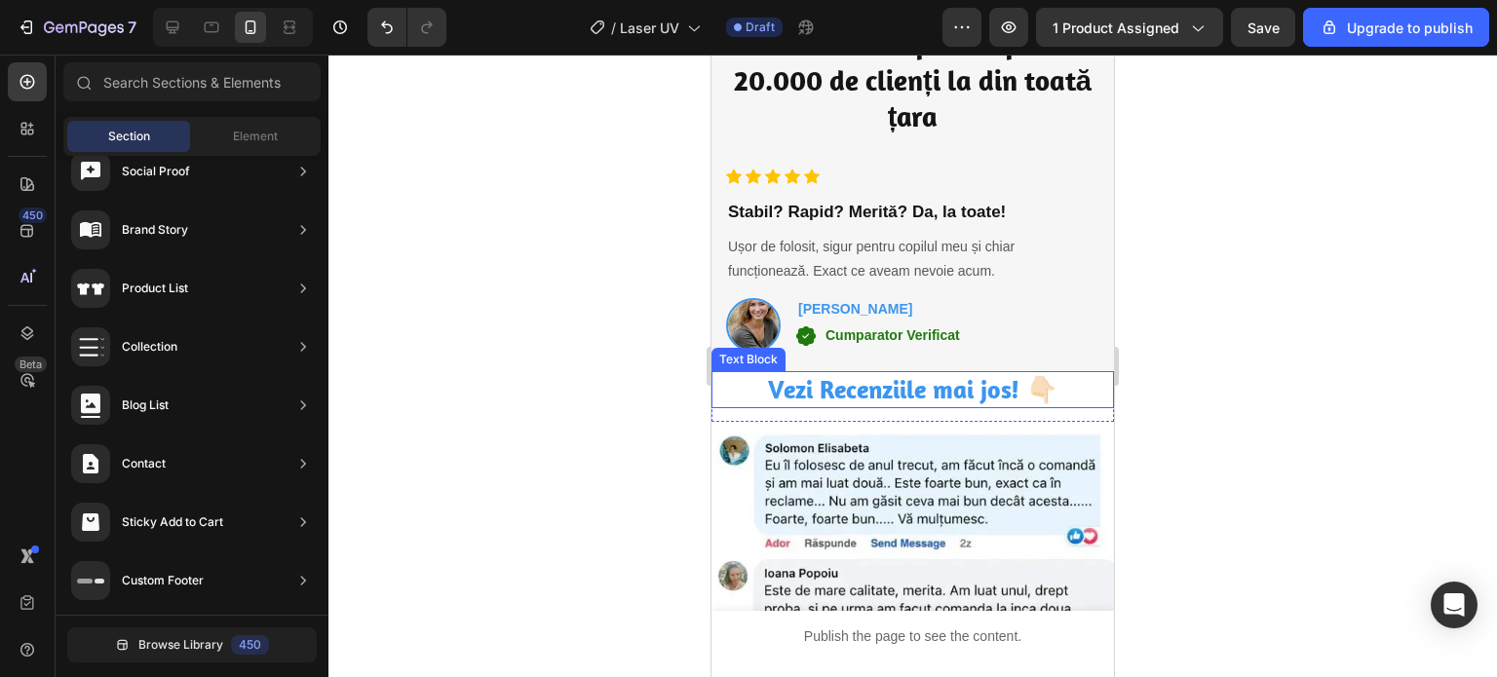
scroll to position [5457, 0]
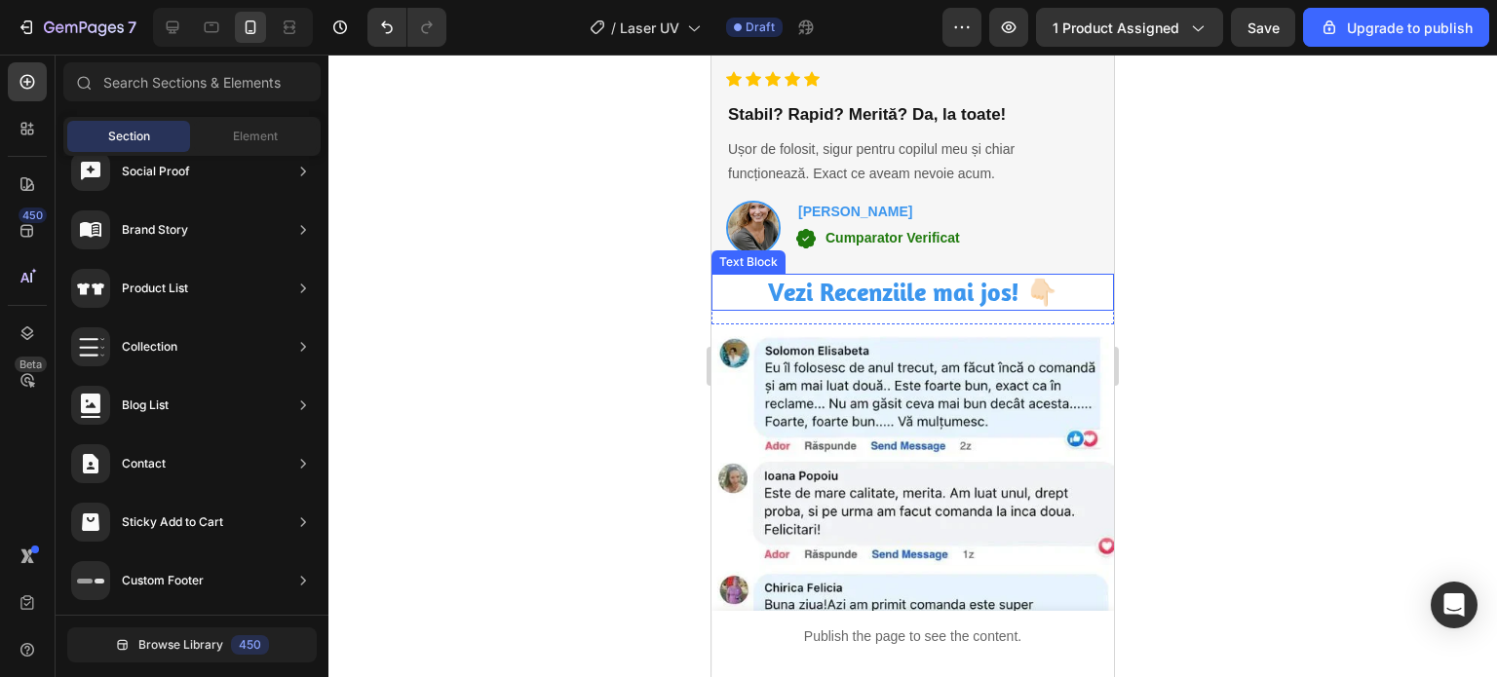
click at [1006, 294] on strong "Vezi Recenziile mai jos! 👇🏻" at bounding box center [912, 292] width 289 height 32
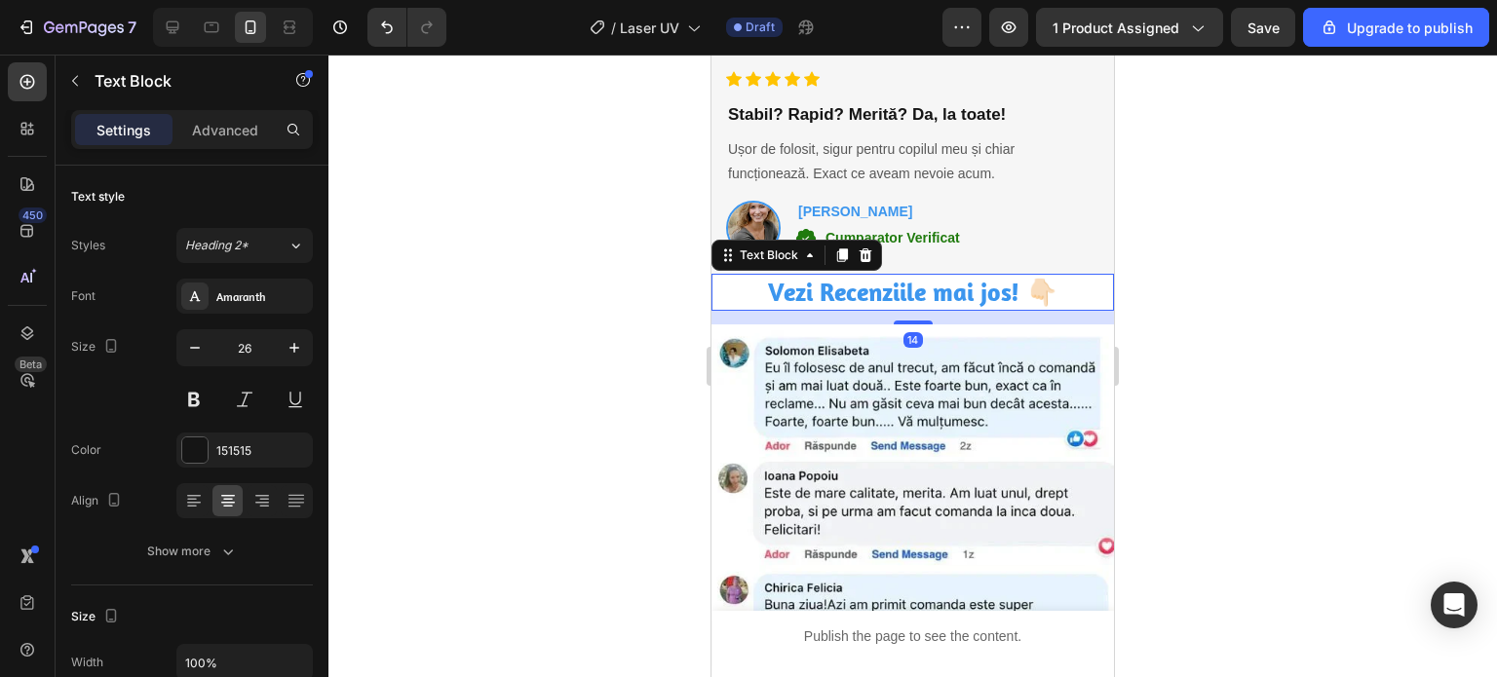
click at [1006, 294] on strong "Vezi Recenziile mai jos! 👇🏻" at bounding box center [912, 292] width 289 height 32
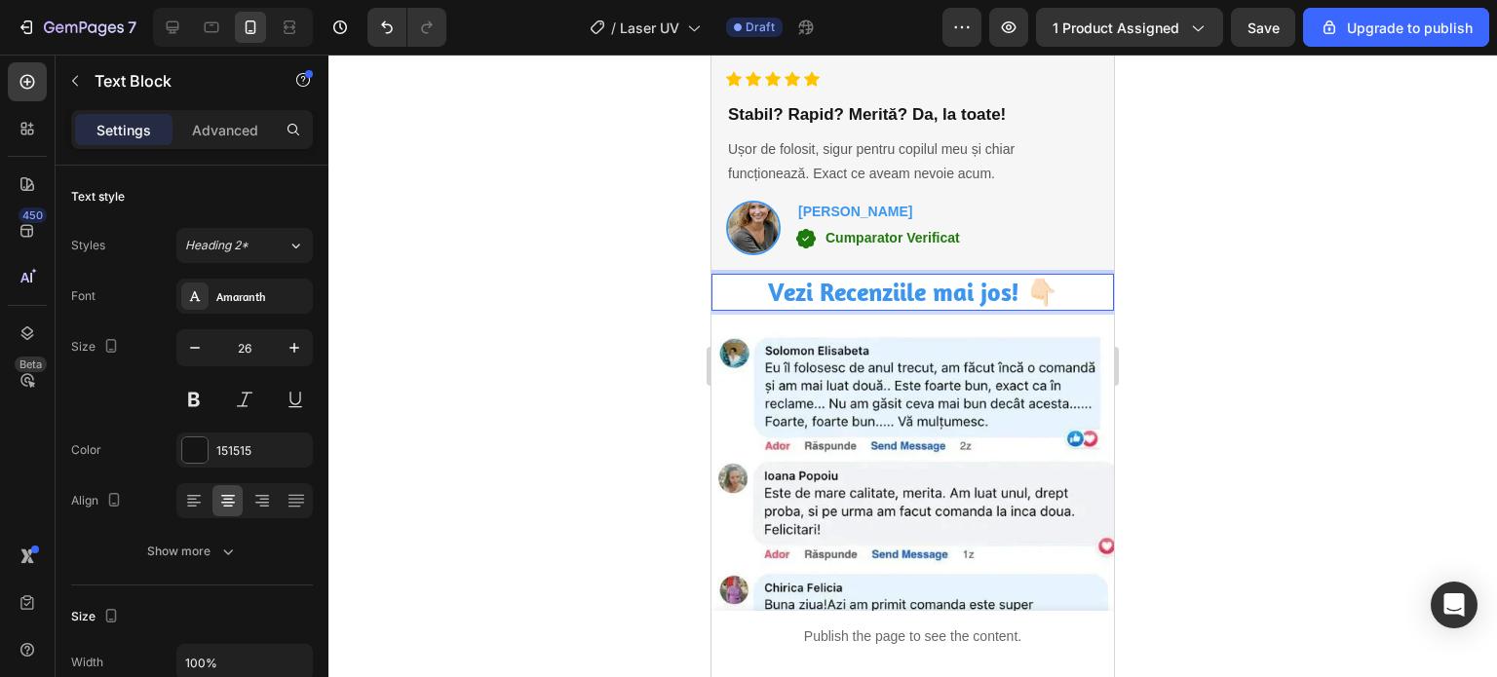
click at [928, 292] on strong "Vezi Recenziile mai jos! 👇🏻" at bounding box center [912, 292] width 289 height 32
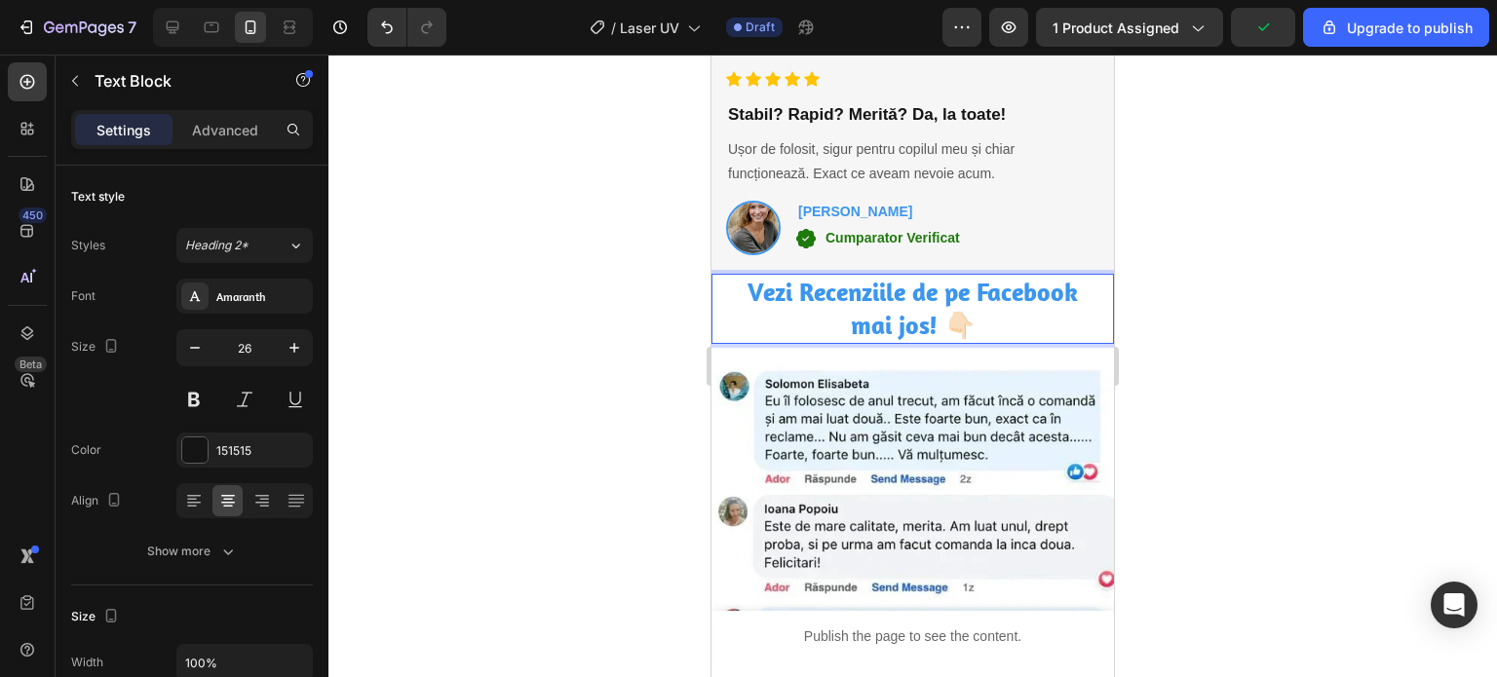
click at [1259, 412] on div at bounding box center [912, 366] width 1168 height 623
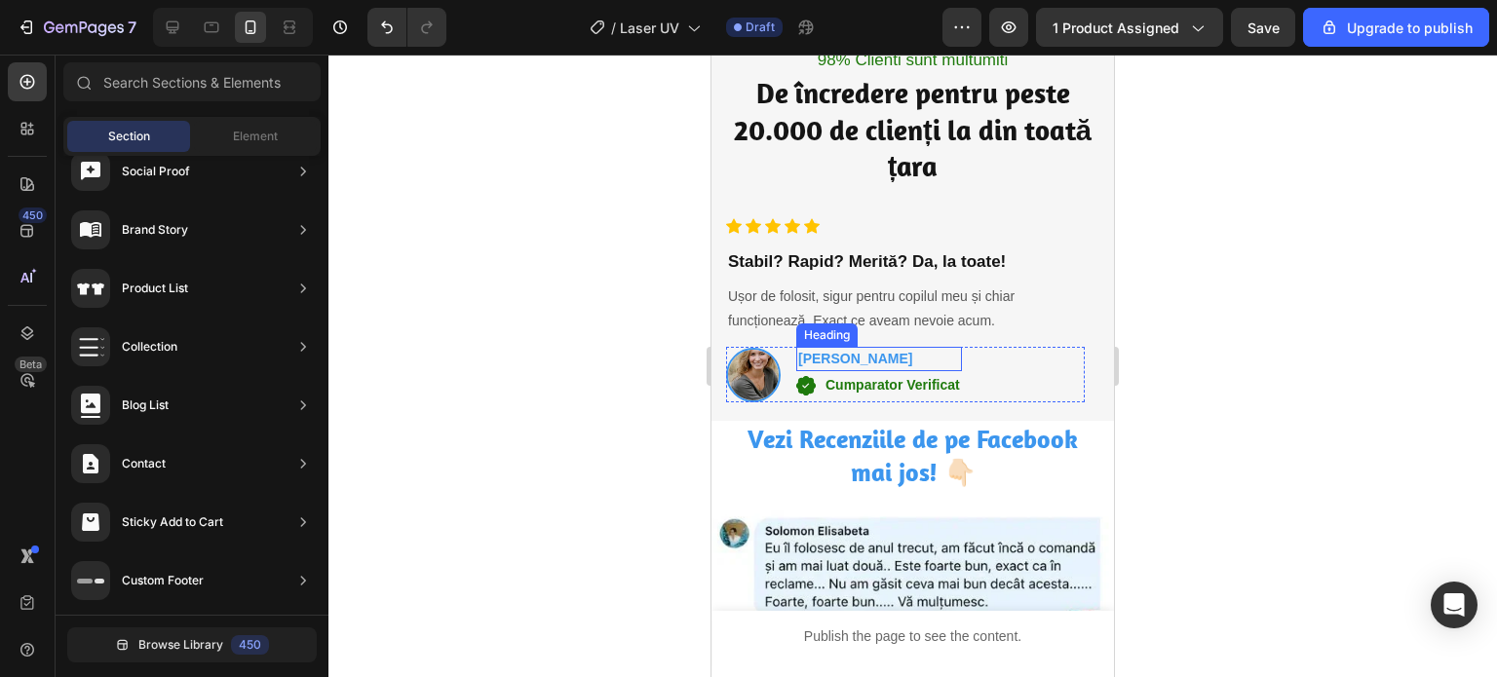
scroll to position [5262, 0]
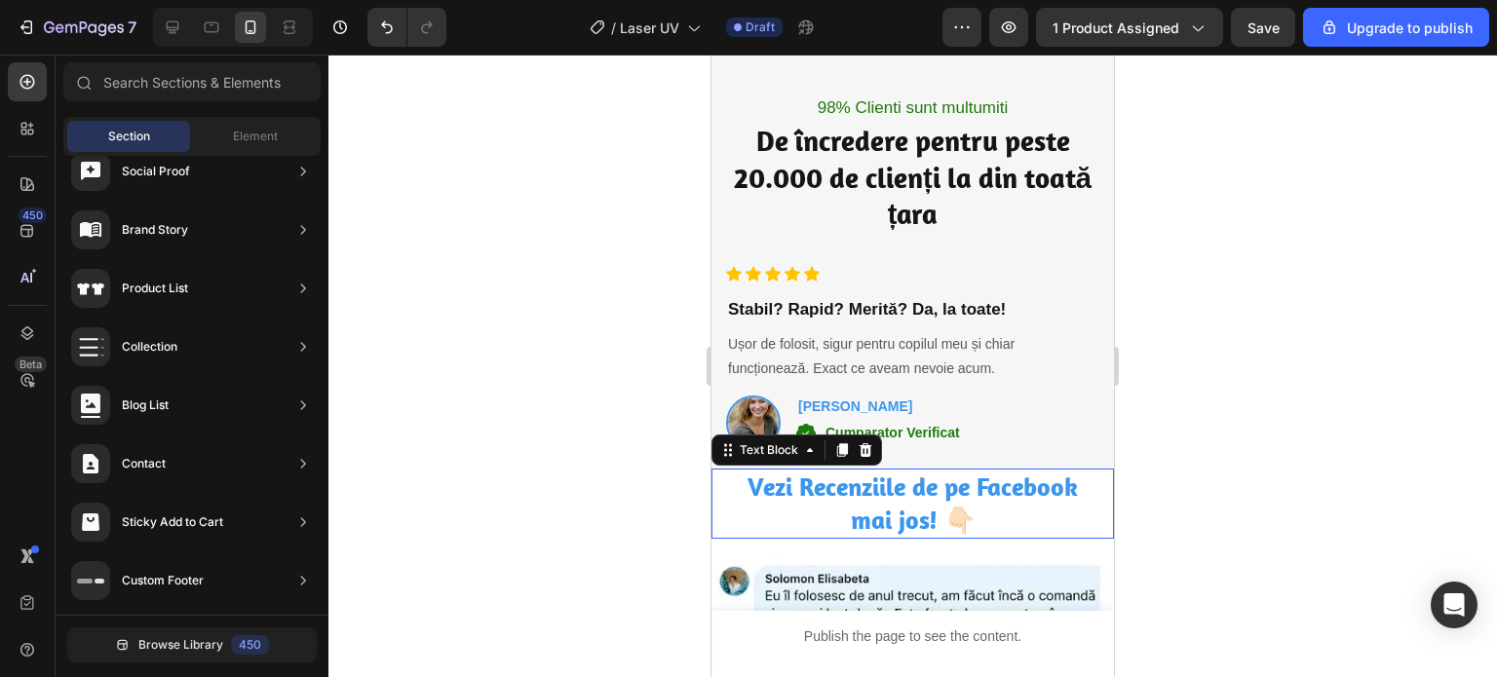
click at [729, 510] on p "mai jos! 👇🏻" at bounding box center [912, 520] width 399 height 33
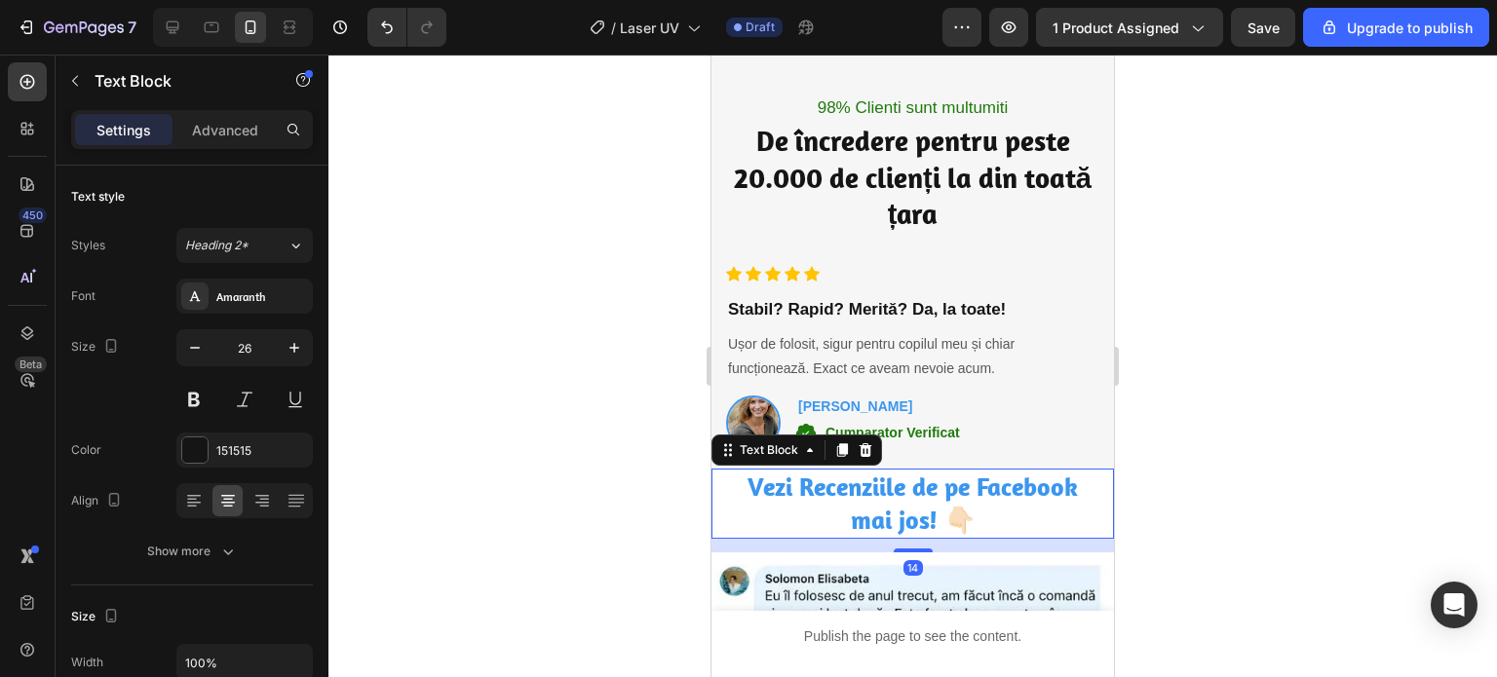
click at [1319, 342] on div at bounding box center [912, 366] width 1168 height 623
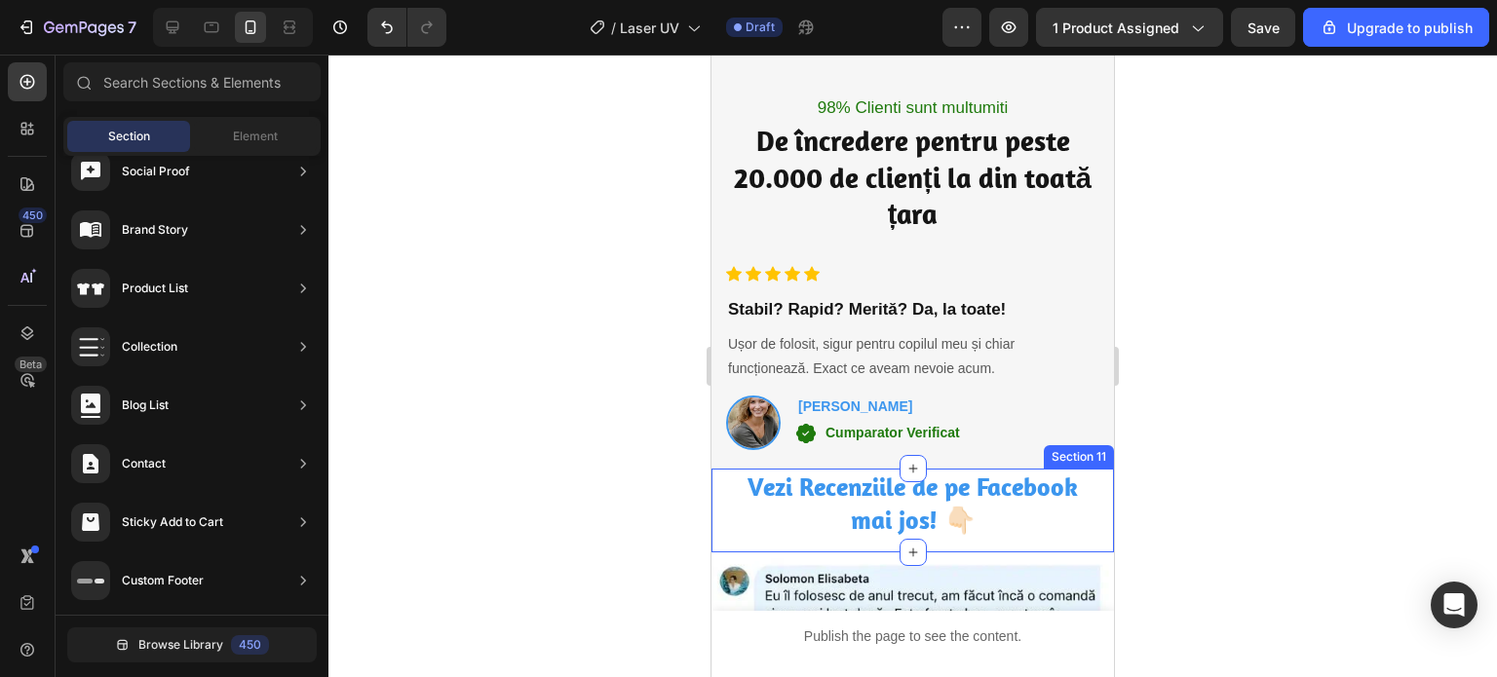
click at [773, 549] on div "Vezi Recenziile de pe Facebook [PERSON_NAME]! 👇🏻 Text Block" at bounding box center [912, 511] width 402 height 84
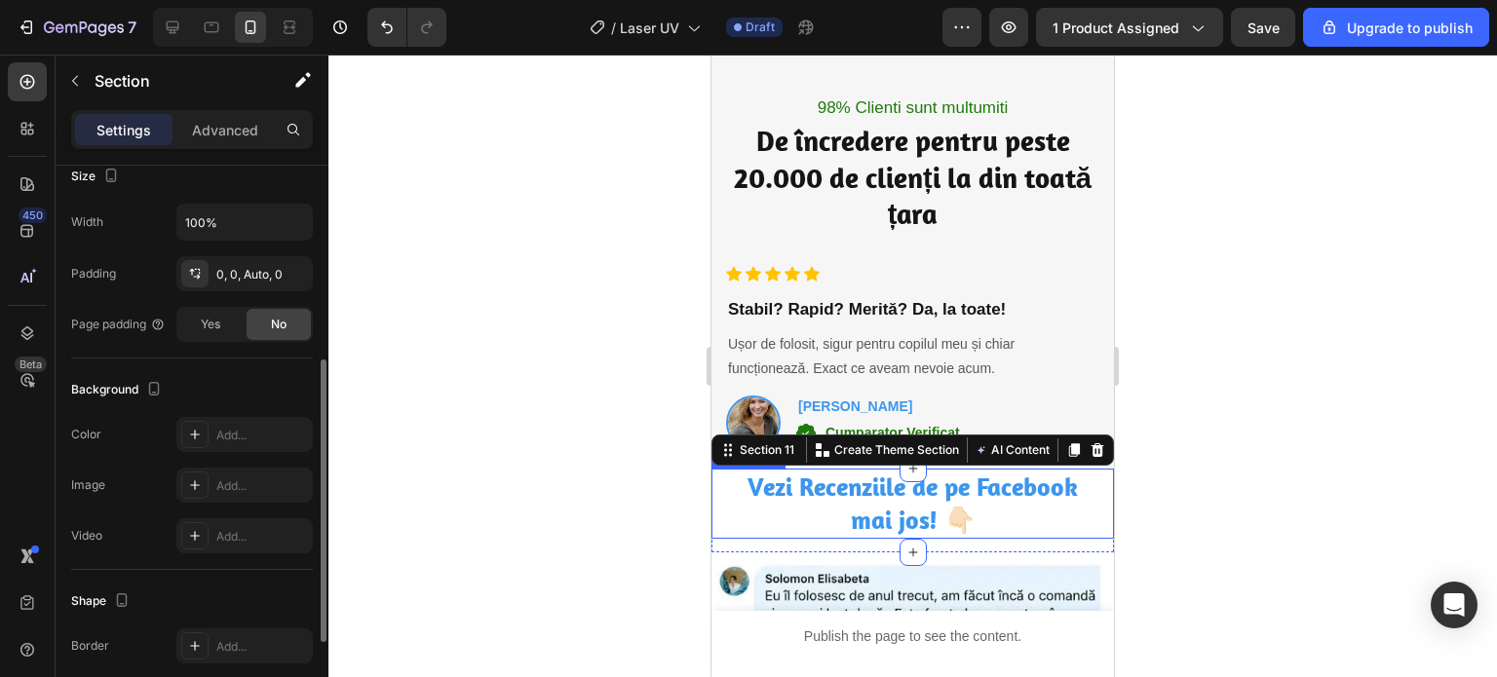
scroll to position [569, 0]
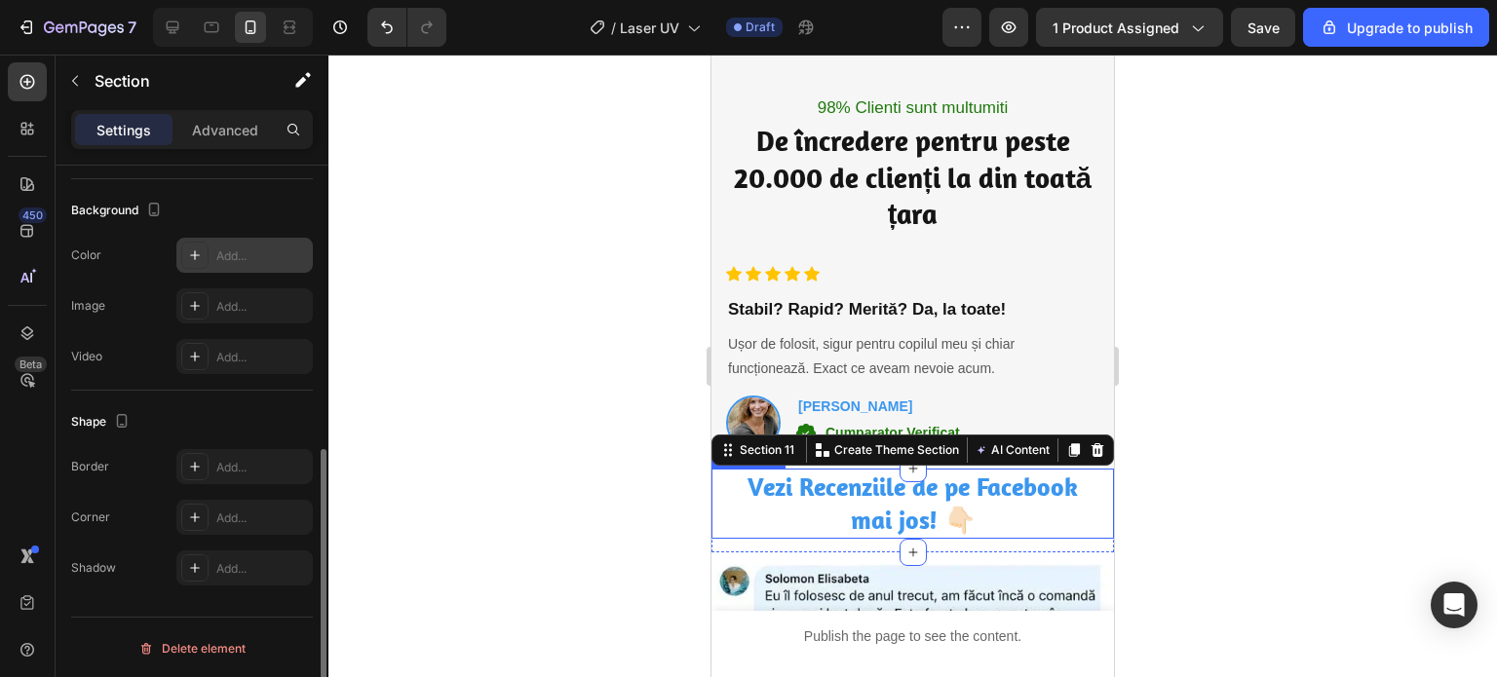
click at [238, 248] on div "Add..." at bounding box center [262, 257] width 92 height 18
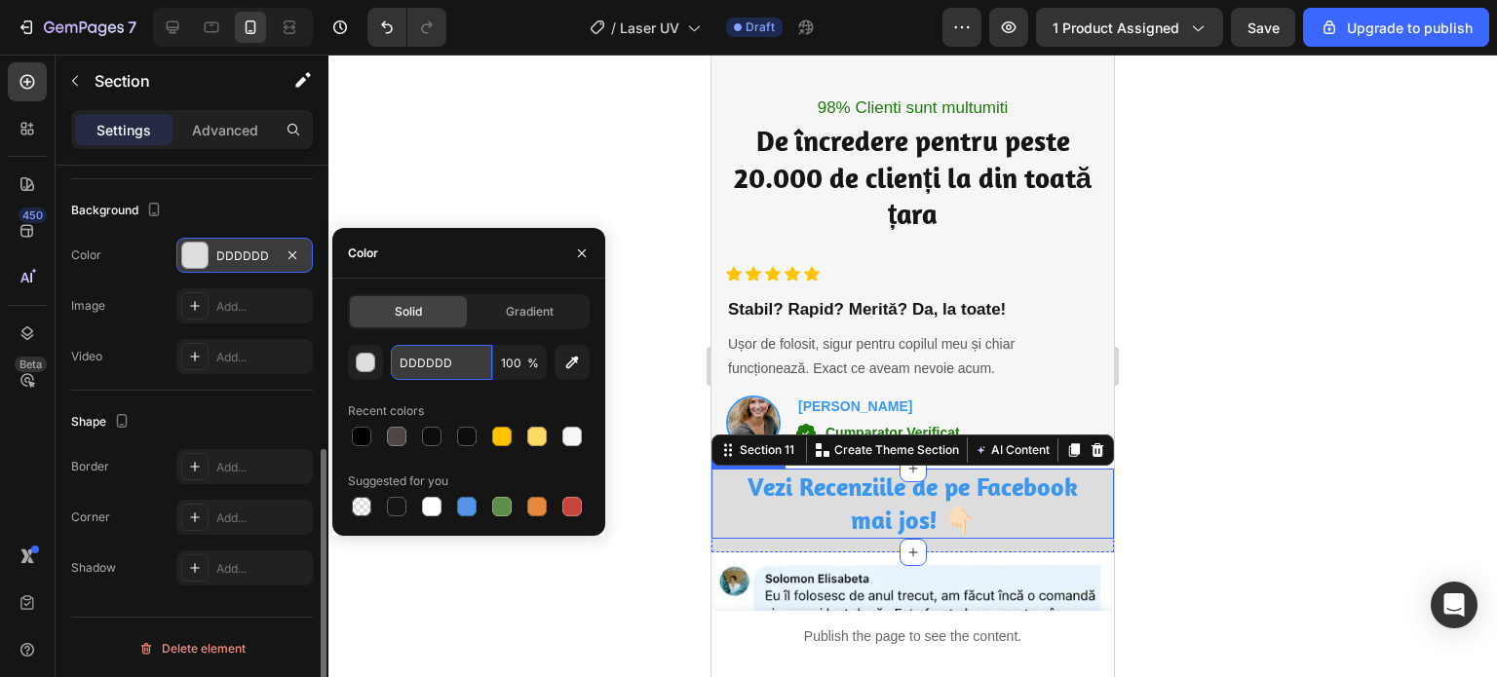
click at [454, 376] on input "DDDDDD" at bounding box center [441, 362] width 101 height 35
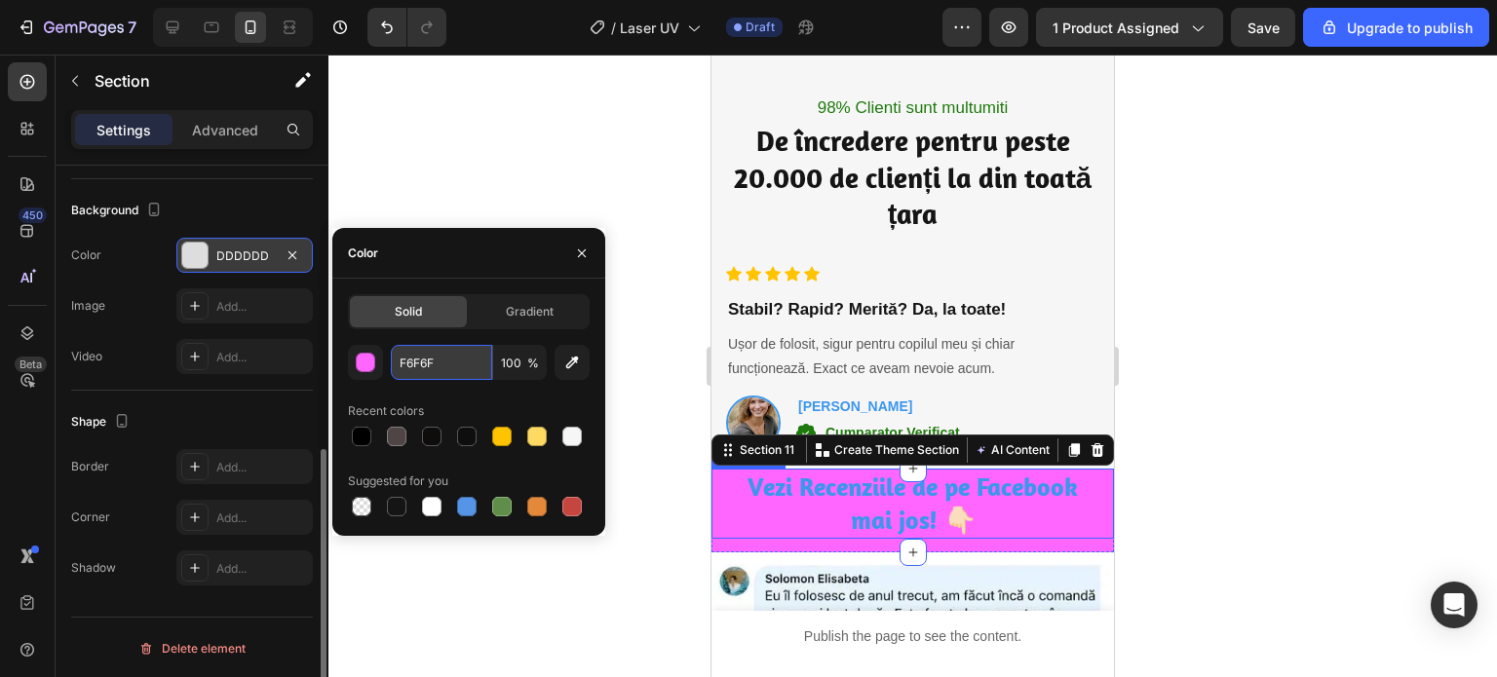
type input "F6F6F6"
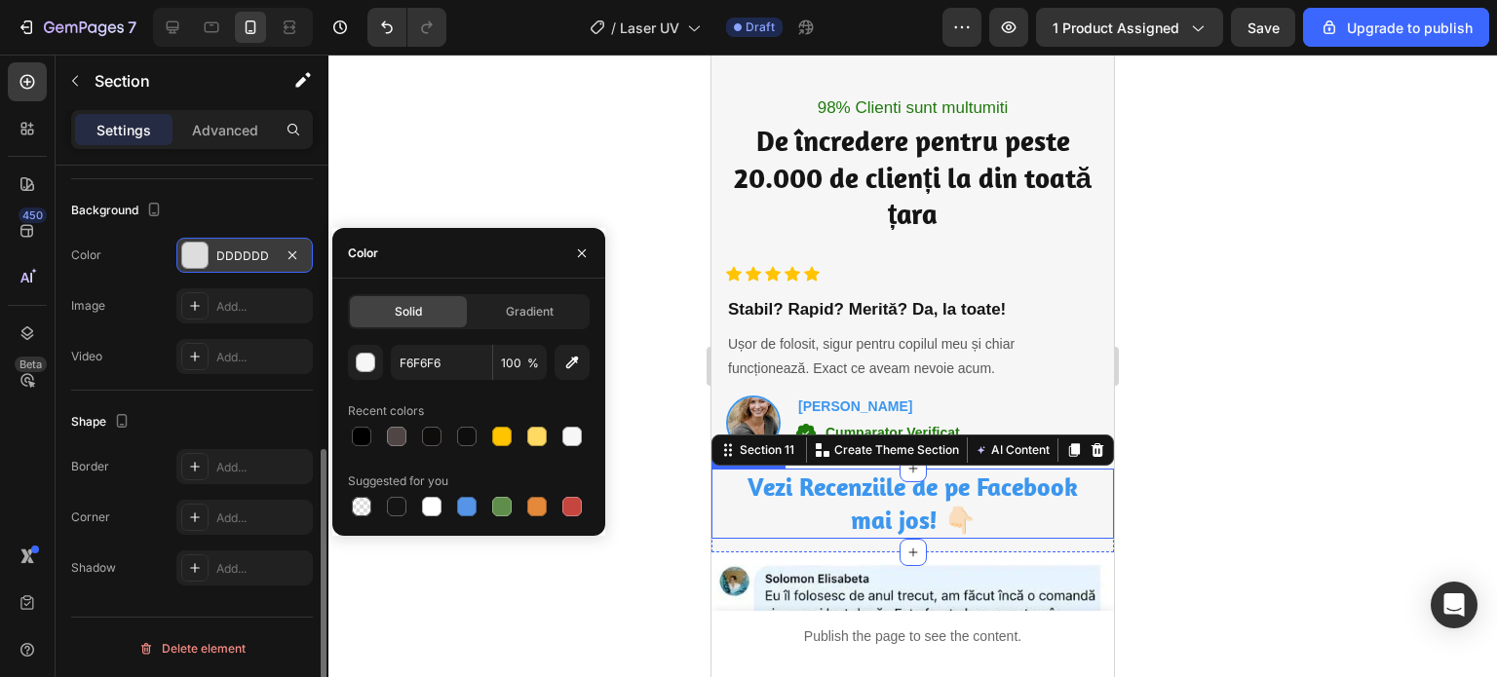
click at [564, 603] on div at bounding box center [912, 366] width 1168 height 623
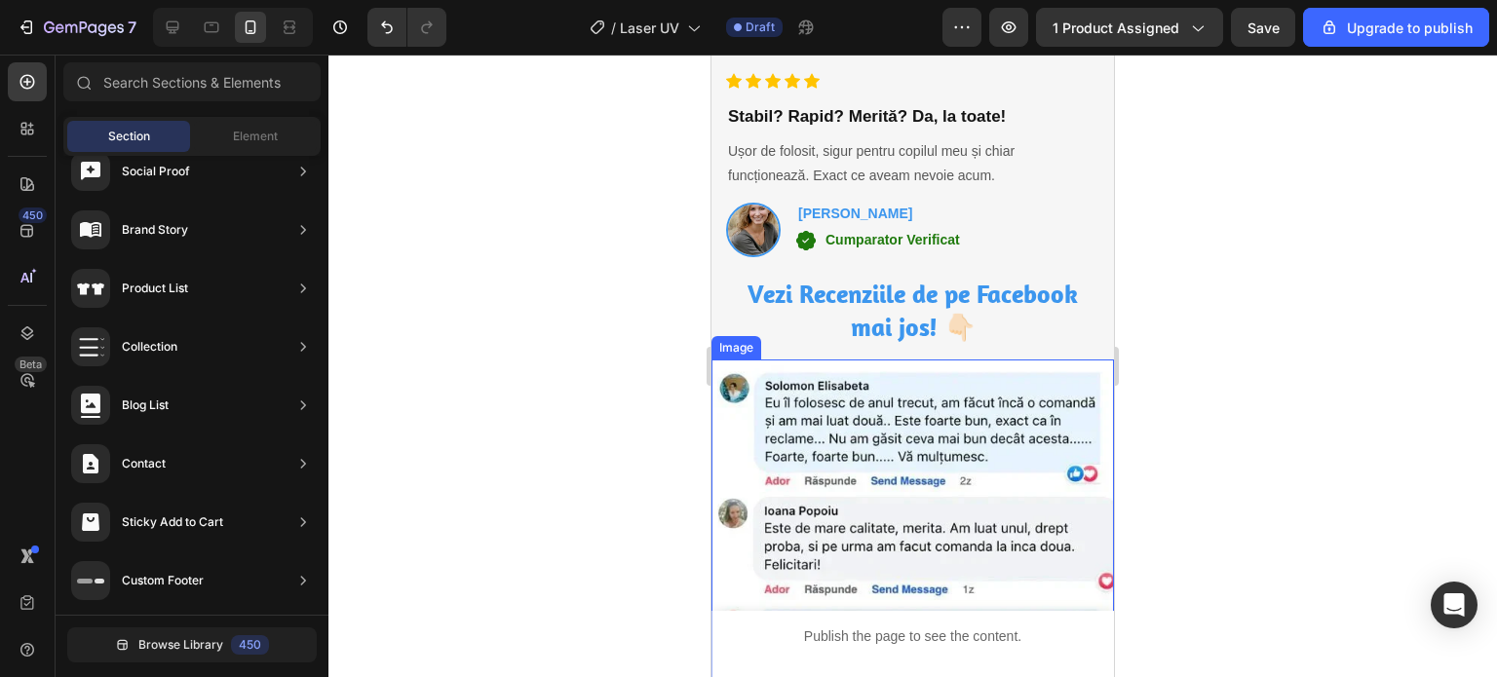
scroll to position [5457, 0]
click at [716, 459] on img at bounding box center [912, 559] width 402 height 402
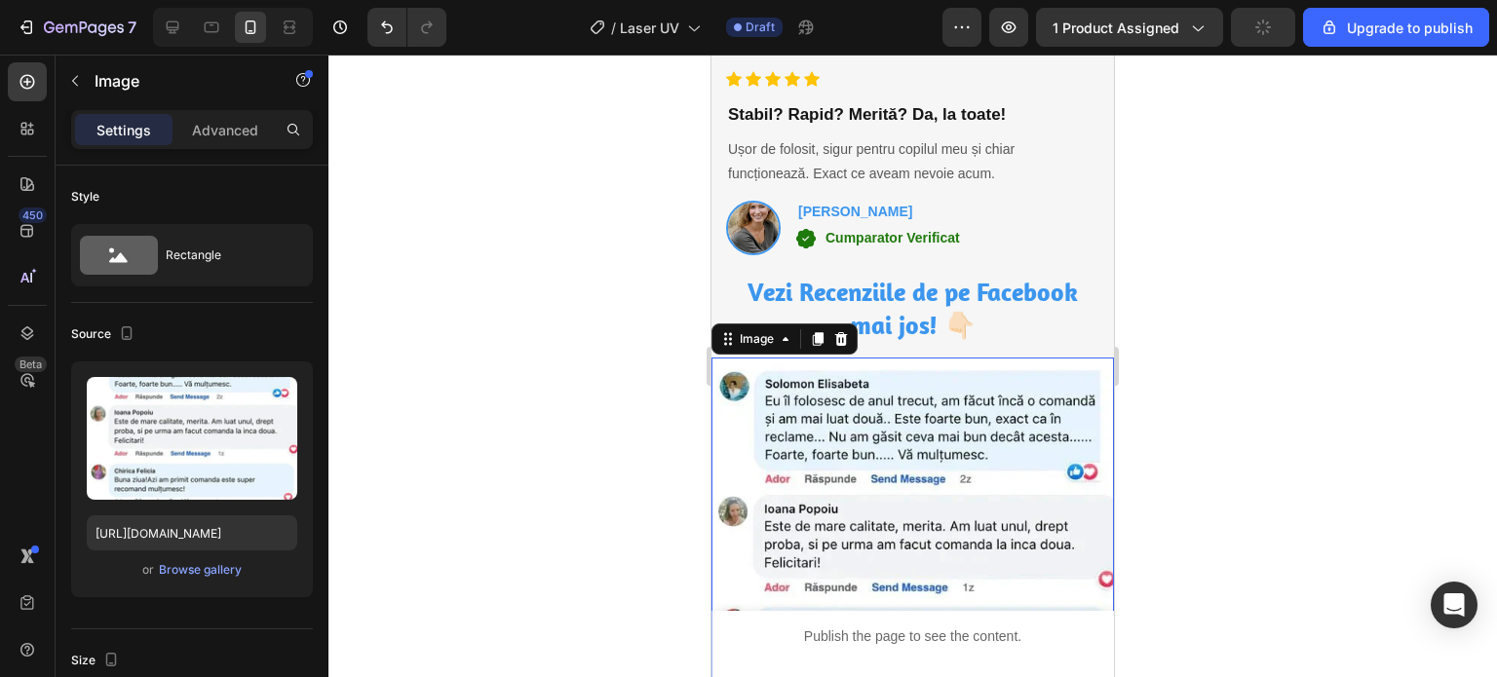
click at [501, 476] on div at bounding box center [912, 366] width 1168 height 623
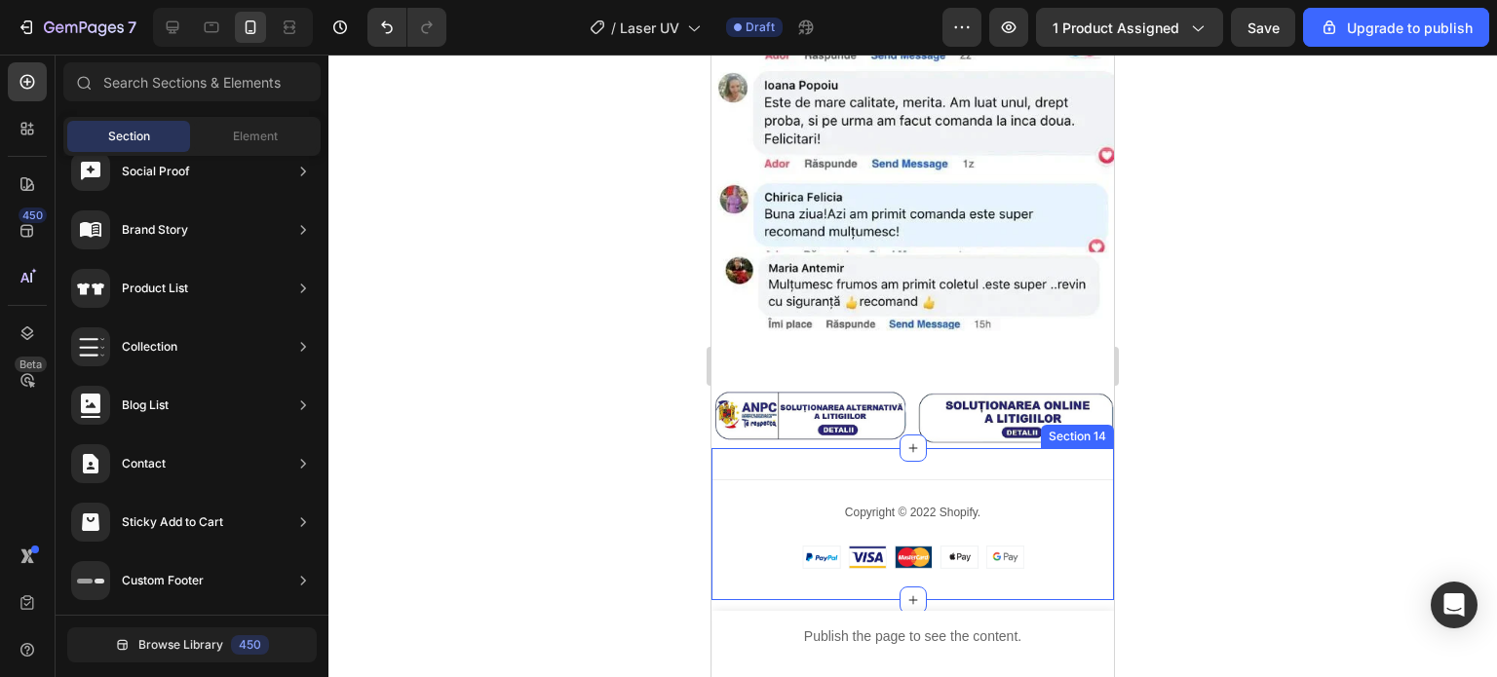
scroll to position [5847, 0]
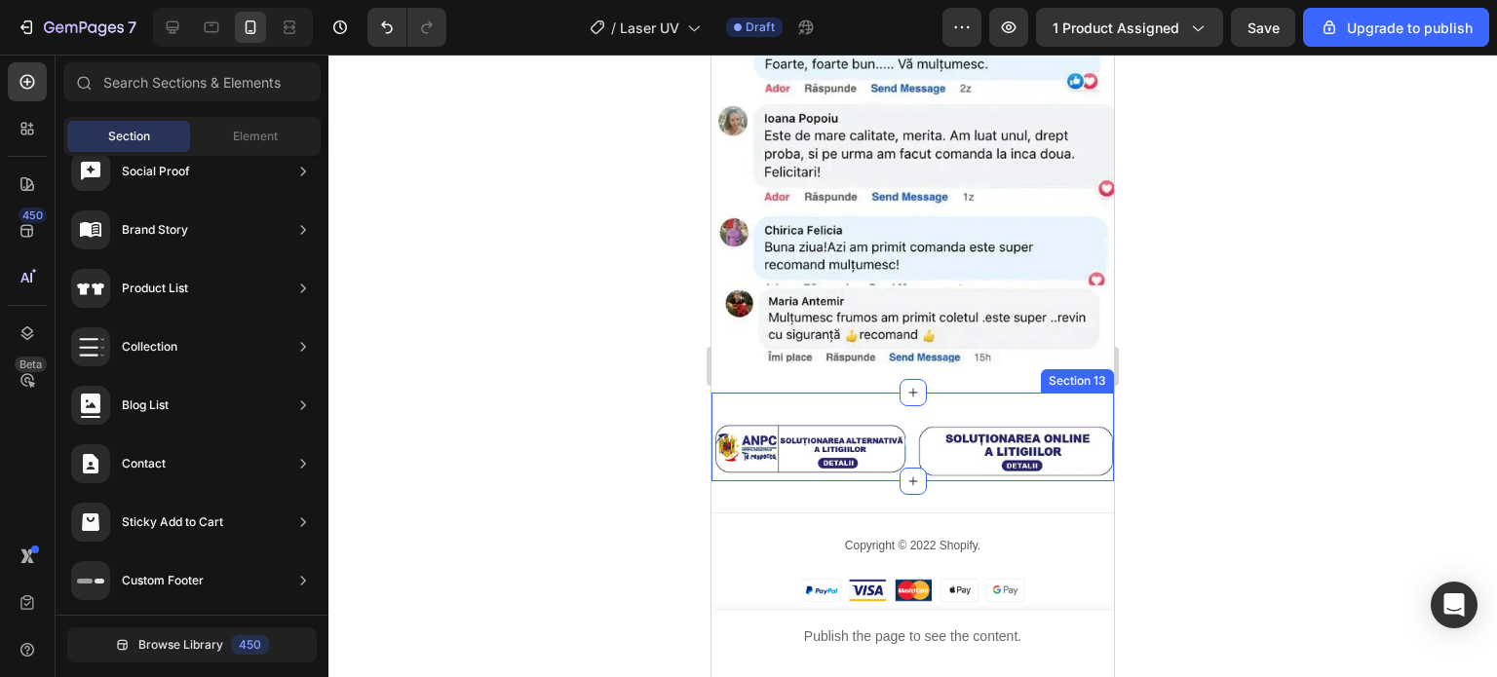
click at [721, 393] on div "Image Image Row Section 13" at bounding box center [912, 437] width 402 height 89
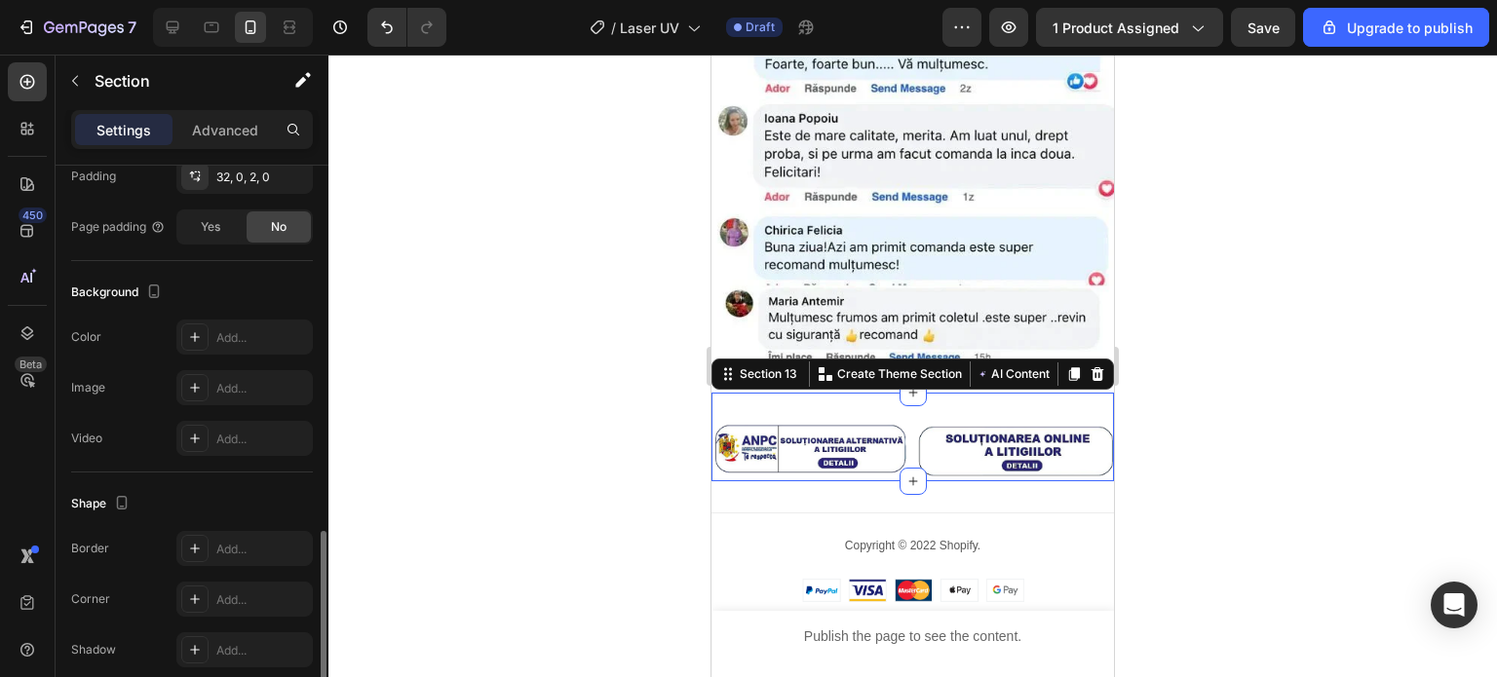
scroll to position [569, 0]
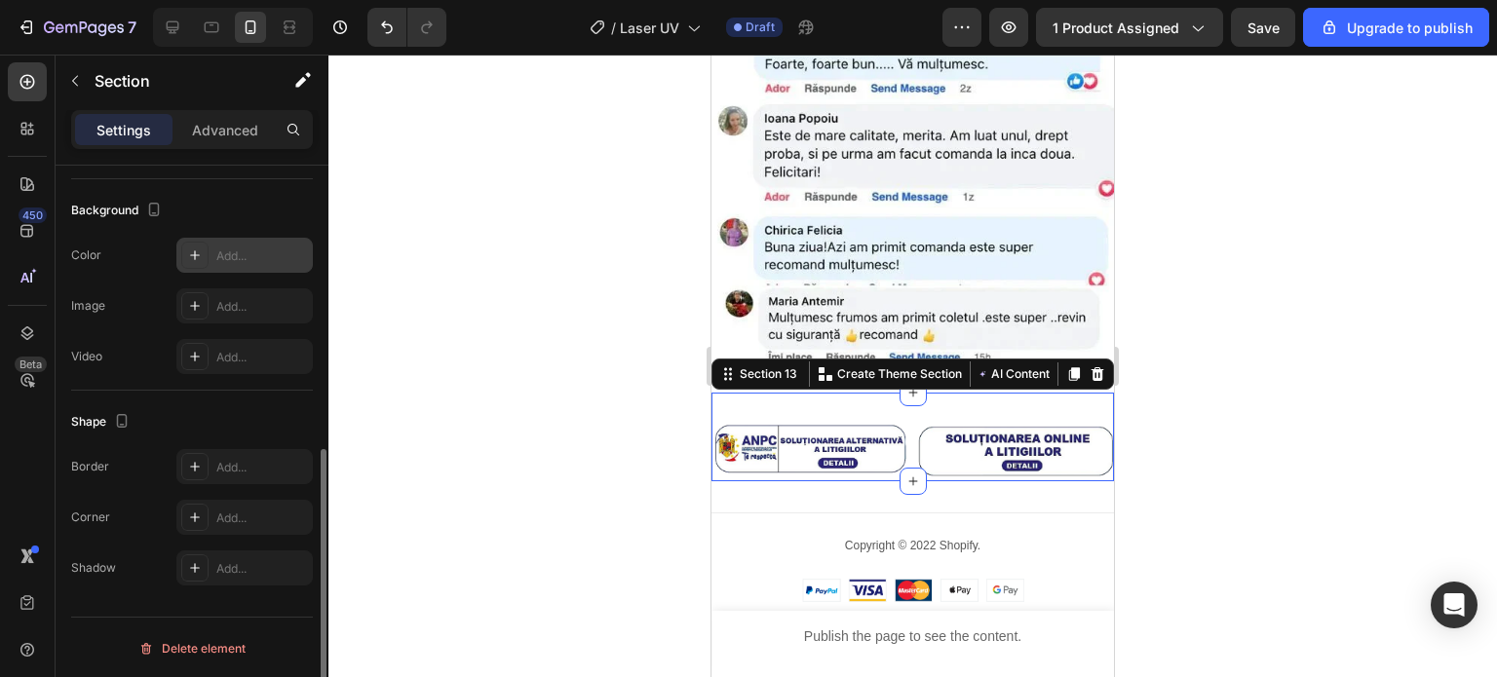
click at [226, 241] on div "Add..." at bounding box center [244, 255] width 136 height 35
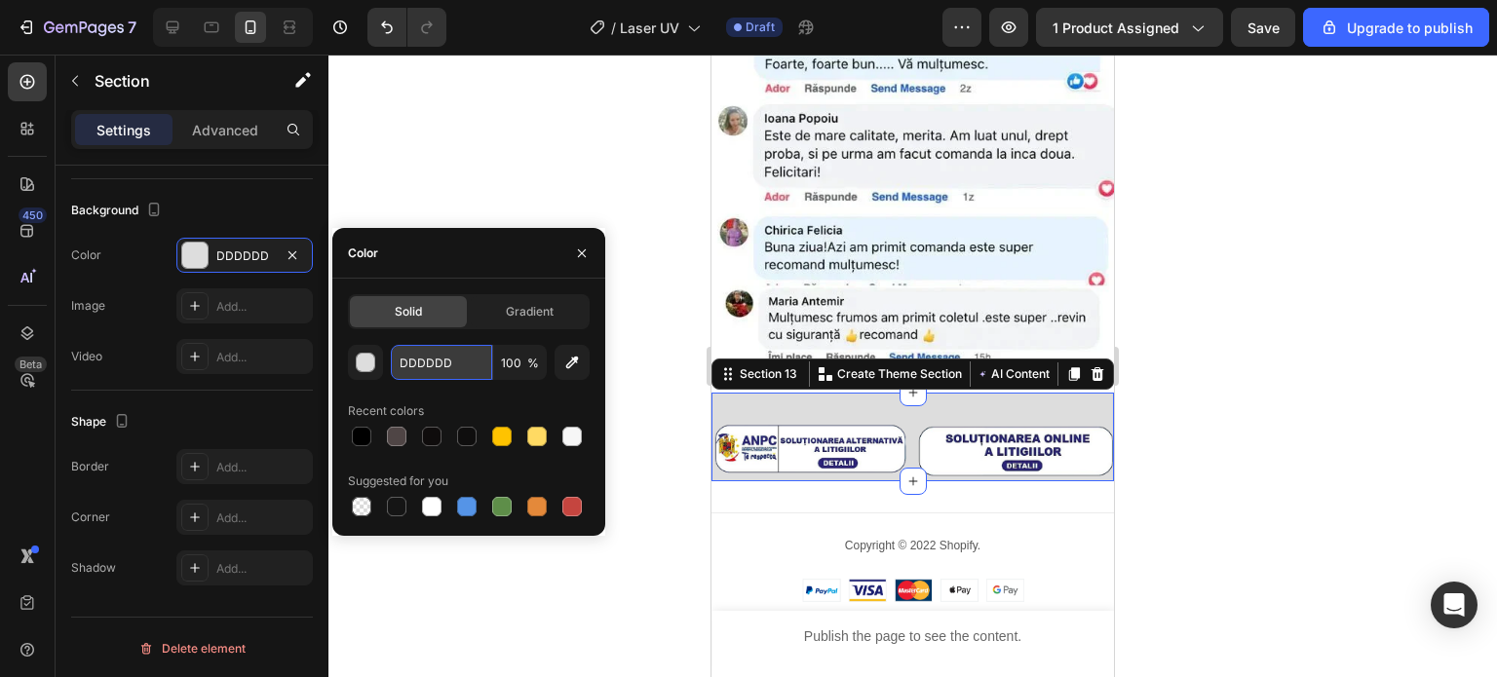
click at [460, 351] on input "DDDDDD" at bounding box center [441, 362] width 101 height 35
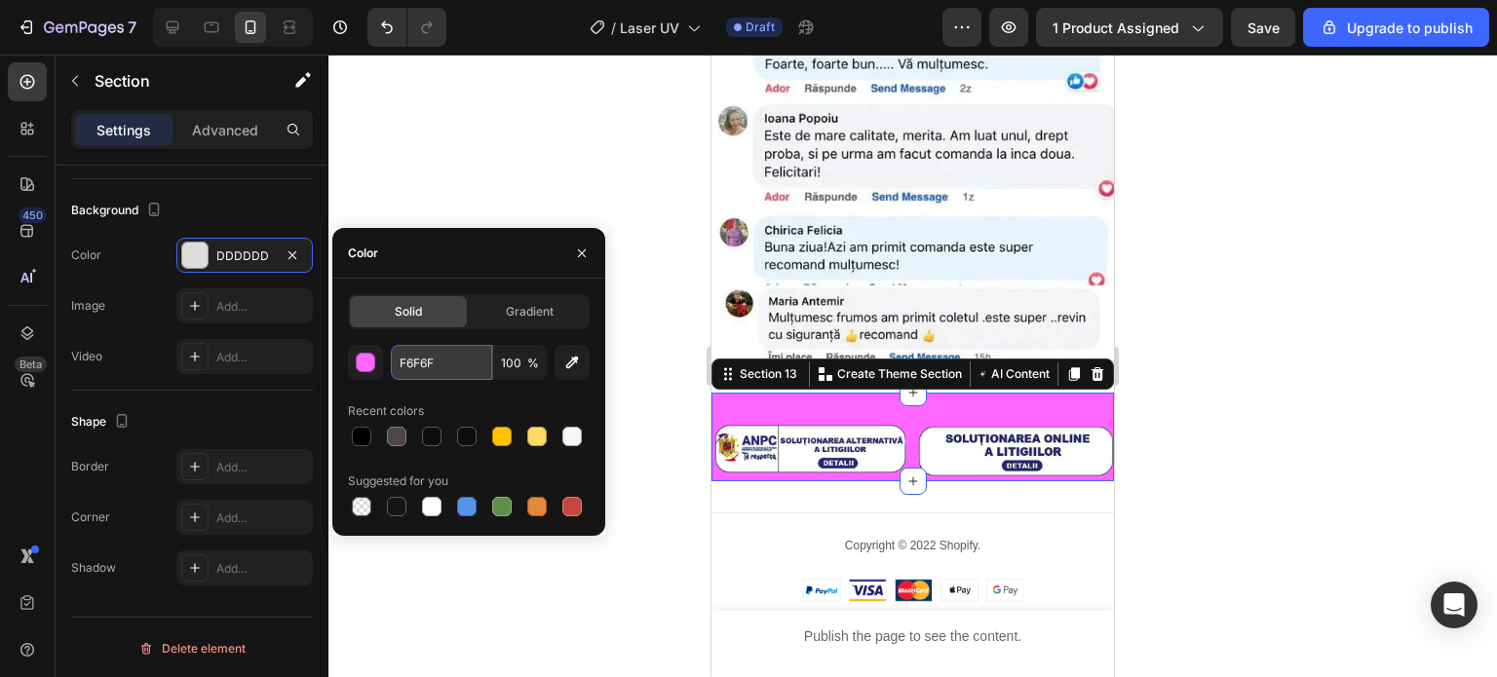
type input "F6F6F6"
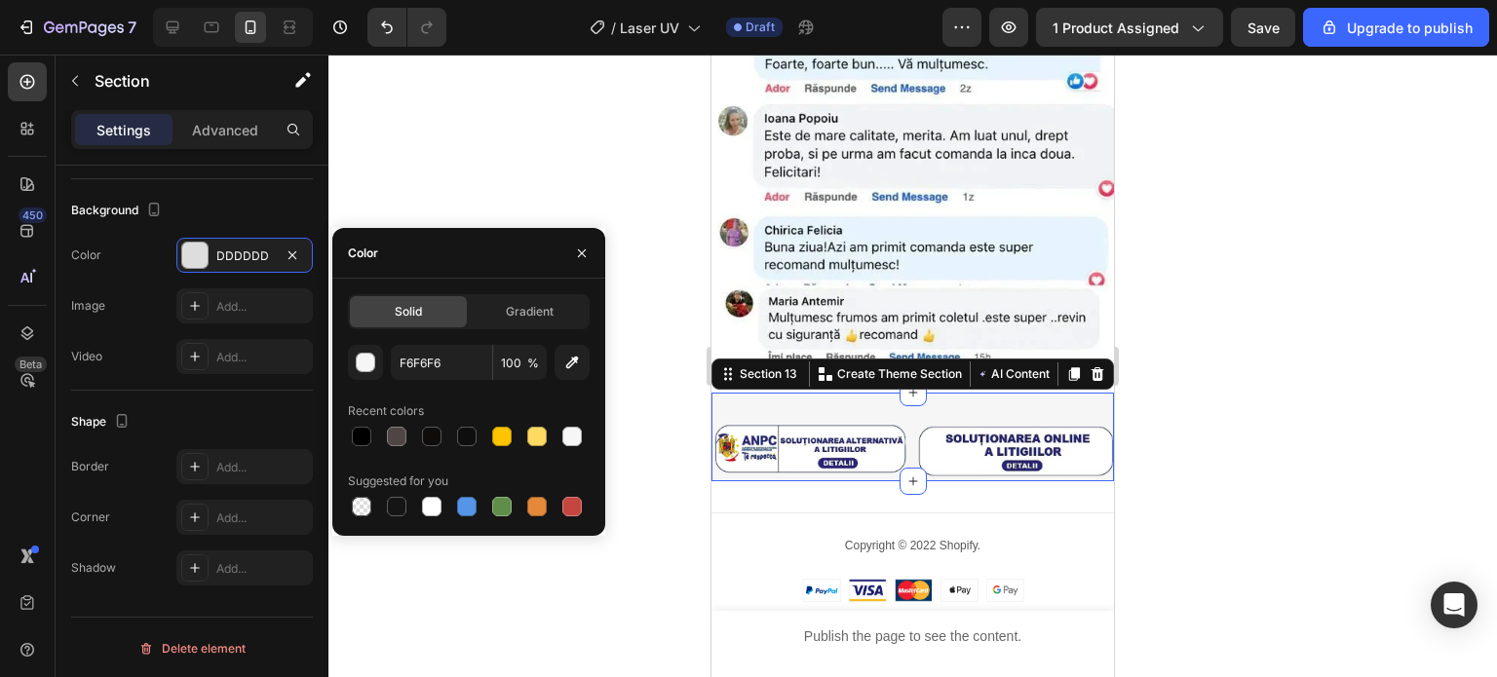
click at [497, 172] on div at bounding box center [912, 366] width 1168 height 623
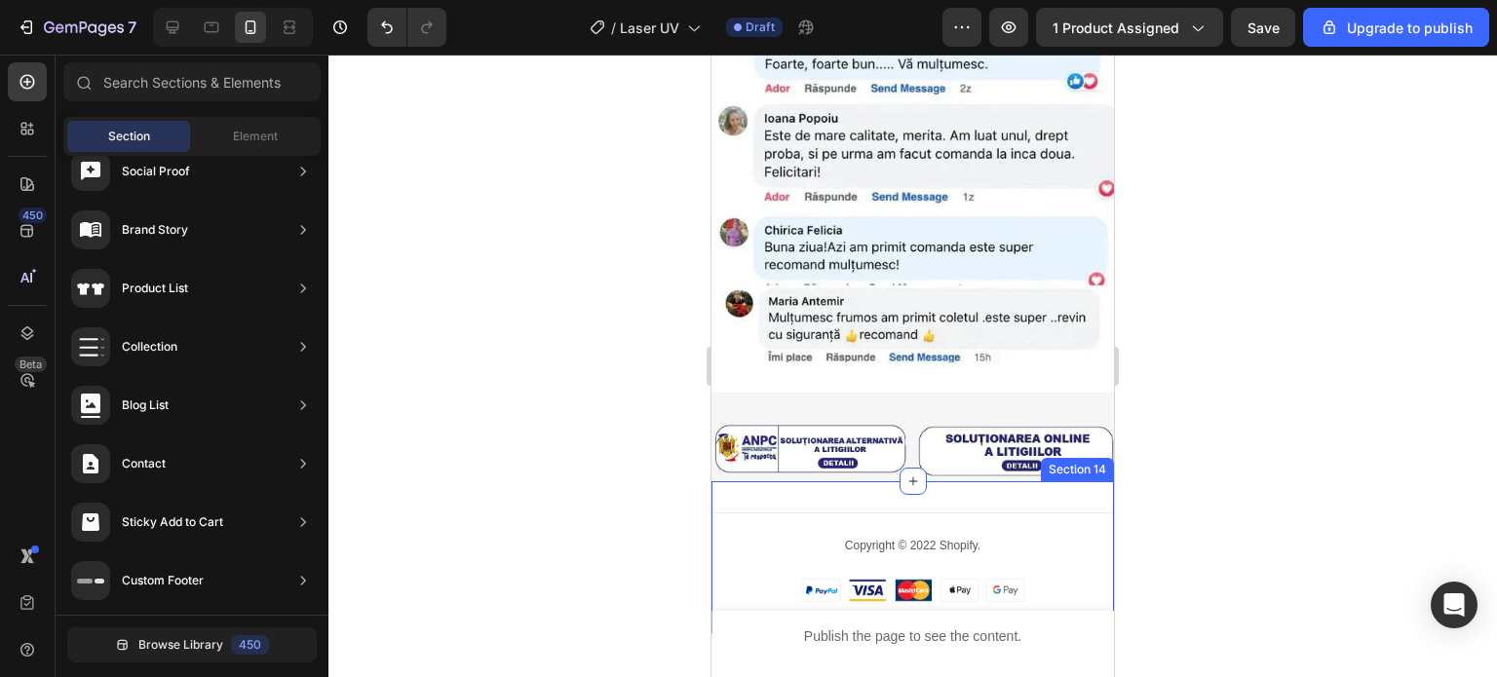
click at [799, 481] on div "Copyright © 2022 Shopify. Text block Image Image Row Section 14" at bounding box center [912, 557] width 402 height 153
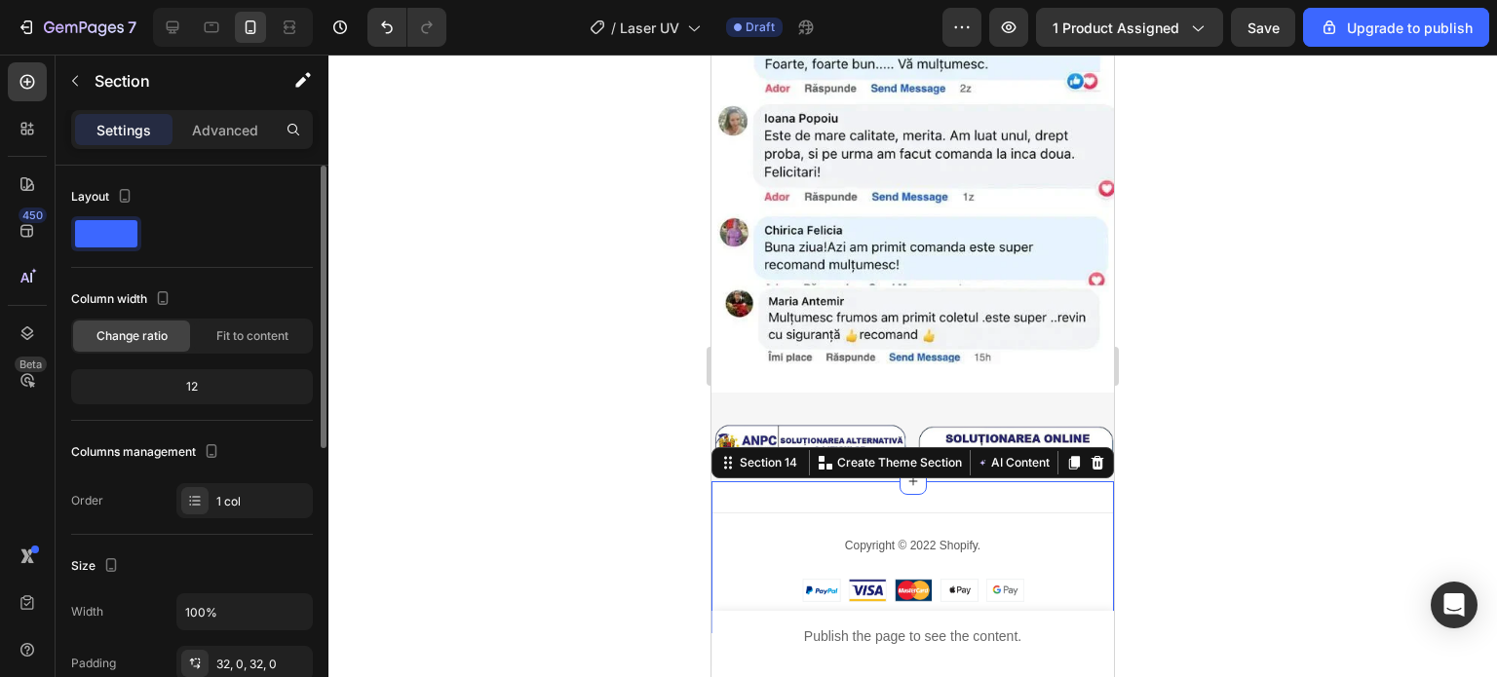
scroll to position [292, 0]
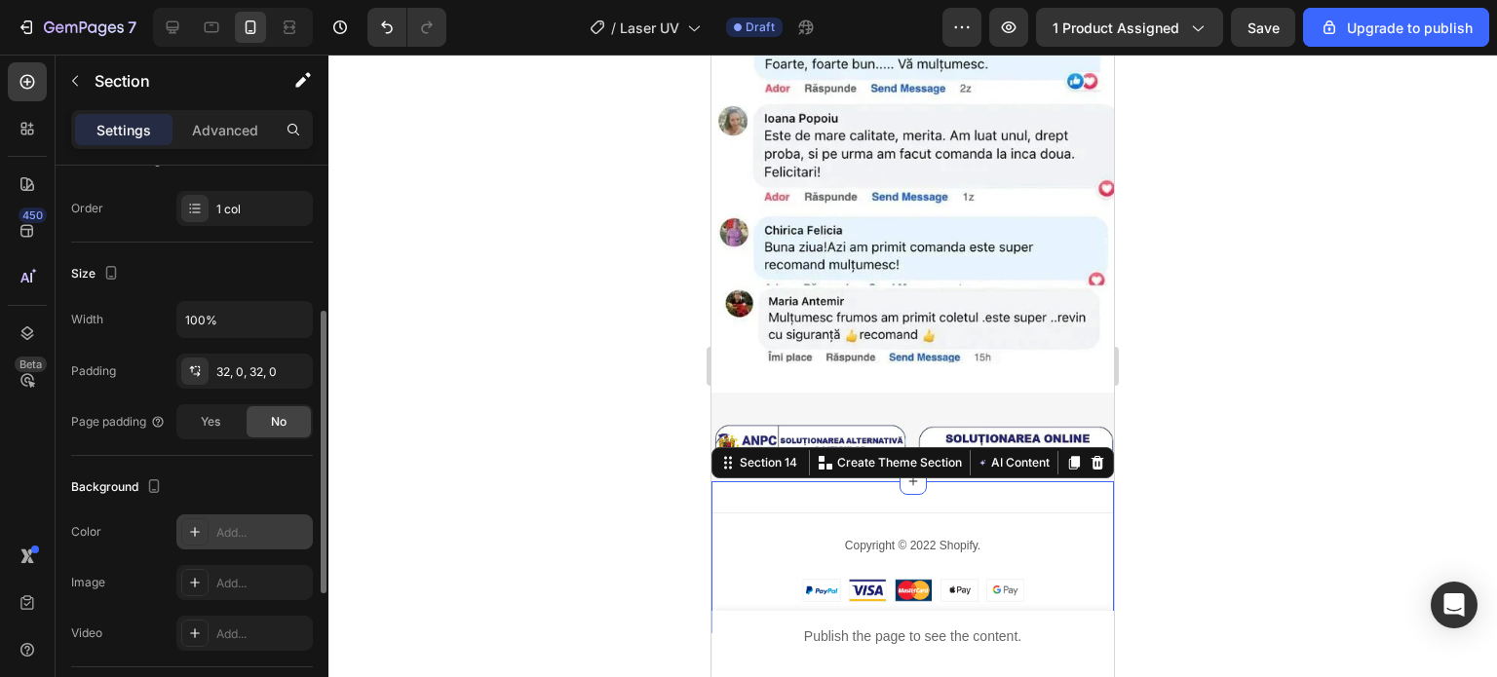
click at [231, 537] on div "Add..." at bounding box center [262, 533] width 92 height 18
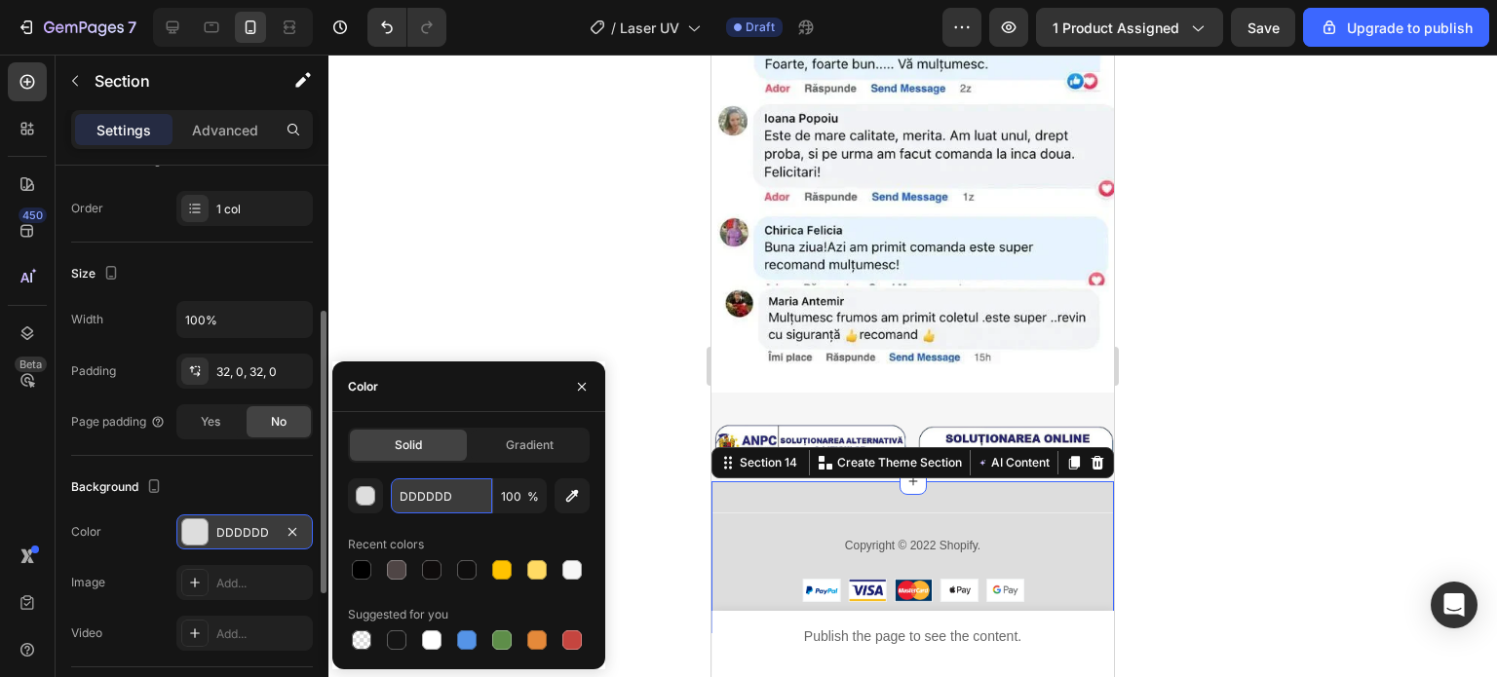
click at [472, 494] on input "DDDDDD" at bounding box center [441, 495] width 101 height 35
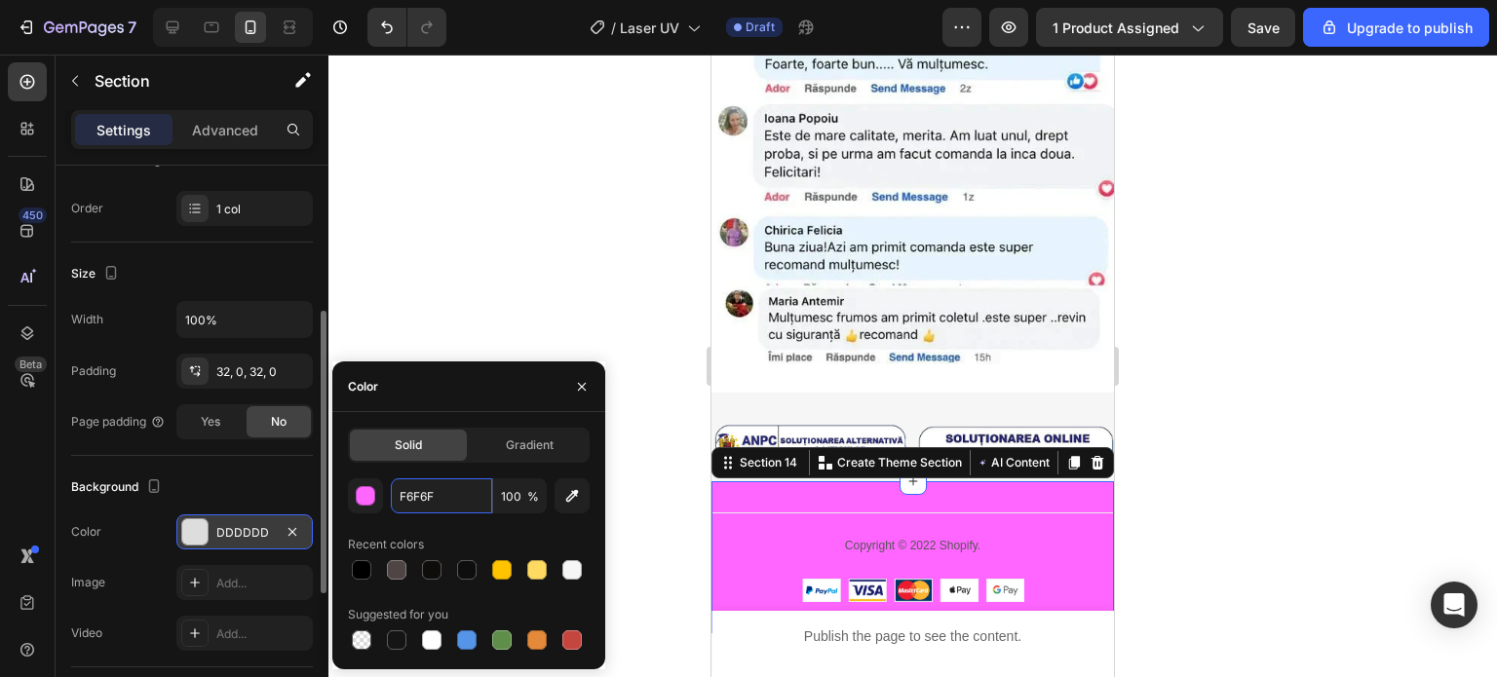
type input "F6F6F6"
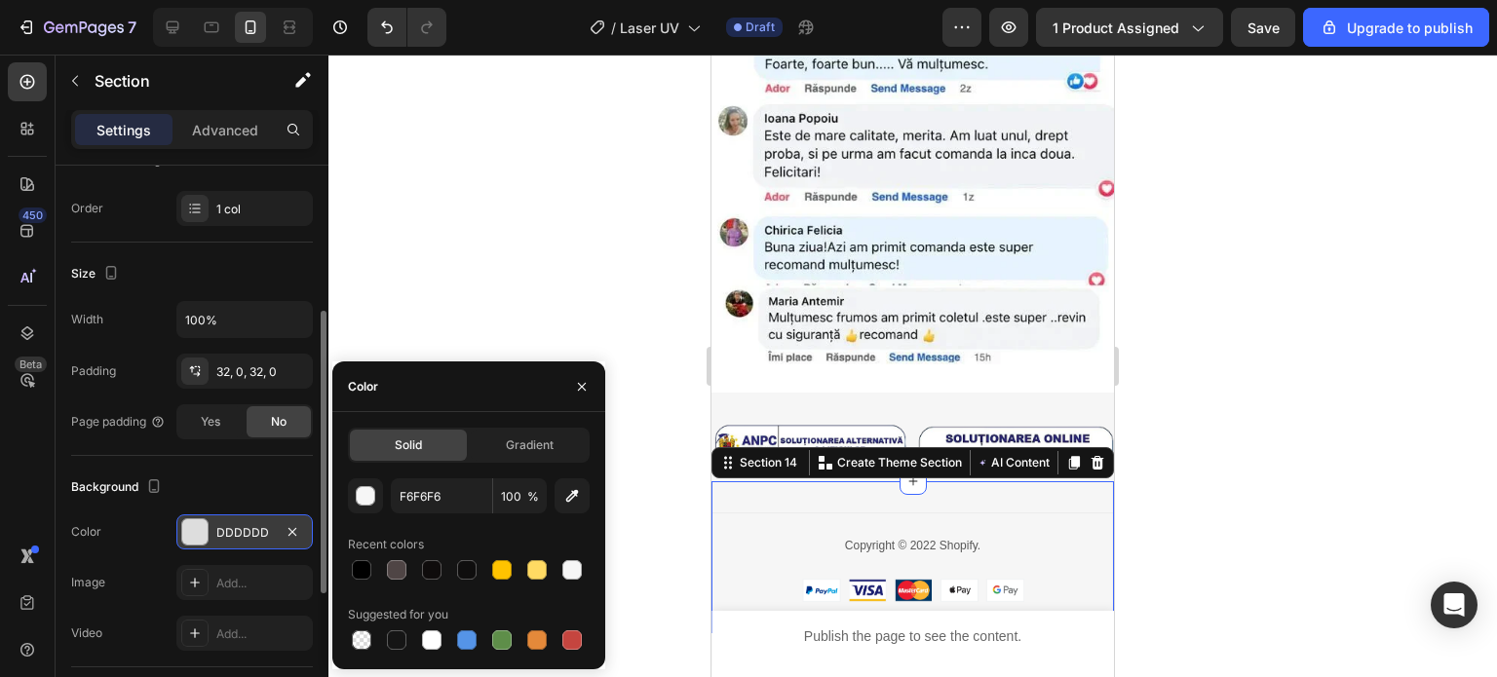
click at [516, 282] on div at bounding box center [912, 366] width 1168 height 623
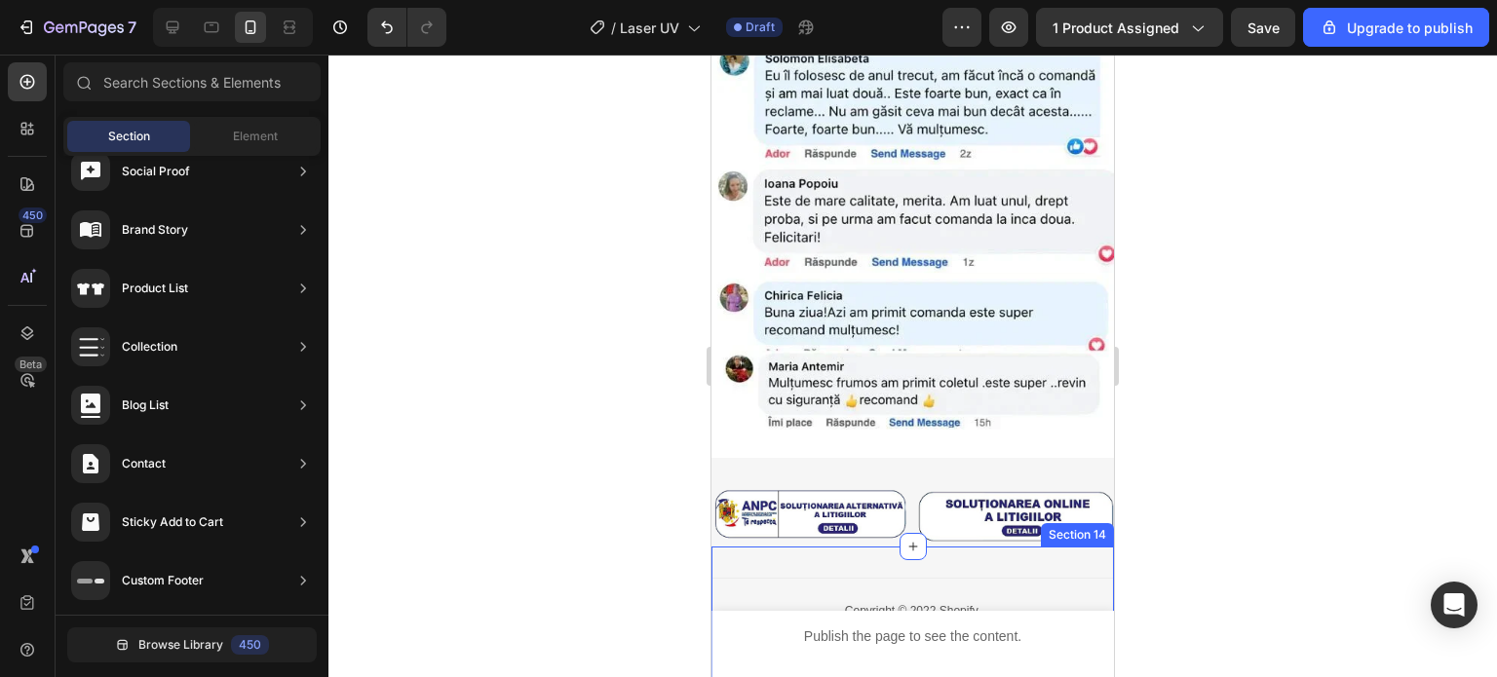
scroll to position [5663, 0]
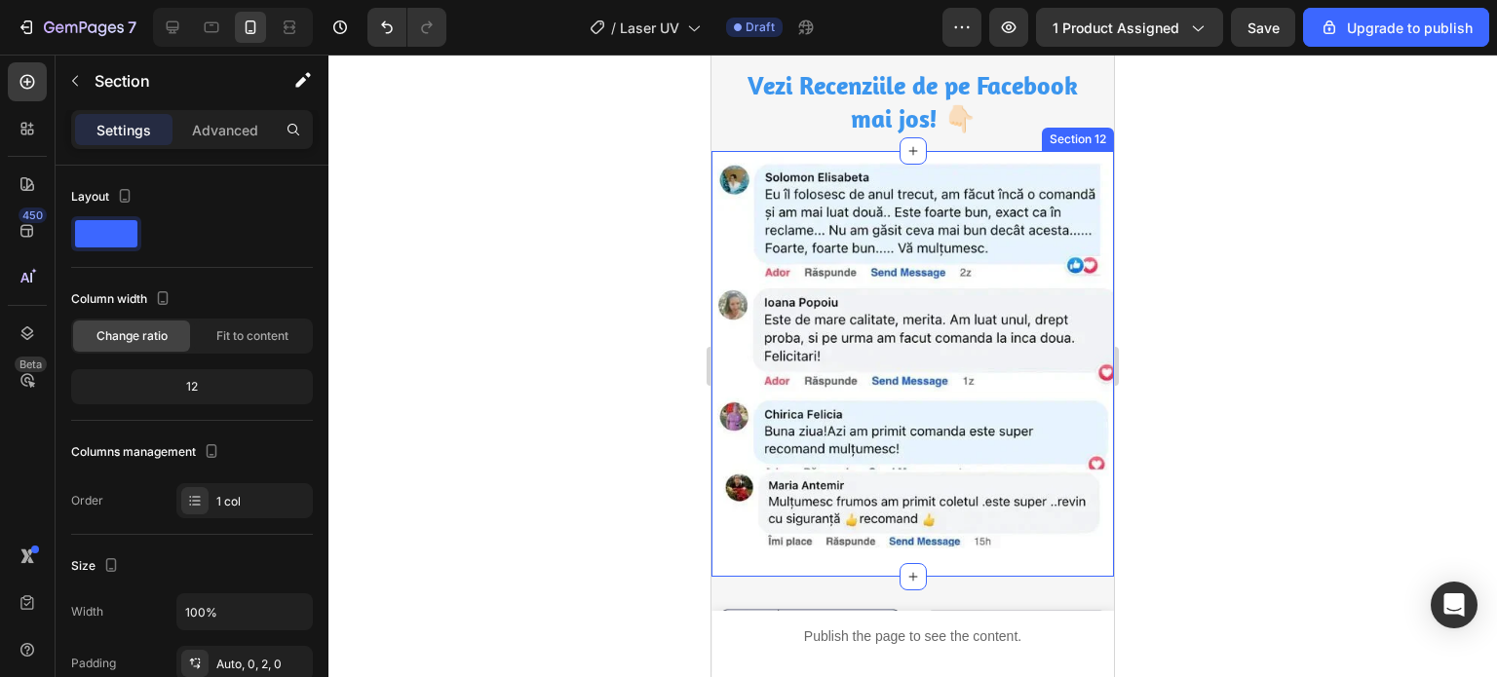
click at [723, 552] on div "Image Row" at bounding box center [912, 363] width 402 height 424
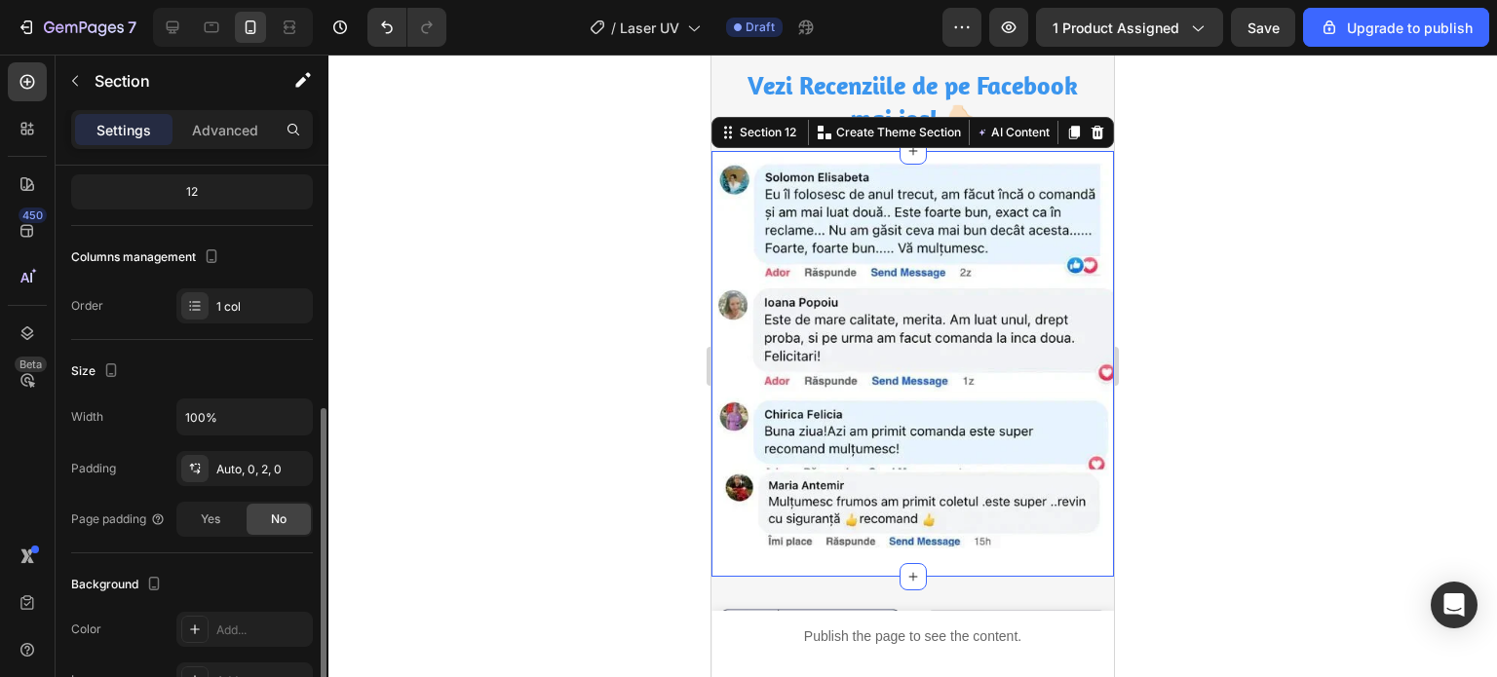
scroll to position [390, 0]
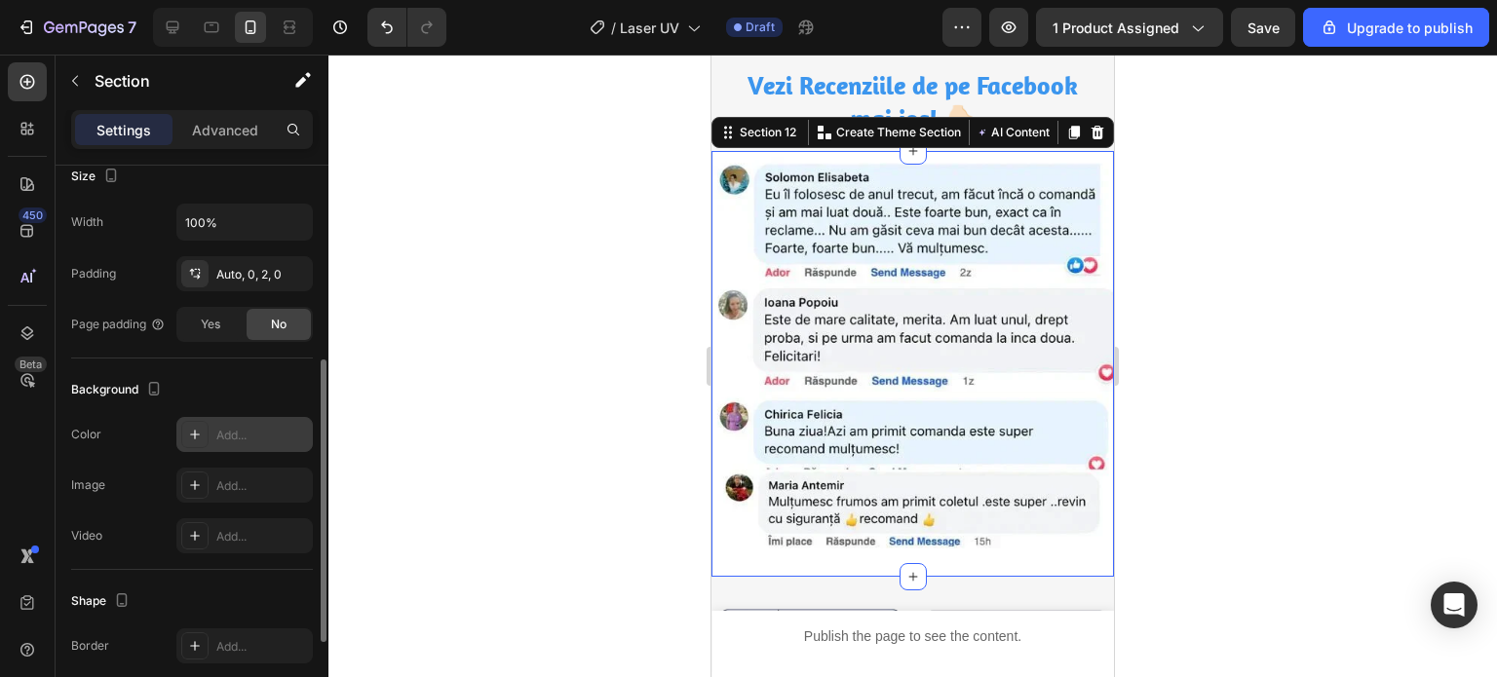
click at [247, 434] on div "Add..." at bounding box center [262, 436] width 92 height 18
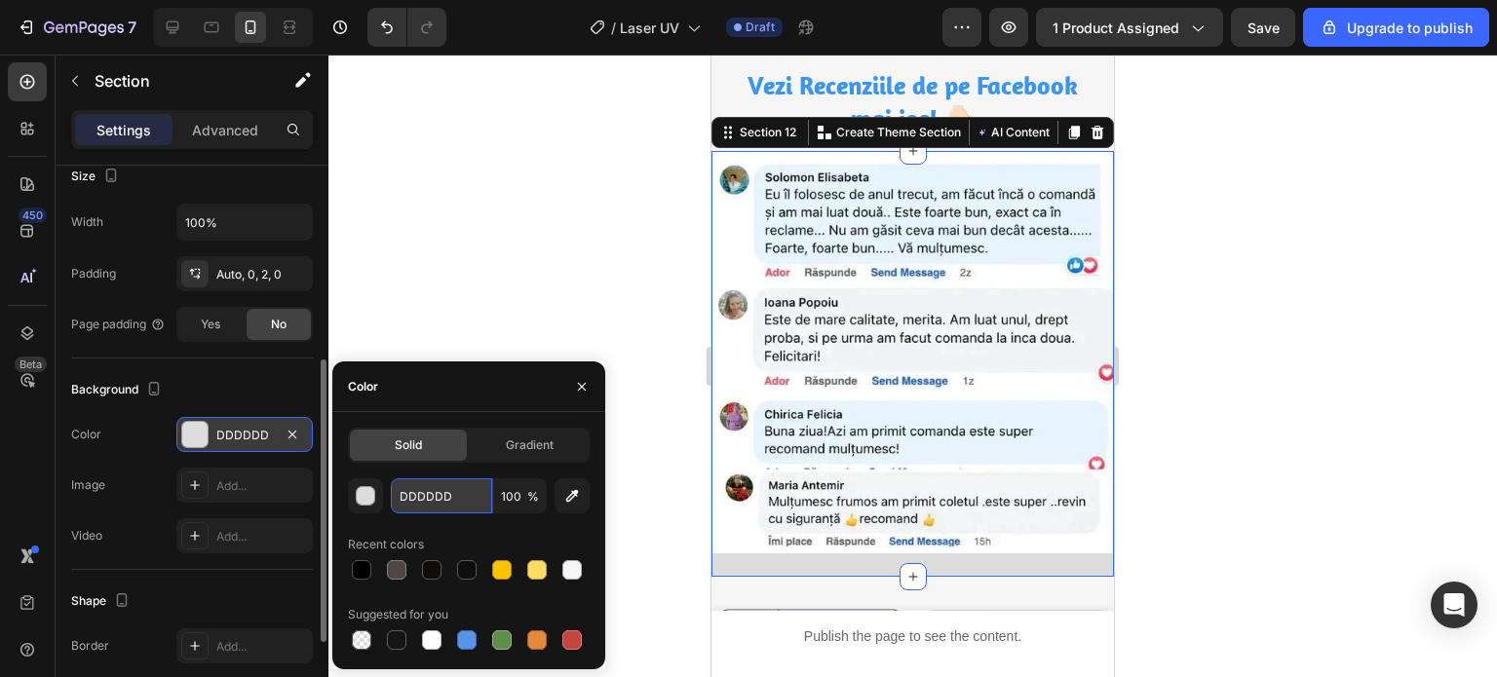
click at [452, 488] on input "DDDDDD" at bounding box center [441, 495] width 101 height 35
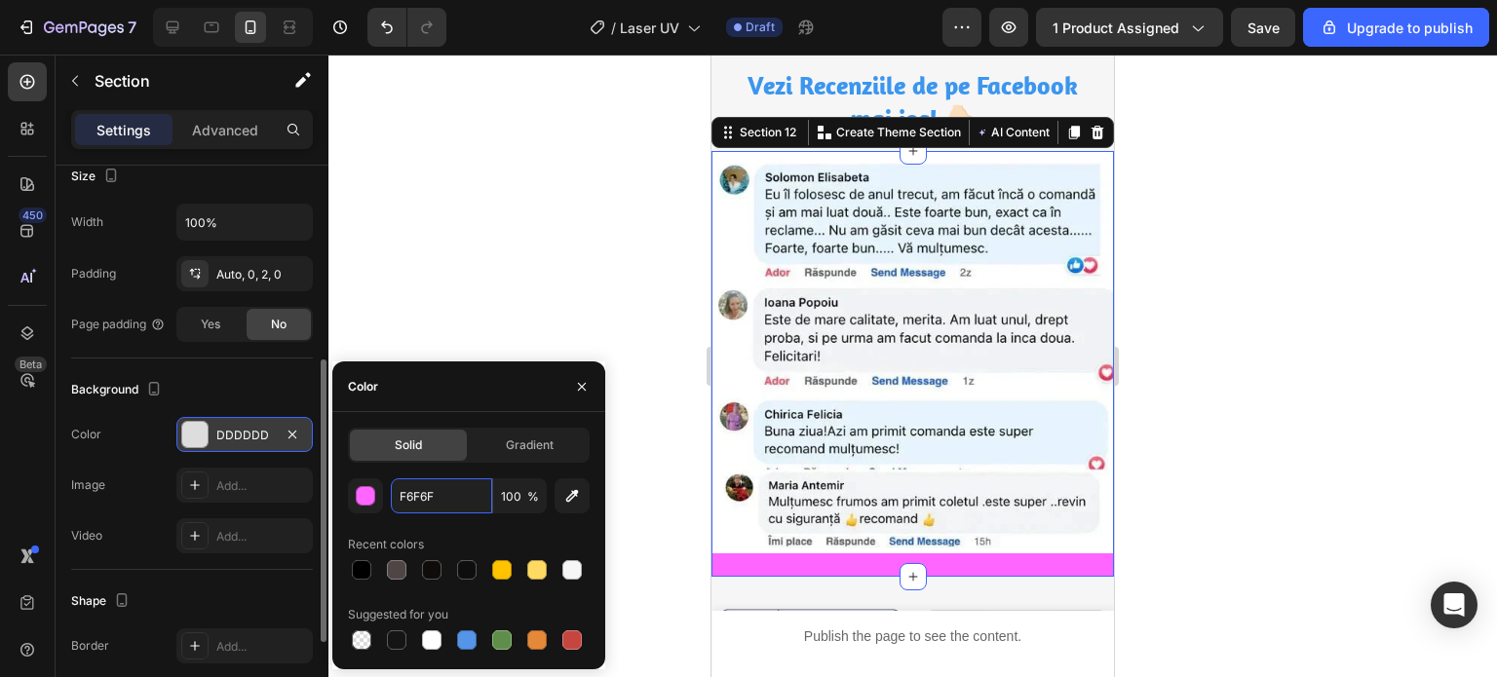
type input "F6F6F6"
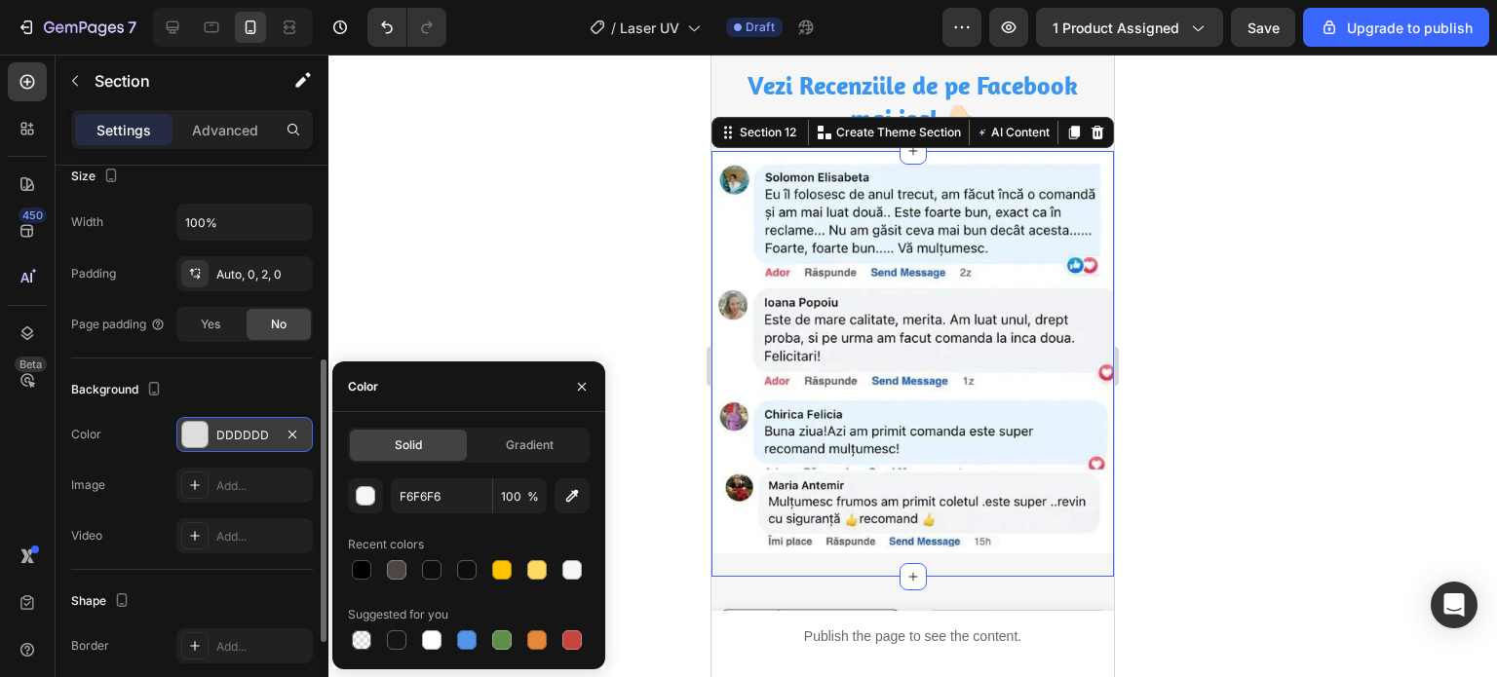
click at [487, 282] on div at bounding box center [912, 366] width 1168 height 623
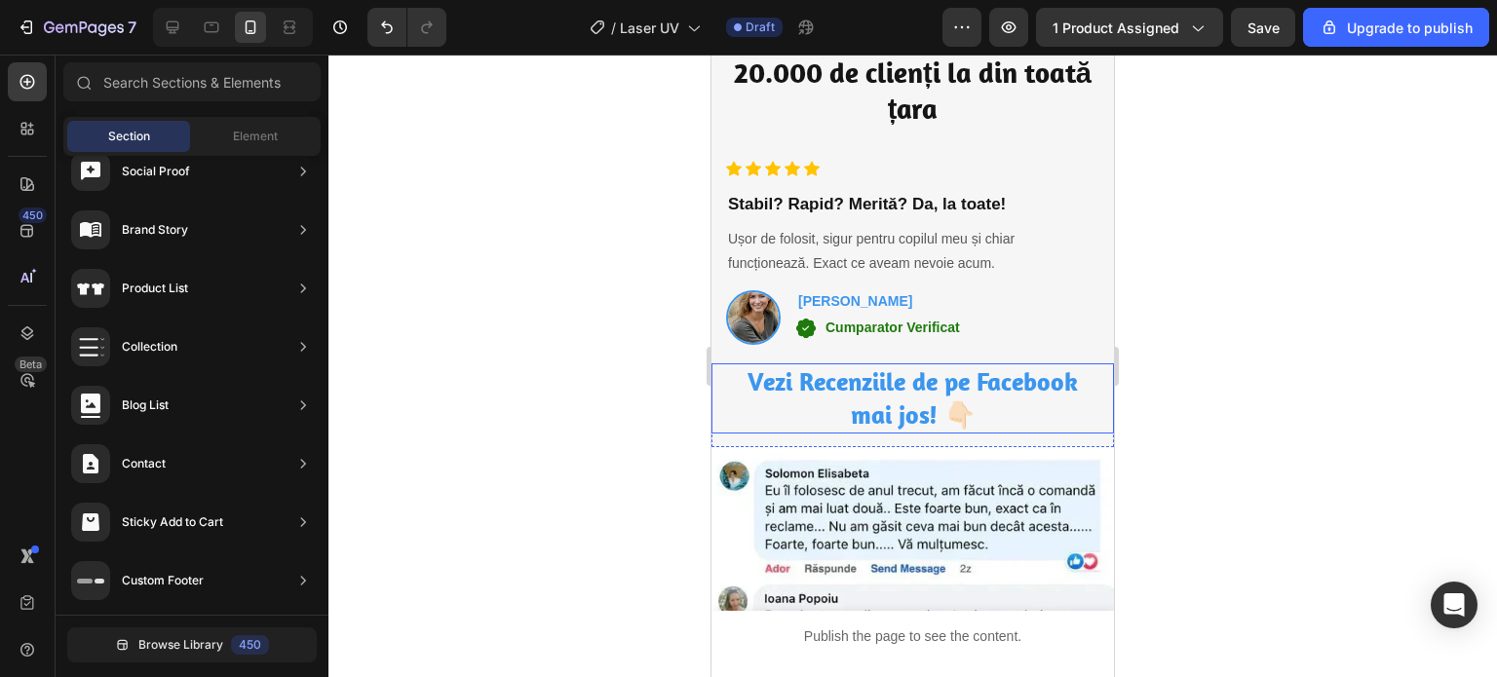
scroll to position [5371, 0]
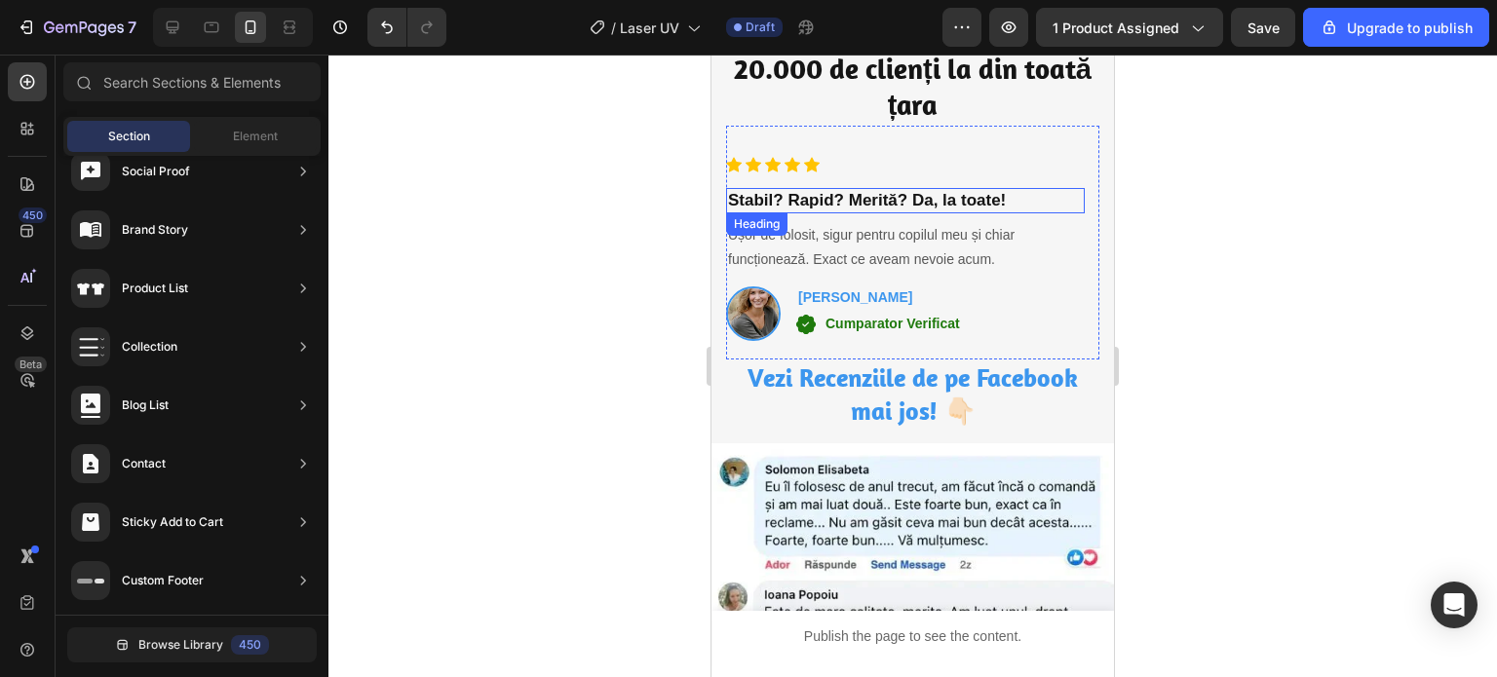
click at [752, 198] on h3 "Stabil? Rapid? Merită? Da, la toate!" at bounding box center [905, 200] width 359 height 25
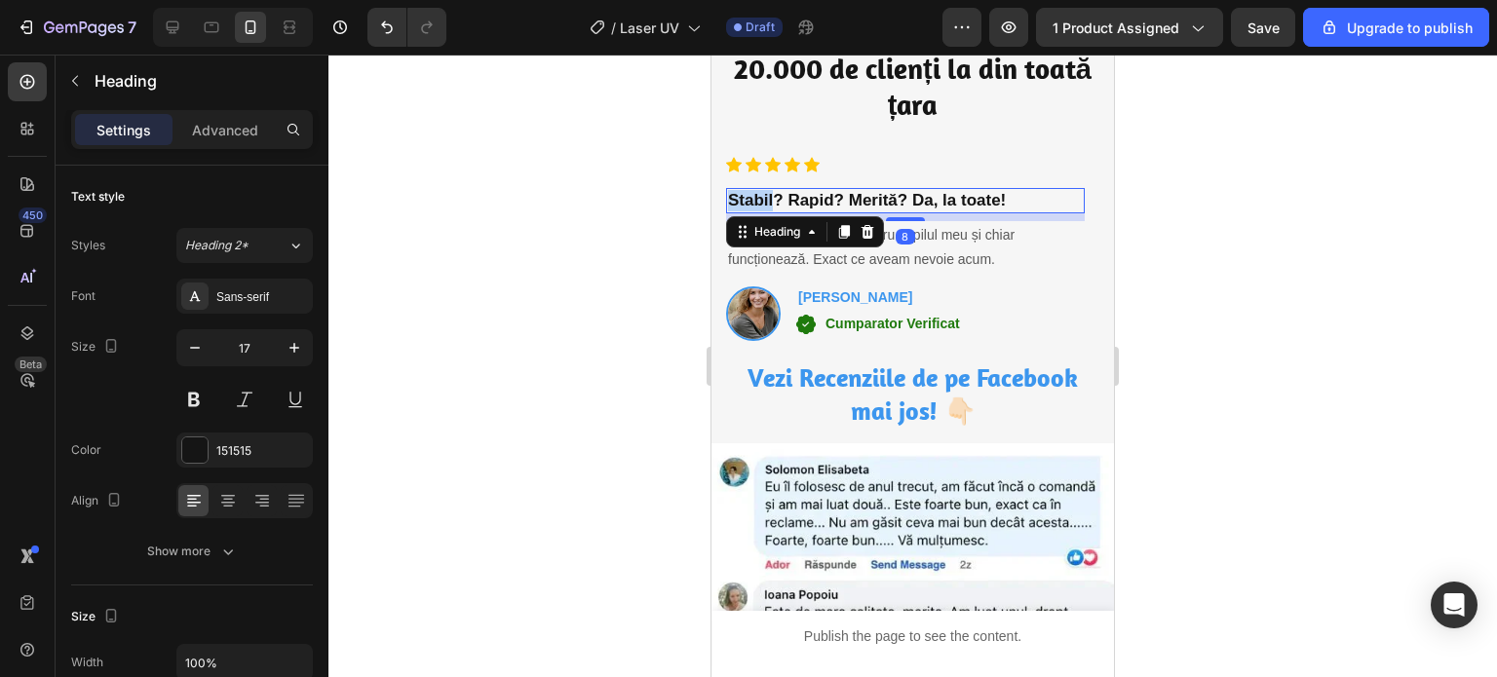
click at [752, 198] on h3 "Stabil? Rapid? Merită? Da, la toate!" at bounding box center [905, 200] width 359 height 25
click at [752, 198] on p "Stabil? Rapid? Merită? Da, la toate!" at bounding box center [905, 200] width 355 height 21
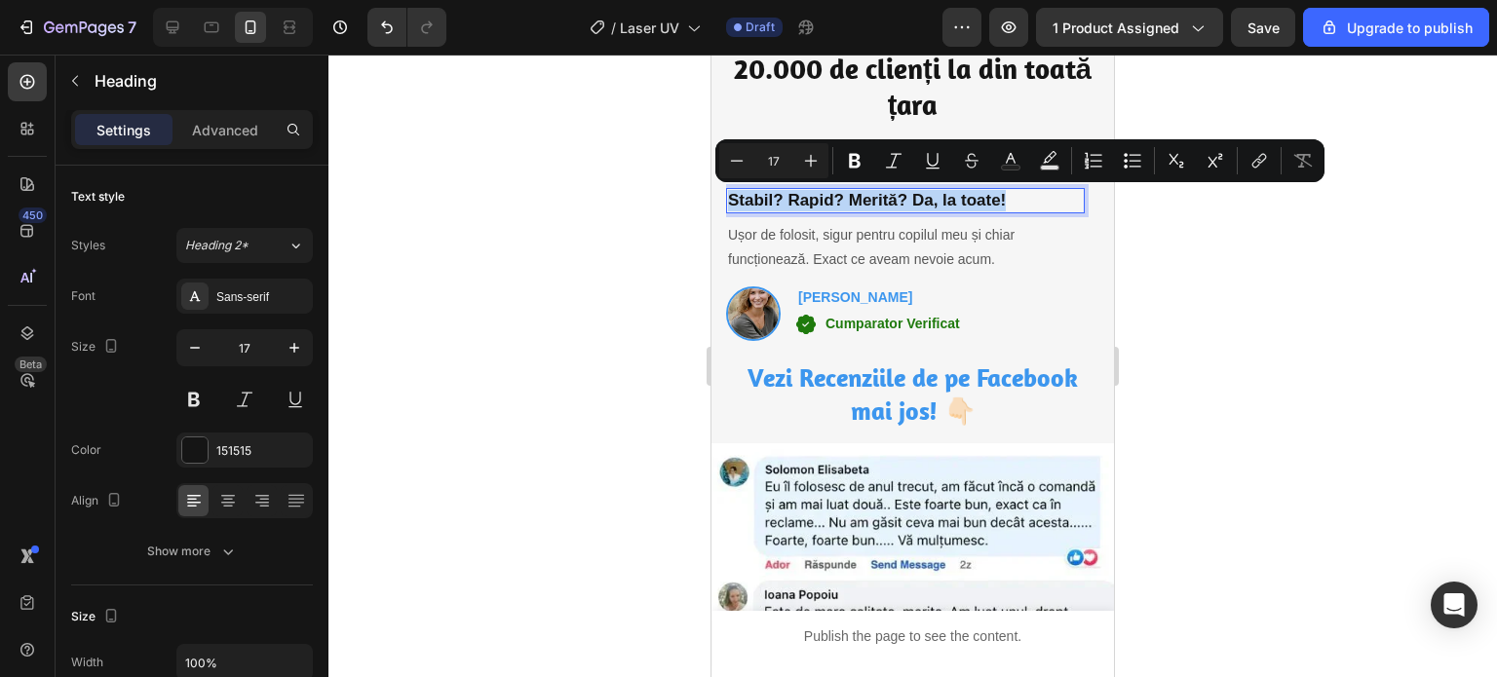
copy p "Stabil? Rapid? Merită? Da, la toate!"
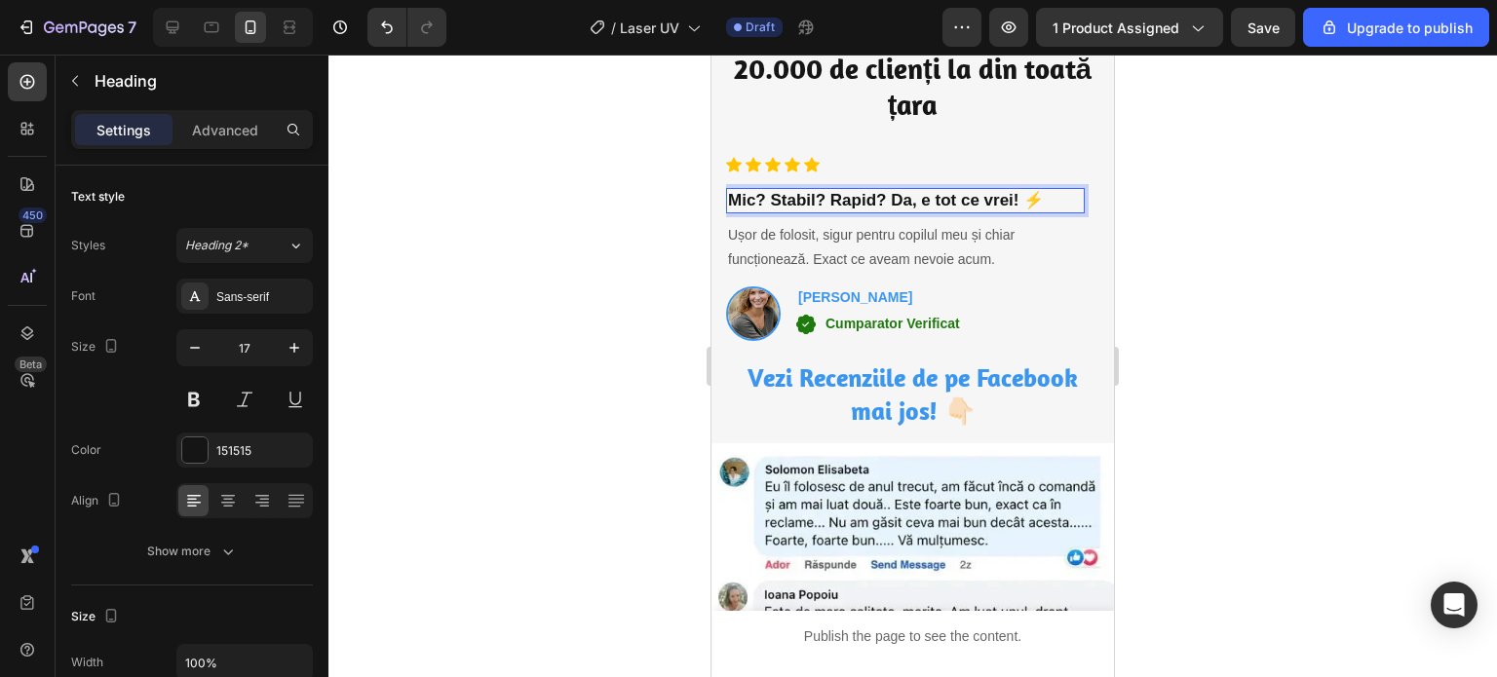
drag, startPoint x: 550, startPoint y: 256, endPoint x: 337, endPoint y: 116, distance: 254.6
click at [550, 258] on div at bounding box center [912, 366] width 1168 height 623
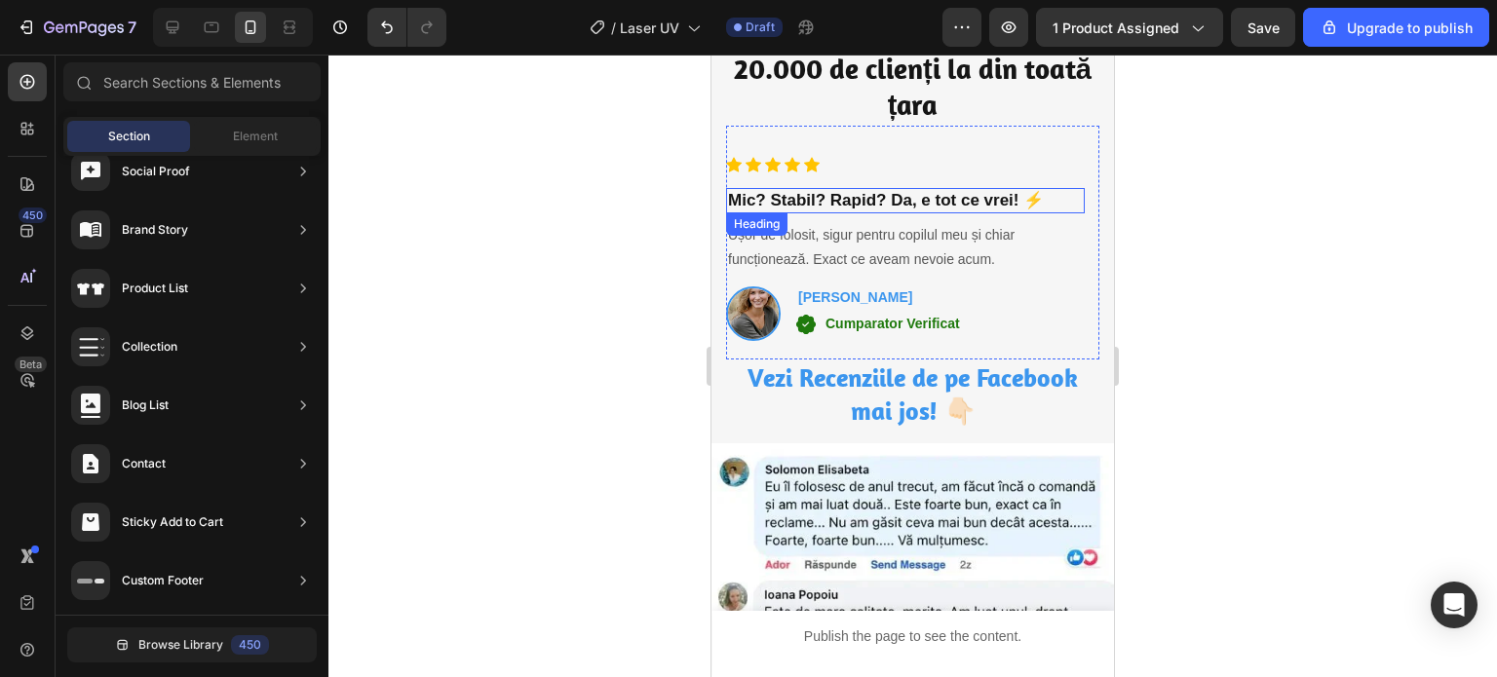
click at [887, 200] on p "Mic? Stabil? Rapid? Da, e tot ce vrei! ⚡" at bounding box center [905, 200] width 355 height 21
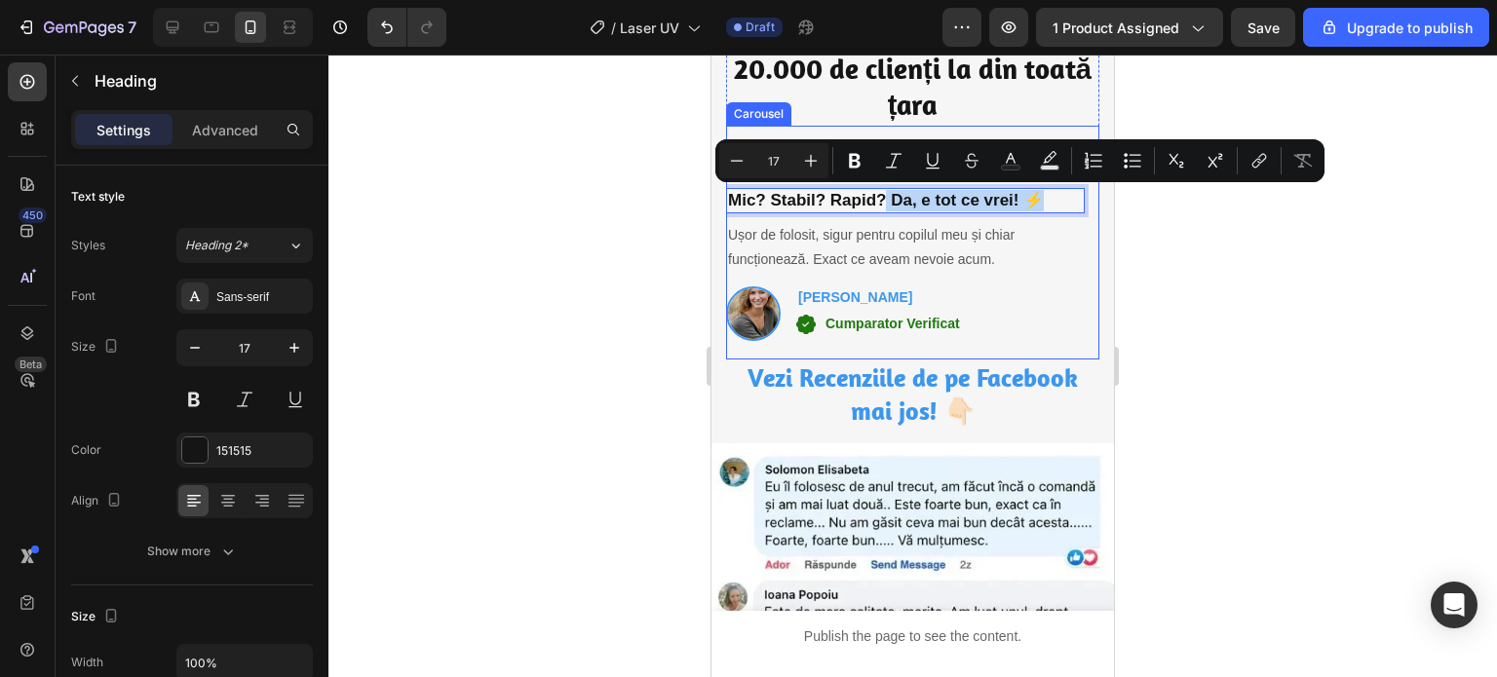
drag, startPoint x: 887, startPoint y: 200, endPoint x: 1045, endPoint y: 182, distance: 158.8
click at [1045, 182] on div "Icon Icon Icon Icon Icon Icon List Hoz Mic? Stabil? Rapid? Da, e tot ce vrei! ⚡…" at bounding box center [905, 258] width 359 height 203
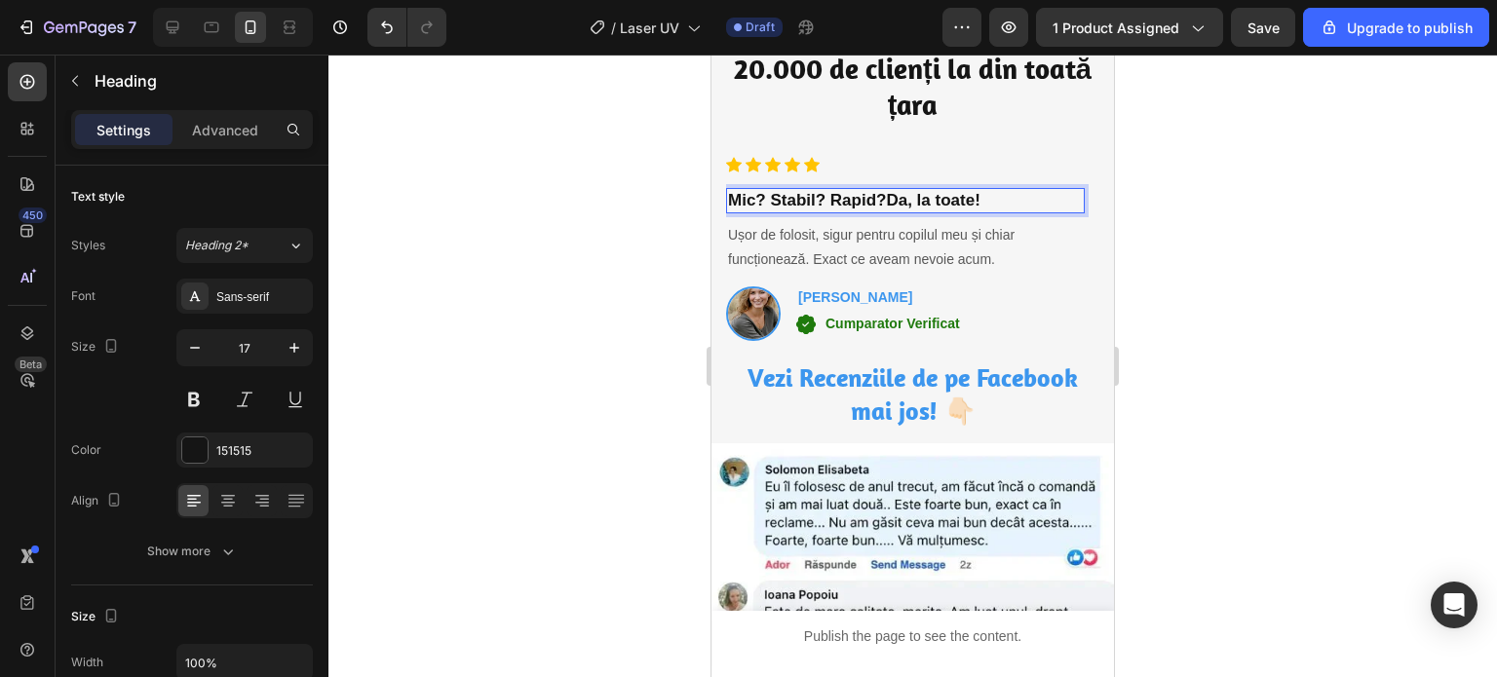
click at [885, 190] on p "Mic? Stabil? Rapid?Da, la toate!" at bounding box center [905, 200] width 355 height 21
click at [1290, 352] on div at bounding box center [912, 366] width 1168 height 623
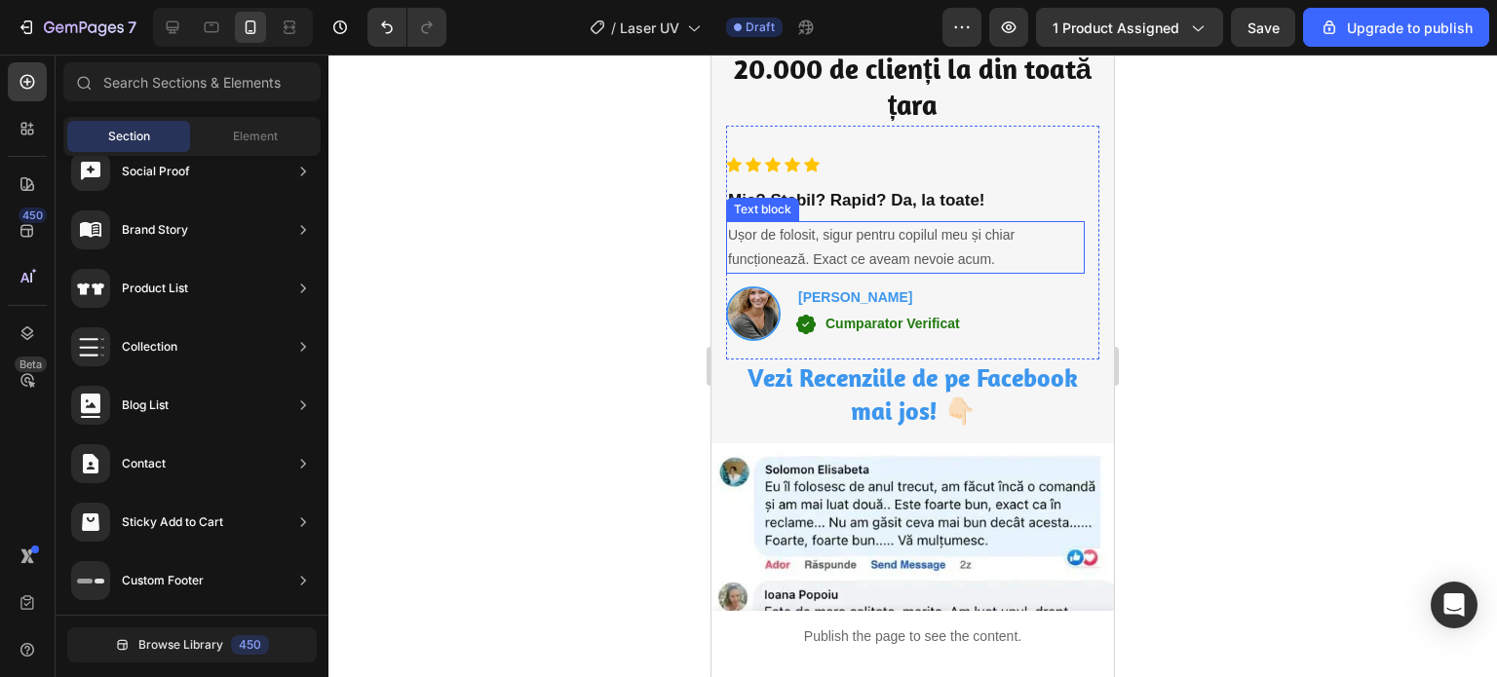
click at [803, 236] on p "Ușor de folosit, sigur pentru copilul meu și chiar funcționează. Exact ce aveam…" at bounding box center [905, 247] width 355 height 49
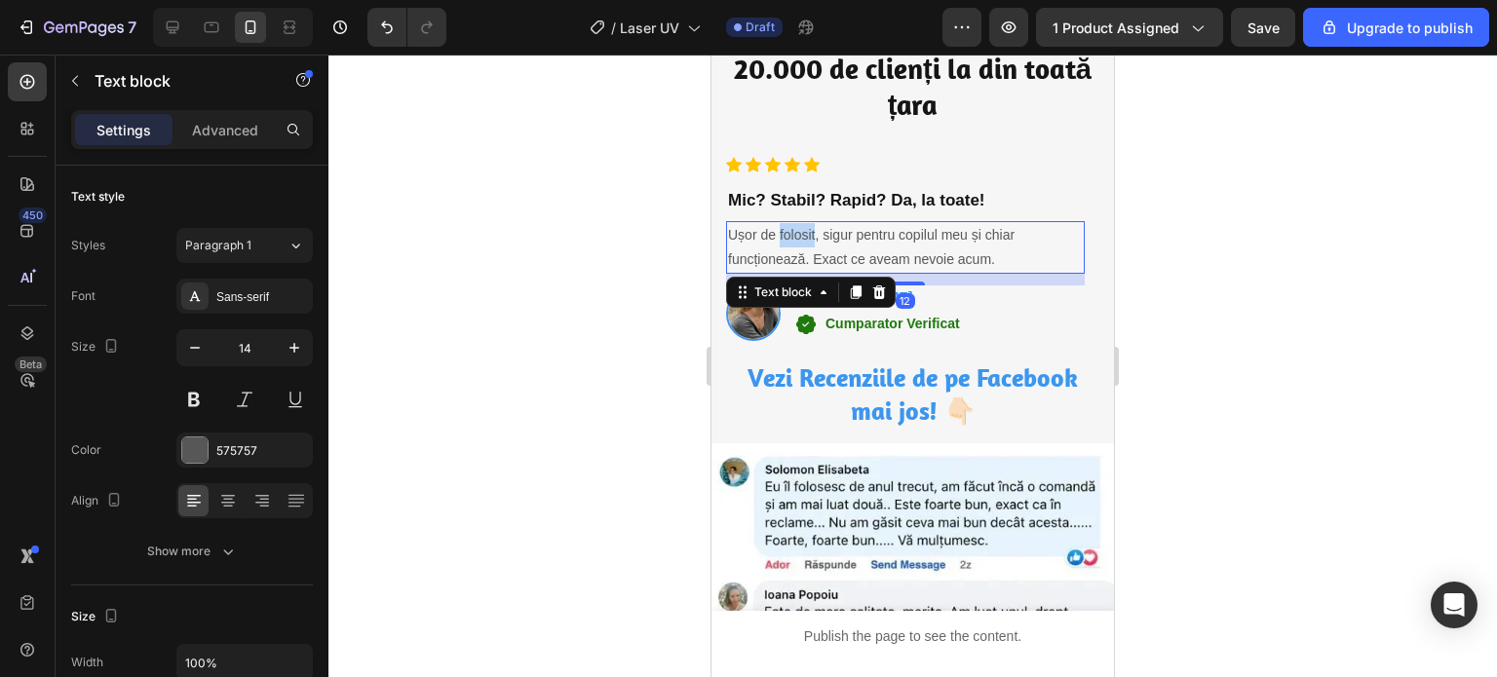
click at [803, 236] on p "Ușor de folosit, sigur pentru copilul meu și chiar funcționează. Exact ce aveam…" at bounding box center [905, 247] width 355 height 49
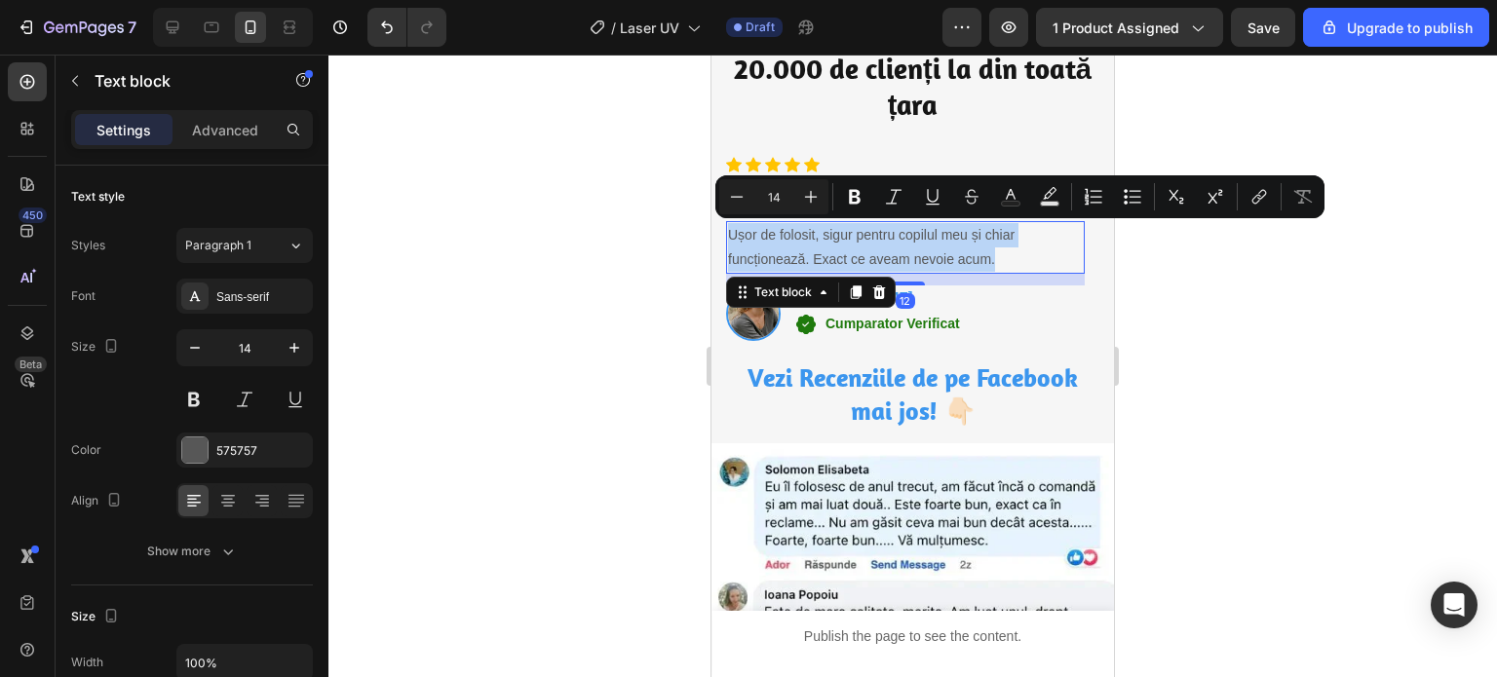
click at [803, 236] on p "Ușor de folosit, sigur pentru copilul meu și chiar funcționează. Exact ce aveam…" at bounding box center [905, 247] width 355 height 49
copy p "Ușor de folosit, sigur pentru copilul meu și chiar funcționează. Exact ce aveam…"
